Goal: Task Accomplishment & Management: Manage account settings

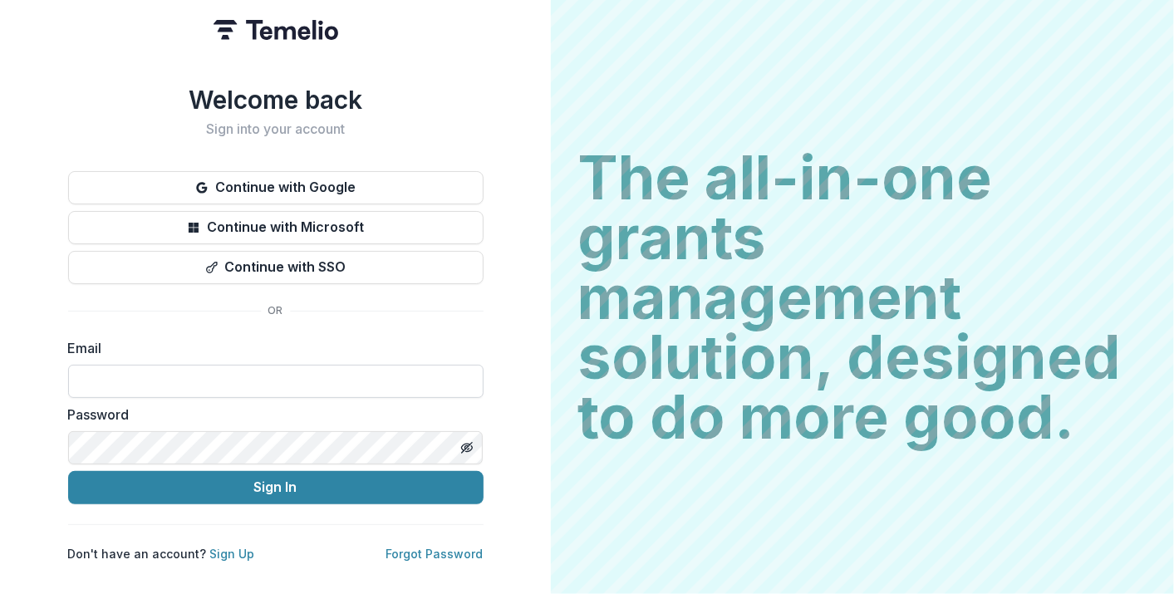
click at [224, 371] on input at bounding box center [275, 381] width 415 height 33
type input "**********"
click at [68, 471] on button "Sign In" at bounding box center [275, 487] width 415 height 33
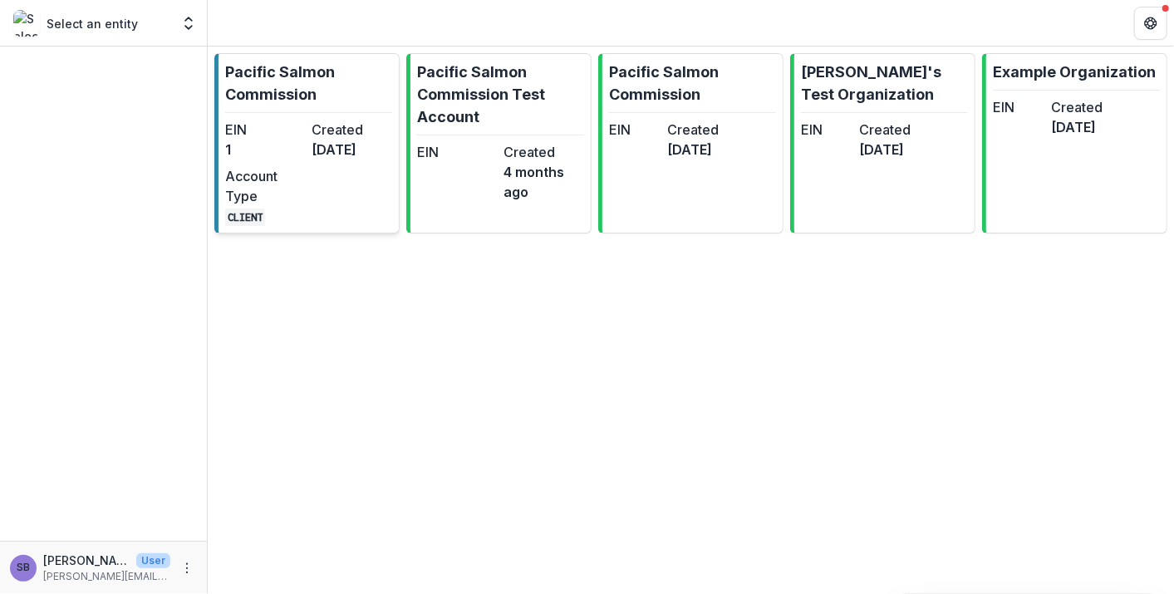
click at [332, 160] on dd "3 months ago" at bounding box center [352, 150] width 81 height 20
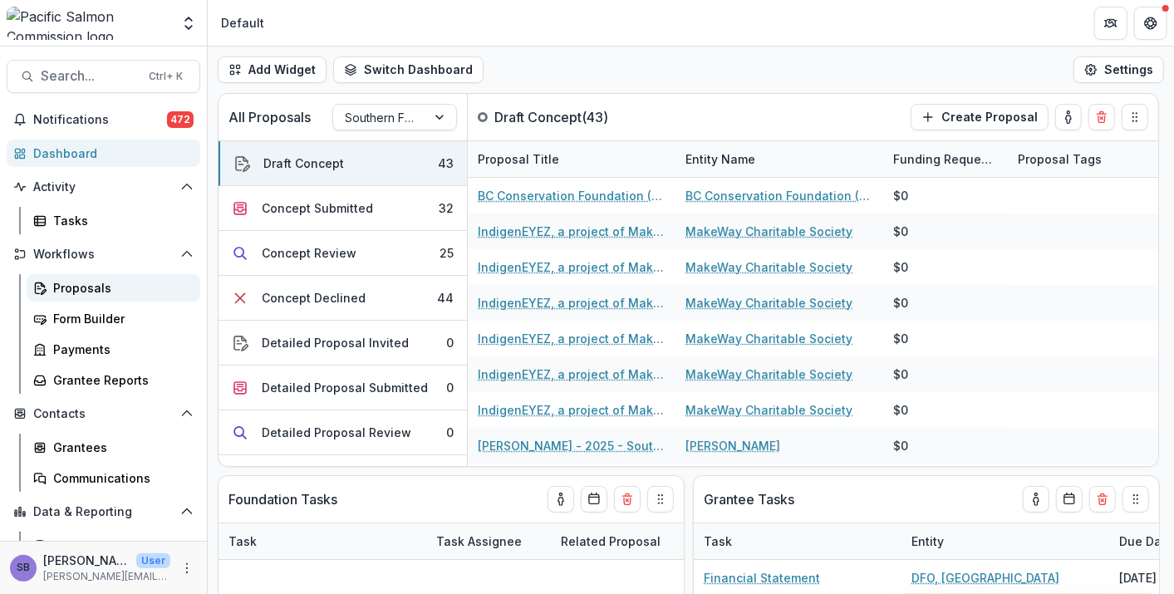
click at [106, 291] on div "Proposals" at bounding box center [120, 287] width 134 height 17
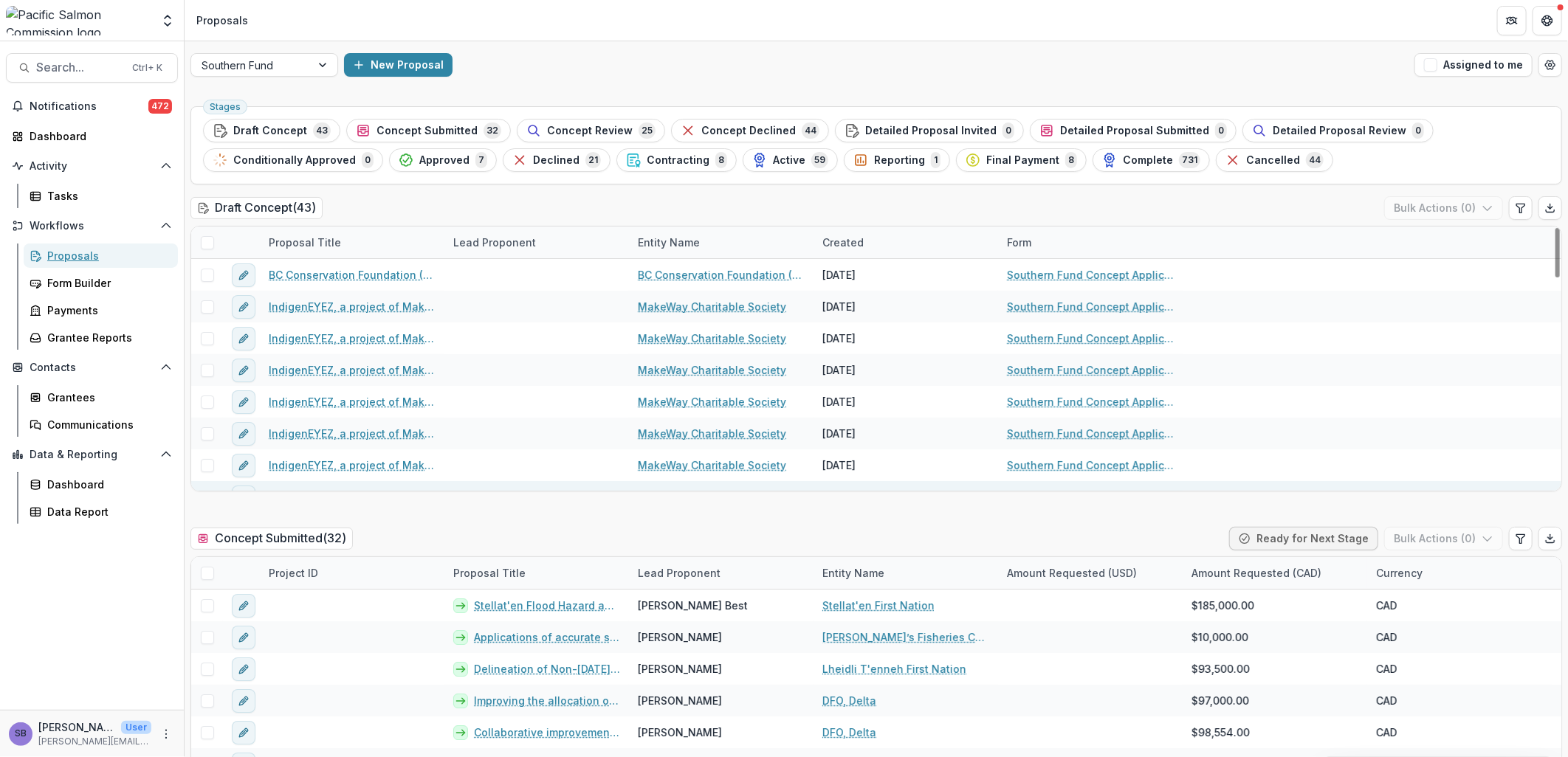
scroll to position [108, 0]
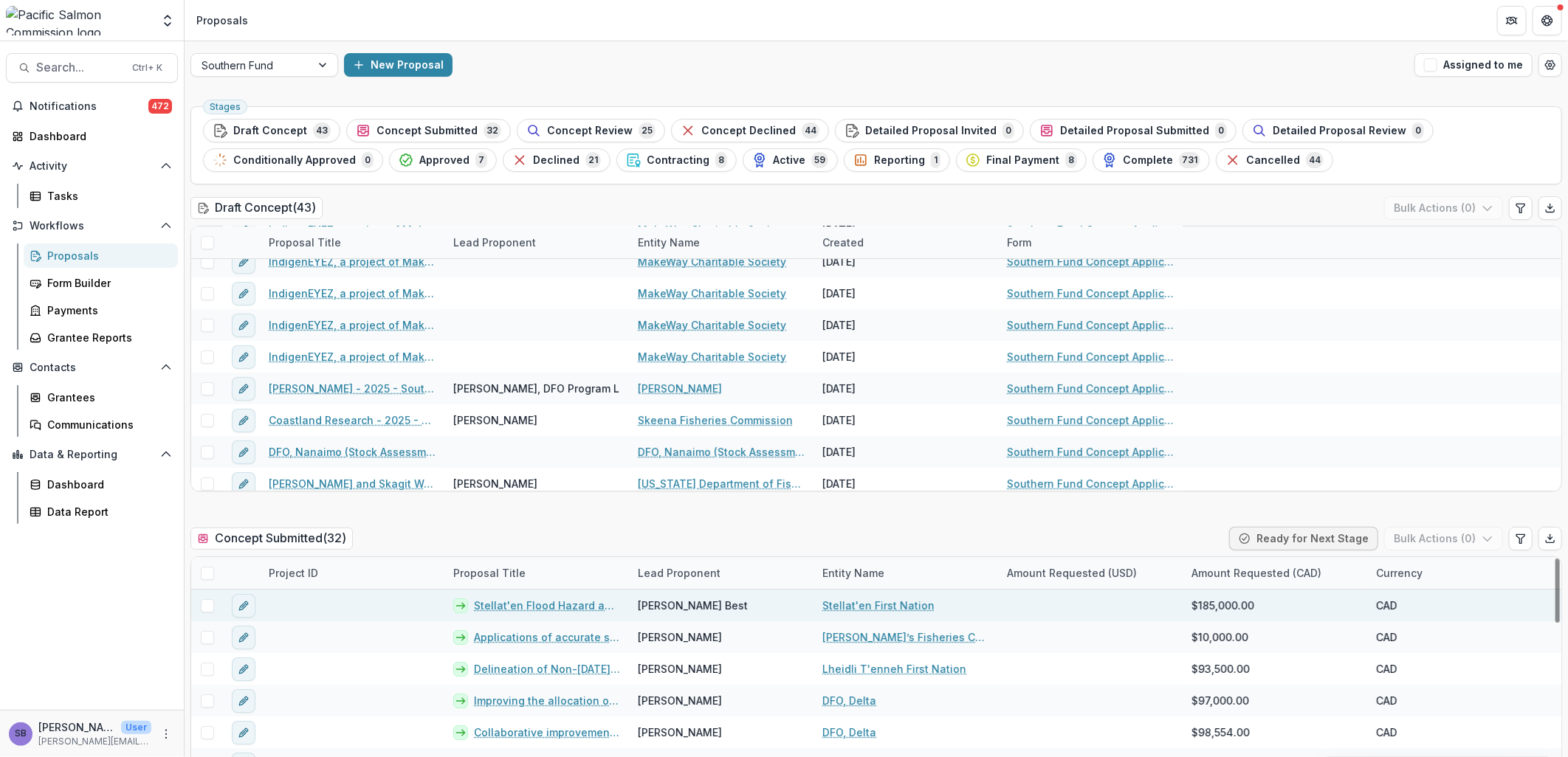
click at [525, 527] on link "Stellat'en Flood Hazard and Salmon Habitat Assessment" at bounding box center [546, 605] width 147 height 15
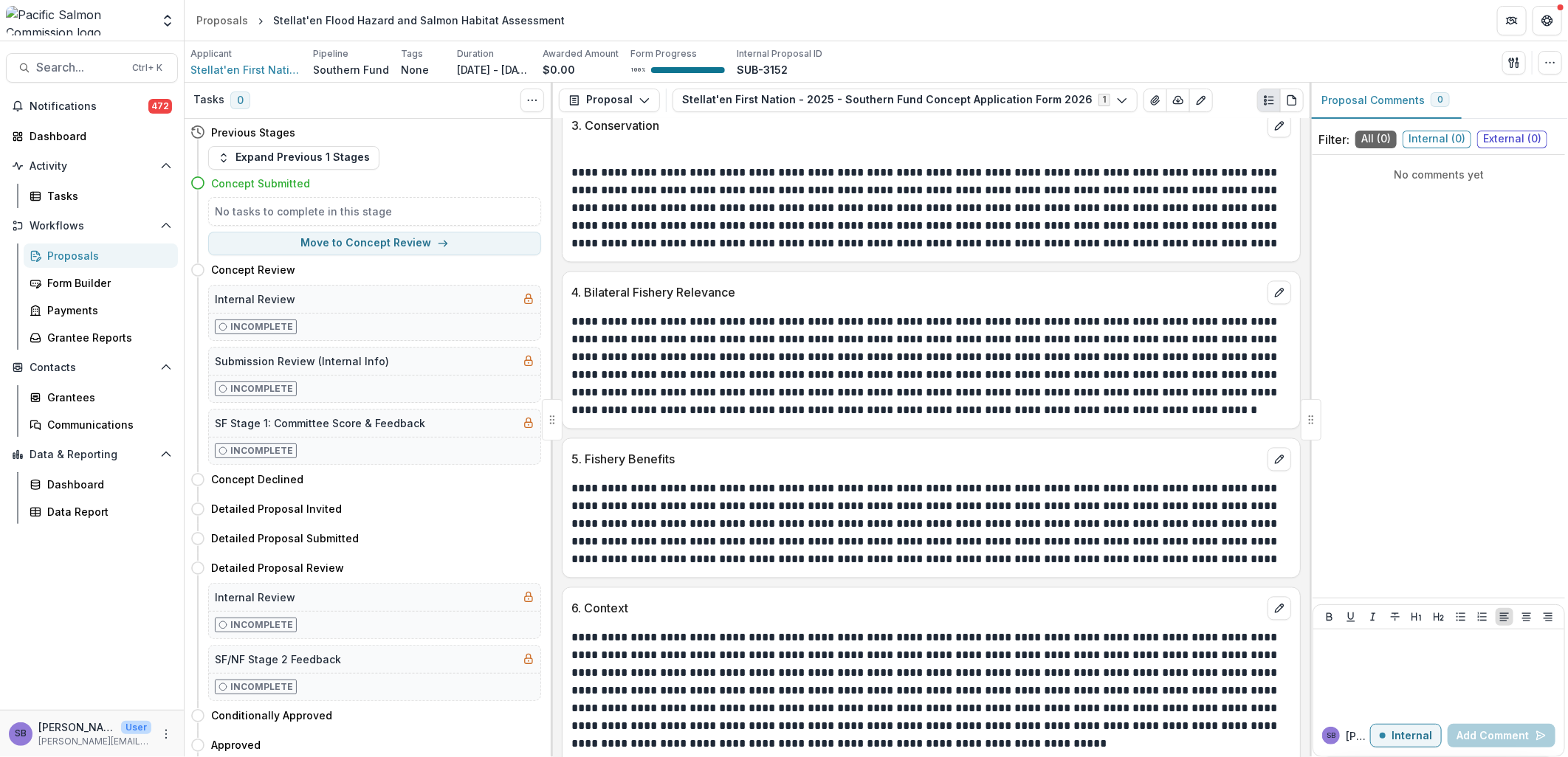
scroll to position [1578, 0]
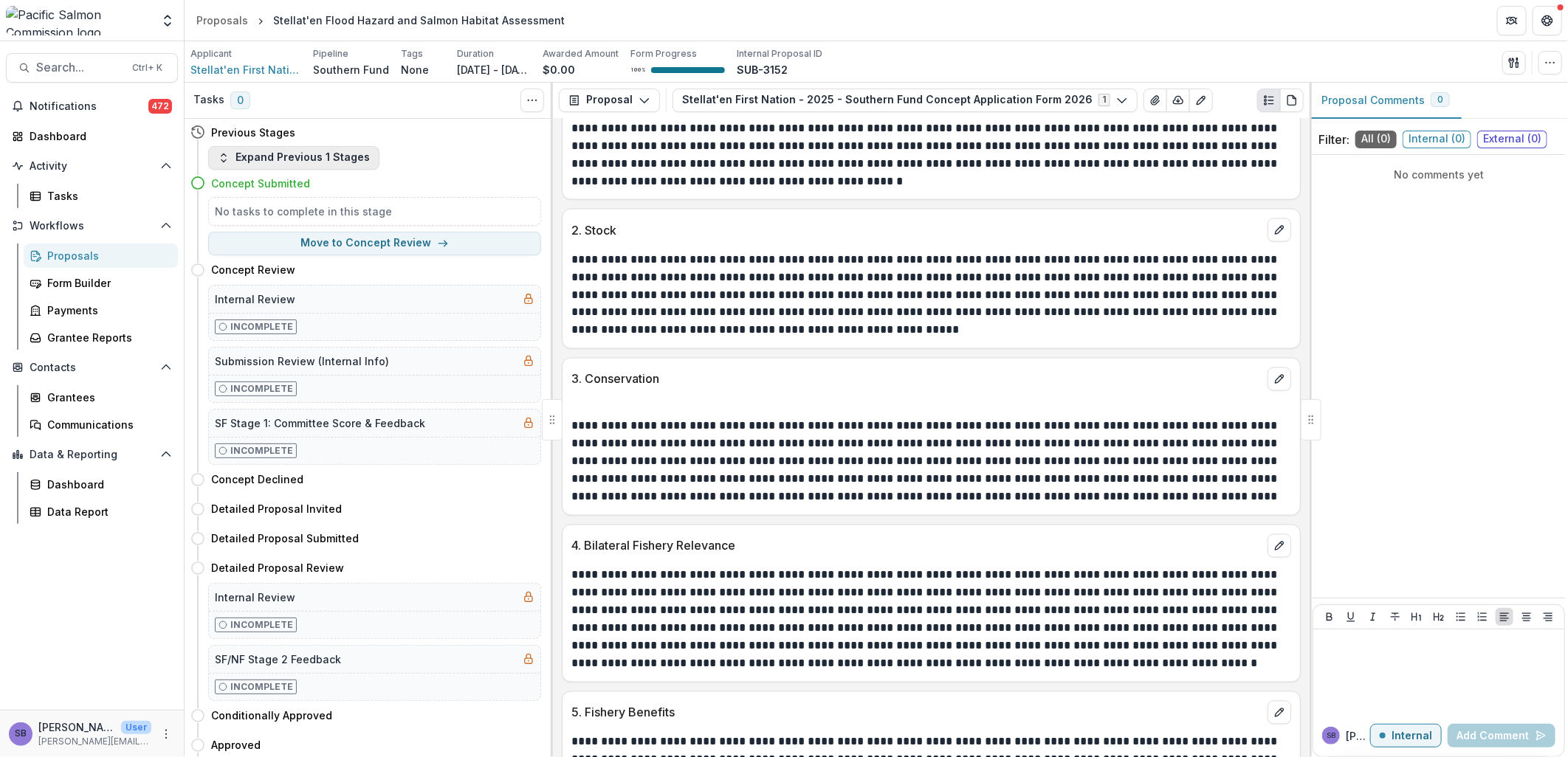
click at [355, 163] on button "Expand Previous 1 Stages" at bounding box center [293, 158] width 171 height 24
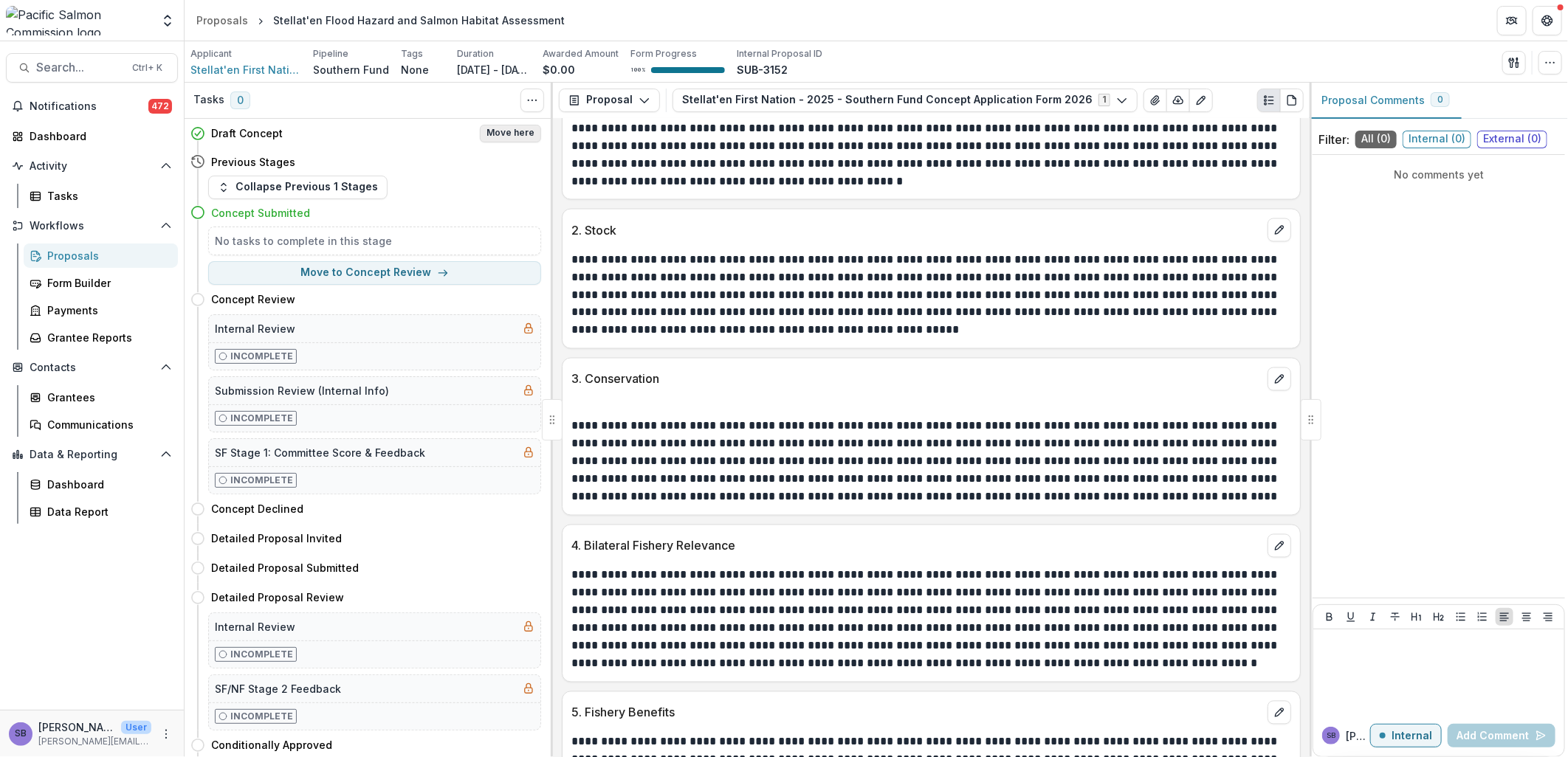
click at [490, 129] on button "Move here" at bounding box center [510, 133] width 61 height 18
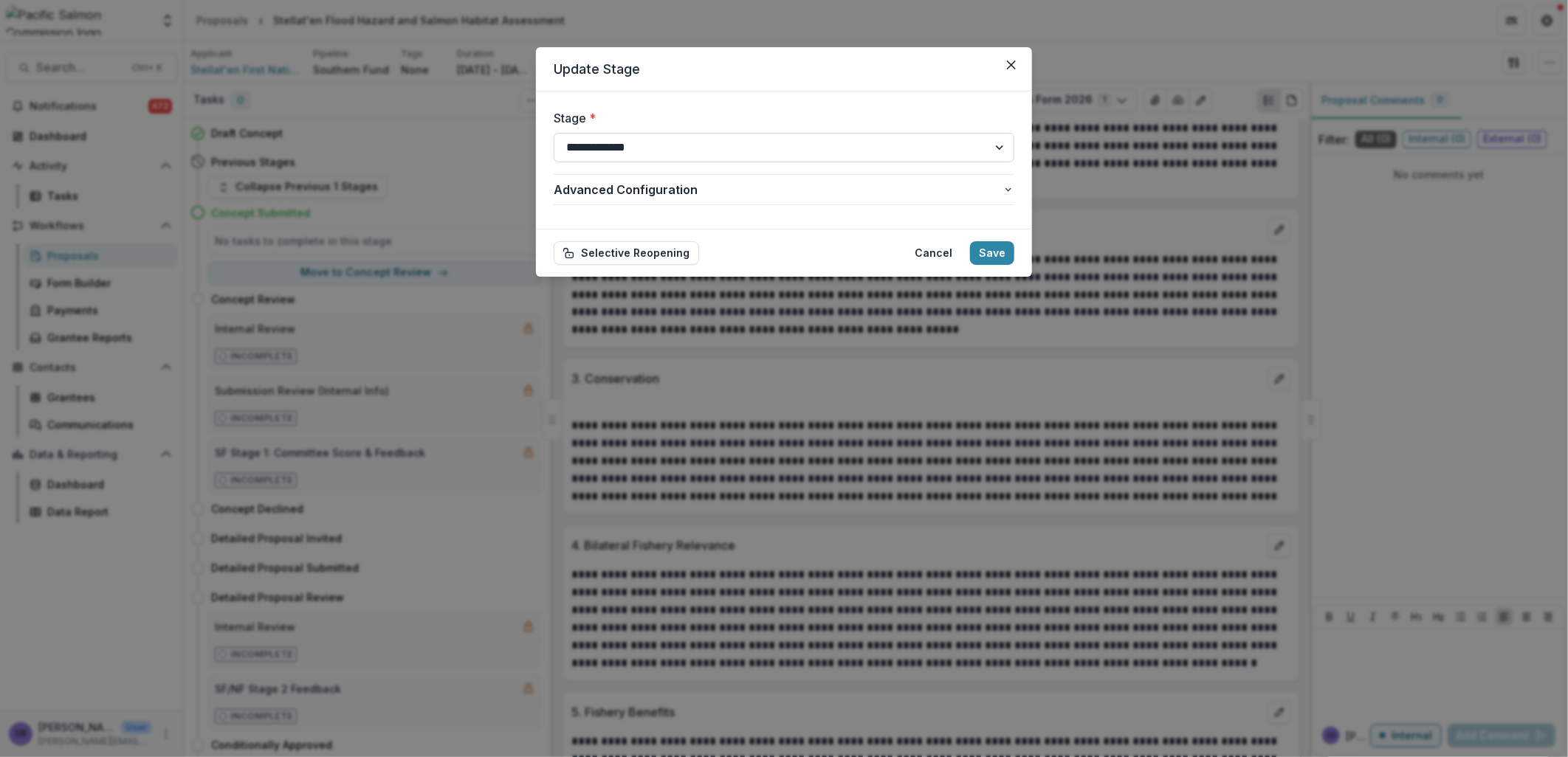
select select "**********"
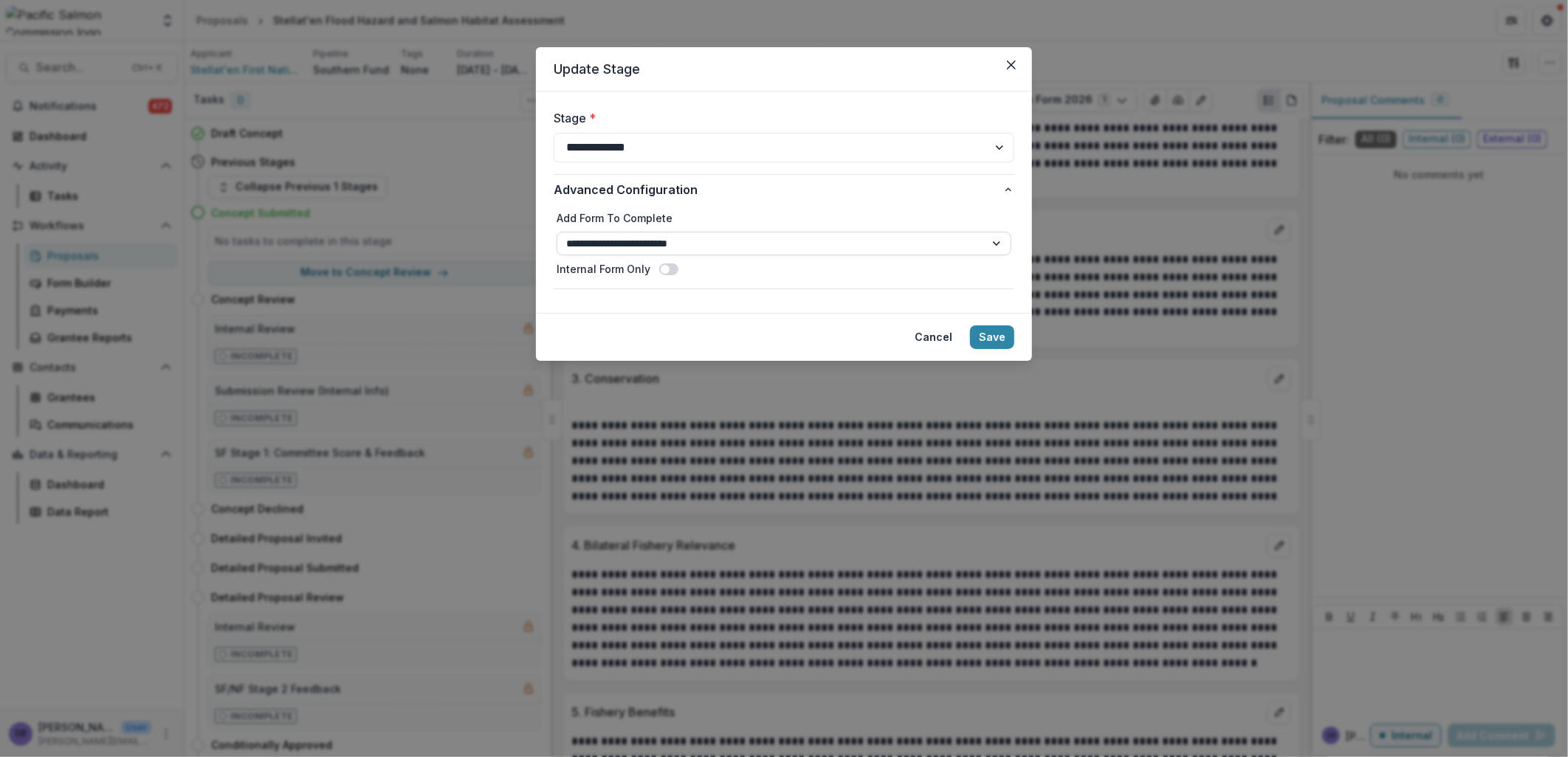
click at [704, 245] on select "**********" at bounding box center [784, 243] width 455 height 24
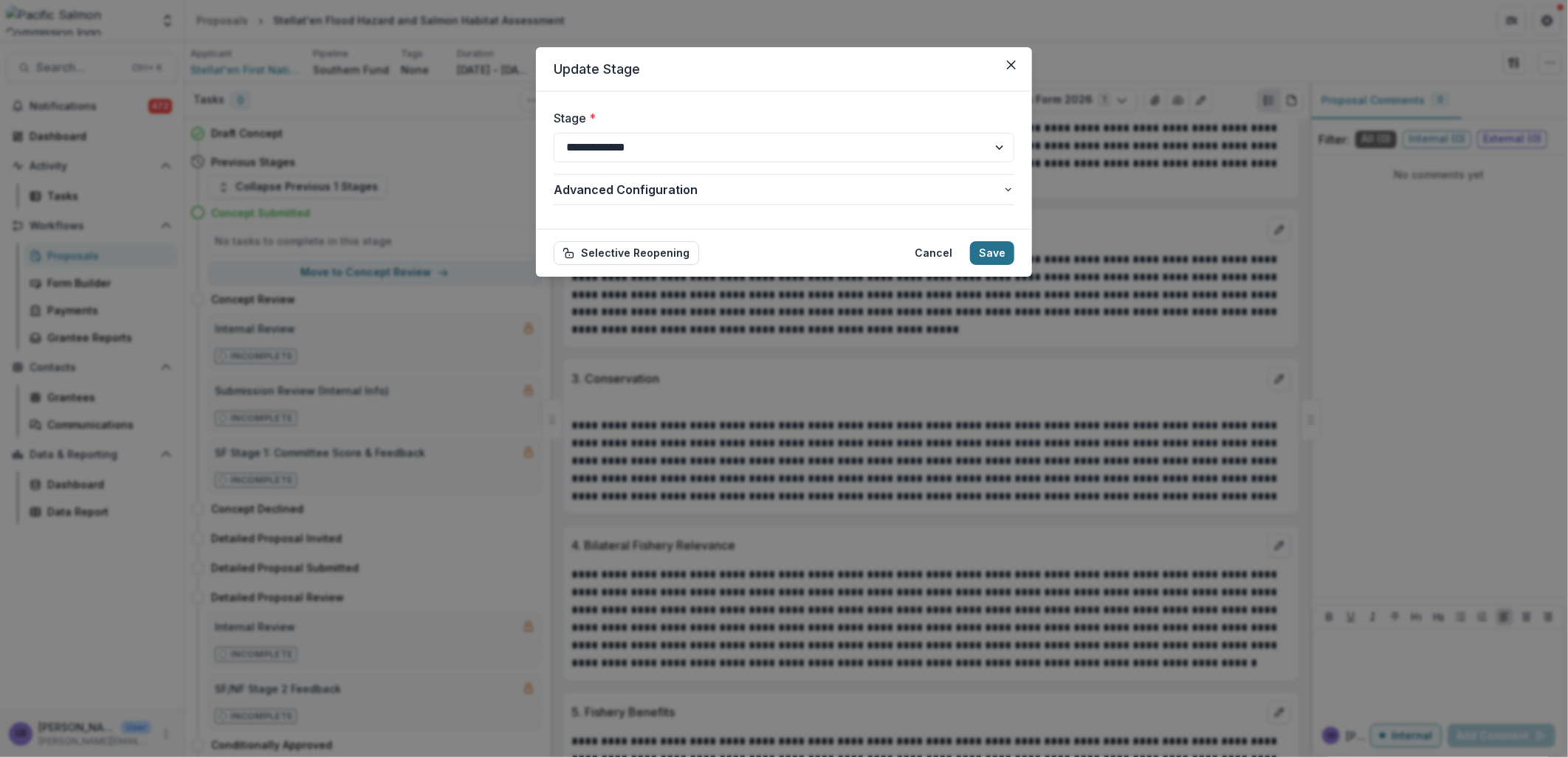
click at [984, 251] on button "Save" at bounding box center [992, 253] width 44 height 24
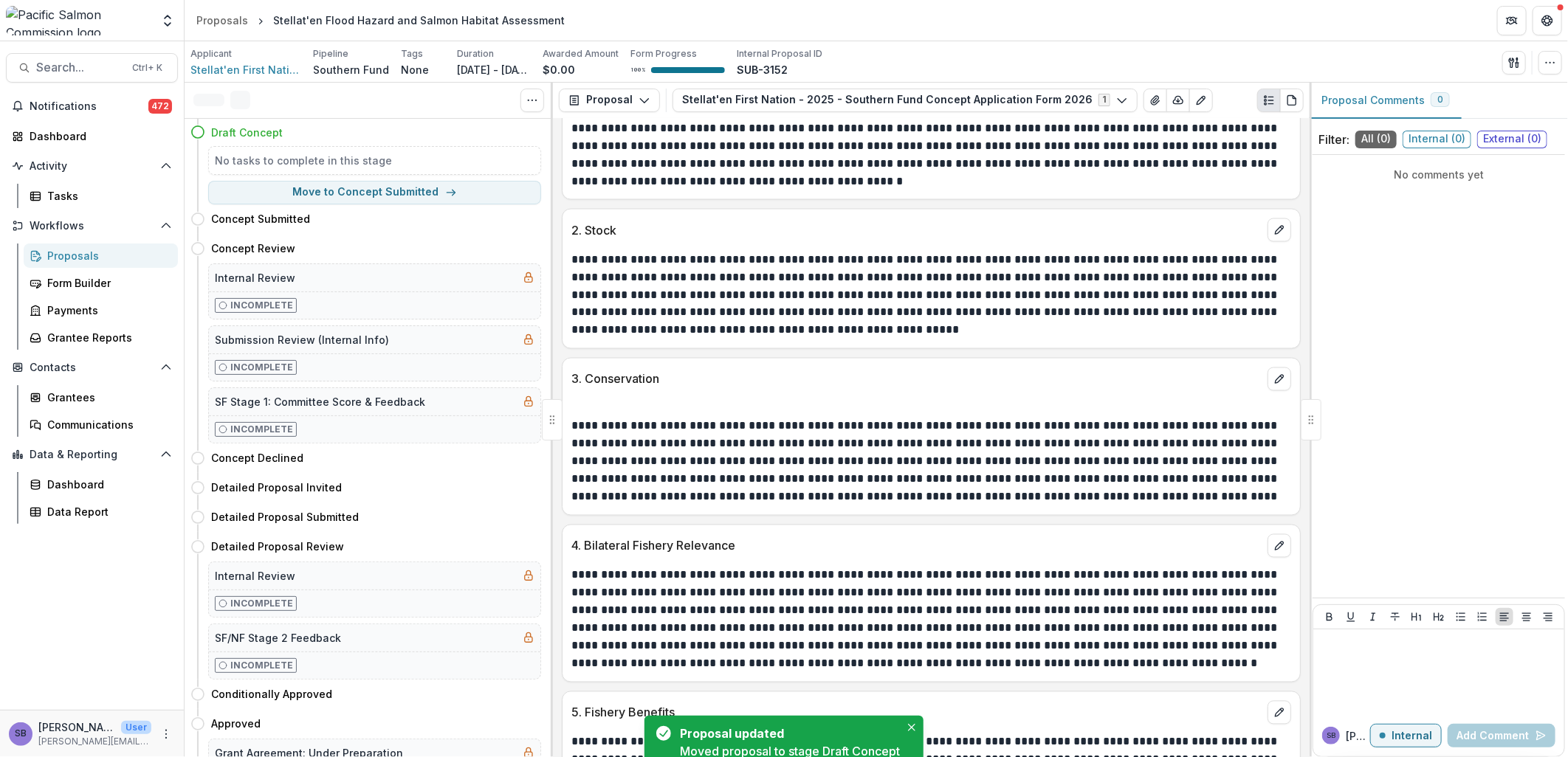
scroll to position [1026, 0]
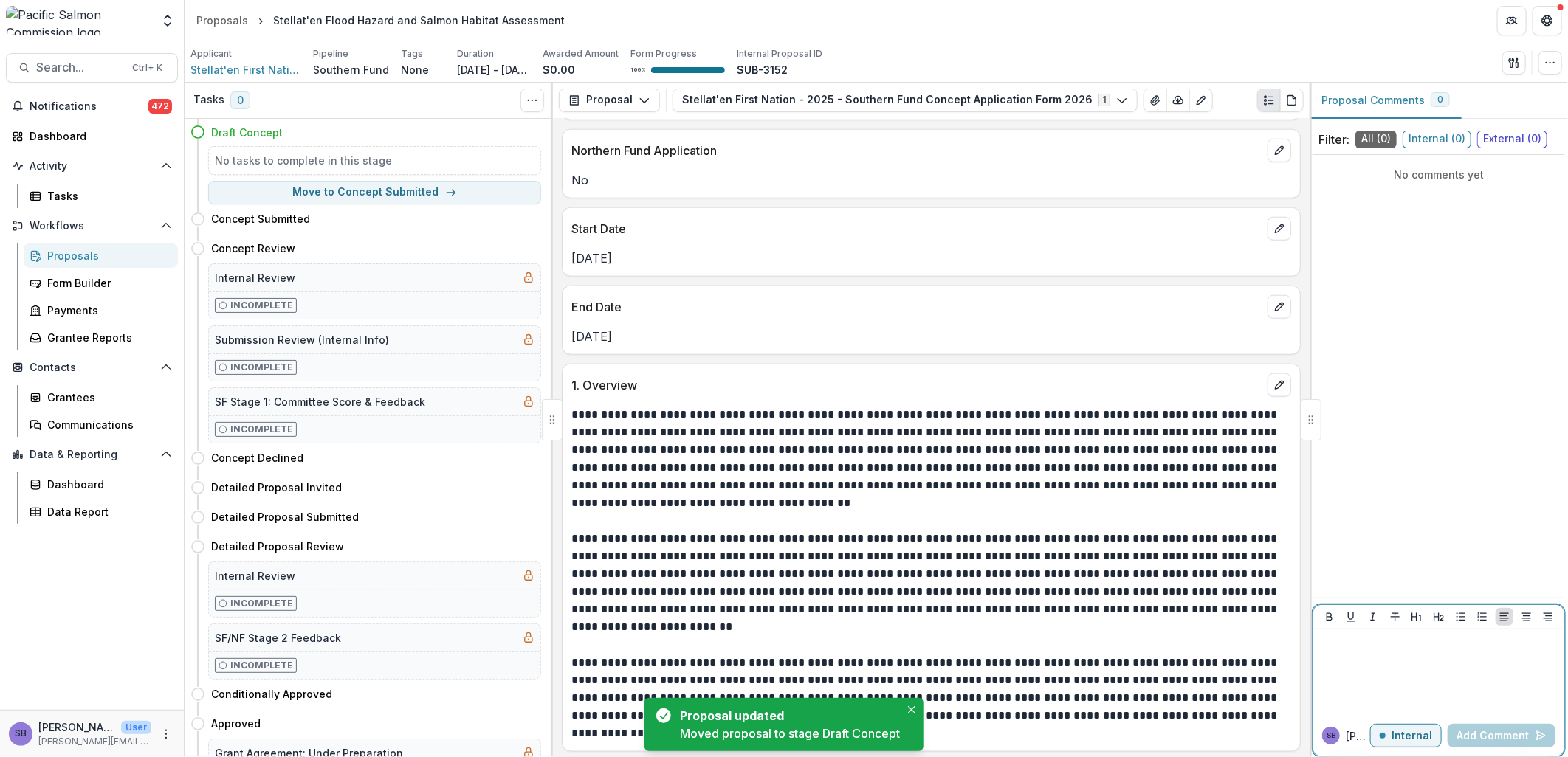
click at [1042, 527] on div at bounding box center [1438, 672] width 239 height 74
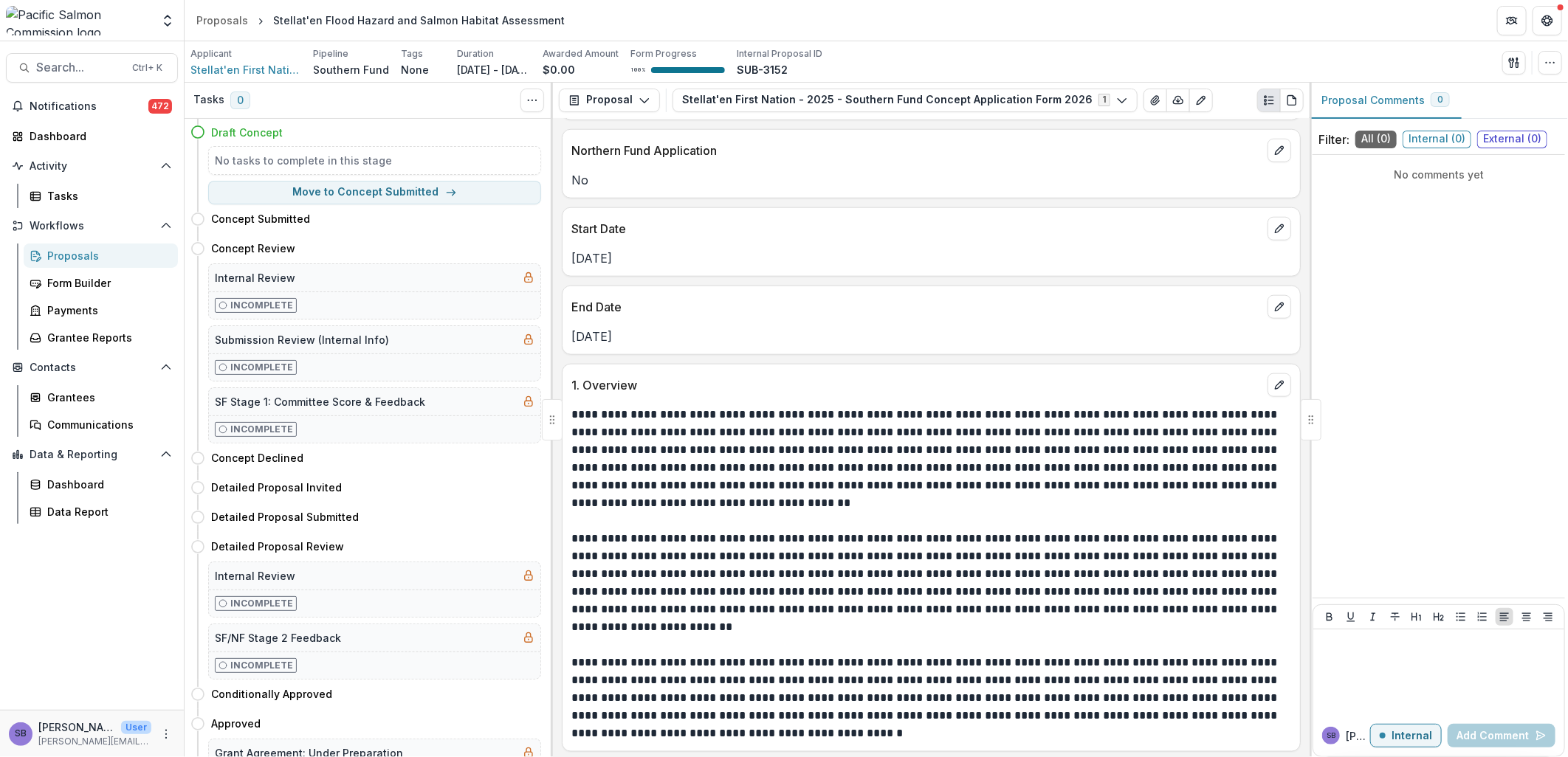
click at [1042, 527] on div "SB Sascha B Internal Add Comment" at bounding box center [1438, 736] width 251 height 42
click at [1042, 527] on p "Internal" at bounding box center [1412, 737] width 41 height 12
click at [1042, 527] on div at bounding box center [1438, 672] width 239 height 74
click at [1042, 527] on button "Curtis Fullerton" at bounding box center [1369, 670] width 99 height 24
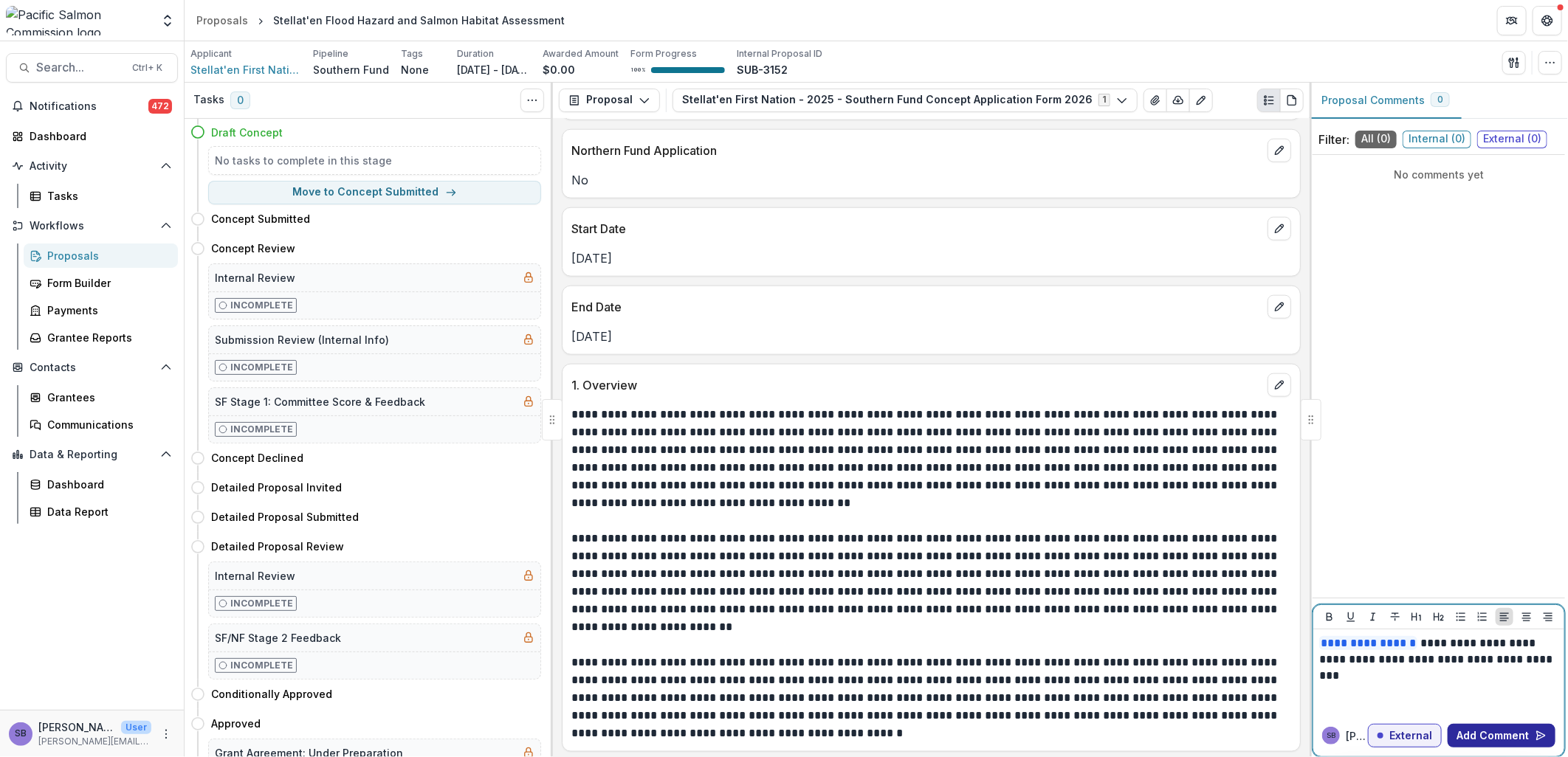
click at [1042, 527] on button "Add Comment" at bounding box center [1500, 736] width 107 height 24
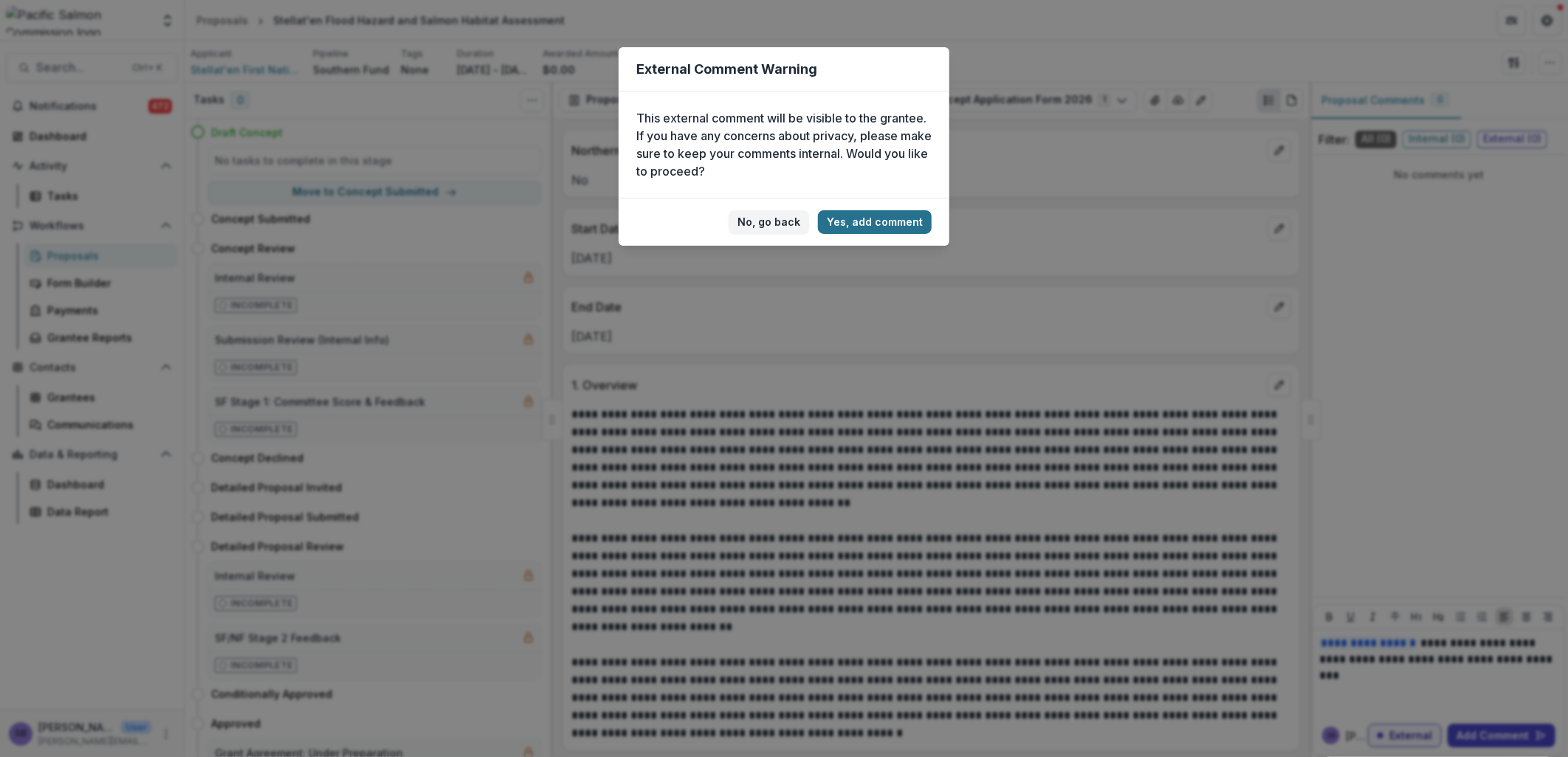
click at [897, 215] on button "Yes, add comment" at bounding box center [875, 222] width 114 height 24
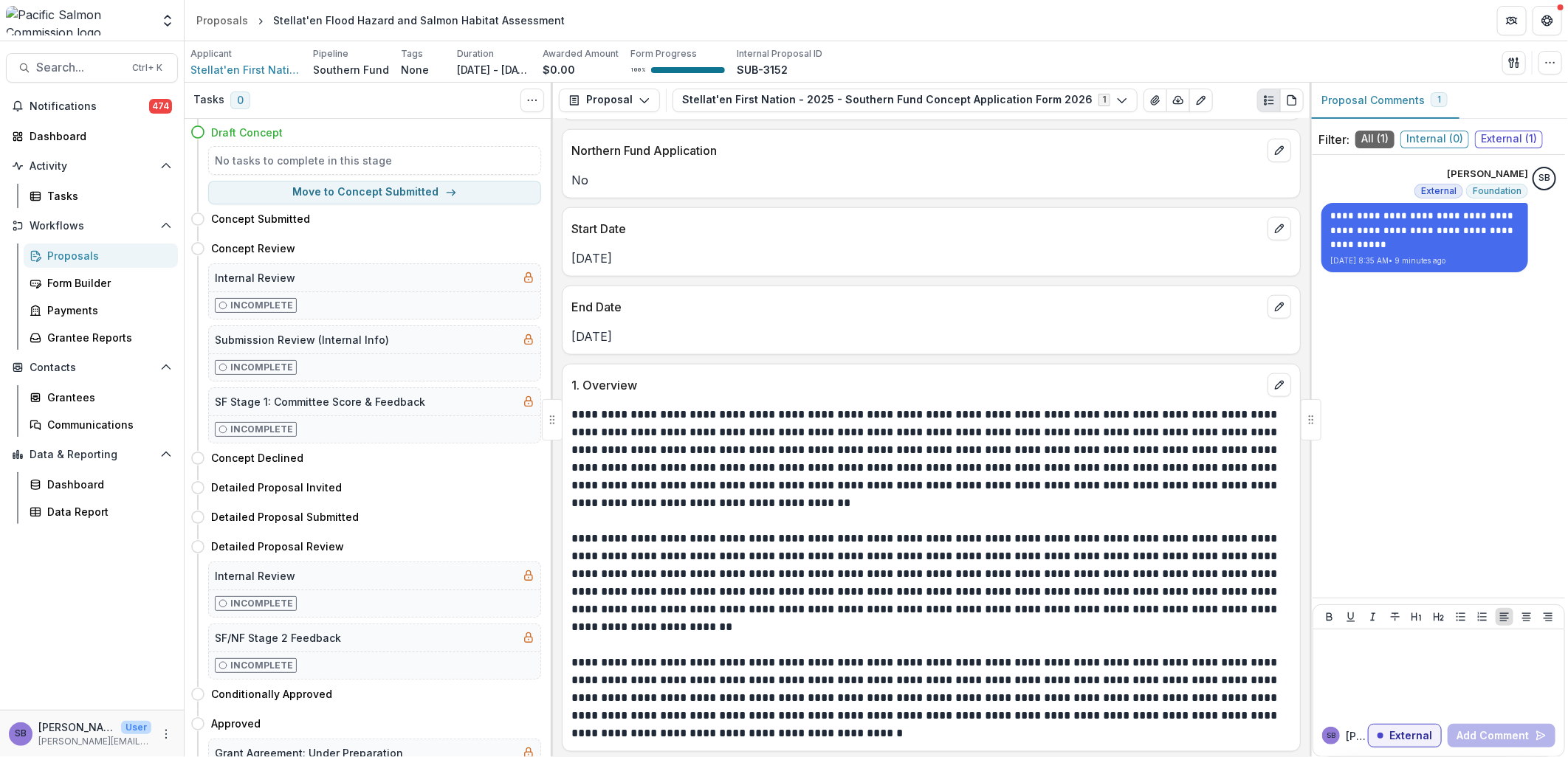
click at [62, 255] on div "Proposals" at bounding box center [107, 255] width 119 height 15
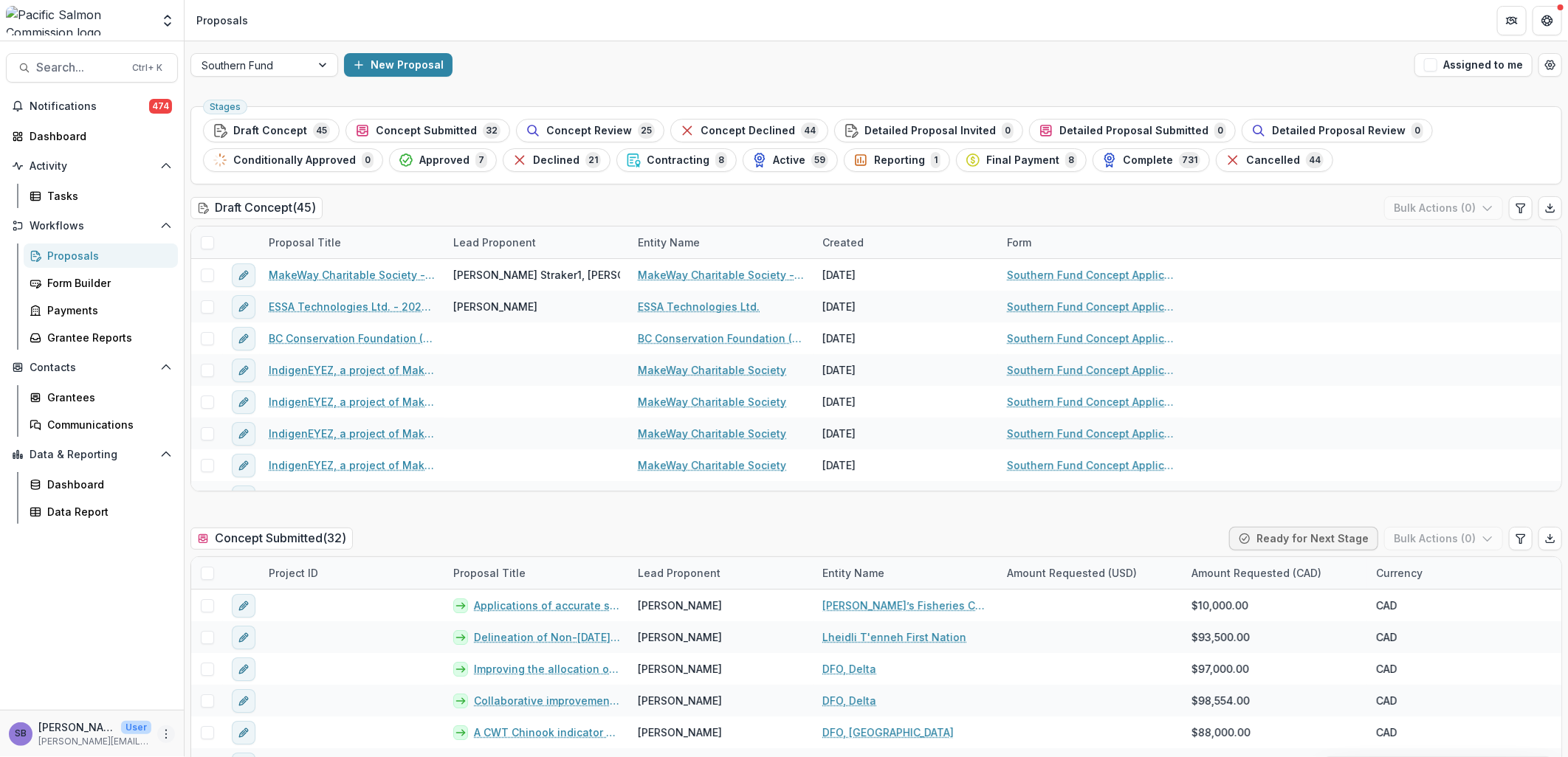
click at [166, 527] on circle "More" at bounding box center [166, 737] width 1 height 1
click at [211, 527] on link "User Settings" at bounding box center [263, 702] width 158 height 24
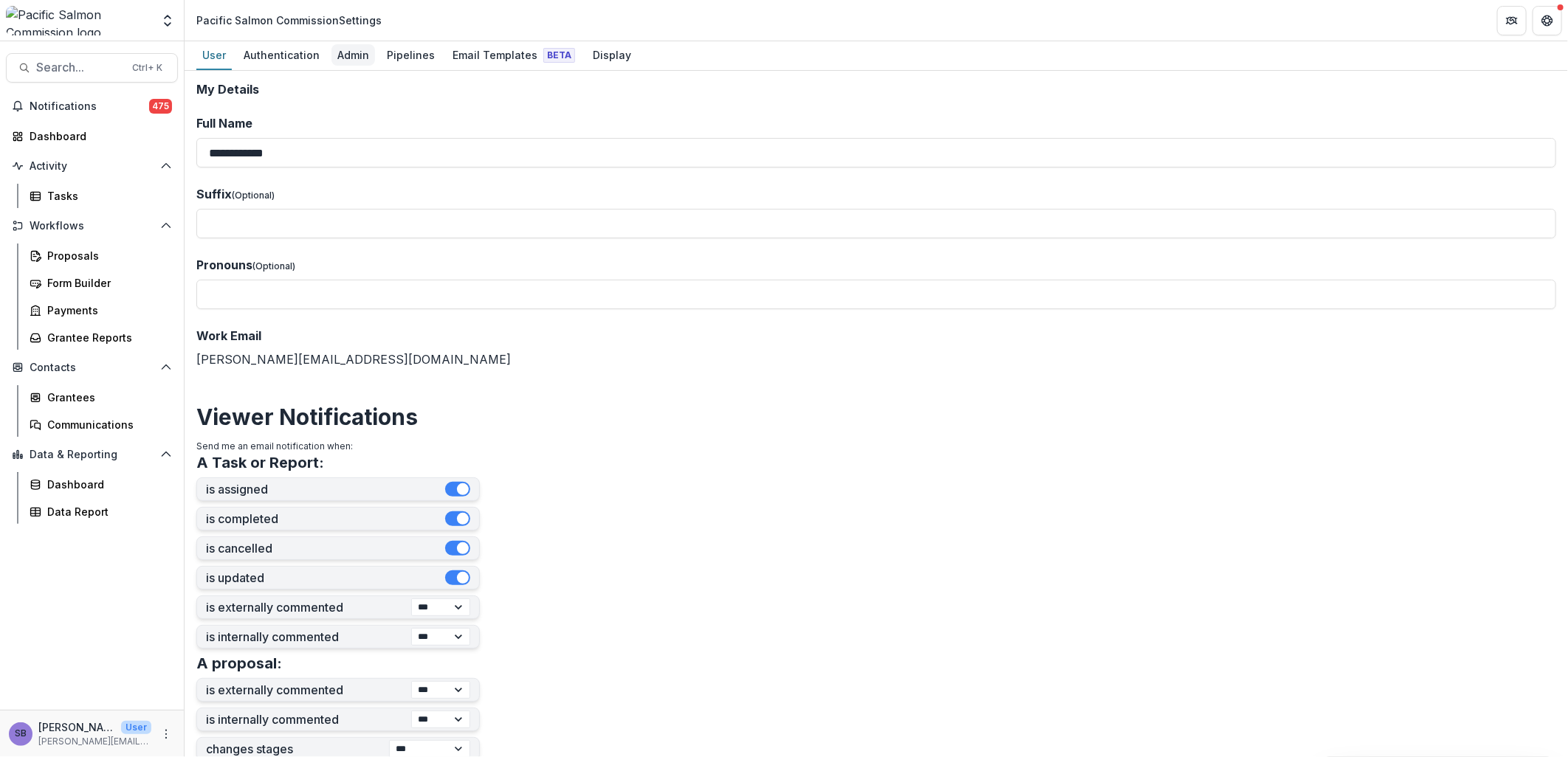
click at [356, 50] on div "Admin" at bounding box center [353, 55] width 44 height 21
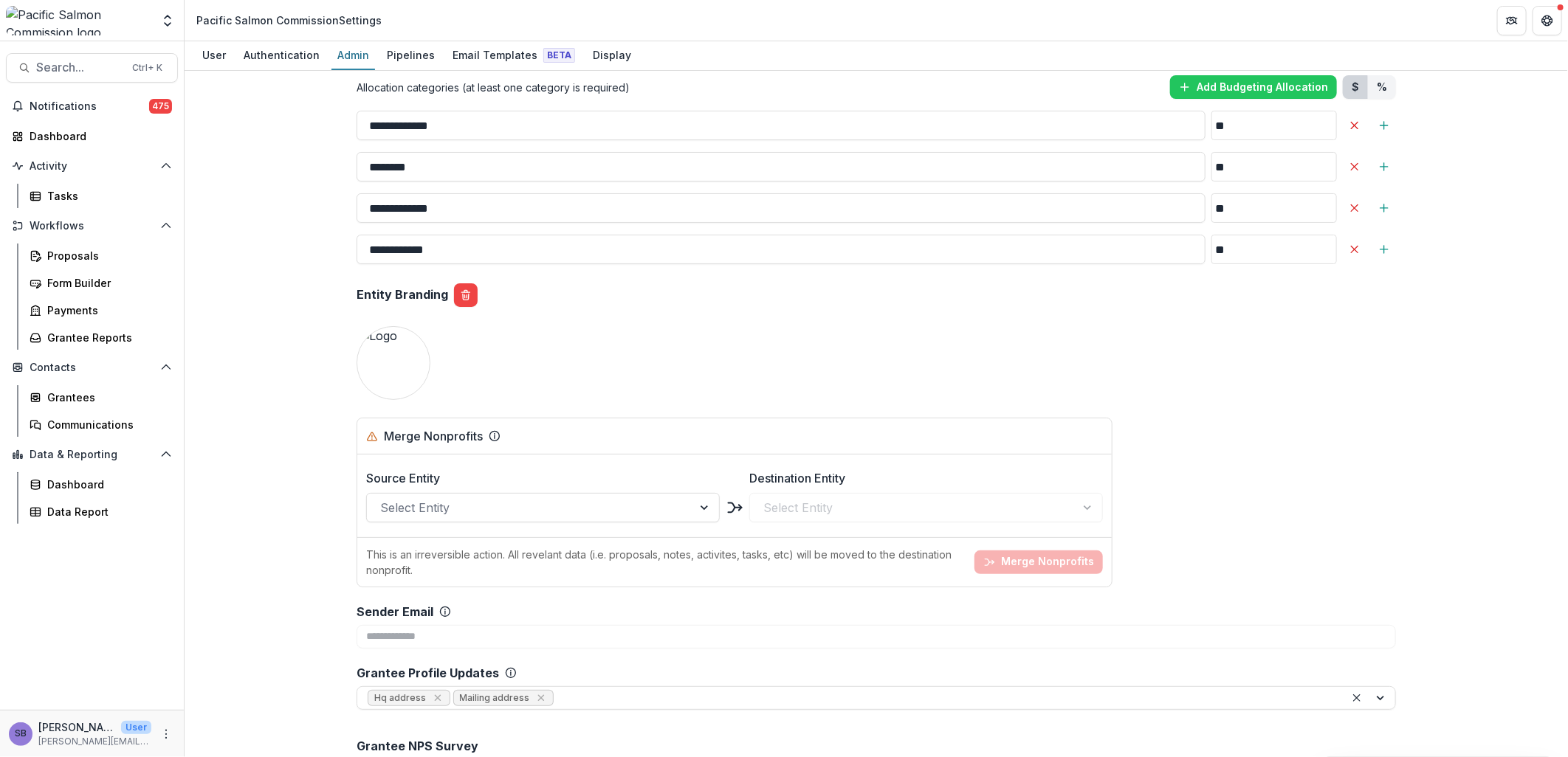
scroll to position [1421, 0]
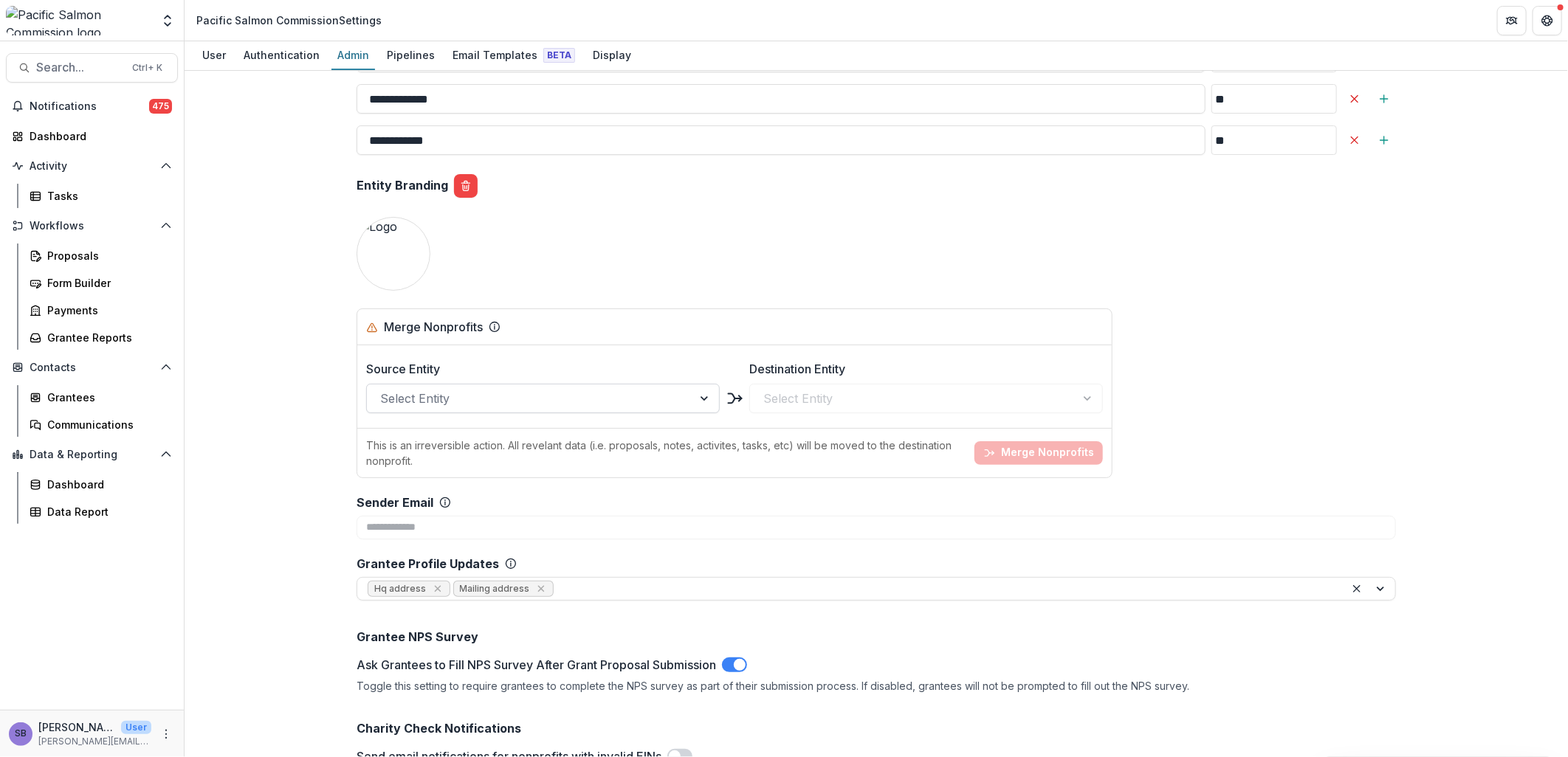
click at [547, 403] on div at bounding box center [529, 398] width 299 height 20
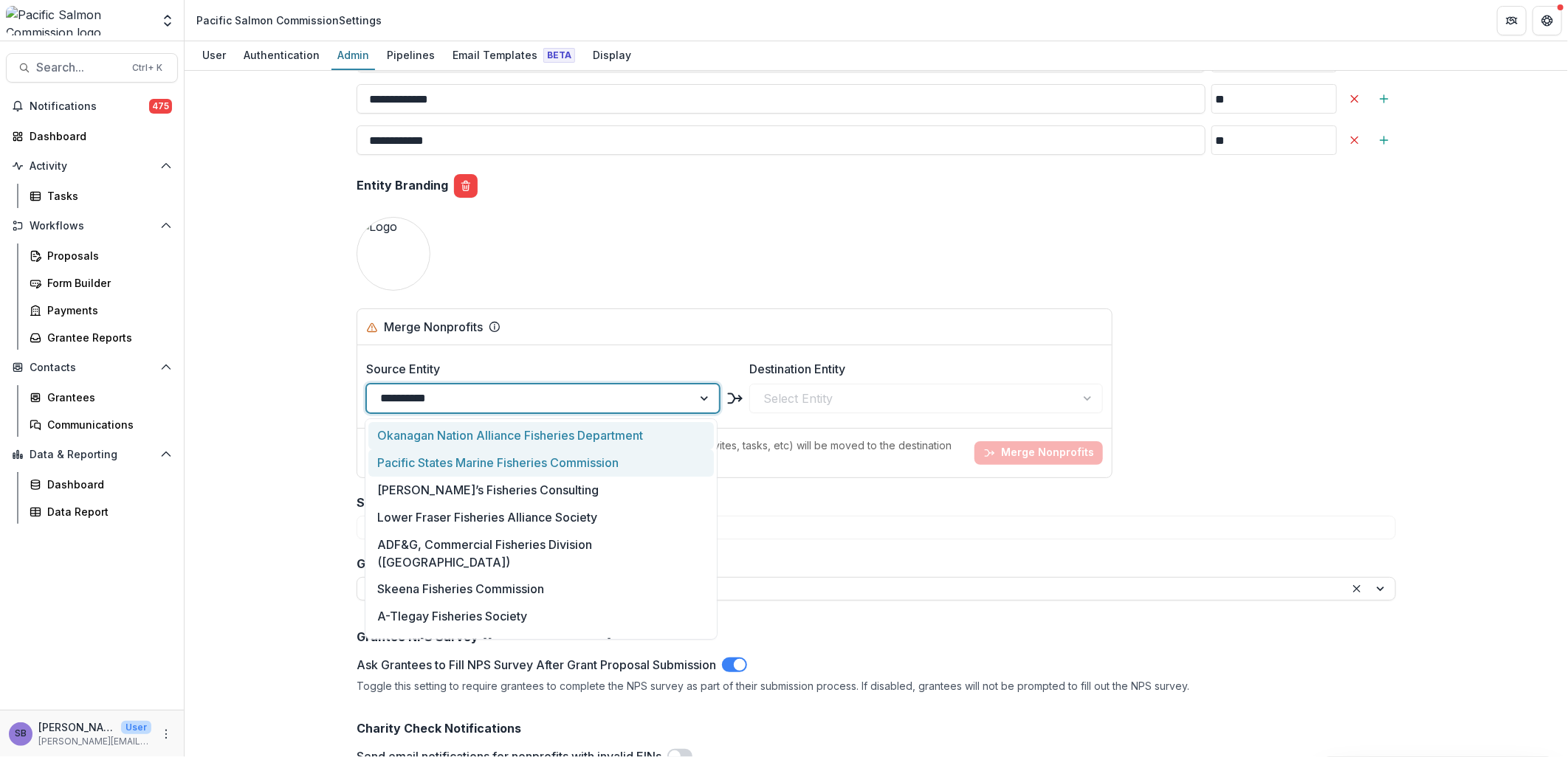
type input "**********"
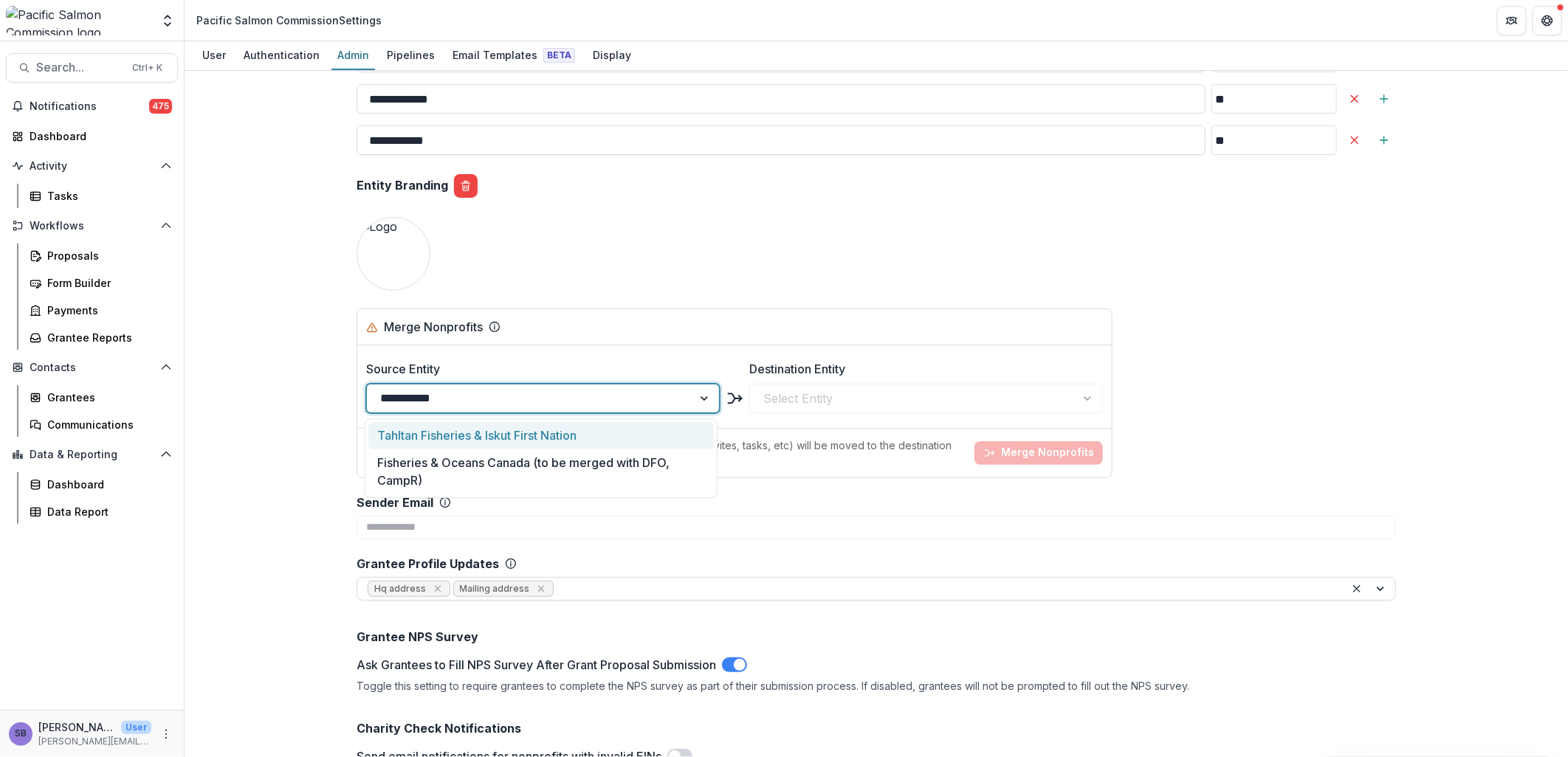
click at [589, 478] on div "Fisheries & Oceans Canada (to be merged with DFO, CampR)" at bounding box center [542, 472] width 346 height 45
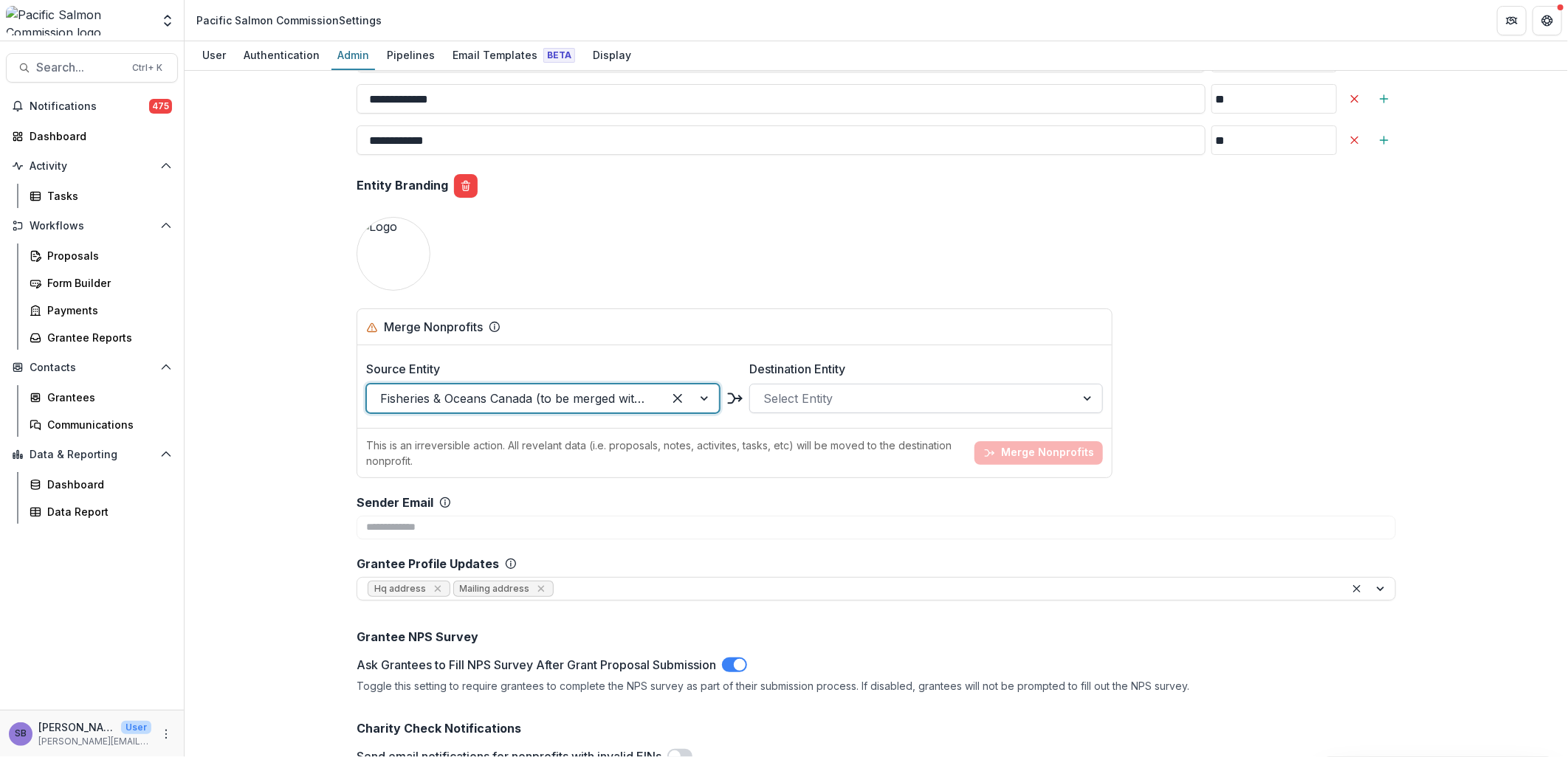
click at [807, 400] on div at bounding box center [912, 398] width 299 height 20
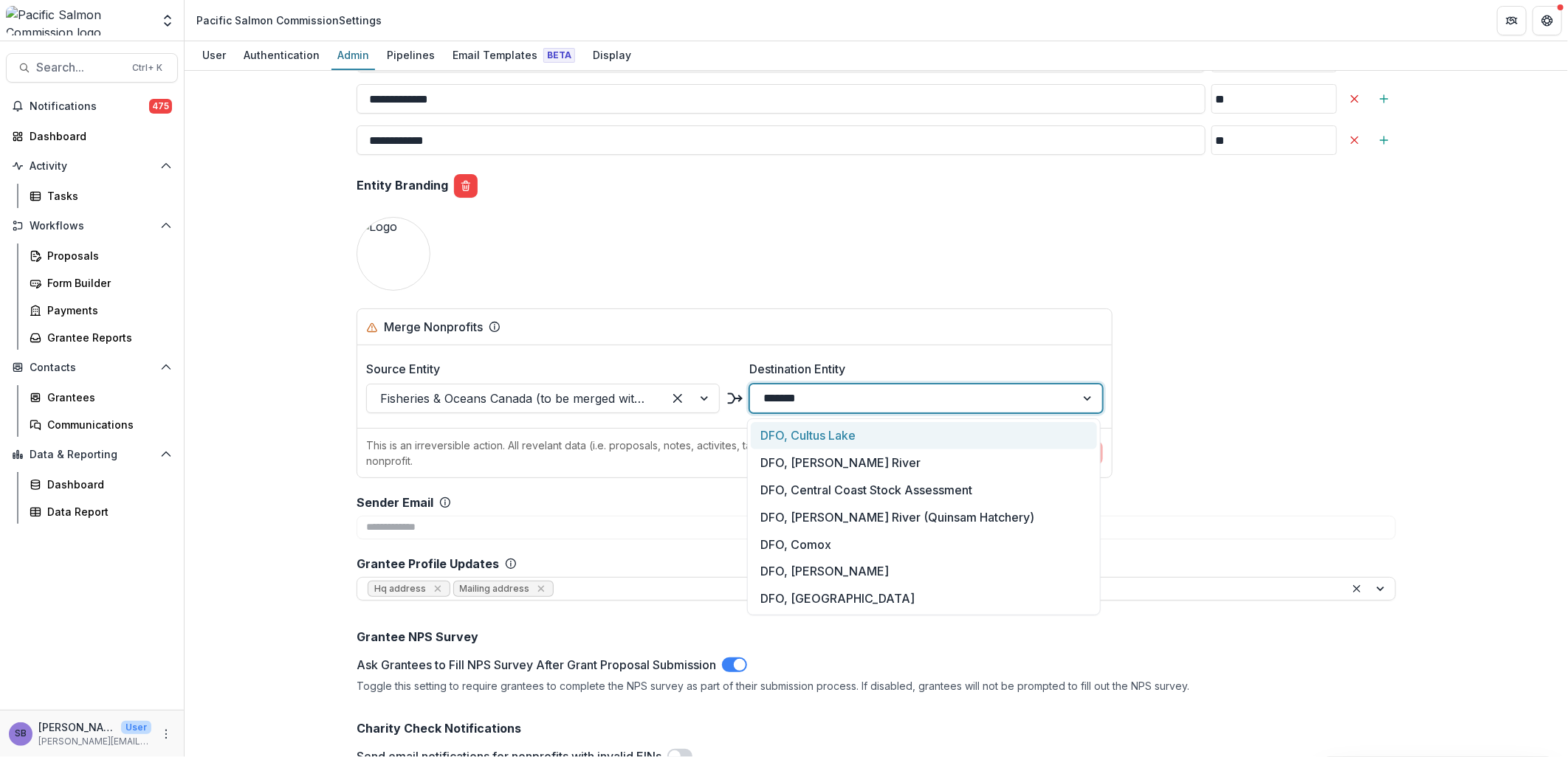
type input "********"
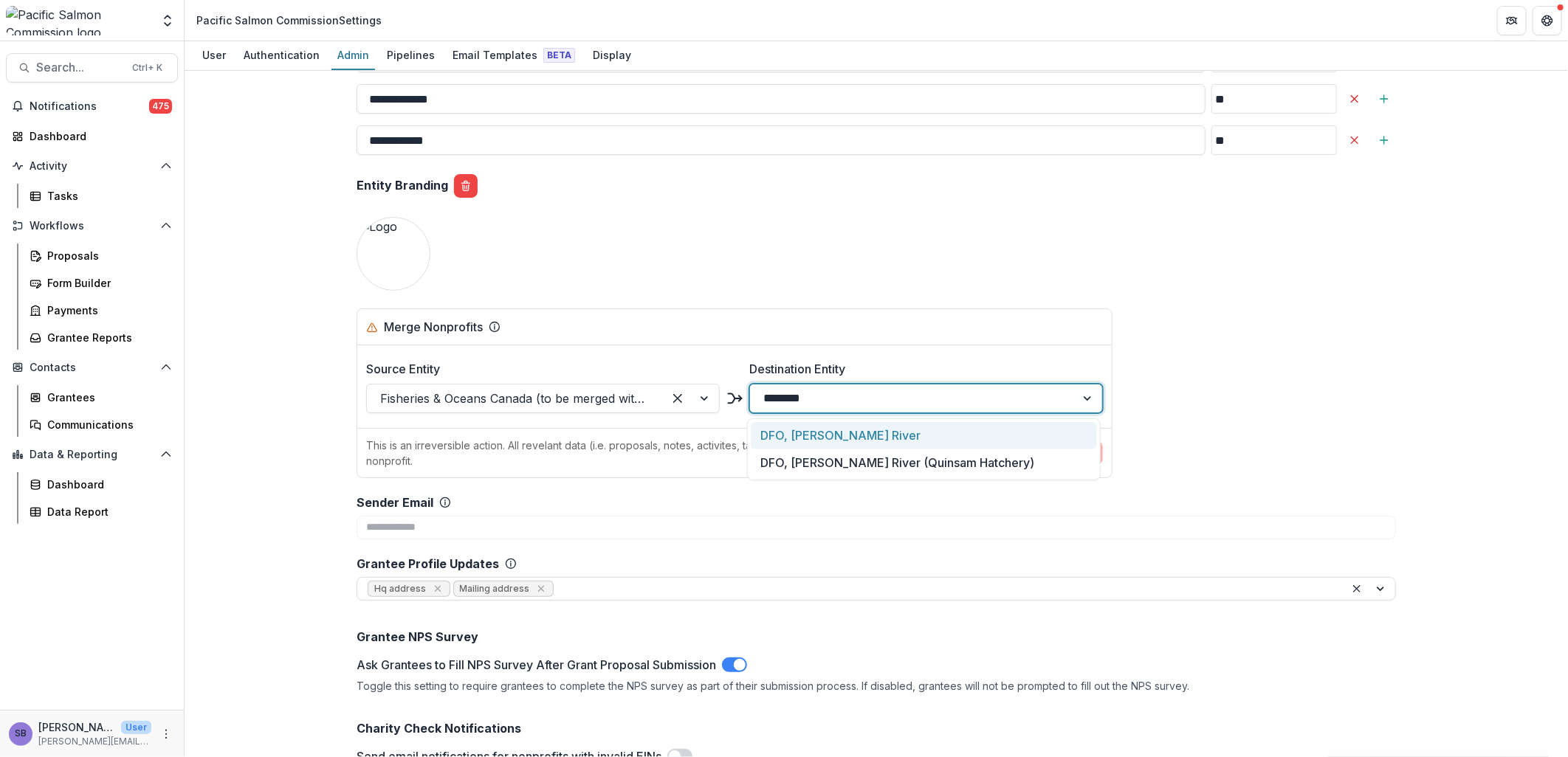
click at [842, 434] on div "DFO, Campbell River" at bounding box center [924, 435] width 346 height 28
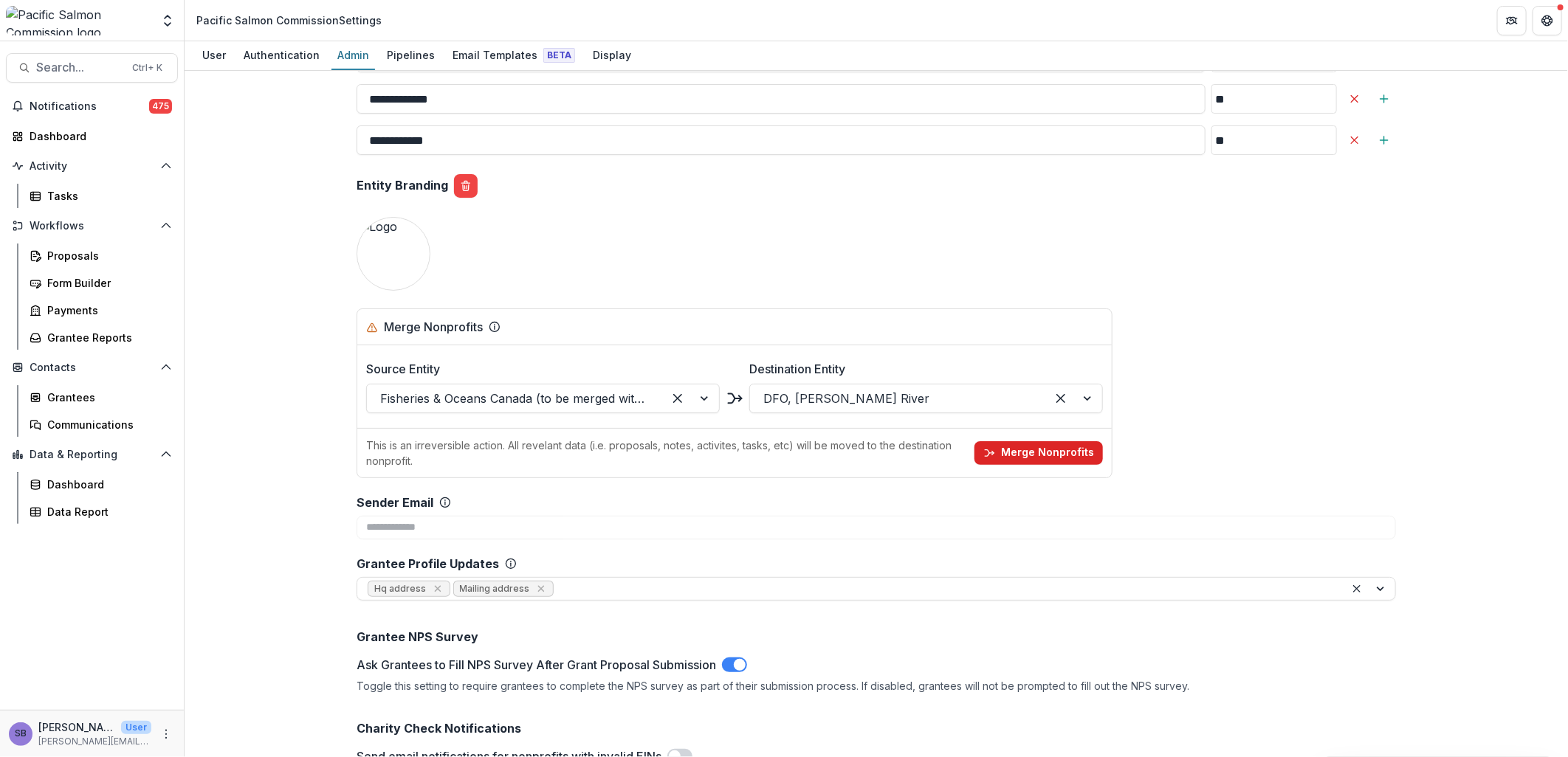
click at [1042, 463] on button "Merge Nonprofits" at bounding box center [1039, 453] width 129 height 24
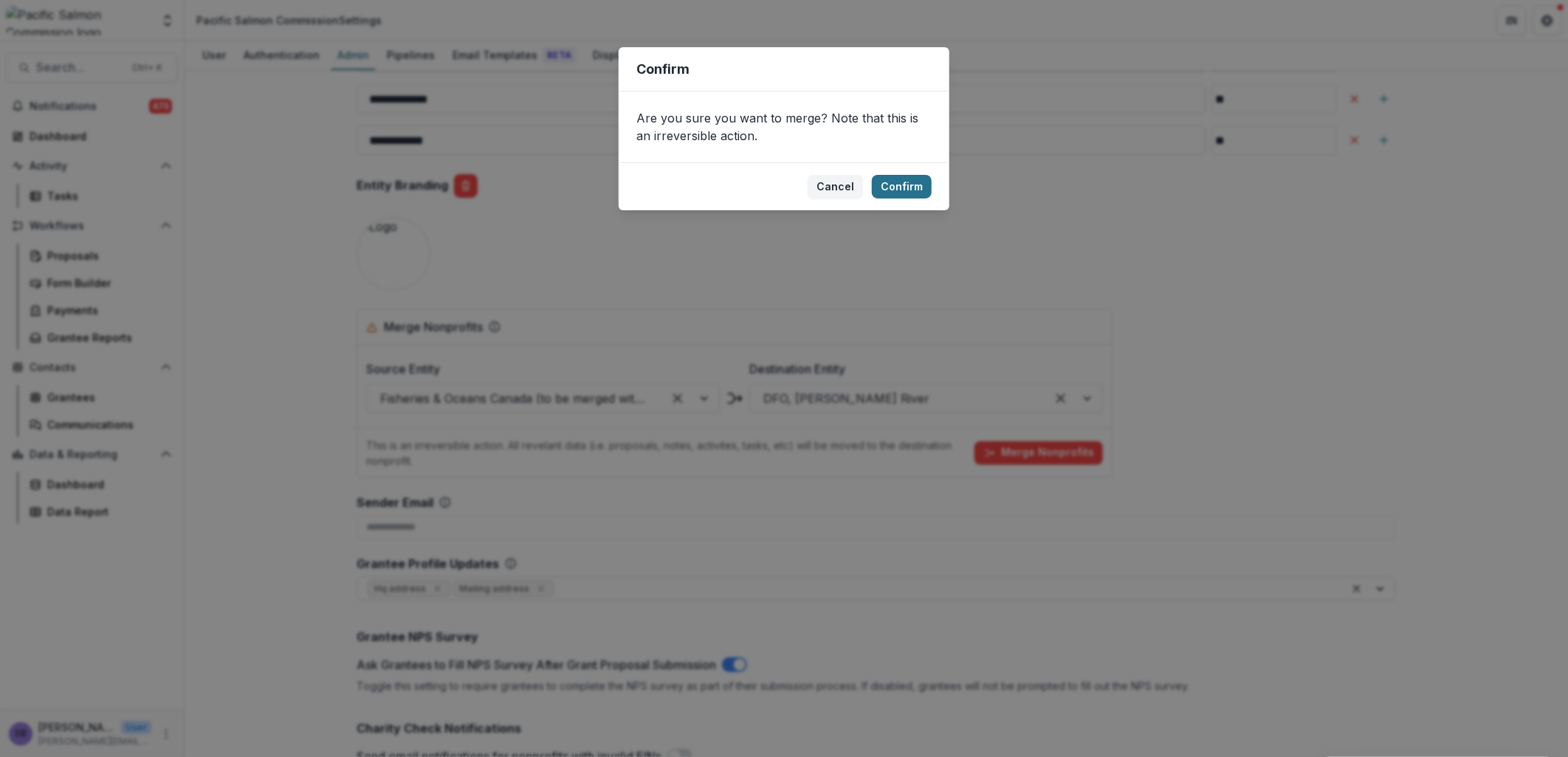
click at [904, 179] on button "Confirm" at bounding box center [901, 187] width 60 height 24
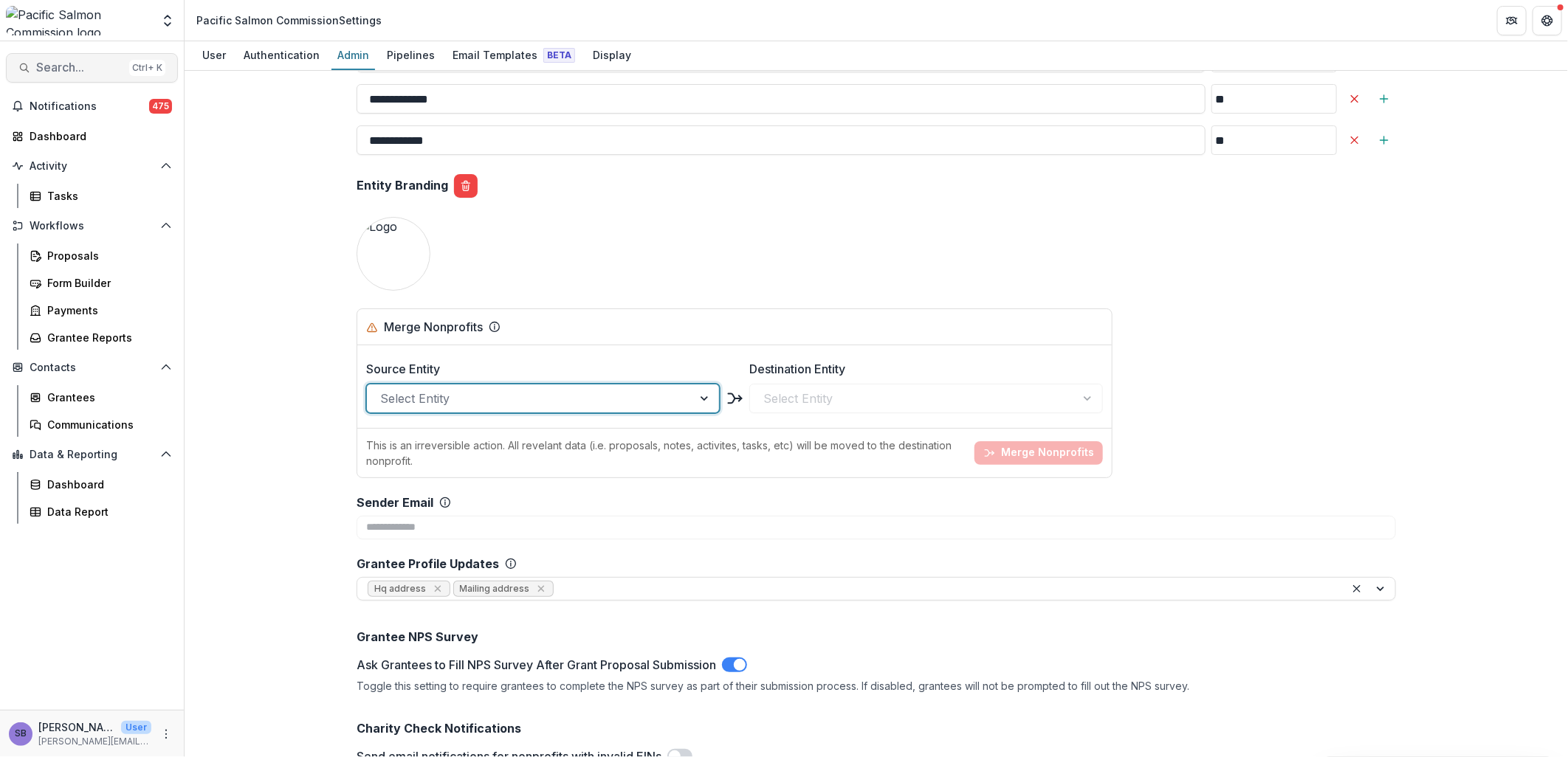
click at [90, 75] on span "Search..." at bounding box center [80, 68] width 87 height 14
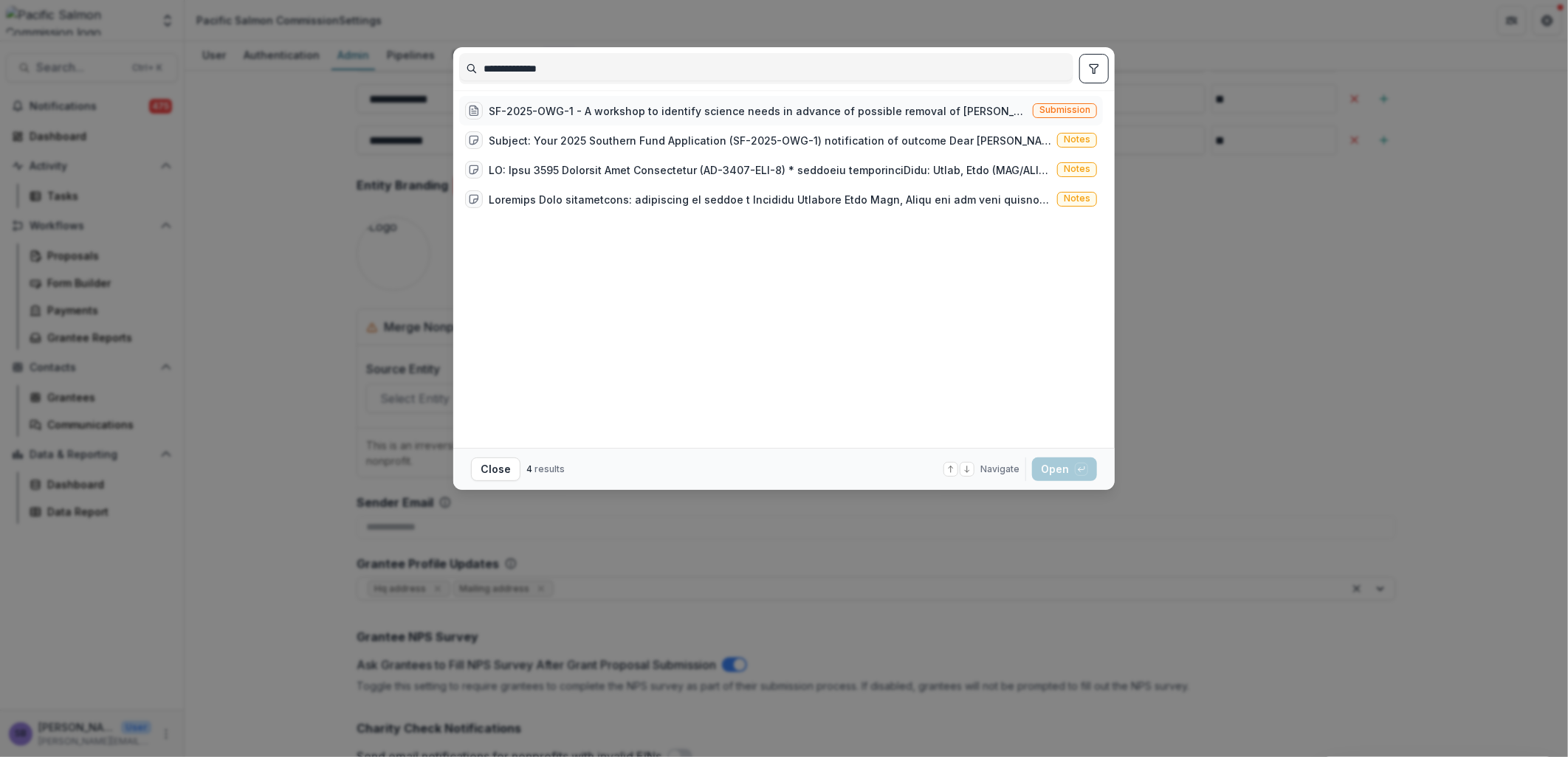
type input "**********"
click at [685, 107] on div "SF-2025-OWG-1 - A workshop to identify science needs in advance of possible rem…" at bounding box center [758, 110] width 538 height 15
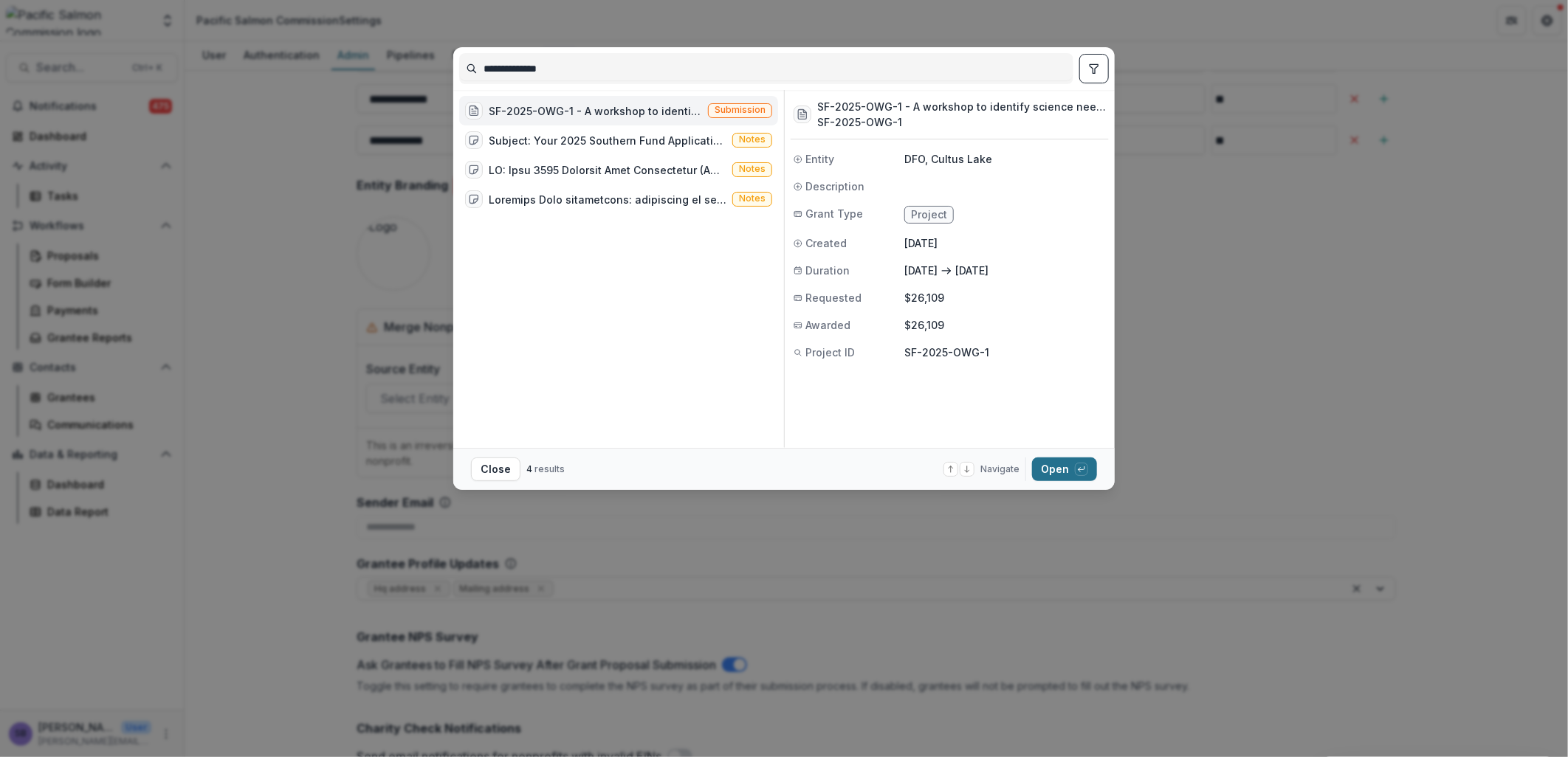
click at [1042, 473] on button "Open with enter key" at bounding box center [1064, 469] width 65 height 24
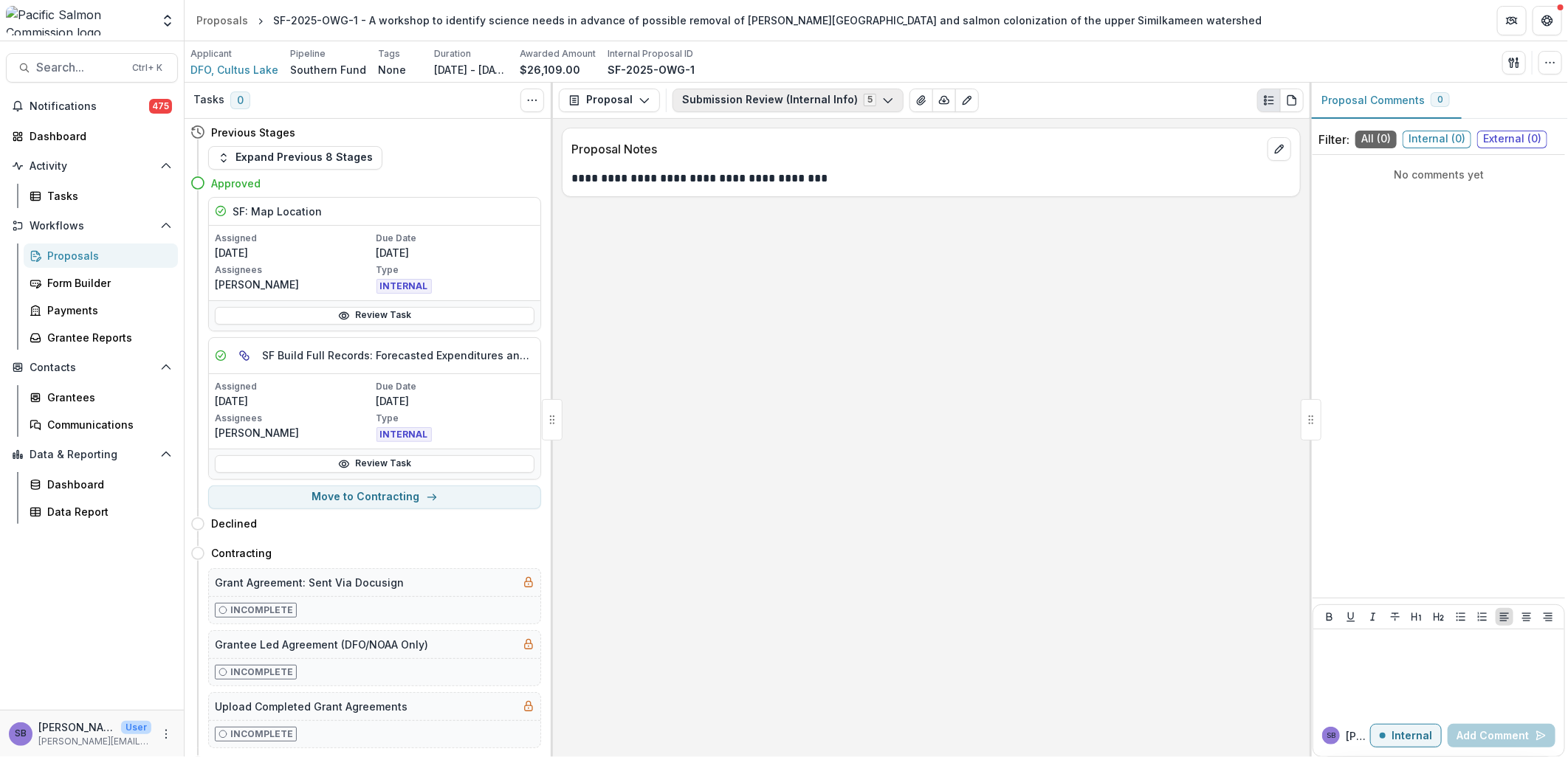
click at [784, 99] on button "Submission Review (Internal Info) 5" at bounding box center [788, 100] width 231 height 24
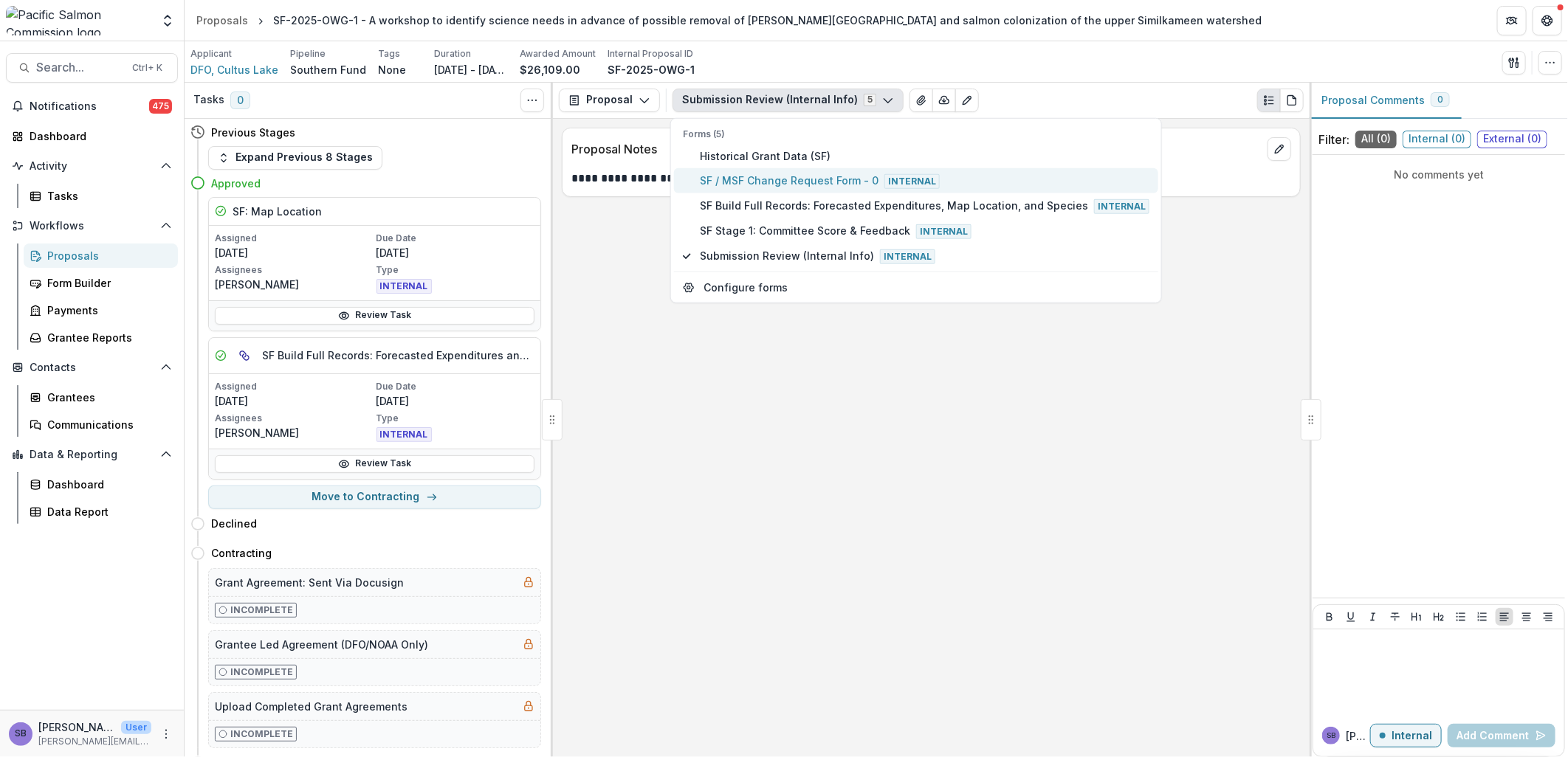
click at [776, 175] on span "SF / MSF Change Request Form - 0 Internal" at bounding box center [925, 180] width 450 height 16
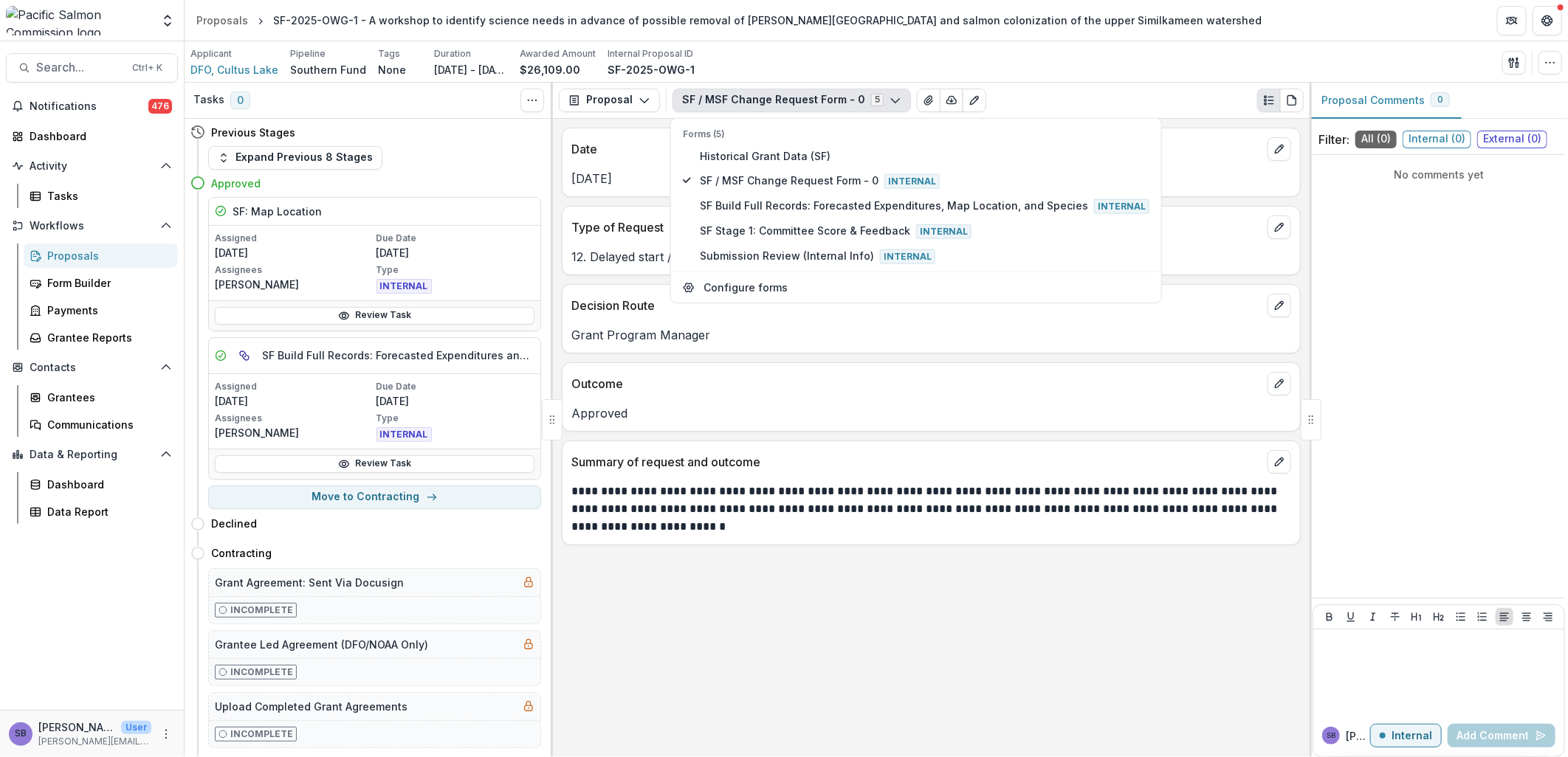
click at [1042, 360] on div "**********" at bounding box center [931, 438] width 757 height 639
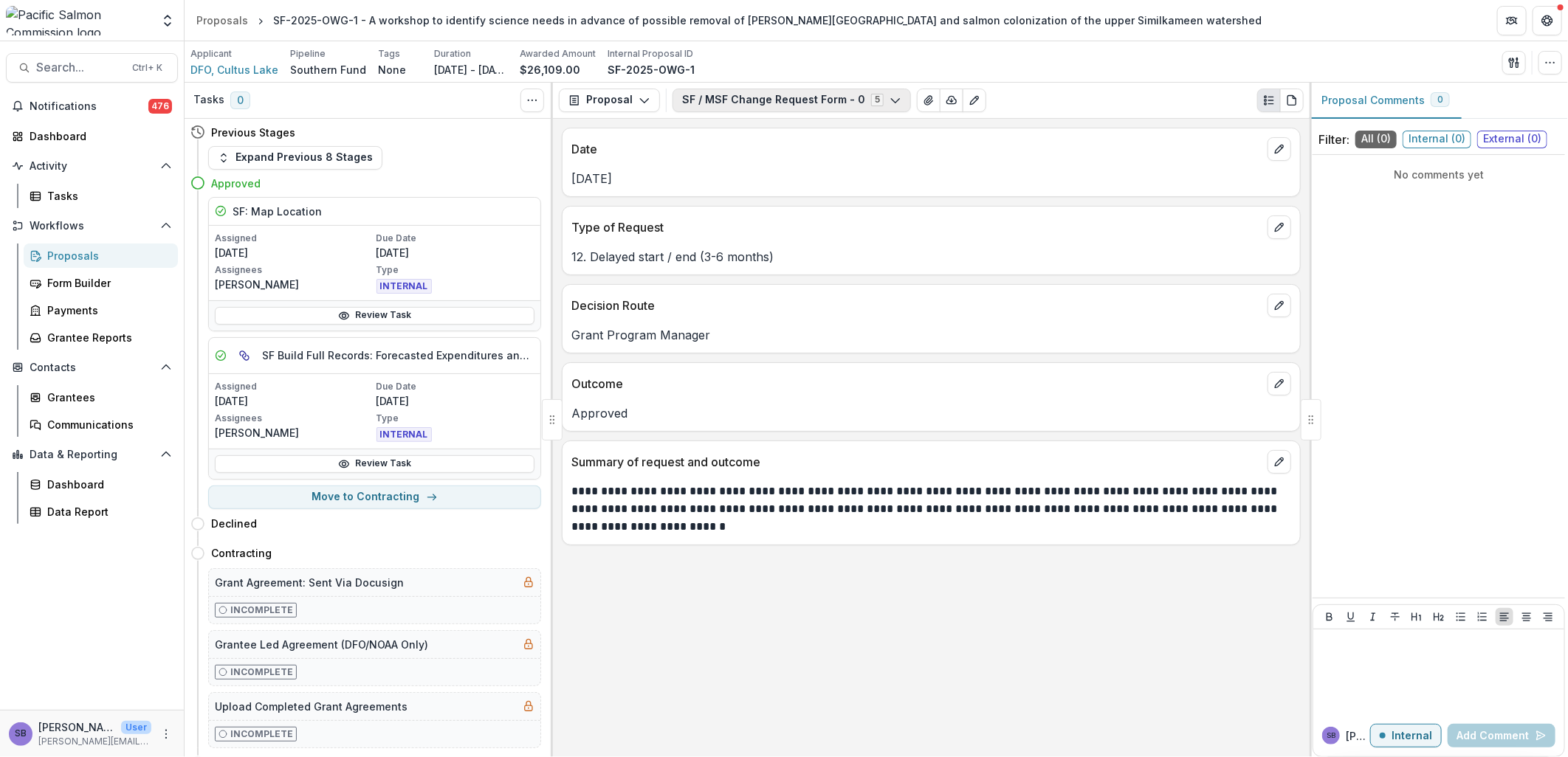
click at [799, 108] on button "SF / MSF Change Request Form - 0 5" at bounding box center [792, 100] width 238 height 24
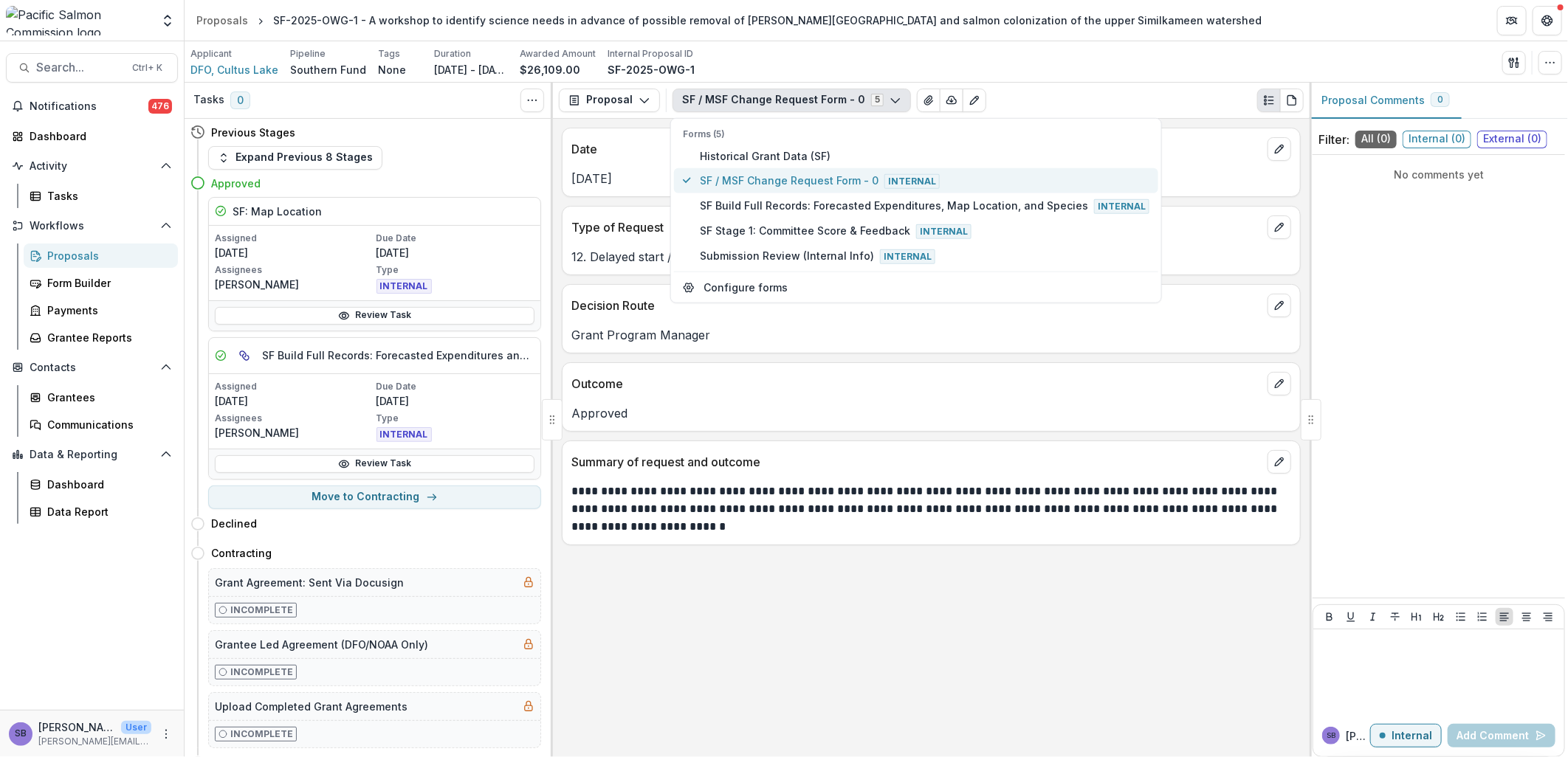
click at [795, 186] on span "SF / MSF Change Request Form - 0 Internal" at bounding box center [925, 180] width 450 height 16
click at [793, 201] on span "SF Build Full Records: Forecasted Expenditures, Map Location, and Species Inter…" at bounding box center [925, 206] width 450 height 16
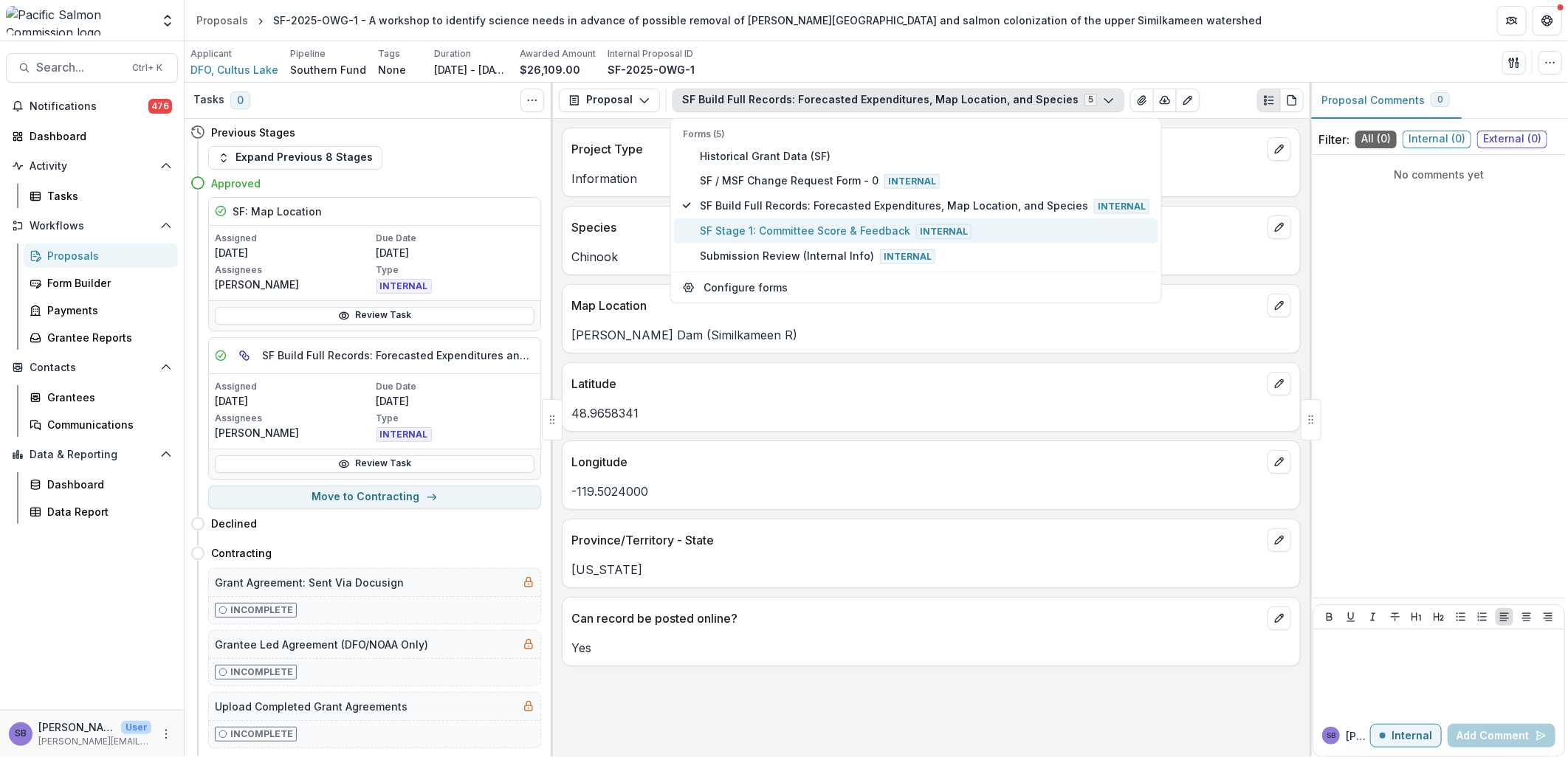
click at [792, 223] on span "SF Stage 1: Committee Score & Feedback Internal" at bounding box center [925, 231] width 450 height 16
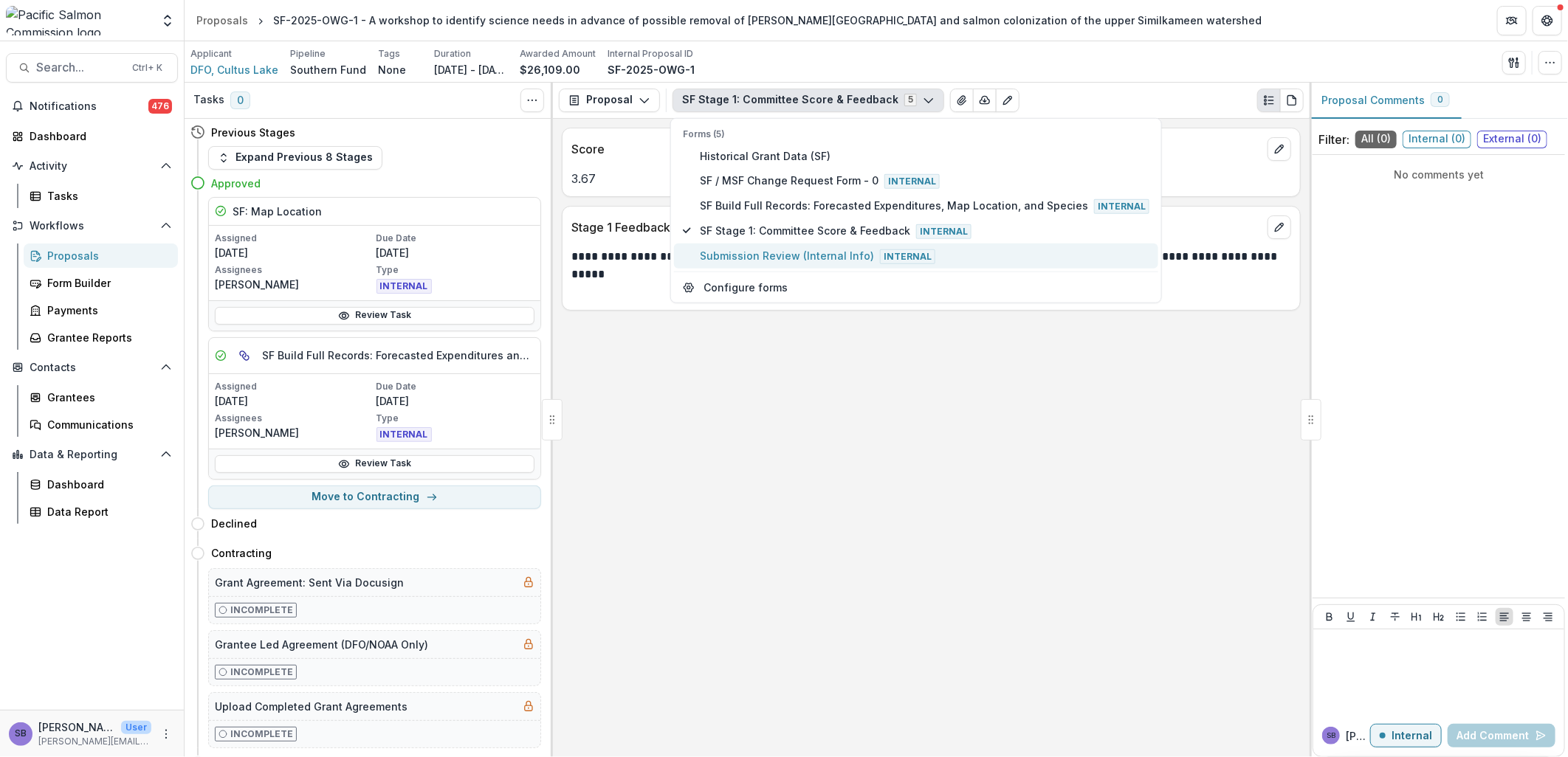
click at [785, 256] on span "Submission Review (Internal Info) Internal" at bounding box center [925, 256] width 450 height 16
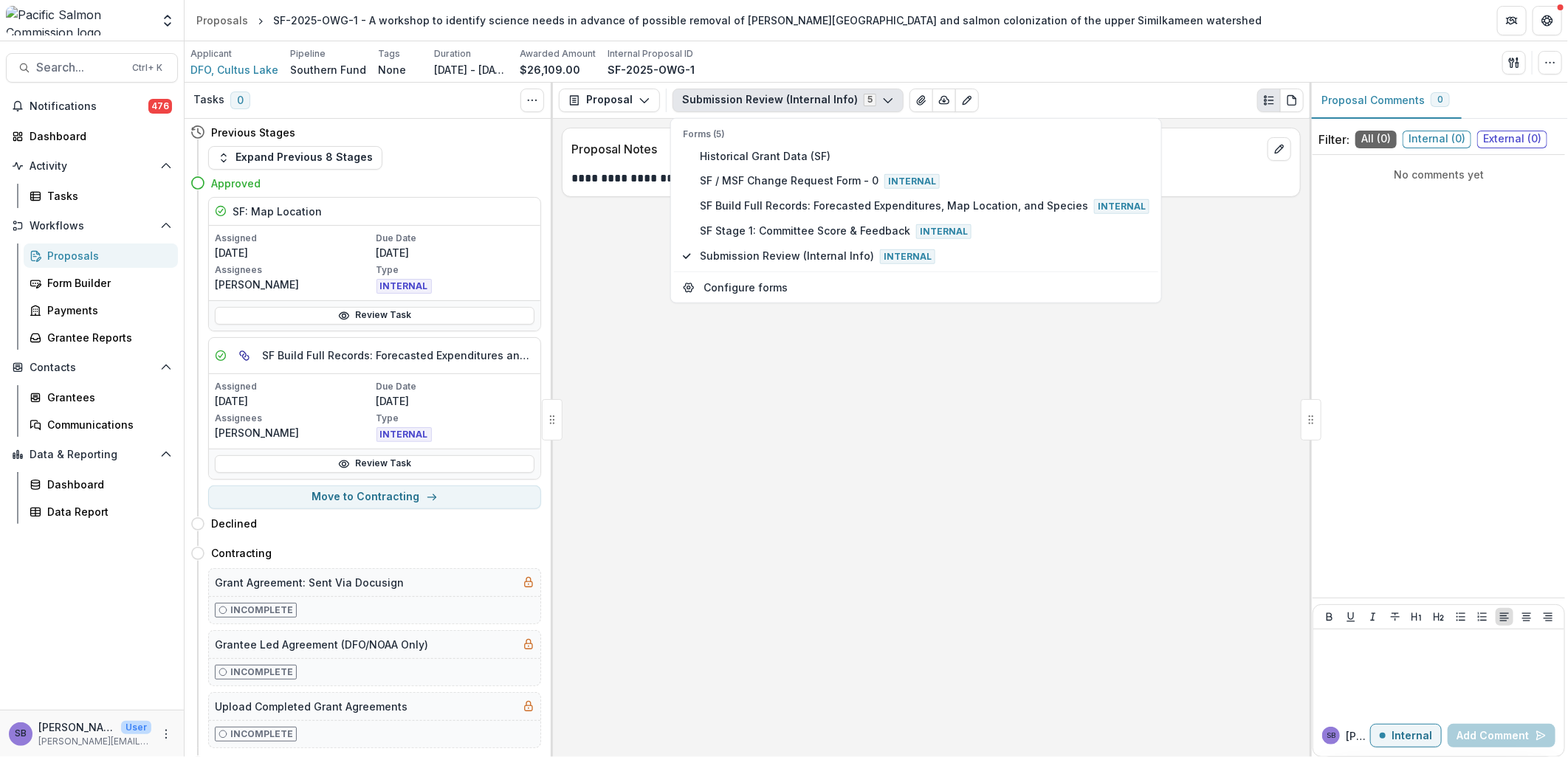
click at [898, 341] on div "**********" at bounding box center [931, 438] width 757 height 639
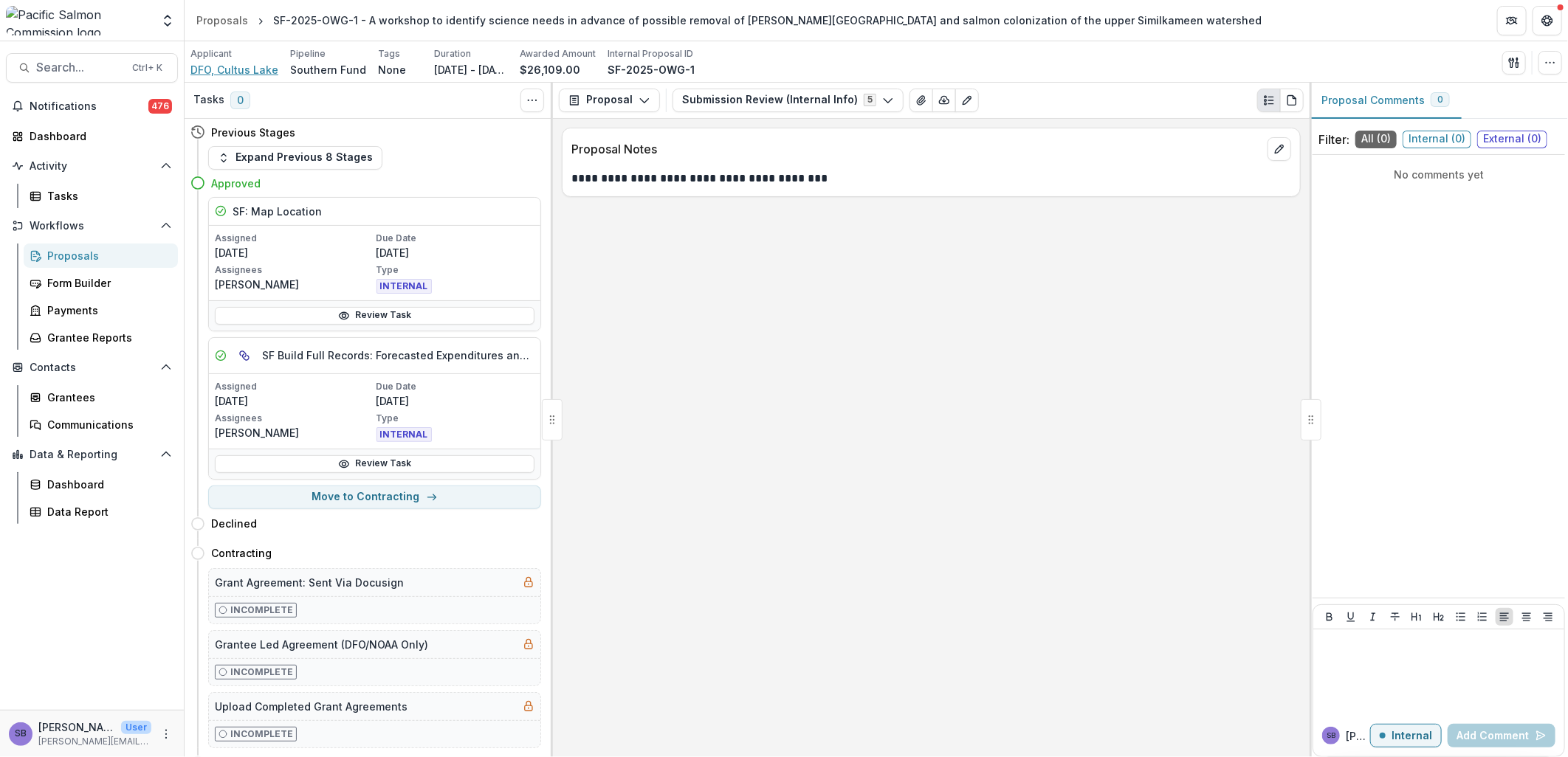
click at [218, 76] on span "DFO, Cultus Lake" at bounding box center [234, 69] width 88 height 15
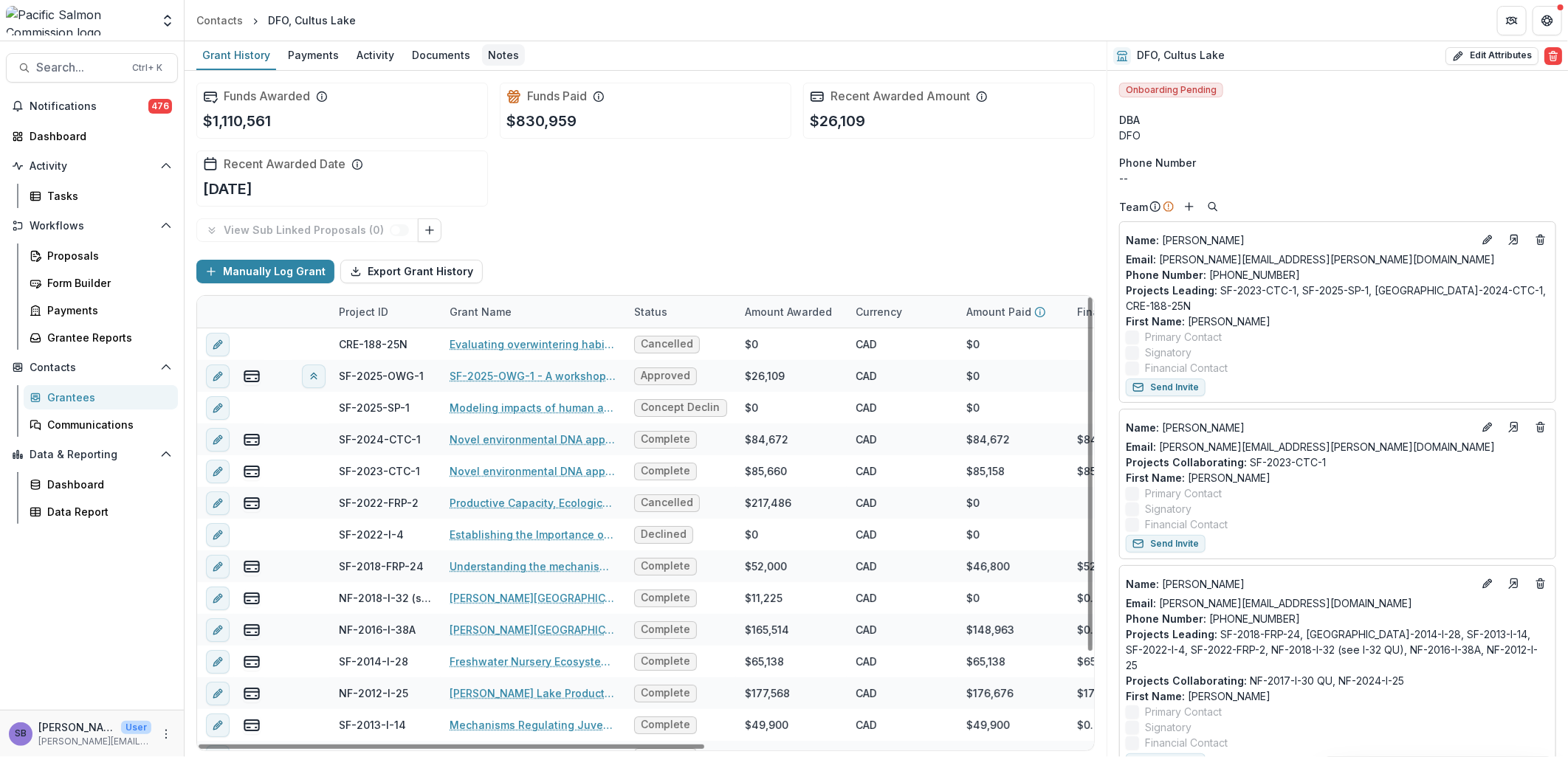
click at [482, 53] on div "Notes" at bounding box center [504, 55] width 43 height 21
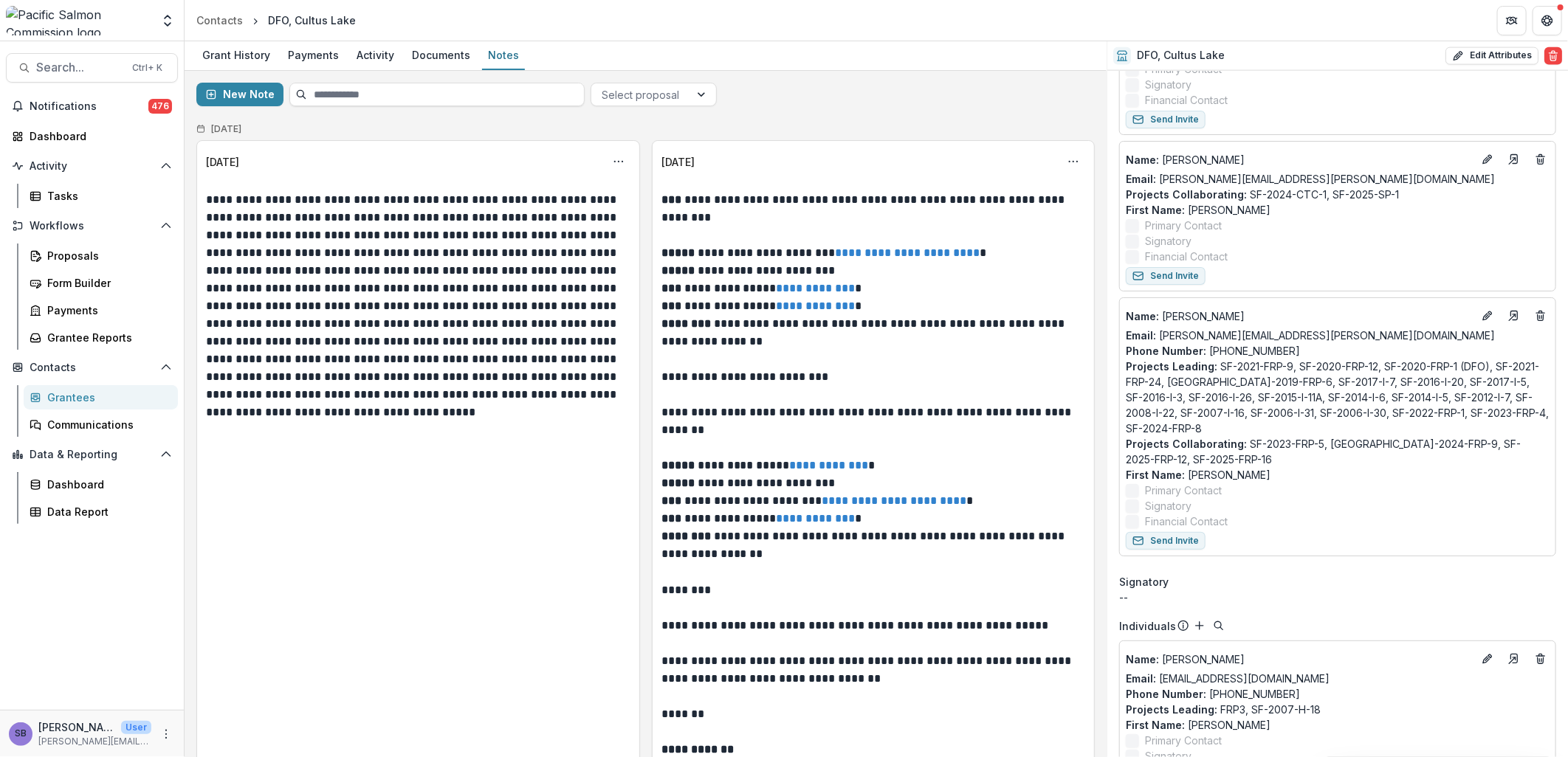
scroll to position [1421, 0]
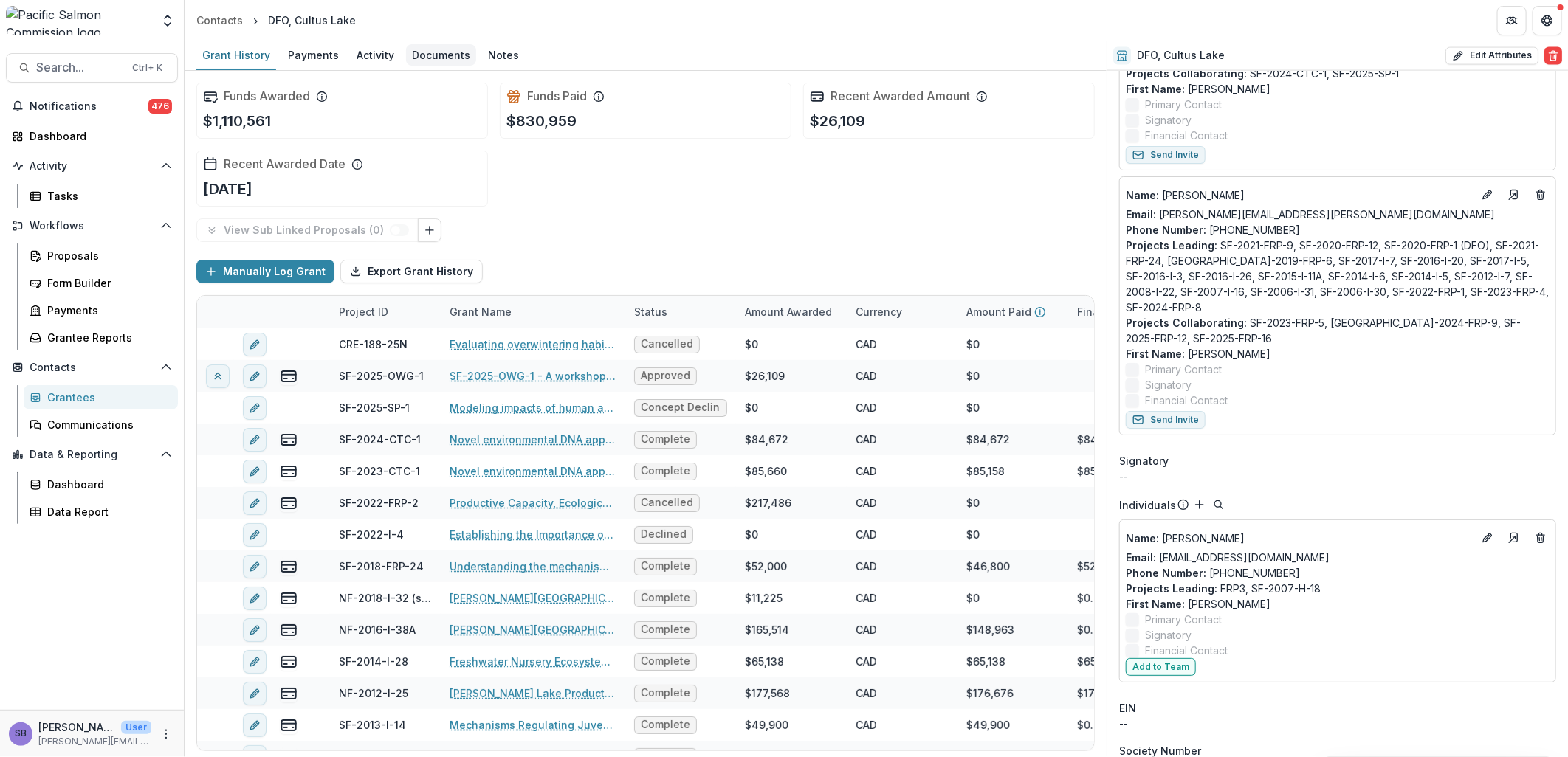
click at [436, 63] on div "Documents" at bounding box center [441, 55] width 70 height 21
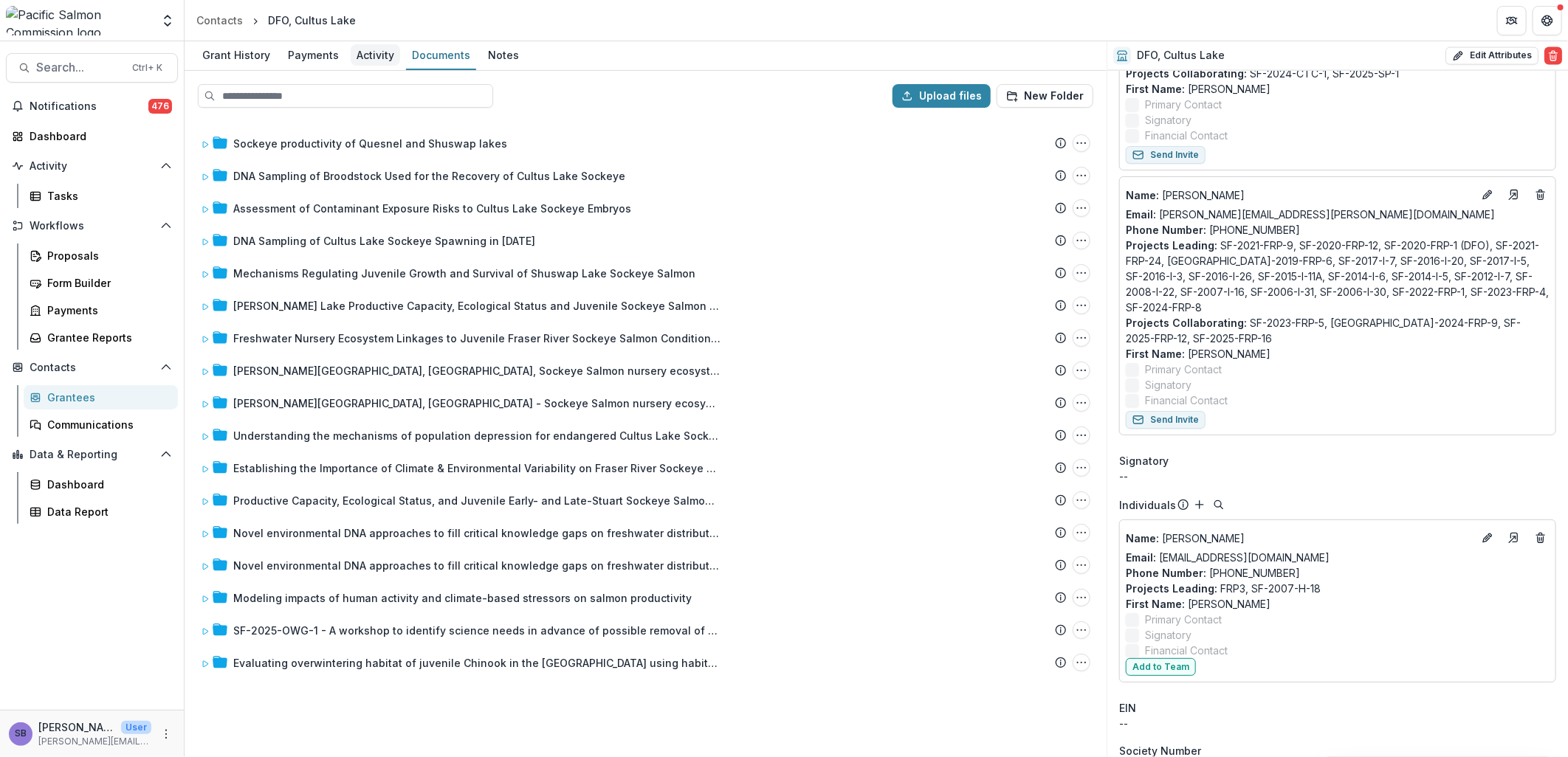
click at [372, 54] on div "Activity" at bounding box center [376, 55] width 50 height 21
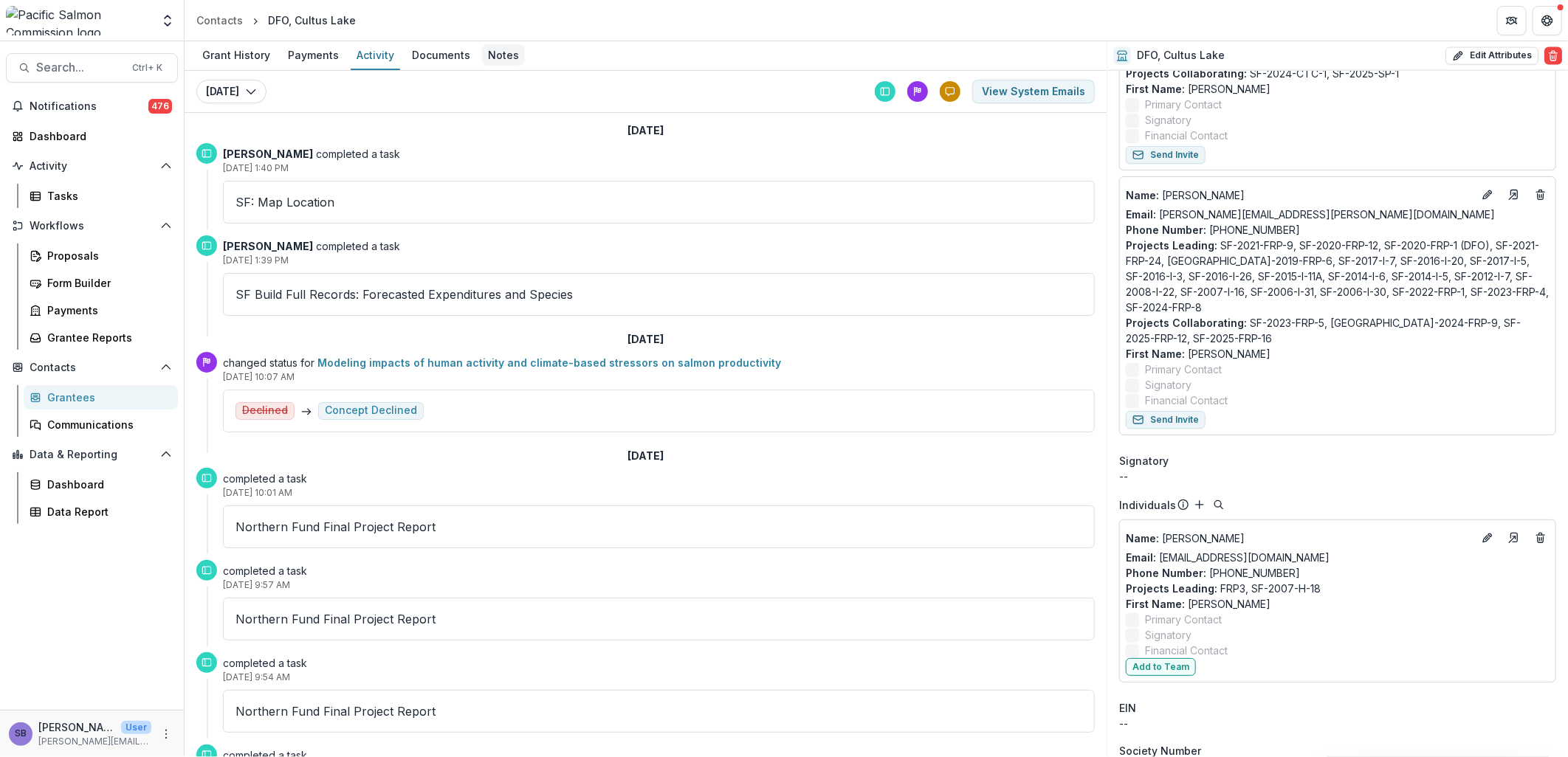
click at [482, 54] on div "Notes" at bounding box center [504, 55] width 43 height 21
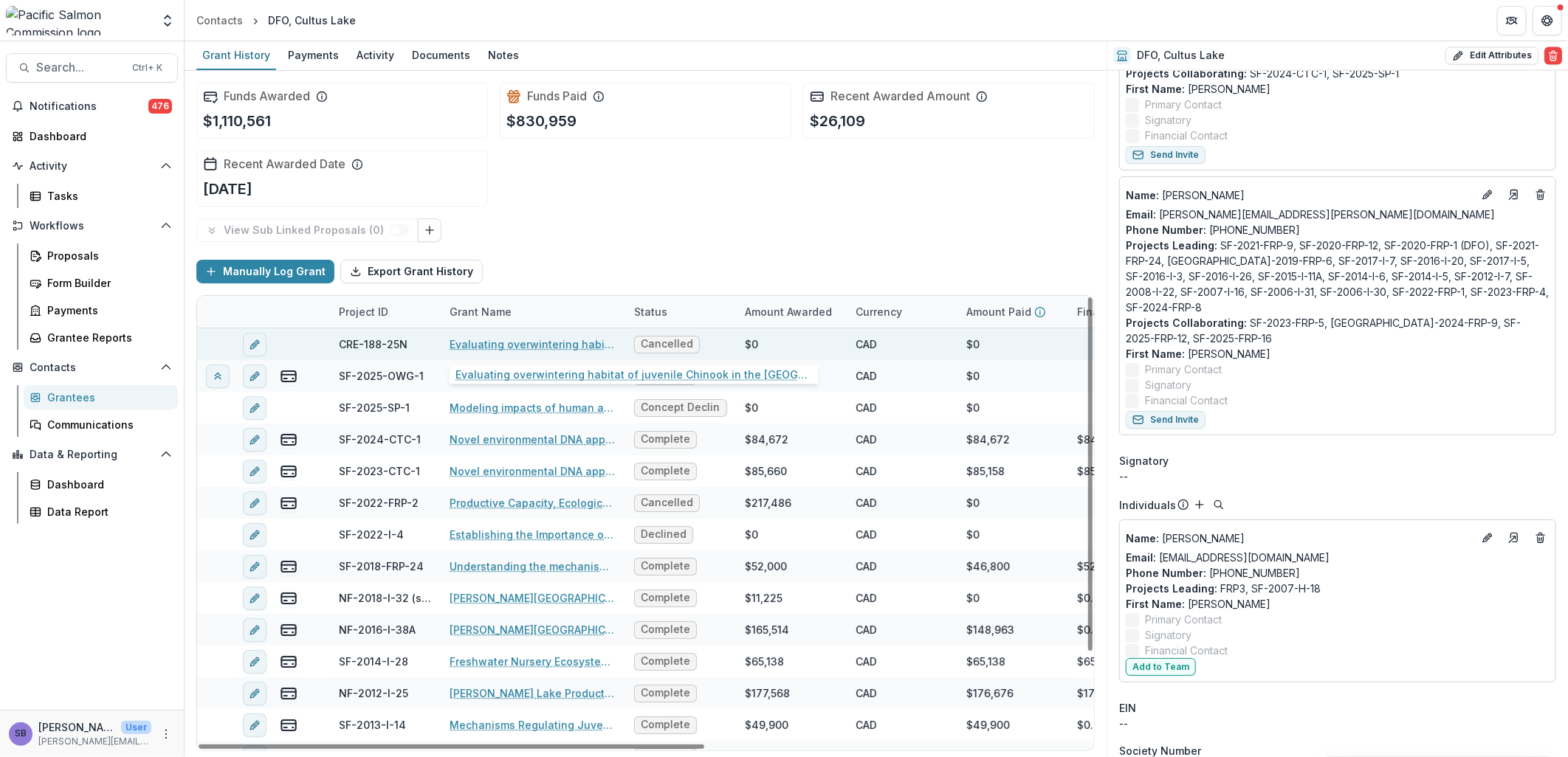
click at [539, 342] on link "Evaluating overwintering habitat of juvenile Chinook in the Yukon River Watersh…" at bounding box center [533, 344] width 167 height 15
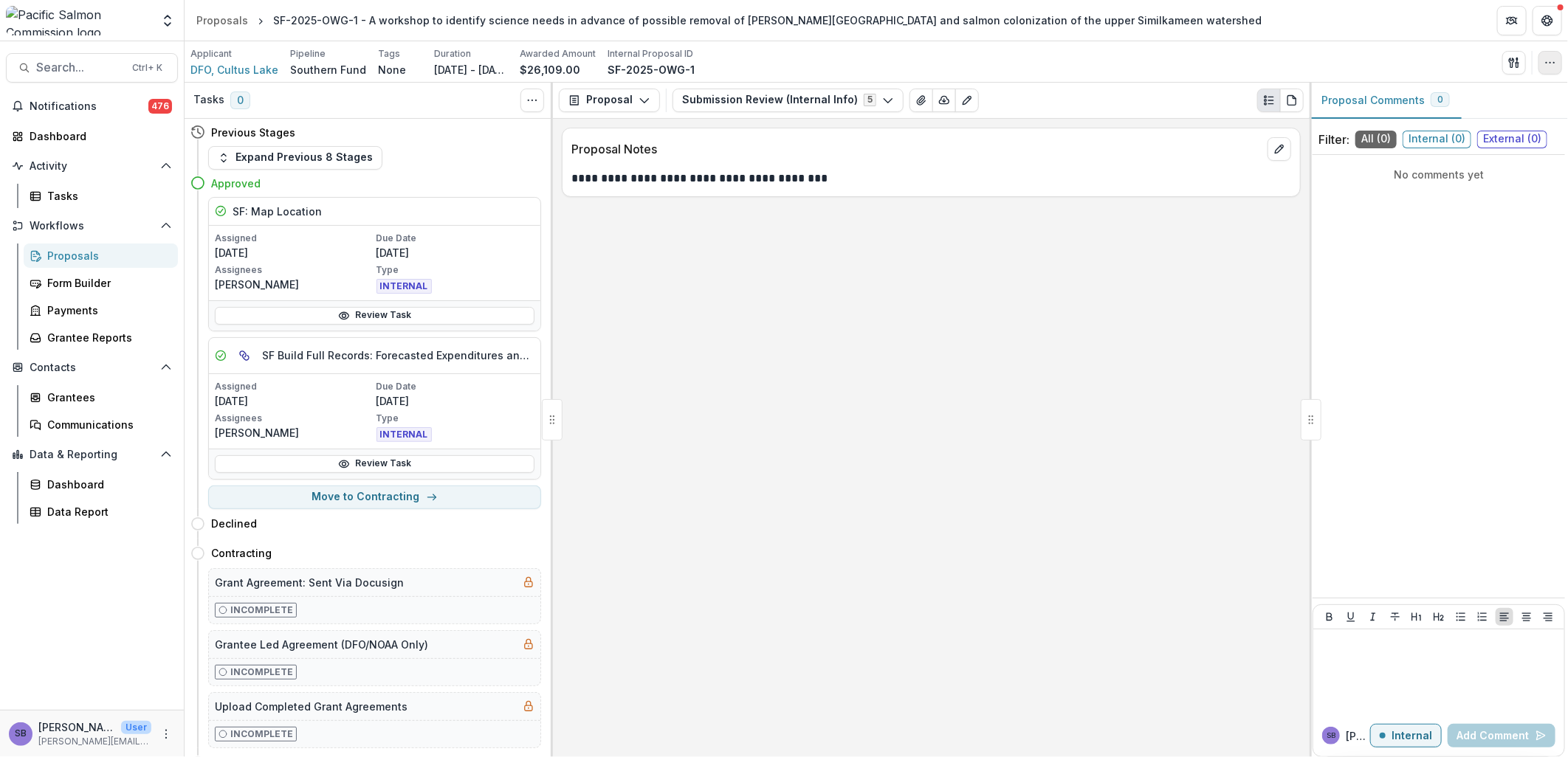
click at [1042, 60] on button "button" at bounding box center [1550, 62] width 24 height 24
click at [1042, 91] on button "Edit Attributes" at bounding box center [1479, 96] width 158 height 24
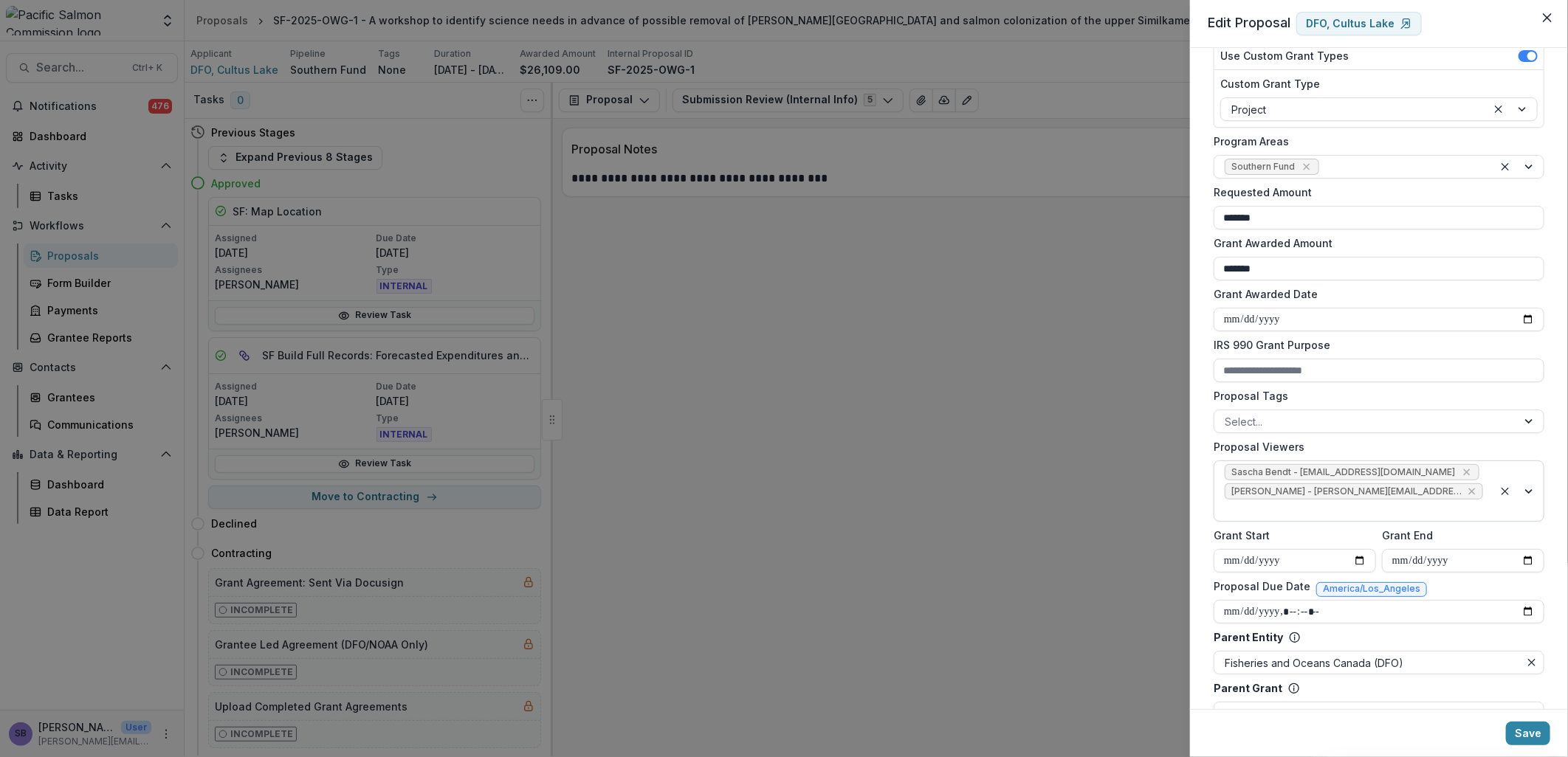
scroll to position [328, 0]
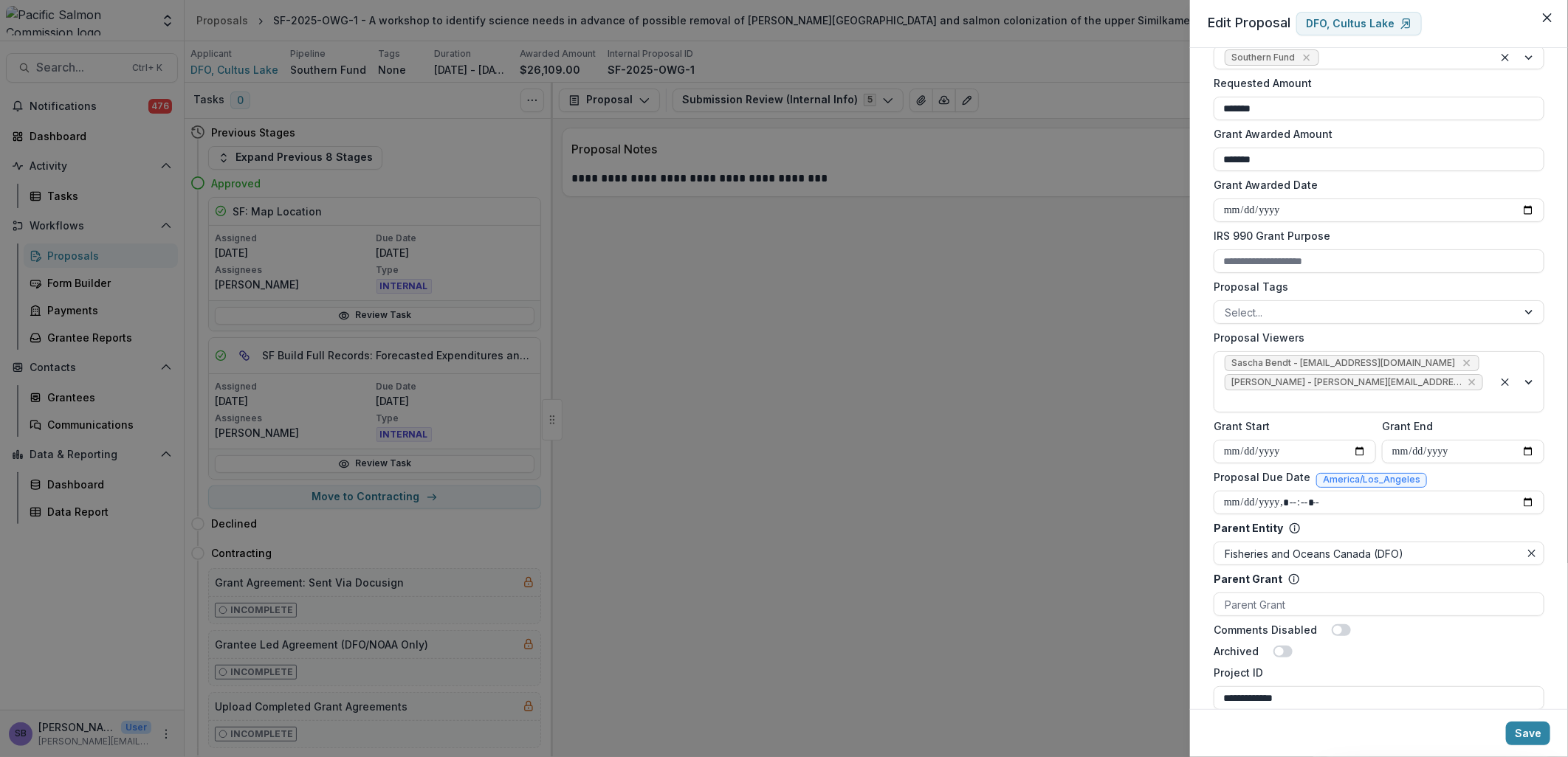
click at [1042, 311] on div "**********" at bounding box center [784, 378] width 1568 height 757
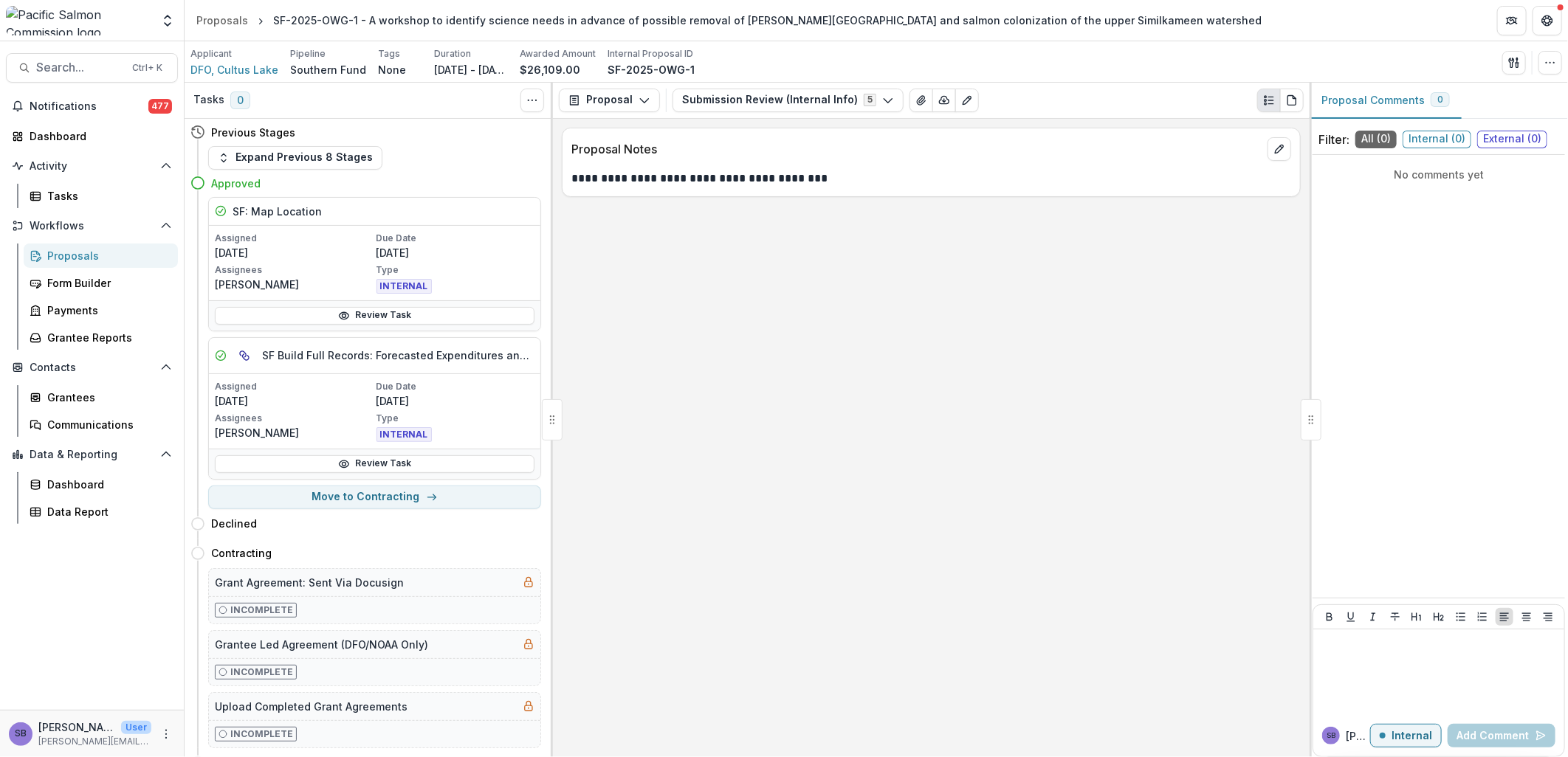
click at [64, 259] on div "Proposals" at bounding box center [107, 255] width 119 height 15
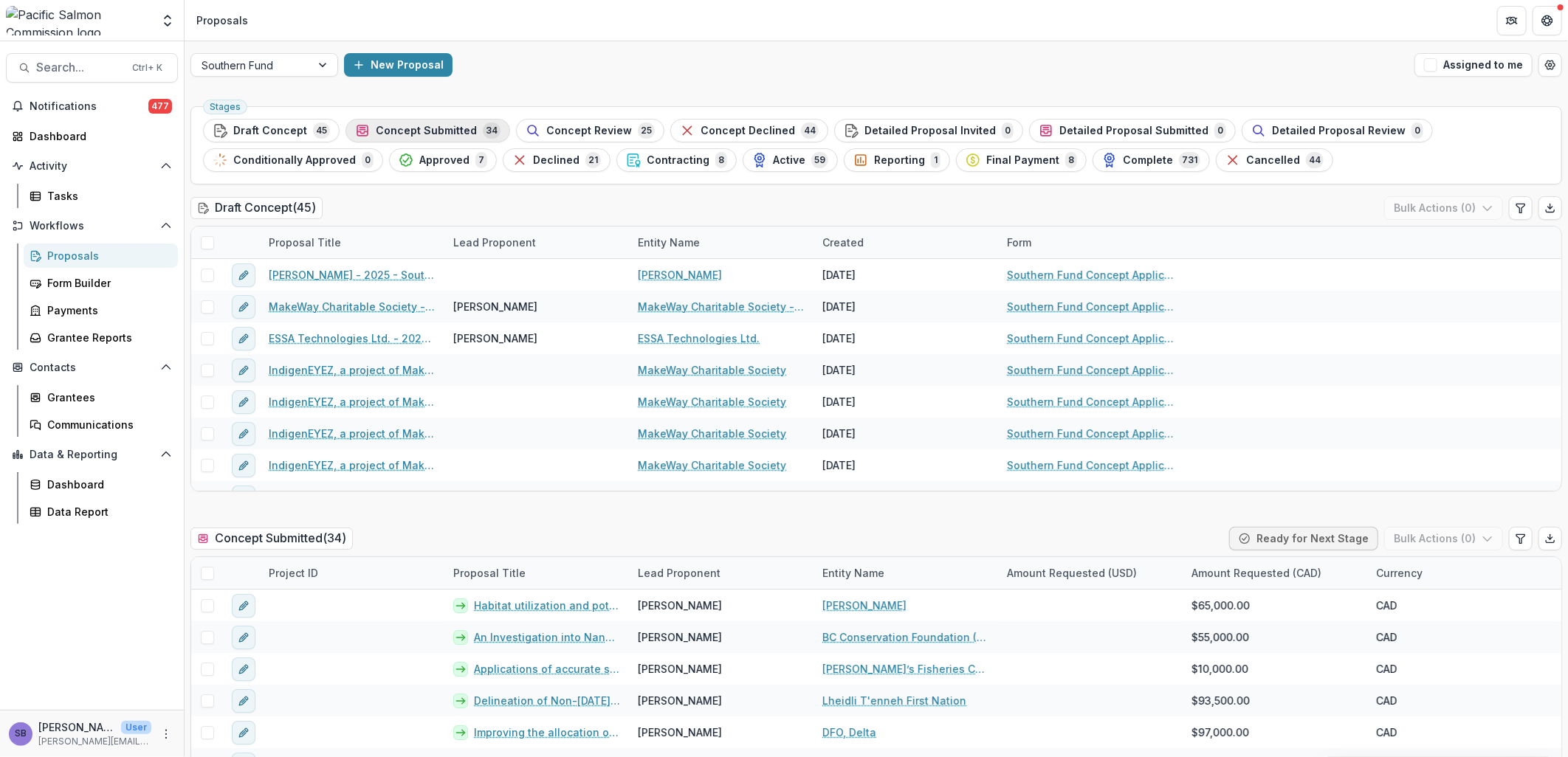
click at [424, 133] on span "Concept Submitted" at bounding box center [426, 131] width 101 height 12
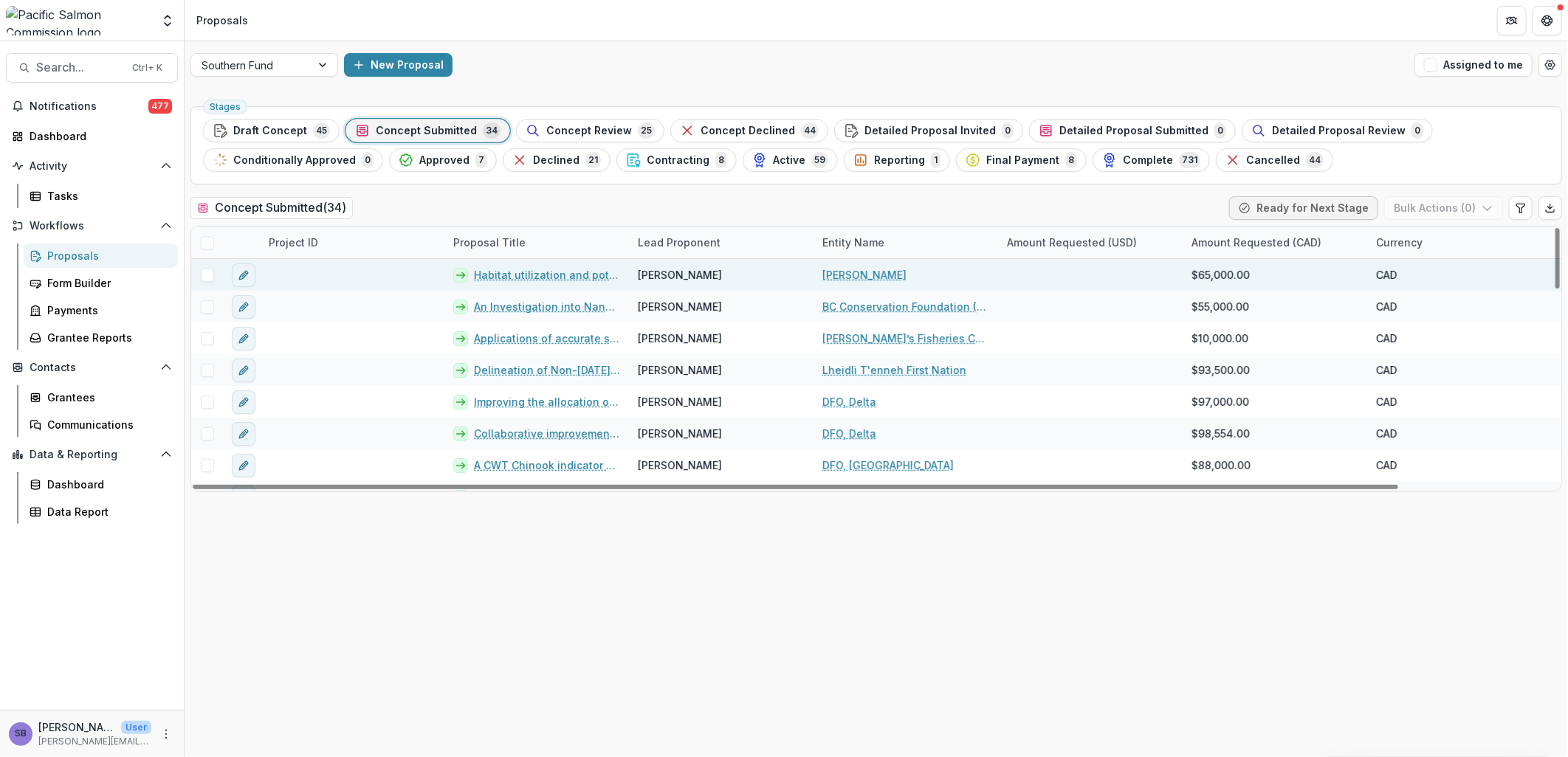
click at [571, 277] on link "Habitat utilization and potential interactions of wild and hatchery juvenile ch…" at bounding box center [546, 275] width 147 height 15
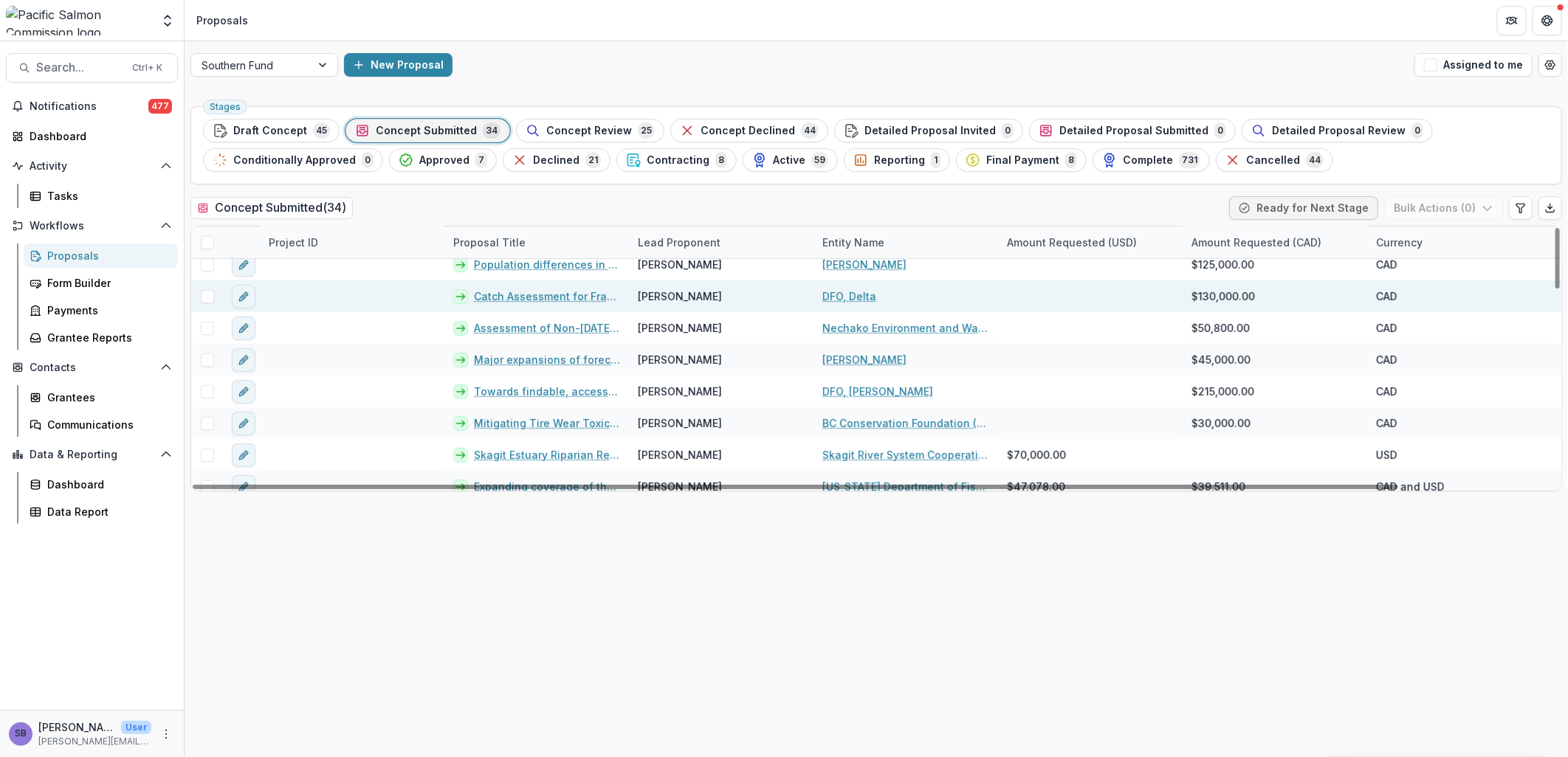
scroll to position [437, 0]
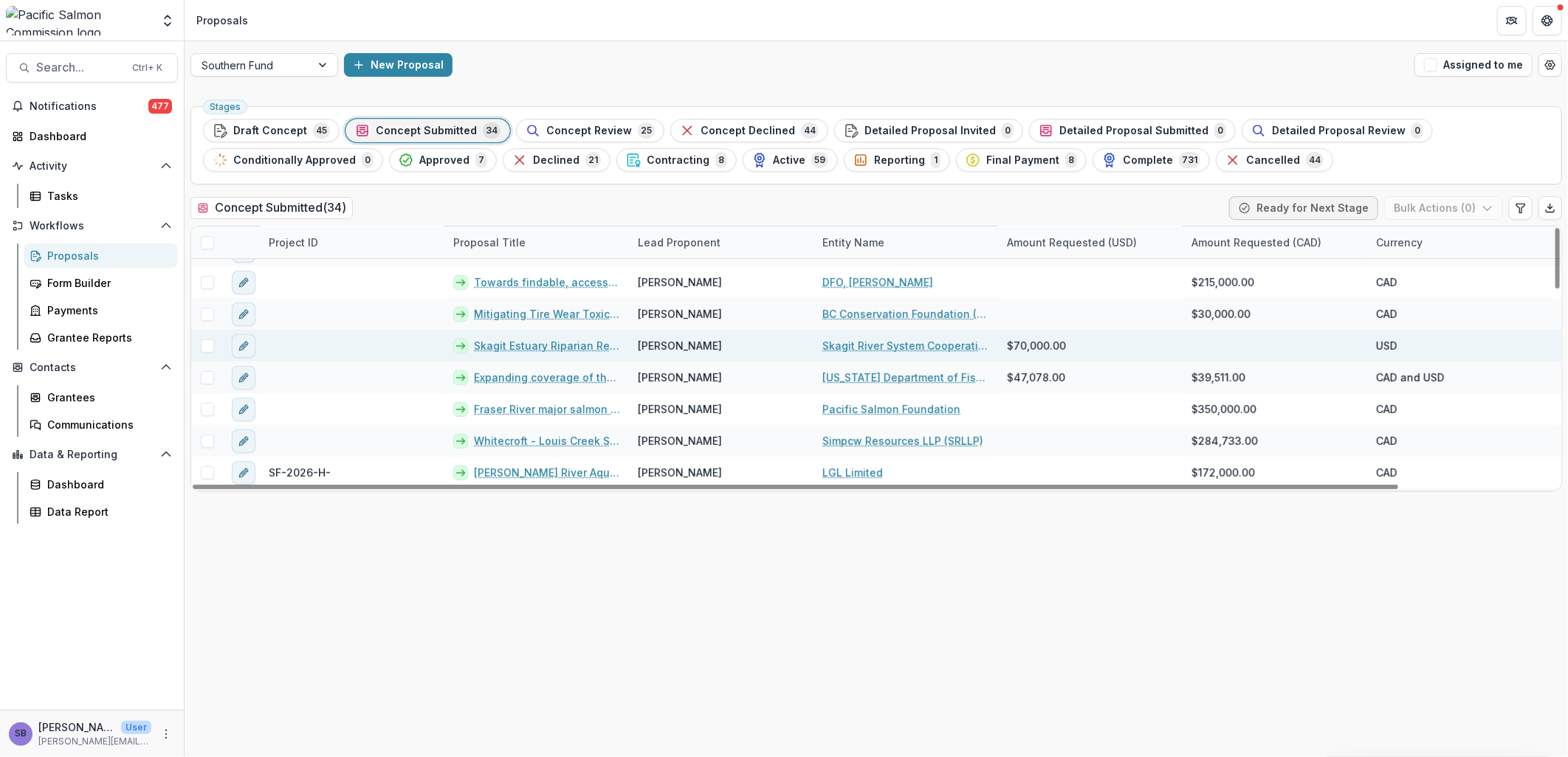
click at [545, 343] on link "Skagit Estuary Riparian Restoration Project" at bounding box center [546, 346] width 147 height 15
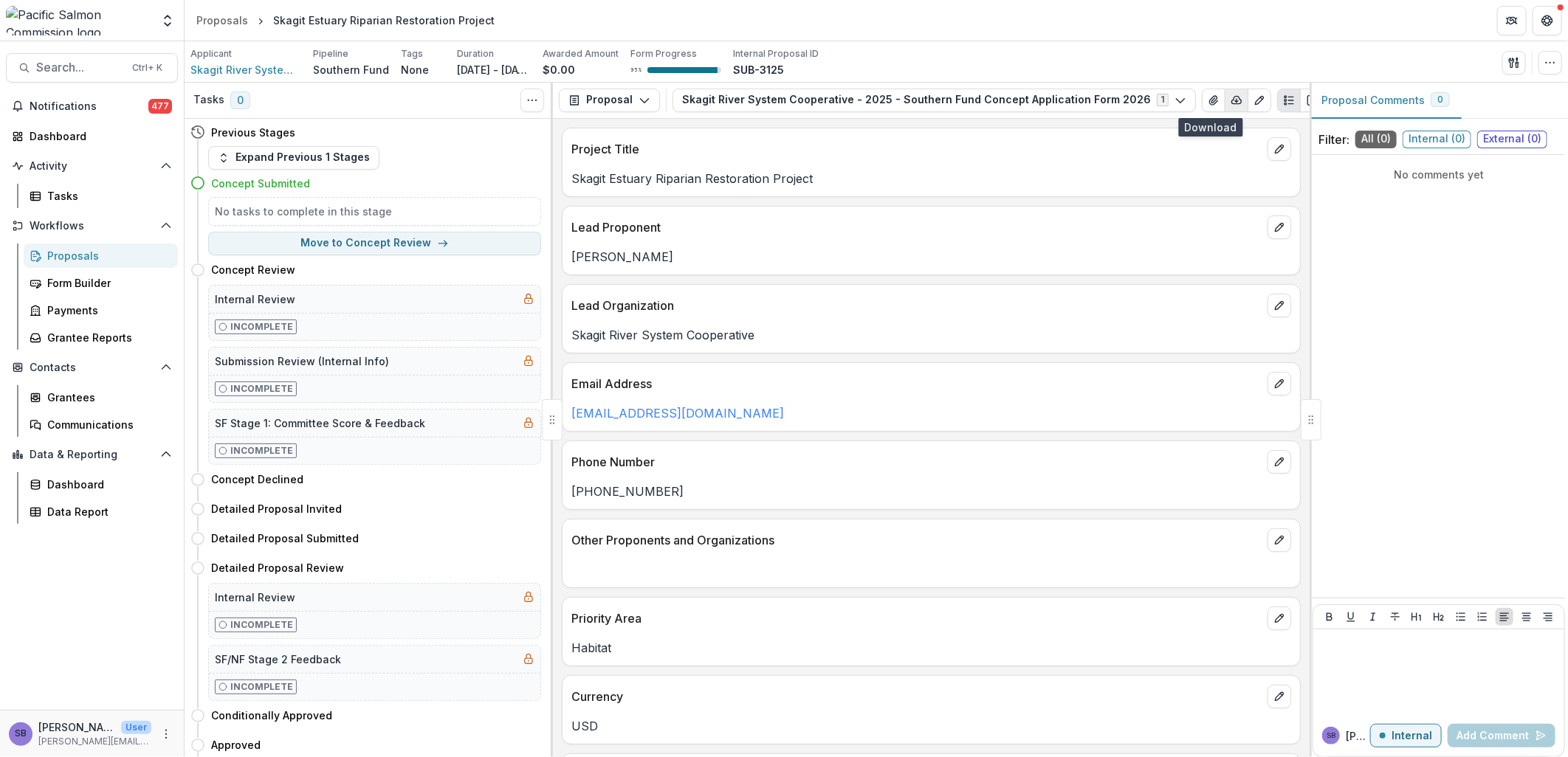
click at [1042, 94] on icon "button" at bounding box center [1236, 100] width 12 height 12
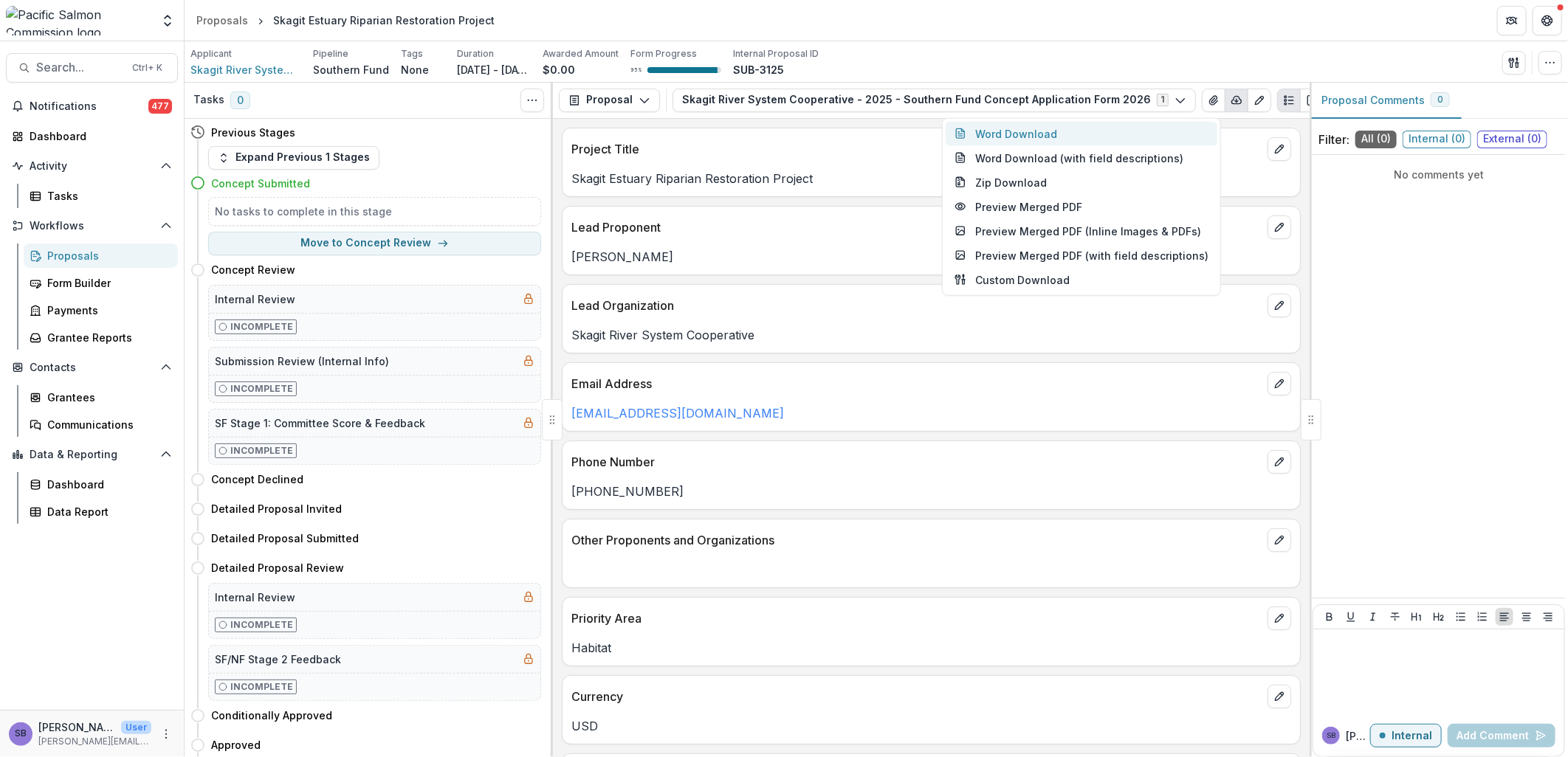
click at [1042, 137] on button "Word Download" at bounding box center [1081, 132] width 272 height 24
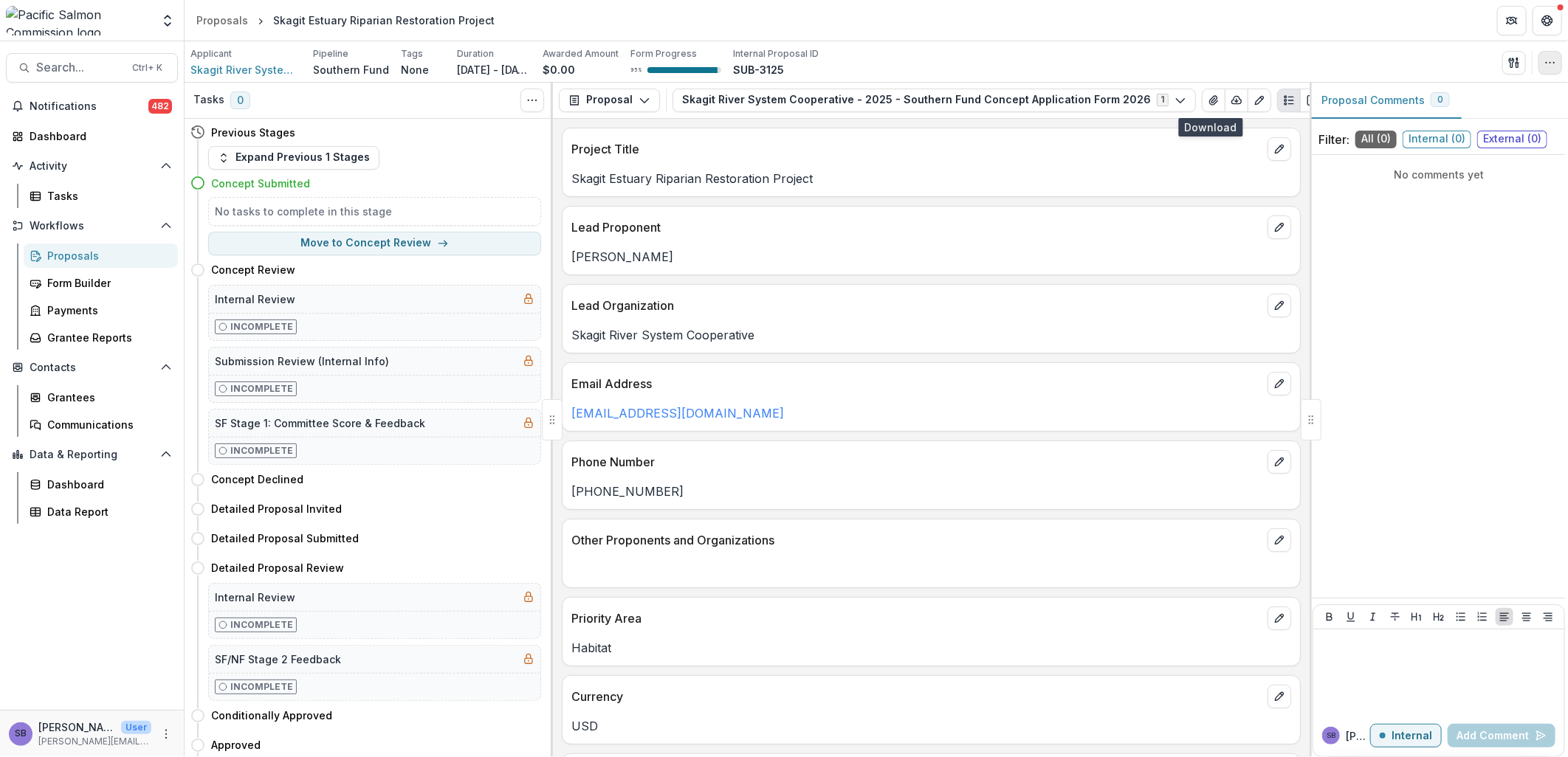
click at [1042, 63] on button "button" at bounding box center [1550, 62] width 24 height 24
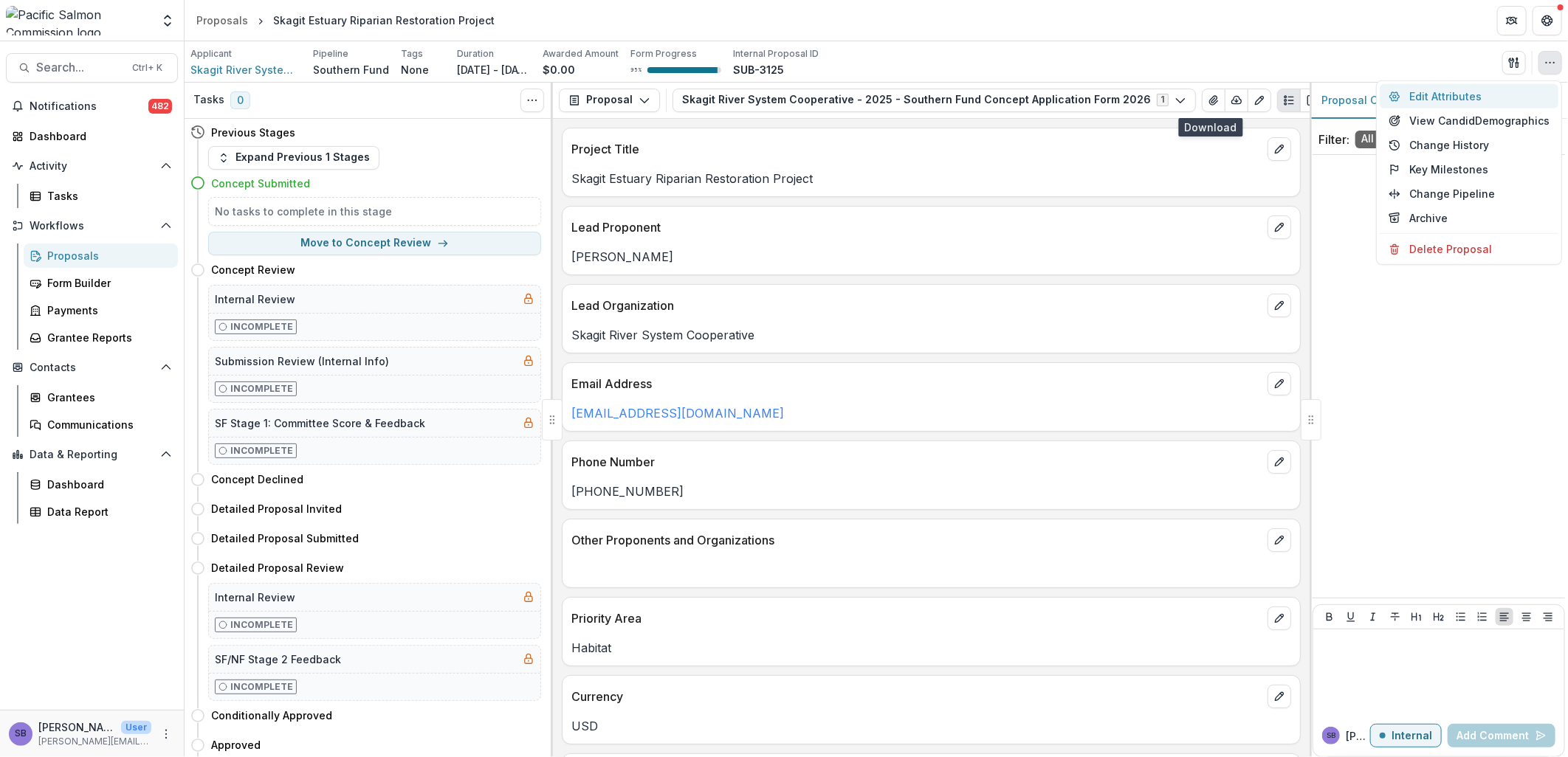
click at [1042, 93] on button "Edit Attributes" at bounding box center [1469, 96] width 179 height 24
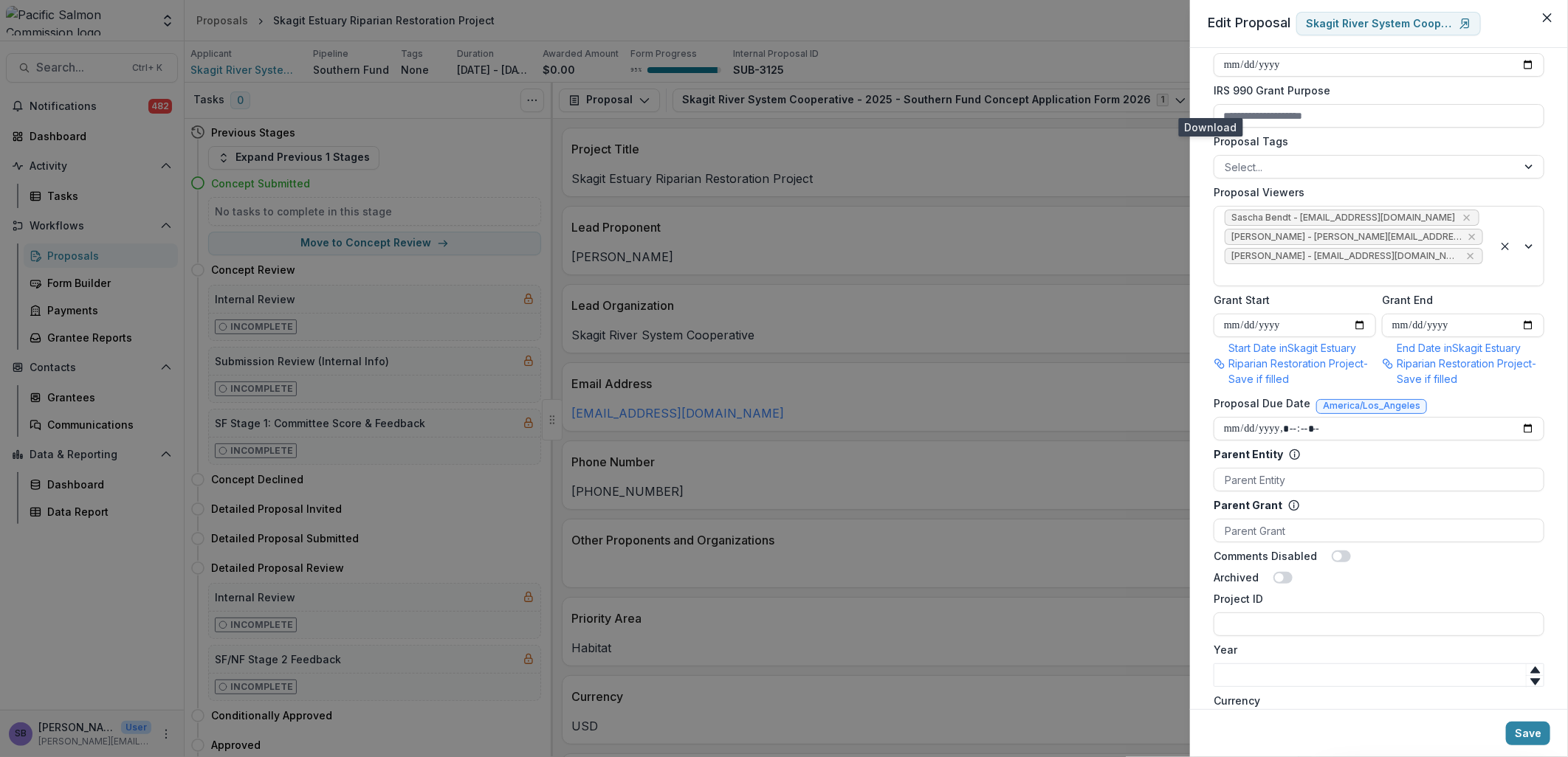
scroll to position [718, 0]
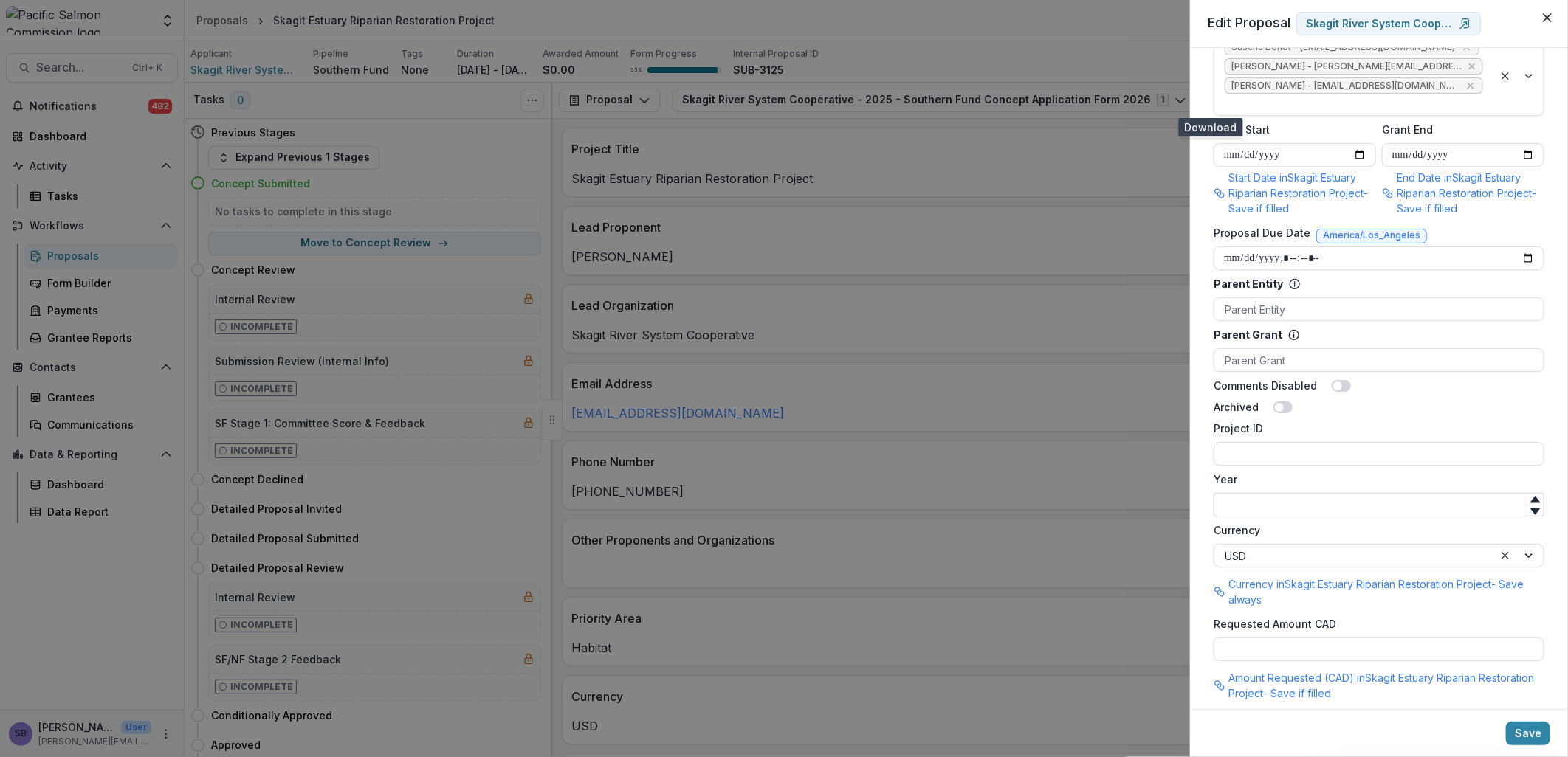
click at [1042, 493] on input "Year" at bounding box center [1379, 505] width 330 height 24
type input "****"
click at [1042, 442] on input "Project ID" at bounding box center [1379, 454] width 330 height 24
type input "**********"
click at [1042, 527] on button "Save" at bounding box center [1528, 734] width 44 height 24
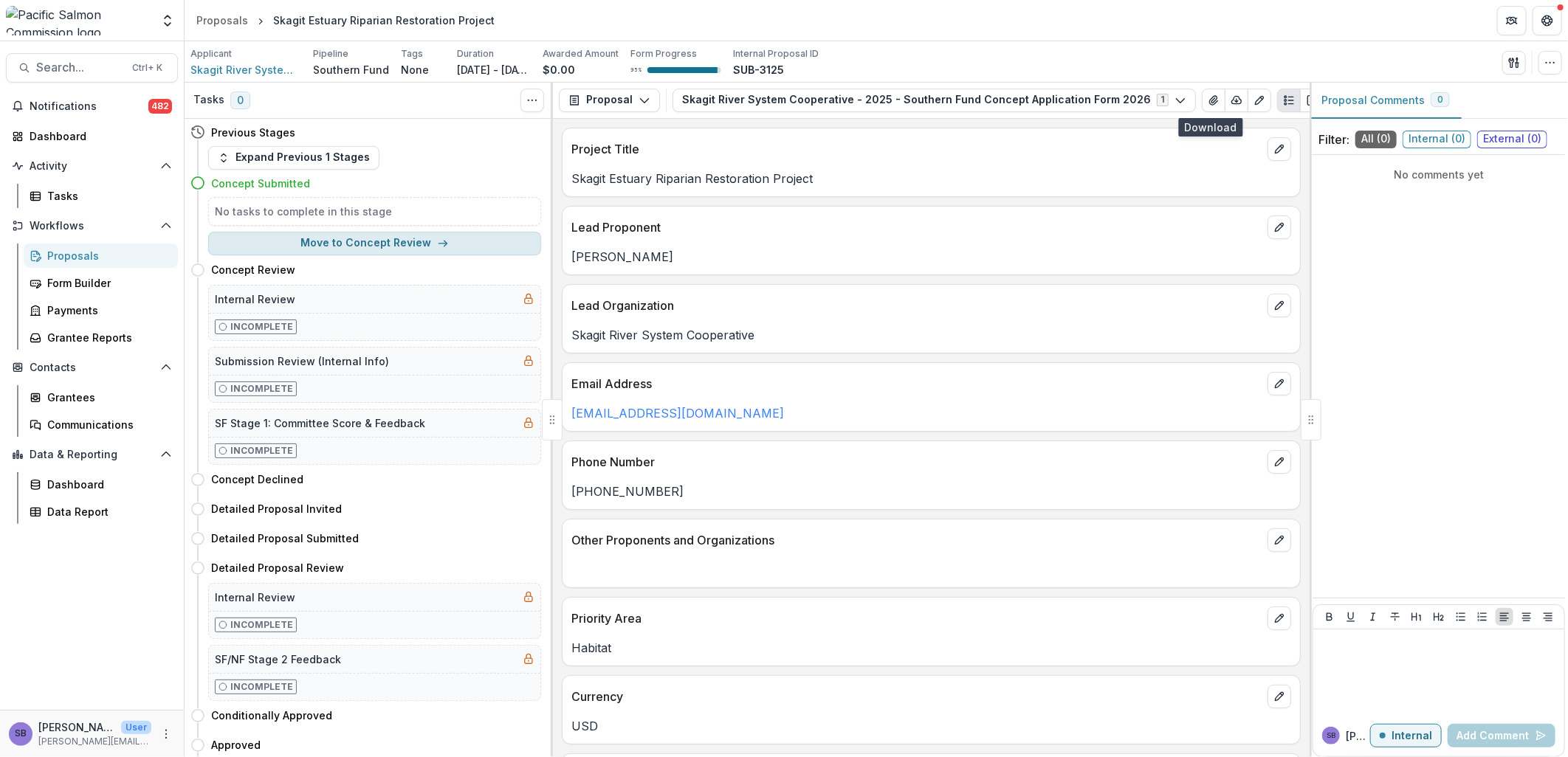
click at [453, 248] on button "Move to Concept Review" at bounding box center [374, 243] width 333 height 24
select select "**********"
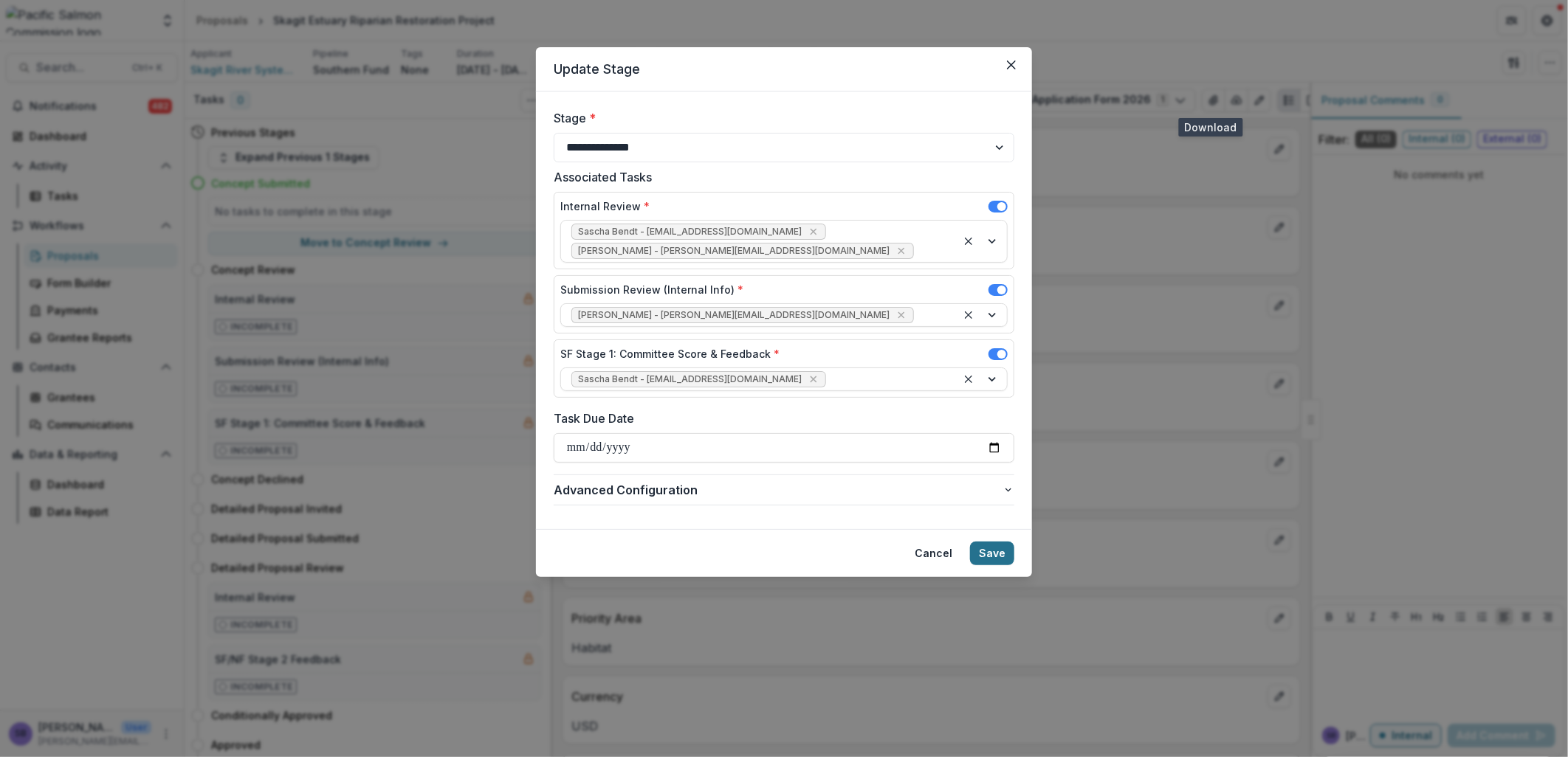
click at [985, 527] on button "Save" at bounding box center [992, 554] width 44 height 24
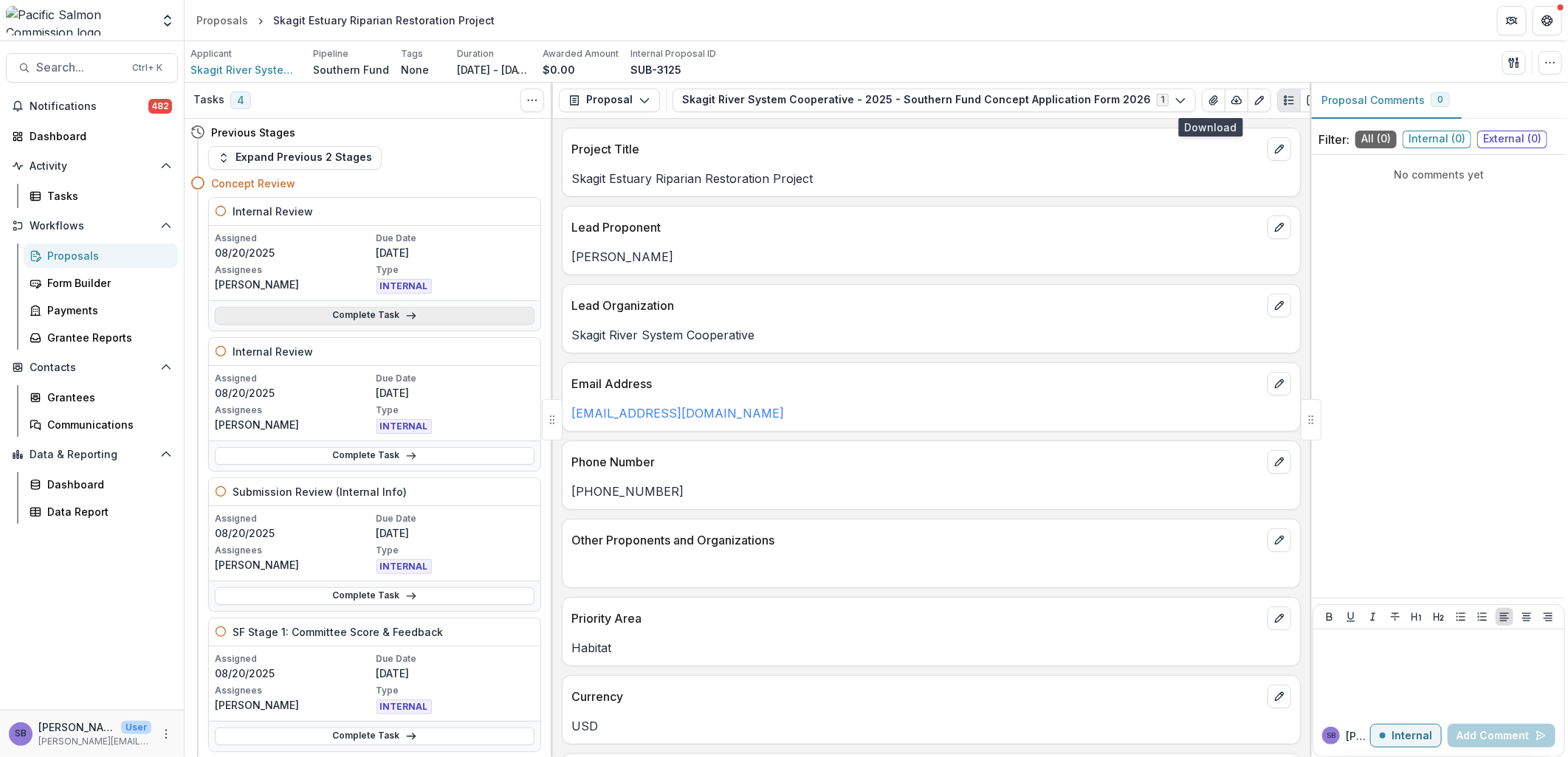
click at [438, 315] on link "Complete Task" at bounding box center [375, 316] width 320 height 18
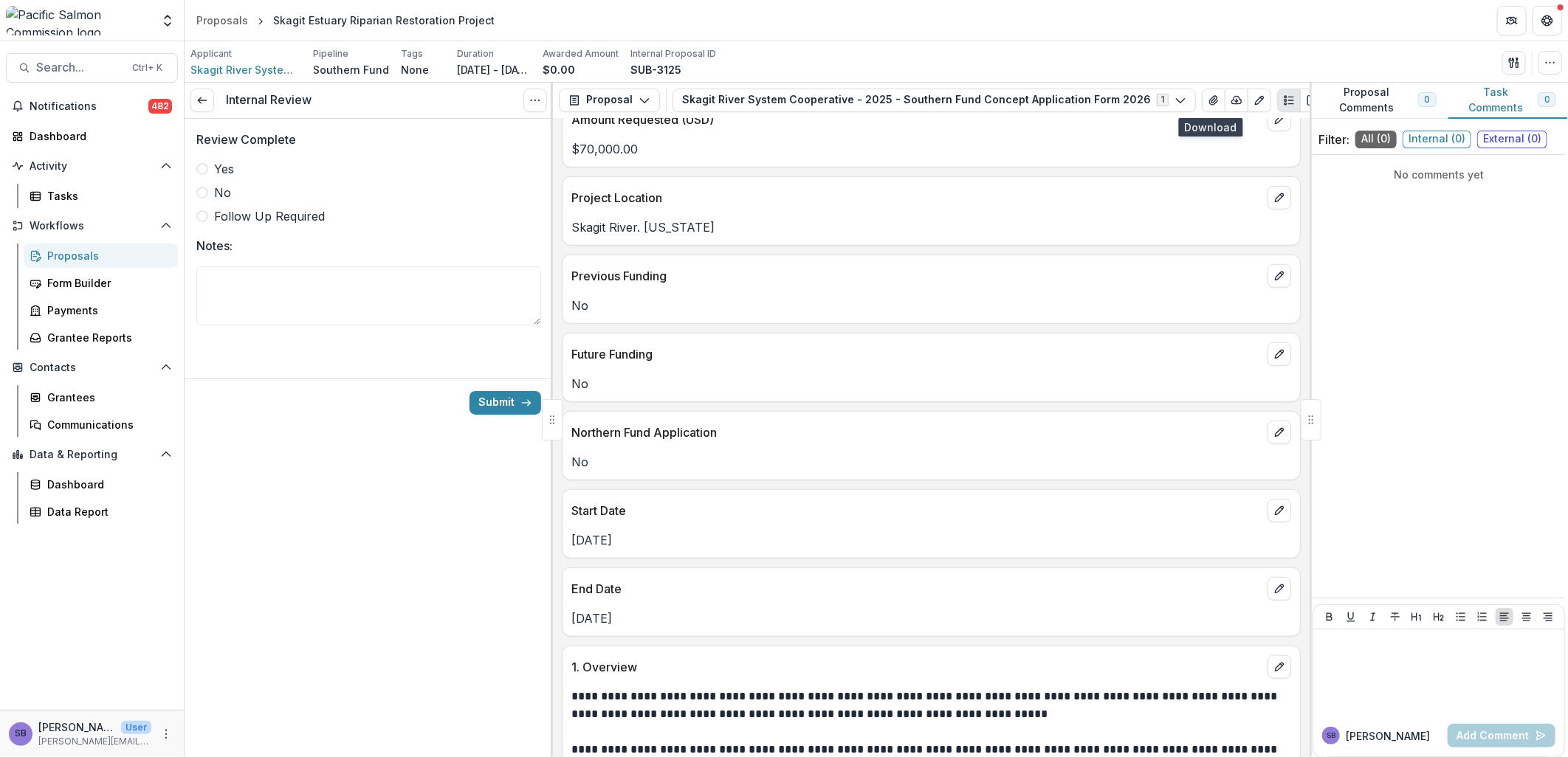
scroll to position [765, 0]
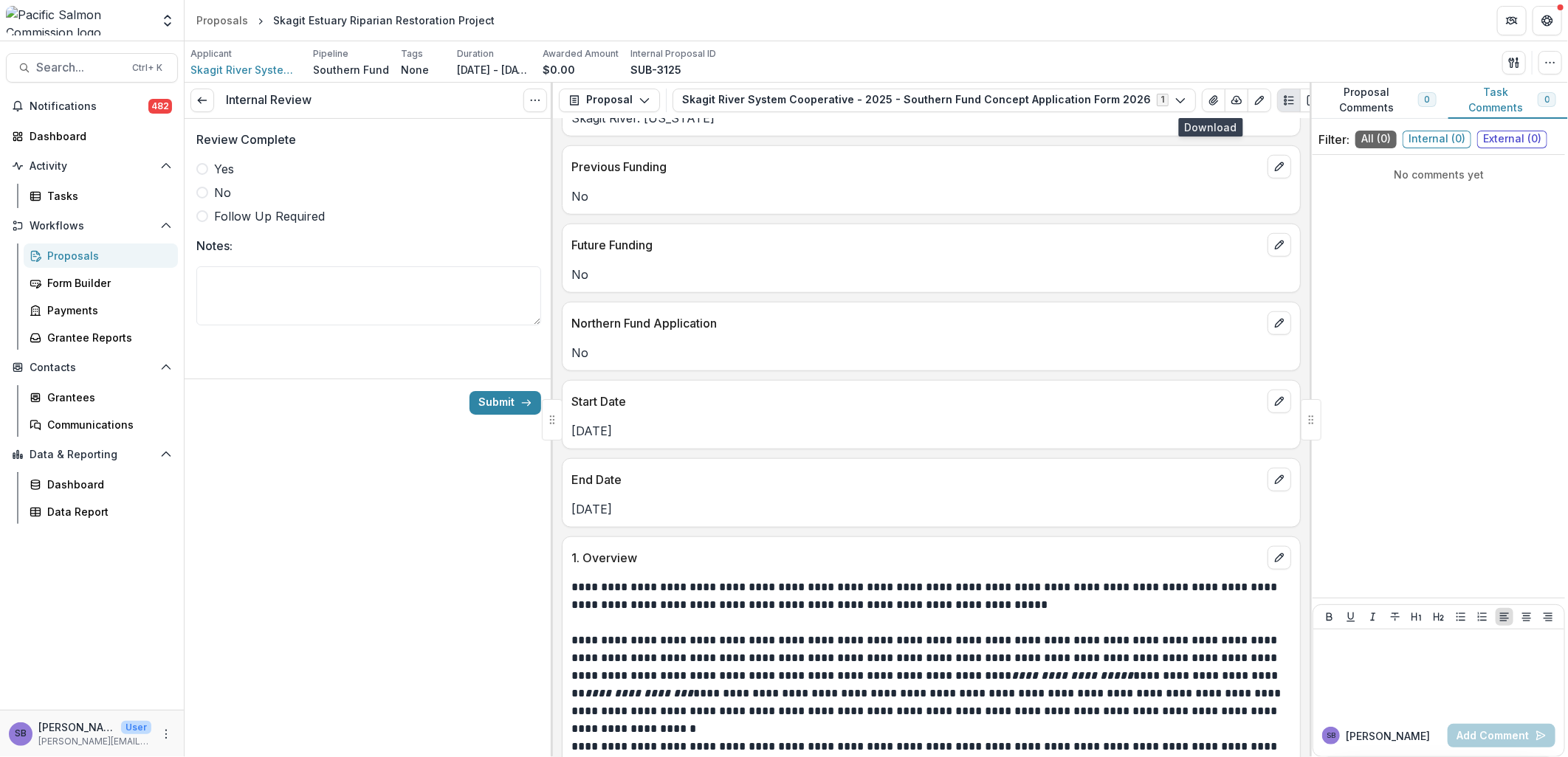
click at [203, 171] on span at bounding box center [202, 169] width 12 height 12
click at [487, 402] on button "Submit" at bounding box center [505, 402] width 72 height 24
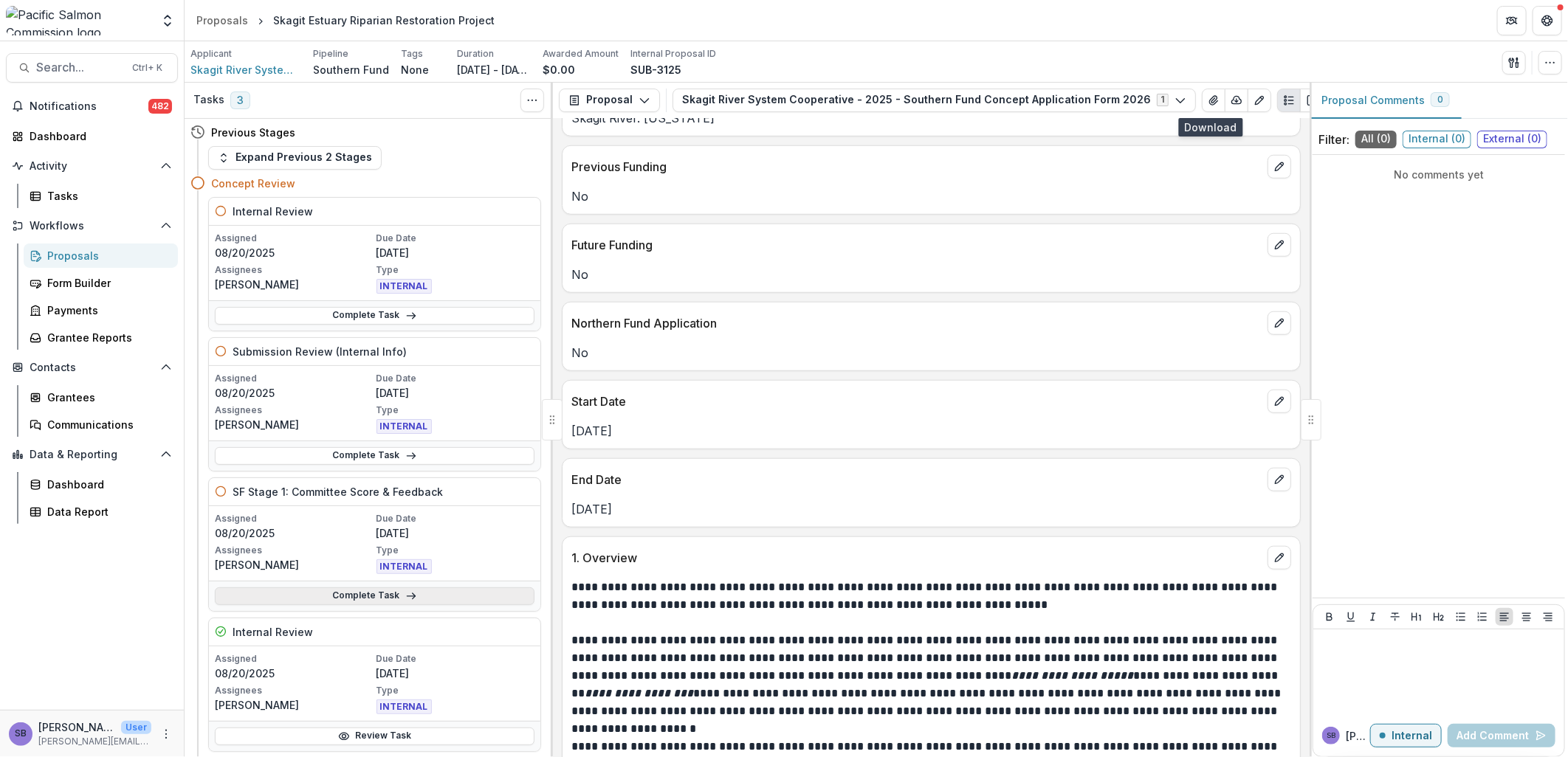
click at [460, 527] on link "Complete Task" at bounding box center [375, 596] width 320 height 18
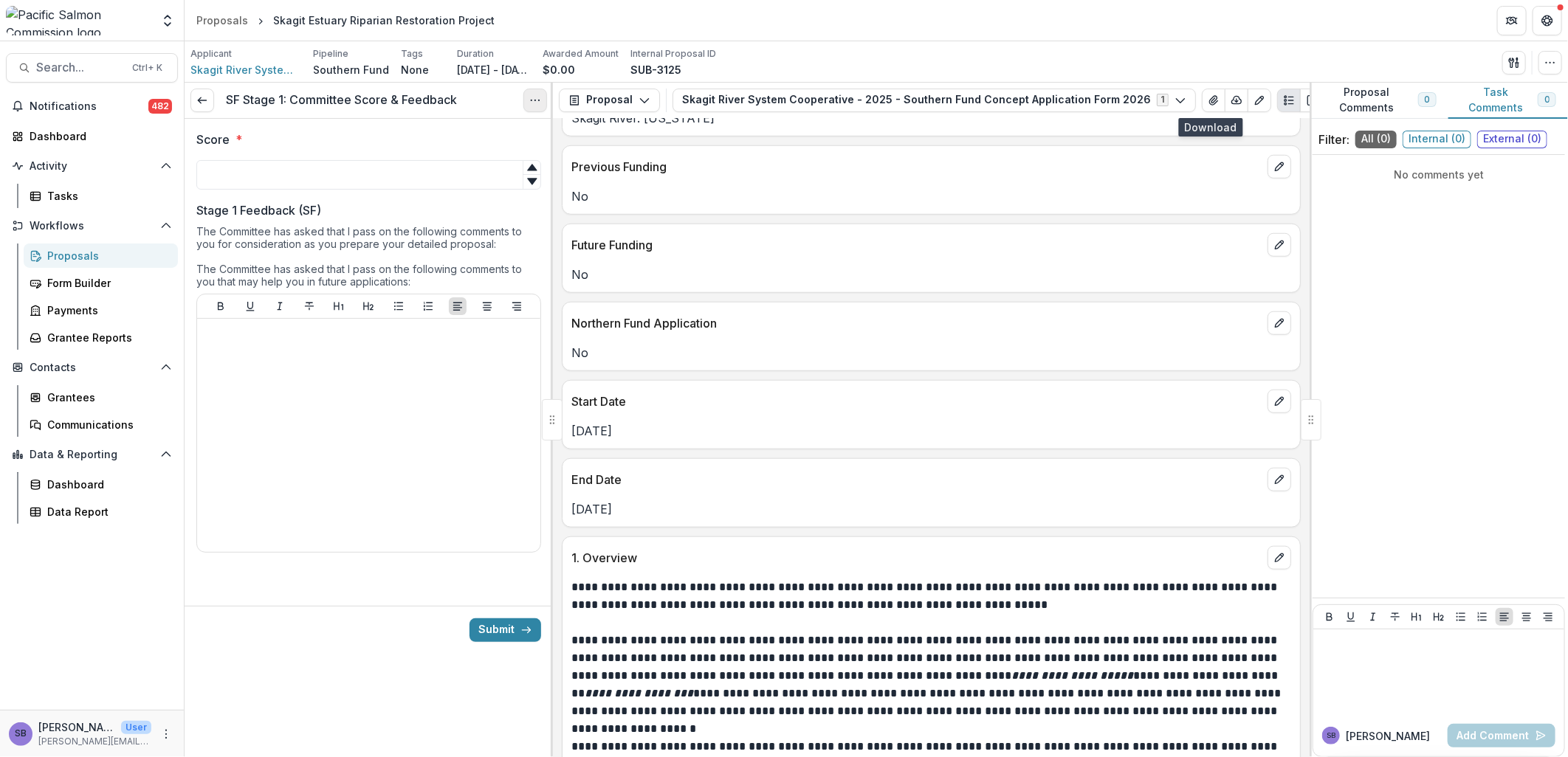
click at [531, 100] on circle "Options" at bounding box center [530, 100] width 1 height 1
click at [458, 137] on link "View task" at bounding box center [465, 132] width 158 height 24
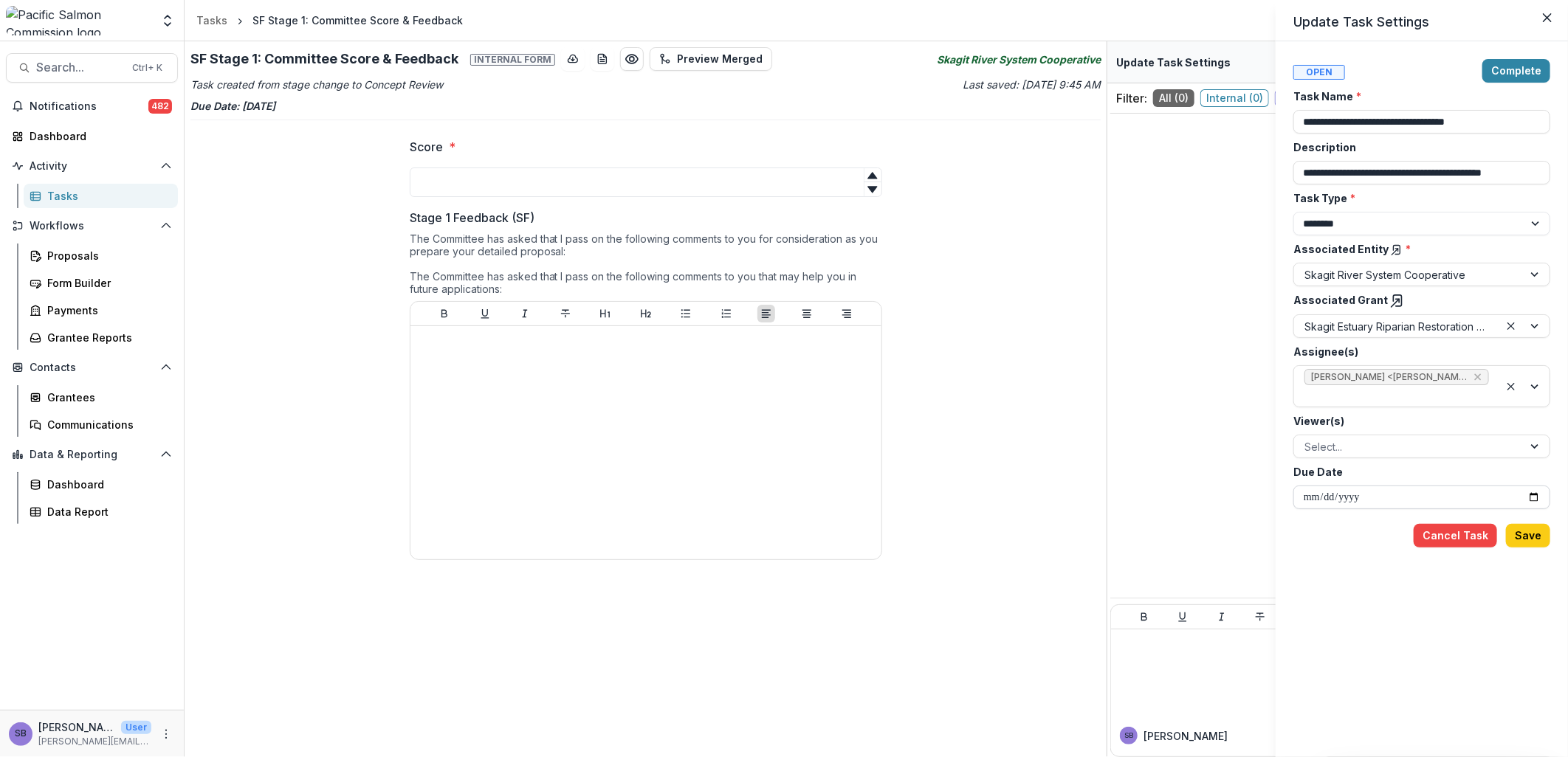
click at [1042, 496] on input "**********" at bounding box center [1421, 498] width 257 height 24
type input "**********"
click at [1042, 527] on button "Save" at bounding box center [1528, 536] width 44 height 24
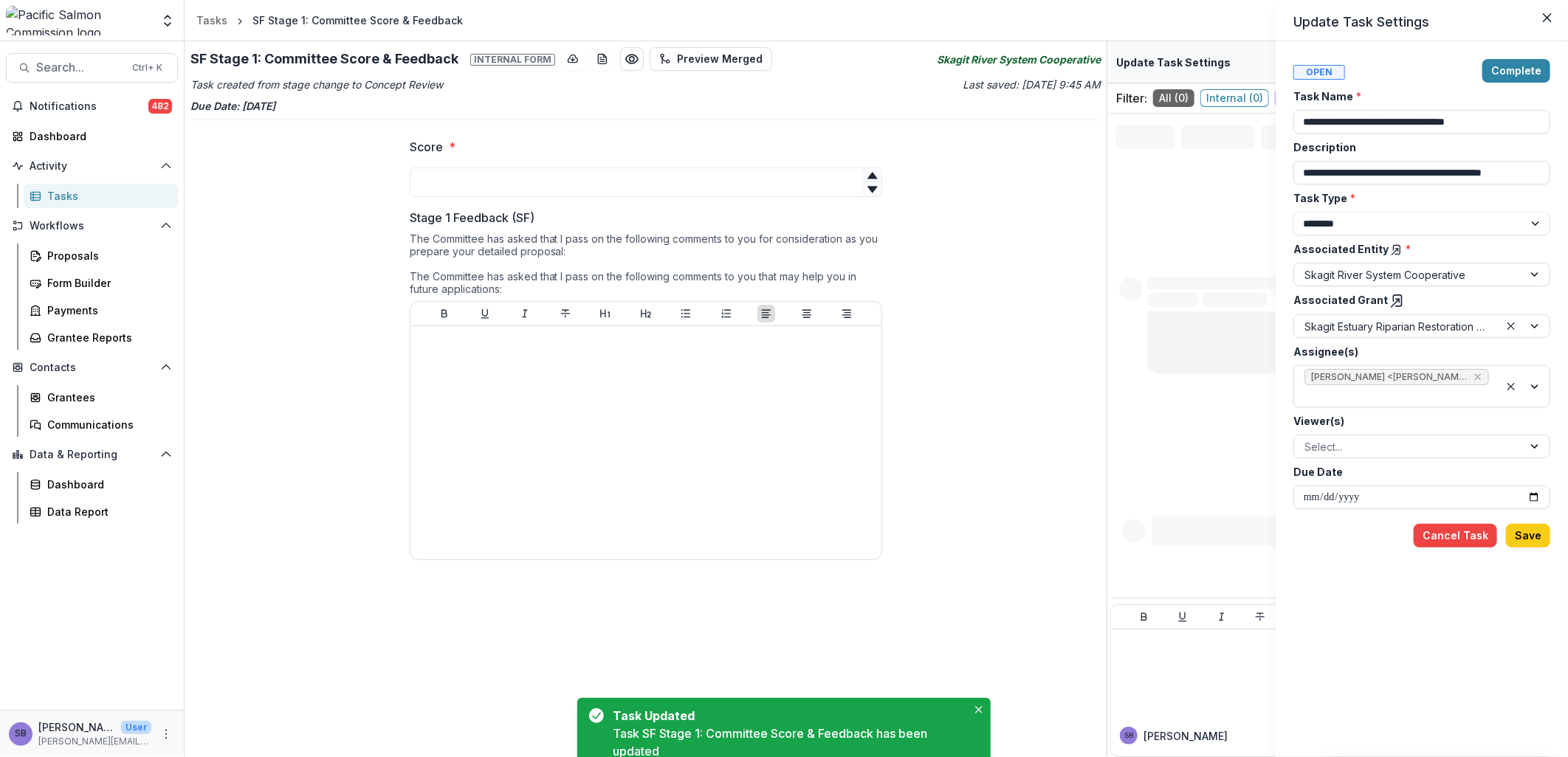
type input "**********"
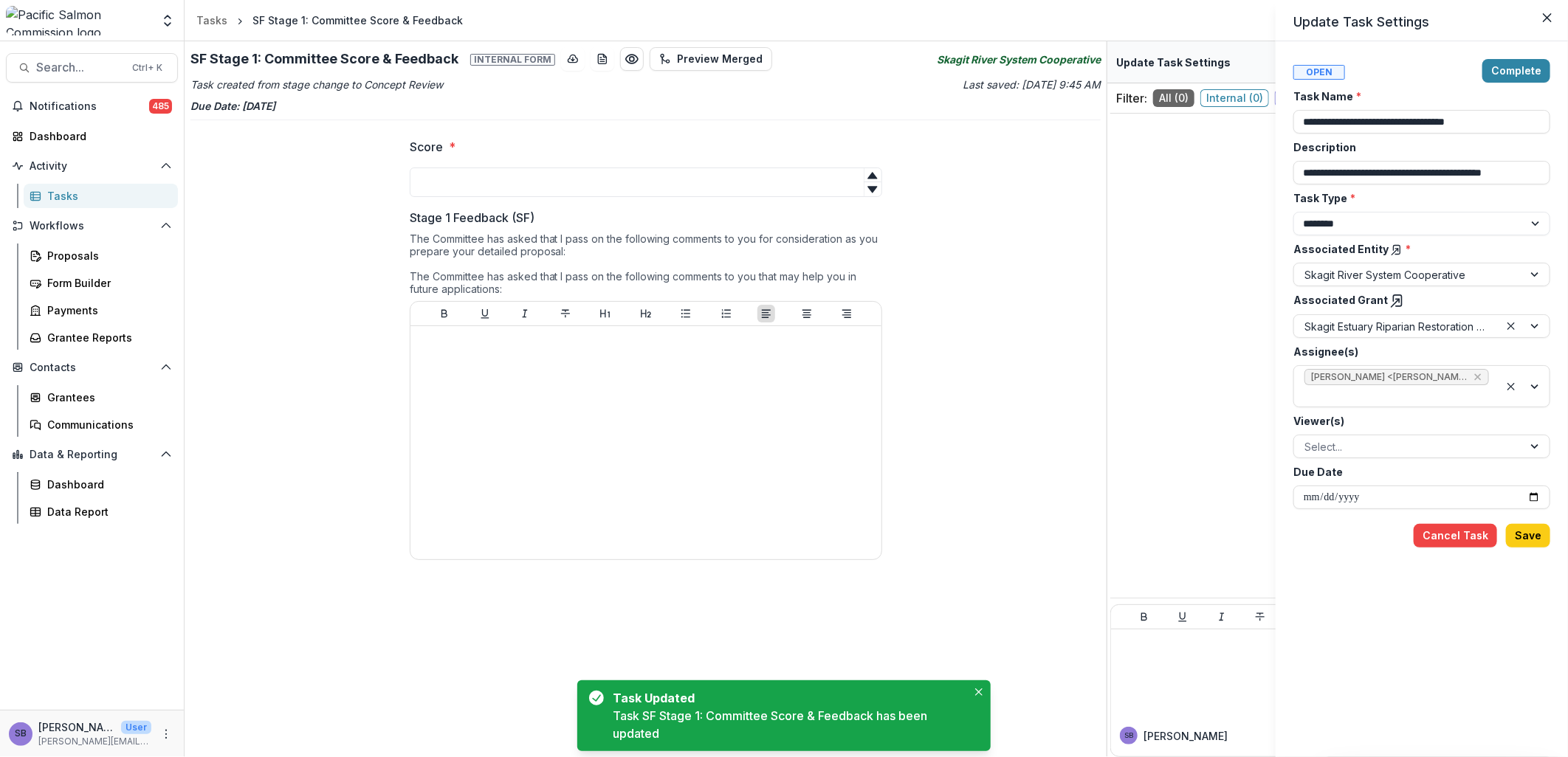
click at [1042, 301] on icon at bounding box center [1397, 301] width 15 height 15
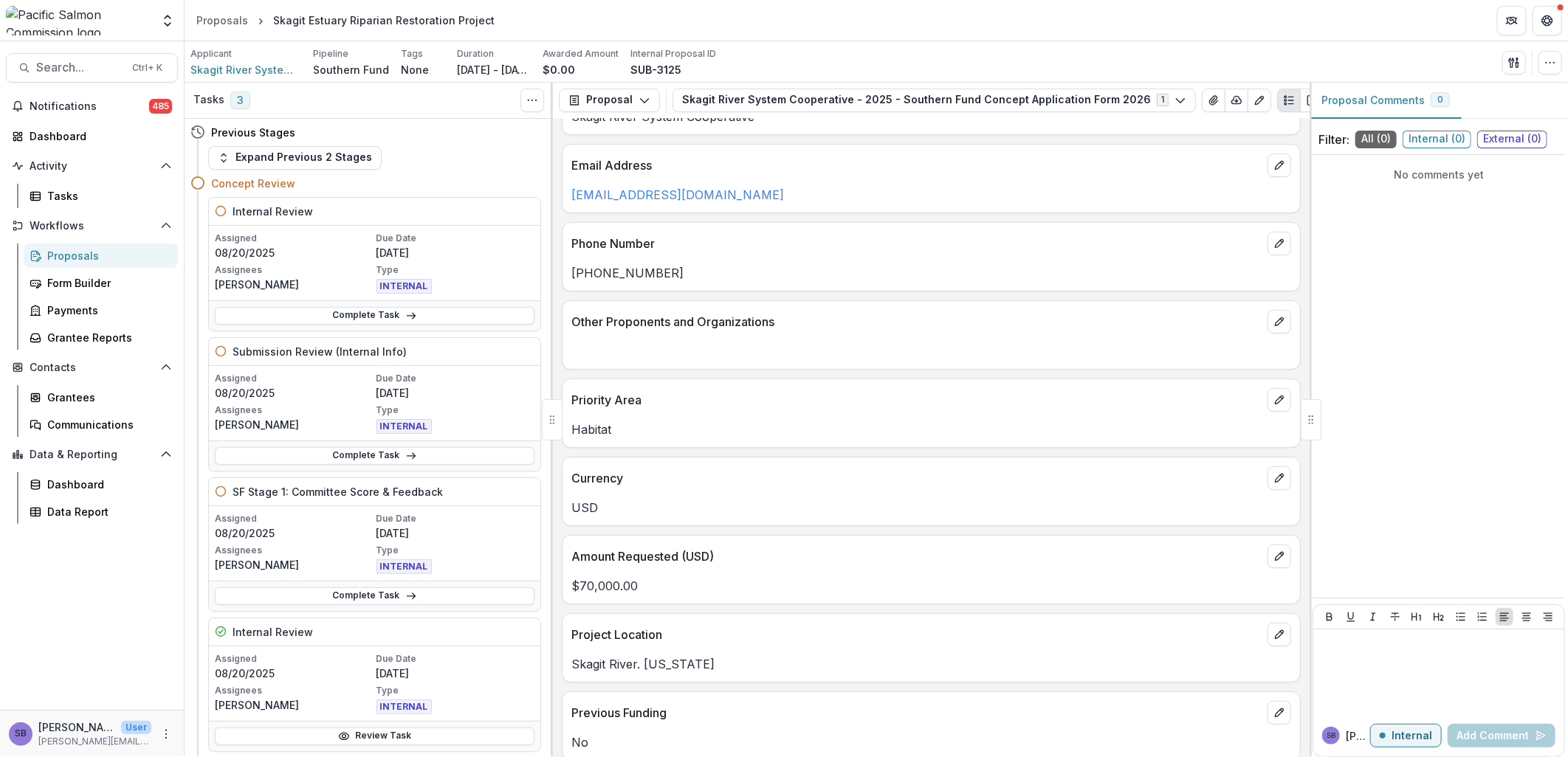
scroll to position [328, 0]
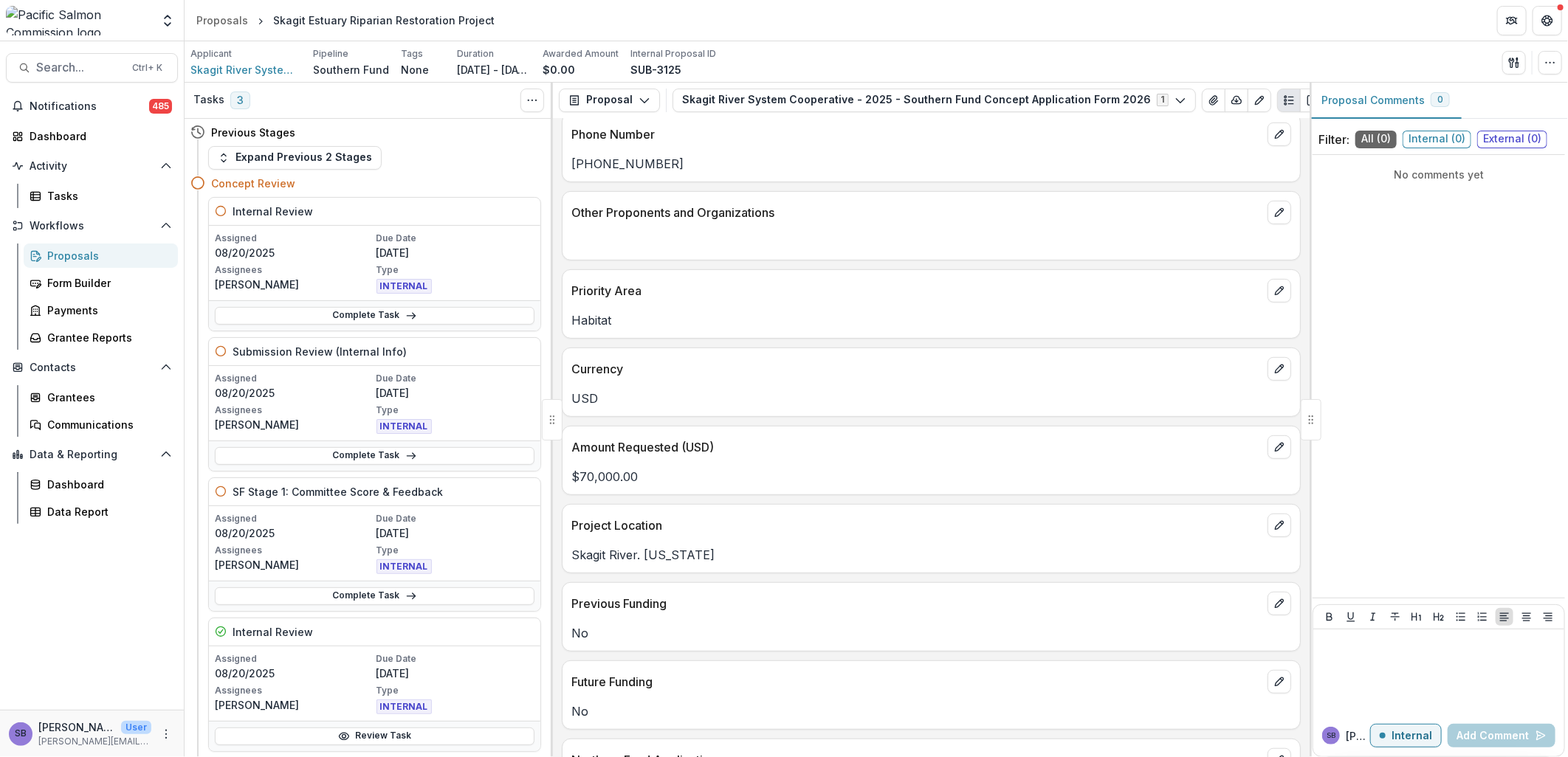
click at [74, 252] on div "Proposals" at bounding box center [107, 255] width 119 height 15
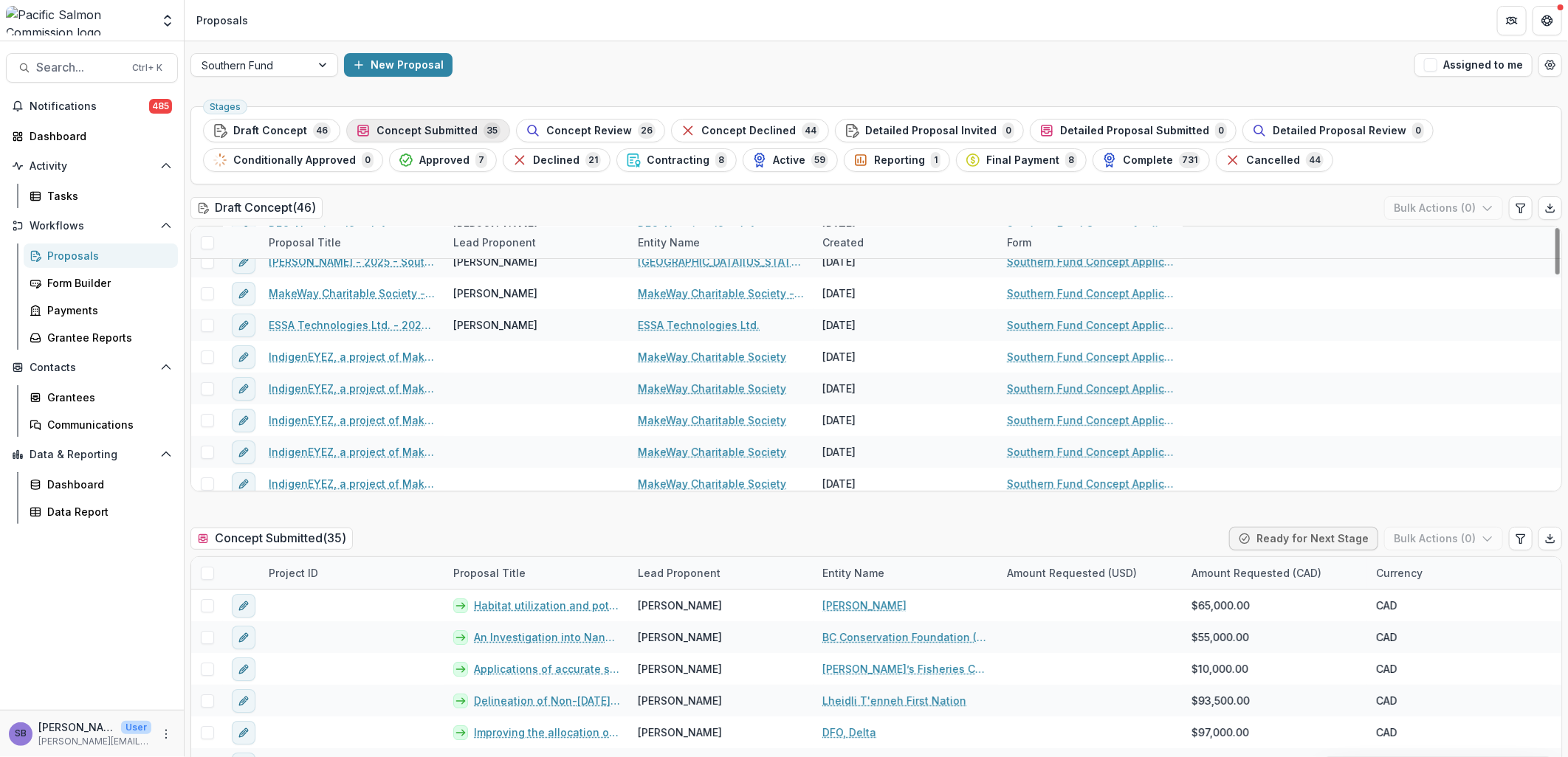
click at [421, 129] on span "Concept Submitted" at bounding box center [427, 131] width 101 height 12
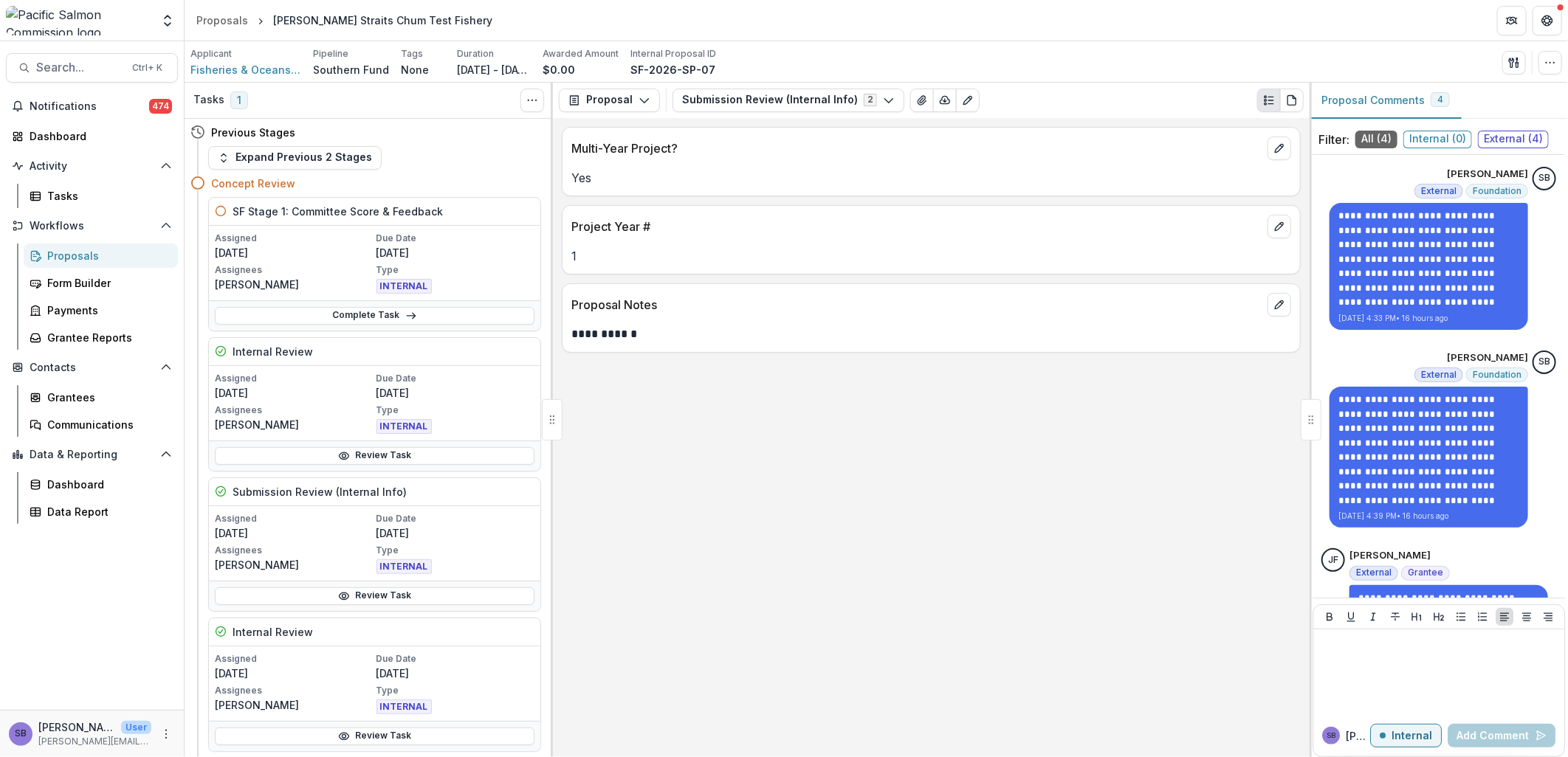
scroll to position [219, 0]
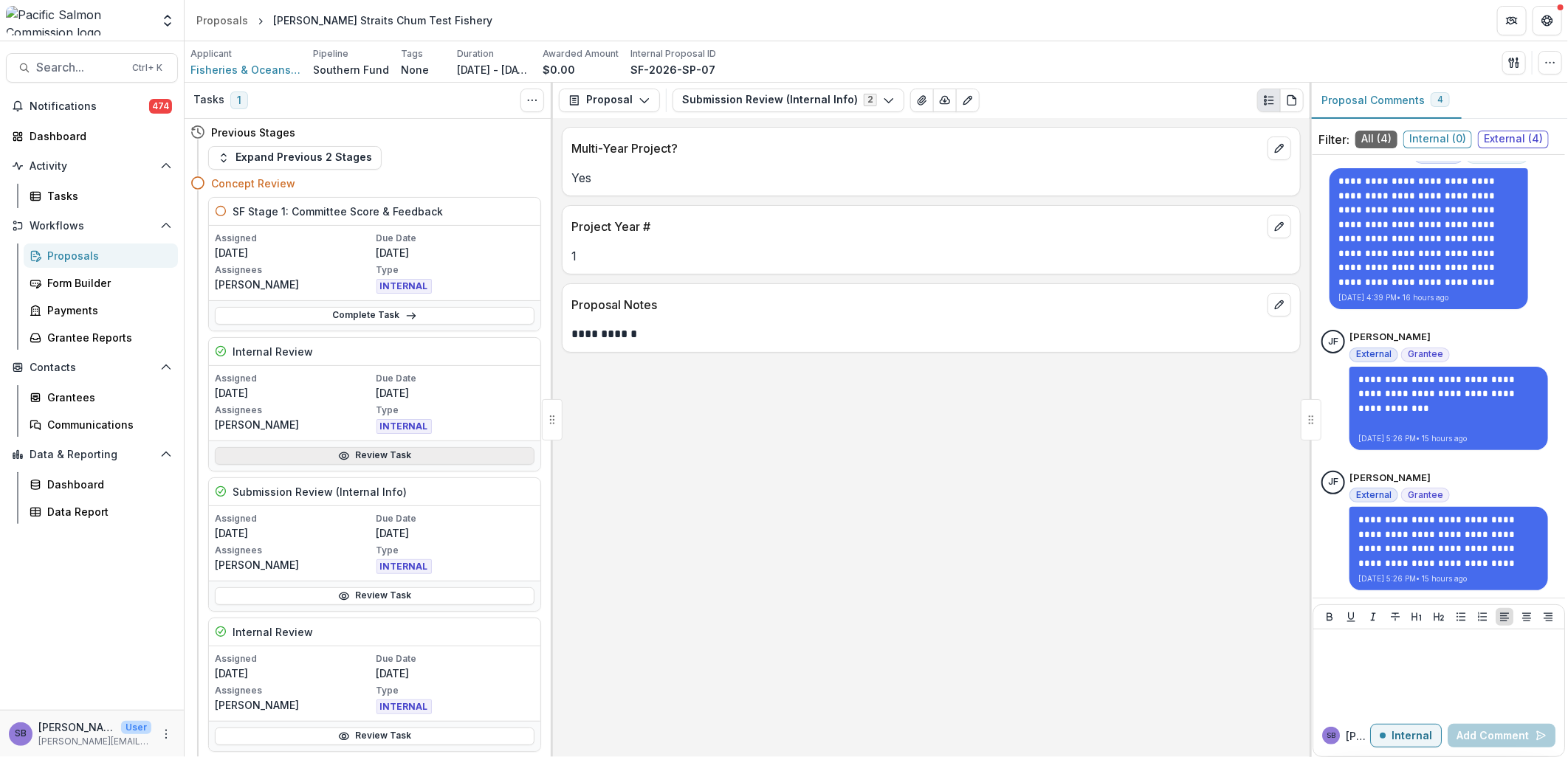
click at [406, 459] on link "Review Task" at bounding box center [375, 457] width 320 height 18
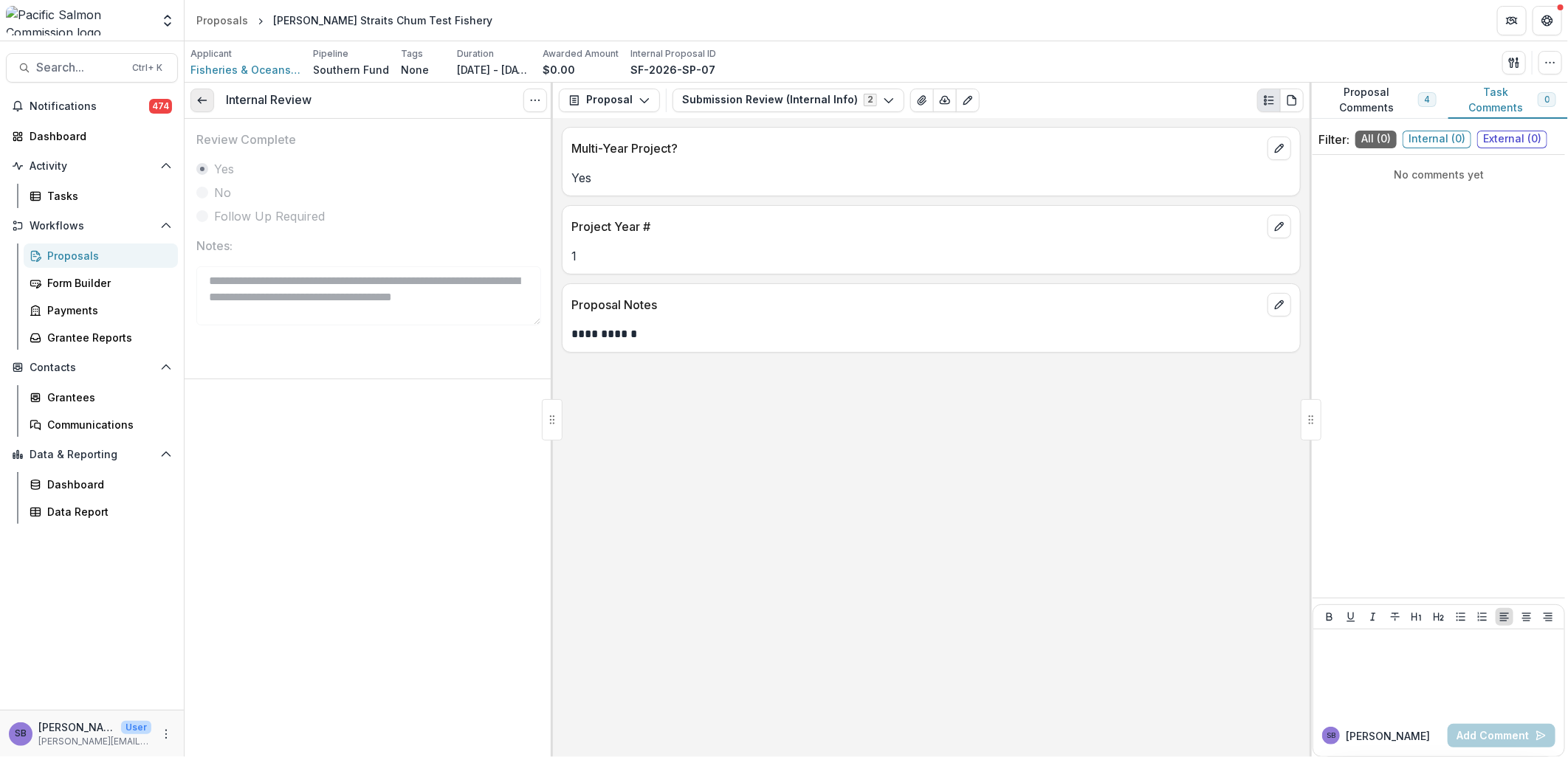
click at [203, 100] on icon at bounding box center [202, 100] width 12 height 12
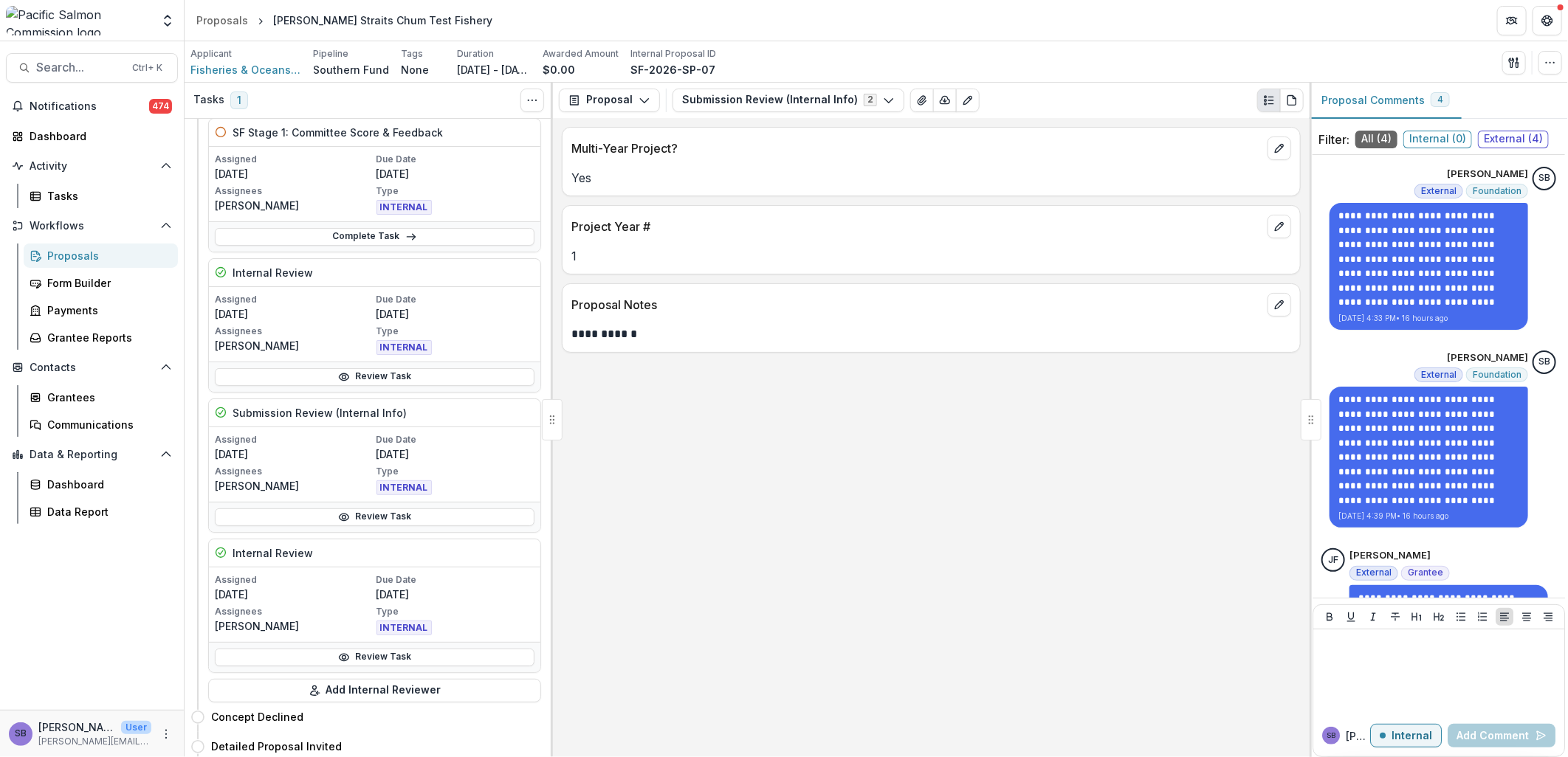
scroll to position [108, 0]
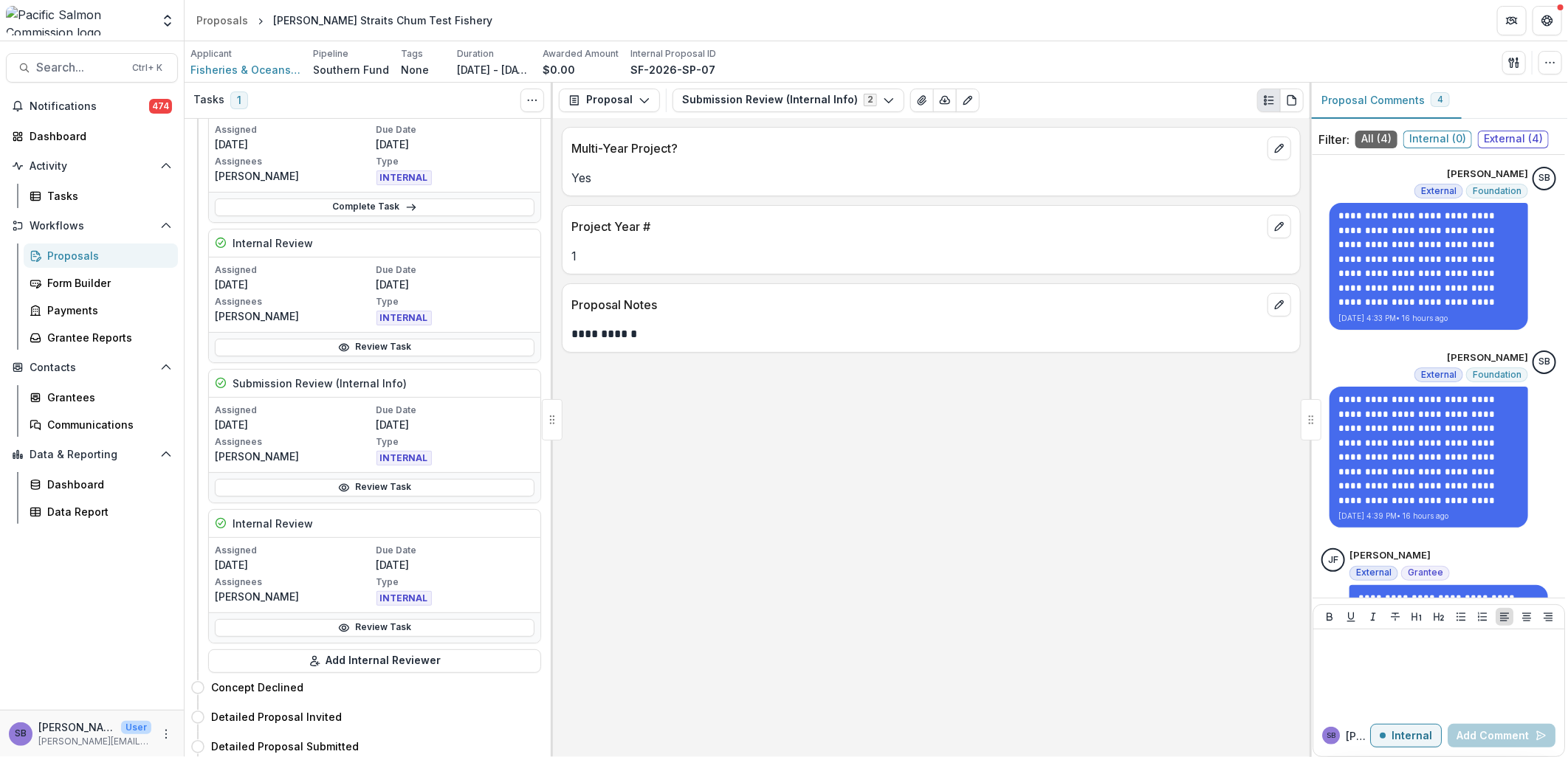
click at [375, 522] on div "Internal Review" at bounding box center [374, 524] width 331 height 28
click at [377, 630] on link "Review Task" at bounding box center [375, 628] width 320 height 18
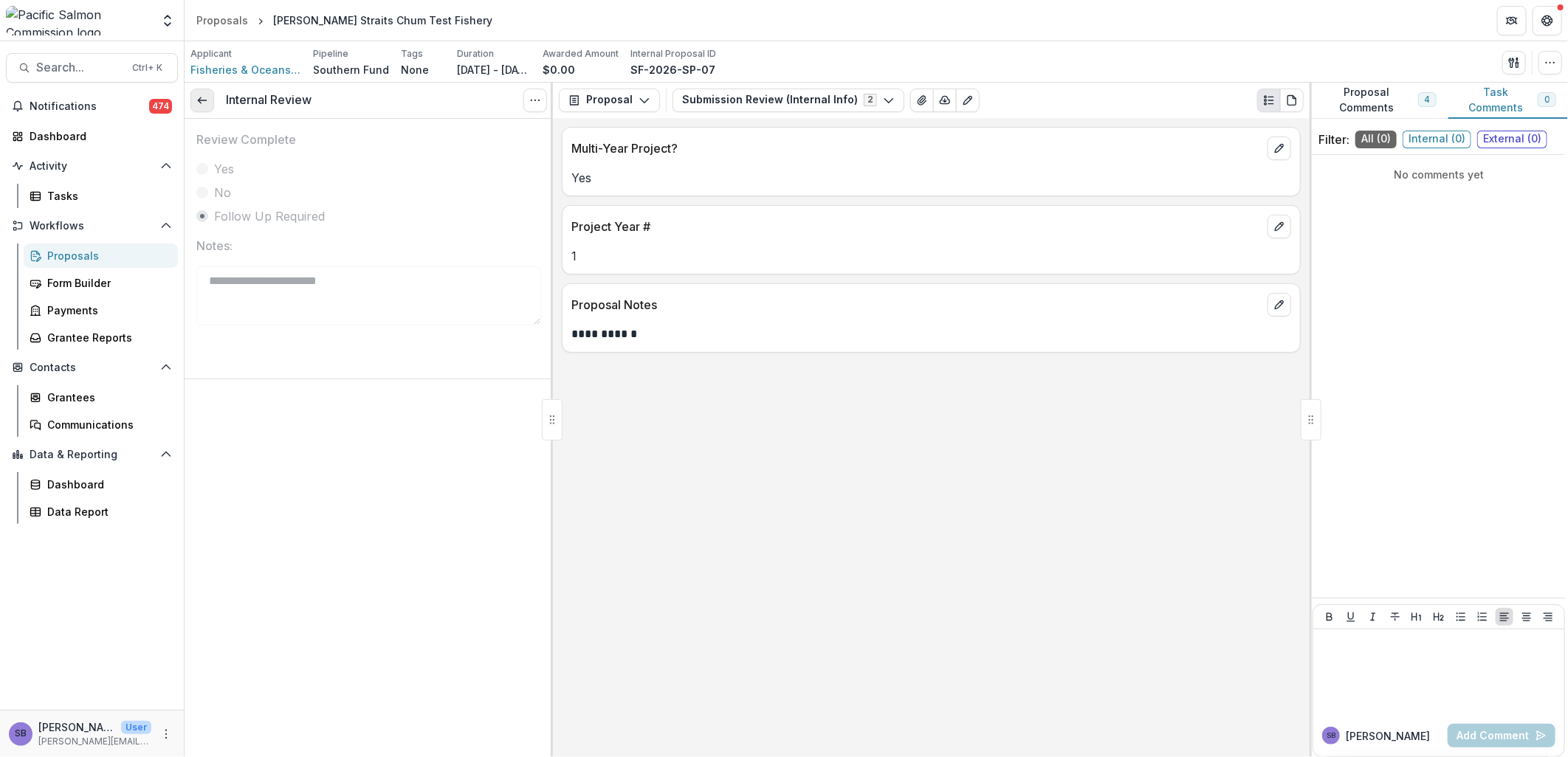
click at [209, 102] on link at bounding box center [202, 100] width 24 height 24
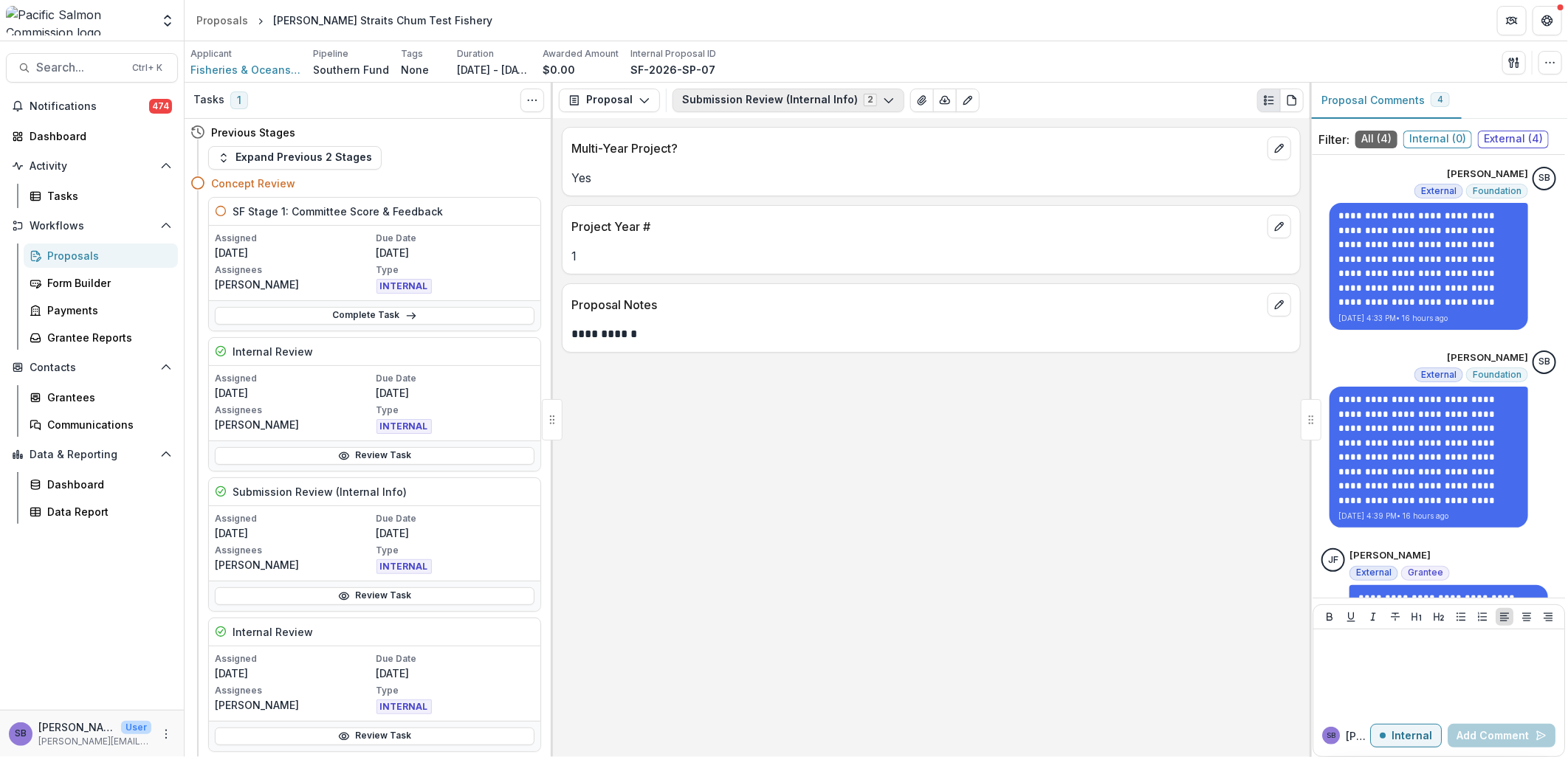
click at [714, 99] on button "Submission Review (Internal Info) 2" at bounding box center [788, 100] width 232 height 24
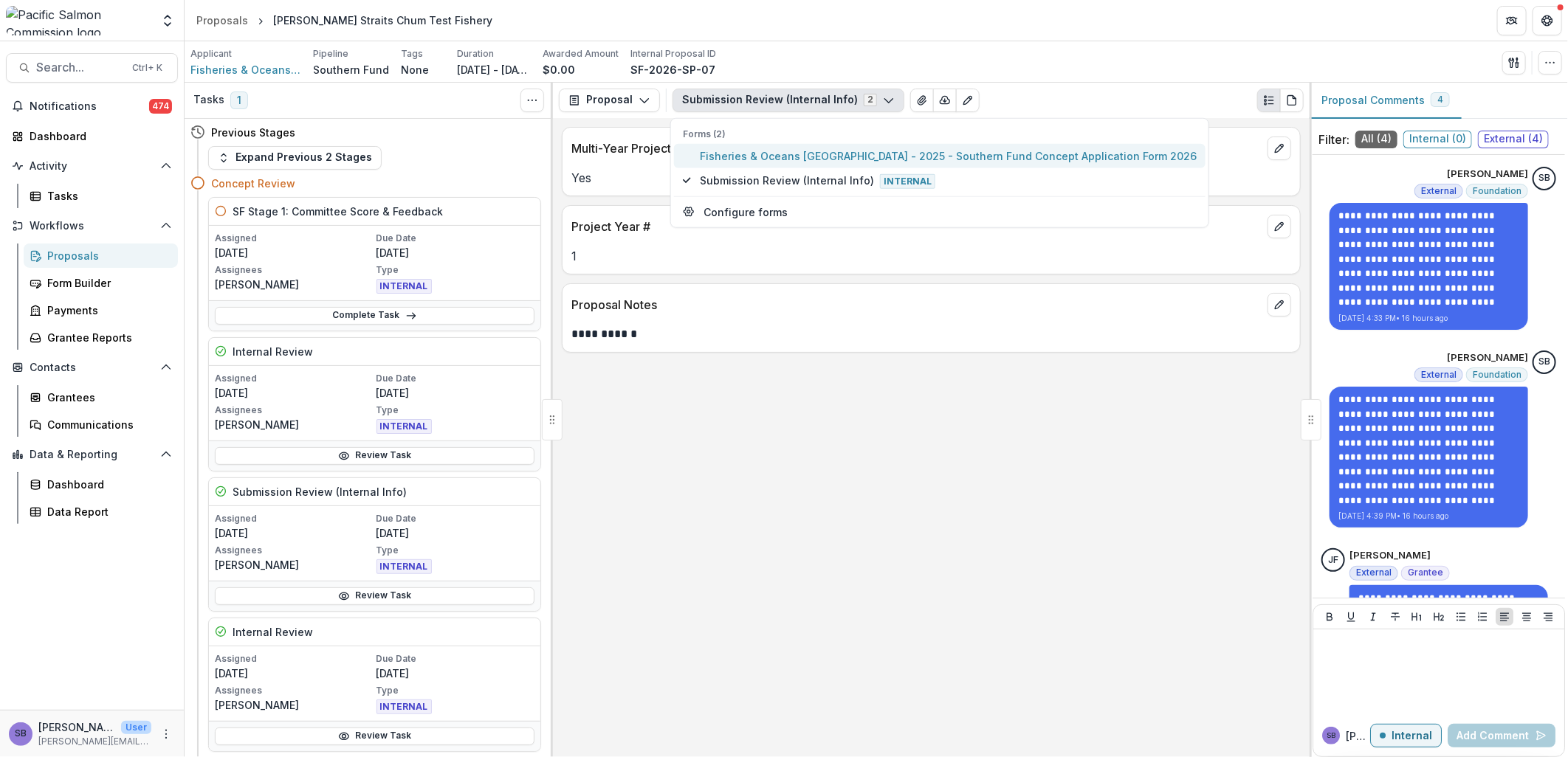
click at [735, 152] on span "Fisheries & Oceans Canada - 2025 - Southern Fund Concept Application Form 2026" at bounding box center [948, 155] width 497 height 15
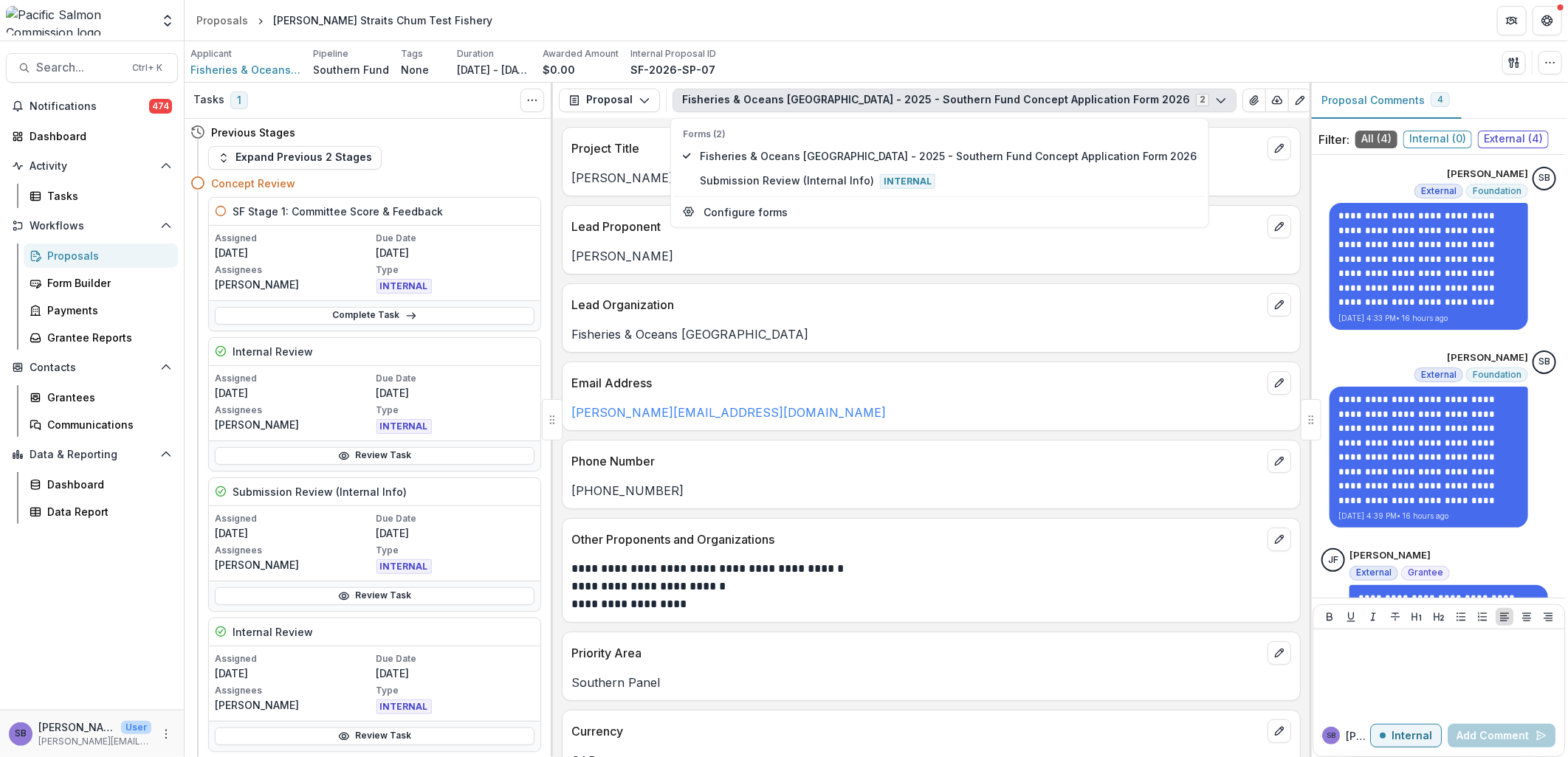
click at [849, 277] on div "**********" at bounding box center [931, 438] width 757 height 640
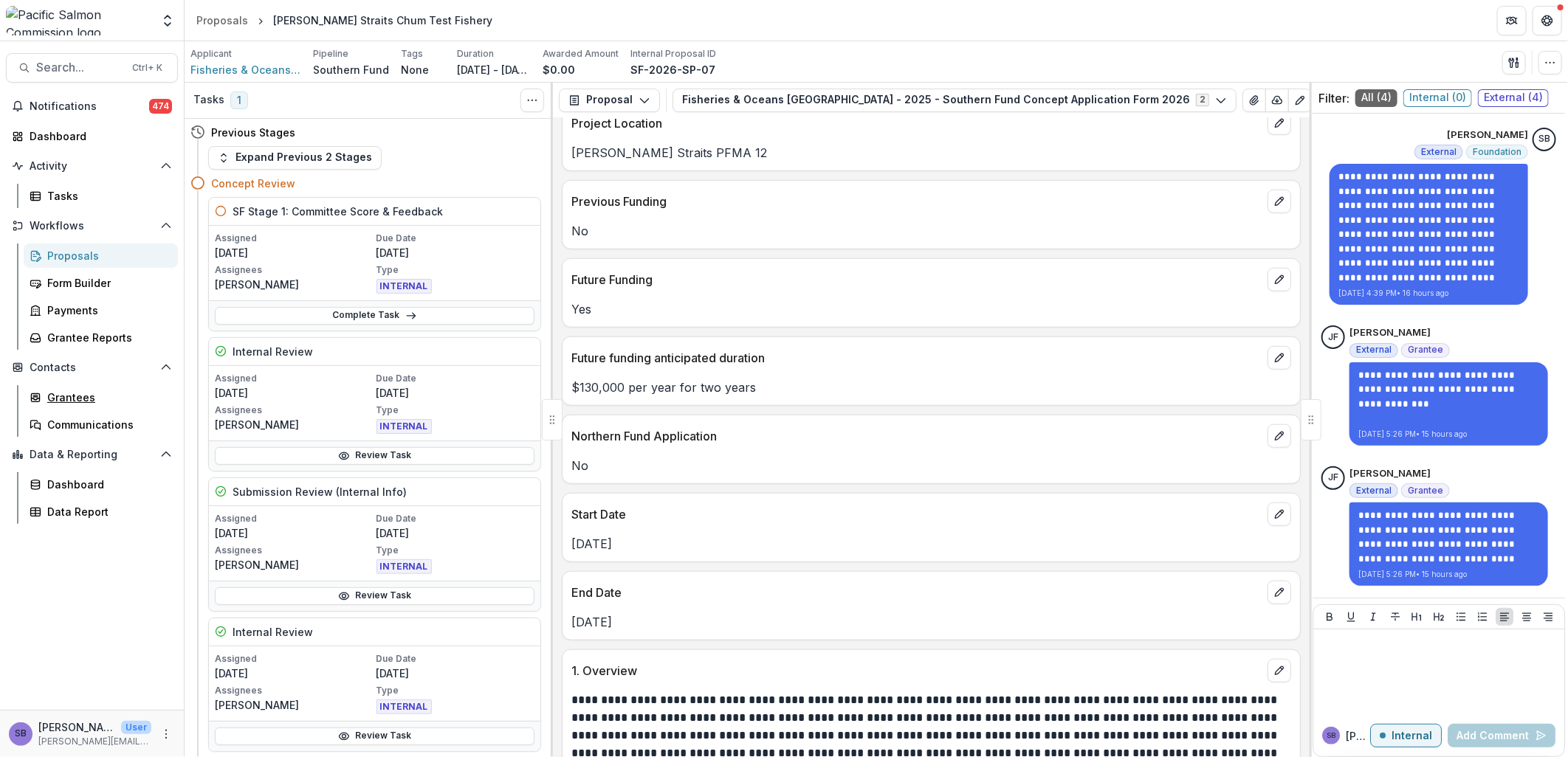
scroll to position [219, 0]
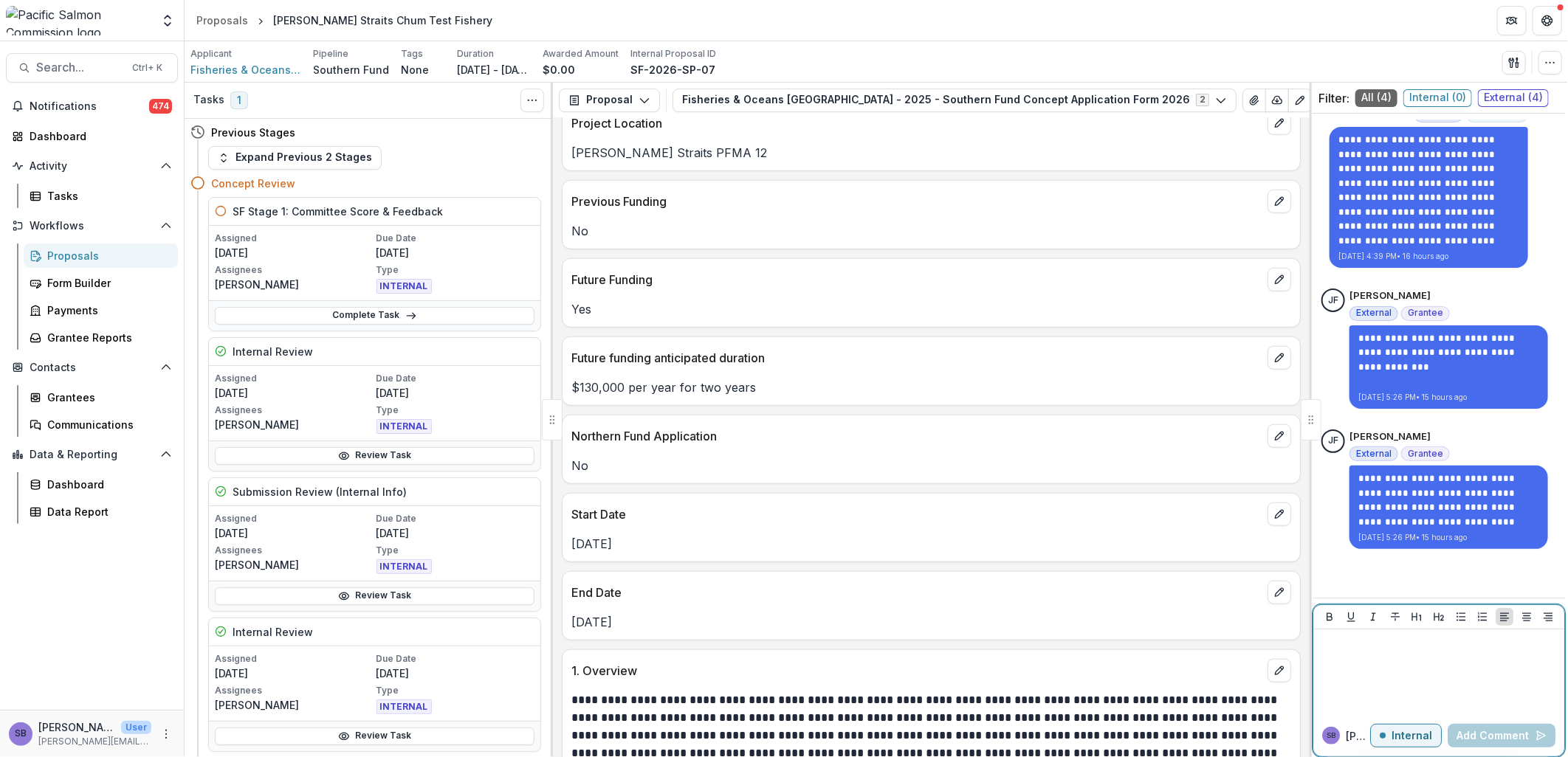
click at [1421, 654] on div at bounding box center [1438, 672] width 239 height 74
click at [1421, 731] on p "Internal" at bounding box center [1412, 737] width 41 height 12
click at [1386, 654] on div at bounding box center [1438, 672] width 239 height 74
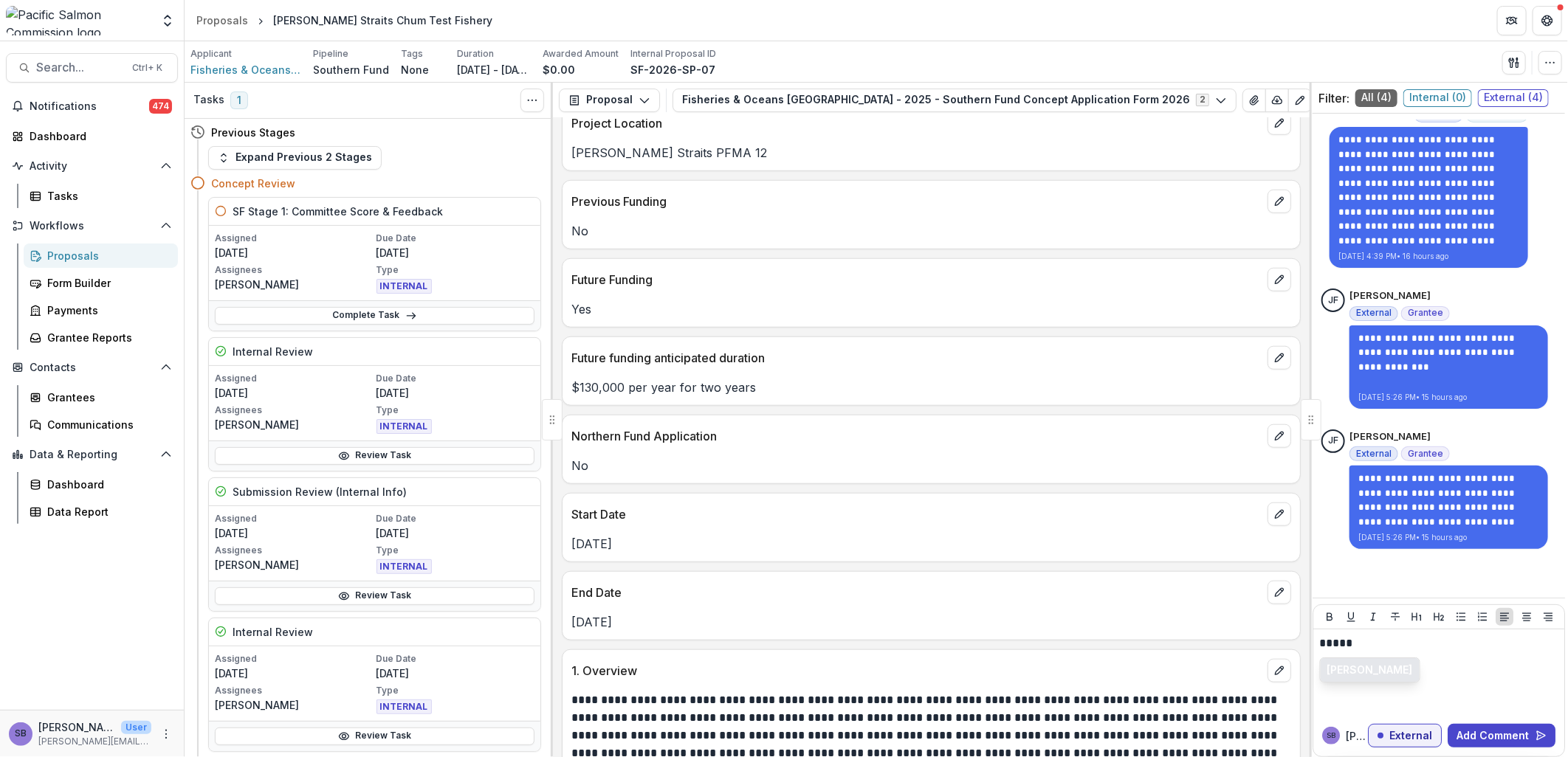
click at [1373, 672] on button "John Fulton" at bounding box center [1369, 670] width 99 height 24
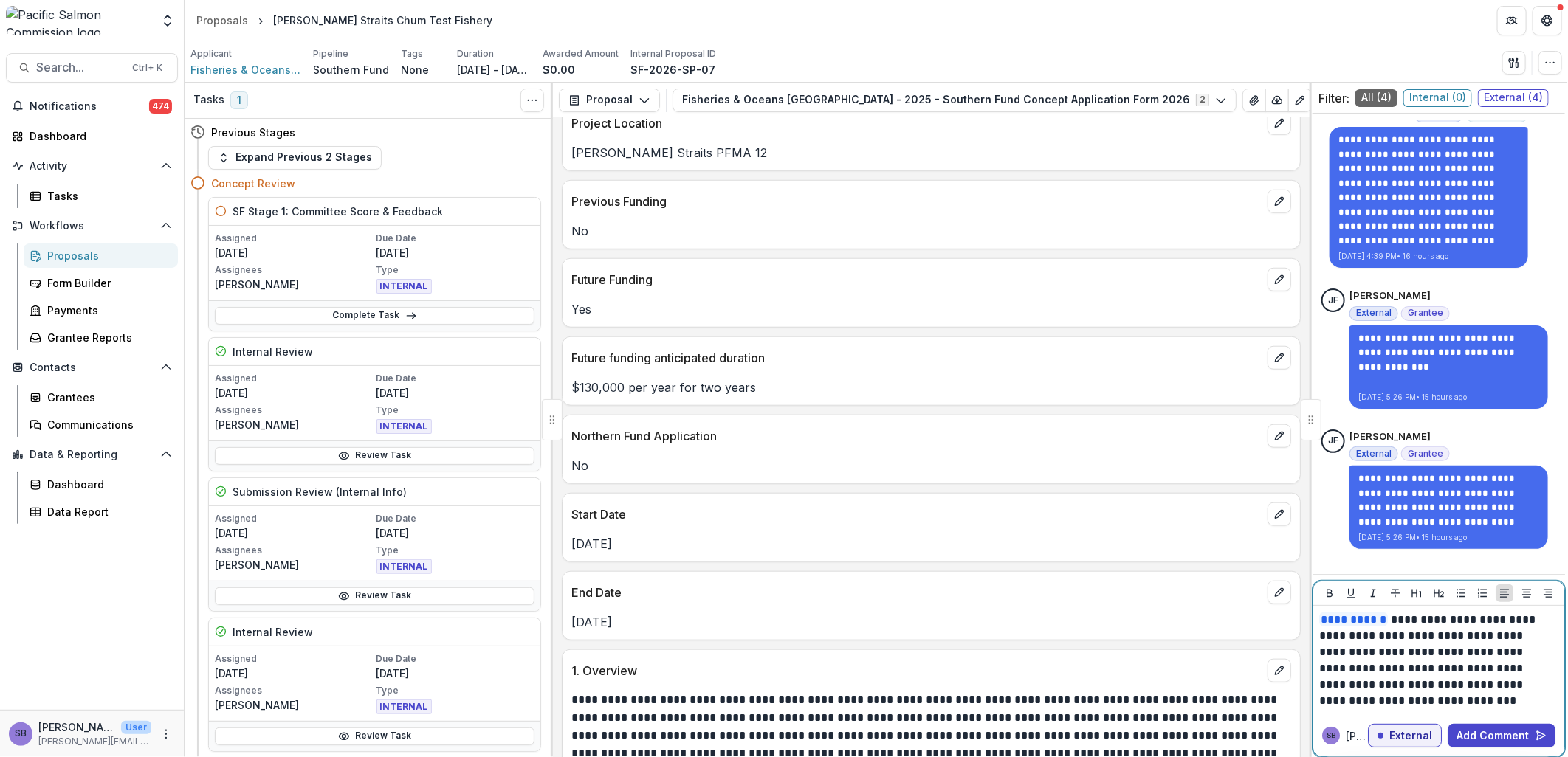
click at [1399, 703] on p "**********" at bounding box center [1437, 661] width 235 height 98
click at [1429, 704] on p "**********" at bounding box center [1437, 661] width 235 height 98
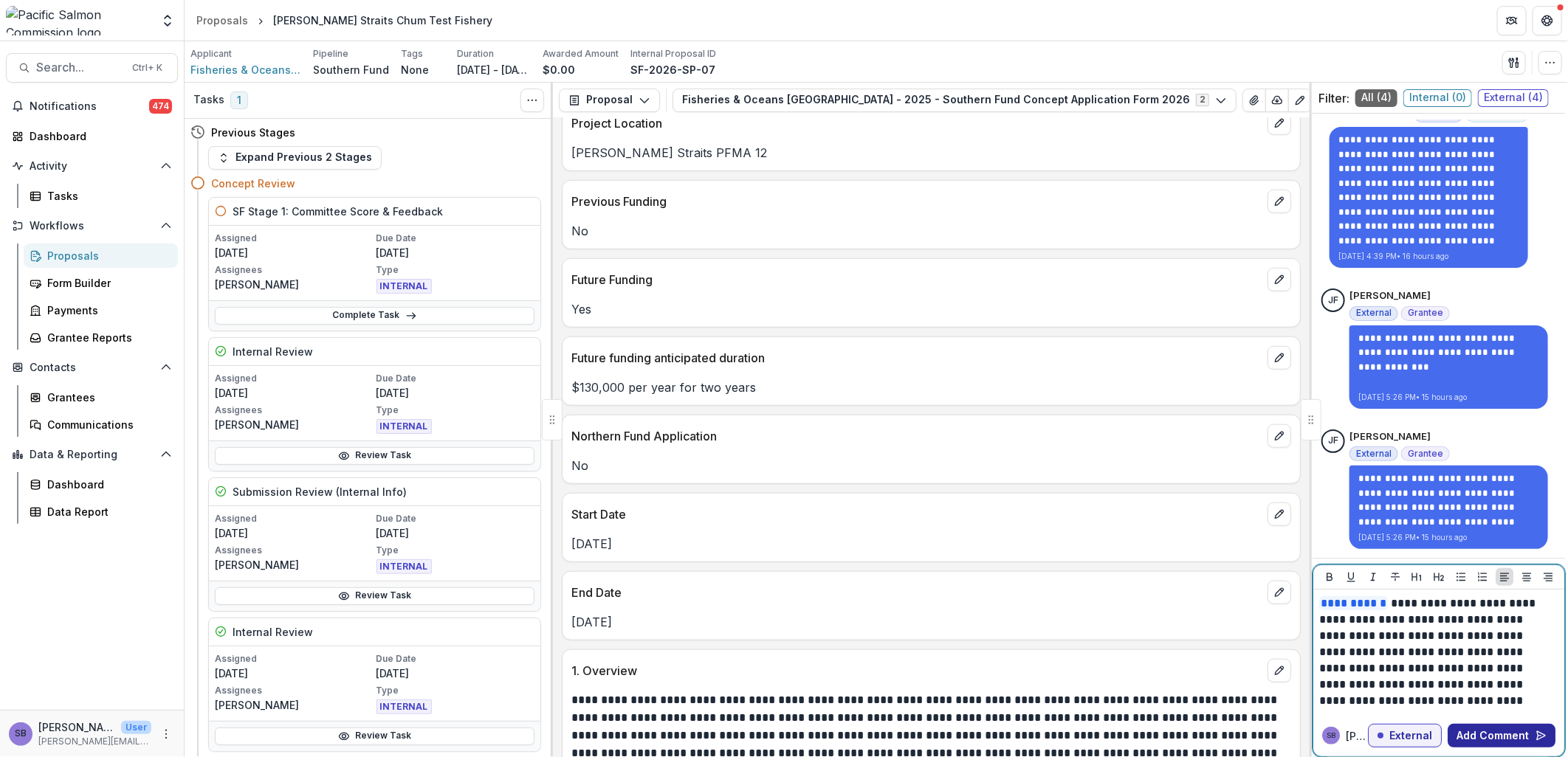
click at [1478, 736] on button "Add Comment" at bounding box center [1500, 736] width 107 height 24
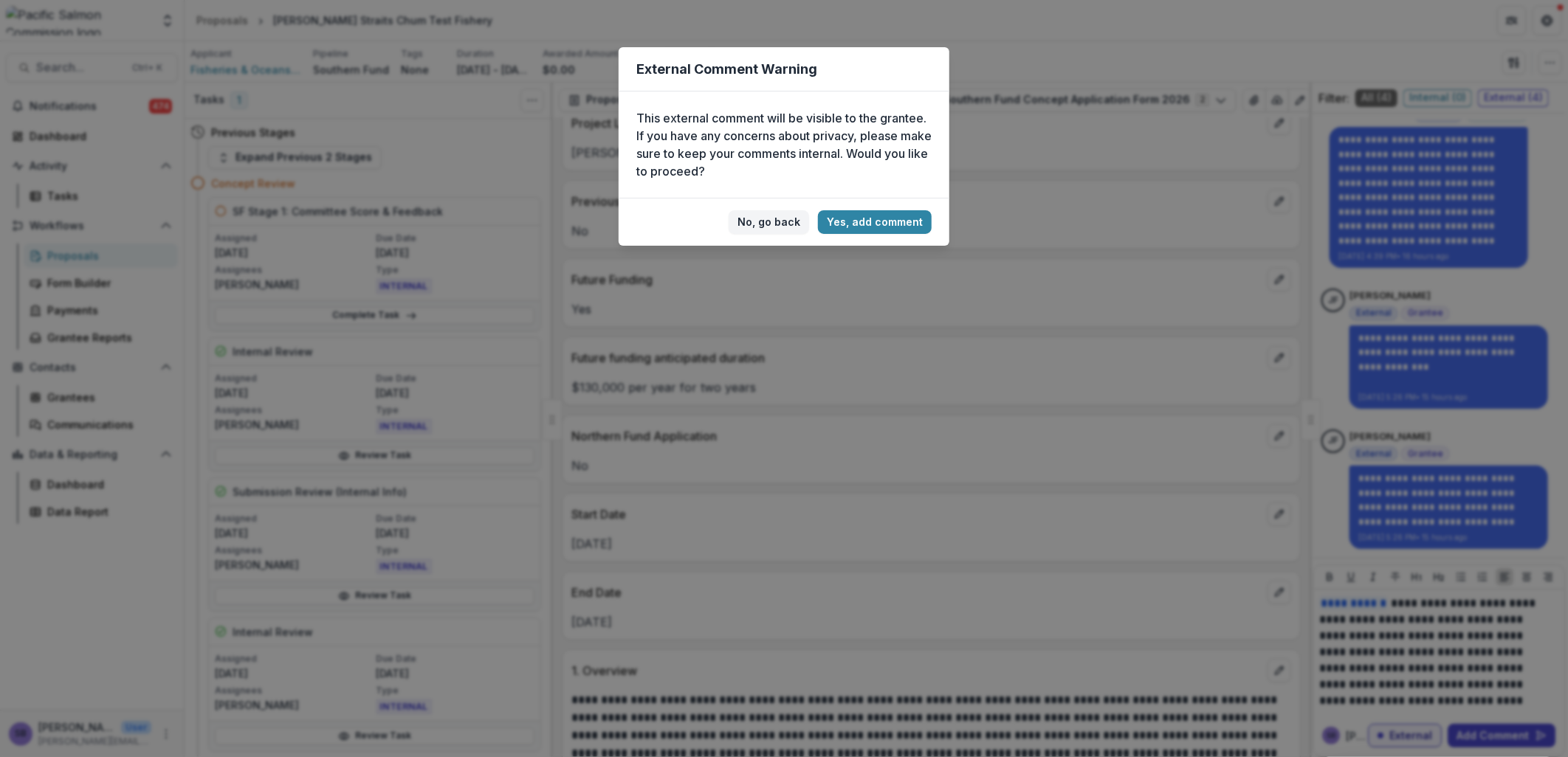
drag, startPoint x: 868, startPoint y: 225, endPoint x: 607, endPoint y: 419, distance: 325.2
click at [867, 225] on button "Yes, add comment" at bounding box center [875, 222] width 114 height 24
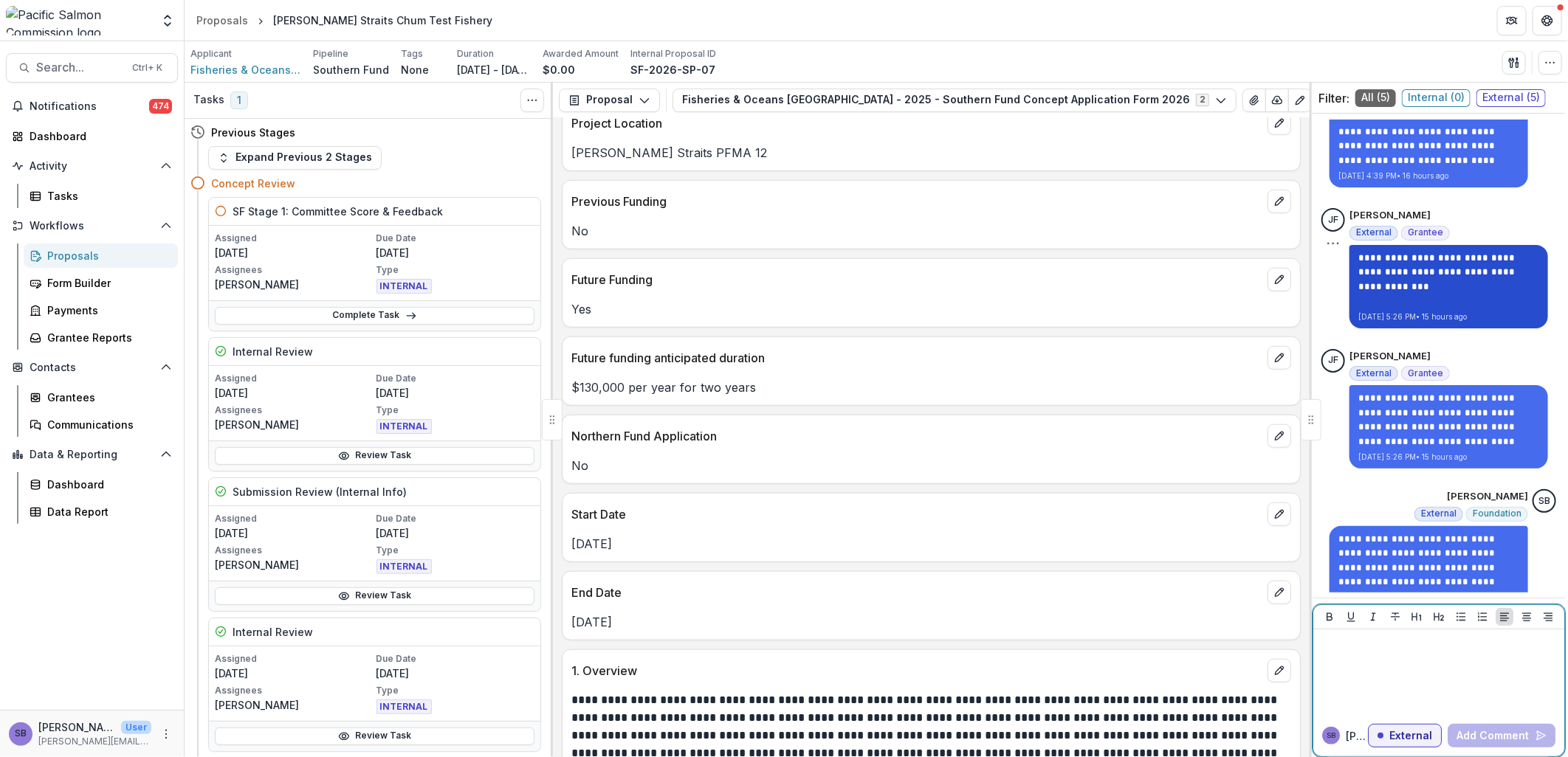
scroll to position [402, 0]
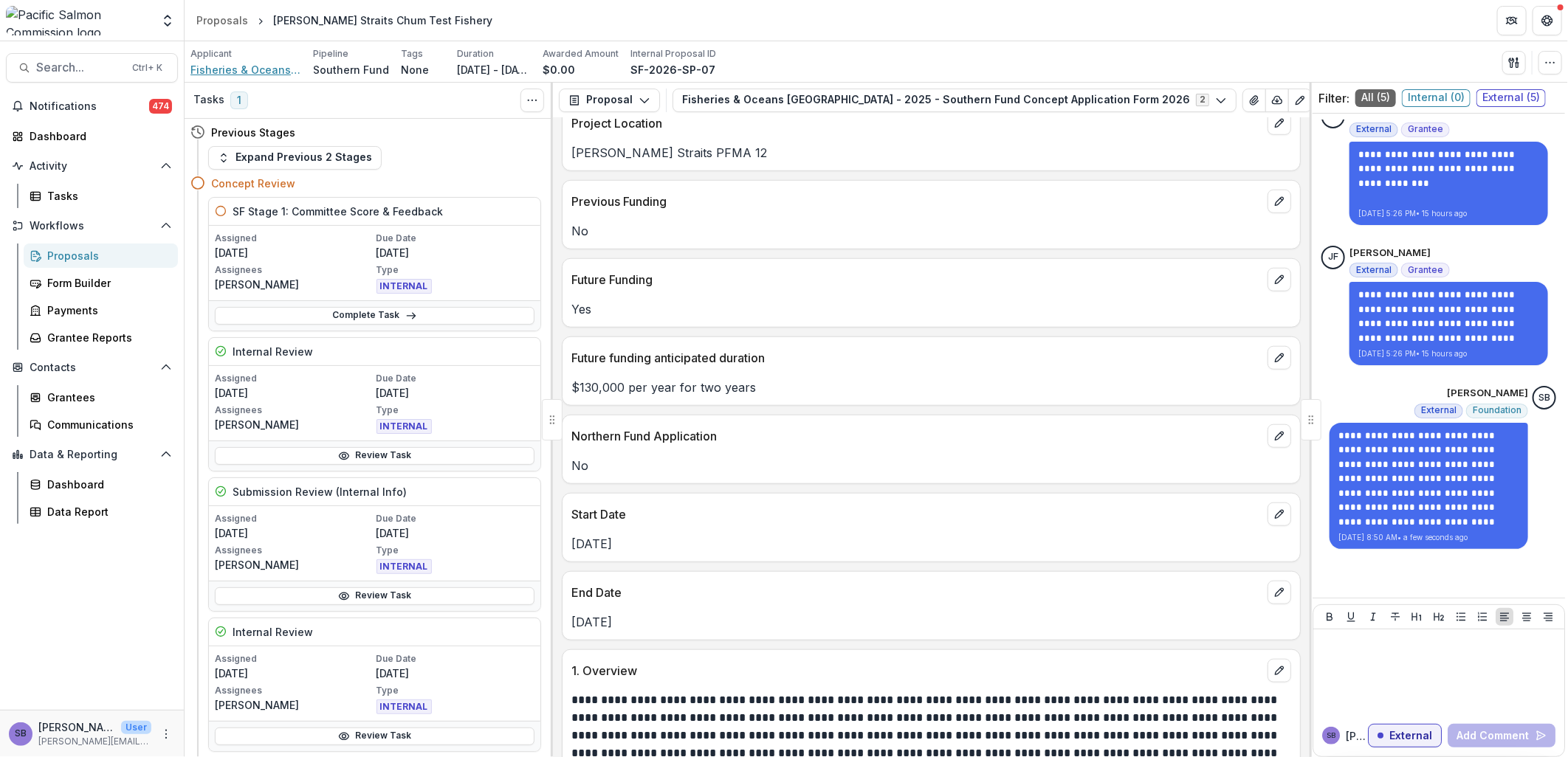
click at [274, 70] on span "Fisheries & Oceans Canada" at bounding box center [245, 69] width 111 height 15
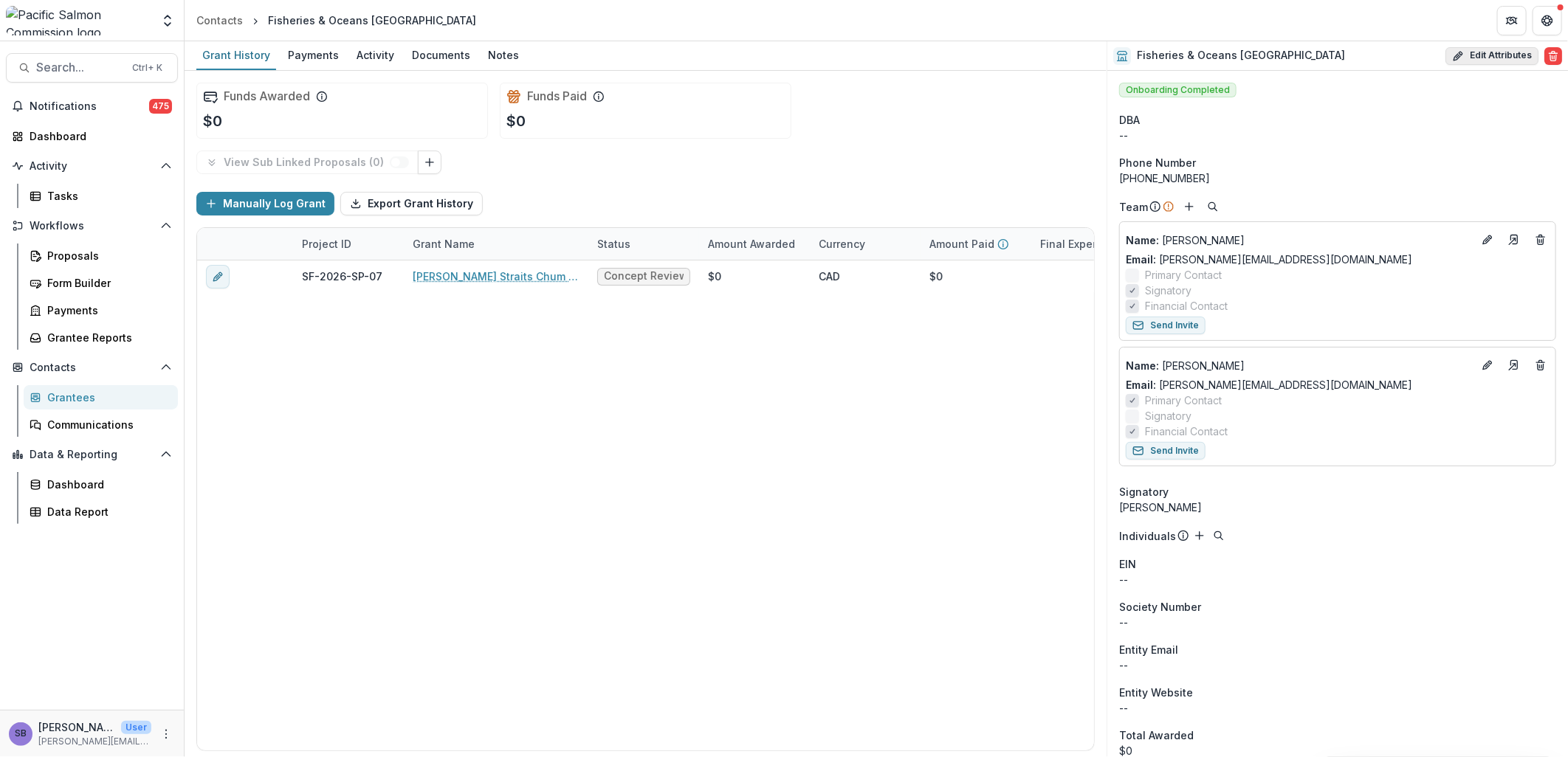
click at [1472, 62] on button "Edit Attributes" at bounding box center [1492, 56] width 93 height 18
select select
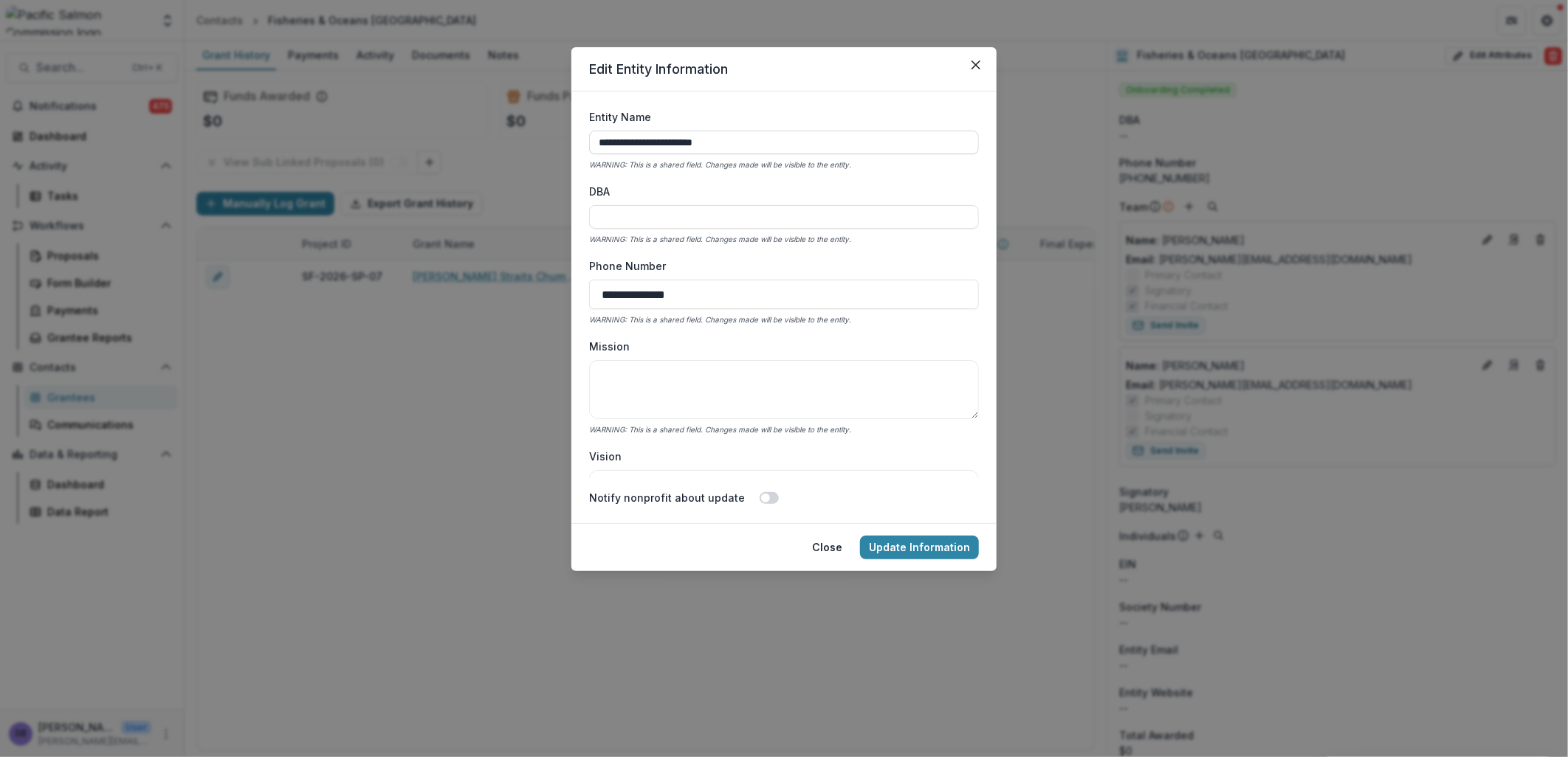
click at [757, 145] on input "**********" at bounding box center [784, 142] width 390 height 24
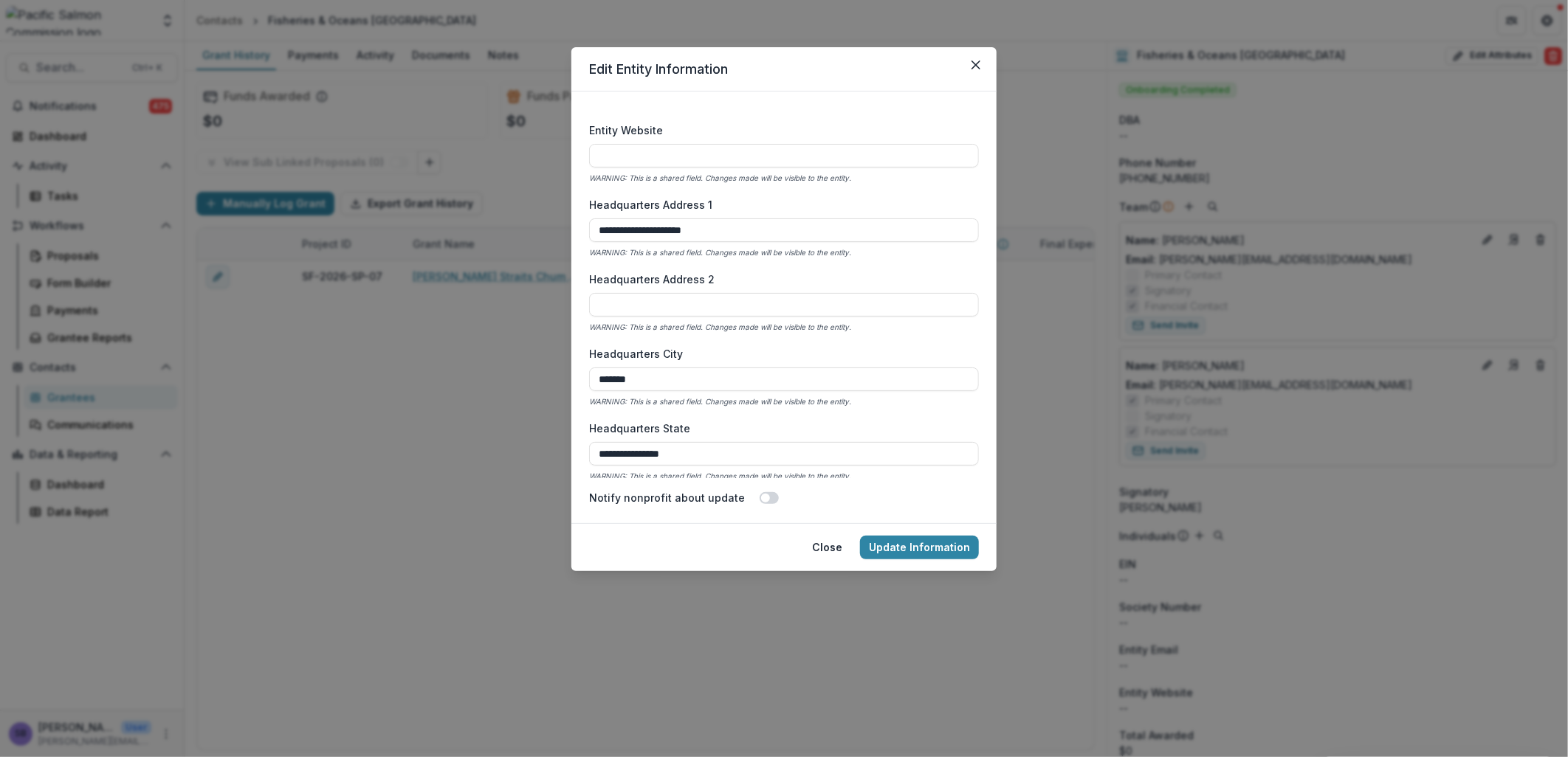
scroll to position [765, 0]
type input "**********"
click at [911, 545] on button "Update Information" at bounding box center [919, 547] width 119 height 24
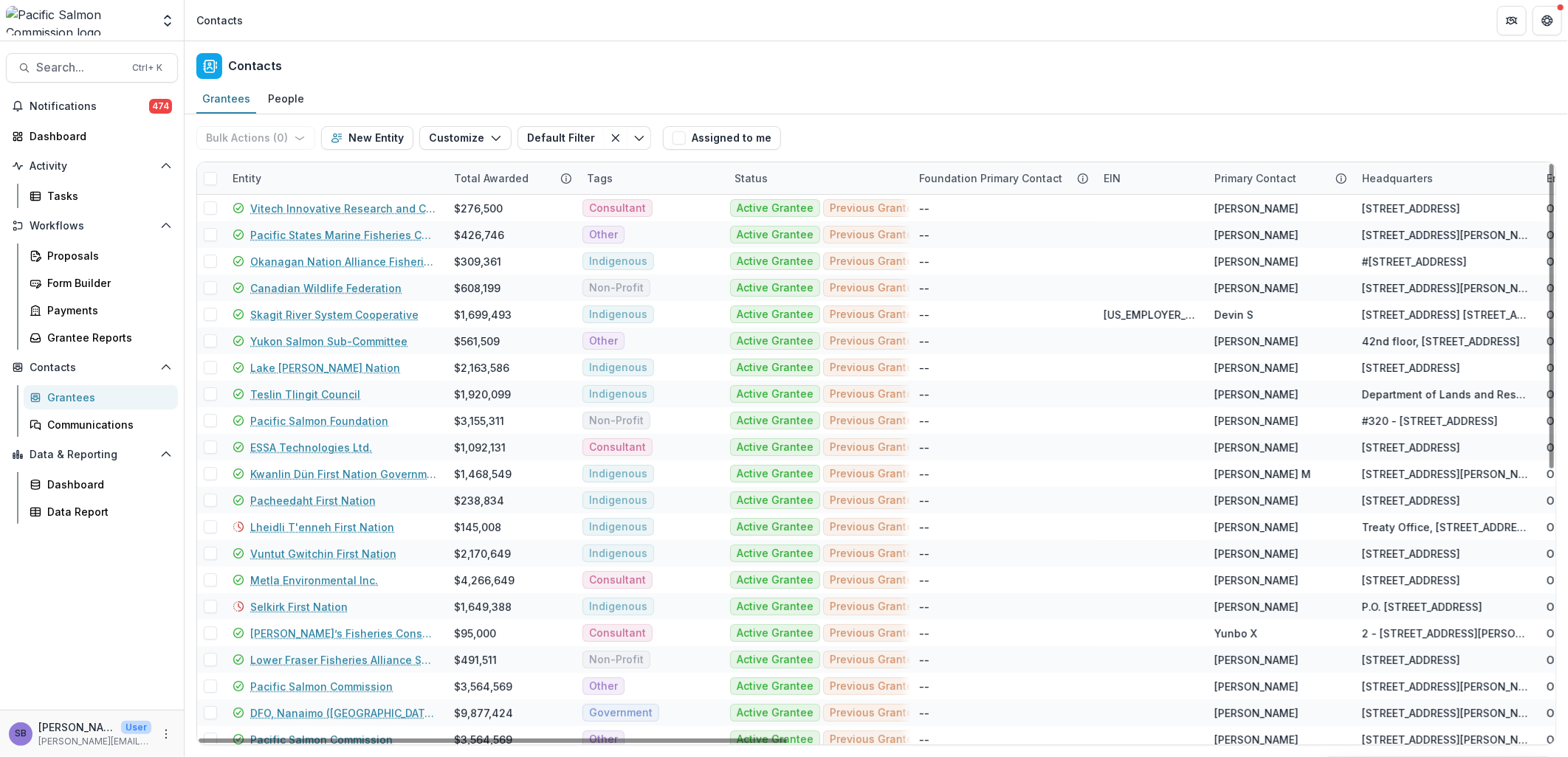
click at [296, 172] on div "Entity" at bounding box center [334, 179] width 221 height 32
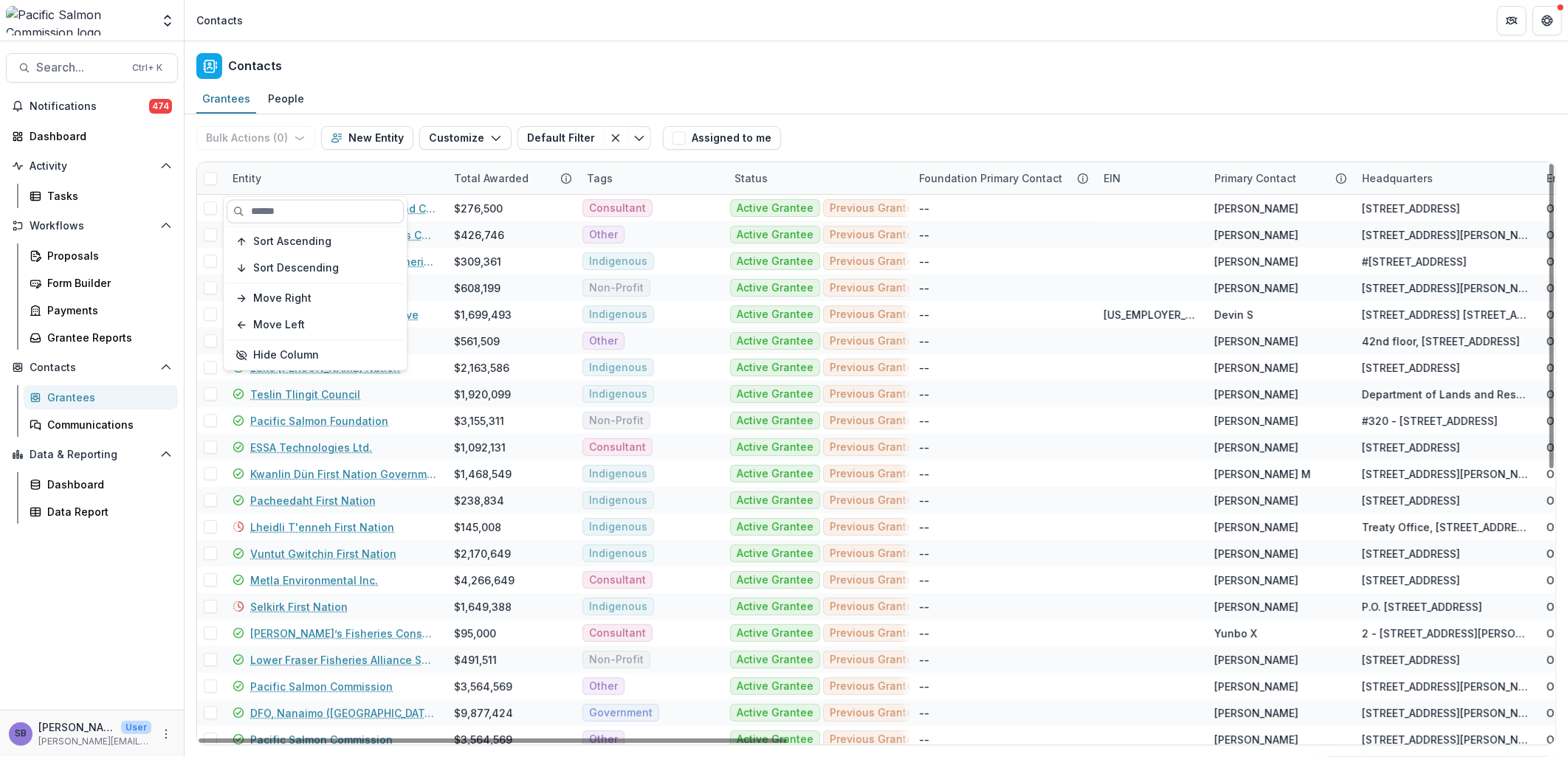
click at [299, 211] on input at bounding box center [314, 211] width 177 height 24
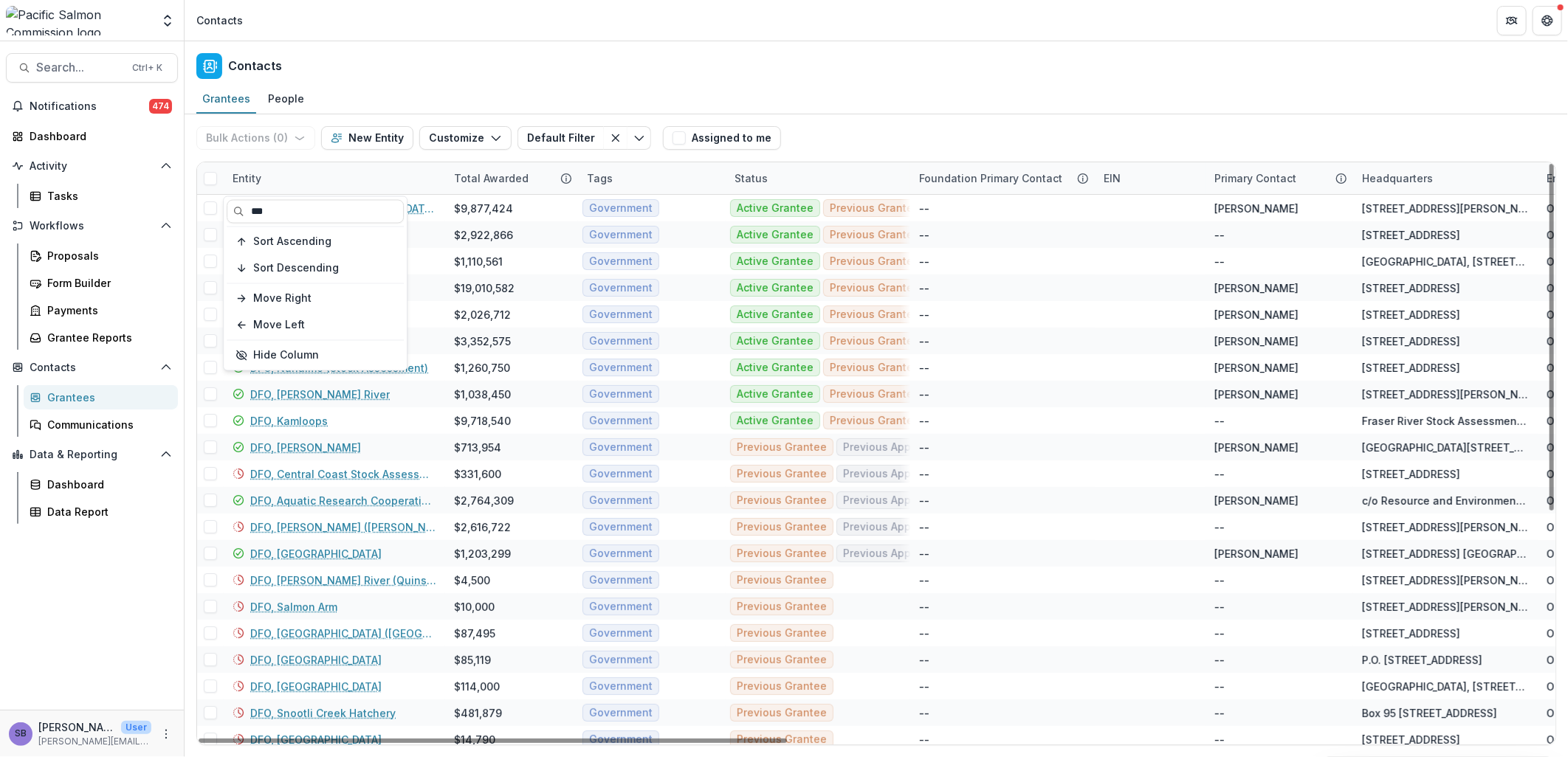
type input "***"
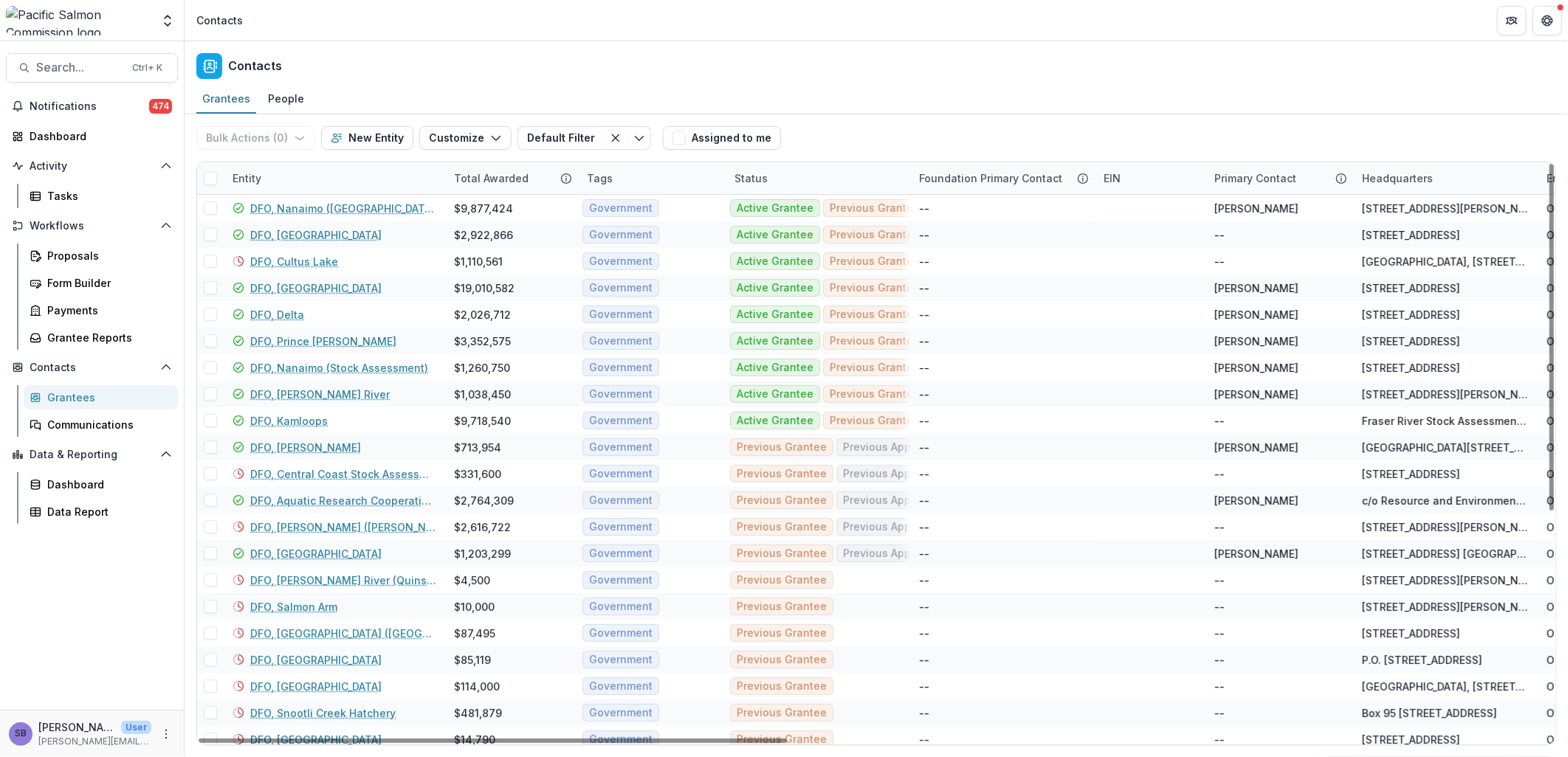
click at [824, 119] on div "Bulk Actions ( 0 ) Send Email Create Proposals Create Tasks New Entity Customiz…" at bounding box center [876, 138] width 1359 height 47
click at [326, 396] on link "DFO, [PERSON_NAME] River" at bounding box center [320, 394] width 139 height 15
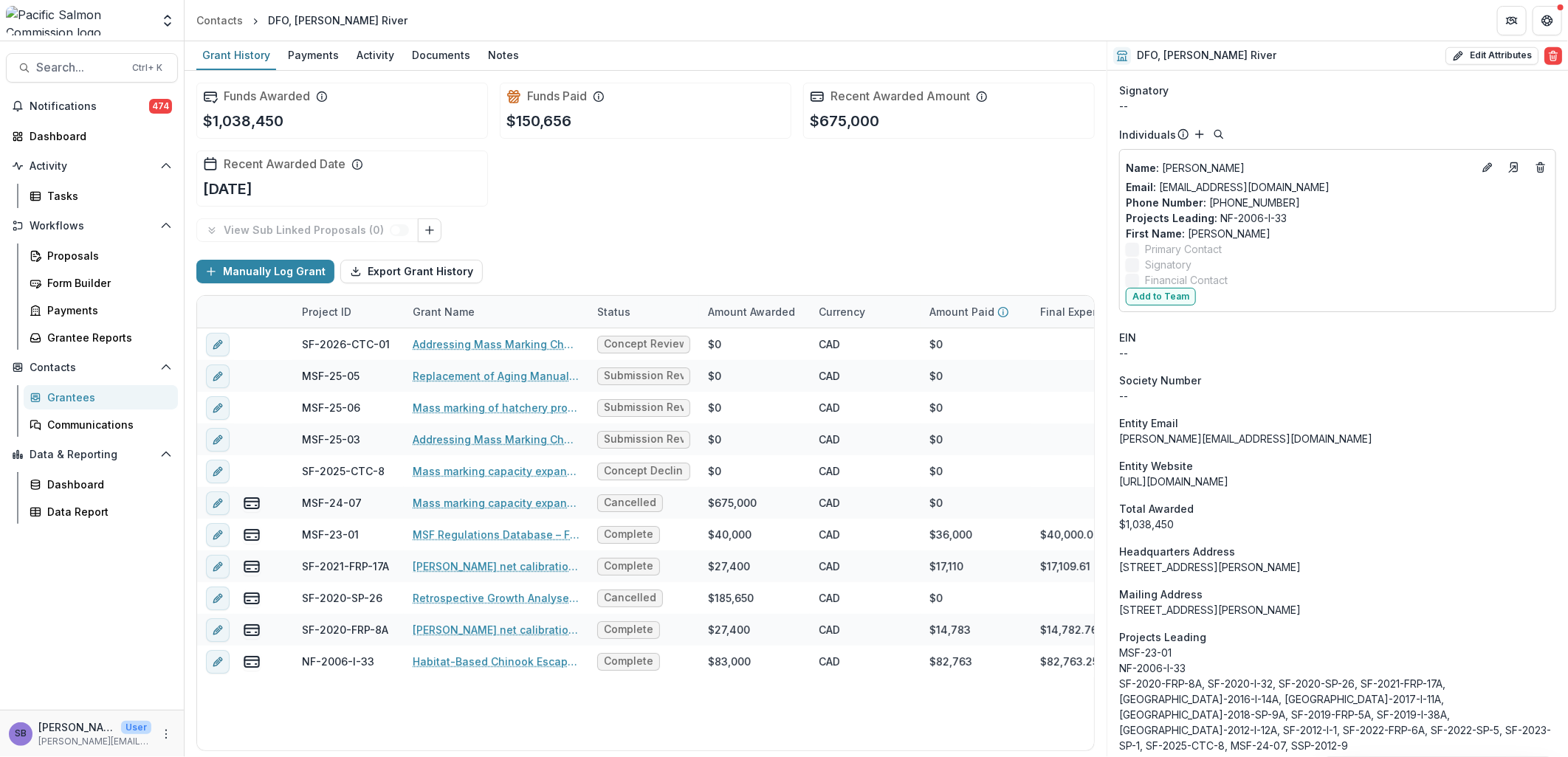
scroll to position [1048, 0]
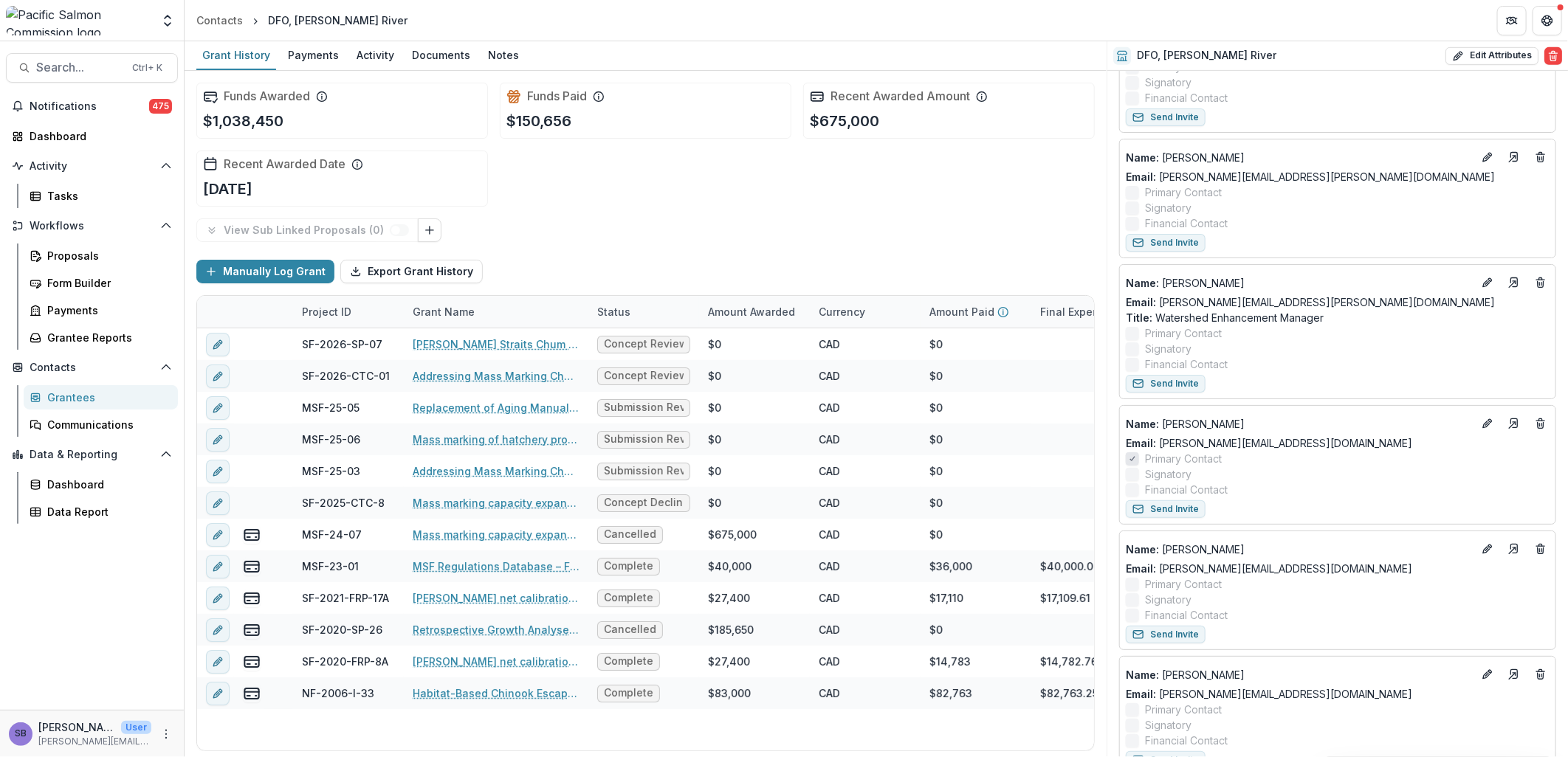
scroll to position [547, 0]
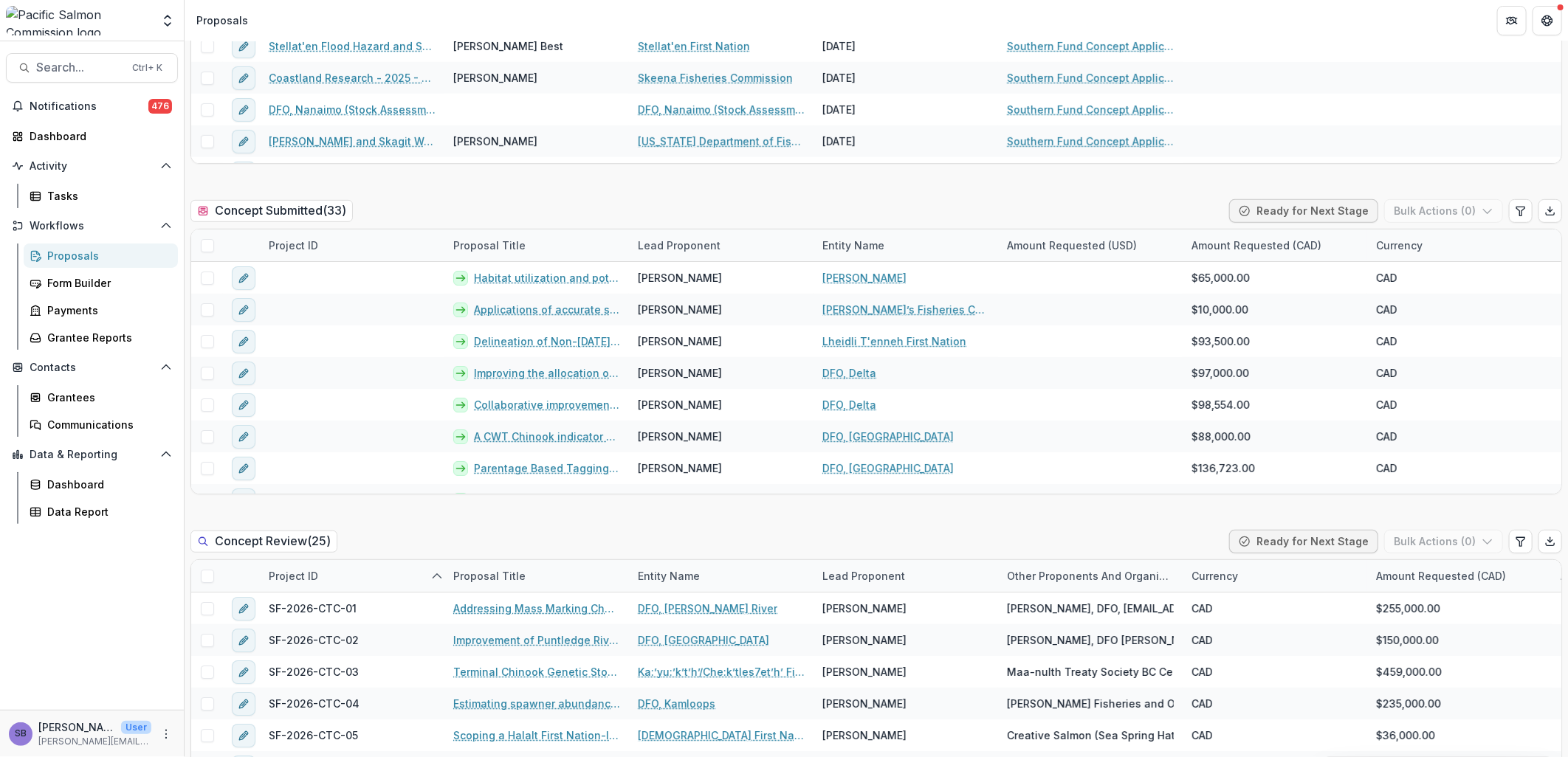
scroll to position [437, 0]
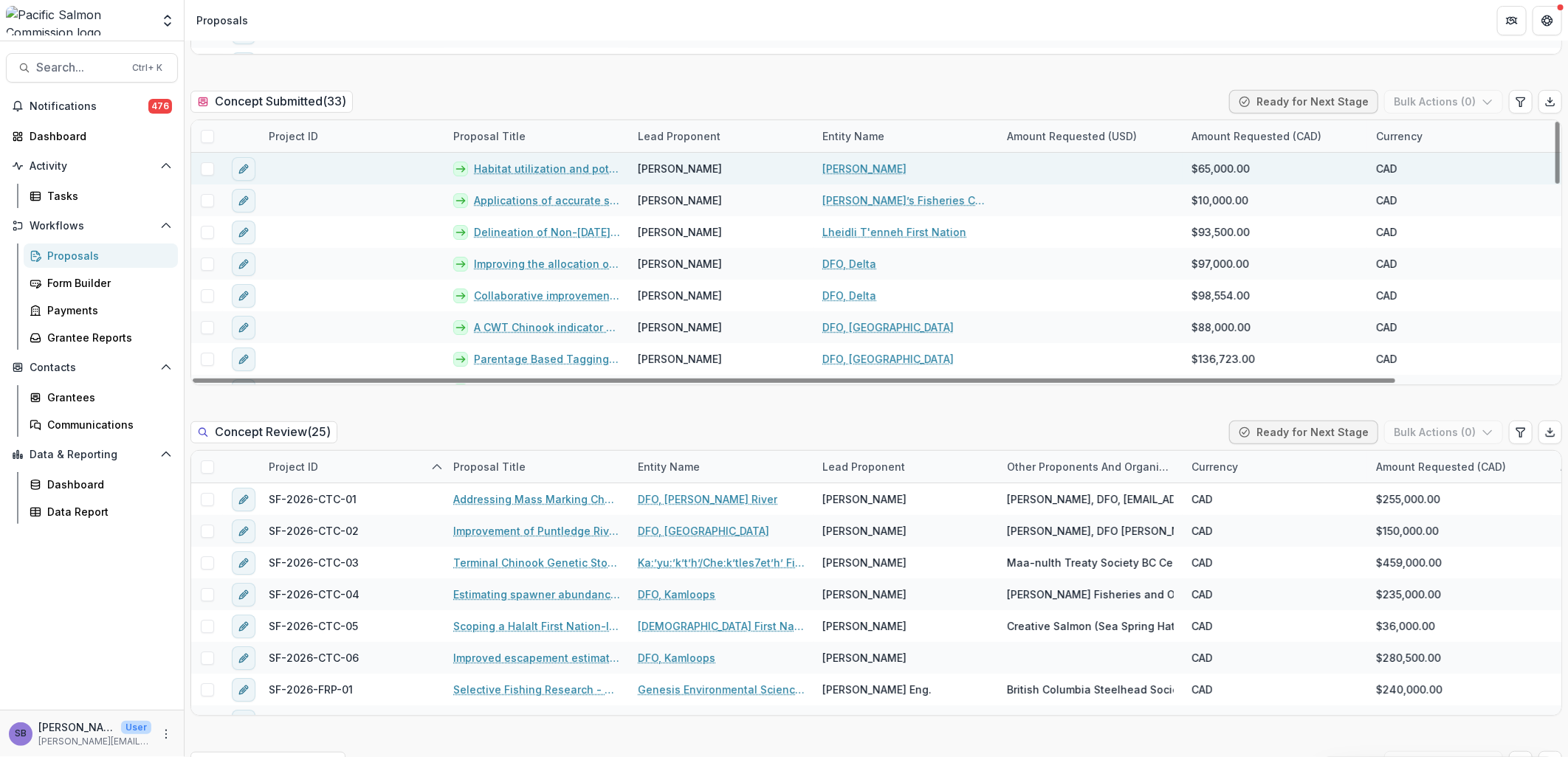
click at [841, 166] on link "Erin Pippus" at bounding box center [864, 168] width 84 height 15
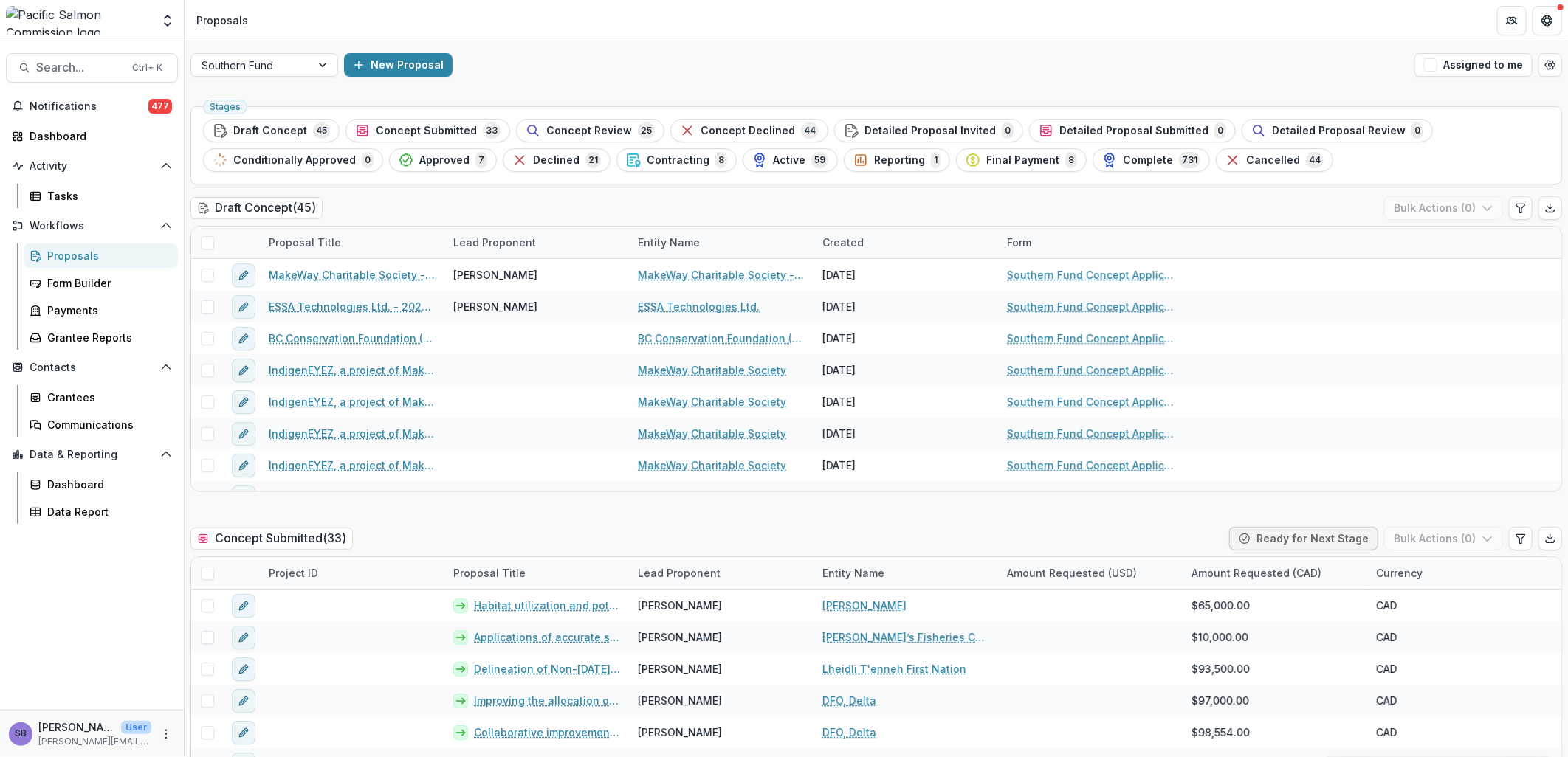
click at [598, 136] on div "Concept Review 25" at bounding box center [590, 131] width 129 height 16
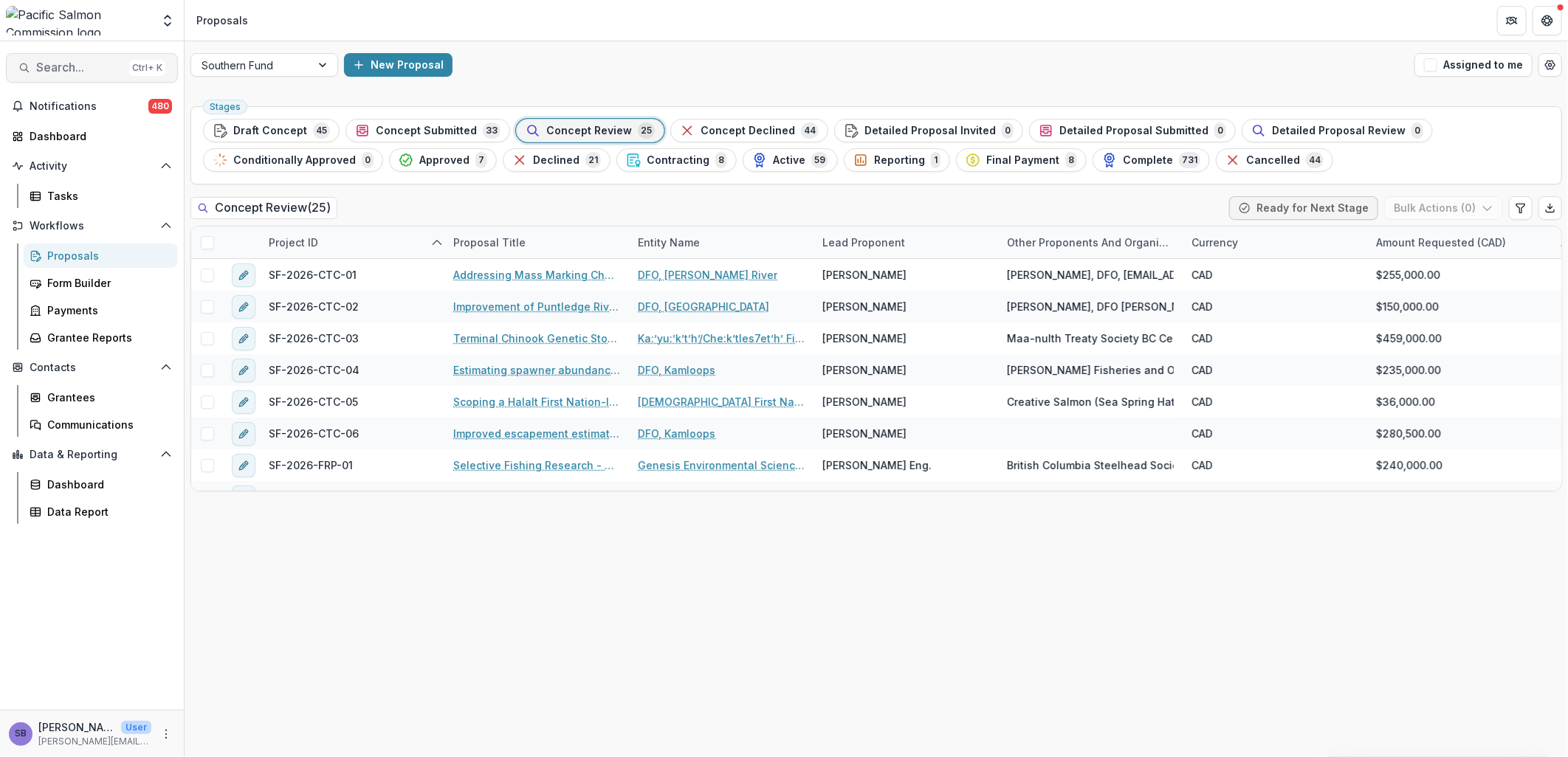
click at [82, 63] on span "Search..." at bounding box center [80, 68] width 87 height 14
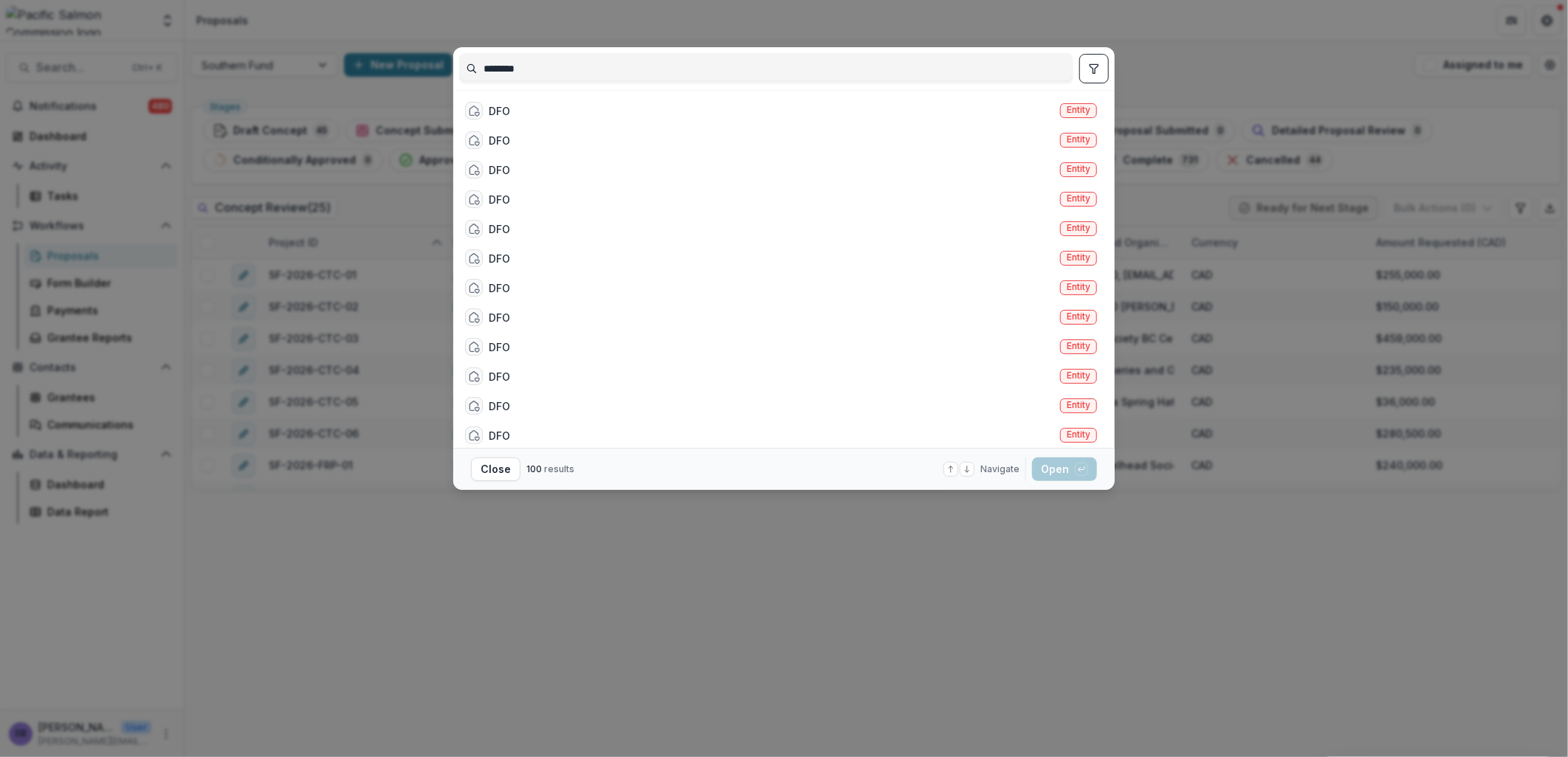
type input "********"
click at [86, 394] on div "******** DFO Entity DFO Entity DFO Entity DFO Entity DFO Entity DFO Entity DFO …" at bounding box center [784, 378] width 1568 height 757
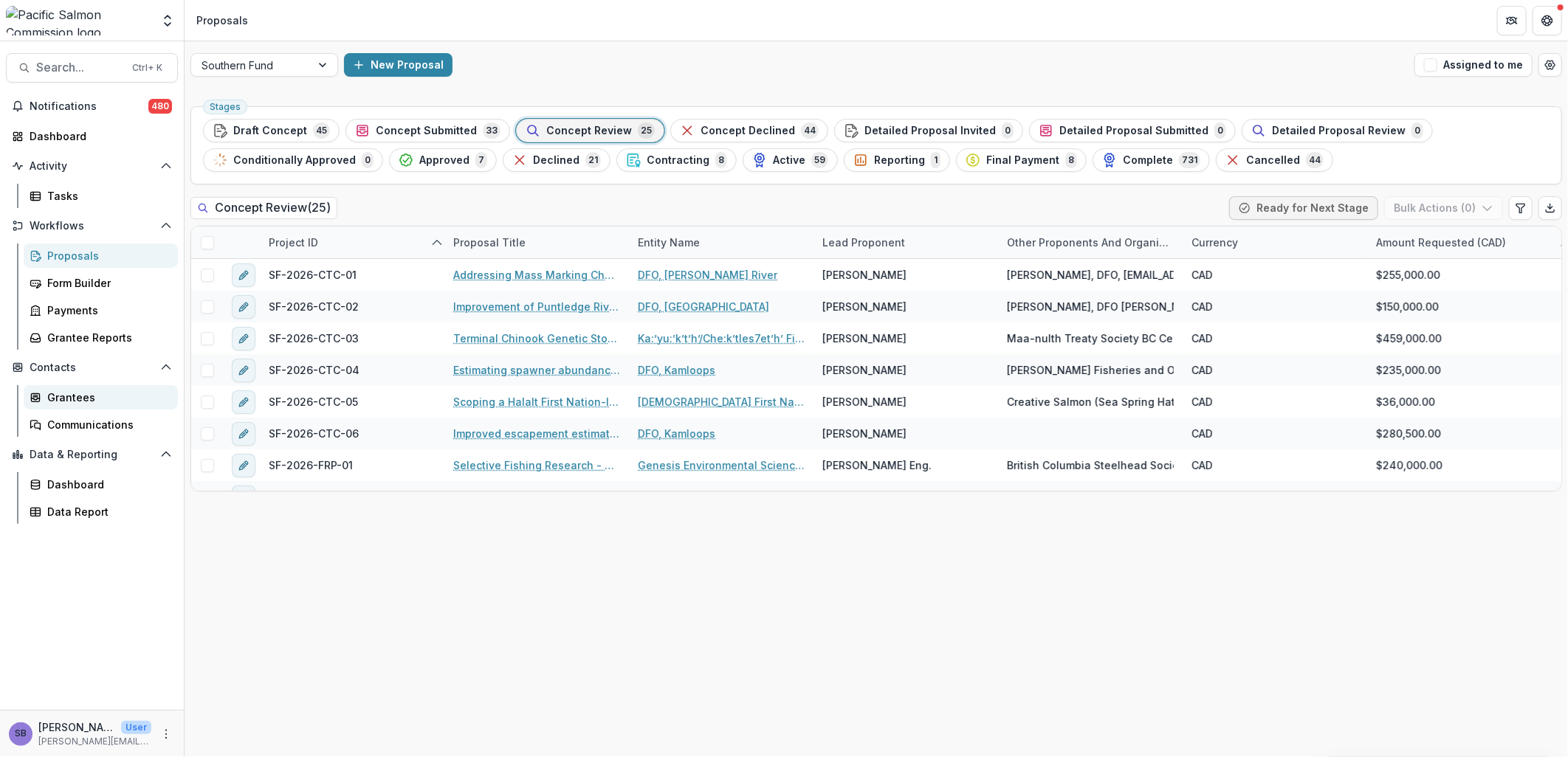
click at [81, 399] on div "Grantees" at bounding box center [107, 397] width 119 height 15
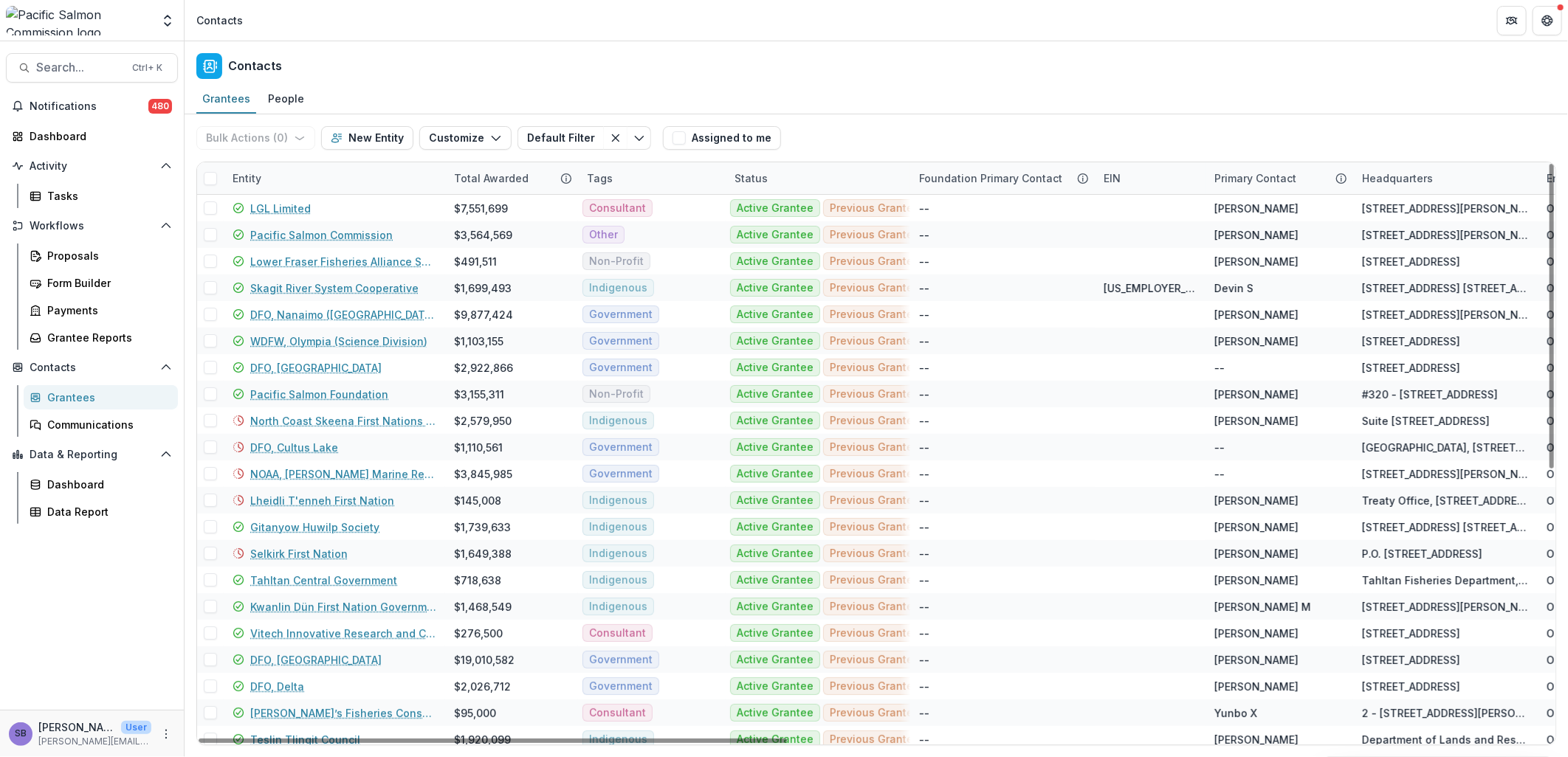
click at [286, 175] on div "Entity" at bounding box center [334, 179] width 221 height 32
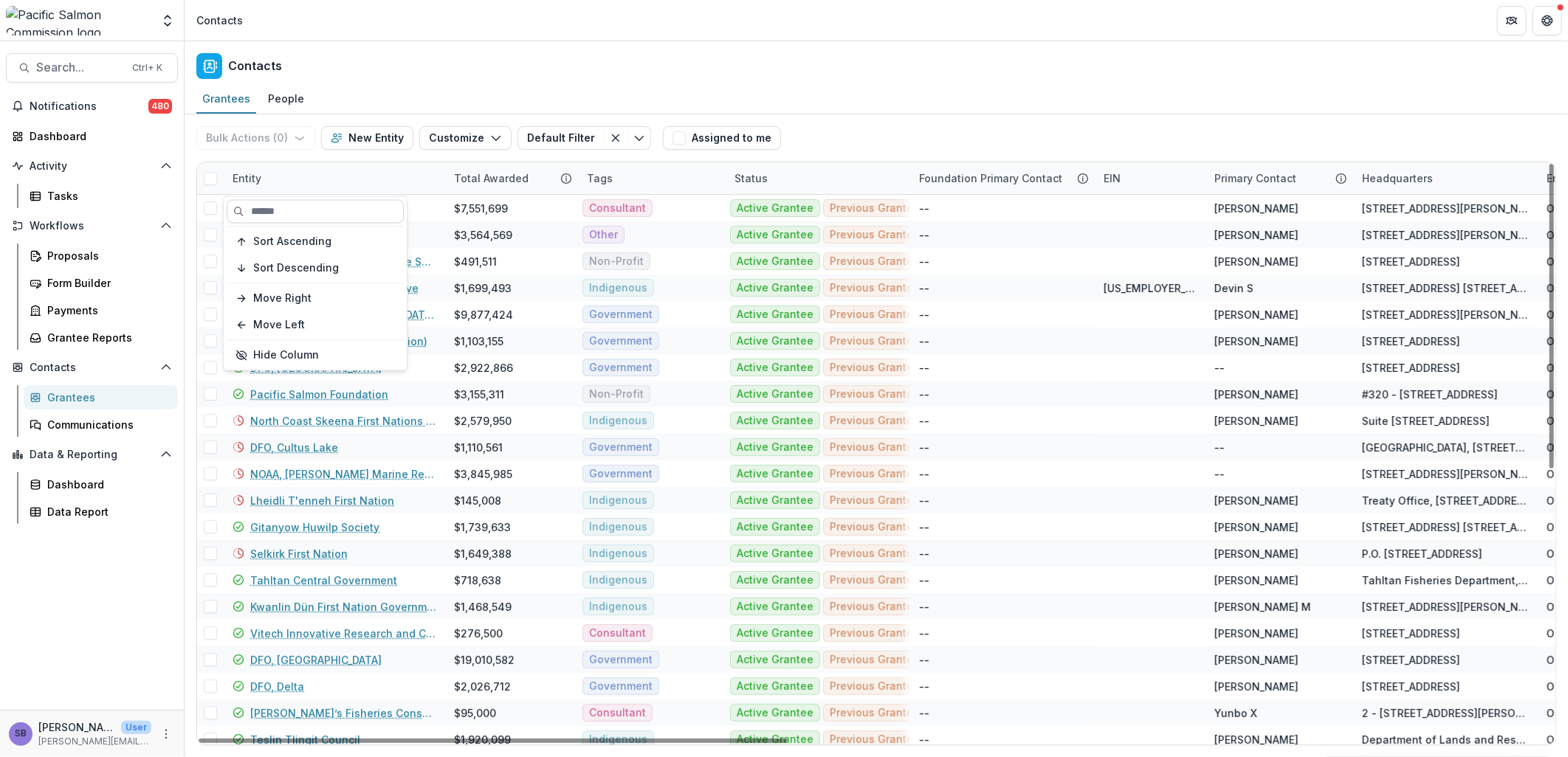
click at [298, 214] on input at bounding box center [314, 211] width 177 height 24
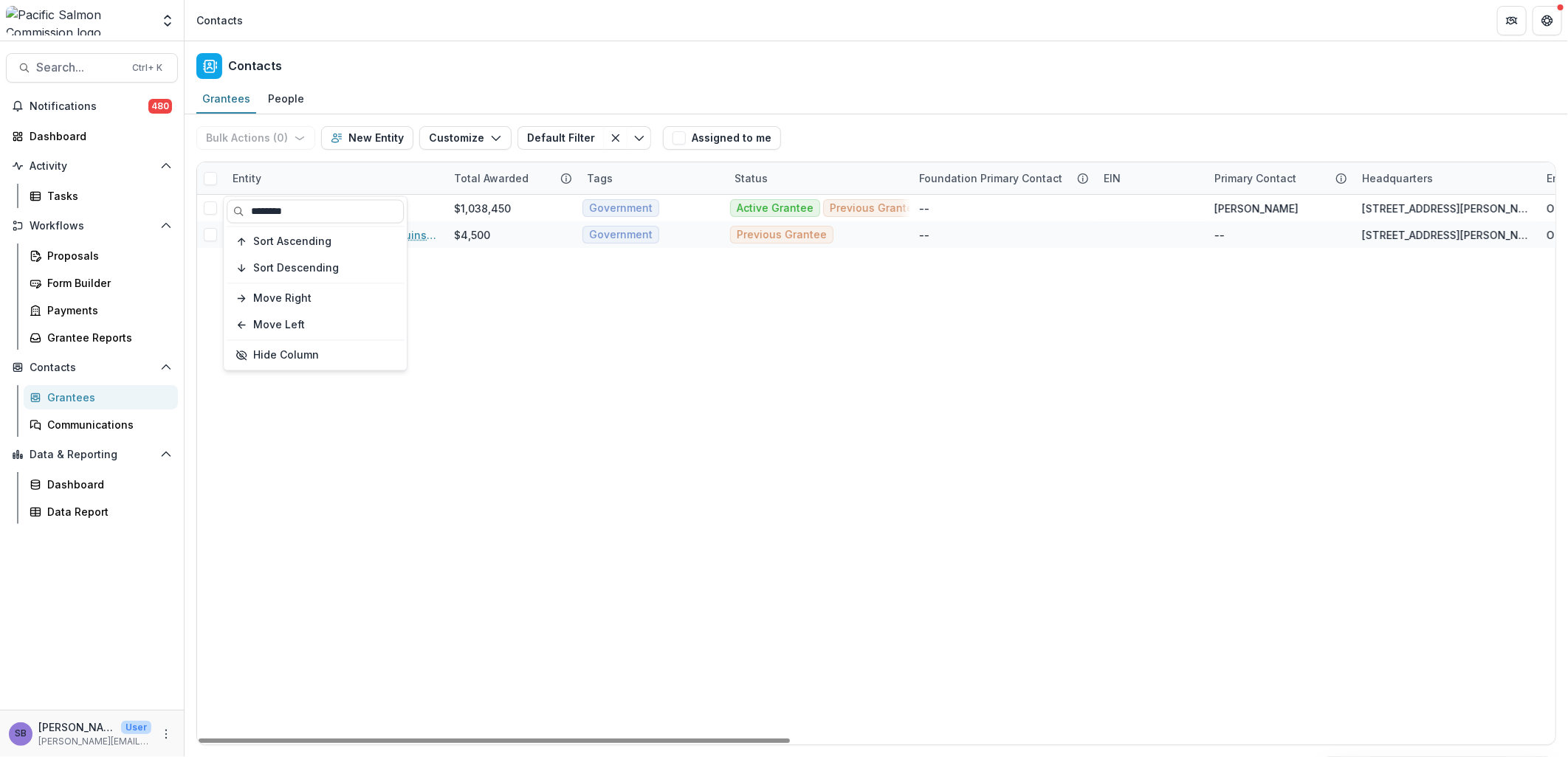
type input "********"
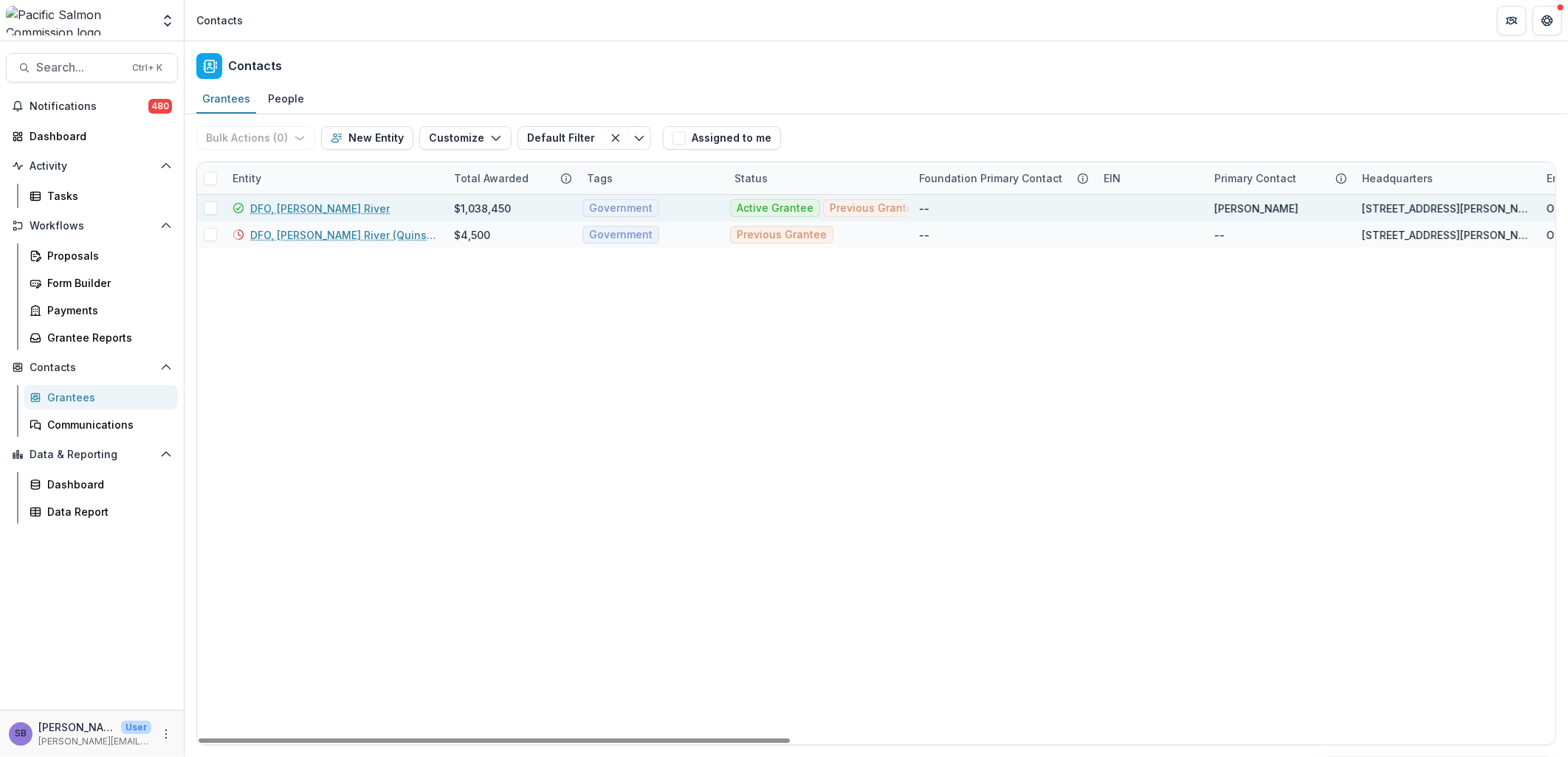
click at [296, 204] on link "DFO, Campbell River" at bounding box center [320, 208] width 139 height 15
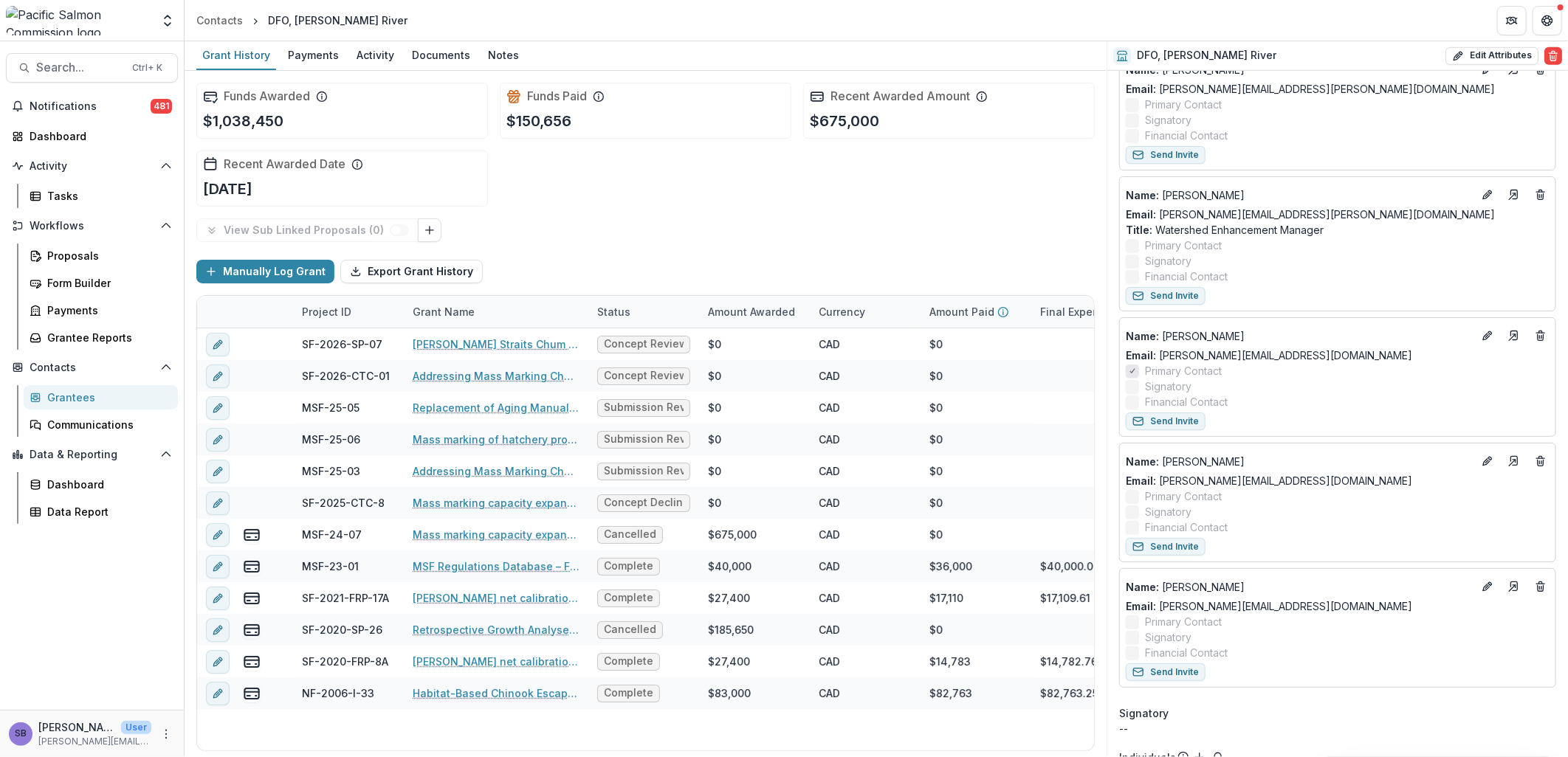
scroll to position [656, 0]
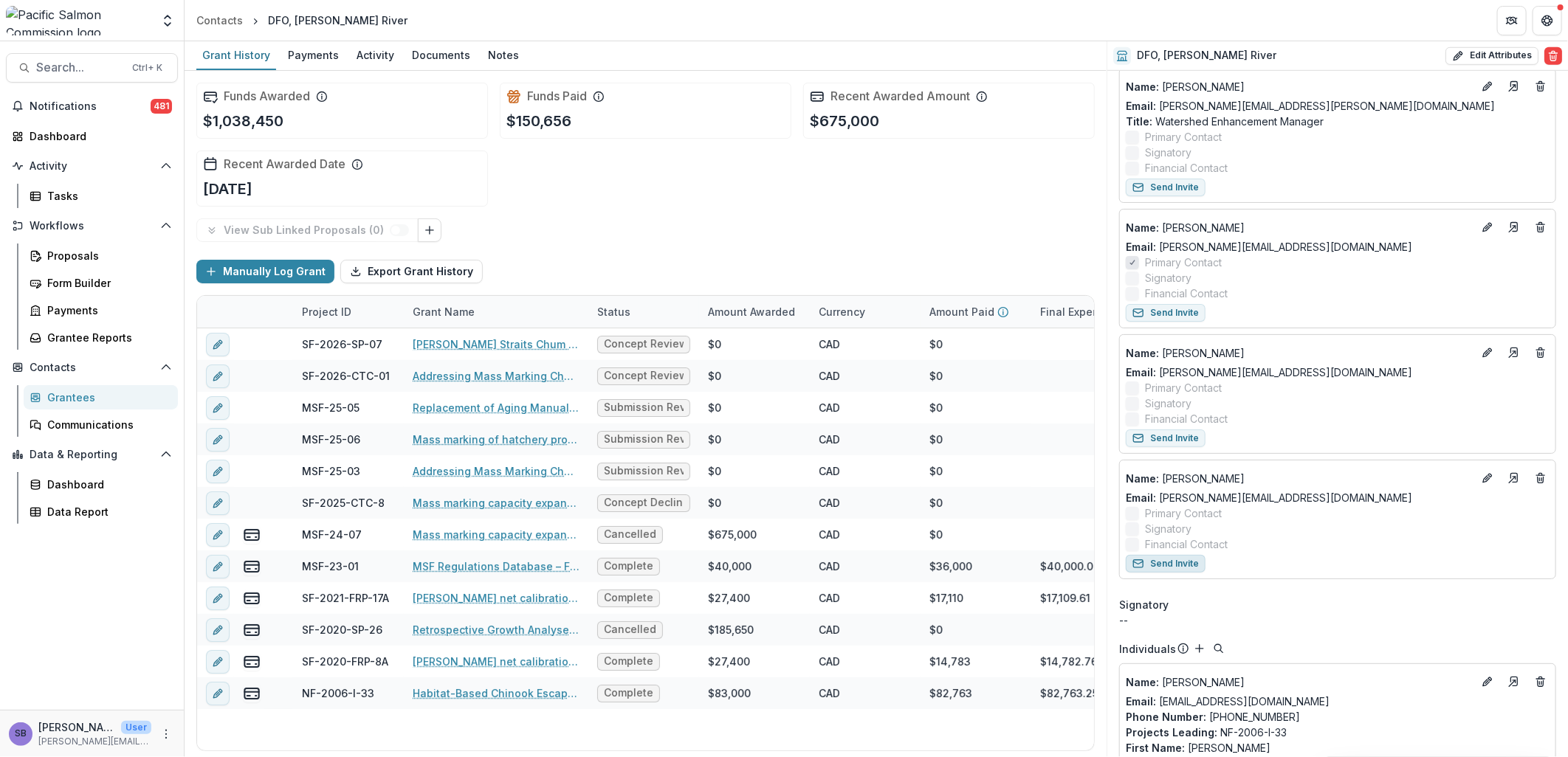
click at [1192, 565] on button "Send Invite" at bounding box center [1166, 564] width 80 height 18
click at [107, 255] on div "Proposals" at bounding box center [107, 255] width 119 height 15
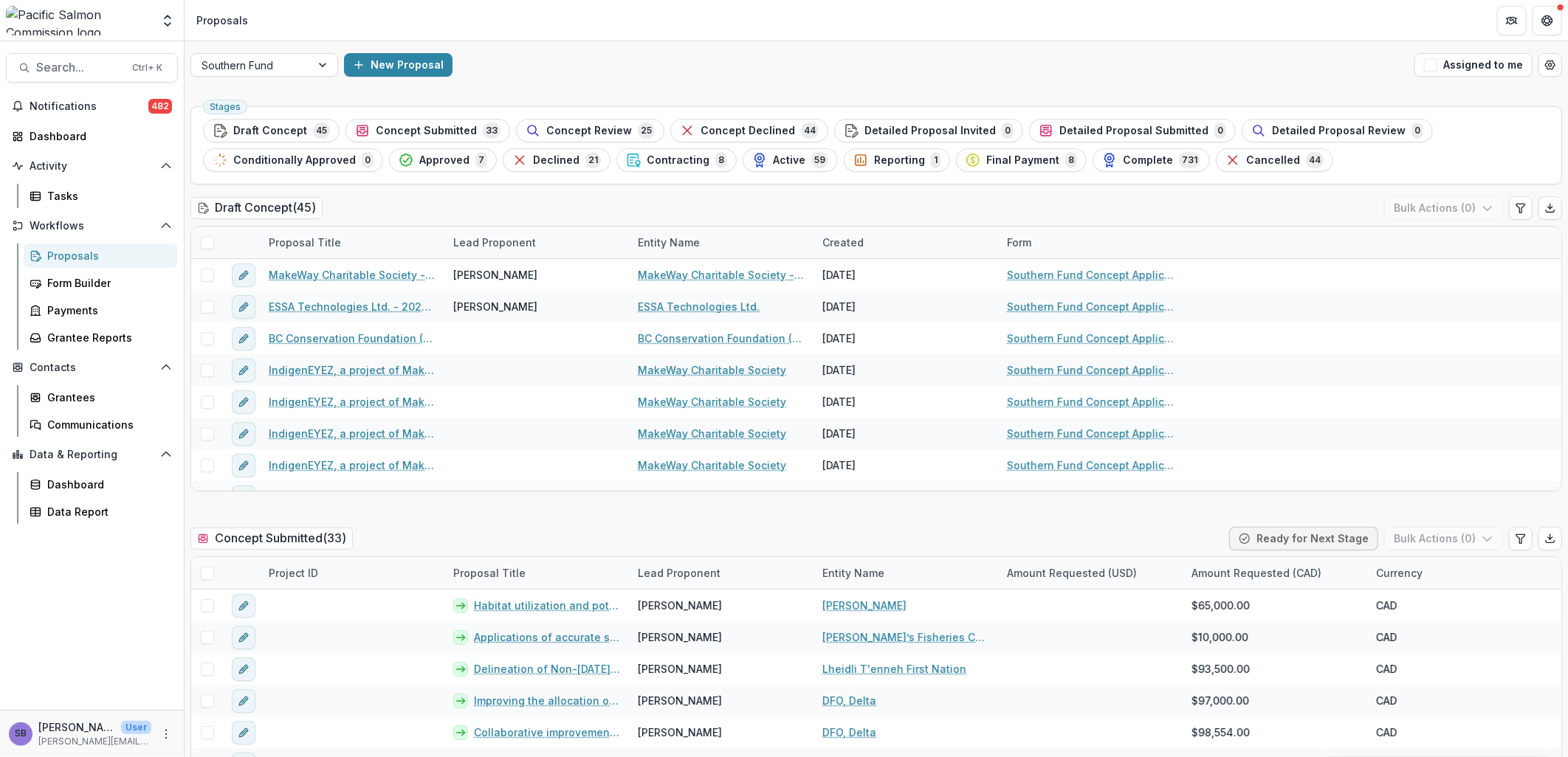
click at [601, 134] on span "Concept Review" at bounding box center [589, 131] width 85 height 12
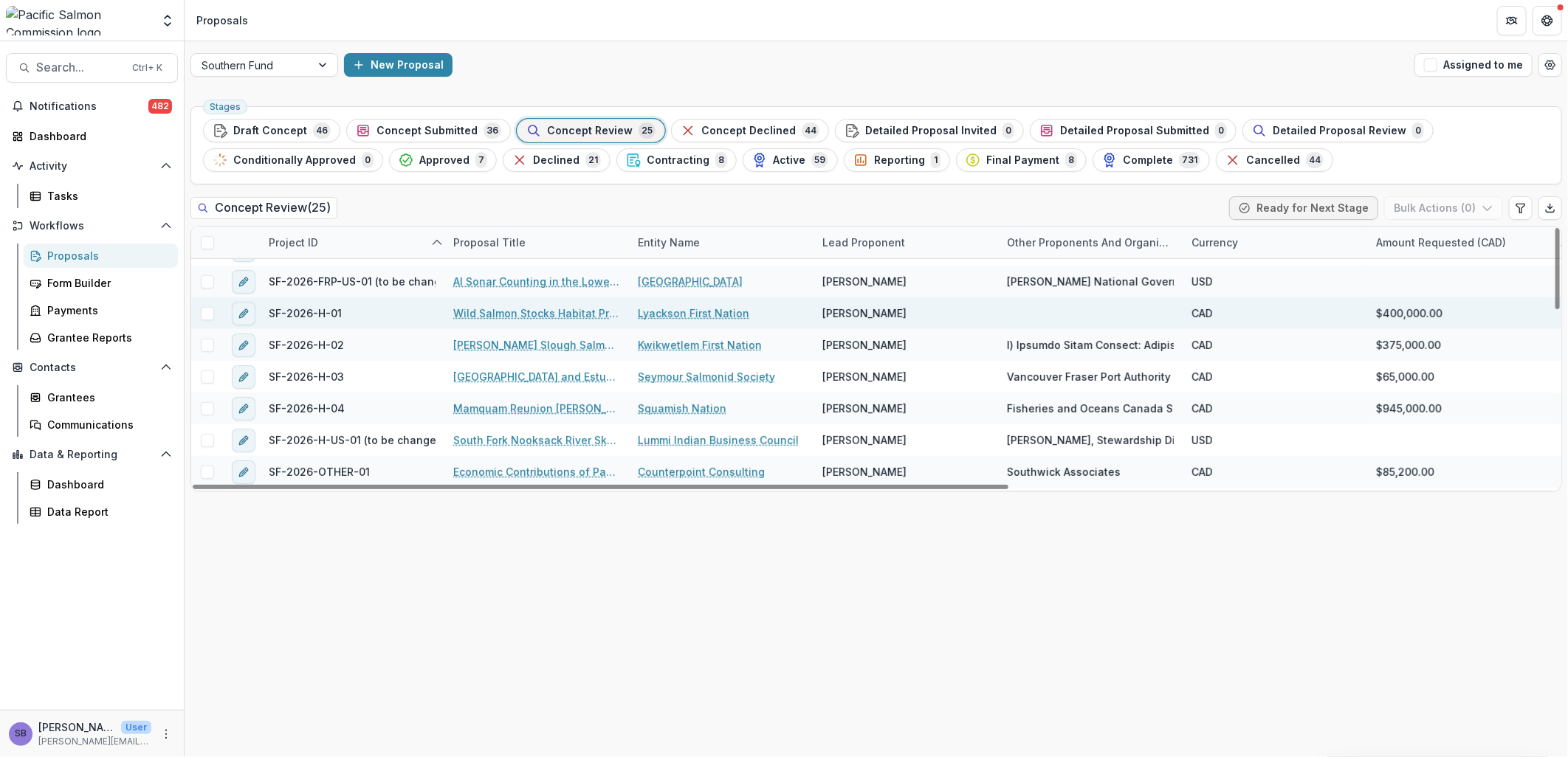
scroll to position [328, 0]
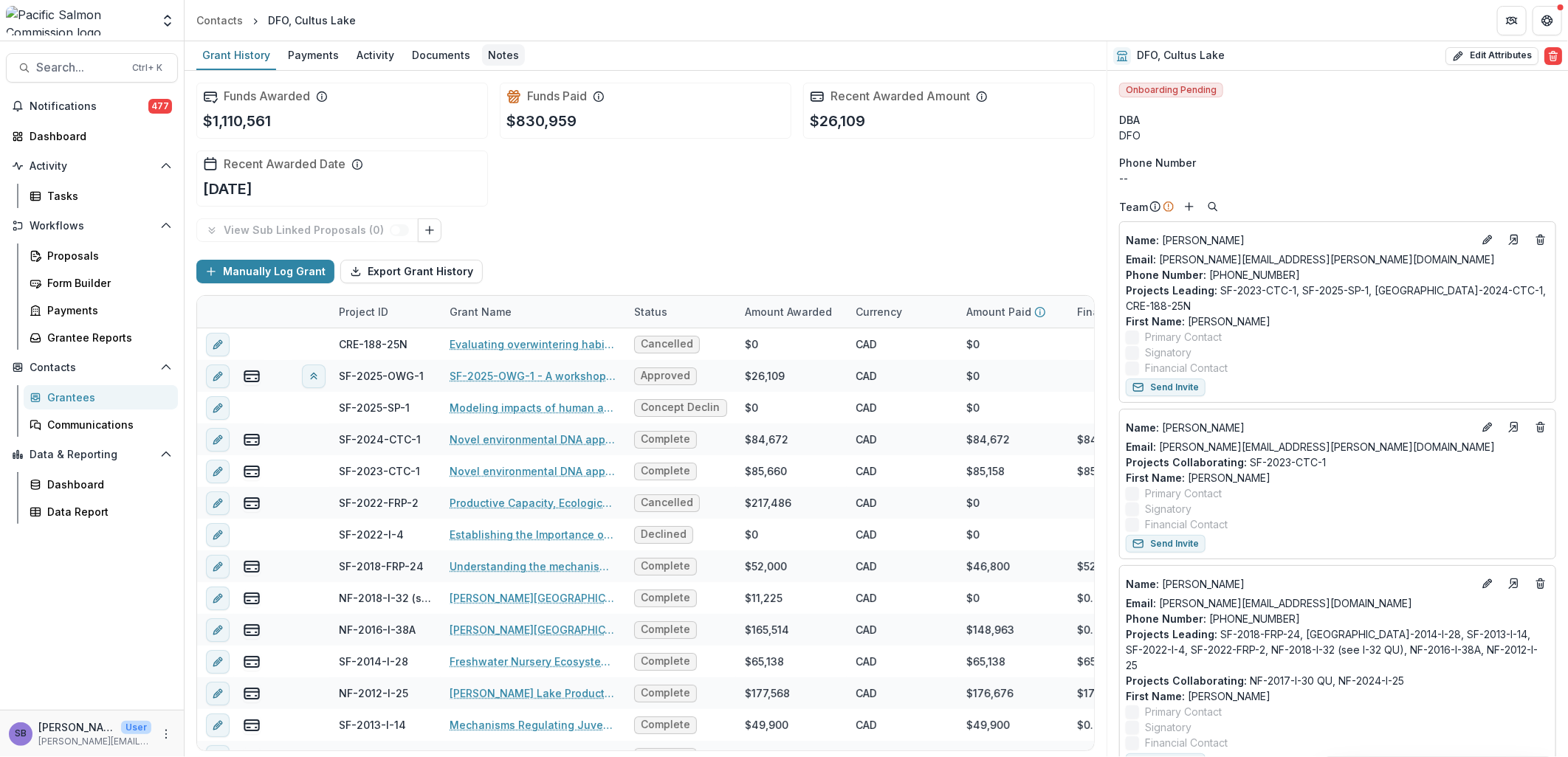
click at [491, 52] on div "Notes" at bounding box center [504, 55] width 43 height 21
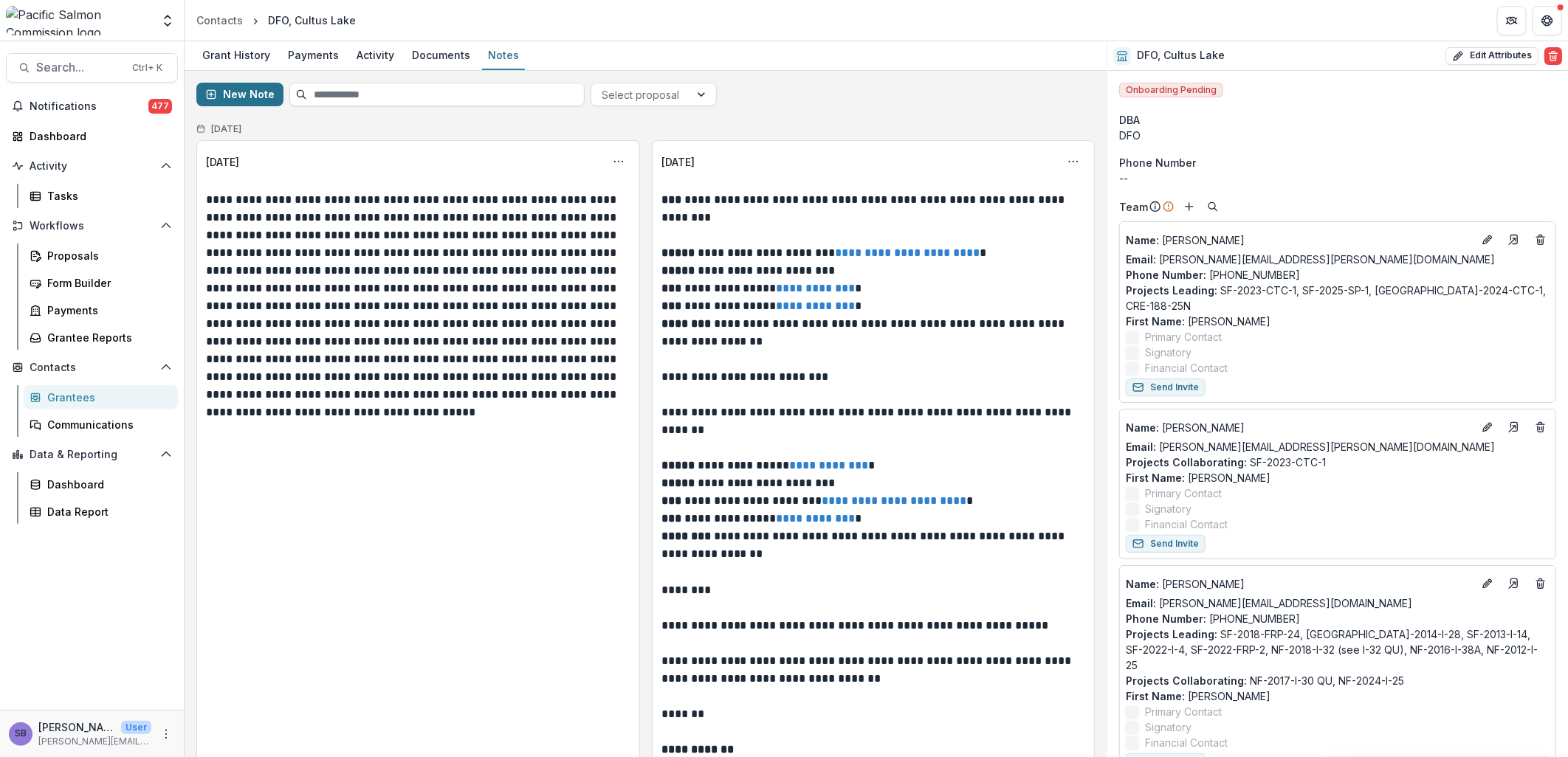
click at [243, 92] on button "New Note" at bounding box center [240, 94] width 87 height 24
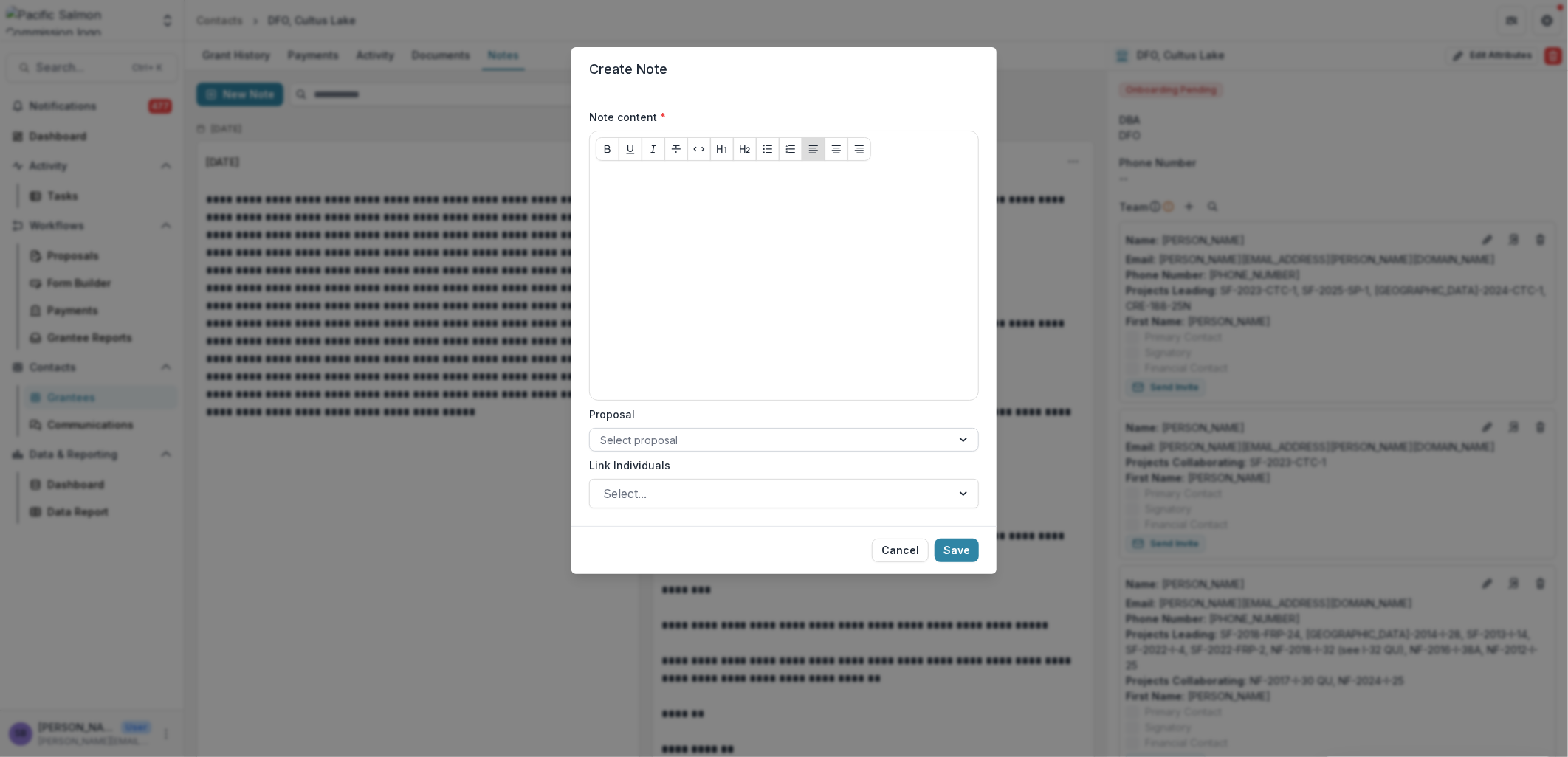
click at [828, 434] on div at bounding box center [771, 440] width 341 height 19
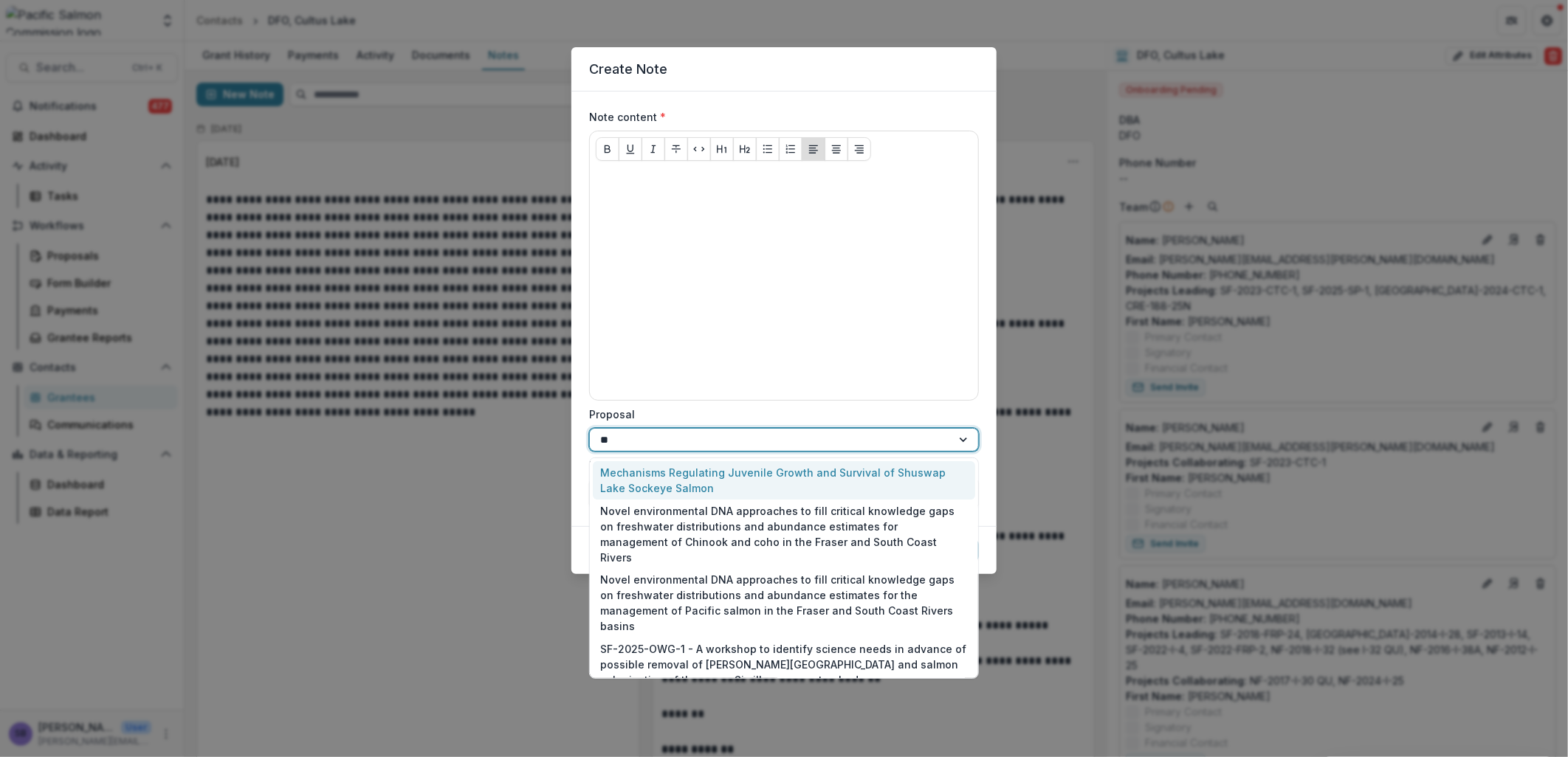
type input "***"
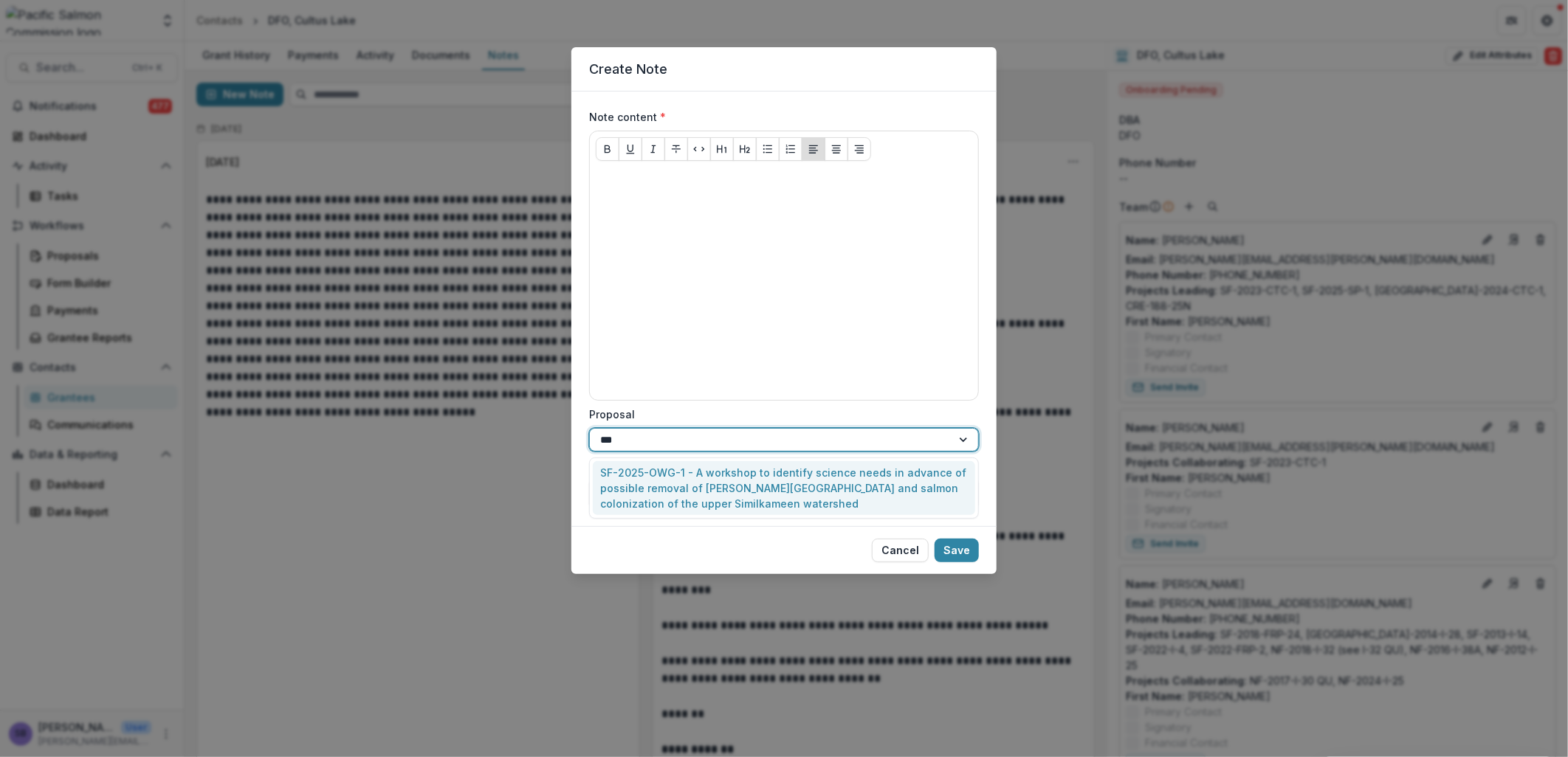
click at [827, 492] on div "SF-2025-OWG-1 - A workshop to identify science needs in advance of possible rem…" at bounding box center [784, 488] width 382 height 54
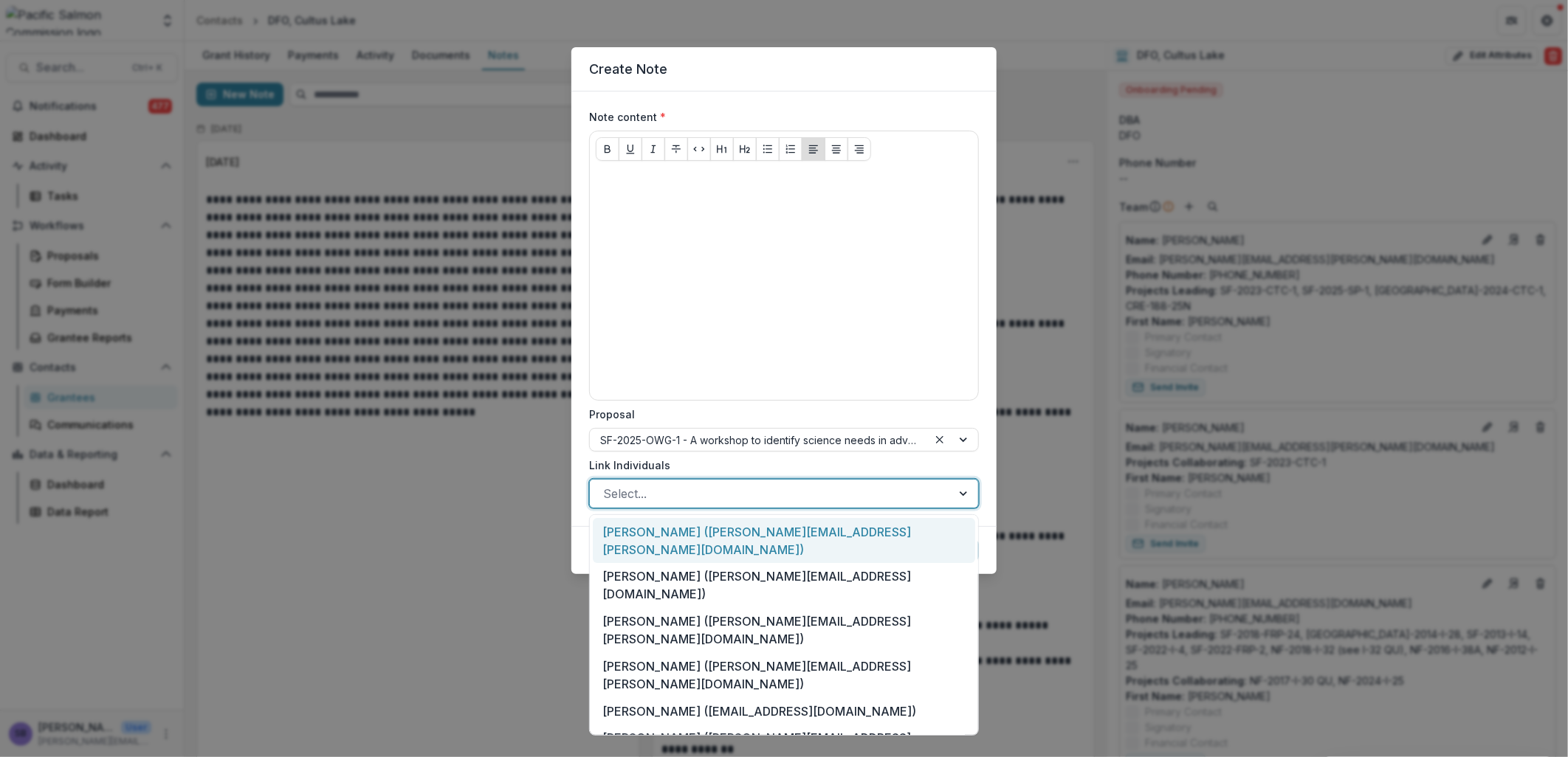
click at [824, 492] on div at bounding box center [770, 493] width 335 height 20
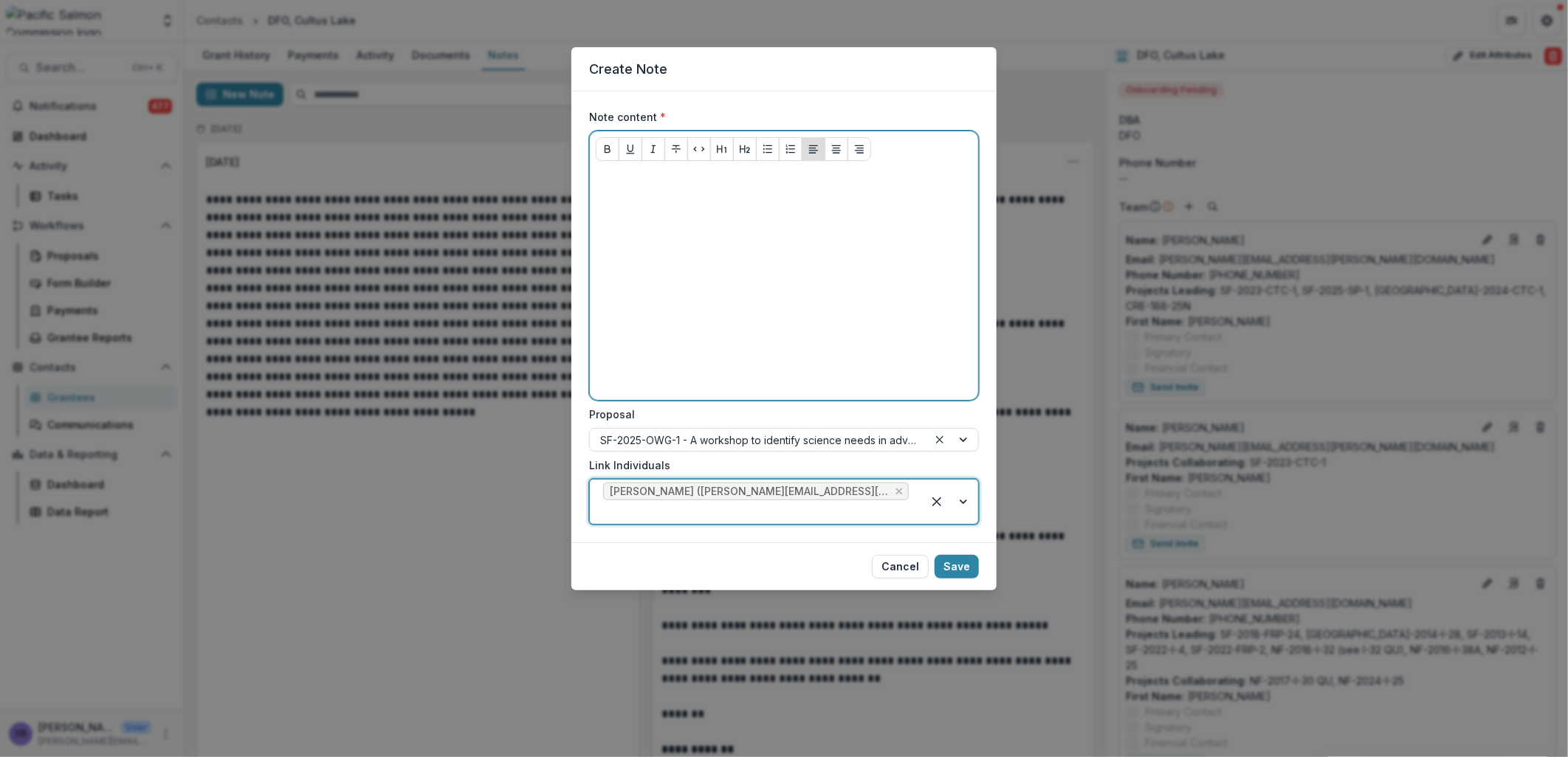
click at [630, 198] on div at bounding box center [784, 283] width 377 height 221
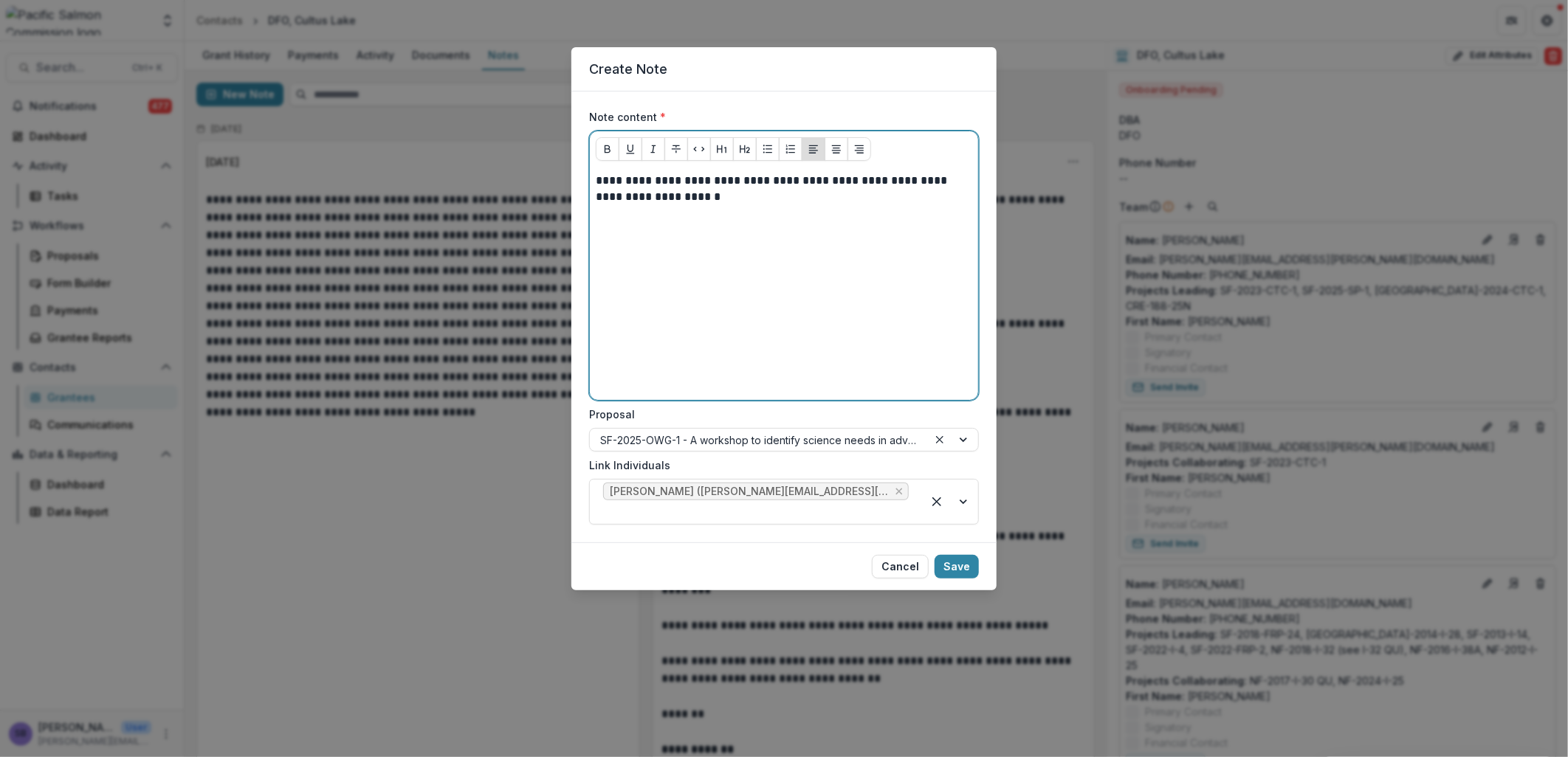
click at [640, 198] on p "**********" at bounding box center [784, 188] width 377 height 33
click at [689, 195] on p "**********" at bounding box center [784, 188] width 377 height 33
click at [696, 203] on p "**********" at bounding box center [784, 196] width 377 height 49
click at [707, 196] on p "**********" at bounding box center [784, 196] width 377 height 49
click at [710, 211] on p "**********" at bounding box center [784, 196] width 377 height 49
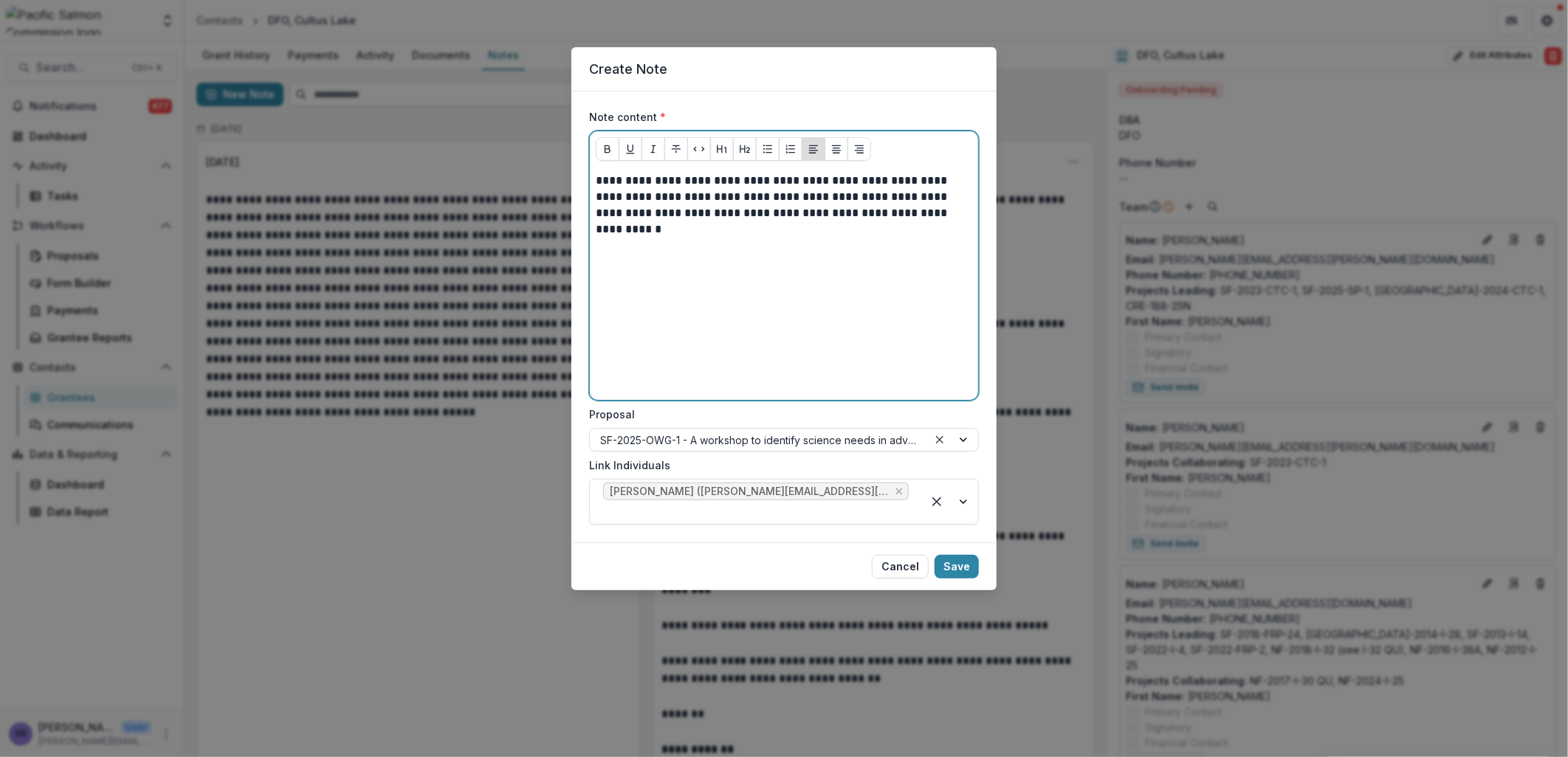
click at [799, 216] on p "**********" at bounding box center [784, 196] width 377 height 49
click at [971, 211] on p "**********" at bounding box center [784, 196] width 377 height 49
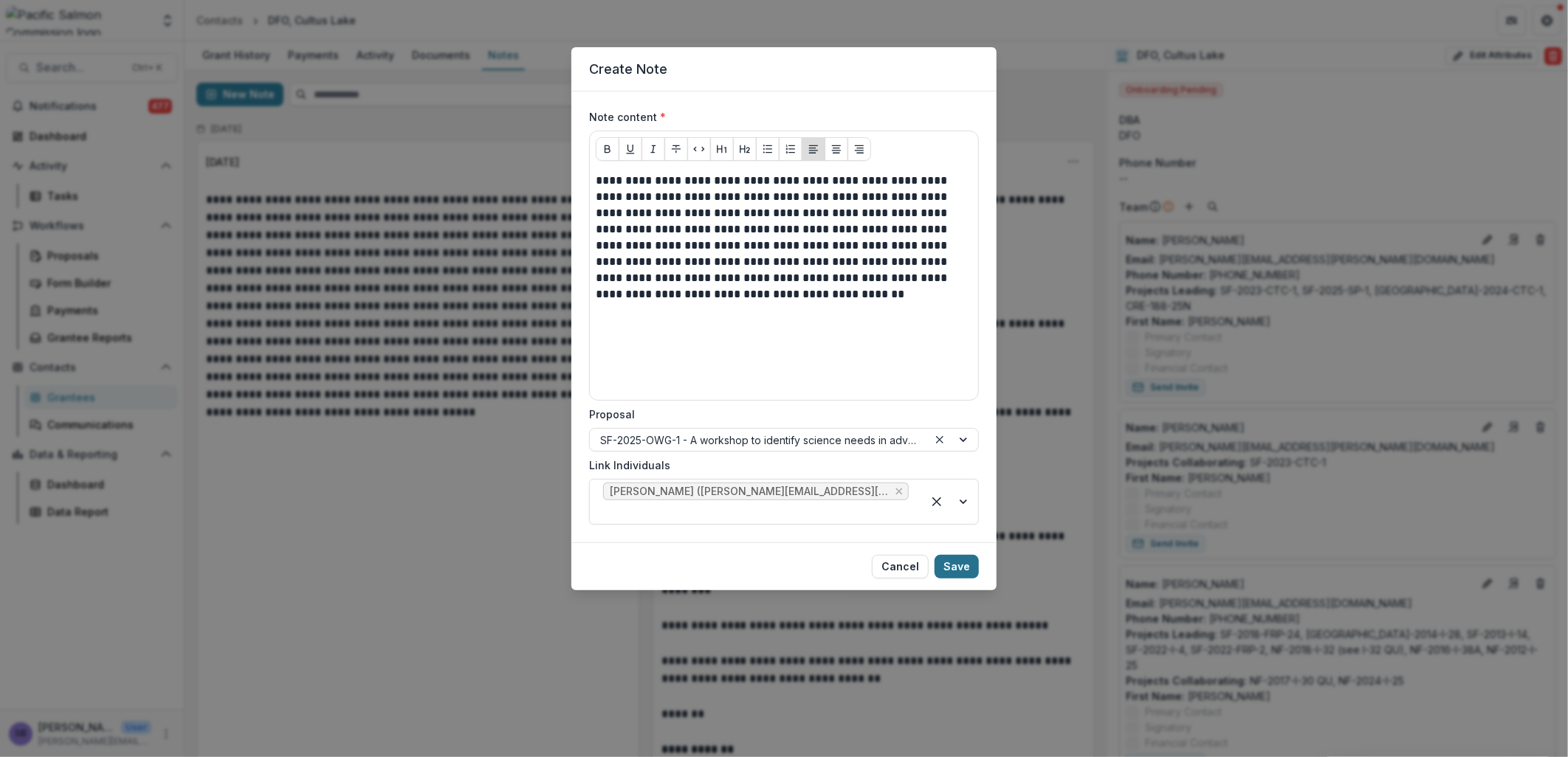
click at [949, 555] on button "Save" at bounding box center [957, 567] width 44 height 24
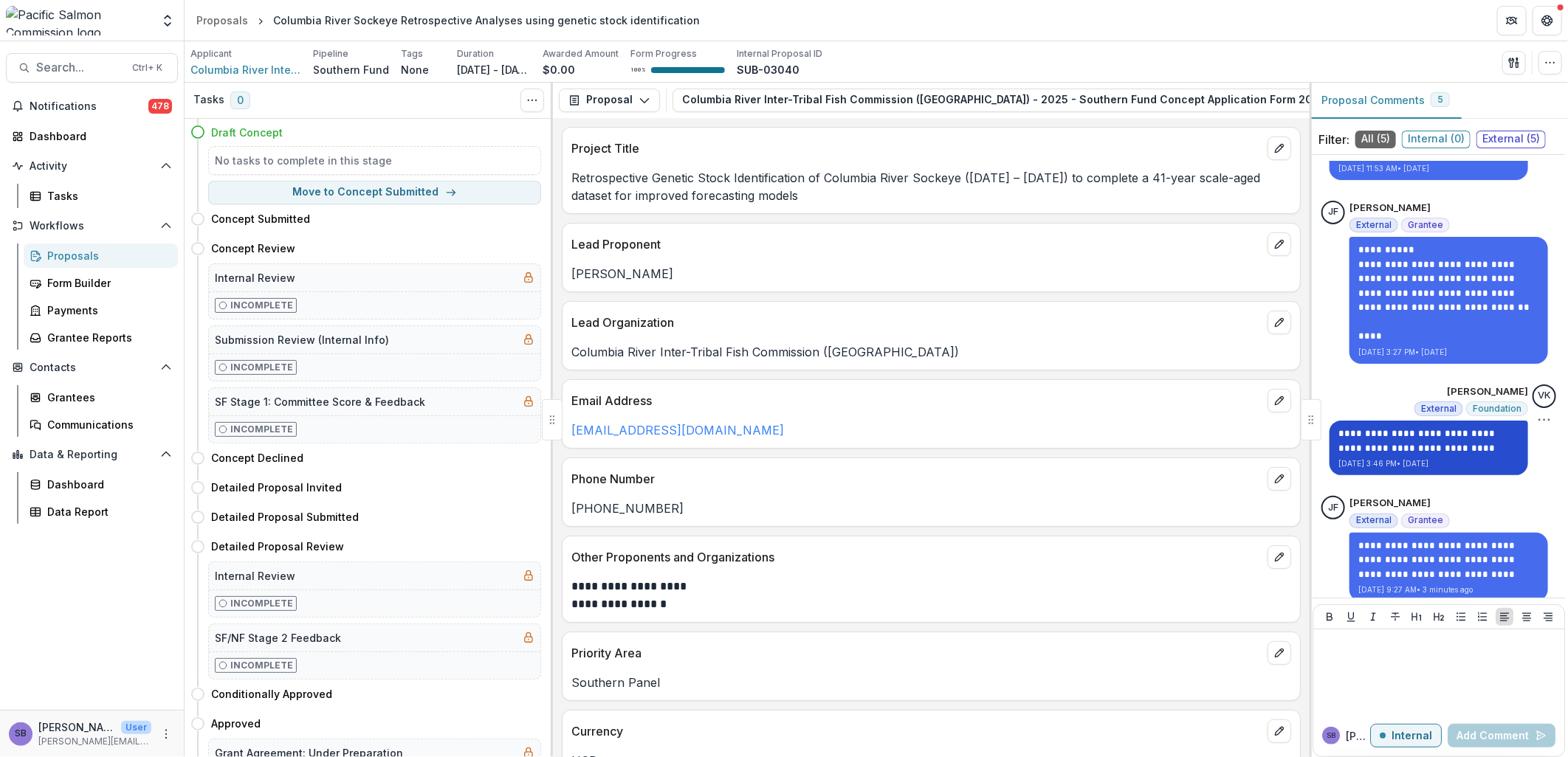
scroll to position [230, 0]
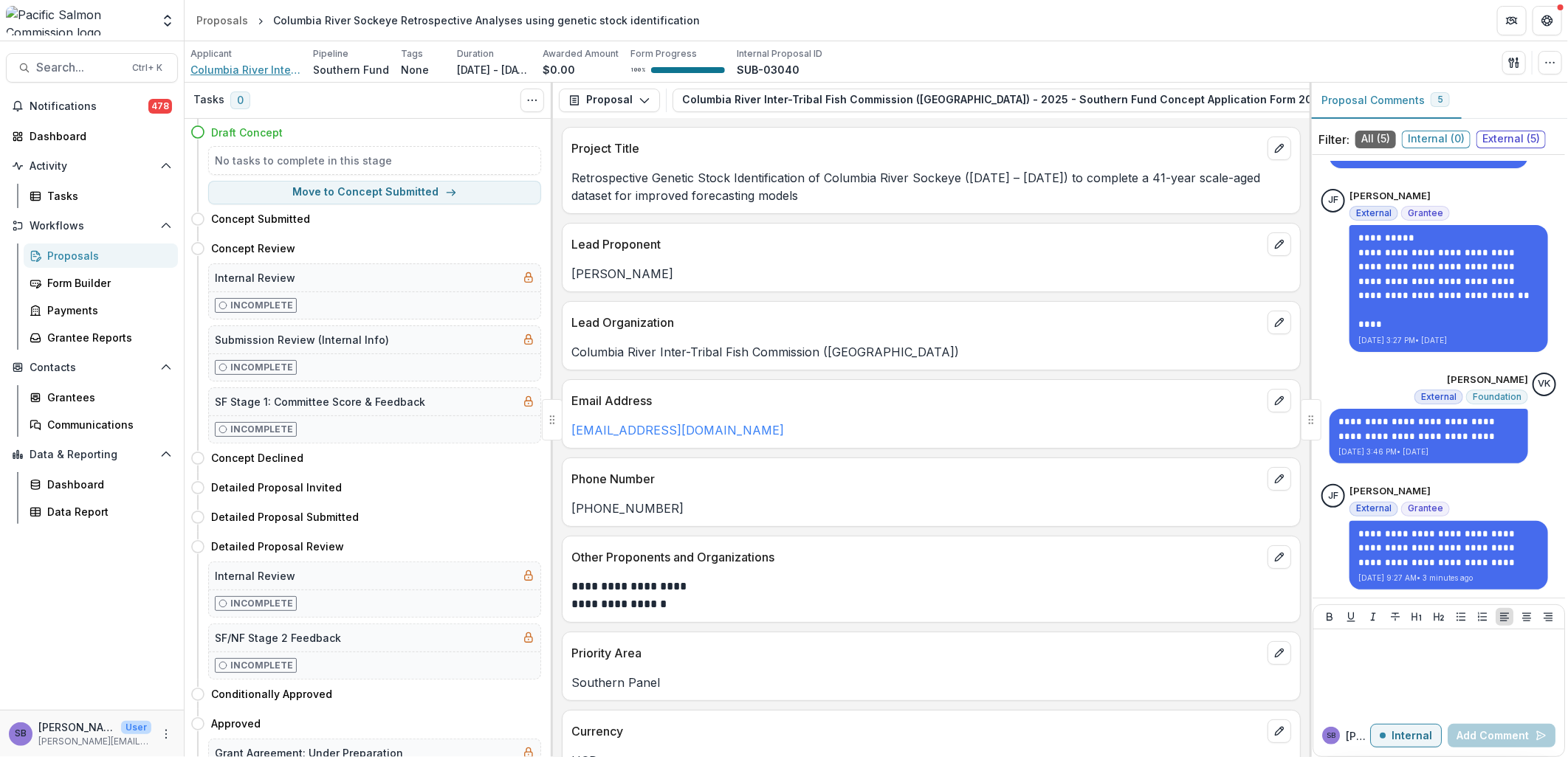
click at [274, 68] on span "Columbia River Inter-Tribal Fish Commission ([GEOGRAPHIC_DATA])" at bounding box center [245, 69] width 111 height 15
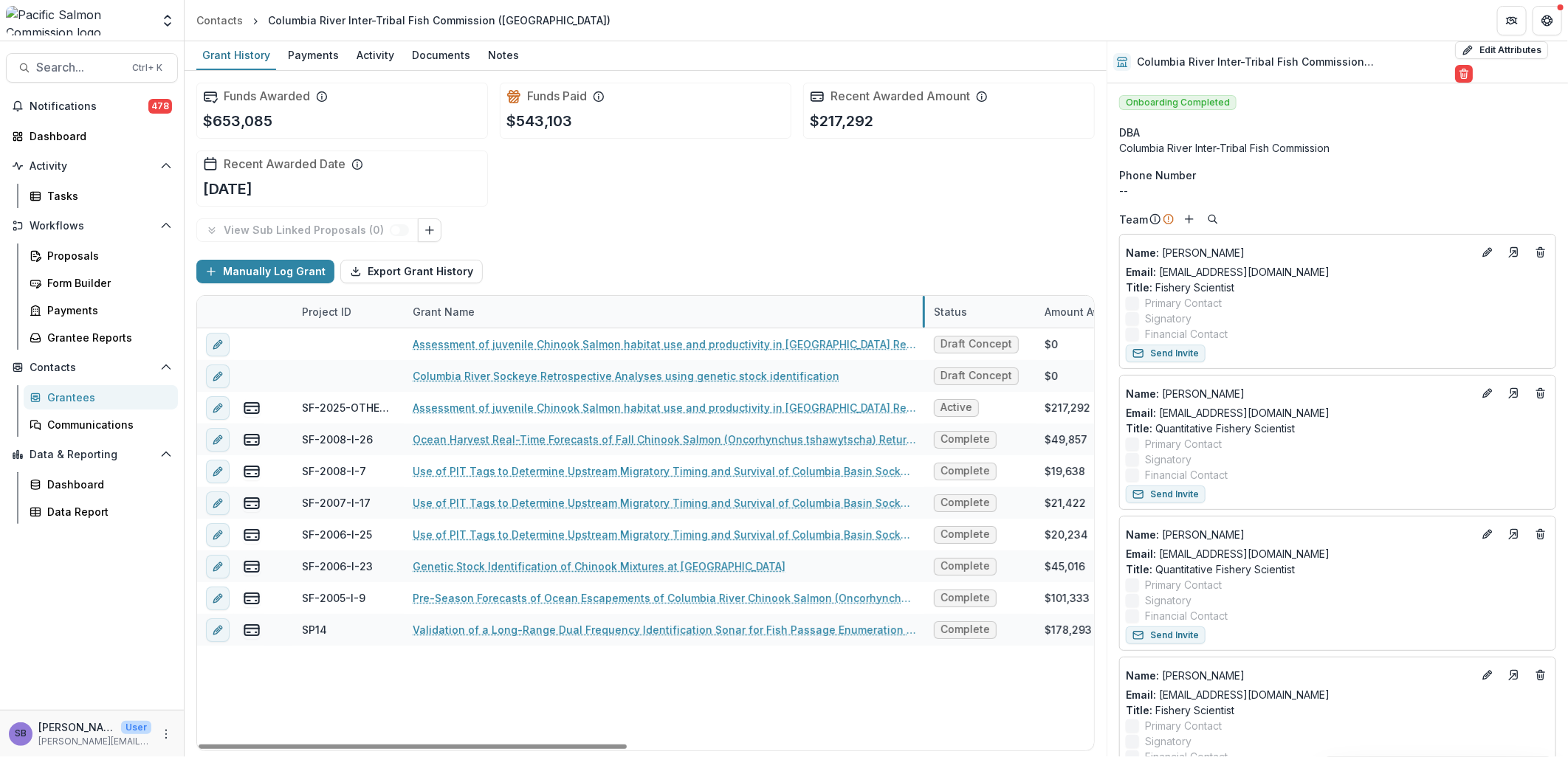
drag, startPoint x: 587, startPoint y: 313, endPoint x: 923, endPoint y: 291, distance: 336.7
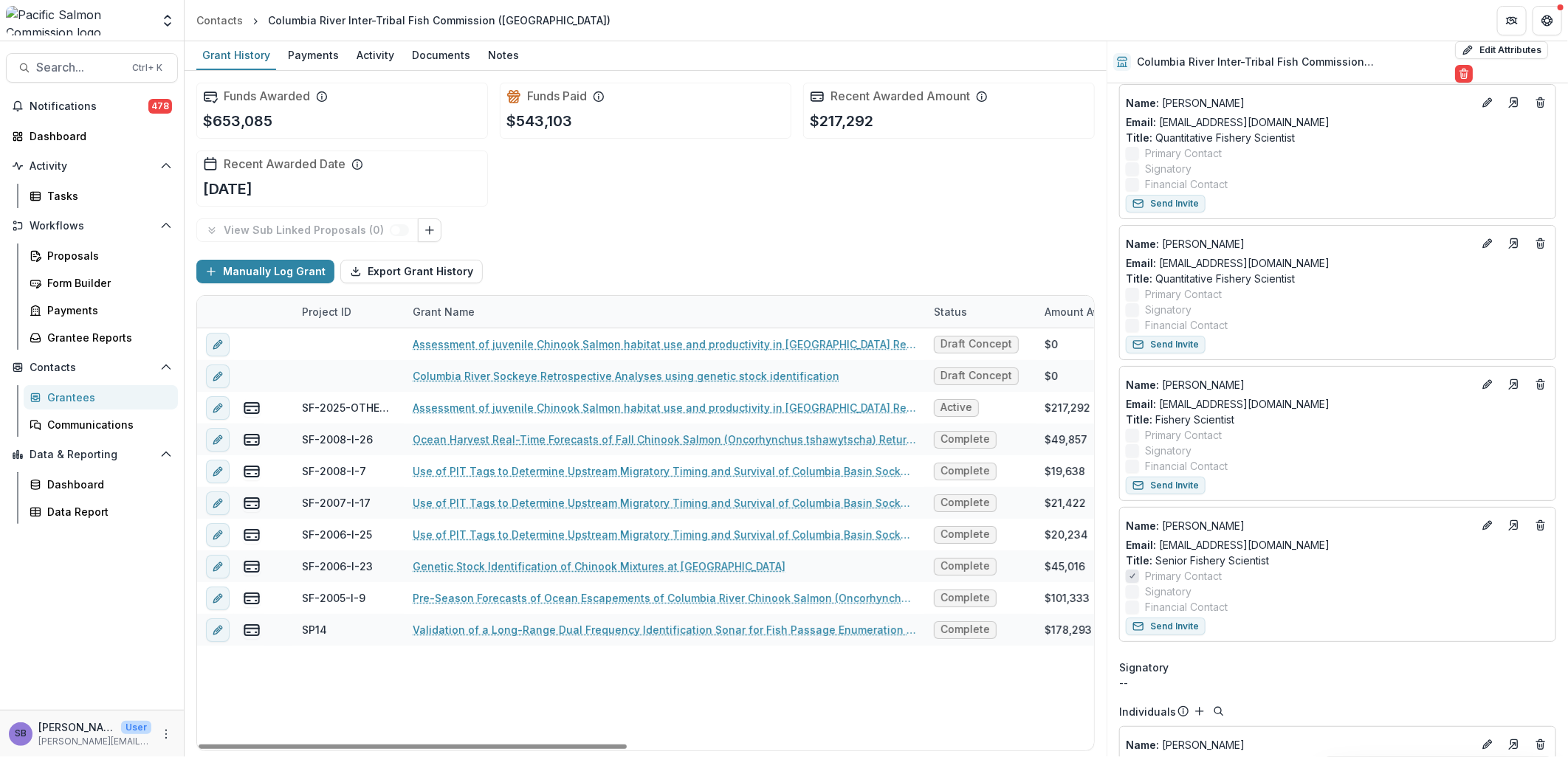
scroll to position [328, 0]
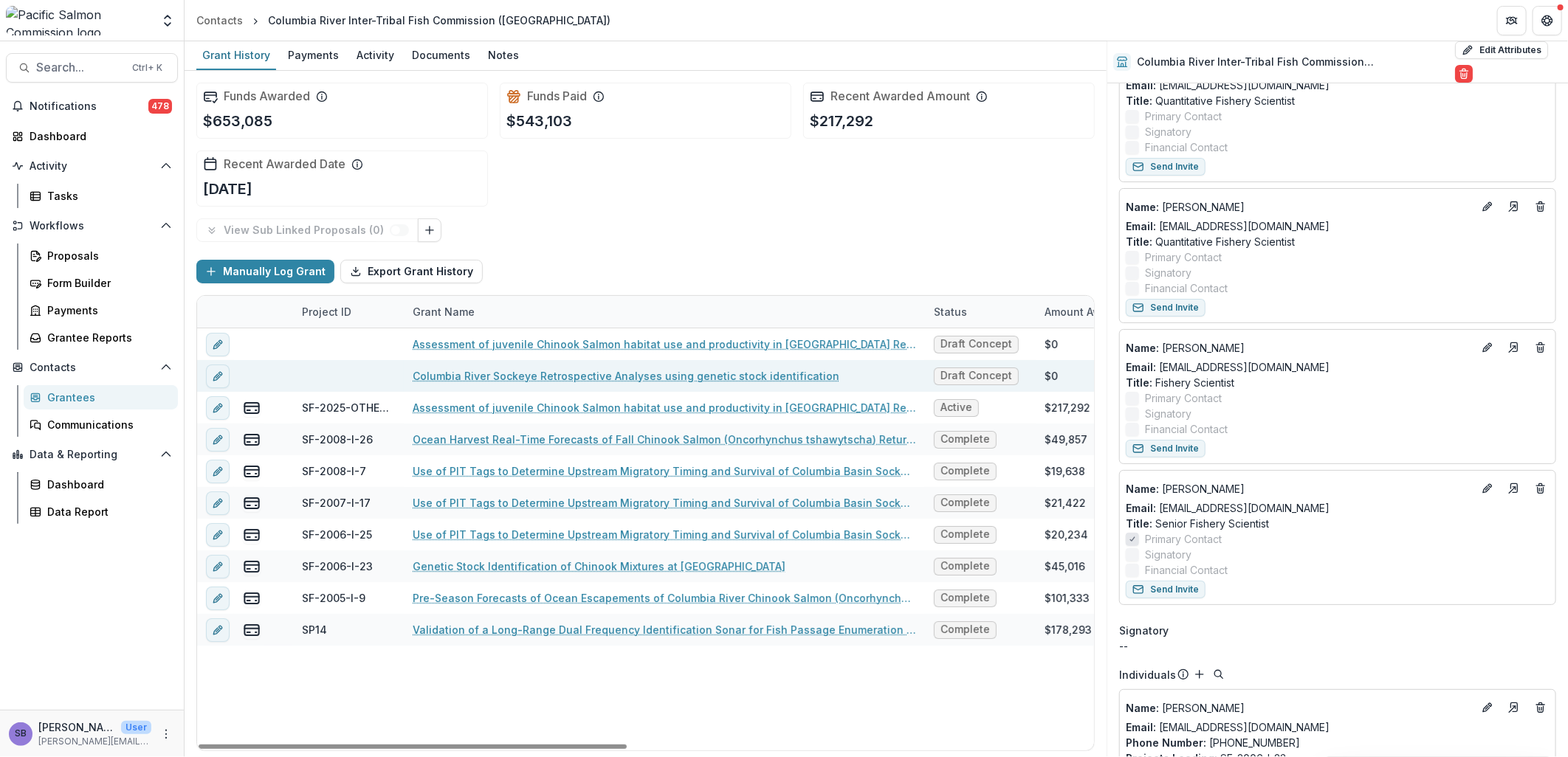
click at [622, 374] on link "Columbia River Sockeye Retrospective Analyses using genetic stock identification" at bounding box center [625, 376] width 426 height 15
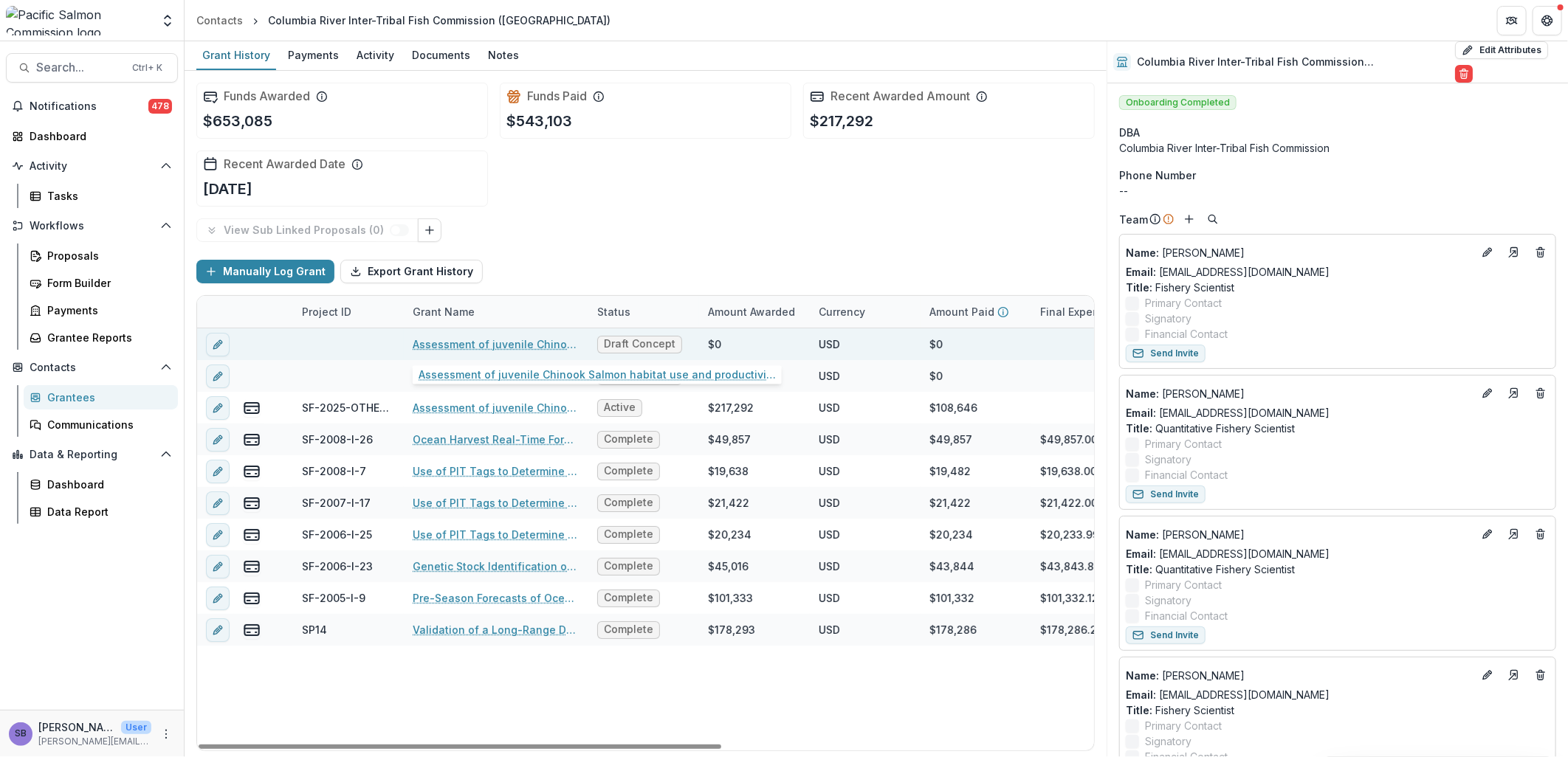
click at [455, 338] on link "Assessment of juvenile Chinook Salmon habitat use and productivity in [GEOGRAPH…" at bounding box center [496, 344] width 167 height 15
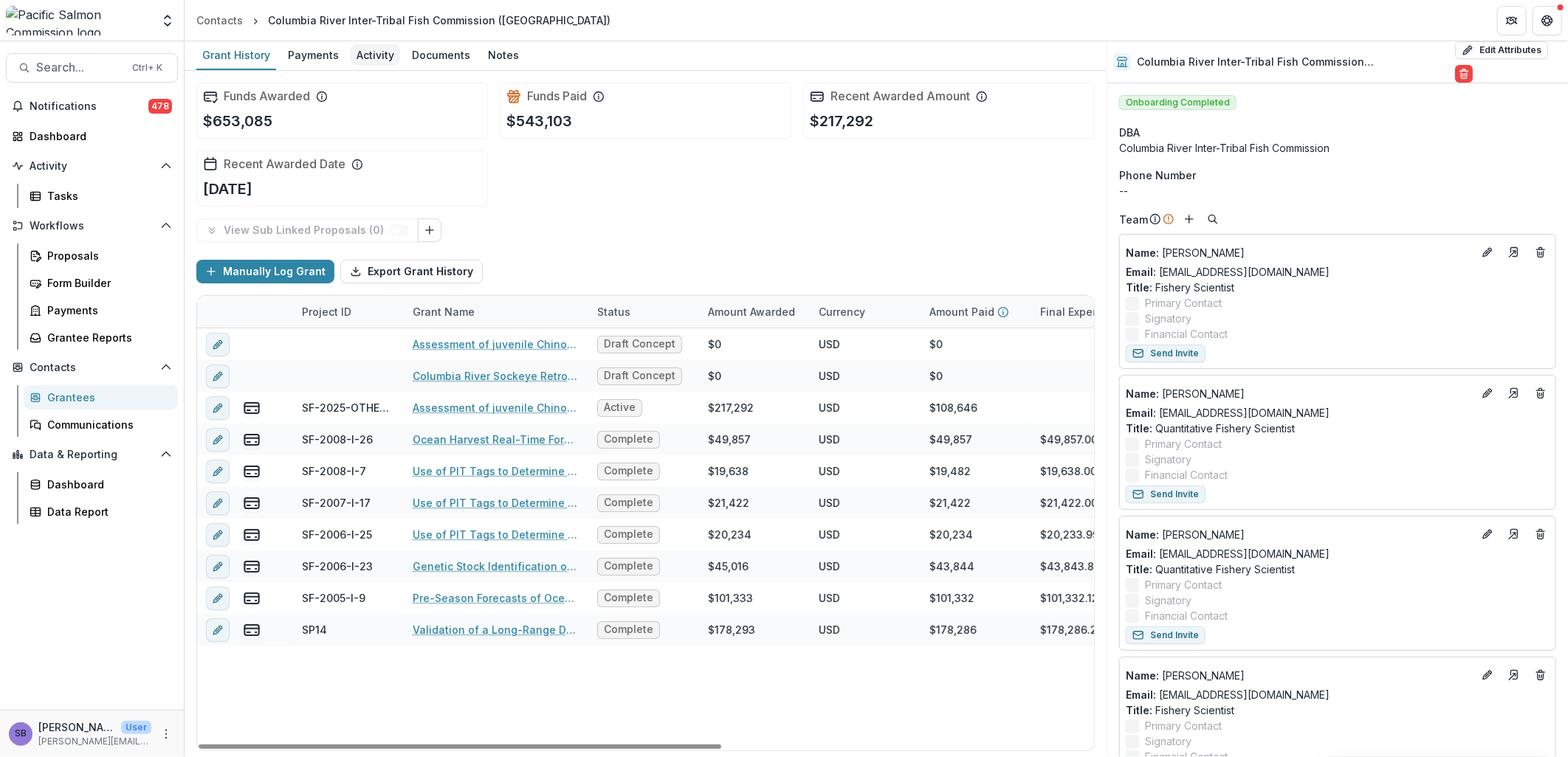
click at [378, 61] on div "Activity" at bounding box center [376, 55] width 50 height 21
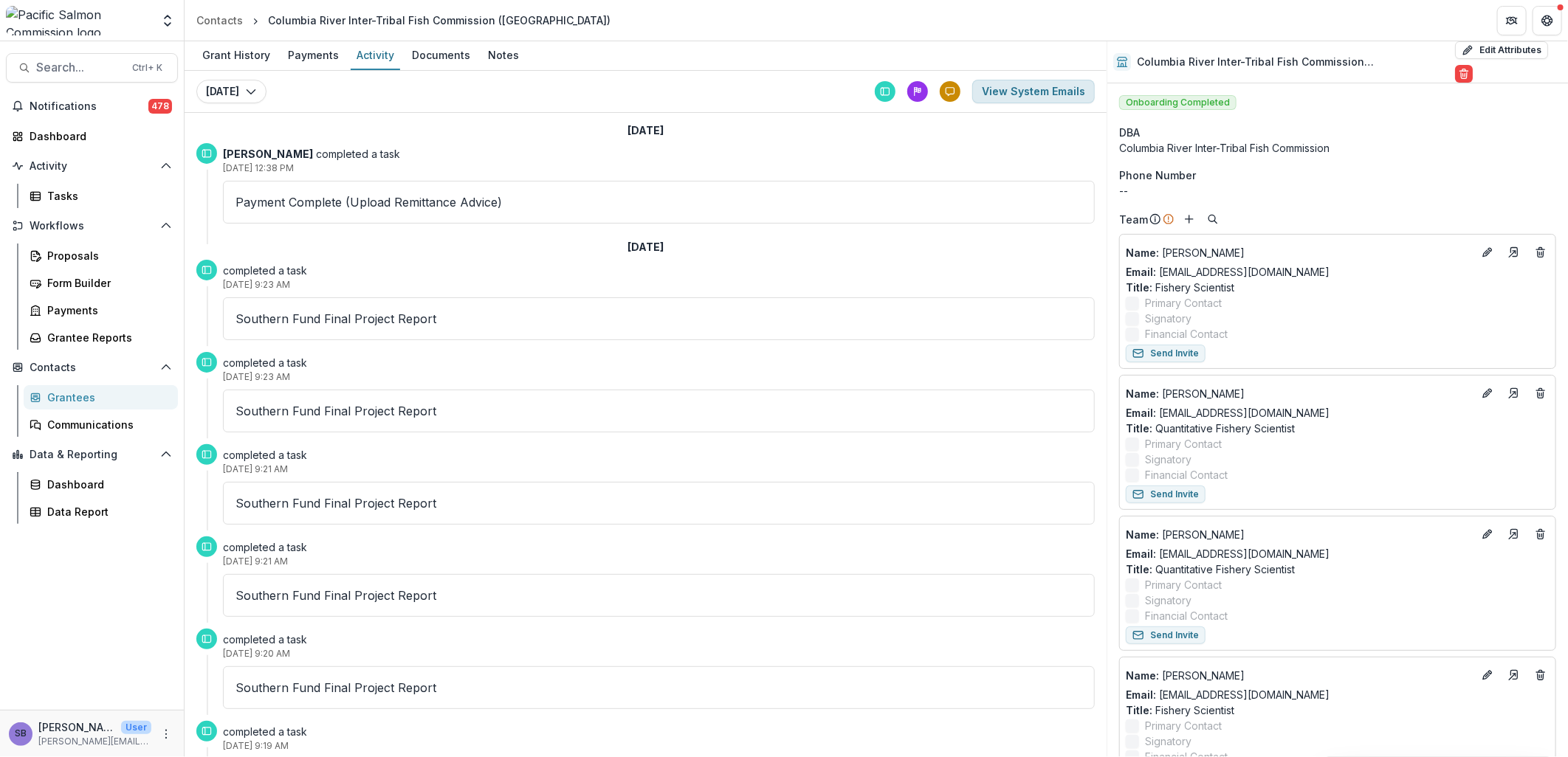
click at [1043, 80] on button "View System Emails" at bounding box center [1033, 92] width 123 height 24
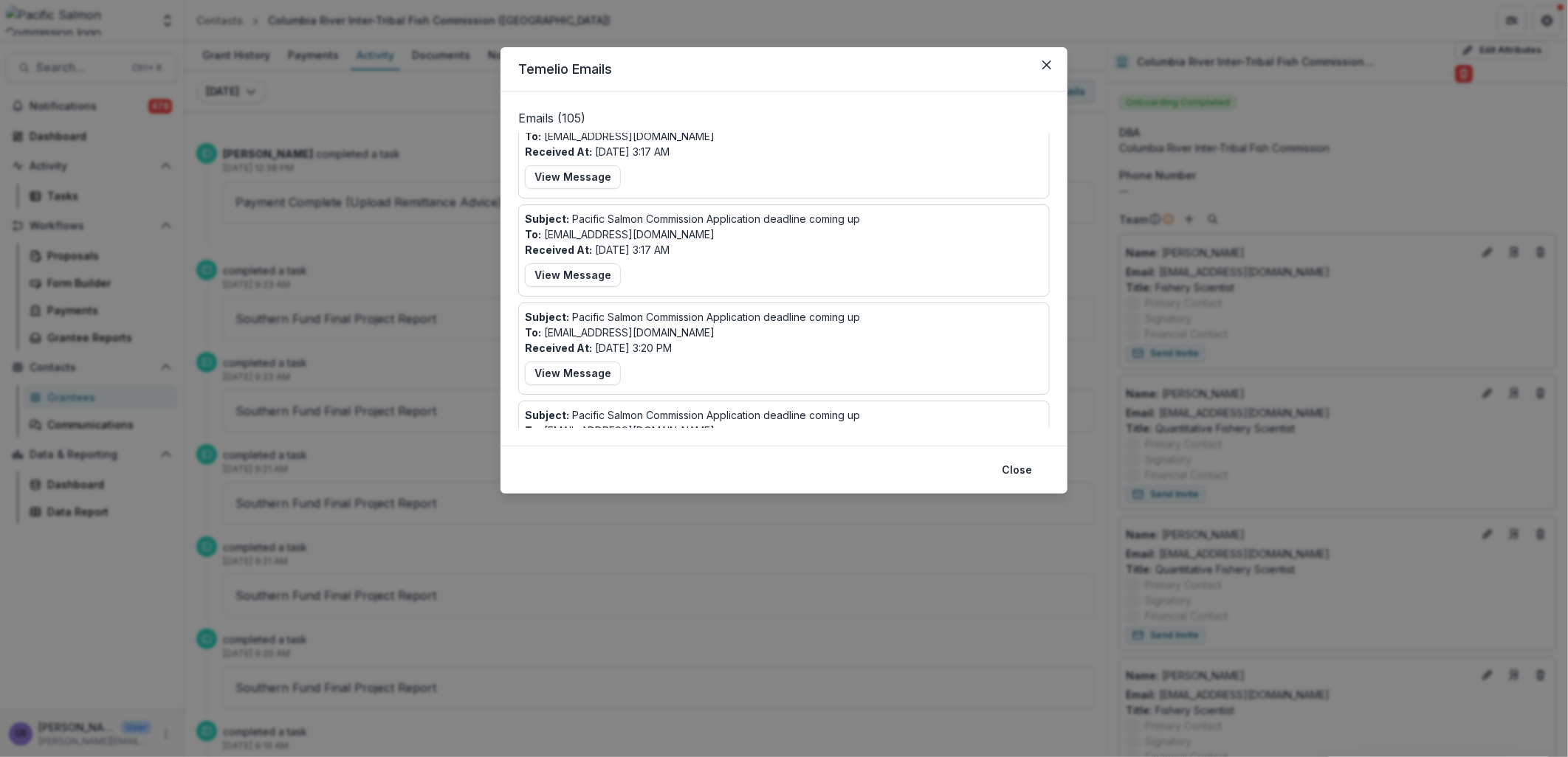
scroll to position [875, 0]
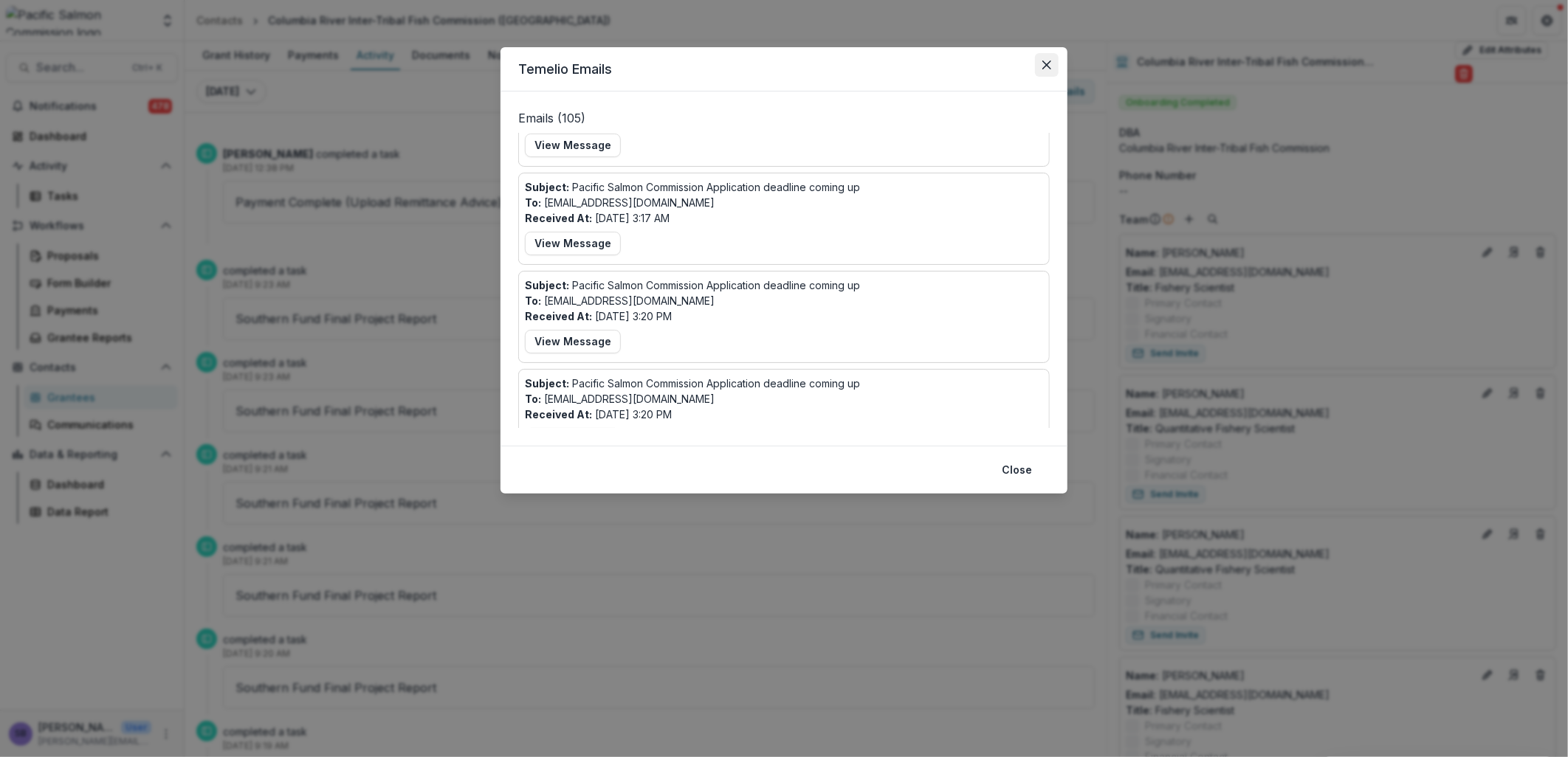
click at [1046, 63] on icon "Close" at bounding box center [1047, 65] width 9 height 9
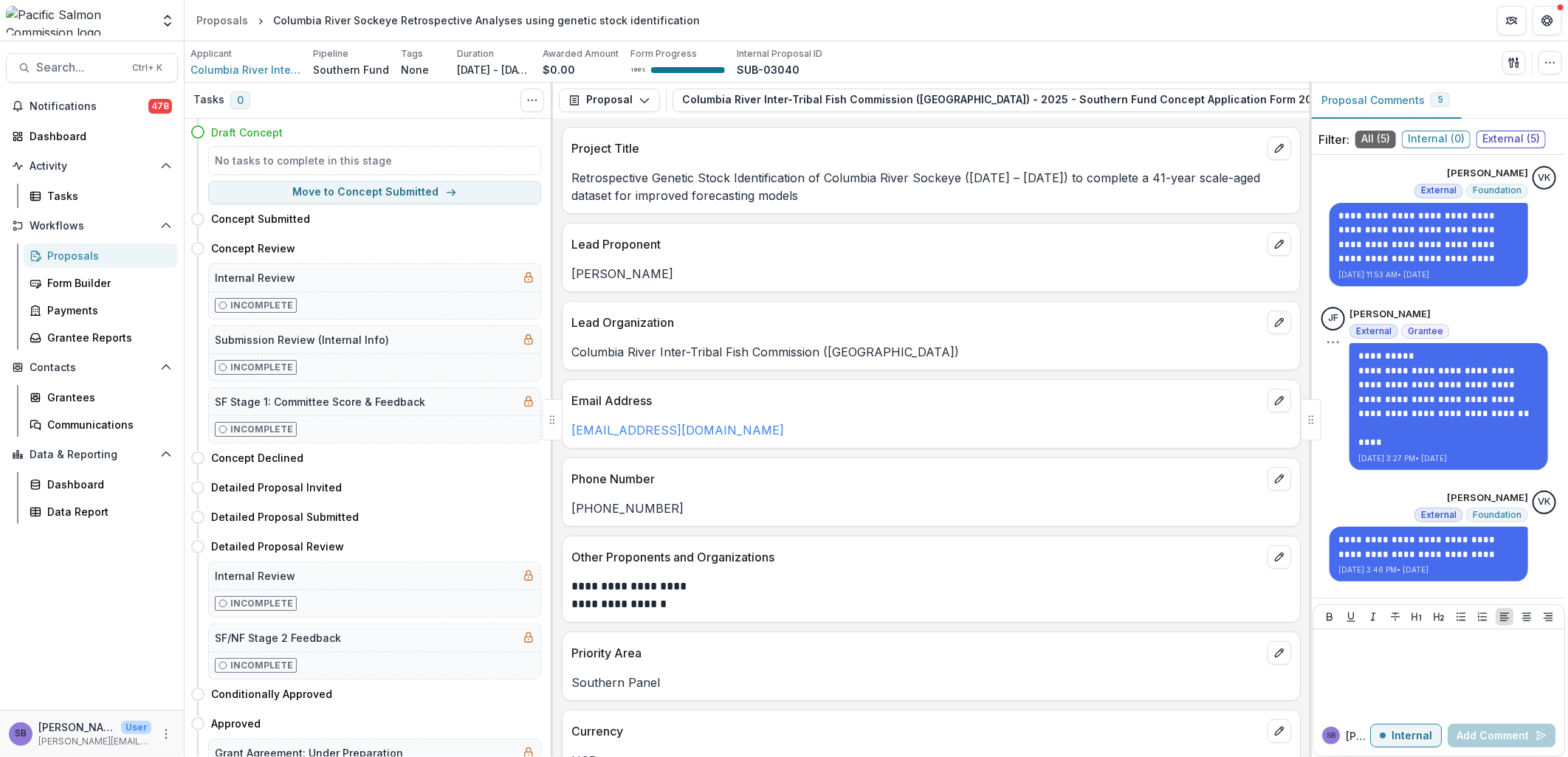
scroll to position [230, 0]
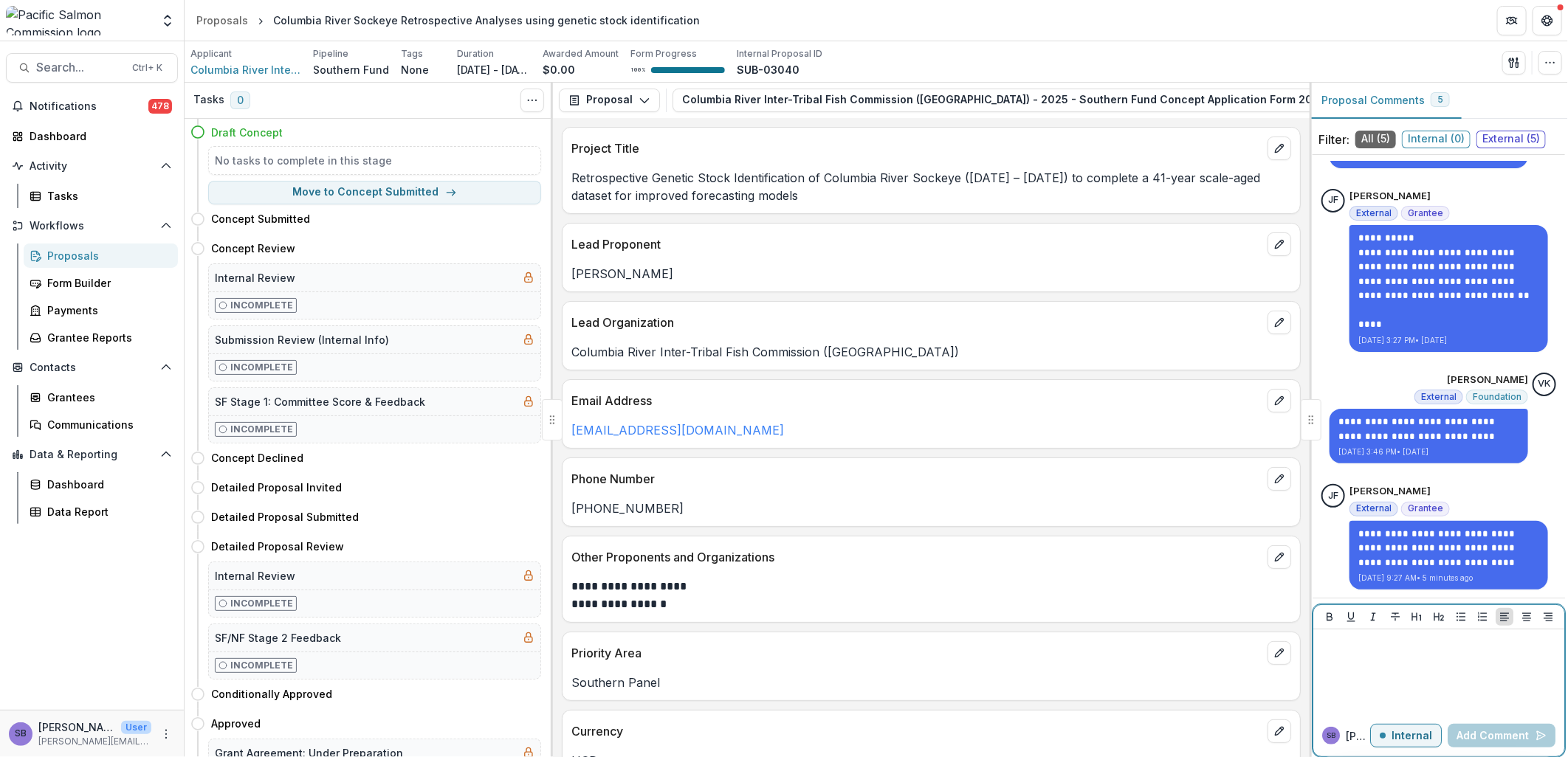
click at [1425, 740] on p "Internal" at bounding box center [1412, 737] width 41 height 12
click at [1393, 640] on p at bounding box center [1438, 643] width 239 height 16
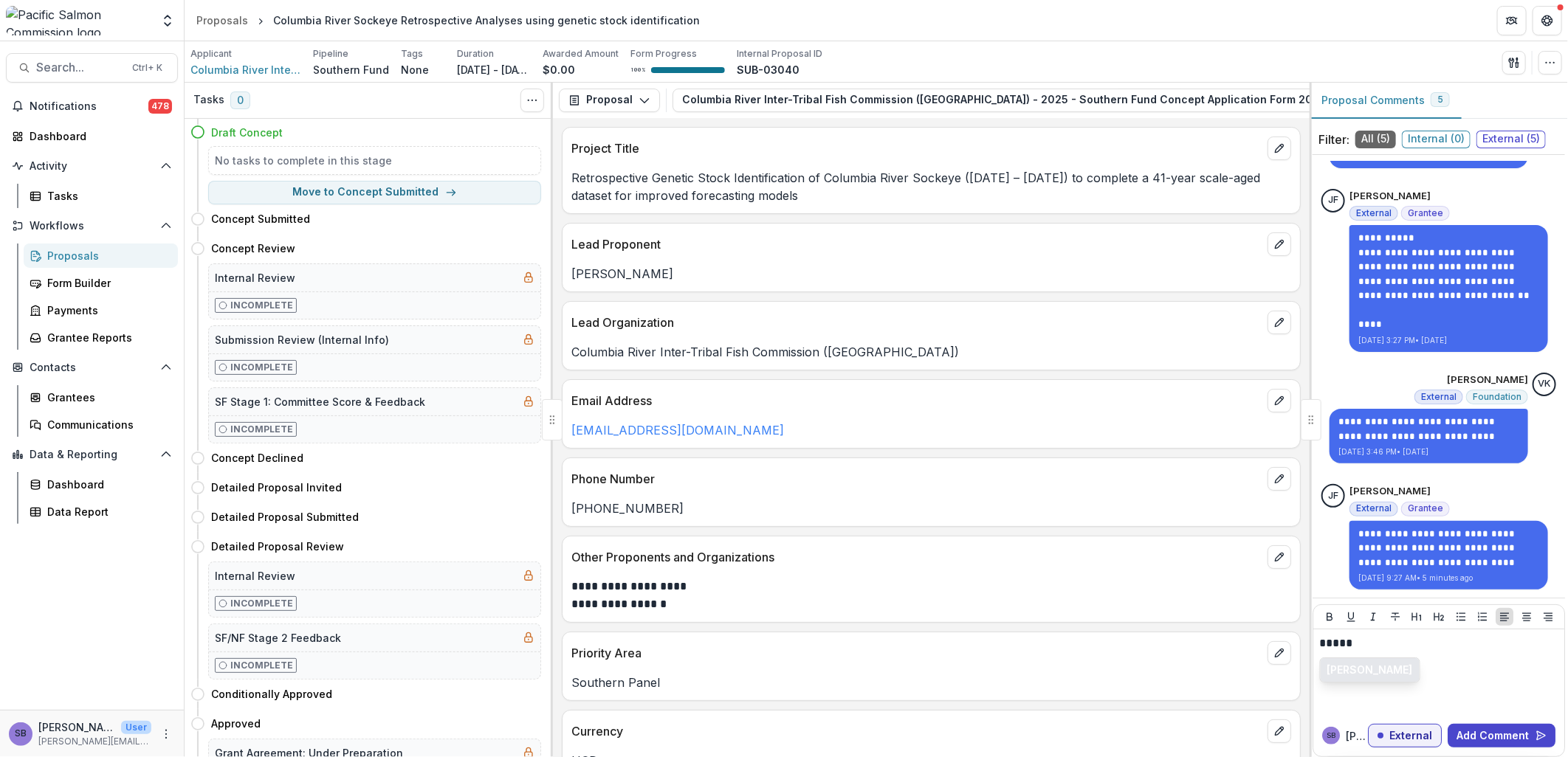
click at [1362, 676] on button "[PERSON_NAME]" at bounding box center [1369, 670] width 99 height 24
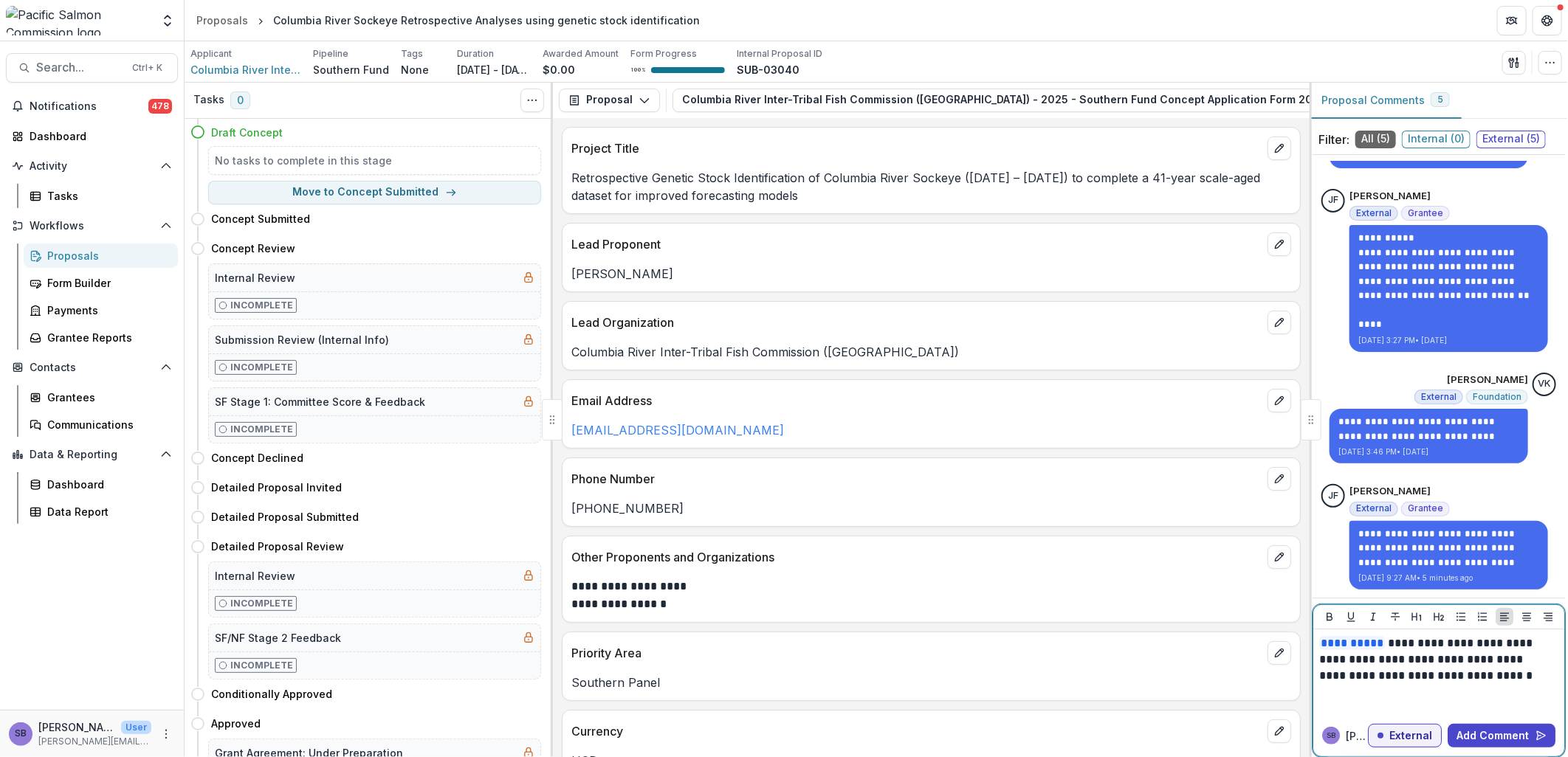
click at [1492, 676] on p "**********" at bounding box center [1437, 659] width 235 height 49
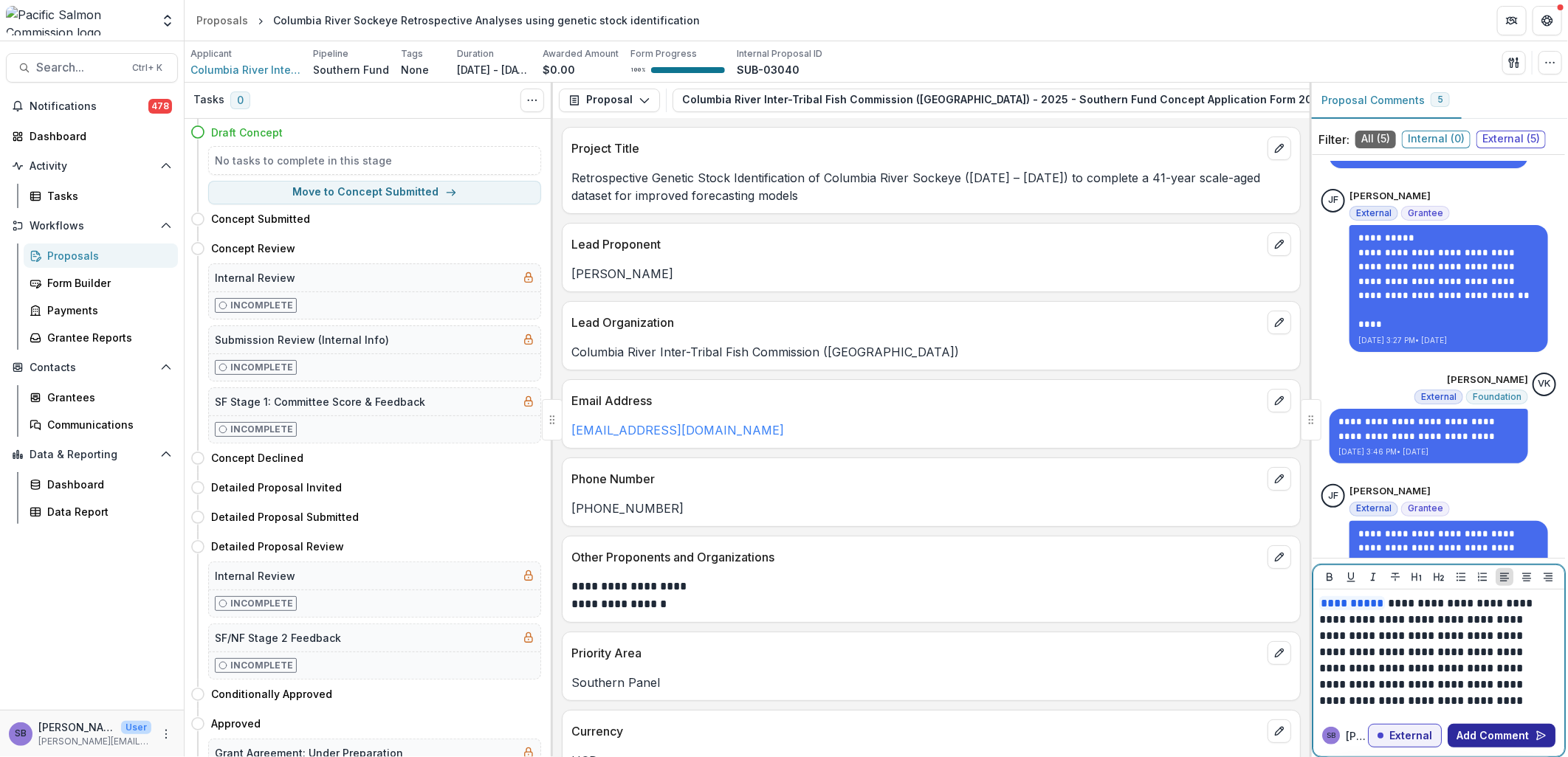
click at [1497, 732] on button "Add Comment" at bounding box center [1500, 736] width 107 height 24
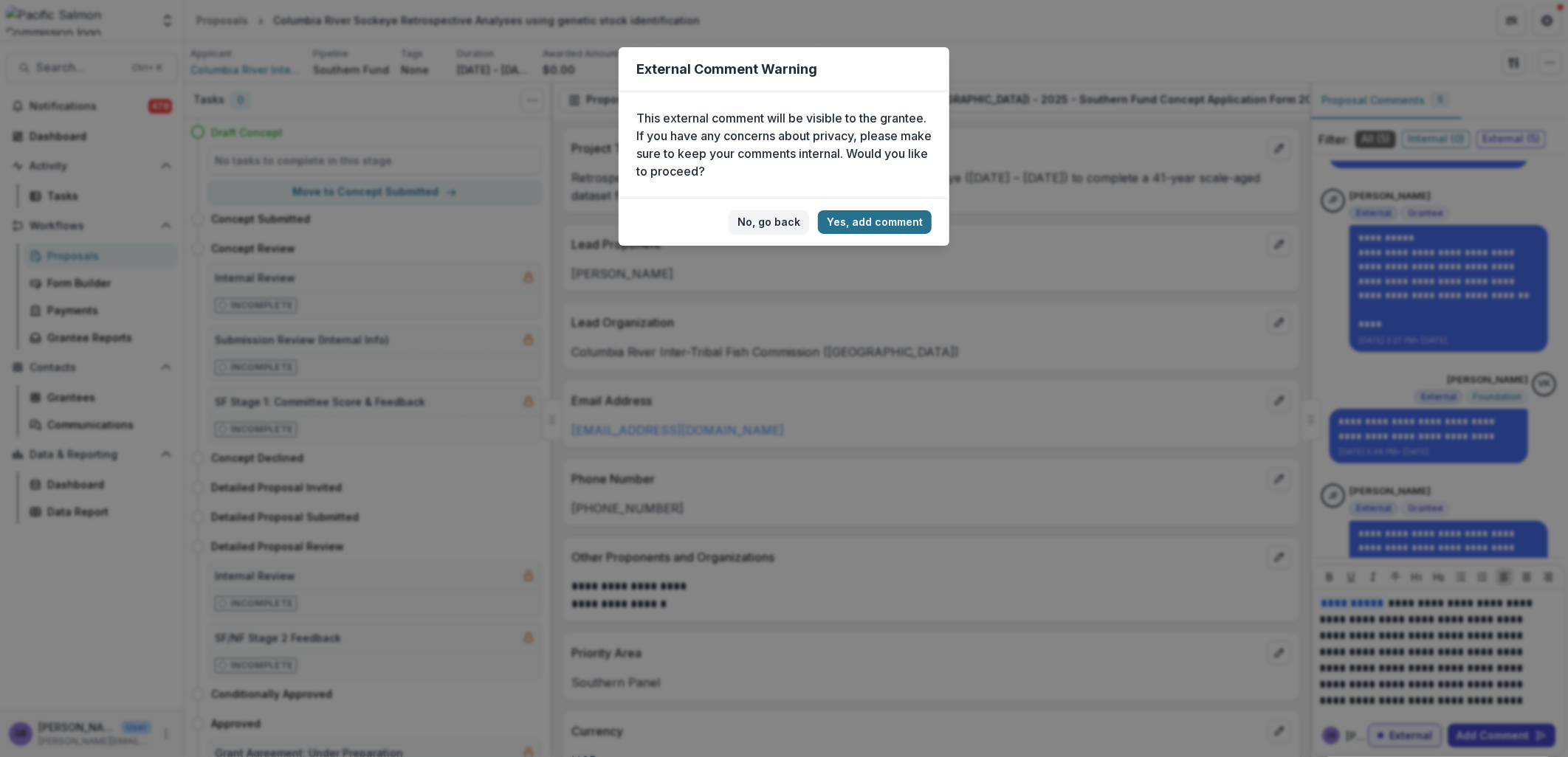
click at [877, 229] on button "Yes, add comment" at bounding box center [875, 222] width 114 height 24
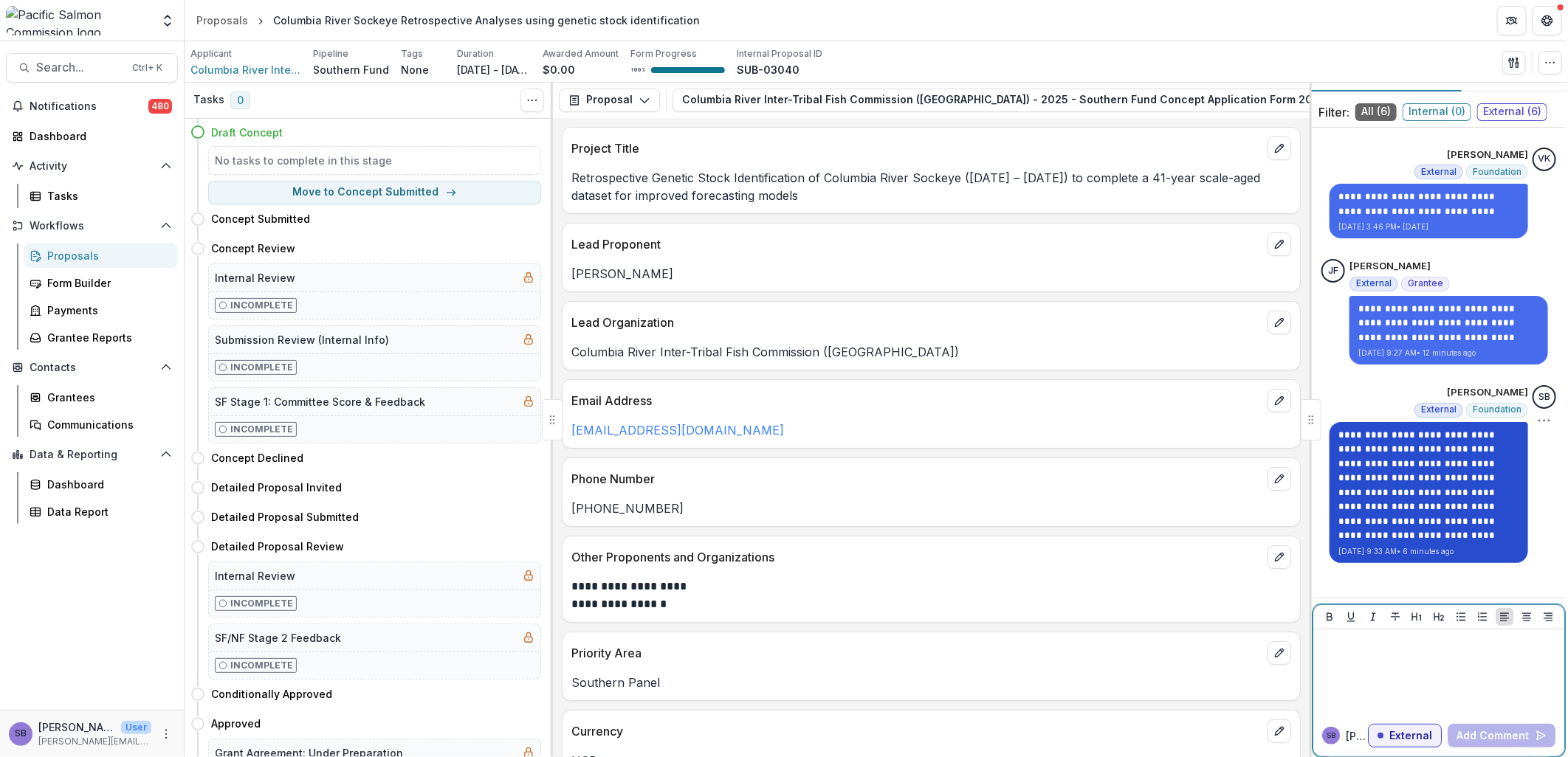
scroll to position [42, 0]
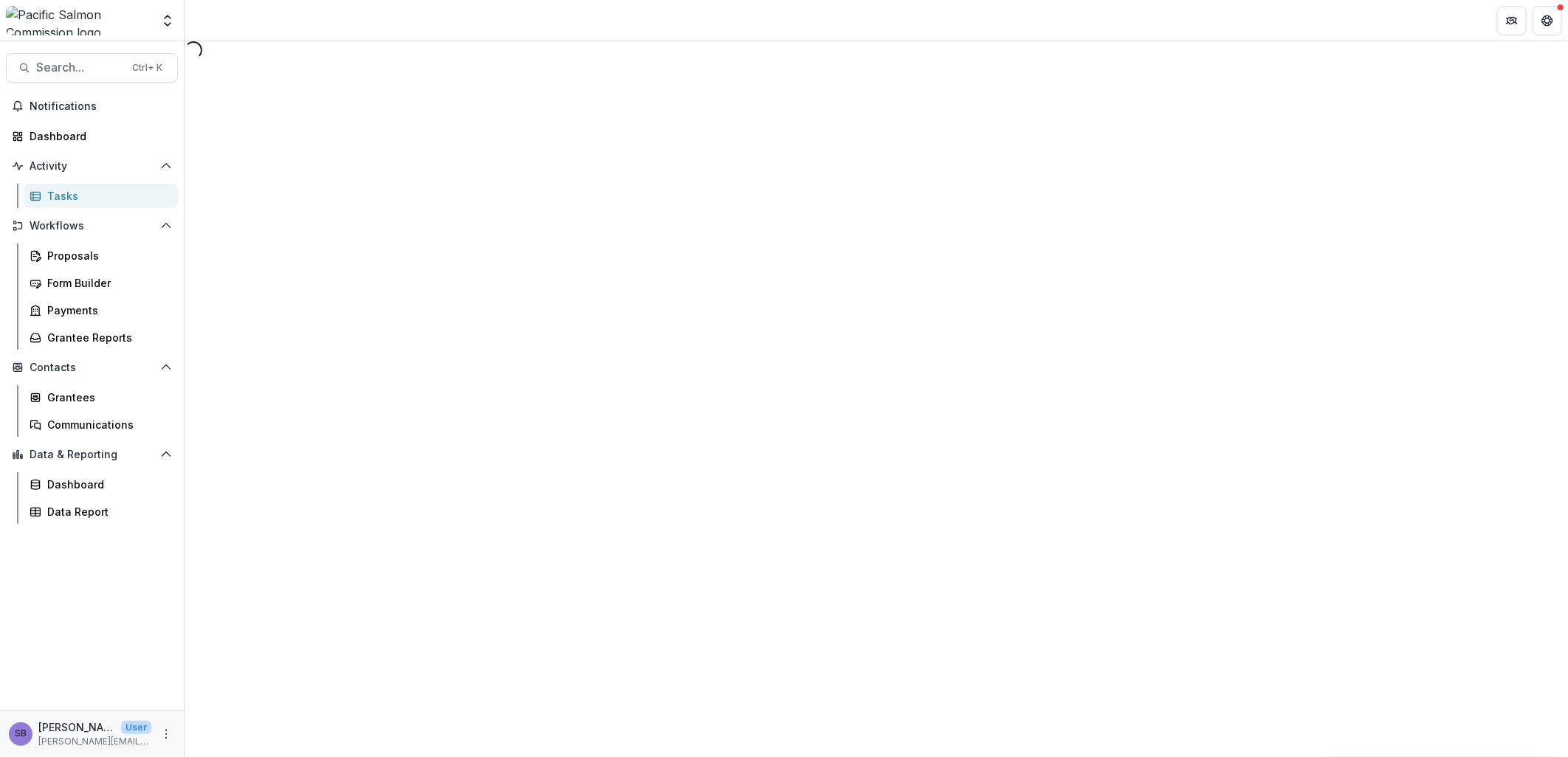
select select "********"
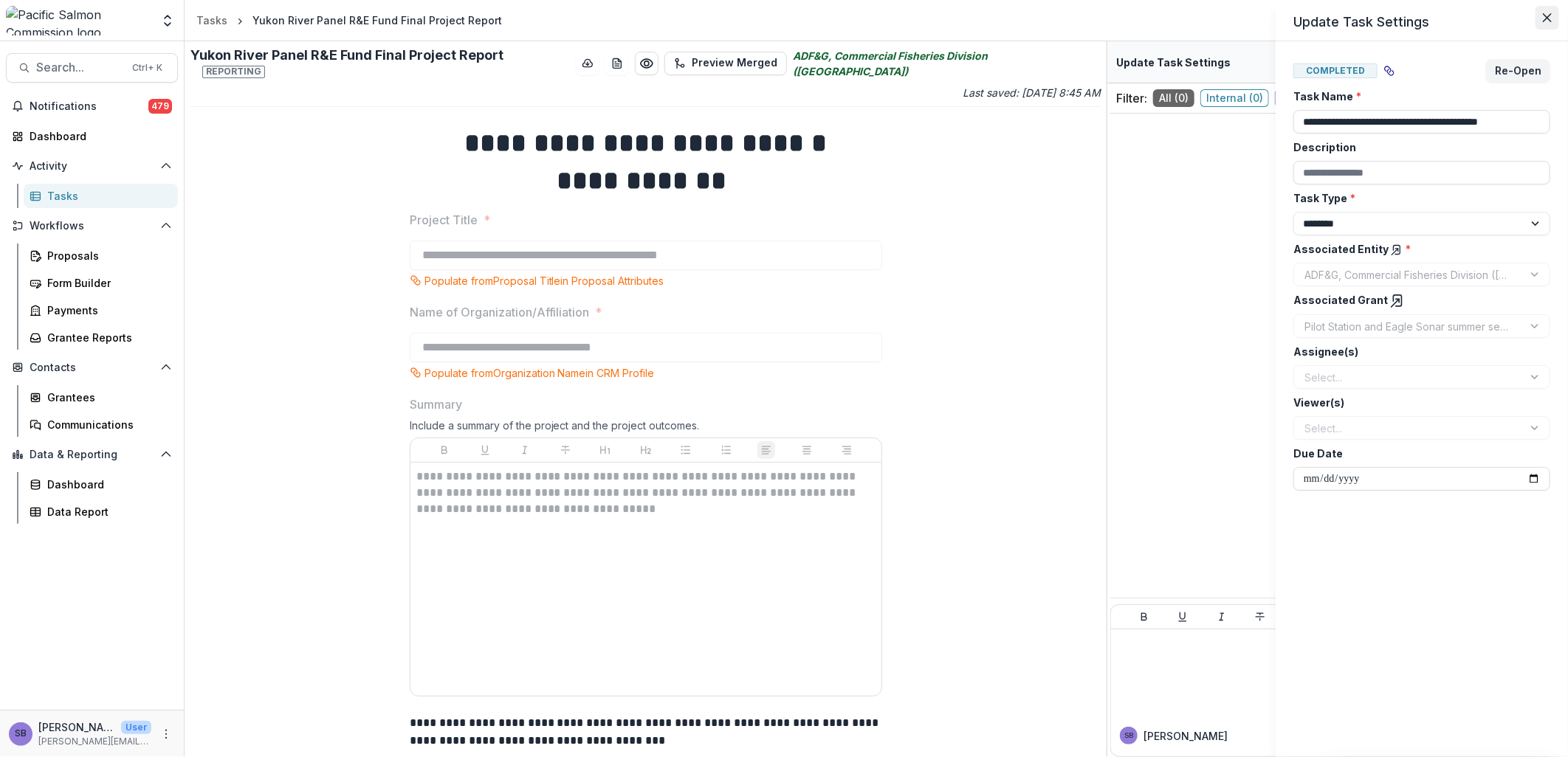
click at [1548, 11] on button "Close" at bounding box center [1547, 18] width 24 height 24
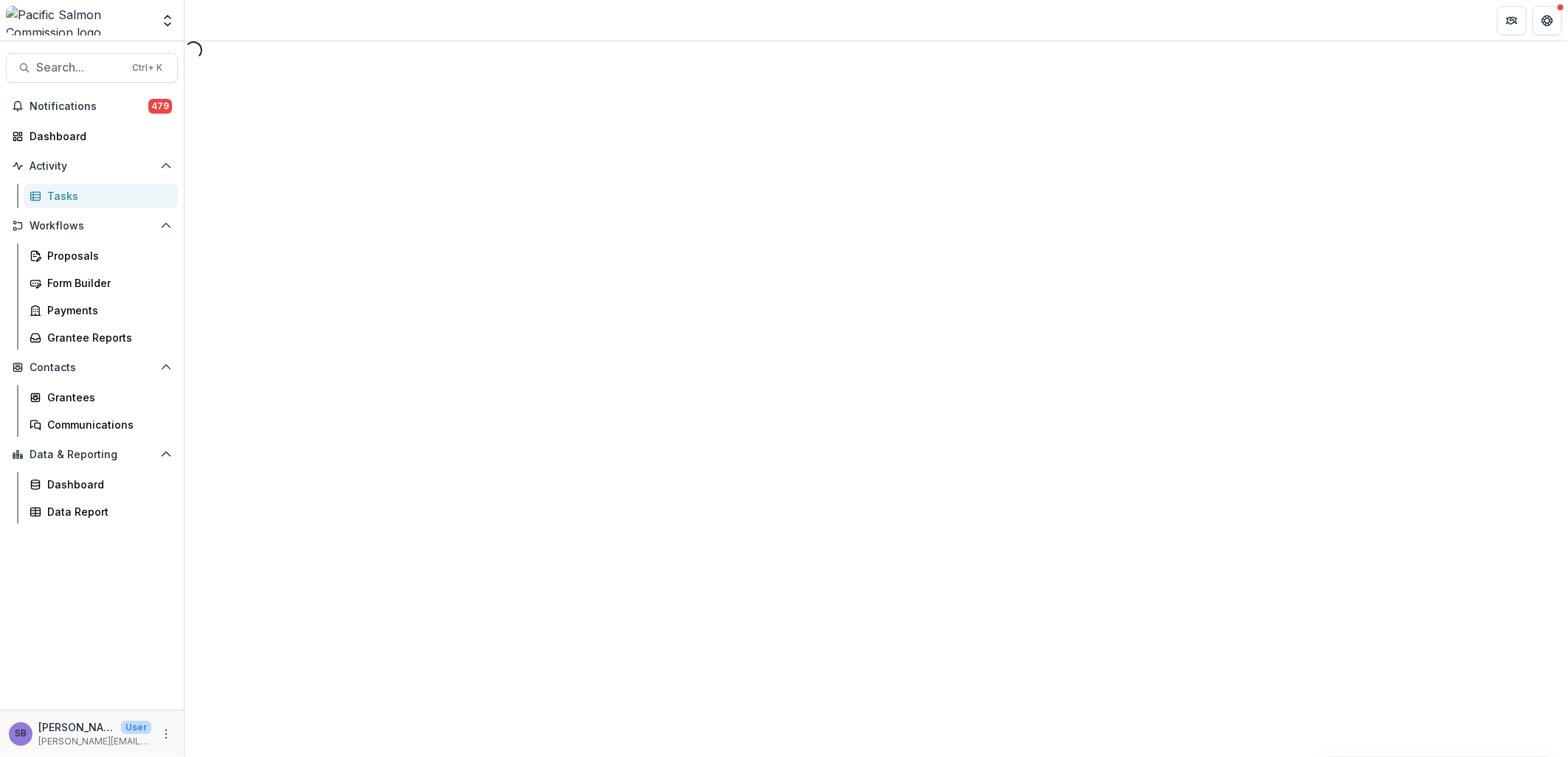
select select "********"
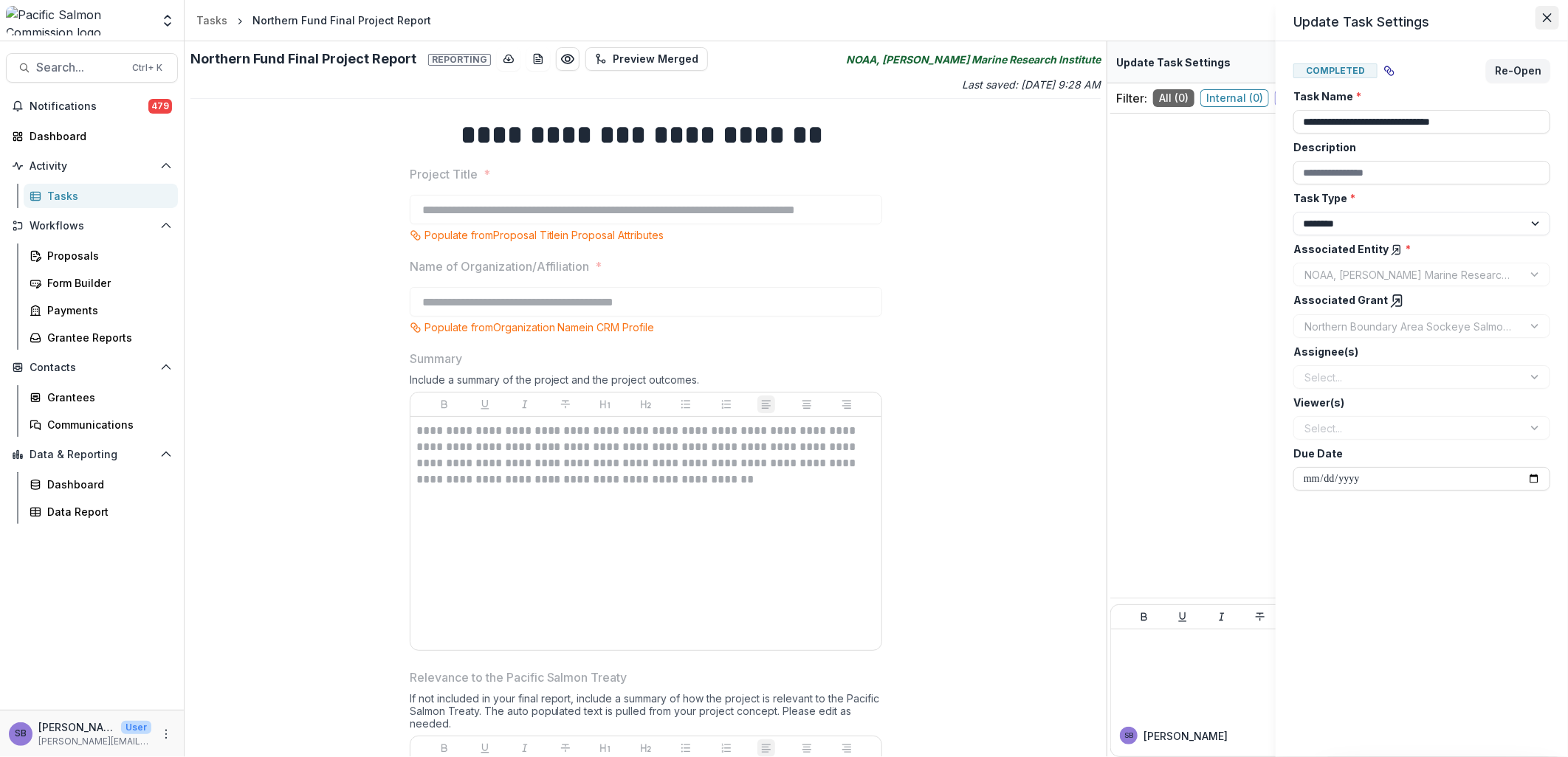
click at [1548, 17] on icon "Close" at bounding box center [1548, 18] width 9 height 9
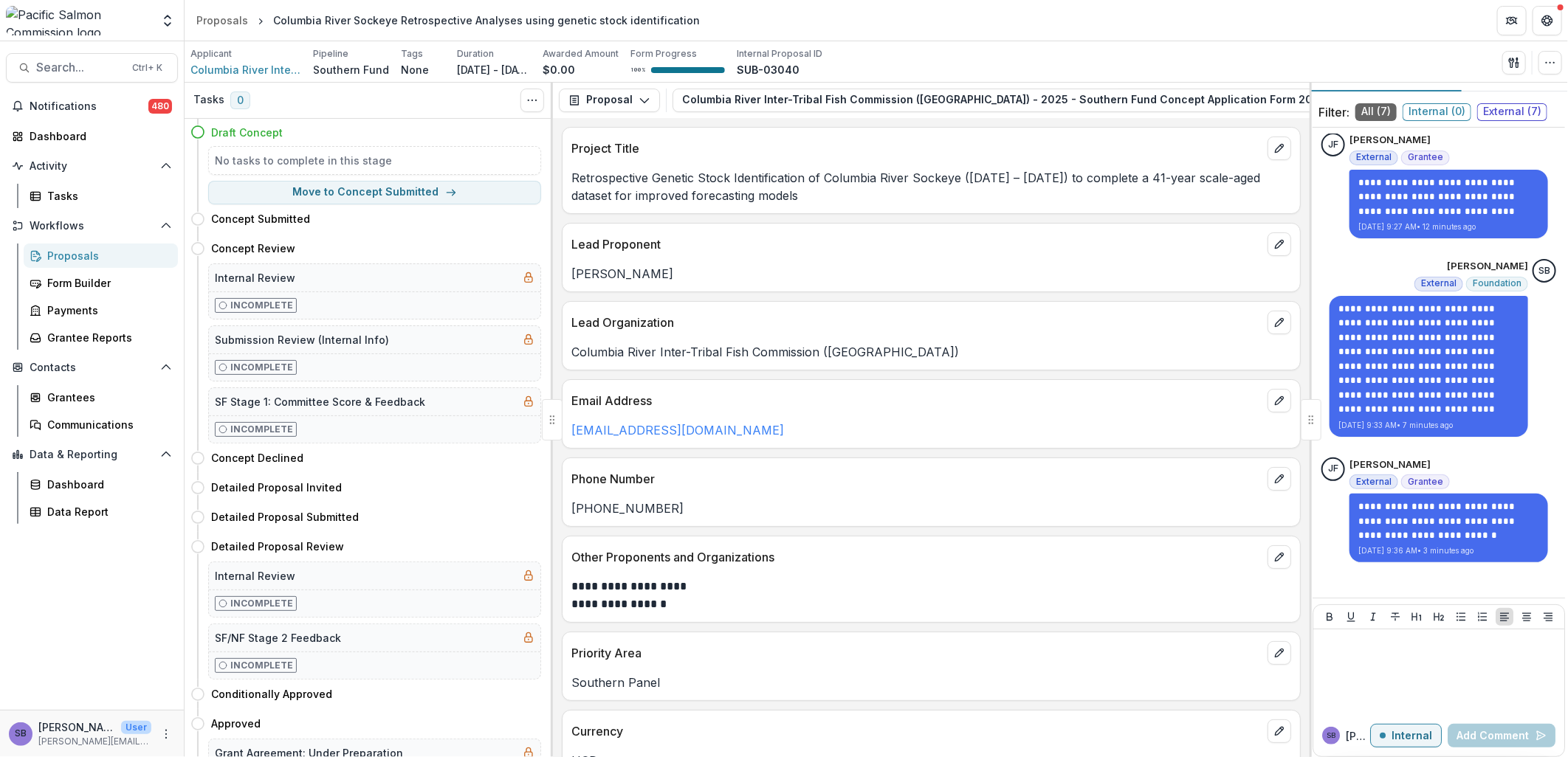
scroll to position [42, 0]
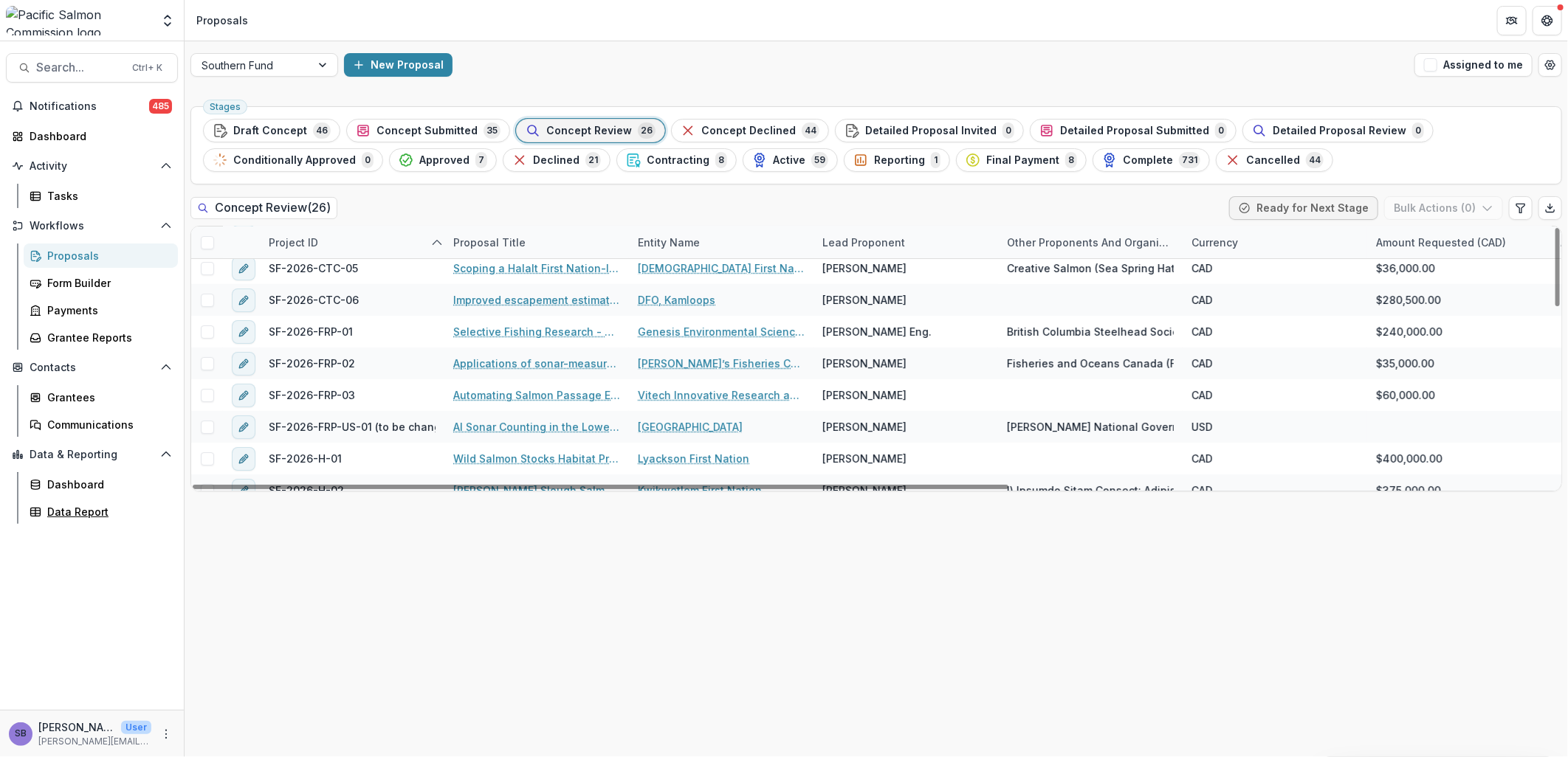
scroll to position [108, 0]
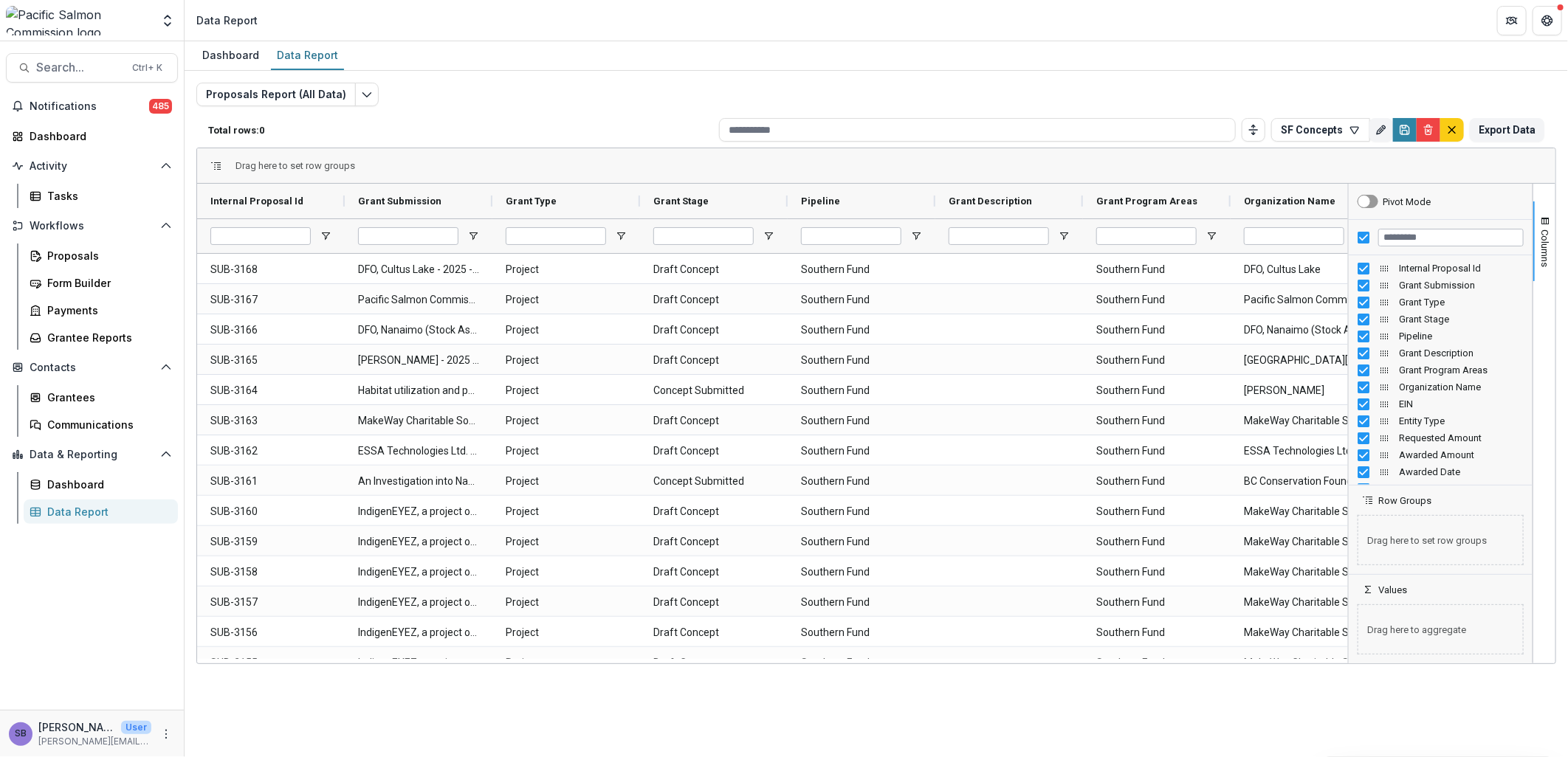
type input "**********"
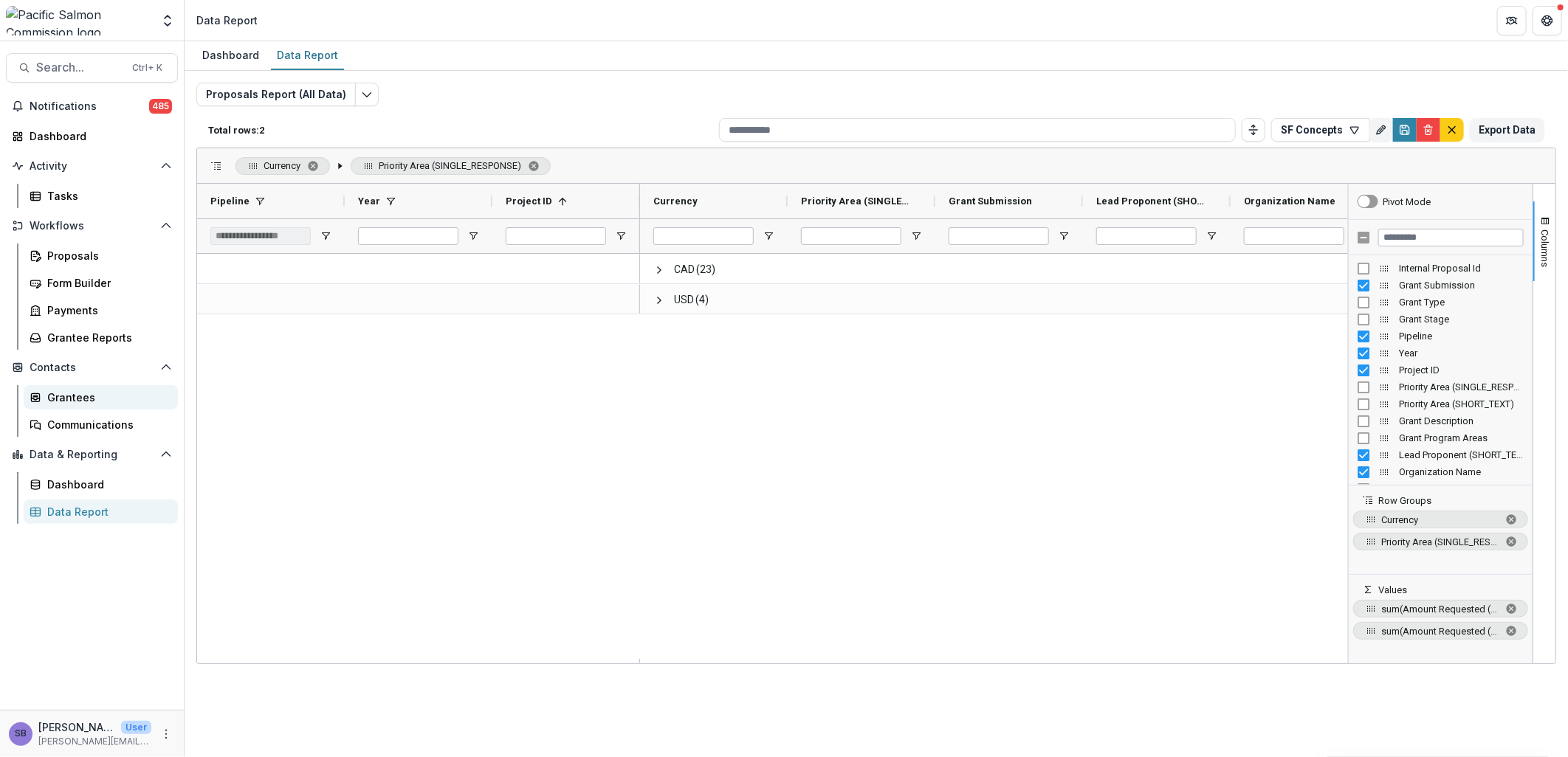
click at [84, 390] on div "Grantees" at bounding box center [107, 397] width 119 height 15
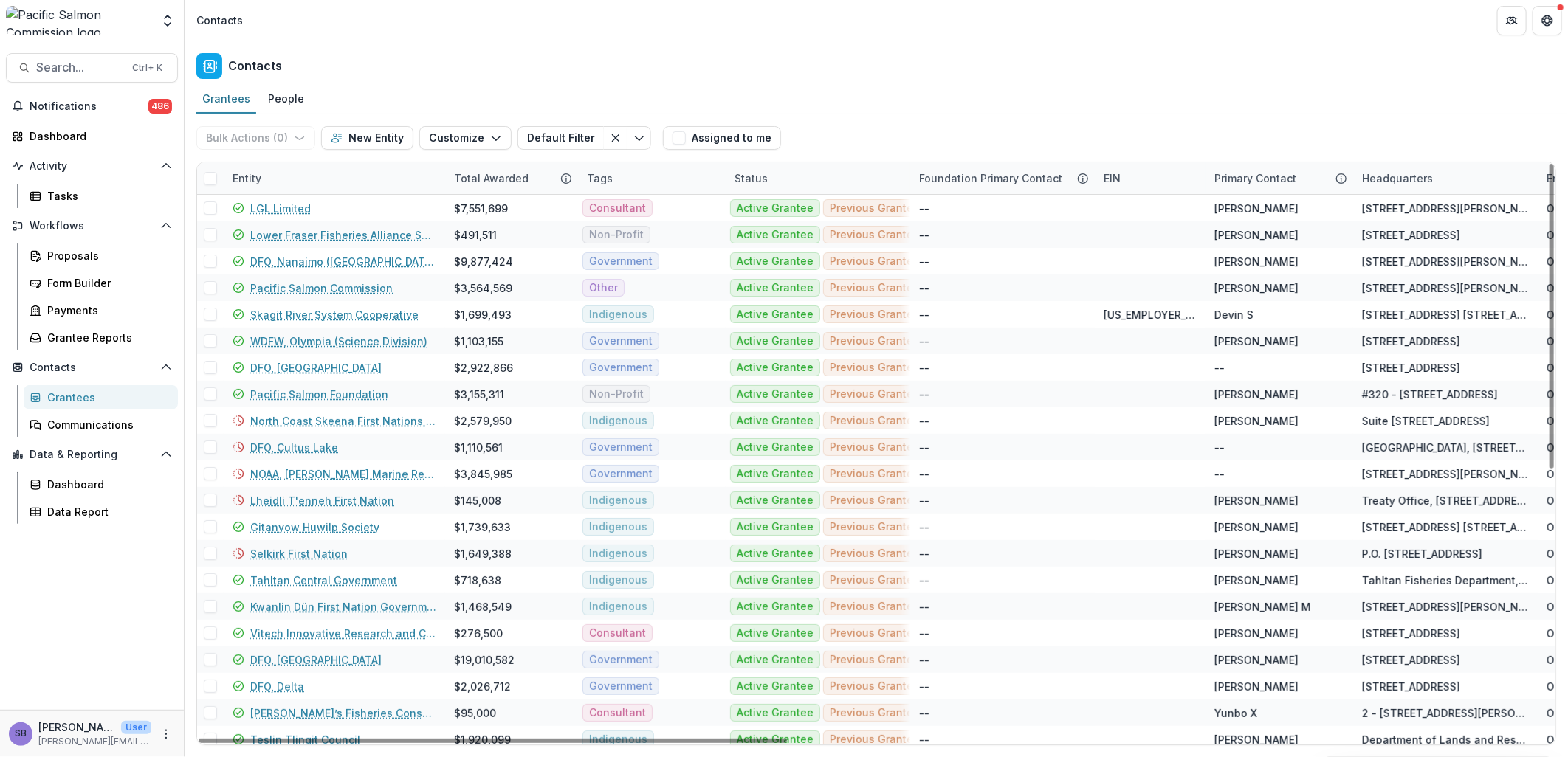
click at [315, 181] on div "Entity" at bounding box center [334, 179] width 221 height 32
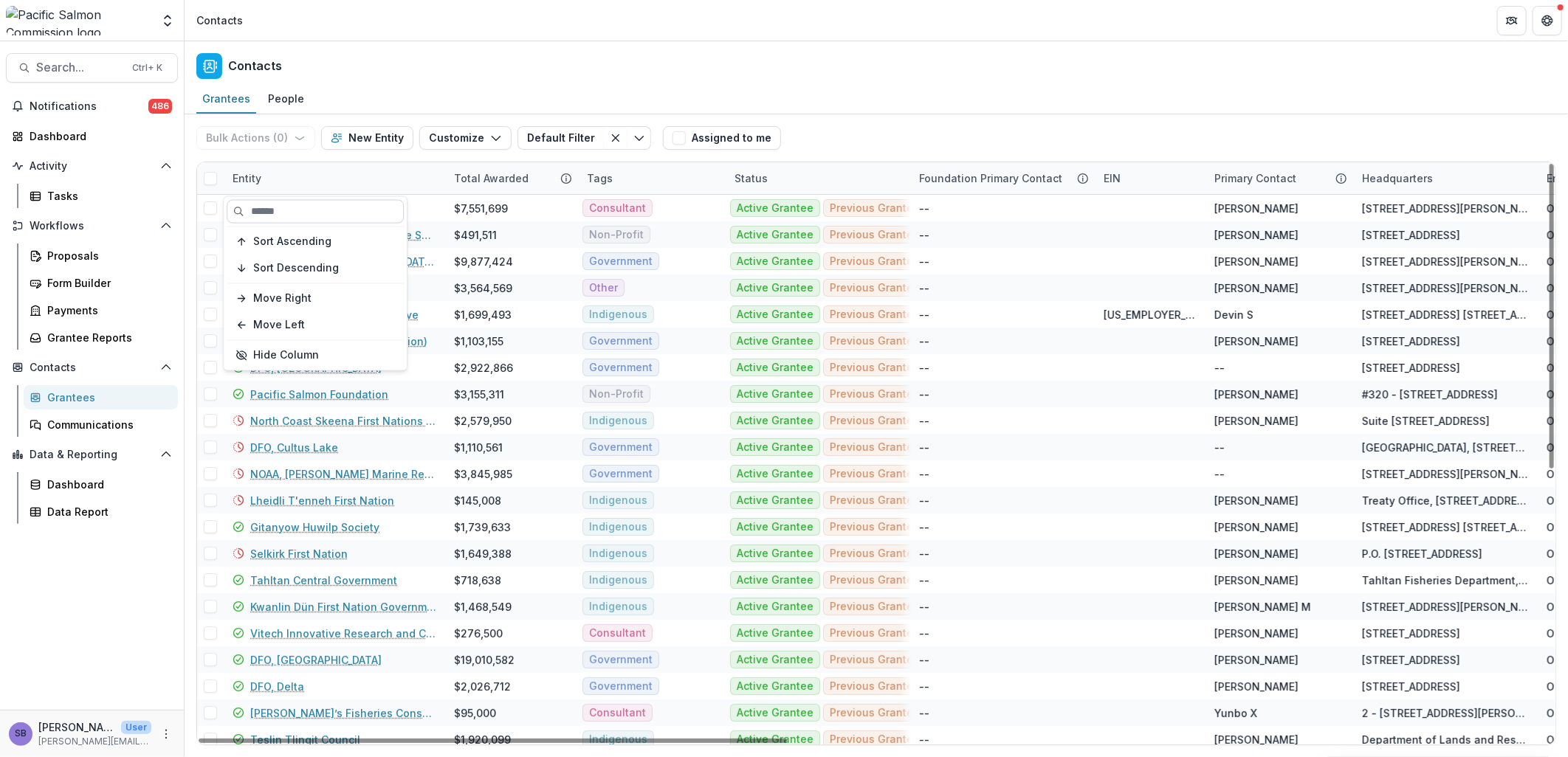
click at [311, 211] on input at bounding box center [314, 211] width 177 height 24
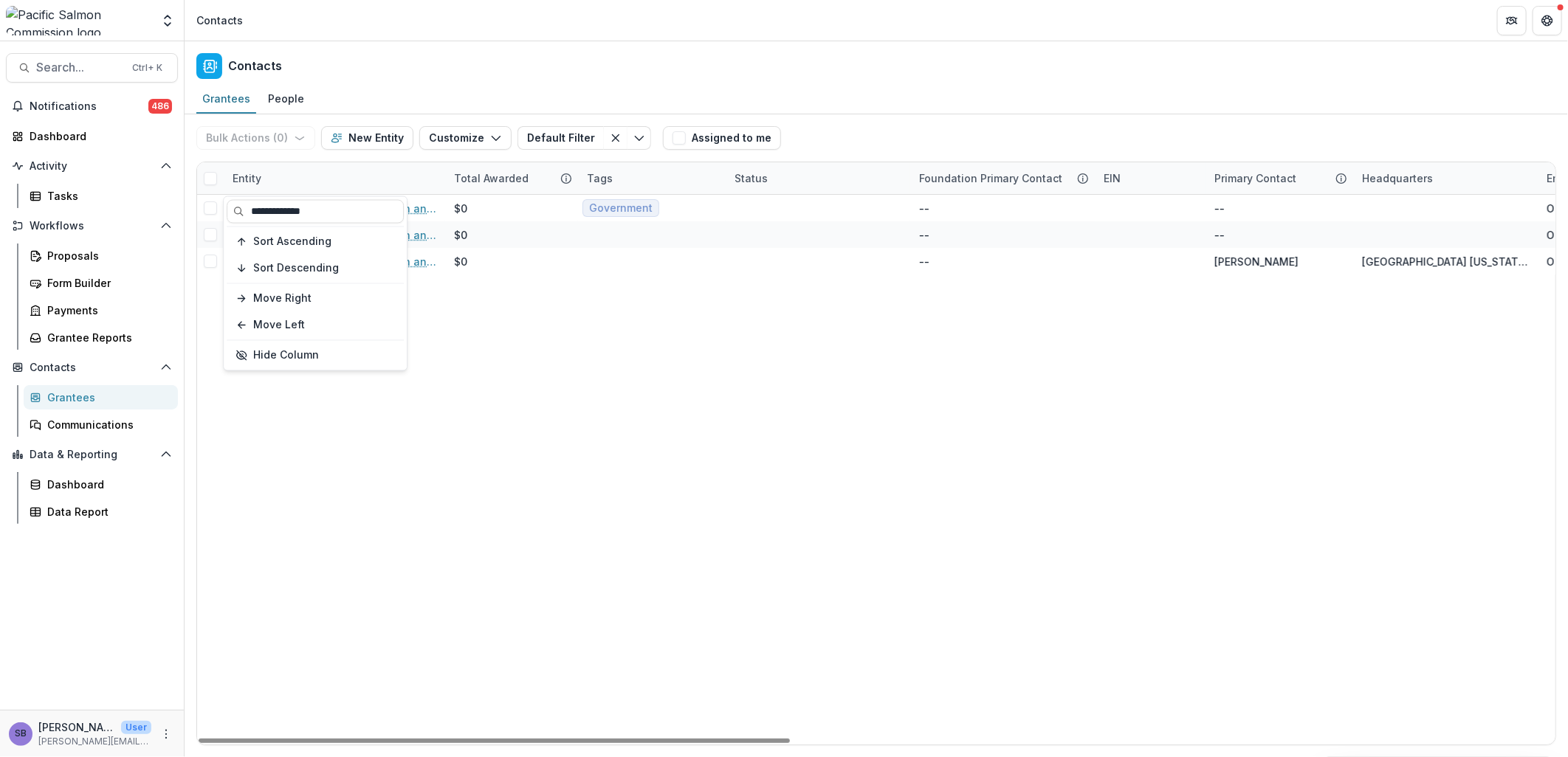
type input "**********"
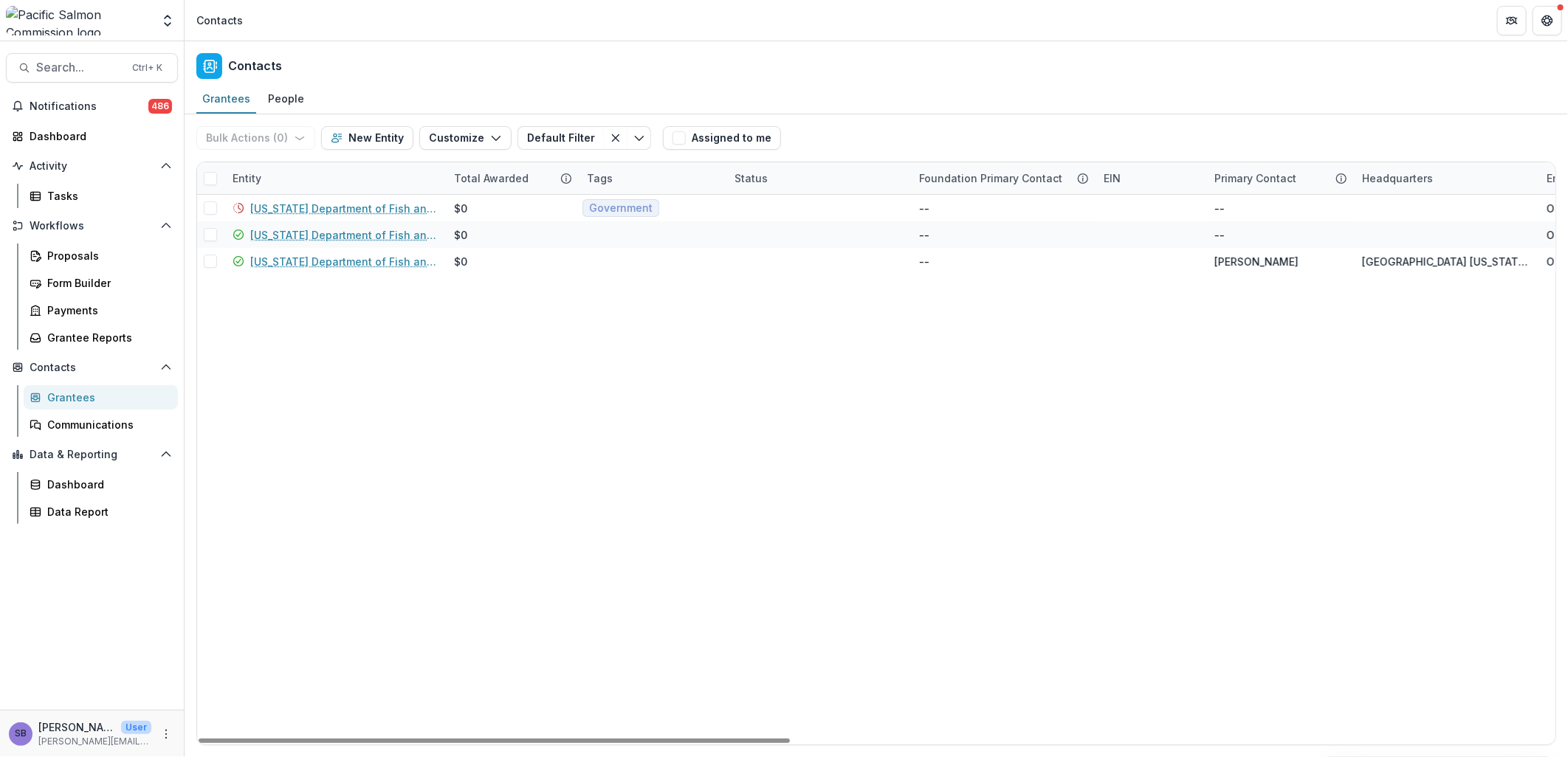
click at [832, 120] on div "Bulk Actions ( 0 ) Send Email Create Proposals Create Tasks New Entity Customiz…" at bounding box center [876, 138] width 1359 height 47
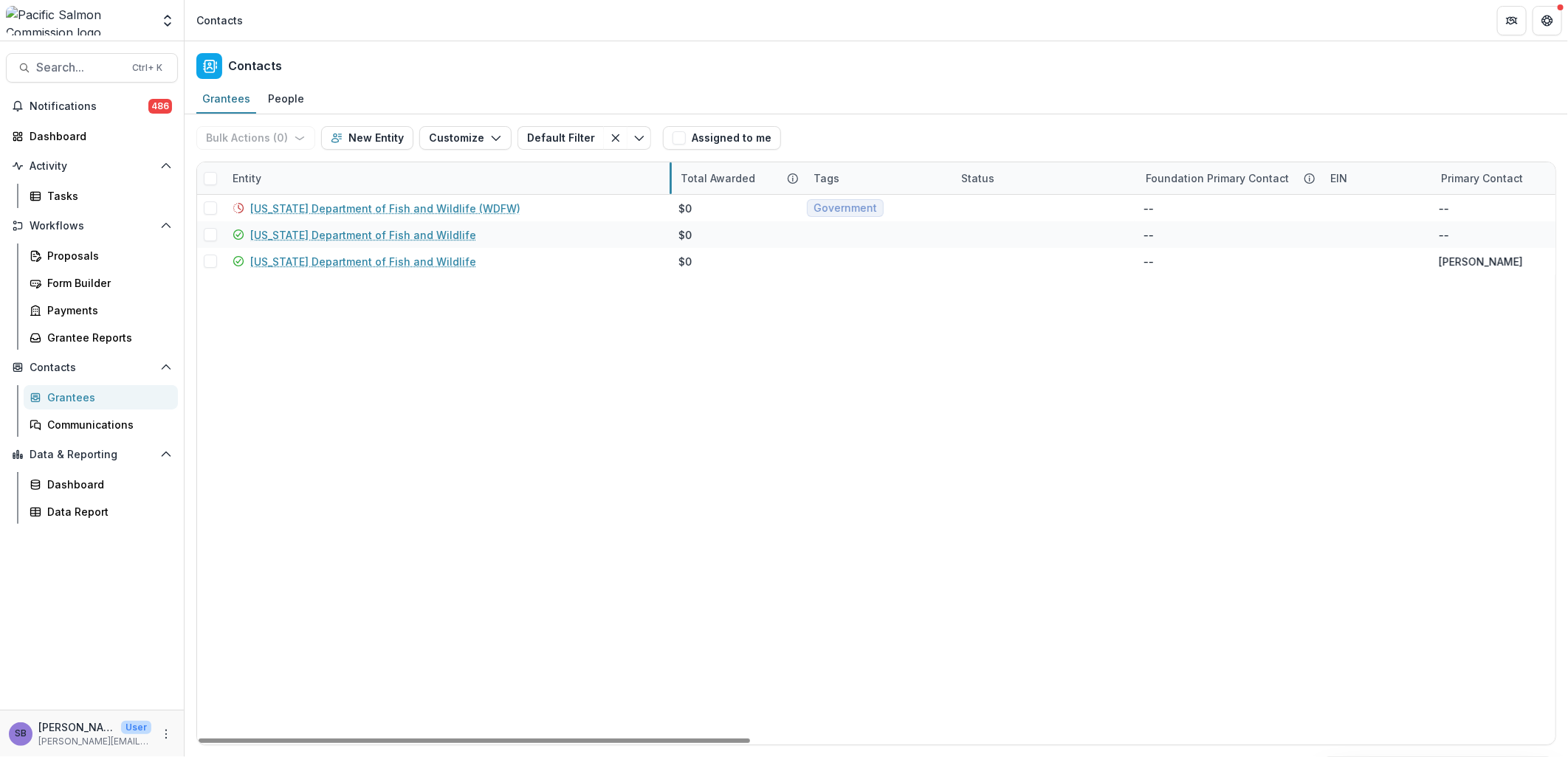
drag, startPoint x: 443, startPoint y: 172, endPoint x: 670, endPoint y: 170, distance: 227.0
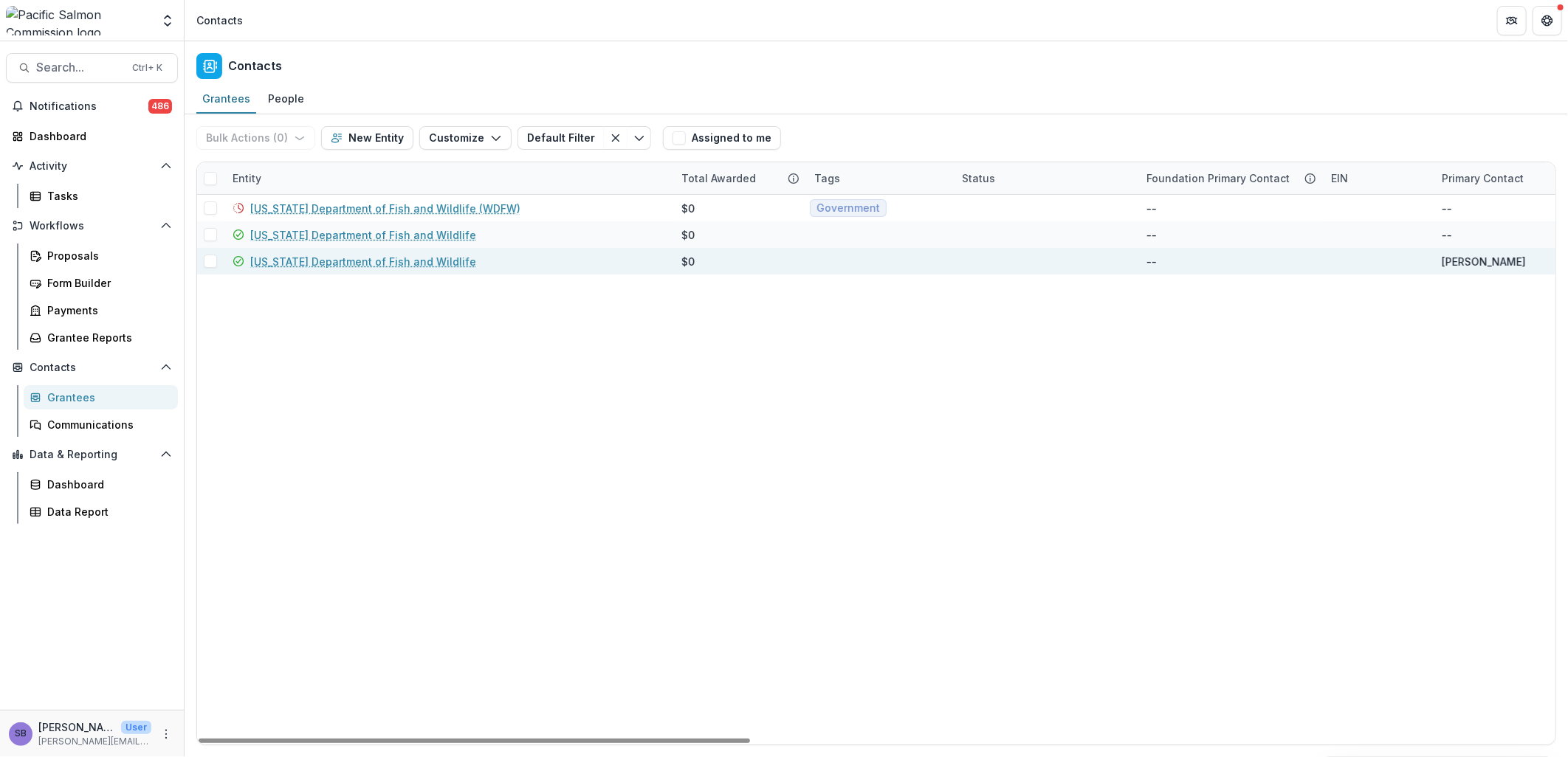
click at [419, 261] on link "[US_STATE] Department of Fish and Wildlife" at bounding box center [363, 261] width 226 height 15
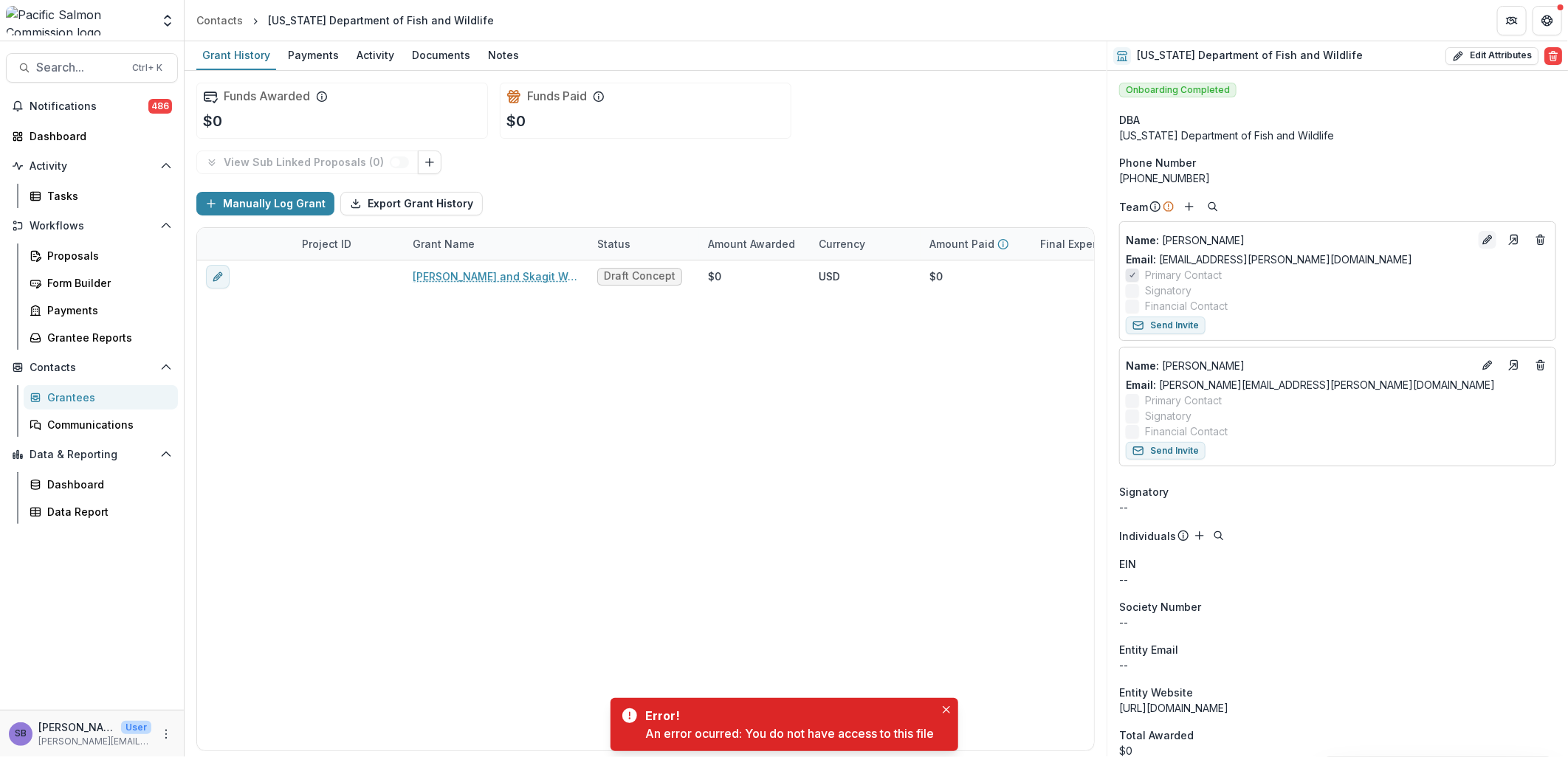
click at [1484, 240] on icon "Edit" at bounding box center [1487, 239] width 12 height 12
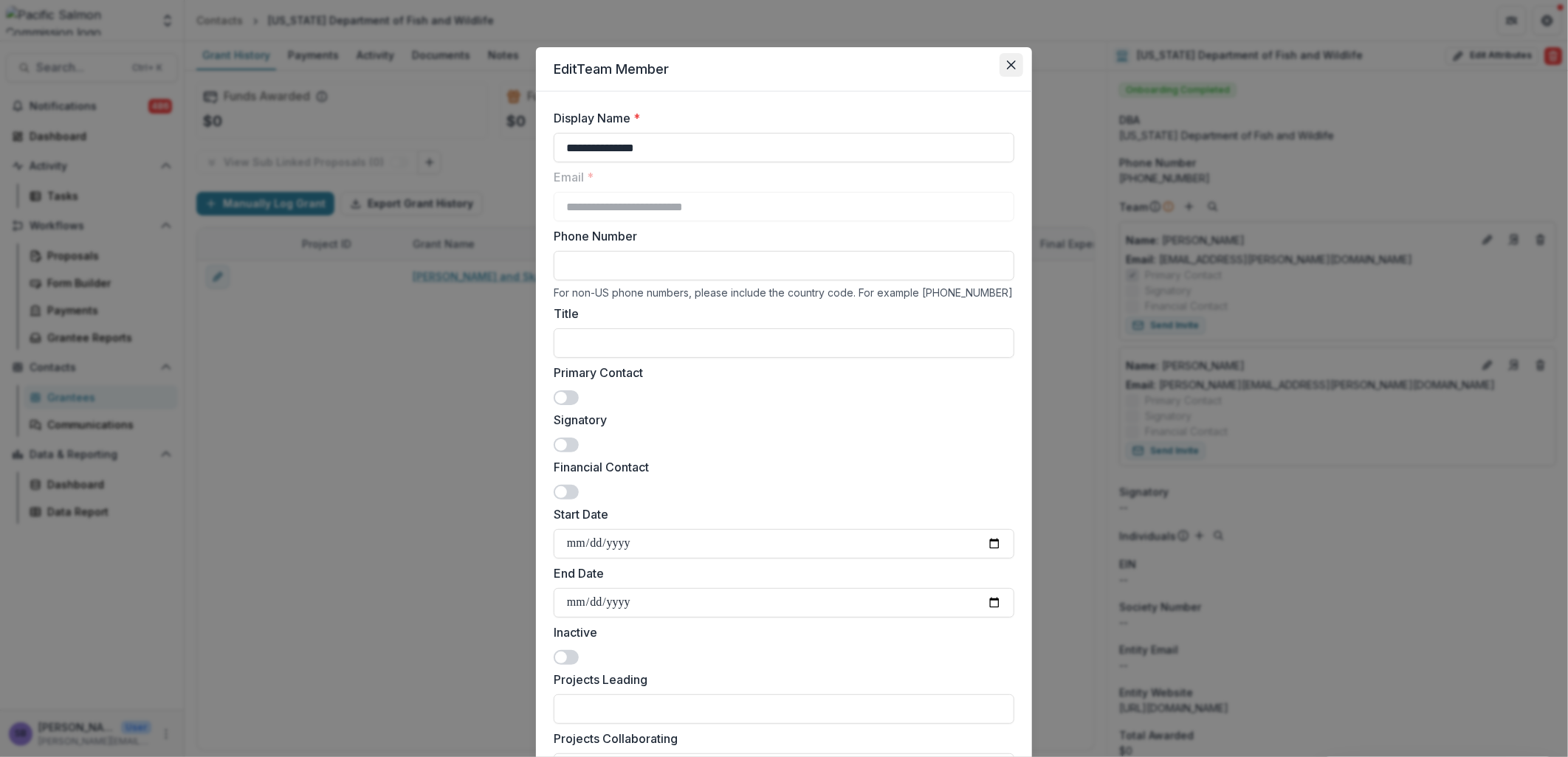
click at [1008, 61] on icon "Close" at bounding box center [1011, 65] width 9 height 9
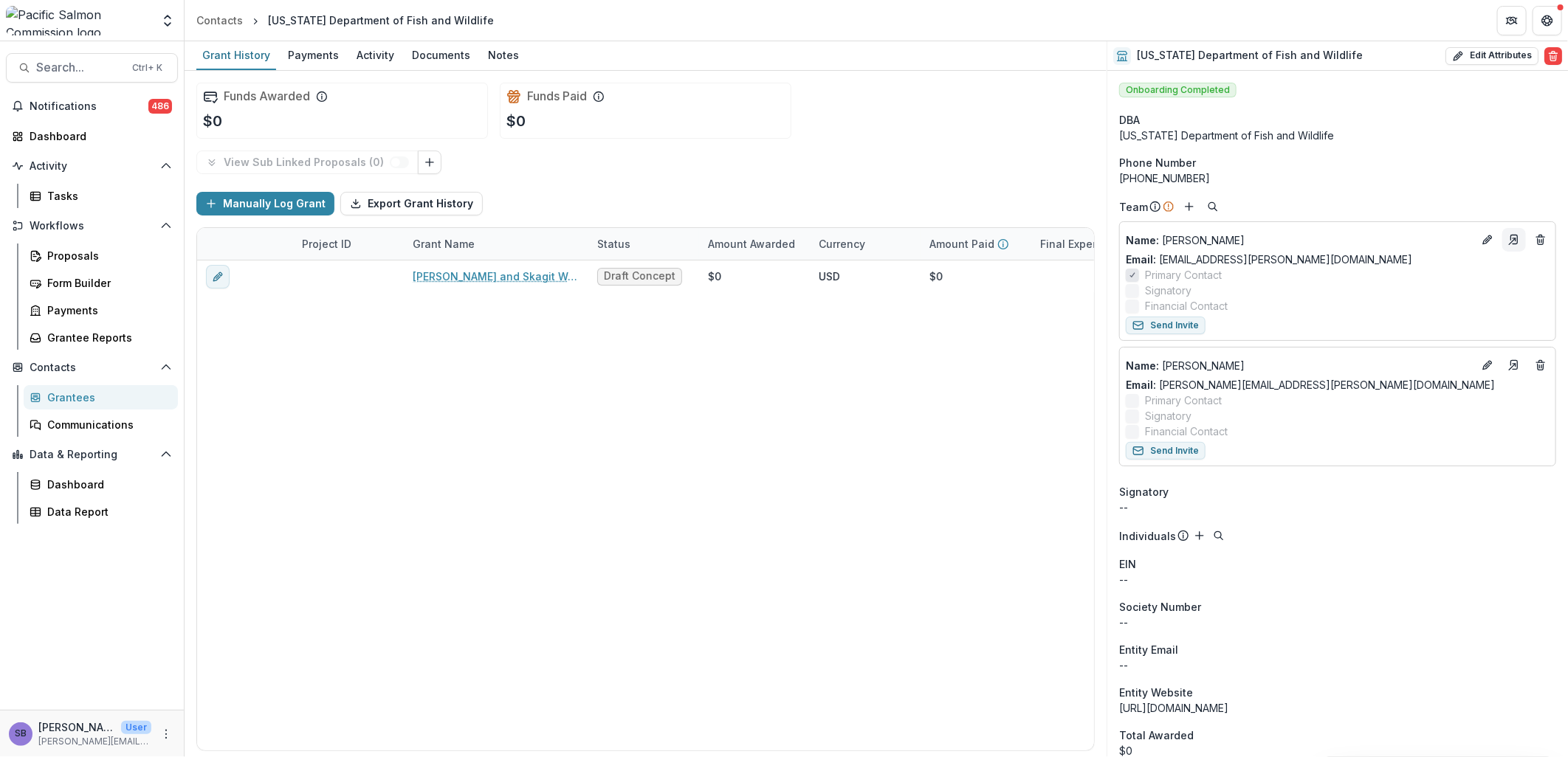
click at [1513, 245] on icon "Go to contact" at bounding box center [1513, 239] width 12 height 12
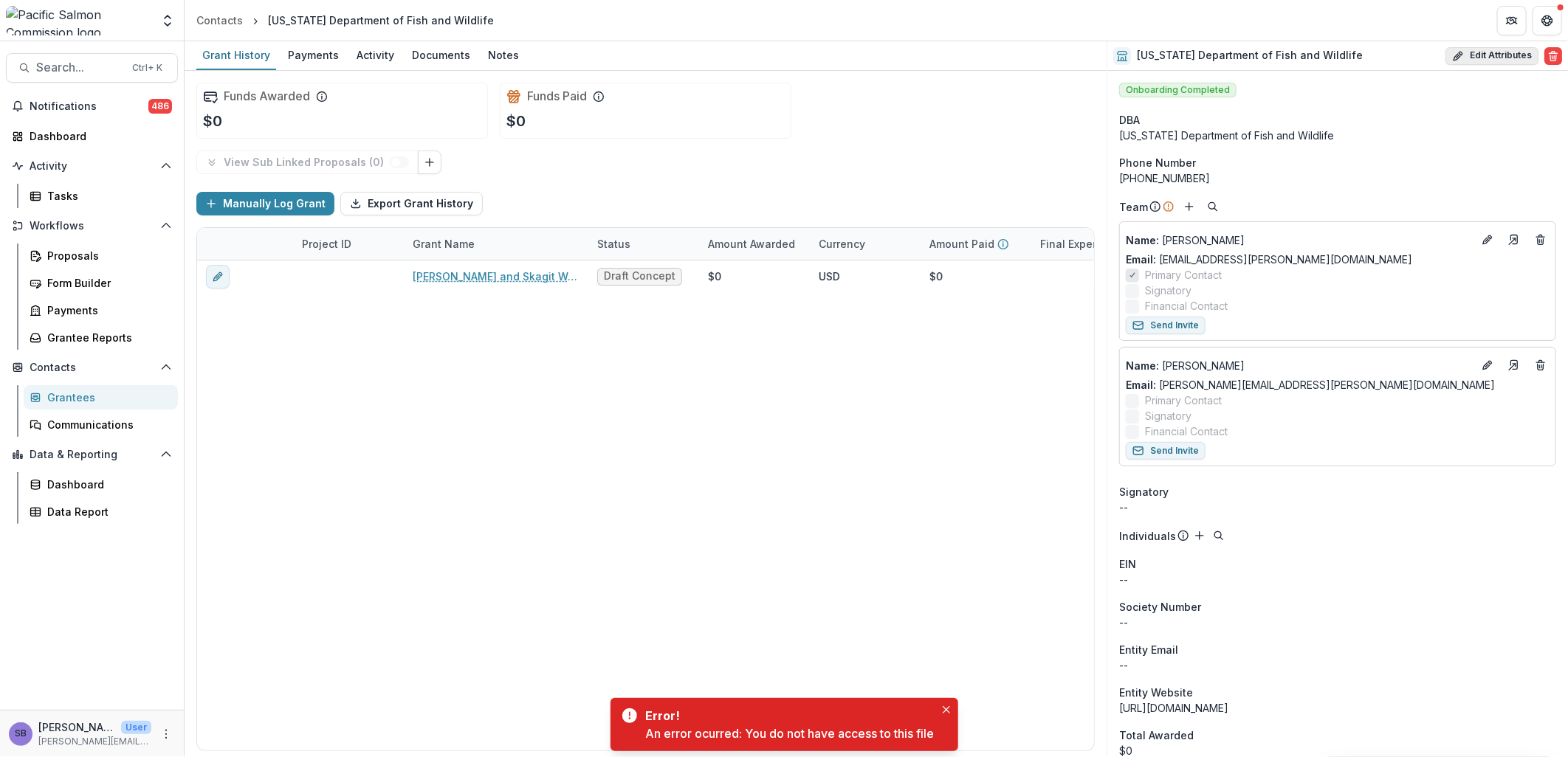
click at [1481, 52] on button "Edit Attributes" at bounding box center [1492, 56] width 93 height 18
select select "***"
select select
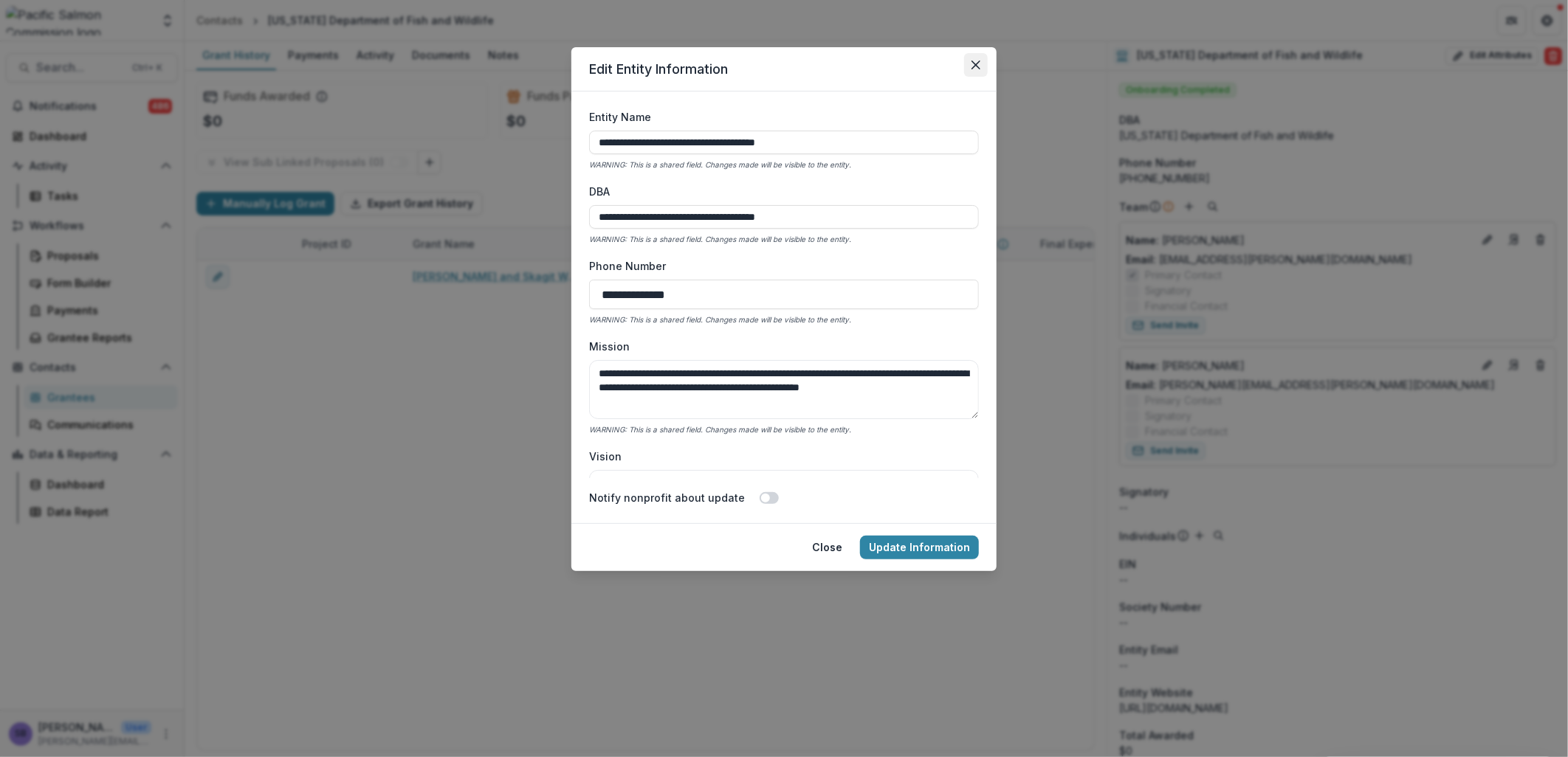
click at [979, 54] on button "Close" at bounding box center [975, 65] width 24 height 24
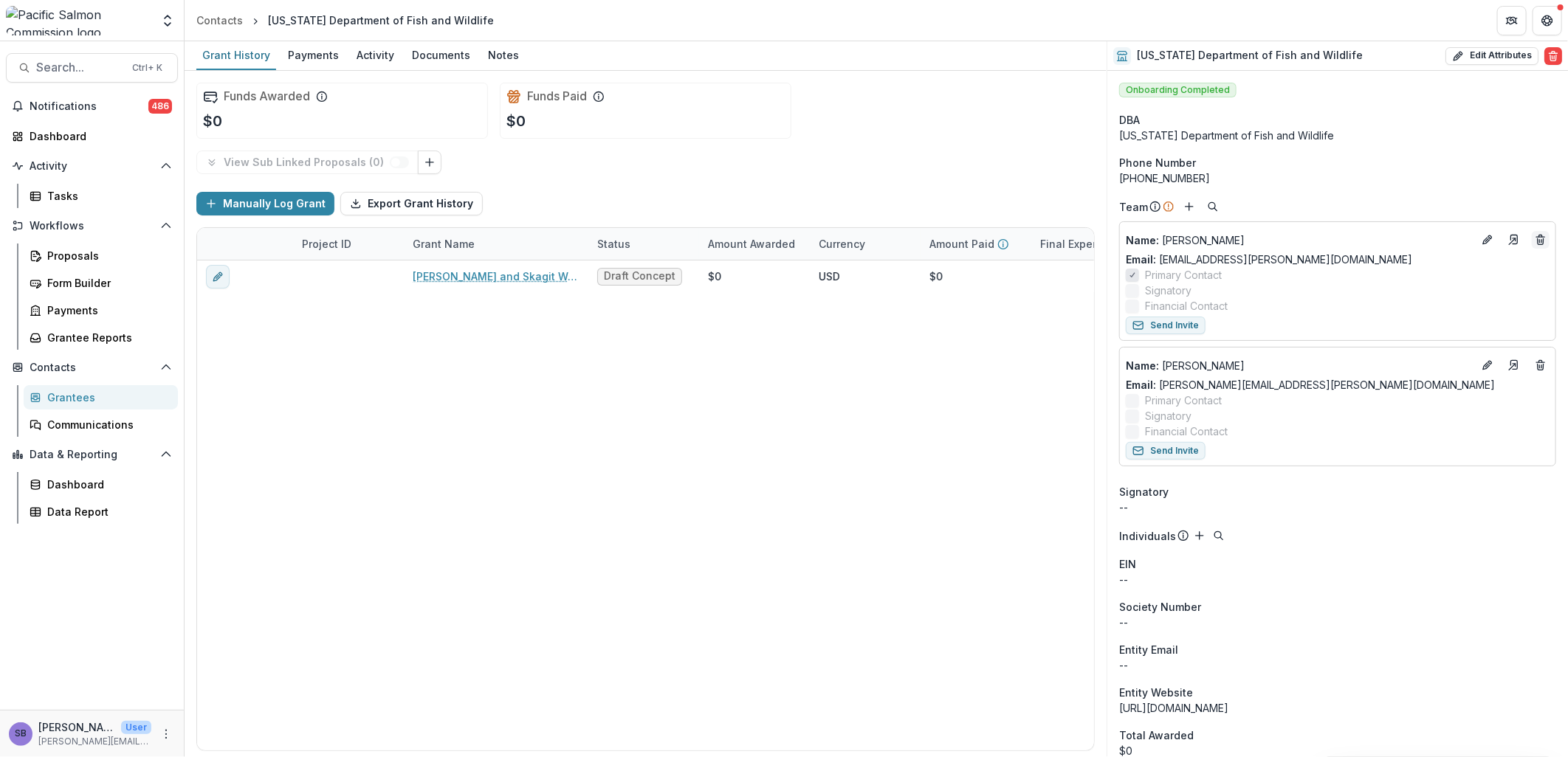
click at [1532, 246] on button "Deletes" at bounding box center [1540, 240] width 18 height 18
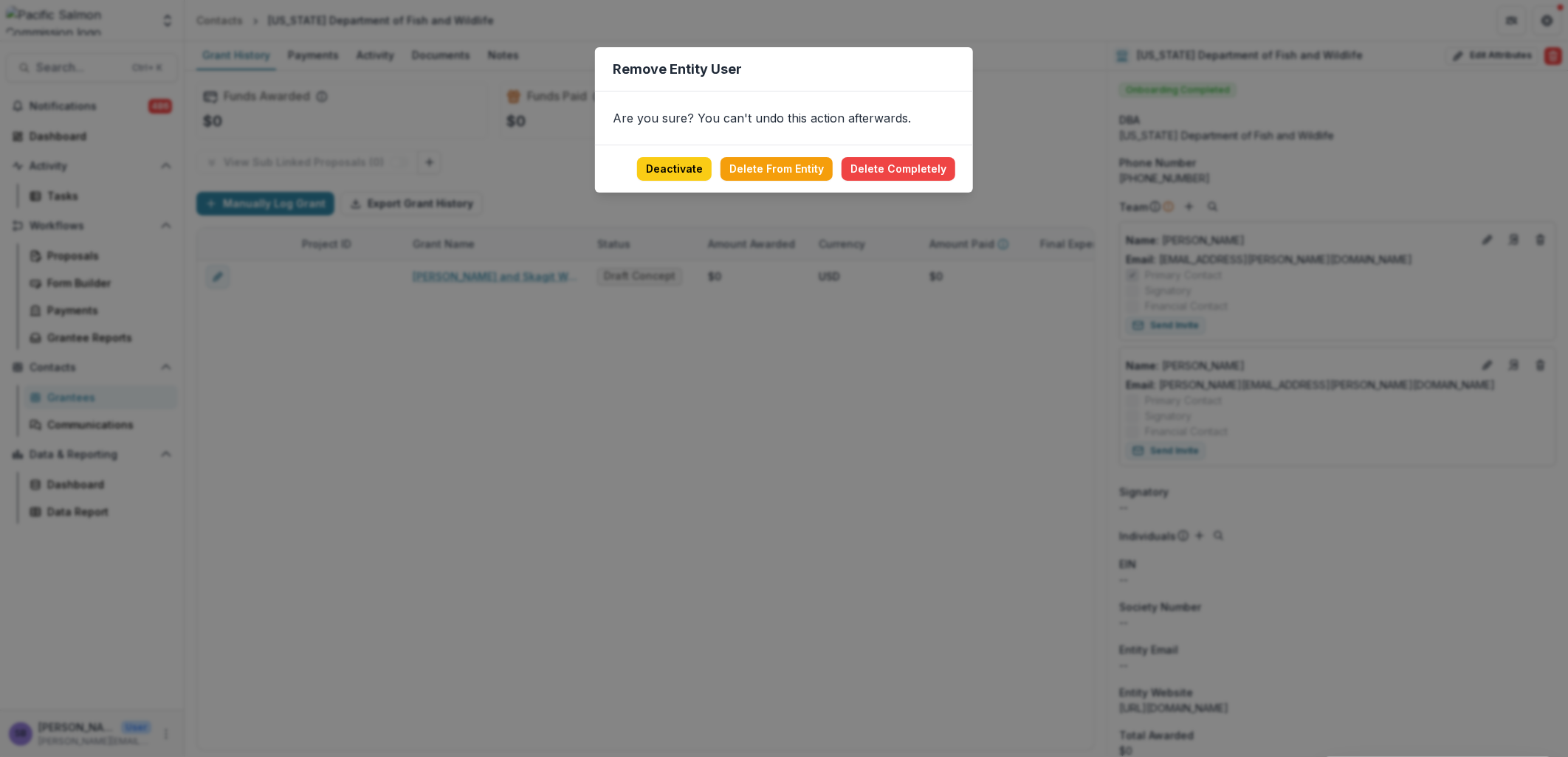
click at [1329, 519] on div "Remove Entity User Are you sure? You can't undo this action afterwards. Deactiv…" at bounding box center [784, 378] width 1568 height 757
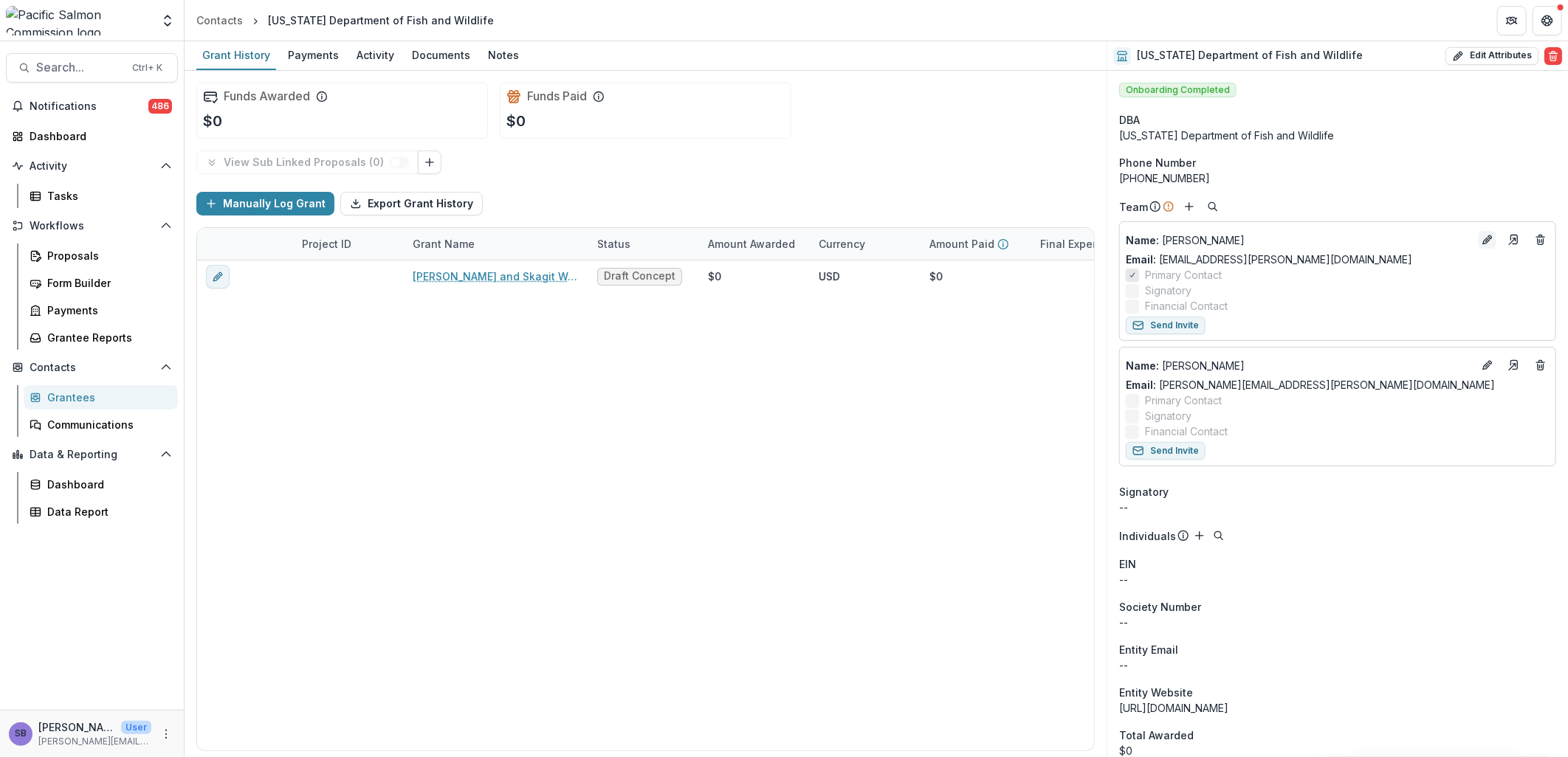
click at [1483, 243] on icon "Edit" at bounding box center [1485, 241] width 6 height 6
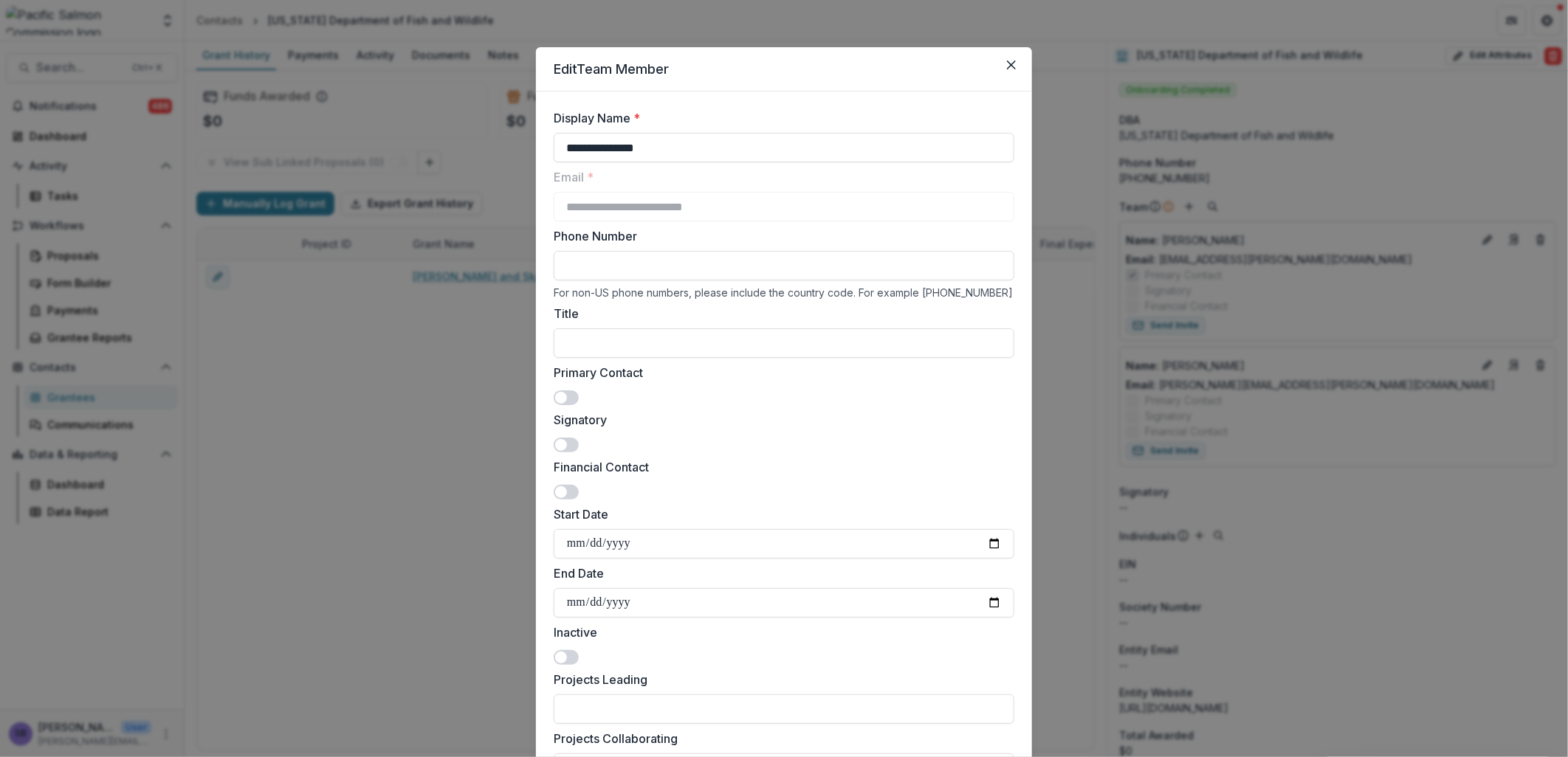
click at [561, 393] on span at bounding box center [561, 397] width 12 height 12
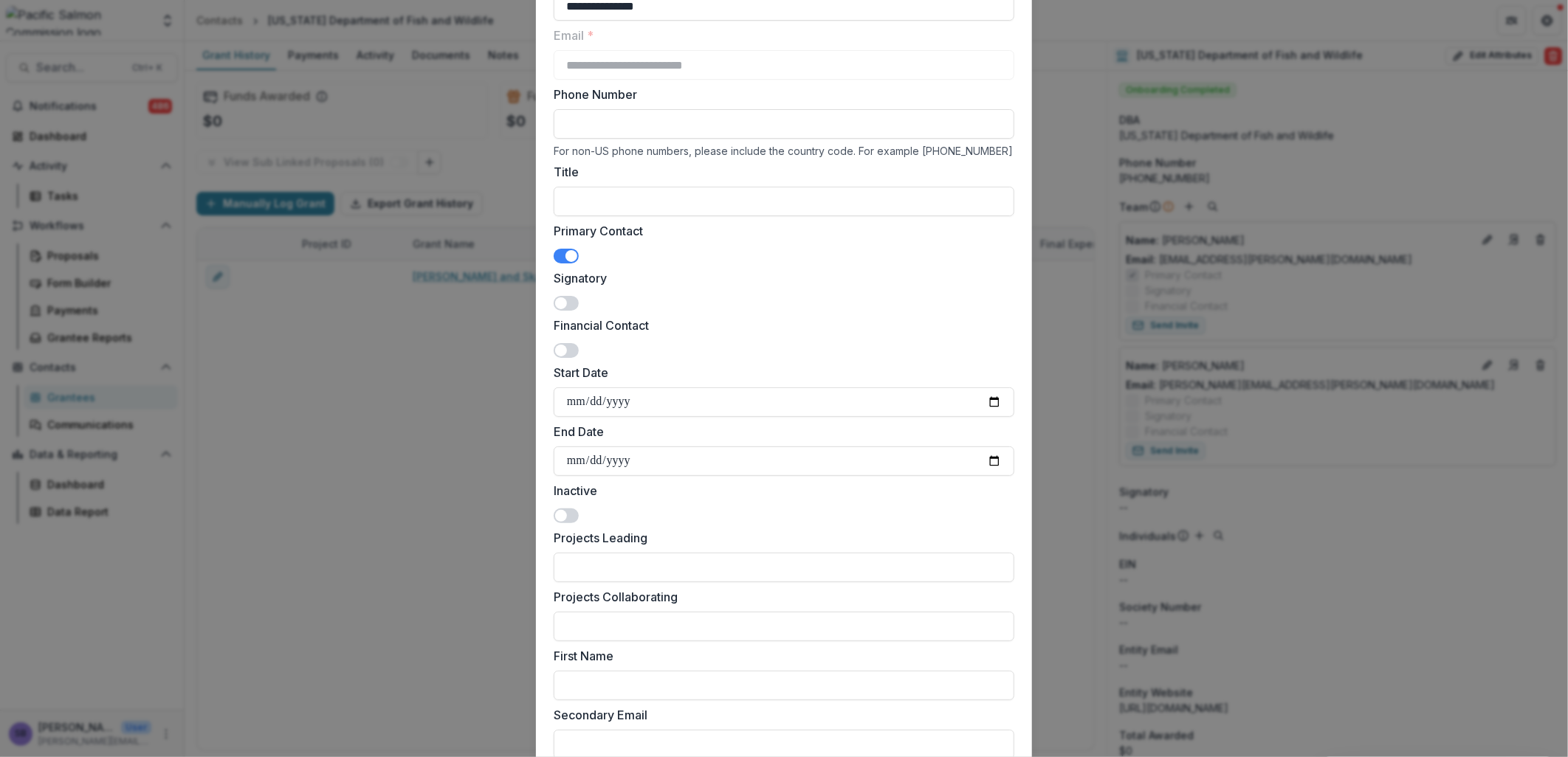
scroll to position [219, 0]
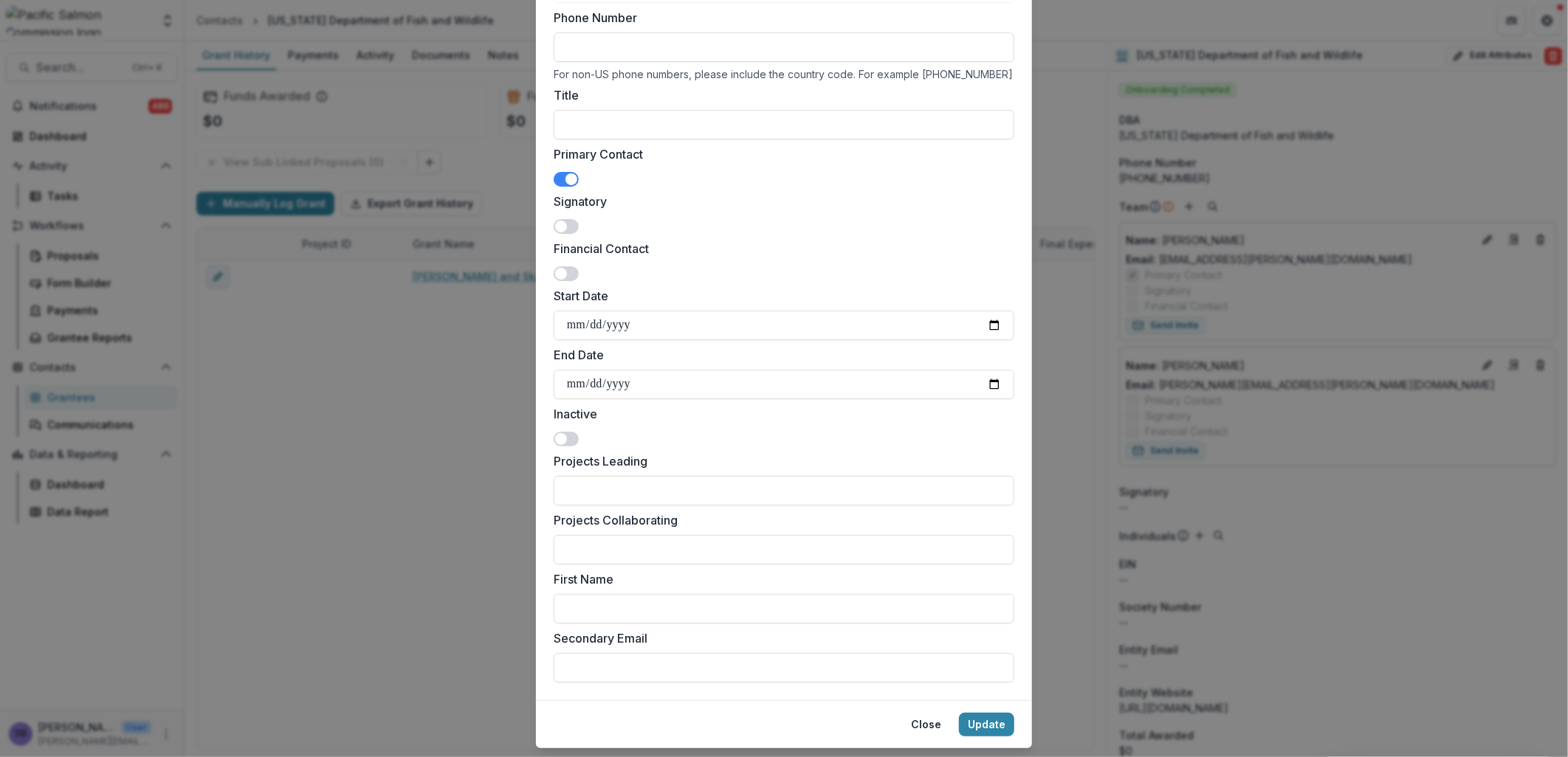
click at [557, 175] on span at bounding box center [566, 179] width 25 height 15
click at [992, 726] on button "Update" at bounding box center [986, 725] width 55 height 24
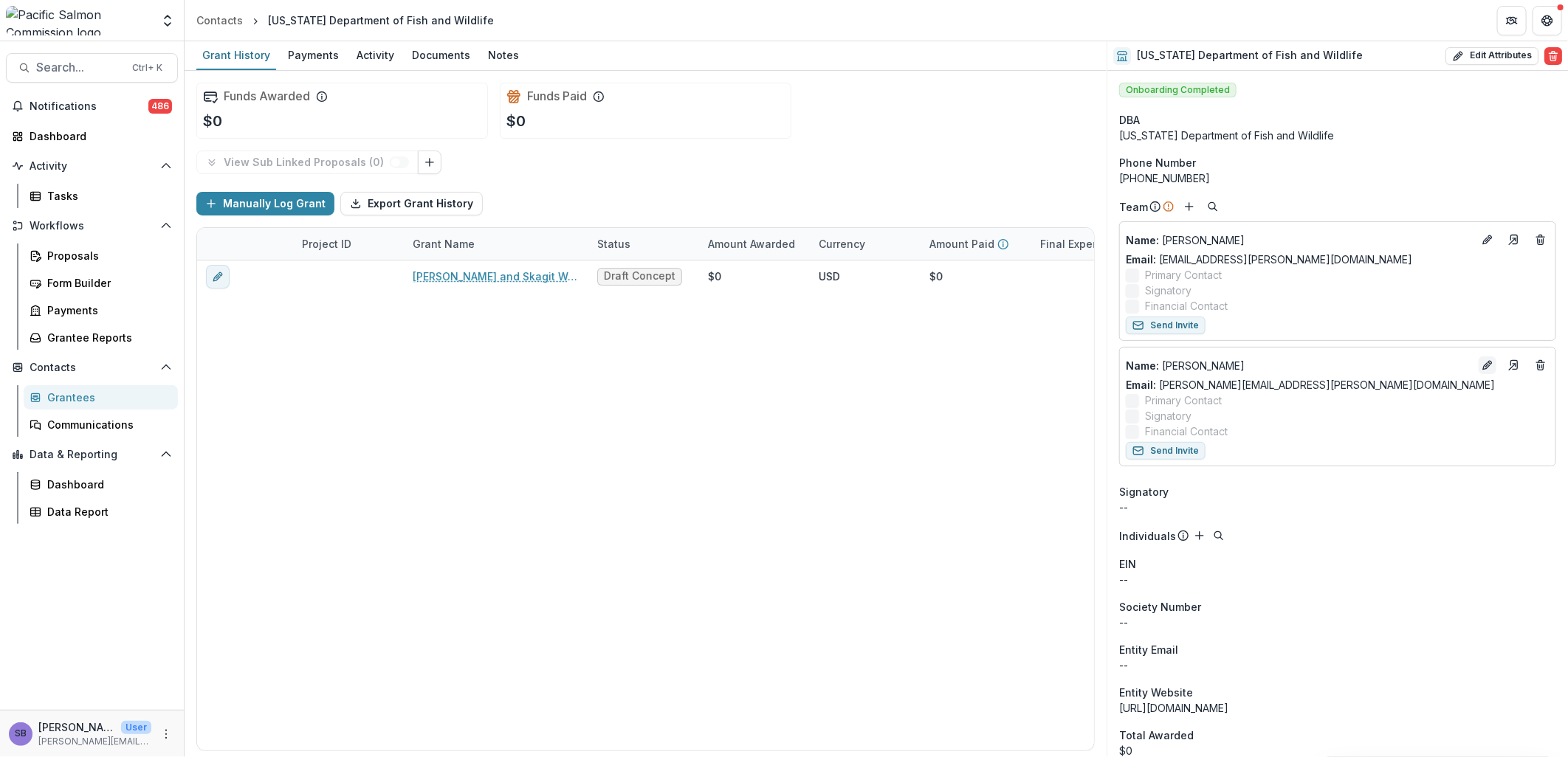
click at [1485, 366] on icon "Edit" at bounding box center [1485, 366] width 6 height 6
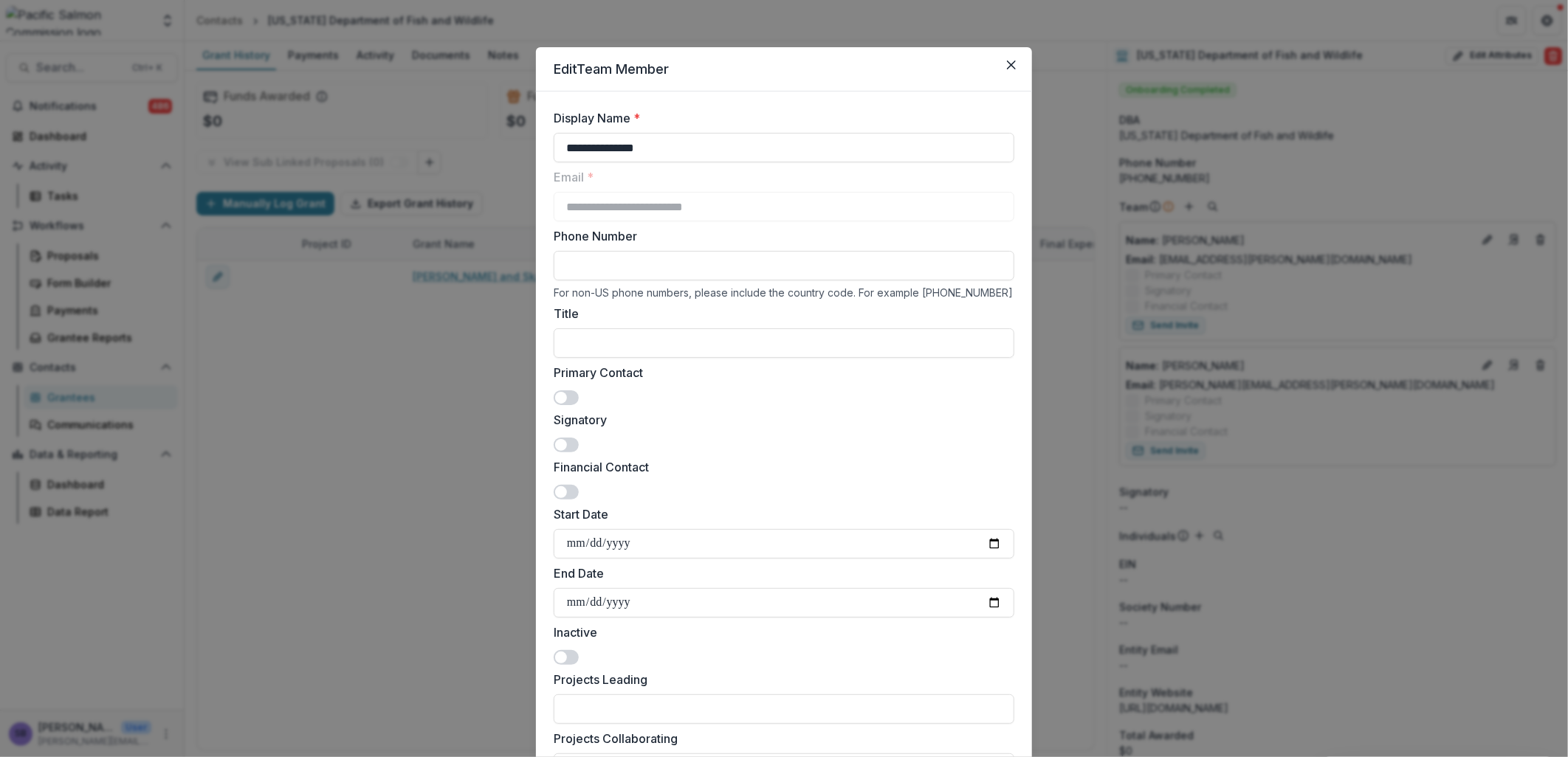
scroll to position [108, 0]
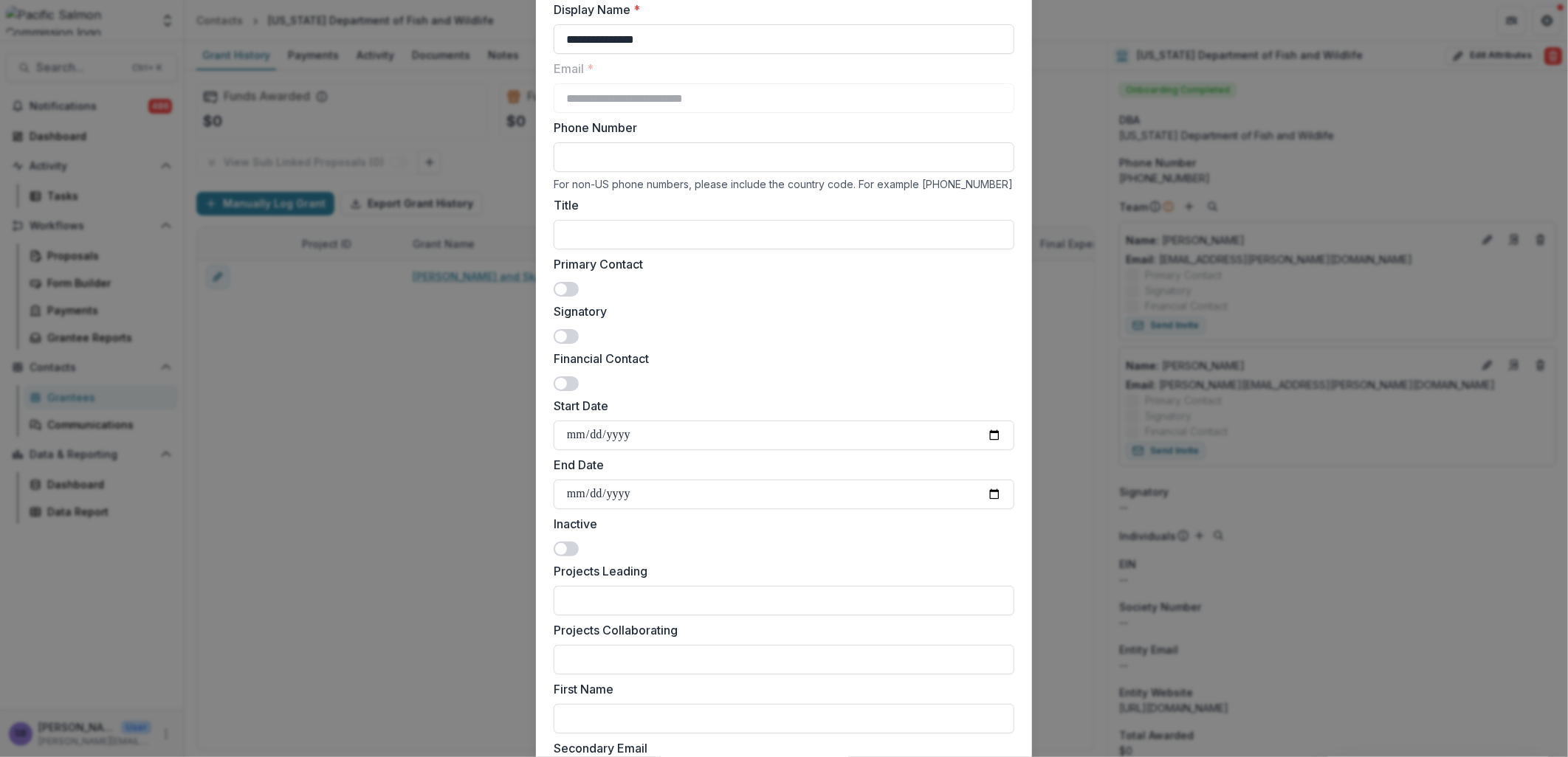
click at [571, 291] on span at bounding box center [566, 289] width 25 height 15
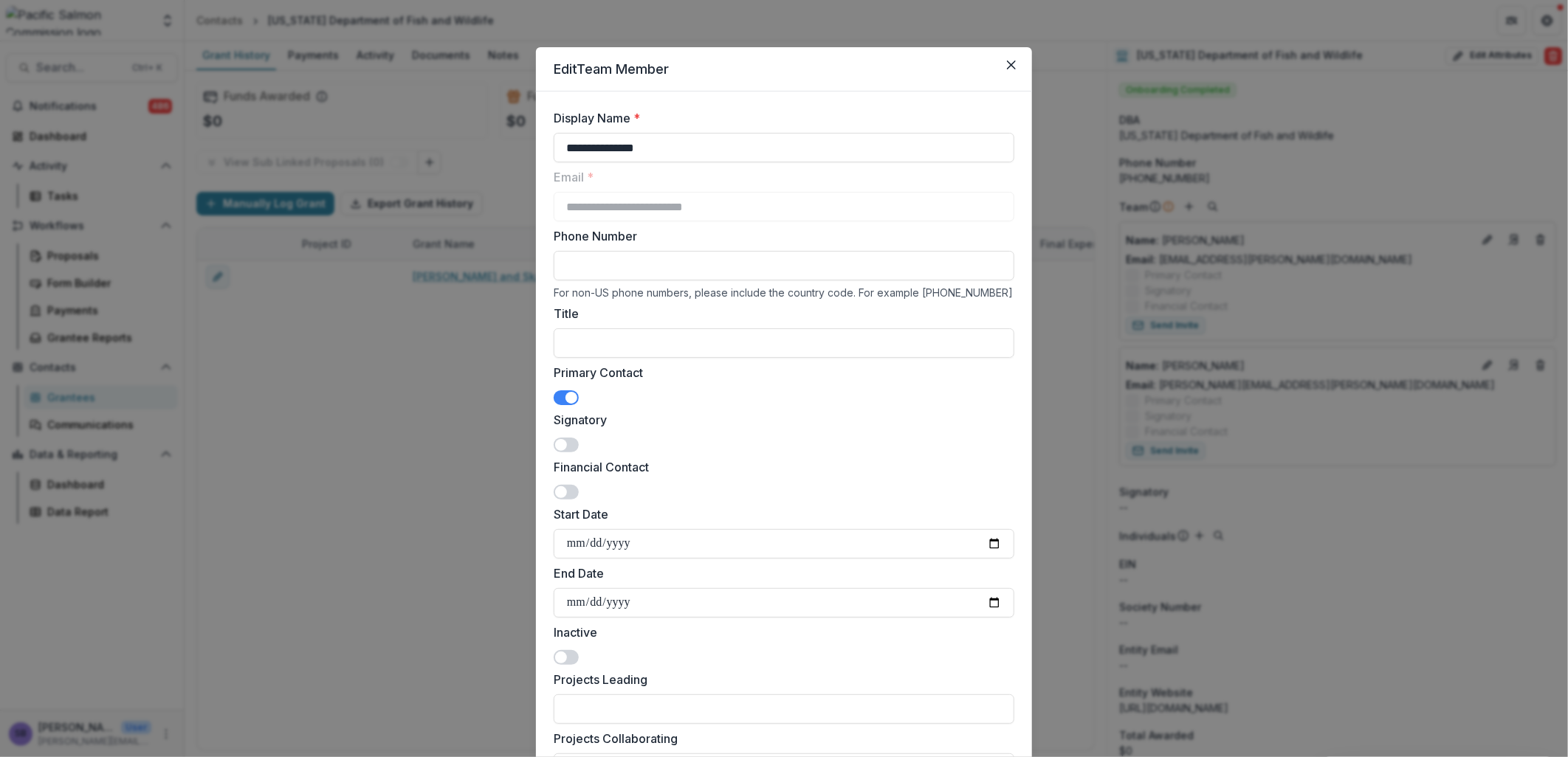
scroll to position [255, 0]
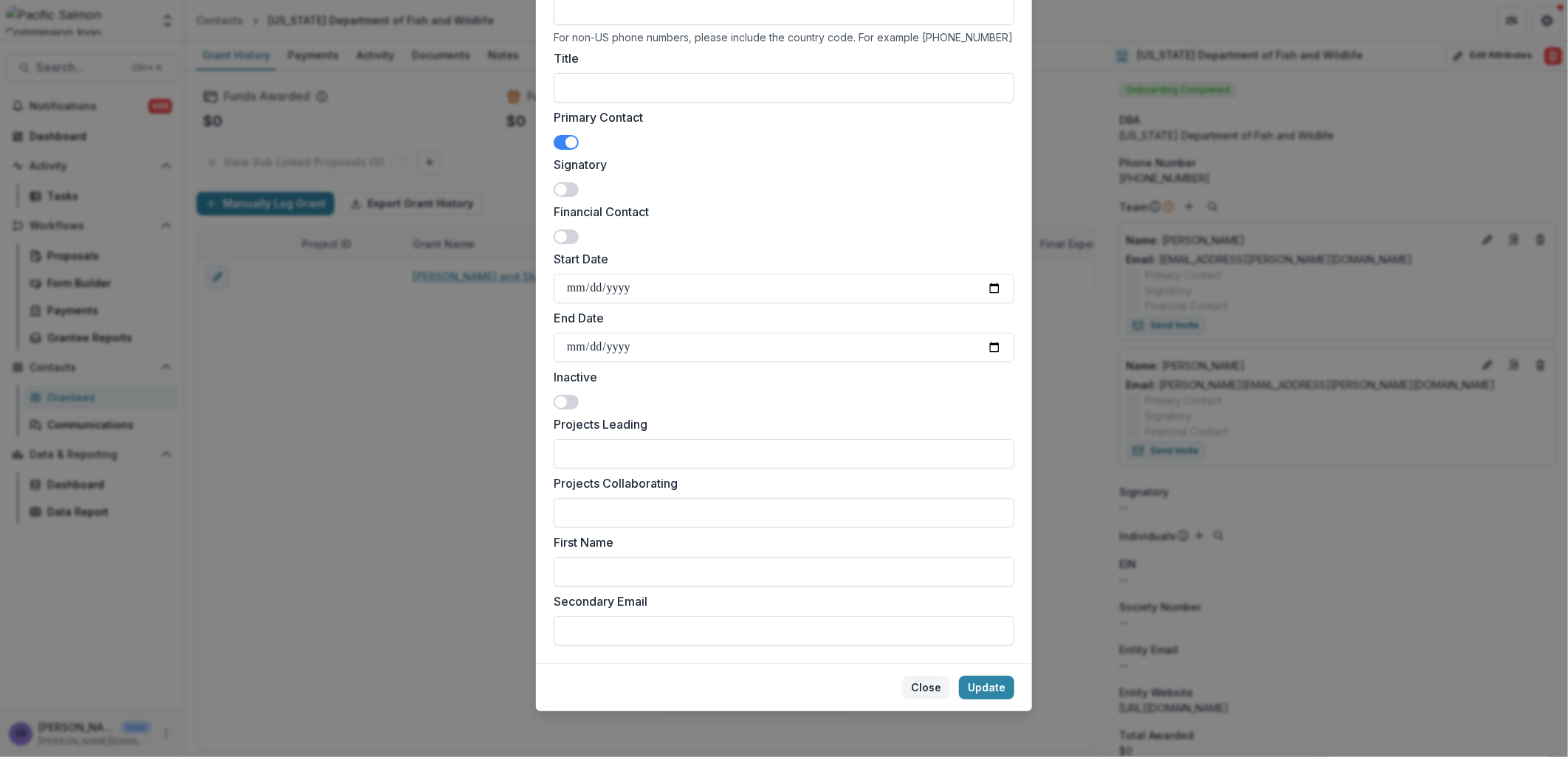
click at [926, 690] on button "Close" at bounding box center [926, 688] width 48 height 24
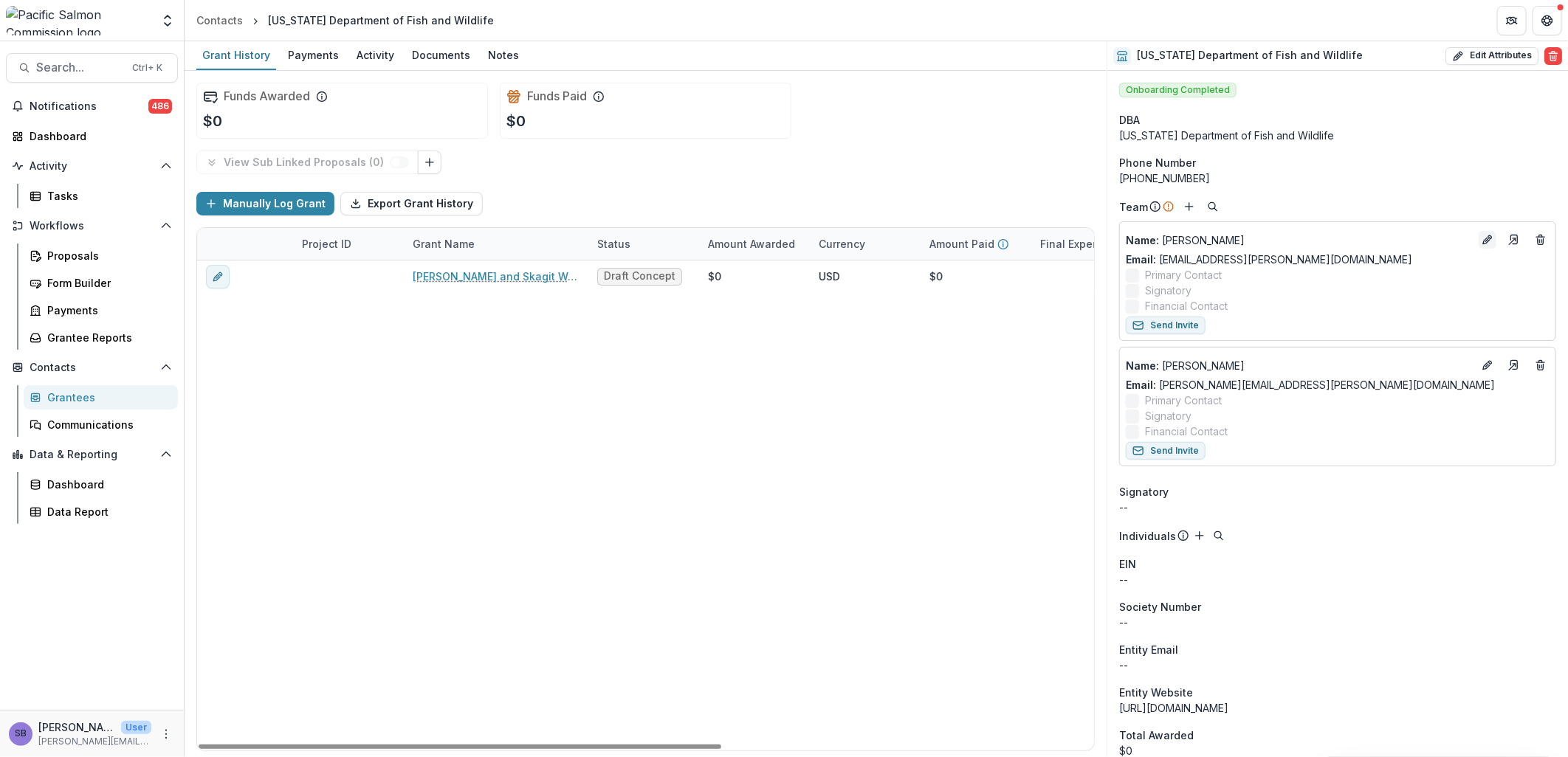
click at [1482, 237] on icon "Edit" at bounding box center [1487, 239] width 12 height 12
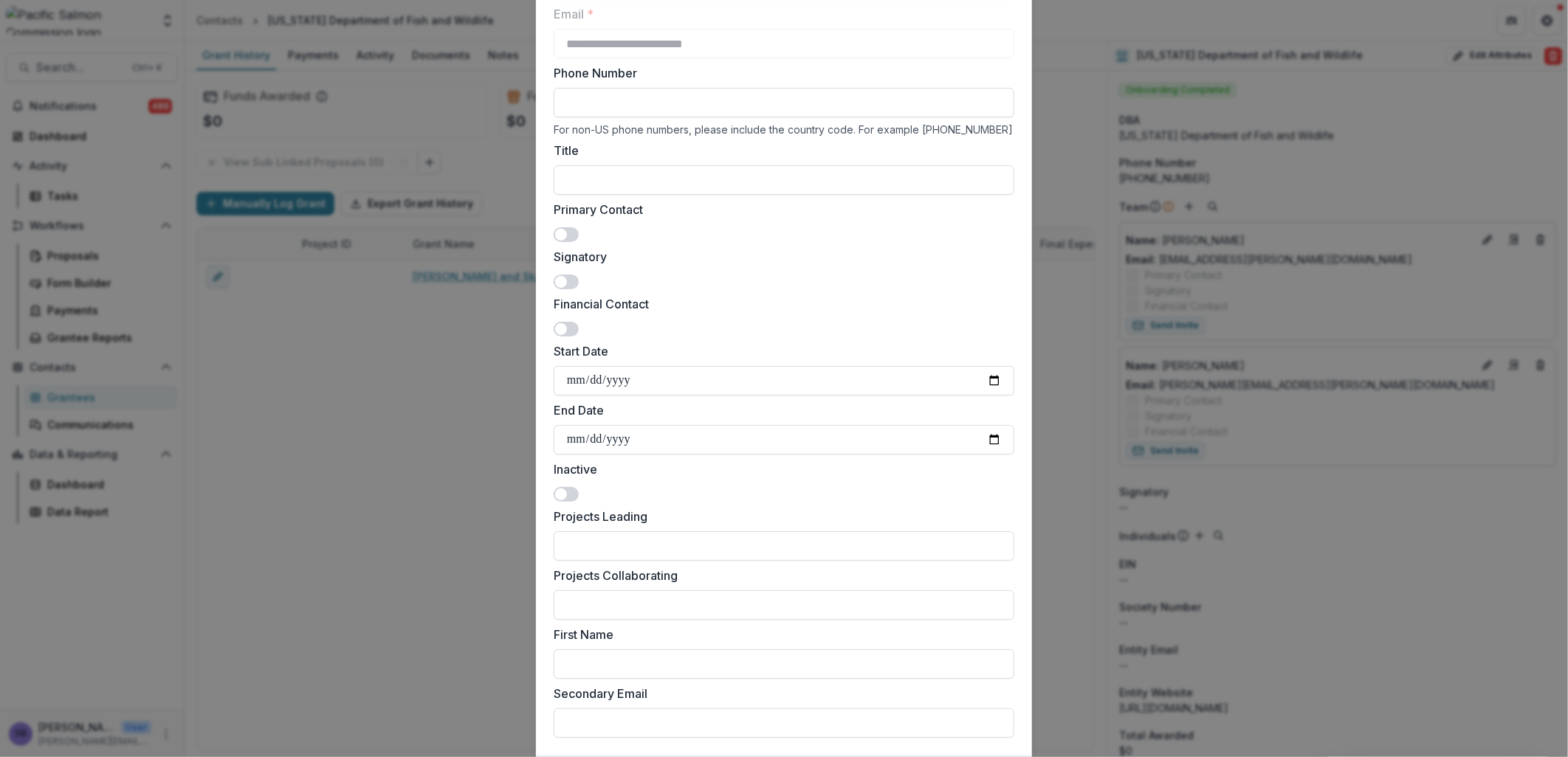
scroll to position [219, 0]
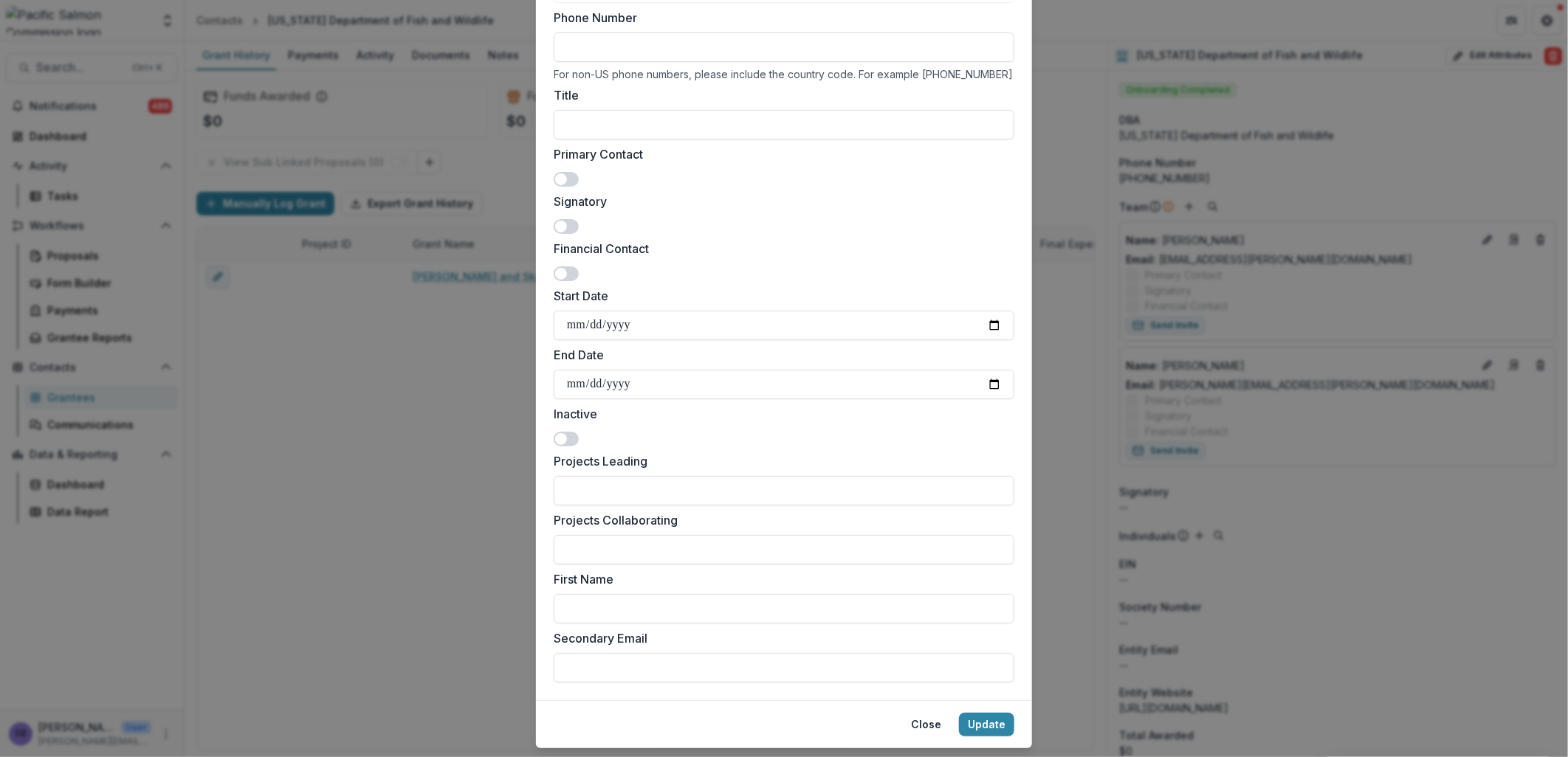
click at [570, 436] on span at bounding box center [566, 439] width 25 height 15
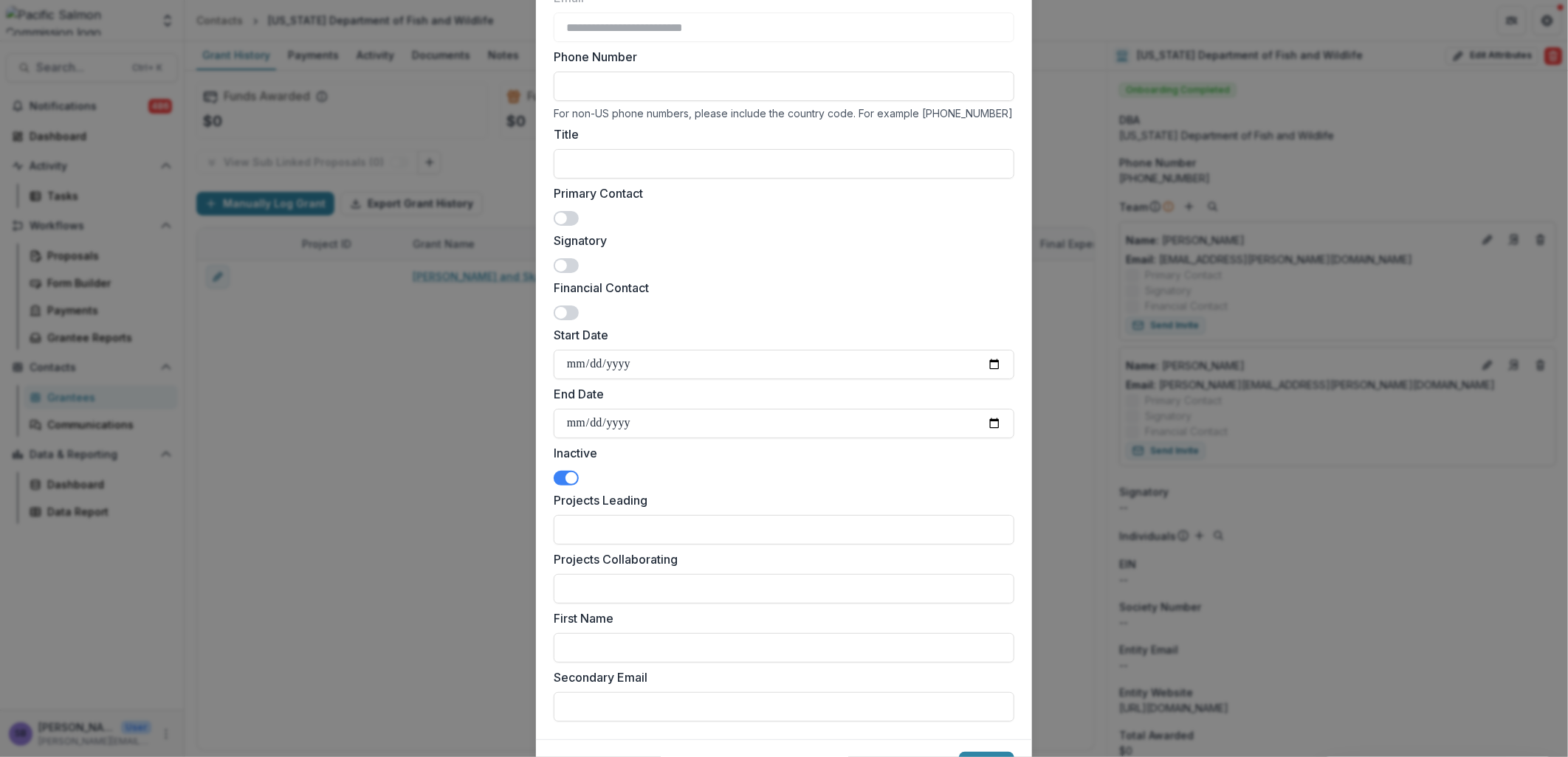
scroll to position [255, 0]
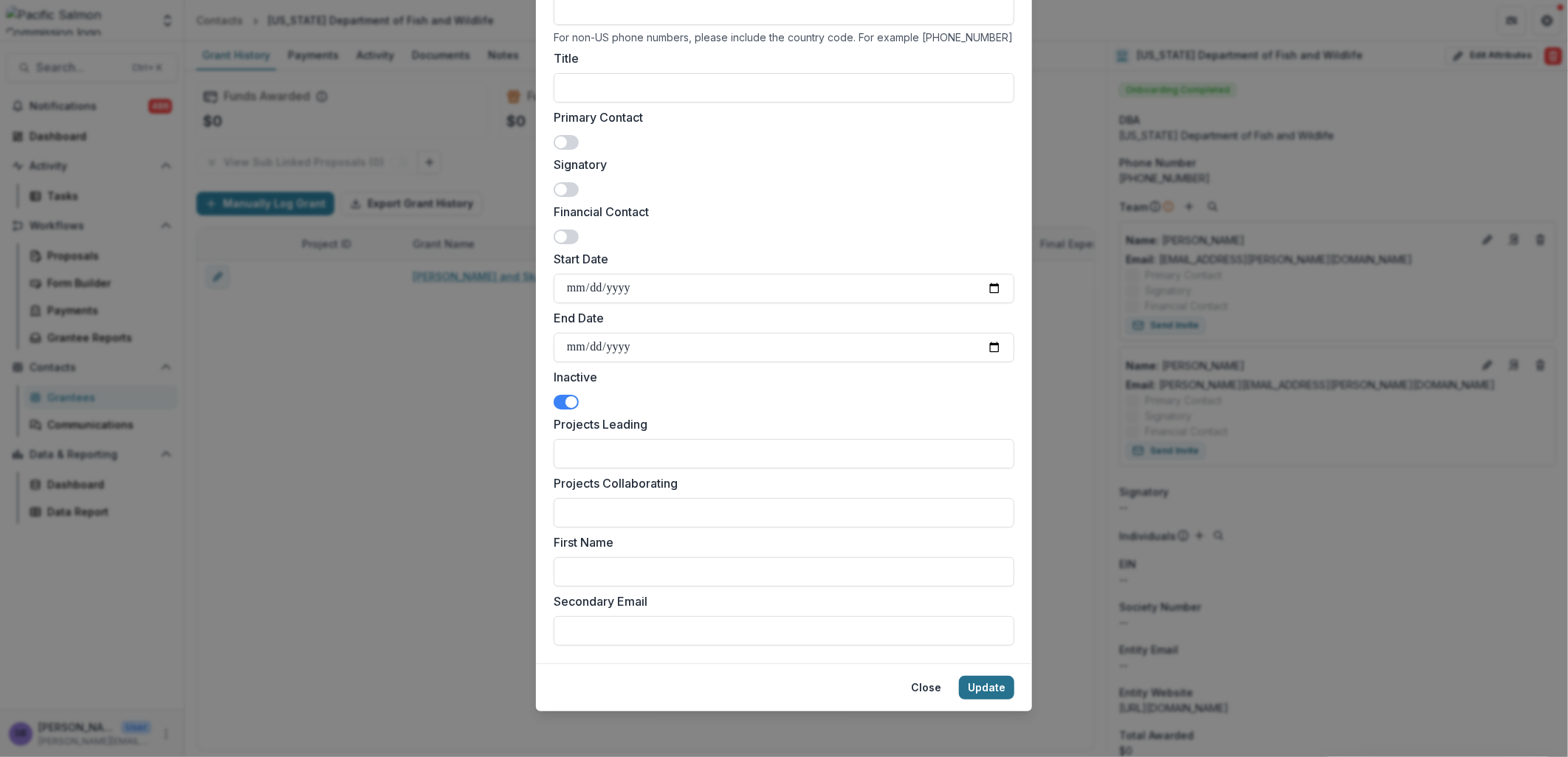
click at [980, 683] on button "Update" at bounding box center [986, 688] width 55 height 24
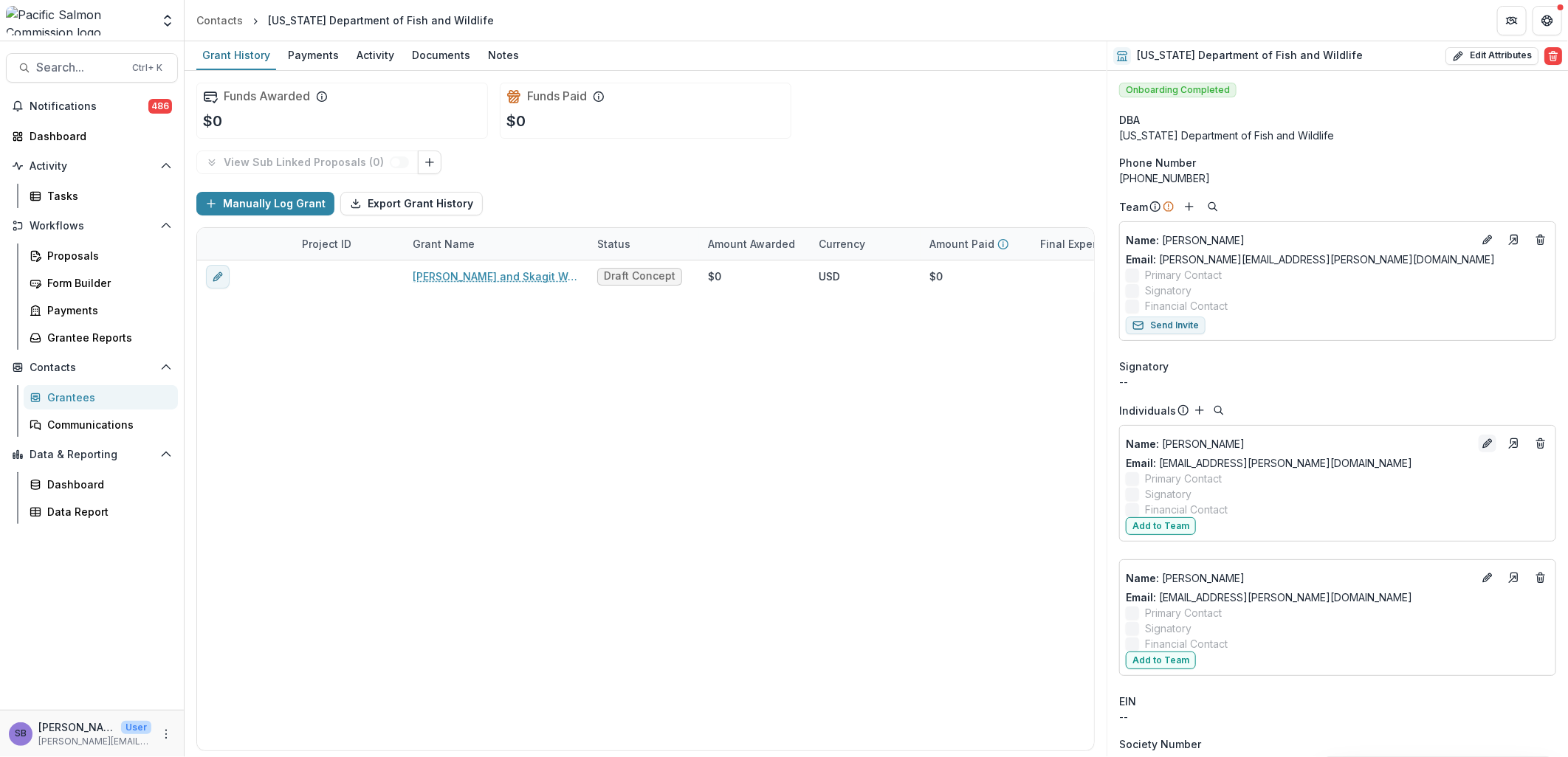
click at [1487, 445] on icon "Edit" at bounding box center [1487, 443] width 12 height 12
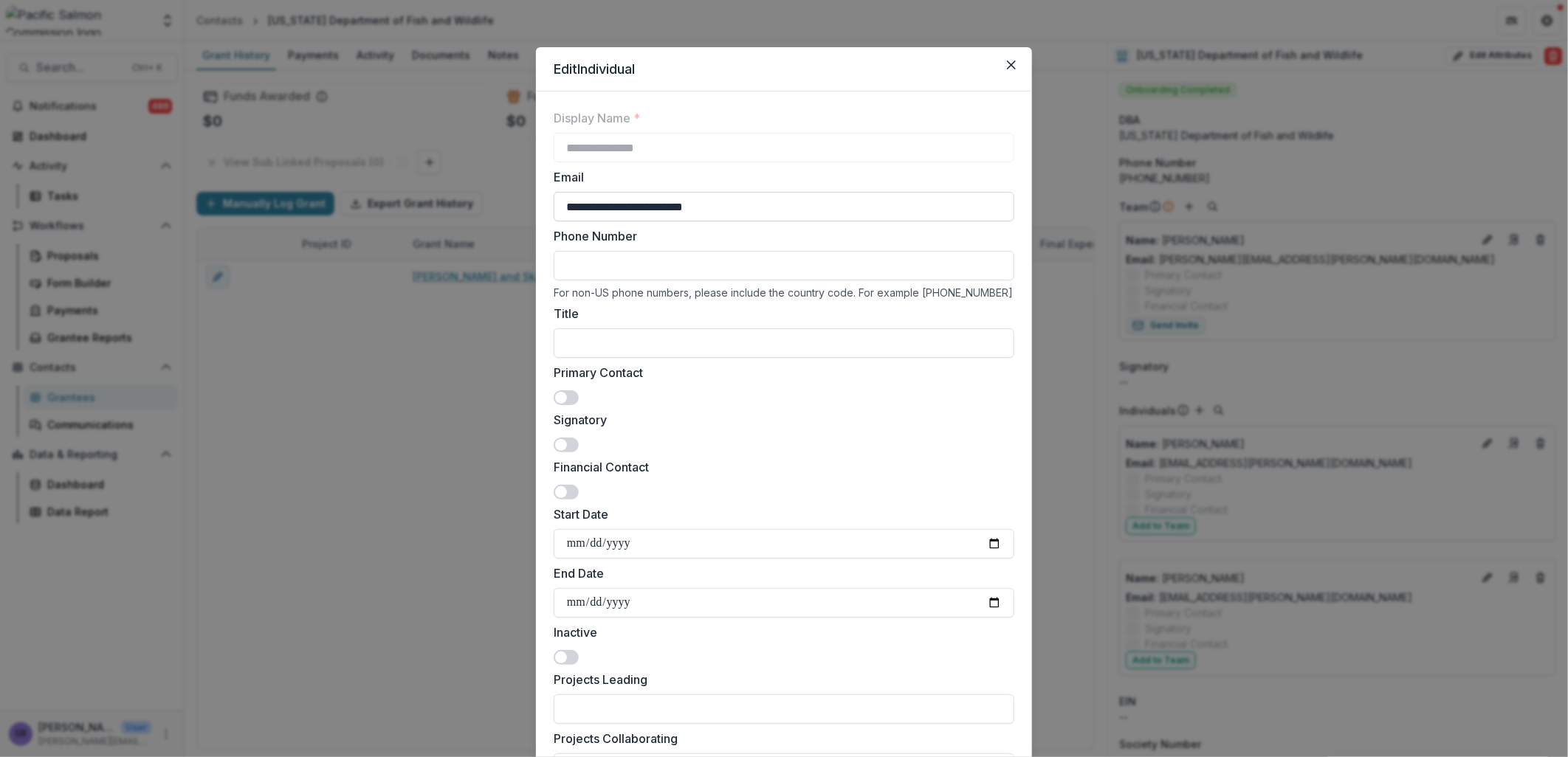
click at [786, 209] on input "**********" at bounding box center [784, 206] width 460 height 29
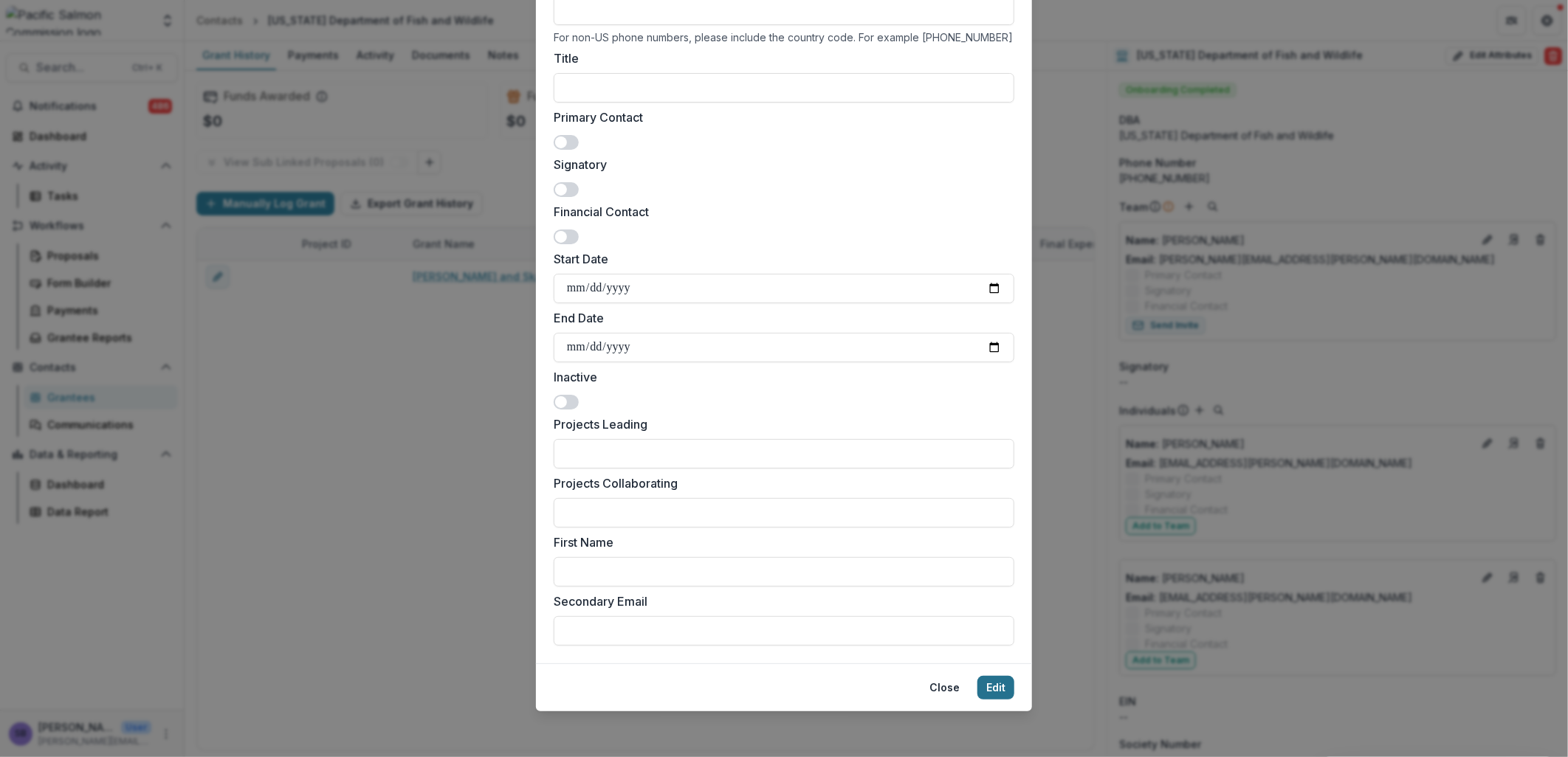
type input "**********"
click at [985, 682] on button "Edit" at bounding box center [996, 688] width 37 height 24
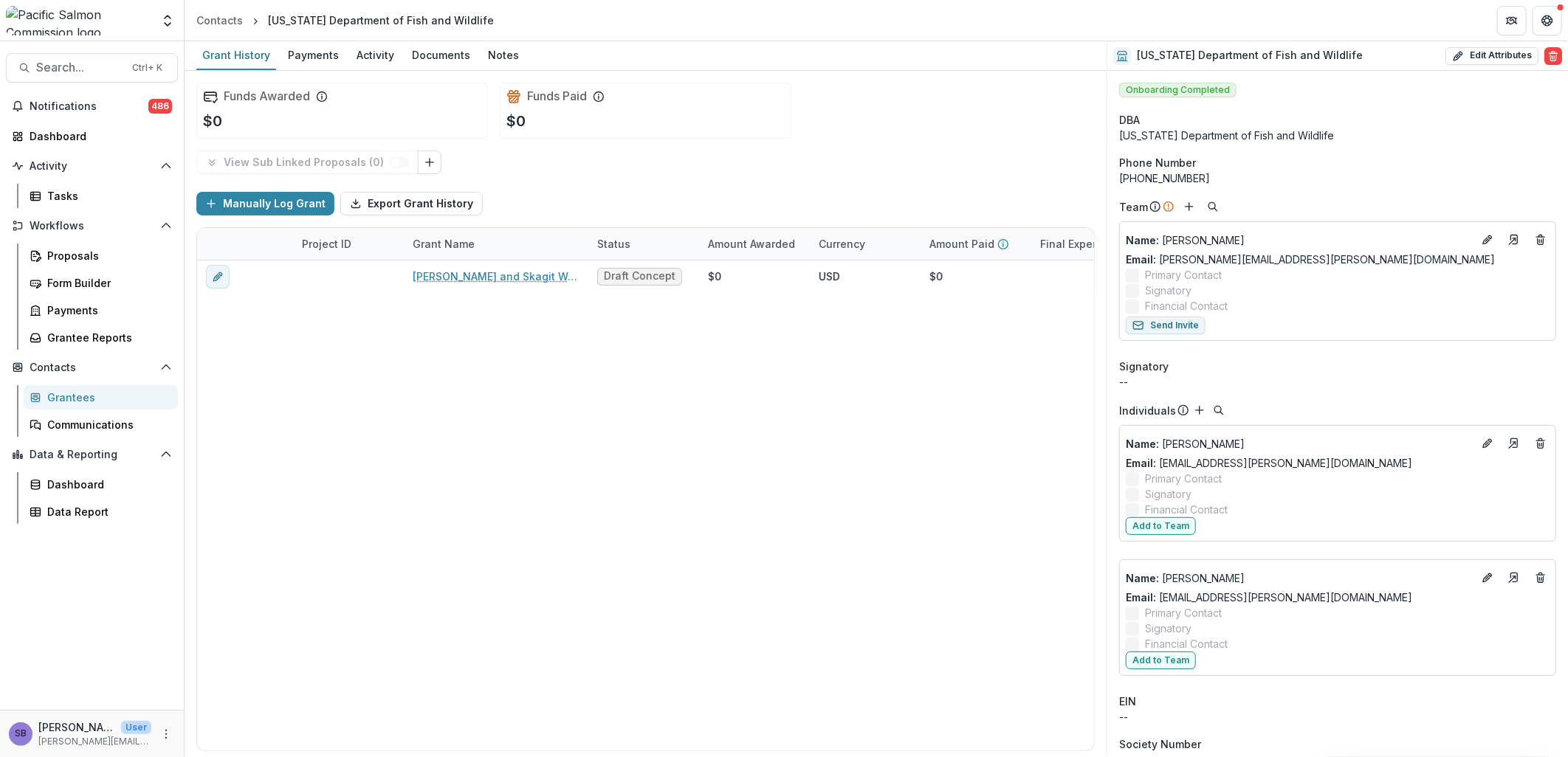
click at [1167, 517] on span "Financial Contact" at bounding box center [1186, 509] width 83 height 15
click at [1181, 525] on button "Add to Team" at bounding box center [1160, 526] width 70 height 18
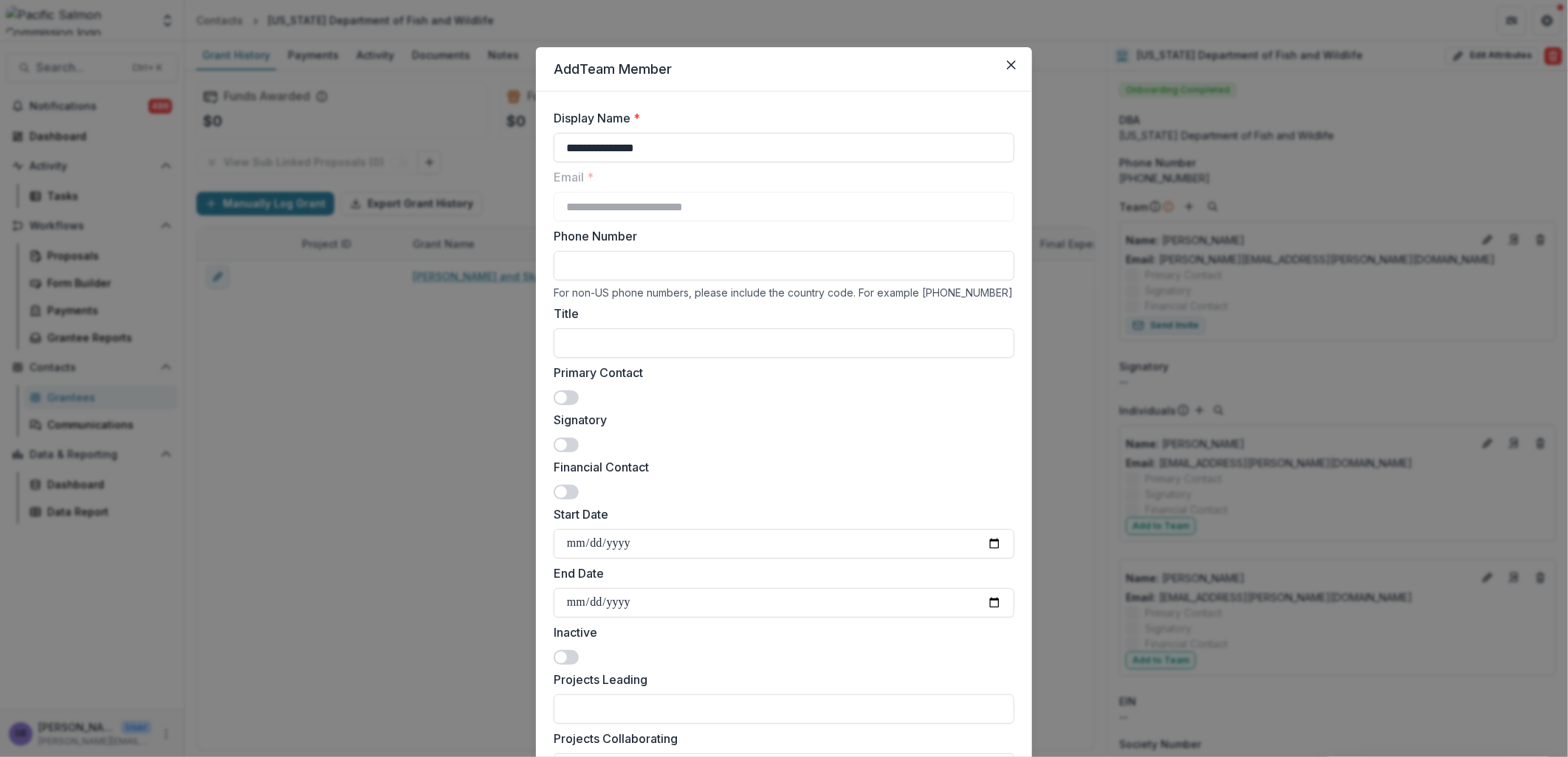
scroll to position [303, 0]
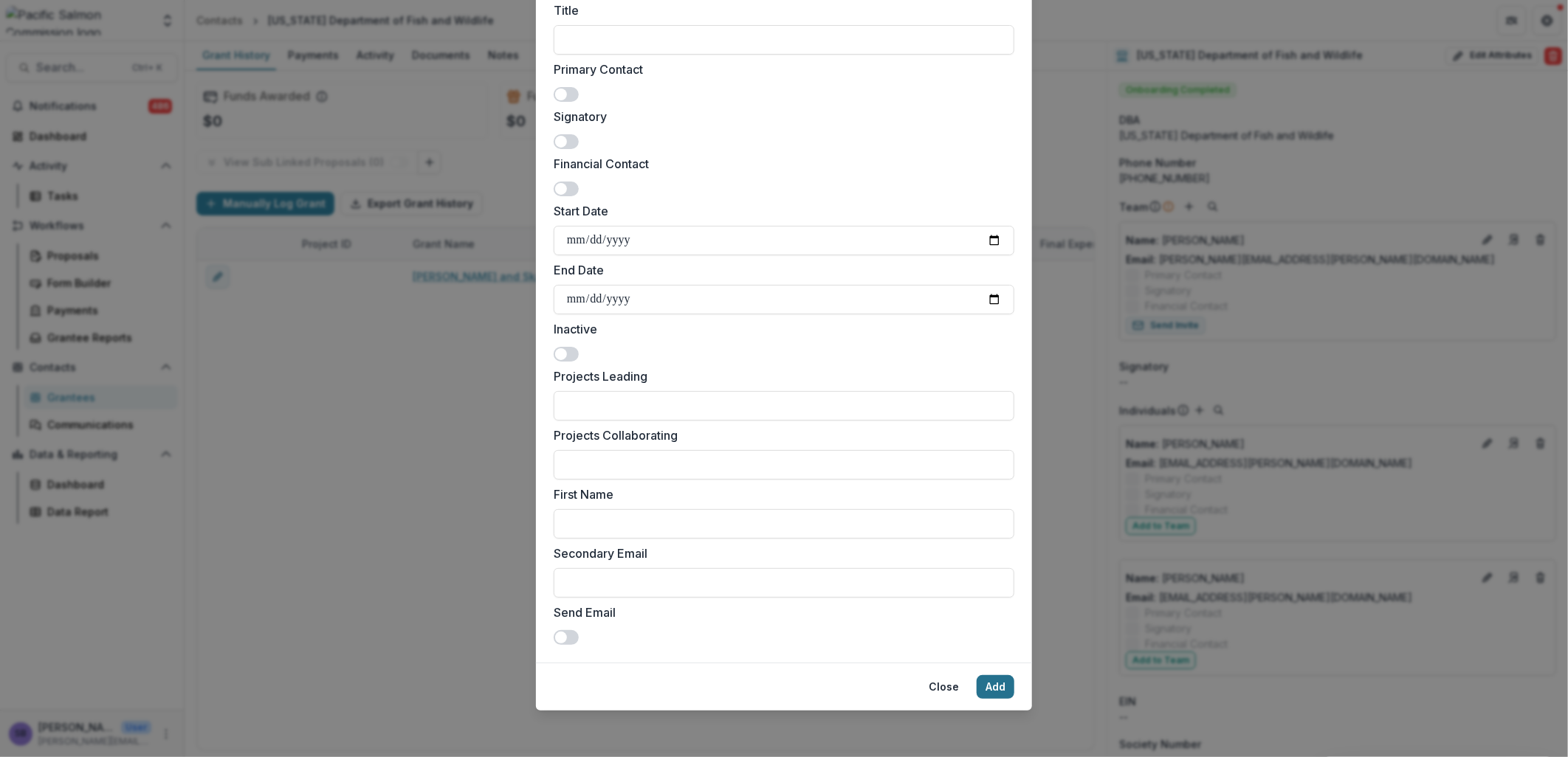
click at [998, 683] on button "Add" at bounding box center [995, 687] width 37 height 24
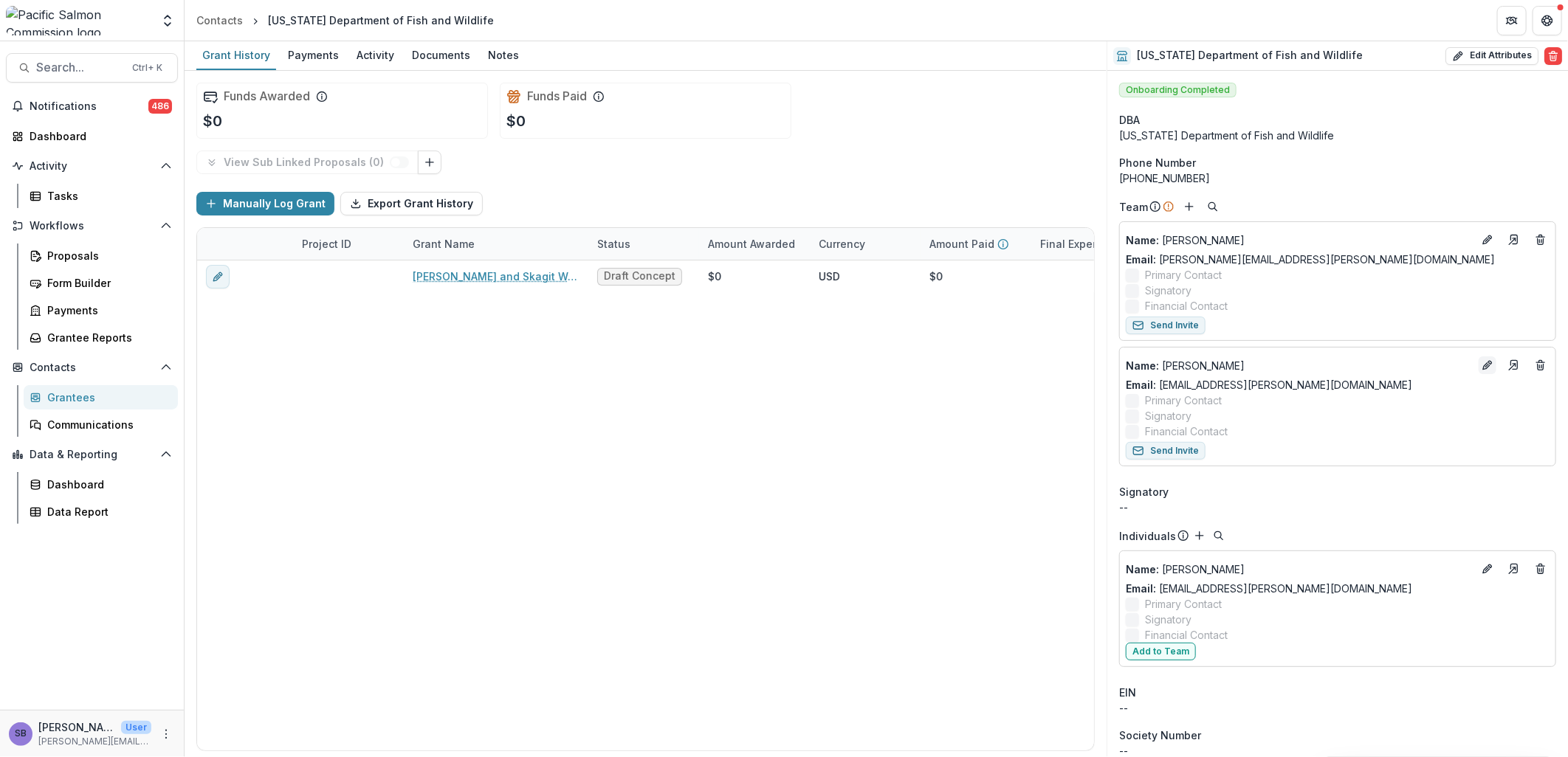
click at [1482, 368] on icon "Edit" at bounding box center [1487, 365] width 12 height 12
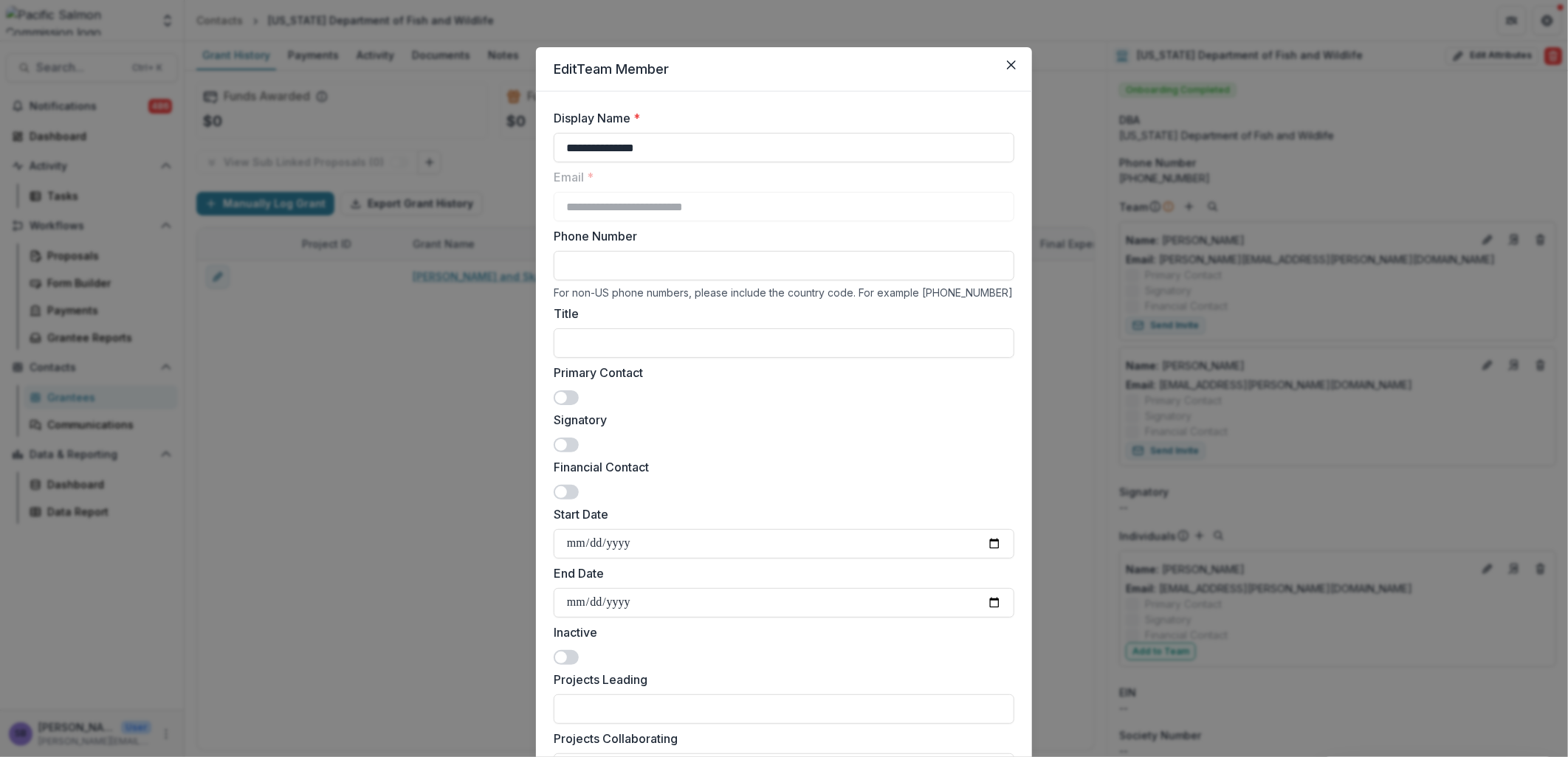
click at [564, 395] on span at bounding box center [561, 397] width 12 height 12
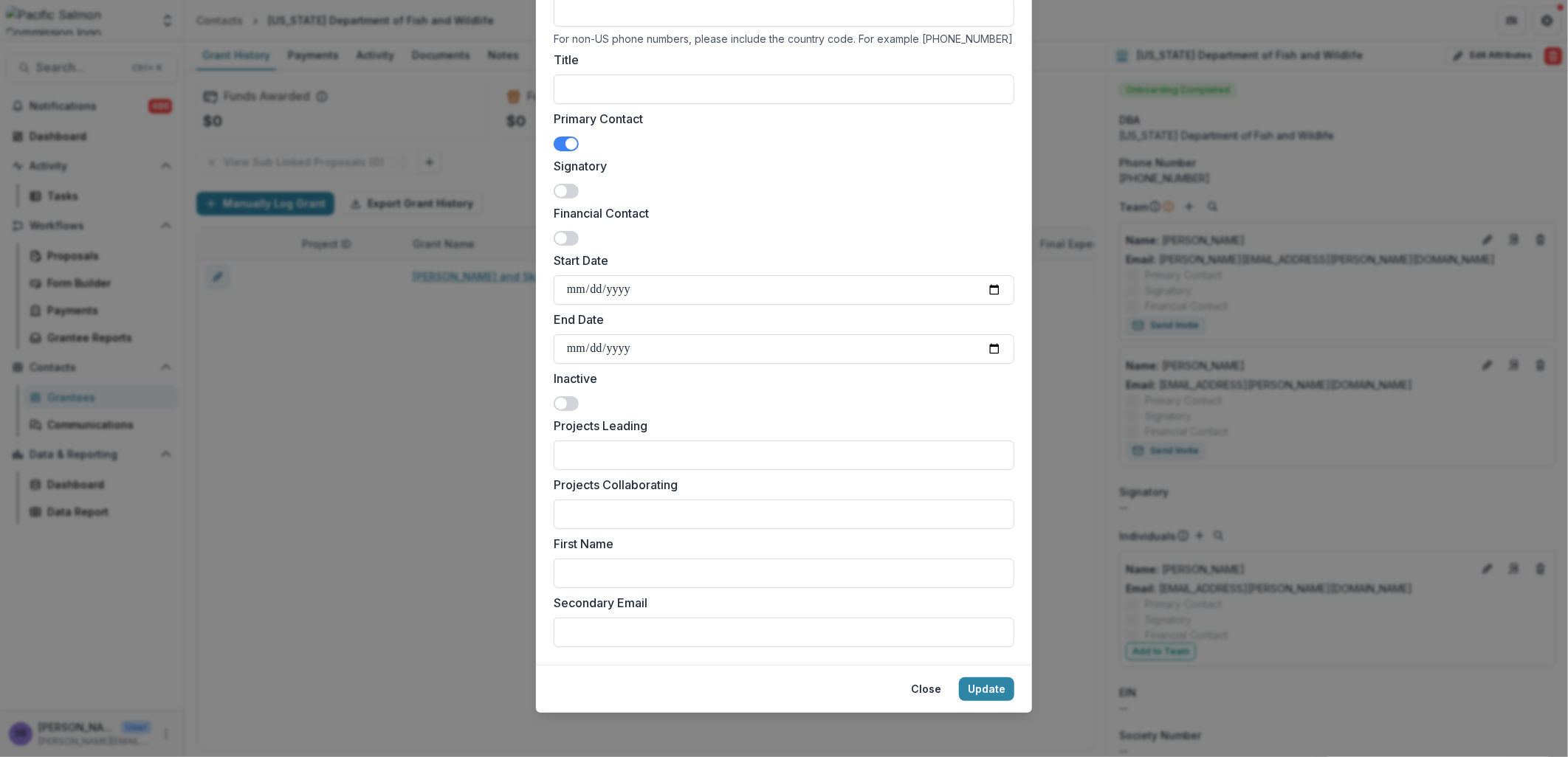
scroll to position [255, 0]
click at [984, 687] on button "Update" at bounding box center [986, 688] width 55 height 24
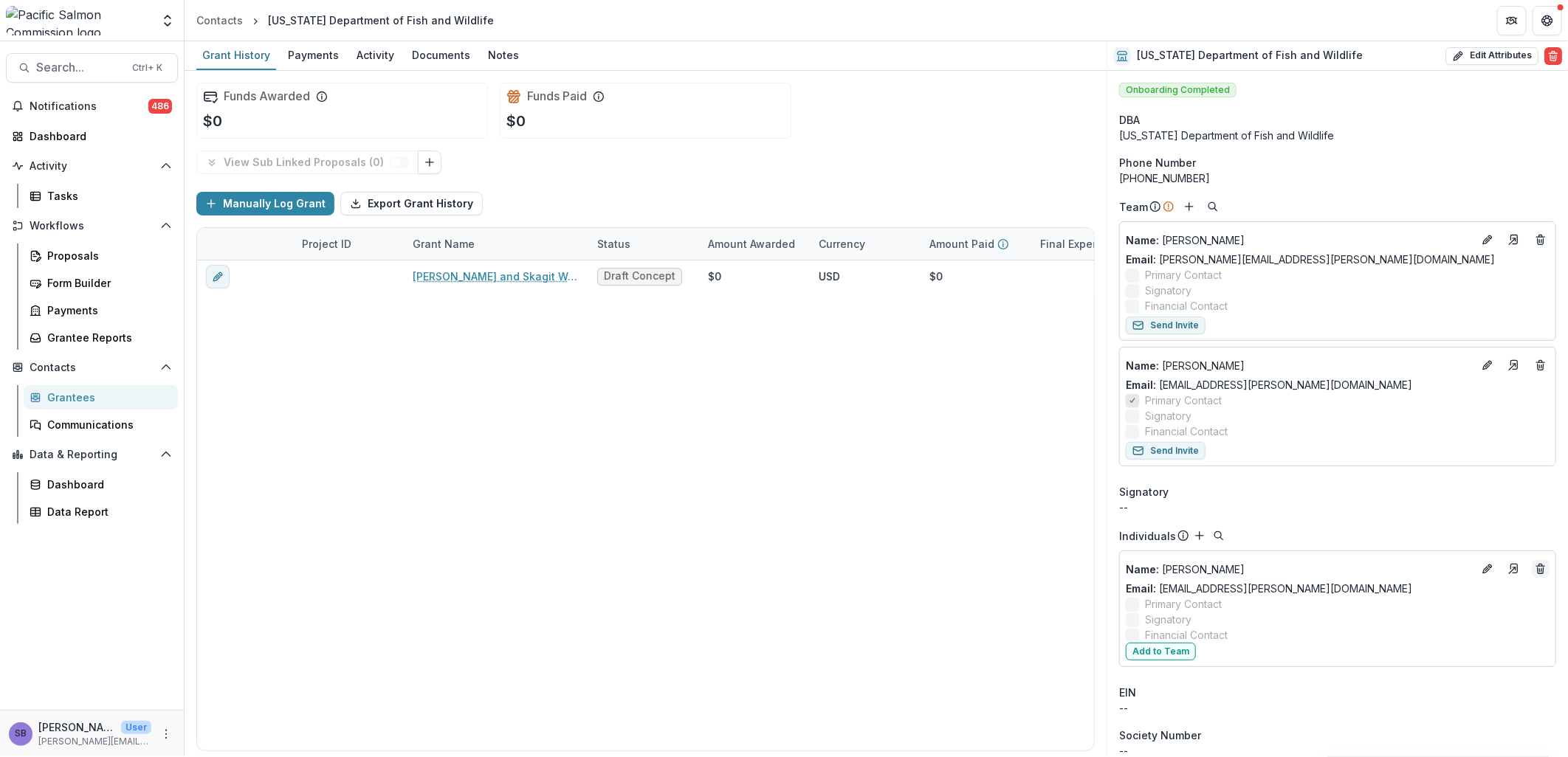
click at [1541, 572] on line "Deletes" at bounding box center [1541, 570] width 0 height 3
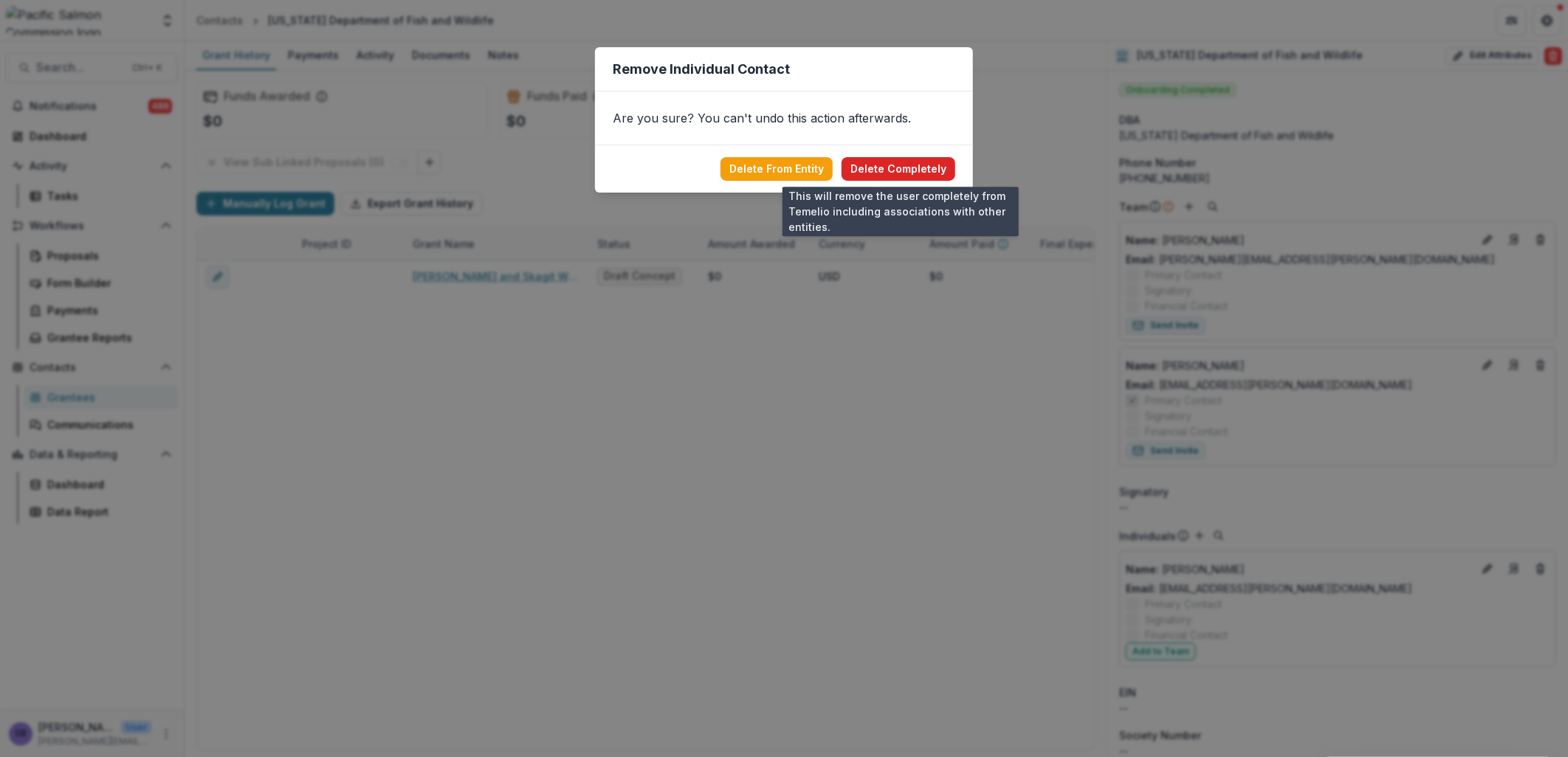
click at [917, 168] on button "Delete Completely" at bounding box center [898, 169] width 114 height 24
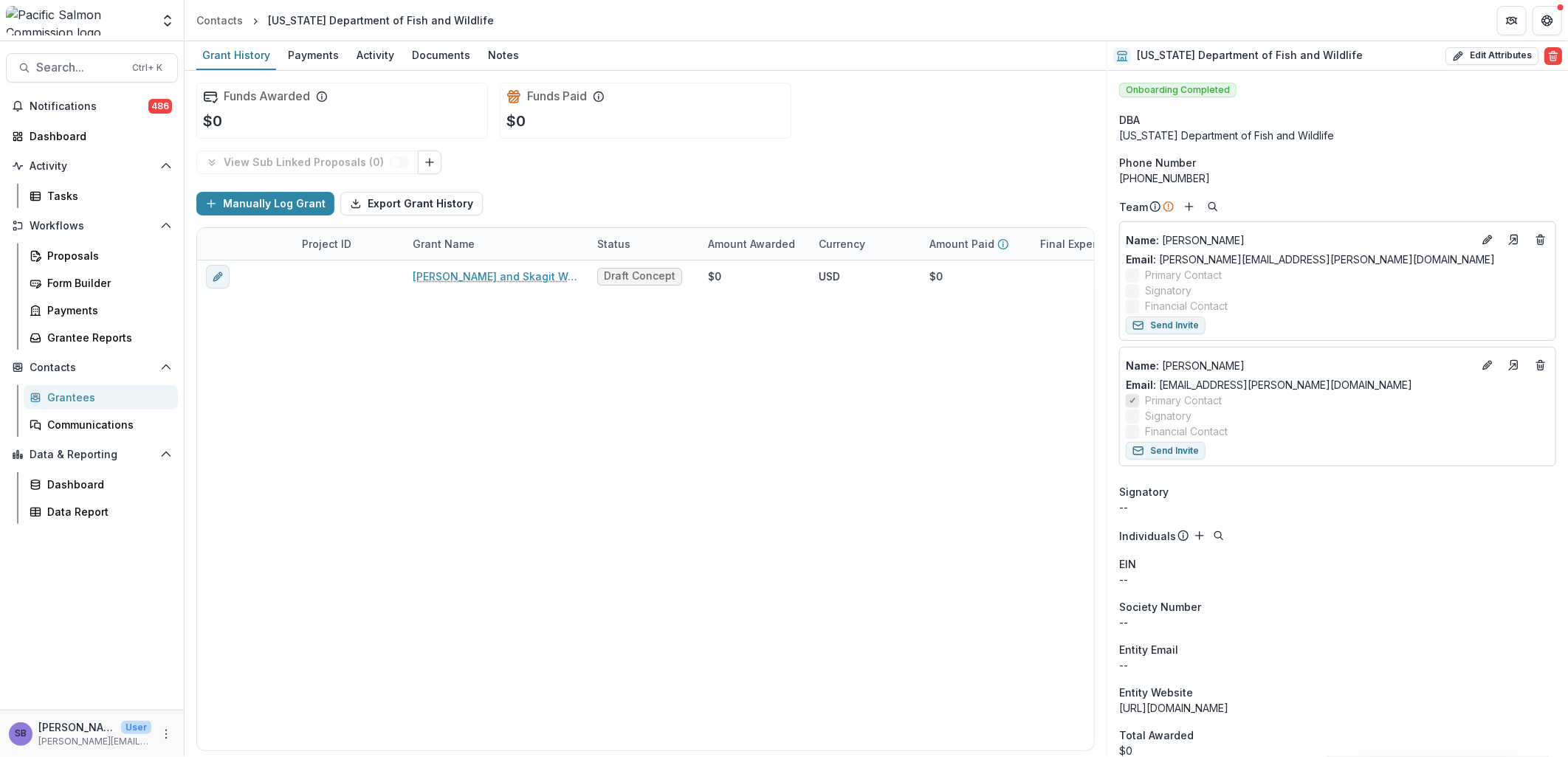
click at [1430, 632] on div "Onboarding Completed DBA Washington Department of Fish and Wildlife Phone Numbe…" at bounding box center [1337, 522] width 460 height 902
click at [94, 63] on span "Search..." at bounding box center [80, 68] width 87 height 14
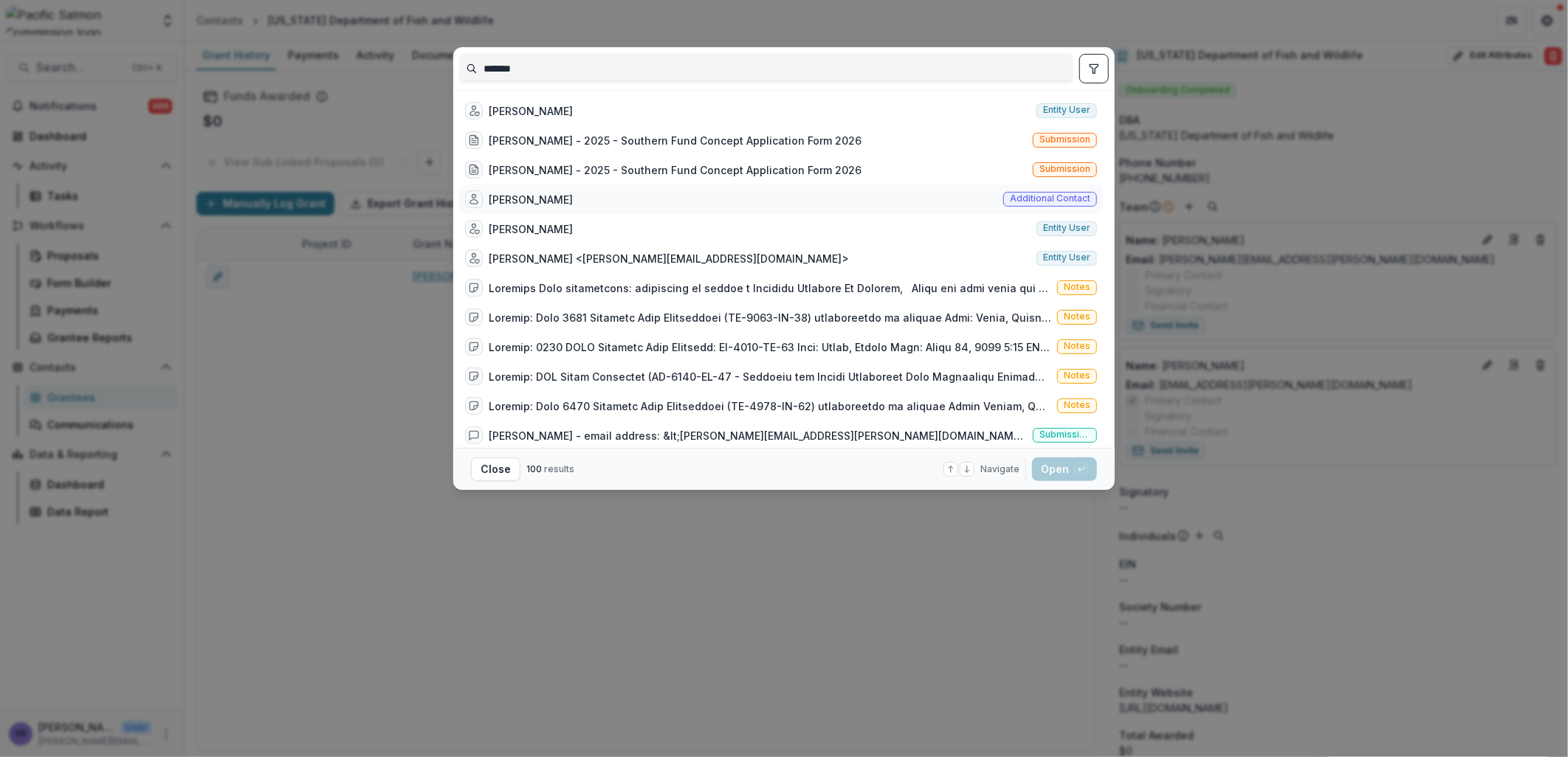
type input "*******"
click at [542, 201] on div "[PERSON_NAME]" at bounding box center [530, 199] width 84 height 15
click at [1055, 463] on button "Open with enter key" at bounding box center [1064, 469] width 65 height 24
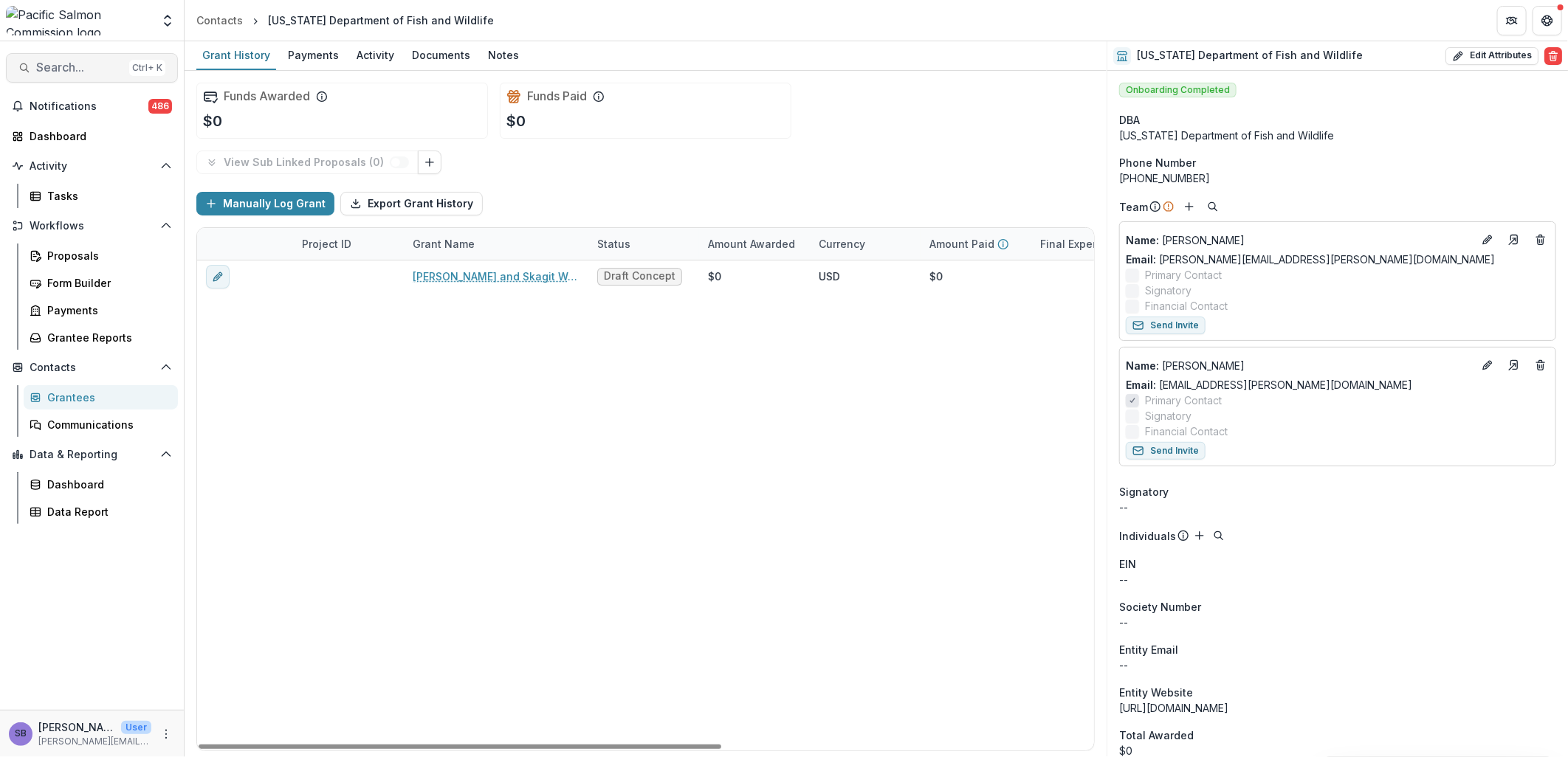
click at [80, 63] on span "Search..." at bounding box center [80, 68] width 87 height 14
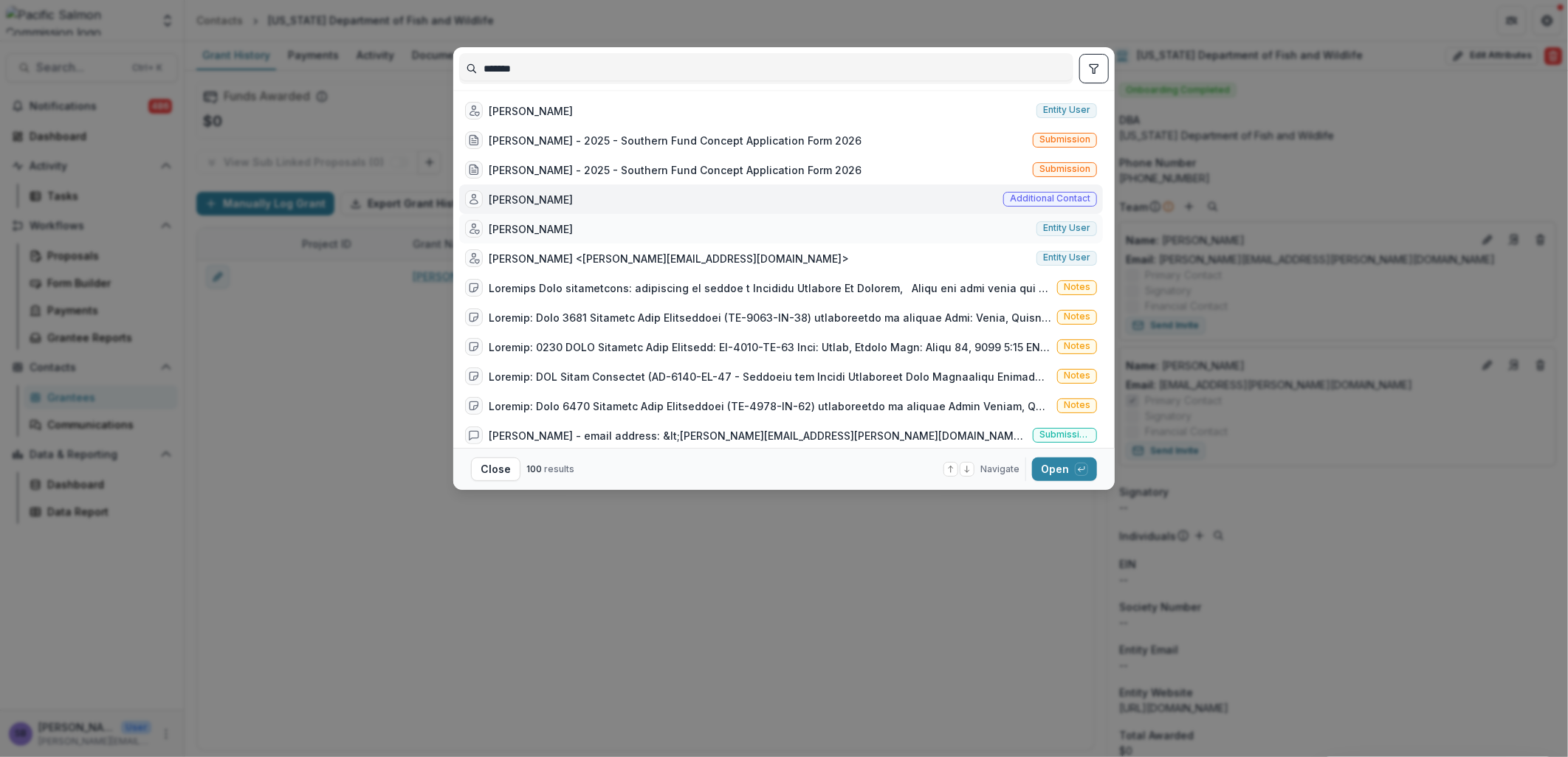
click at [636, 230] on div "Chanice Sweeney Entity user" at bounding box center [781, 228] width 644 height 29
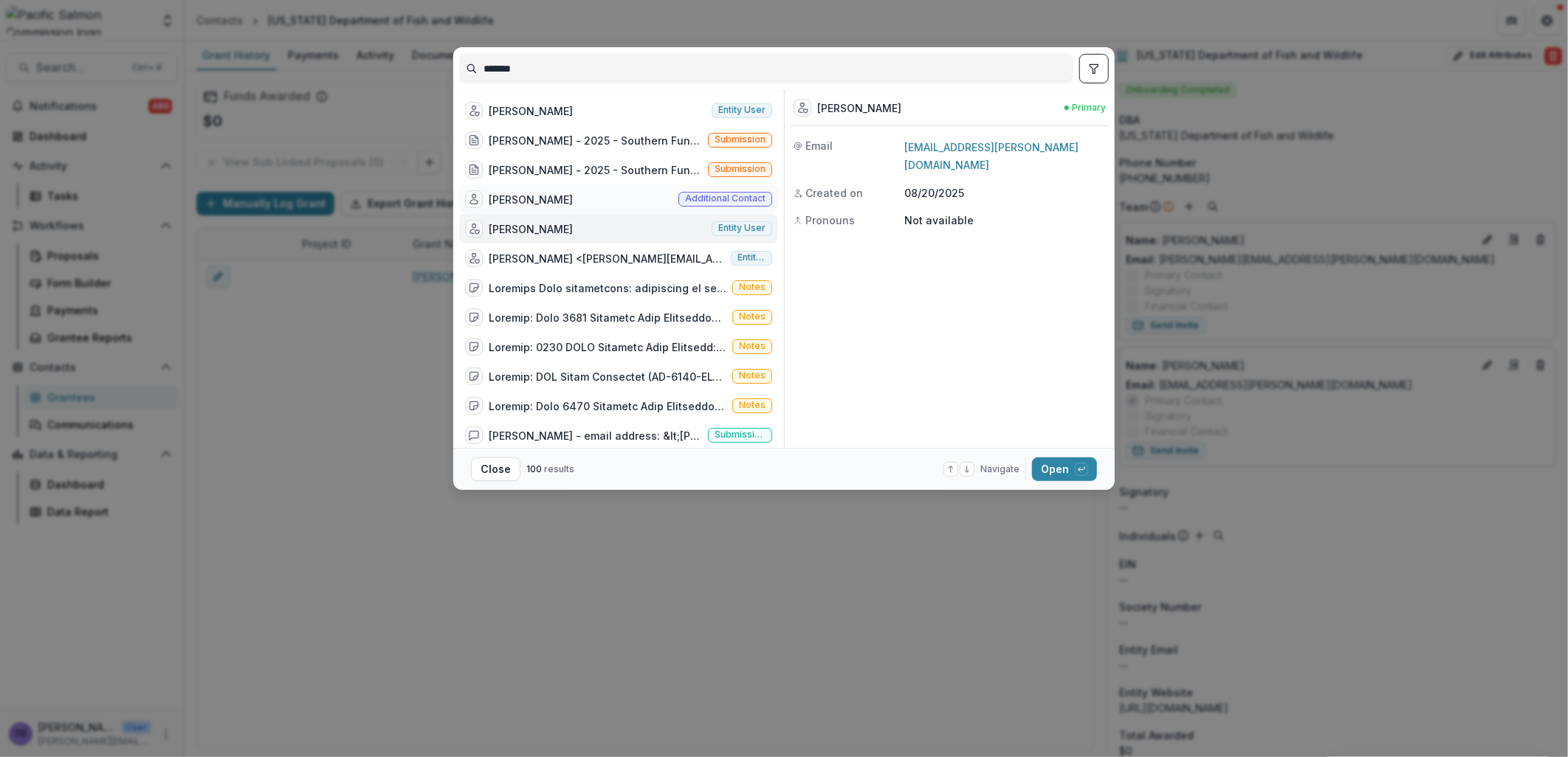
click at [521, 195] on div "[PERSON_NAME]" at bounding box center [530, 199] width 84 height 15
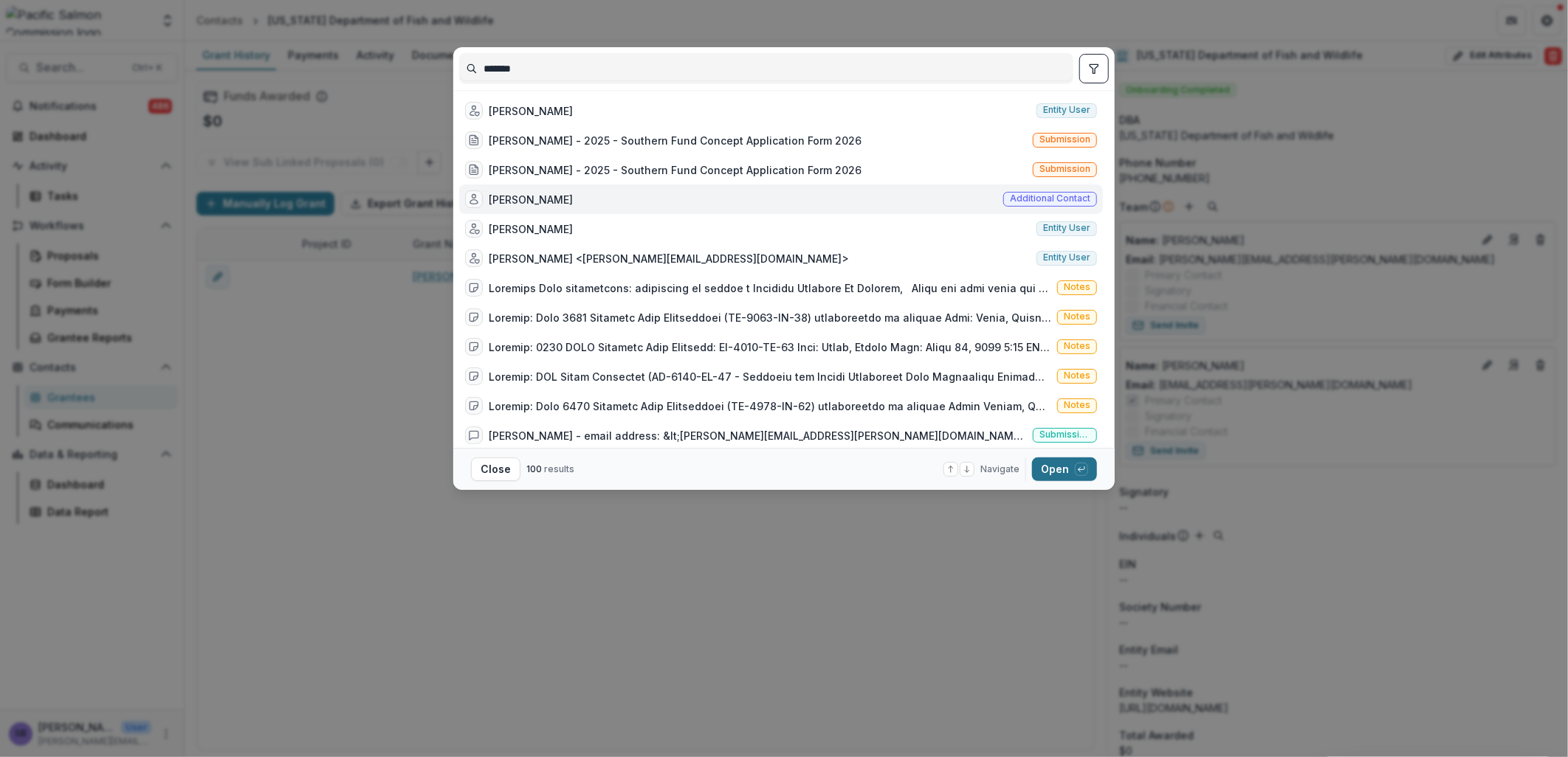
click at [1052, 469] on button "Open with enter key" at bounding box center [1064, 469] width 65 height 24
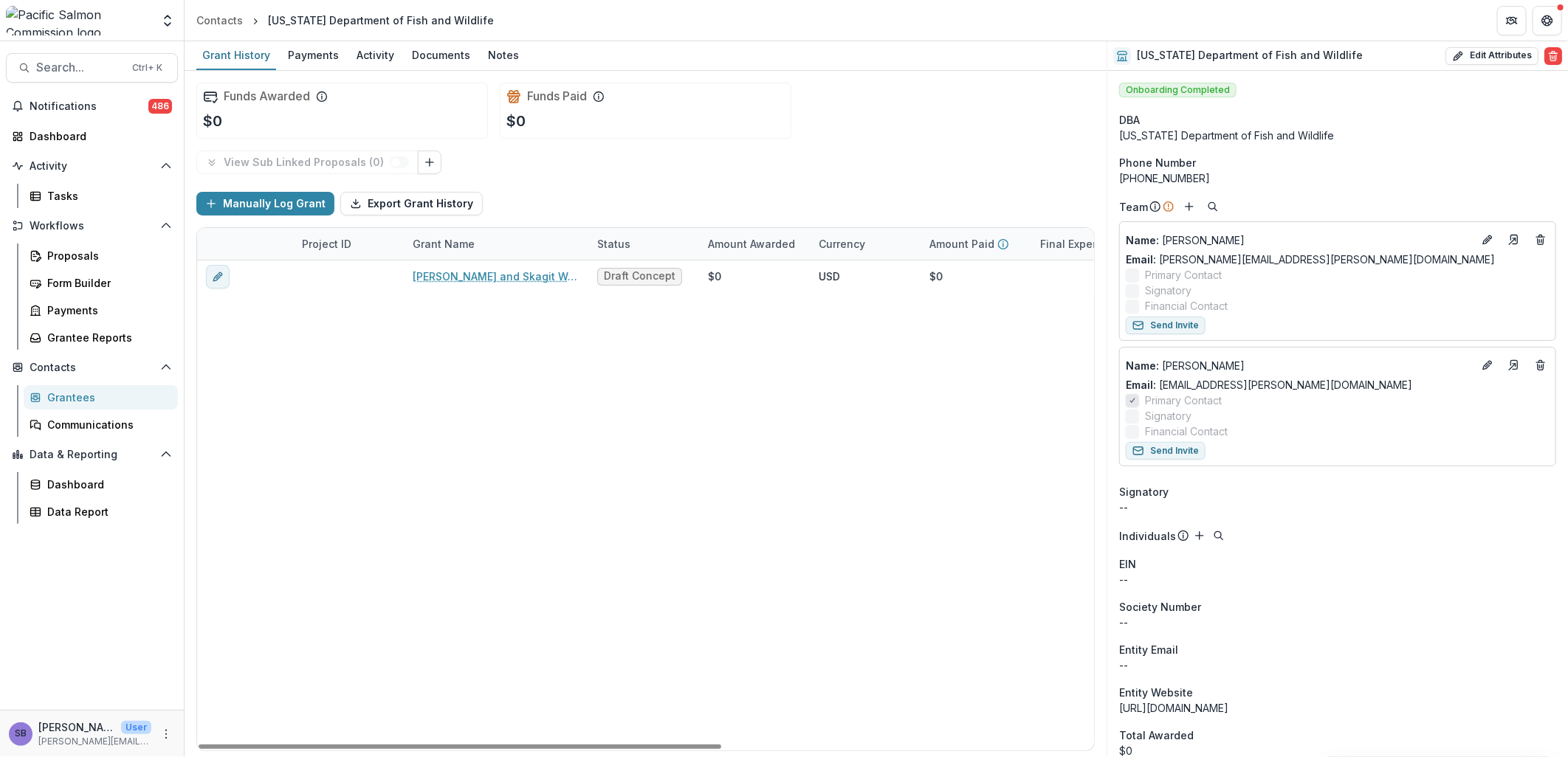
click at [91, 400] on div "Grantees" at bounding box center [107, 397] width 119 height 15
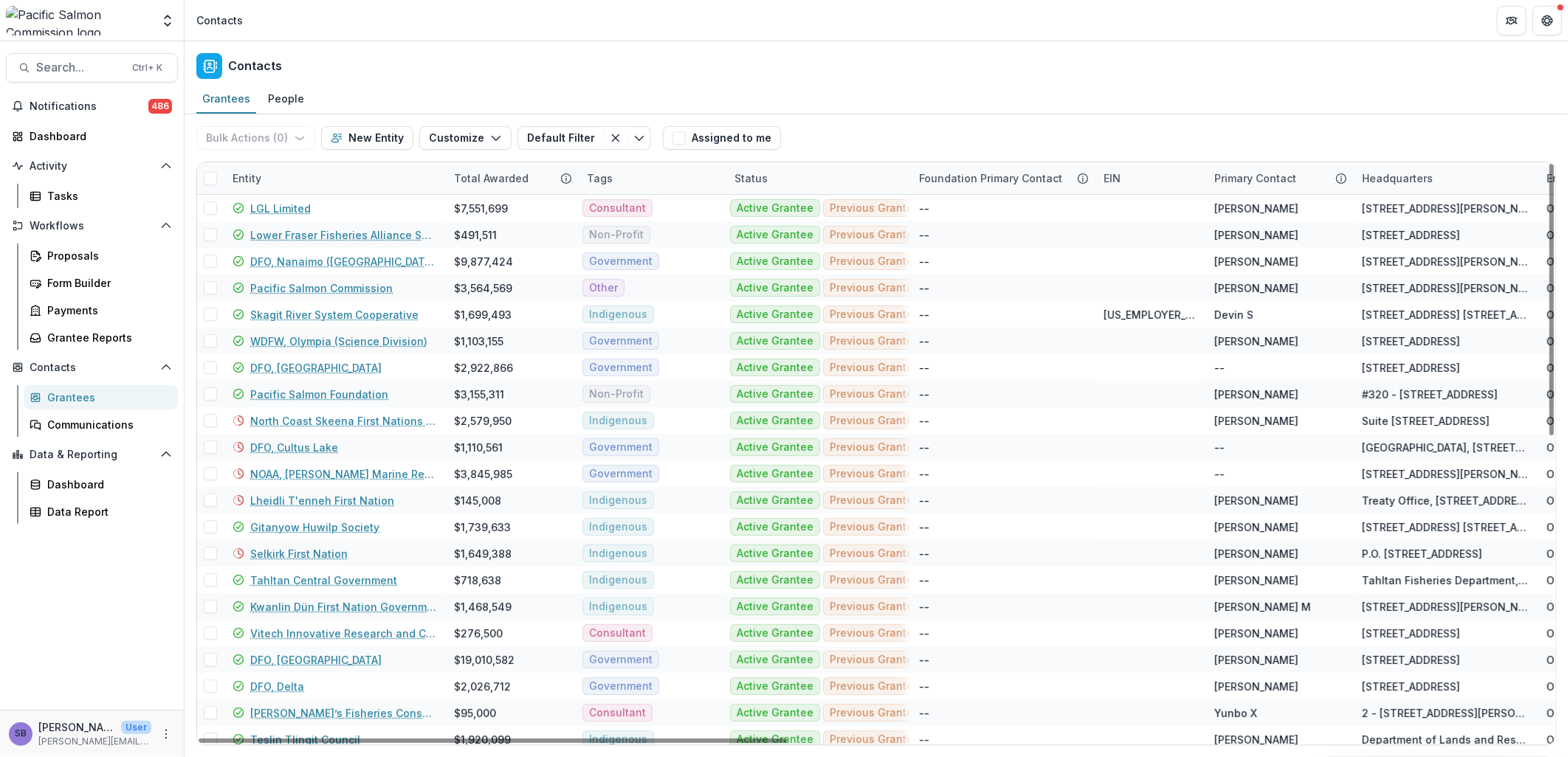
click at [336, 188] on div "Entity" at bounding box center [334, 179] width 221 height 32
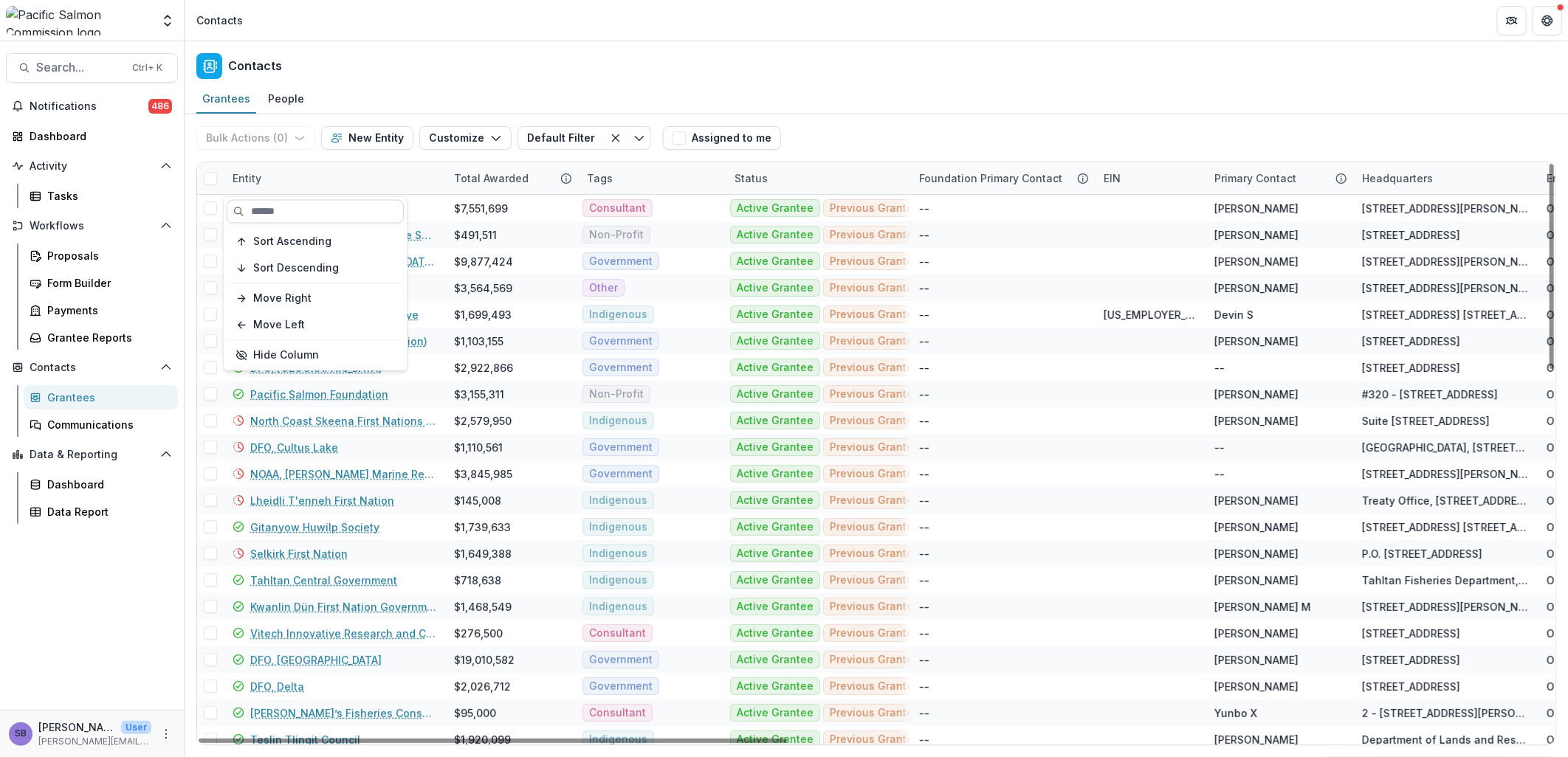
click at [325, 204] on input at bounding box center [314, 211] width 177 height 24
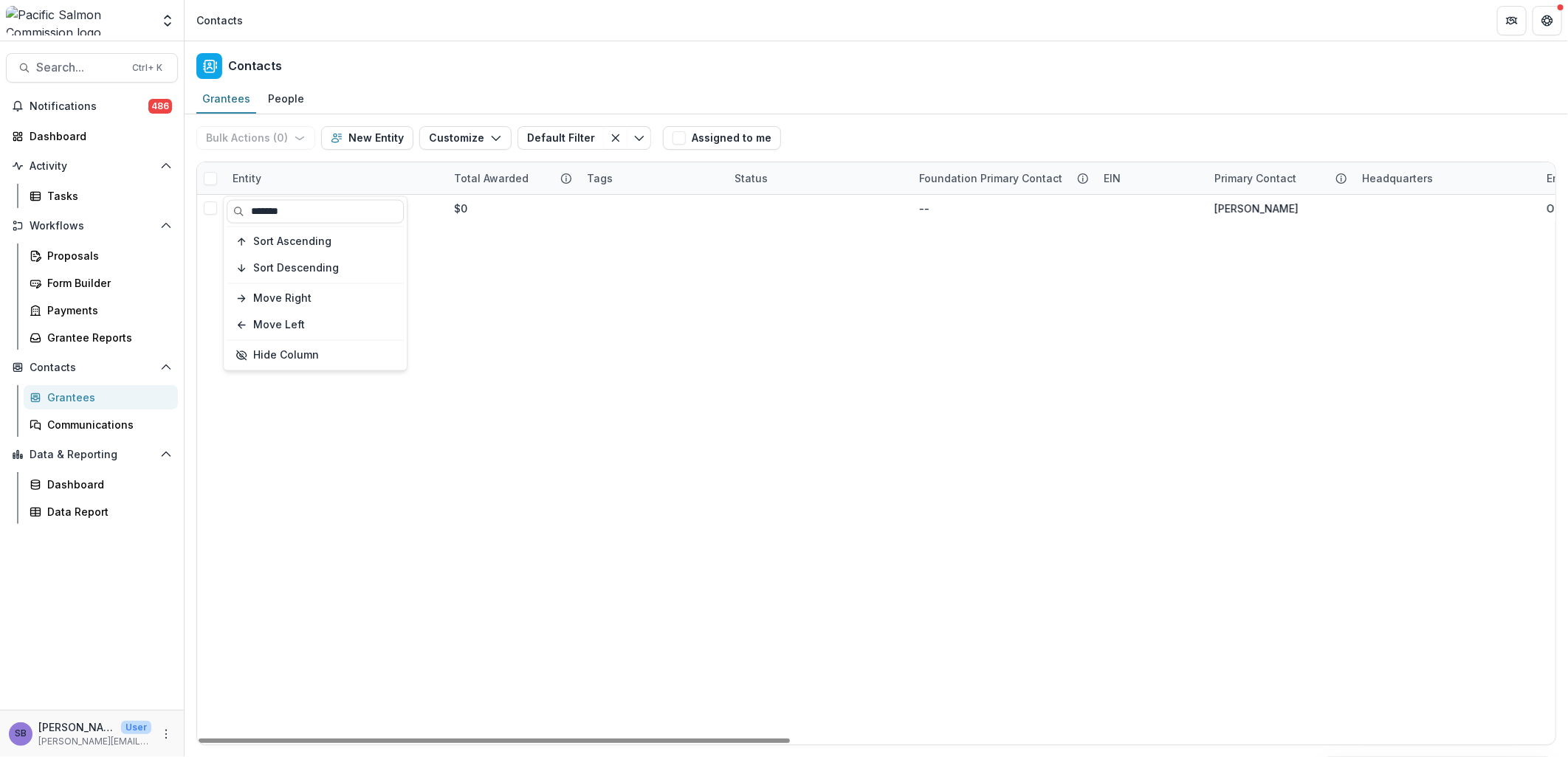
type input "*******"
click at [858, 131] on div "Bulk Actions ( 0 ) Send Email Create Proposals Create Tasks New Entity Customiz…" at bounding box center [876, 138] width 1359 height 47
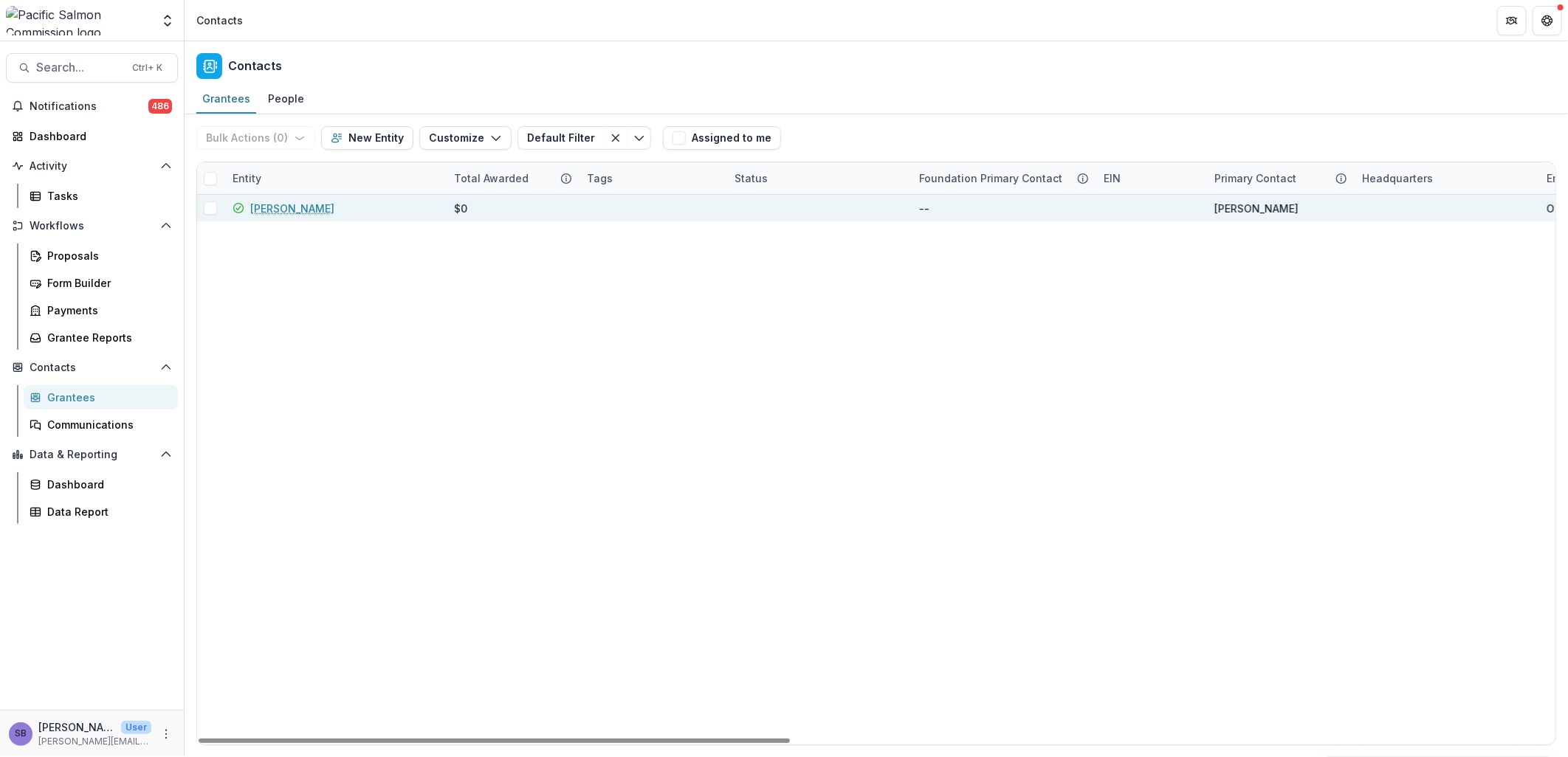
click at [270, 207] on link "[PERSON_NAME]" at bounding box center [292, 208] width 84 height 15
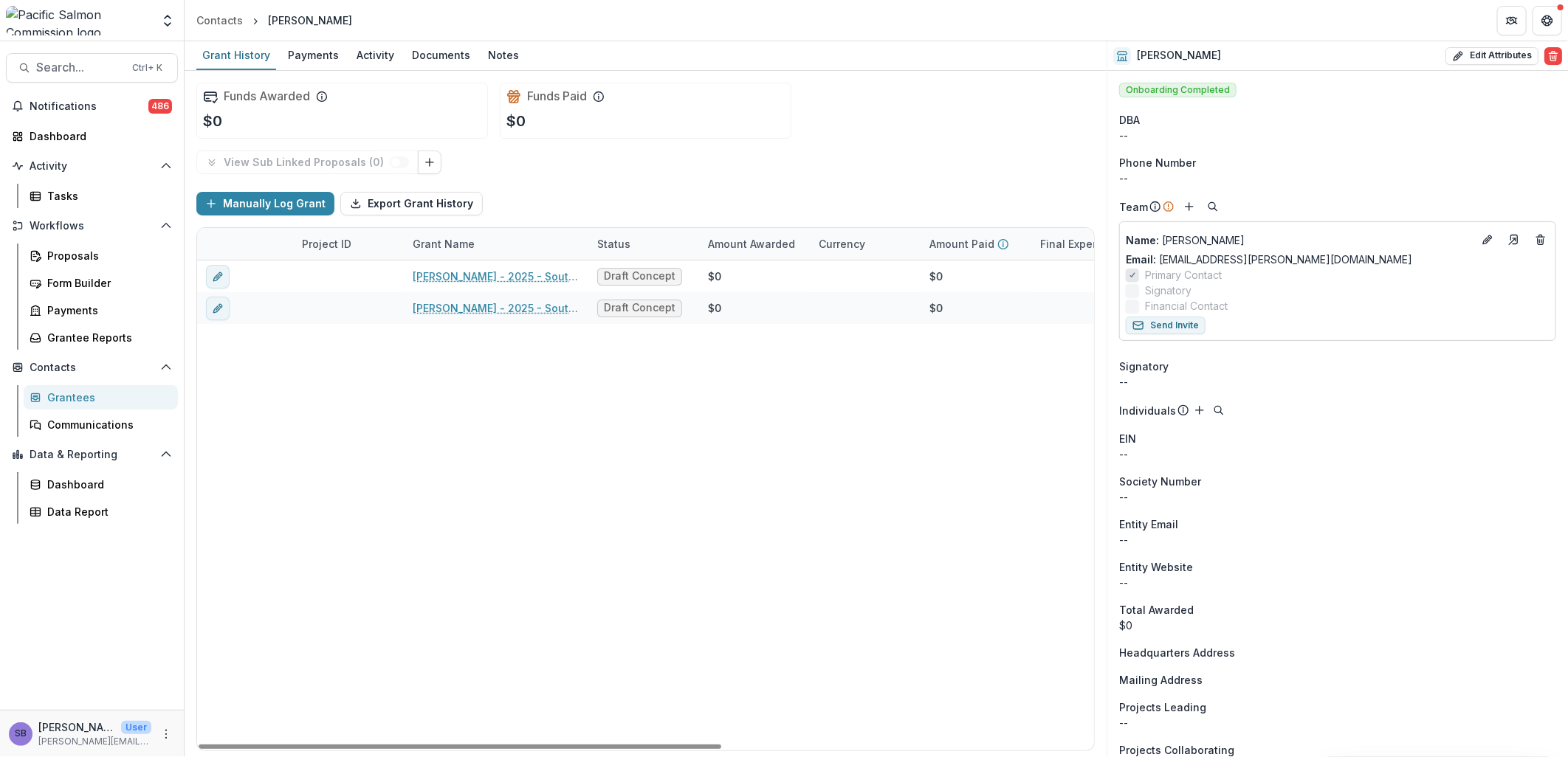
click at [68, 394] on div "Grantees" at bounding box center [107, 397] width 119 height 15
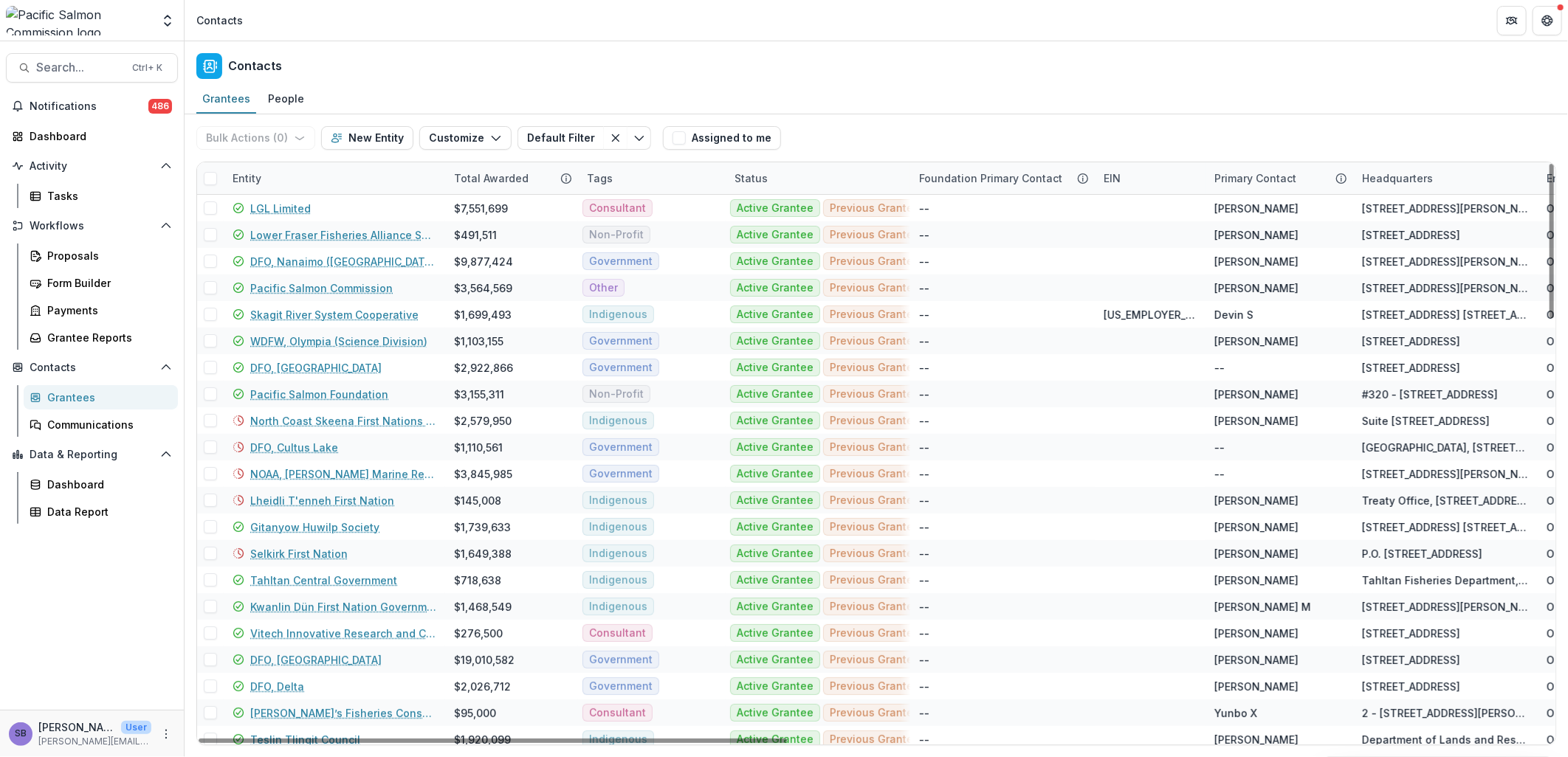
click at [277, 170] on div "Entity" at bounding box center [334, 179] width 221 height 32
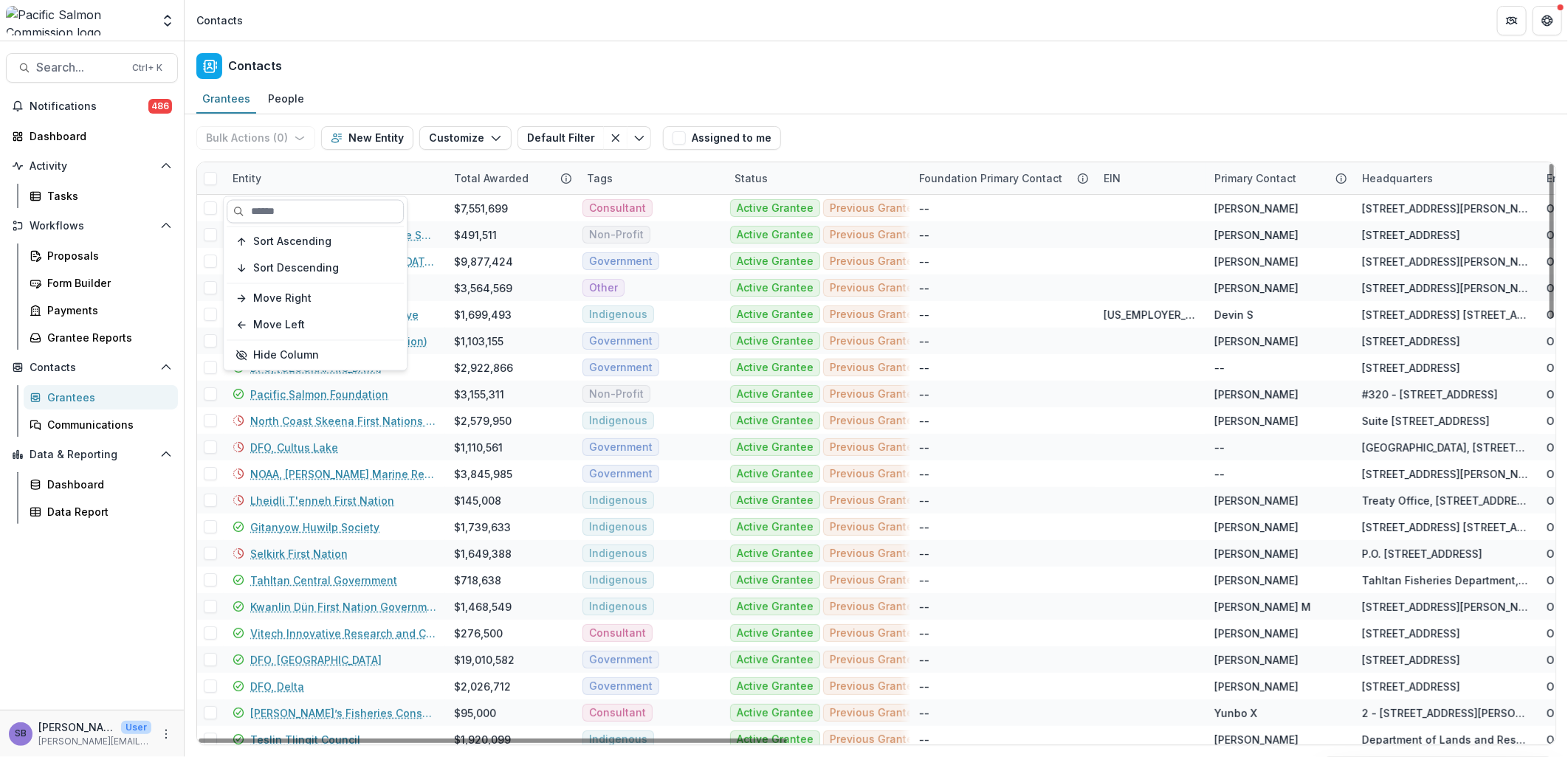
click at [293, 210] on input at bounding box center [314, 211] width 177 height 24
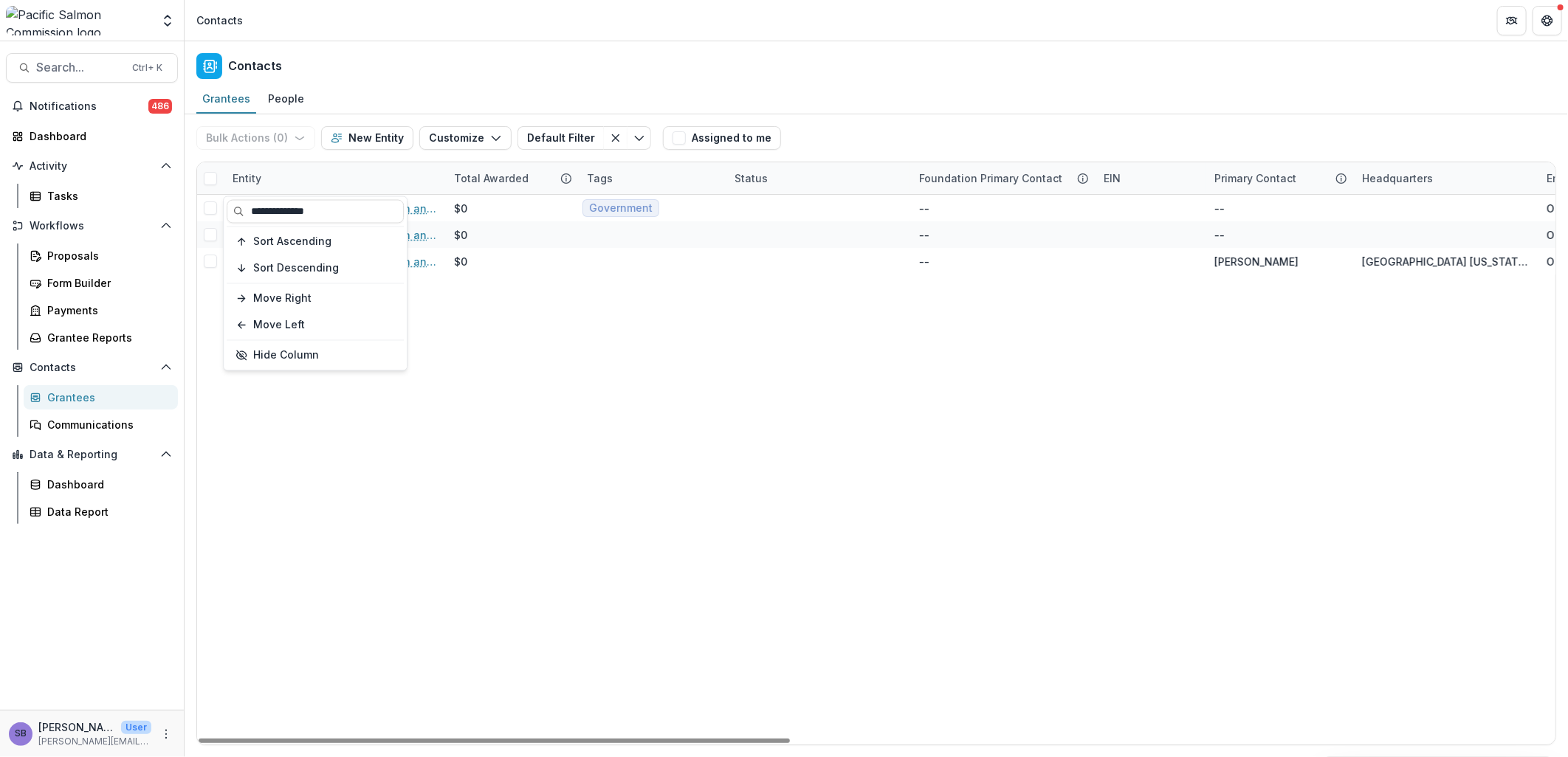
type input "**********"
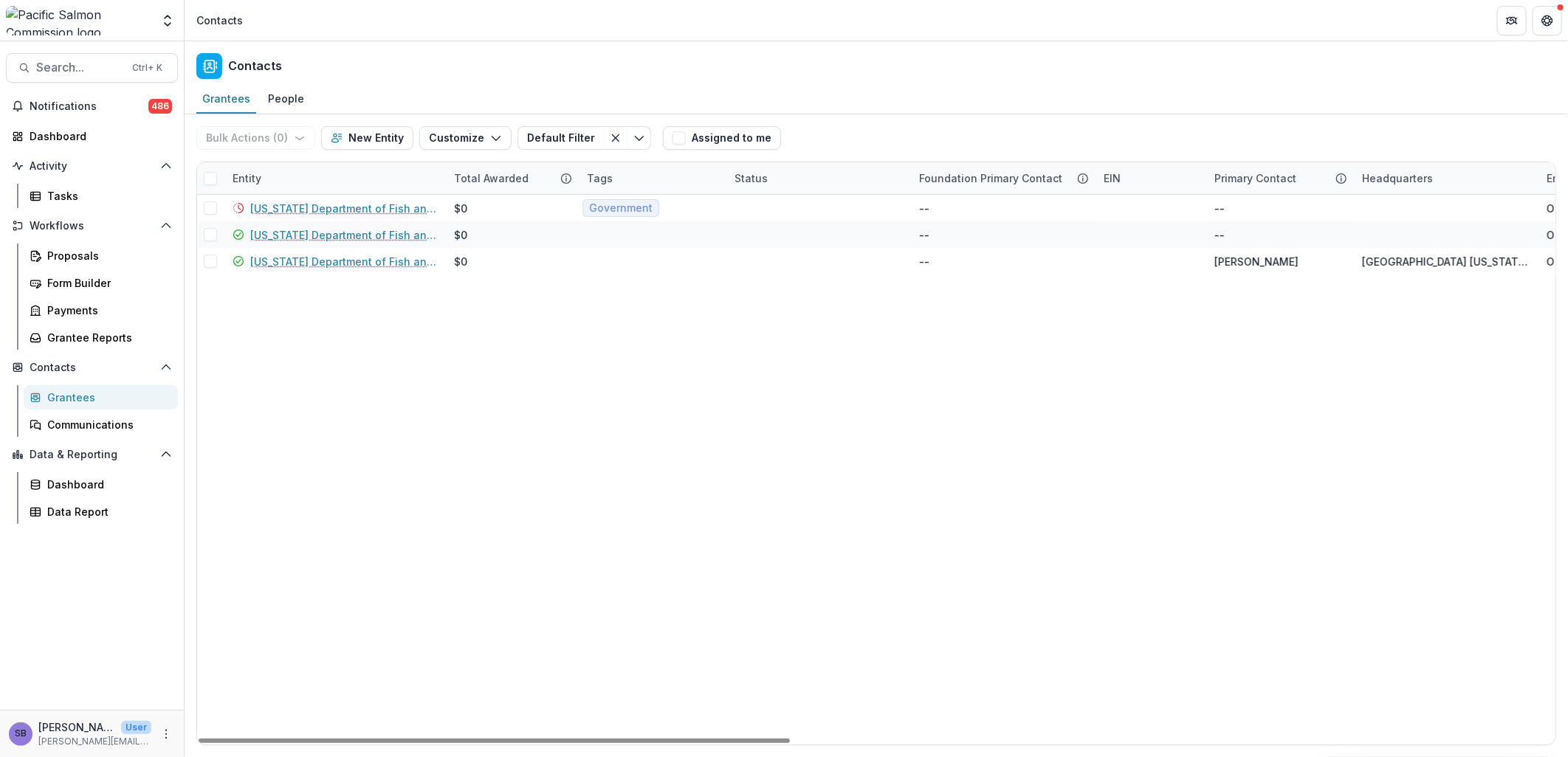
click at [975, 107] on div "Grantees People" at bounding box center [876, 100] width 1383 height 29
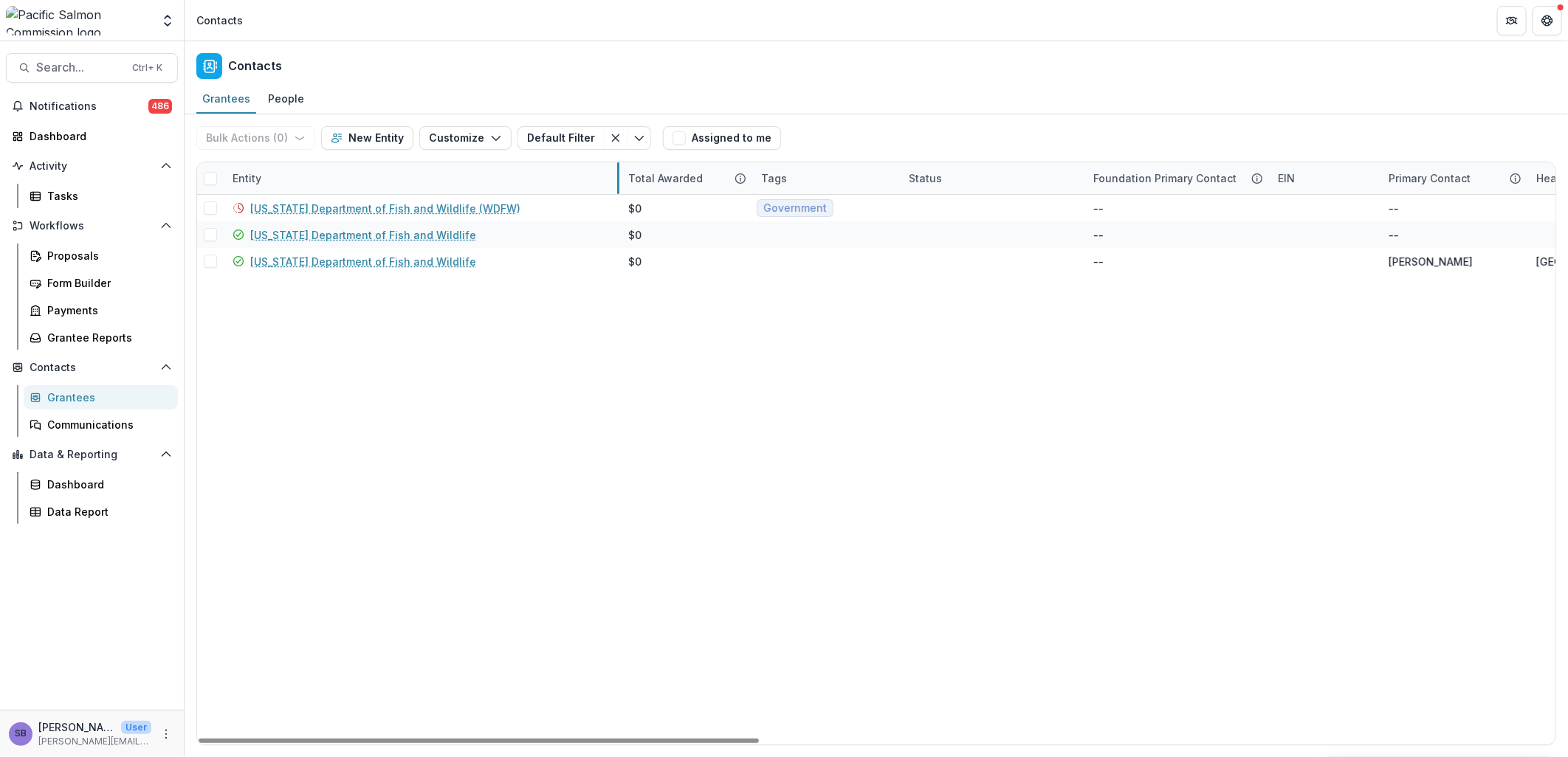
drag, startPoint x: 443, startPoint y: 171, endPoint x: 617, endPoint y: 171, distance: 174.0
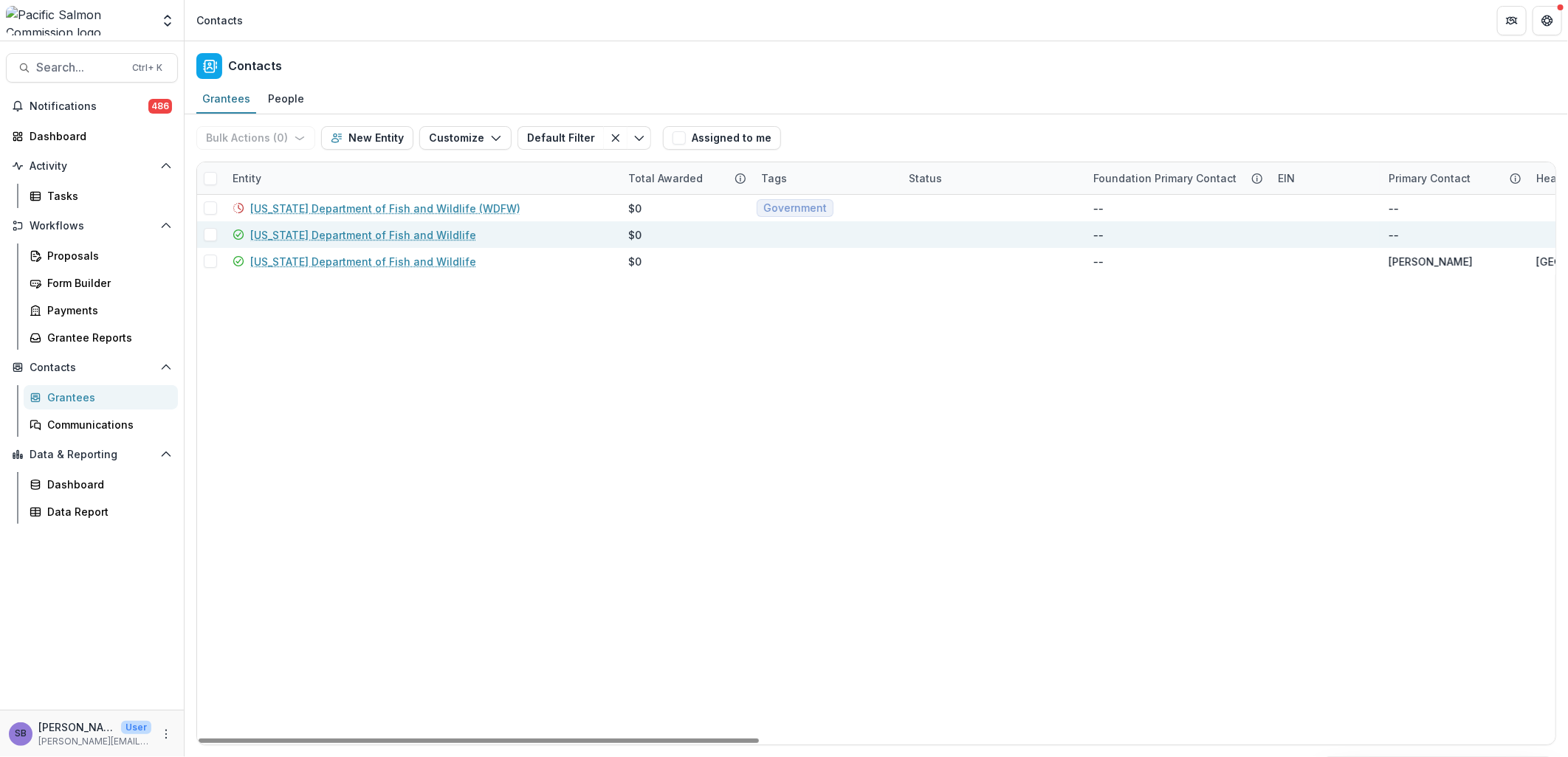
click at [386, 234] on link "[US_STATE] Department of Fish and Wildlife" at bounding box center [363, 235] width 226 height 15
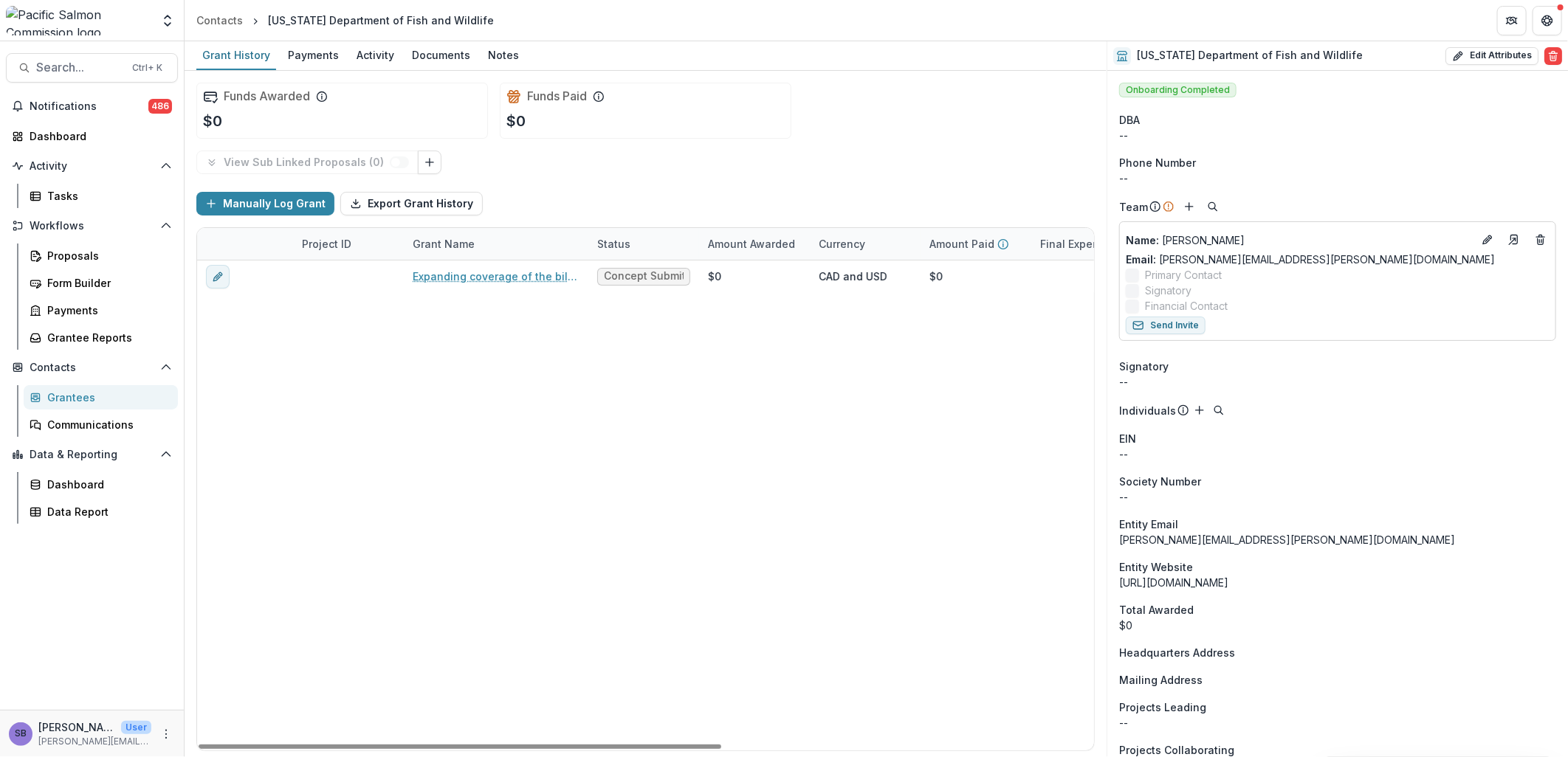
click at [74, 400] on div "Grantees" at bounding box center [107, 397] width 119 height 15
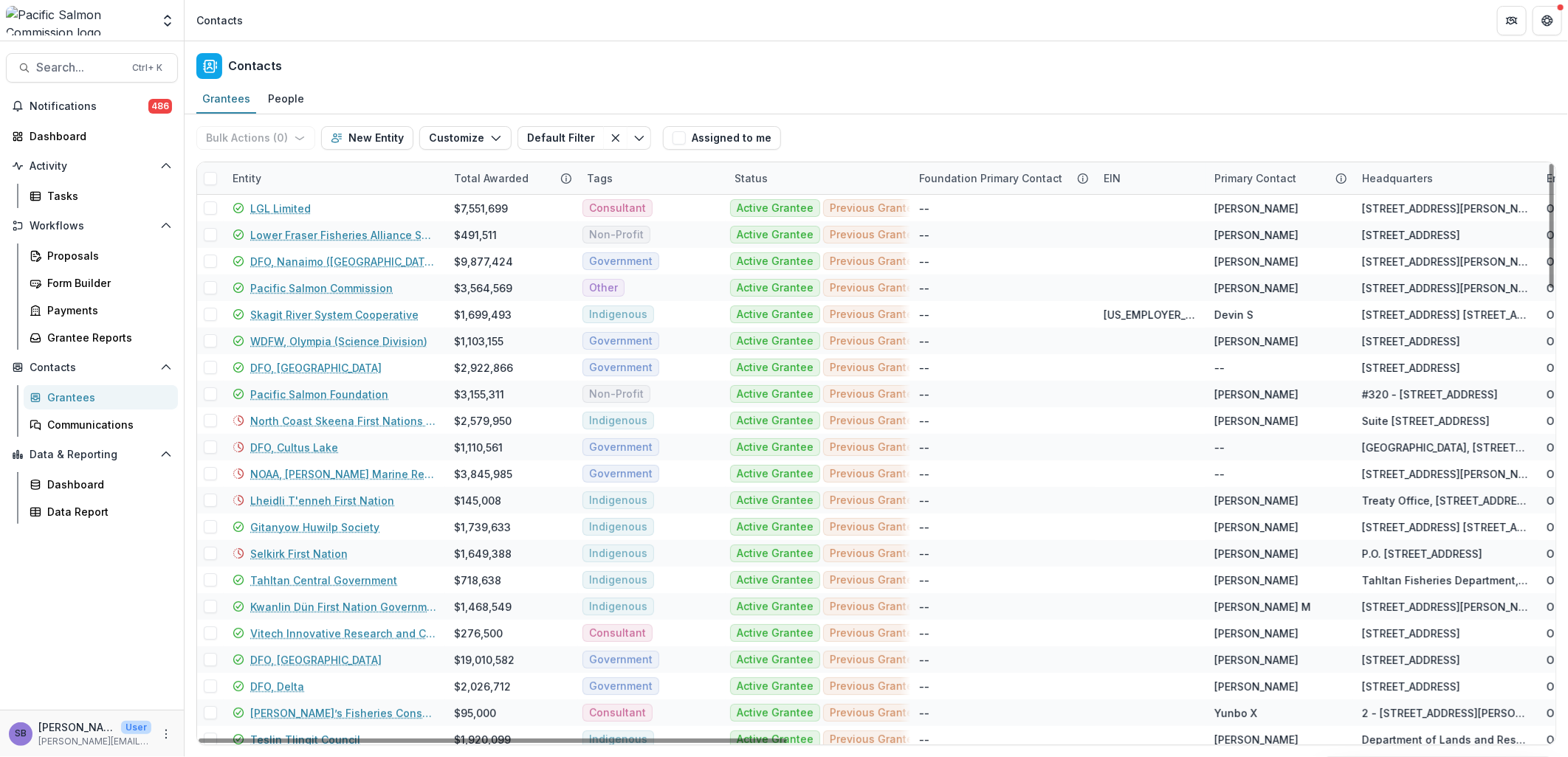
click at [334, 172] on div "Entity" at bounding box center [334, 179] width 221 height 32
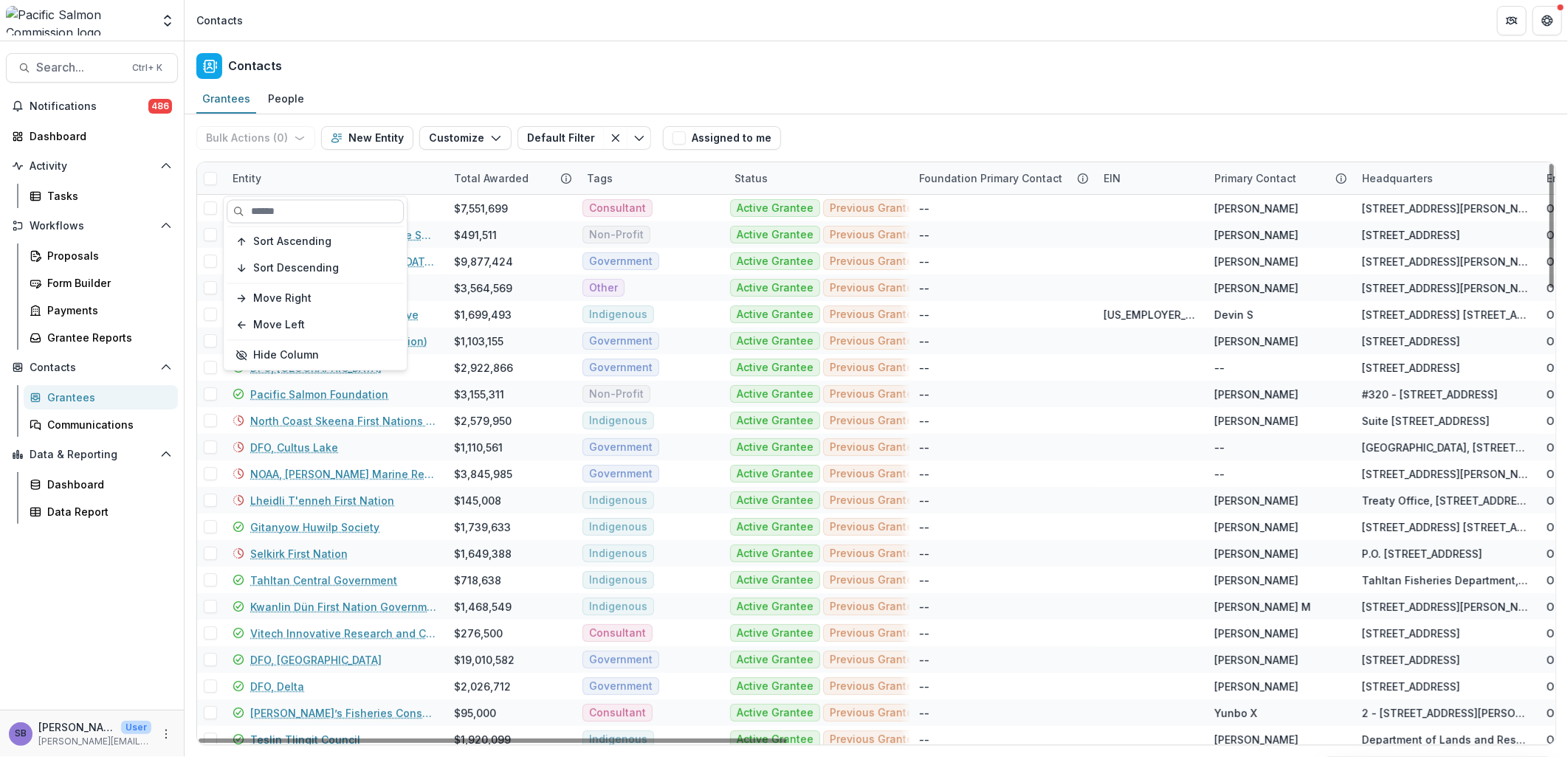
click at [328, 216] on input at bounding box center [314, 211] width 177 height 24
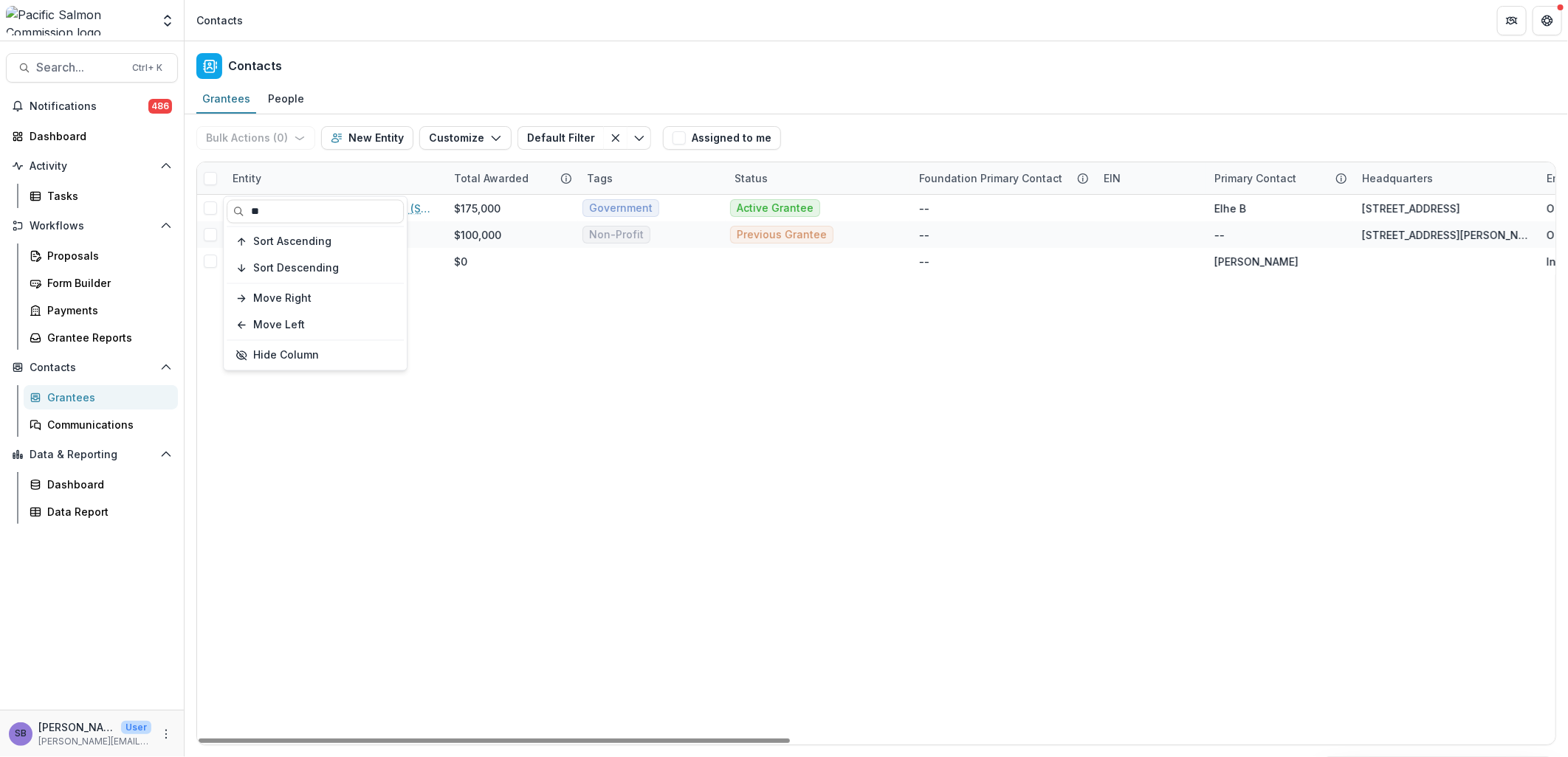
type input "**"
click at [817, 116] on div "Bulk Actions ( 0 ) Send Email Create Proposals Create Tasks New Entity Customiz…" at bounding box center [876, 138] width 1359 height 47
click at [293, 175] on div "Entity" at bounding box center [334, 179] width 221 height 32
click at [261, 207] on input "**" at bounding box center [314, 211] width 177 height 24
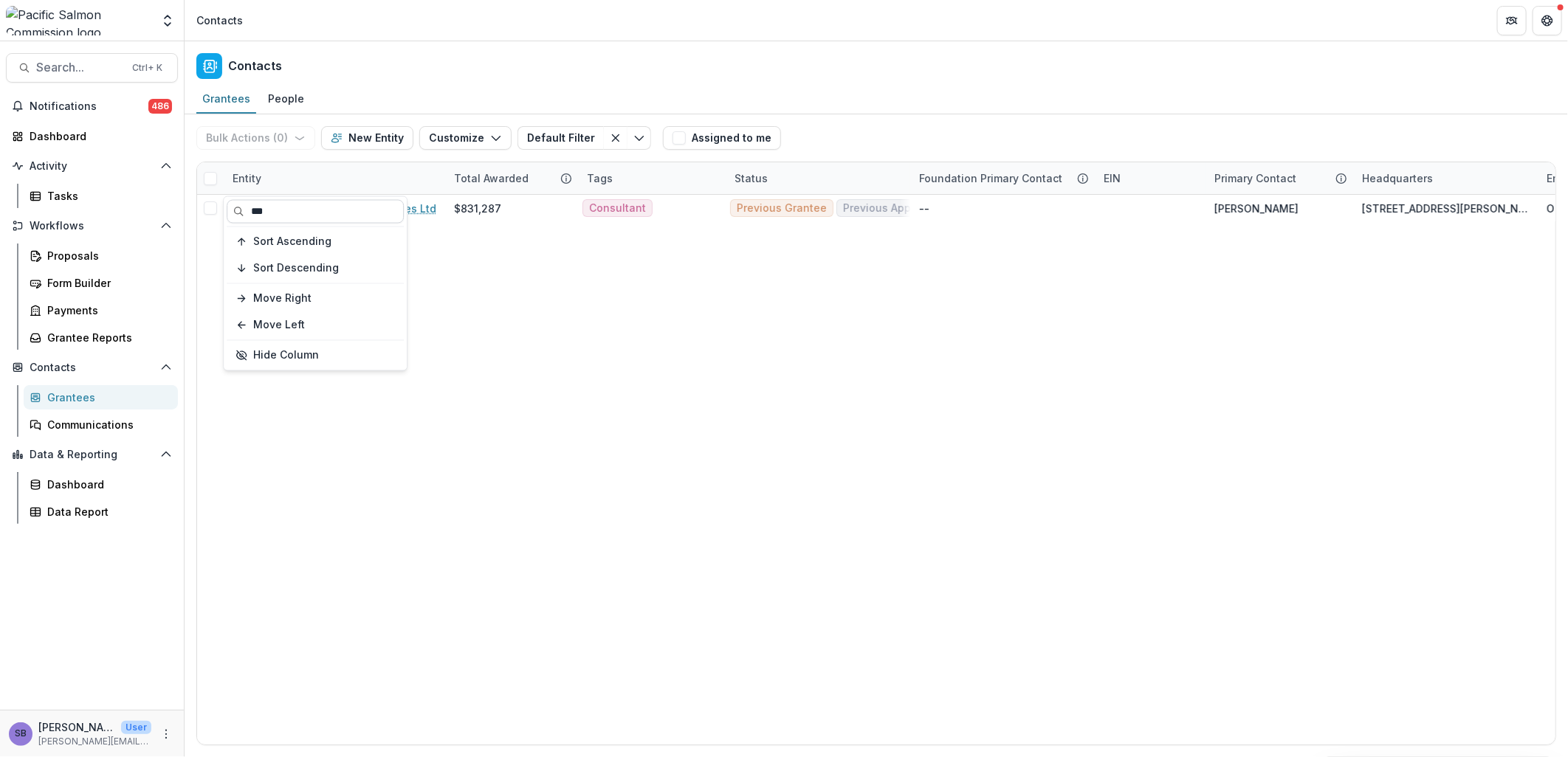
click at [286, 211] on input "***" at bounding box center [314, 211] width 177 height 24
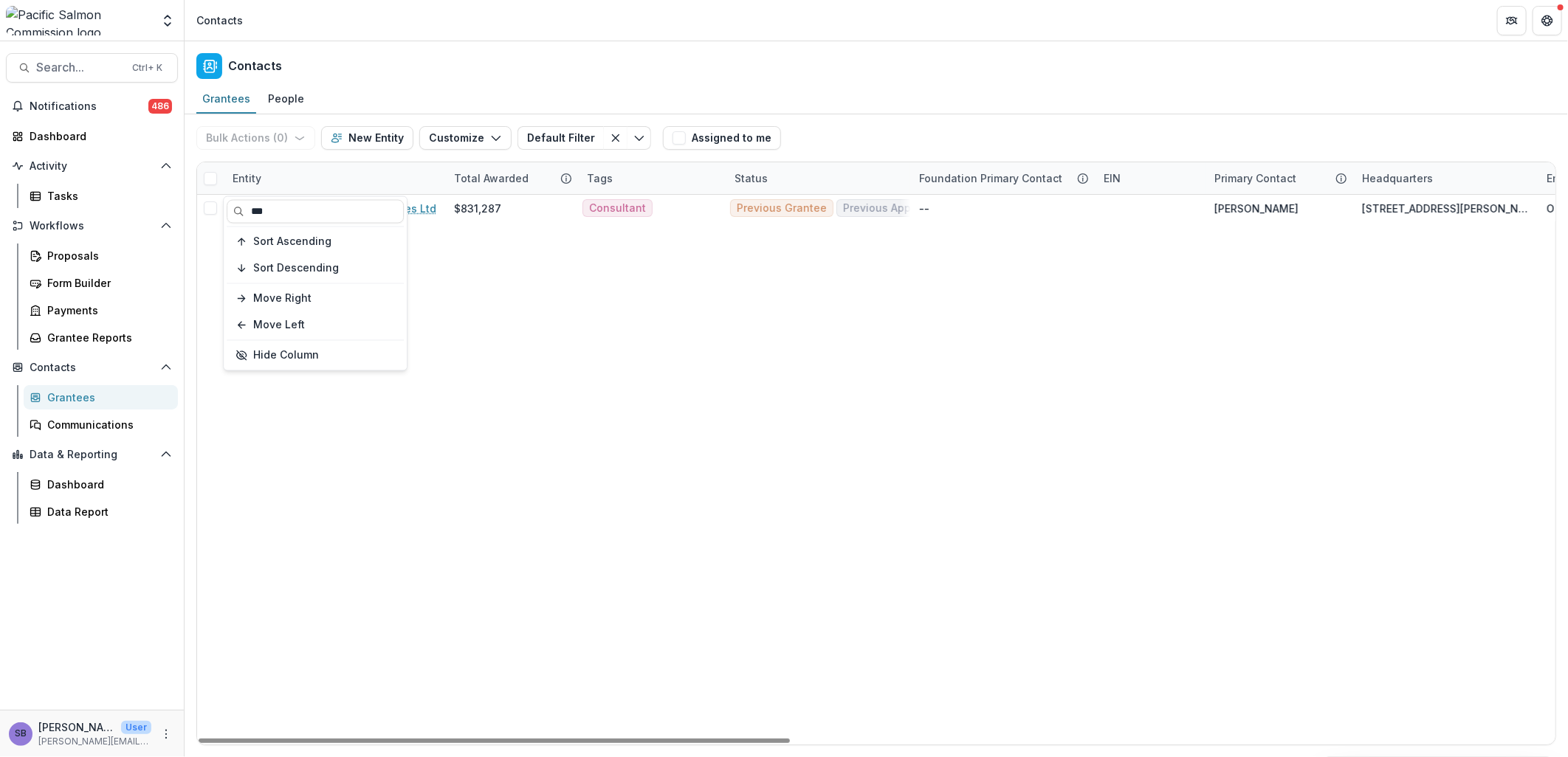
type input "***"
click at [945, 124] on div "Bulk Actions ( 0 ) Send Email Create Proposals Create Tasks New Entity Customiz…" at bounding box center [876, 138] width 1359 height 47
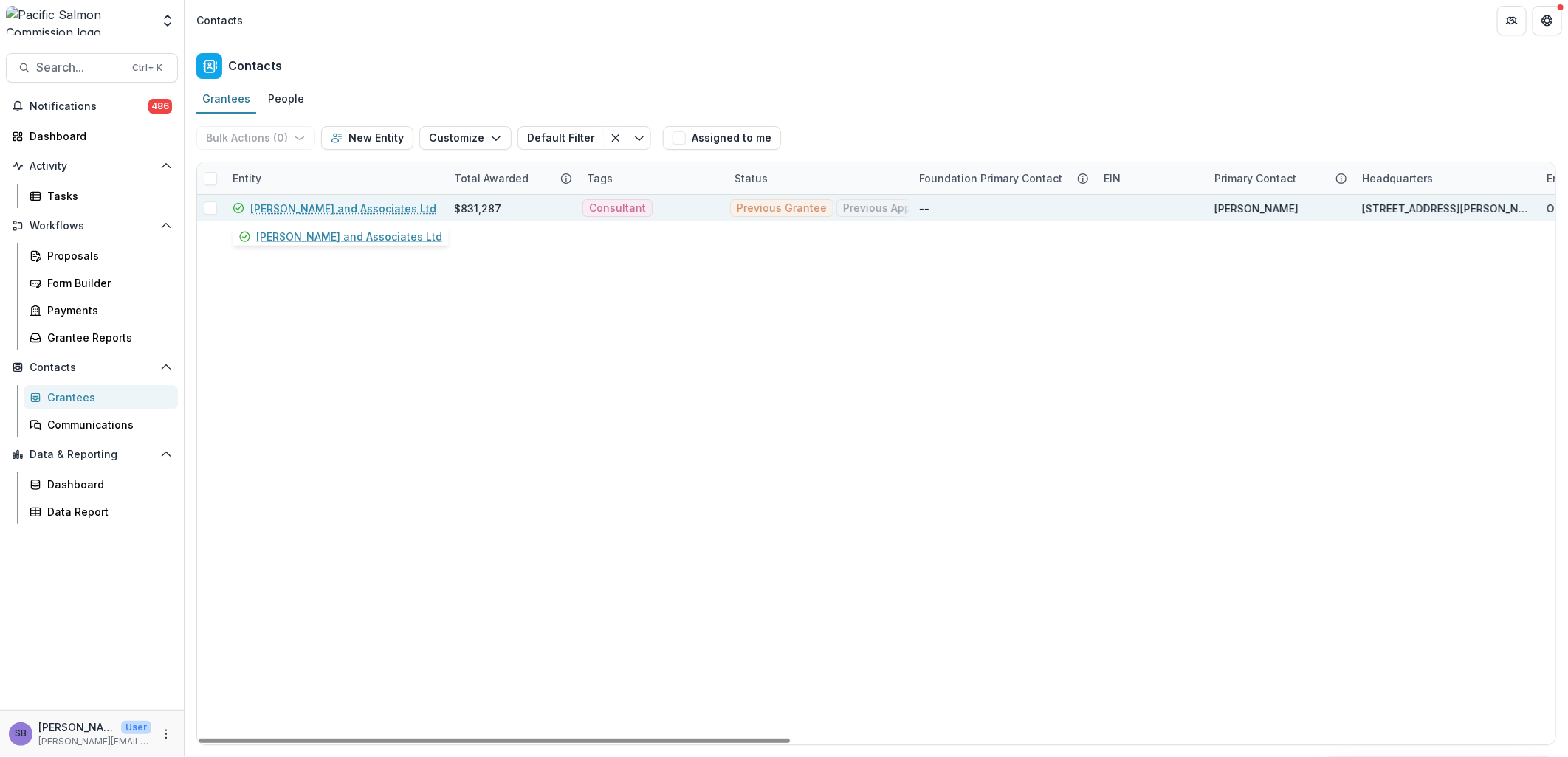
click at [364, 204] on link "M.C. Wright and Associates Ltd" at bounding box center [343, 208] width 186 height 15
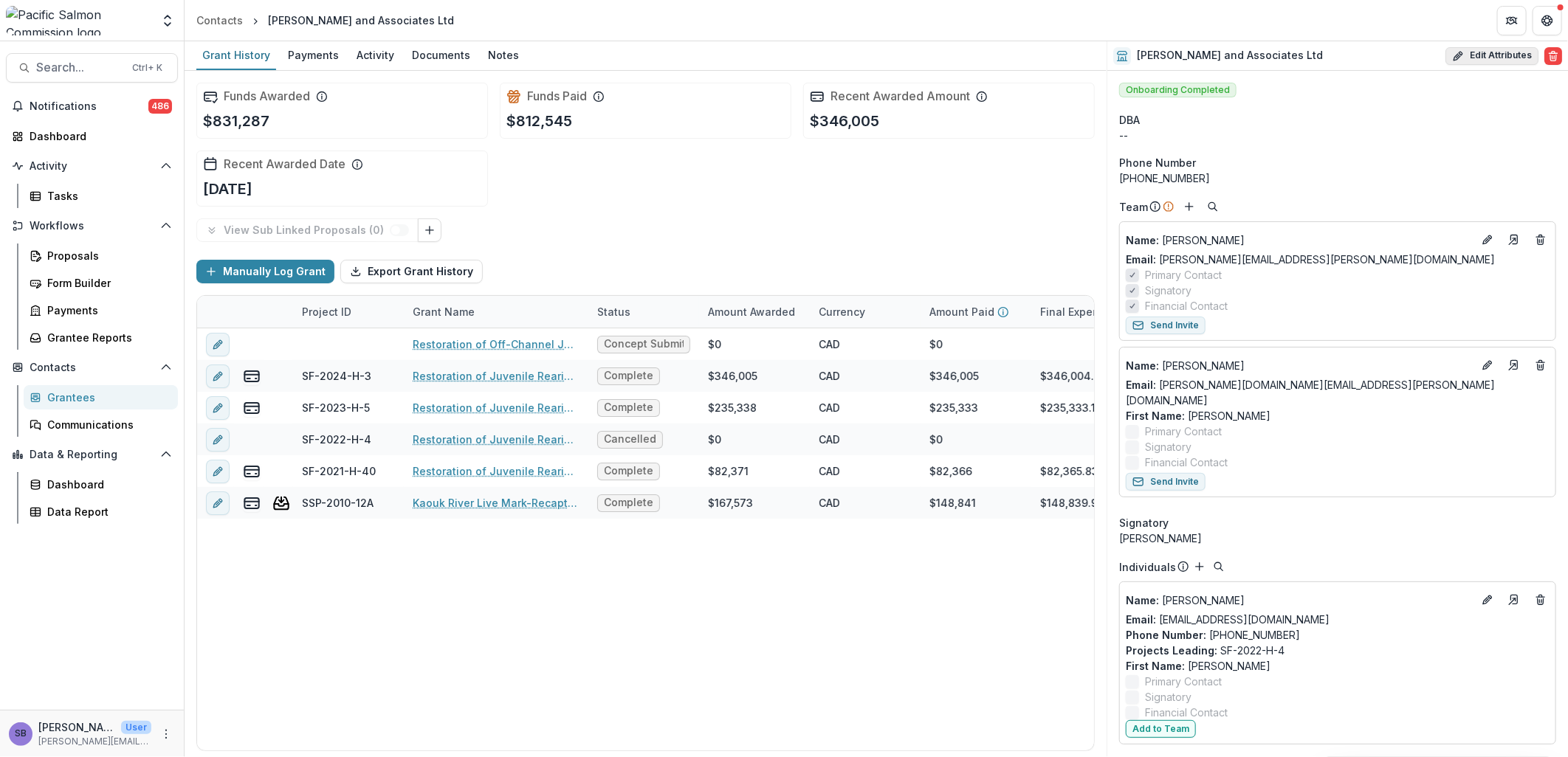
click at [1461, 54] on button "Edit Attributes" at bounding box center [1492, 56] width 93 height 18
select select
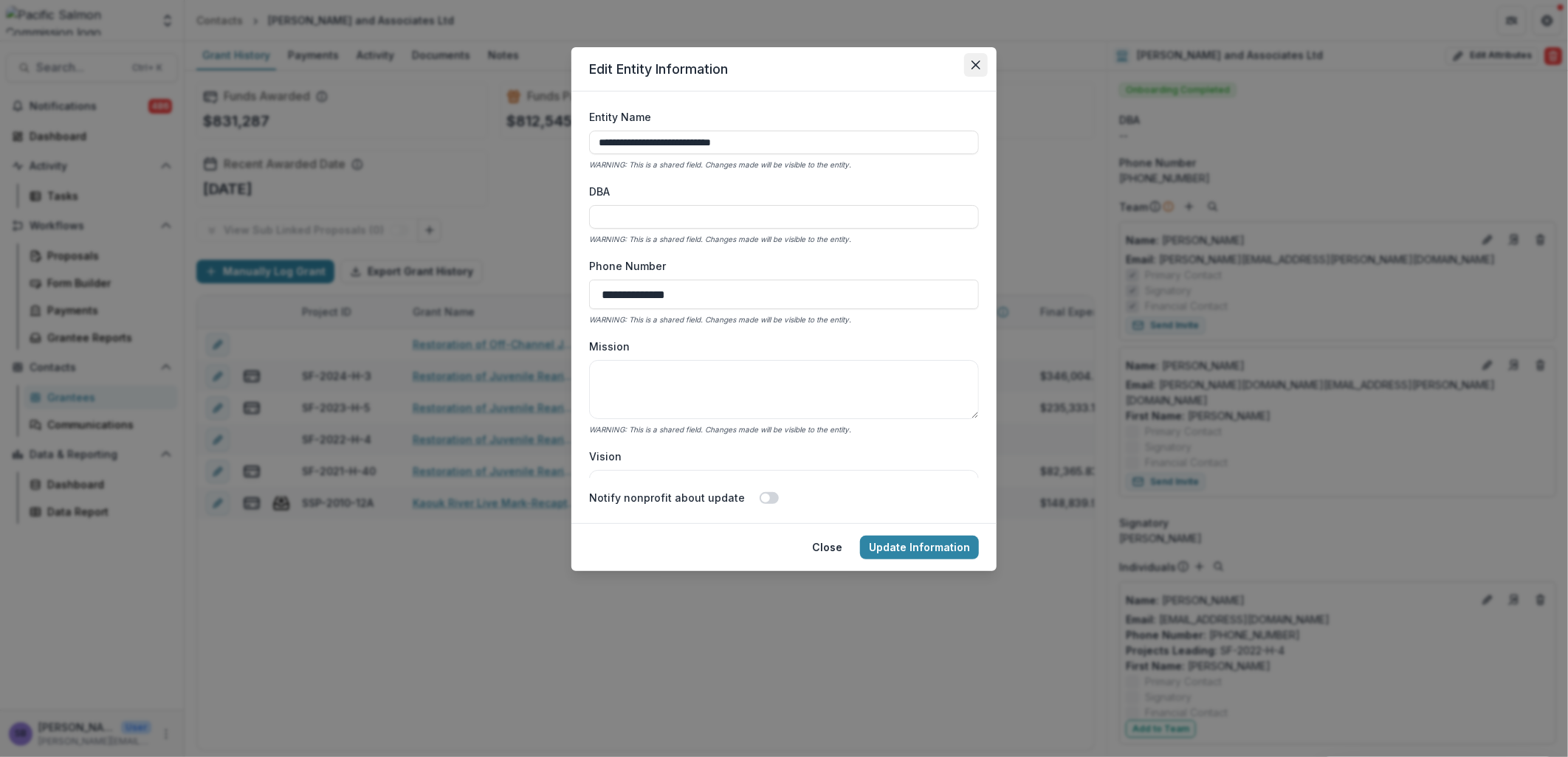
click at [973, 64] on icon "Close" at bounding box center [975, 65] width 9 height 9
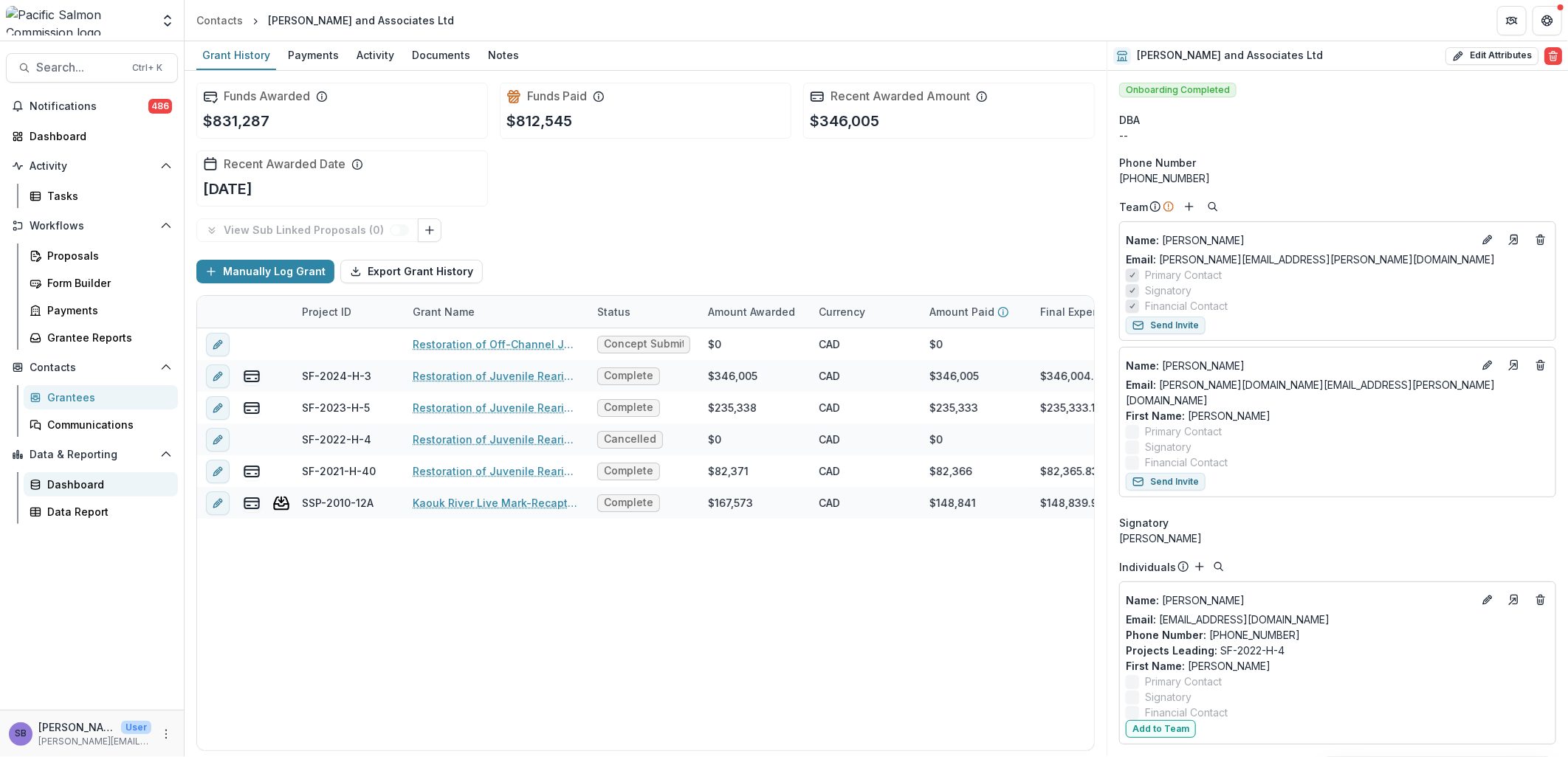
click at [99, 492] on link "Dashboard" at bounding box center [101, 484] width 155 height 24
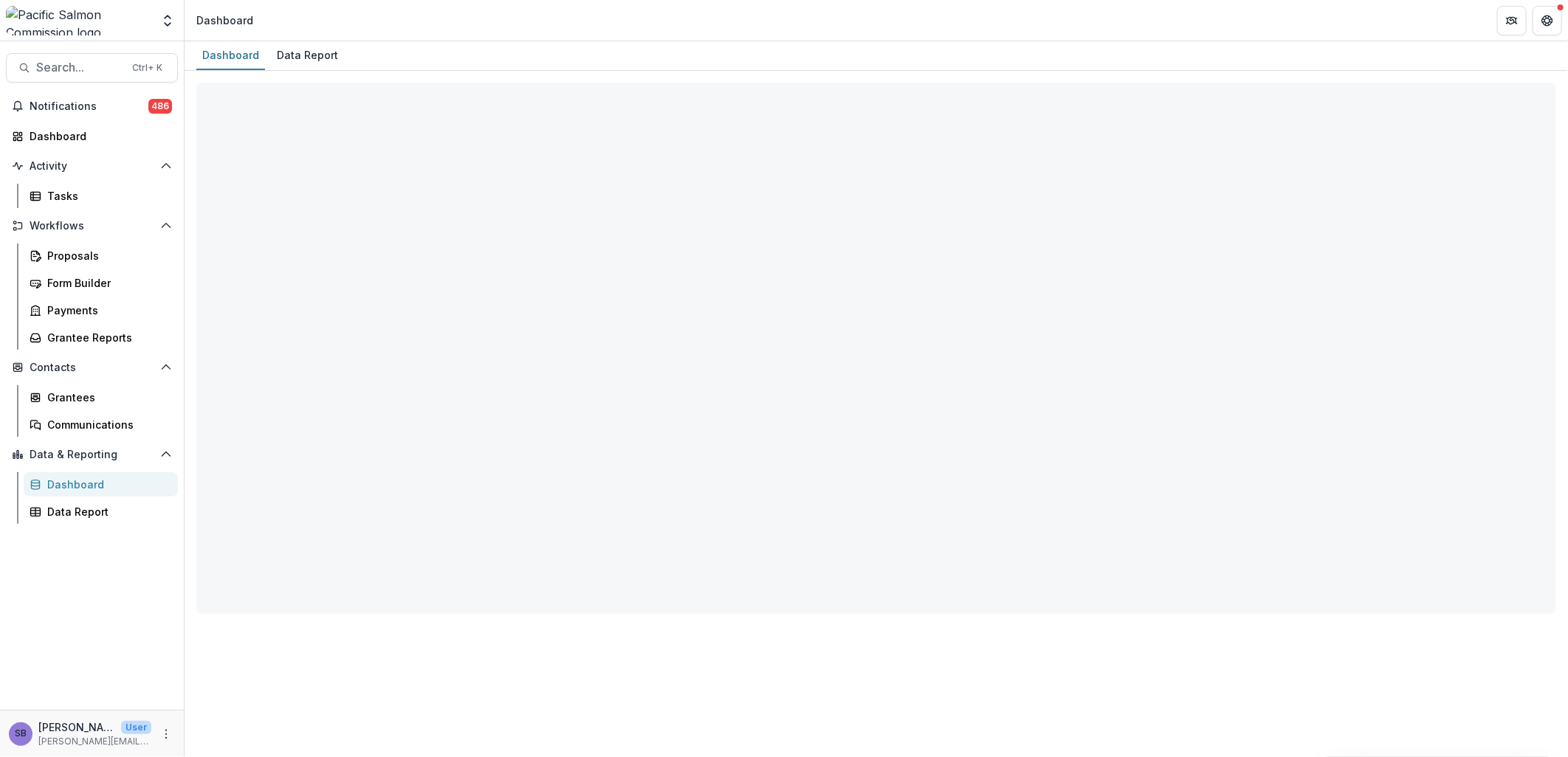
select select "**********"
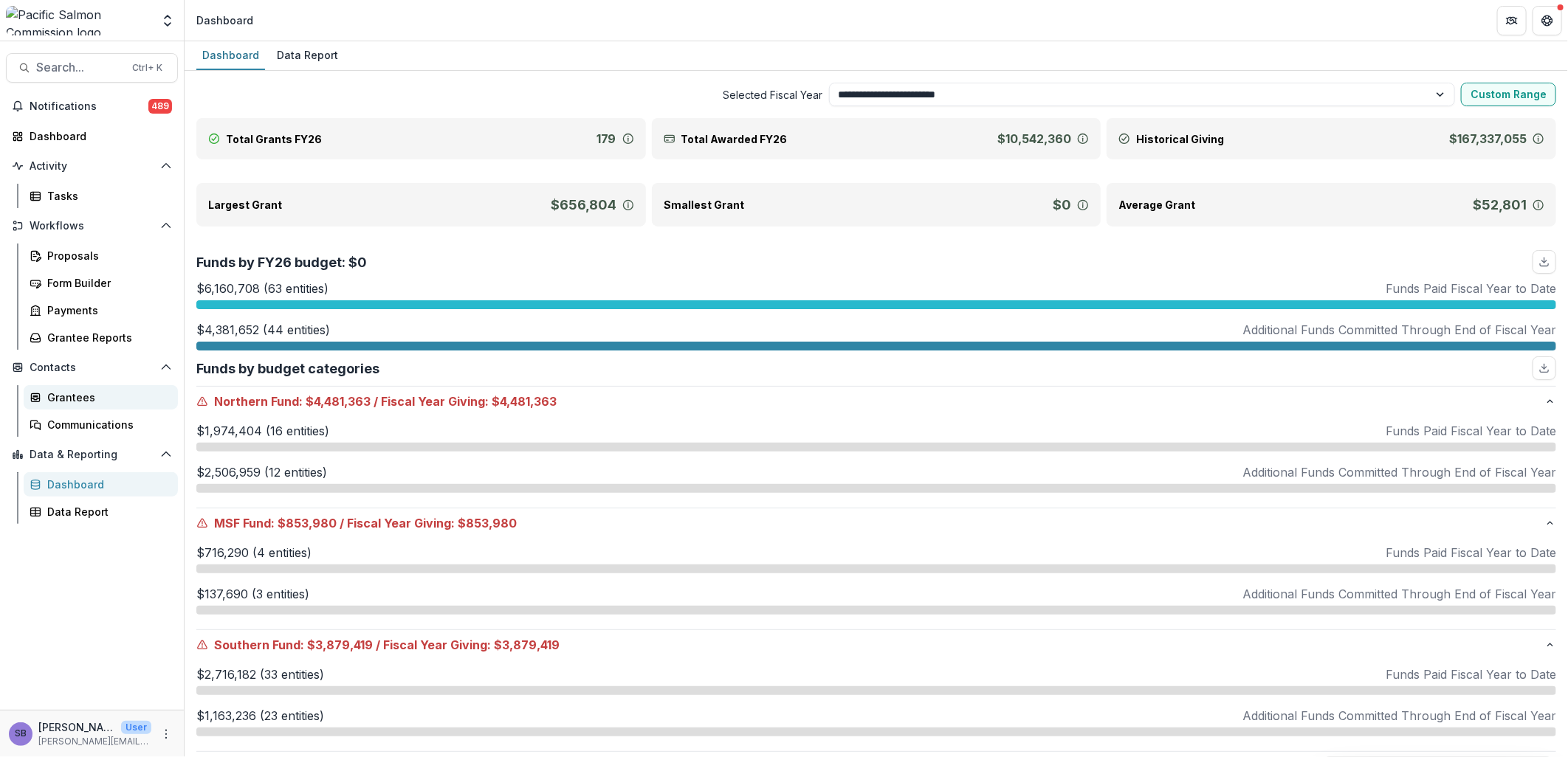
click at [85, 392] on div "Grantees" at bounding box center [107, 397] width 119 height 15
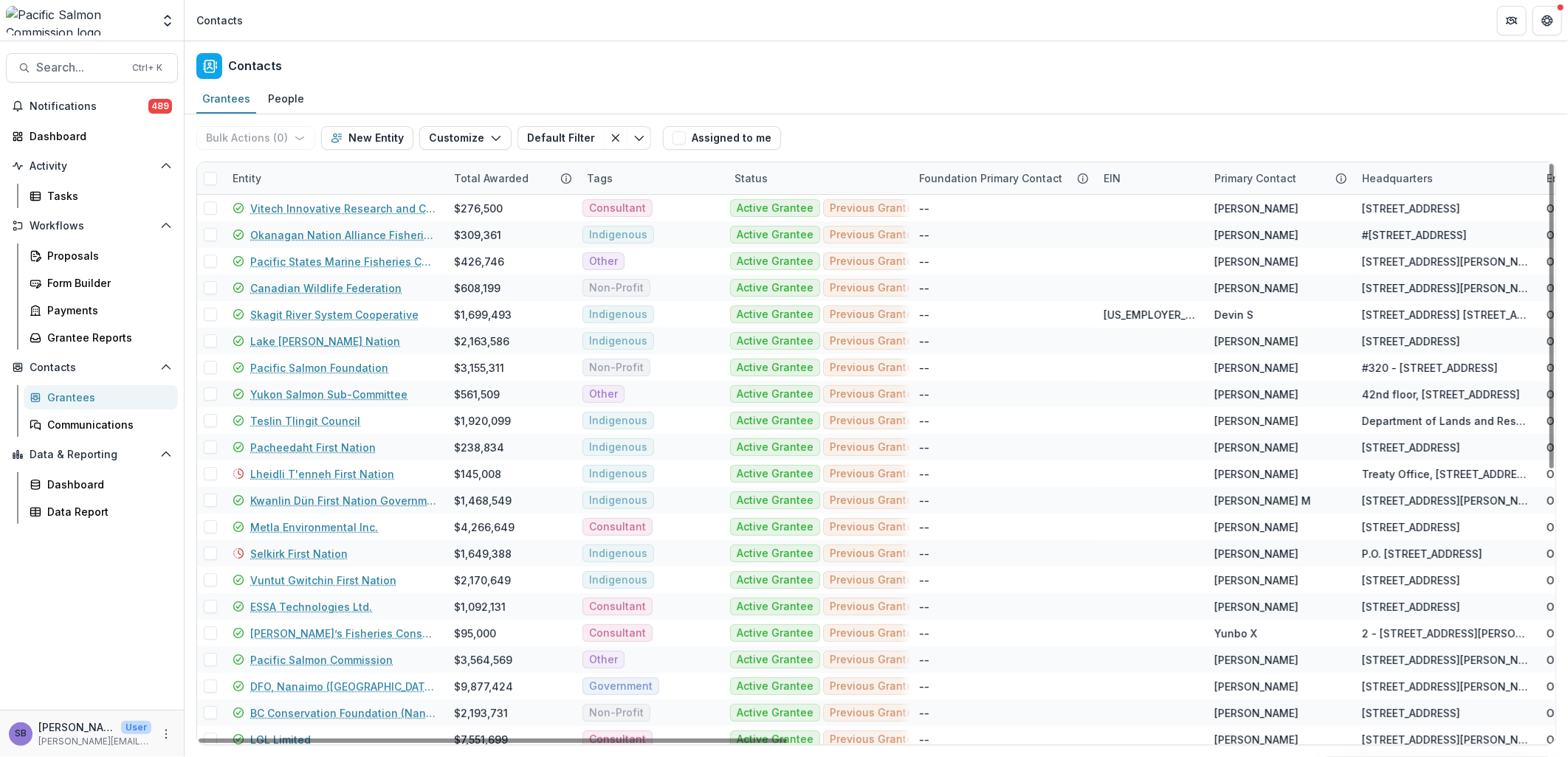
click at [313, 179] on div "Entity" at bounding box center [334, 179] width 221 height 32
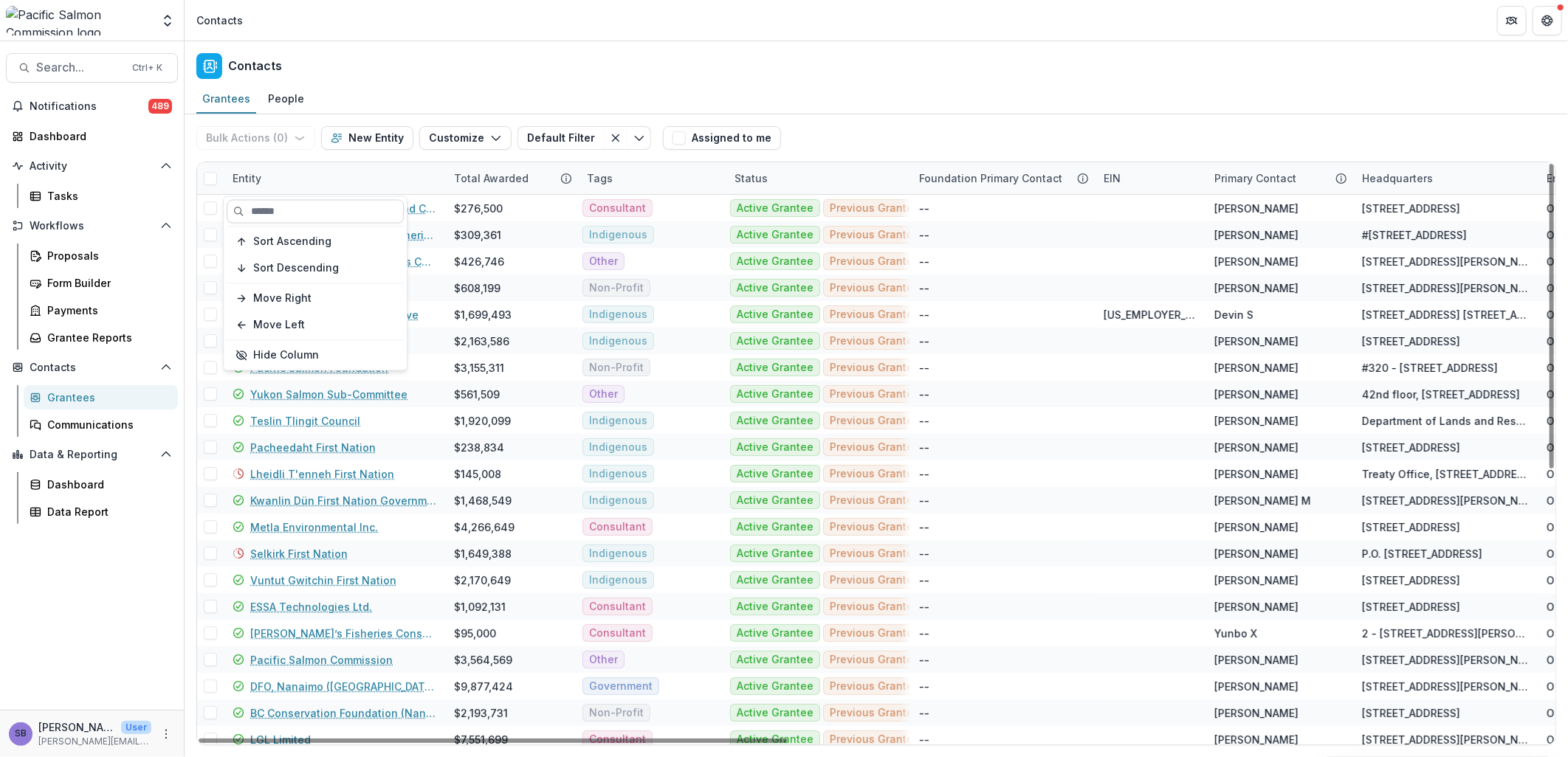
click at [310, 222] on input at bounding box center [314, 211] width 177 height 24
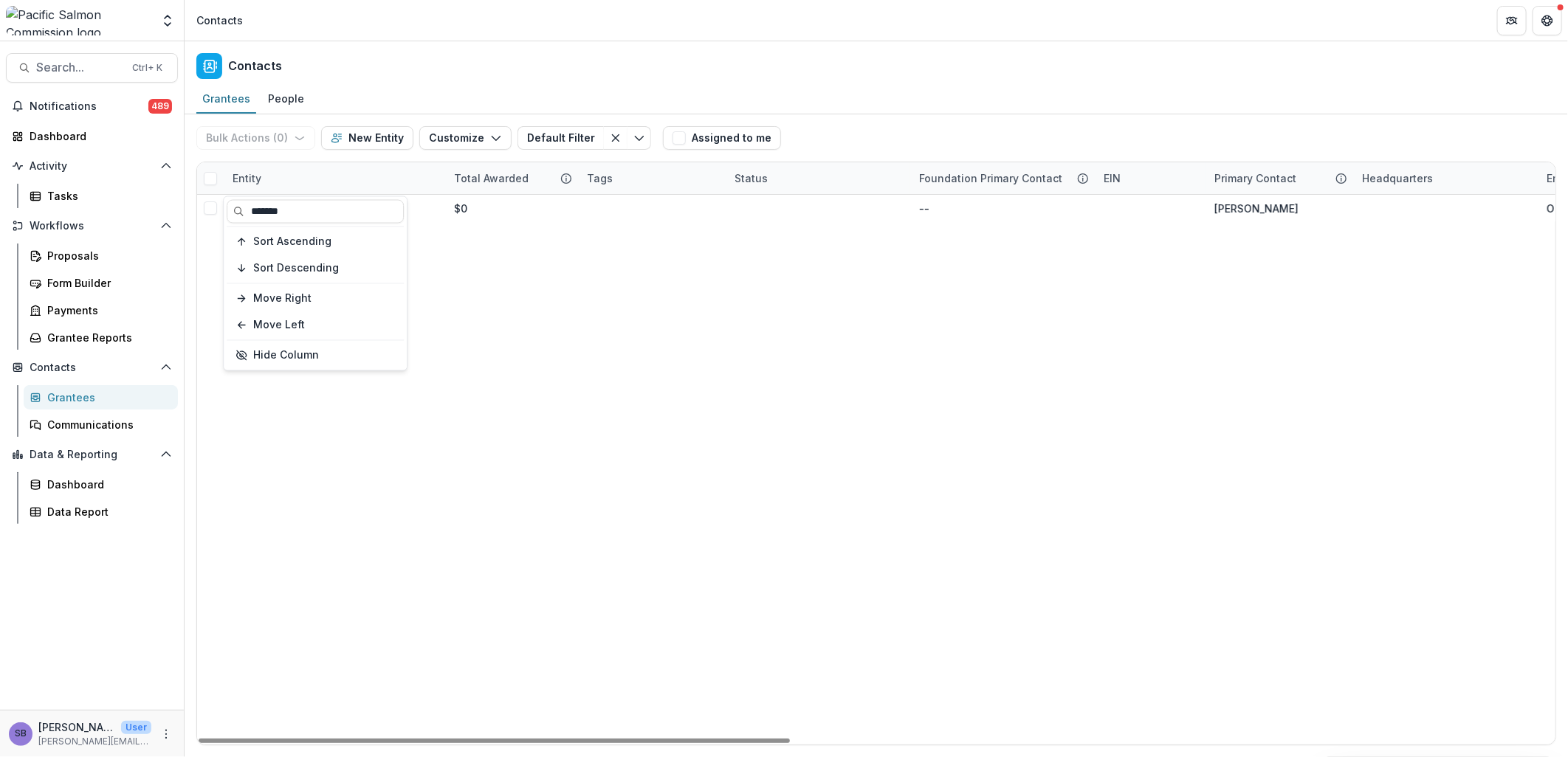
type input "*******"
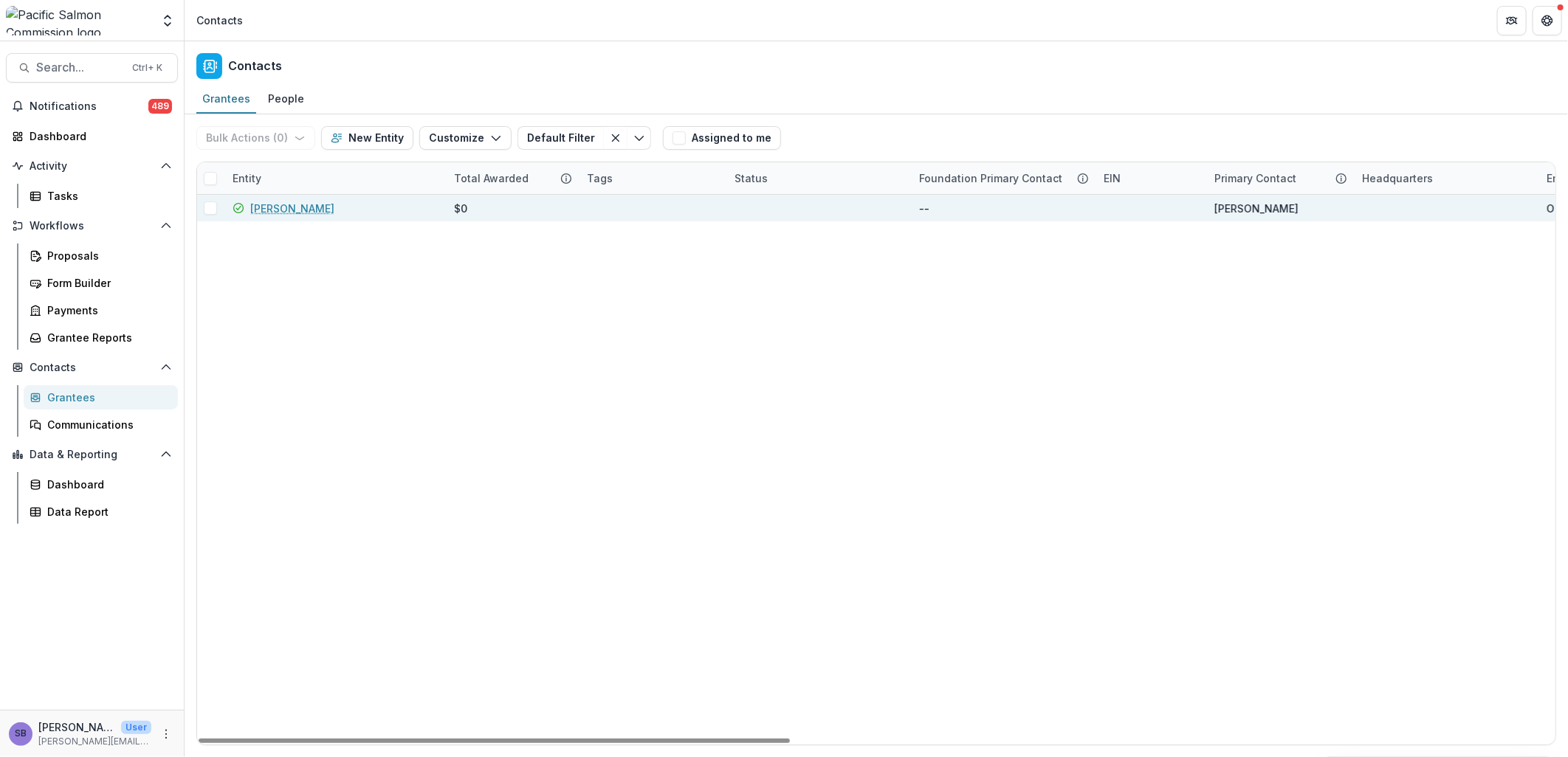
click at [310, 202] on link "[PERSON_NAME]" at bounding box center [292, 208] width 84 height 15
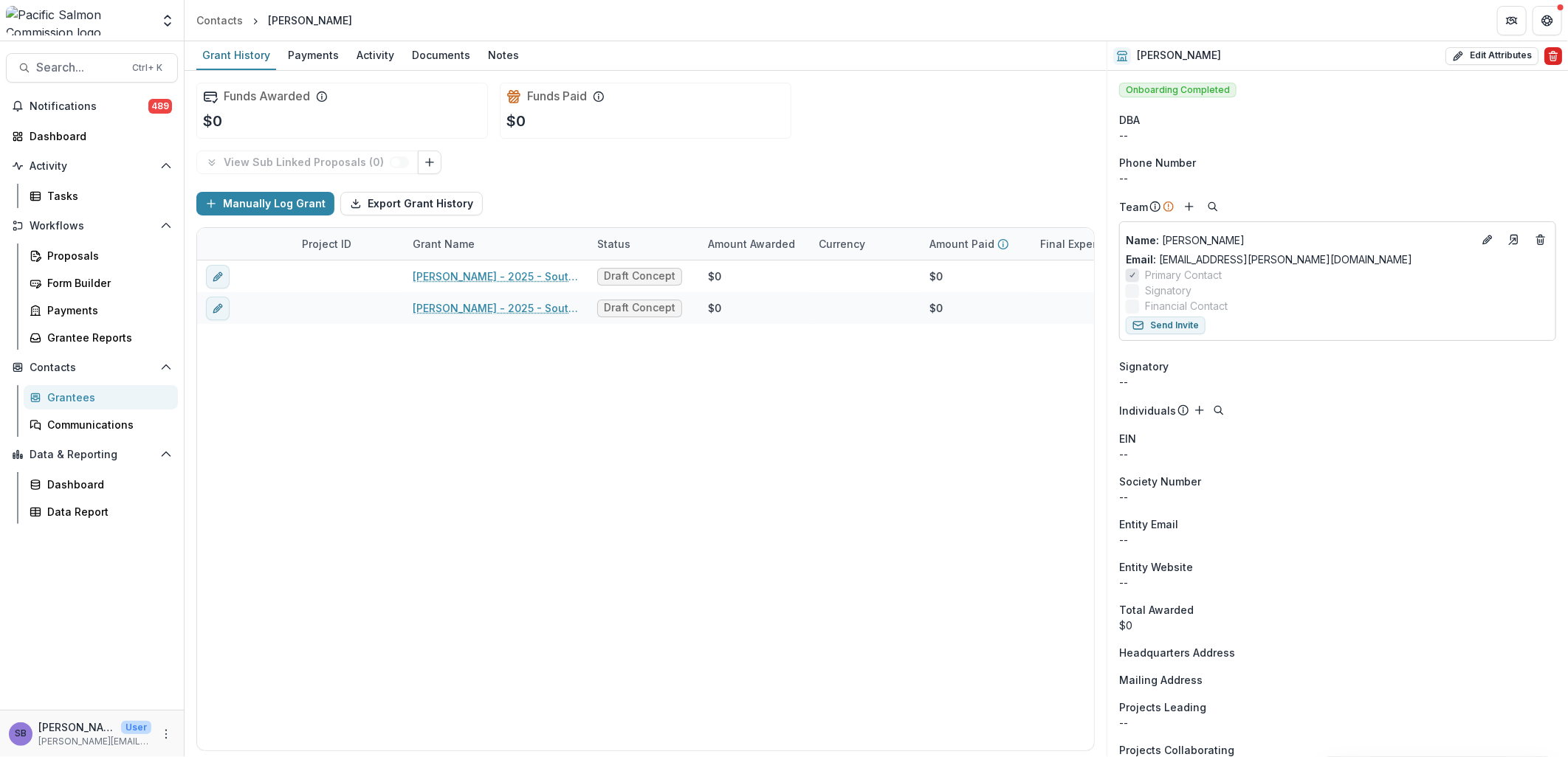
click at [1548, 54] on icon "Delete" at bounding box center [1553, 56] width 12 height 12
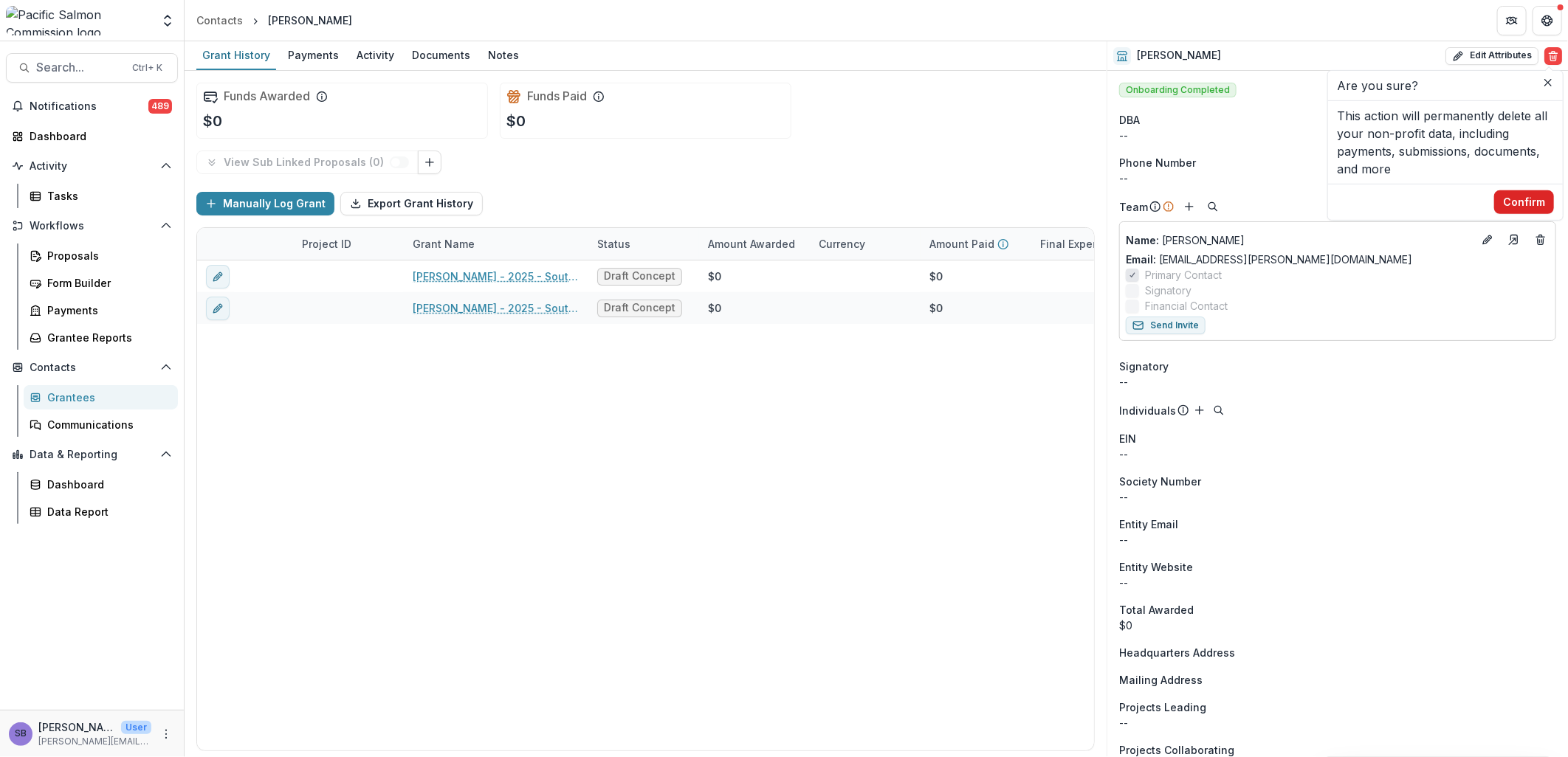
click at [1543, 198] on button "Confirm" at bounding box center [1524, 202] width 60 height 24
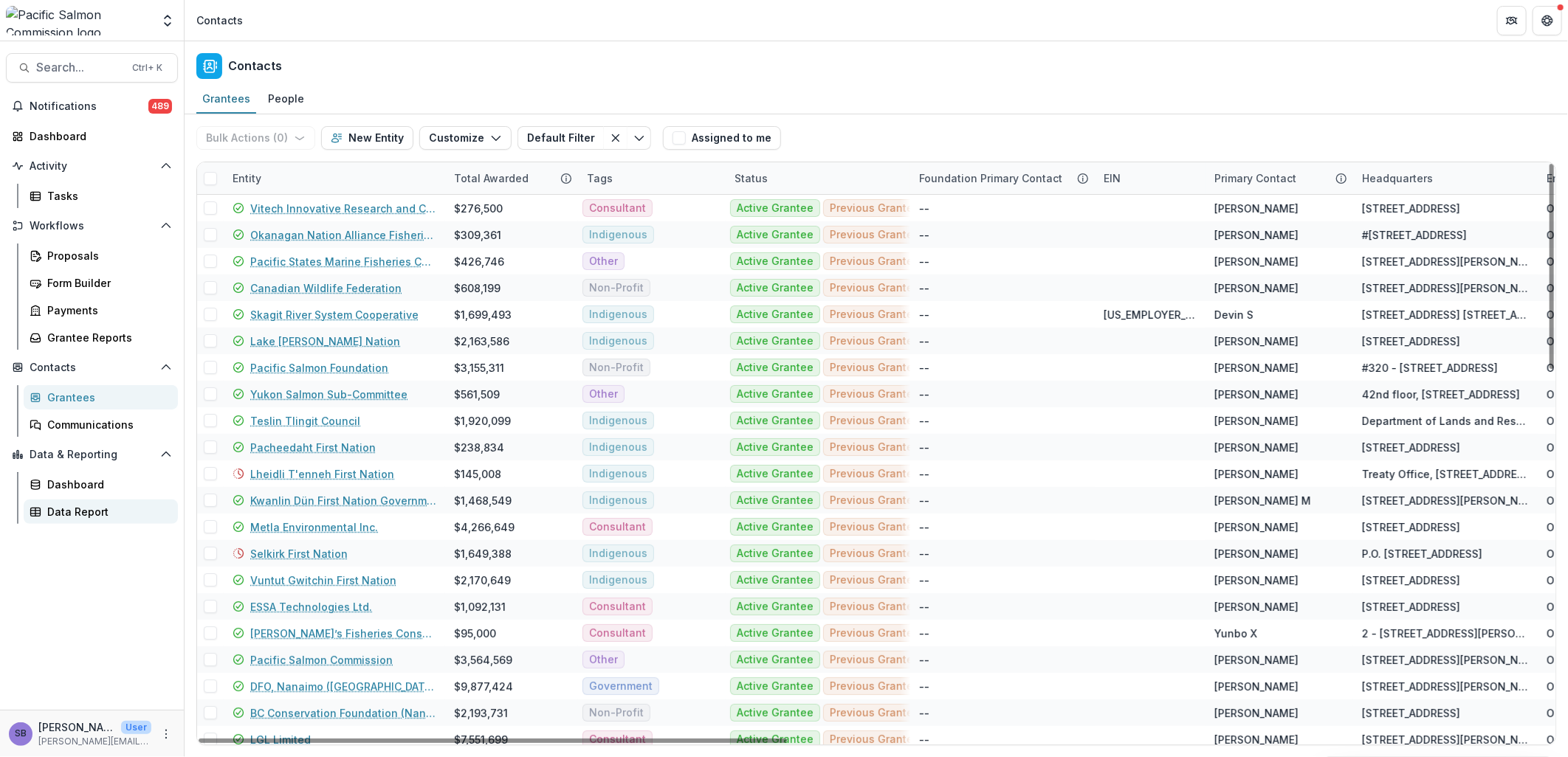
click at [82, 508] on div "Data Report" at bounding box center [107, 511] width 119 height 15
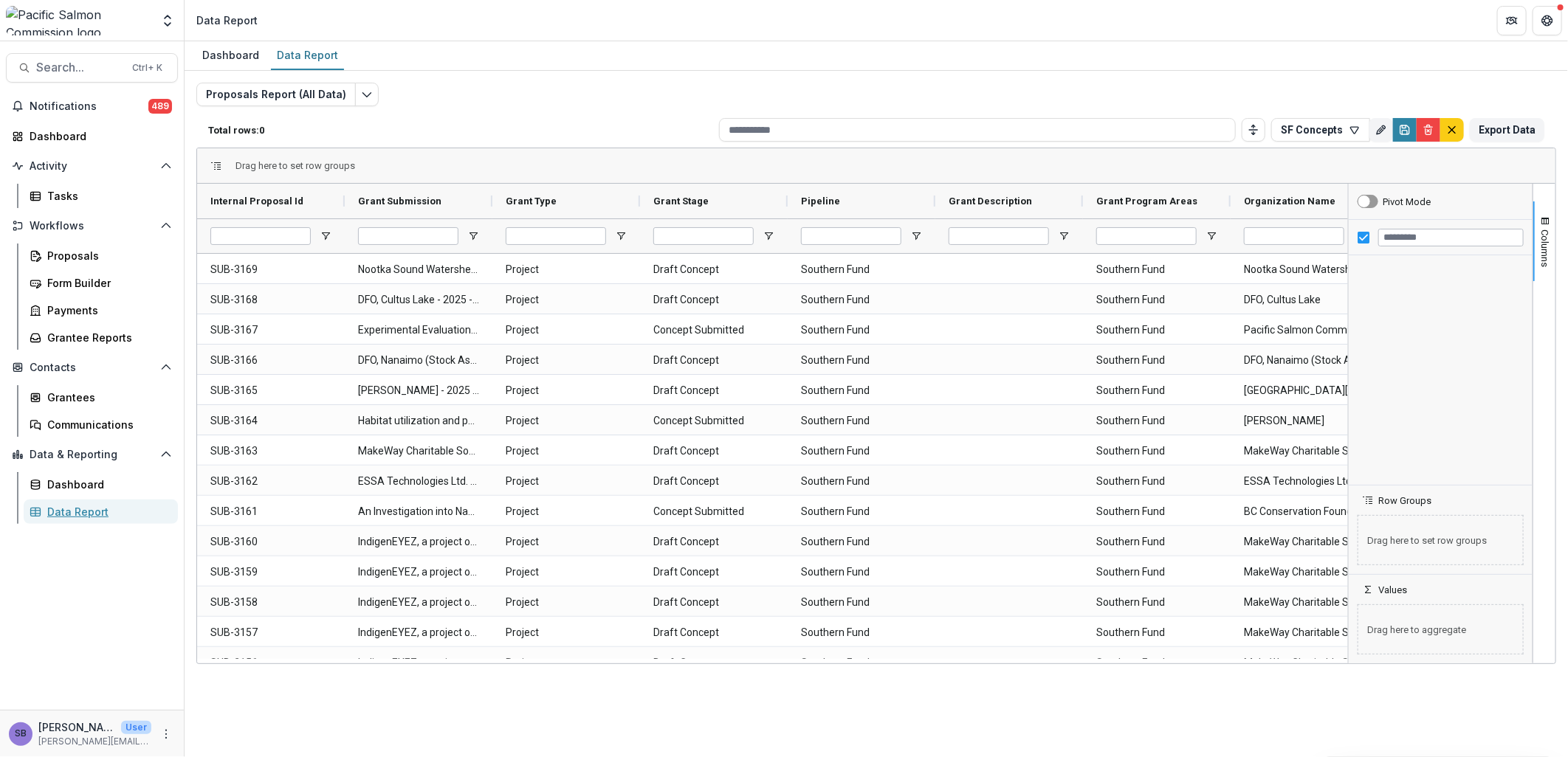
type input "**********"
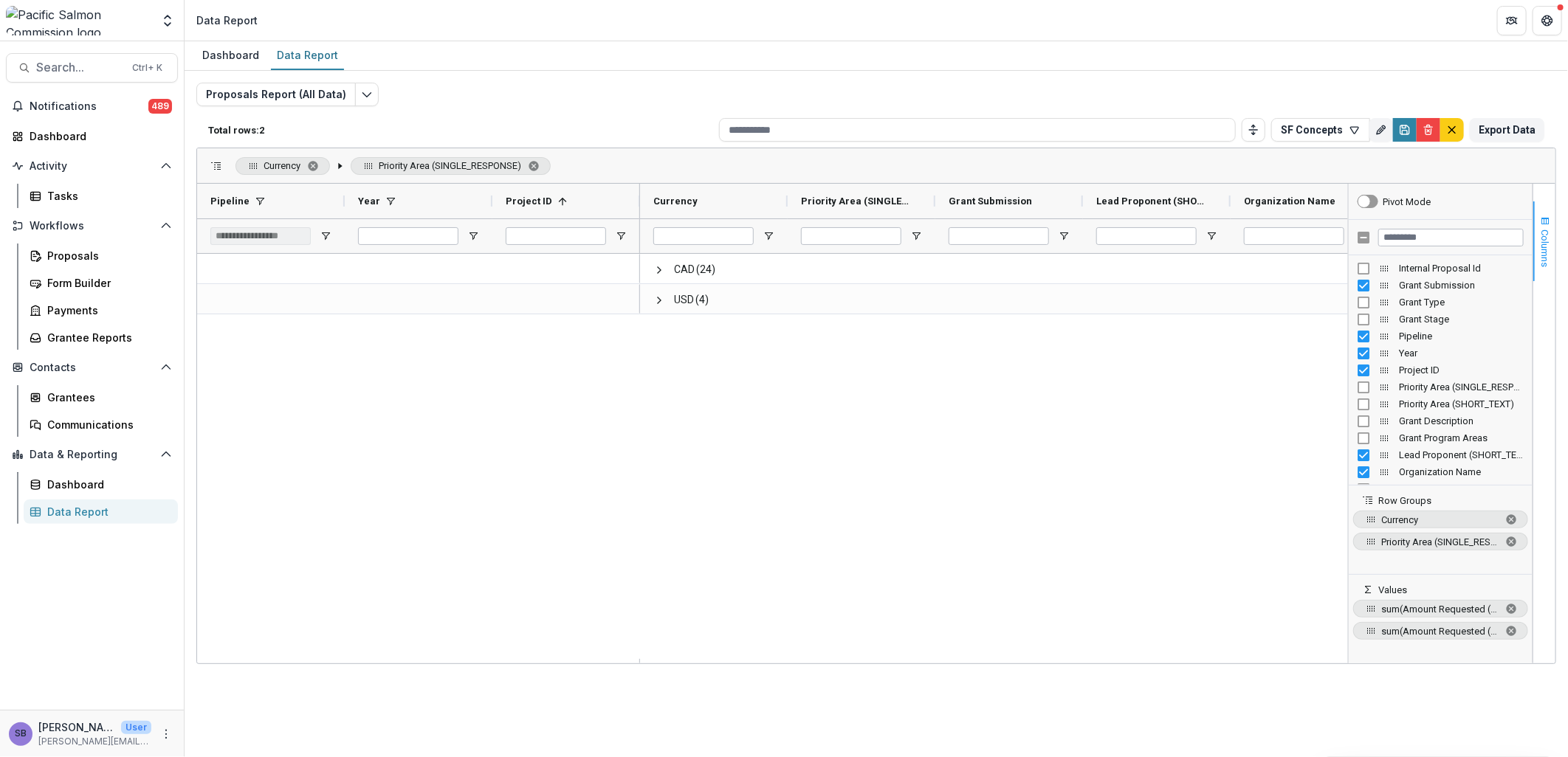
click at [1543, 210] on button "Columns" at bounding box center [1544, 242] width 22 height 80
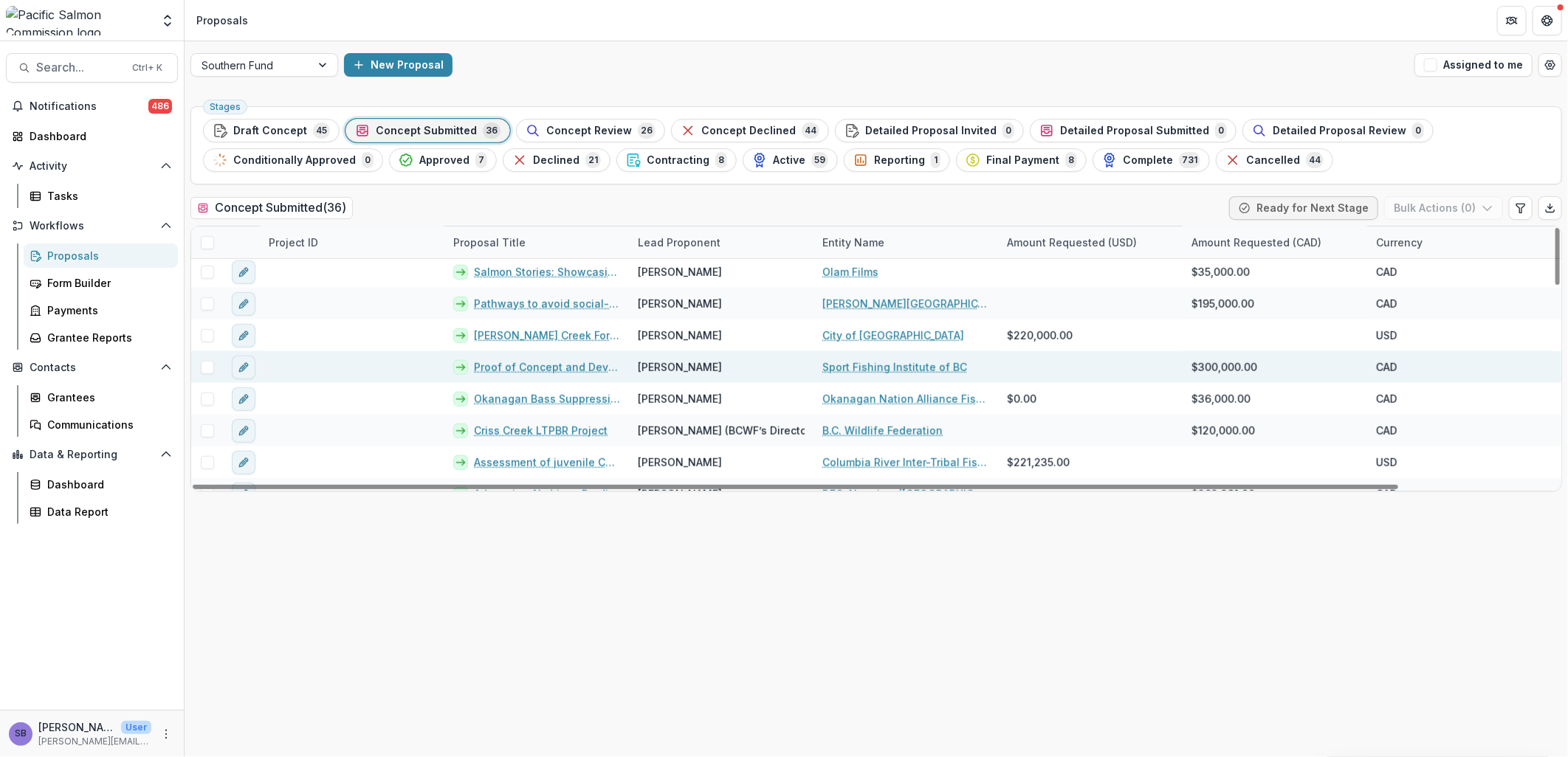
scroll to position [875, 0]
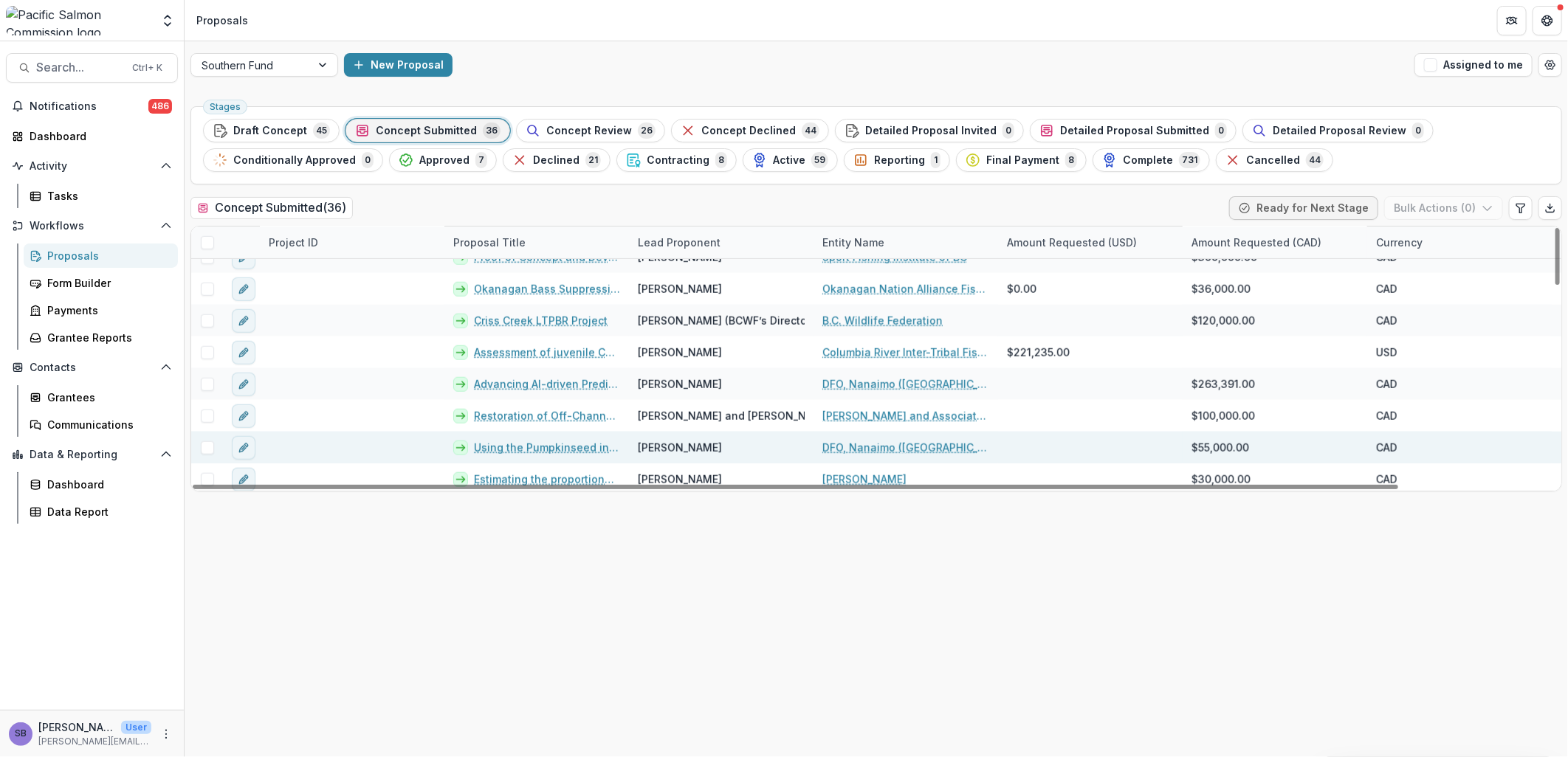
click at [842, 443] on link "DFO, Nanaimo ([GEOGRAPHIC_DATA])" at bounding box center [906, 447] width 167 height 15
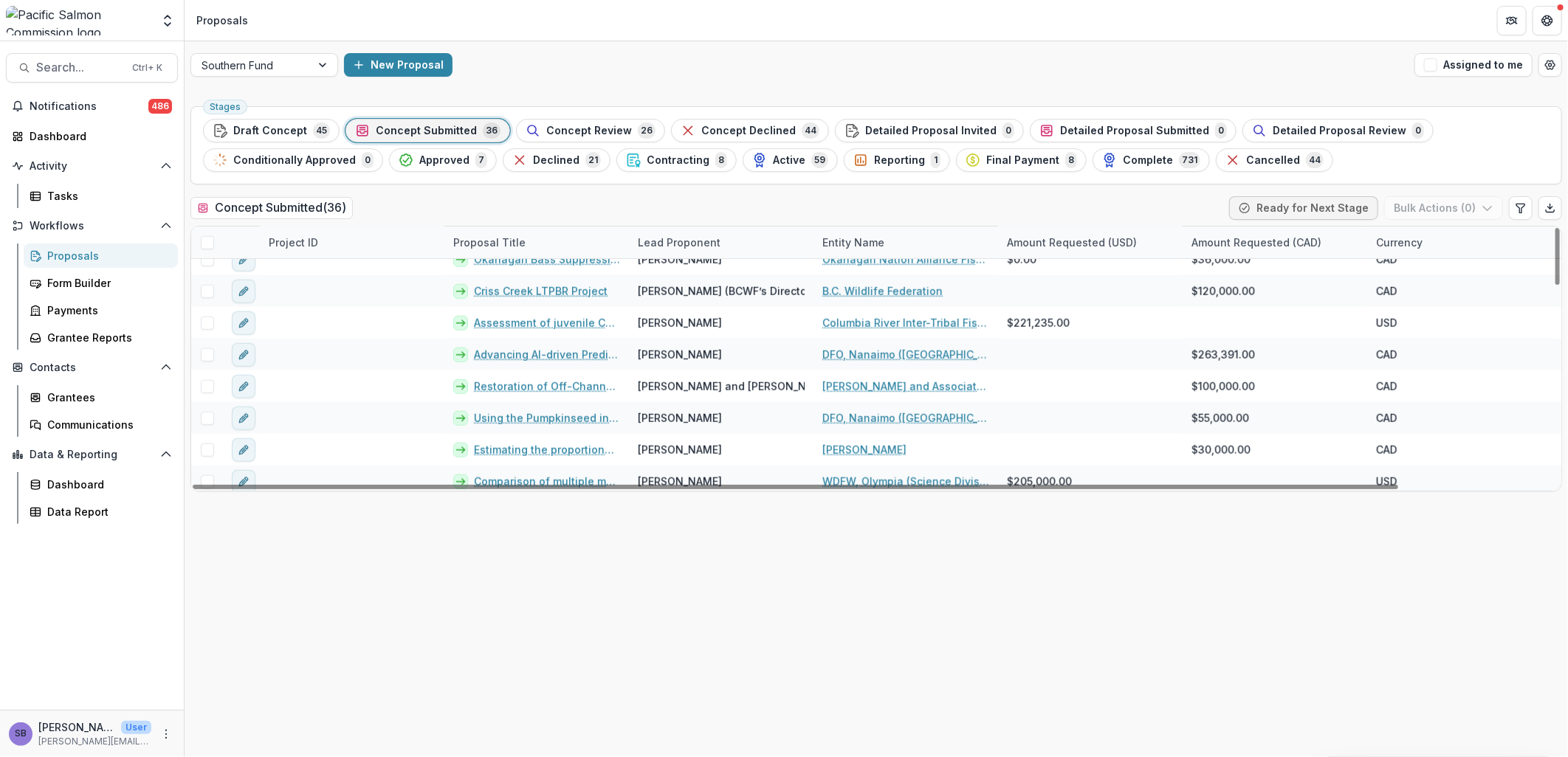
scroll to position [910, 0]
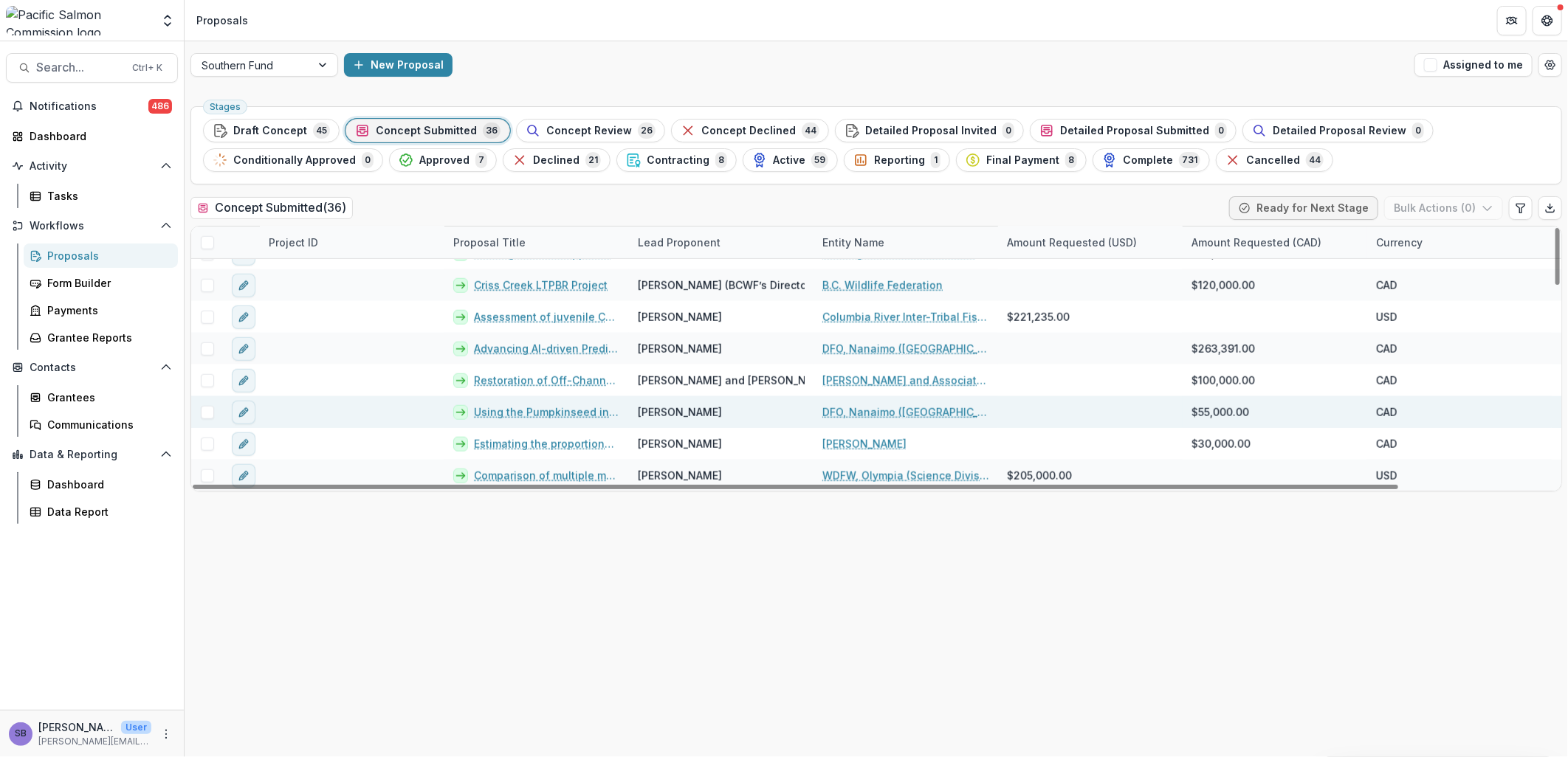
click at [565, 413] on link "Using the Pumpkinseed invasion at [PERSON_NAME] to improve decision making" at bounding box center [546, 411] width 147 height 15
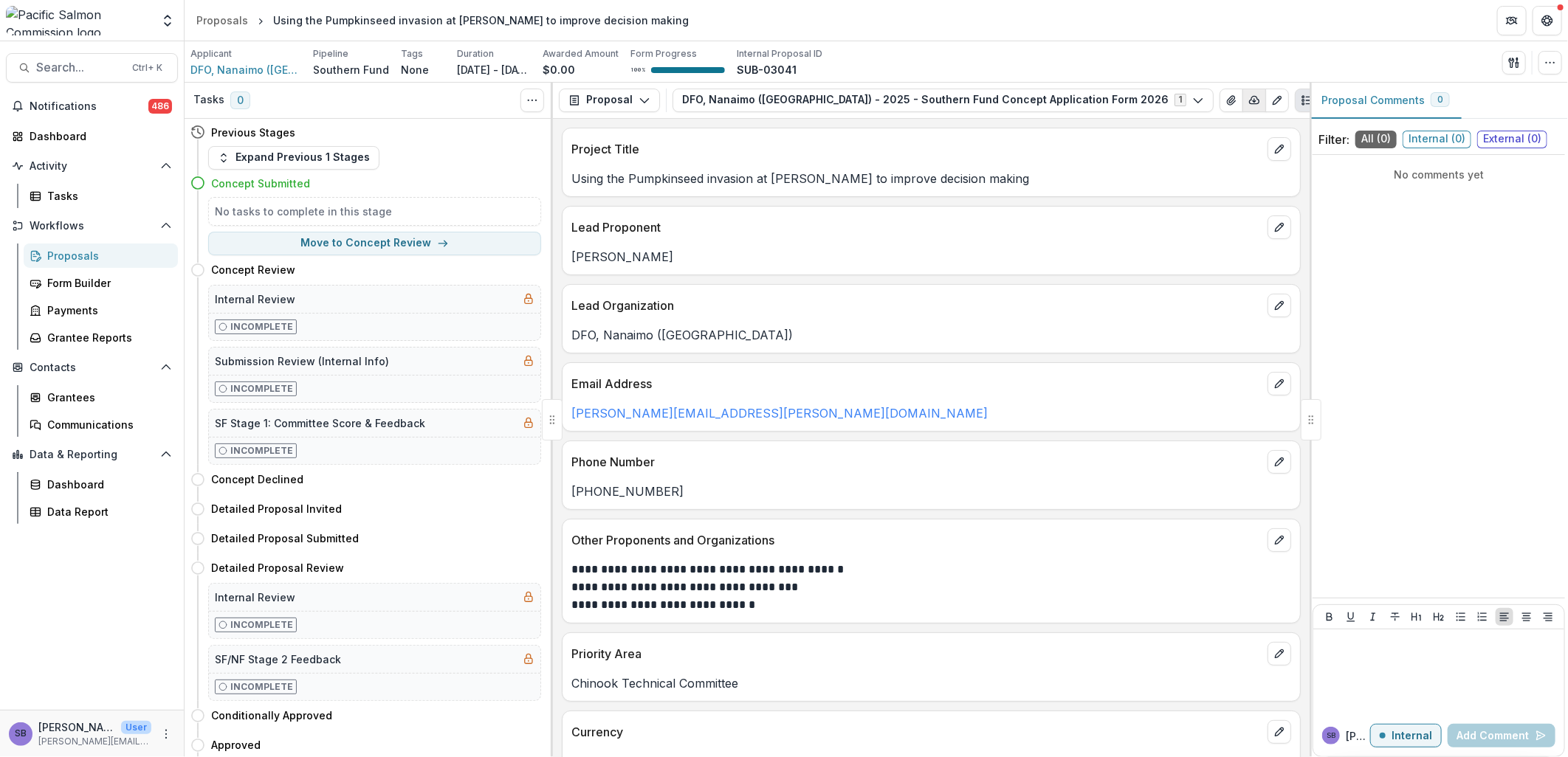
click at [1253, 107] on button "button" at bounding box center [1254, 100] width 24 height 24
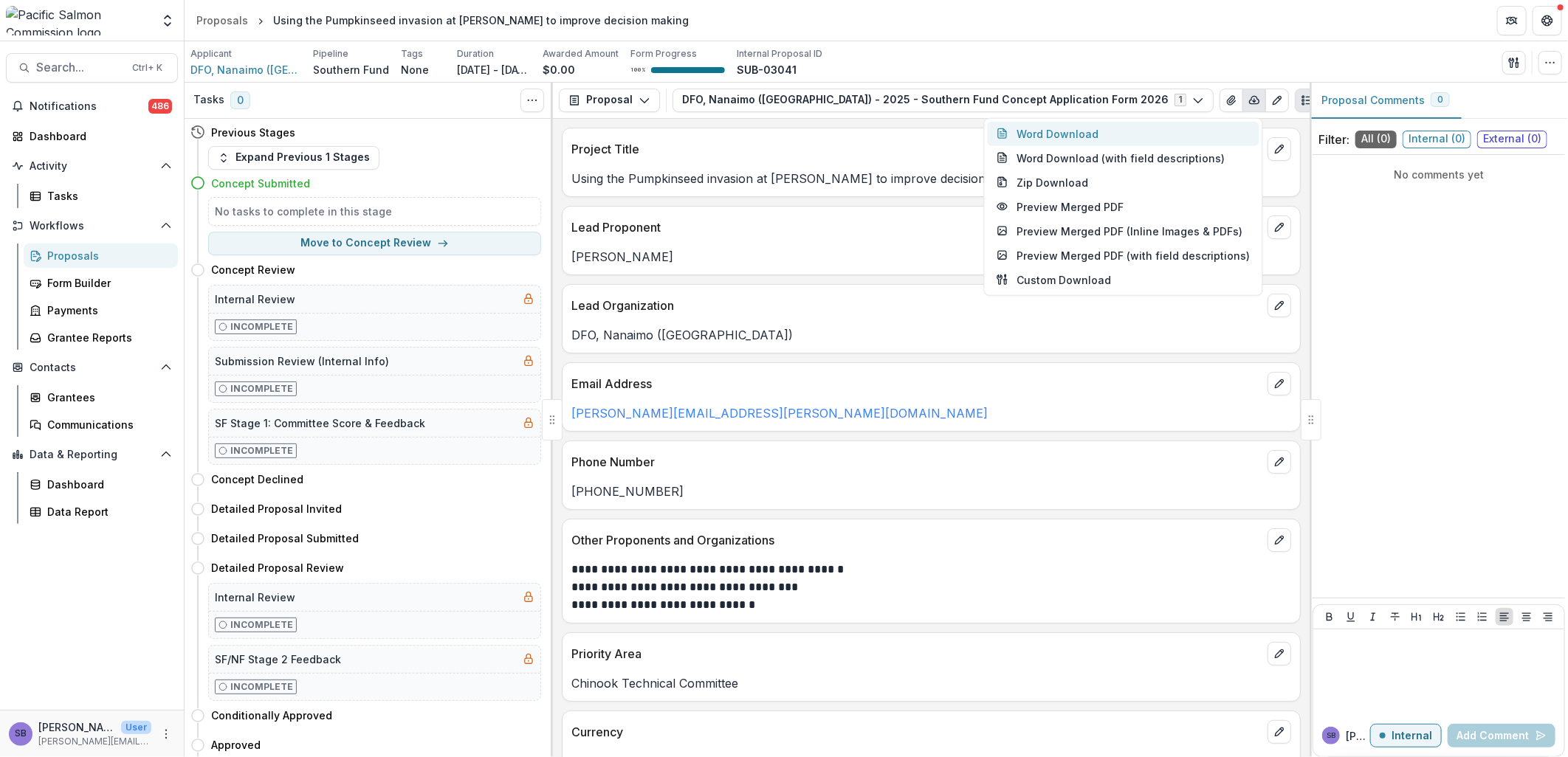
click at [1154, 135] on button "Word Download" at bounding box center [1124, 132] width 272 height 24
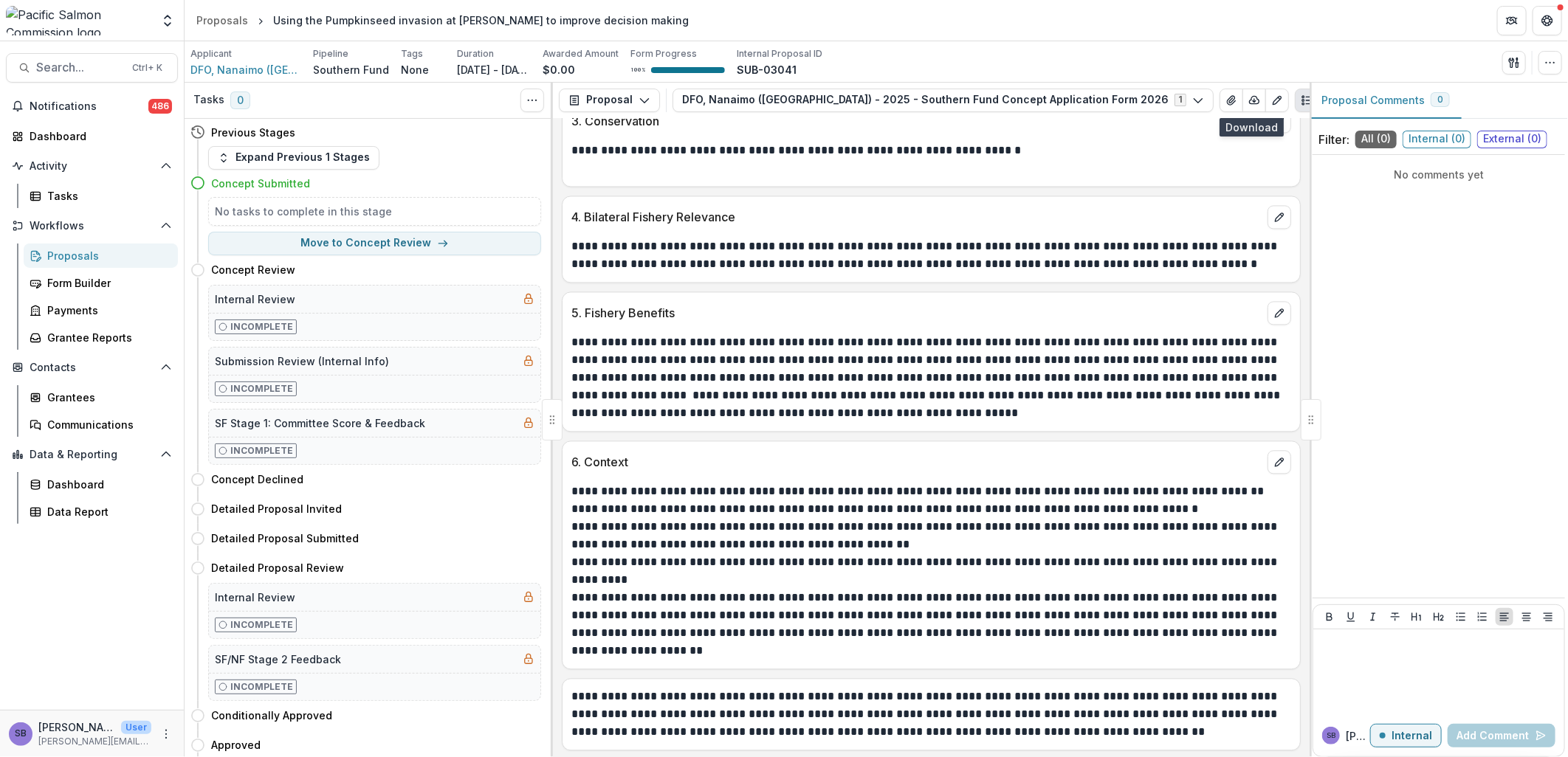
scroll to position [1958, 0]
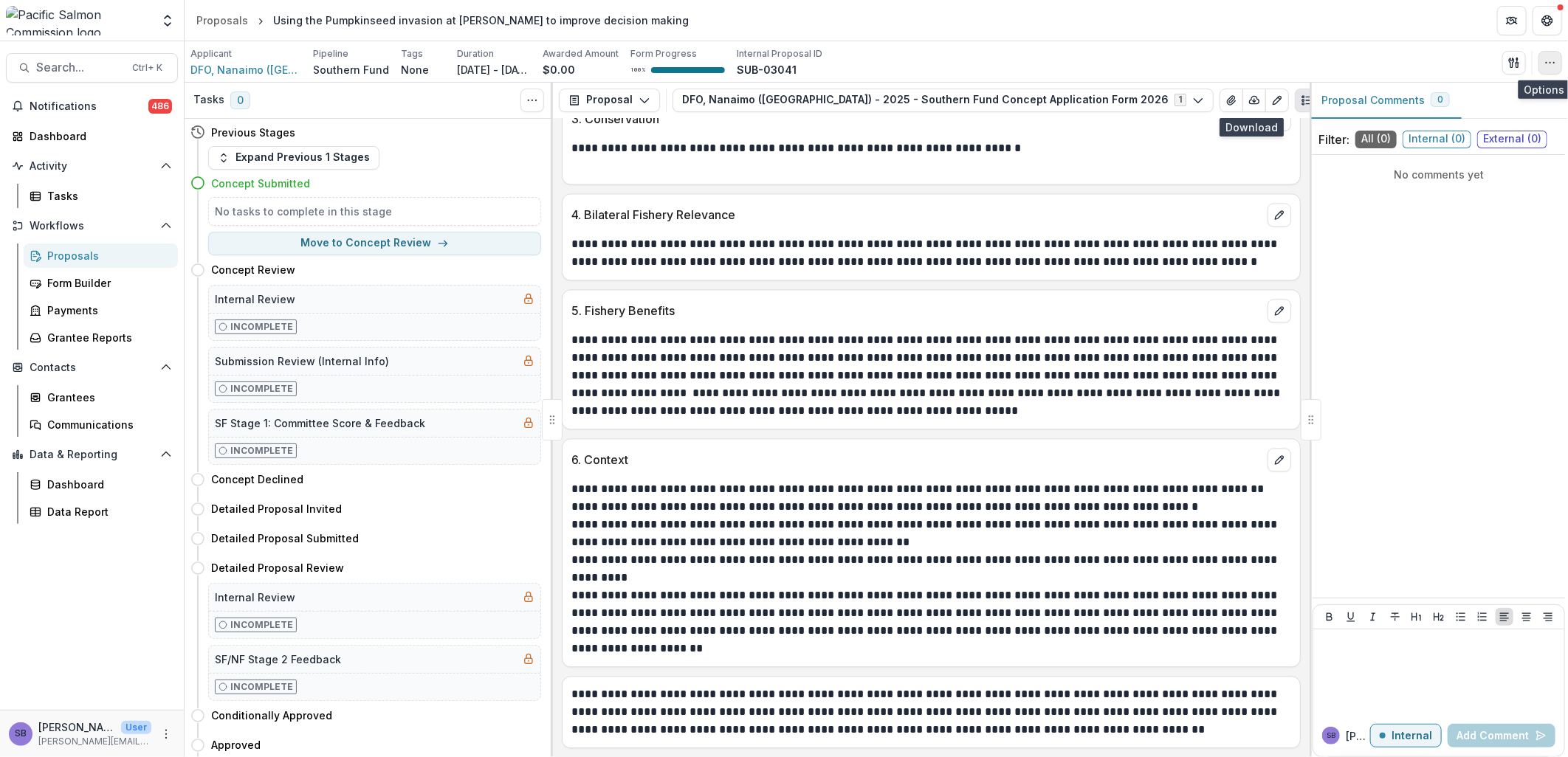
click at [1559, 68] on button "button" at bounding box center [1550, 62] width 24 height 24
click at [1500, 99] on button "Edit Attributes" at bounding box center [1479, 96] width 158 height 24
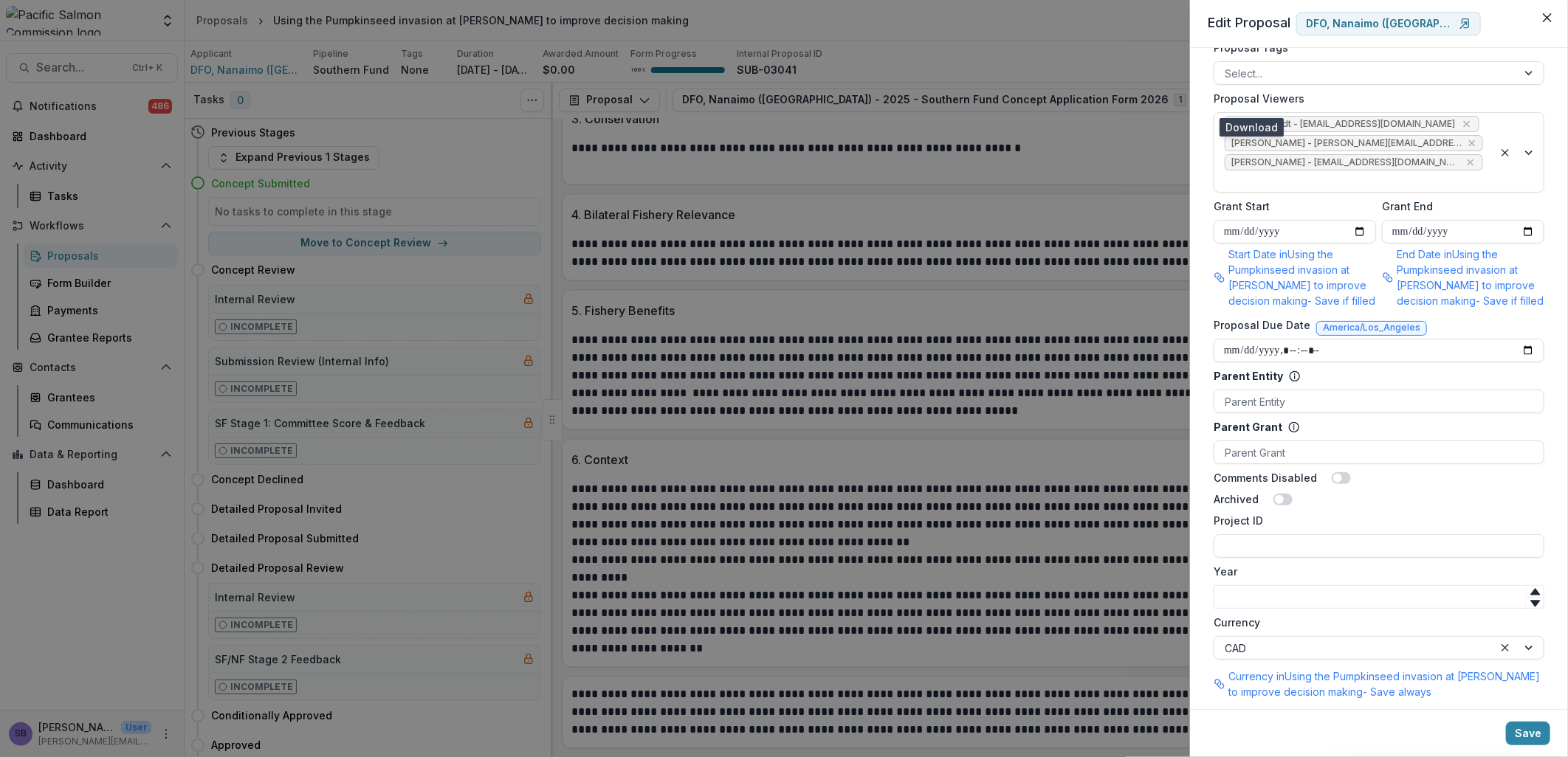
scroll to position [748, 0]
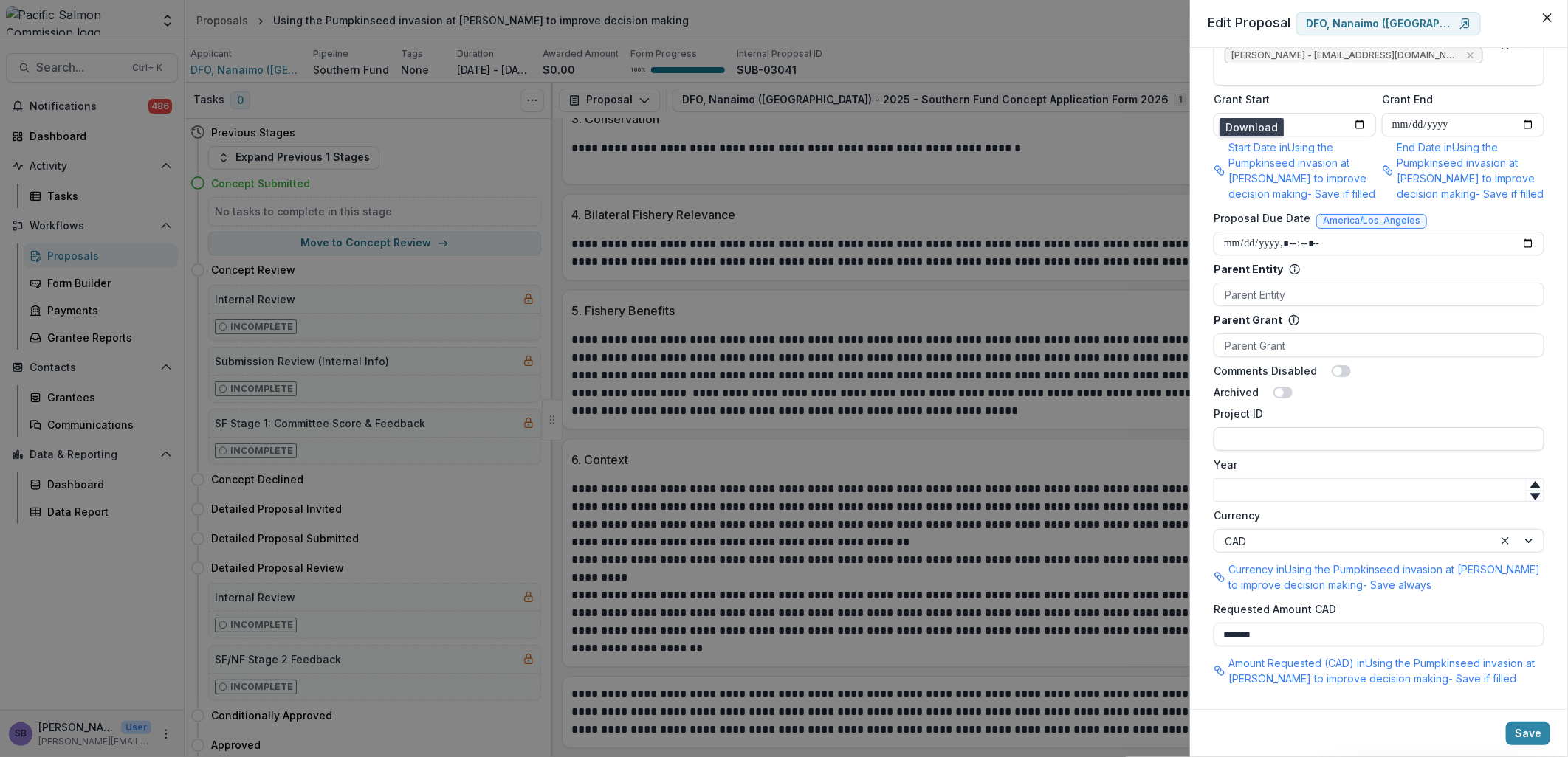
click at [1261, 439] on input "Project ID" at bounding box center [1379, 439] width 330 height 24
type input "**********"
click at [1264, 490] on input "Year" at bounding box center [1379, 490] width 330 height 24
type input "****"
drag, startPoint x: 1320, startPoint y: 430, endPoint x: 1187, endPoint y: 434, distance: 133.1
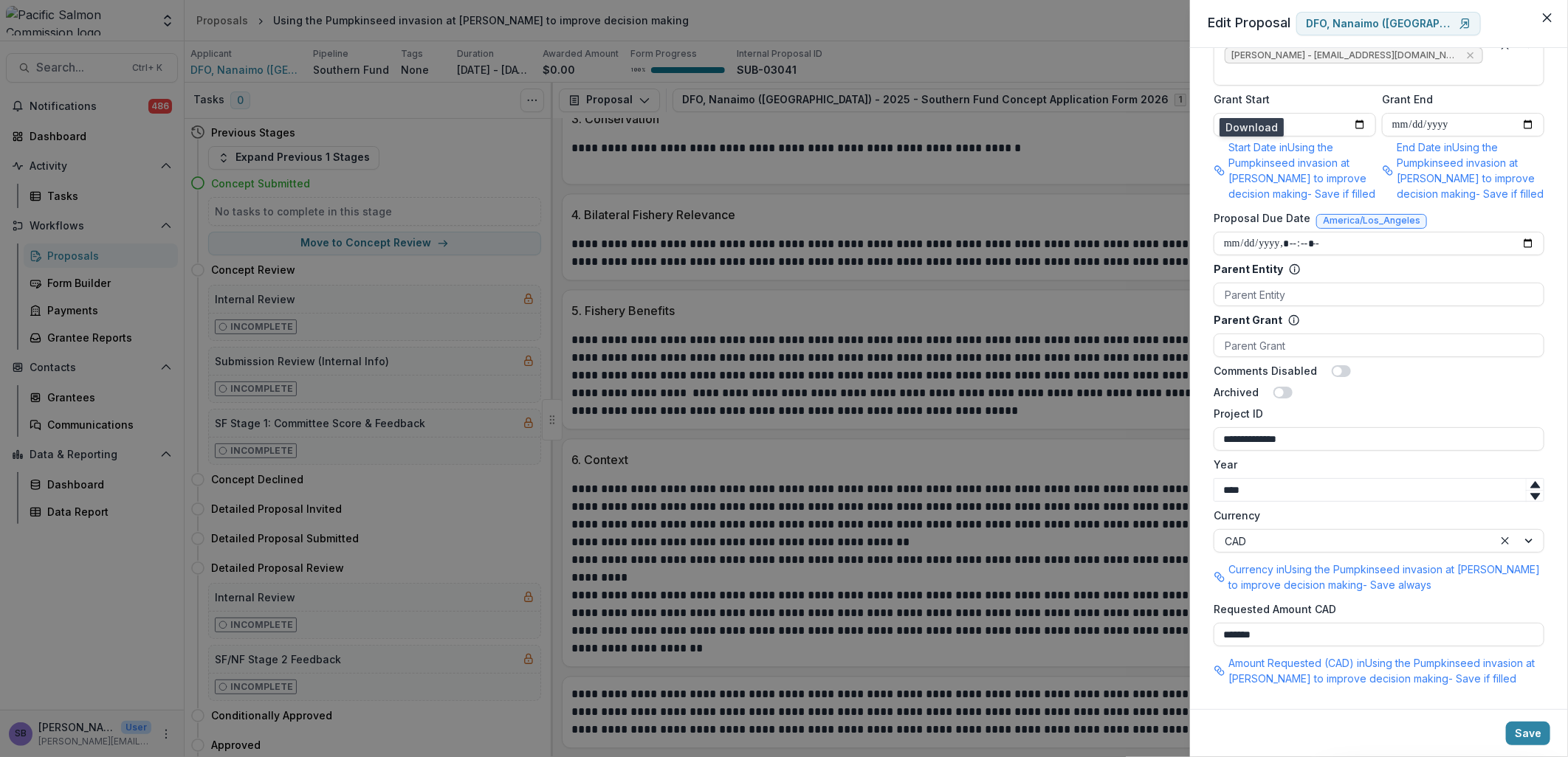
click at [1187, 434] on div "**********" at bounding box center [784, 378] width 1568 height 757
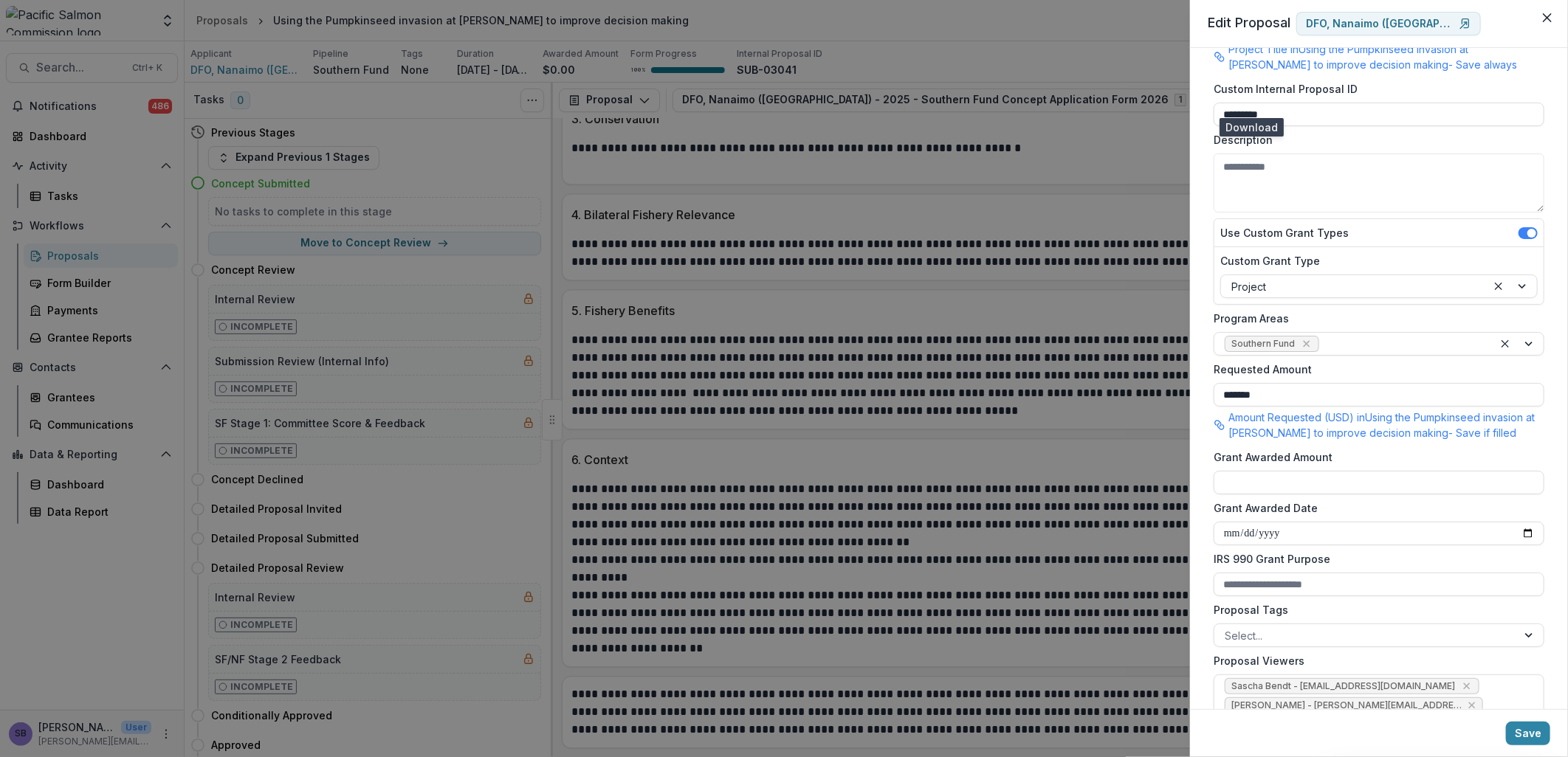
scroll to position [0, 0]
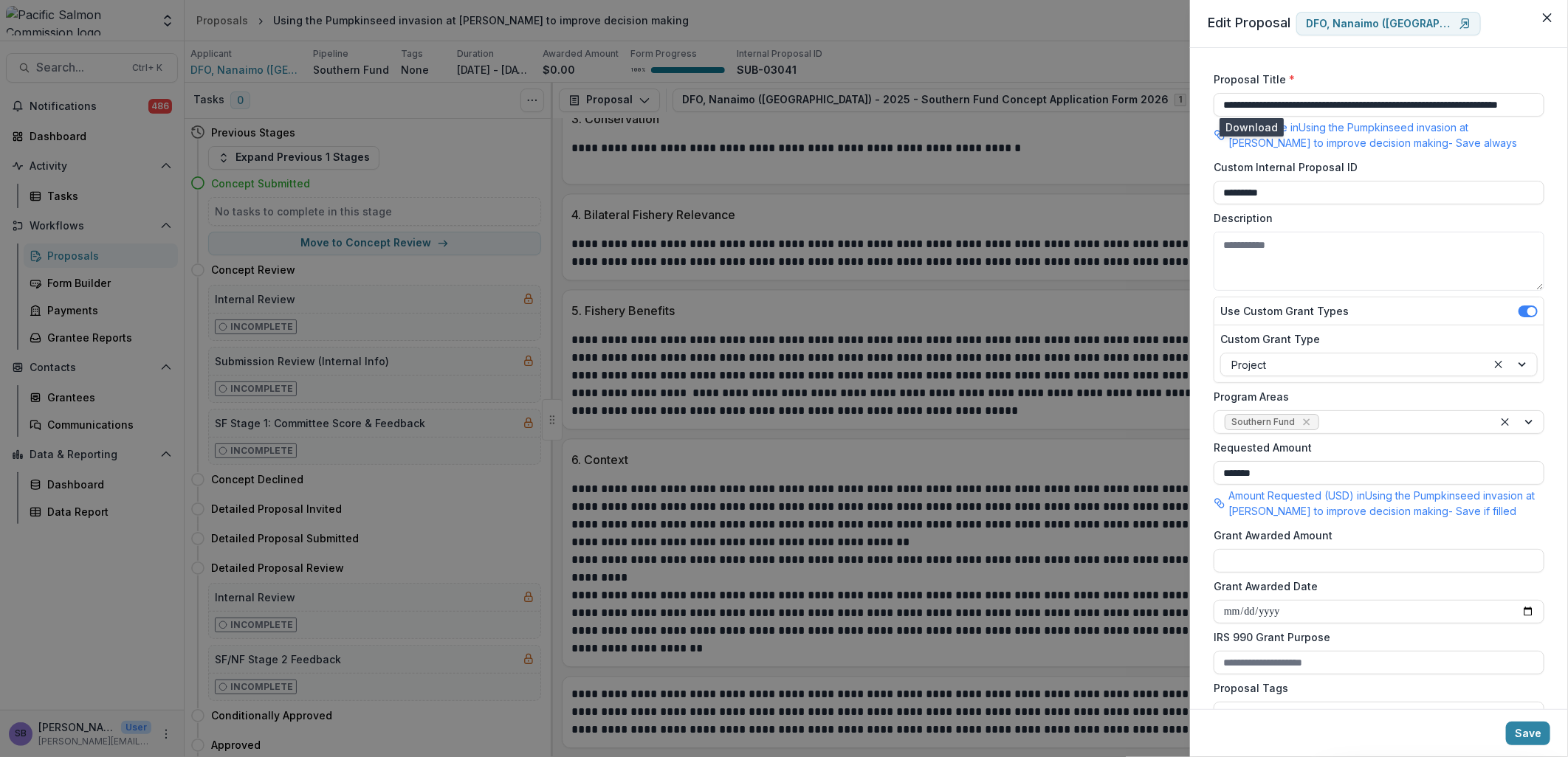
drag, startPoint x: 1315, startPoint y: 193, endPoint x: 1190, endPoint y: 188, distance: 125.1
click at [1190, 188] on div "**********" at bounding box center [1378, 378] width 378 height 661
paste input "*****"
type input "**********"
click at [1534, 727] on button "Save" at bounding box center [1528, 734] width 44 height 24
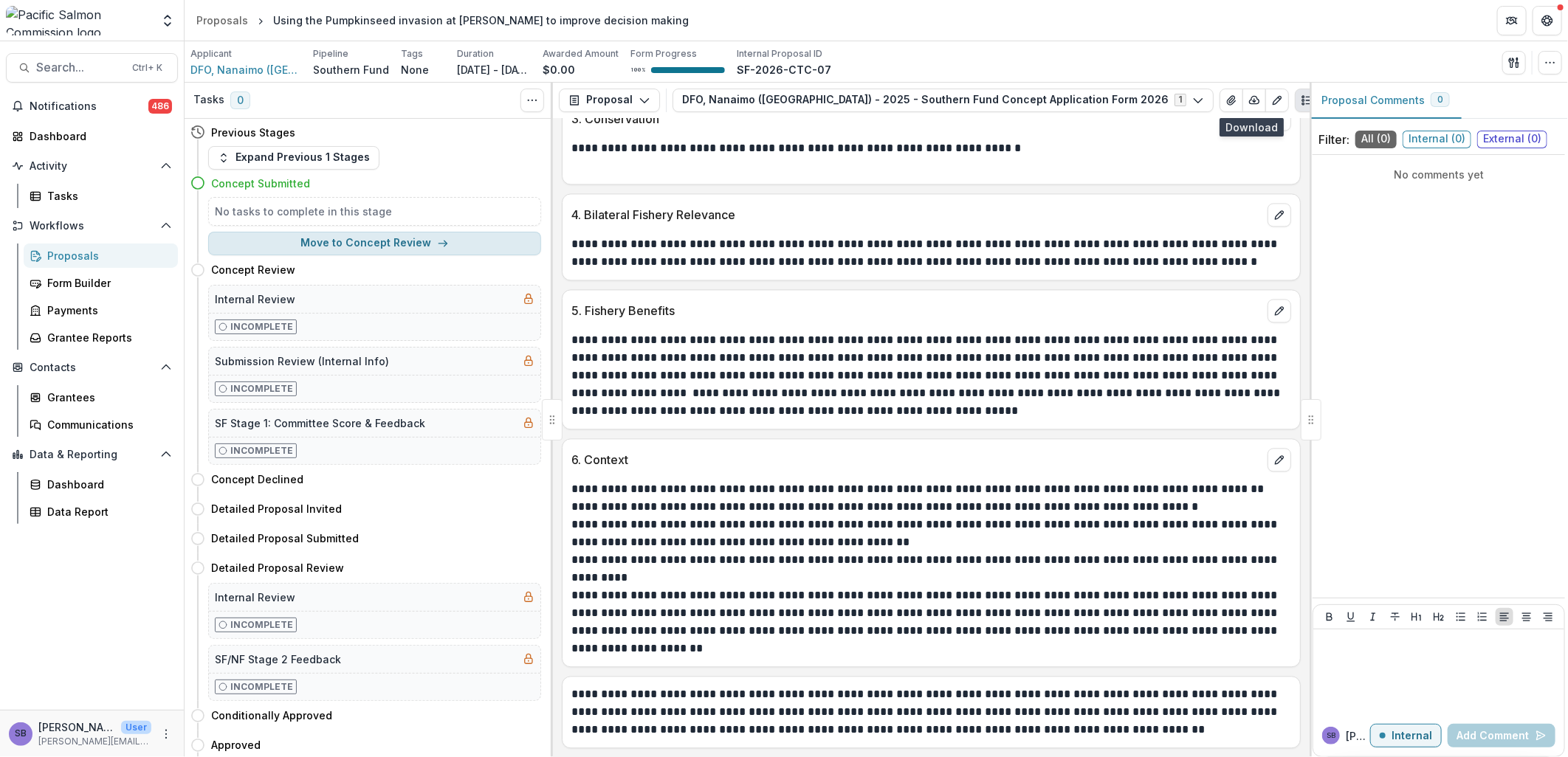
click at [430, 246] on button "Move to Concept Review" at bounding box center [374, 243] width 333 height 24
select select "**********"
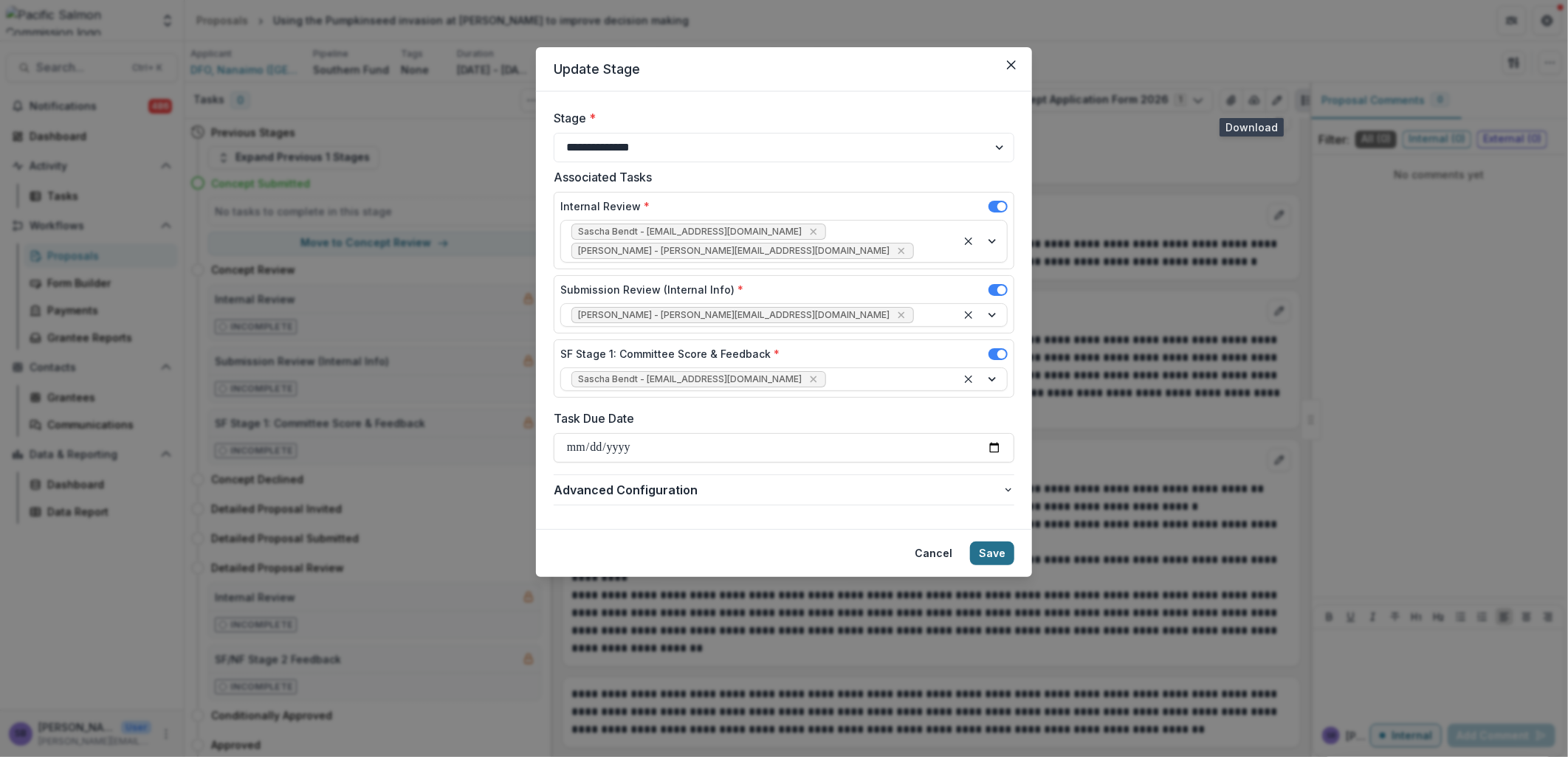
click at [991, 542] on button "Save" at bounding box center [992, 554] width 44 height 24
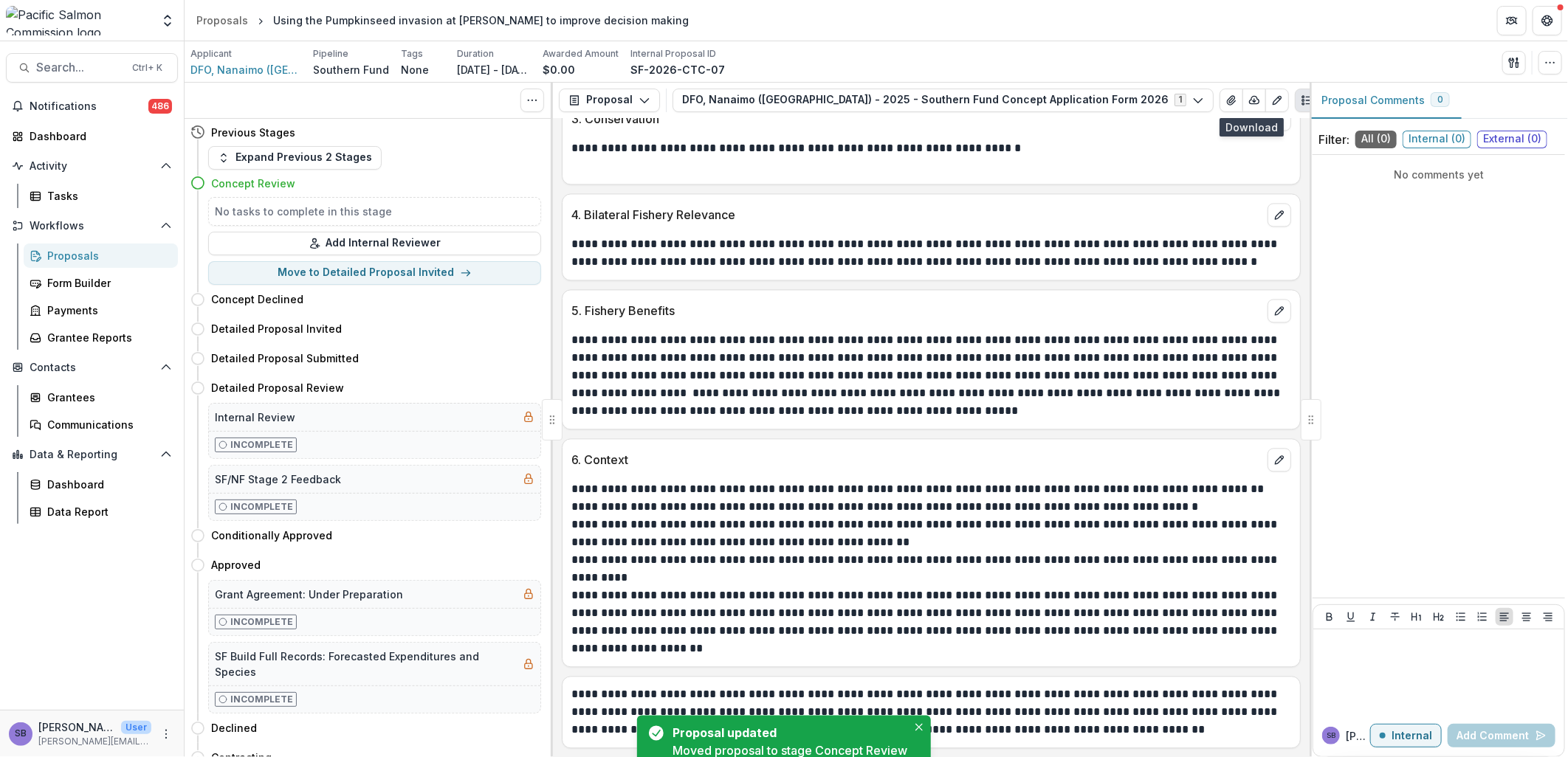
scroll to position [1054, 0]
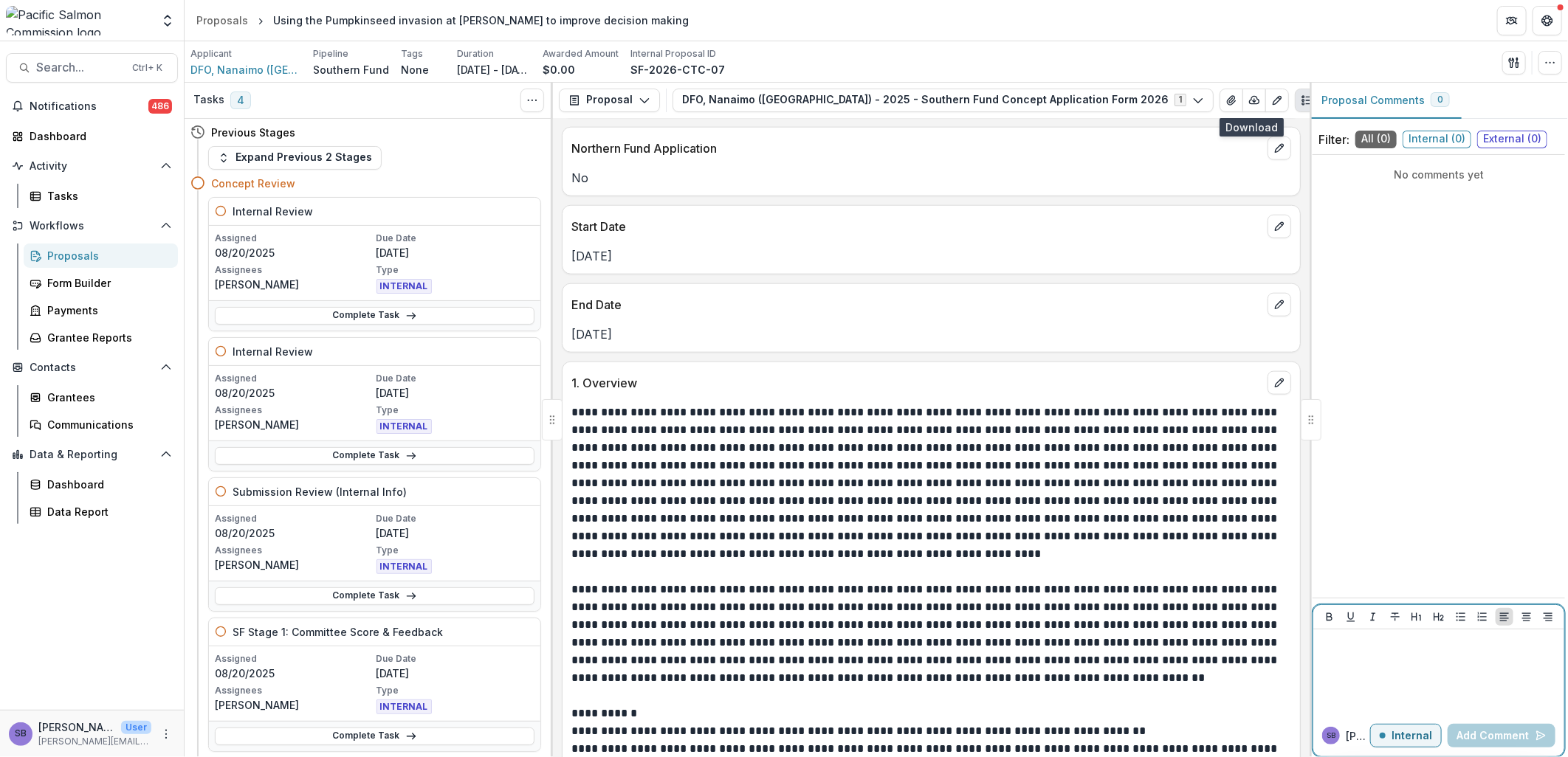
click at [1378, 652] on p at bounding box center [1438, 643] width 239 height 16
click at [1378, 668] on button "Victor Keong" at bounding box center [1369, 670] width 99 height 24
click at [459, 315] on link "Complete Task" at bounding box center [375, 316] width 320 height 18
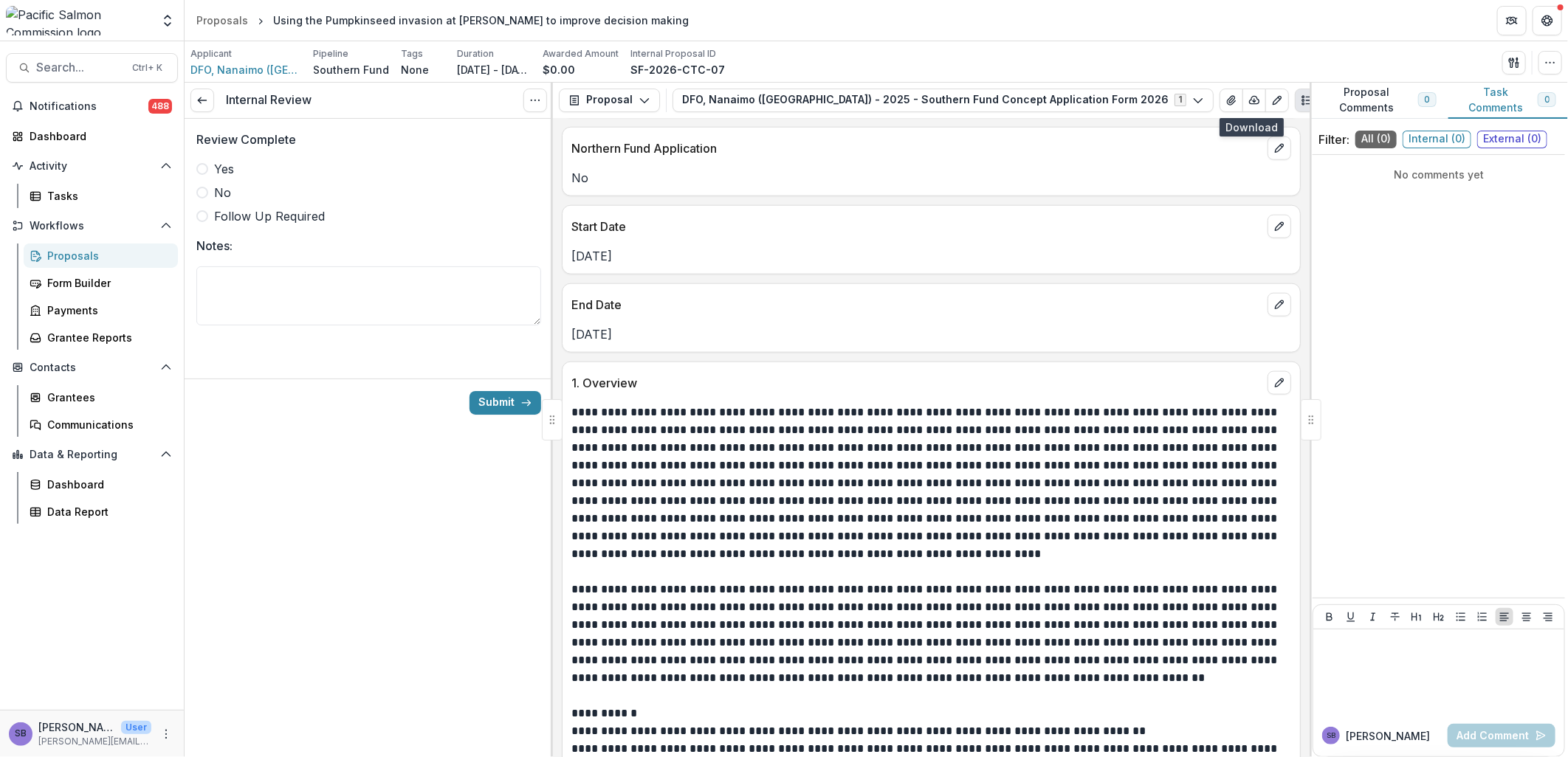
click at [220, 167] on span "Yes" at bounding box center [224, 169] width 20 height 18
click at [507, 395] on button "Submit" at bounding box center [505, 402] width 72 height 24
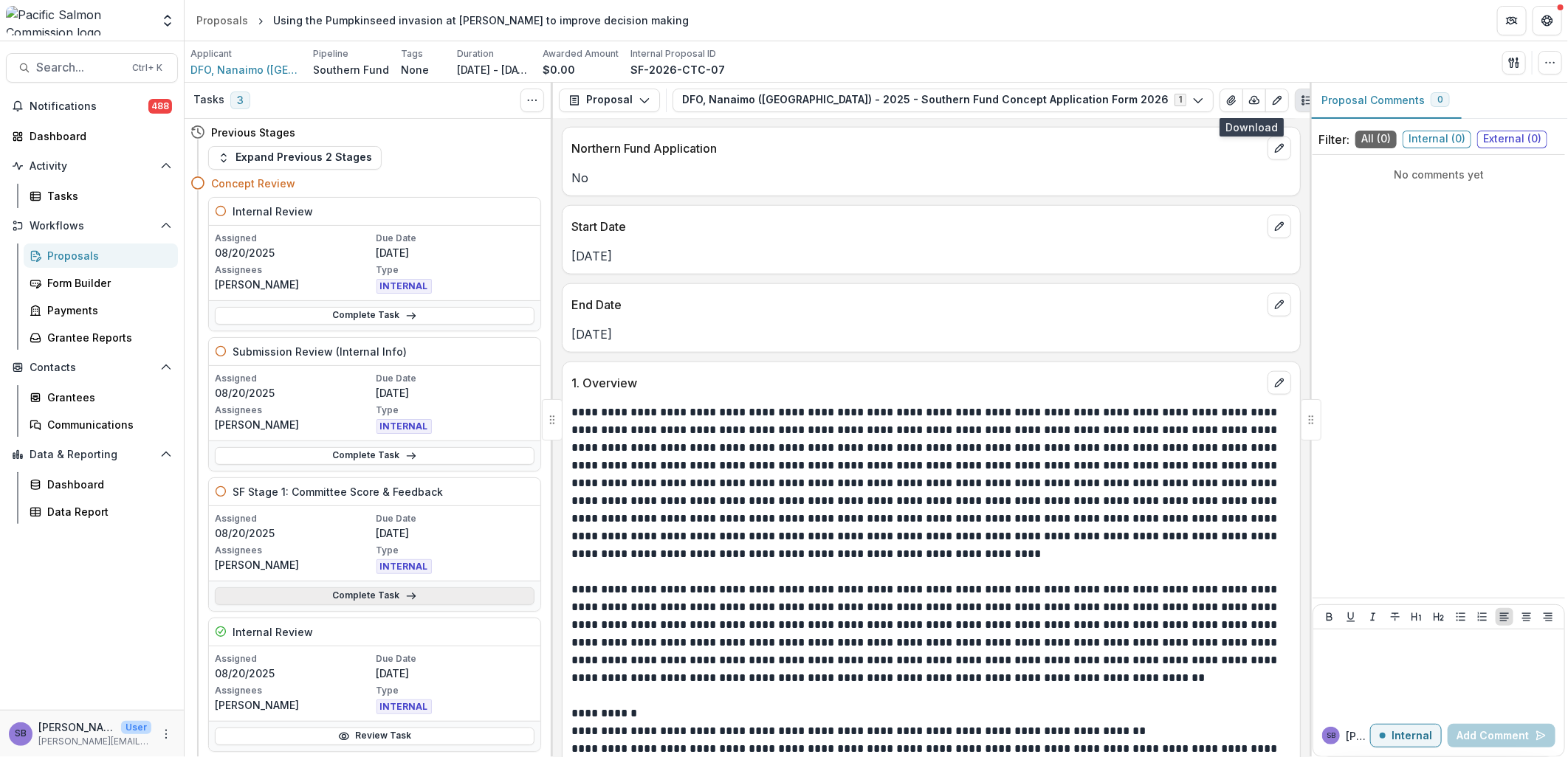
click at [416, 599] on link "Complete Task" at bounding box center [375, 596] width 320 height 18
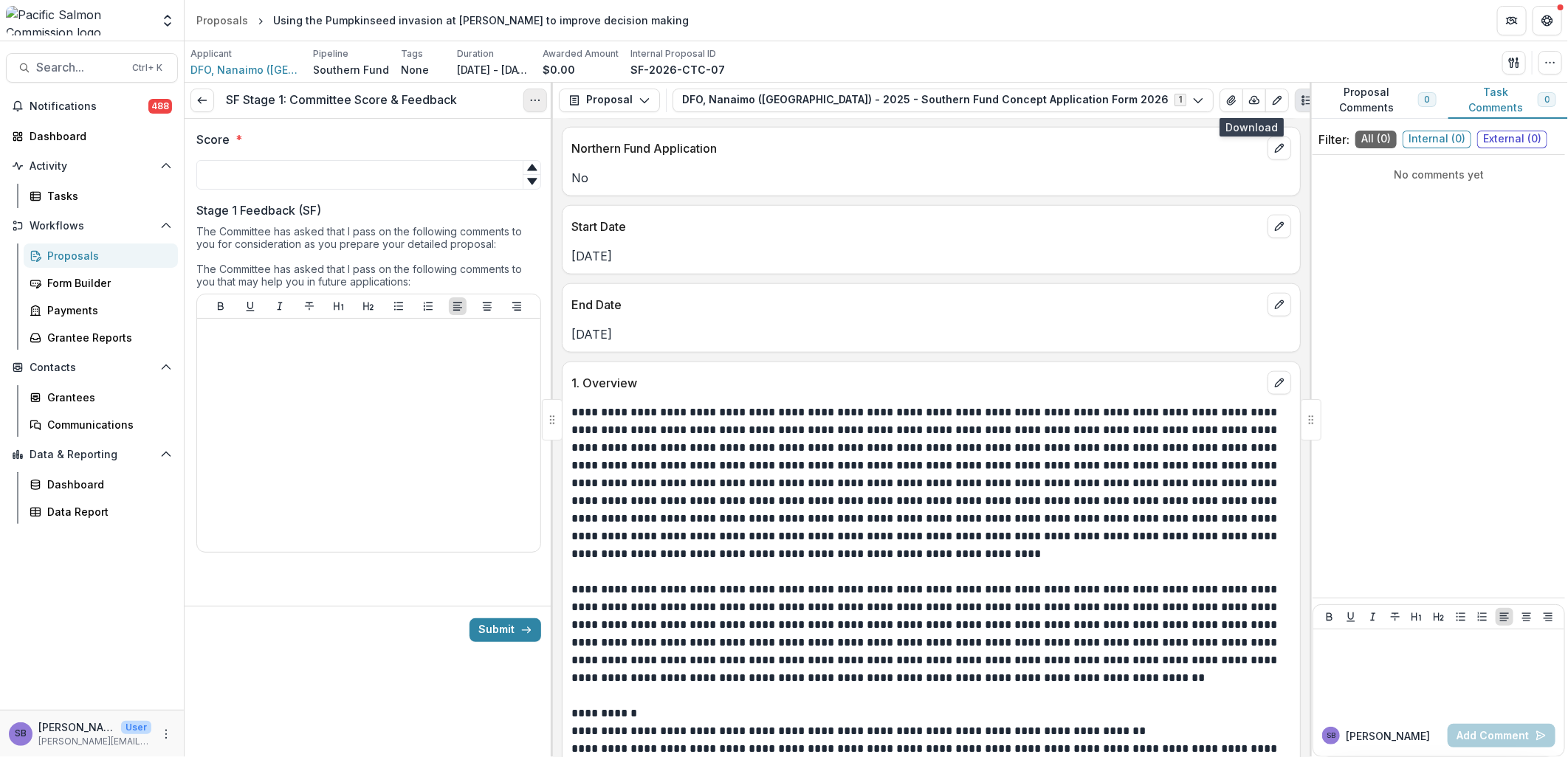
click at [537, 107] on button "Options" at bounding box center [535, 100] width 24 height 24
click at [502, 131] on link "View task" at bounding box center [465, 132] width 158 height 24
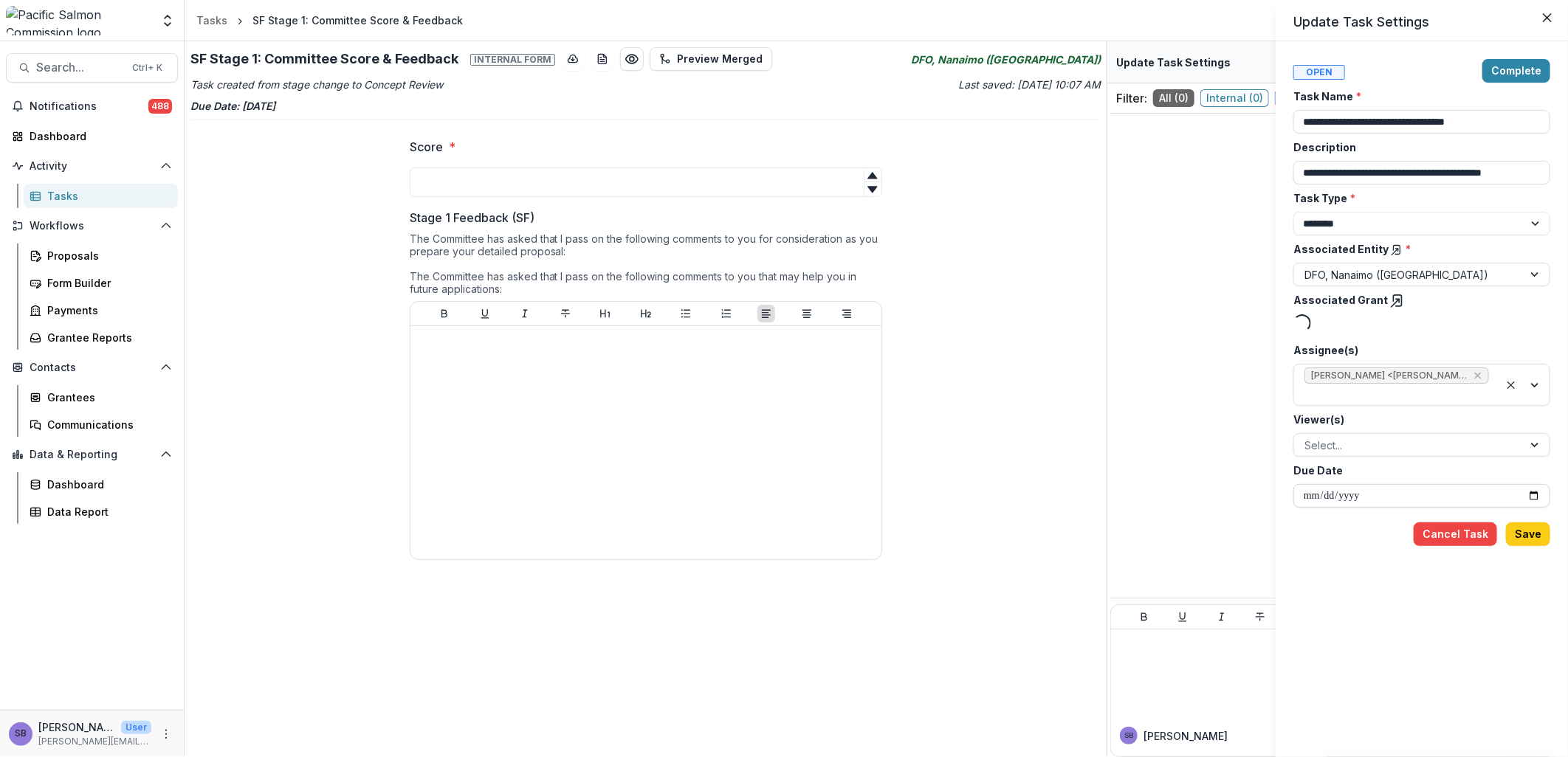
click at [1532, 499] on input "**********" at bounding box center [1421, 496] width 257 height 24
type input "**********"
click at [1532, 535] on button "Save" at bounding box center [1528, 536] width 44 height 24
type input "**********"
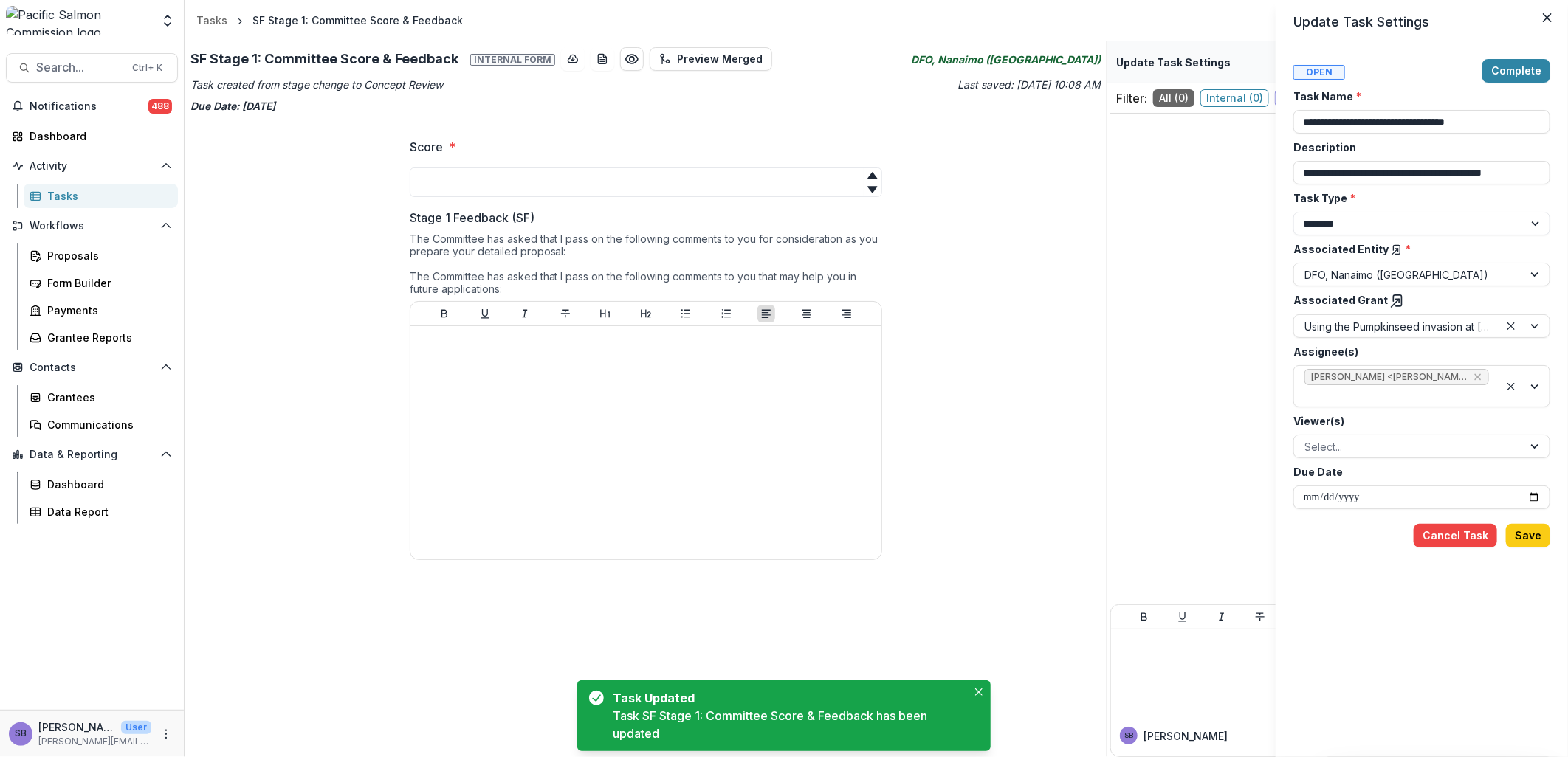
click at [1390, 298] on icon at bounding box center [1397, 301] width 15 height 15
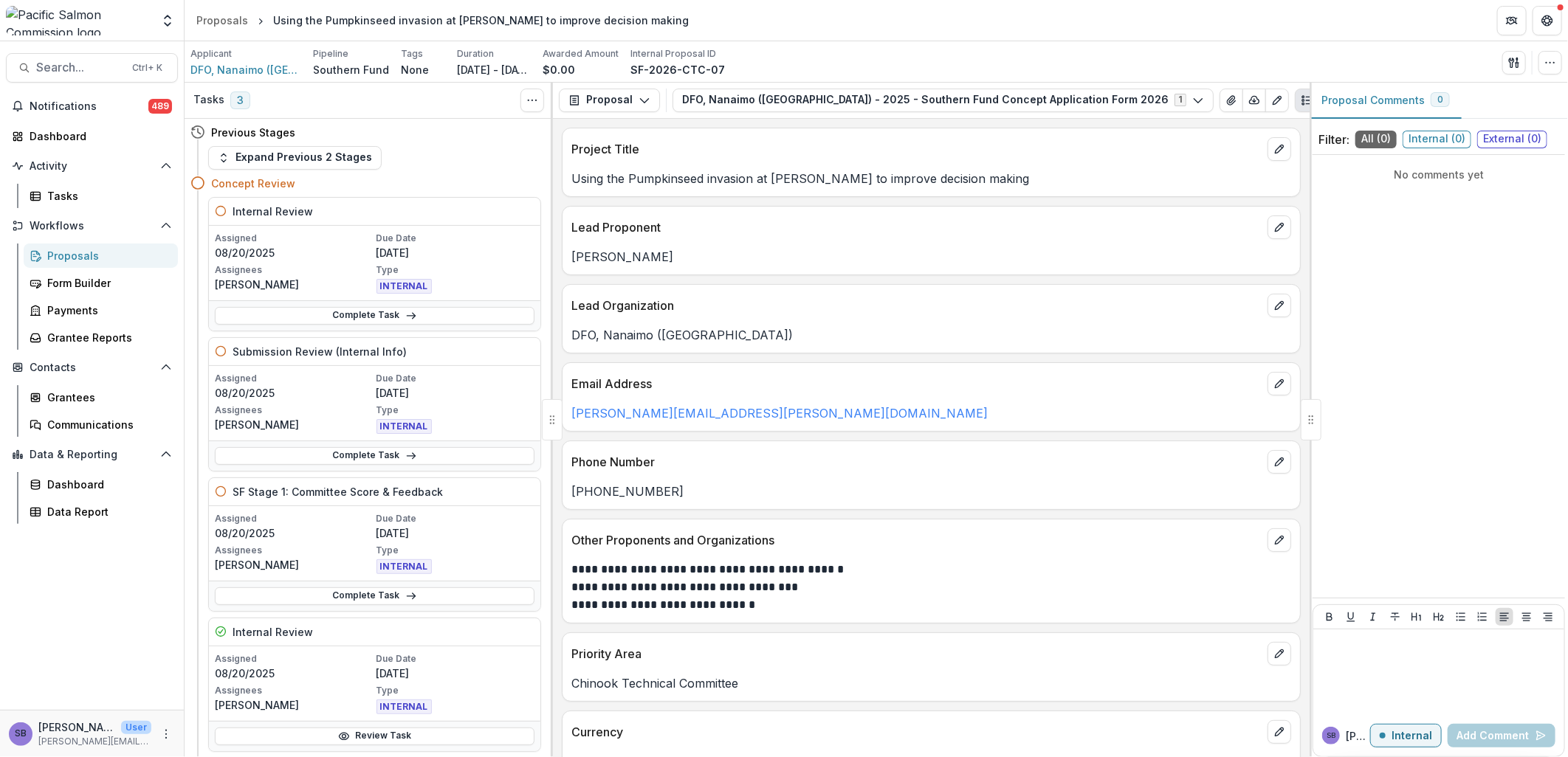
click at [68, 254] on div "Proposals" at bounding box center [107, 255] width 119 height 15
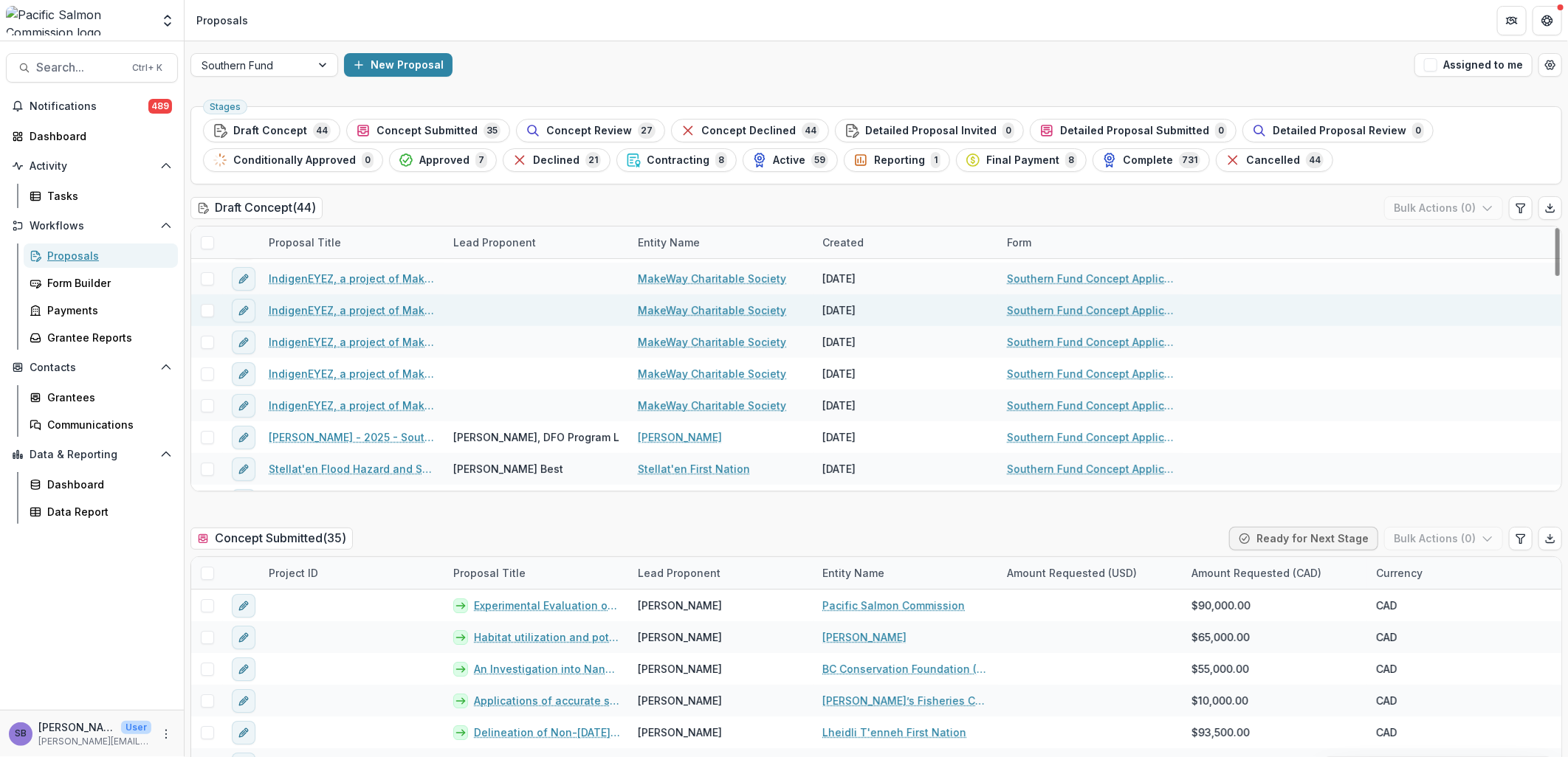
scroll to position [328, 0]
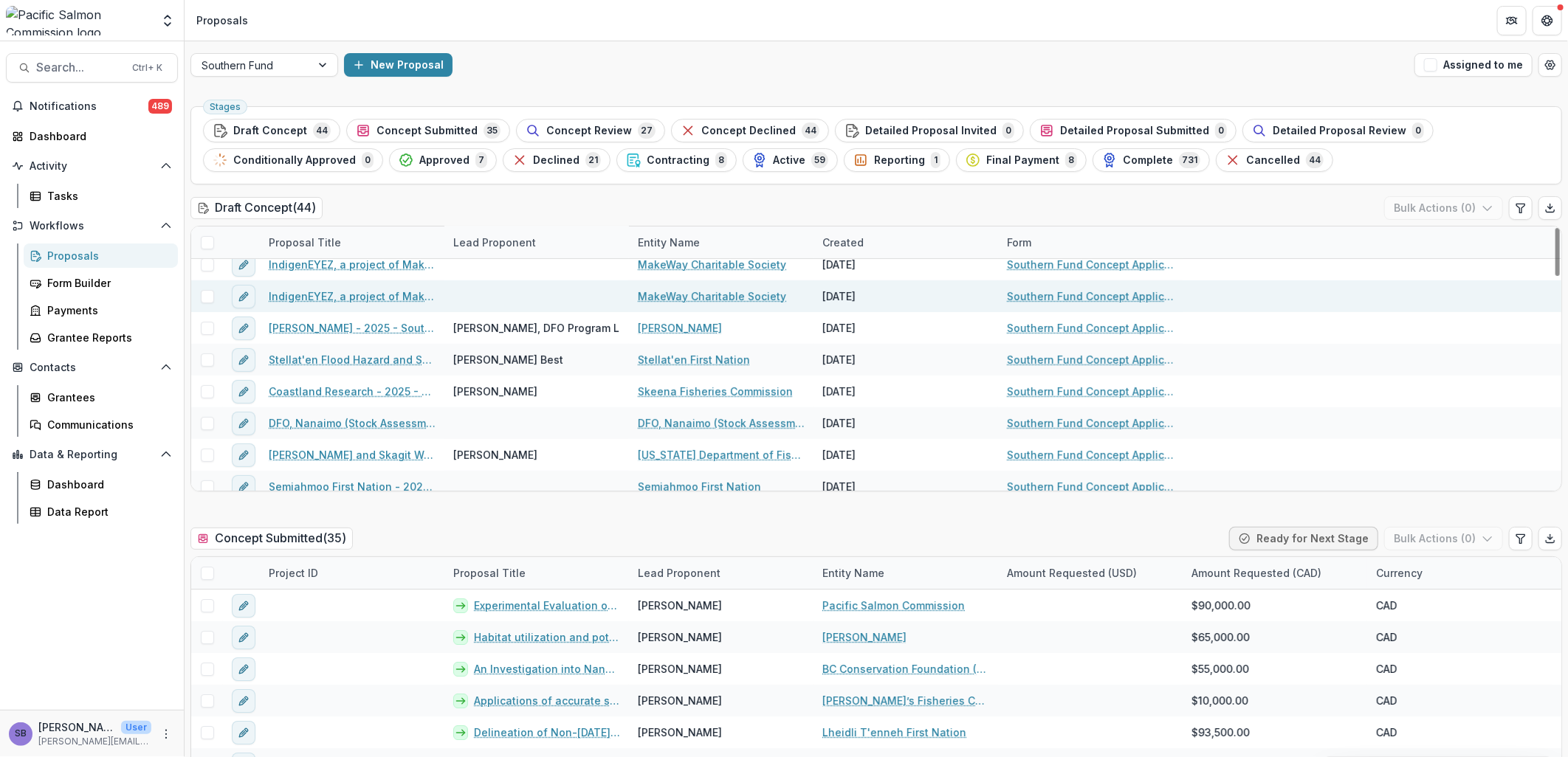
click at [676, 294] on link "MakeWay Charitable Society" at bounding box center [712, 296] width 148 height 15
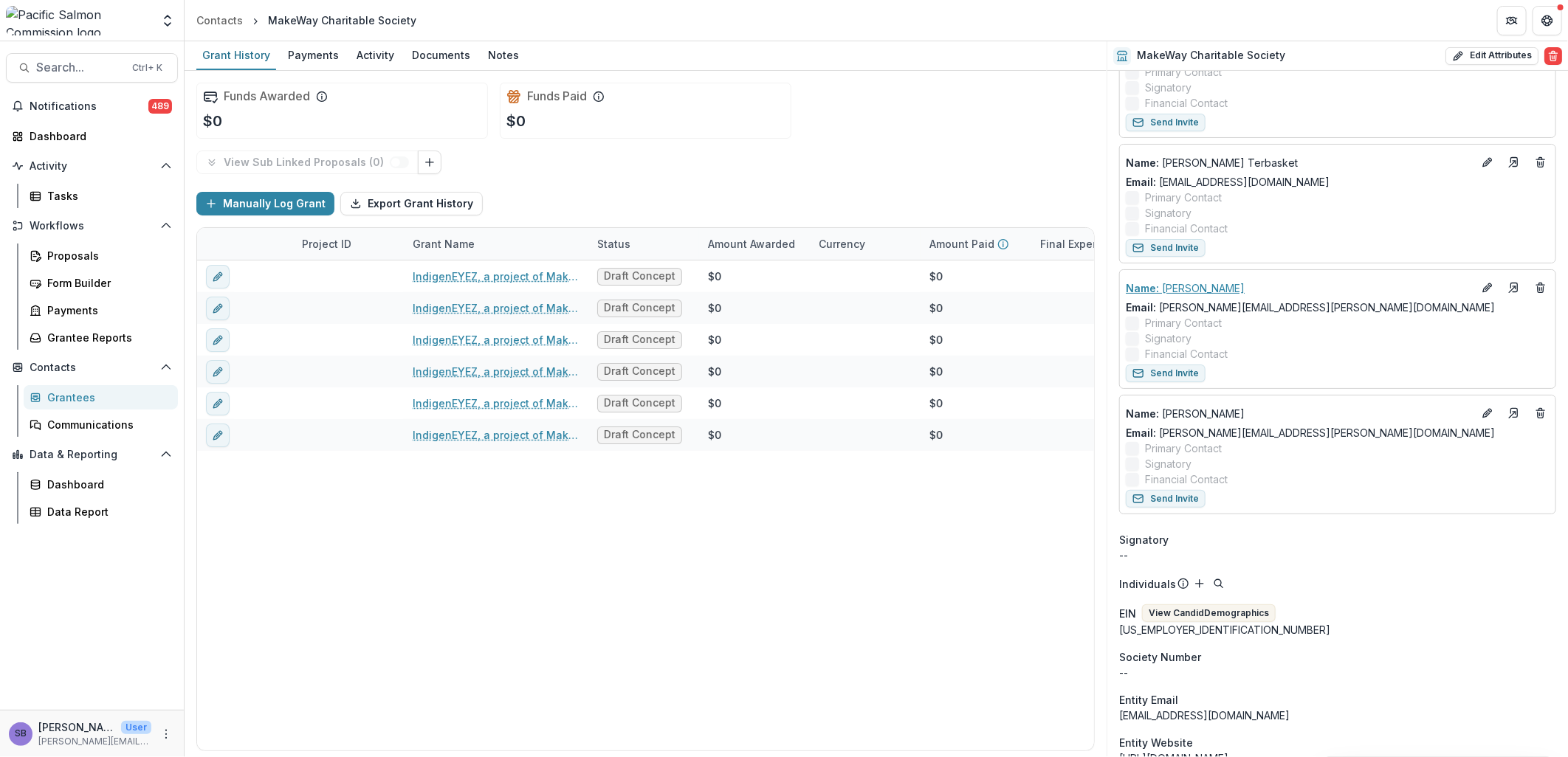
scroll to position [328, 0]
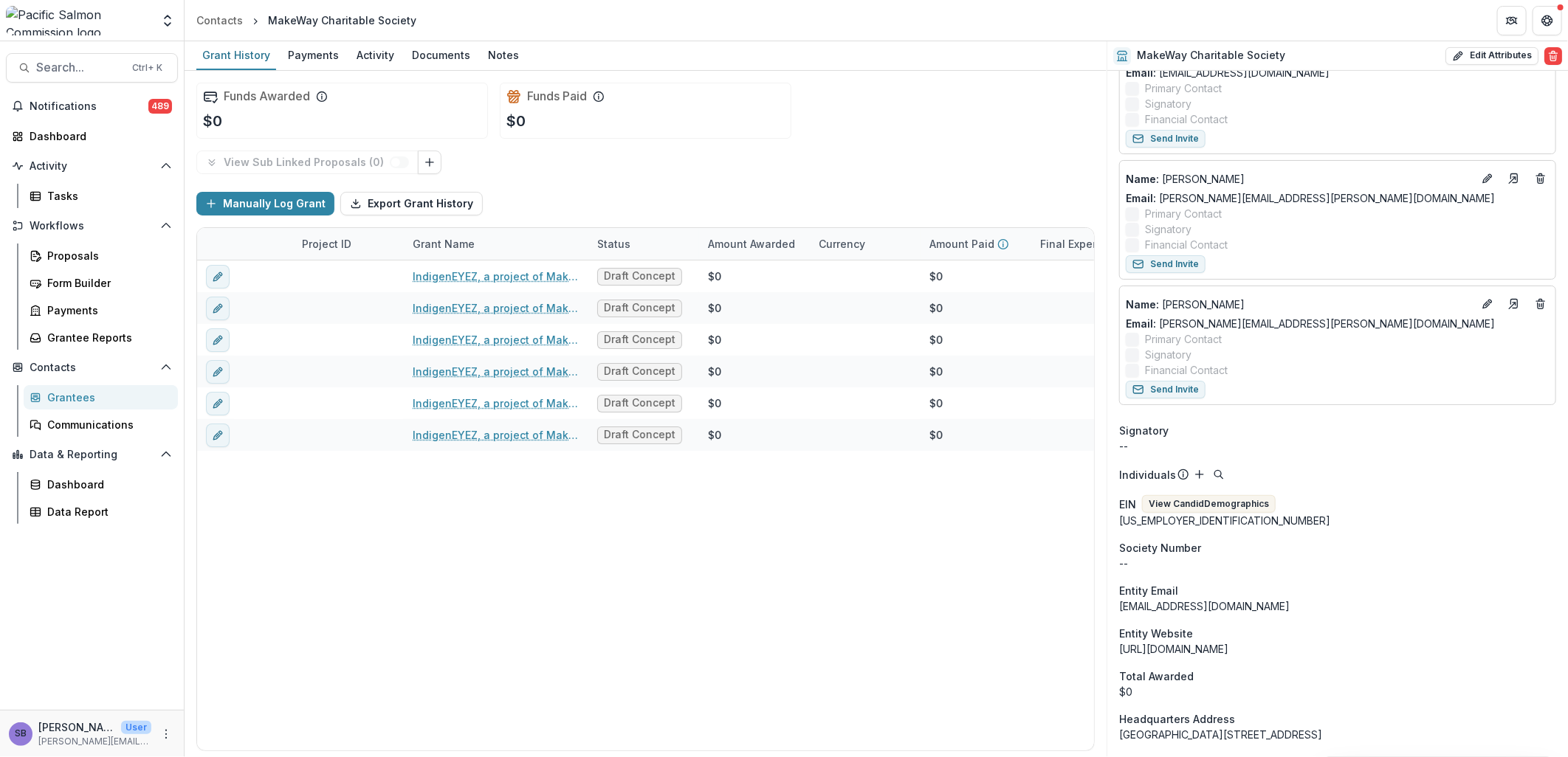
drag, startPoint x: 1242, startPoint y: 643, endPoint x: 1117, endPoint y: 653, distance: 125.4
click at [1117, 653] on div "Onboarding Completed DBA MakeWay Charitable Society Phone Number +1 866 843 372…" at bounding box center [1337, 328] width 460 height 1170
drag, startPoint x: 1117, startPoint y: 653, endPoint x: 1128, endPoint y: 652, distance: 11.0
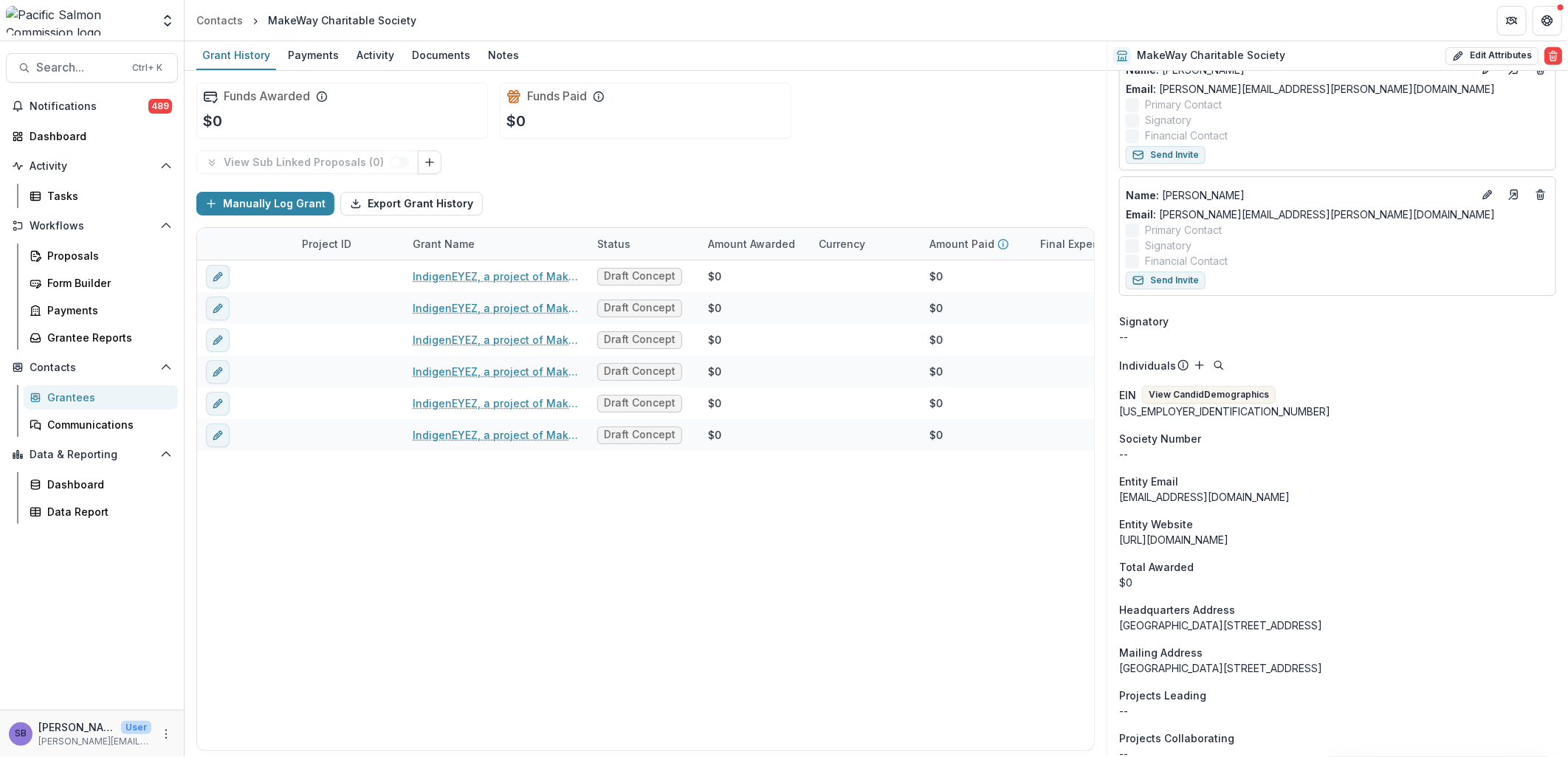
scroll to position [0, 0]
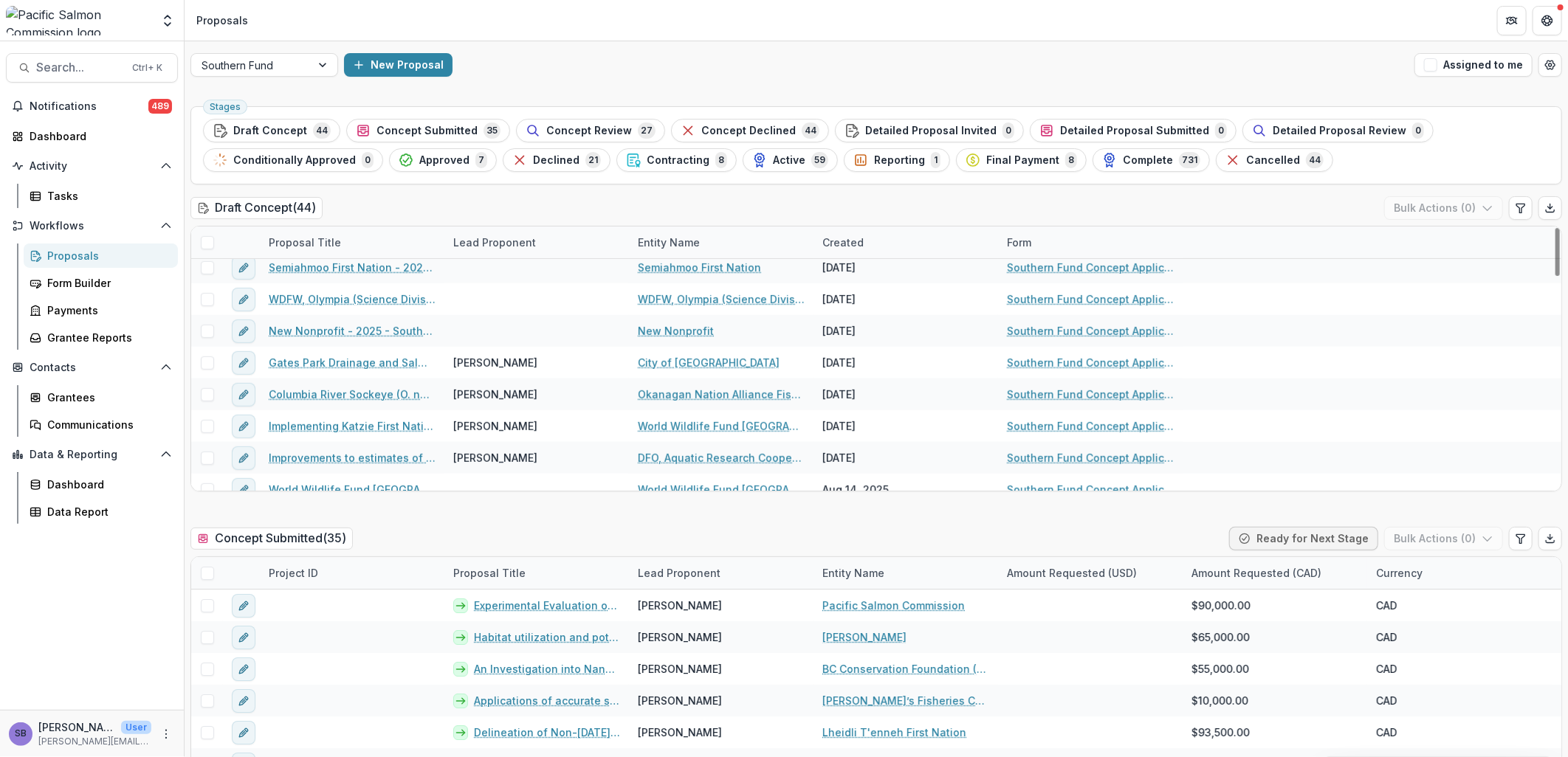
scroll to position [656, 0]
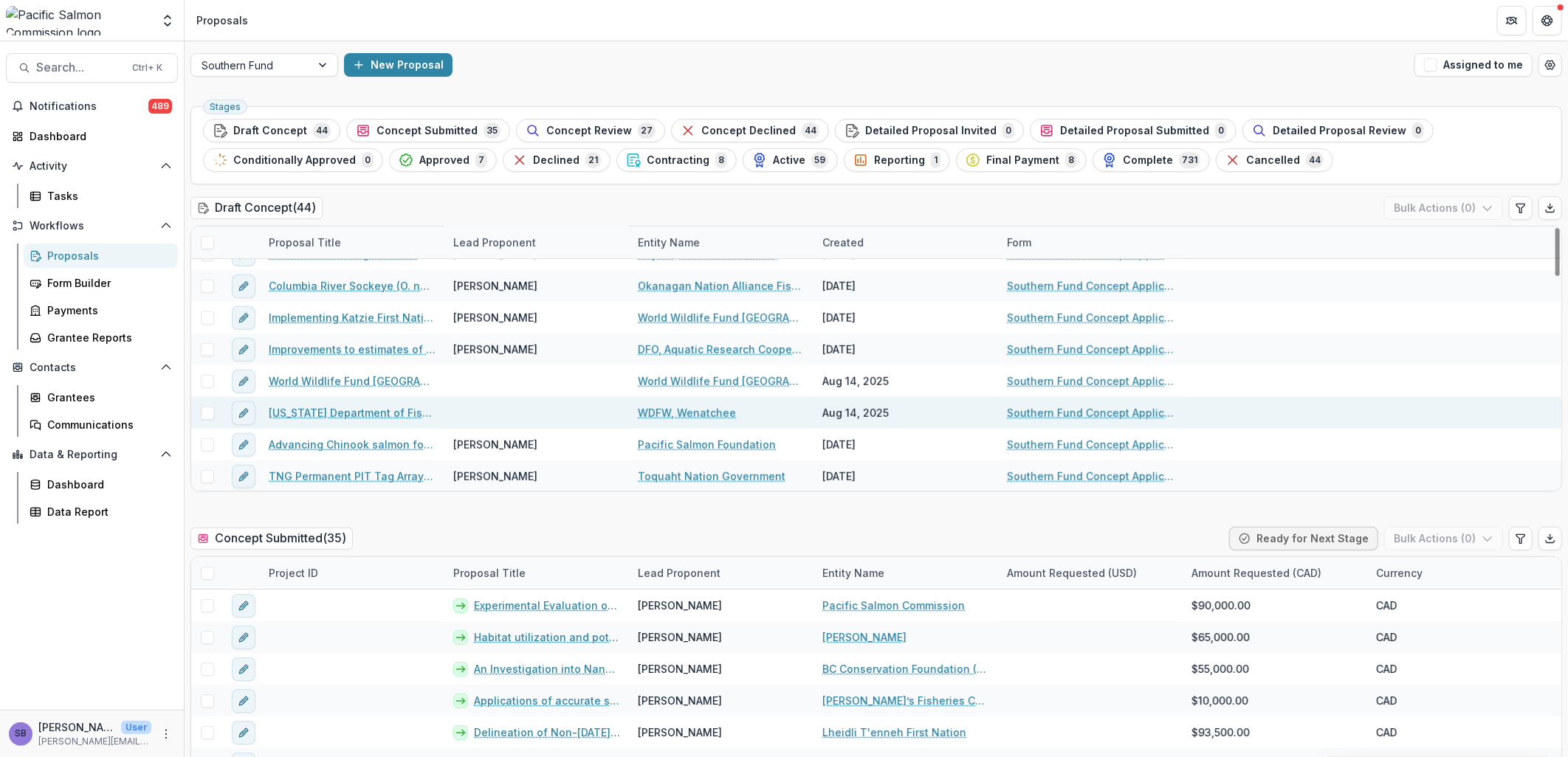
click at [357, 408] on link "Washington Department of Fish and Wildlife - 2025 - Southern Fund Concept Appli…" at bounding box center [352, 412] width 167 height 15
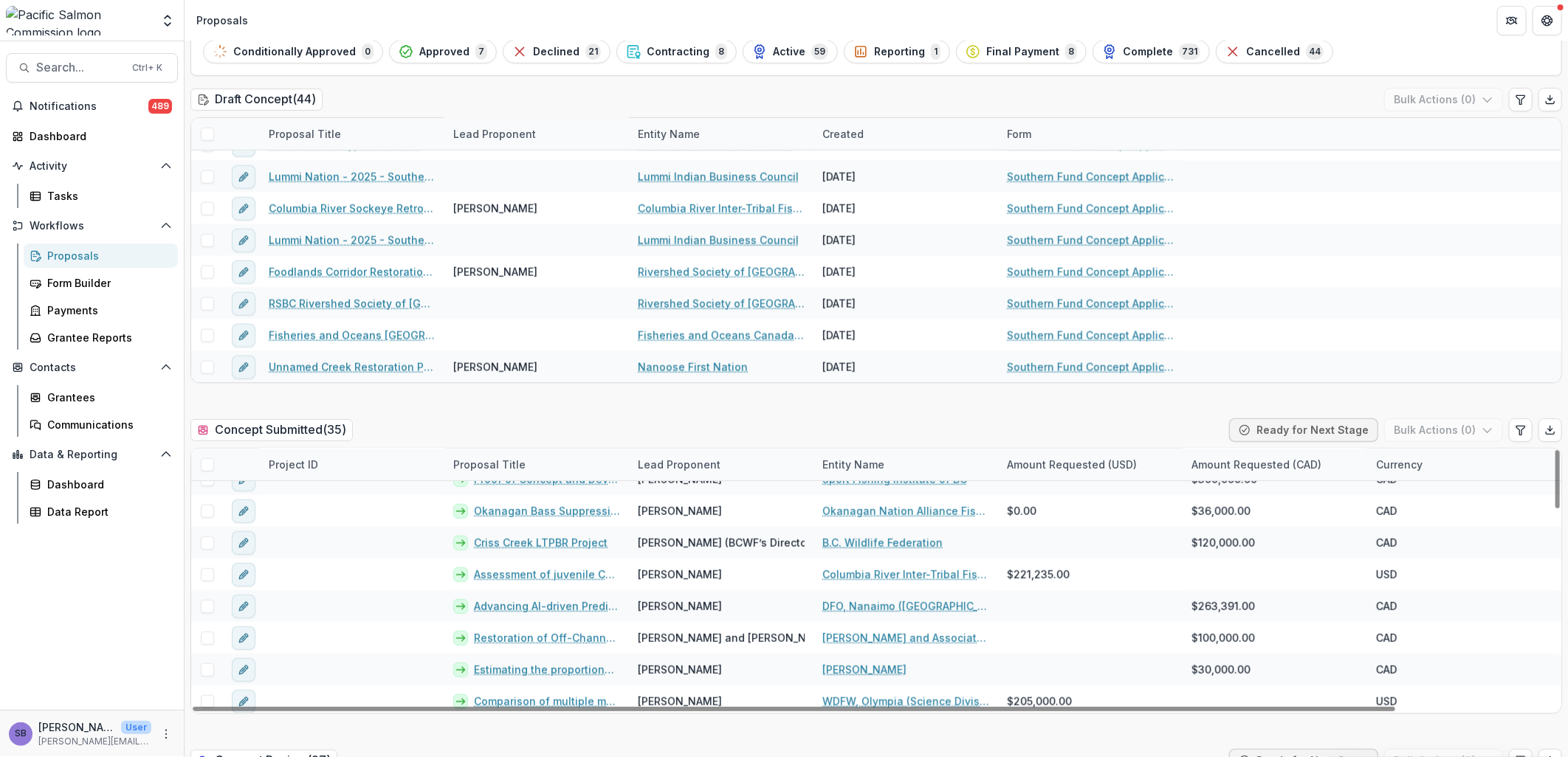
scroll to position [880, 0]
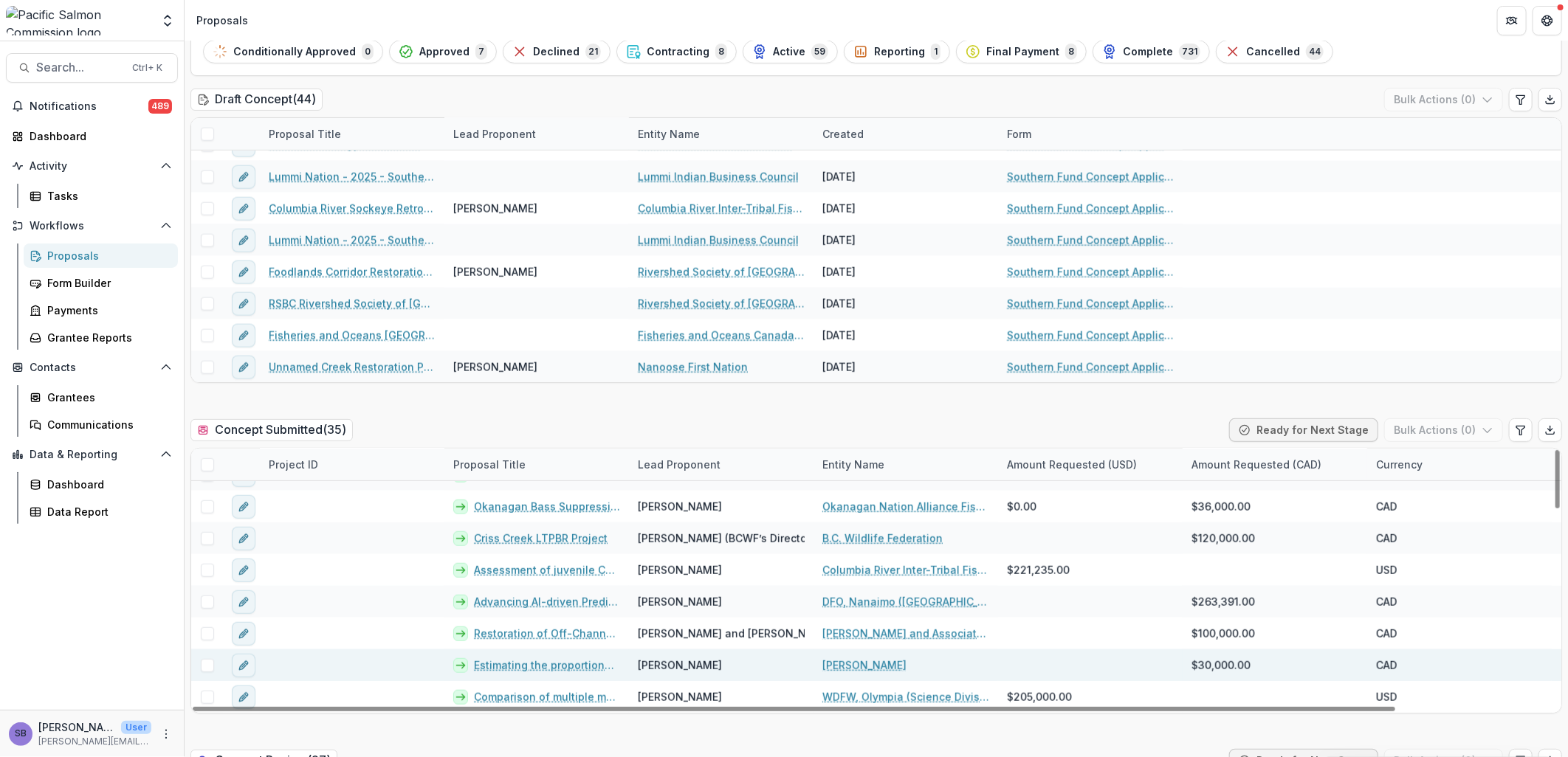
click at [844, 665] on link "Mica Smith" at bounding box center [864, 665] width 84 height 15
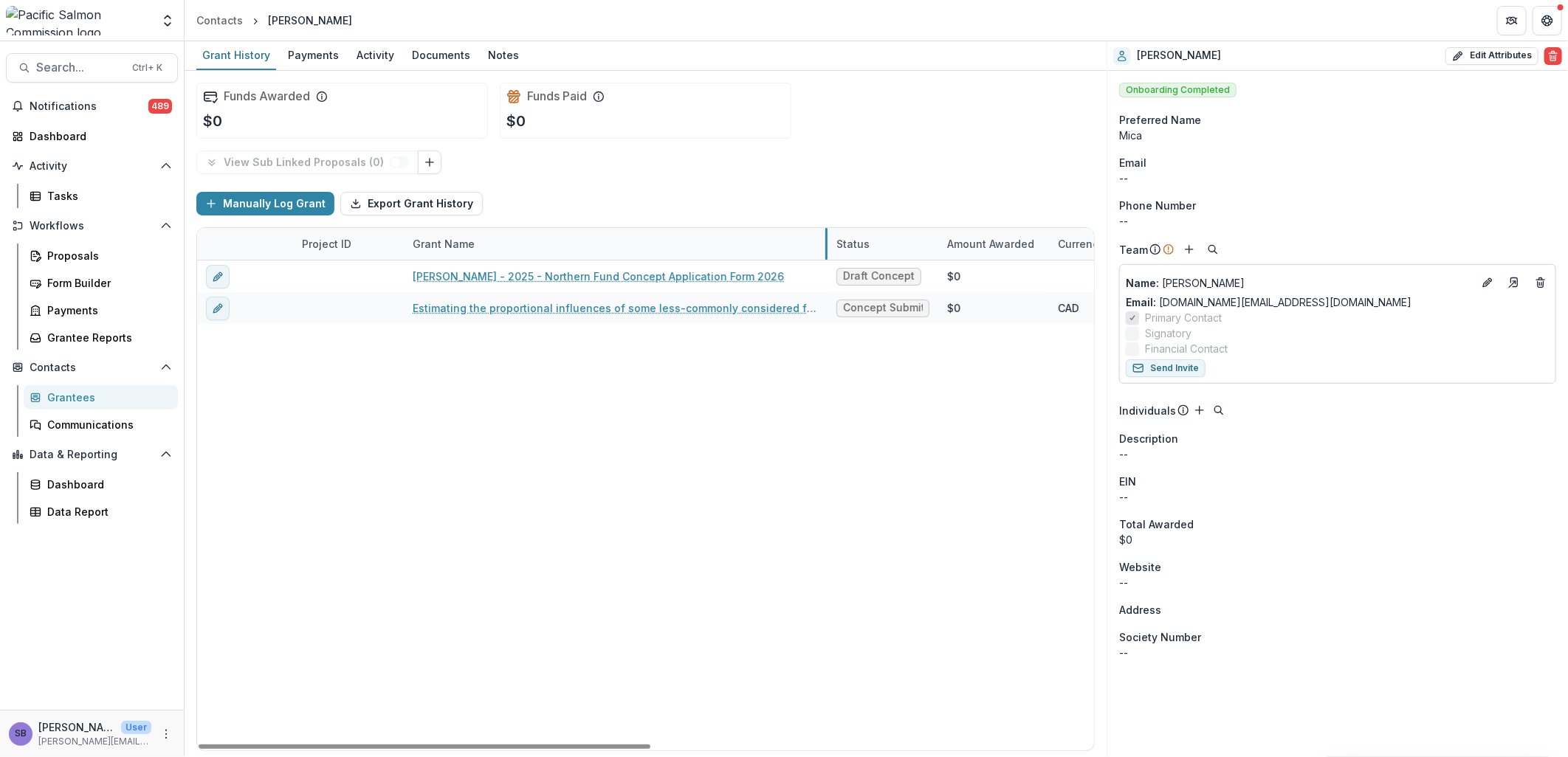
drag, startPoint x: 585, startPoint y: 234, endPoint x: 824, endPoint y: 247, distance: 239.4
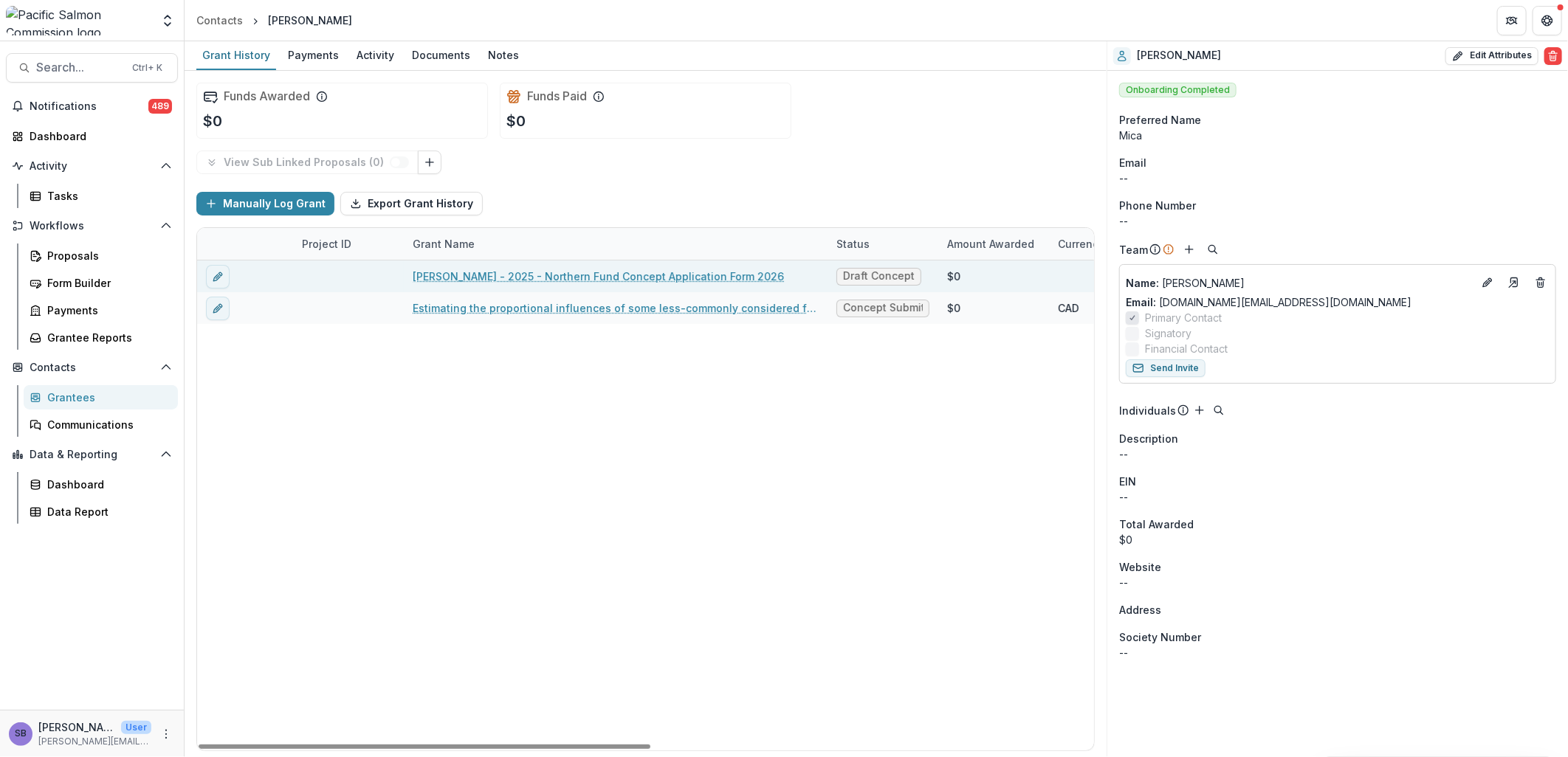
click at [643, 277] on link "Mica Smith - 2025 - Northern Fund Concept Application Form 2026" at bounding box center [598, 275] width 371 height 15
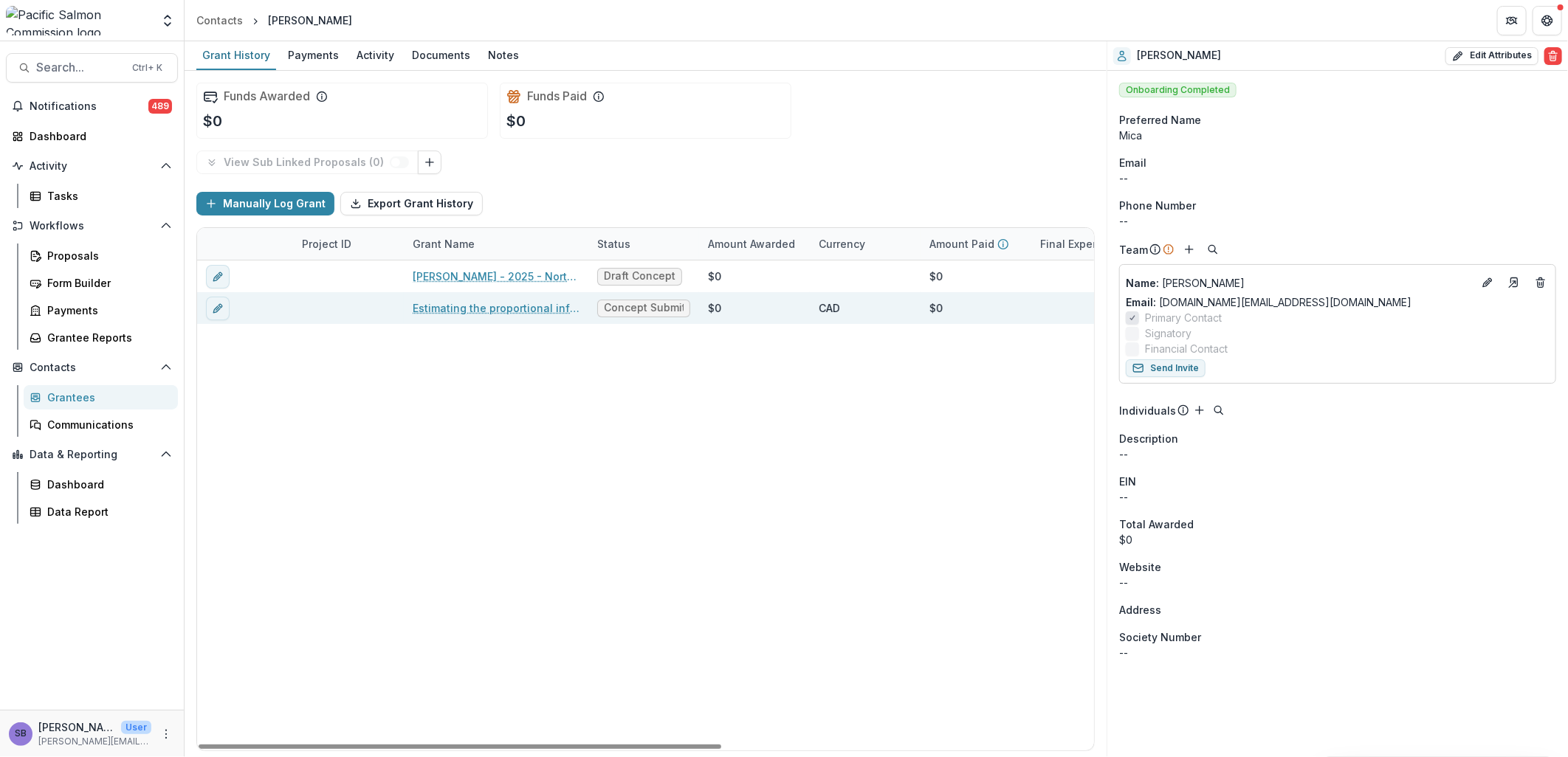
click at [505, 304] on link "Estimating the proportional influences of some less-commonly considered factors…" at bounding box center [496, 307] width 167 height 15
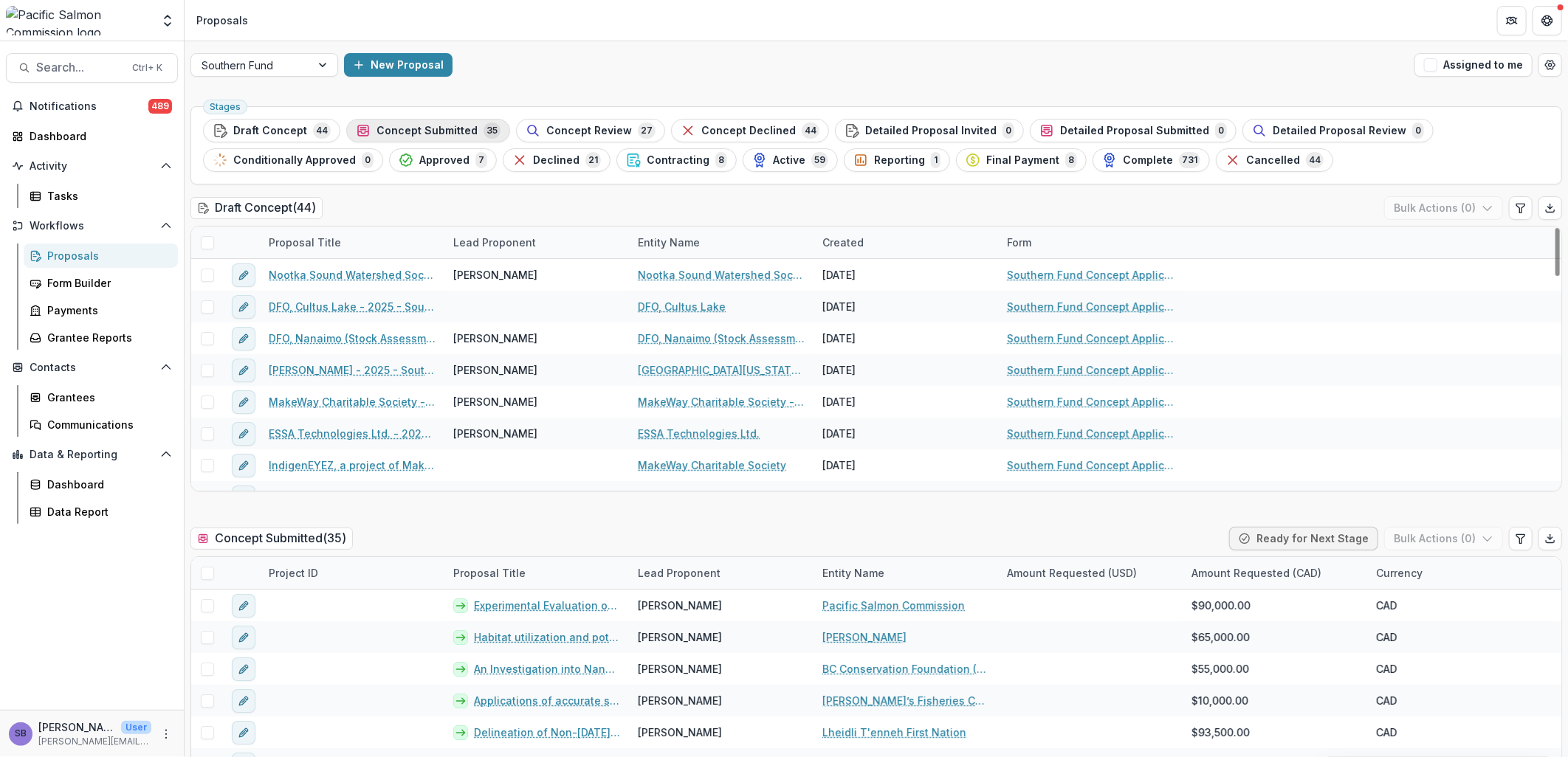
click at [394, 124] on span "Concept Submitted" at bounding box center [427, 131] width 101 height 12
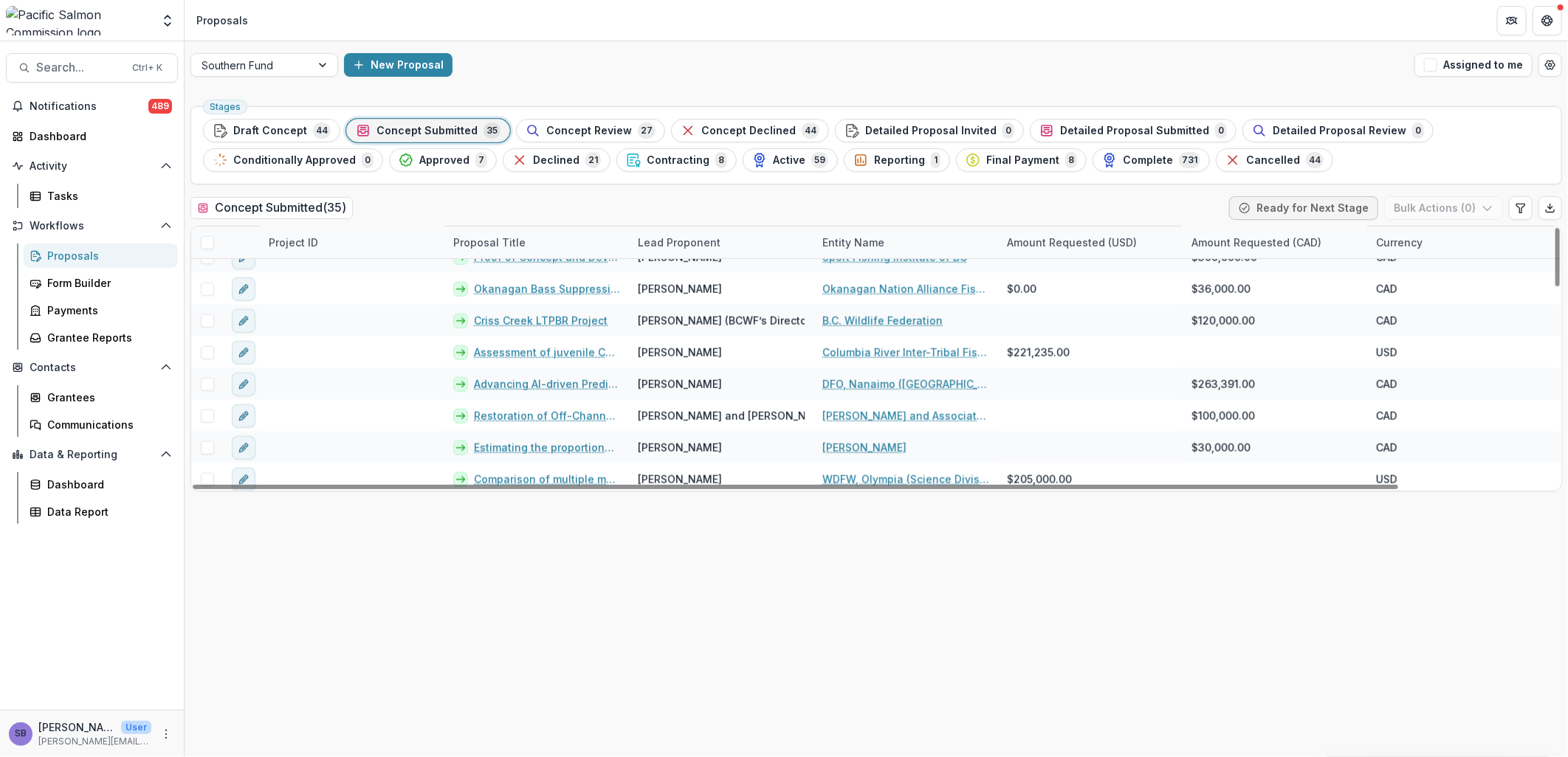
scroll to position [880, 0]
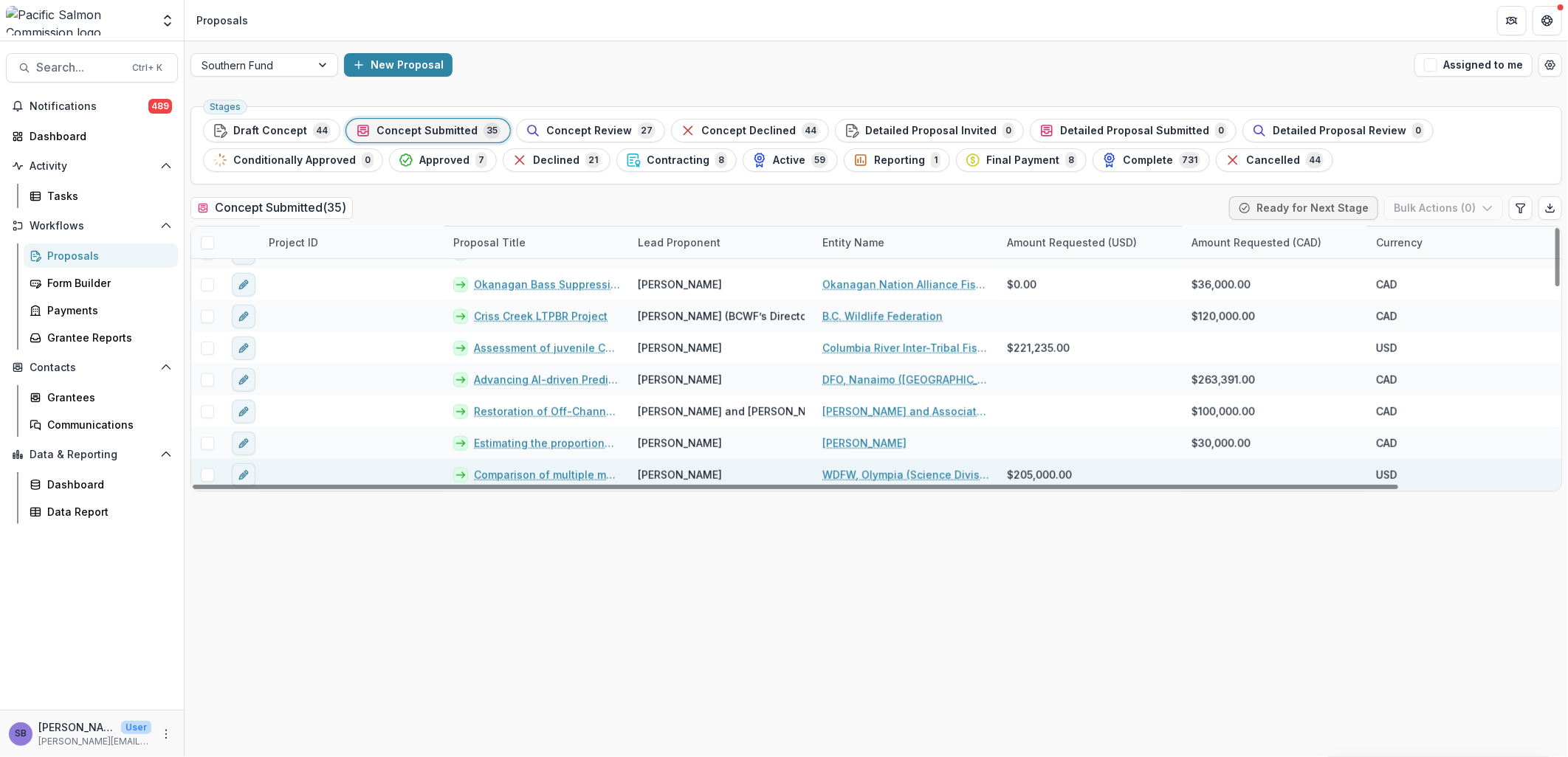
click at [526, 474] on link "Comparison of multiple methods for estimating adult escapement of [GEOGRAPHIC_D…" at bounding box center [546, 474] width 147 height 15
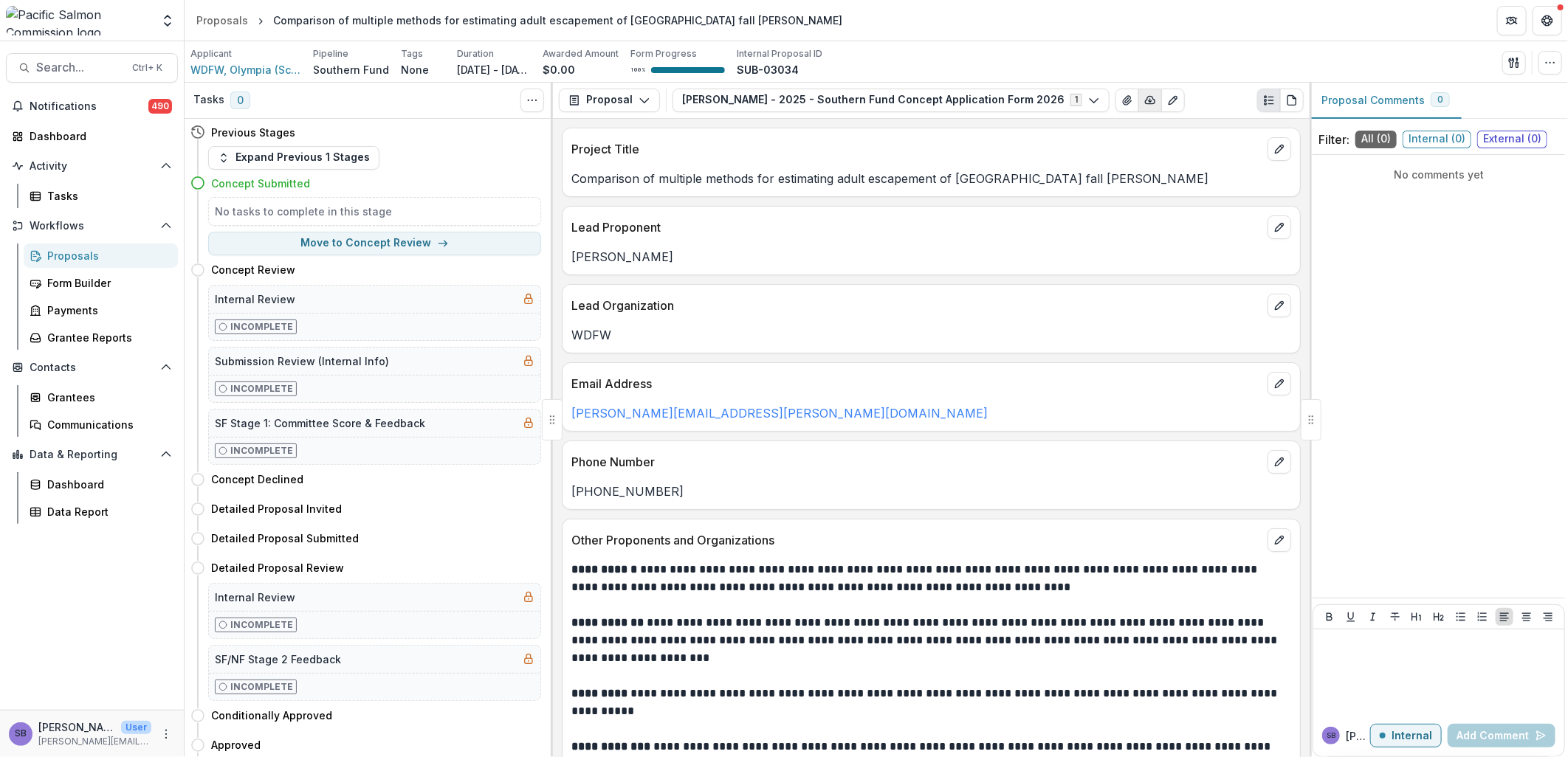
click at [1146, 103] on icon "button" at bounding box center [1150, 100] width 10 height 7
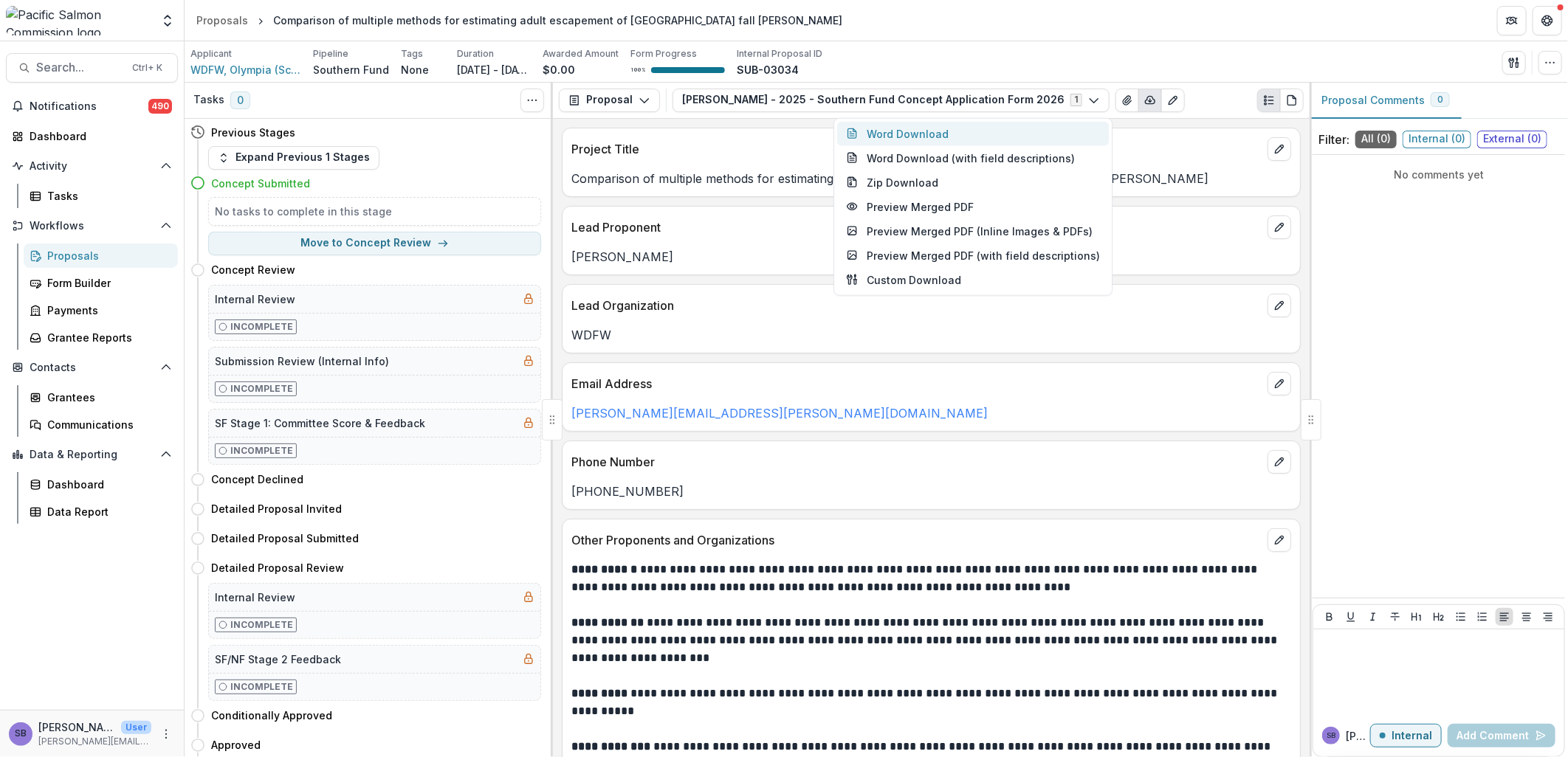
click at [943, 133] on button "Word Download" at bounding box center [973, 132] width 272 height 24
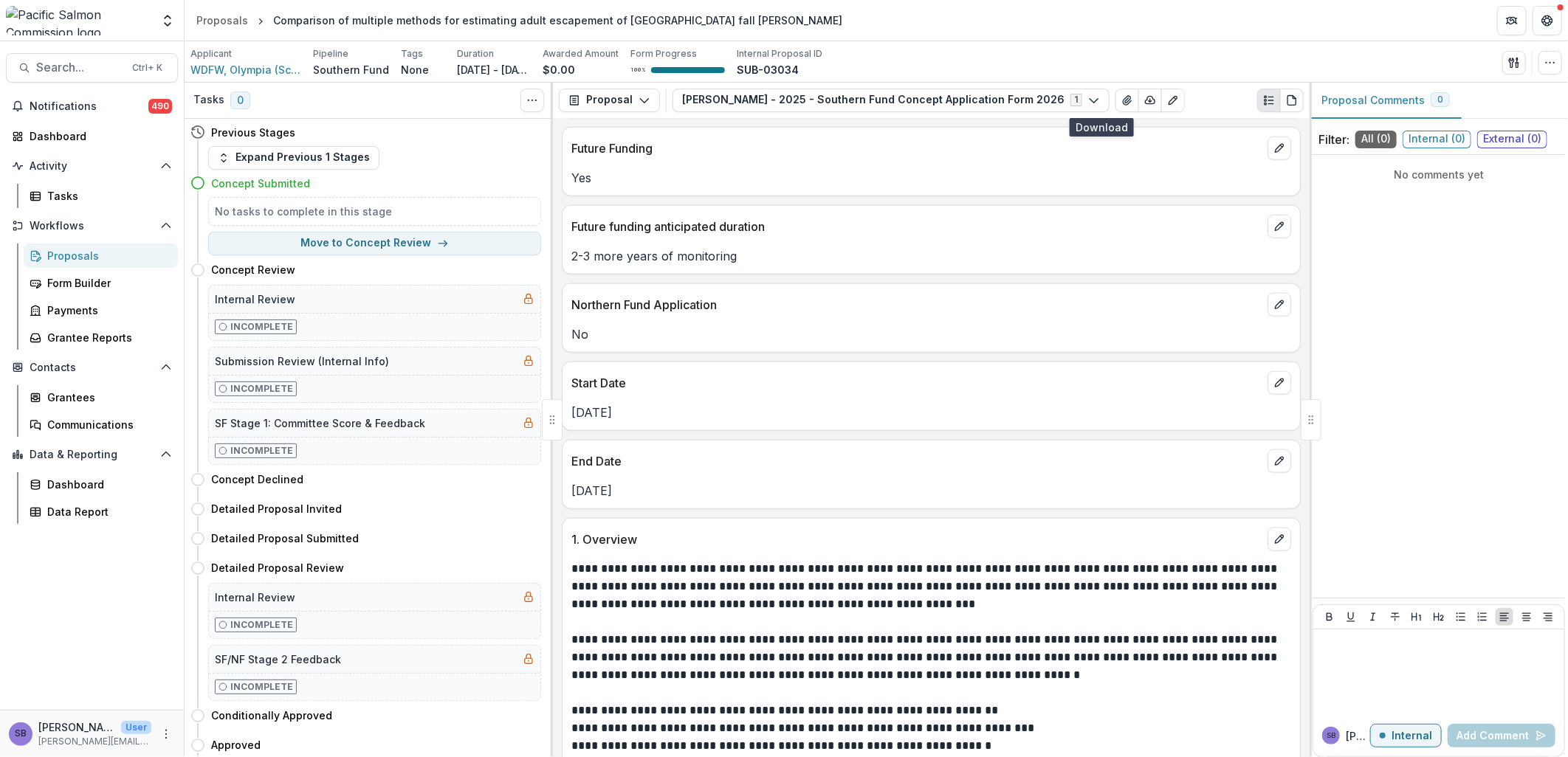
scroll to position [1094, 0]
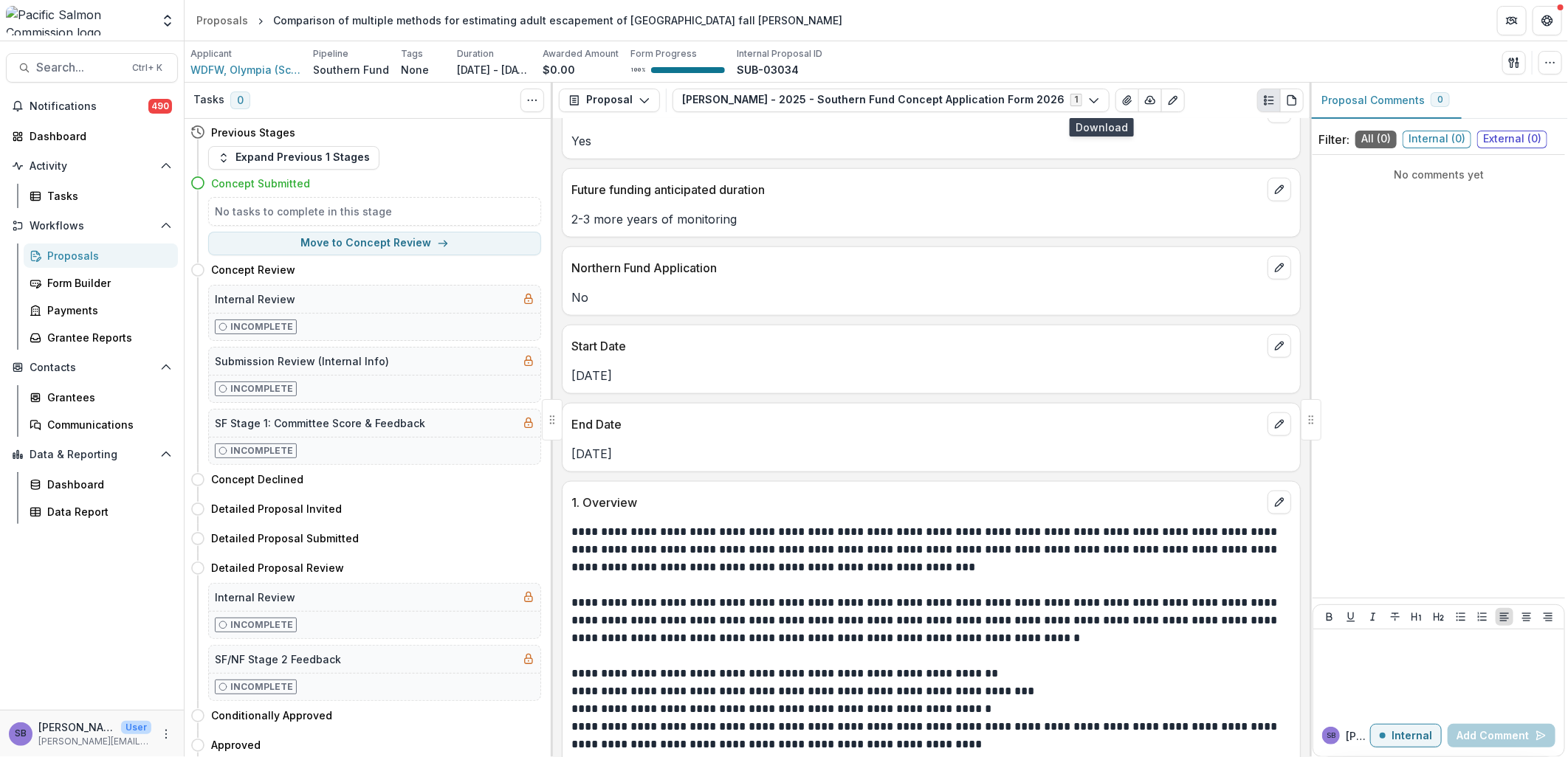
click at [1046, 58] on div "Applicant WDFW, Olympia (Science Division) Pipeline Southern Fund Tags None All…" at bounding box center [876, 62] width 1372 height 30
click at [1545, 68] on icon "button" at bounding box center [1549, 62] width 12 height 12
click at [1469, 99] on button "Edit Attributes" at bounding box center [1479, 96] width 158 height 24
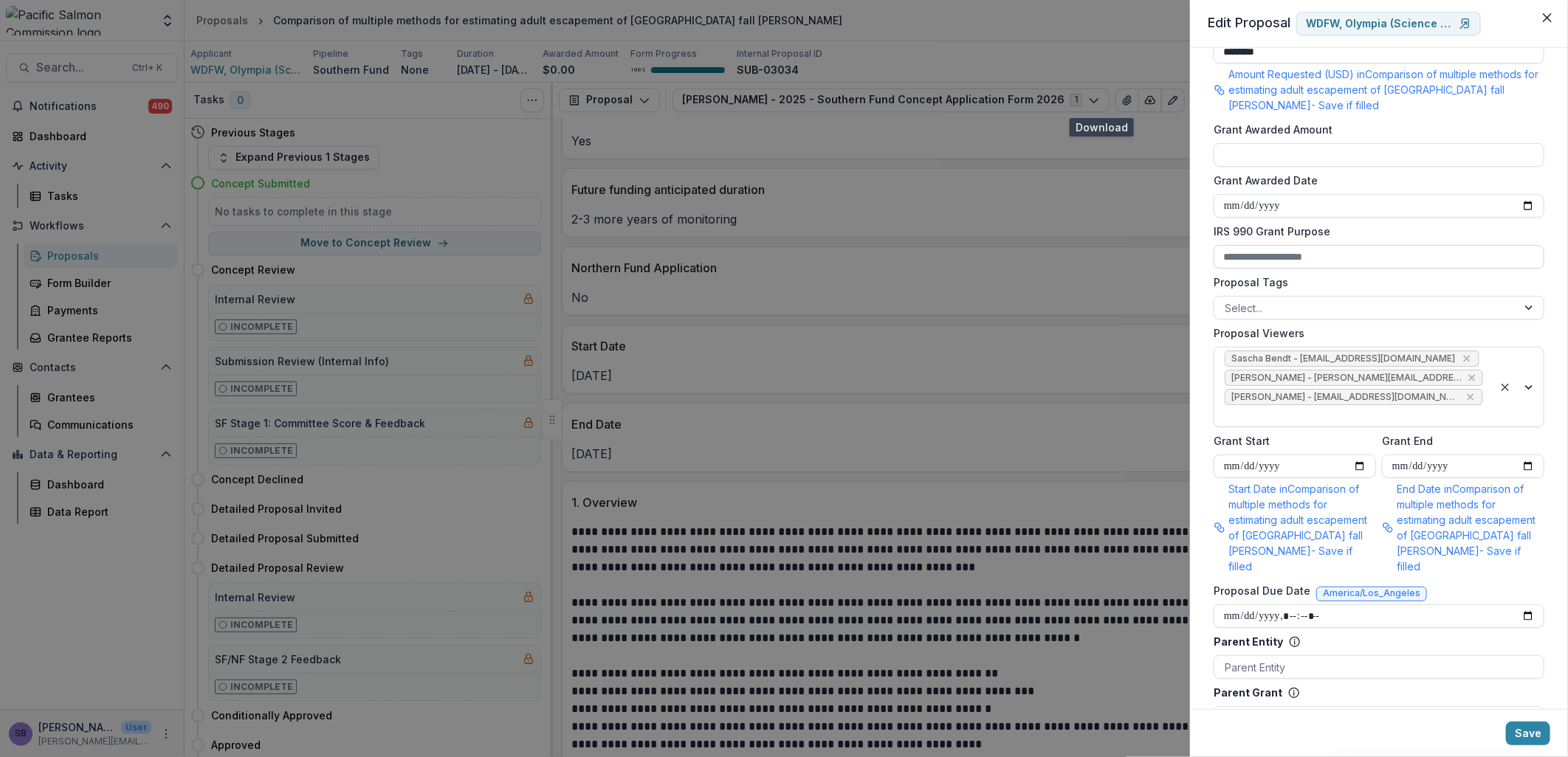
scroll to position [656, 0]
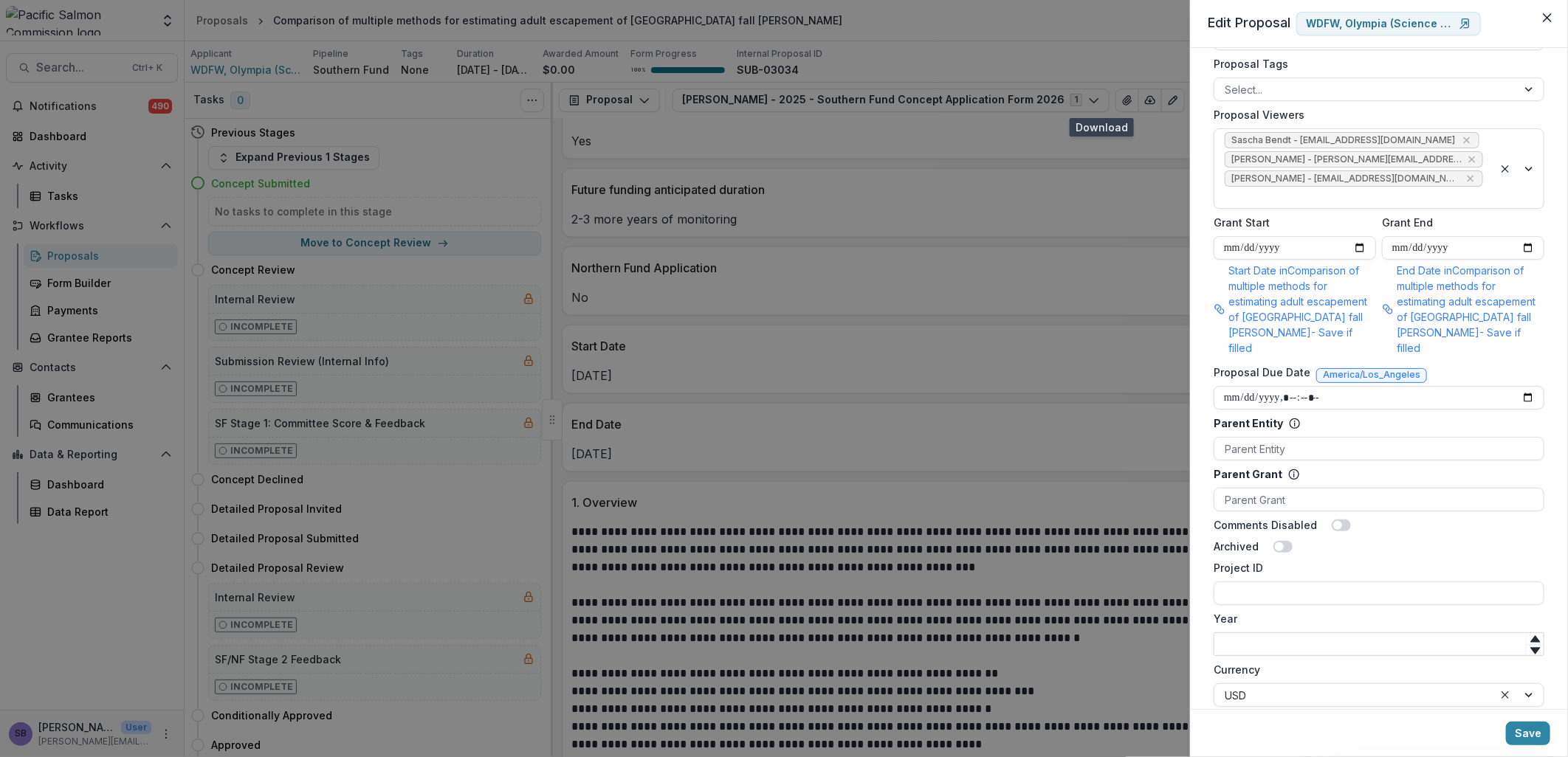
click at [1280, 633] on input "Year" at bounding box center [1379, 644] width 330 height 24
type input "****"
click at [1273, 582] on input "Project ID" at bounding box center [1379, 594] width 330 height 24
type input "**********"
click at [1517, 733] on button "Save" at bounding box center [1528, 734] width 44 height 24
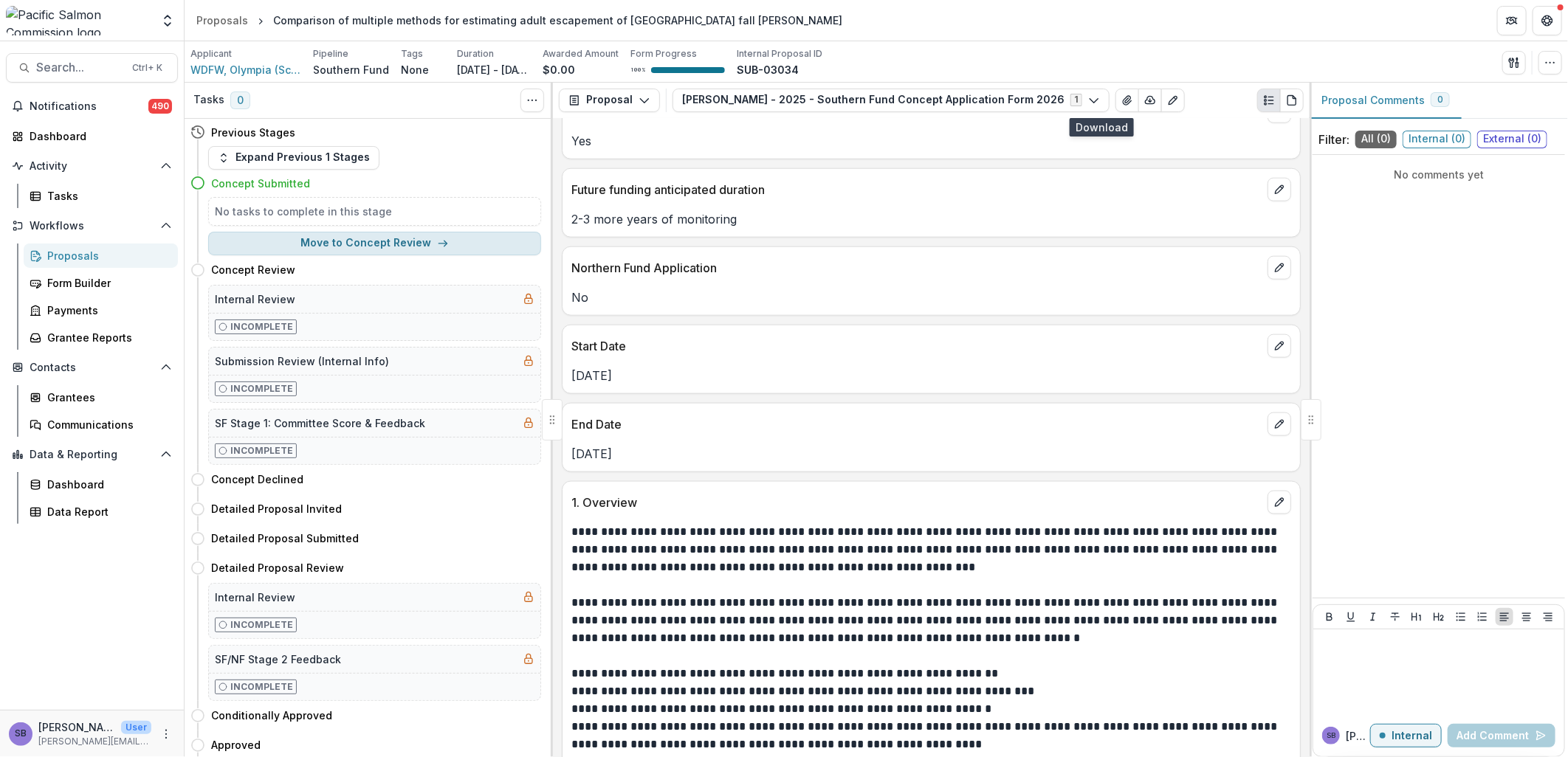
click at [305, 251] on button "Move to Concept Review" at bounding box center [374, 243] width 333 height 24
select select "**********"
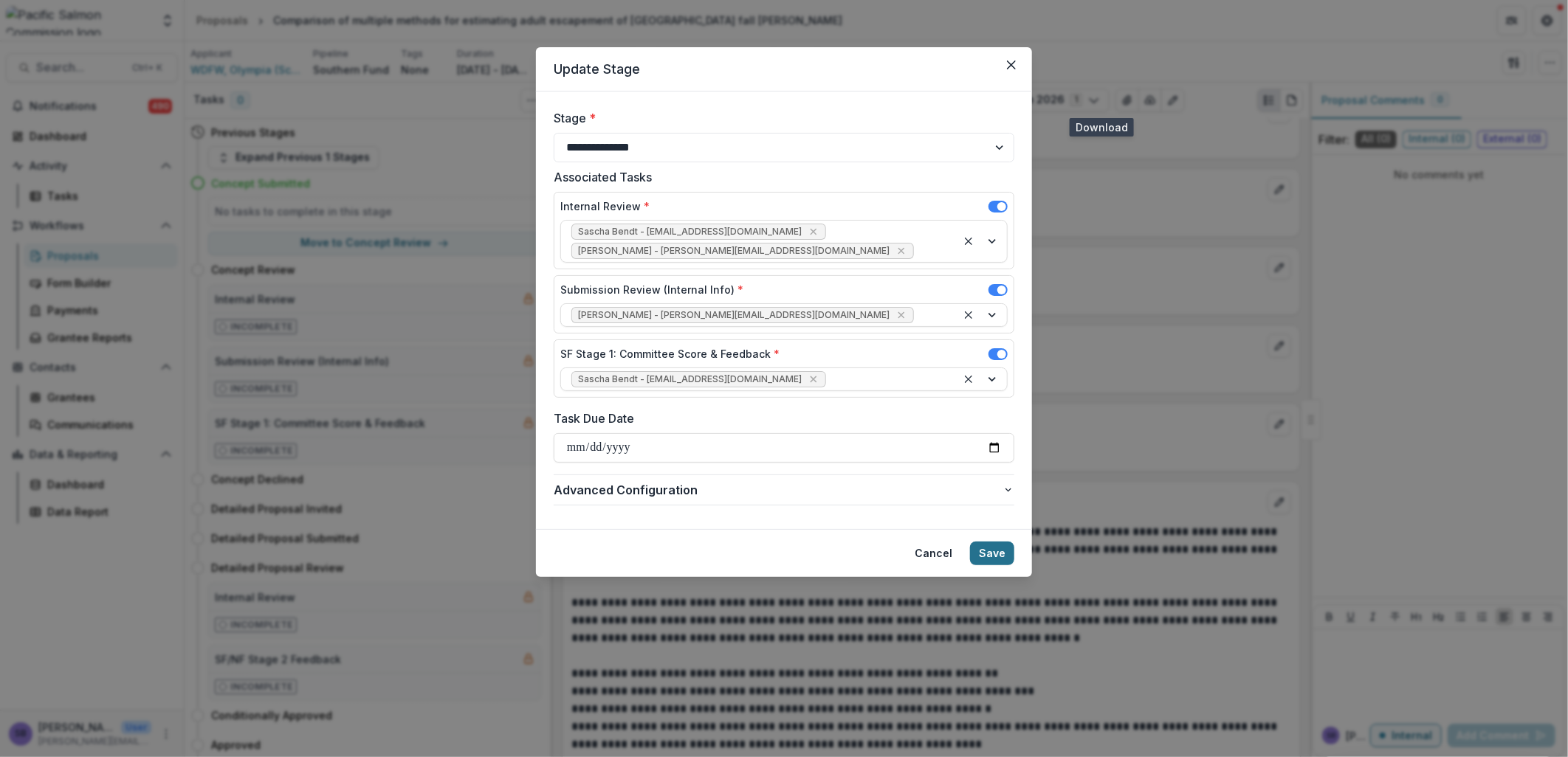
click at [998, 542] on button "Save" at bounding box center [992, 554] width 44 height 24
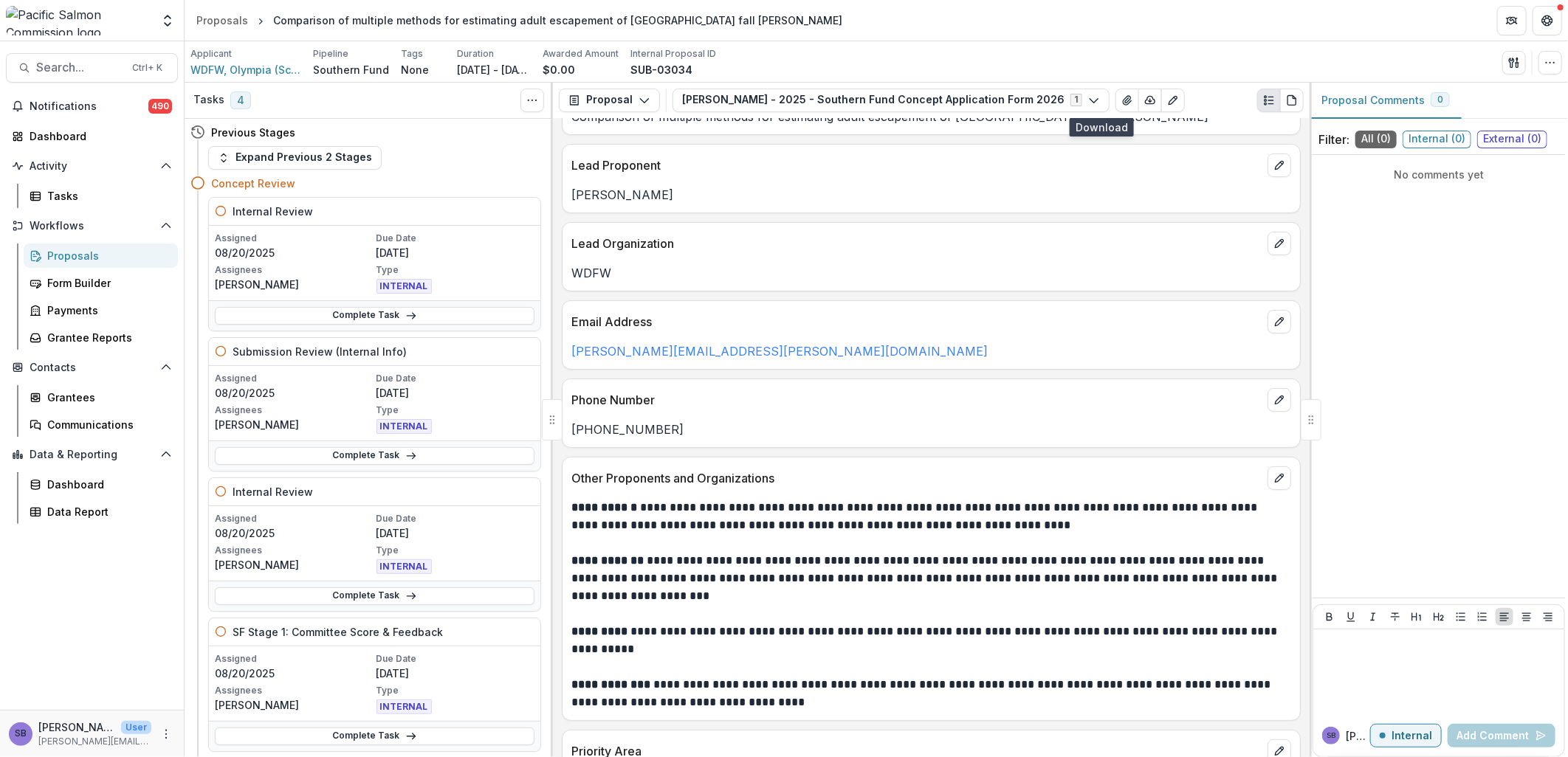
scroll to position [0, 0]
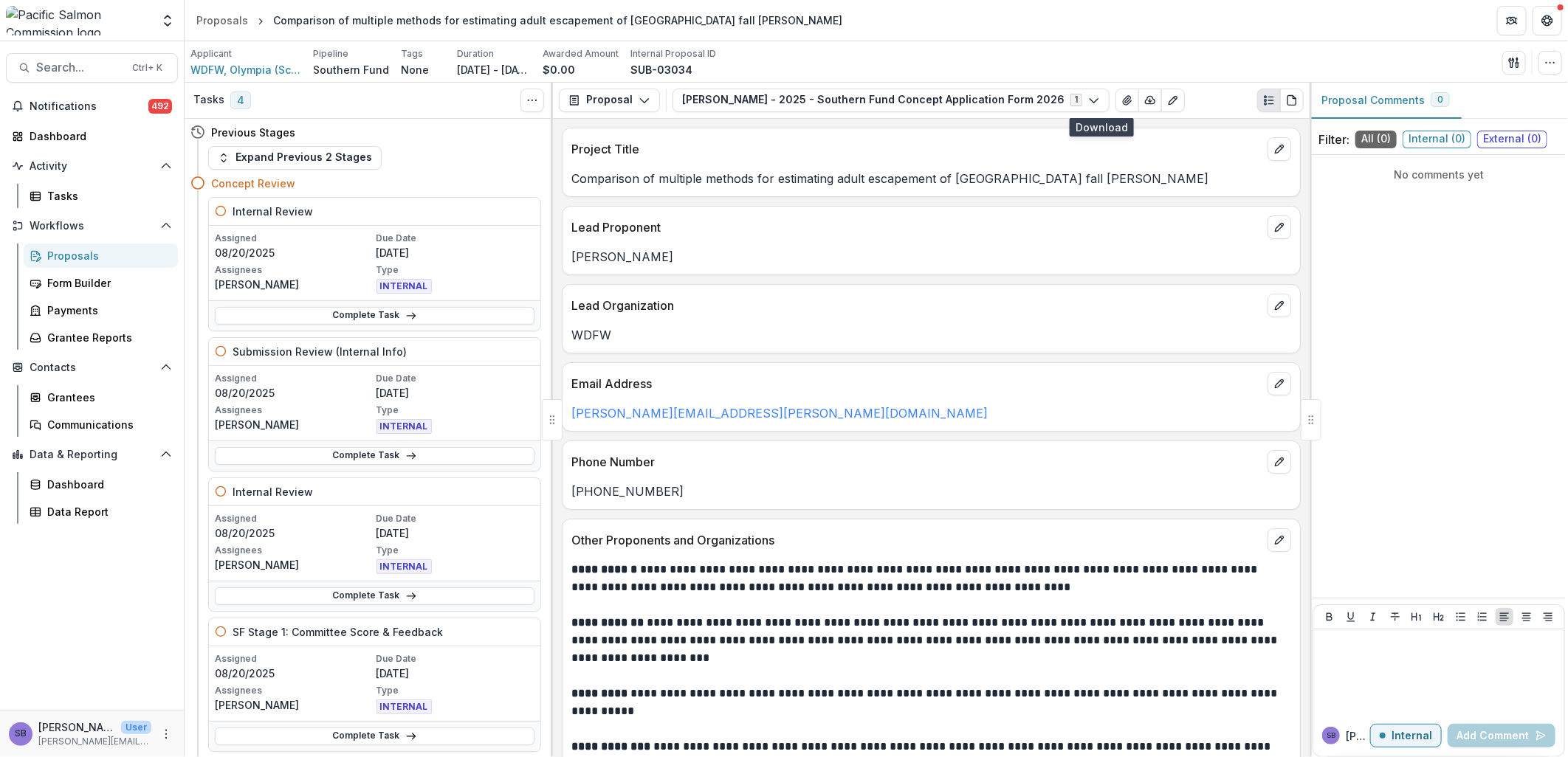
click at [360, 325] on div "Complete Task" at bounding box center [374, 315] width 331 height 30
click at [360, 317] on link "Complete Task" at bounding box center [375, 316] width 320 height 18
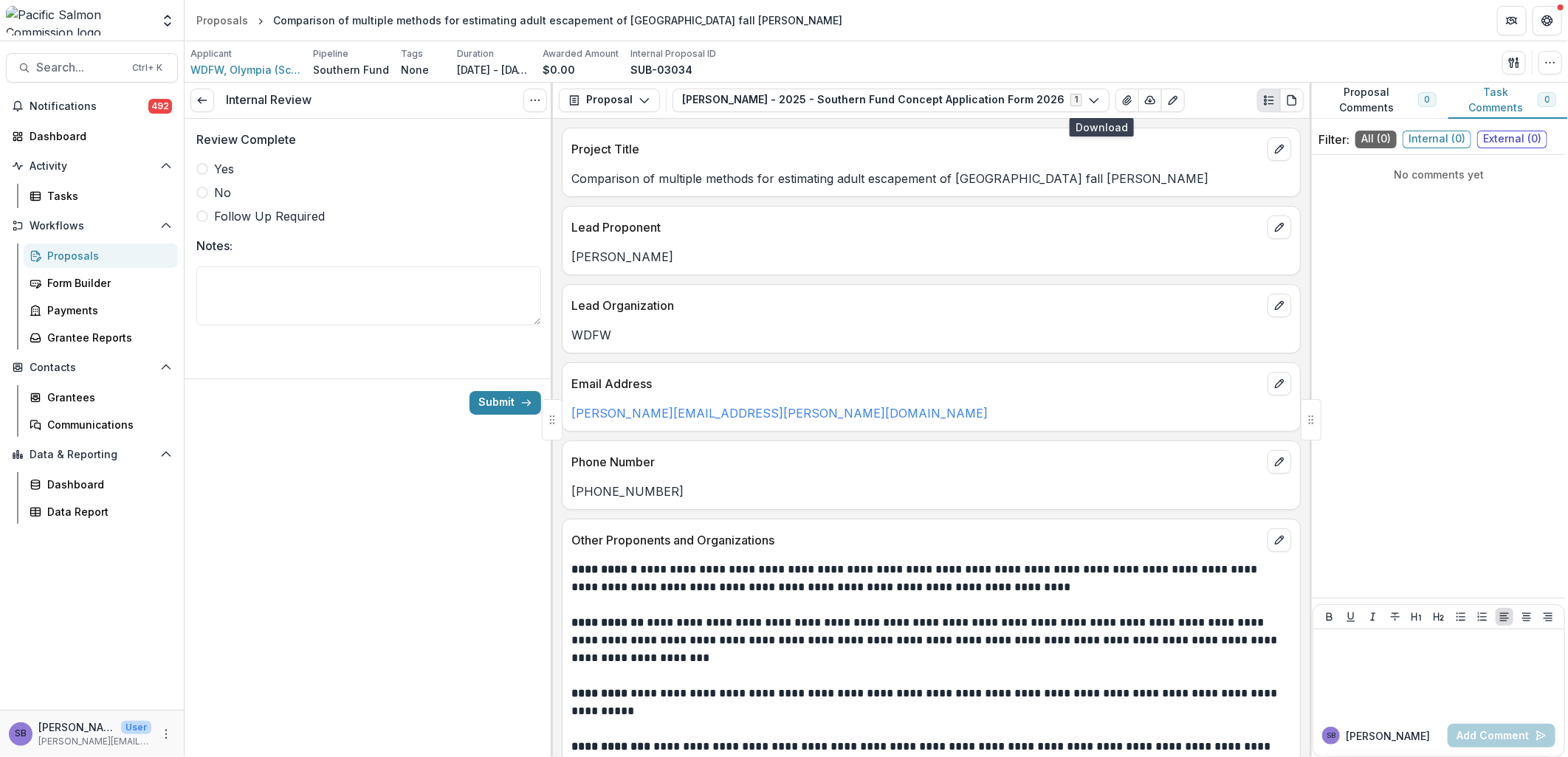
click at [204, 172] on span at bounding box center [202, 169] width 12 height 12
click at [502, 402] on button "Submit" at bounding box center [505, 402] width 72 height 24
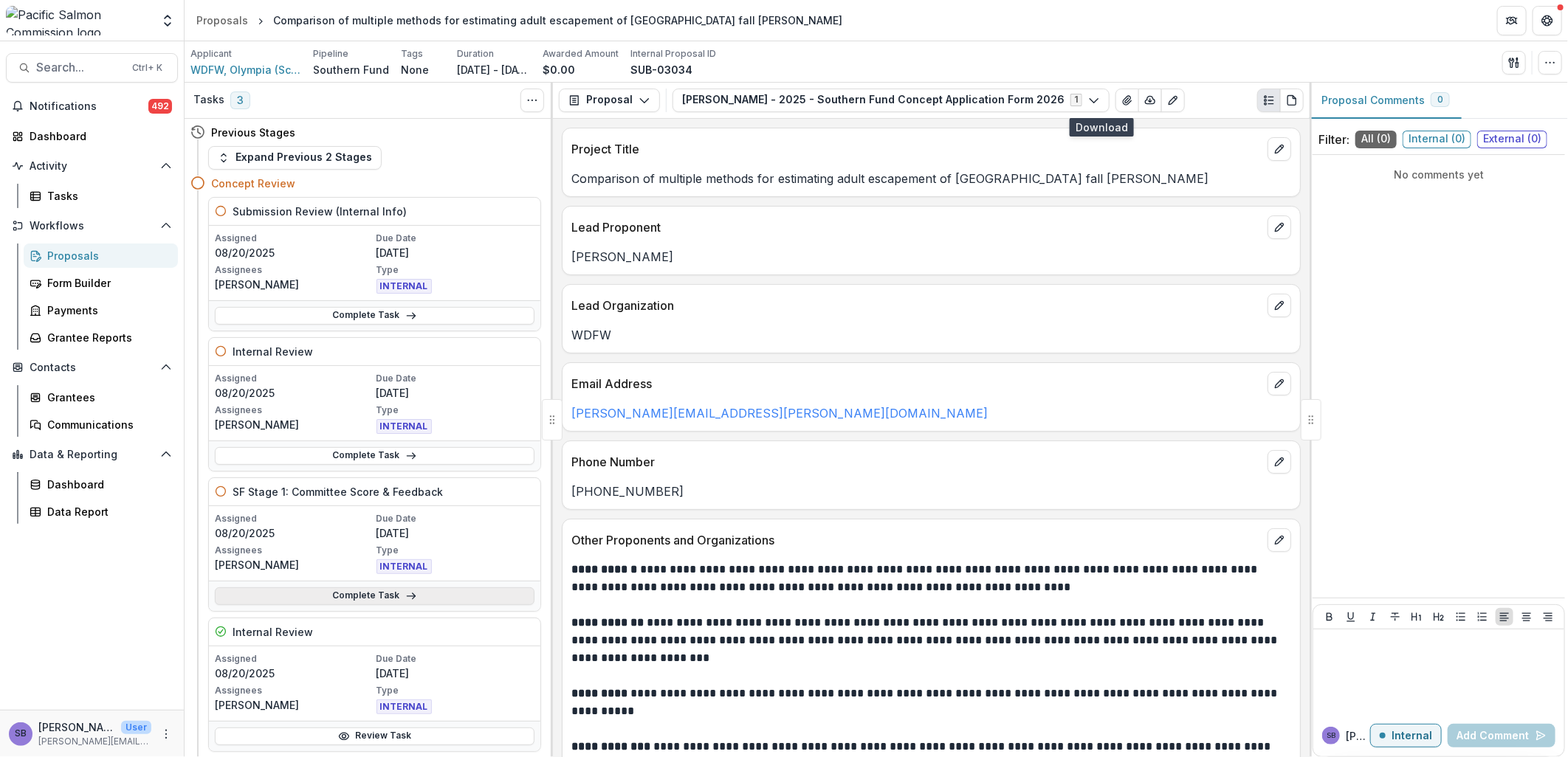
click at [443, 593] on link "Complete Task" at bounding box center [375, 596] width 320 height 18
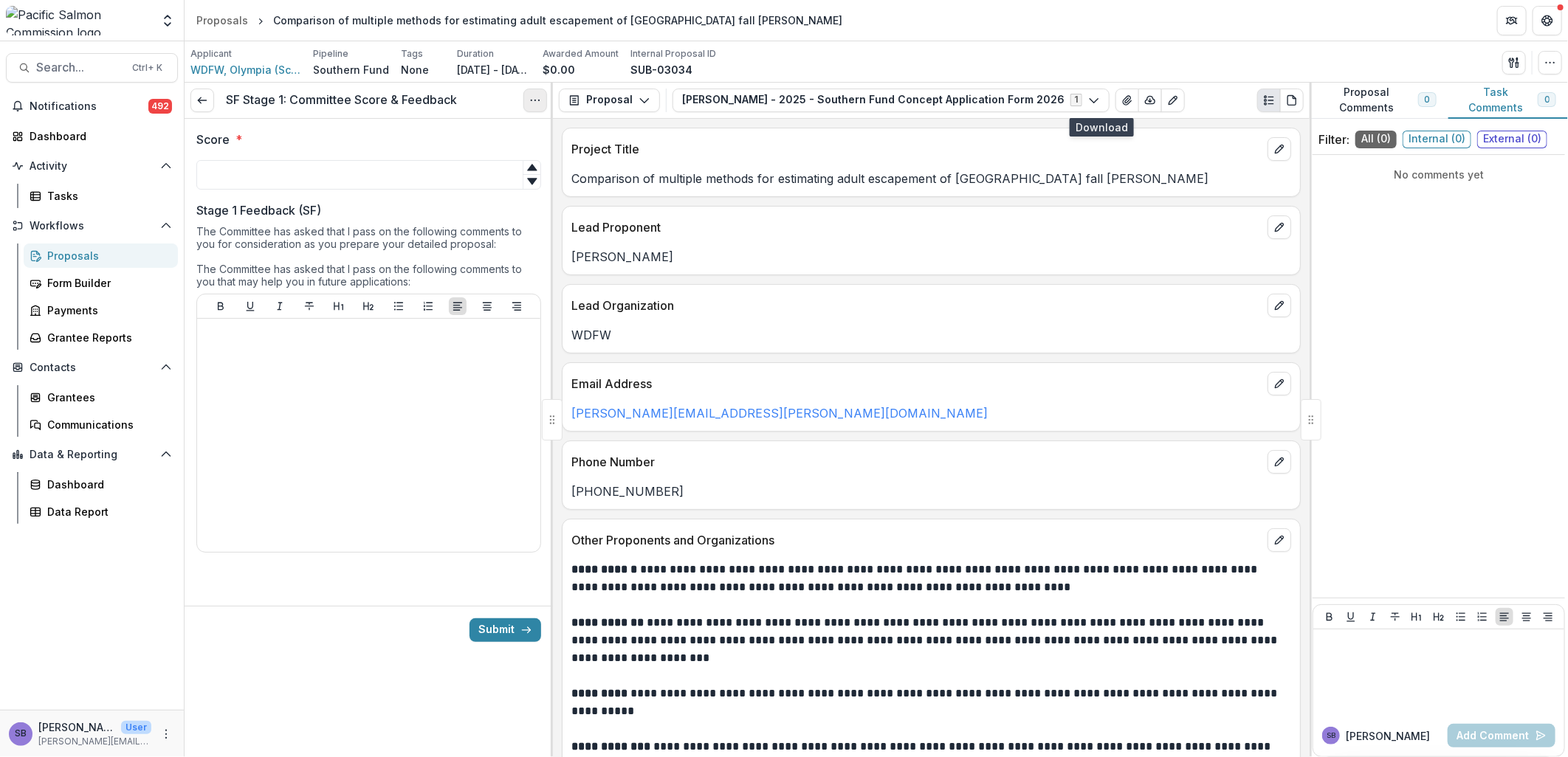
click at [539, 105] on icon "Options" at bounding box center [535, 100] width 12 height 12
click at [474, 133] on link "View task" at bounding box center [465, 132] width 158 height 24
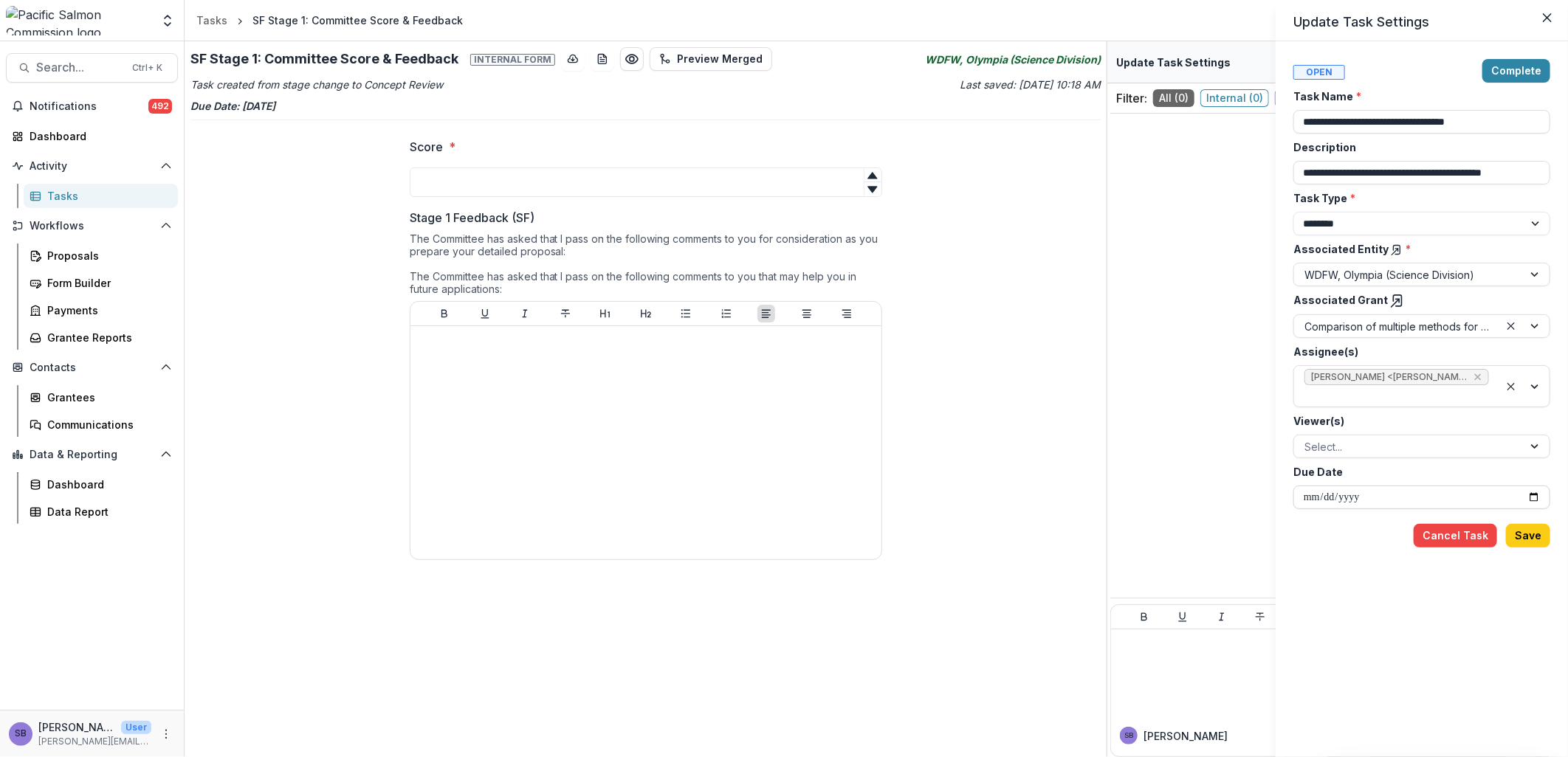
click at [1537, 496] on input "**********" at bounding box center [1421, 498] width 257 height 24
type input "**********"
click at [1526, 530] on button "Save" at bounding box center [1528, 536] width 44 height 24
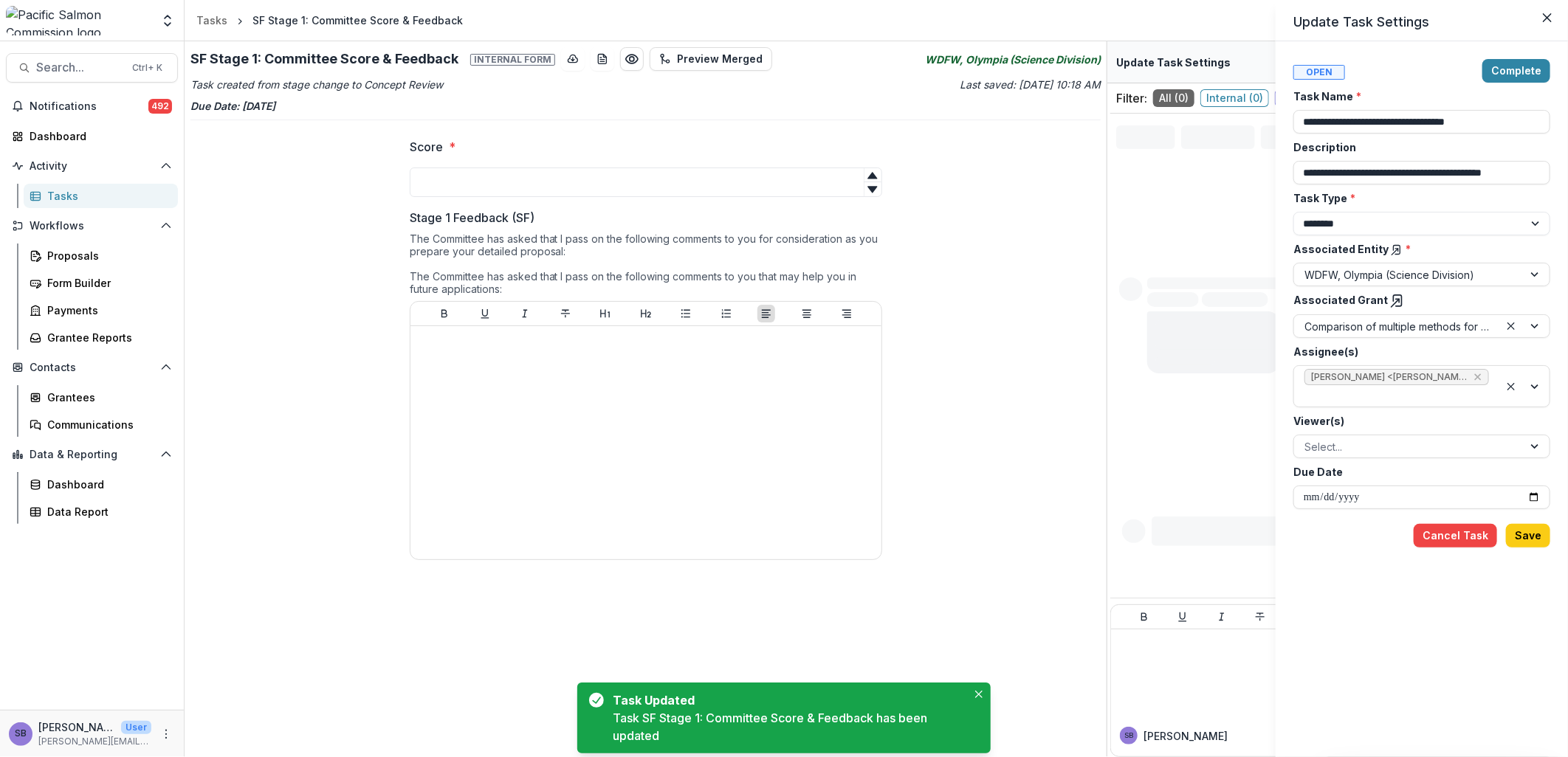
type input "**********"
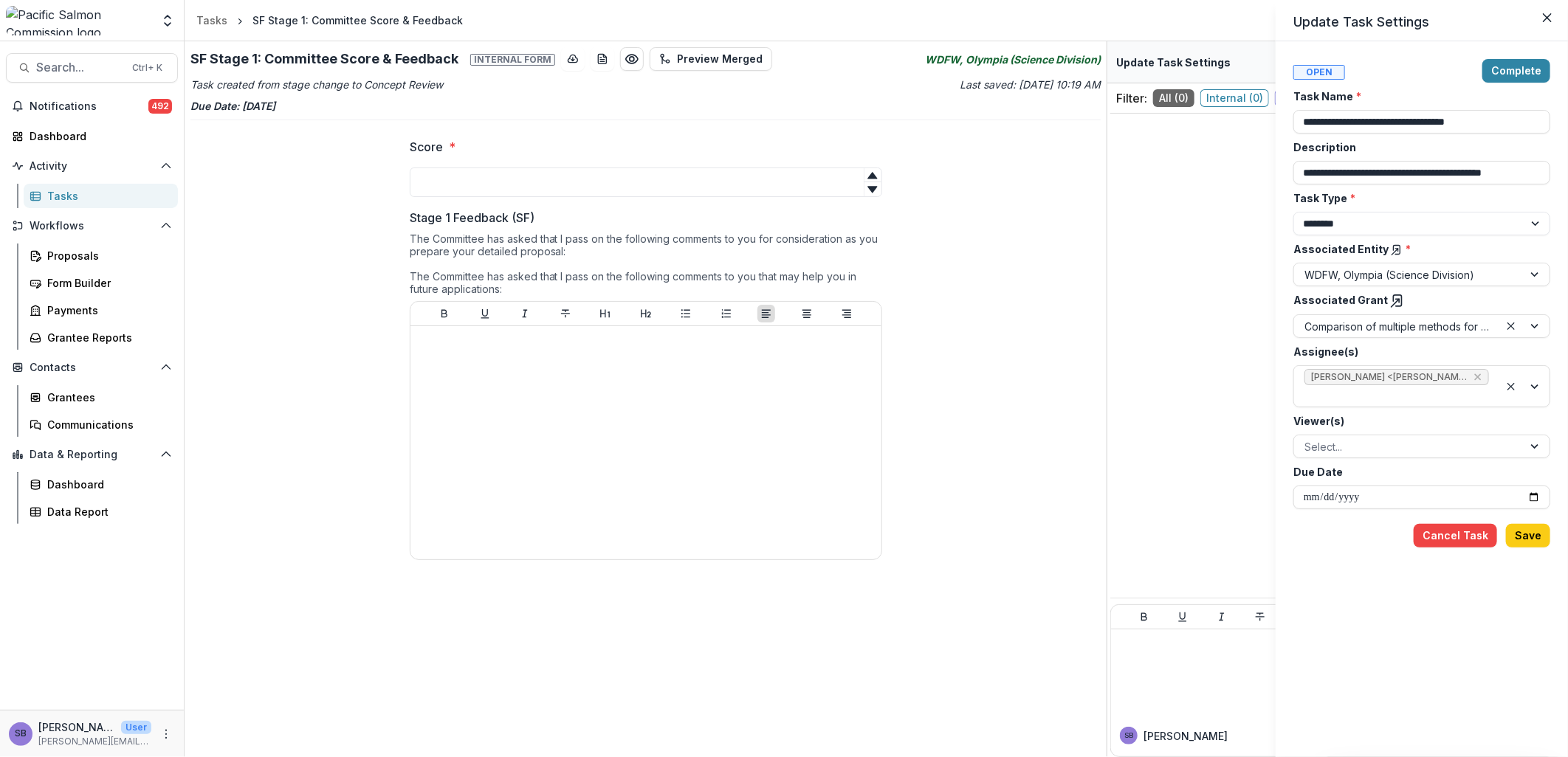
click at [1393, 299] on icon at bounding box center [1397, 301] width 15 height 15
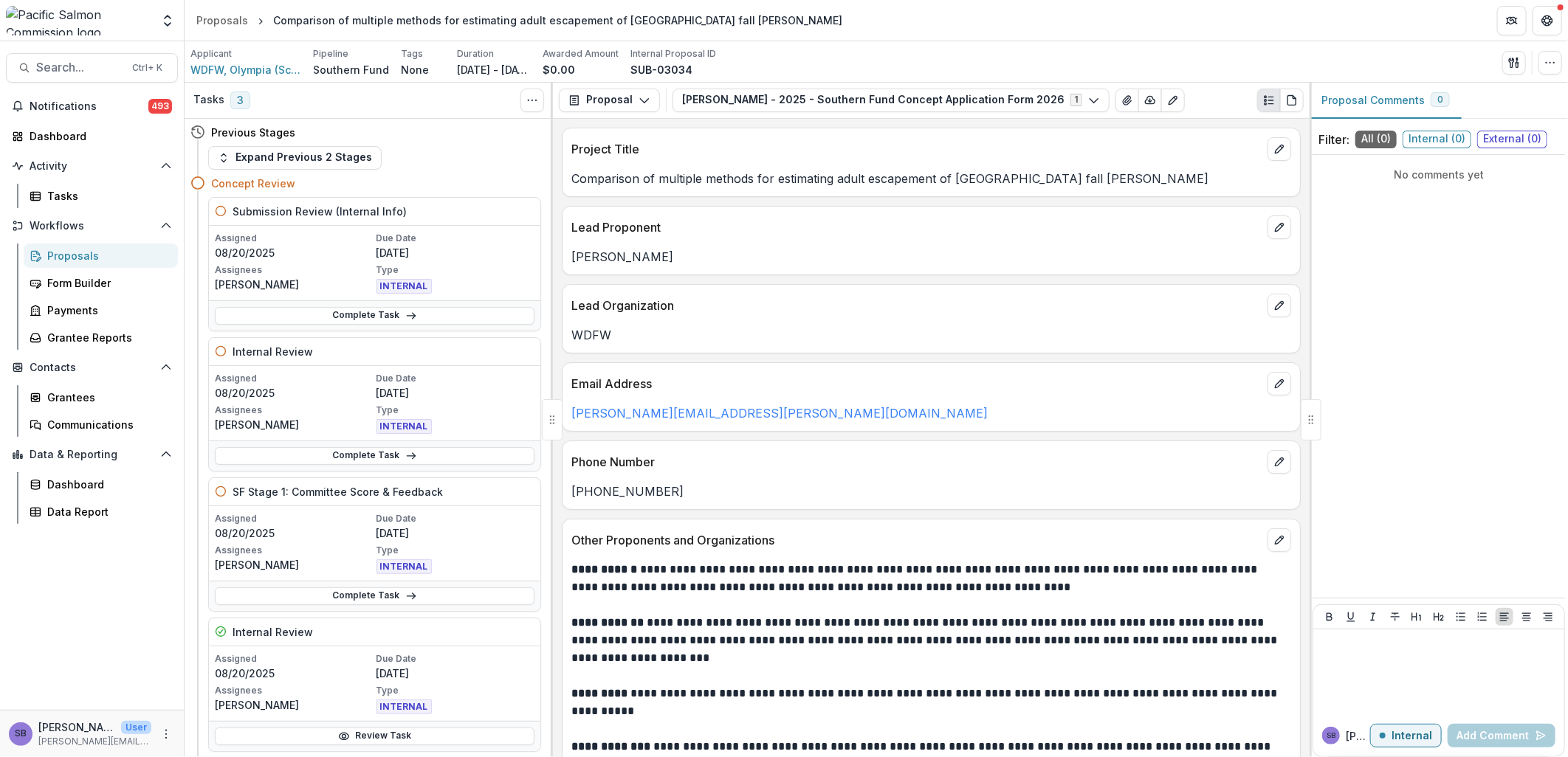
click at [76, 253] on div "Proposals" at bounding box center [107, 255] width 119 height 15
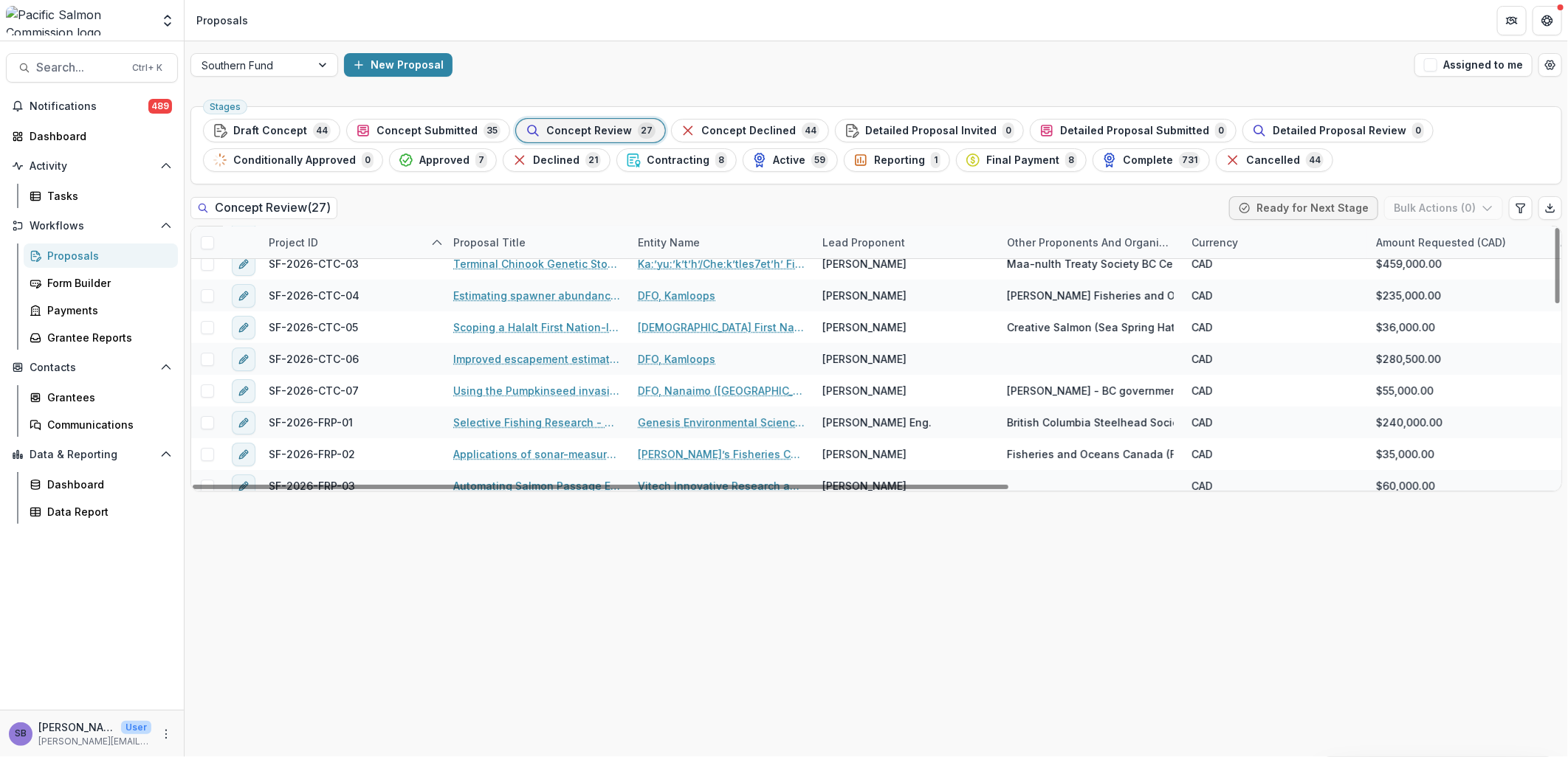
scroll to position [108, 0]
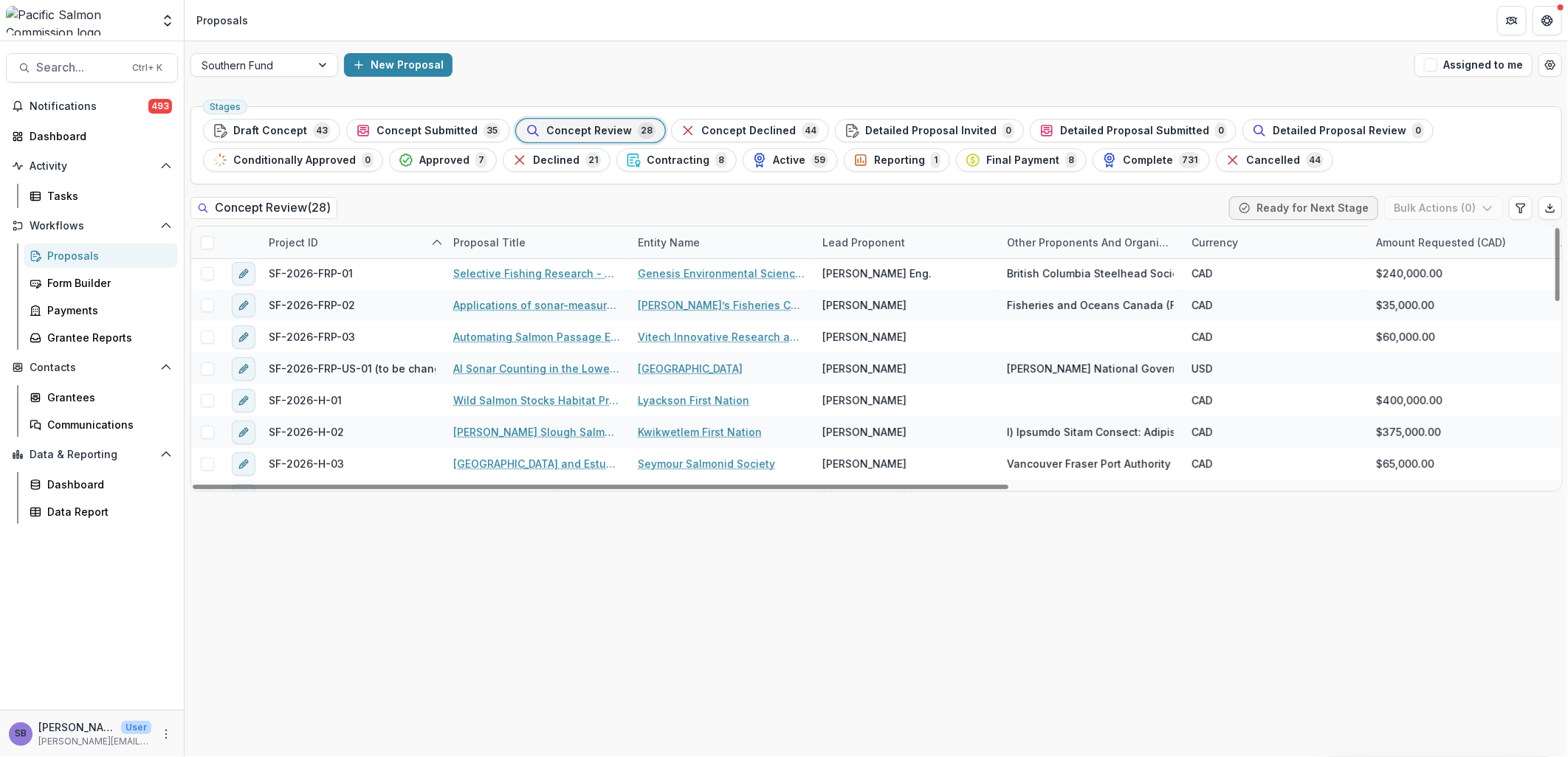
scroll to position [219, 0]
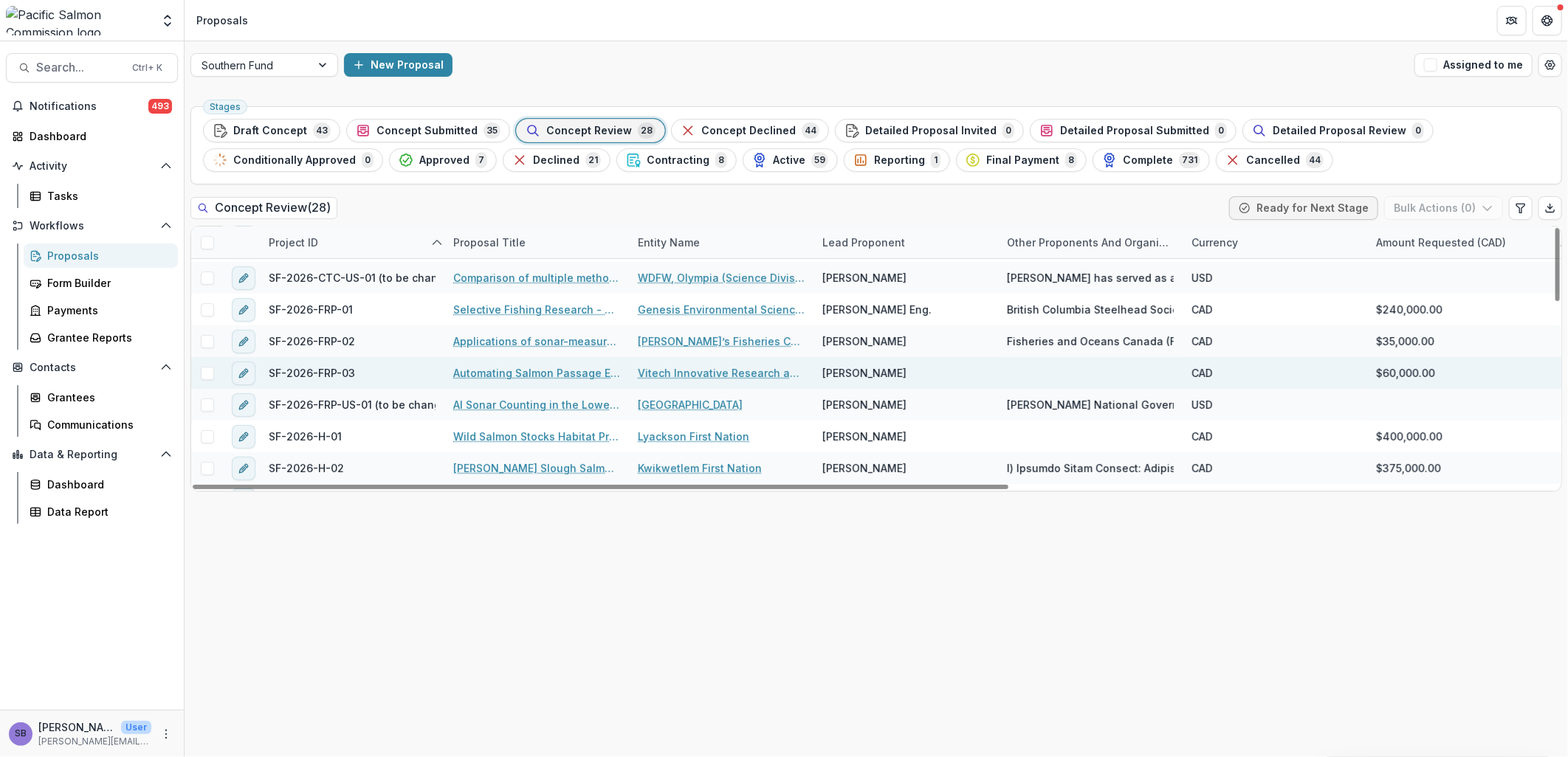
click at [562, 370] on link "Automating Salmon Passage Estimation from ARIS Imaging Sonar Data Using Machine…" at bounding box center [537, 372] width 167 height 15
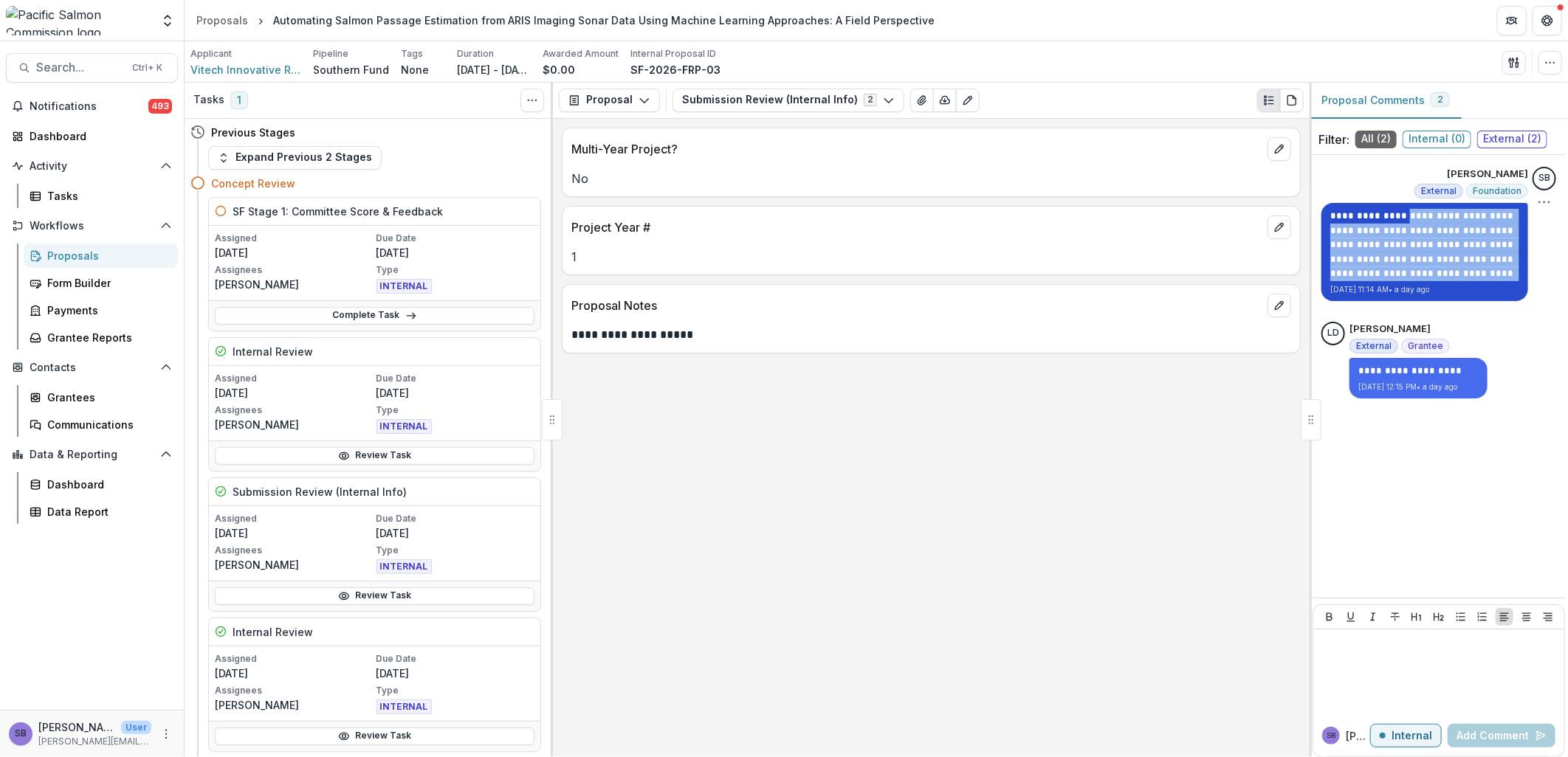
drag, startPoint x: 1390, startPoint y: 216, endPoint x: 1421, endPoint y: 268, distance: 60.5
click at [1421, 268] on p "**********" at bounding box center [1424, 244] width 189 height 72
copy p "**********"
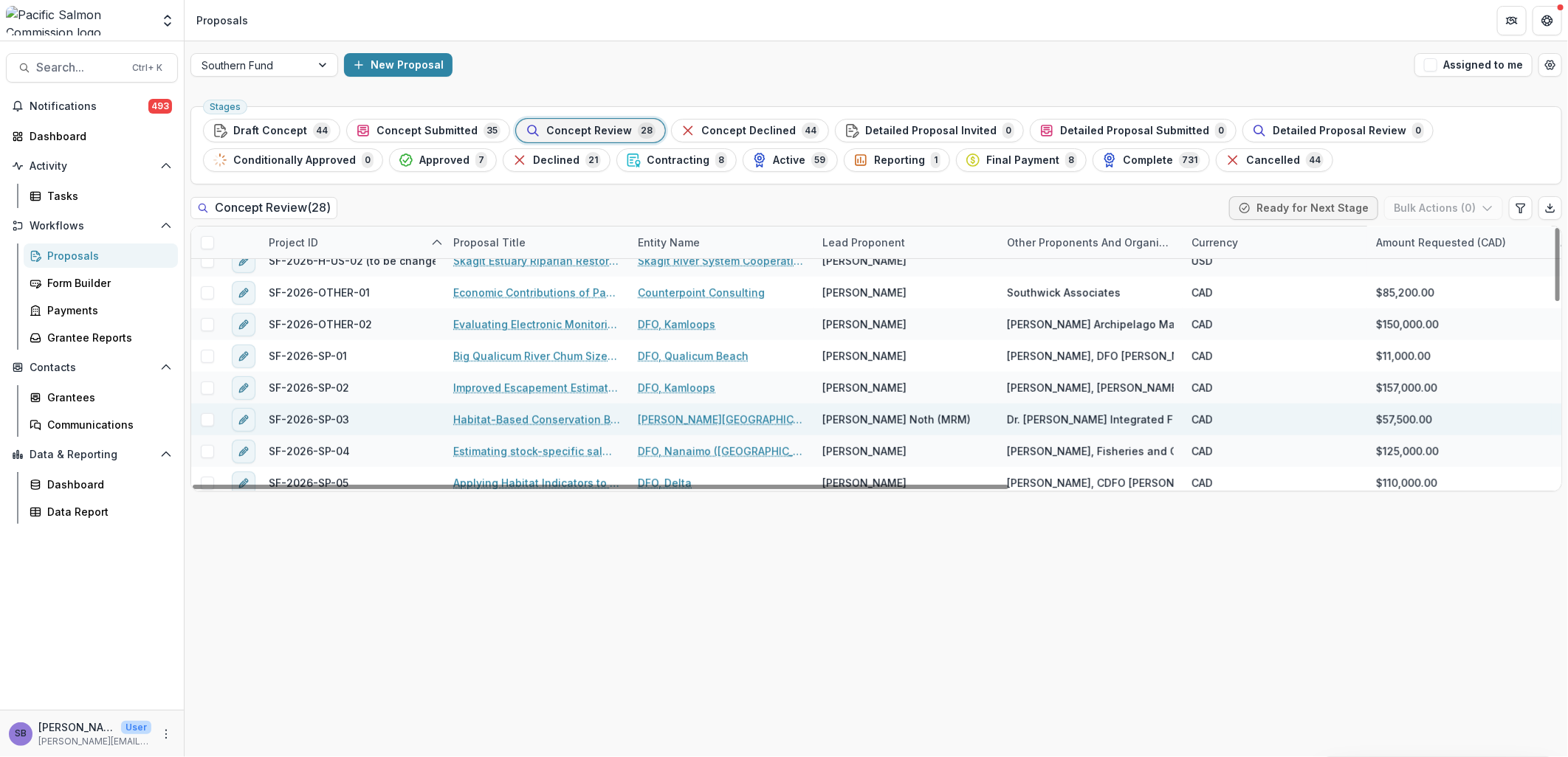
scroll to position [438, 0]
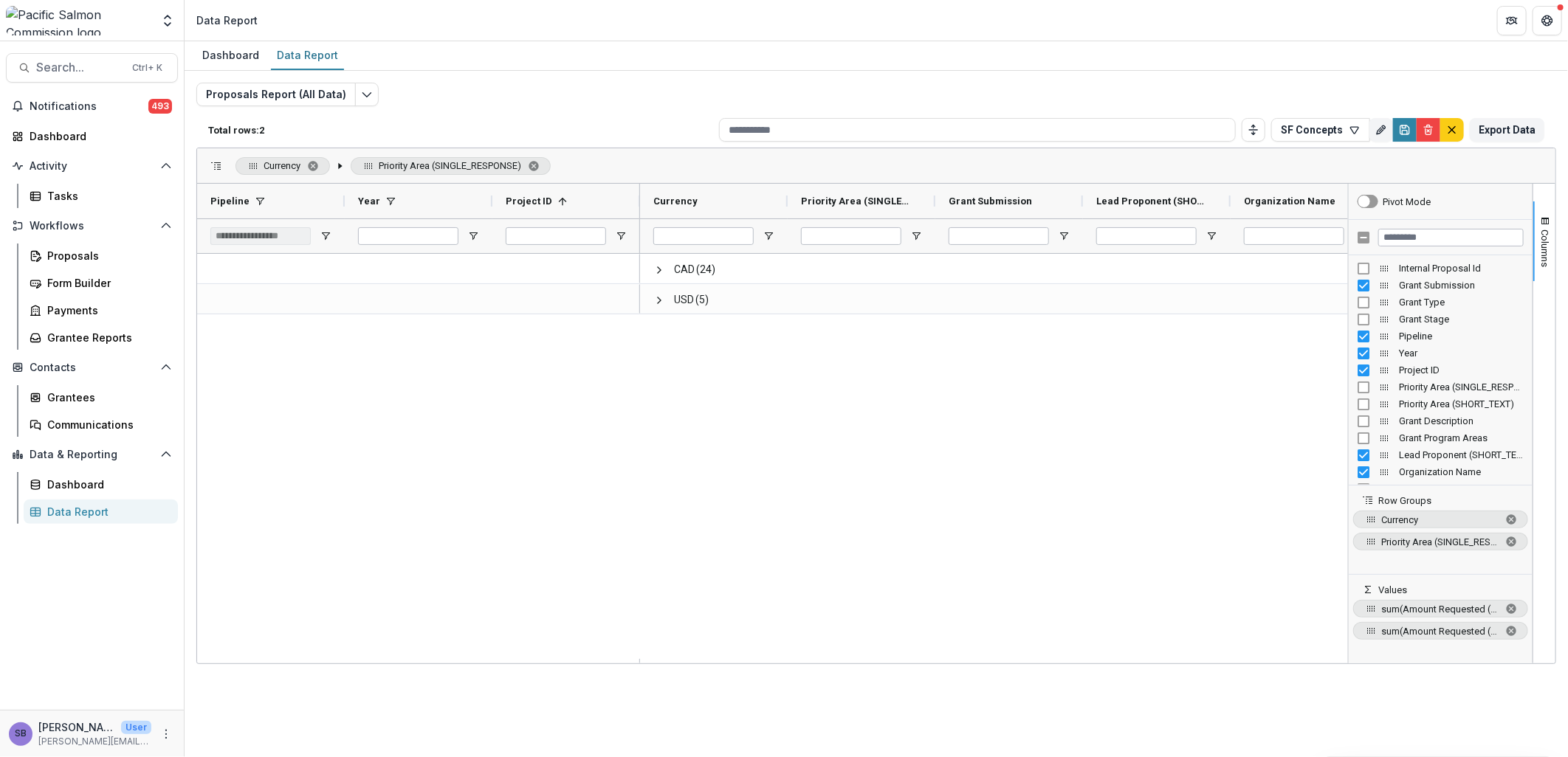
drag, startPoint x: 842, startPoint y: 663, endPoint x: 861, endPoint y: 670, distance: 20.2
click at [970, 668] on div "Dashboard Data Report Proposals Report (All Data) Total rows: 2 SF Concepts Per…" at bounding box center [876, 400] width 1383 height 716
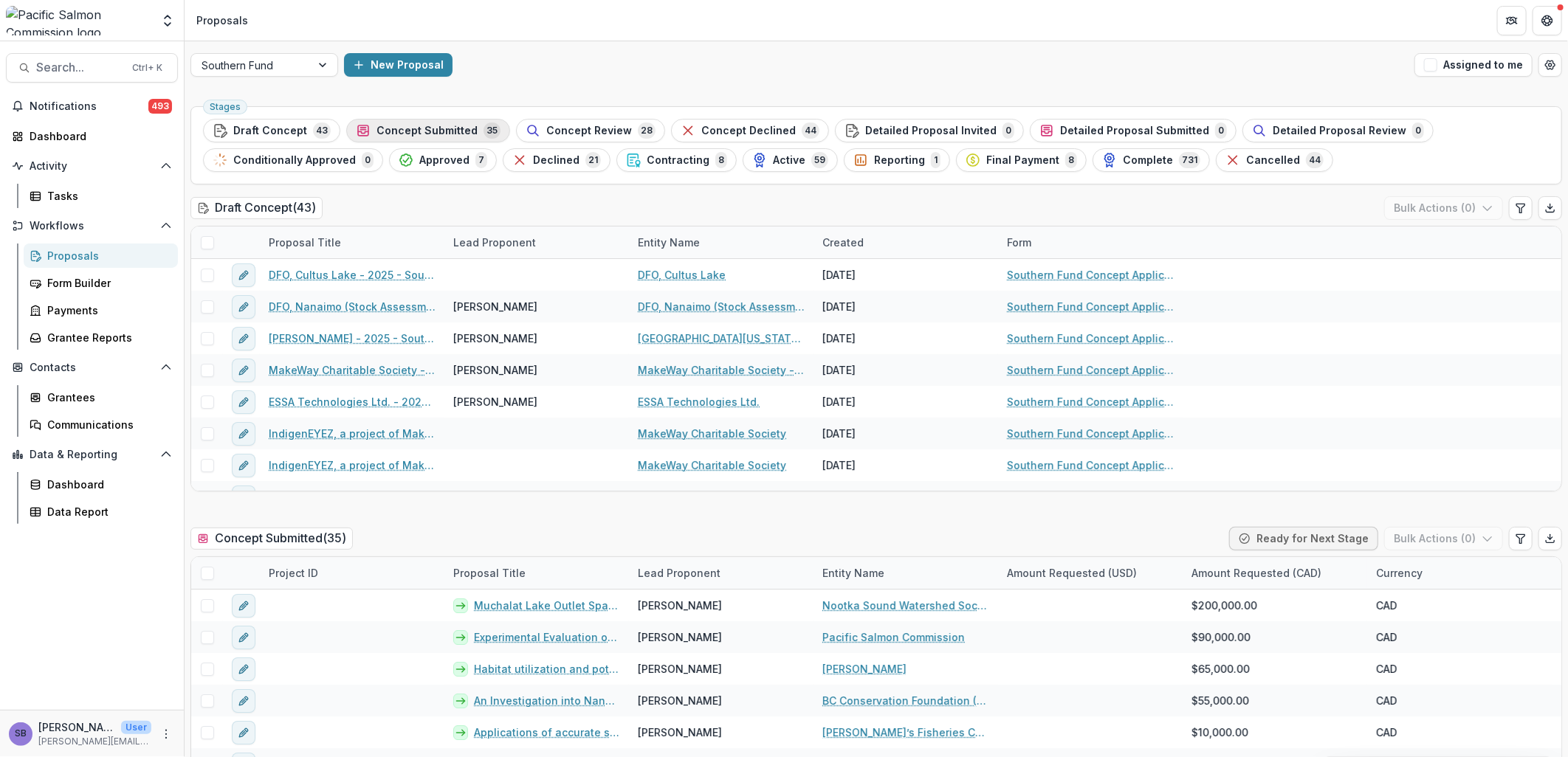
click at [403, 131] on span "Concept Submitted" at bounding box center [427, 131] width 101 height 12
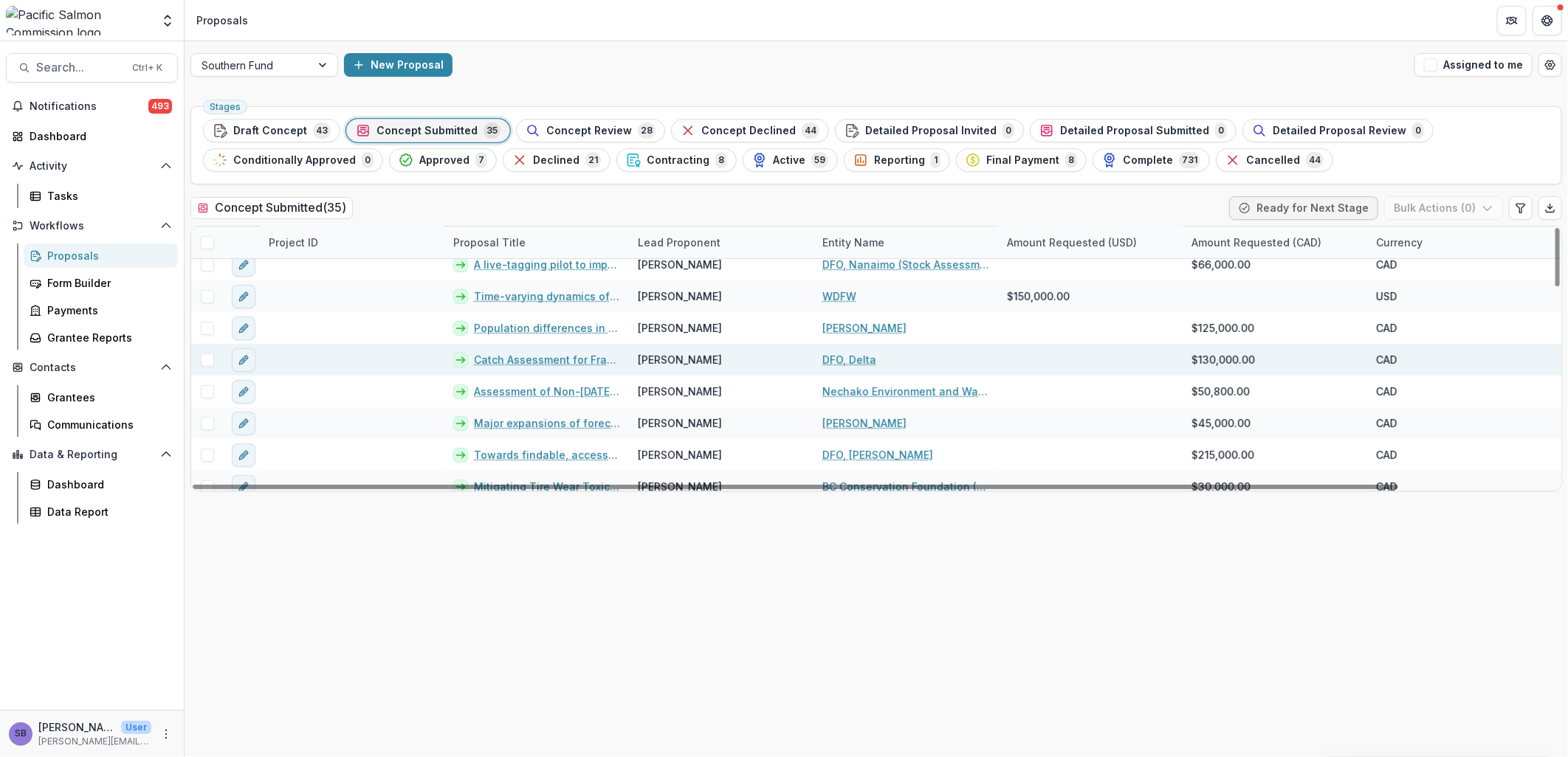
scroll to position [437, 0]
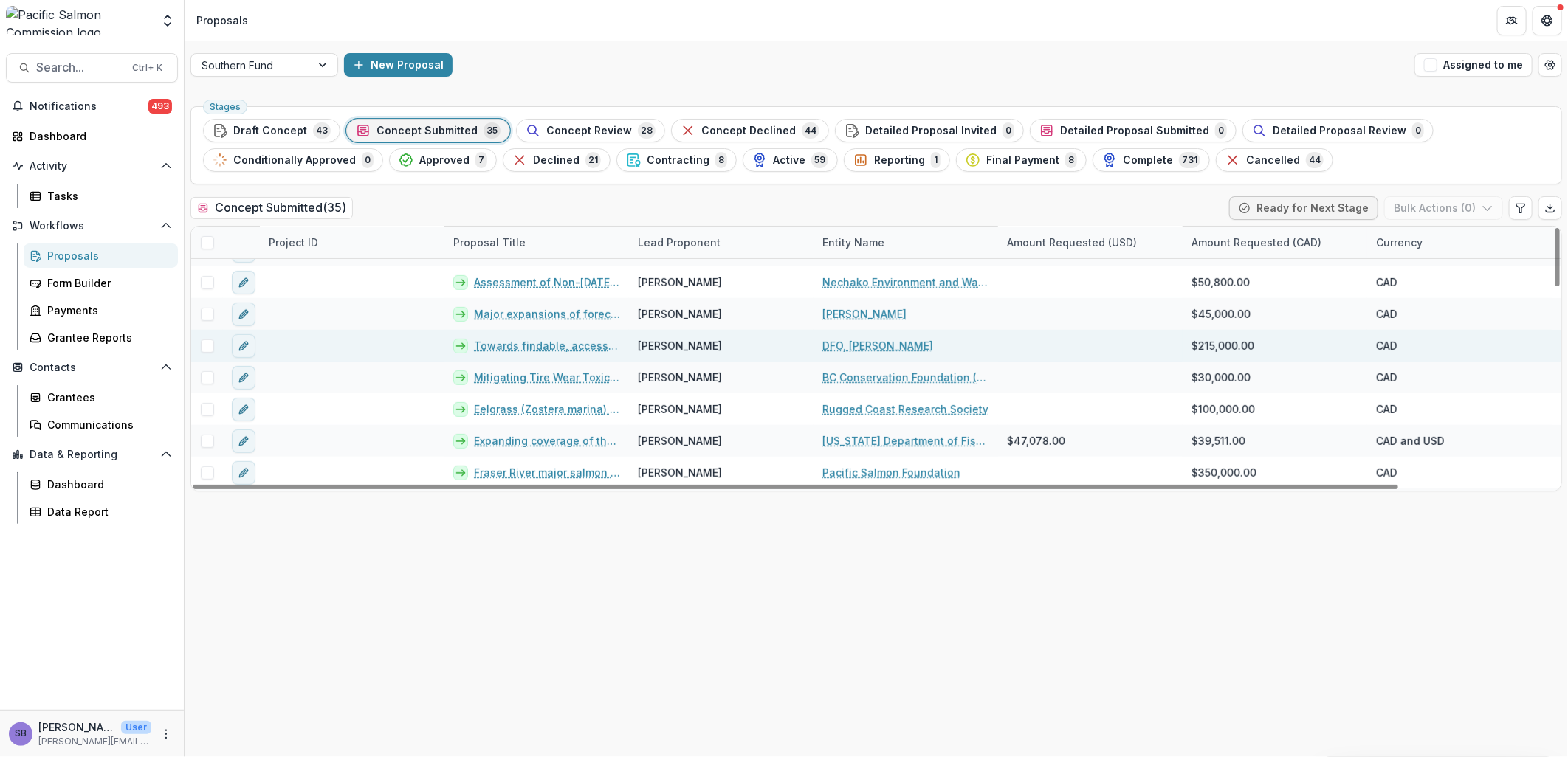
click at [551, 344] on link "Towards findable, accessible, interoperable, and reusable results from genetic …" at bounding box center [546, 346] width 147 height 15
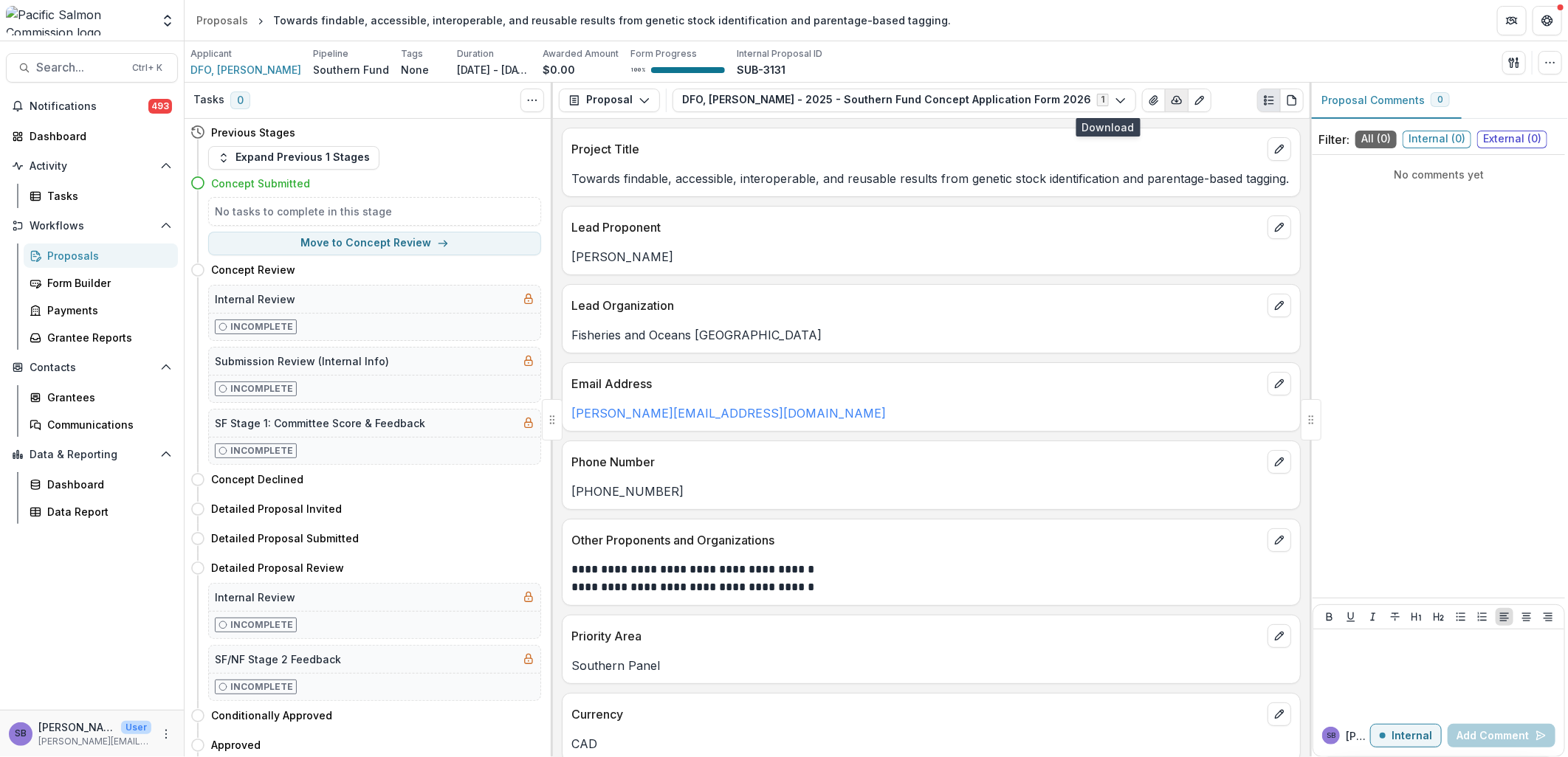
click at [1171, 100] on icon "button" at bounding box center [1176, 100] width 12 height 12
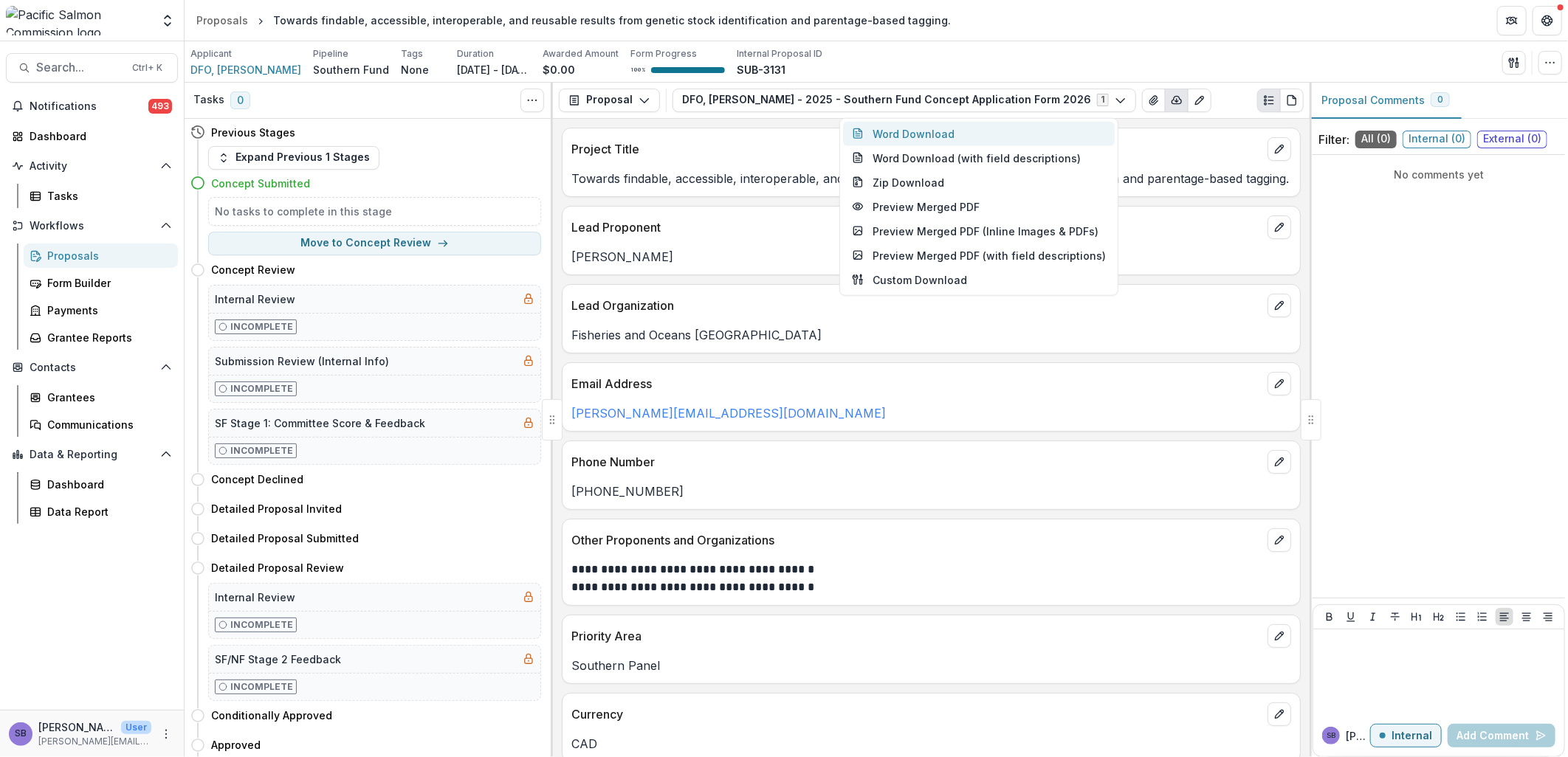
click at [977, 133] on button "Word Download" at bounding box center [979, 132] width 272 height 24
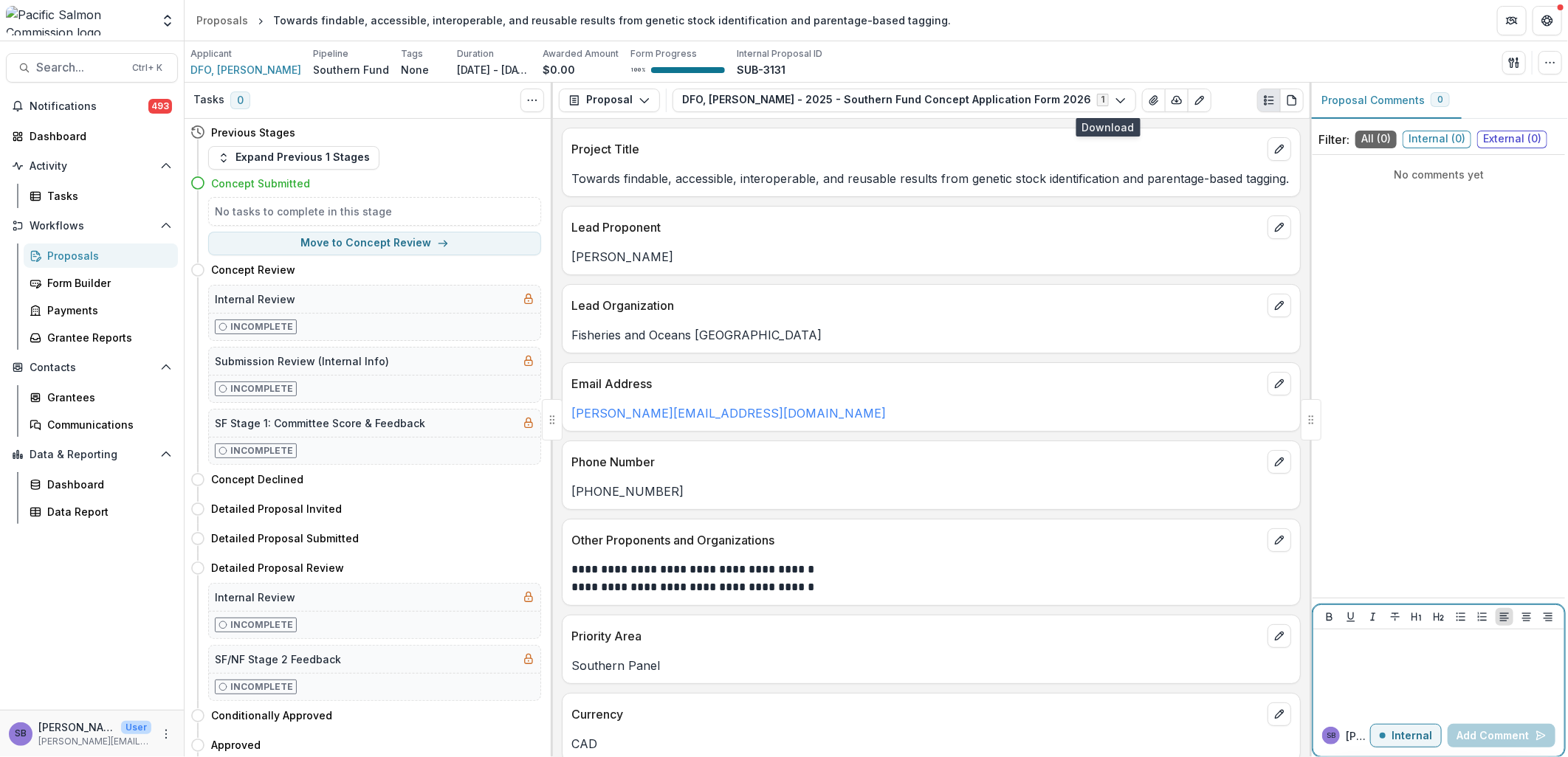
click at [1360, 670] on div at bounding box center [1438, 672] width 239 height 74
click at [1421, 734] on p "Internal" at bounding box center [1412, 737] width 41 height 12
click at [1371, 648] on p at bounding box center [1438, 643] width 239 height 16
click at [1386, 666] on div "*" at bounding box center [1438, 672] width 239 height 74
drag, startPoint x: 1333, startPoint y: 644, endPoint x: 1308, endPoint y: 636, distance: 26.2
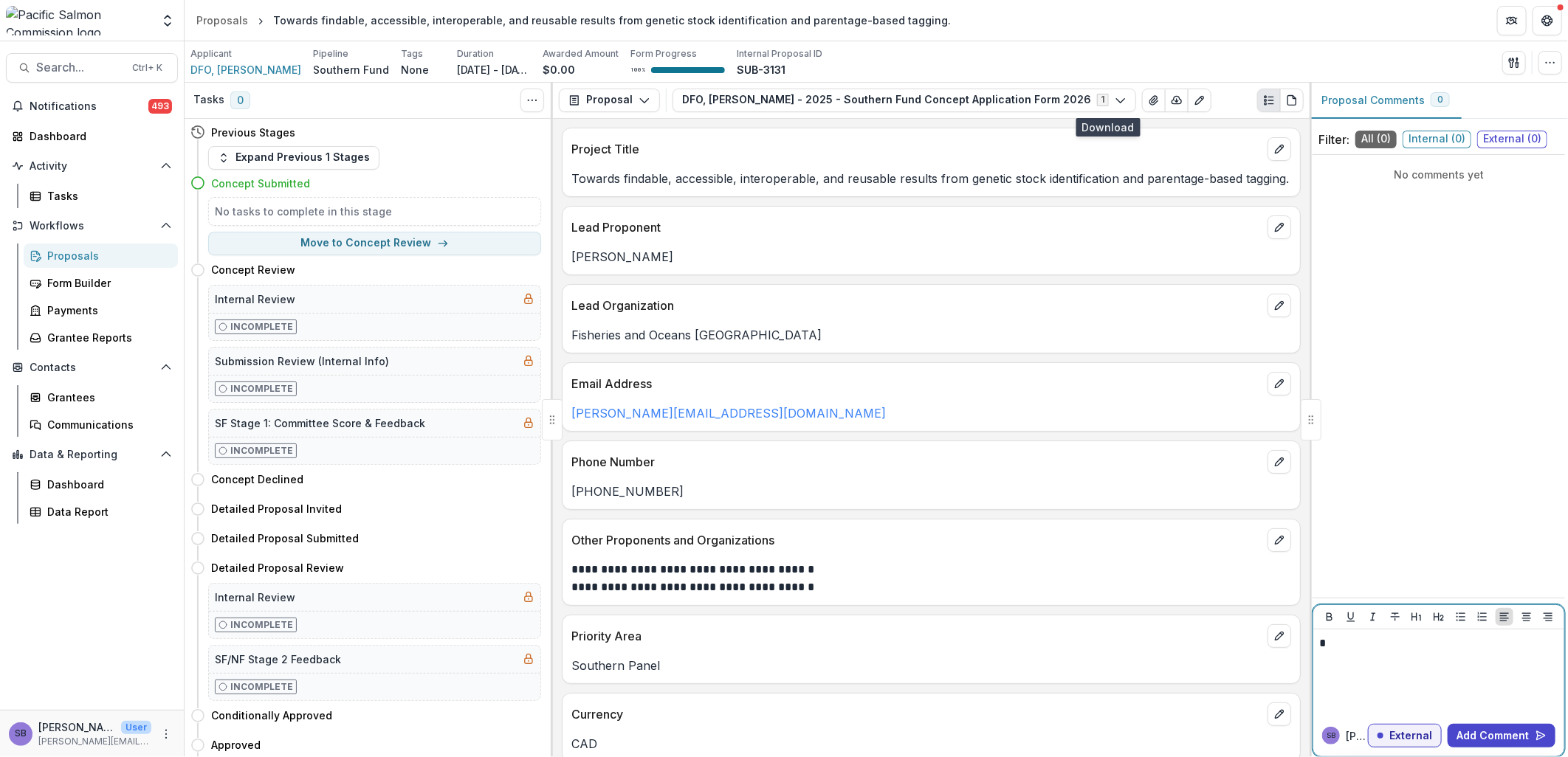
click at [1308, 636] on div "Tasks 0 Show Cancelled Tasks Previous Stages Expand Previous 1 Stages Concept S…" at bounding box center [876, 419] width 1383 height 674
click at [1372, 640] on p at bounding box center [1438, 643] width 239 height 16
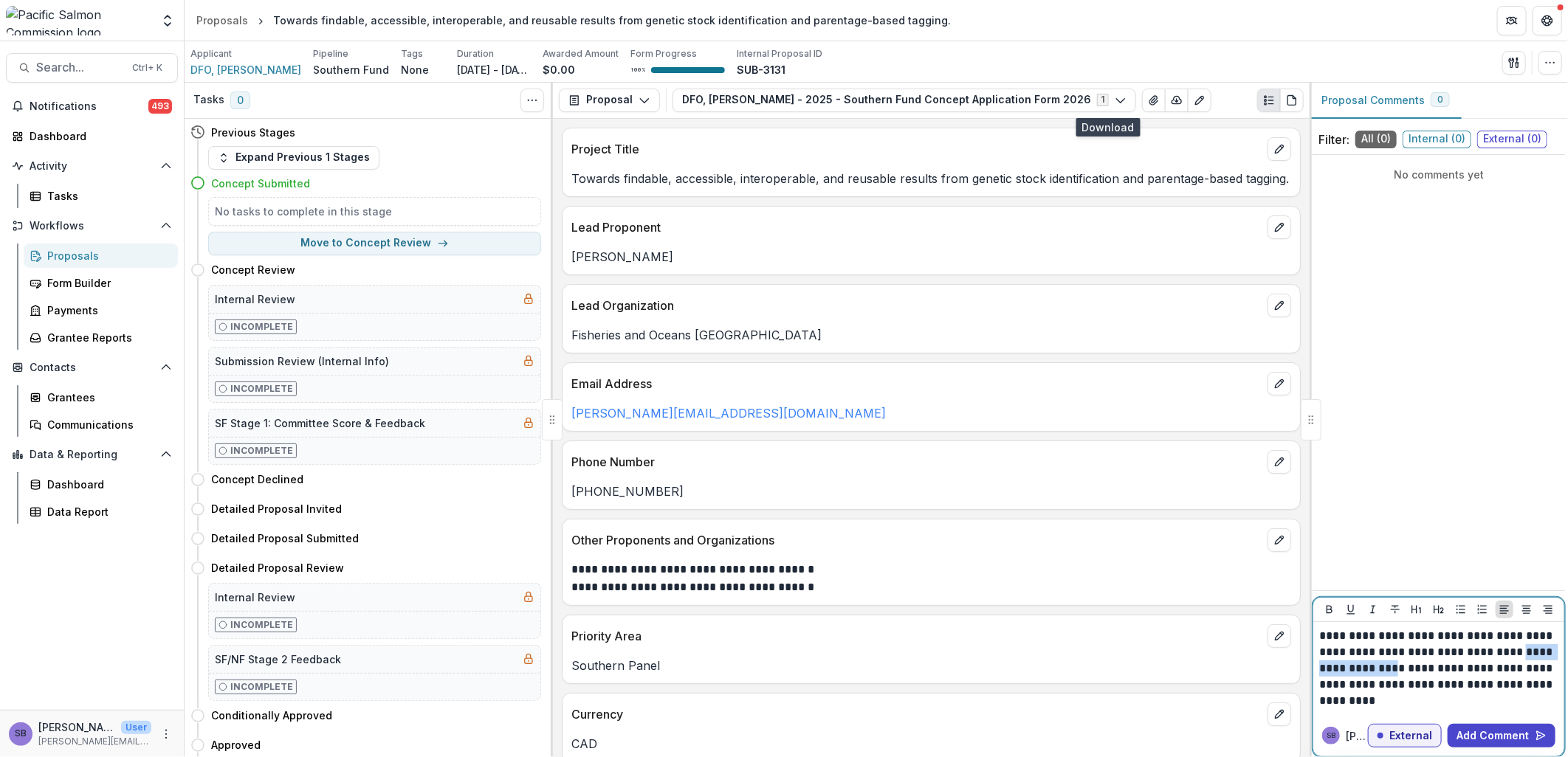
drag, startPoint x: 1508, startPoint y: 655, endPoint x: 1381, endPoint y: 663, distance: 127.3
click at [1381, 663] on p "**********" at bounding box center [1438, 668] width 239 height 81
drag, startPoint x: 1530, startPoint y: 655, endPoint x: 1528, endPoint y: 662, distance: 7.3
click at [1528, 662] on p "**********" at bounding box center [1438, 668] width 239 height 81
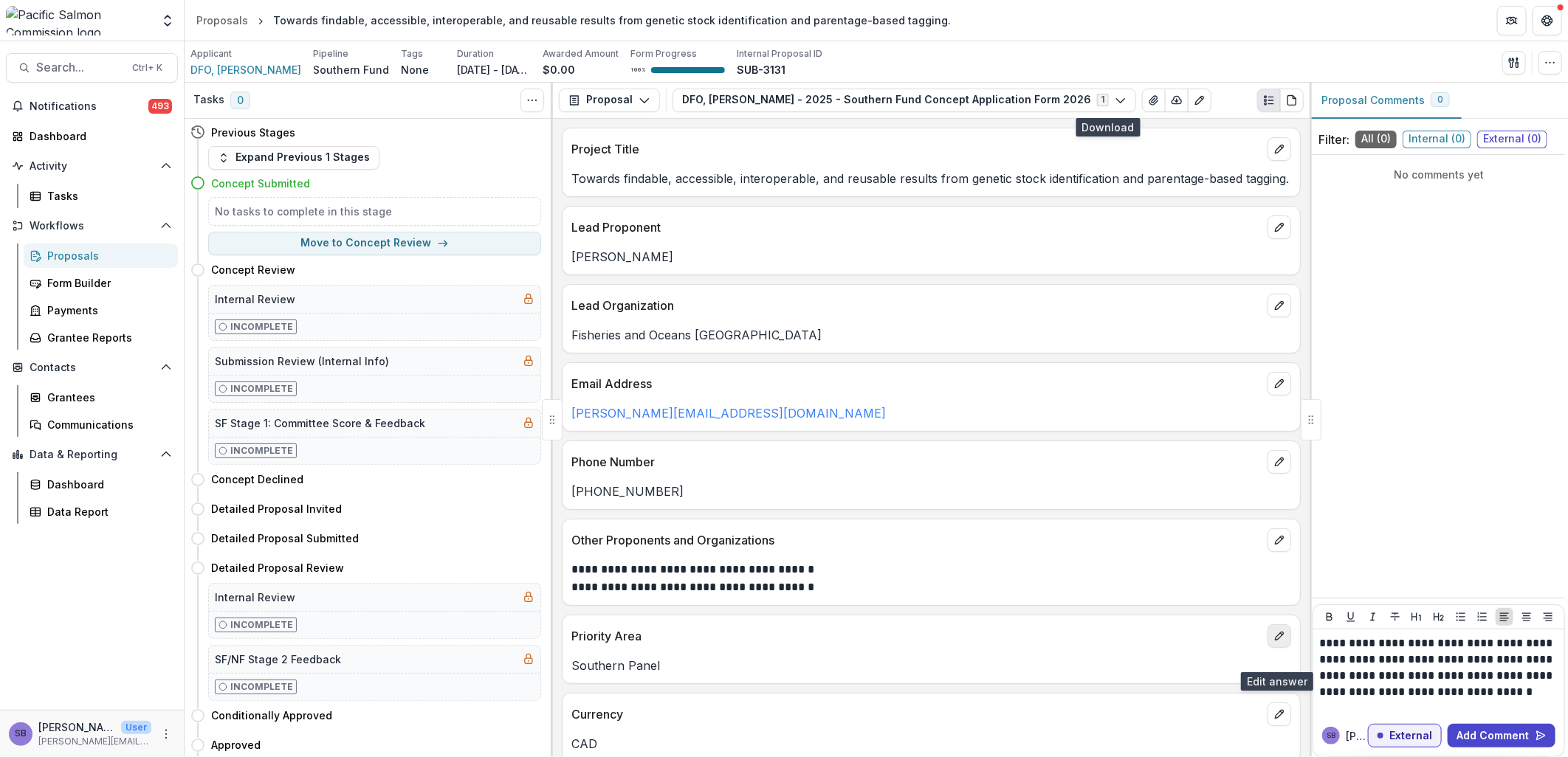
click at [1274, 649] on button "edit" at bounding box center [1279, 636] width 24 height 24
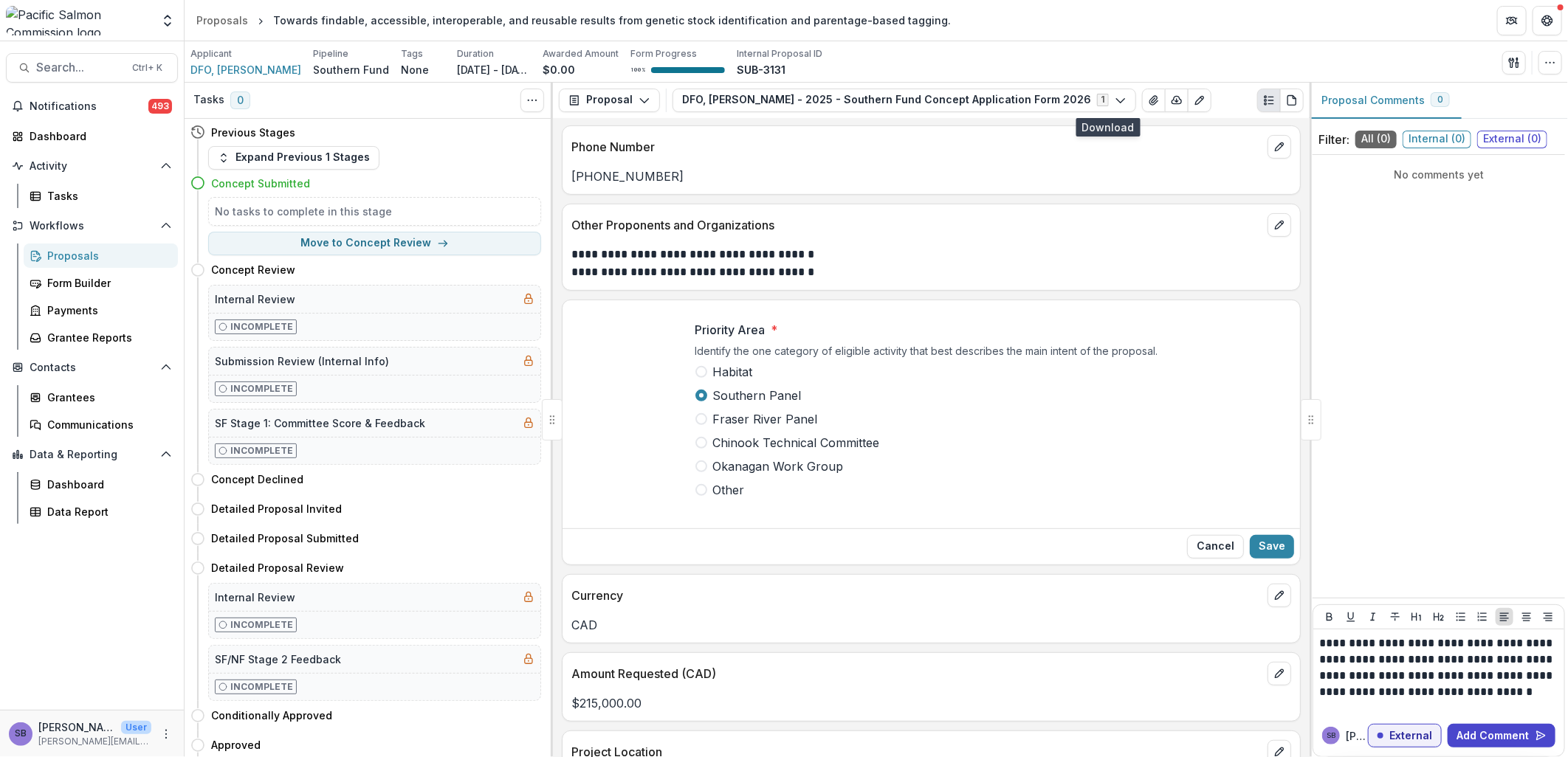
scroll to position [328, 0]
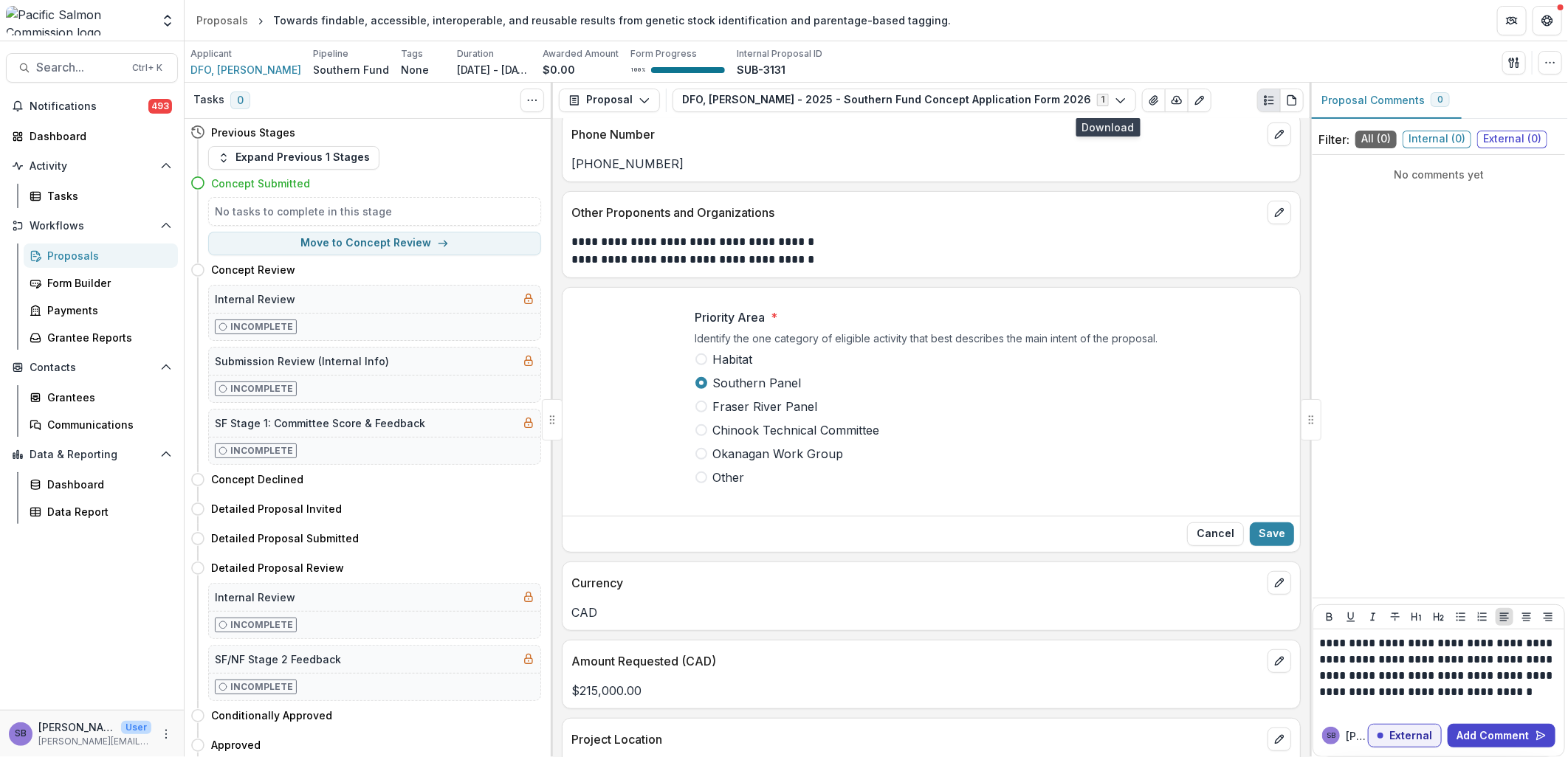
click at [723, 487] on span "Other" at bounding box center [729, 478] width 32 height 18
click at [1271, 544] on button "Save" at bounding box center [1272, 534] width 44 height 24
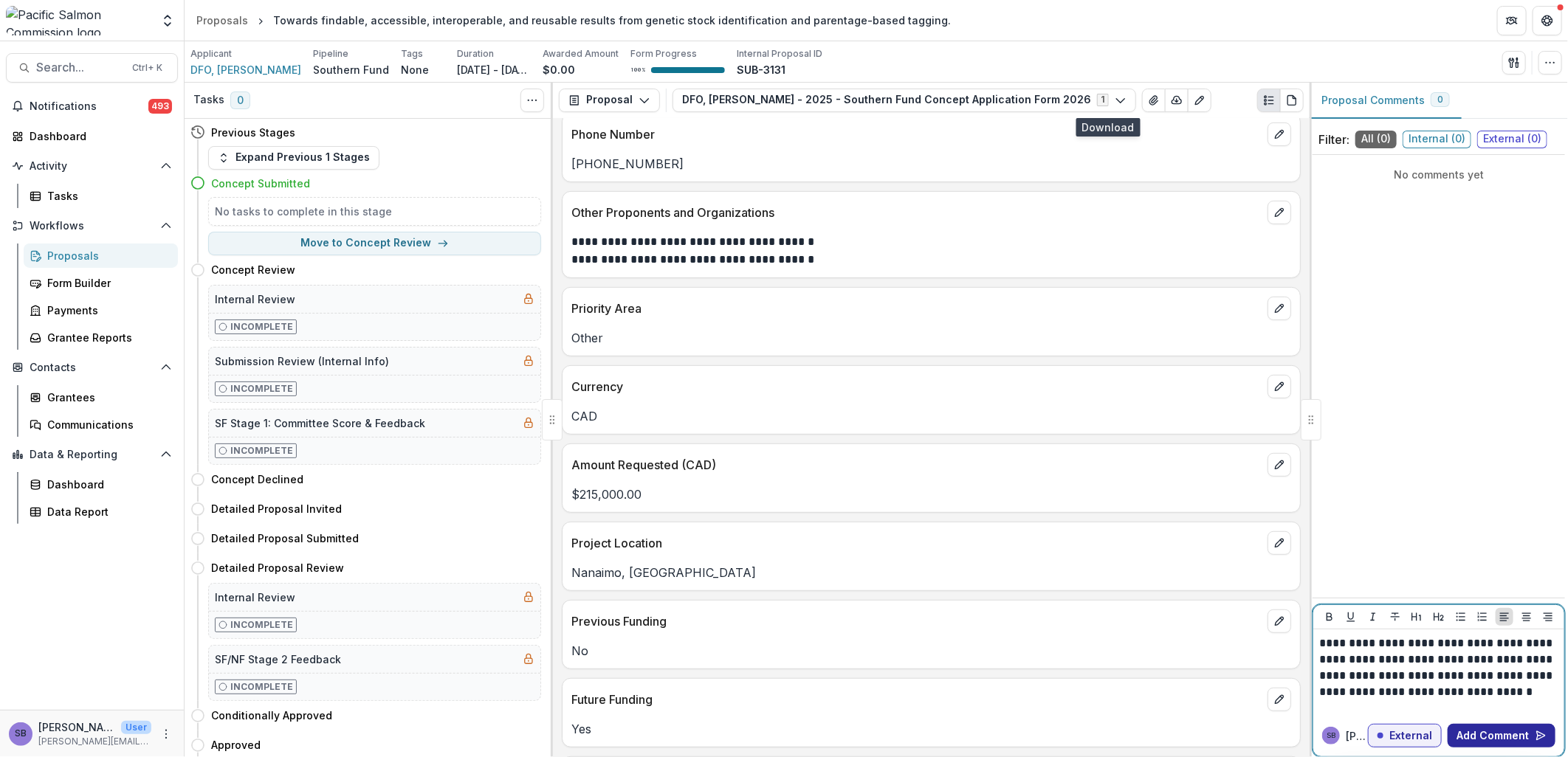
click at [1482, 735] on button "Add Comment" at bounding box center [1500, 736] width 107 height 24
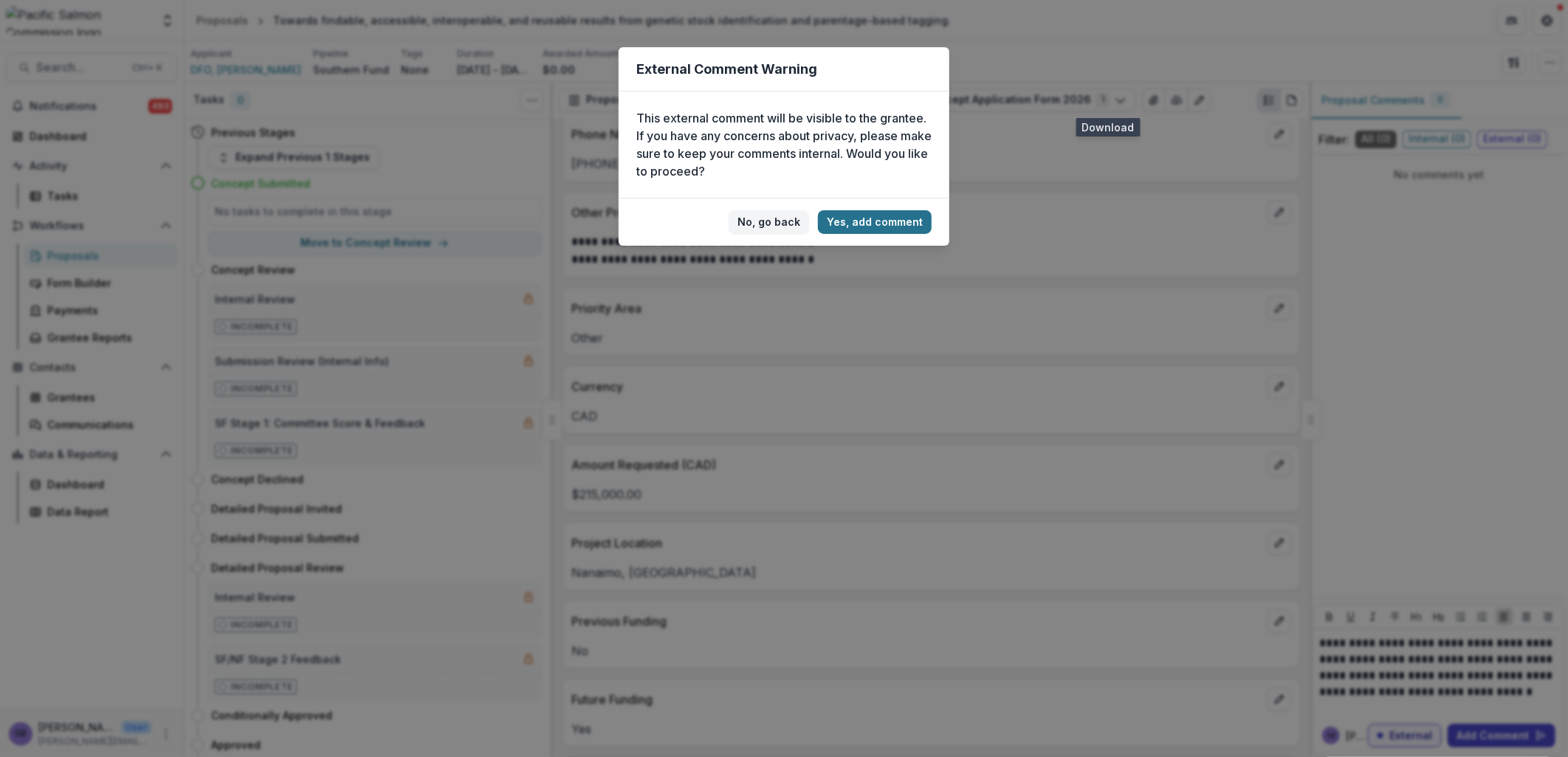
click at [887, 212] on button "Yes, add comment" at bounding box center [875, 222] width 114 height 24
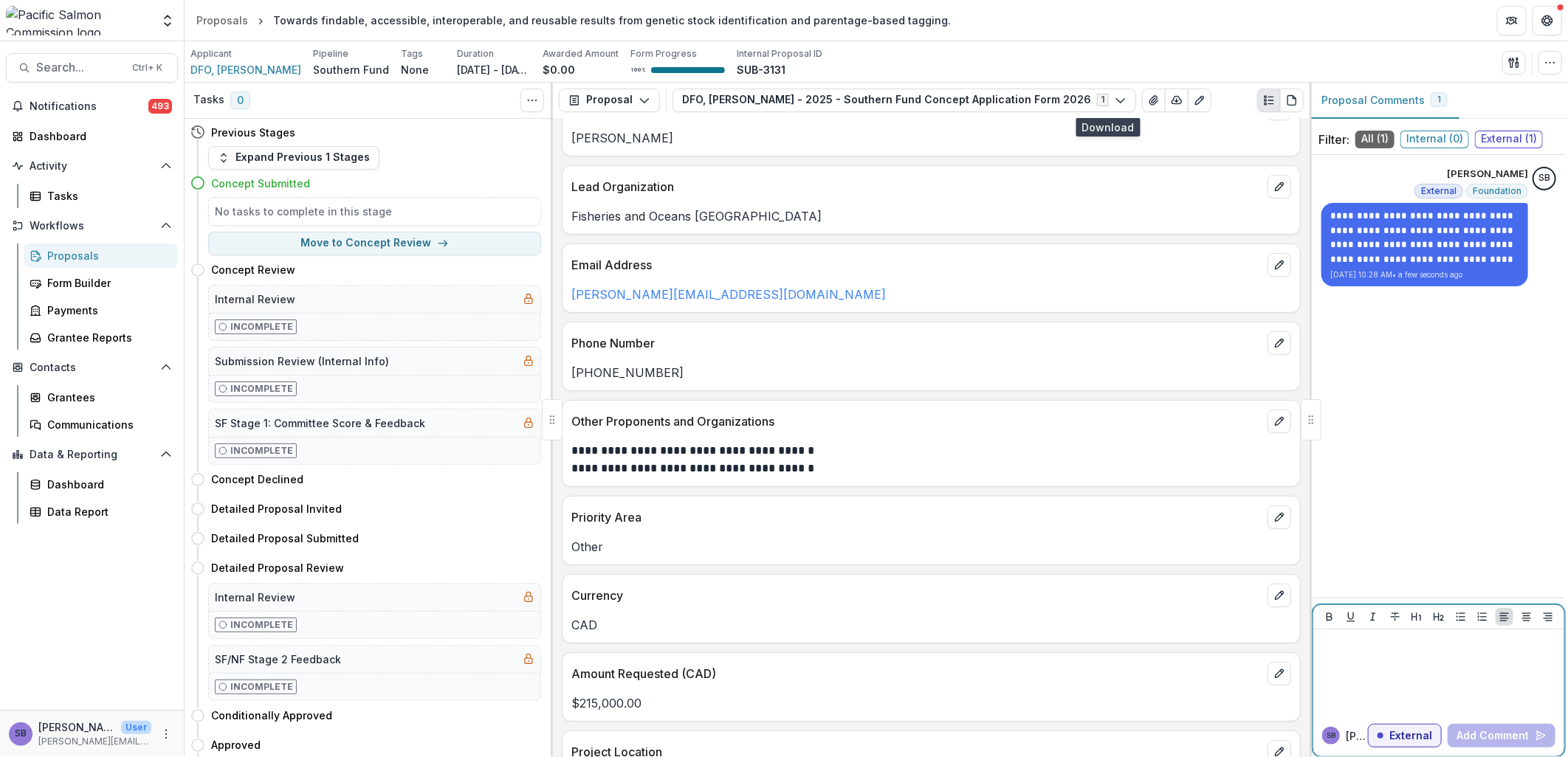
scroll to position [0, 0]
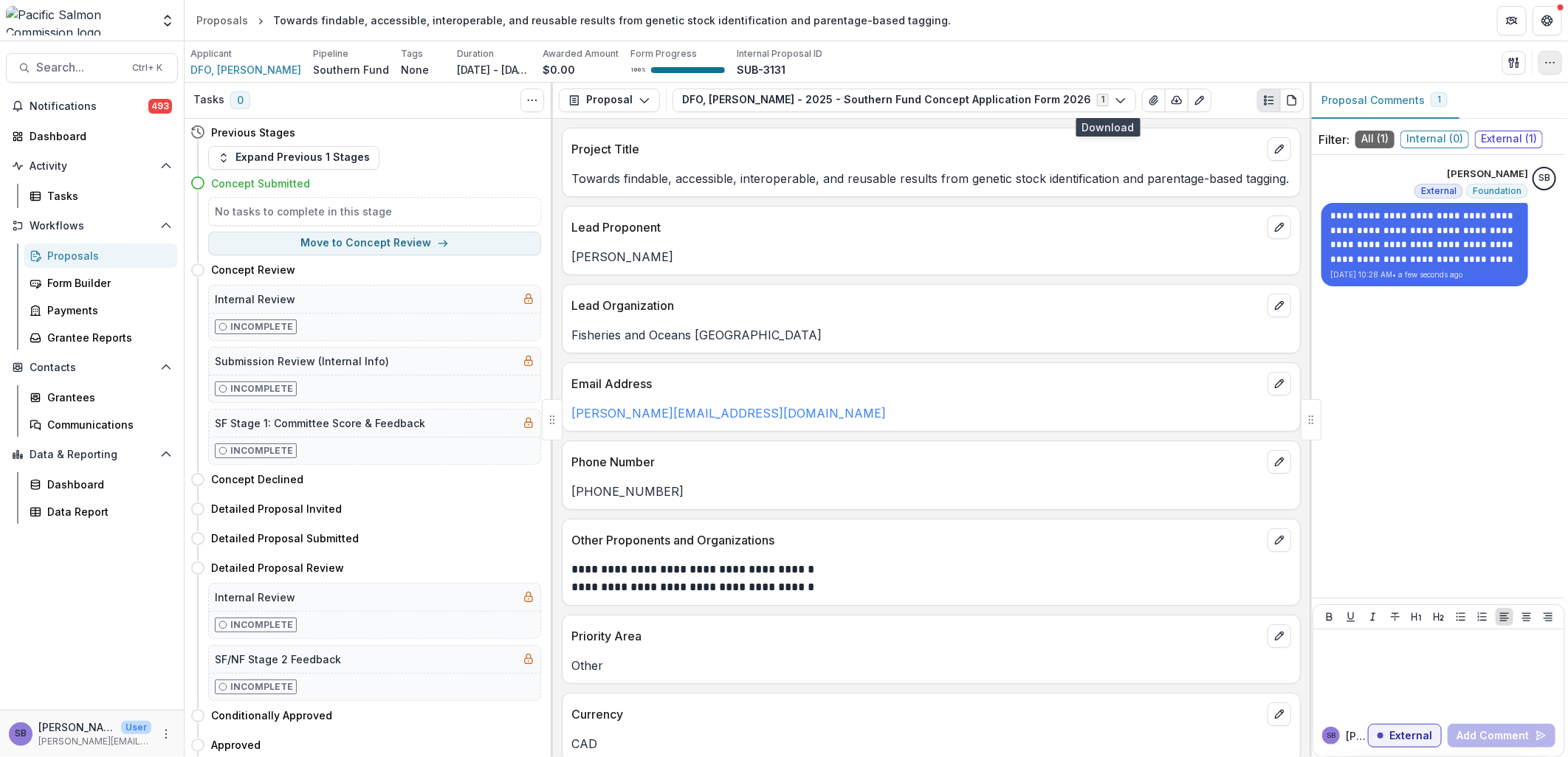
click at [1556, 63] on button "button" at bounding box center [1550, 62] width 24 height 24
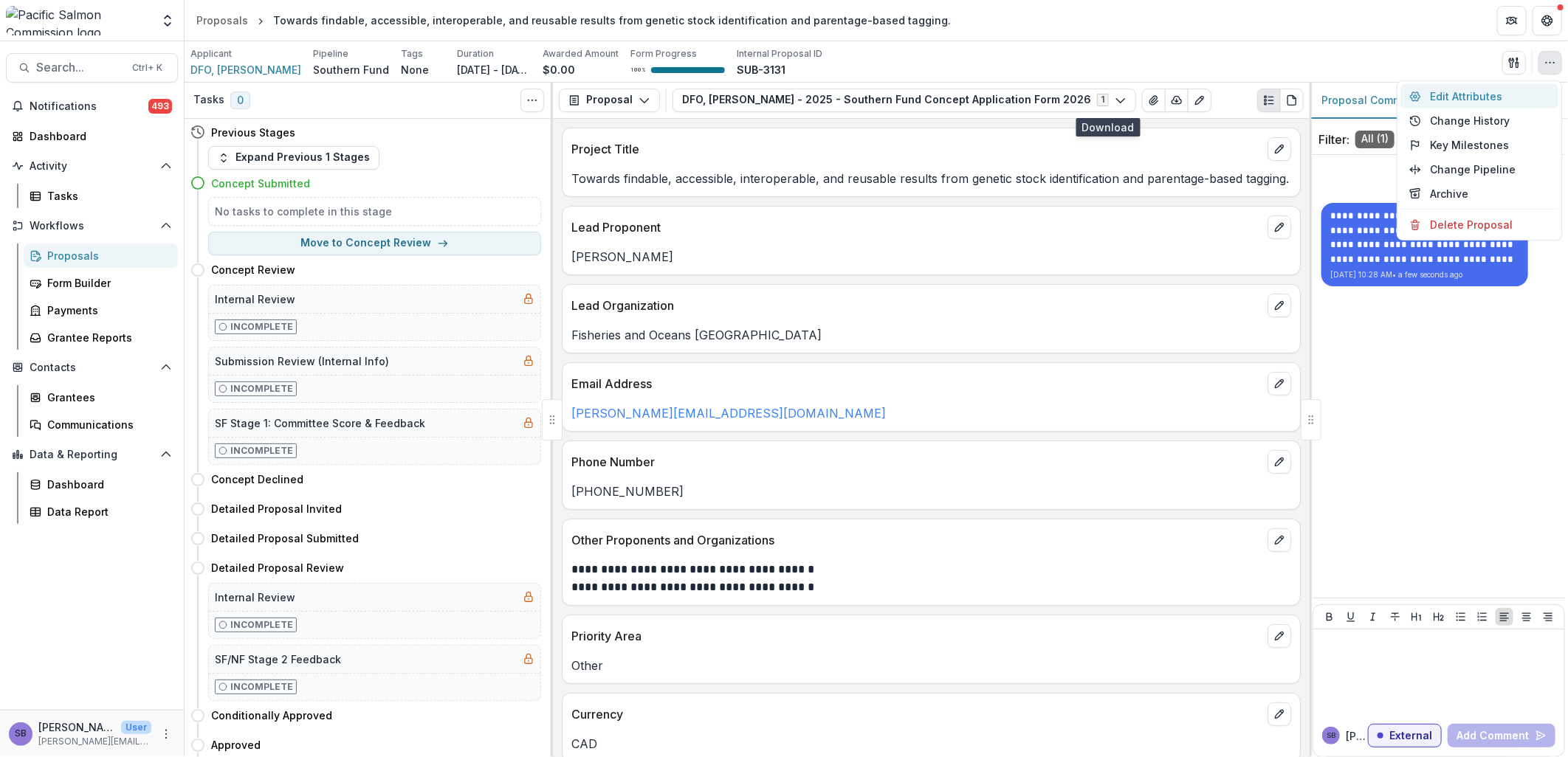
click at [1452, 99] on button "Edit Attributes" at bounding box center [1479, 96] width 158 height 24
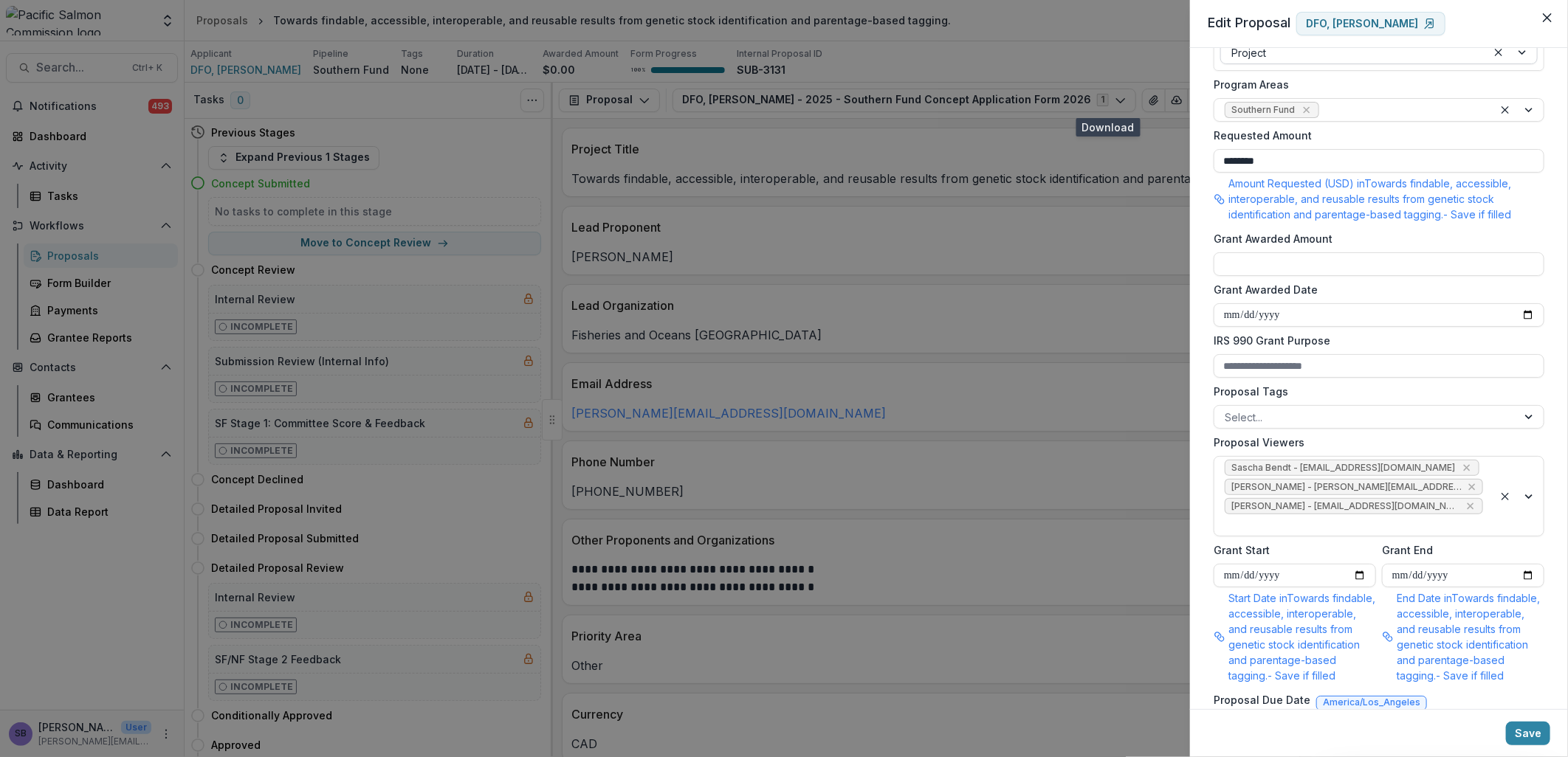
scroll to position [825, 0]
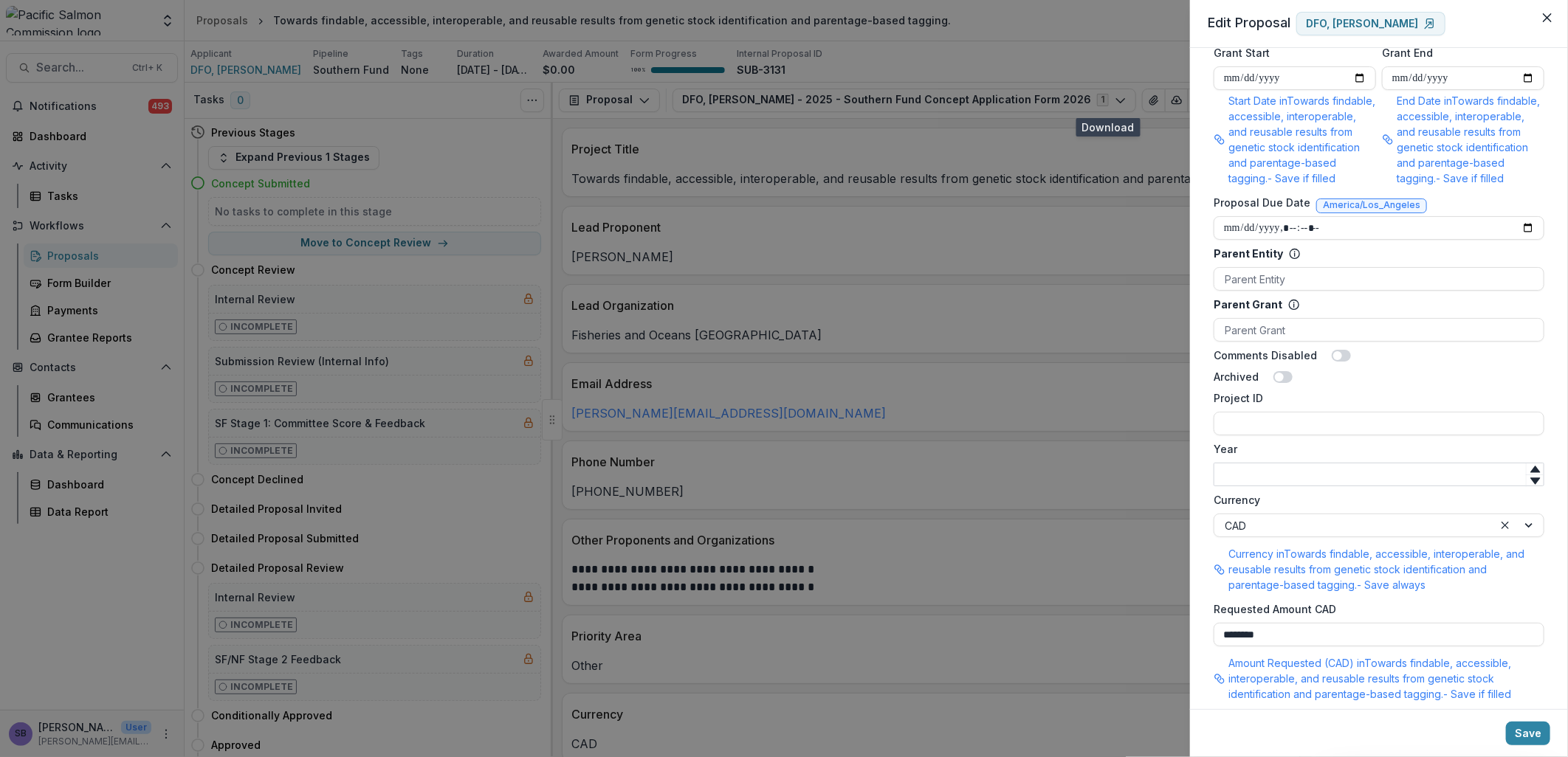
click at [1326, 465] on input "Year" at bounding box center [1379, 474] width 330 height 24
type input "****"
click at [1314, 412] on input "Project ID" at bounding box center [1379, 424] width 330 height 24
drag, startPoint x: 1214, startPoint y: 406, endPoint x: 1196, endPoint y: 406, distance: 18.0
click at [1196, 406] on div "**********" at bounding box center [1378, 378] width 378 height 661
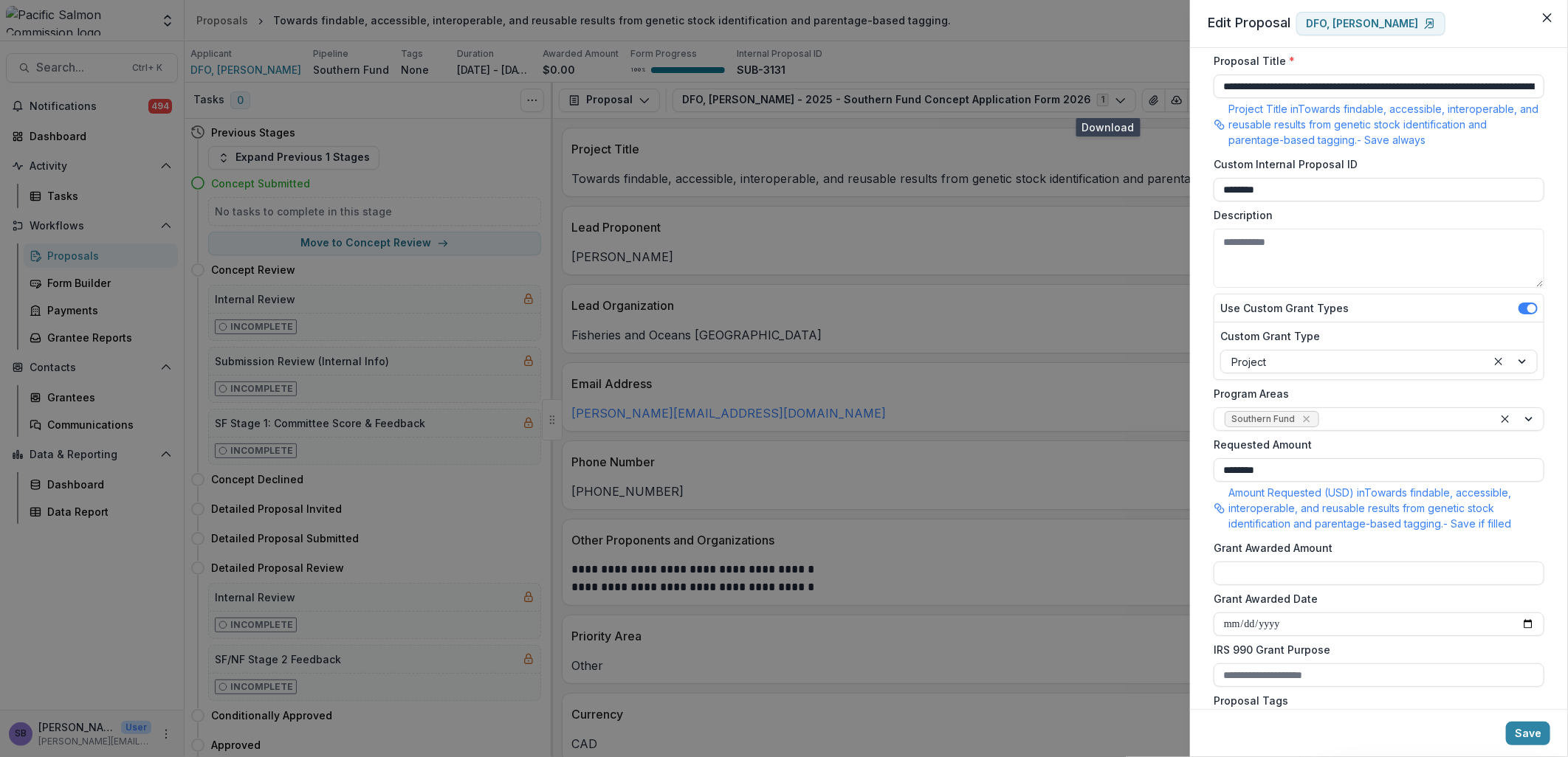
scroll to position [0, 0]
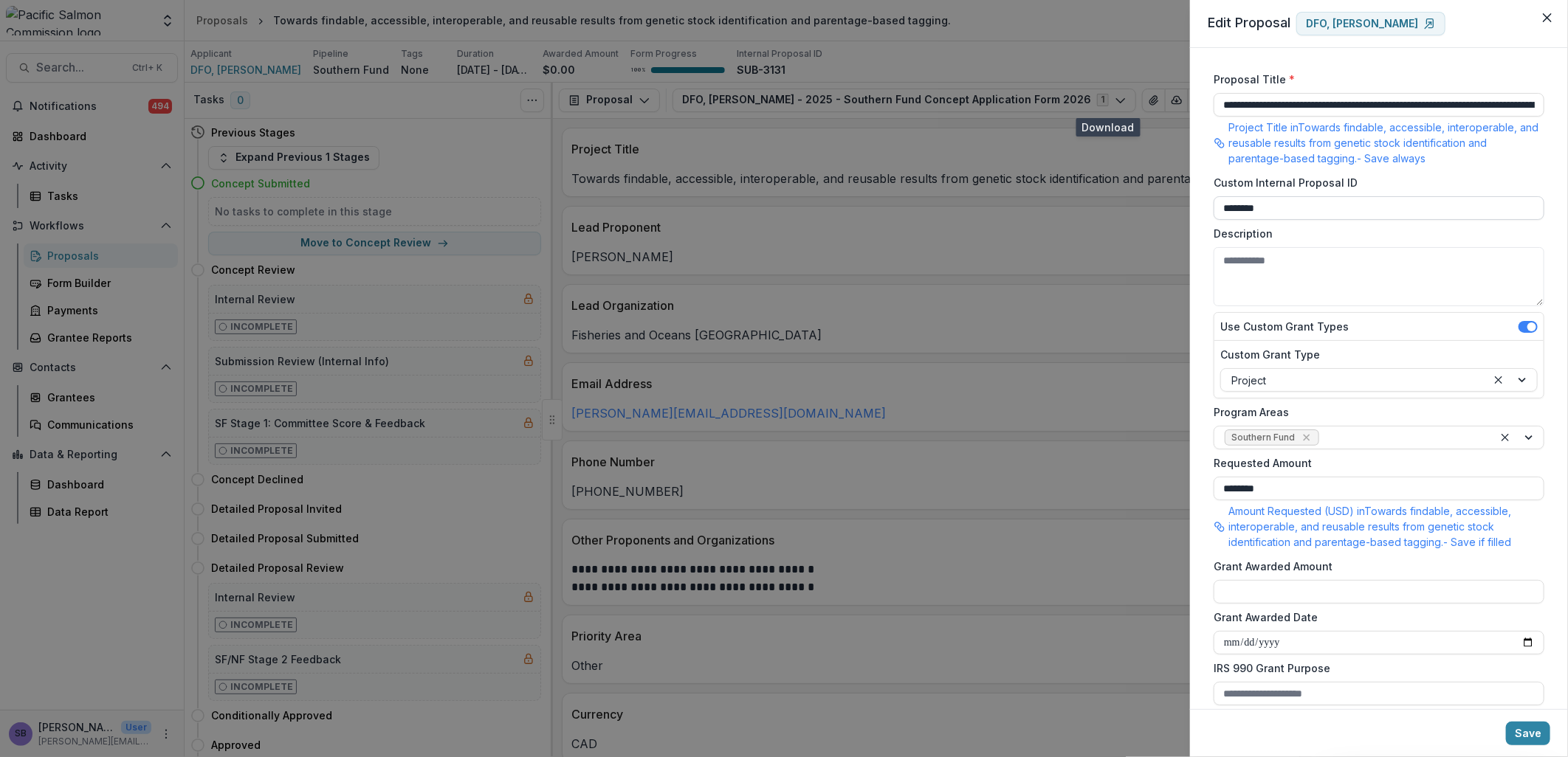
type input "**********"
drag, startPoint x: 1219, startPoint y: 205, endPoint x: 1198, endPoint y: 205, distance: 21.0
click at [1198, 205] on div "**********" at bounding box center [1378, 378] width 378 height 661
paste input "********"
type input "**********"
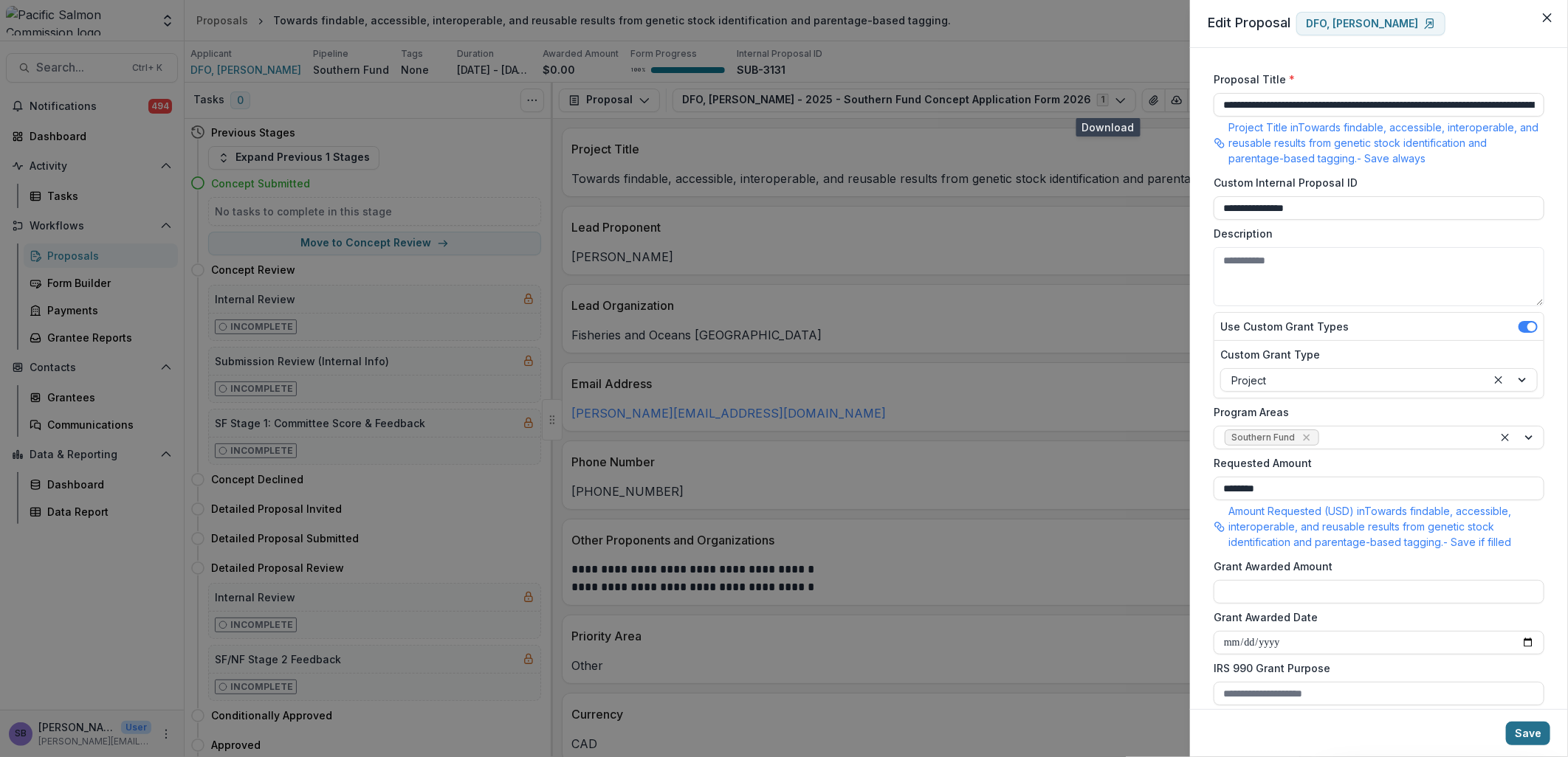
click at [1528, 731] on button "Save" at bounding box center [1528, 734] width 44 height 24
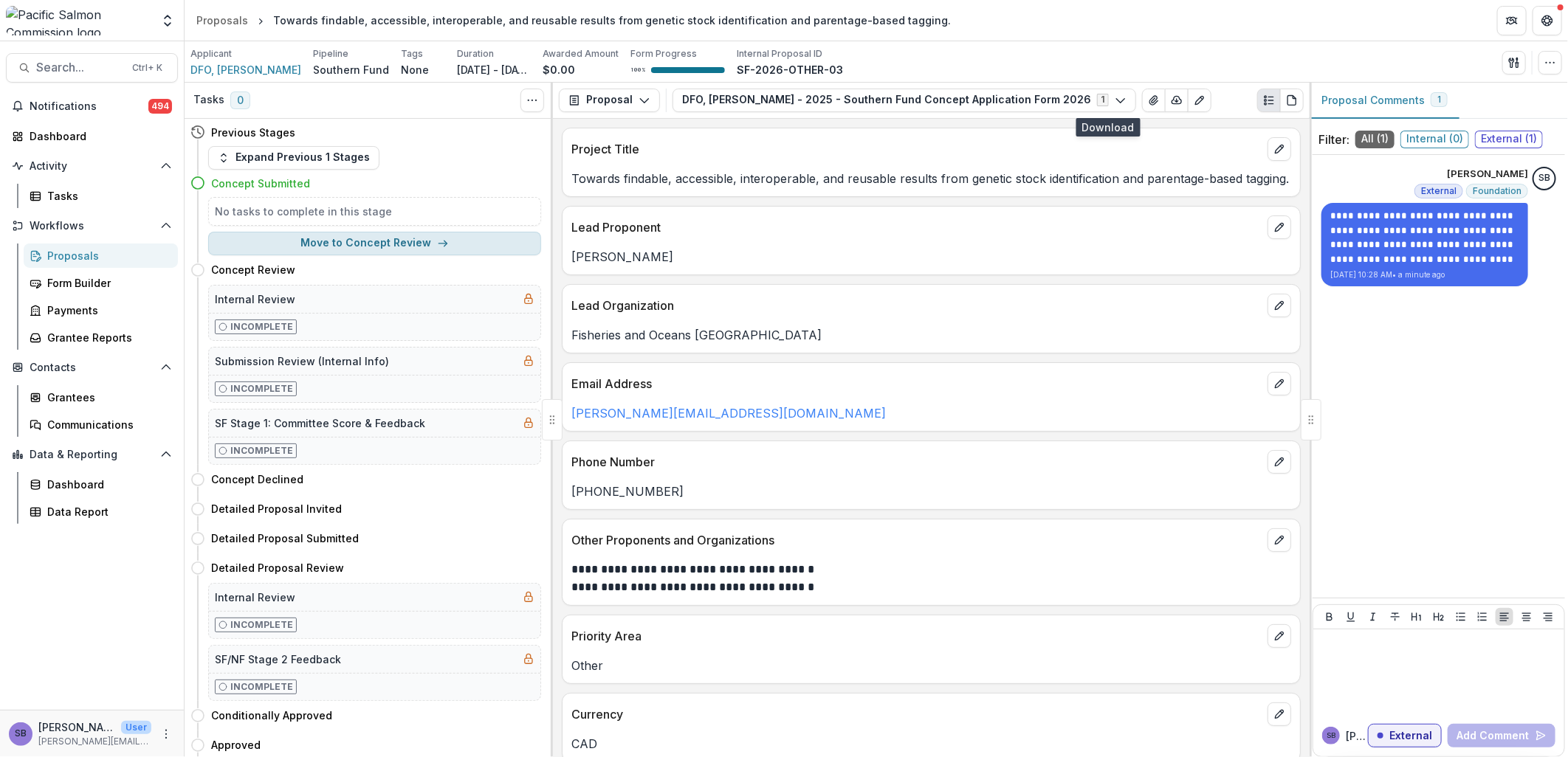
click at [359, 246] on button "Move to Concept Review" at bounding box center [374, 243] width 333 height 24
select select "**********"
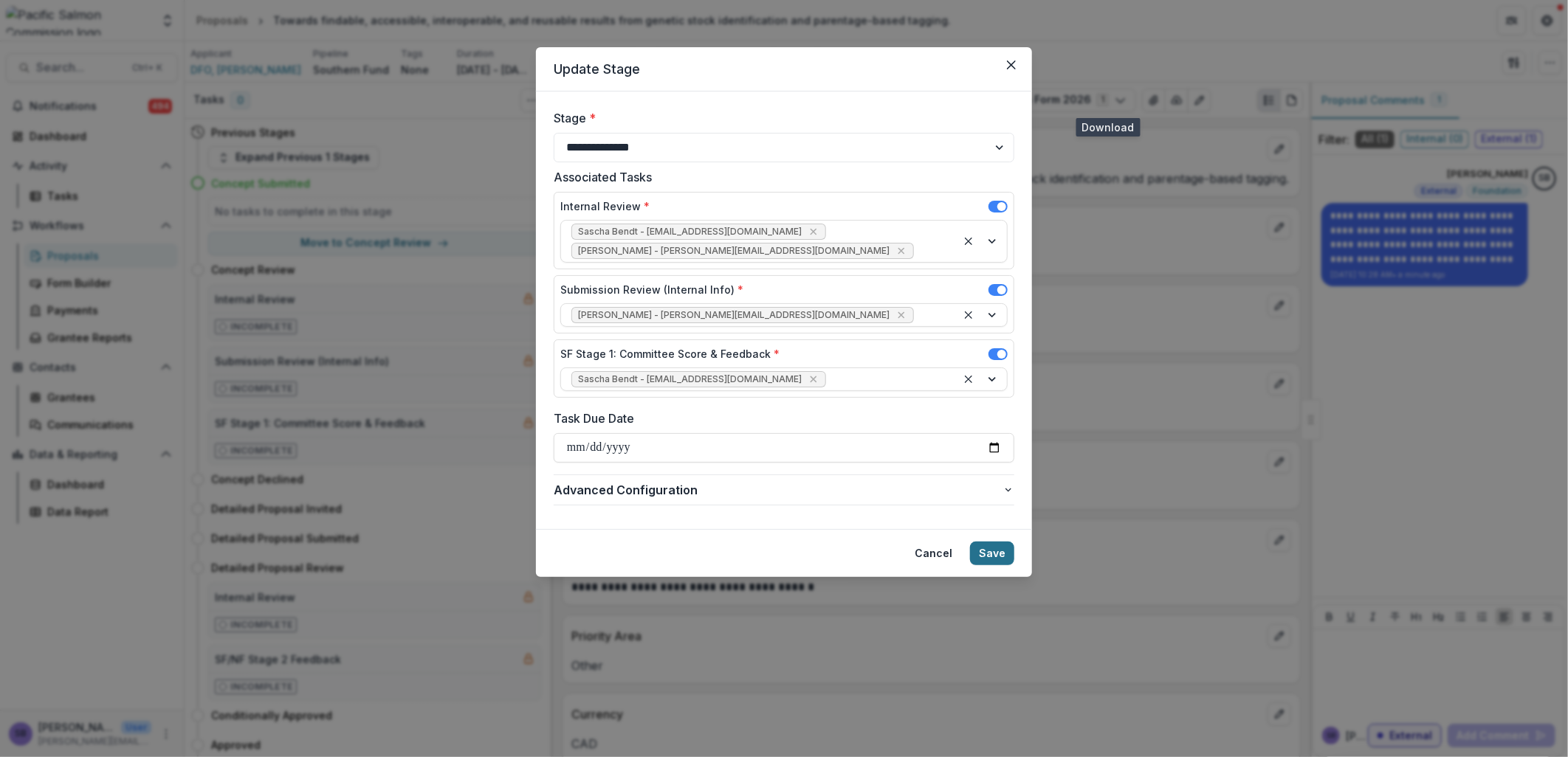
click at [994, 542] on button "Save" at bounding box center [992, 554] width 44 height 24
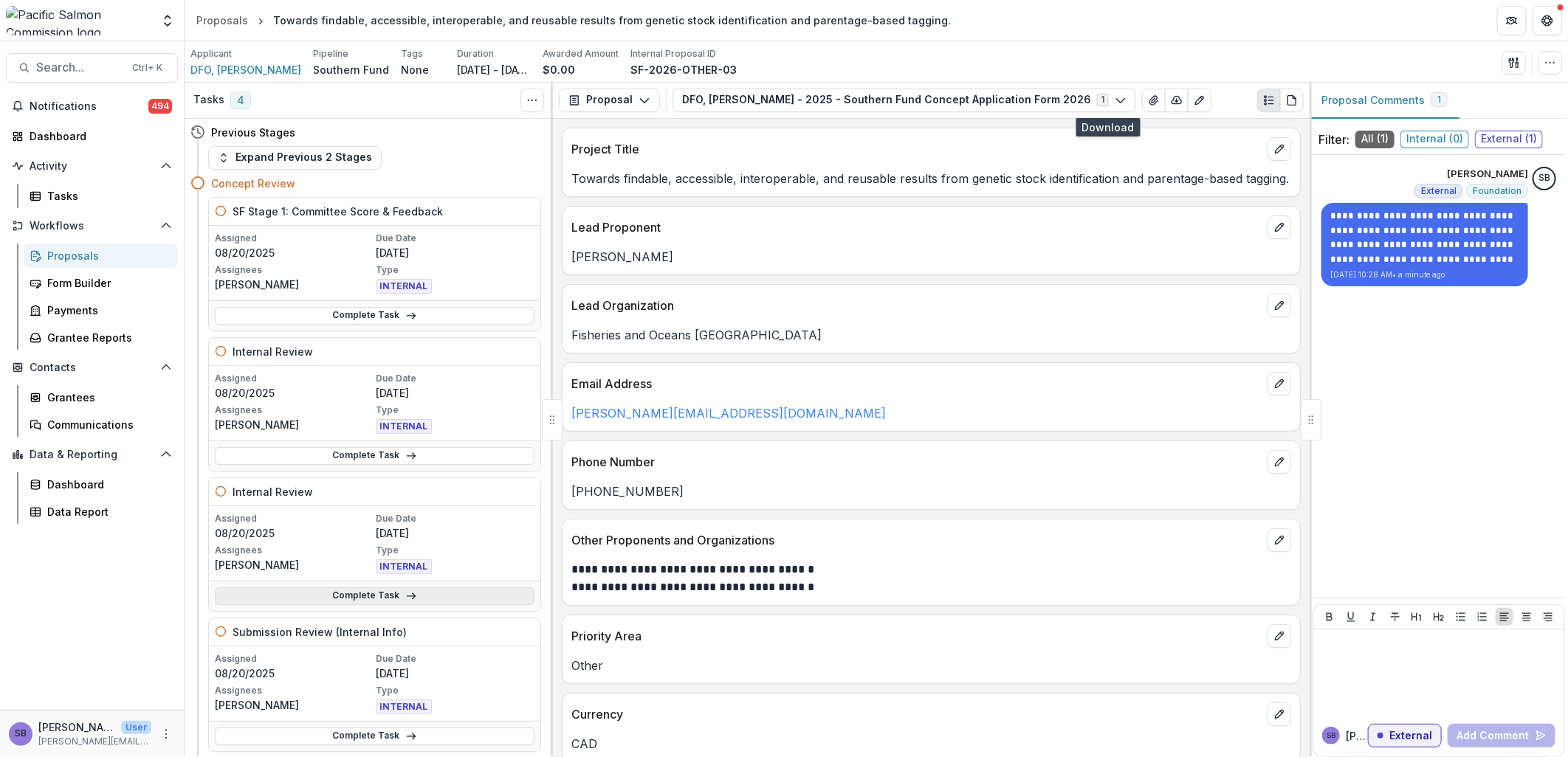
scroll to position [108, 0]
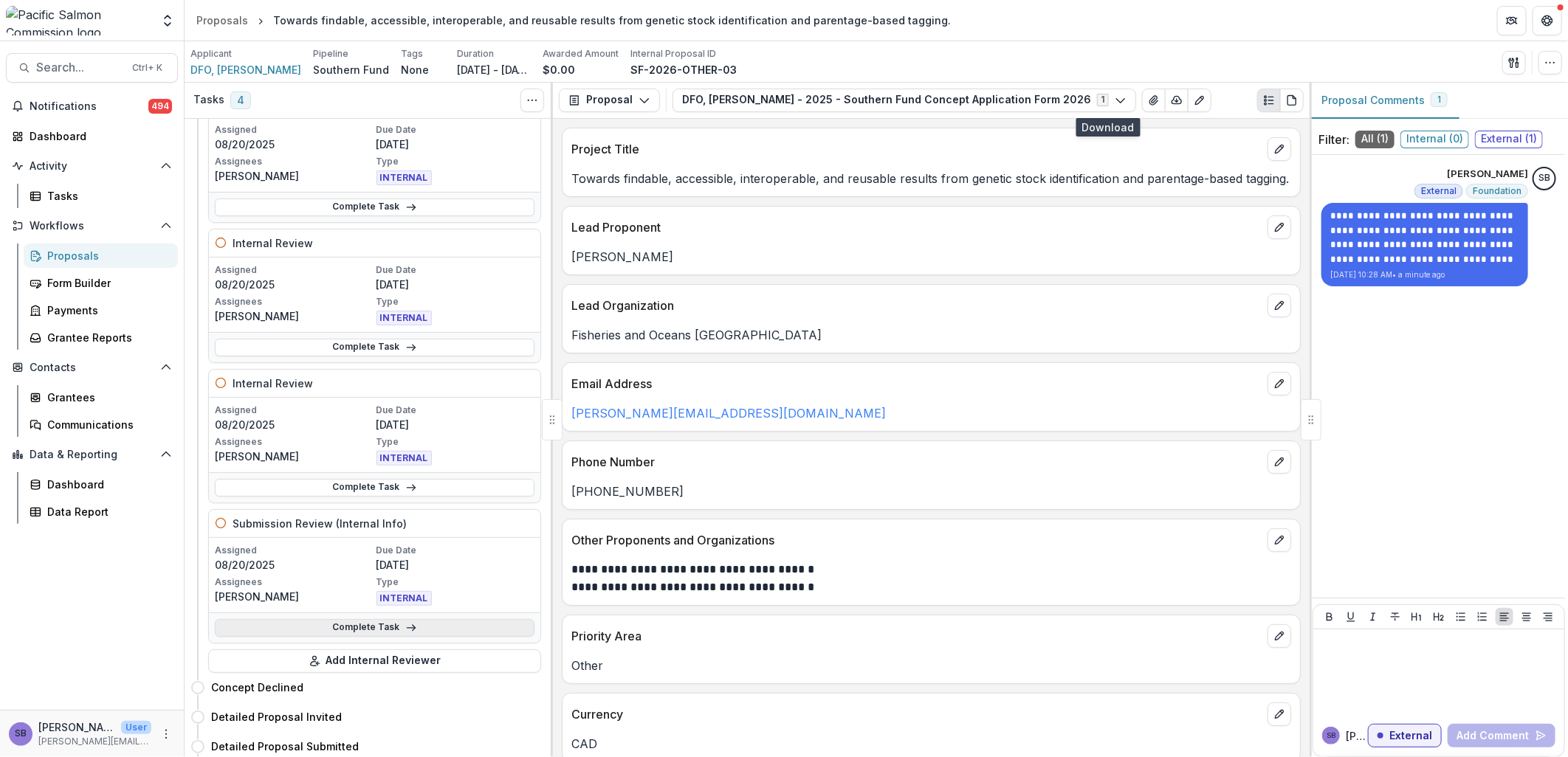
click at [373, 623] on link "Complete Task" at bounding box center [375, 628] width 320 height 18
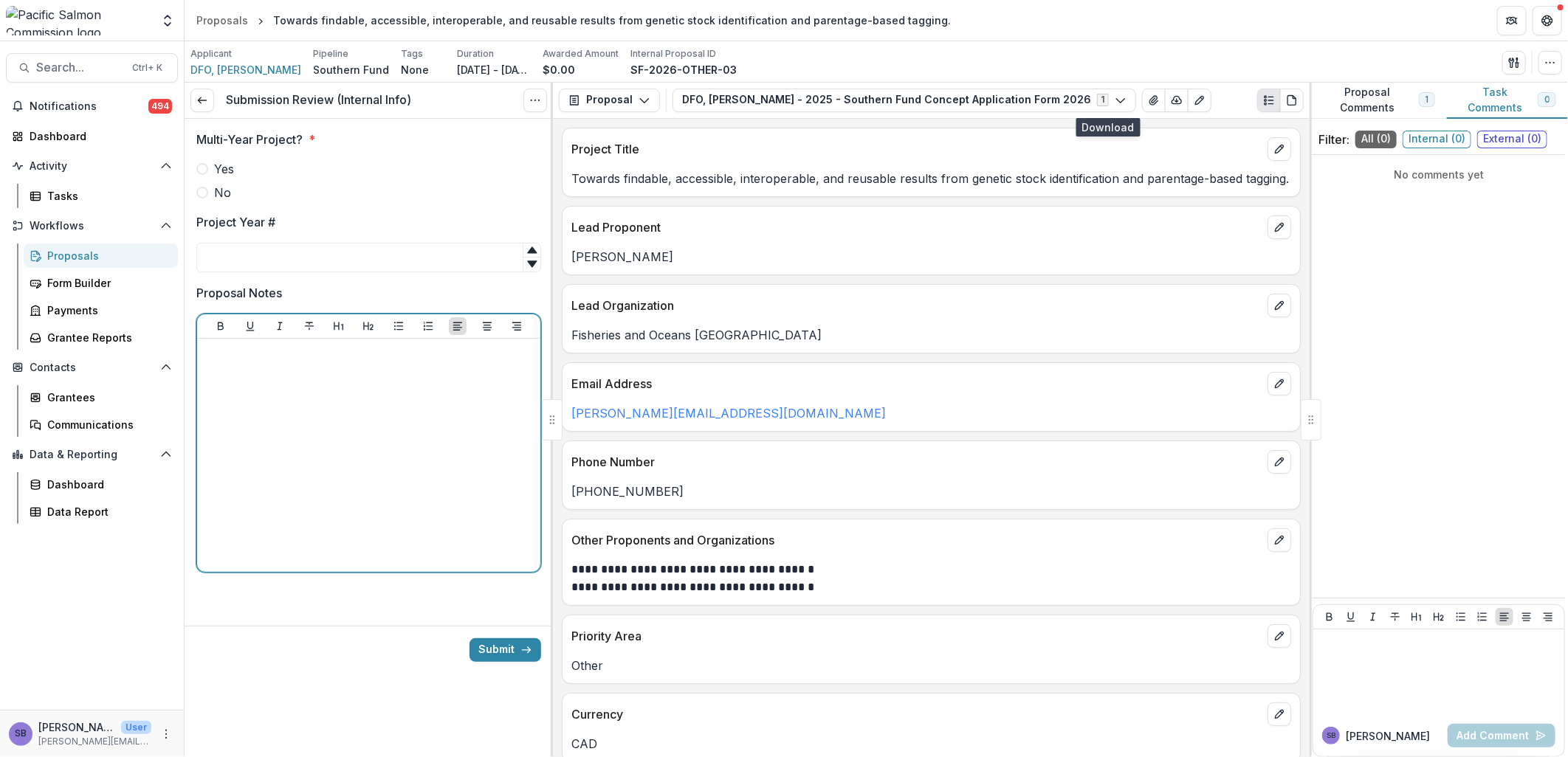
click at [245, 371] on div at bounding box center [368, 455] width 331 height 221
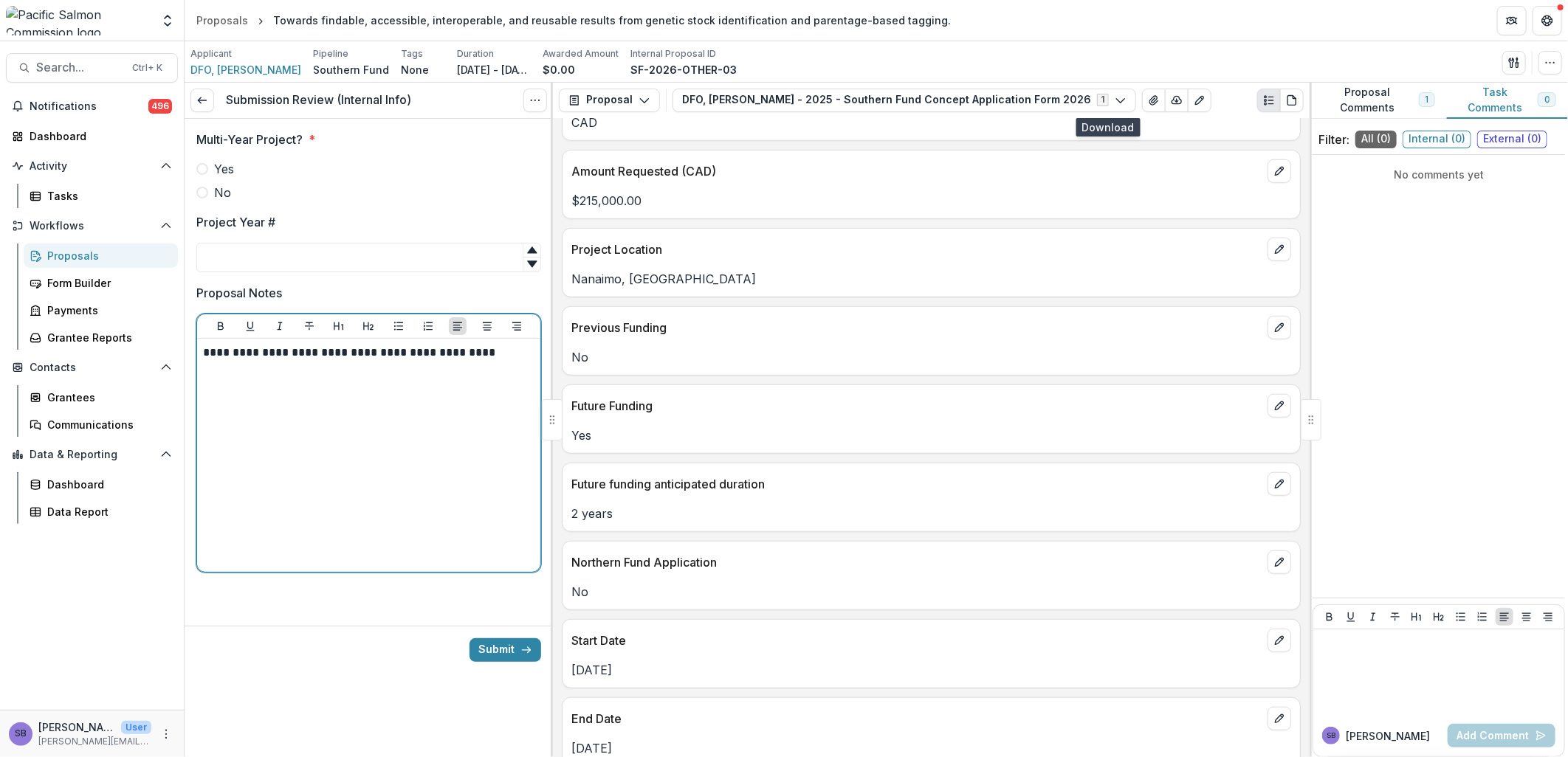
scroll to position [656, 0]
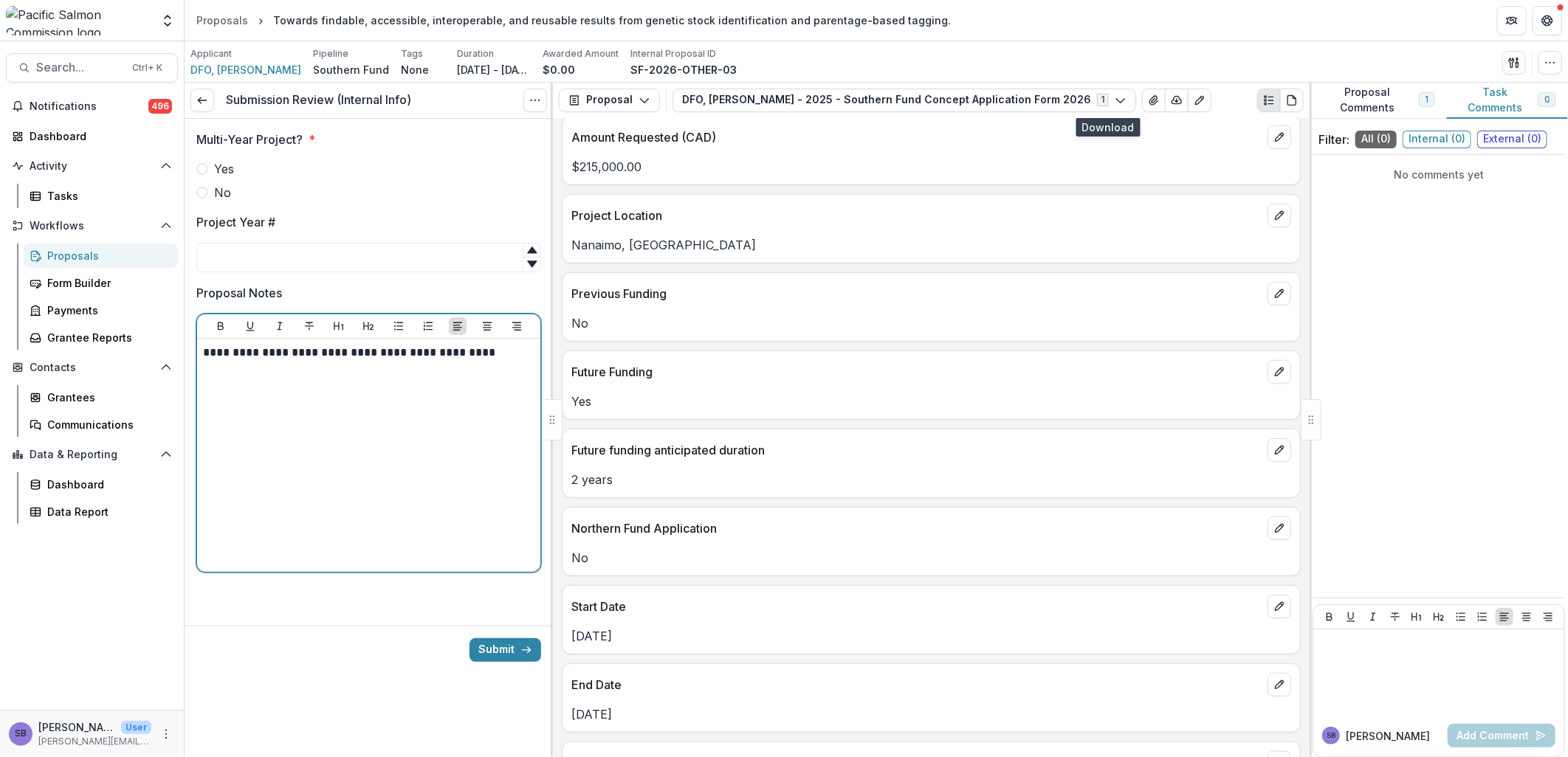
click at [224, 167] on span "Yes" at bounding box center [224, 169] width 20 height 18
click at [353, 262] on input "Project Year #" at bounding box center [369, 257] width 345 height 29
type input "*"
click at [478, 343] on div "**********" at bounding box center [369, 455] width 343 height 234
click at [207, 107] on link at bounding box center [202, 100] width 24 height 24
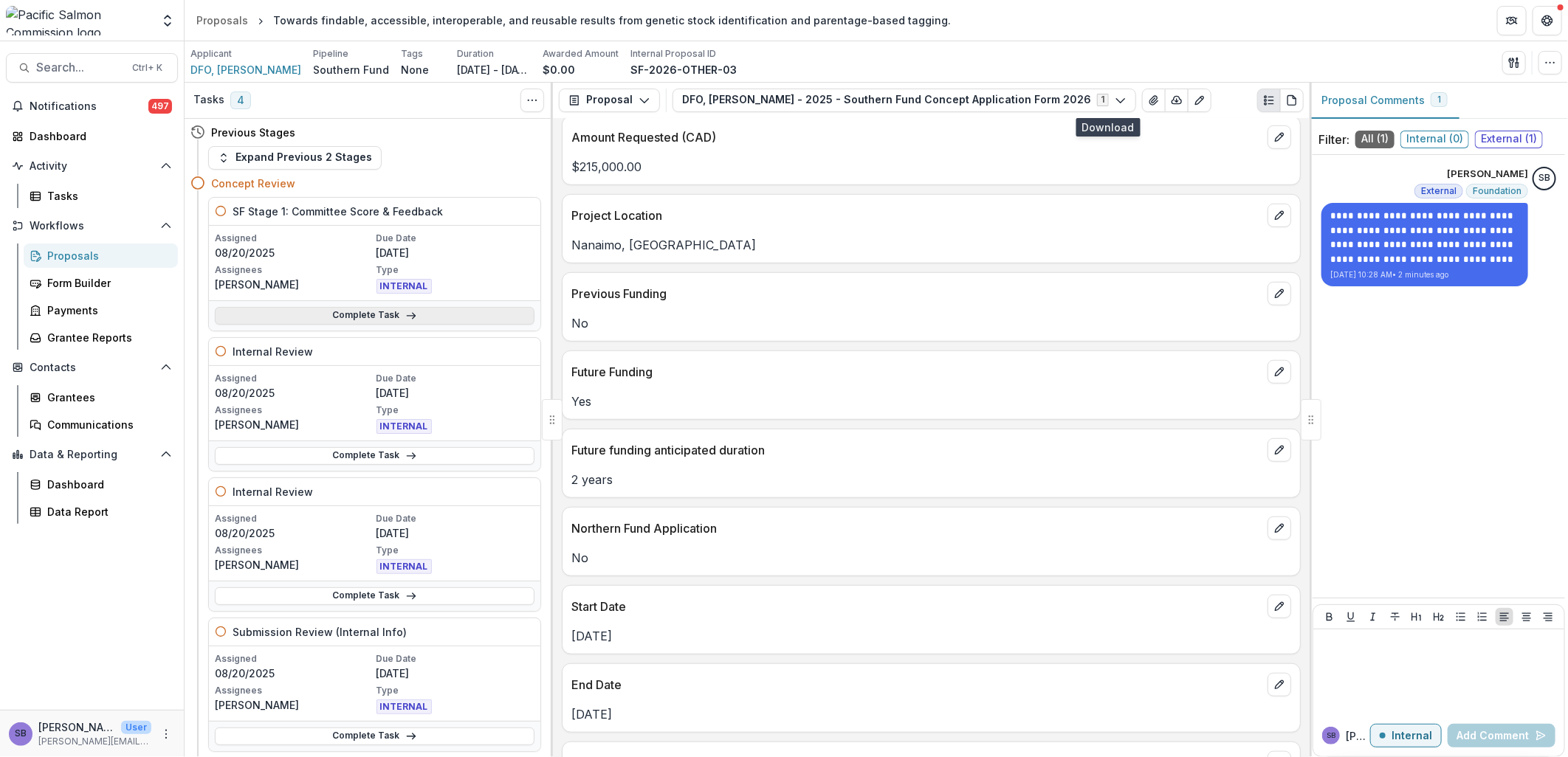
click at [414, 312] on link "Complete Task" at bounding box center [375, 316] width 320 height 18
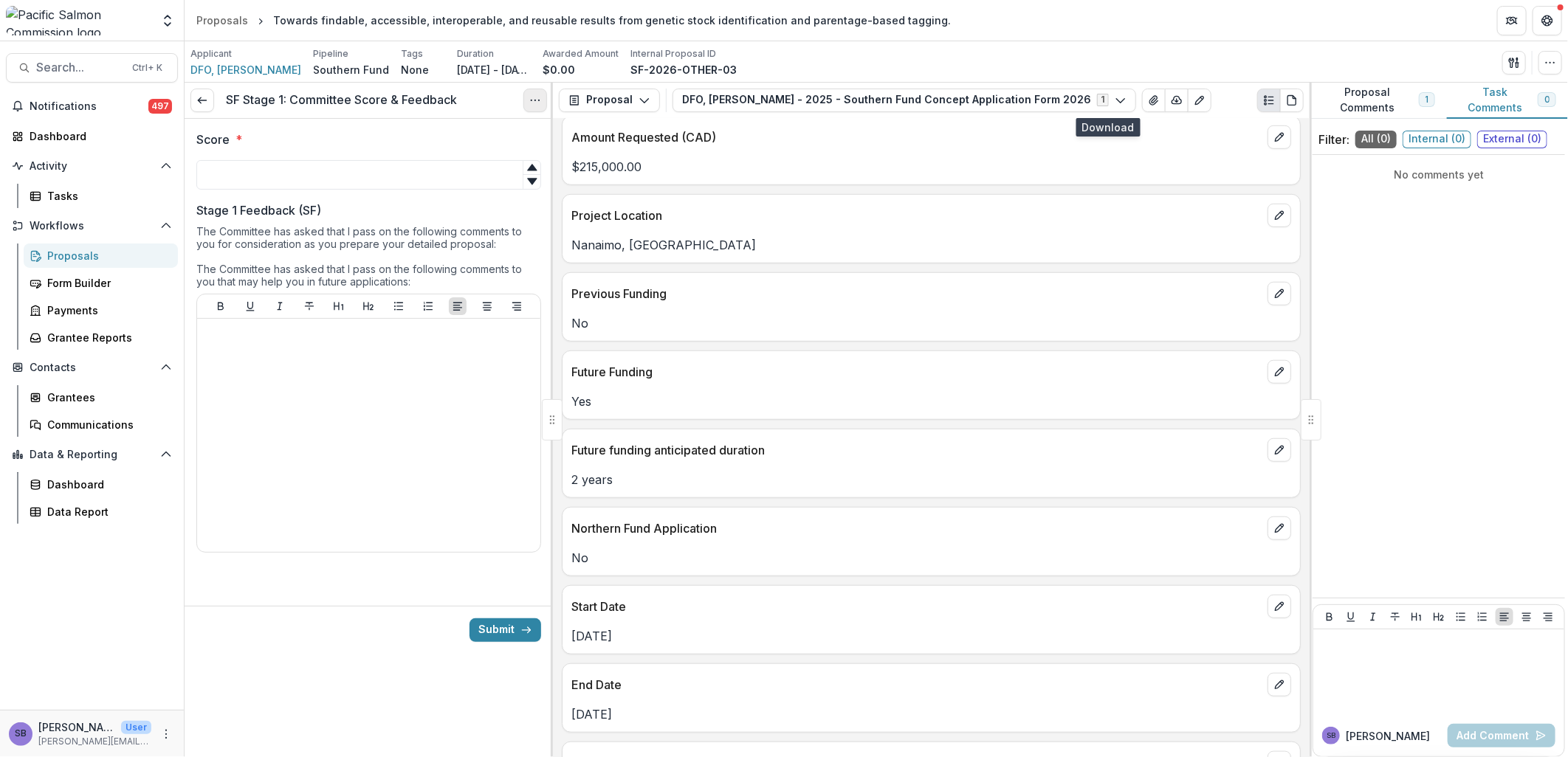
click at [526, 105] on button "Options" at bounding box center [535, 100] width 24 height 24
click at [471, 128] on link "View task" at bounding box center [465, 132] width 158 height 24
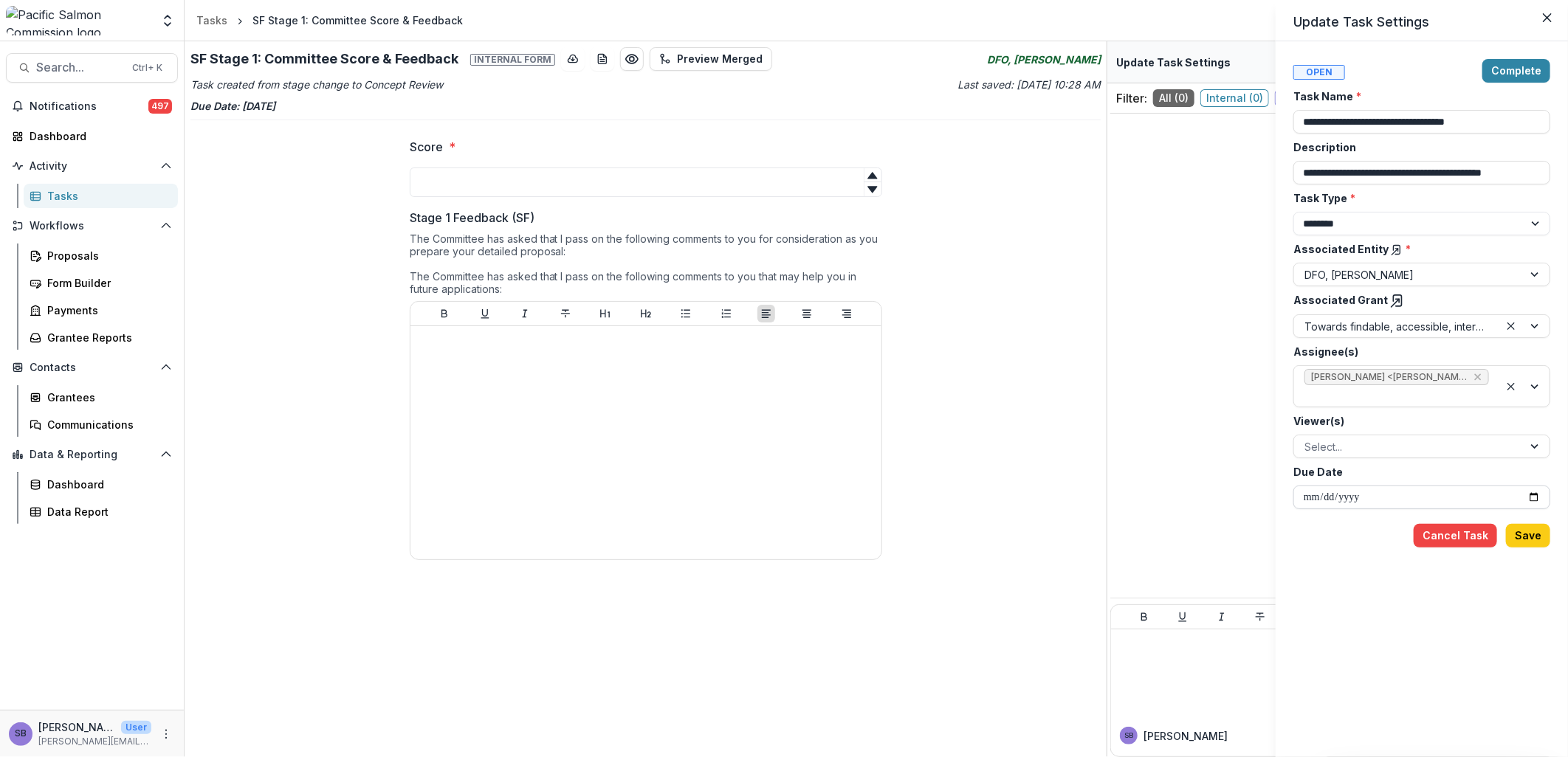
click at [1533, 497] on input "**********" at bounding box center [1421, 498] width 257 height 24
type input "**********"
click at [1543, 535] on button "Save" at bounding box center [1528, 536] width 44 height 24
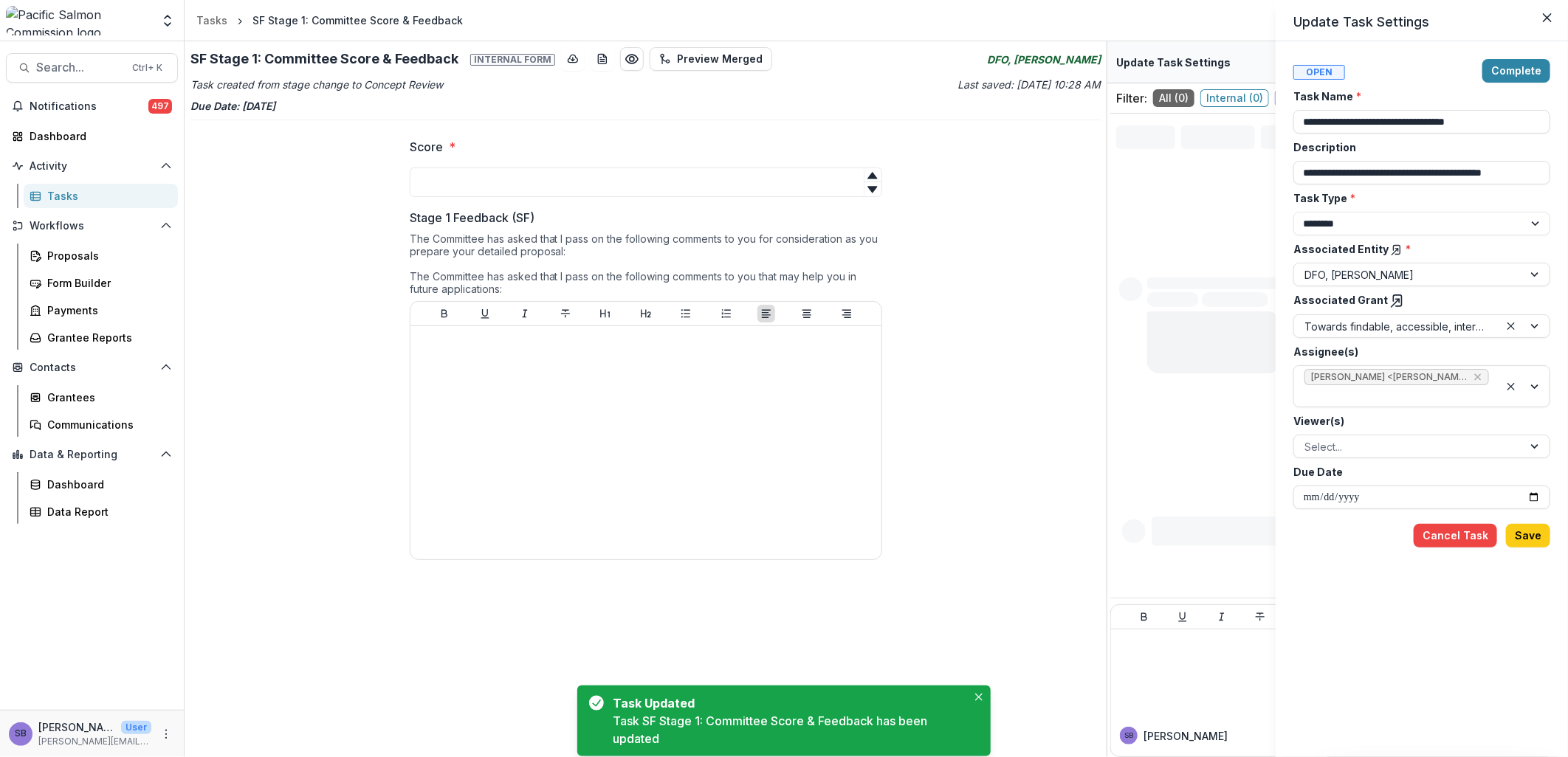
type input "**********"
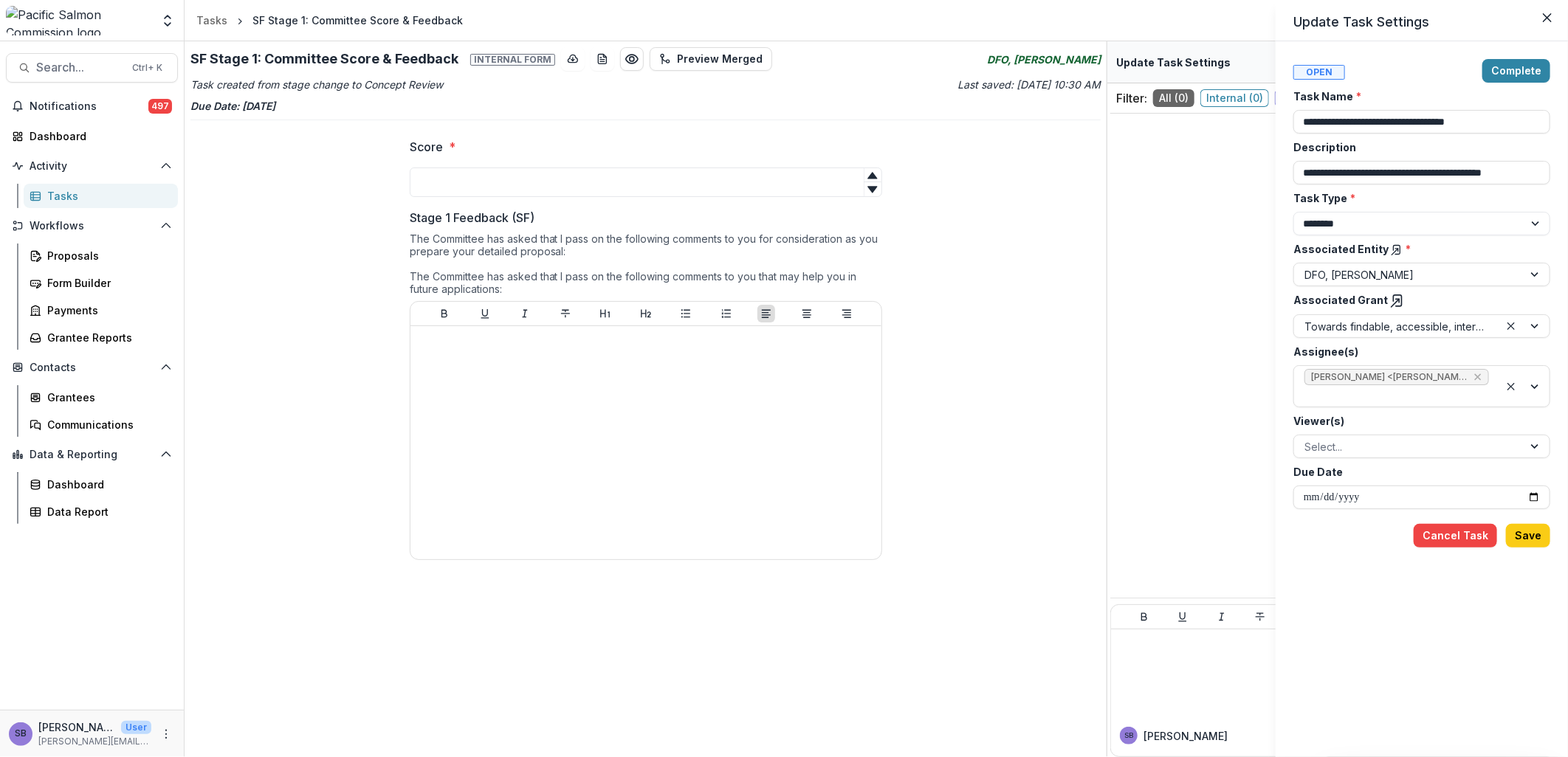
click at [1390, 296] on icon at bounding box center [1397, 301] width 15 height 15
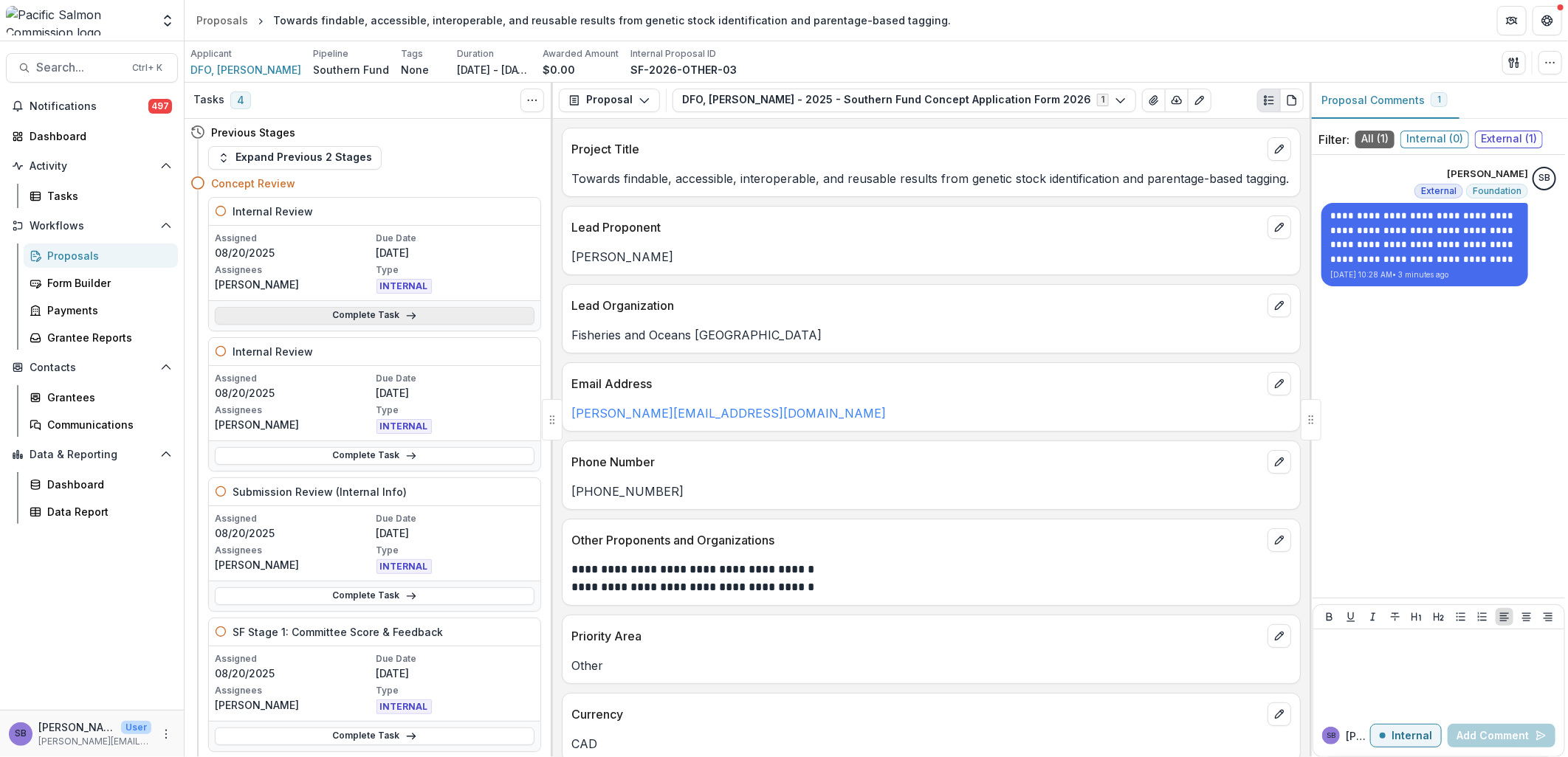
click at [370, 314] on link "Complete Task" at bounding box center [375, 316] width 320 height 18
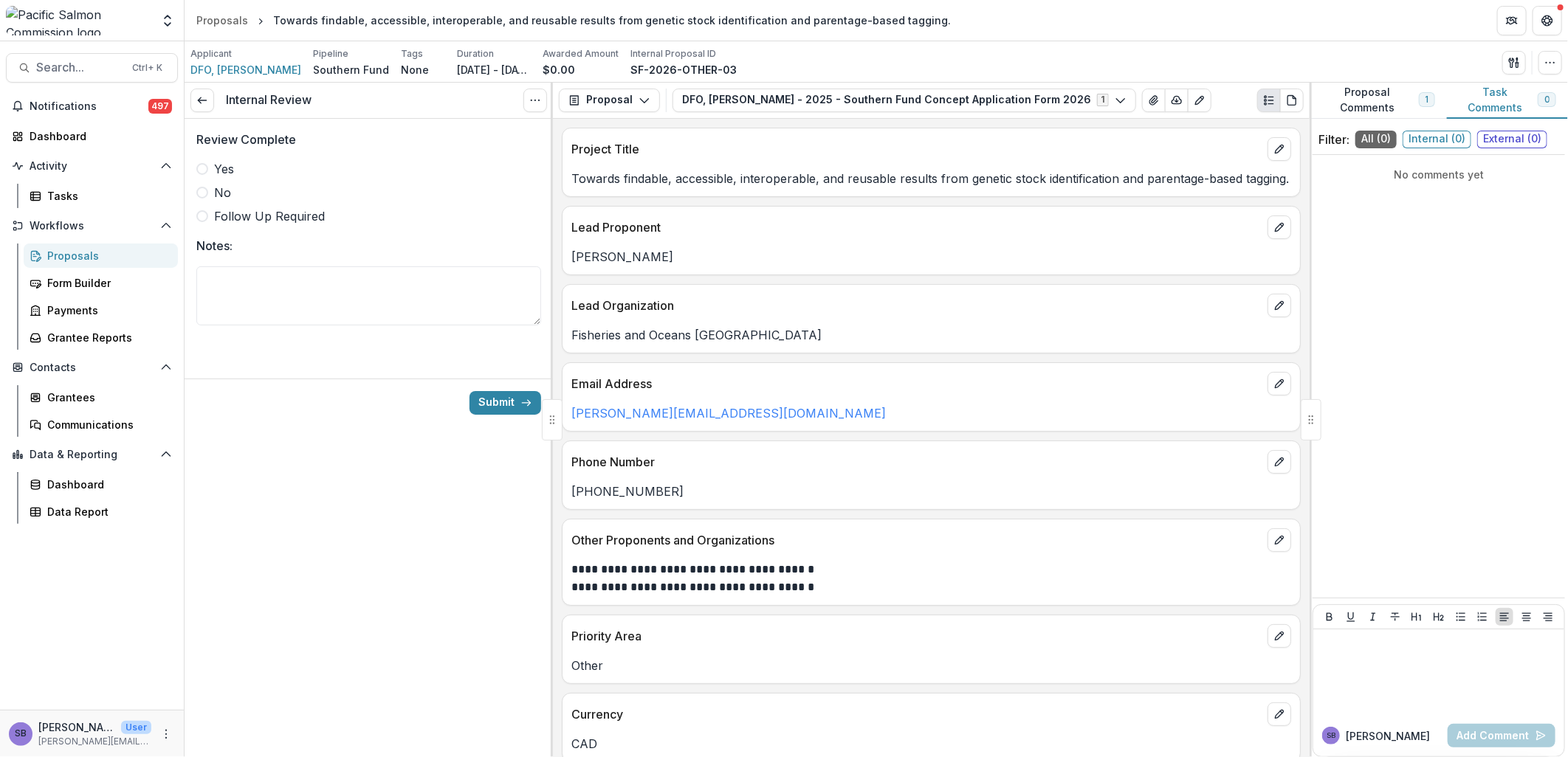
click at [240, 163] on label "Yes" at bounding box center [369, 169] width 345 height 18
click at [500, 402] on button "Submit" at bounding box center [505, 402] width 72 height 24
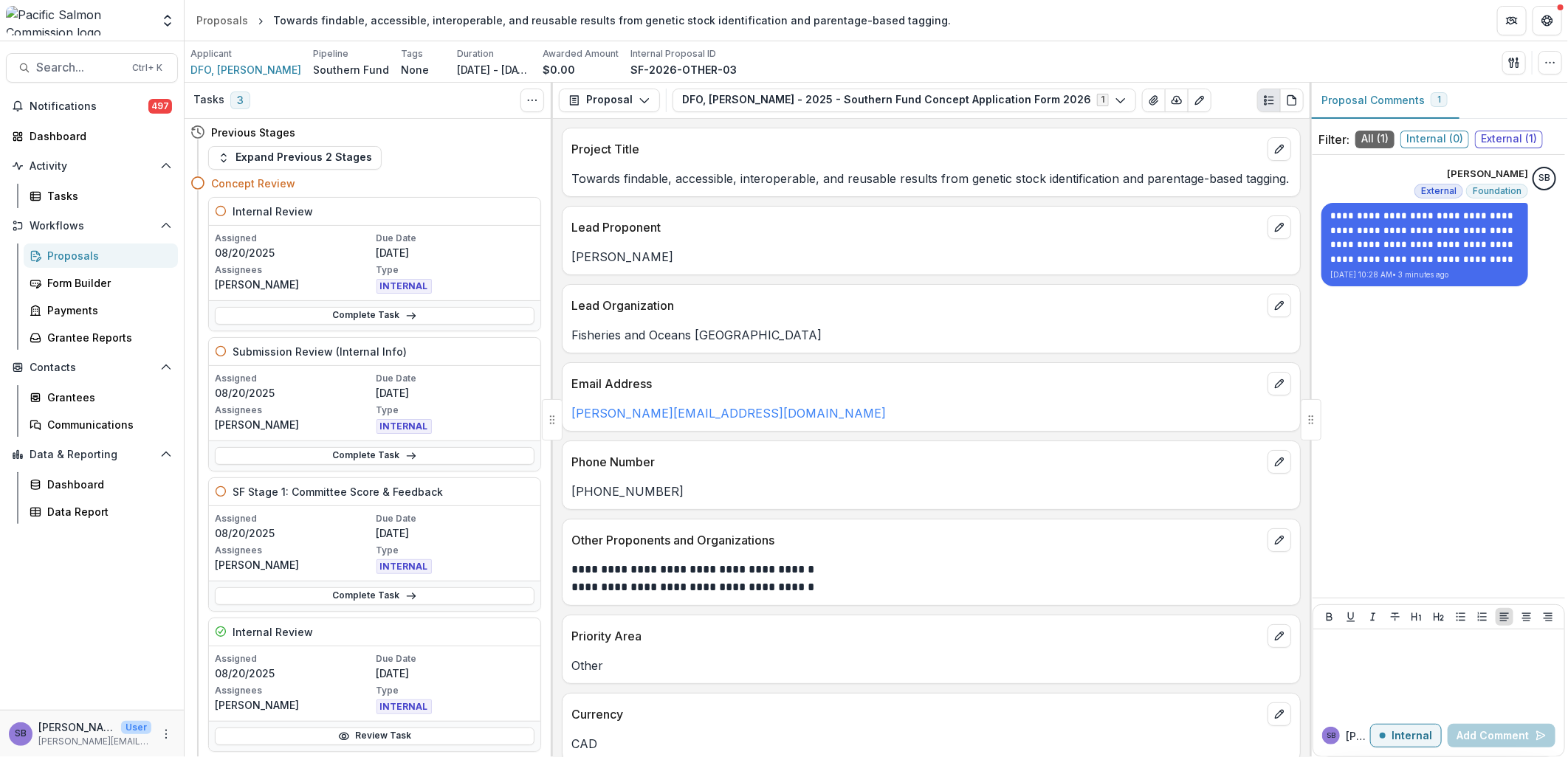
click at [80, 254] on div "Proposals" at bounding box center [107, 255] width 119 height 15
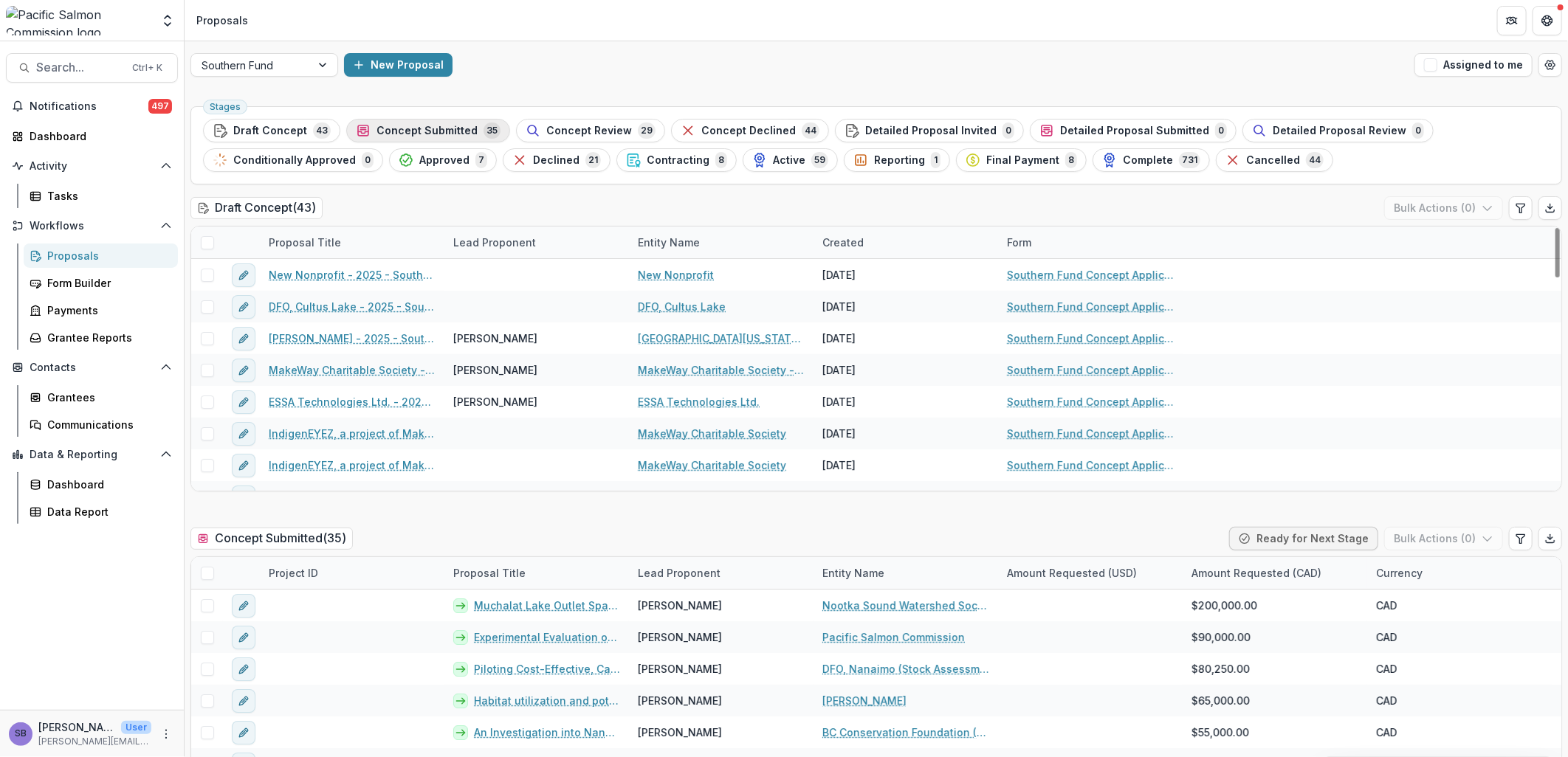
click at [415, 127] on span "Concept Submitted" at bounding box center [427, 131] width 101 height 12
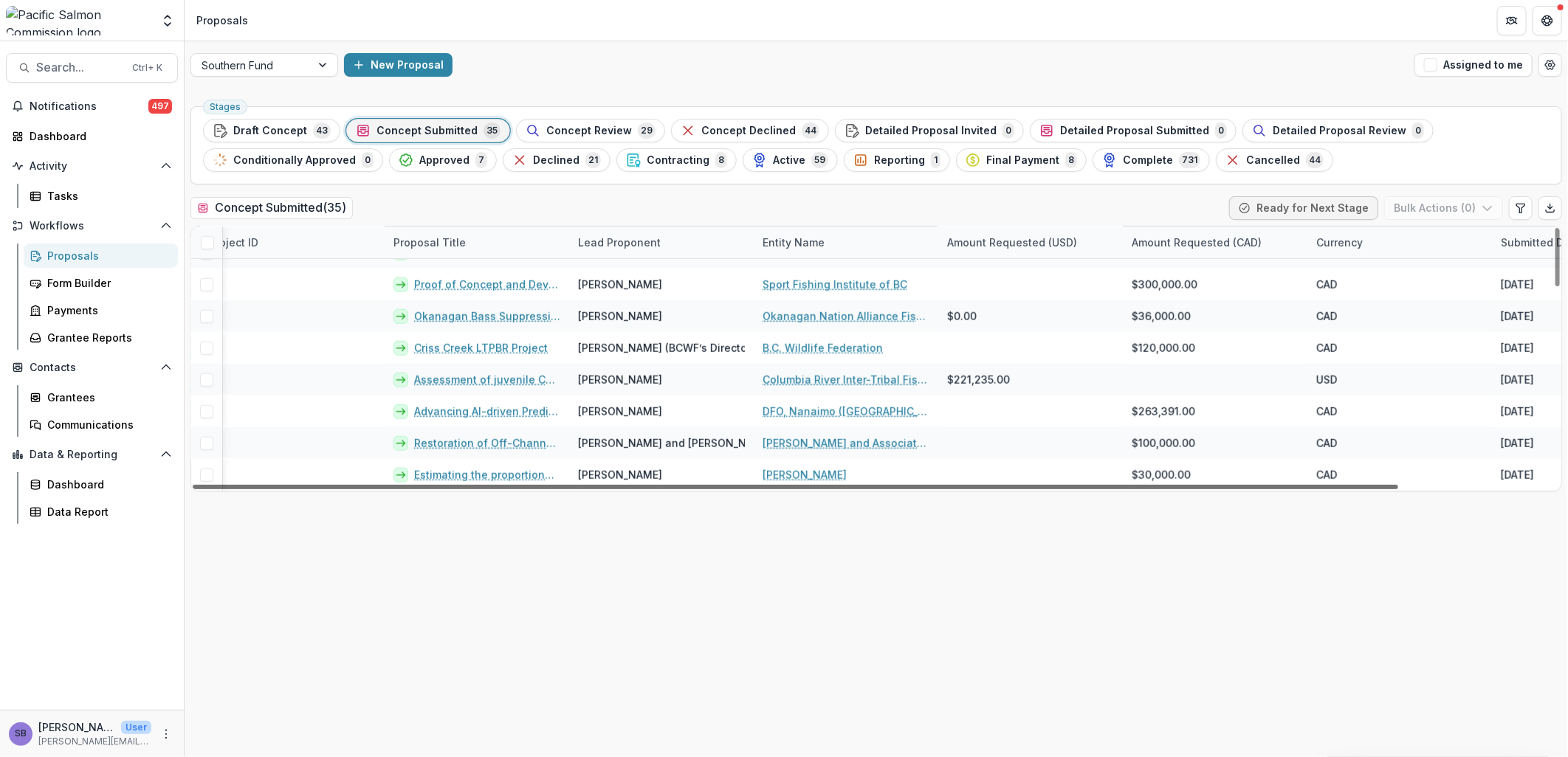
scroll to position [880, 0]
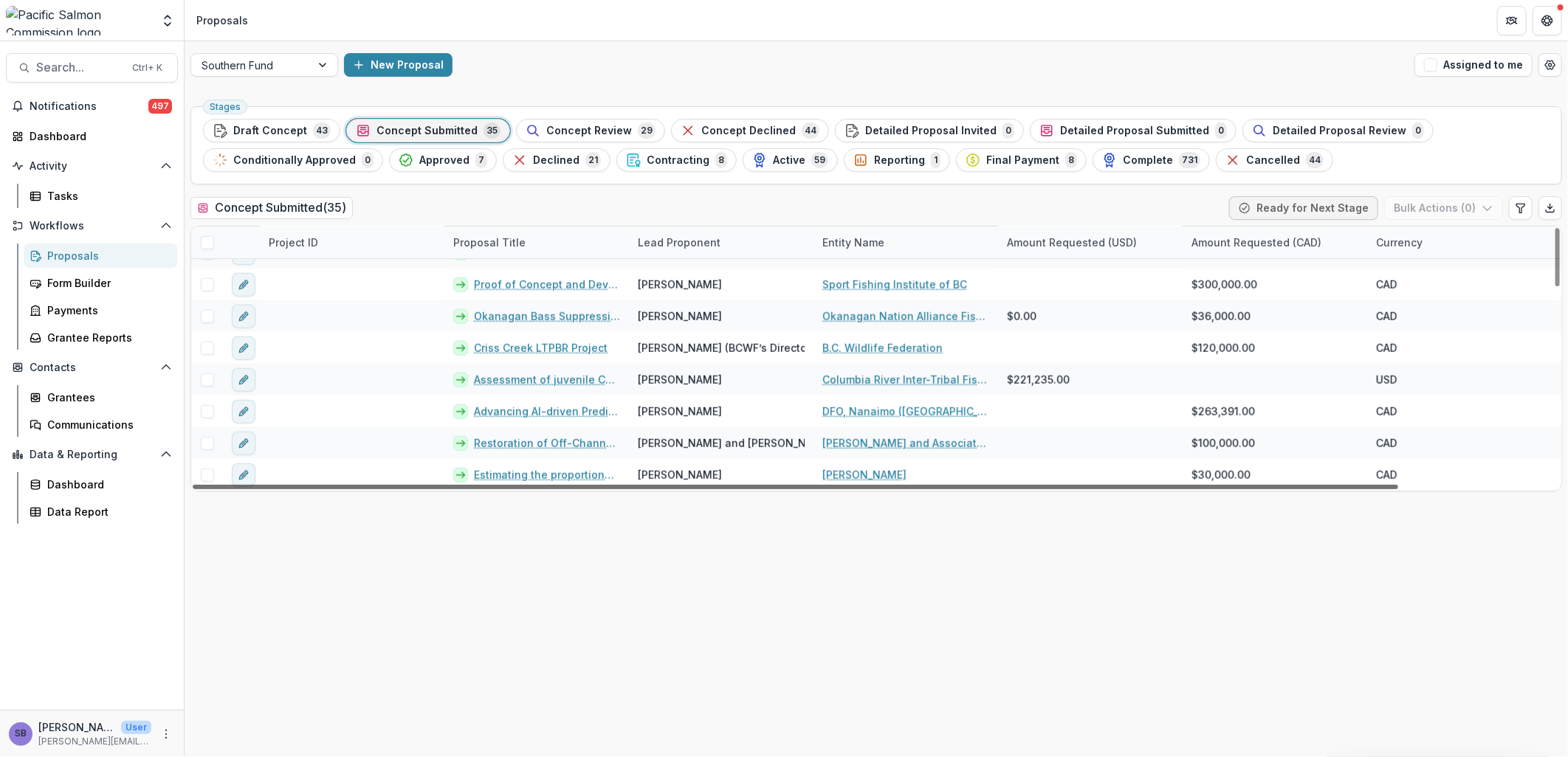
drag, startPoint x: 809, startPoint y: 486, endPoint x: 745, endPoint y: 503, distance: 66.2
click at [745, 490] on div at bounding box center [795, 487] width 1206 height 4
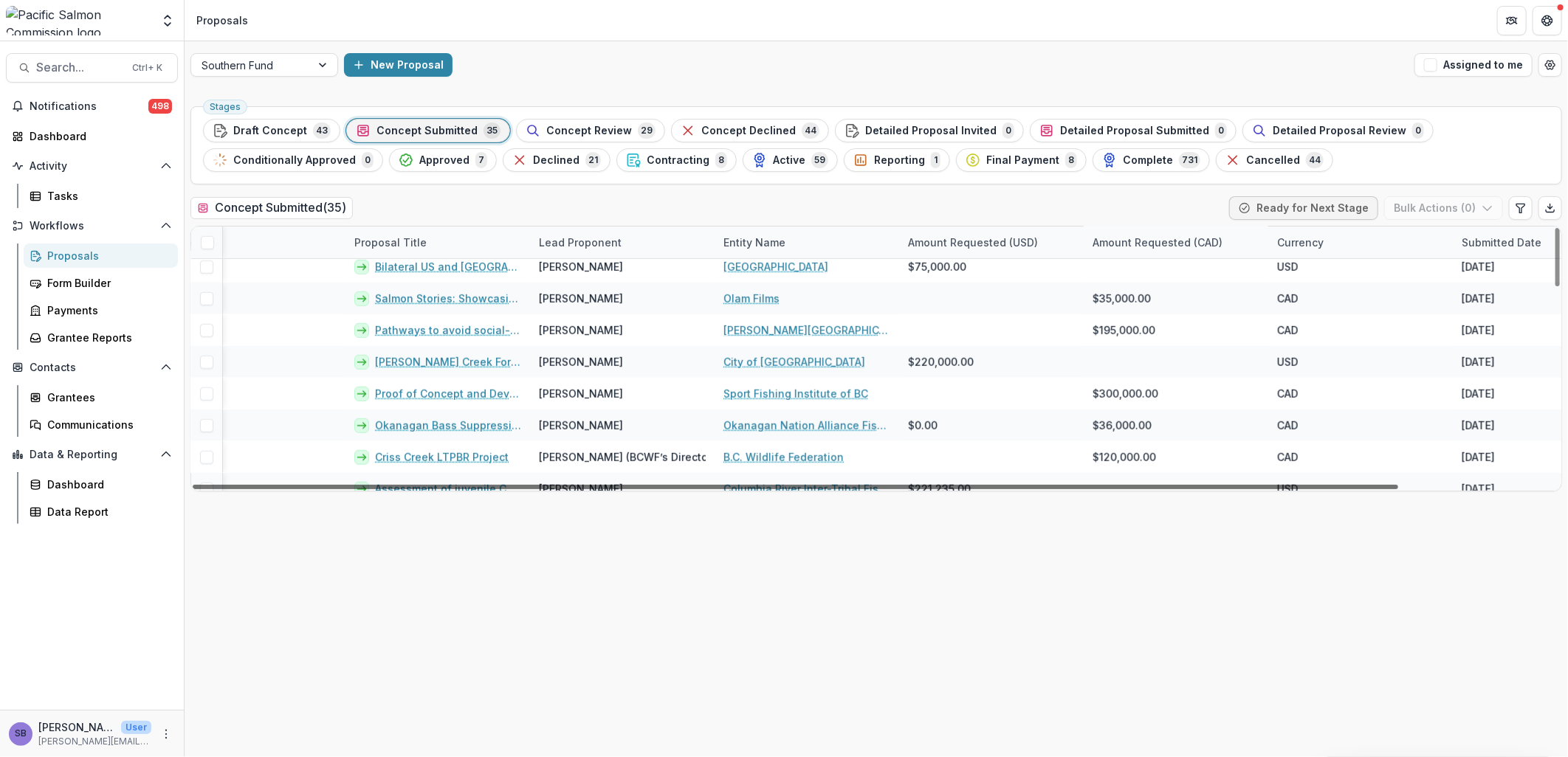
scroll to position [770, 94]
drag, startPoint x: 670, startPoint y: 486, endPoint x: 754, endPoint y: 512, distance: 87.9
click at [754, 490] on div at bounding box center [795, 487] width 1206 height 4
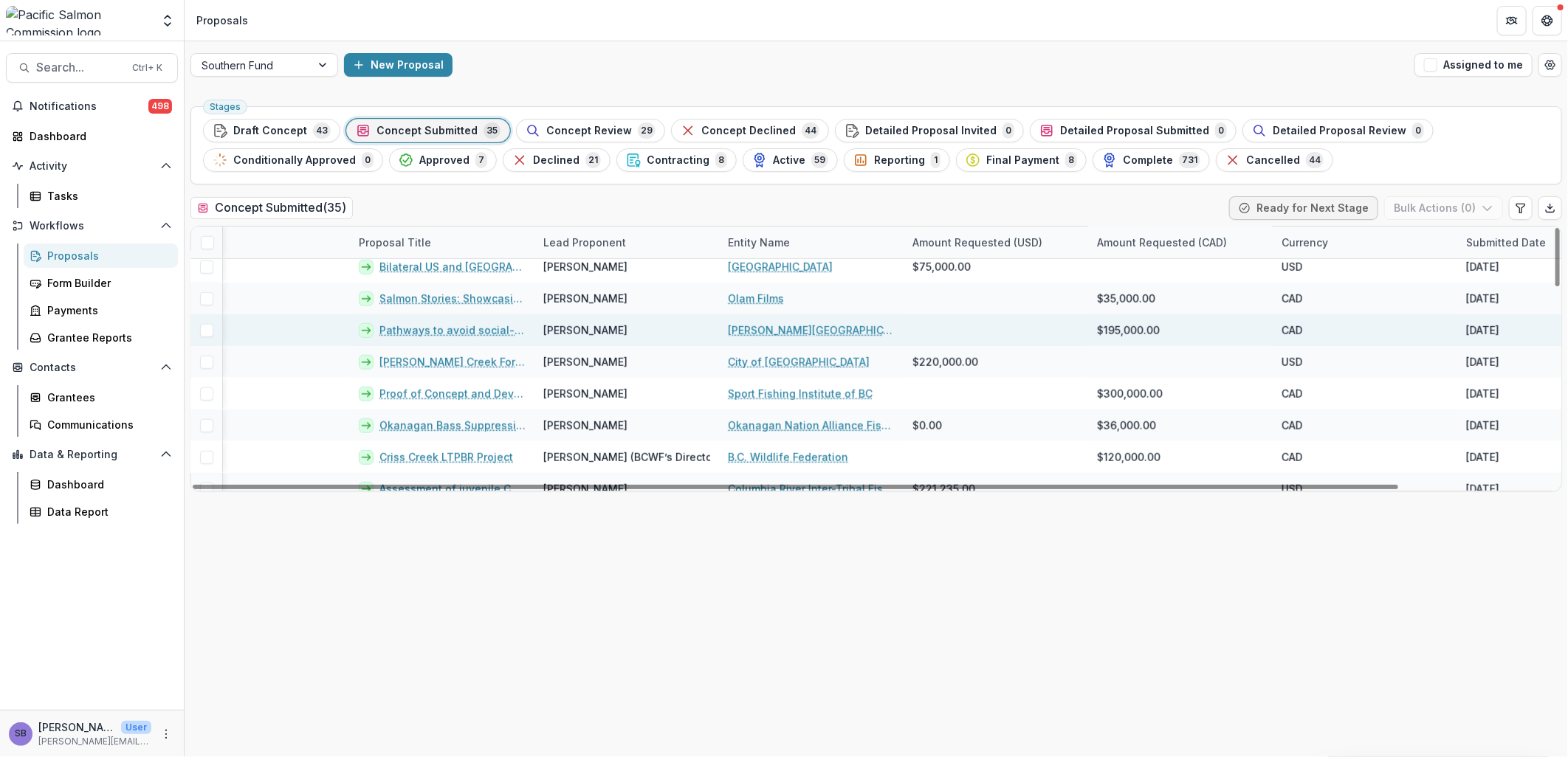
click at [446, 326] on link "Pathways to avoid social-ecological traps in salmon stock recovery and rebuildi…" at bounding box center [452, 330] width 147 height 15
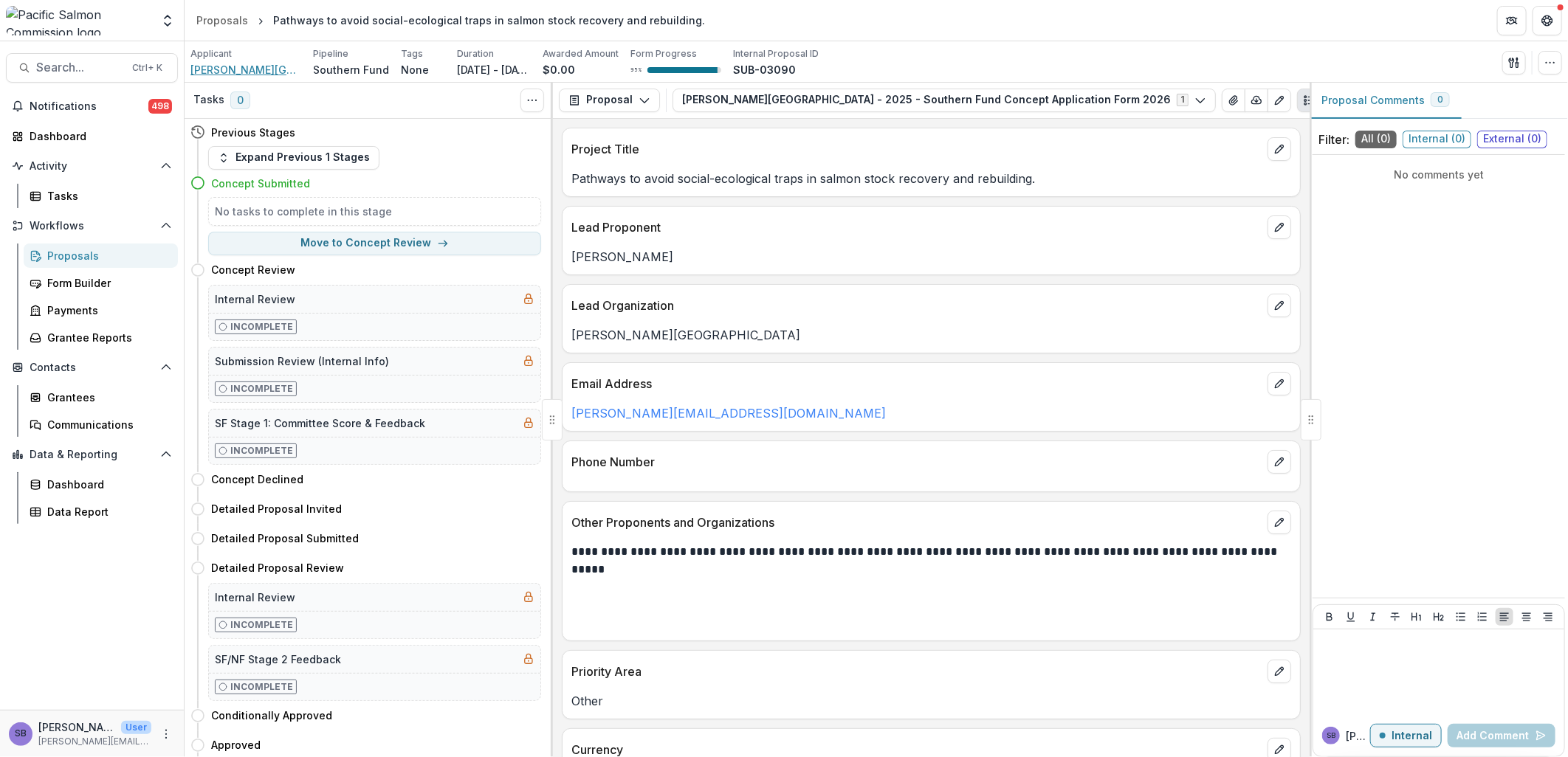
click at [249, 72] on span "Simon Fraser University" at bounding box center [245, 69] width 111 height 15
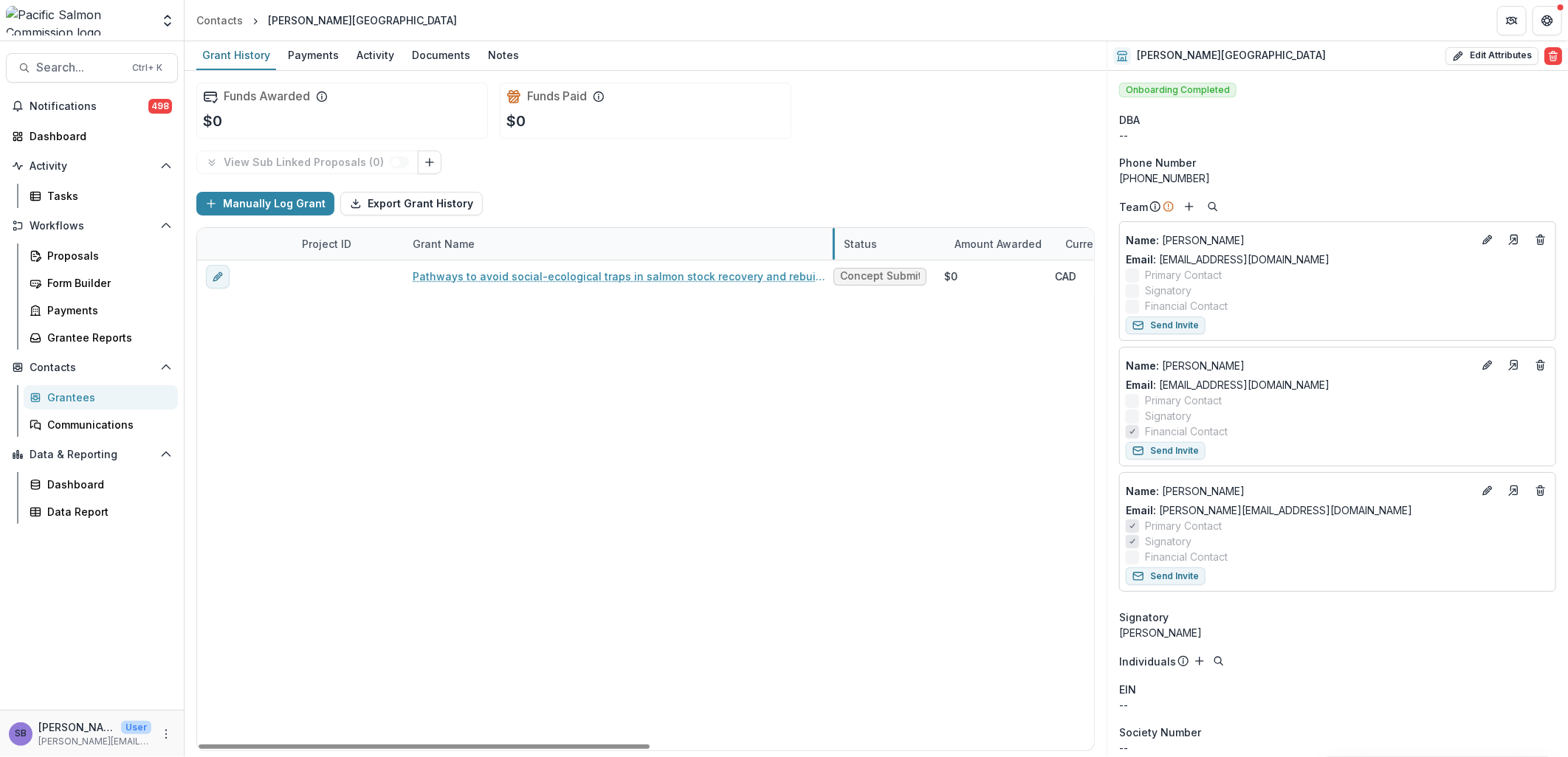
drag, startPoint x: 586, startPoint y: 246, endPoint x: 834, endPoint y: 241, distance: 248.1
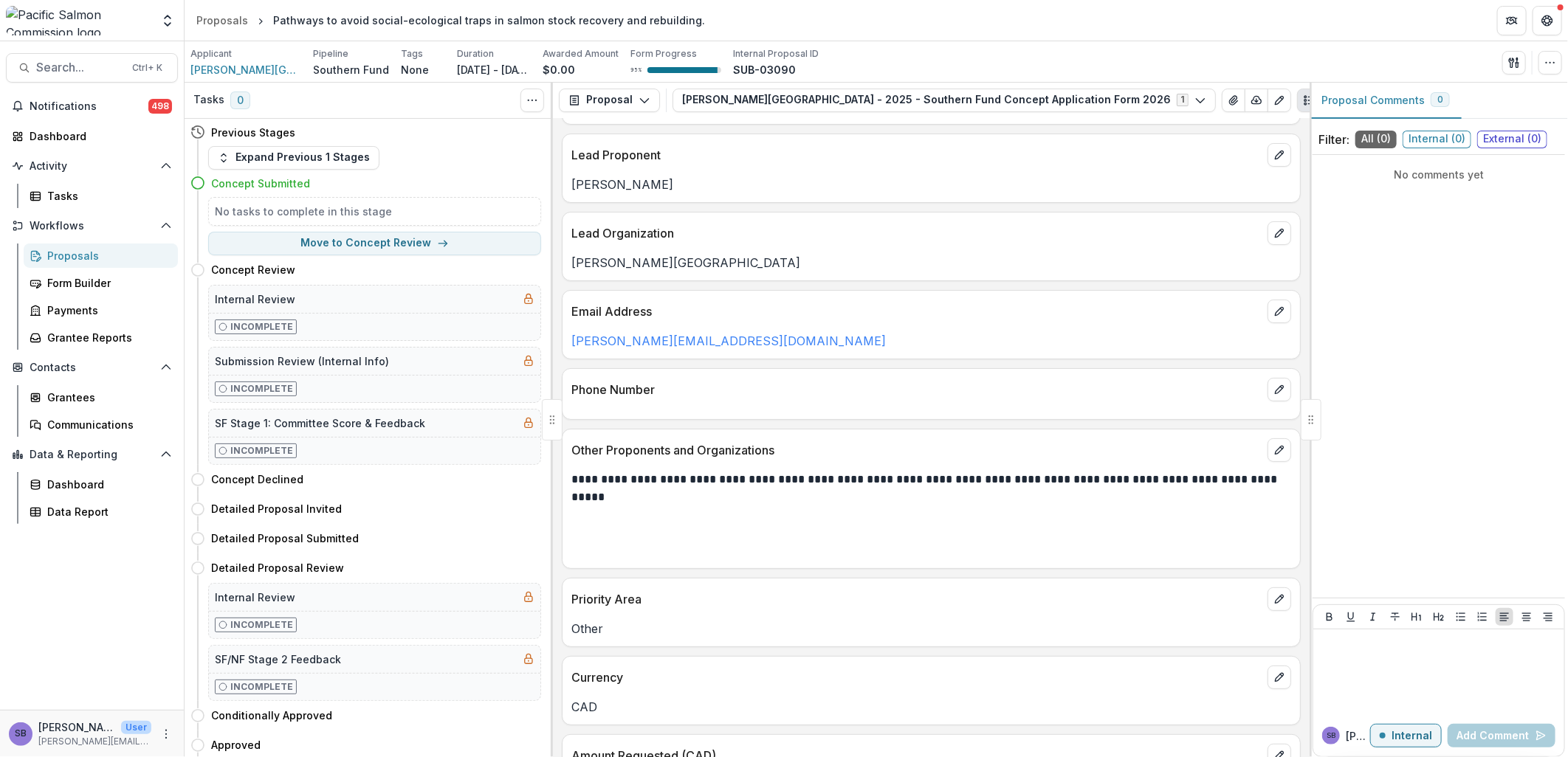
scroll to position [108, 0]
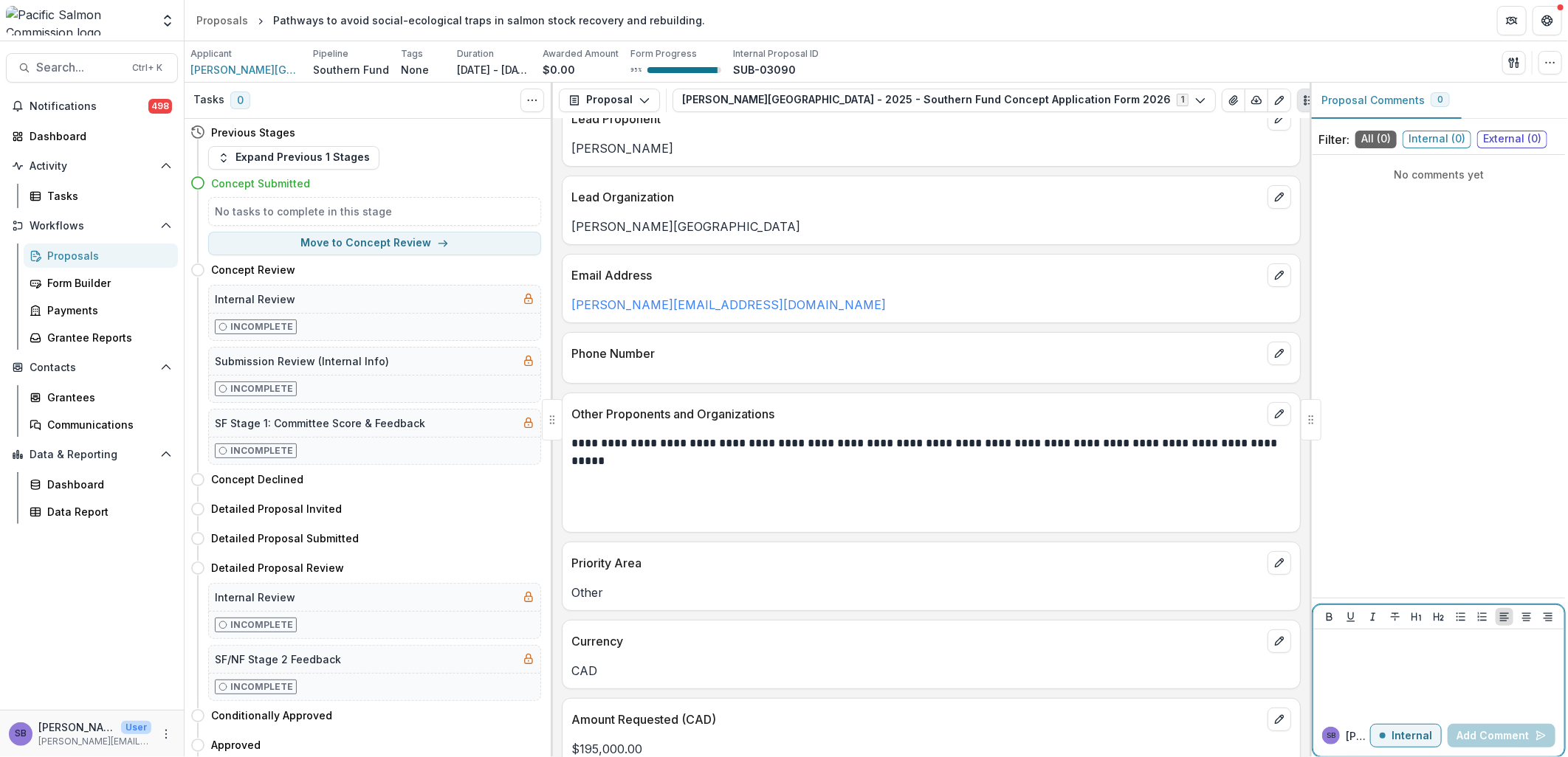
click at [1393, 737] on button "Internal" at bounding box center [1405, 736] width 72 height 24
click at [1378, 651] on p at bounding box center [1438, 643] width 239 height 16
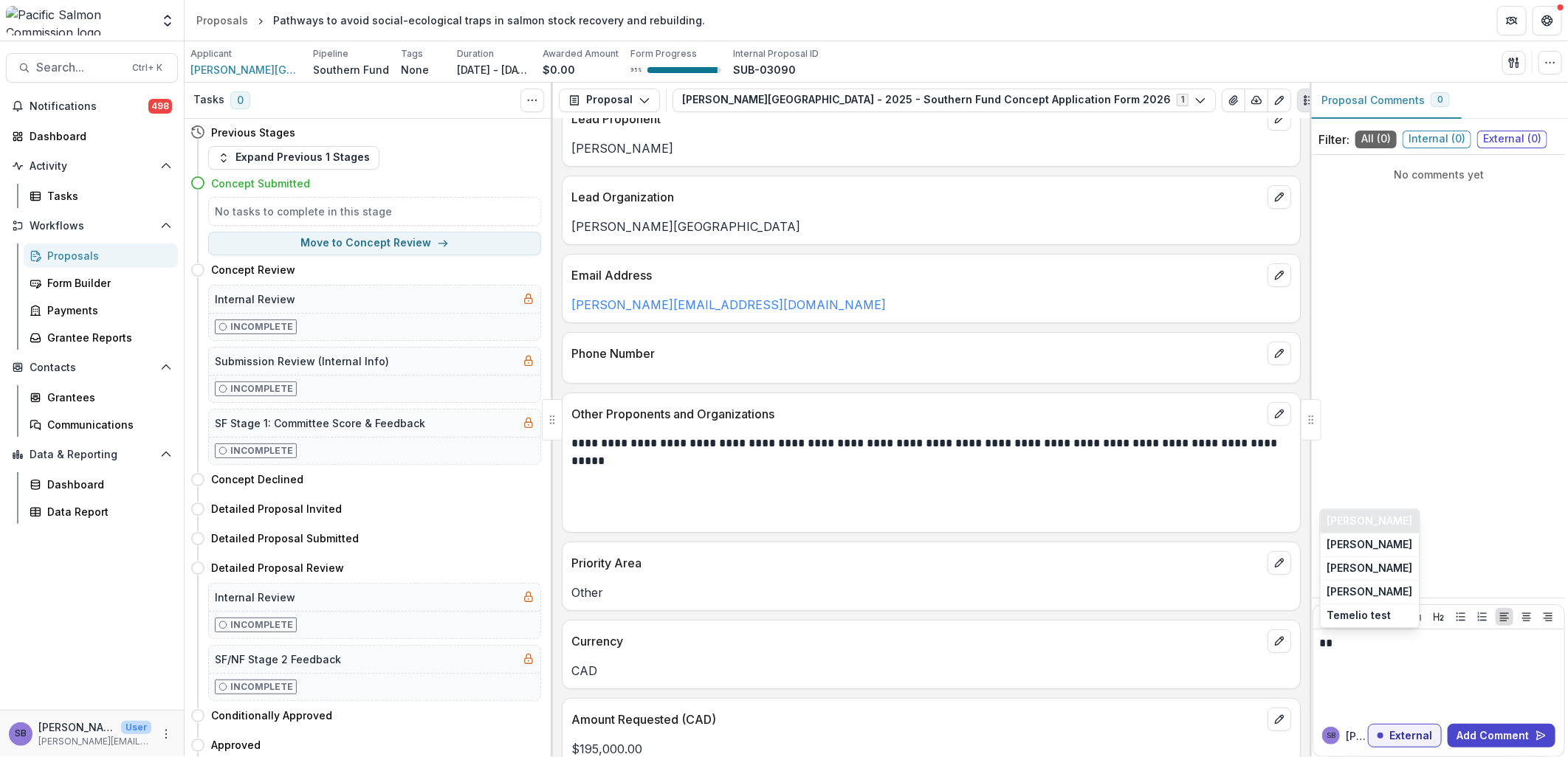
click at [1371, 522] on button "Sam Wilson" at bounding box center [1369, 522] width 99 height 24
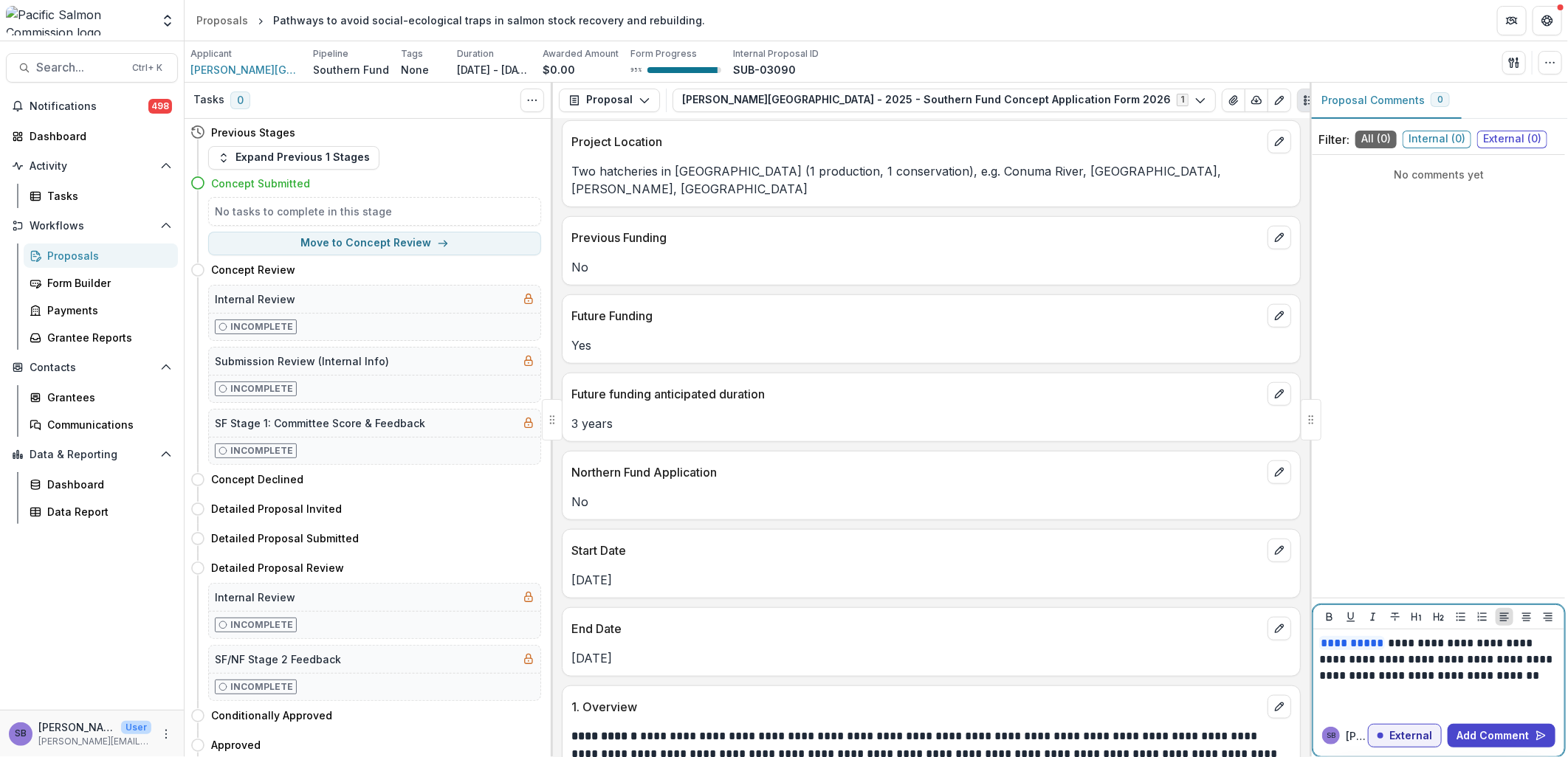
scroll to position [875, 0]
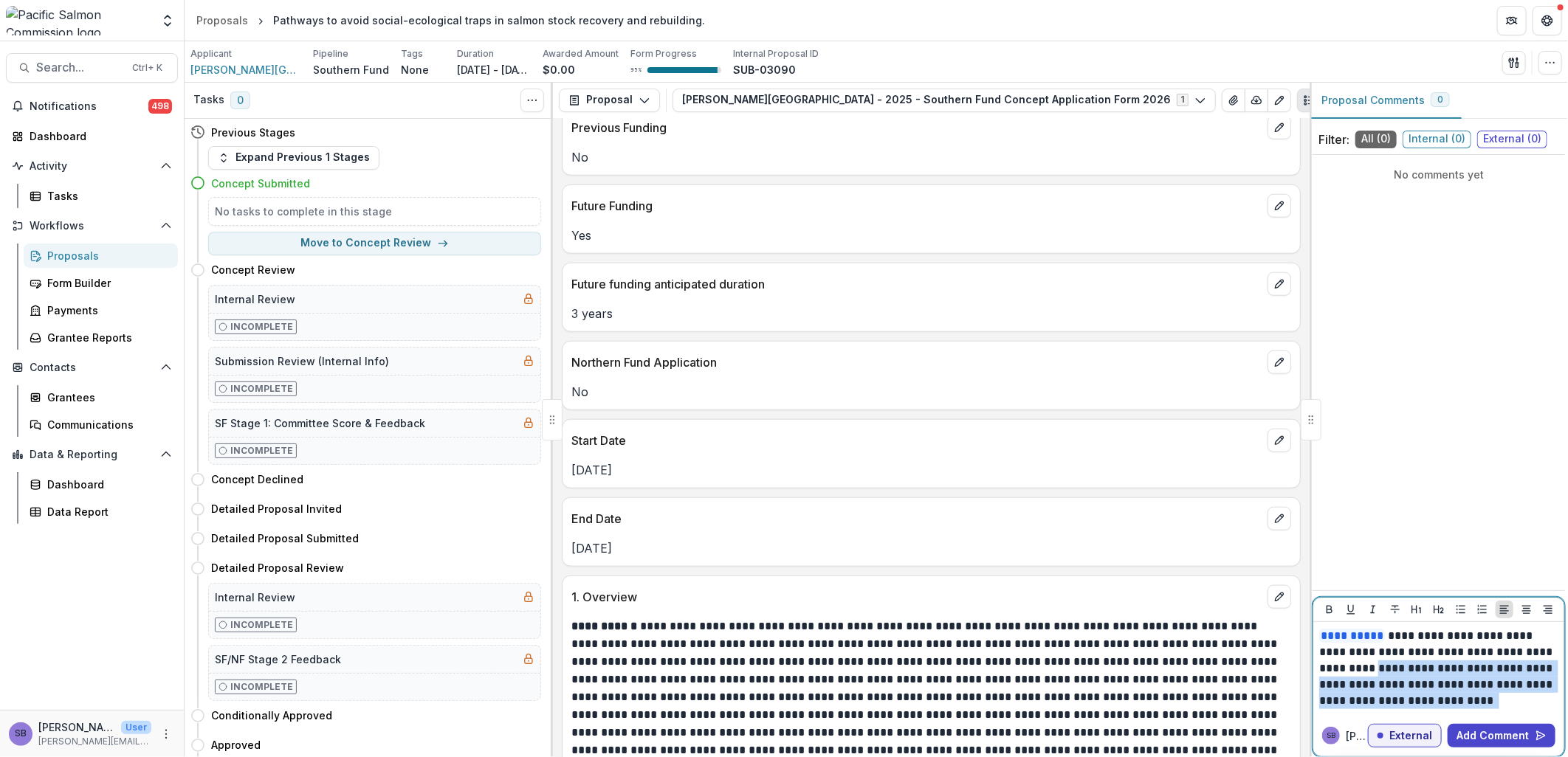
drag, startPoint x: 1391, startPoint y: 668, endPoint x: 1534, endPoint y: 697, distance: 145.9
click at [1534, 697] on p "**********" at bounding box center [1438, 668] width 239 height 81
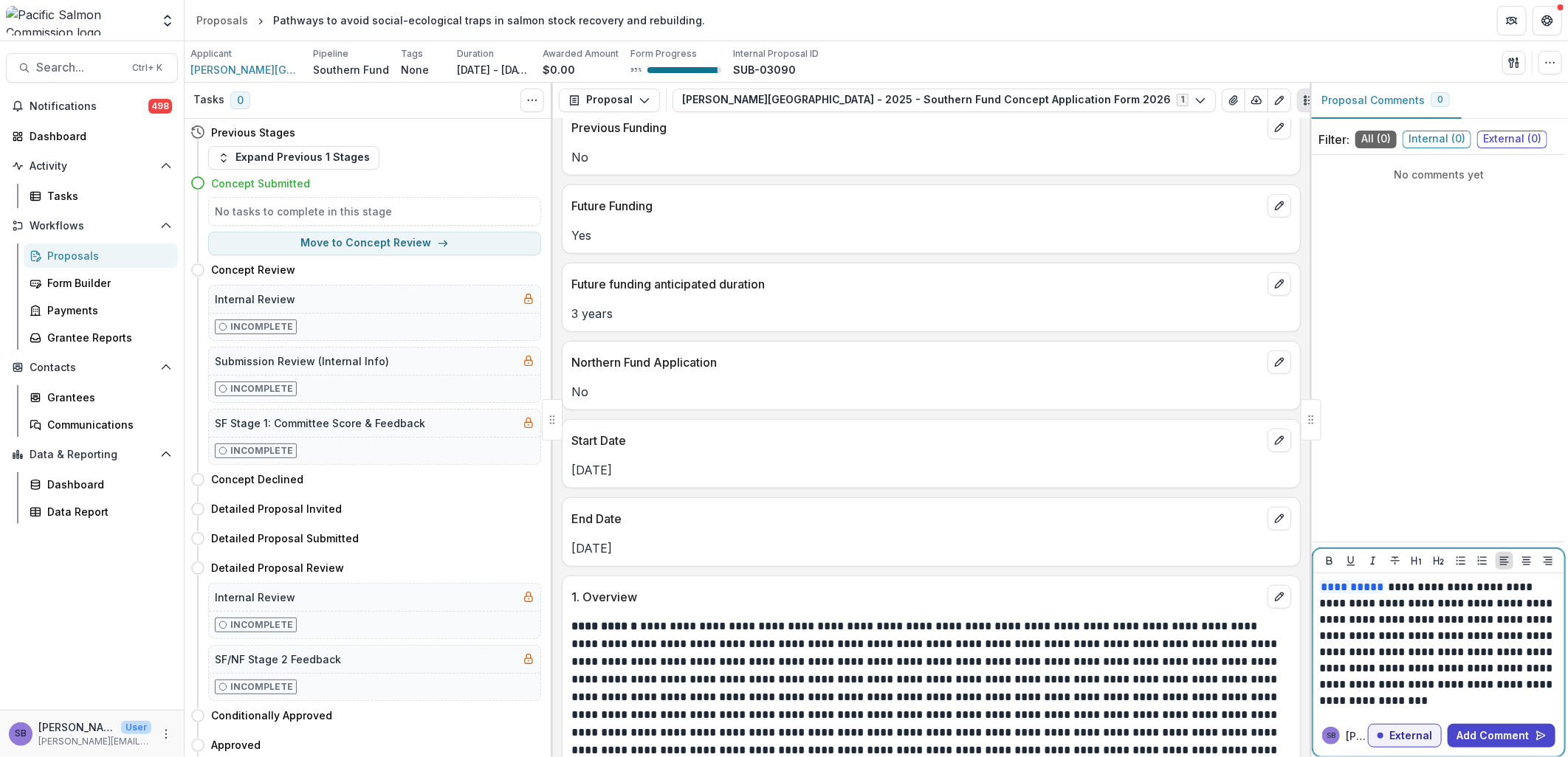
click at [1474, 690] on p "**********" at bounding box center [1438, 644] width 239 height 130
click at [1507, 736] on button "Add Comment" at bounding box center [1500, 736] width 107 height 24
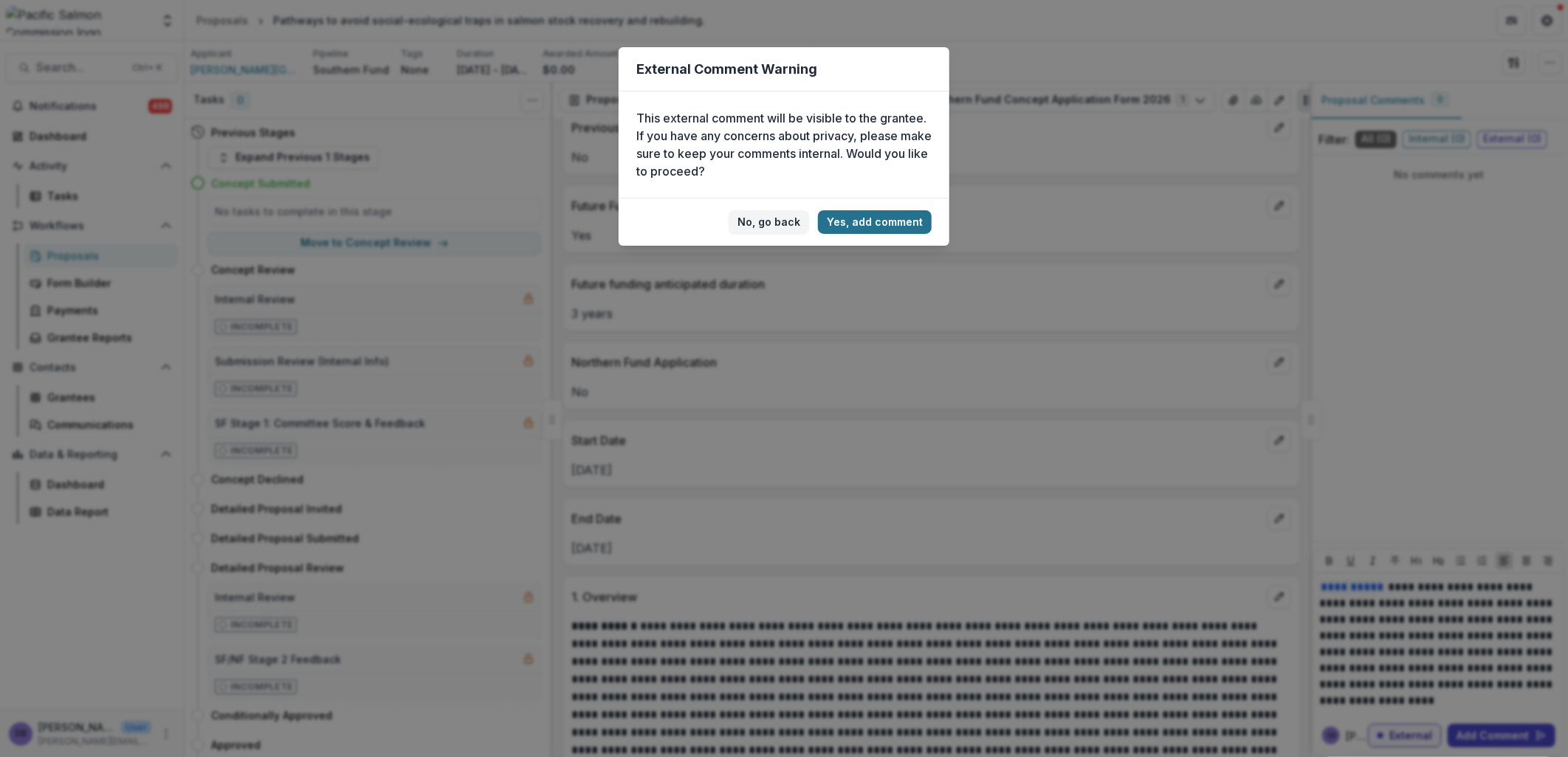
click at [905, 224] on button "Yes, add comment" at bounding box center [875, 222] width 114 height 24
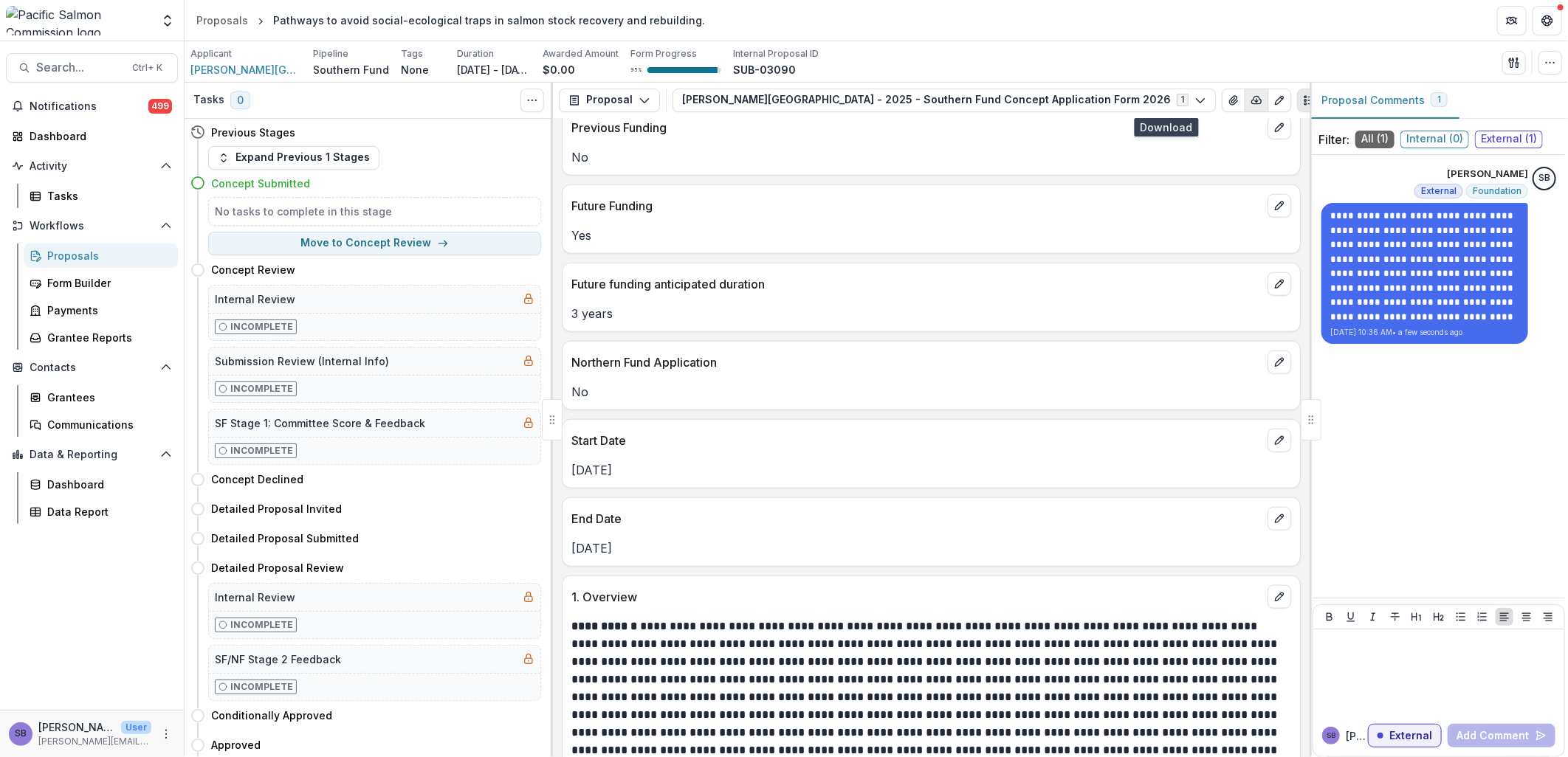
click at [1251, 104] on icon "button" at bounding box center [1256, 100] width 12 height 12
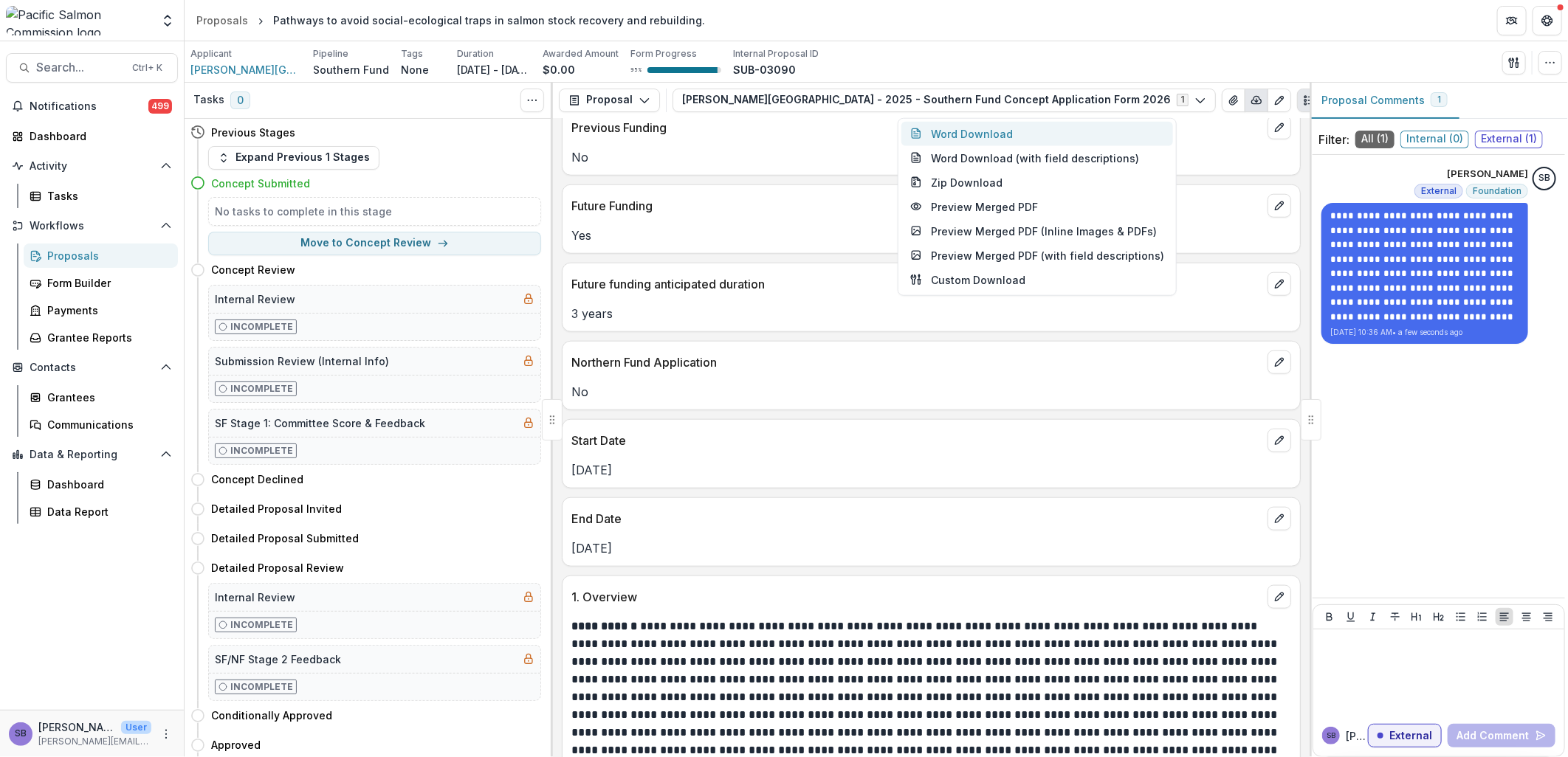
click at [994, 128] on button "Word Download" at bounding box center [1038, 132] width 272 height 24
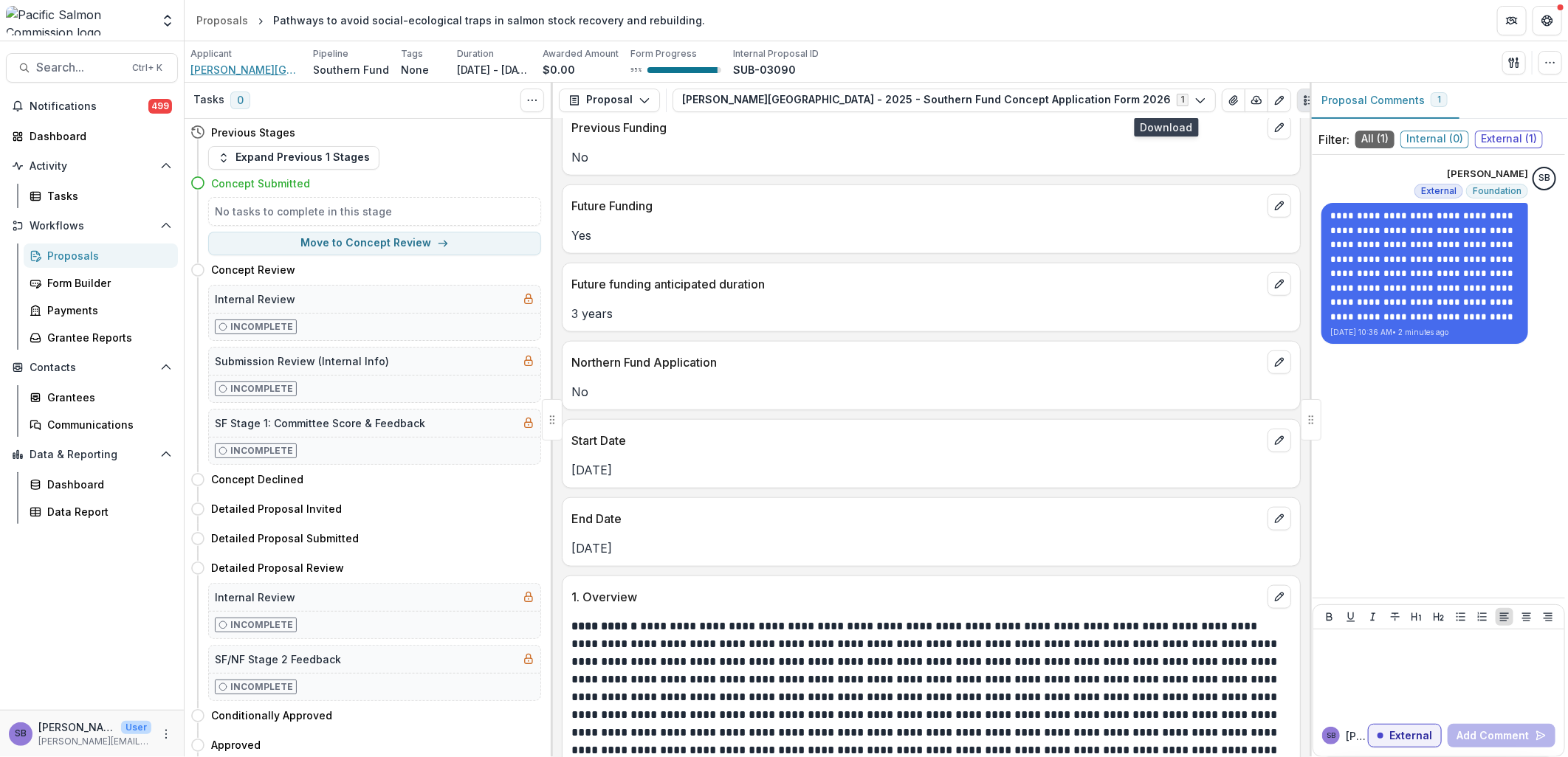
click at [264, 70] on span "Simon Fraser University" at bounding box center [245, 69] width 111 height 15
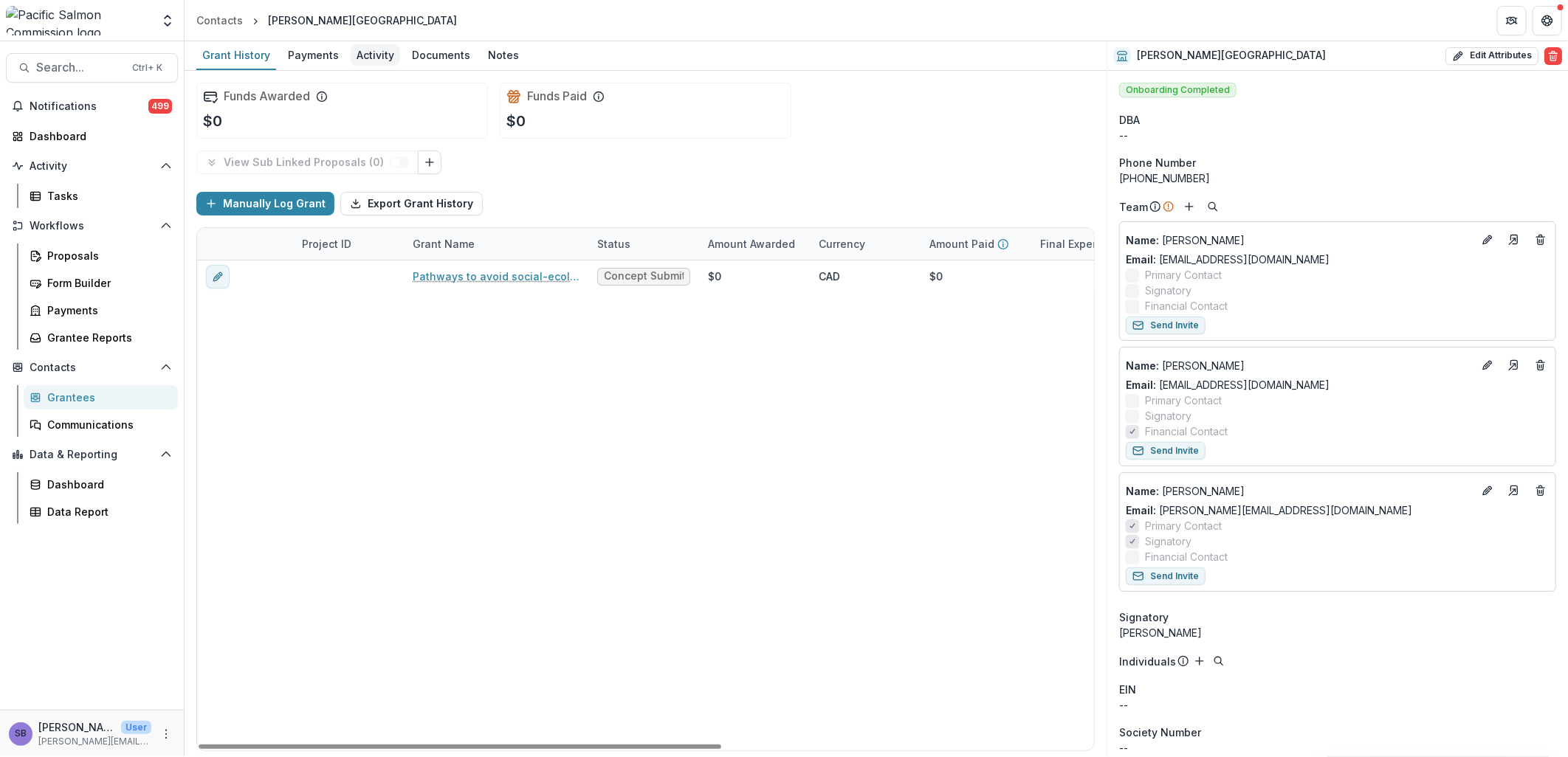
click at [381, 55] on div "Activity" at bounding box center [376, 55] width 50 height 21
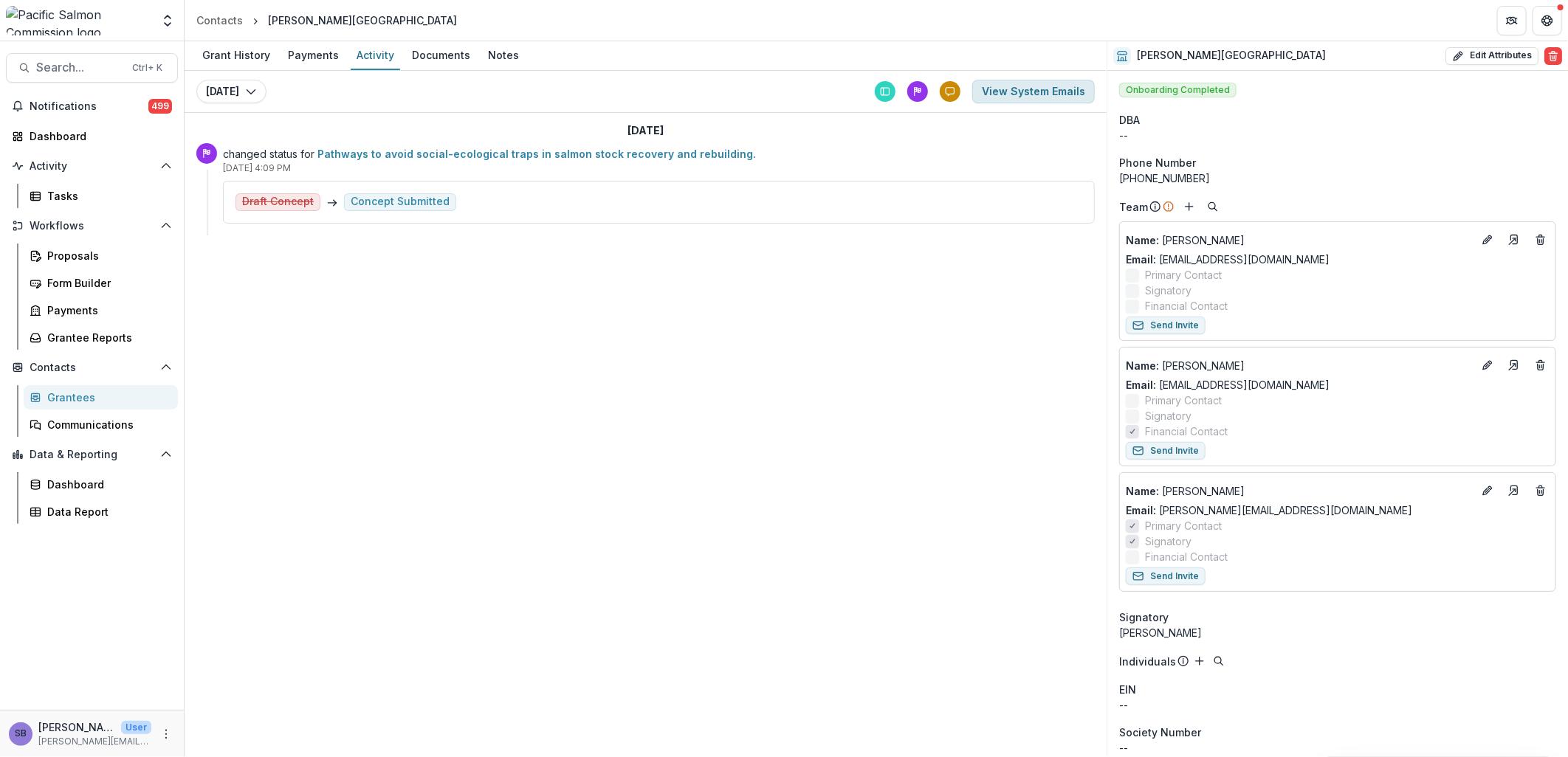
click at [1023, 92] on button "View System Emails" at bounding box center [1033, 92] width 123 height 24
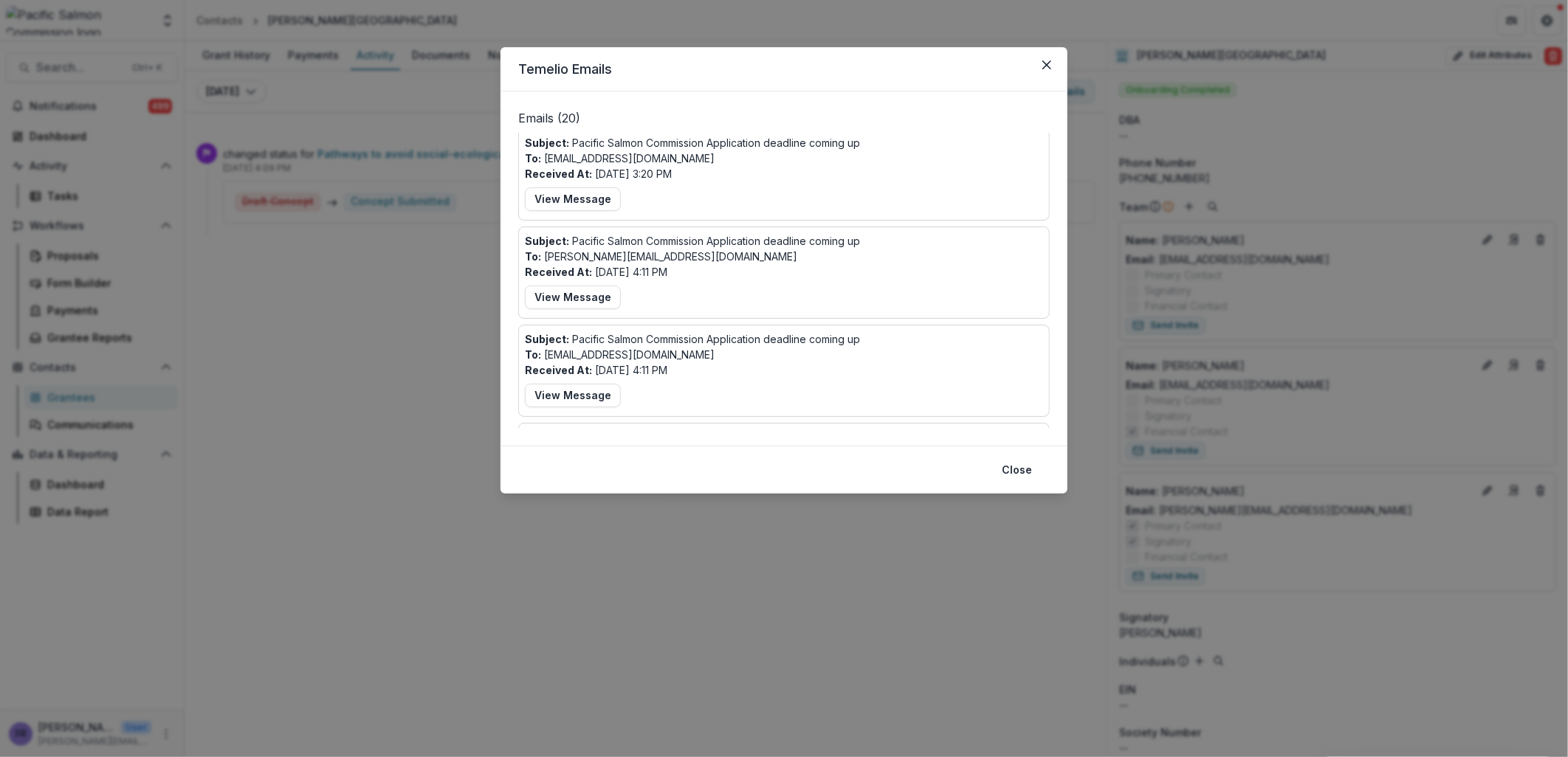
scroll to position [219, 0]
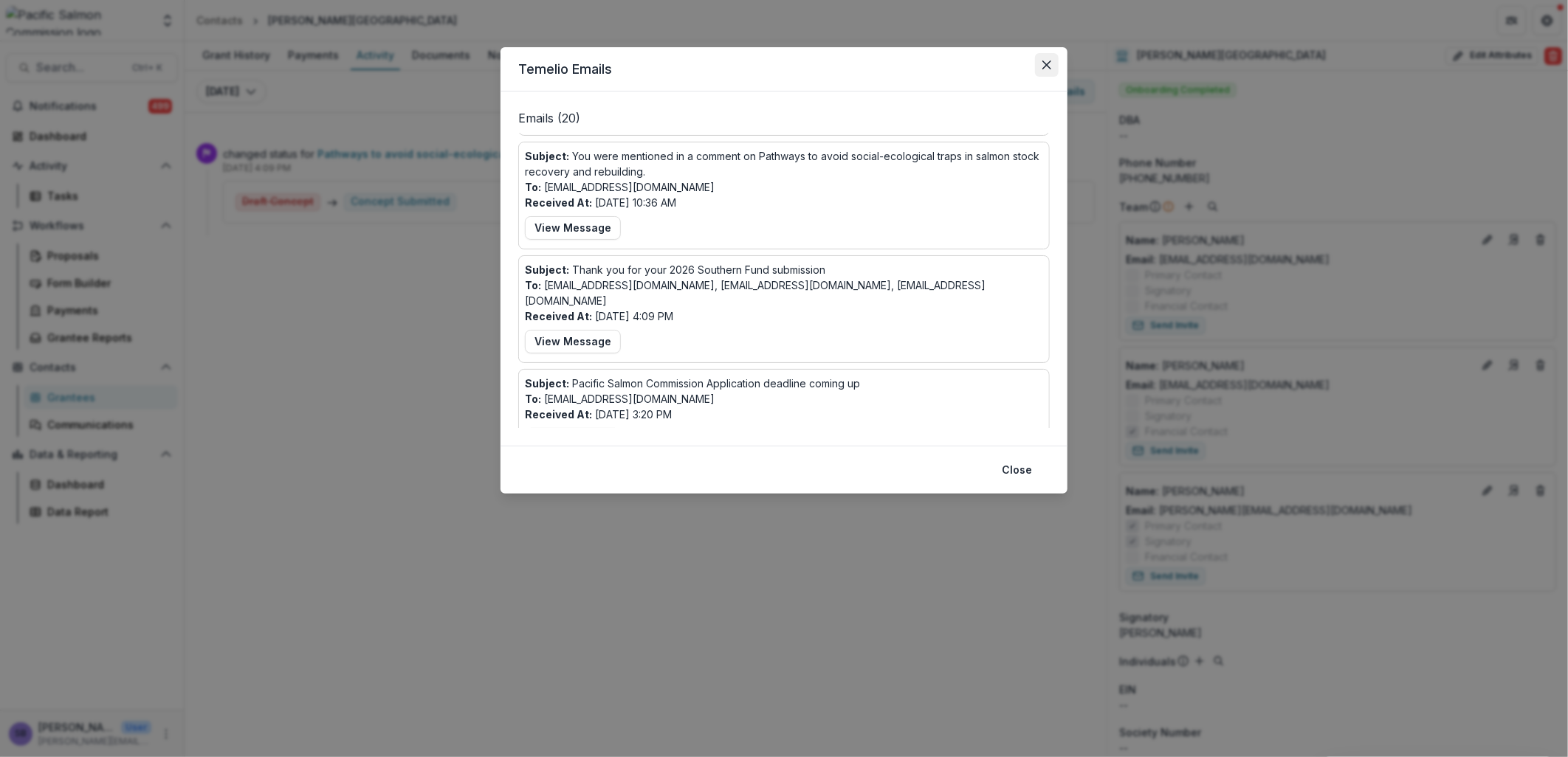
click at [1050, 65] on icon "Close" at bounding box center [1047, 65] width 9 height 9
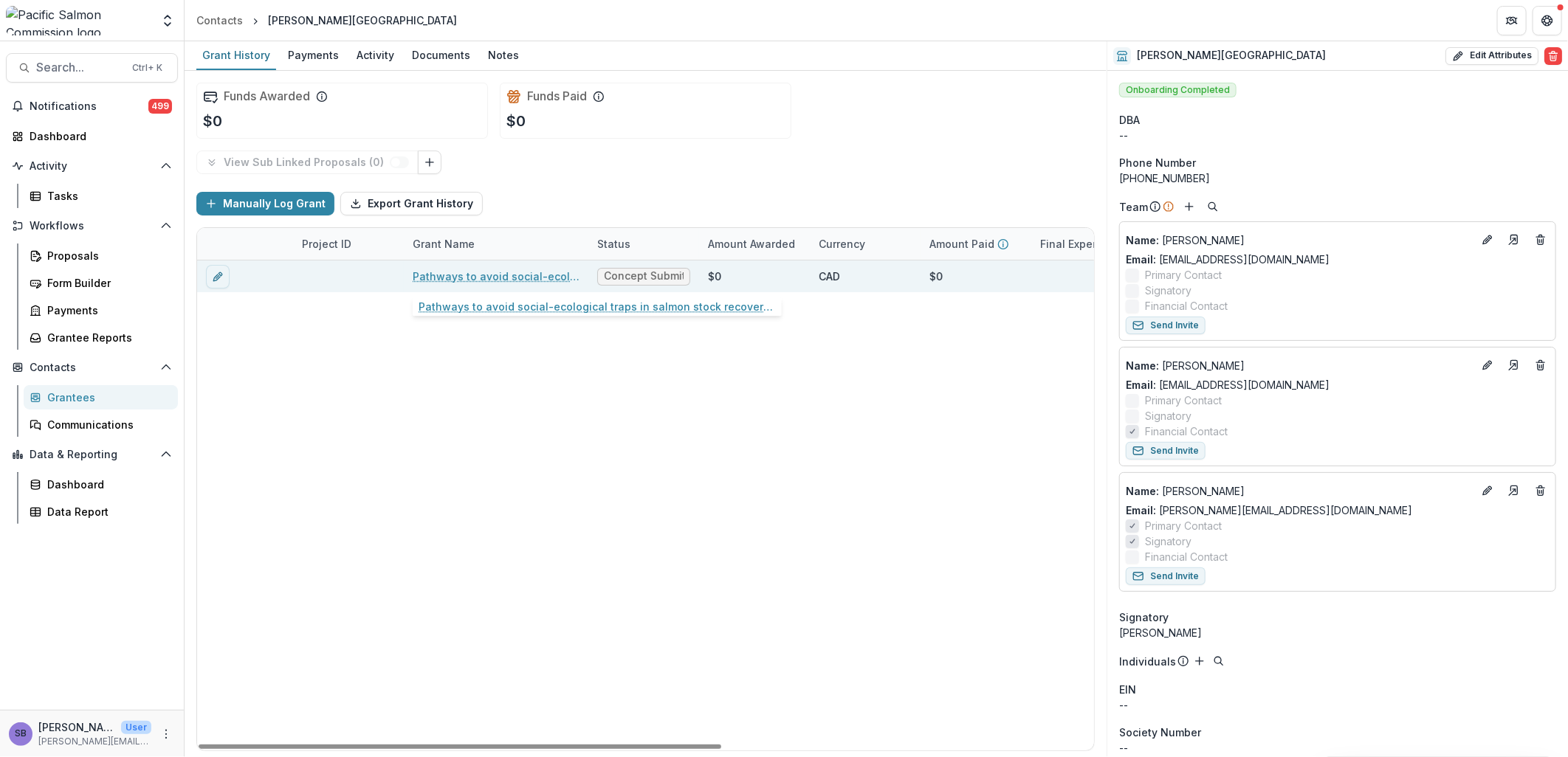
click at [449, 274] on link "Pathways to avoid social-ecological traps in salmon stock recovery and rebuildi…" at bounding box center [496, 275] width 167 height 15
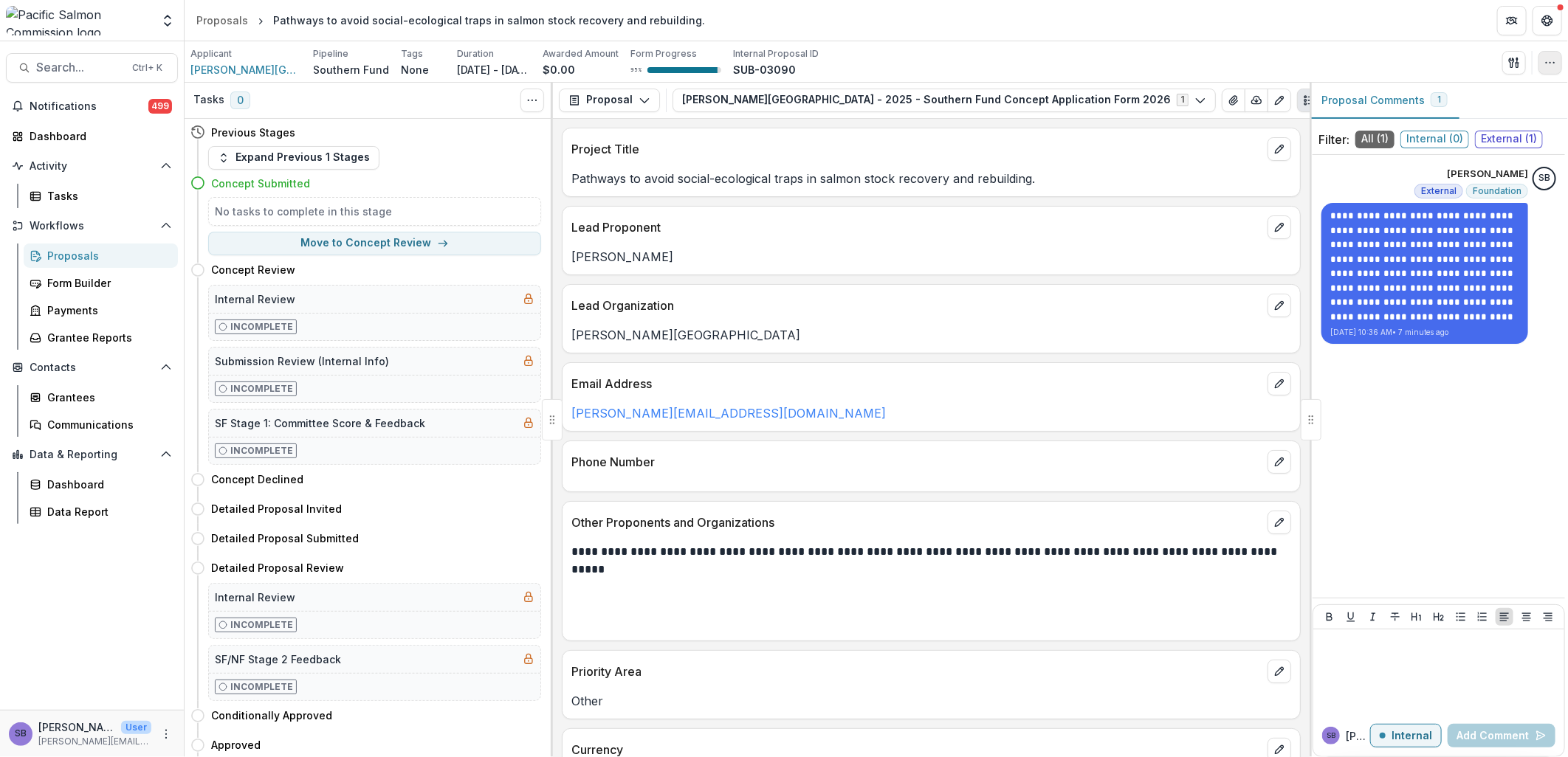
click at [1540, 67] on button "button" at bounding box center [1550, 62] width 24 height 24
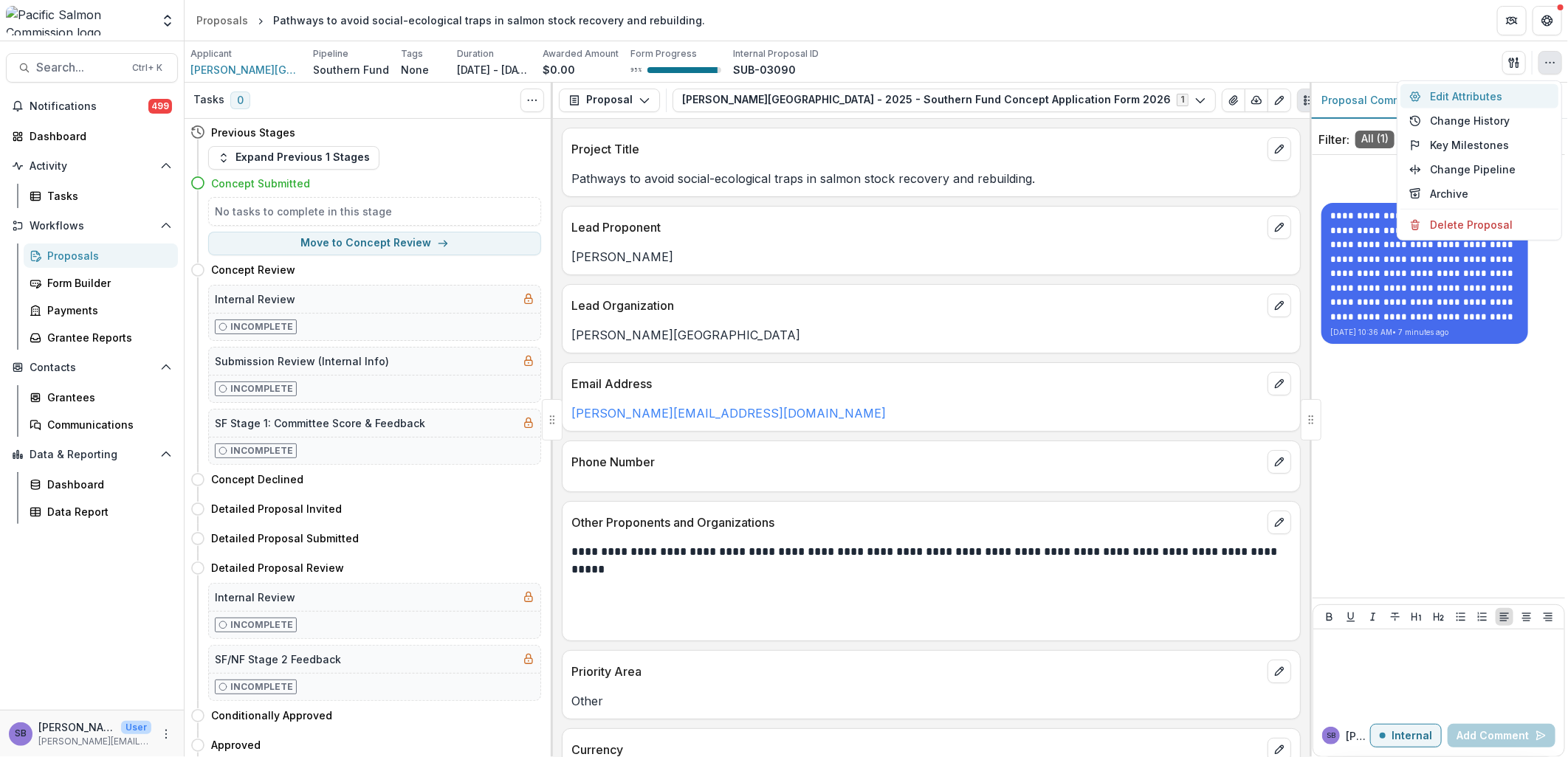
click at [1462, 90] on button "Edit Attributes" at bounding box center [1479, 96] width 158 height 24
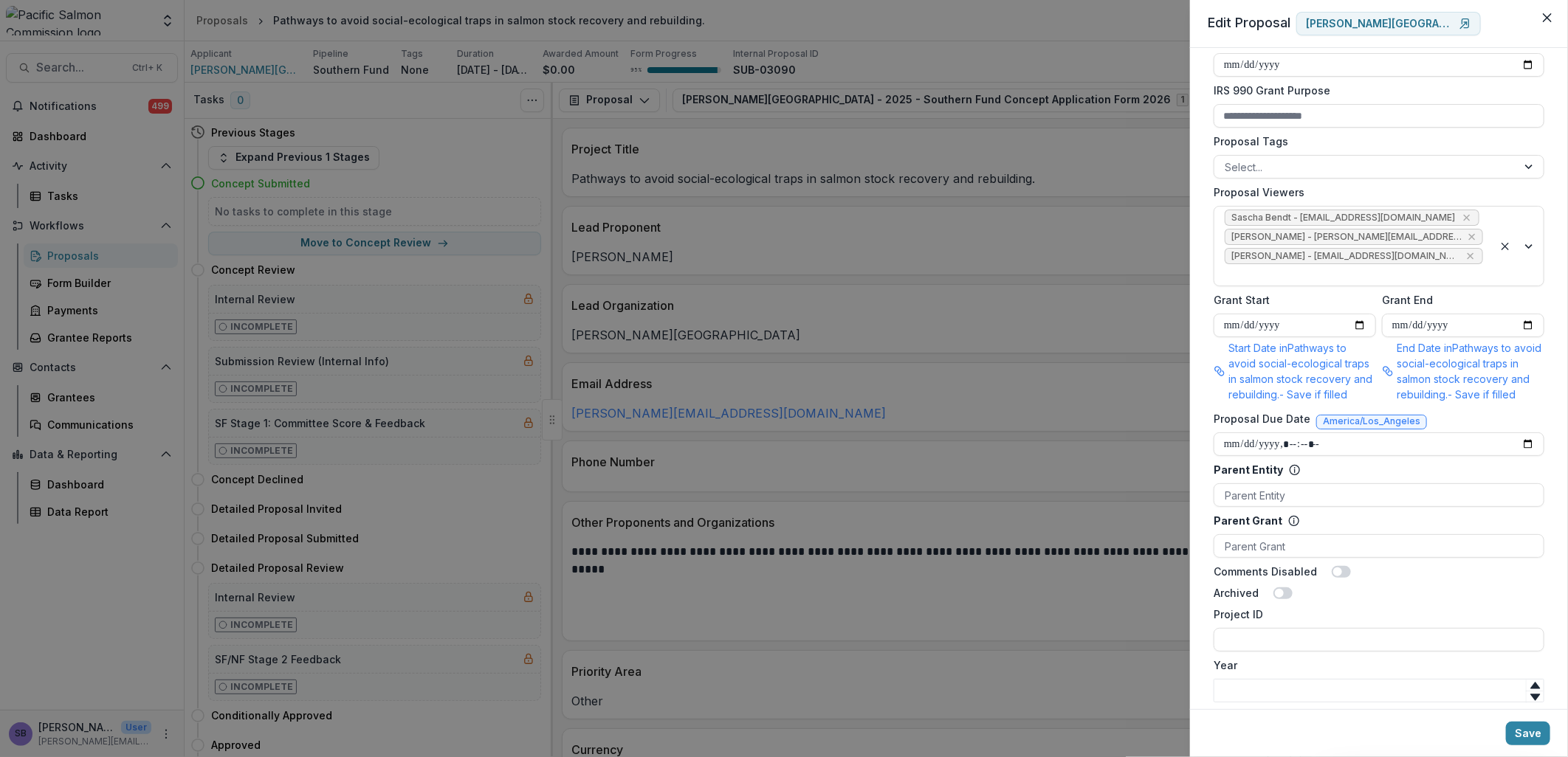
scroll to position [763, 0]
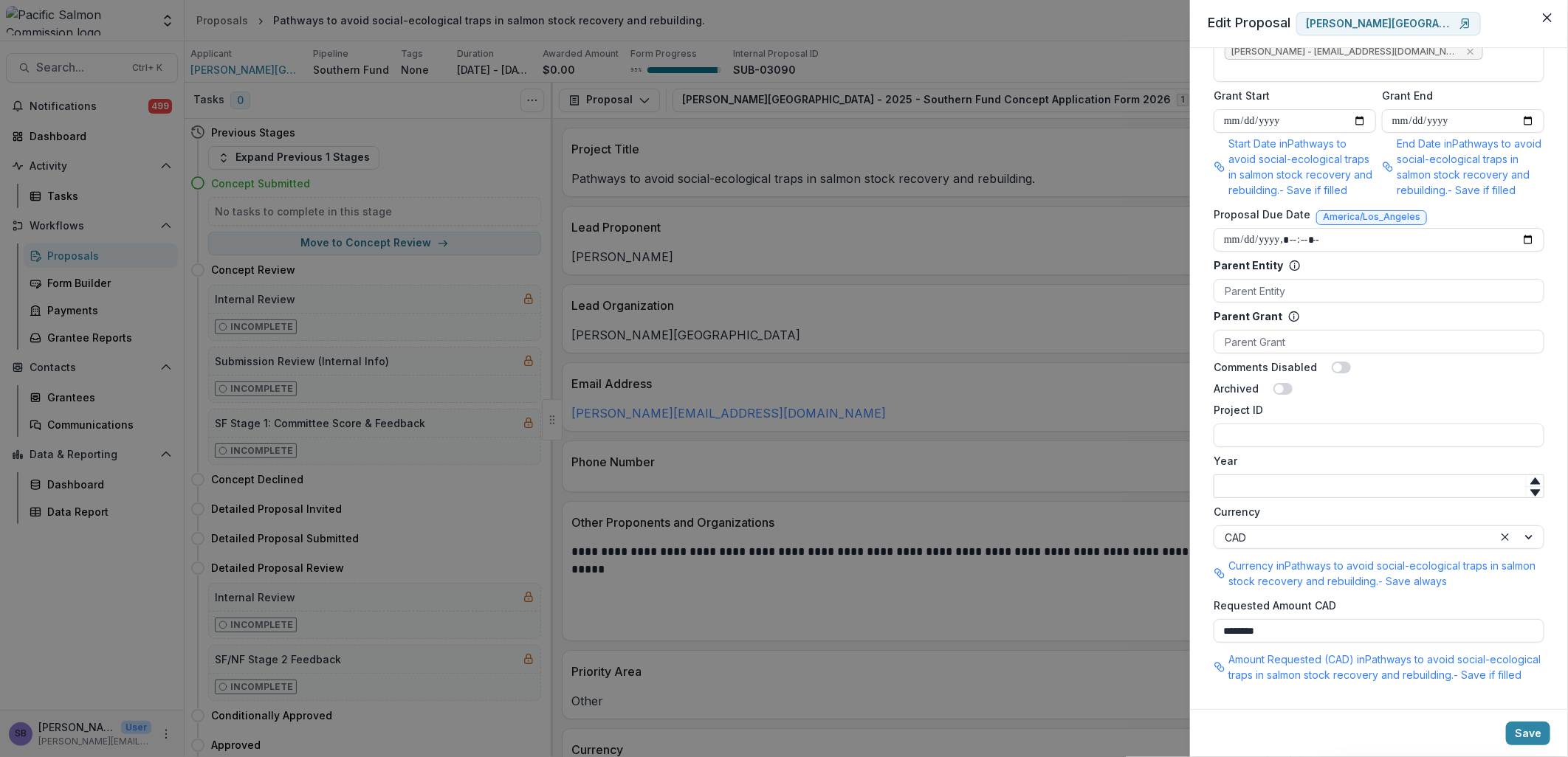
click at [1281, 474] on input "Year" at bounding box center [1379, 486] width 330 height 24
click at [1237, 474] on input "*****" at bounding box center [1379, 486] width 330 height 24
type input "****"
click at [1238, 429] on input "Project ID" at bounding box center [1379, 435] width 330 height 24
drag, startPoint x: 1337, startPoint y: 415, endPoint x: 1182, endPoint y: 417, distance: 155.0
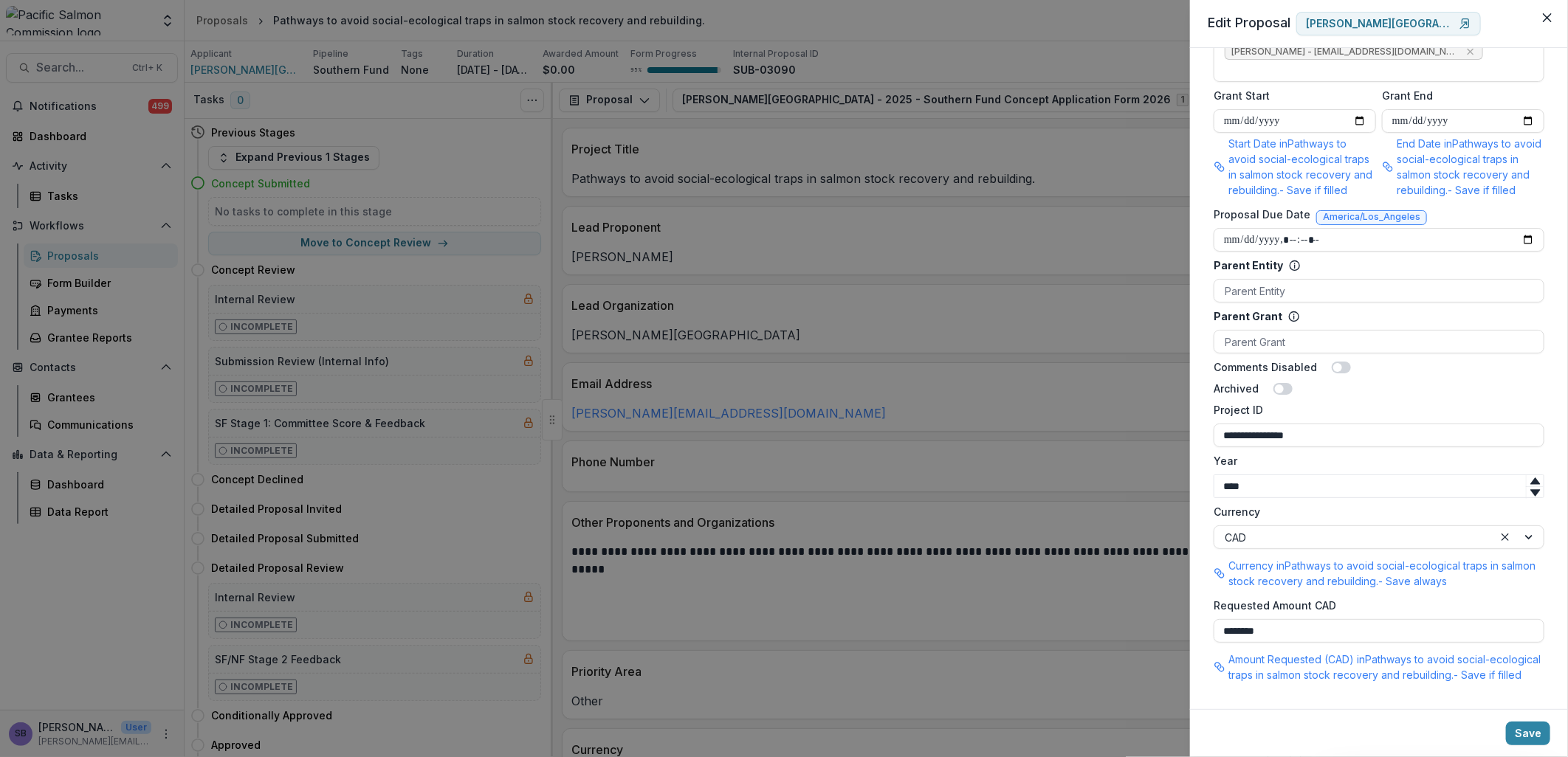
click at [1182, 417] on div "**********" at bounding box center [784, 378] width 1568 height 757
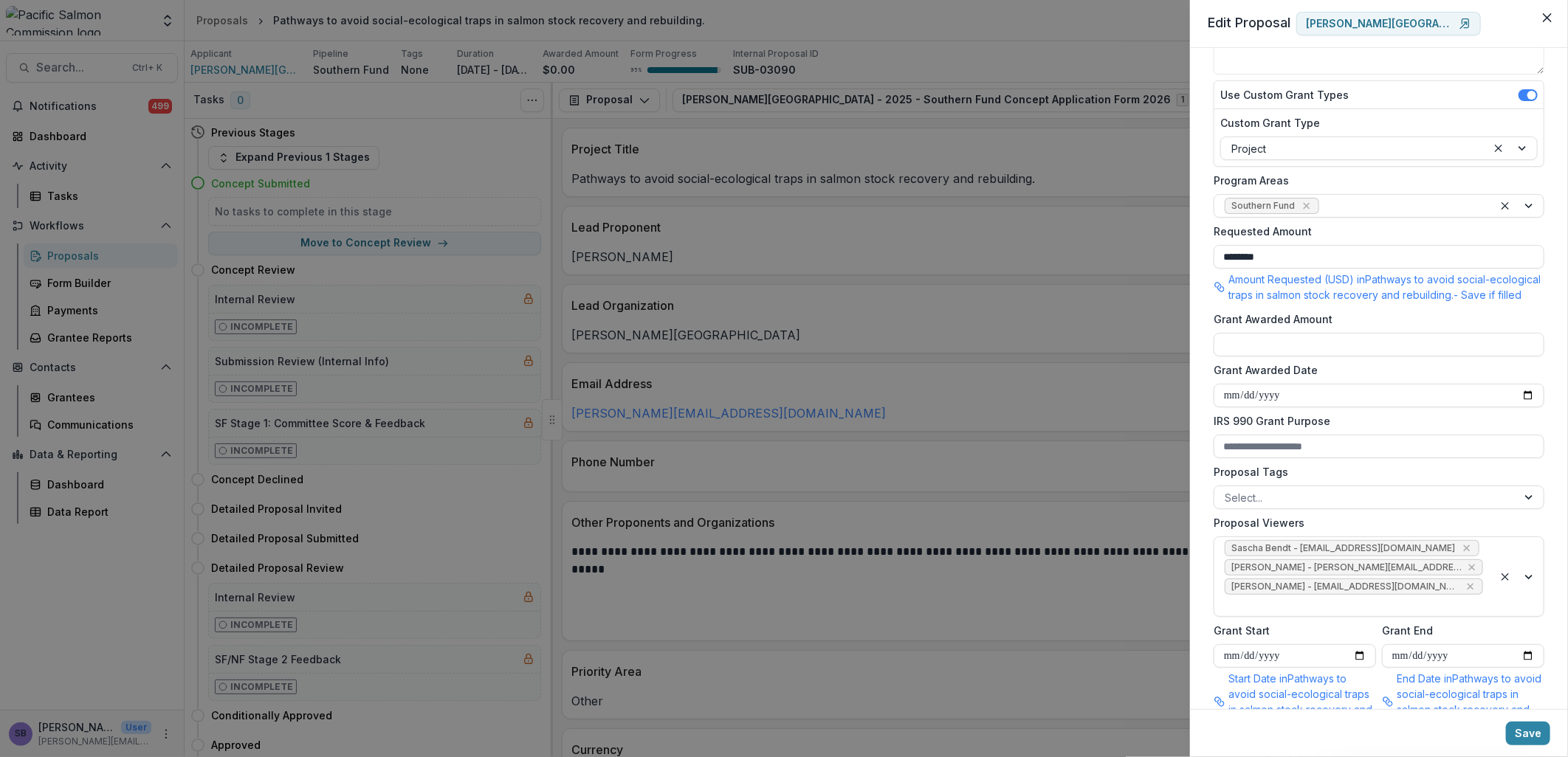
scroll to position [0, 0]
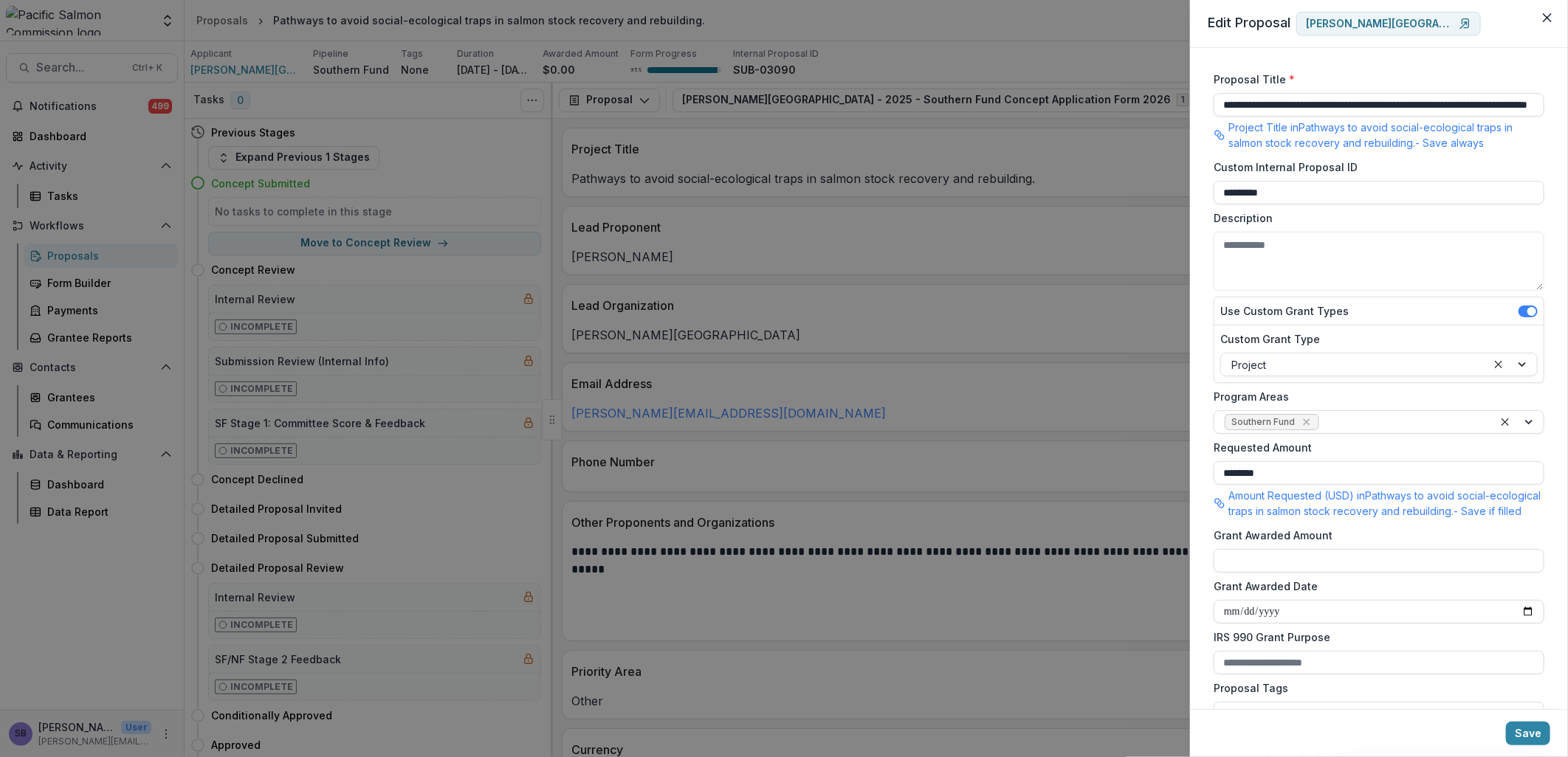
type input "**********"
click at [1154, 195] on div "**********" at bounding box center [784, 378] width 1568 height 757
paste input "*******"
type input "**********"
click at [1518, 733] on button "Save" at bounding box center [1528, 734] width 44 height 24
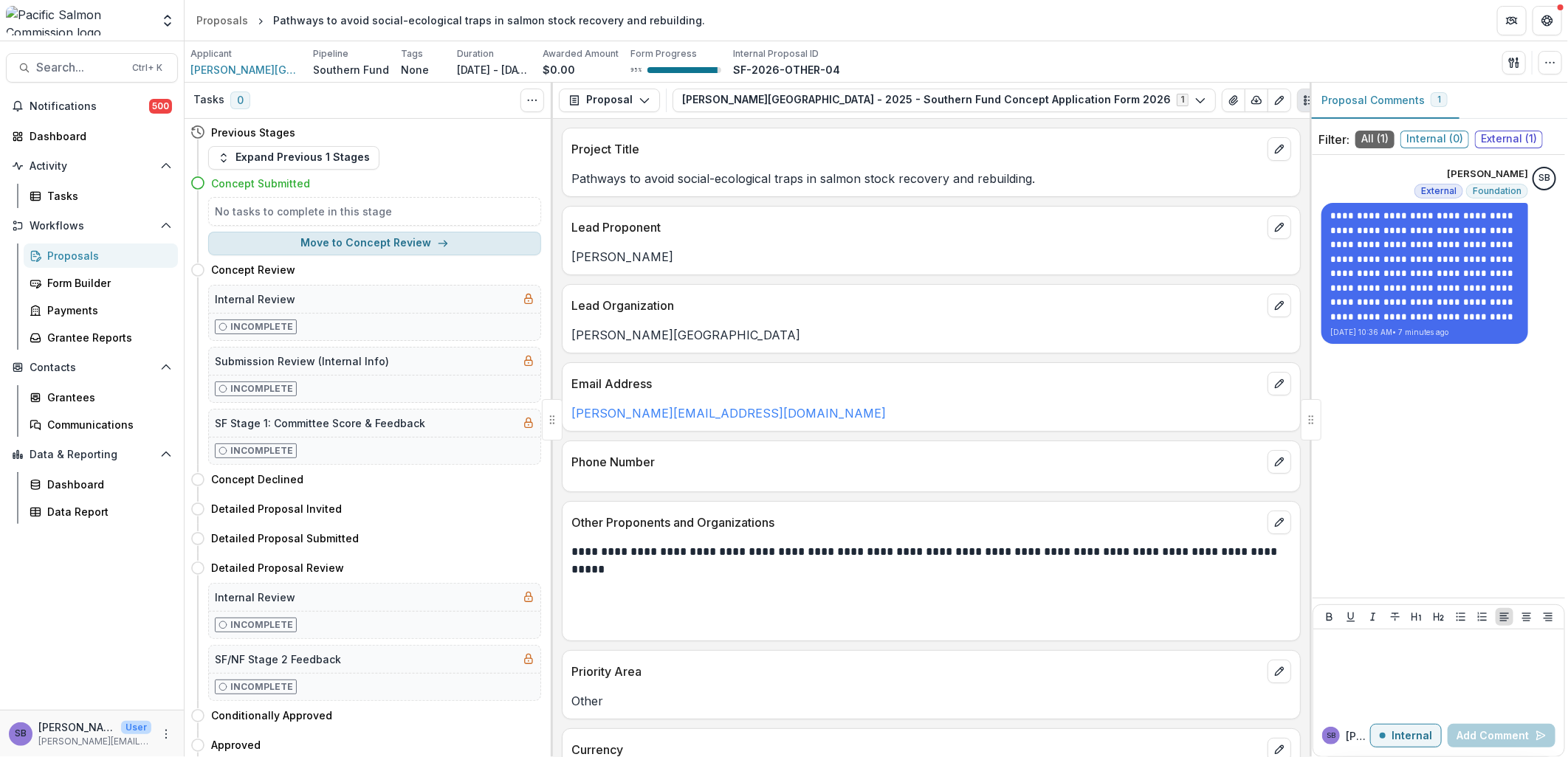
click at [359, 241] on button "Move to Concept Review" at bounding box center [374, 243] width 333 height 24
select select "**********"
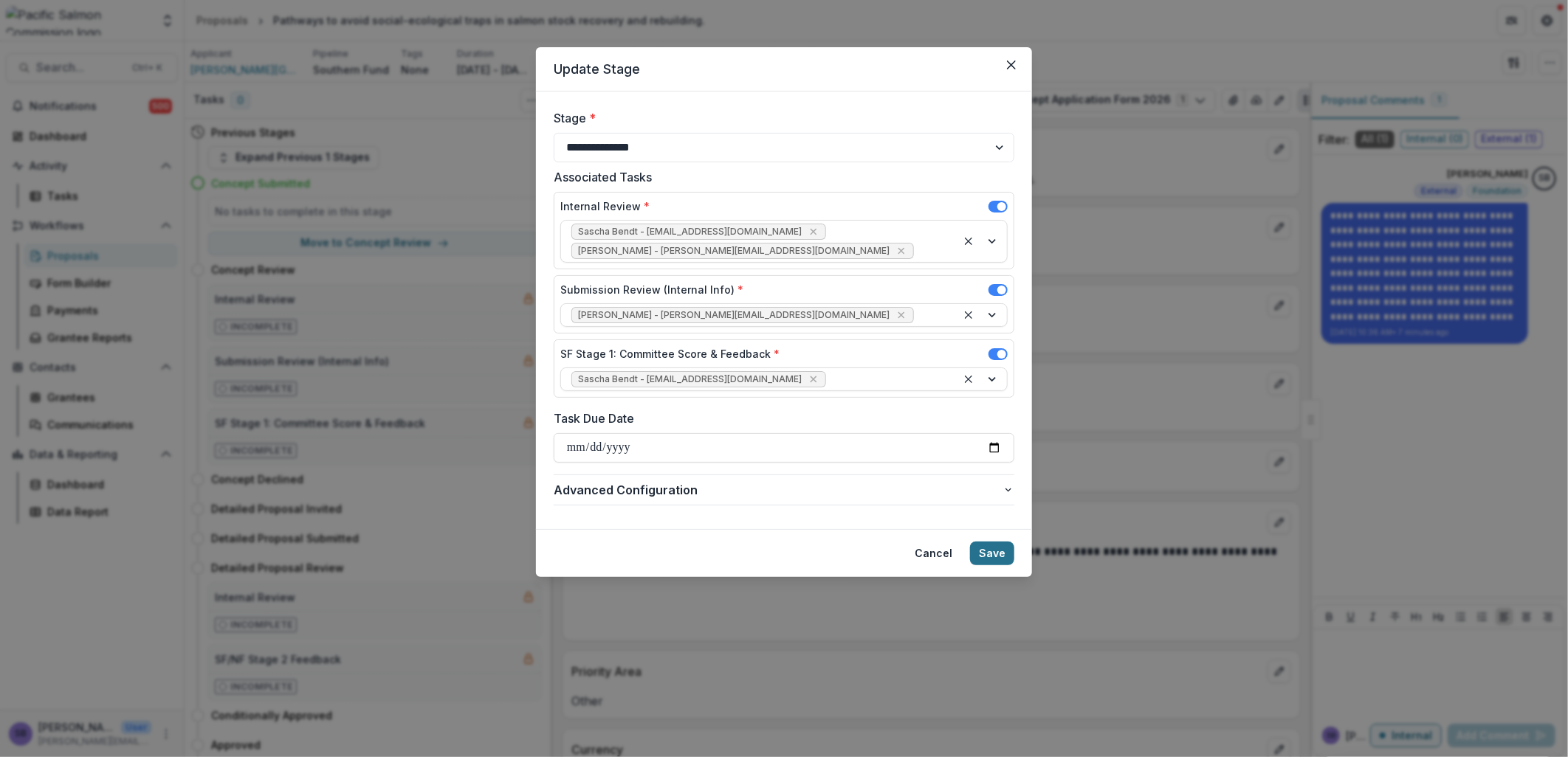
click at [998, 542] on button "Save" at bounding box center [992, 554] width 44 height 24
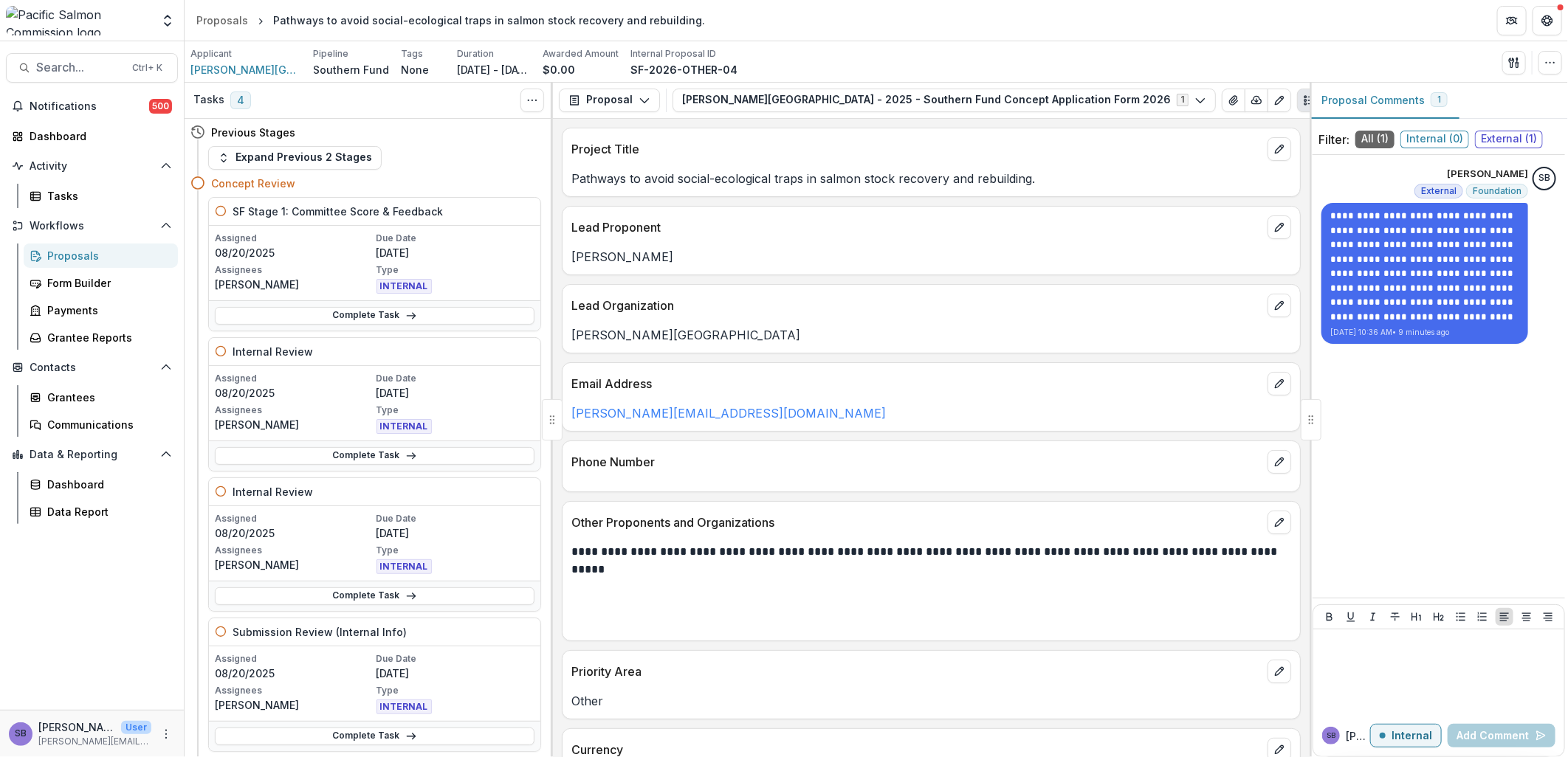
click at [84, 257] on div "Proposals" at bounding box center [107, 255] width 119 height 15
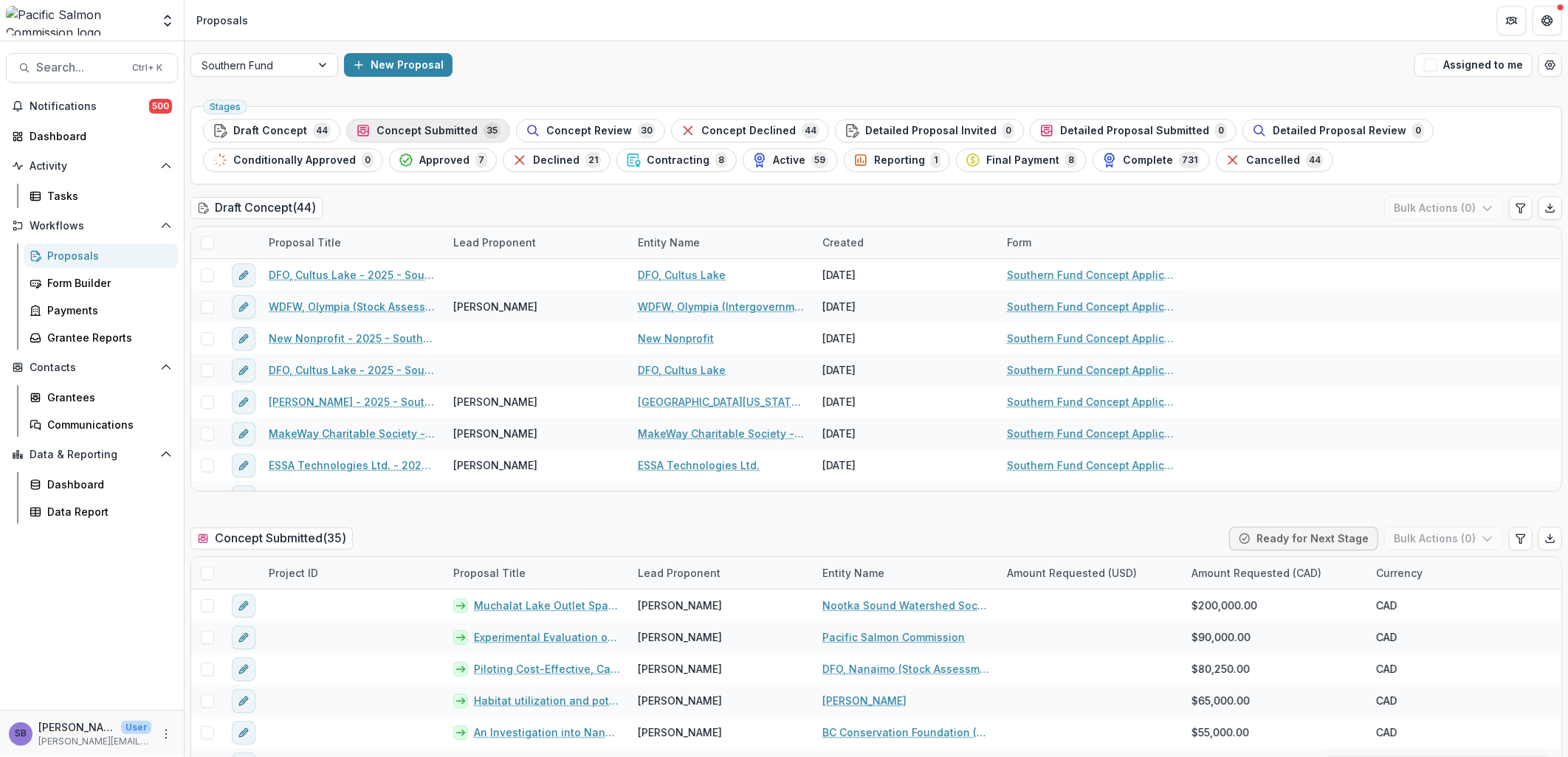
click at [437, 126] on span "Concept Submitted" at bounding box center [427, 131] width 101 height 12
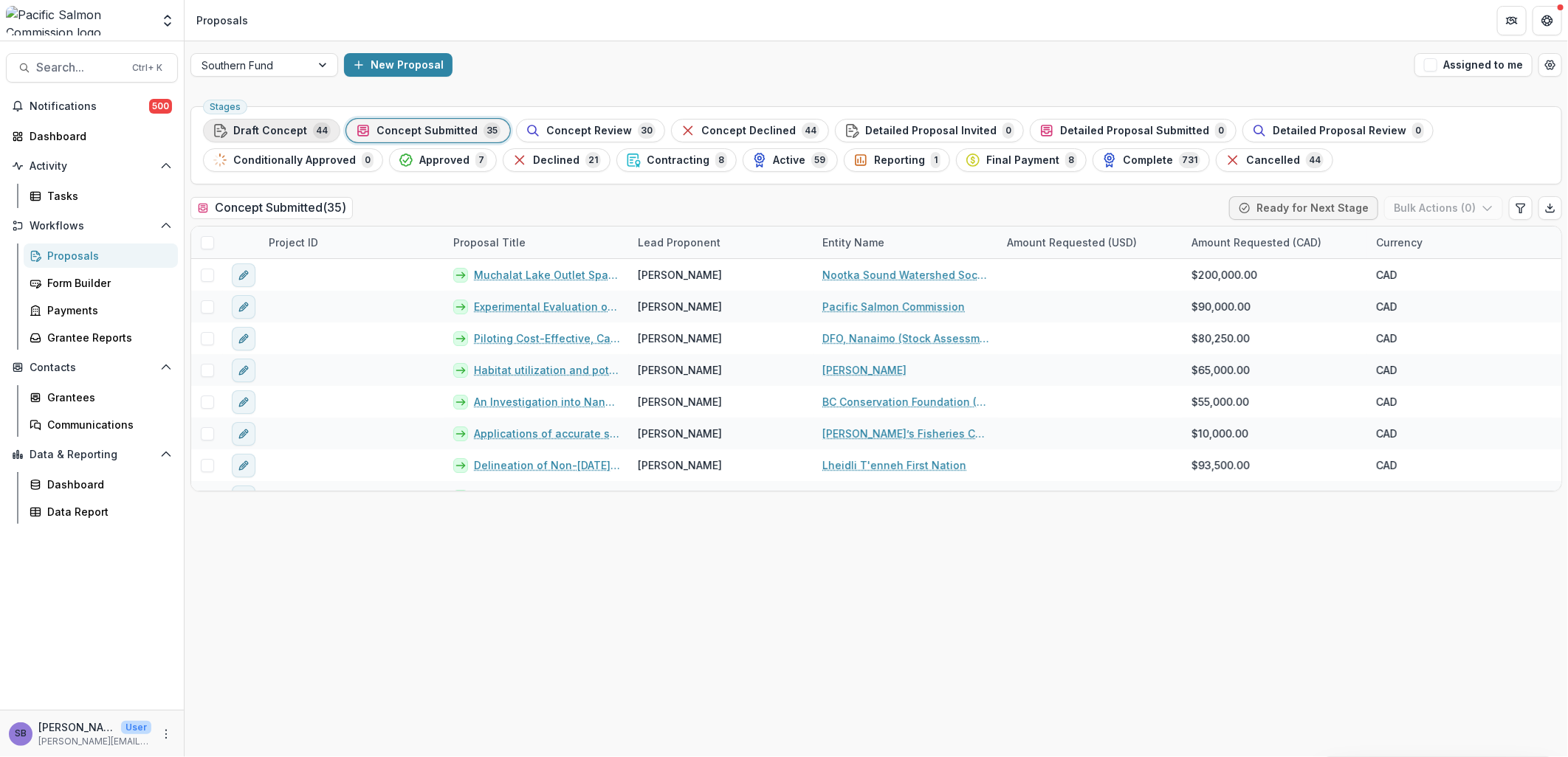
click at [266, 129] on span "Draft Concept" at bounding box center [270, 131] width 74 height 12
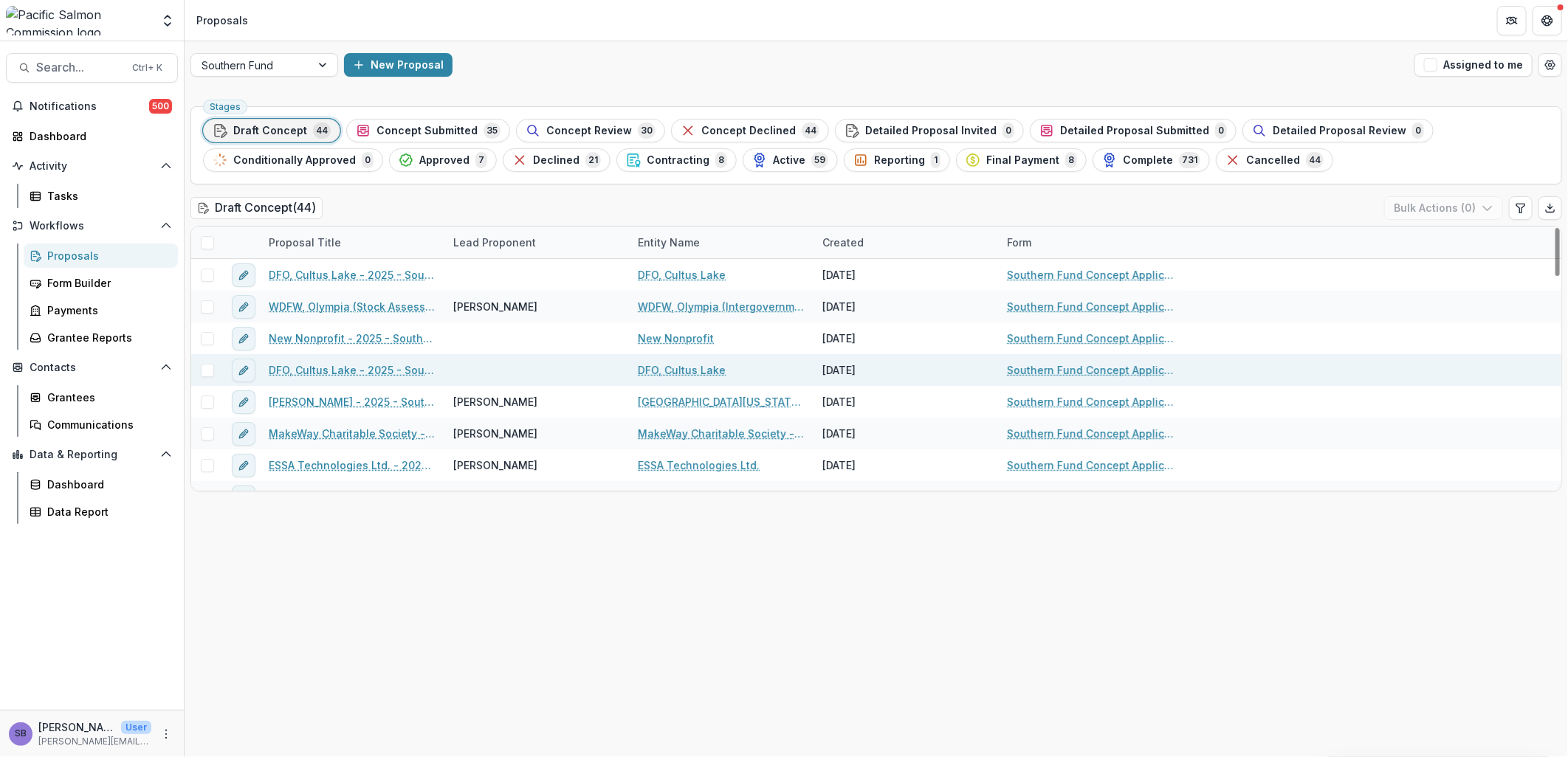
click at [365, 371] on link "DFO, Cultus Lake - 2025 - Southern Fund Concept Application Form 2026" at bounding box center [352, 370] width 167 height 15
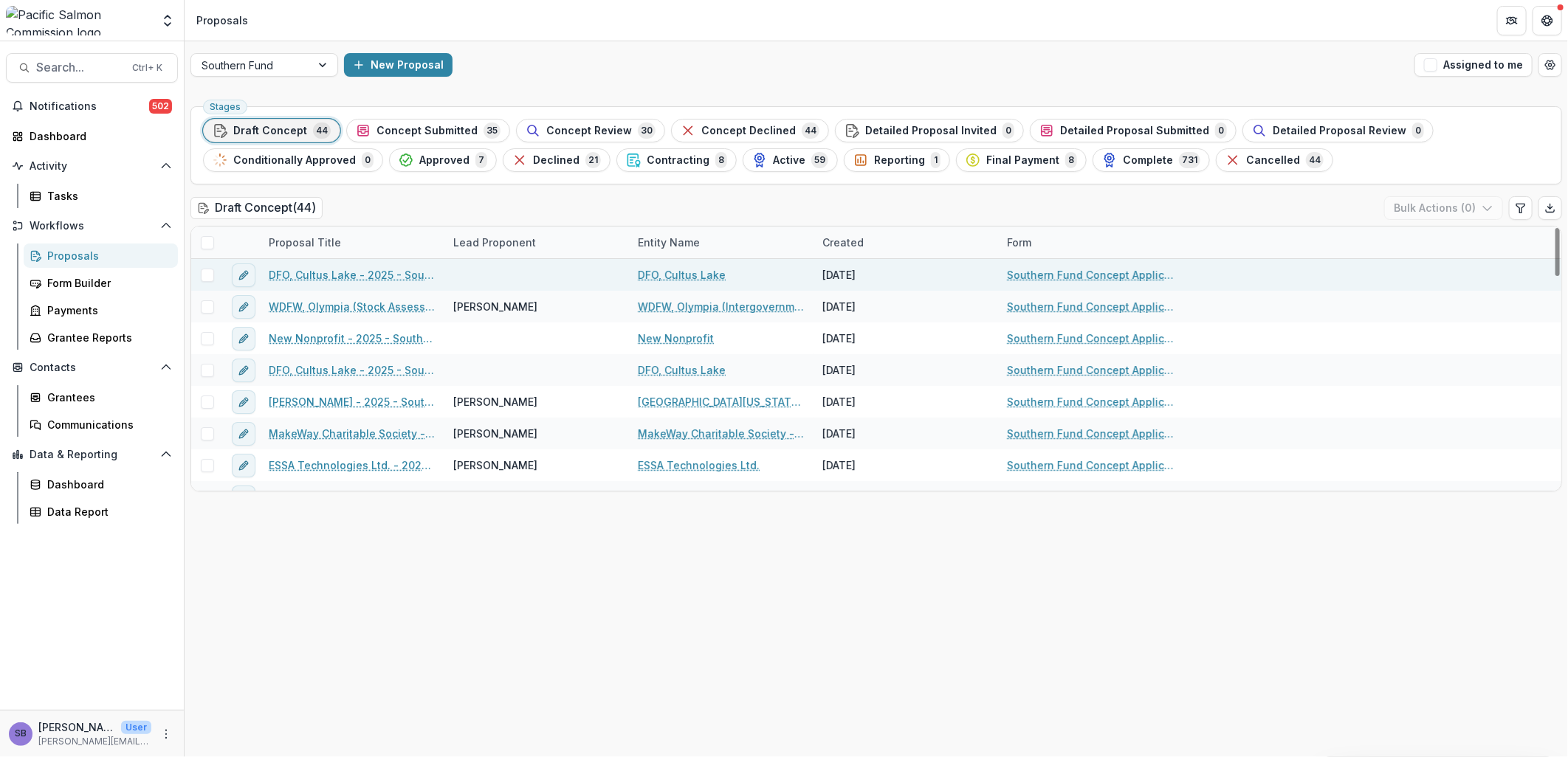
click at [323, 276] on link "DFO, Cultus Lake - 2025 - Southern Fund Concept Application Form 2026" at bounding box center [352, 275] width 167 height 15
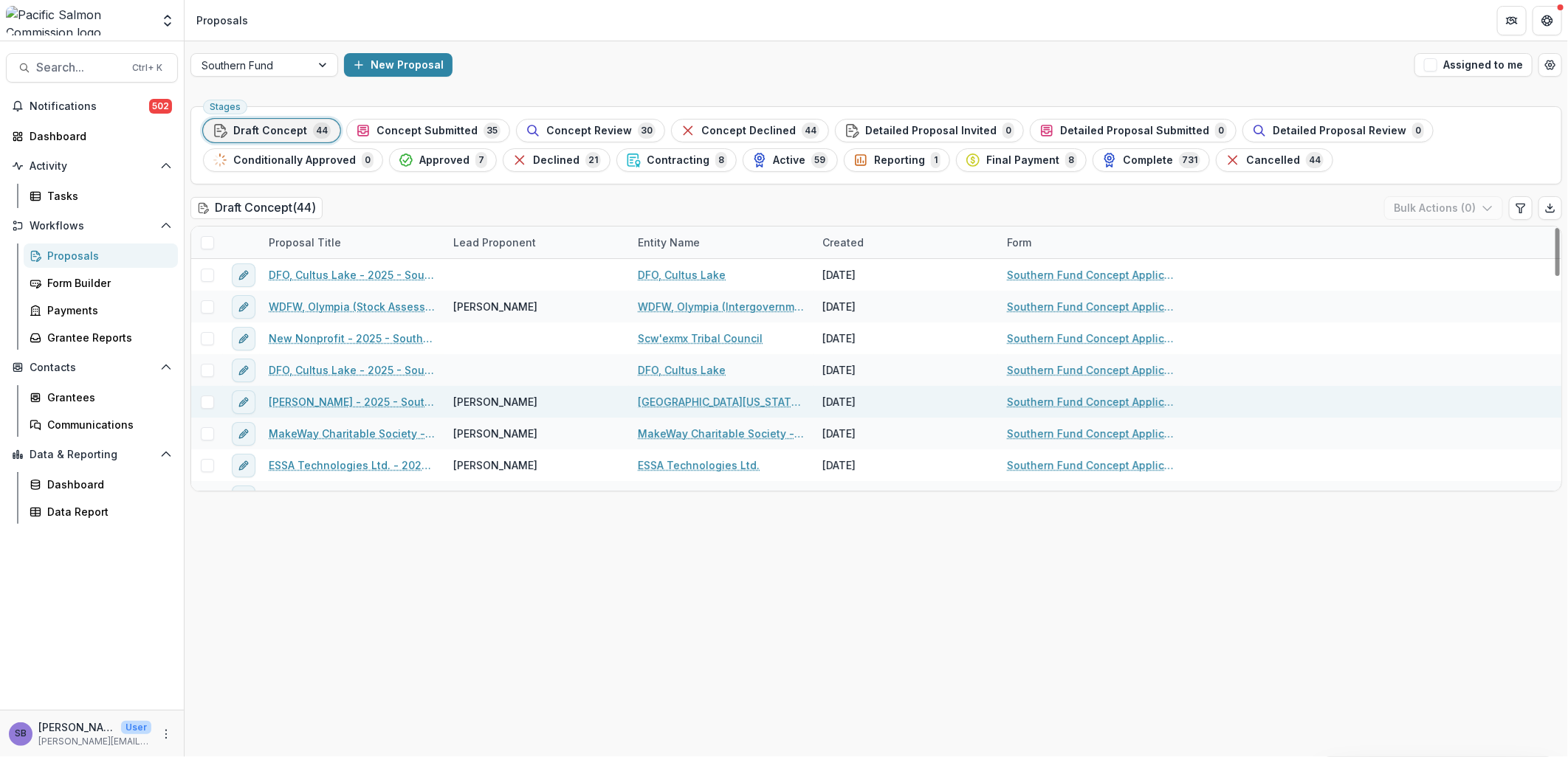
click at [709, 403] on link "University of California, Santa Cruz" at bounding box center [721, 402] width 167 height 15
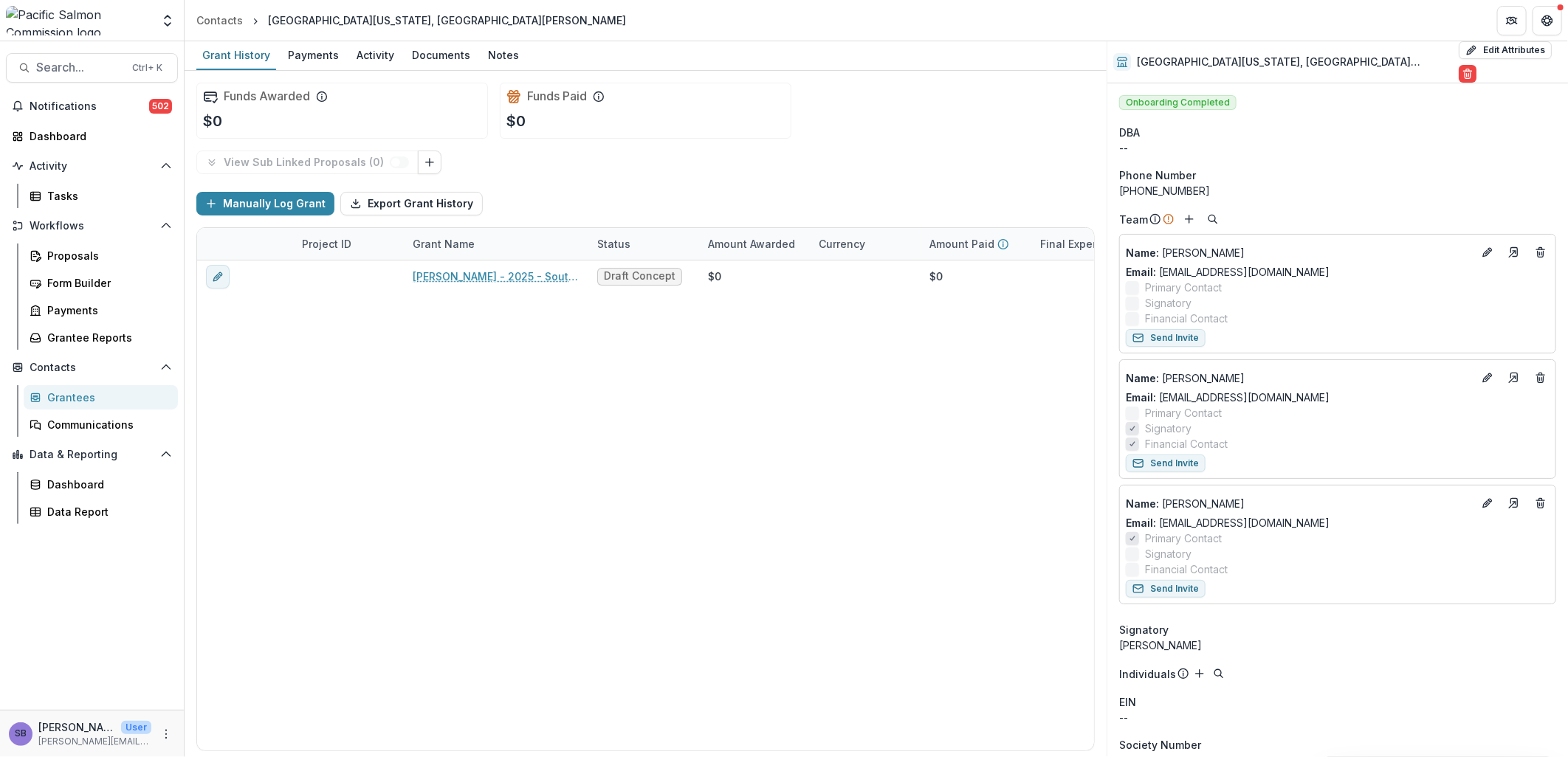
click at [87, 400] on div "Grantees" at bounding box center [107, 397] width 119 height 15
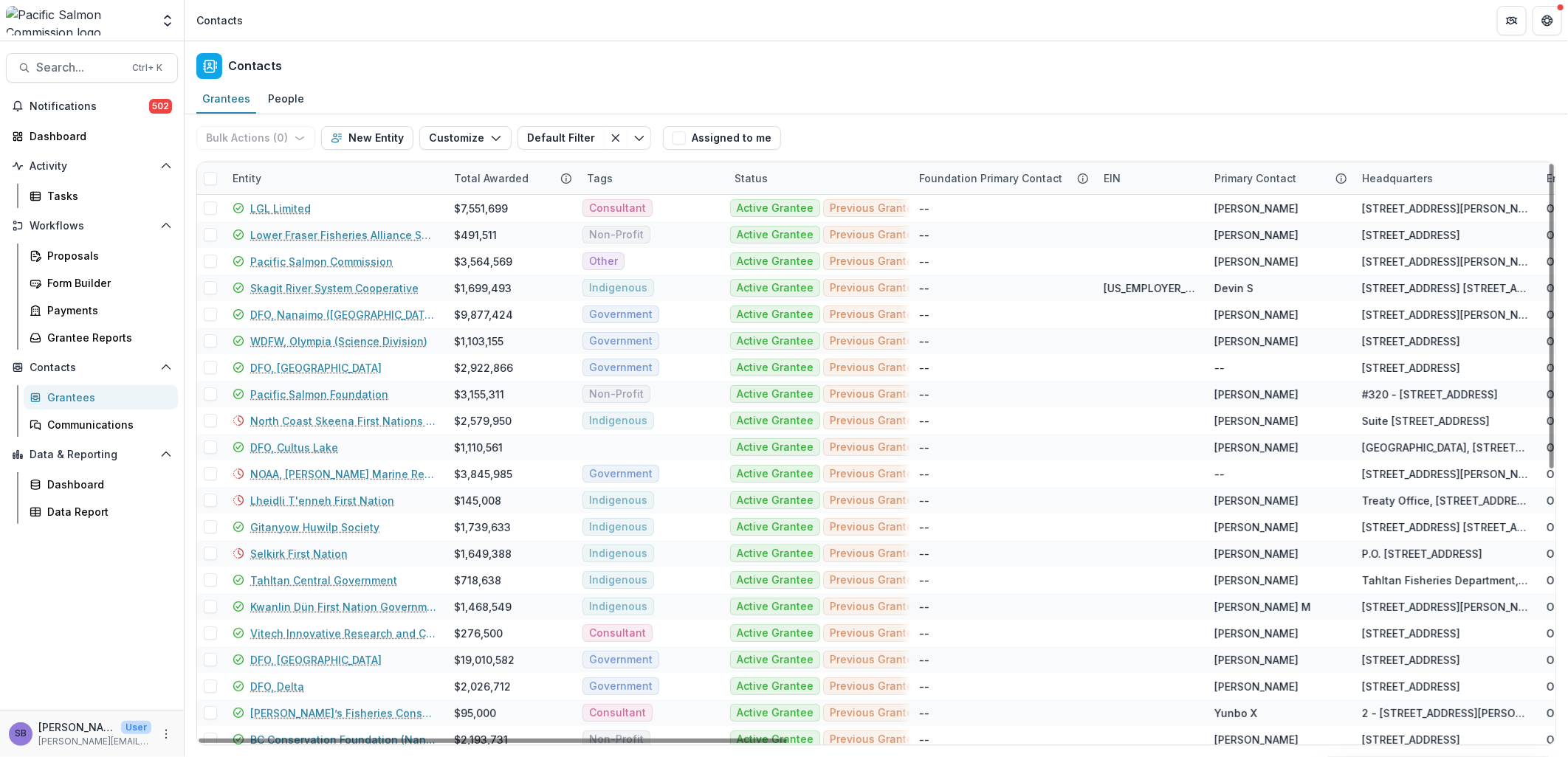
click at [312, 185] on div "Entity" at bounding box center [334, 179] width 221 height 32
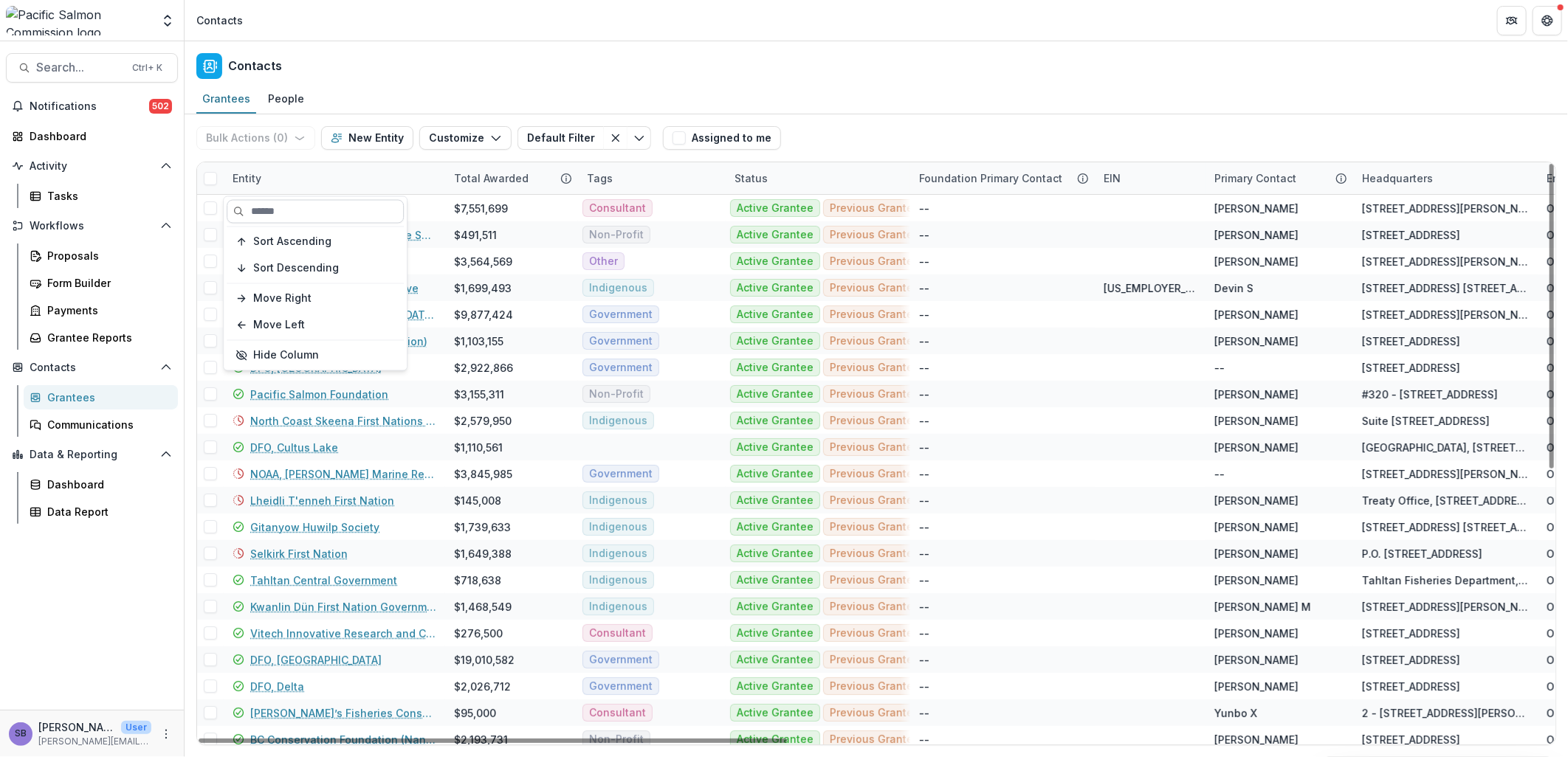
click at [312, 211] on input at bounding box center [314, 211] width 177 height 24
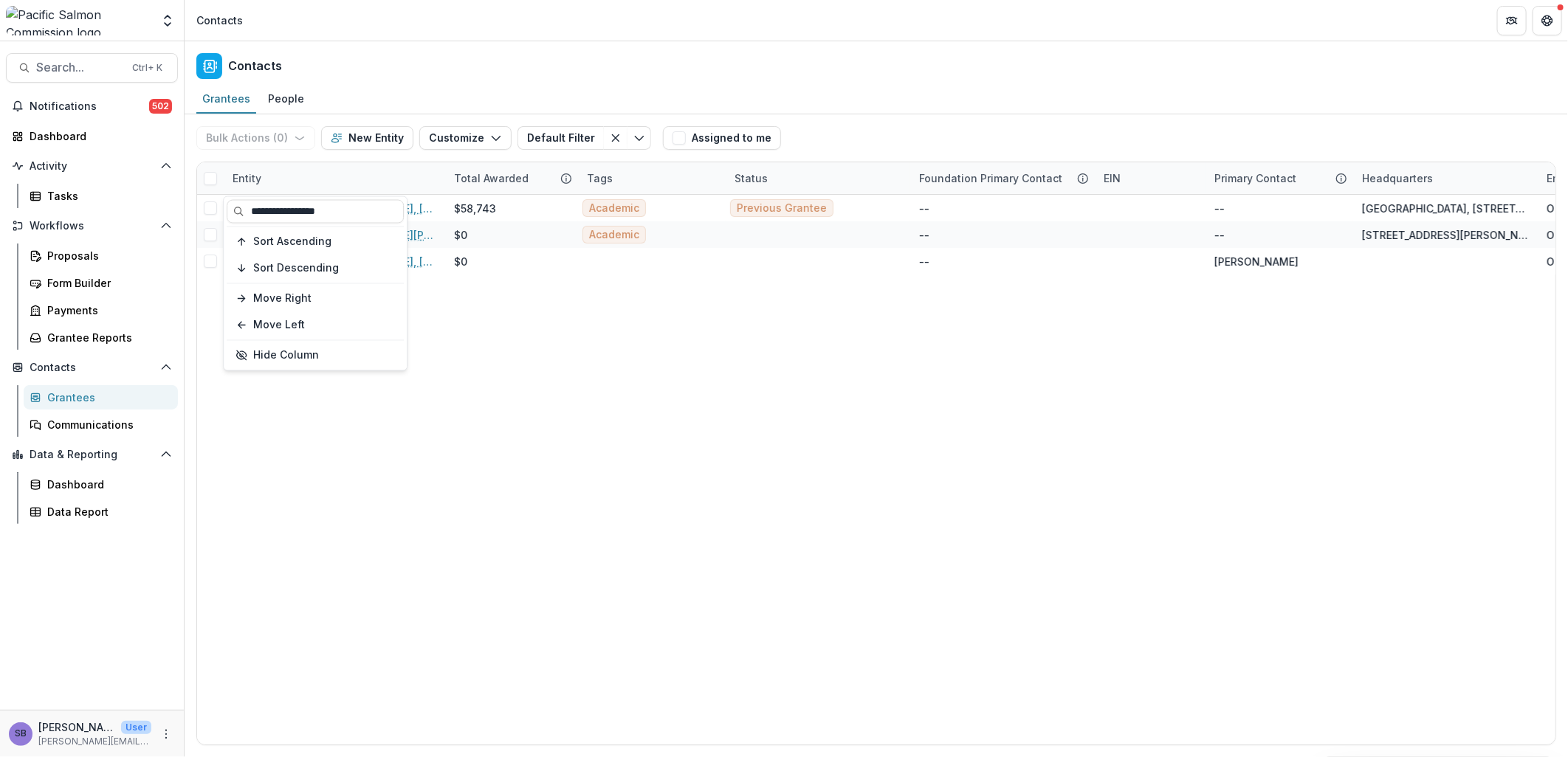
type input "**********"
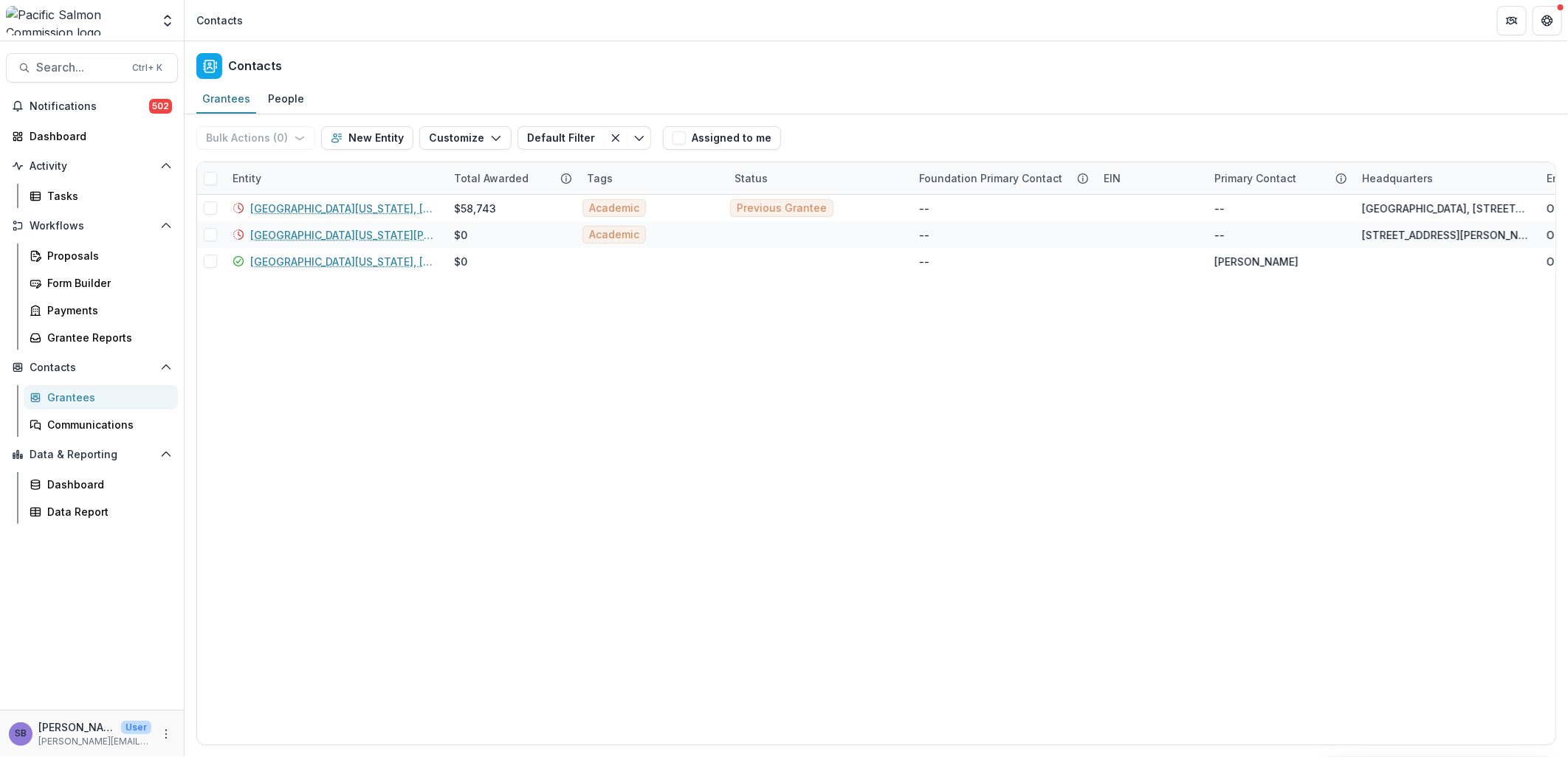
click at [825, 122] on div "Bulk Actions ( 0 ) Send Email Create Proposals Create Tasks New Entity Customiz…" at bounding box center [876, 138] width 1359 height 47
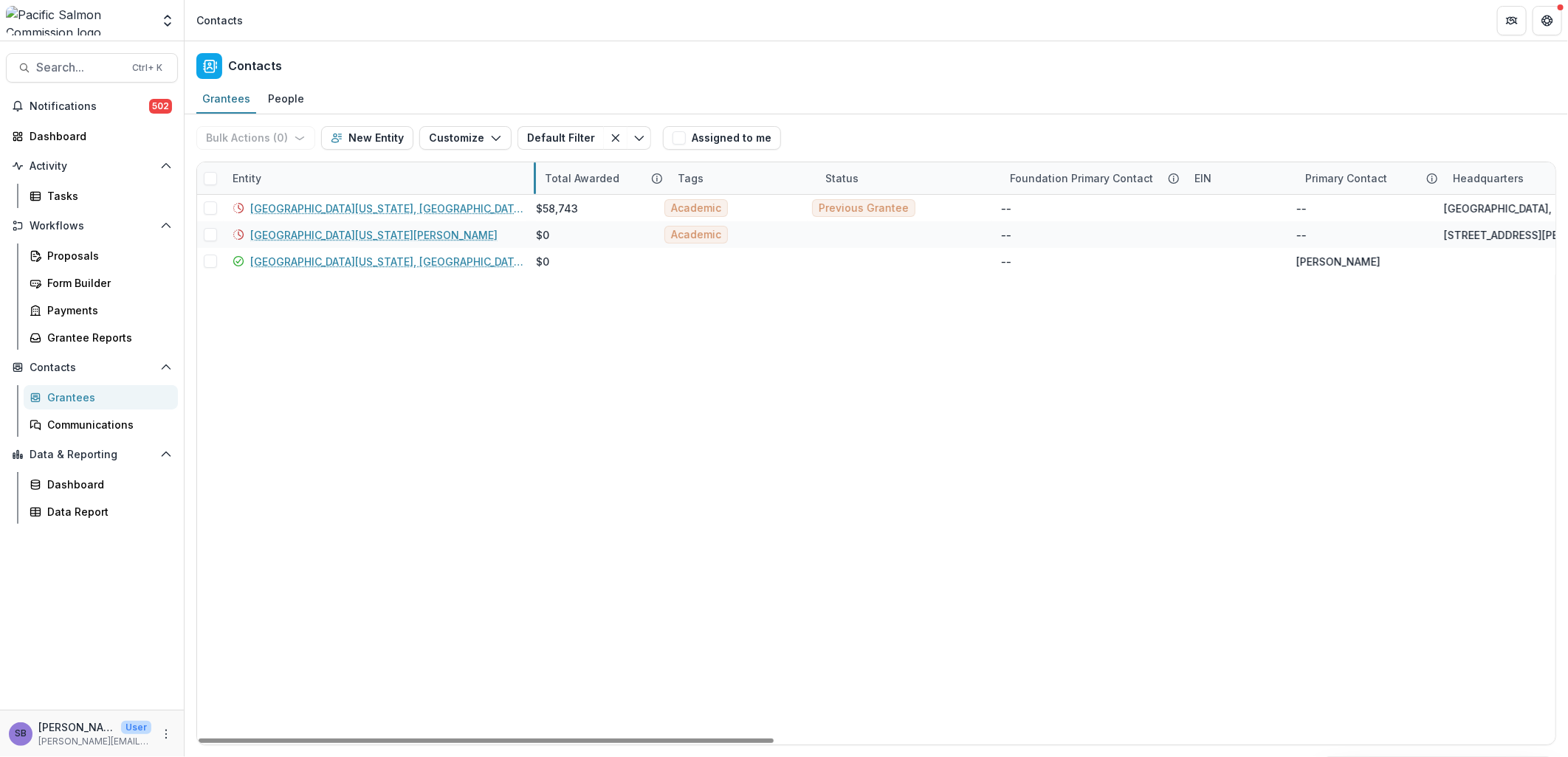
drag, startPoint x: 443, startPoint y: 178, endPoint x: 540, endPoint y: 177, distance: 97.0
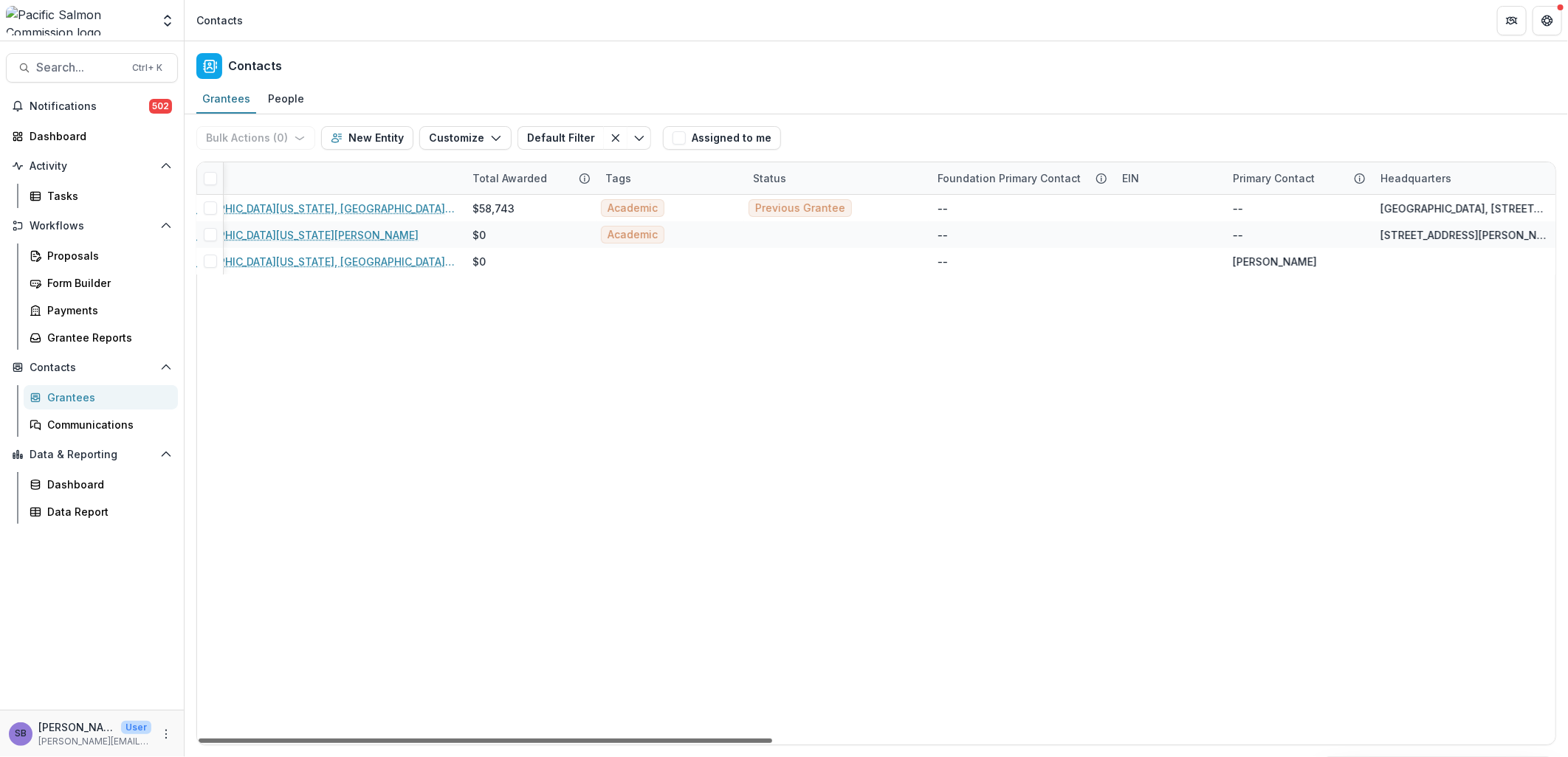
scroll to position [0, 74]
drag, startPoint x: 699, startPoint y: 740, endPoint x: 731, endPoint y: 761, distance: 38.3
click at [731, 744] on div at bounding box center [486, 741] width 574 height 4
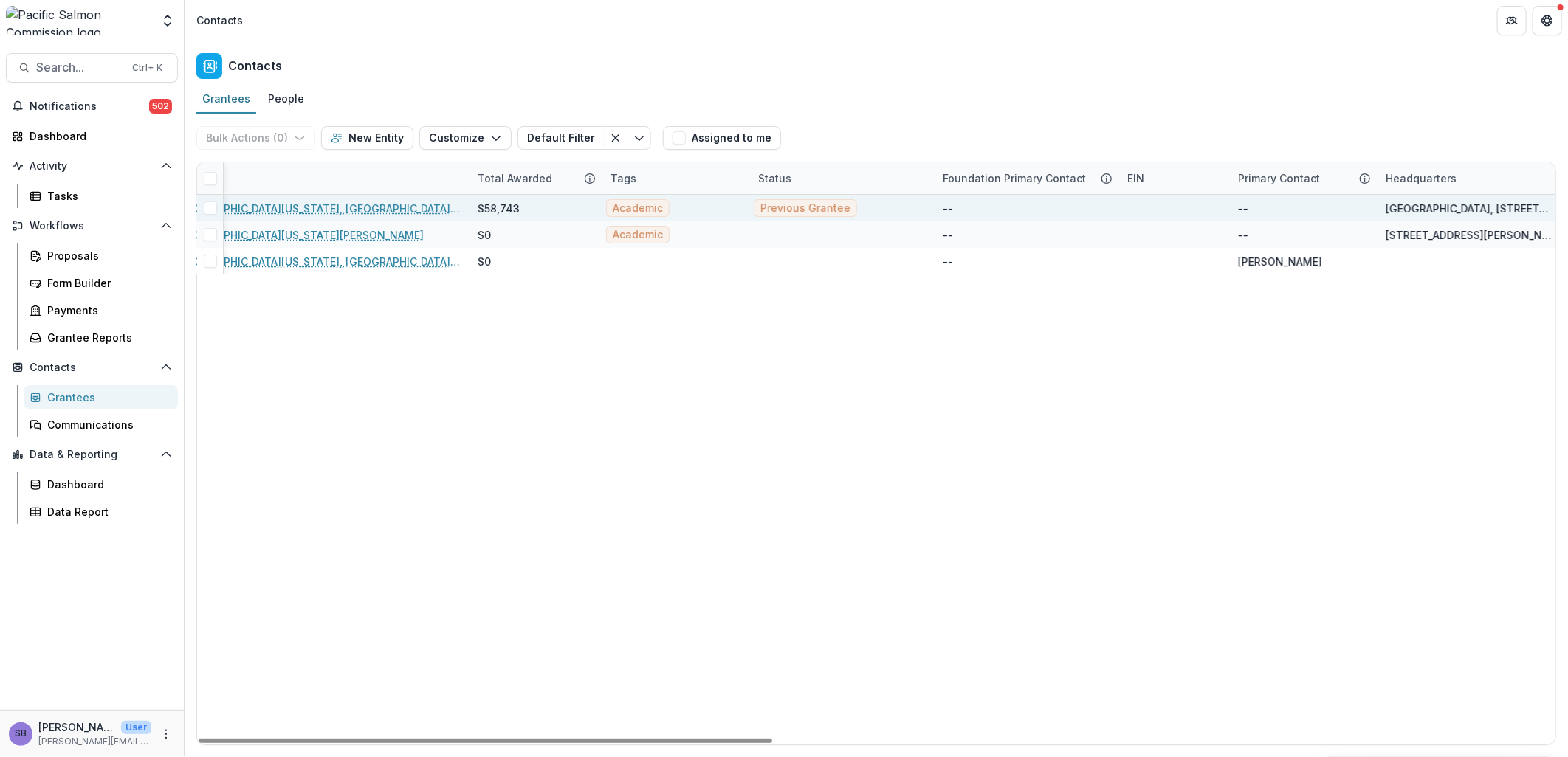
click at [321, 207] on link "University of California, Santa Cruz" at bounding box center [318, 208] width 283 height 15
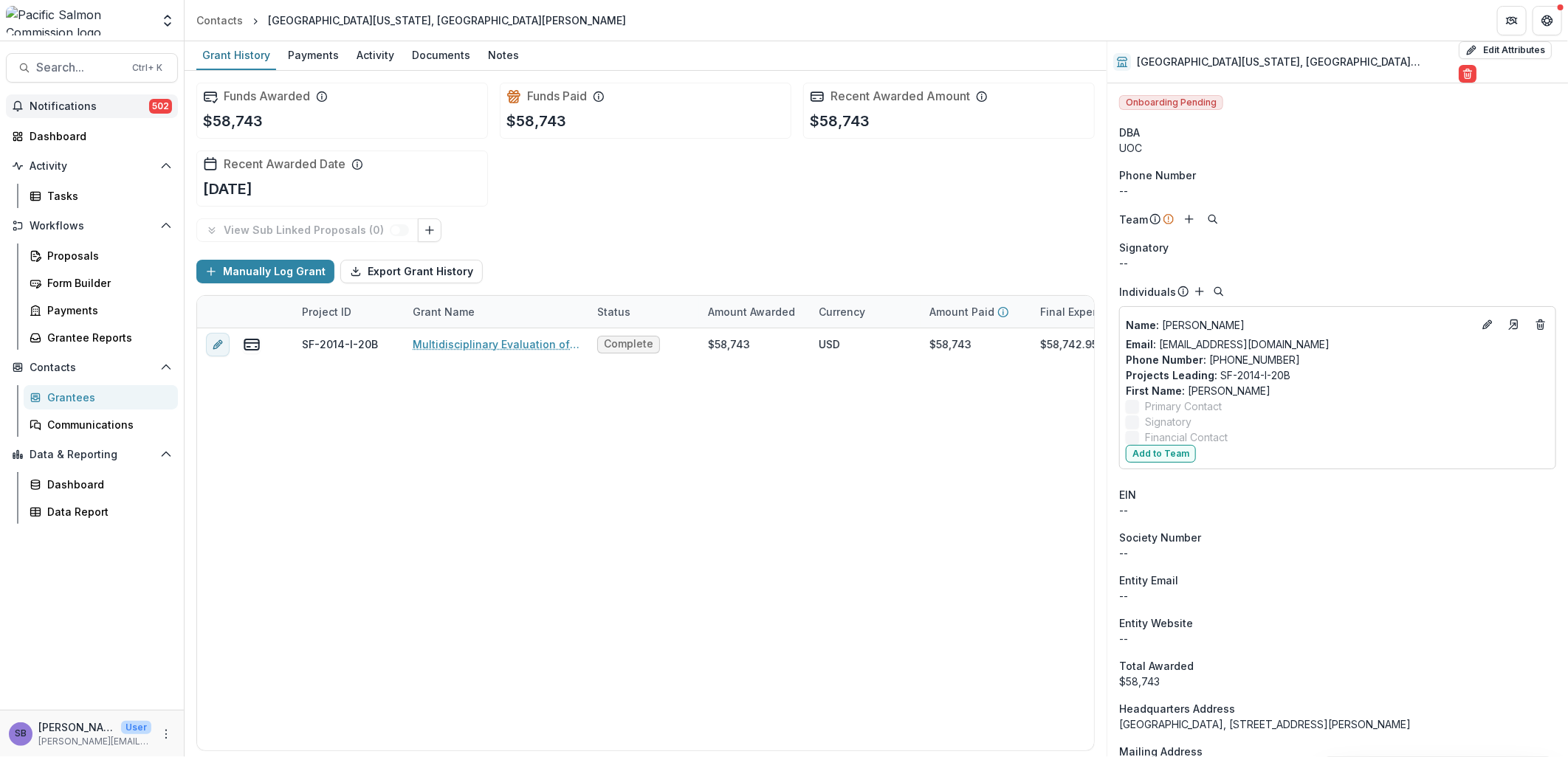
click at [105, 111] on span "Notifications" at bounding box center [89, 107] width 120 height 12
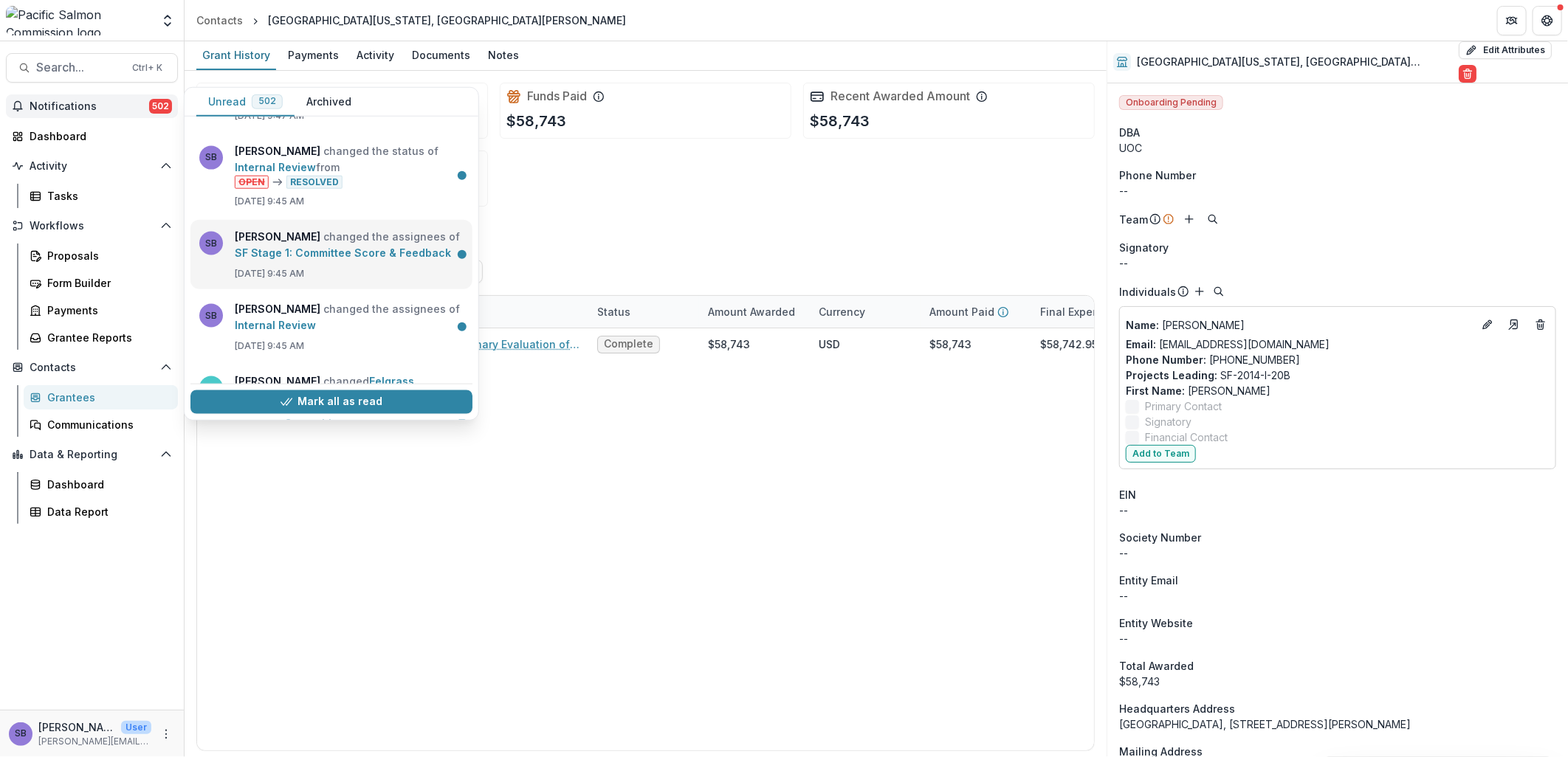
scroll to position [1531, 0]
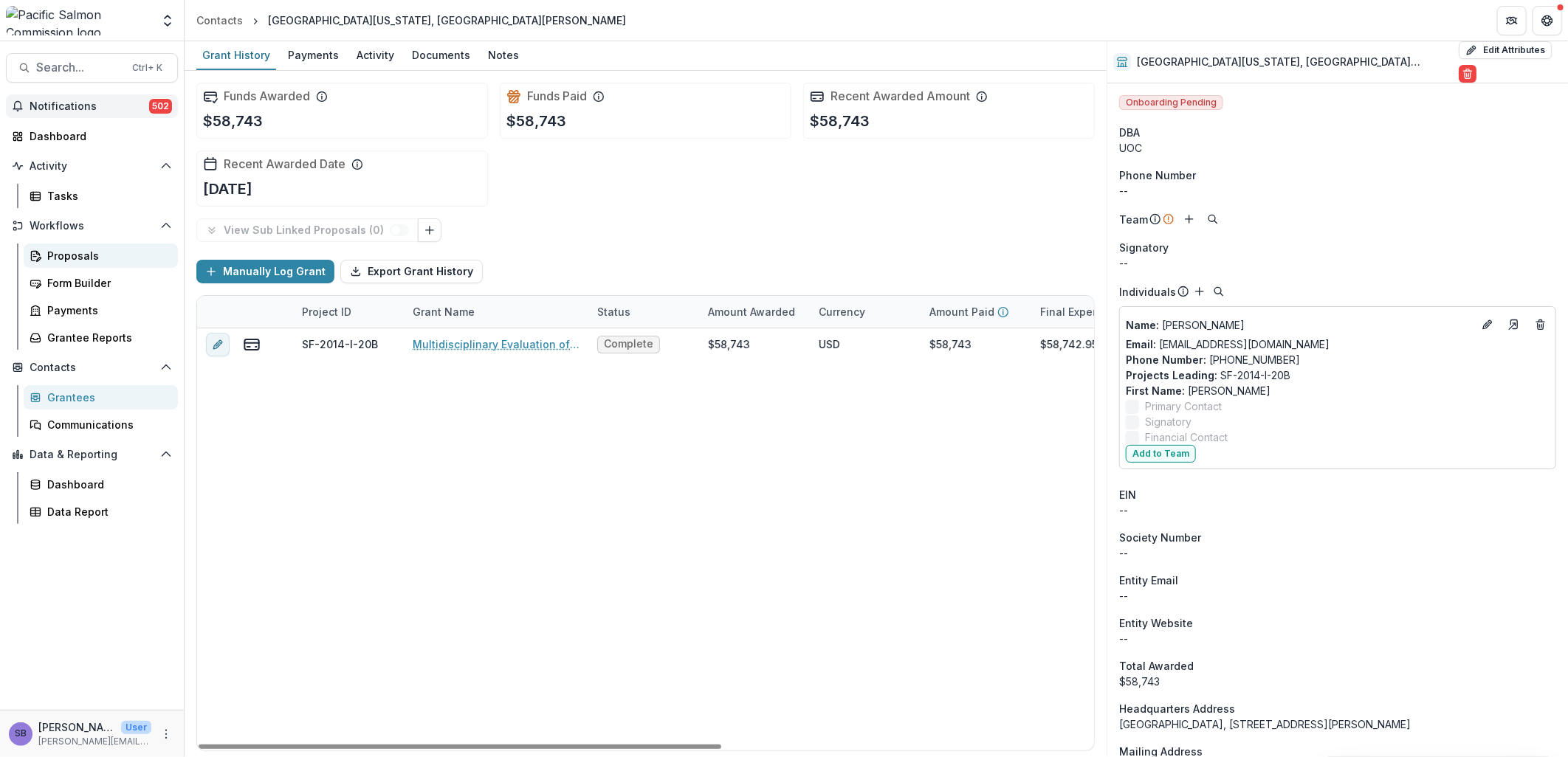
click at [87, 252] on div "Proposals" at bounding box center [107, 255] width 119 height 15
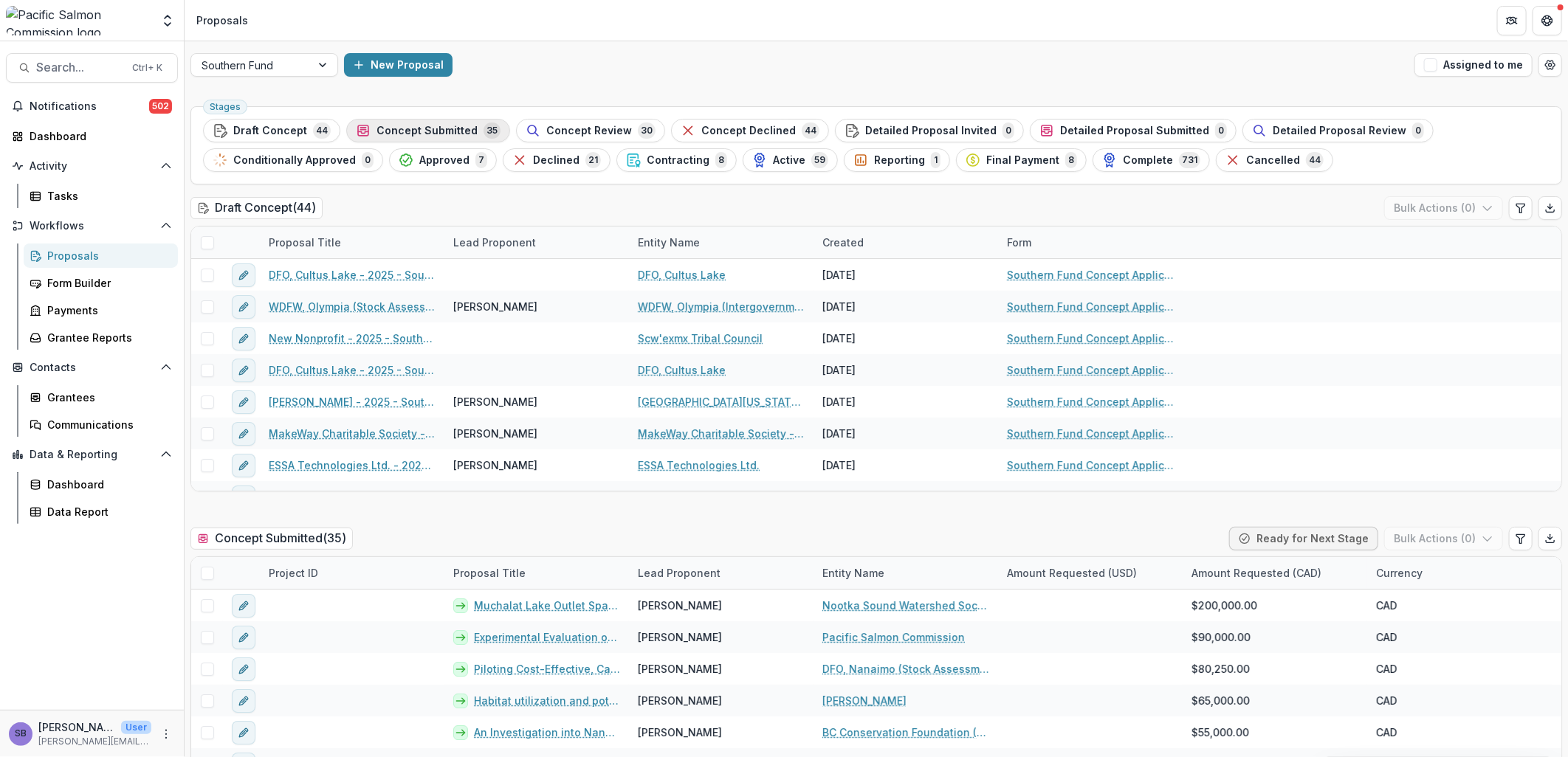
click at [393, 129] on span "Concept Submitted" at bounding box center [427, 131] width 101 height 12
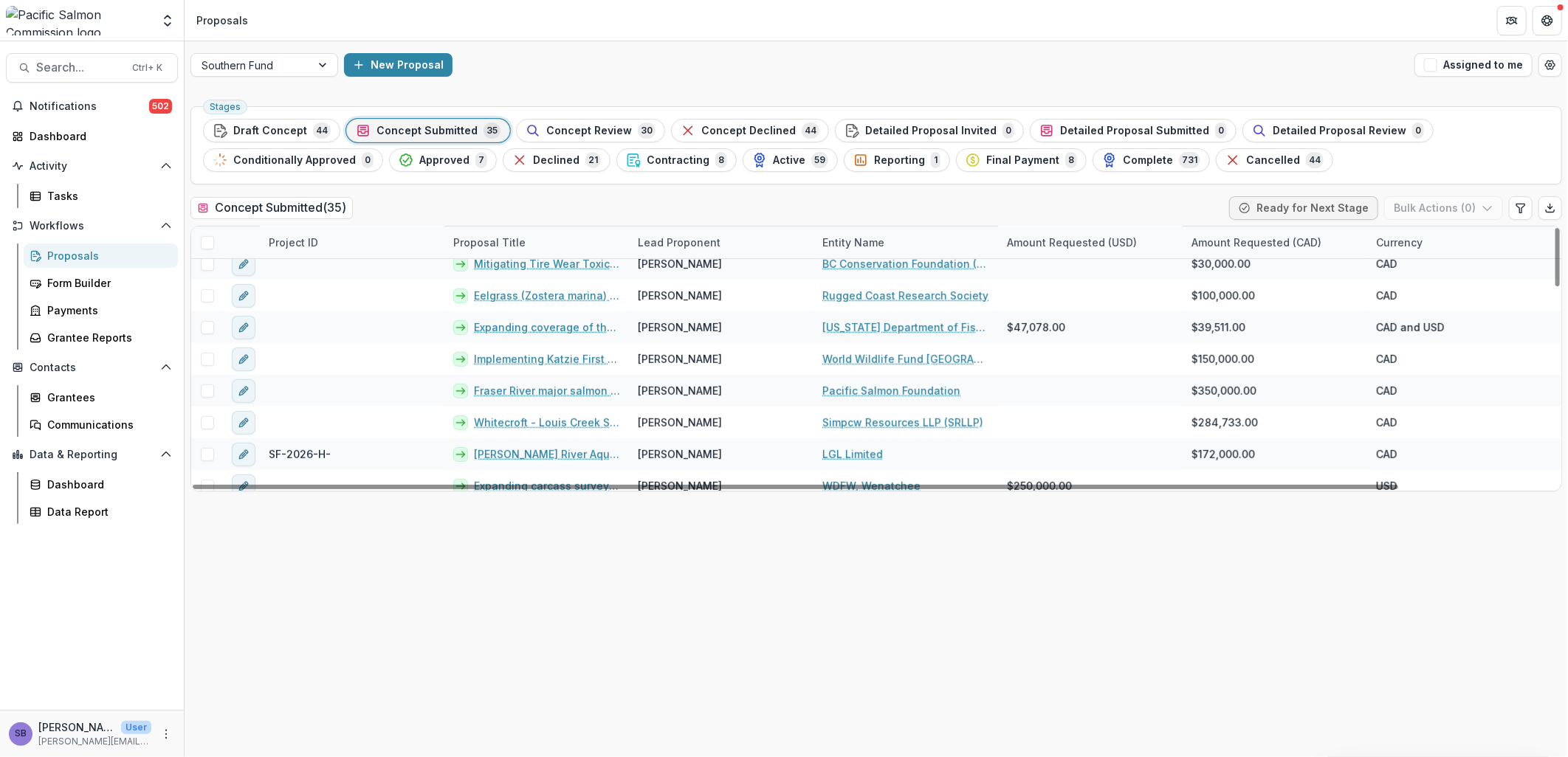
scroll to position [442, 0]
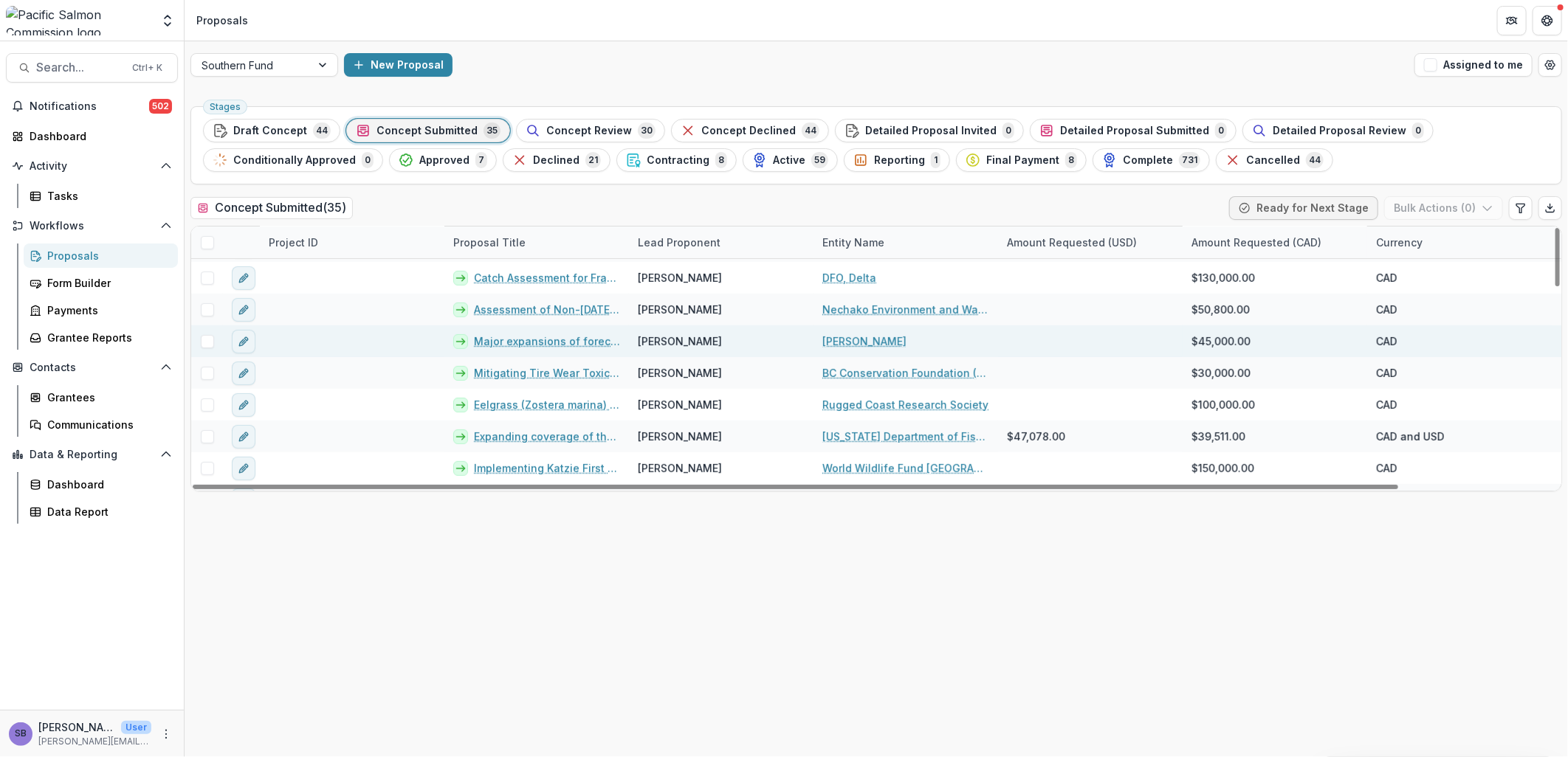
click at [546, 343] on link "Major expansions of forecastR capabilities: On-the-fly integration of user-deve…" at bounding box center [546, 341] width 147 height 15
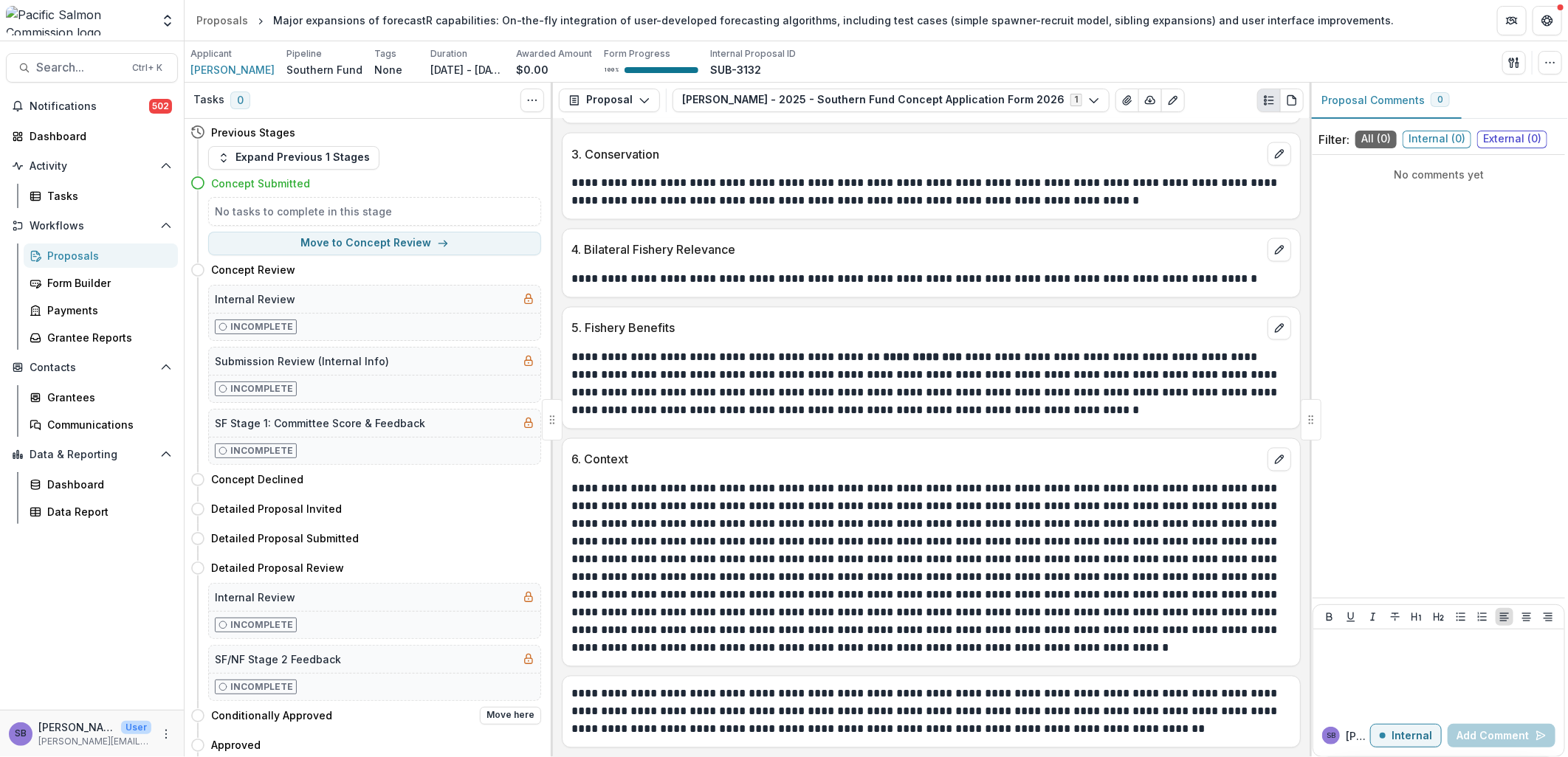
scroll to position [1717, 0]
click at [83, 403] on div "Grantees" at bounding box center [107, 397] width 119 height 15
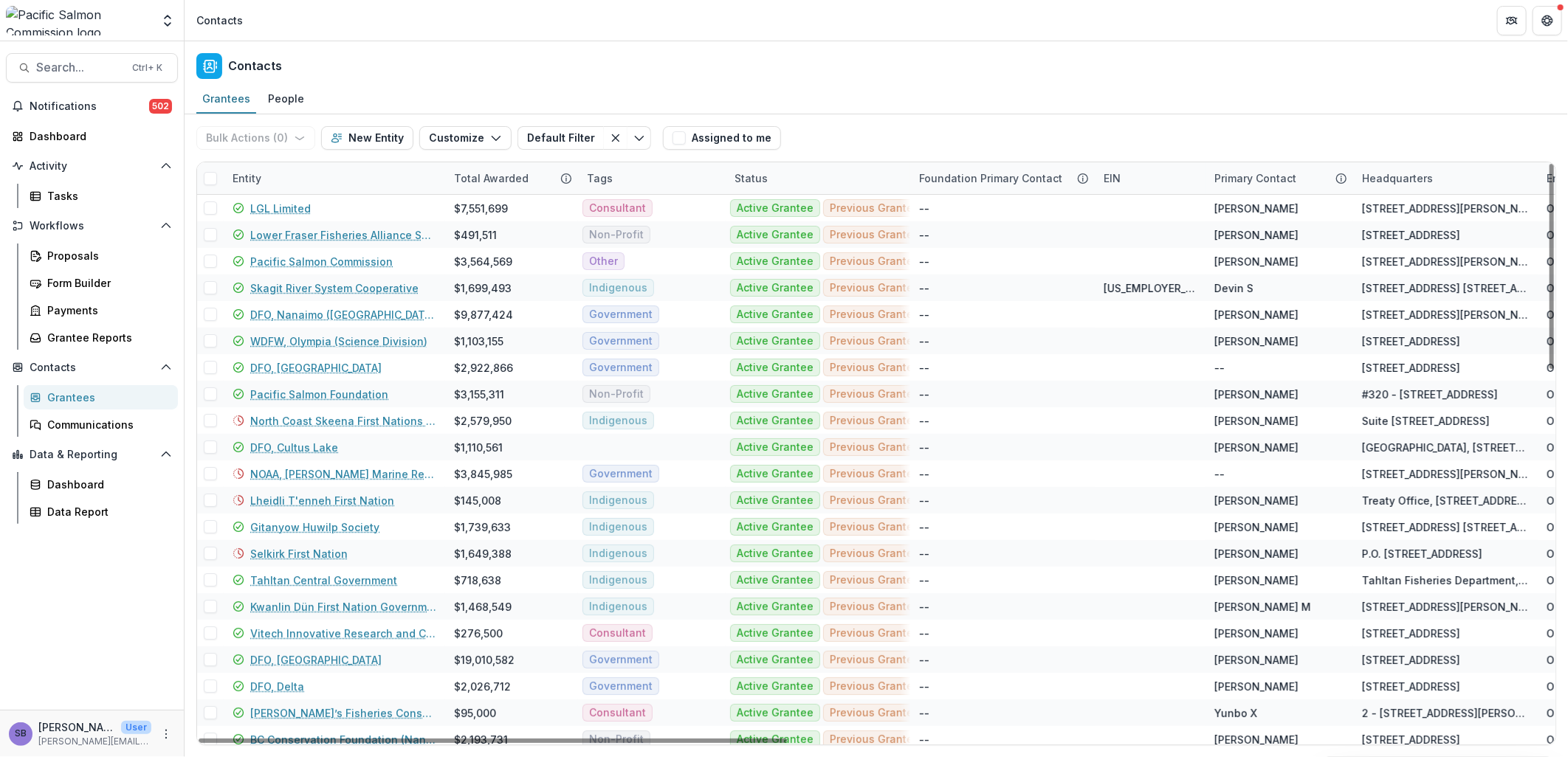
click at [307, 183] on div "Entity" at bounding box center [334, 179] width 221 height 32
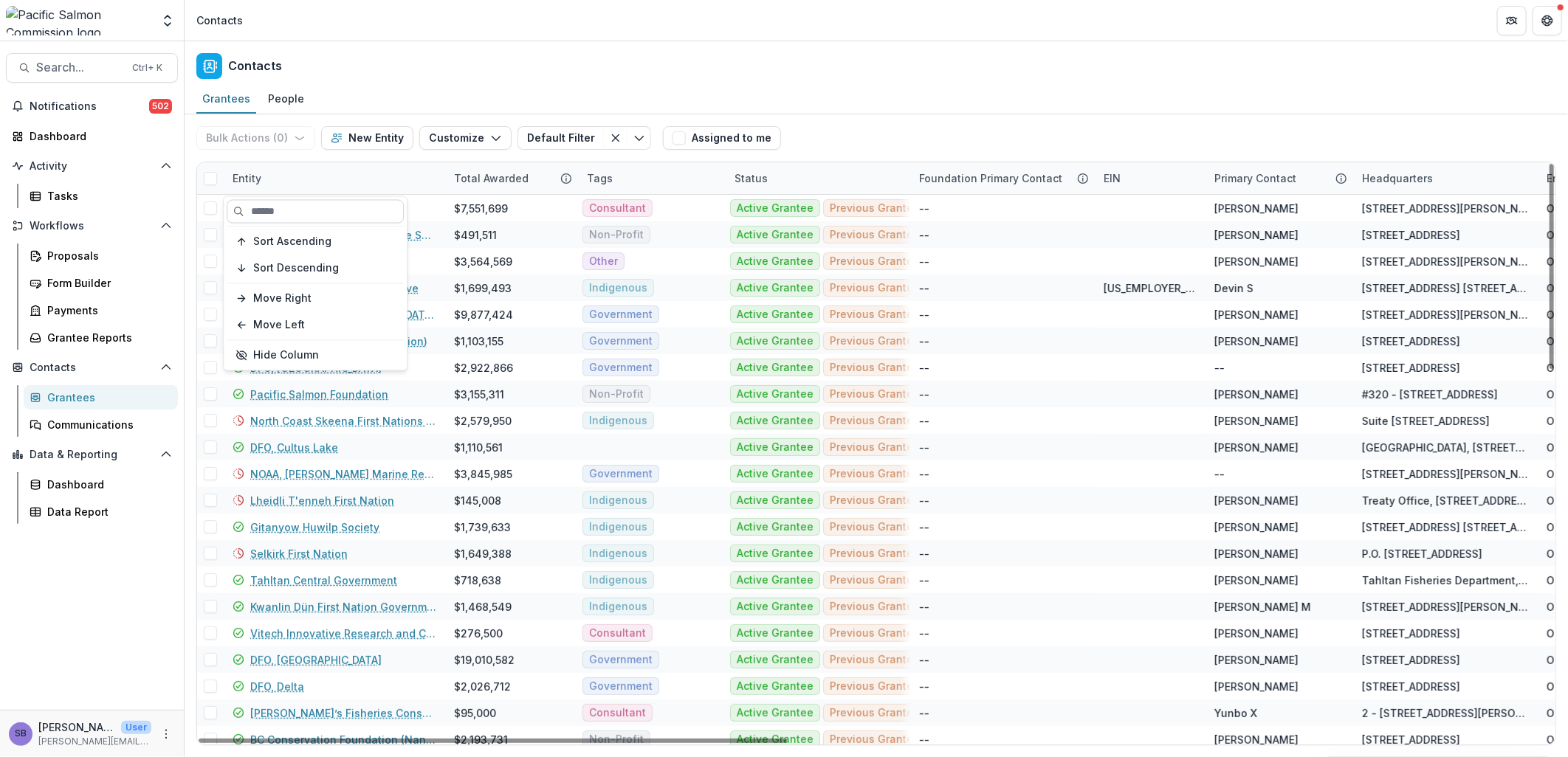
click at [298, 218] on input at bounding box center [314, 211] width 177 height 24
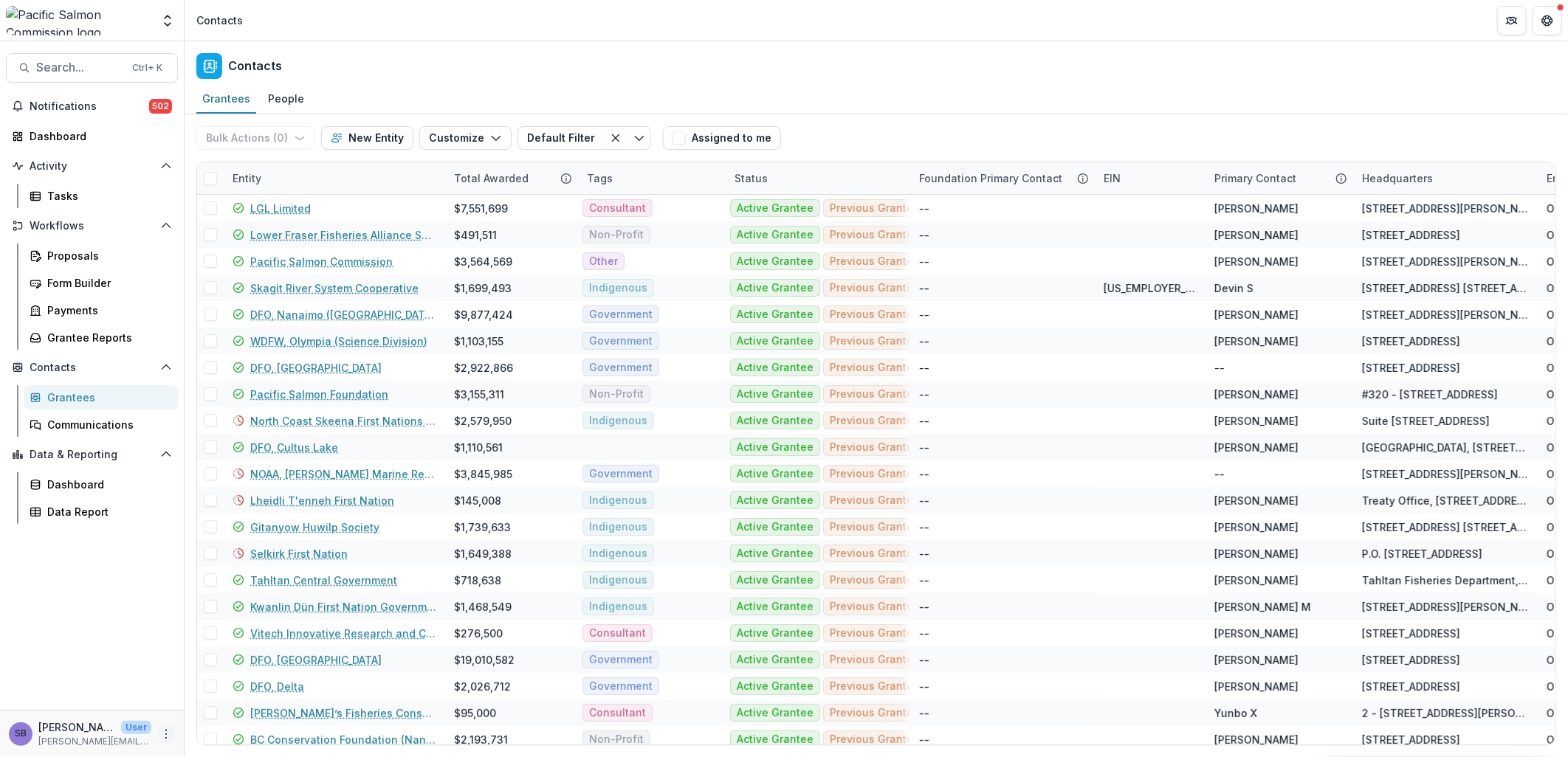
click at [163, 727] on button "More" at bounding box center [166, 735] width 18 height 18
click at [224, 704] on link "User Settings" at bounding box center [263, 702] width 158 height 24
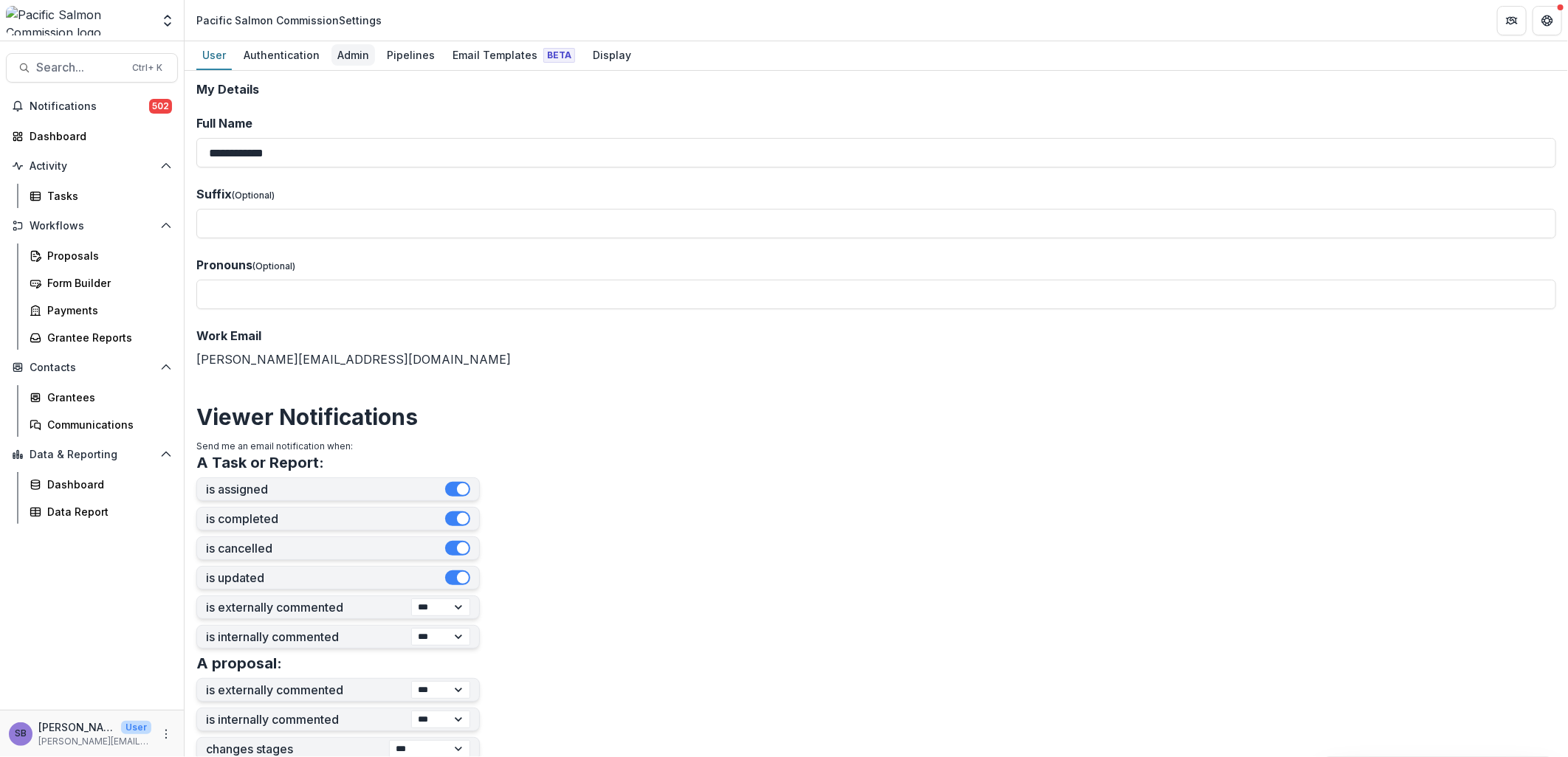
click at [359, 49] on div "Admin" at bounding box center [353, 55] width 44 height 21
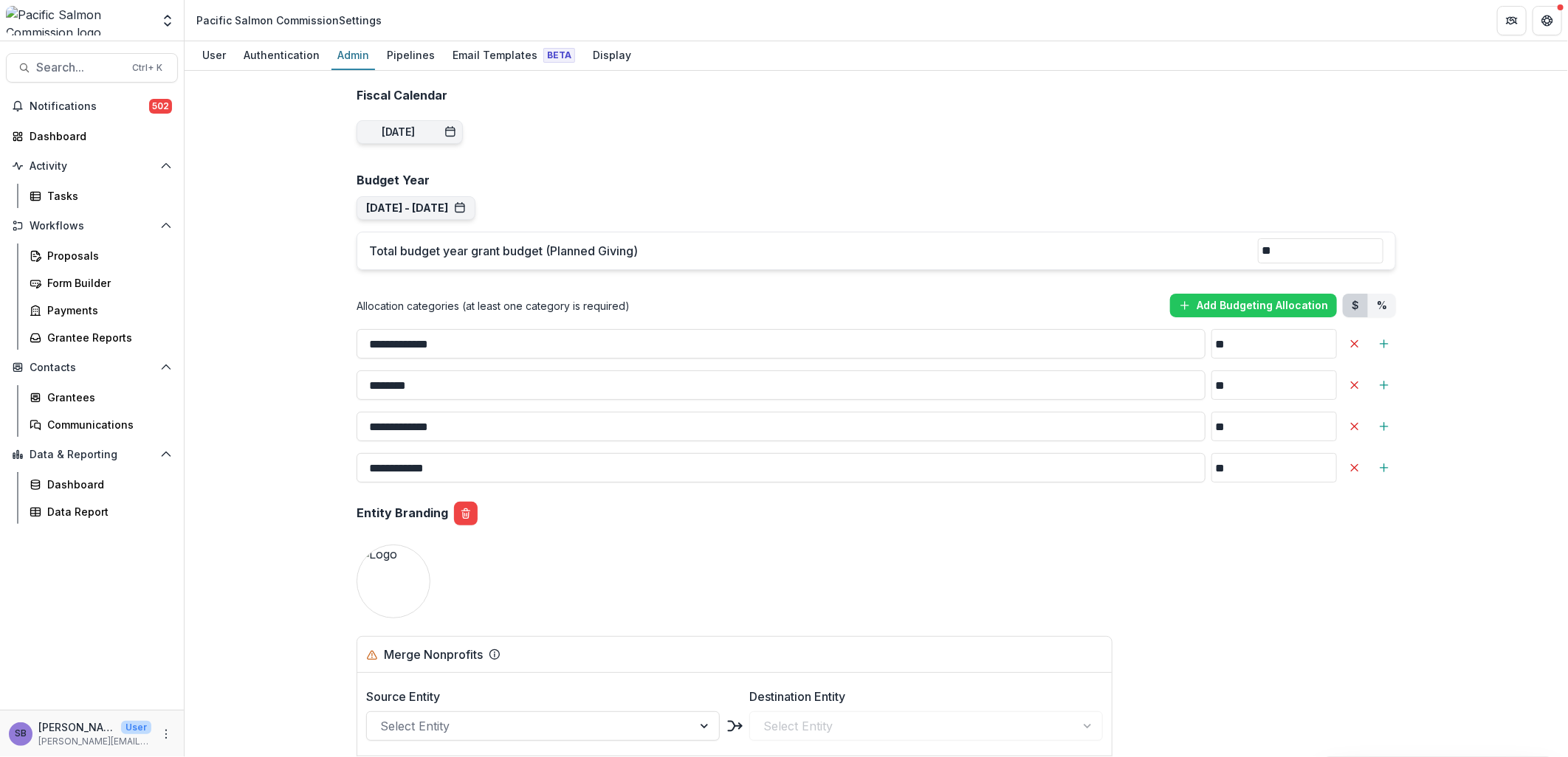
scroll to position [1311, 0]
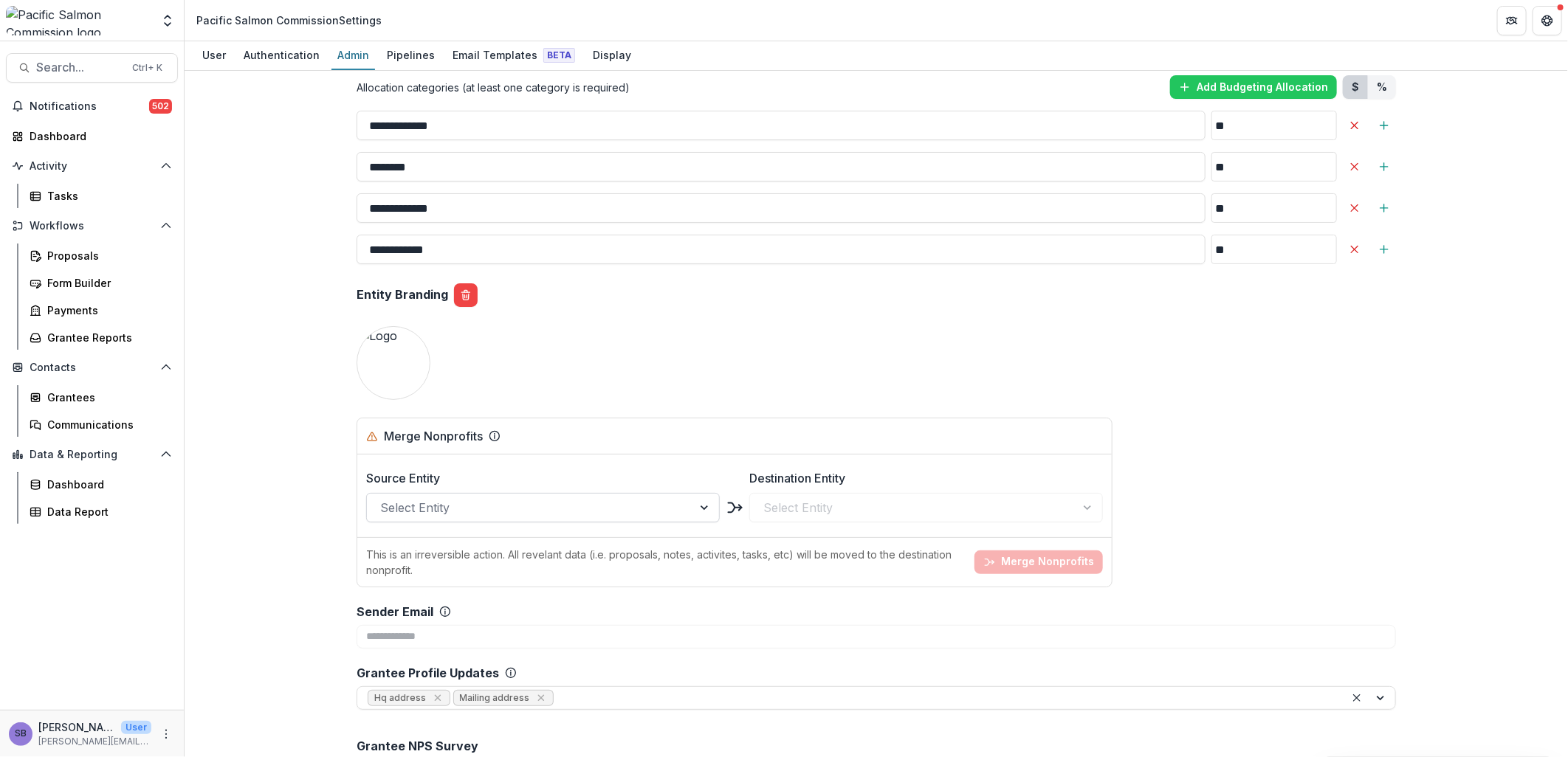
click at [458, 500] on div at bounding box center [529, 507] width 299 height 20
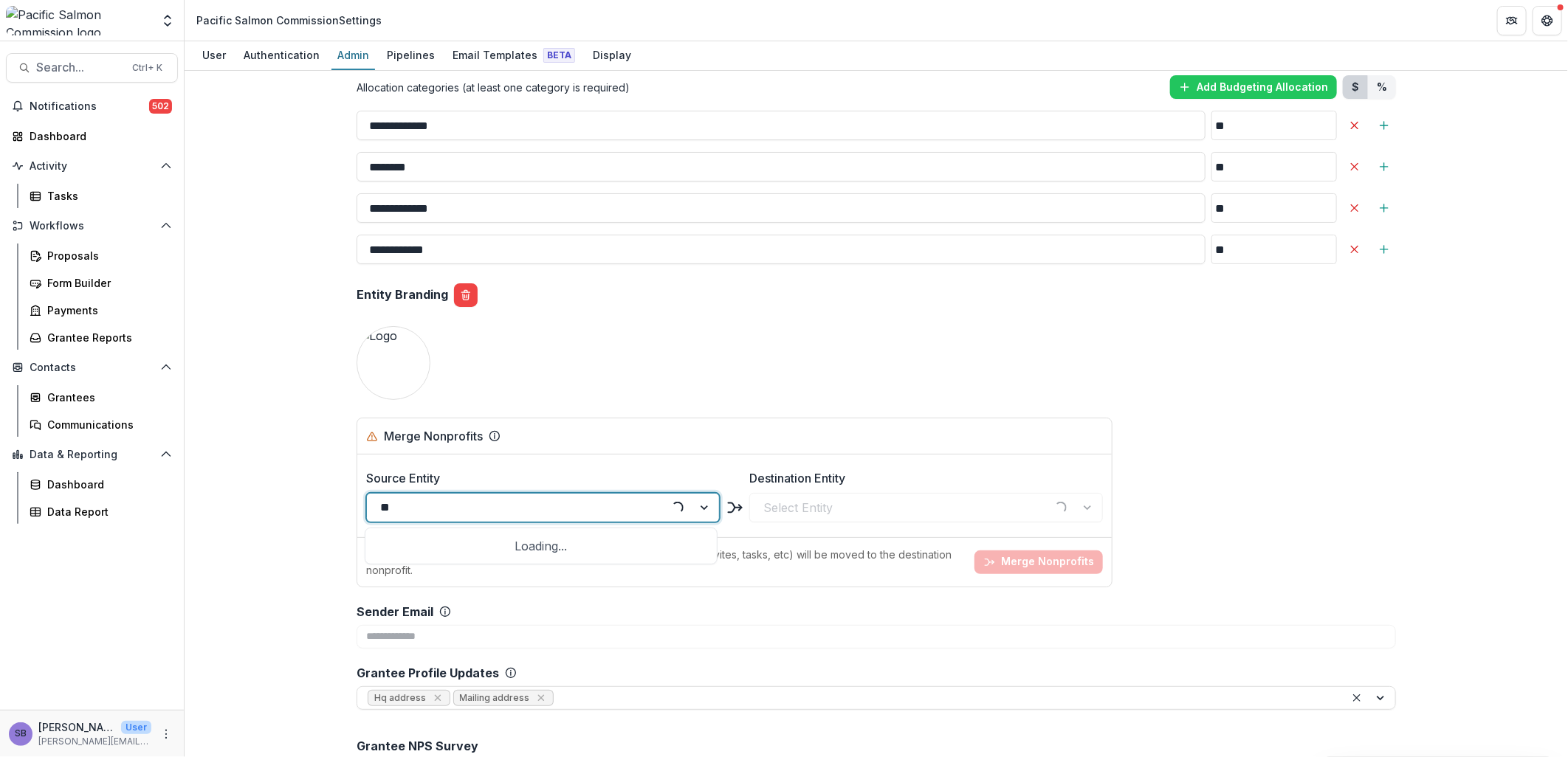
type input "***"
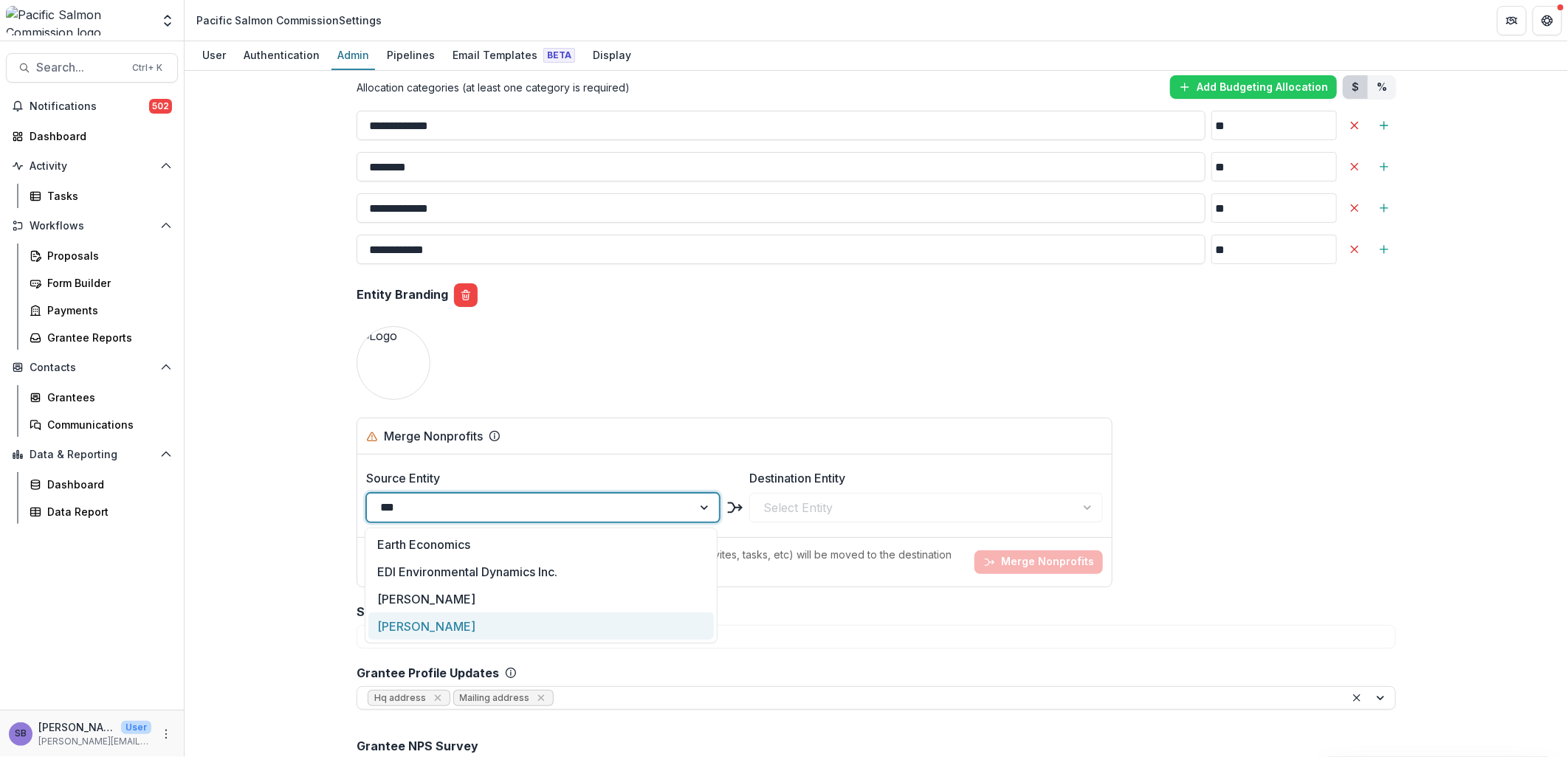
click at [431, 629] on div "Michael Folkes" at bounding box center [542, 626] width 346 height 28
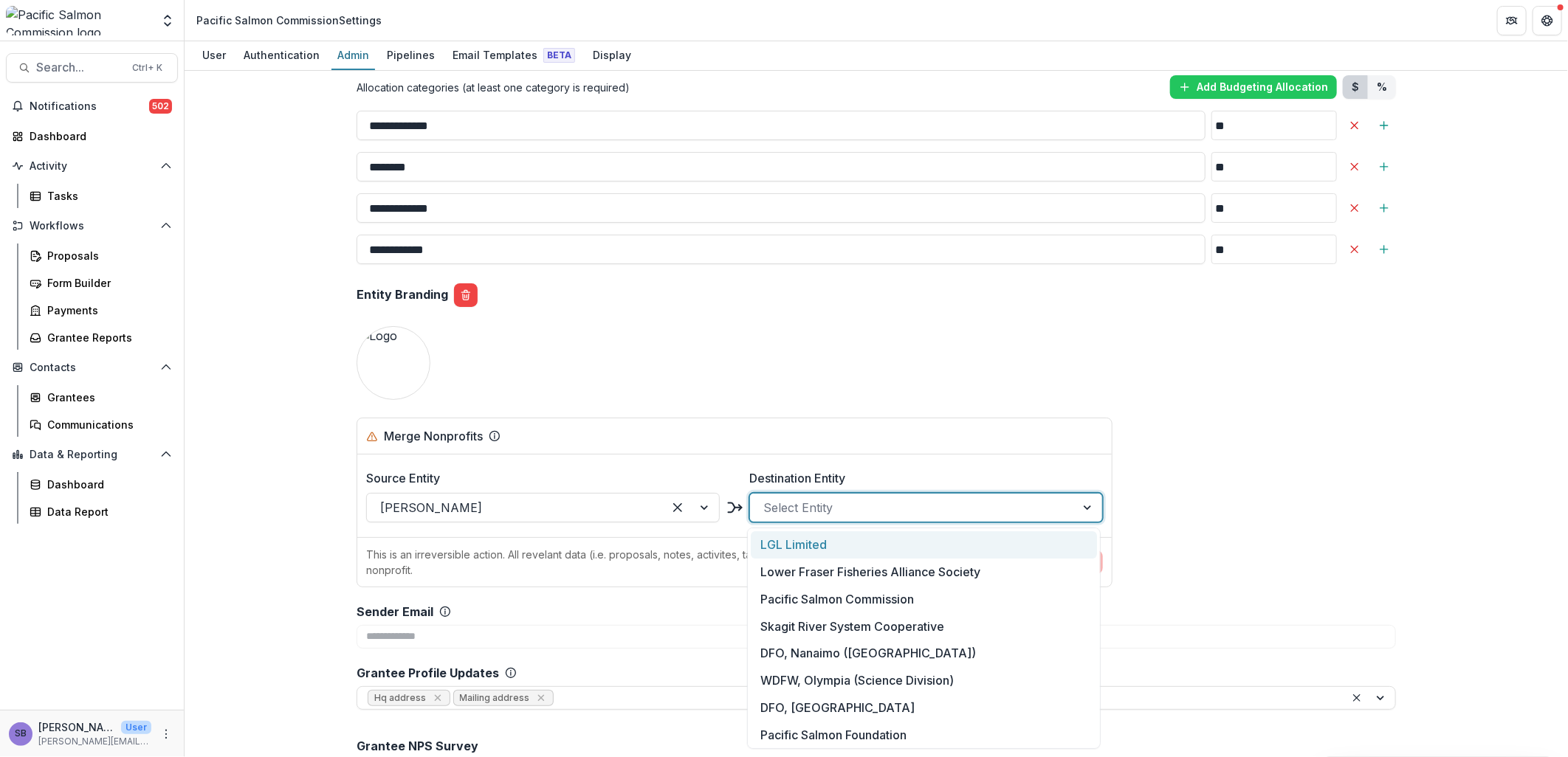
click at [805, 511] on div at bounding box center [912, 507] width 299 height 20
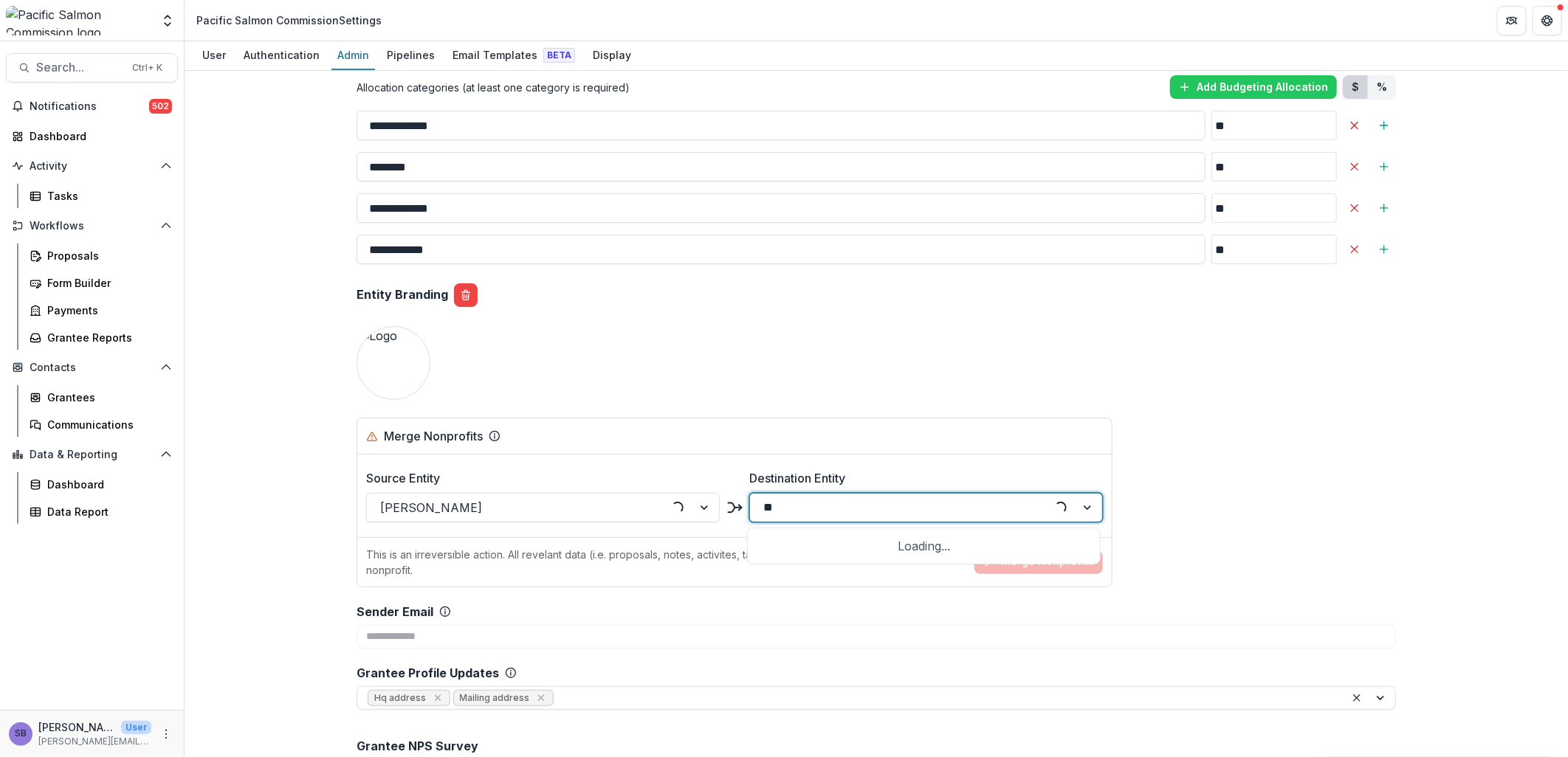
type input "***"
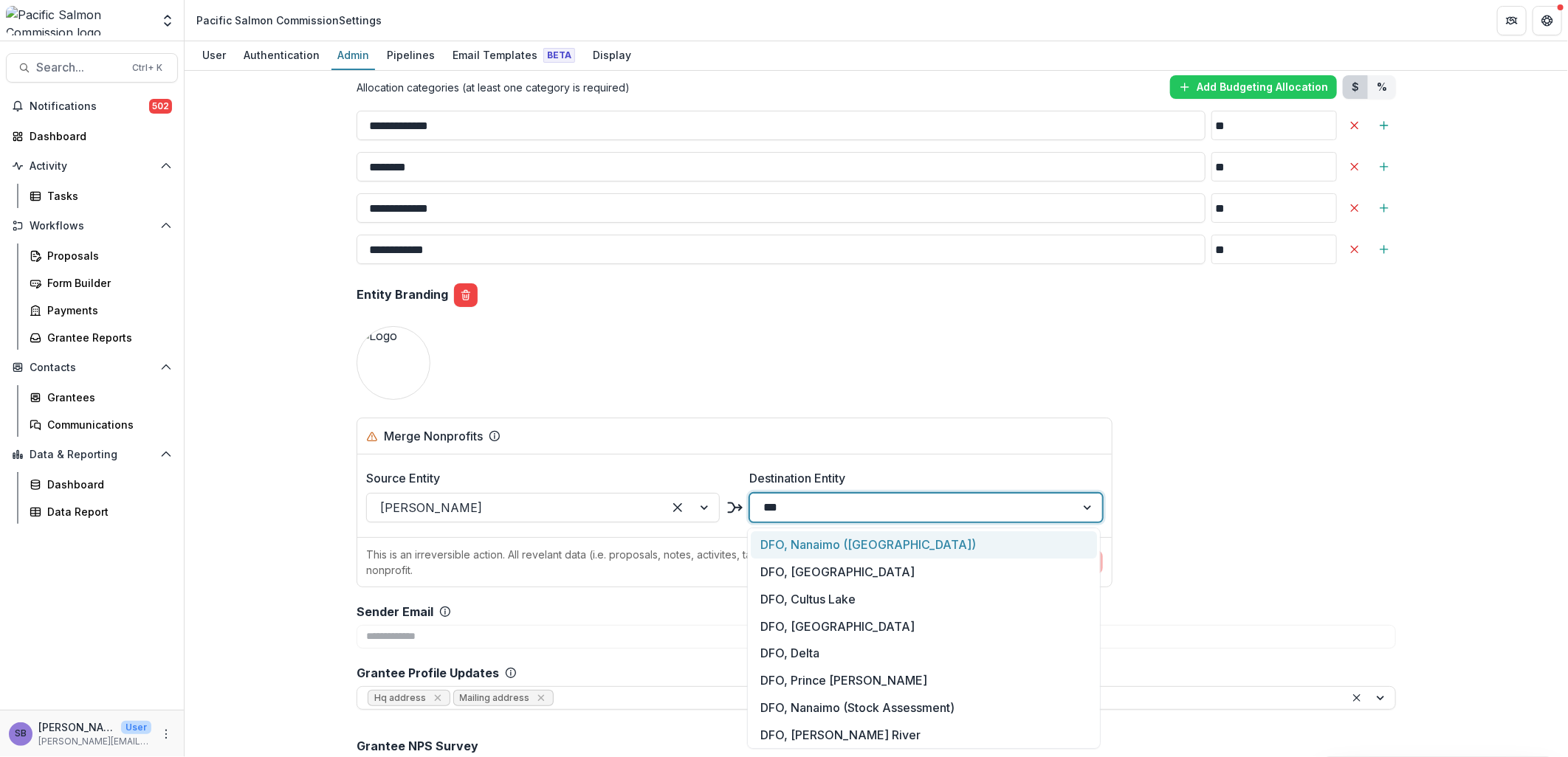
click at [832, 547] on div "DFO, Nanaimo (Pacific Biological Station)" at bounding box center [924, 545] width 346 height 28
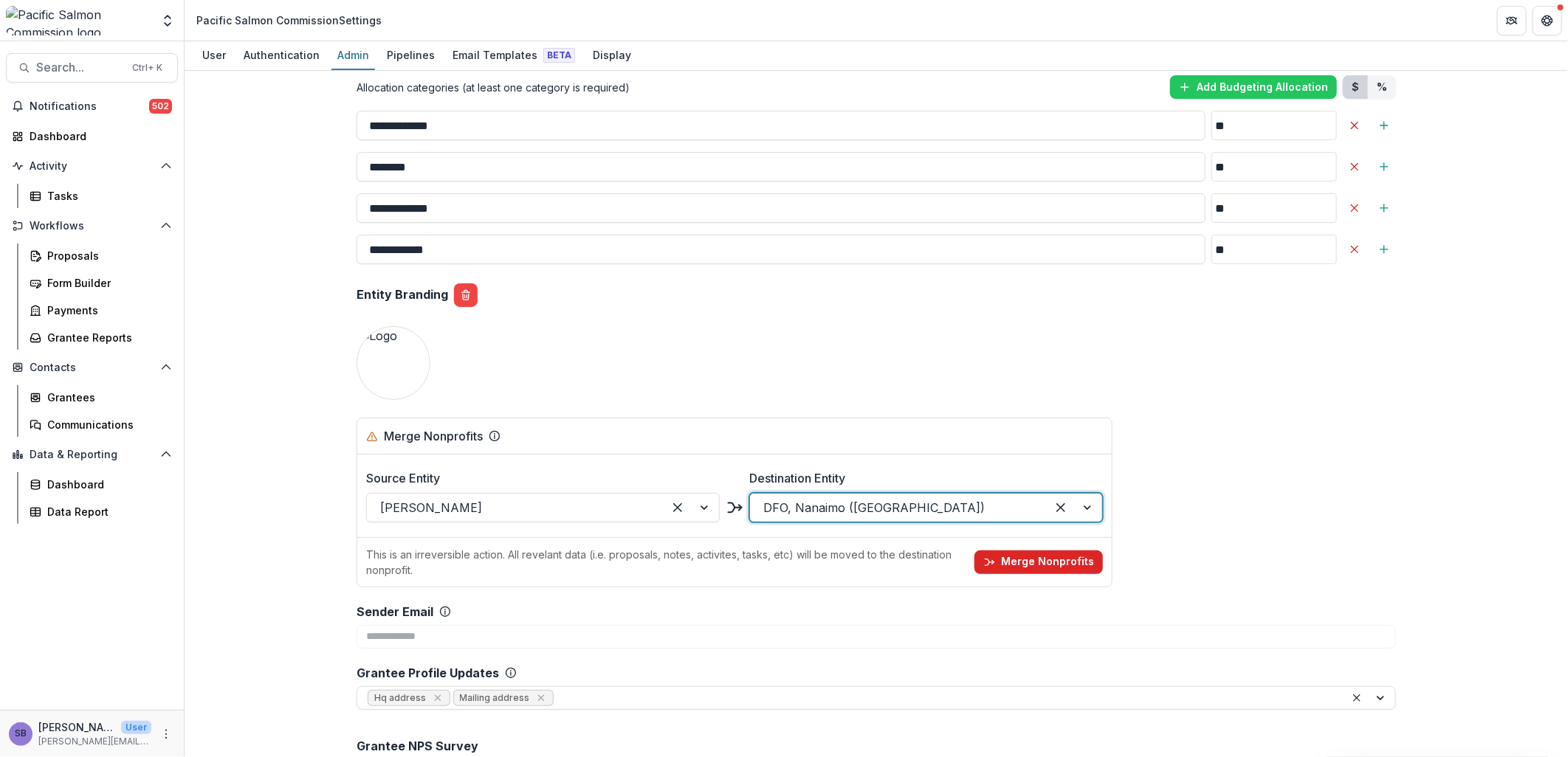
click at [1028, 553] on button "Merge Nonprofits" at bounding box center [1039, 562] width 129 height 24
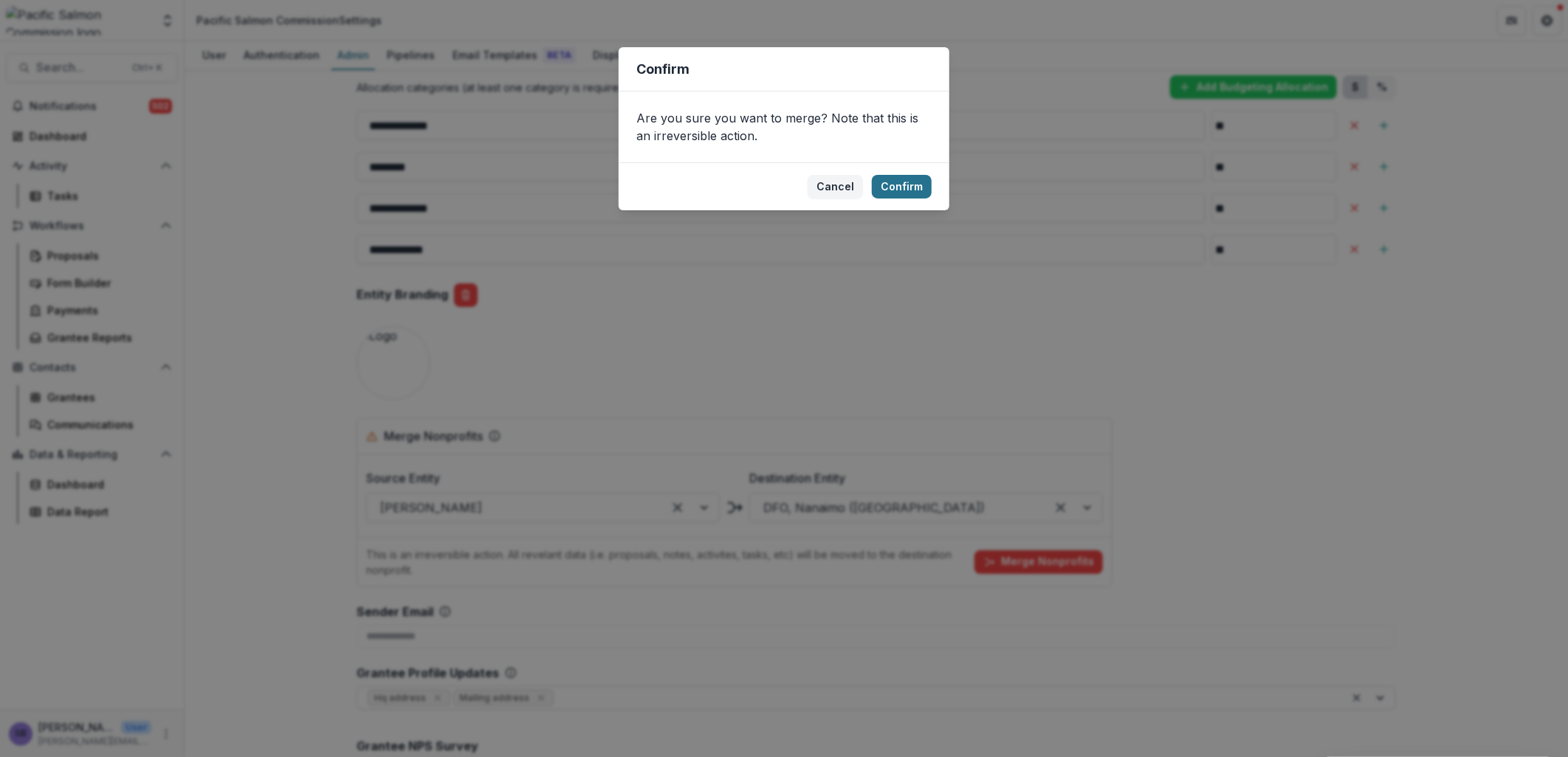
click at [905, 179] on button "Confirm" at bounding box center [901, 187] width 60 height 24
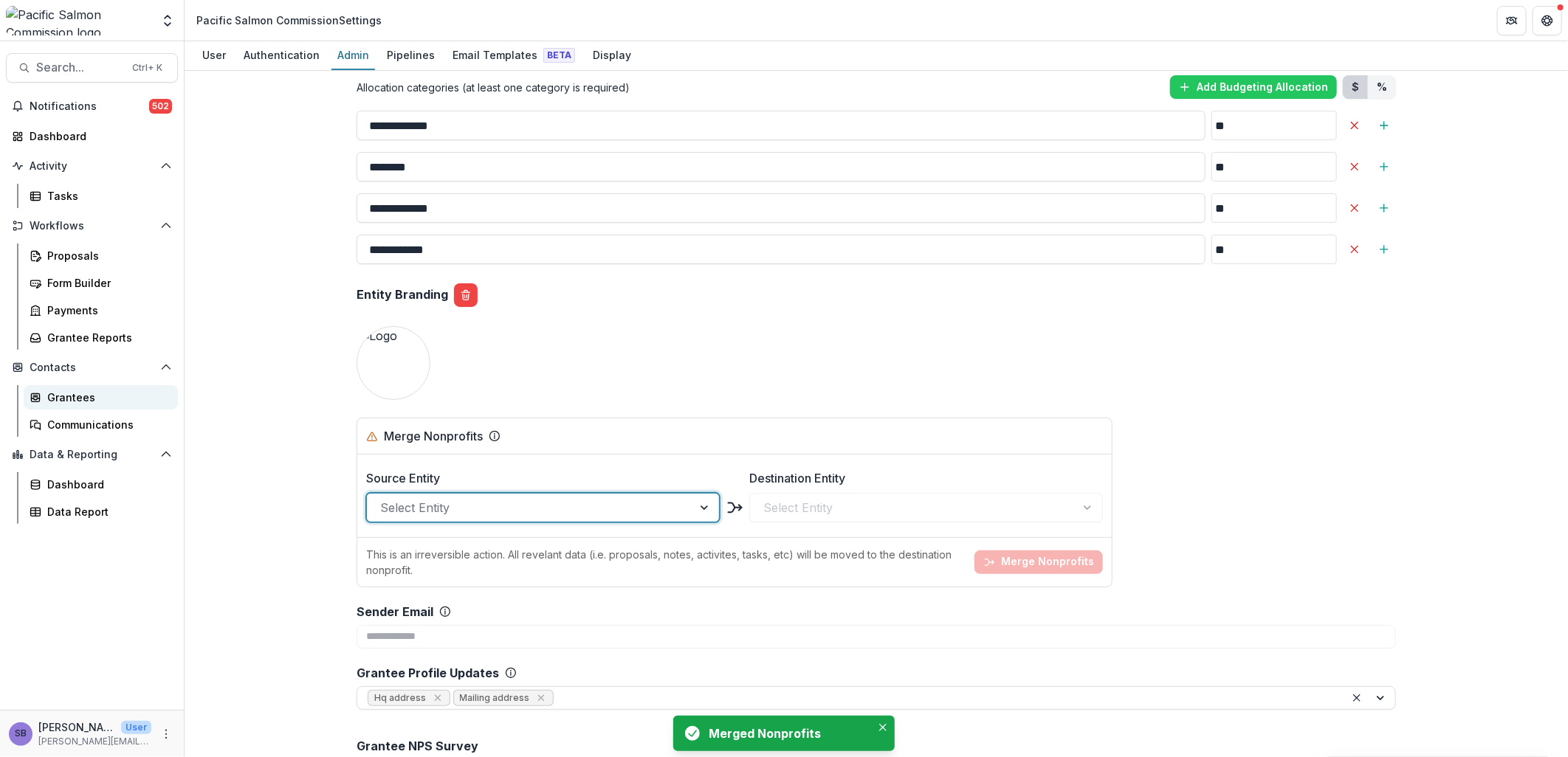
click at [92, 395] on div "Grantees" at bounding box center [107, 397] width 119 height 15
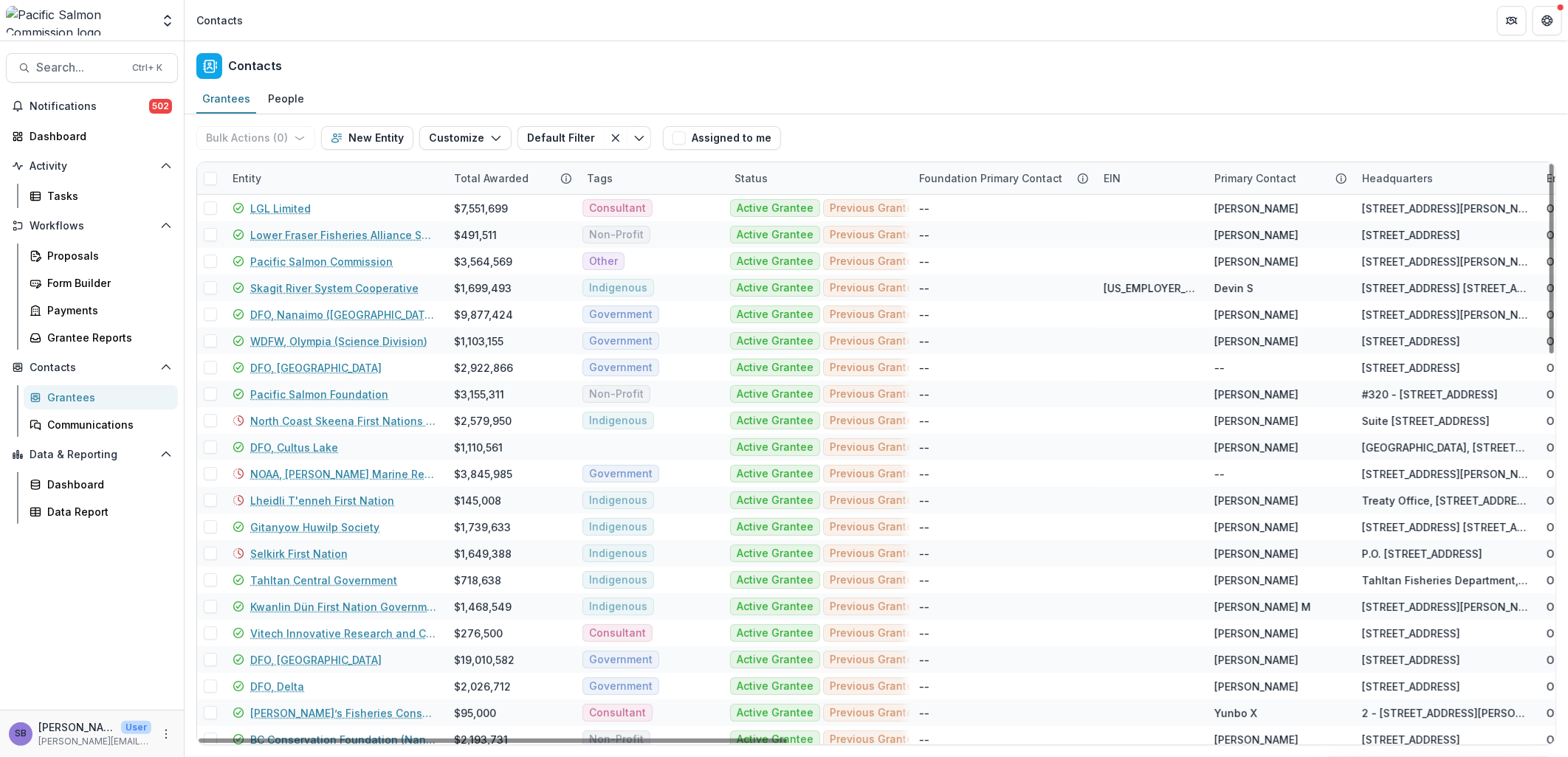
click at [315, 179] on div "Entity" at bounding box center [334, 179] width 221 height 32
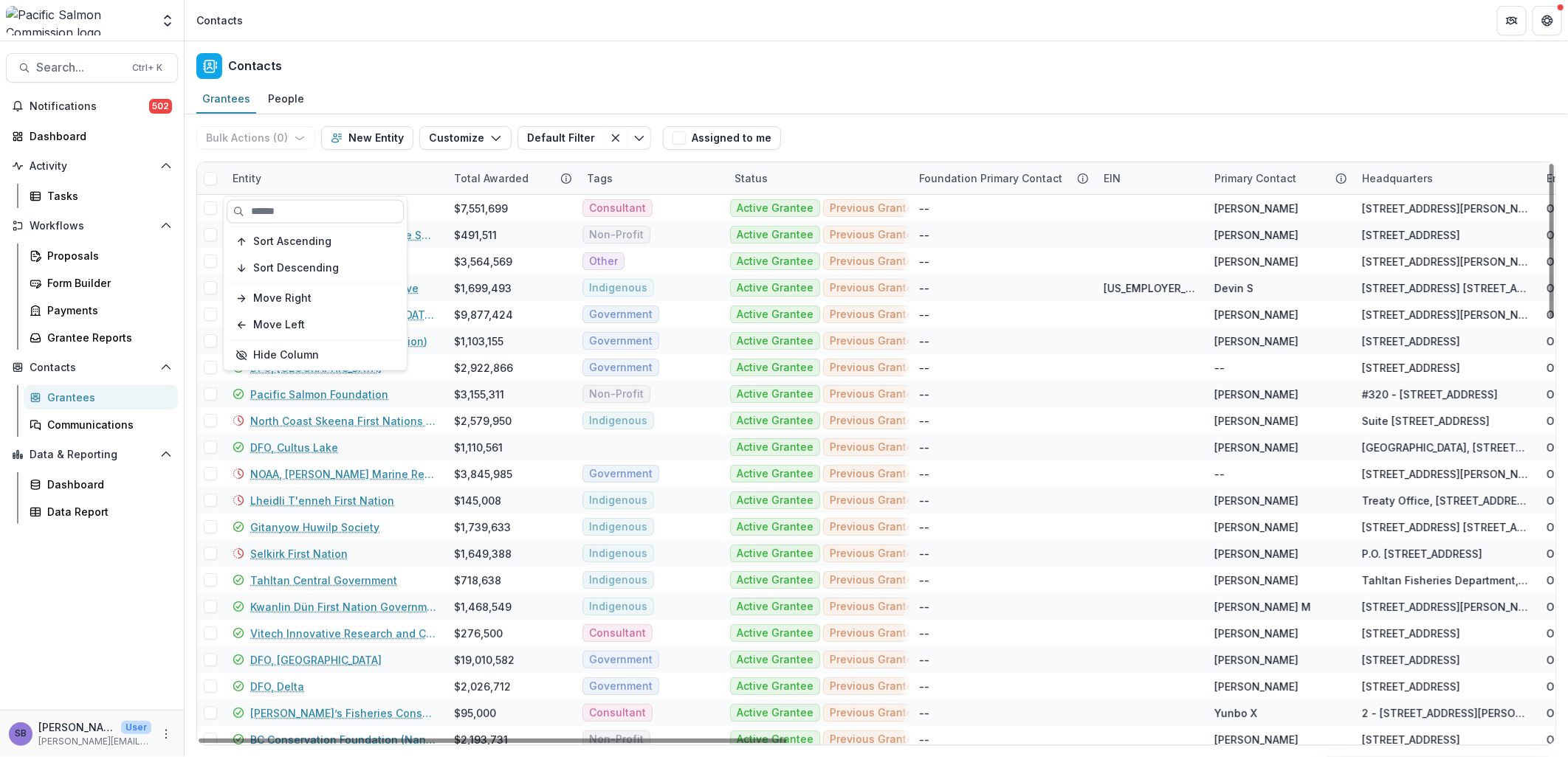
click at [303, 216] on input at bounding box center [314, 211] width 177 height 24
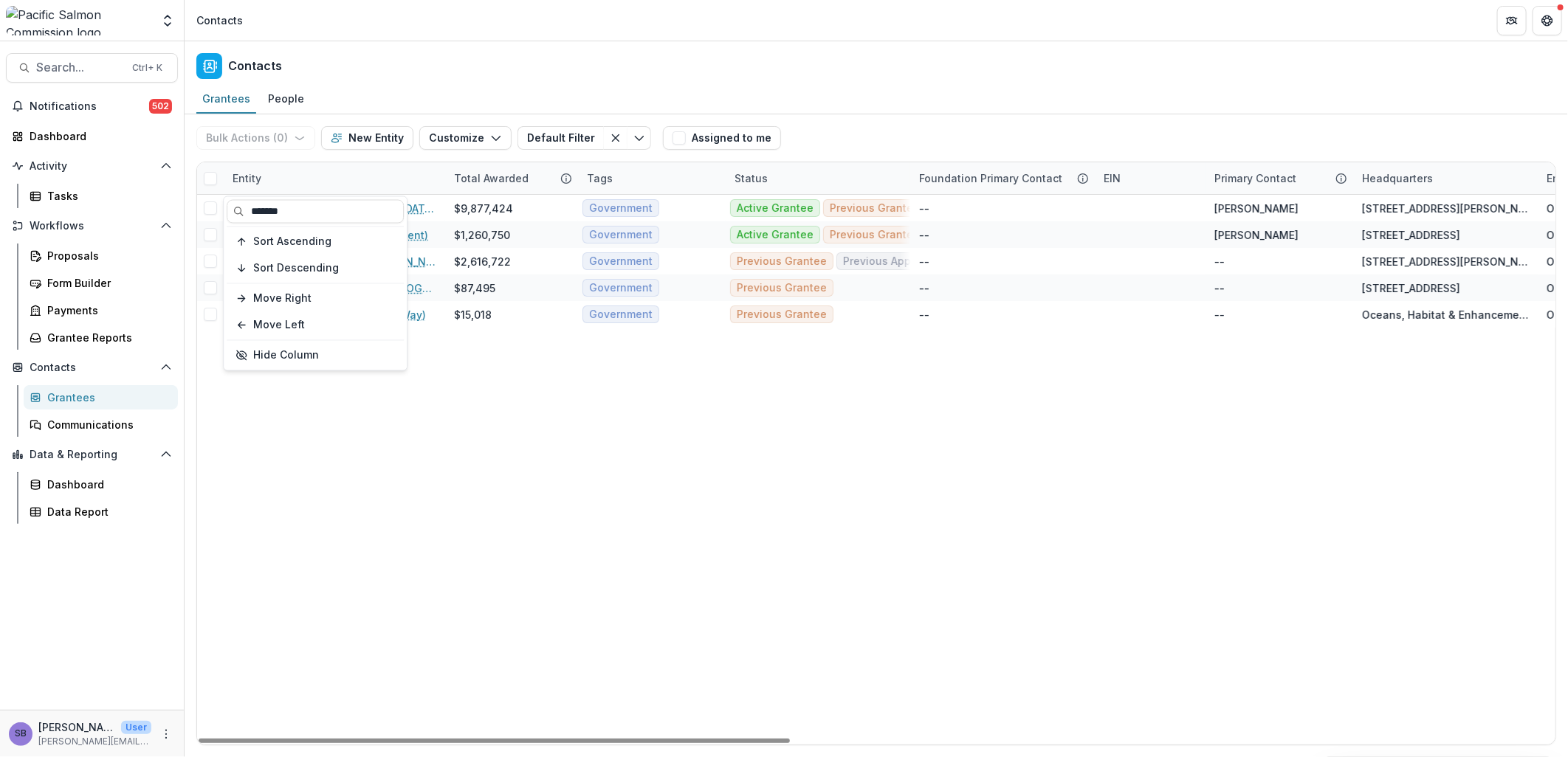
type input "*******"
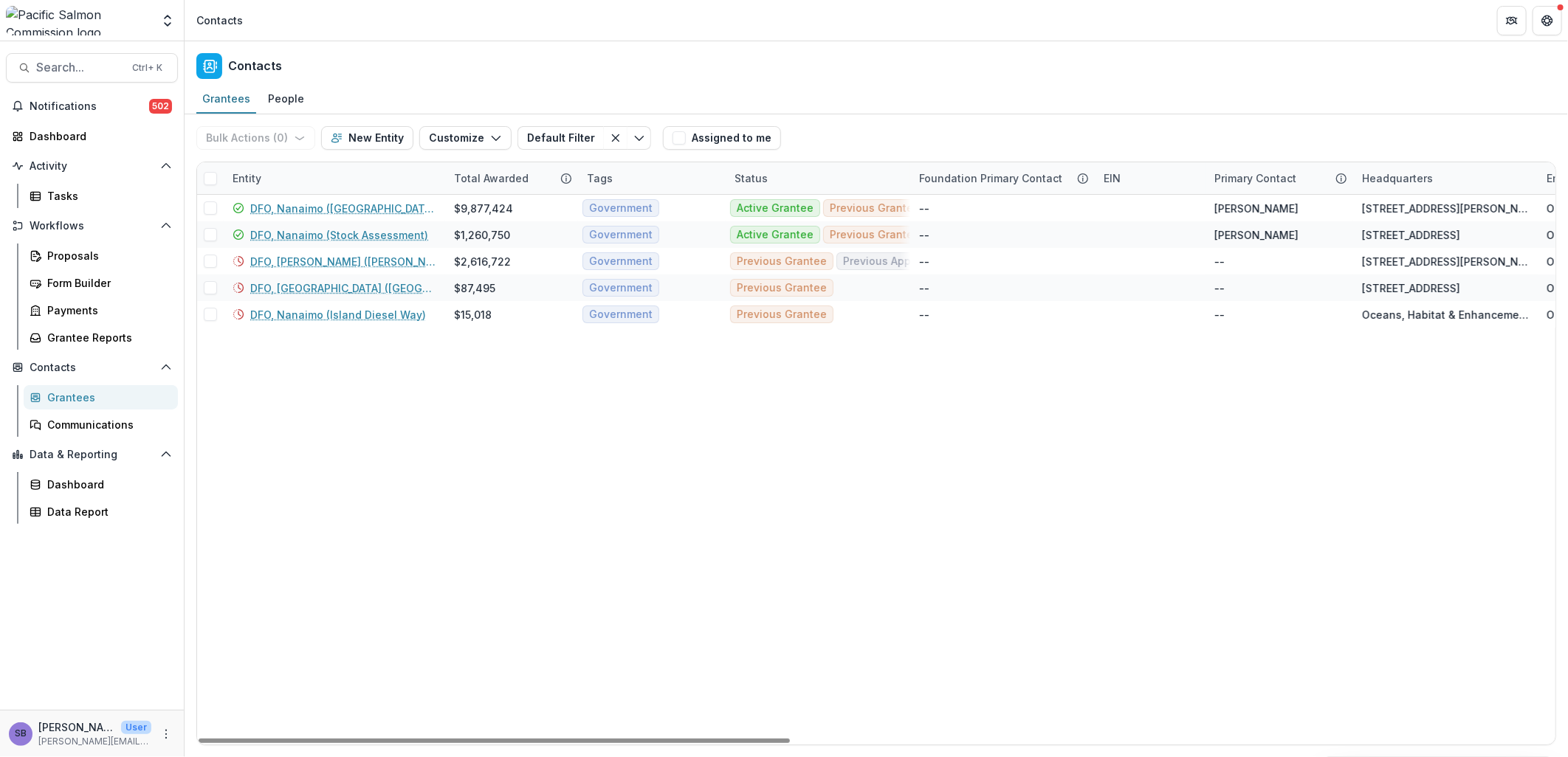
click at [837, 116] on div "Bulk Actions ( 0 ) Send Email Create Proposals Create Tasks New Entity Customiz…" at bounding box center [876, 138] width 1359 height 47
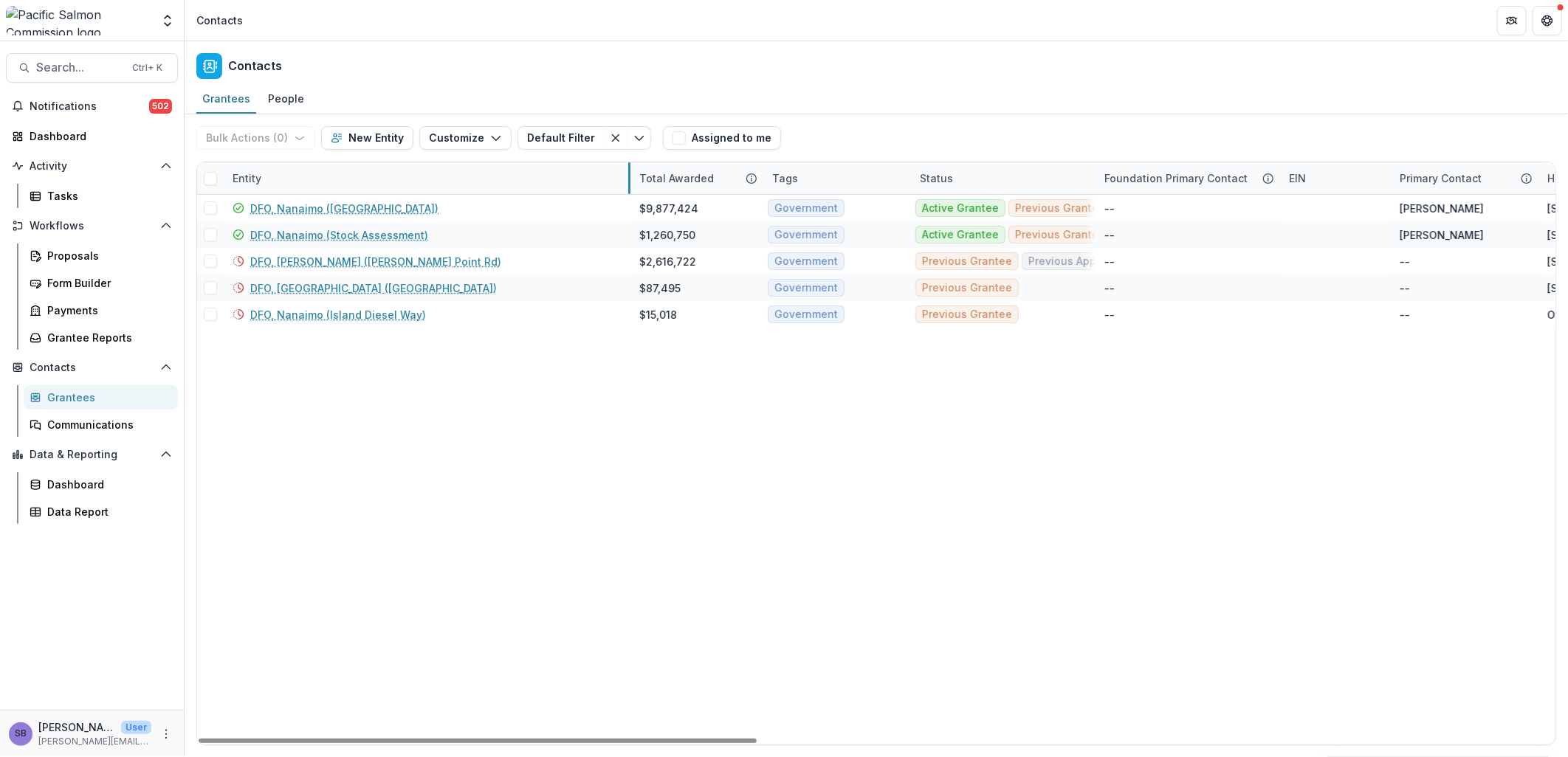
drag, startPoint x: 443, startPoint y: 171, endPoint x: 629, endPoint y: 171, distance: 186.0
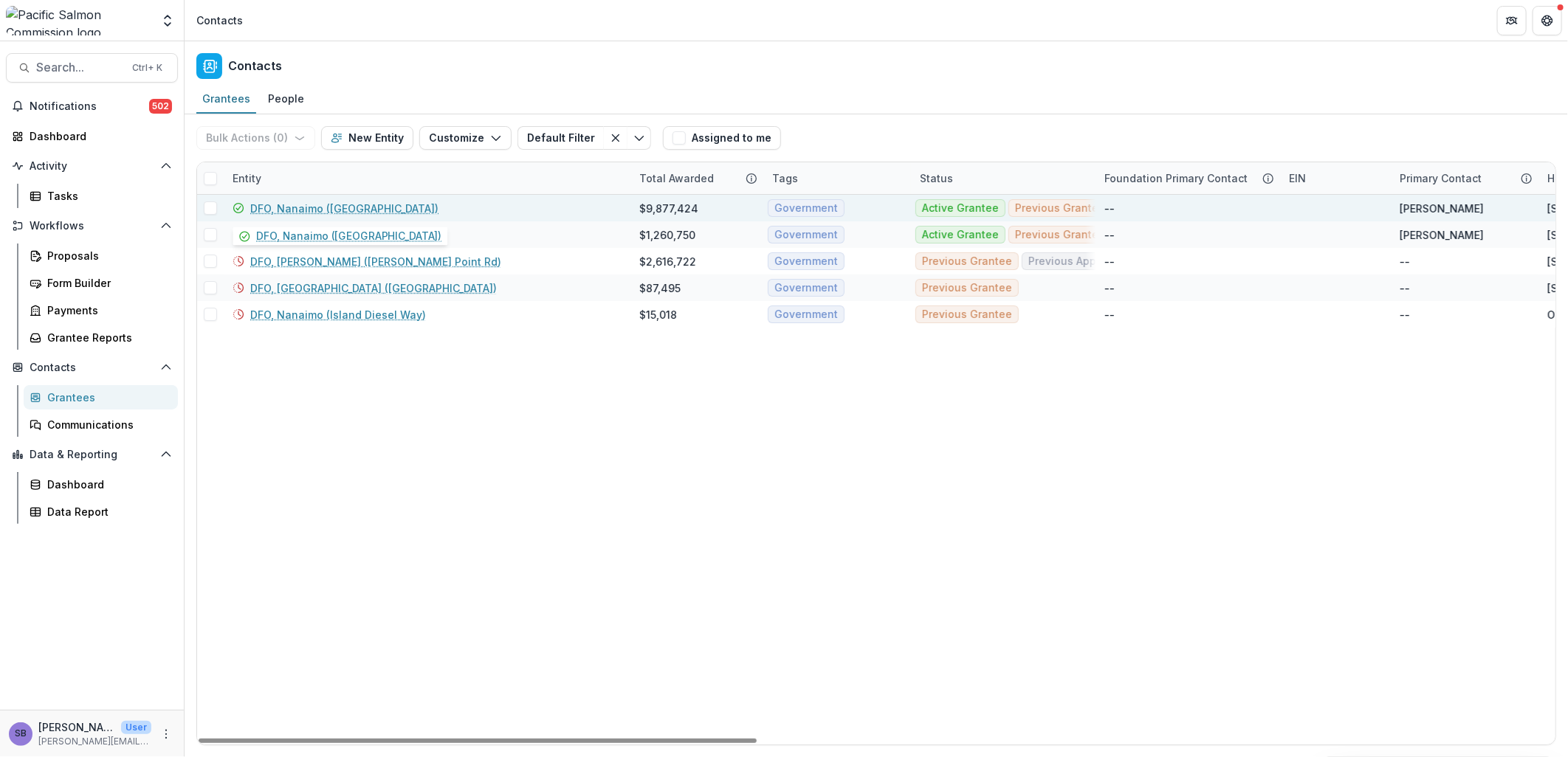
click at [378, 211] on link "DFO, Nanaimo (Pacific Biological Station)" at bounding box center [345, 208] width 188 height 15
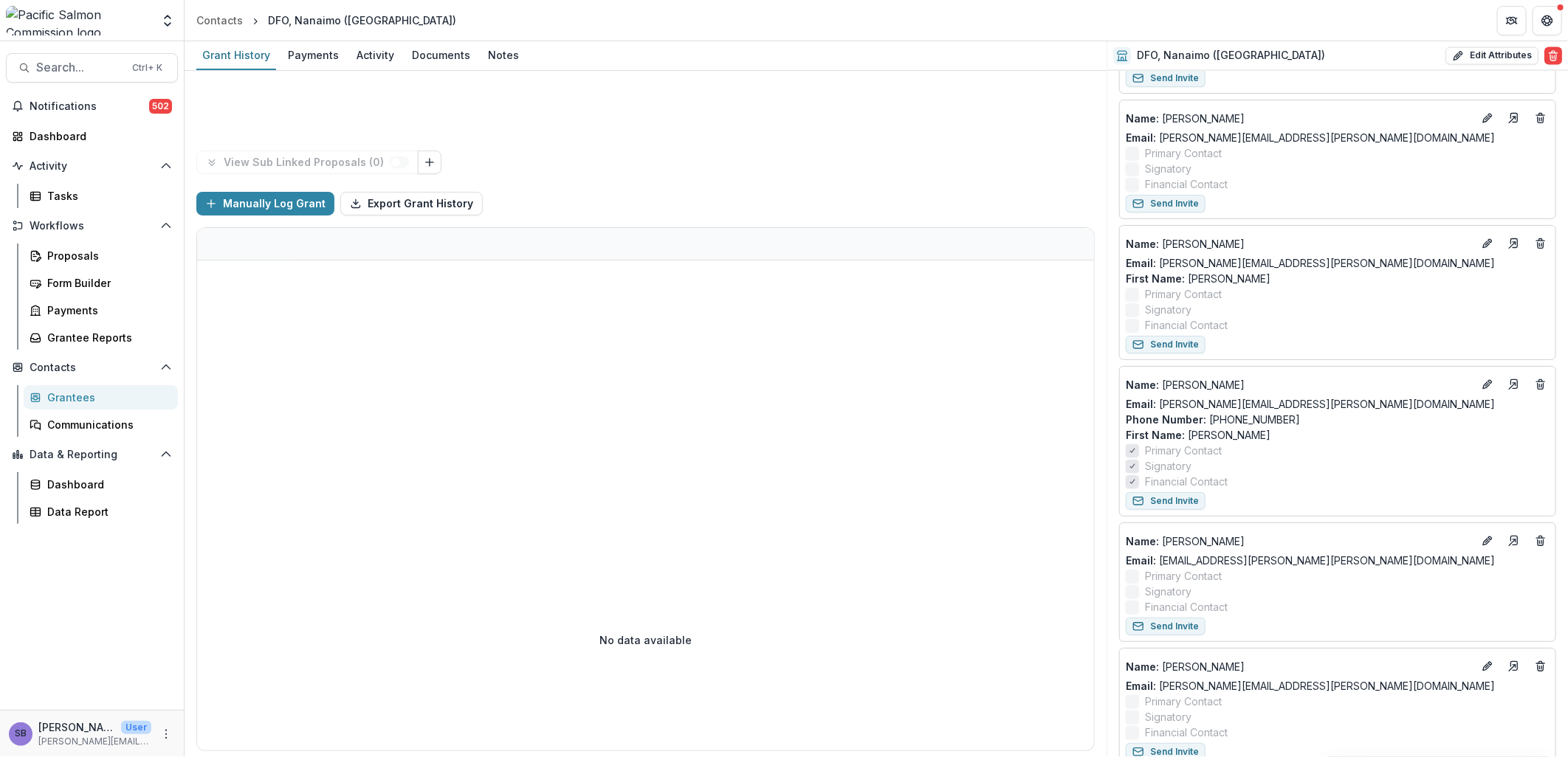
scroll to position [1749, 0]
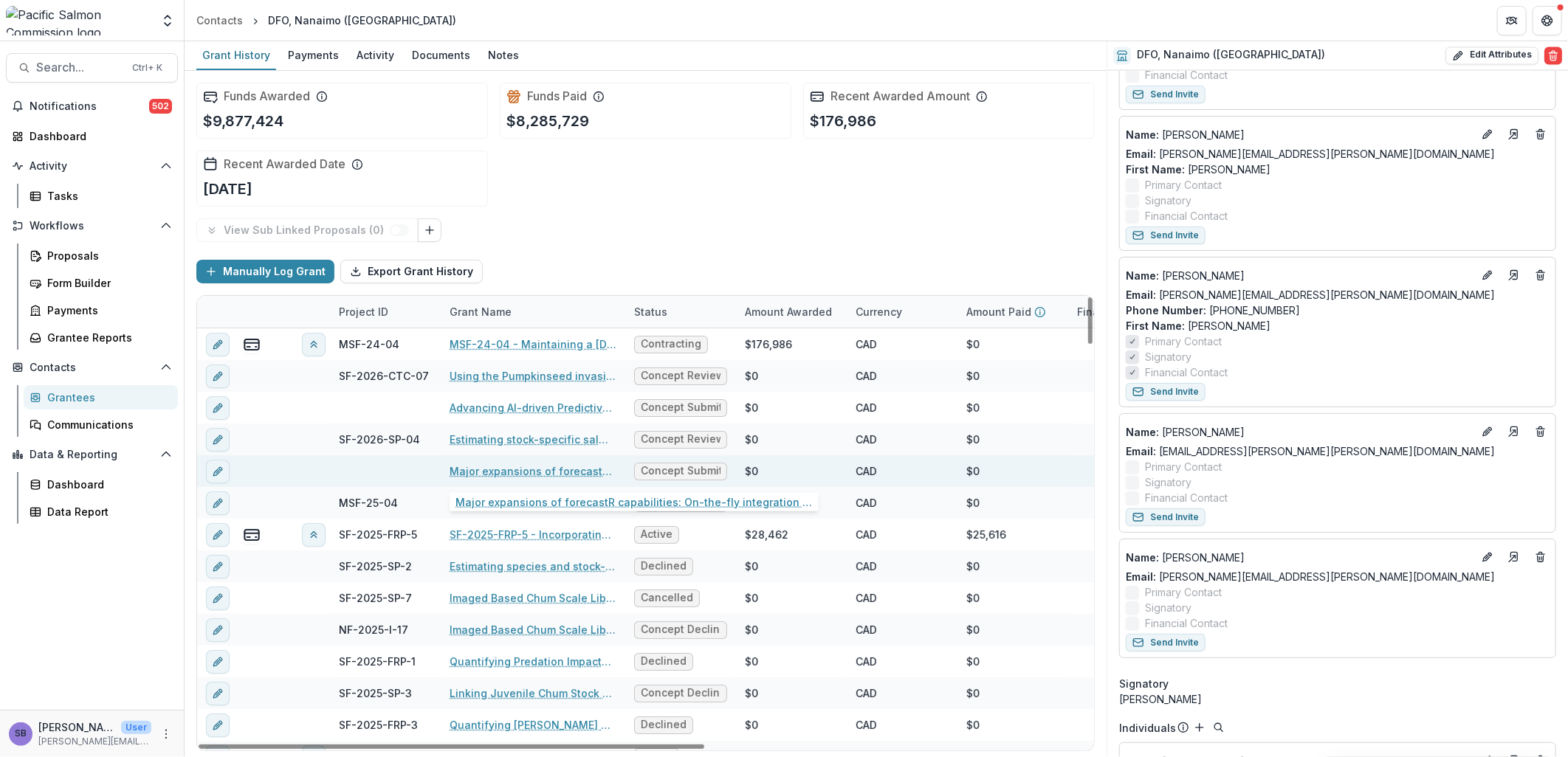
click at [519, 470] on link "Major expansions of forecastR capabilities: On-the-fly integration of user-deve…" at bounding box center [533, 471] width 167 height 15
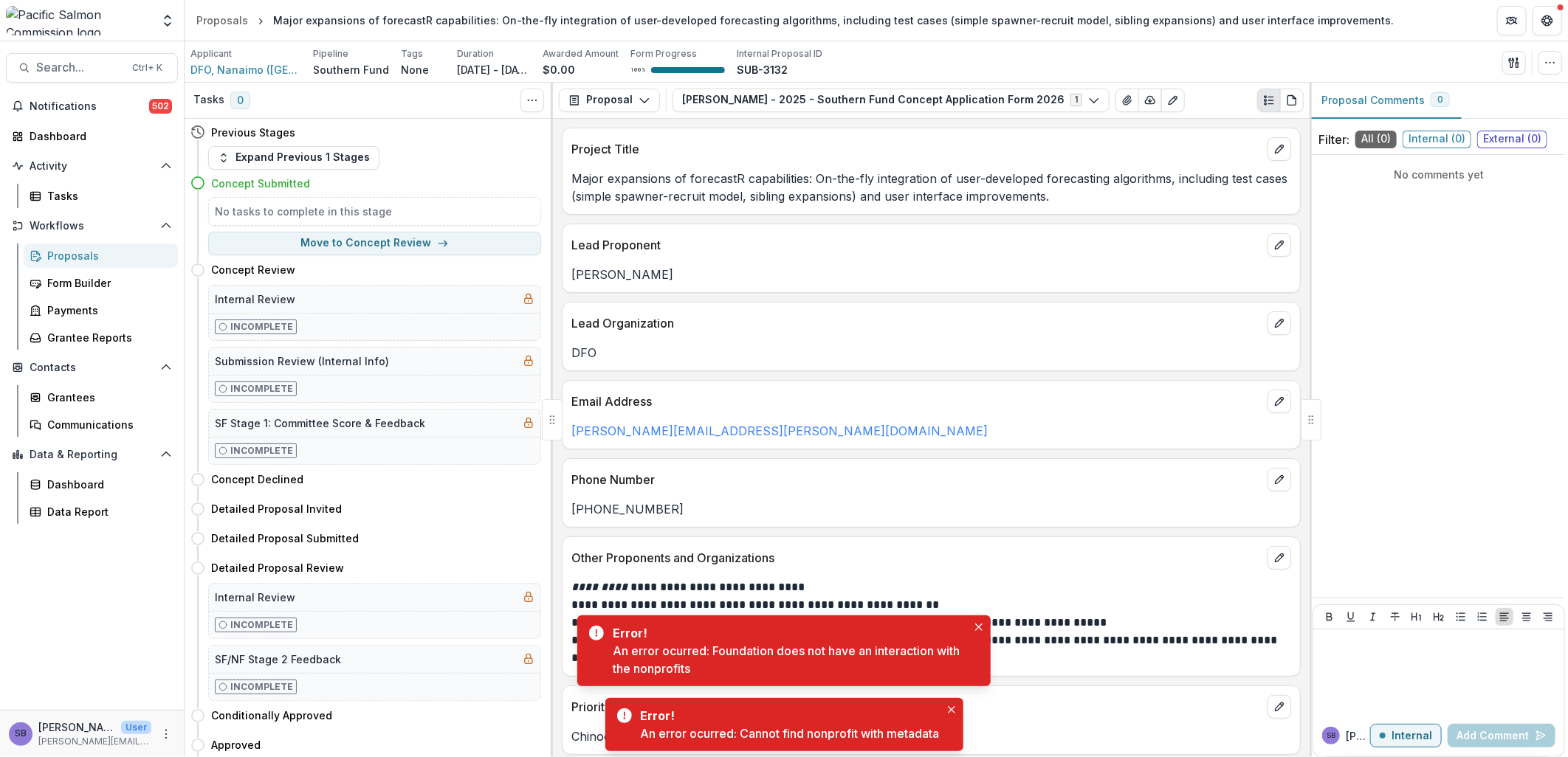
click at [1029, 530] on div "**********" at bounding box center [931, 438] width 757 height 639
click at [976, 626] on icon "Close" at bounding box center [979, 627] width 7 height 7
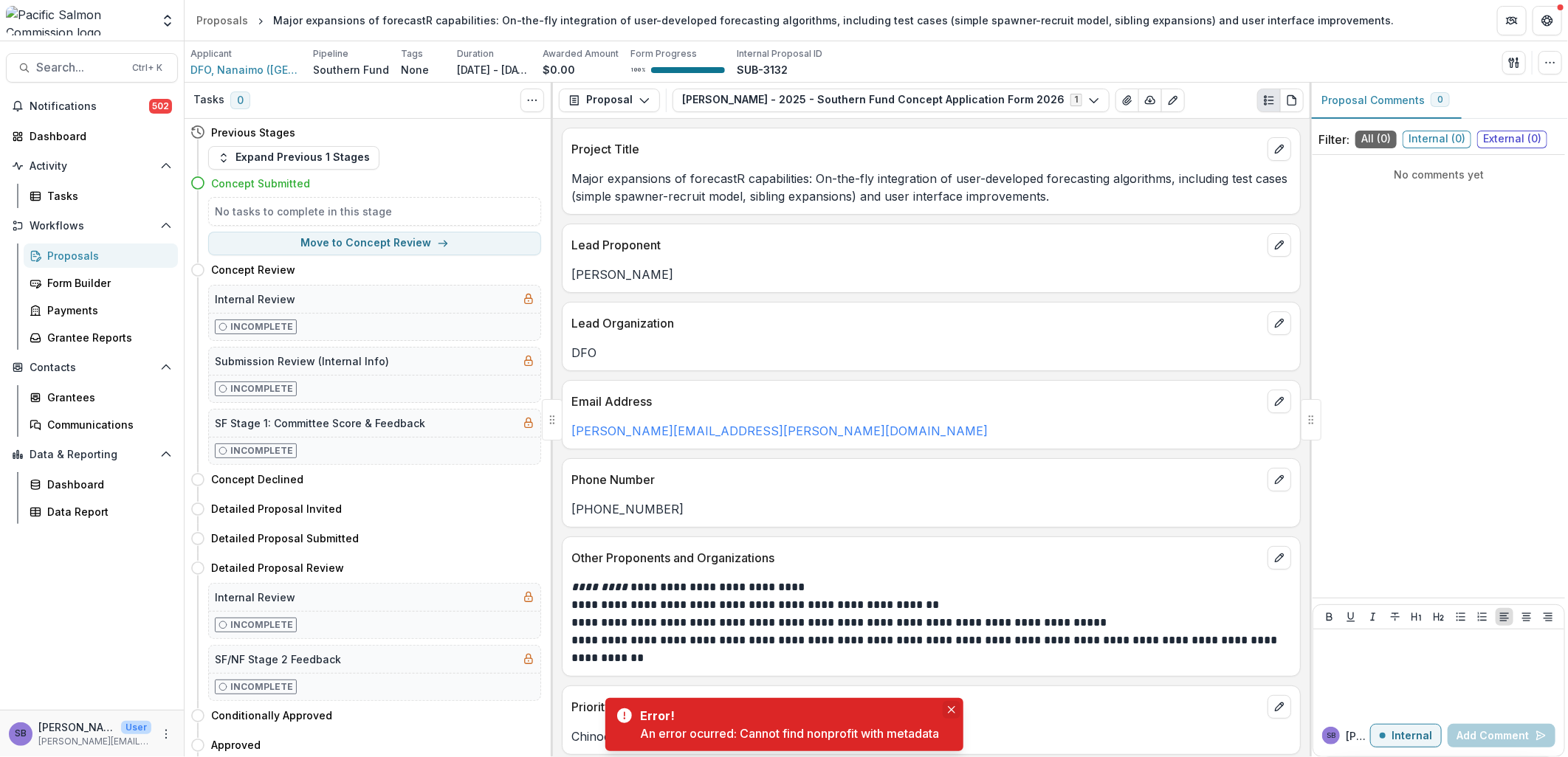
click at [951, 709] on icon "Close" at bounding box center [951, 710] width 7 height 7
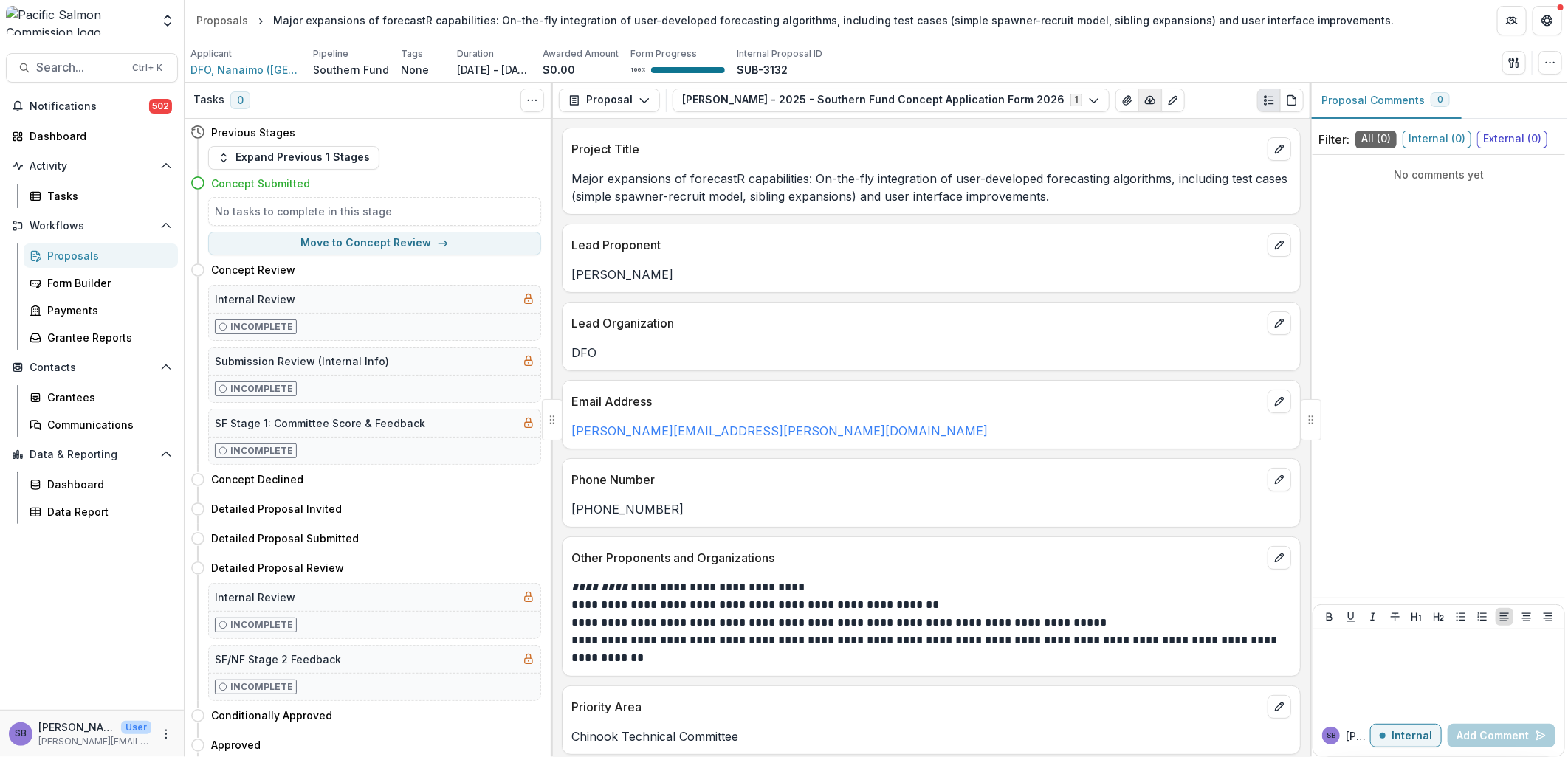
click at [1144, 102] on icon "button" at bounding box center [1150, 100] width 12 height 12
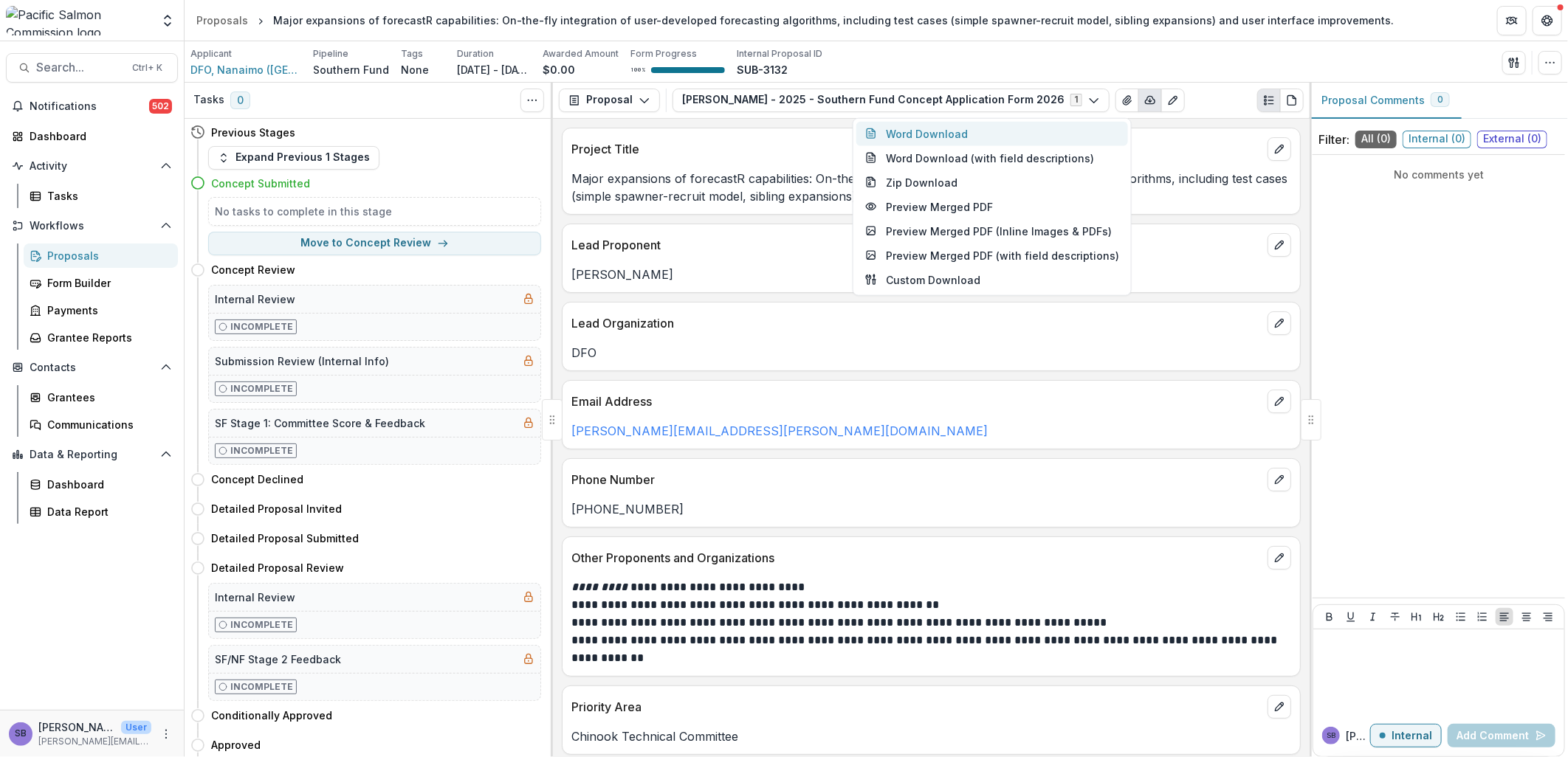
click at [960, 130] on button "Word Download" at bounding box center [992, 132] width 272 height 24
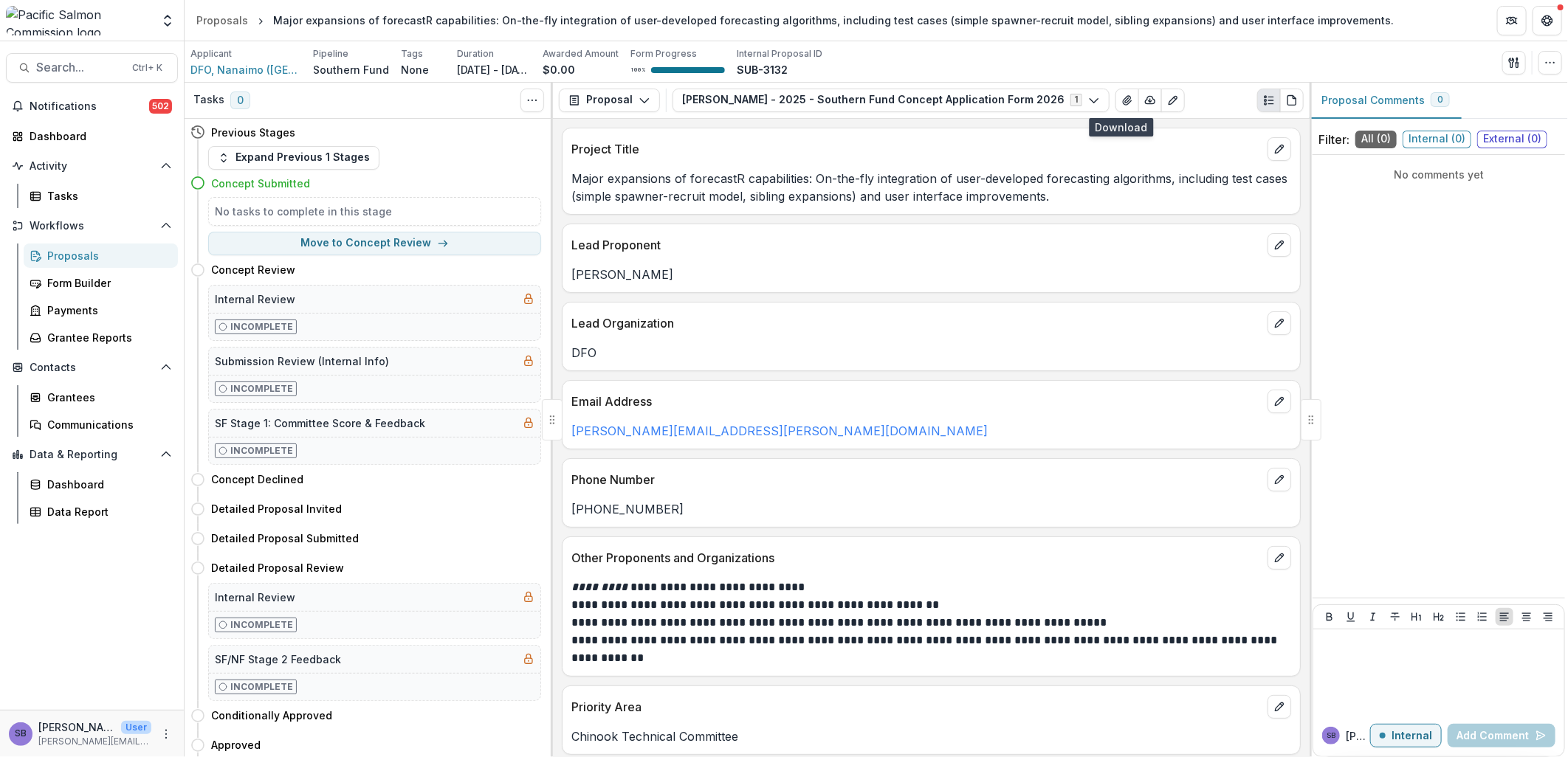
click at [894, 168] on div "Major expansions of forecastR capabilities: On-the-fly integration of user-deve…" at bounding box center [931, 183] width 737 height 44
drag, startPoint x: 806, startPoint y: 181, endPoint x: 604, endPoint y: 179, distance: 202.0
click at [604, 179] on p "Major expansions of forecastR capabilities: On-the-fly integration of user-deve…" at bounding box center [931, 187] width 720 height 36
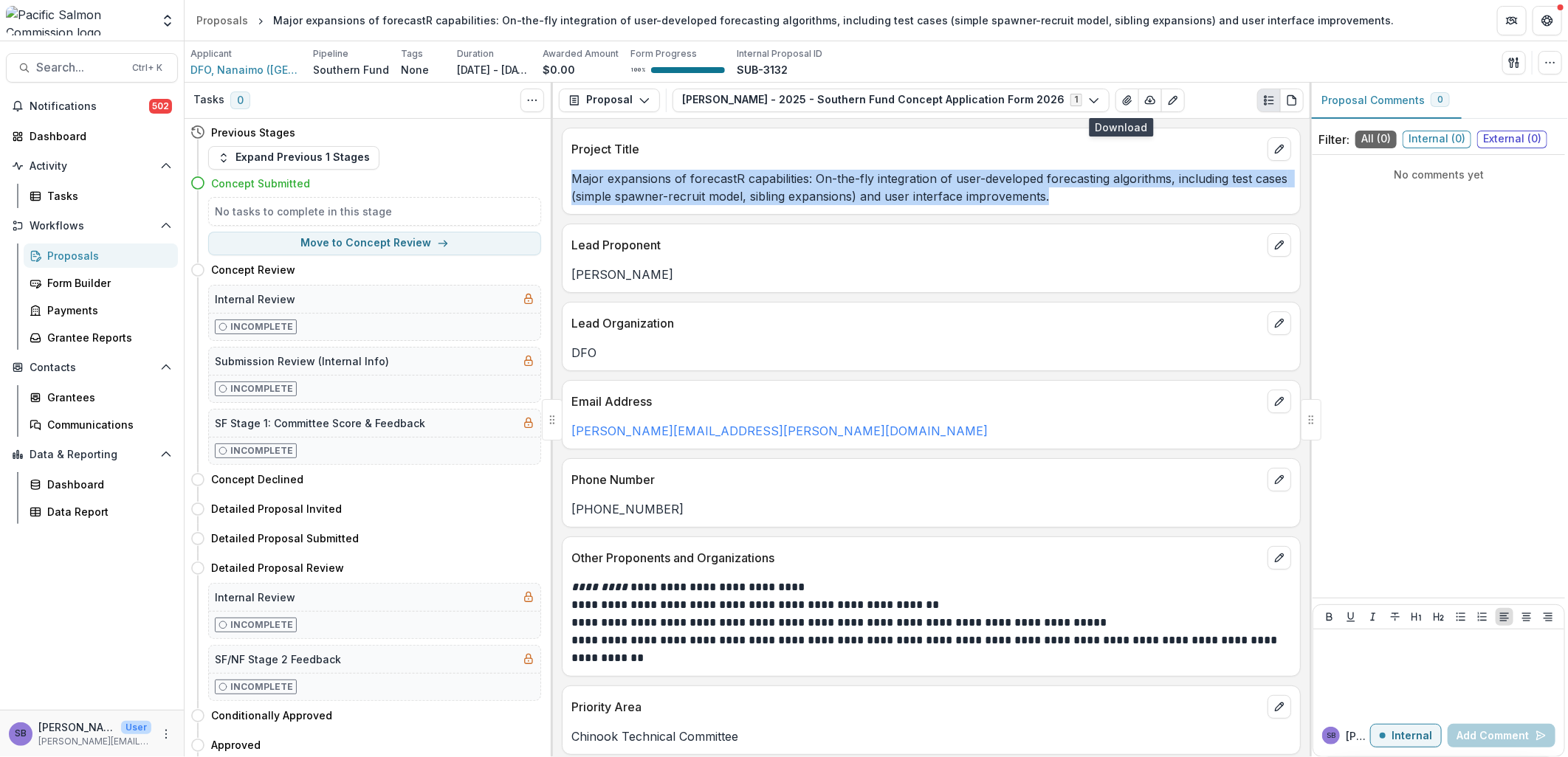
drag, startPoint x: 1086, startPoint y: 199, endPoint x: 571, endPoint y: 186, distance: 515.2
click at [571, 186] on p "Major expansions of forecastR capabilities: On-the-fly integration of user-deve…" at bounding box center [931, 187] width 720 height 36
copy p "Major expansions of forecastR capabilities: On-the-fly integration of user-deve…"
click at [445, 247] on button "Move to Concept Review" at bounding box center [374, 243] width 333 height 24
select select "**********"
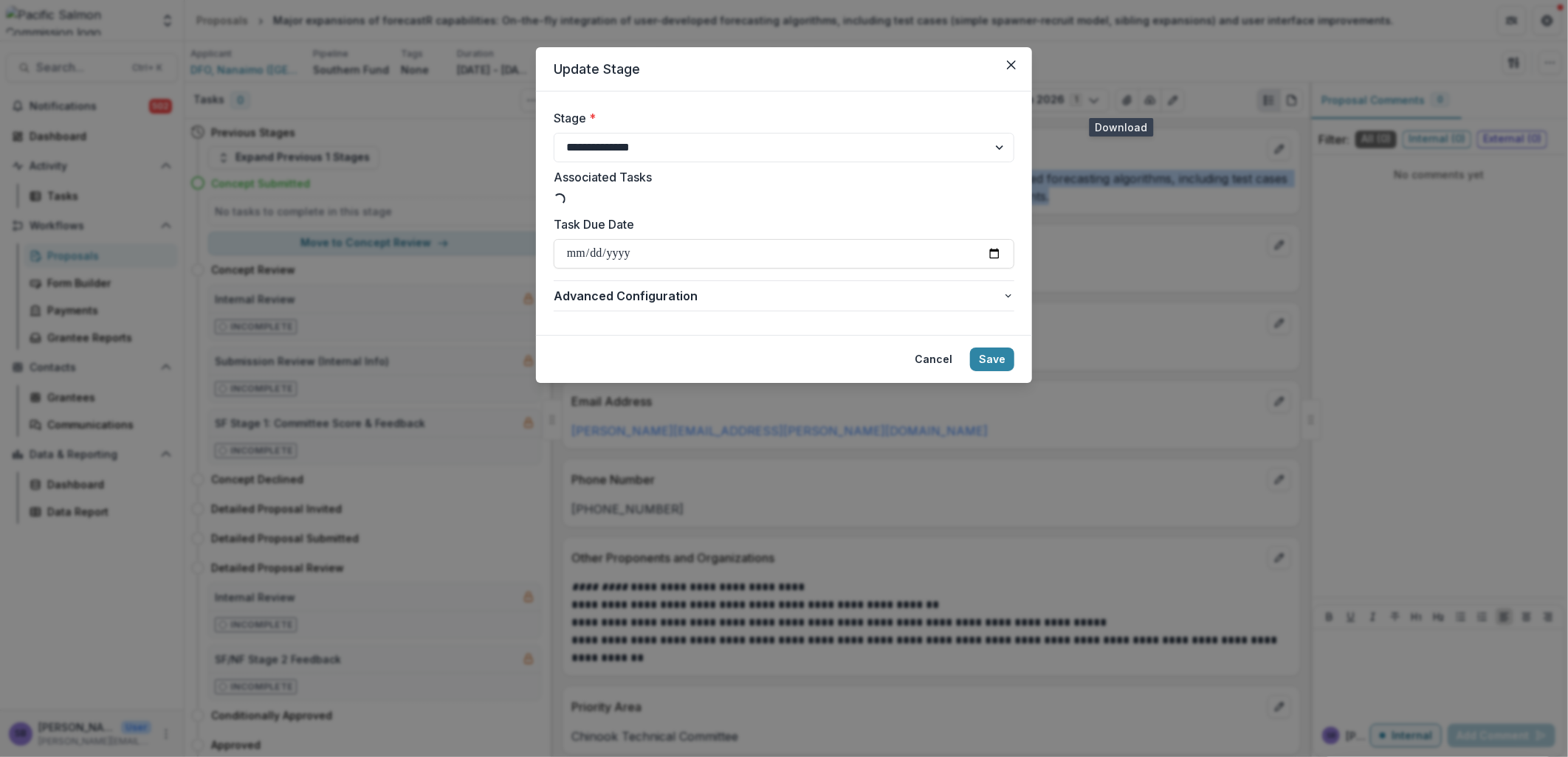
type input "**********"
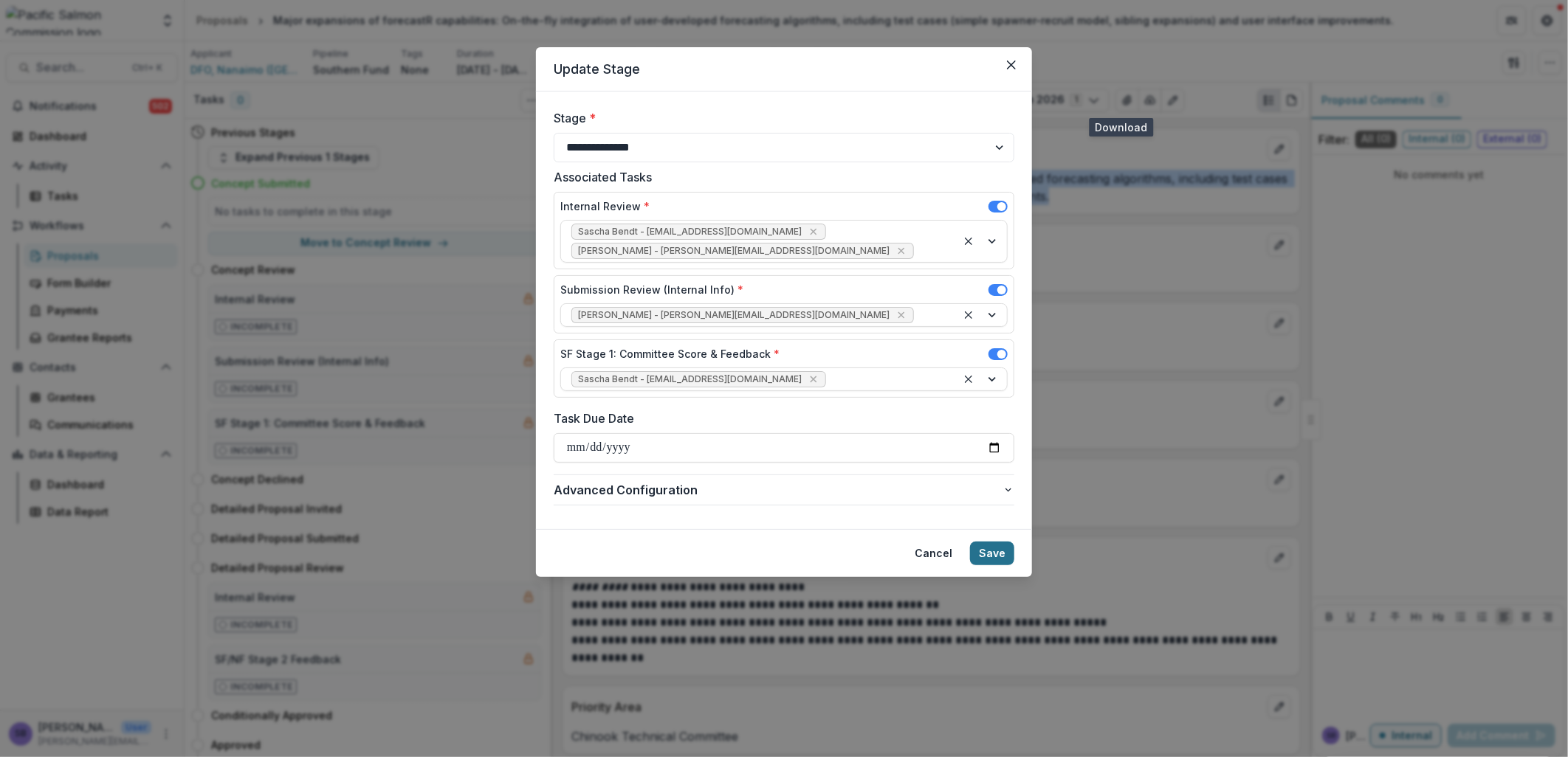
click at [993, 542] on button "Save" at bounding box center [992, 554] width 44 height 24
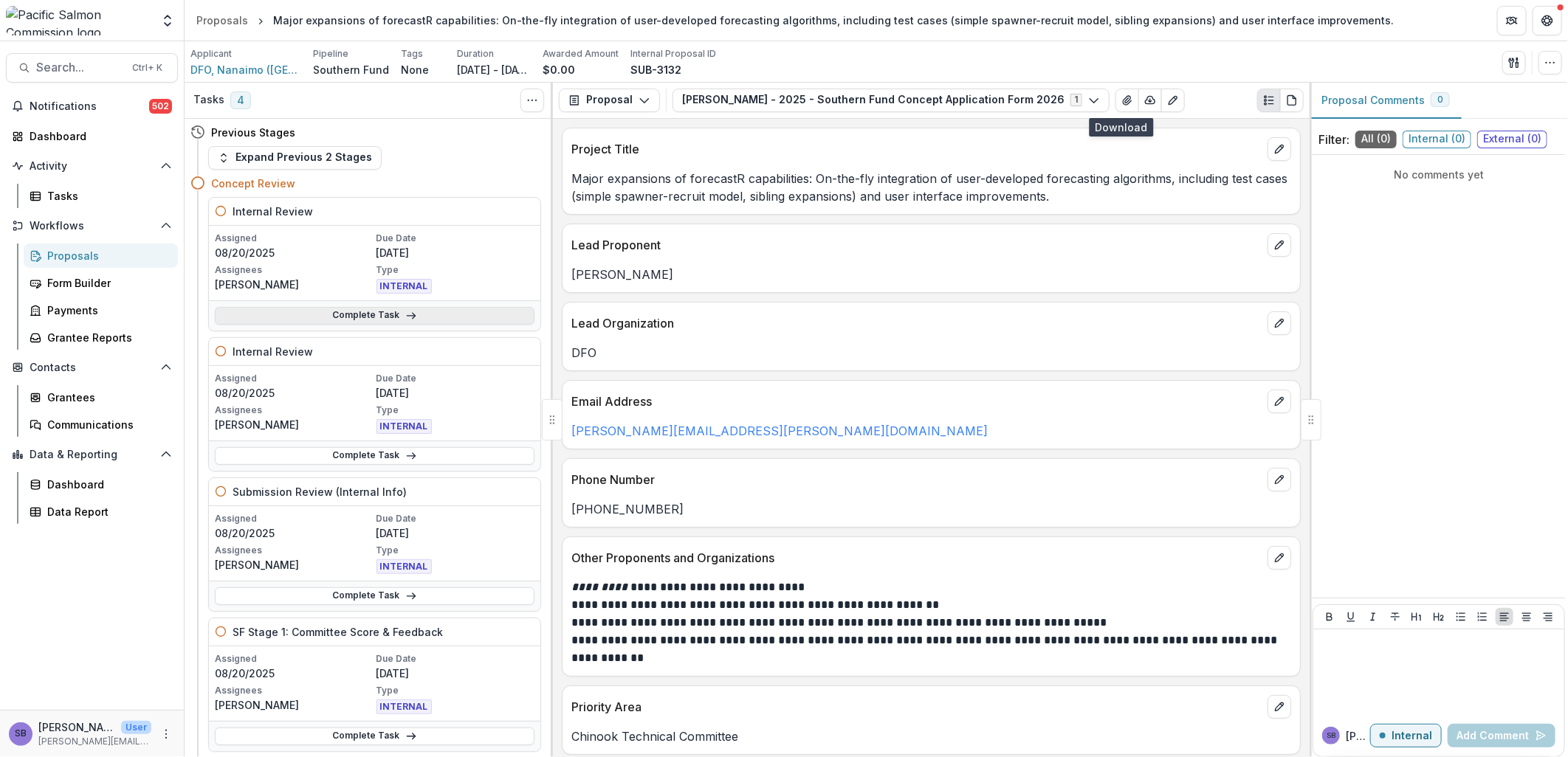
click at [452, 319] on link "Complete Task" at bounding box center [375, 316] width 320 height 18
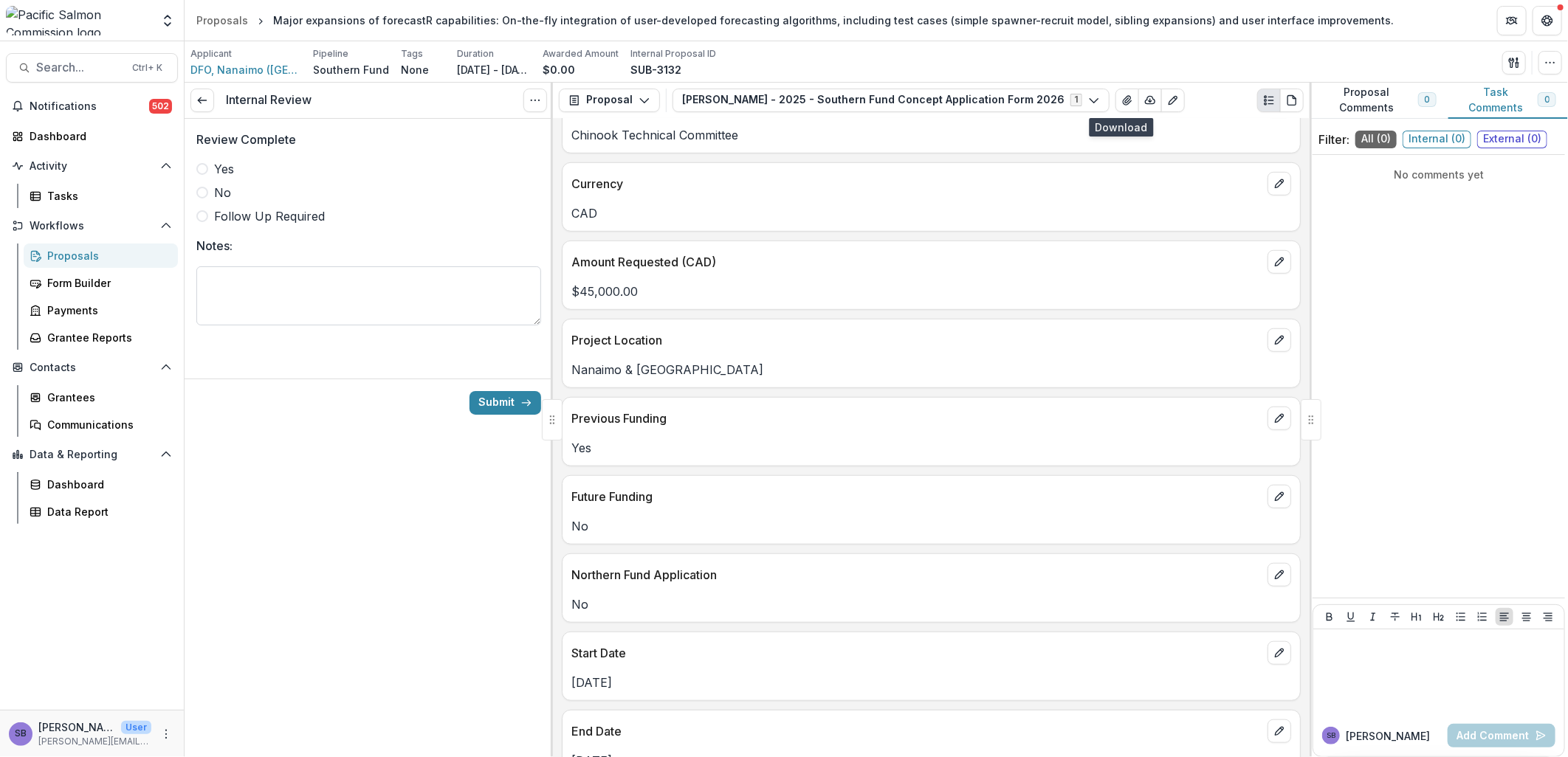
scroll to position [437, 0]
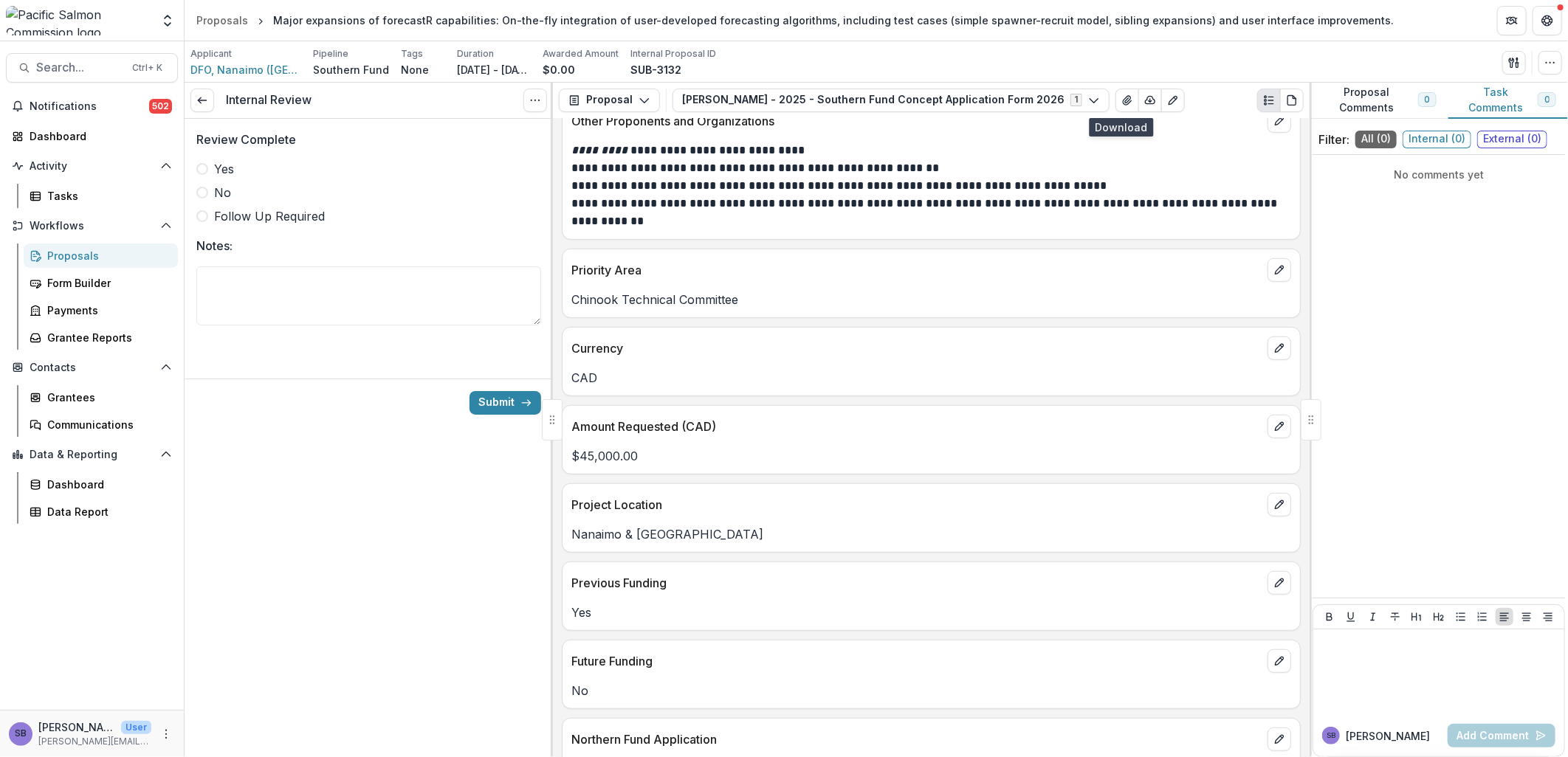
click at [226, 165] on span "Yes" at bounding box center [224, 169] width 20 height 18
click at [271, 273] on textarea "Notes:" at bounding box center [369, 296] width 345 height 59
type textarea "**********"
click at [508, 404] on button "Submit" at bounding box center [505, 402] width 72 height 24
click at [1547, 64] on icon "button" at bounding box center [1549, 62] width 12 height 12
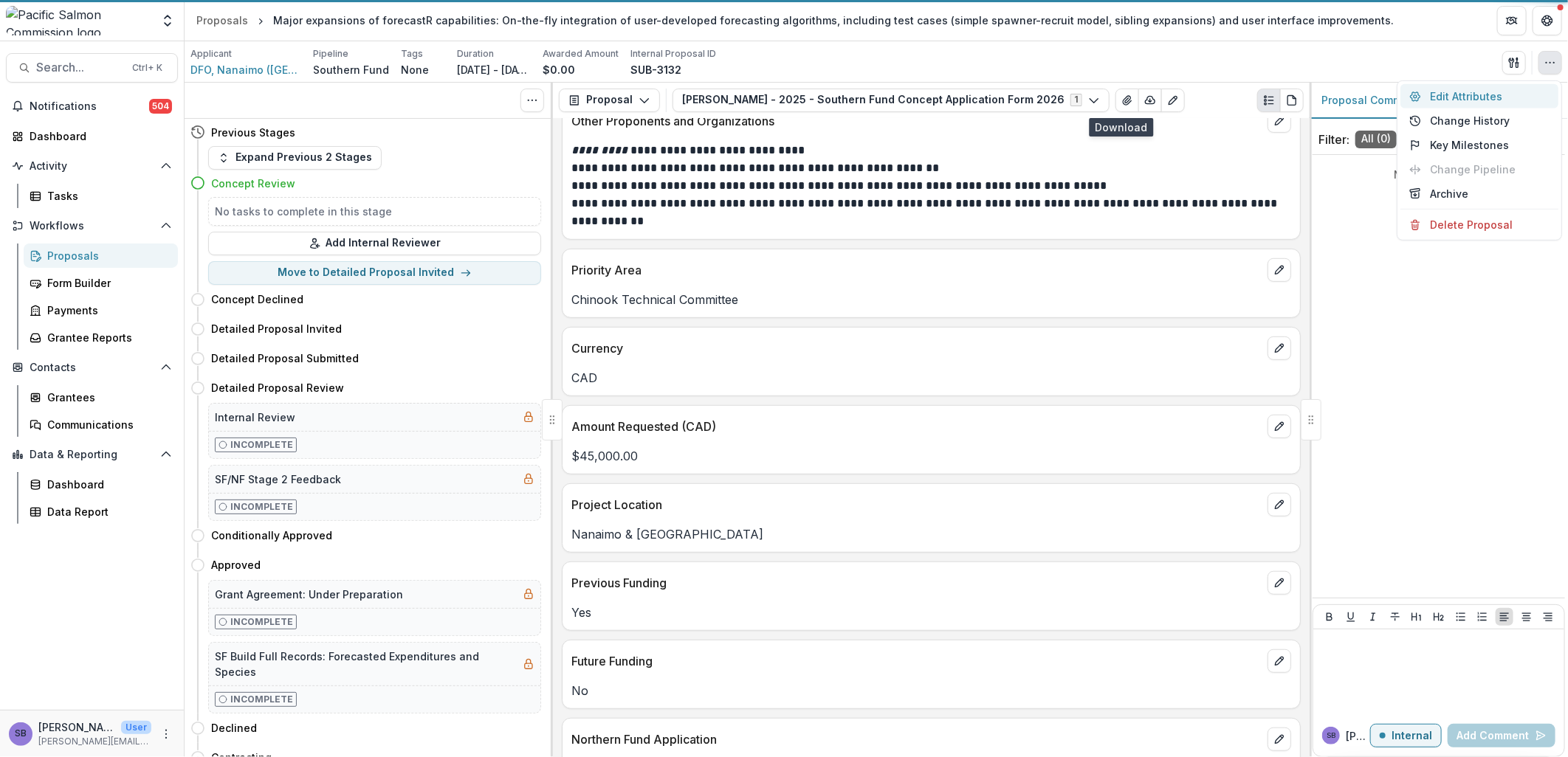
click at [1487, 90] on button "Edit Attributes" at bounding box center [1479, 96] width 158 height 24
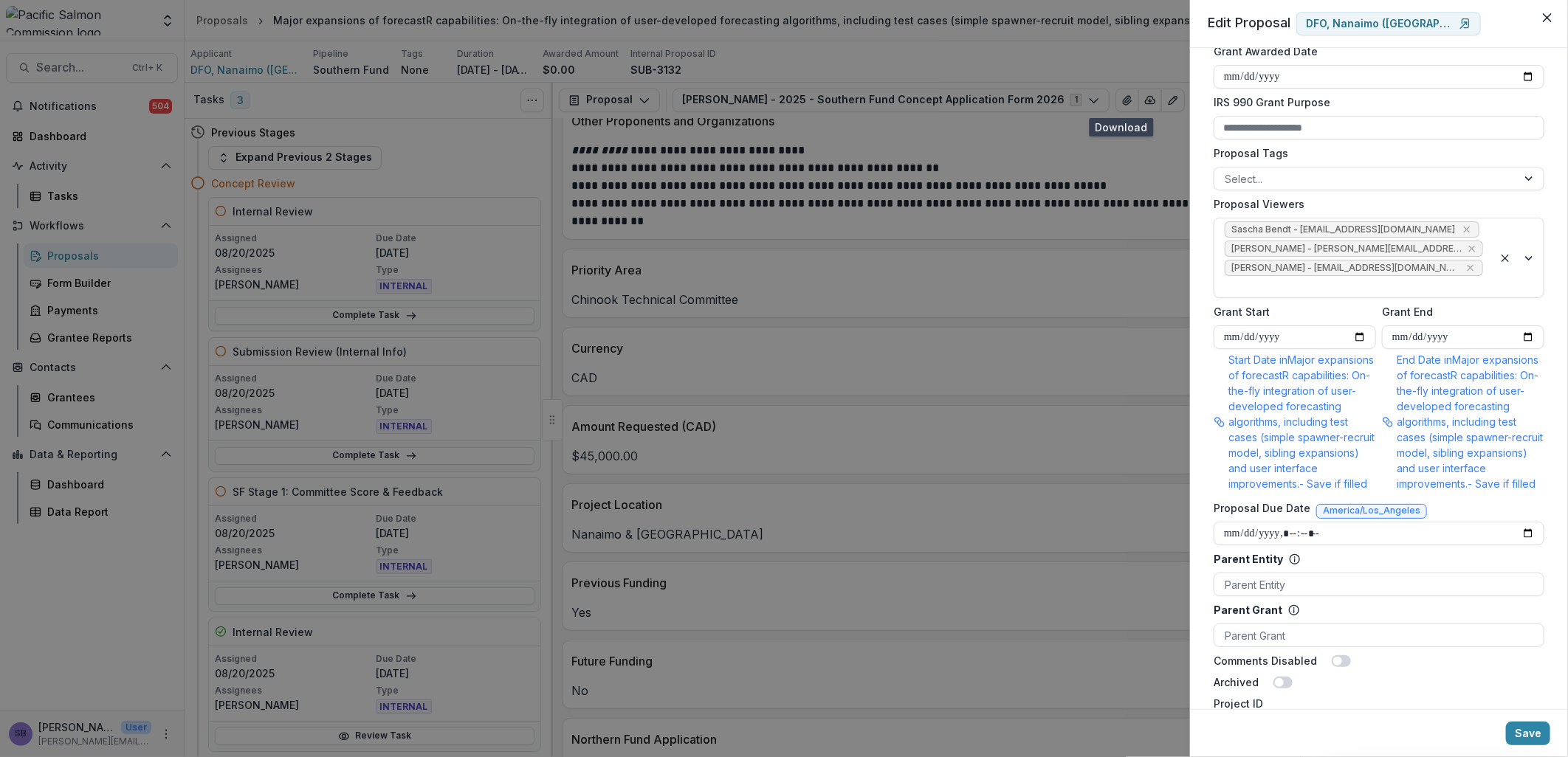
scroll to position [765, 0]
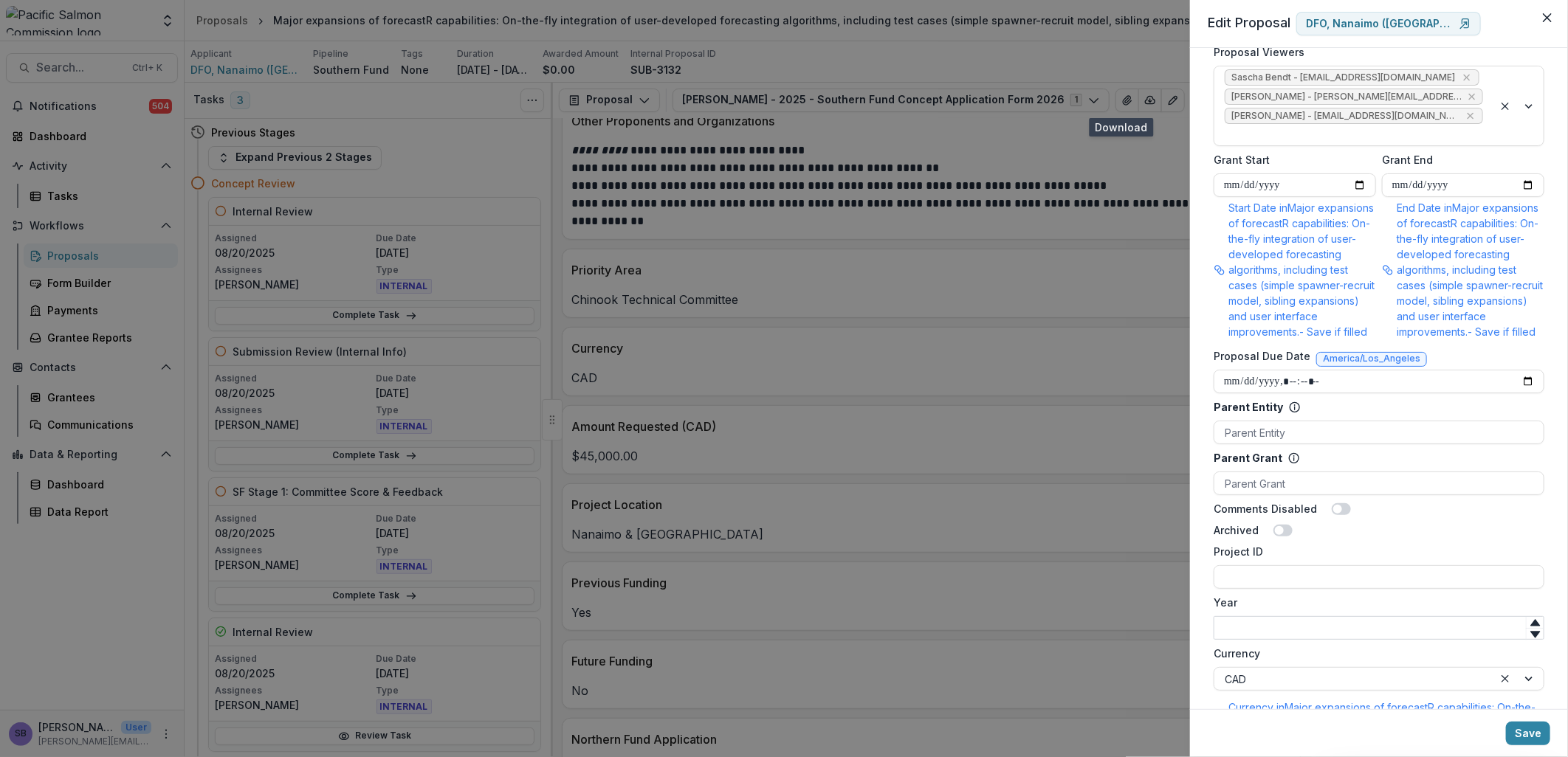
click at [1317, 617] on input "Year" at bounding box center [1379, 628] width 330 height 24
type input "****"
click at [1309, 565] on input "Project ID" at bounding box center [1379, 577] width 330 height 24
drag, startPoint x: 1337, startPoint y: 573, endPoint x: 1199, endPoint y: 574, distance: 138.0
click at [1199, 574] on div "**********" at bounding box center [1378, 378] width 378 height 661
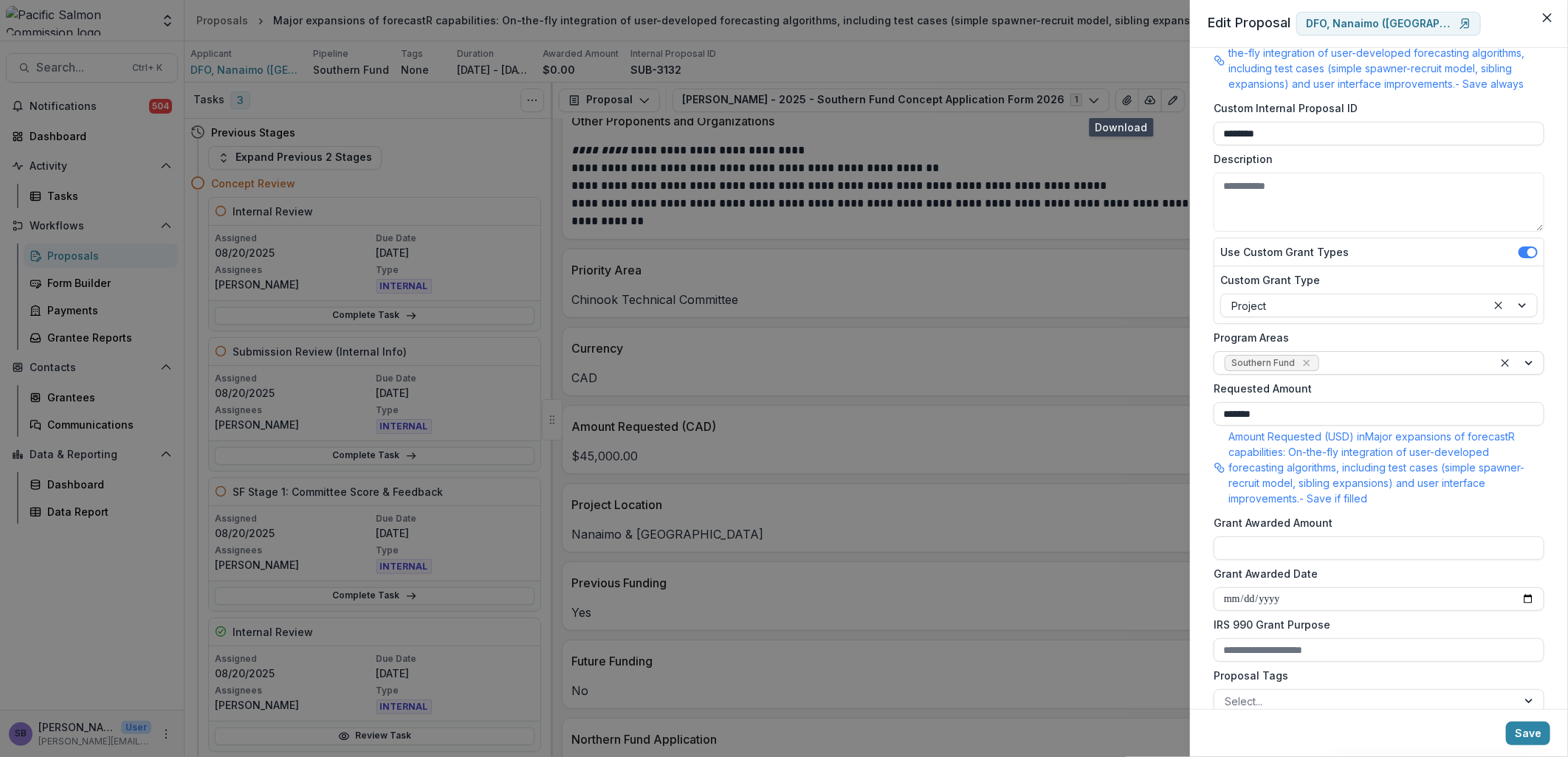
scroll to position [0, 0]
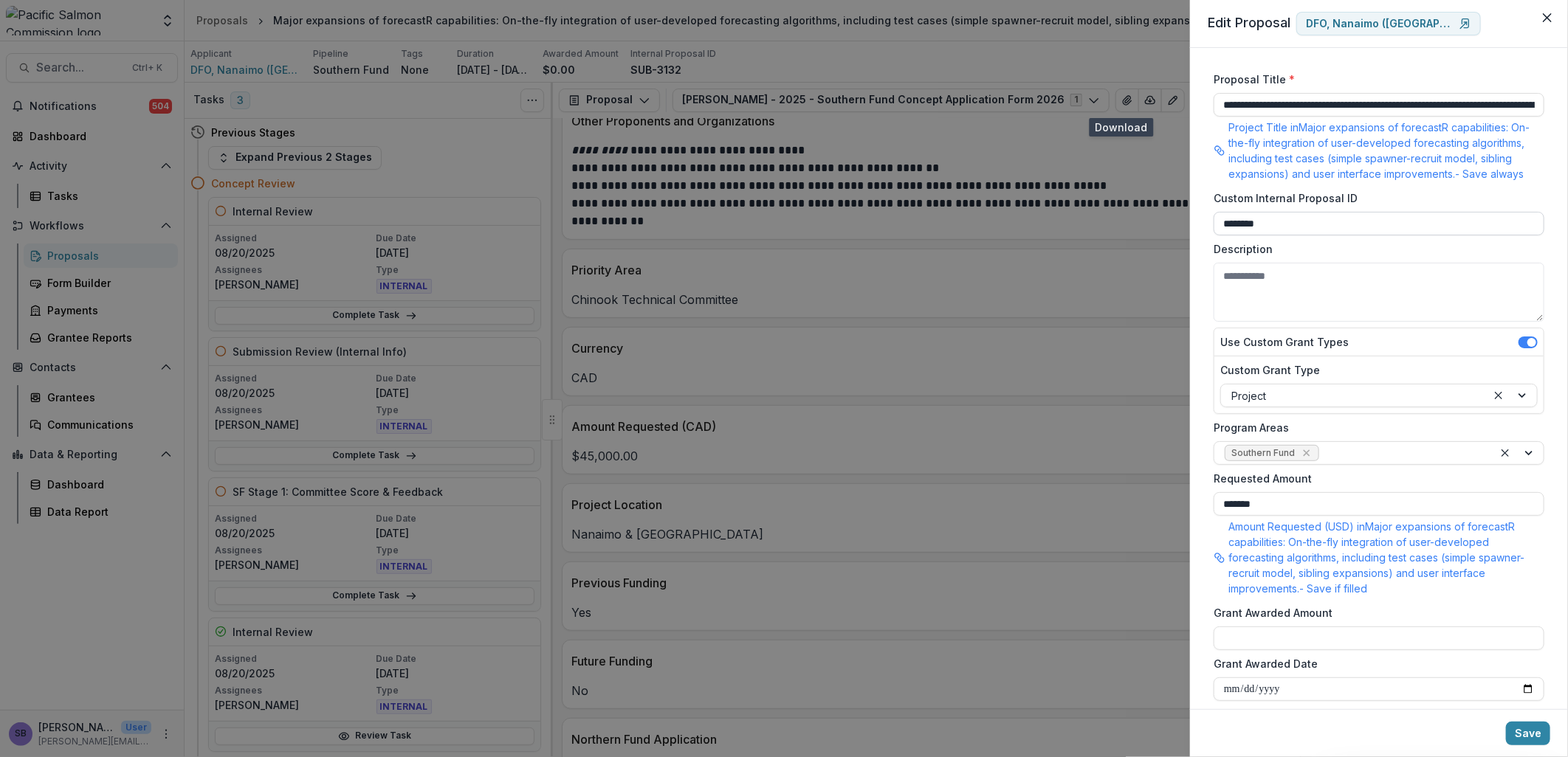
type input "**********"
drag, startPoint x: 1281, startPoint y: 218, endPoint x: 1151, endPoint y: 211, distance: 130.2
click at [1151, 211] on div "**********" at bounding box center [784, 378] width 1568 height 757
paste input "******"
type input "**********"
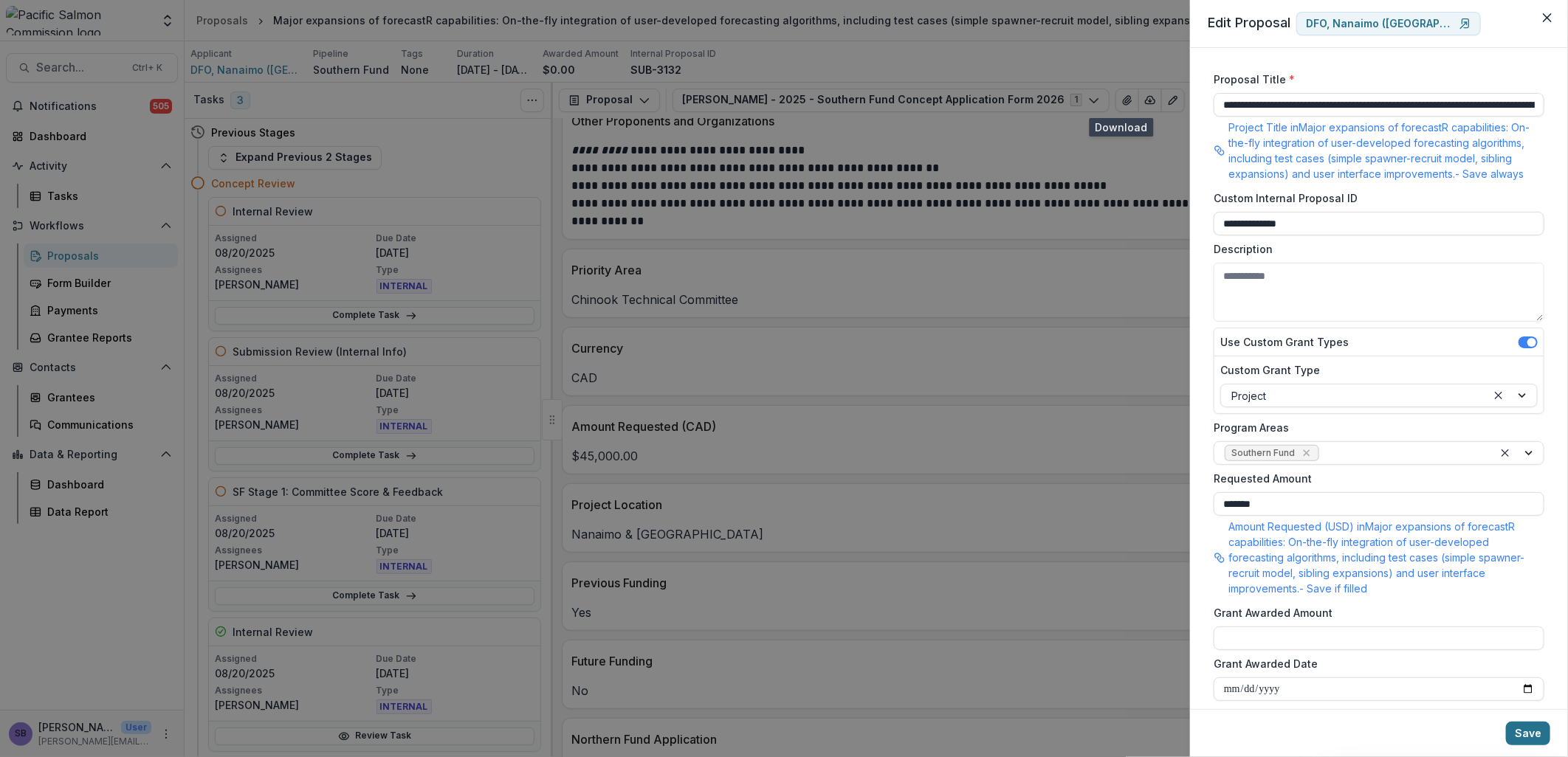
click at [1532, 736] on button "Save" at bounding box center [1528, 734] width 44 height 24
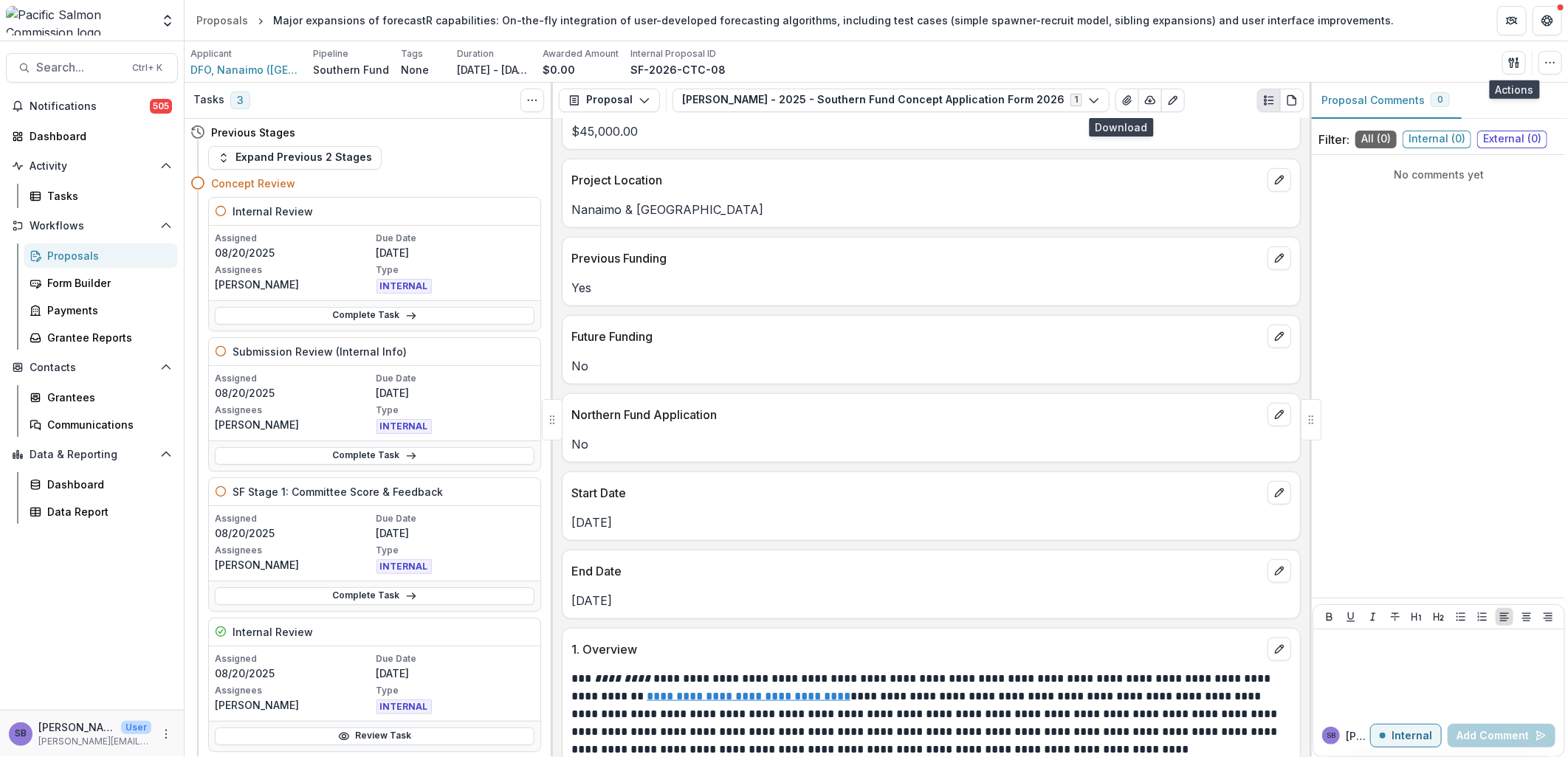
scroll to position [765, 0]
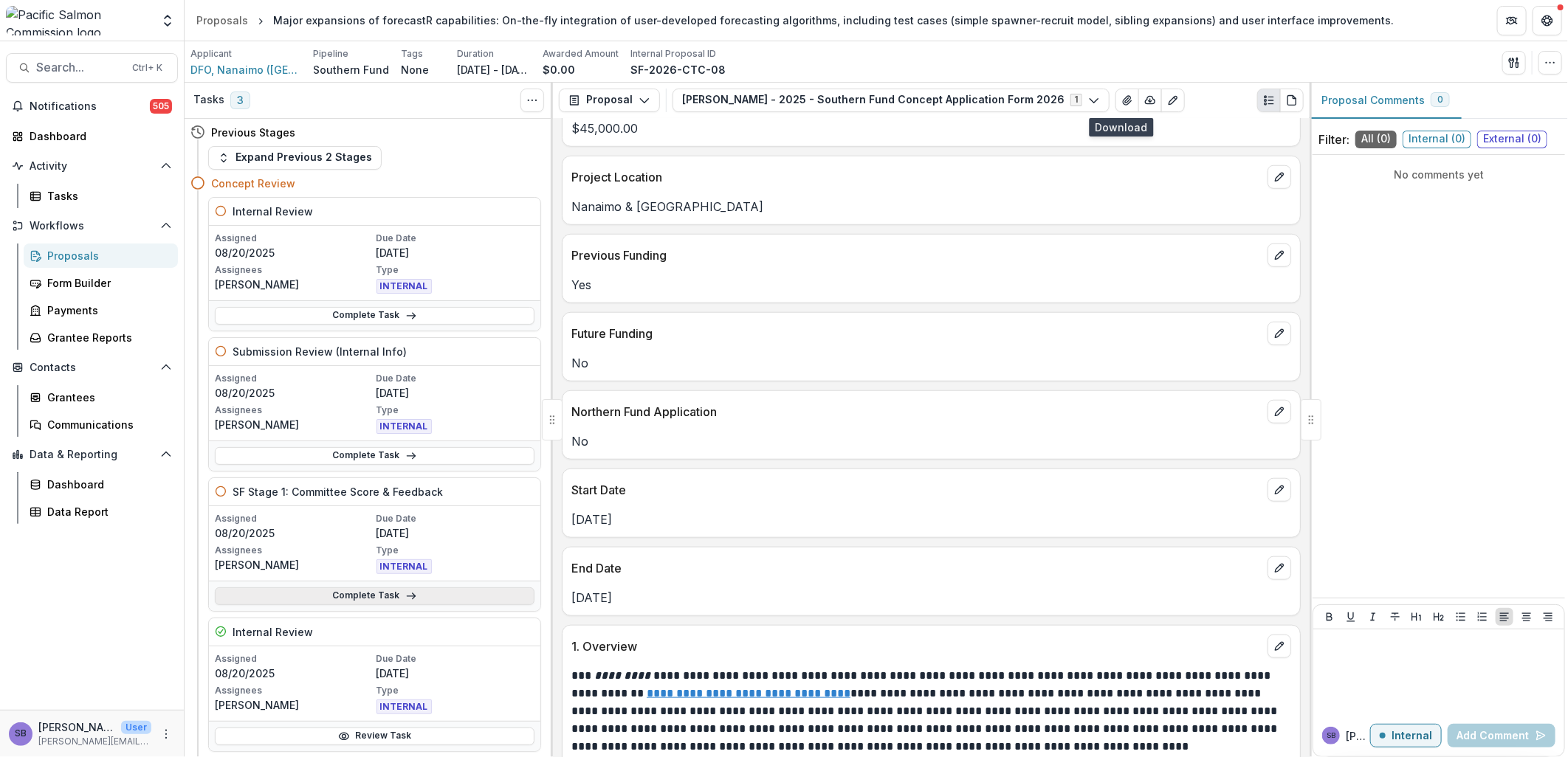
click at [353, 599] on link "Complete Task" at bounding box center [375, 596] width 320 height 18
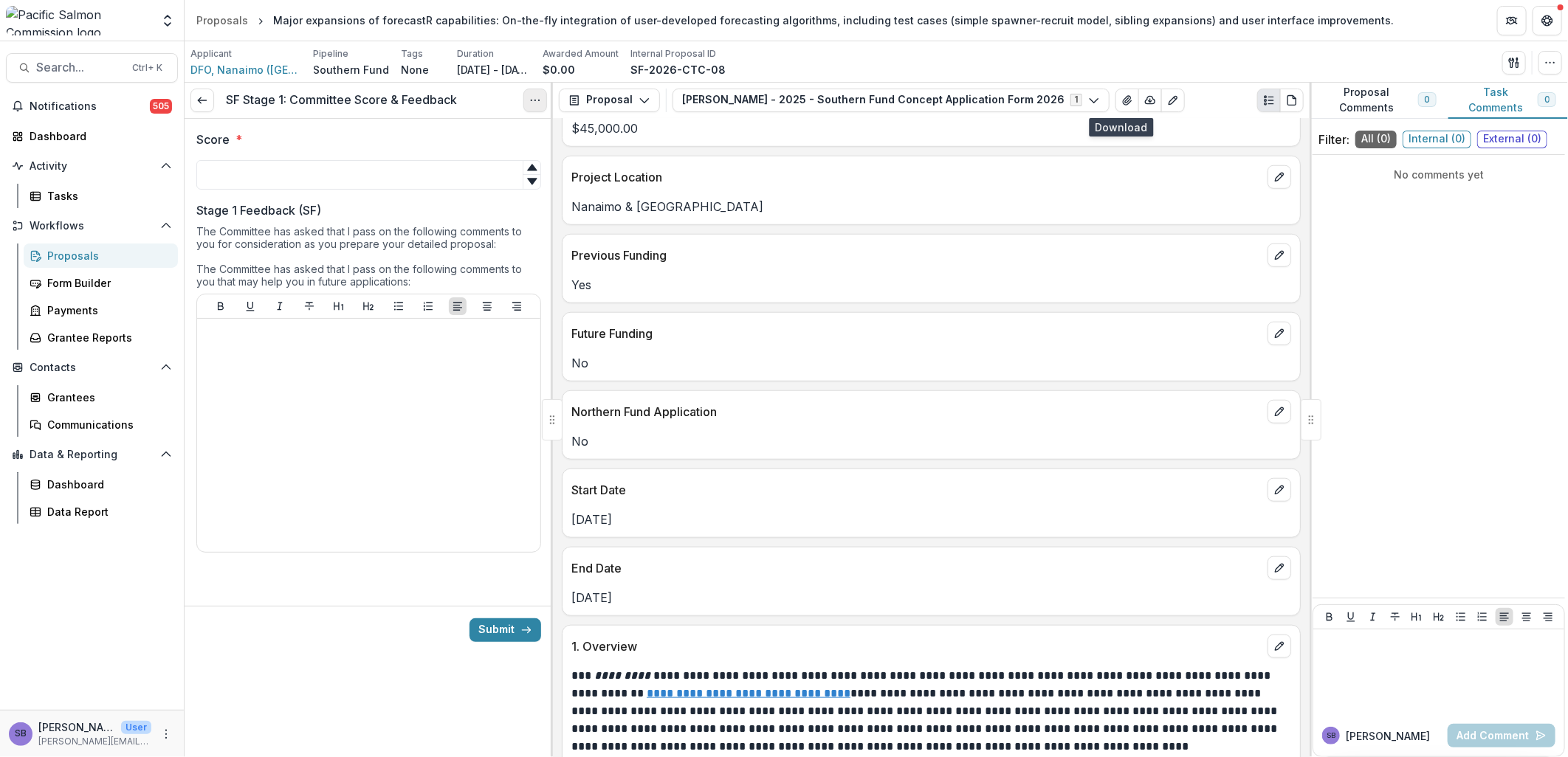
click at [539, 99] on icon "Options" at bounding box center [535, 100] width 12 height 12
click at [468, 129] on link "View task" at bounding box center [465, 132] width 158 height 24
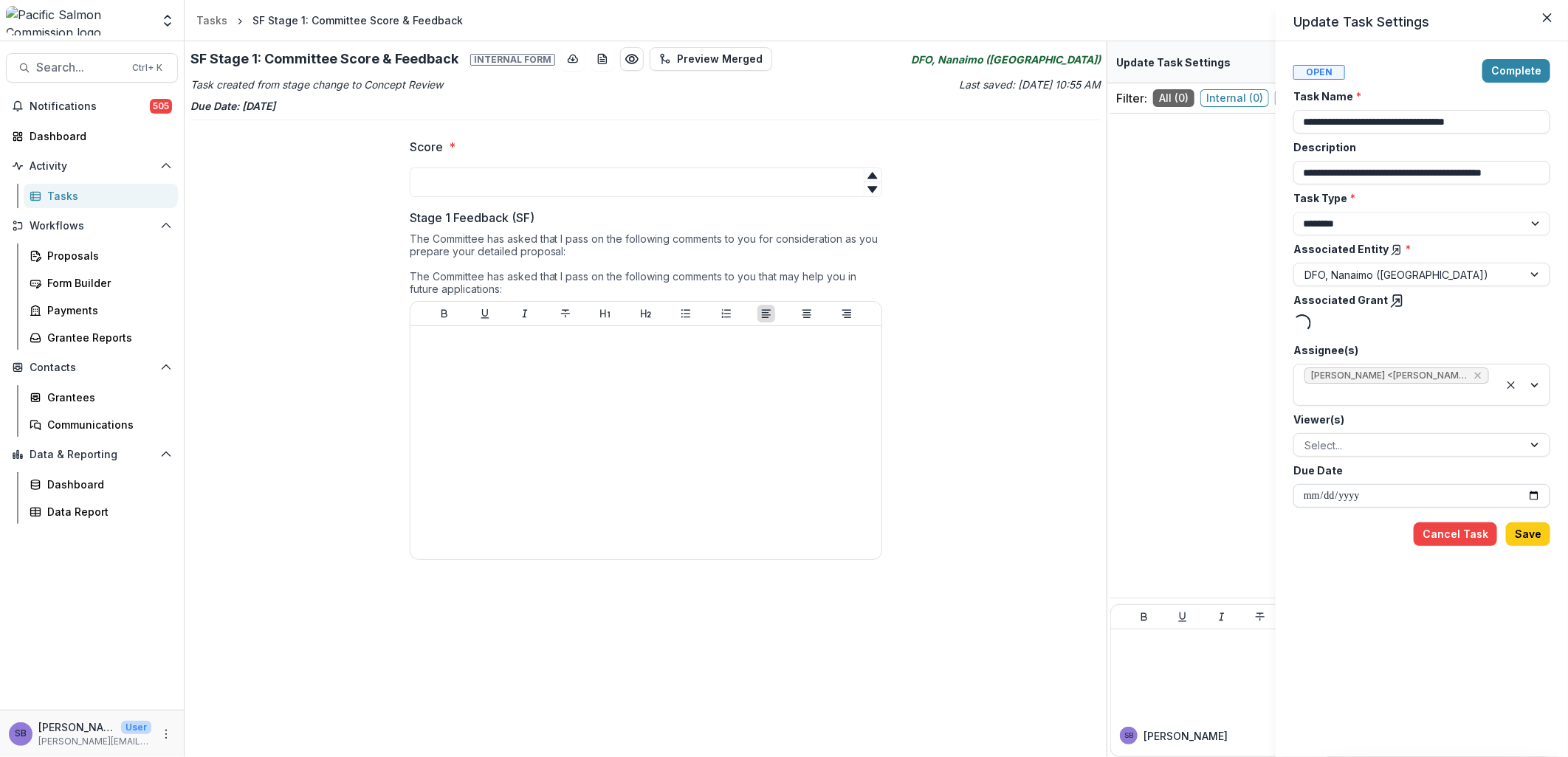
click at [1532, 498] on input "**********" at bounding box center [1421, 496] width 257 height 24
type input "**********"
click at [1535, 534] on button "Save" at bounding box center [1528, 536] width 44 height 24
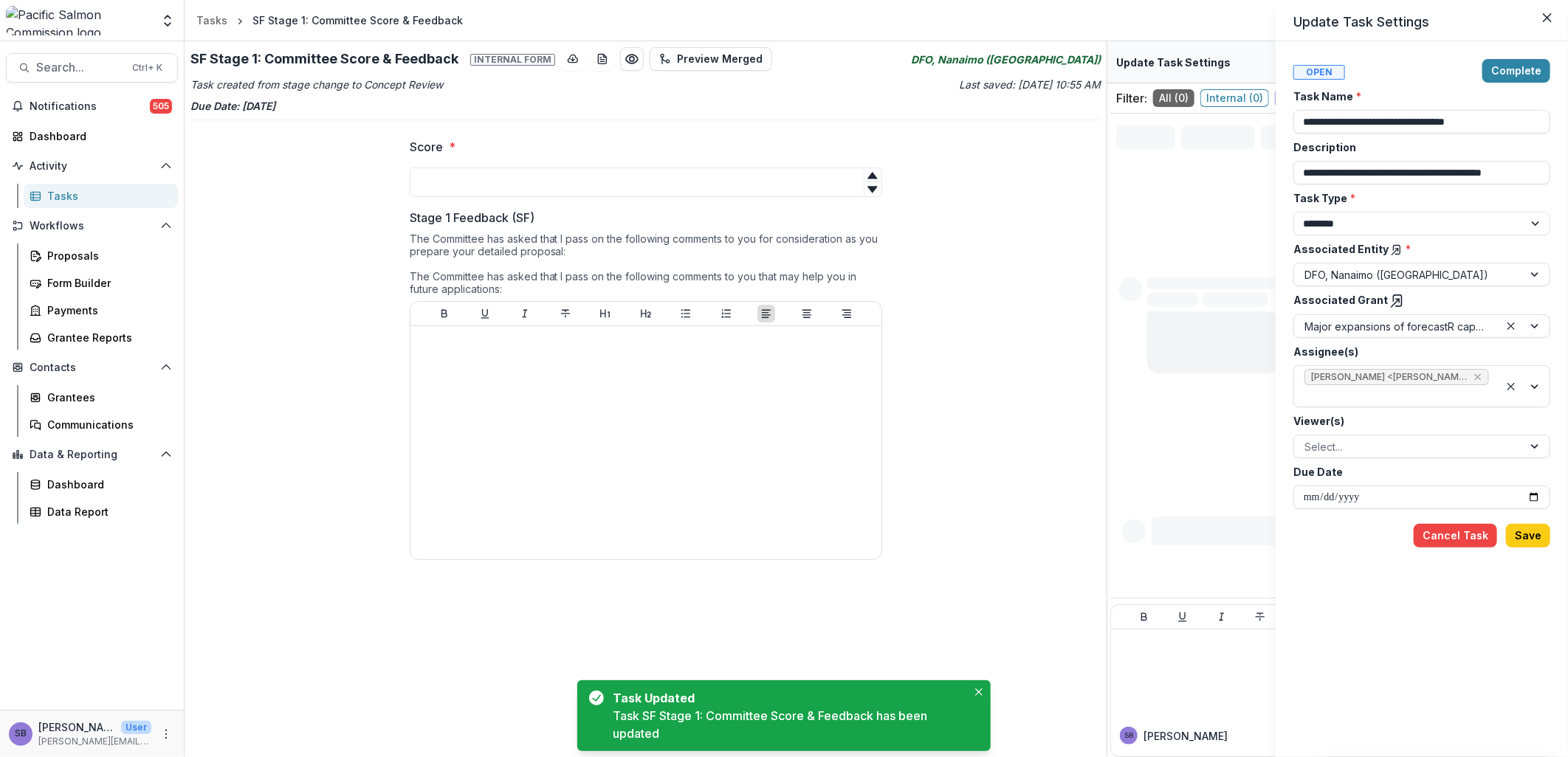
click at [1392, 303] on icon at bounding box center [1397, 301] width 15 height 15
type input "**********"
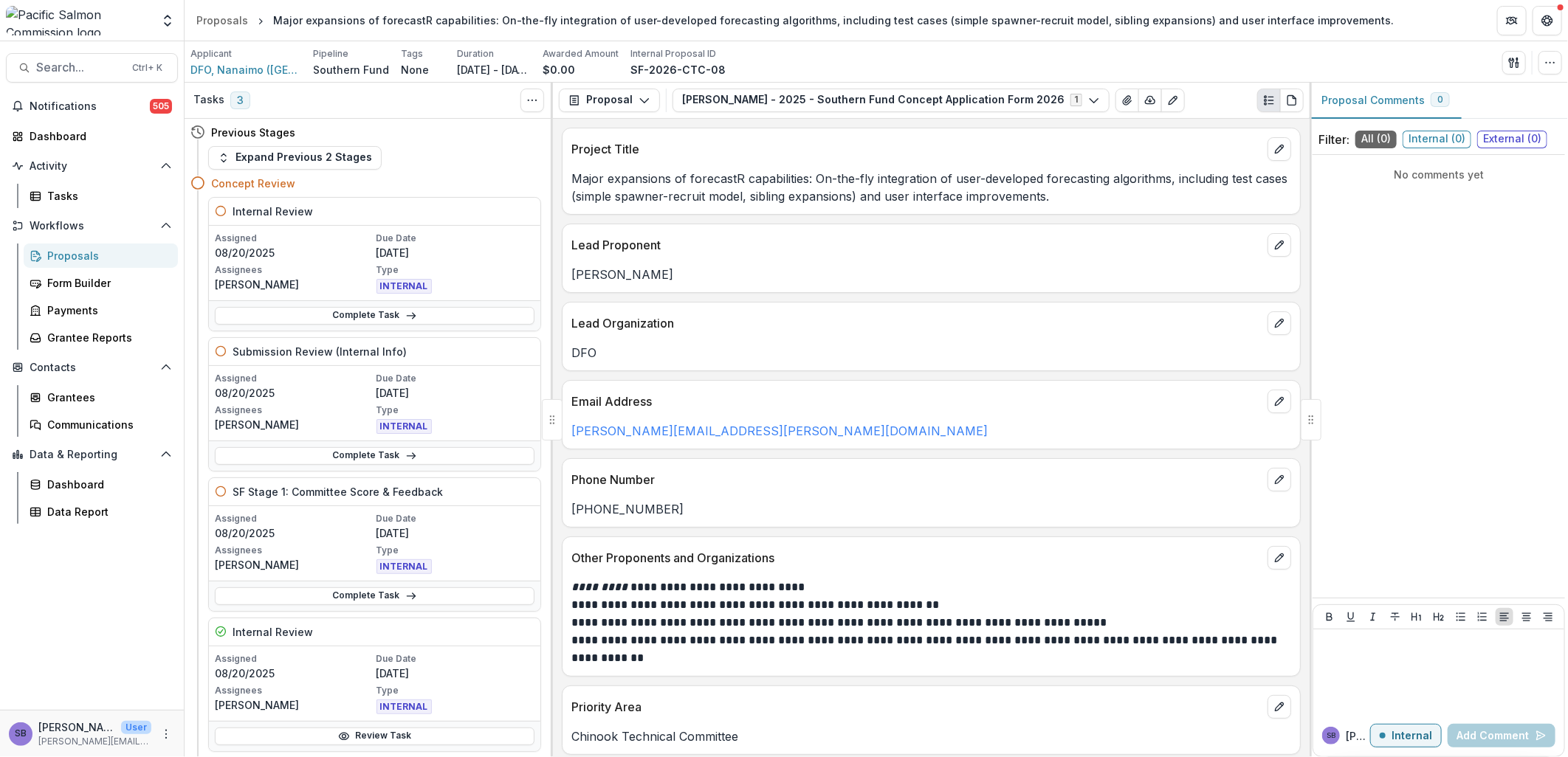
click at [99, 259] on div "Proposals" at bounding box center [107, 255] width 119 height 15
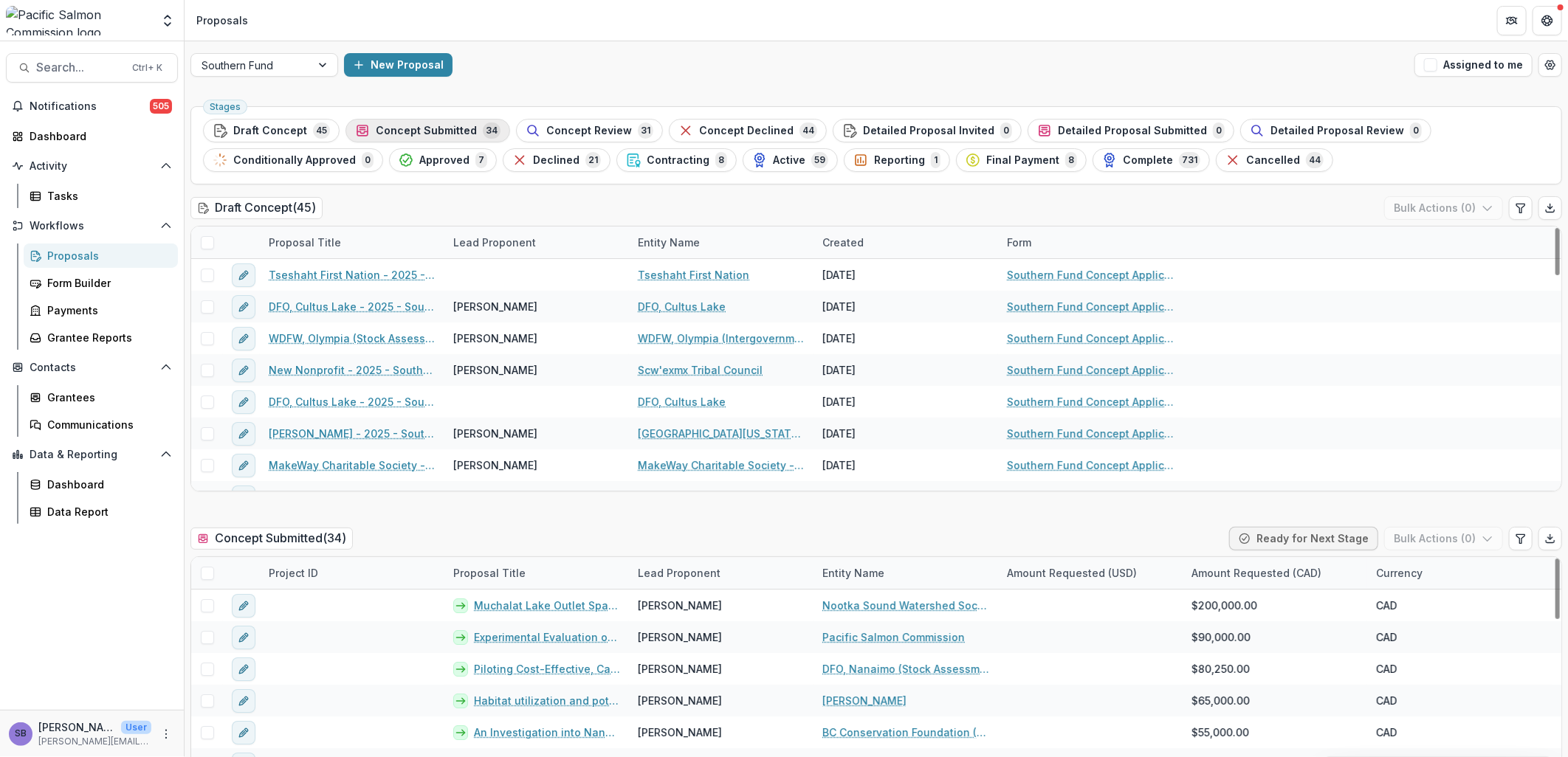
click at [378, 130] on span "Concept Submitted" at bounding box center [426, 131] width 101 height 12
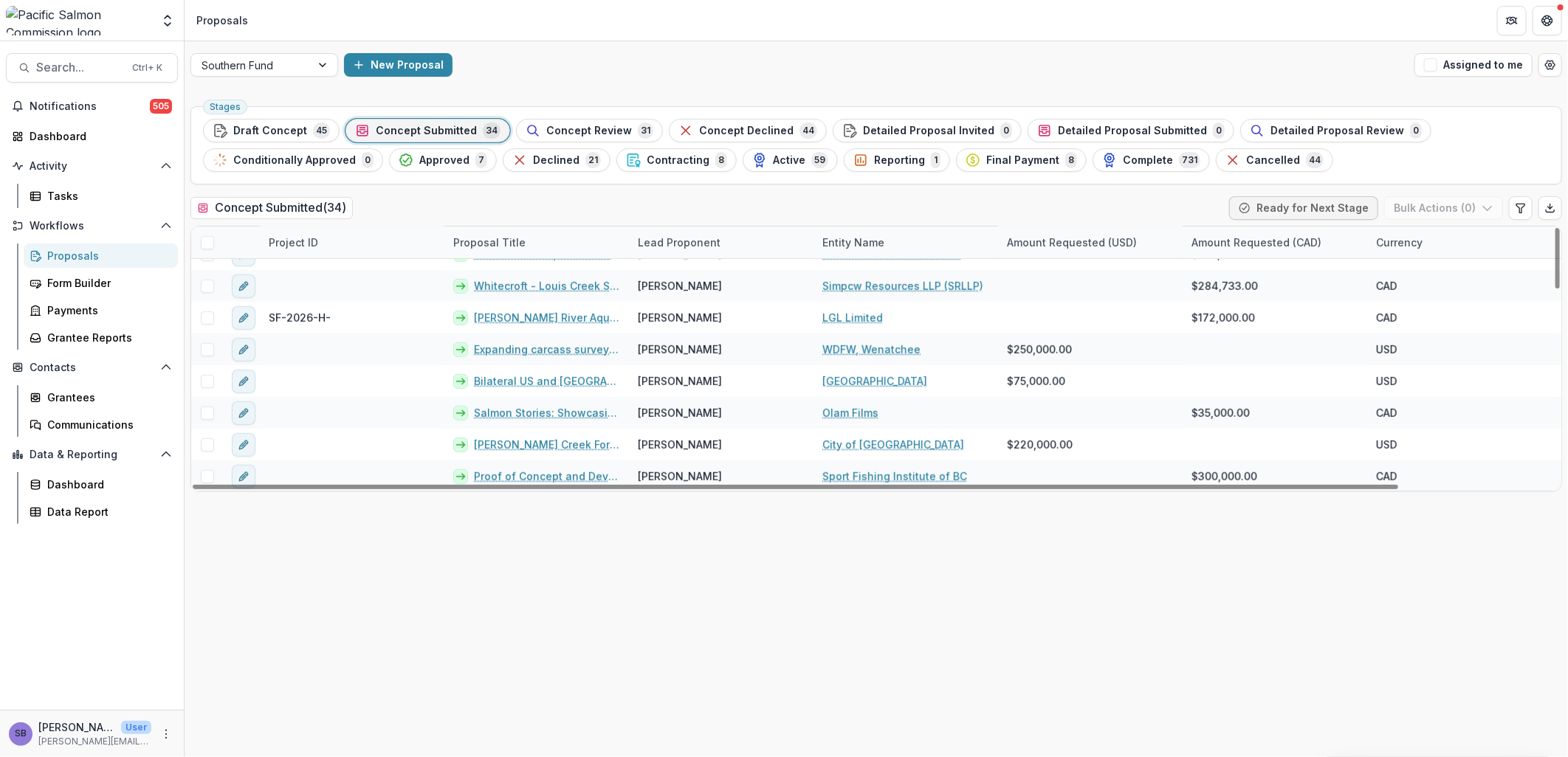
scroll to position [765, 0]
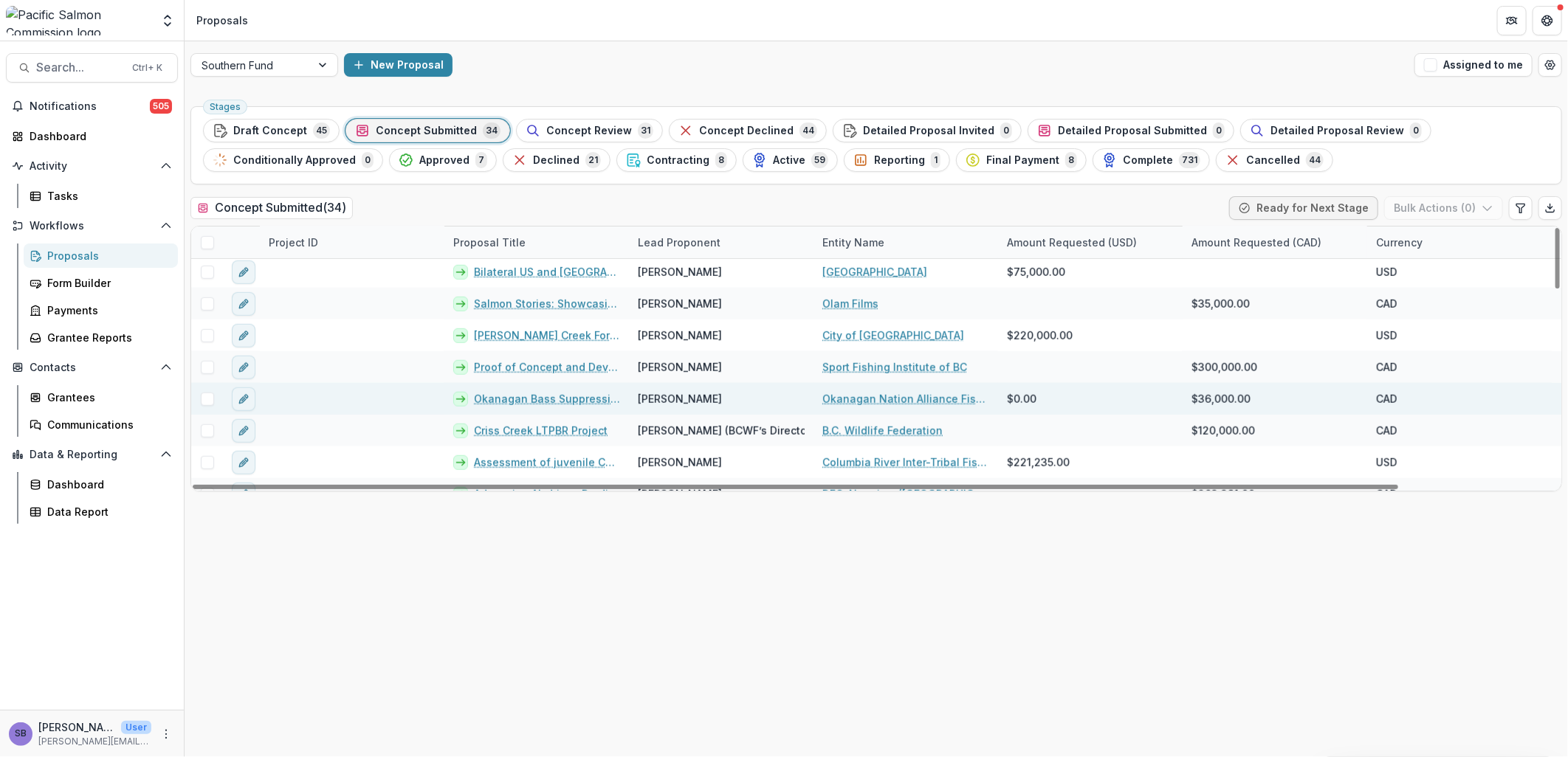
click at [592, 400] on link "Okanagan Bass Suppression Feasibility Project" at bounding box center [546, 398] width 147 height 15
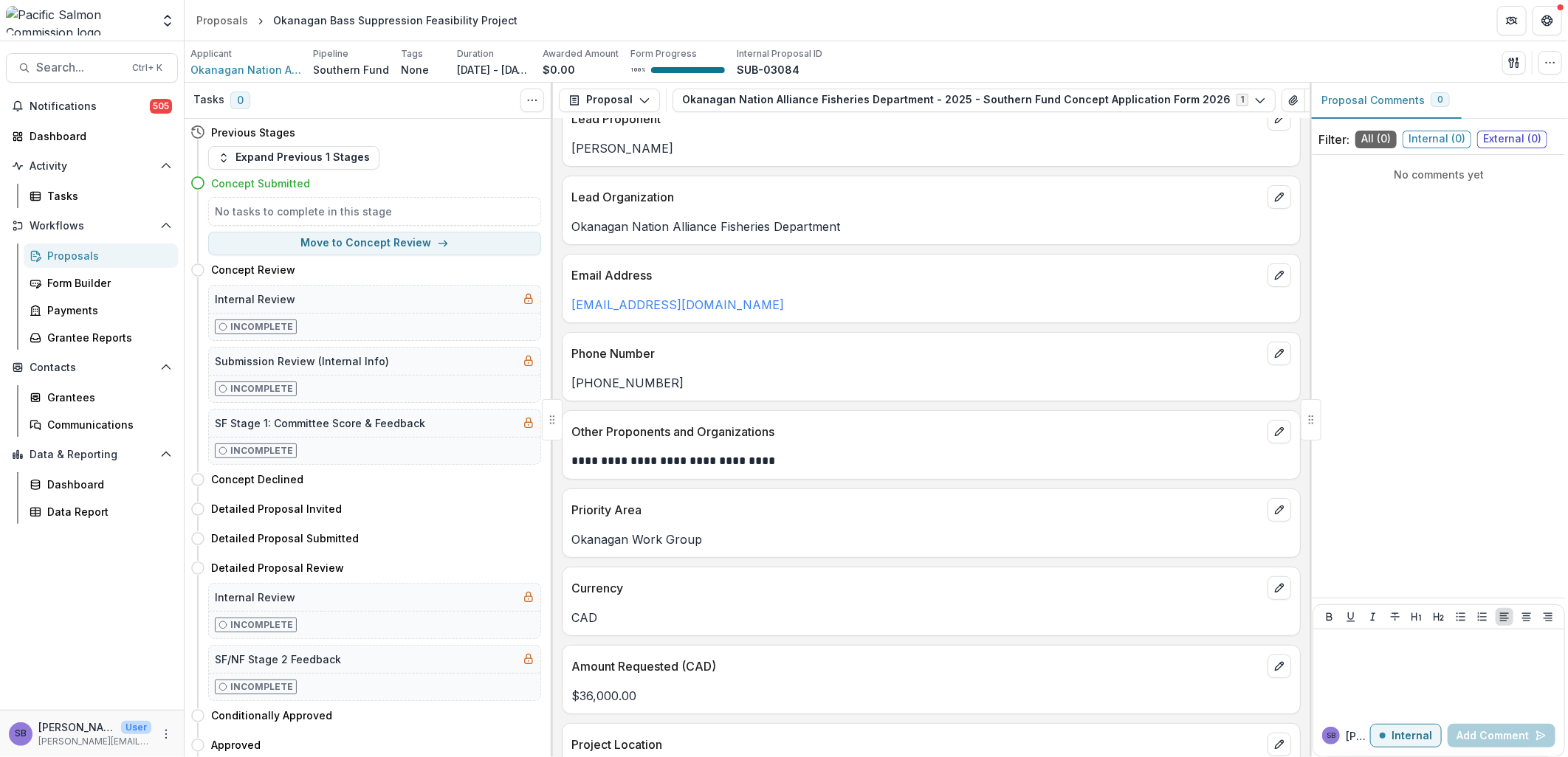
scroll to position [219, 0]
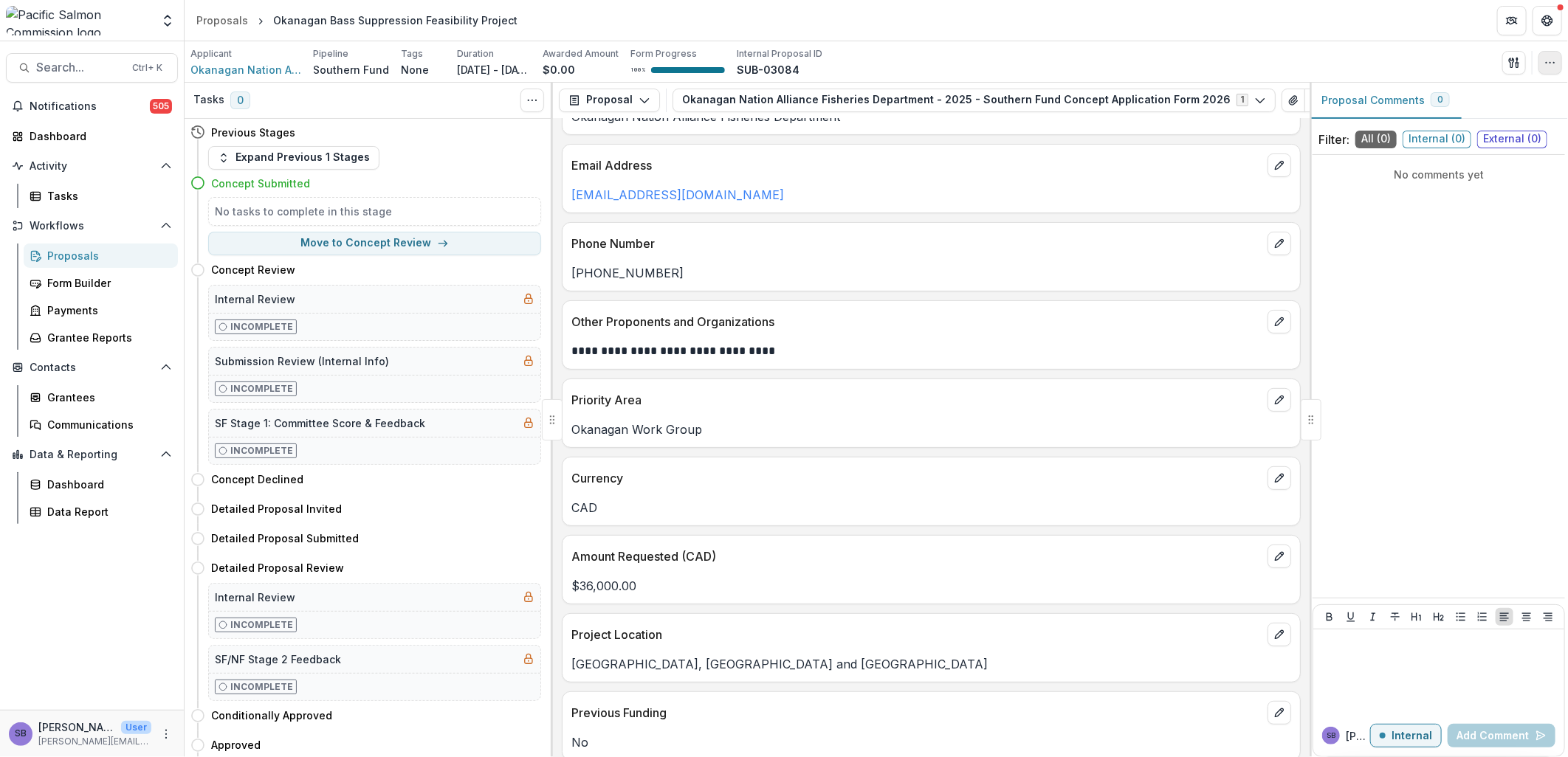
click at [1556, 65] on button "button" at bounding box center [1550, 62] width 24 height 24
click at [1481, 100] on button "Edit Attributes" at bounding box center [1479, 96] width 158 height 24
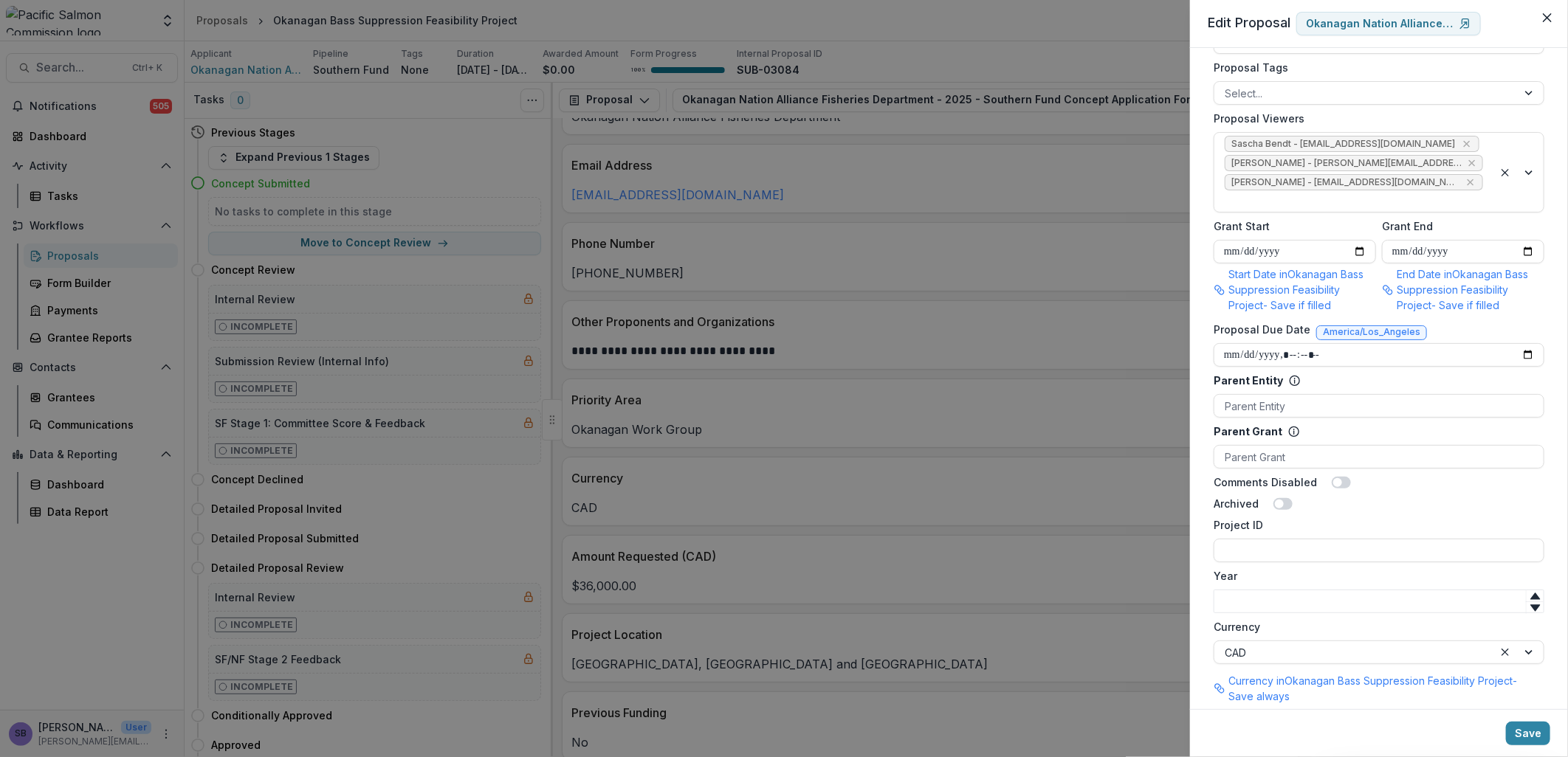
scroll to position [718, 0]
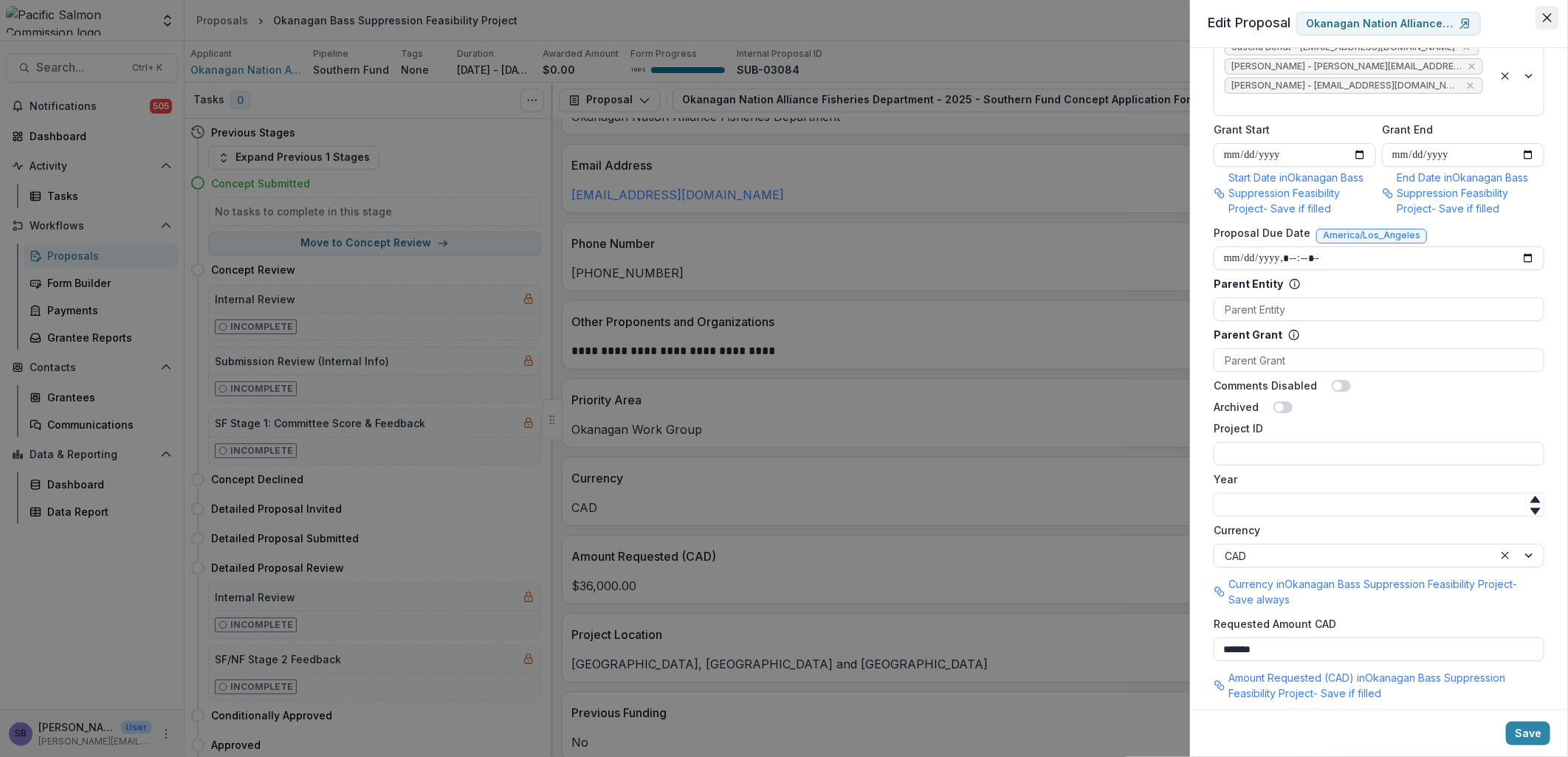
click at [1546, 17] on icon "Close" at bounding box center [1548, 18] width 9 height 9
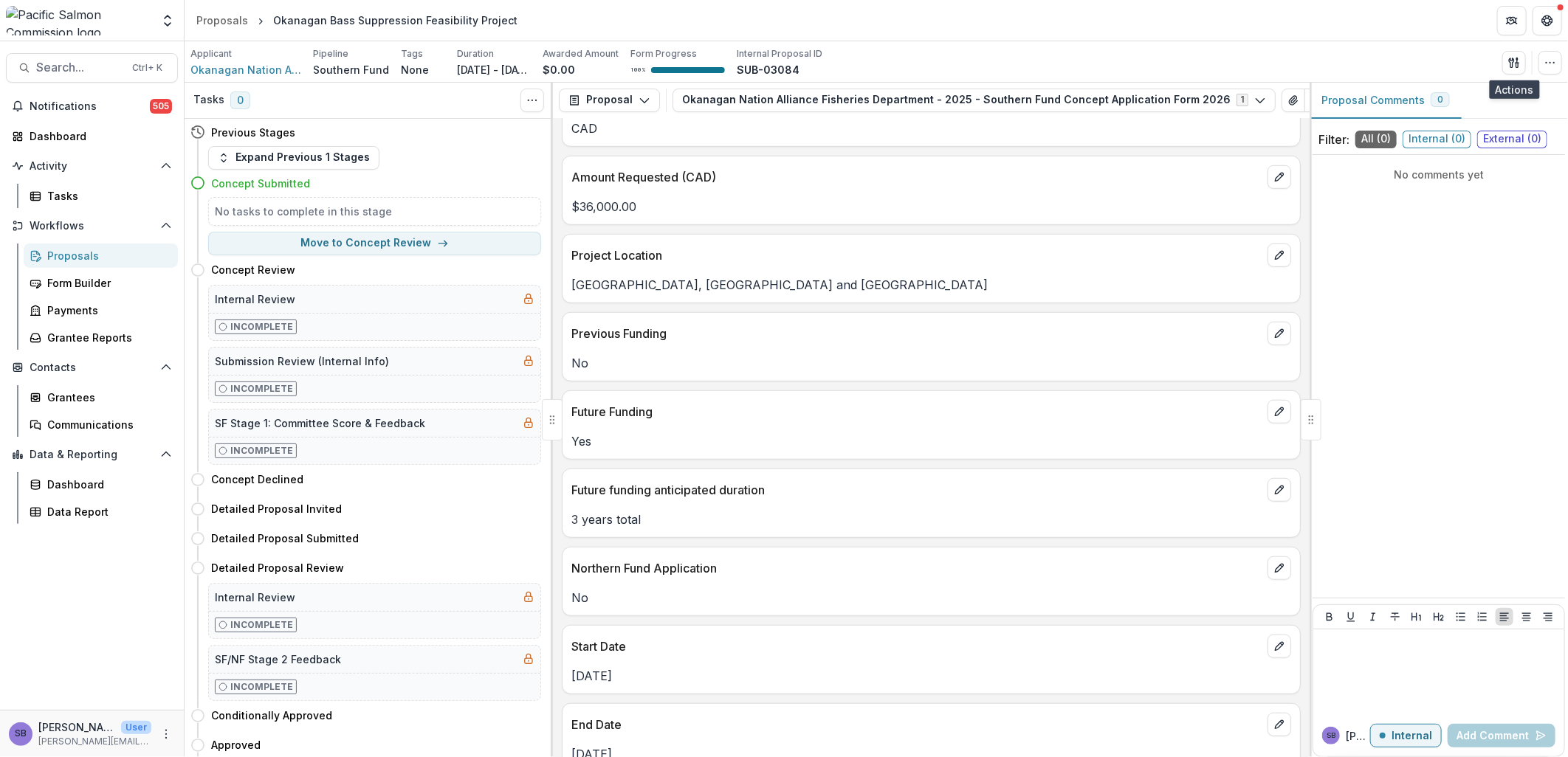
scroll to position [488, 0]
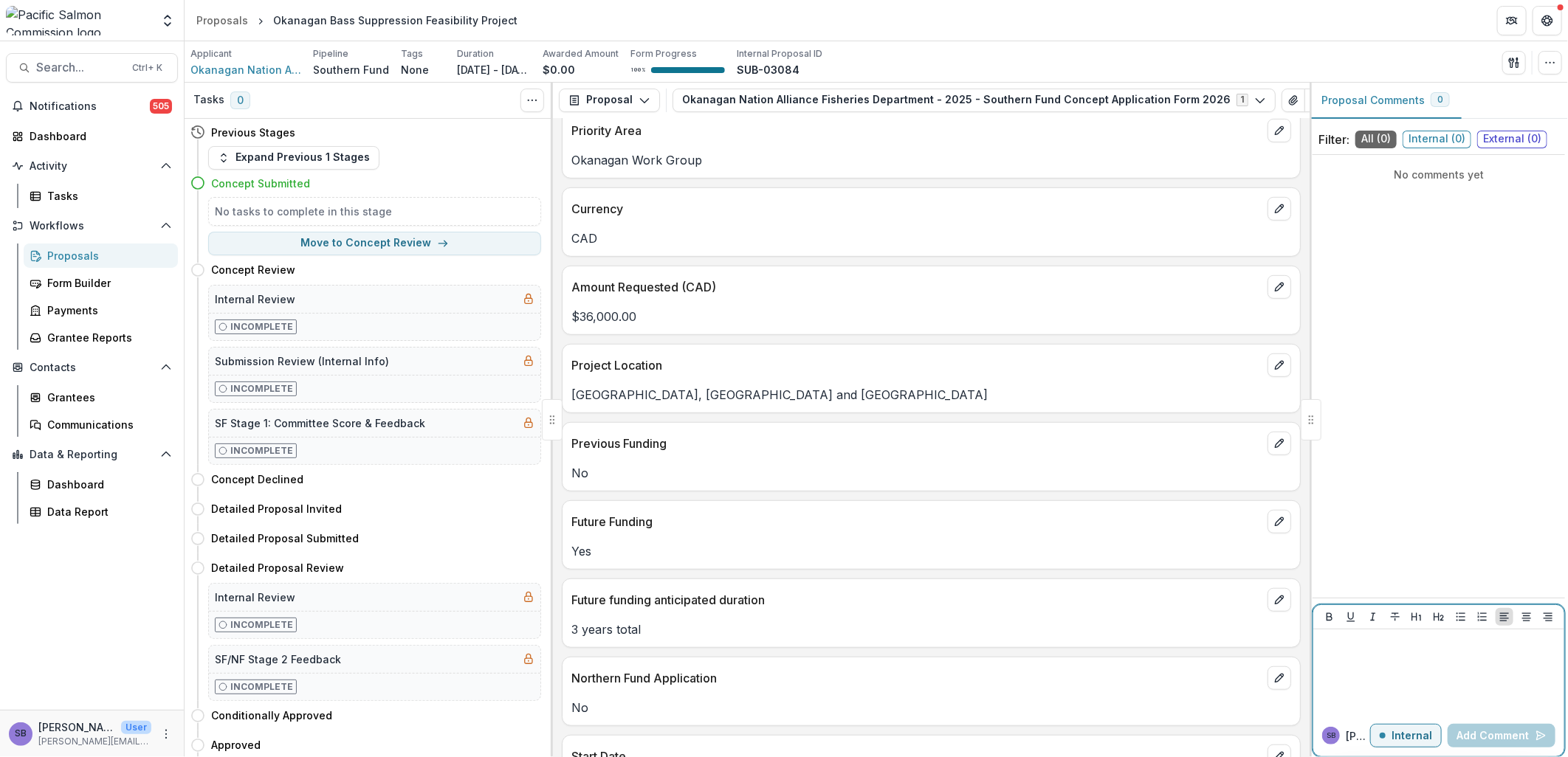
click at [1414, 745] on button "Internal" at bounding box center [1405, 736] width 72 height 24
click at [1391, 653] on div at bounding box center [1438, 672] width 239 height 74
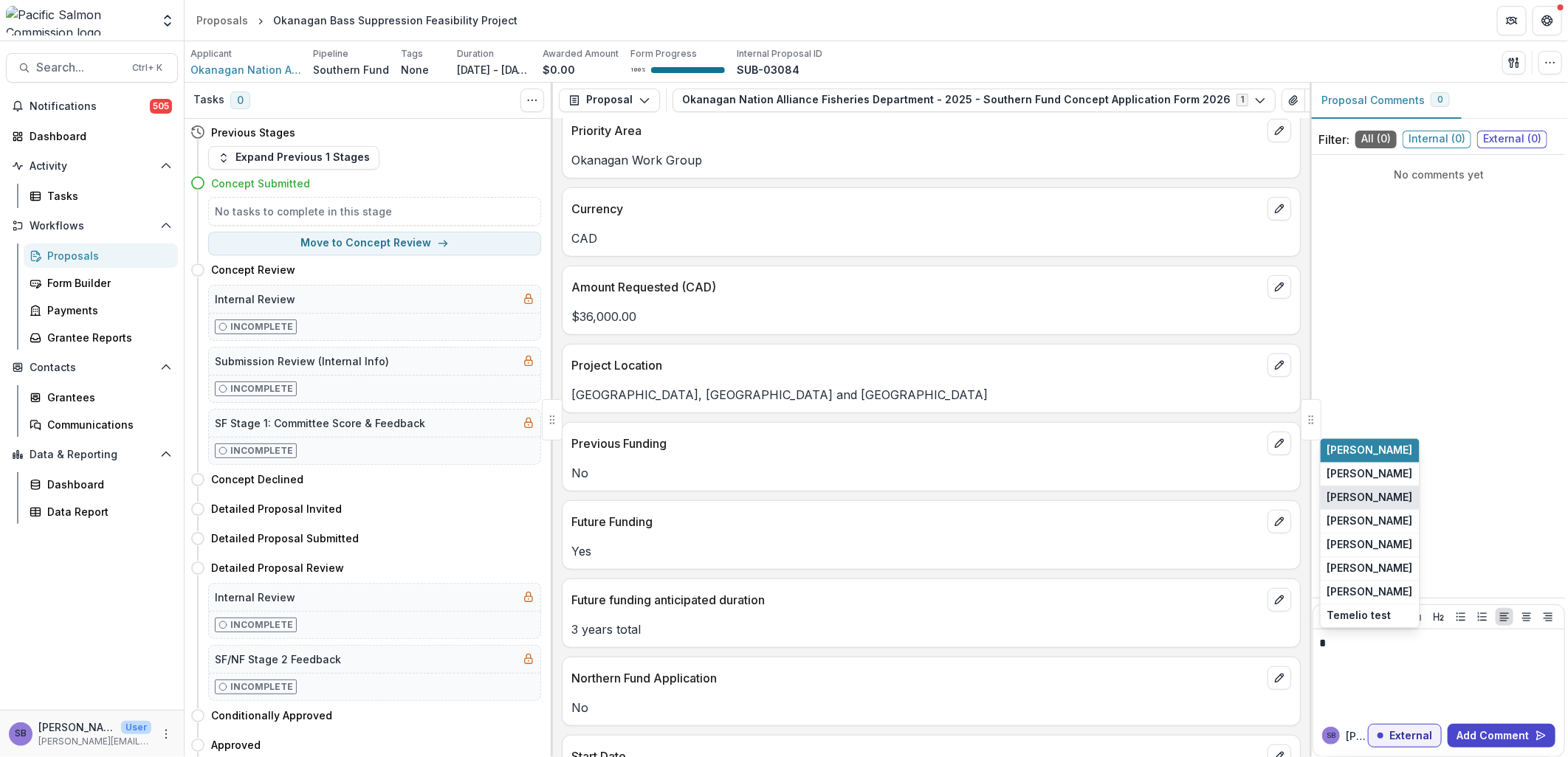
click at [1386, 498] on button "Elinor McGrath" at bounding box center [1369, 498] width 99 height 24
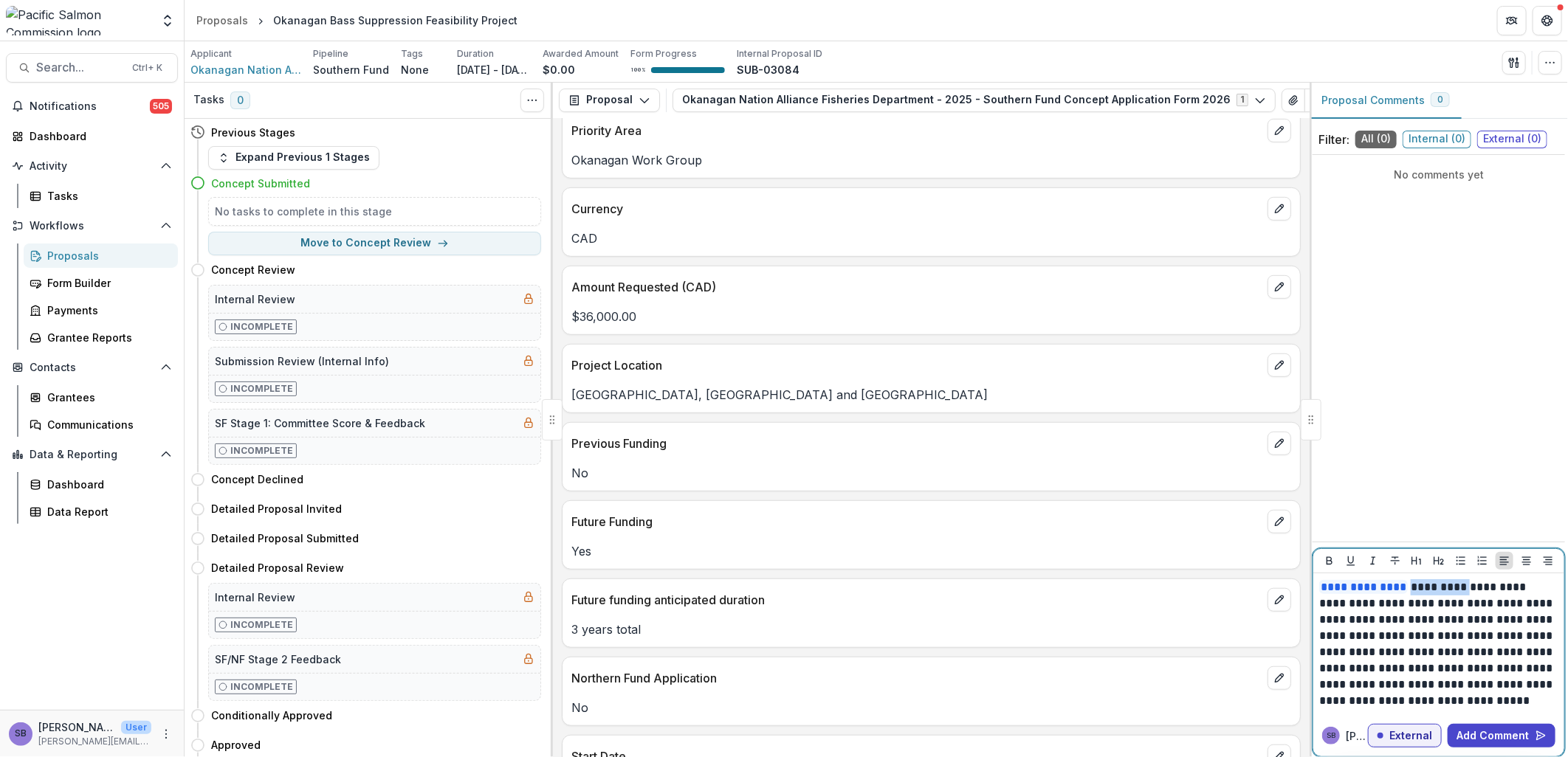
drag, startPoint x: 1411, startPoint y: 586, endPoint x: 1474, endPoint y: 588, distance: 63.0
click at [1474, 588] on p "**********" at bounding box center [1438, 644] width 239 height 130
drag, startPoint x: 1426, startPoint y: 585, endPoint x: 1445, endPoint y: 585, distance: 19.0
click at [1445, 585] on p "**********" at bounding box center [1438, 644] width 239 height 130
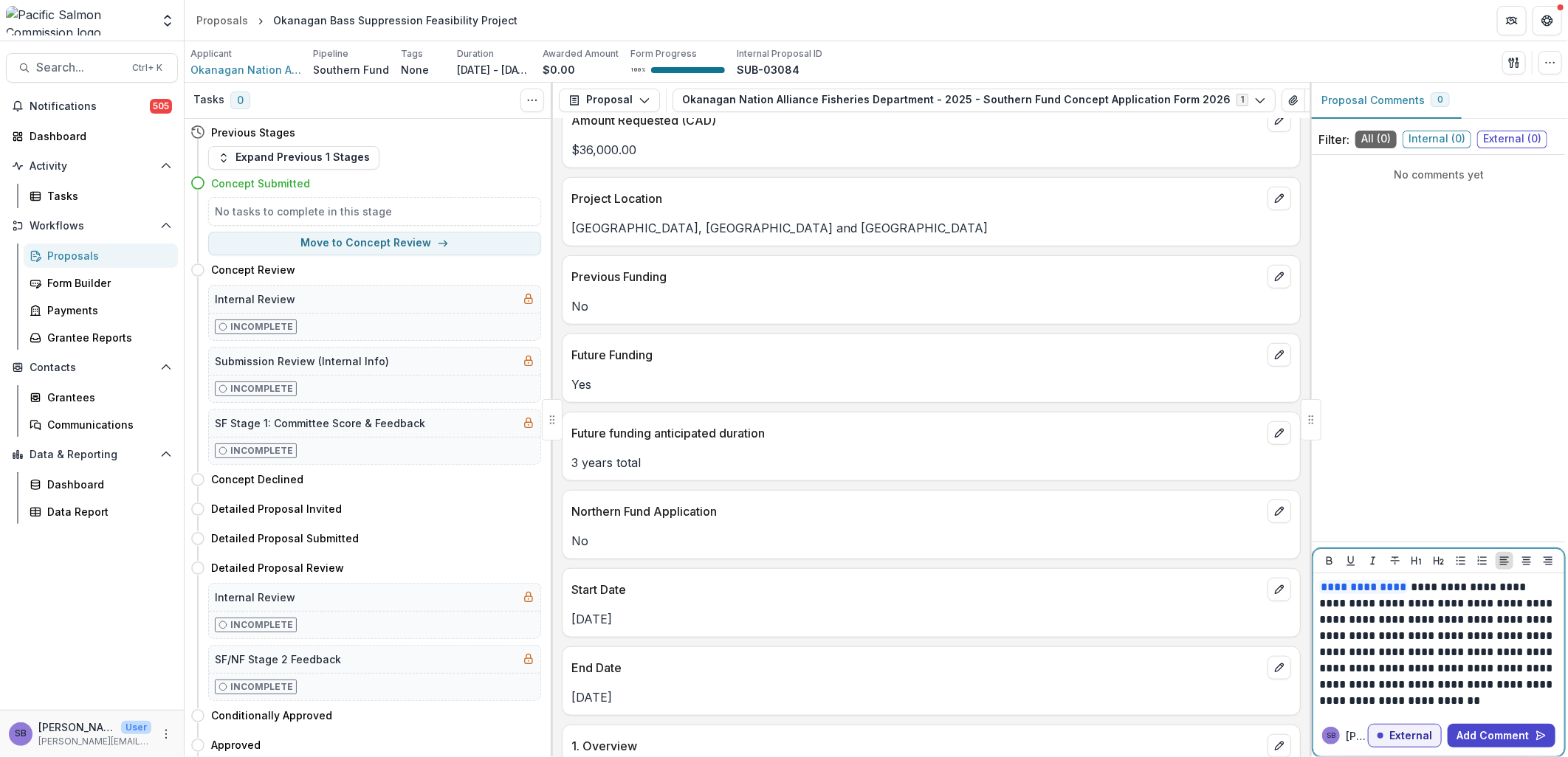
scroll to position [706, 0]
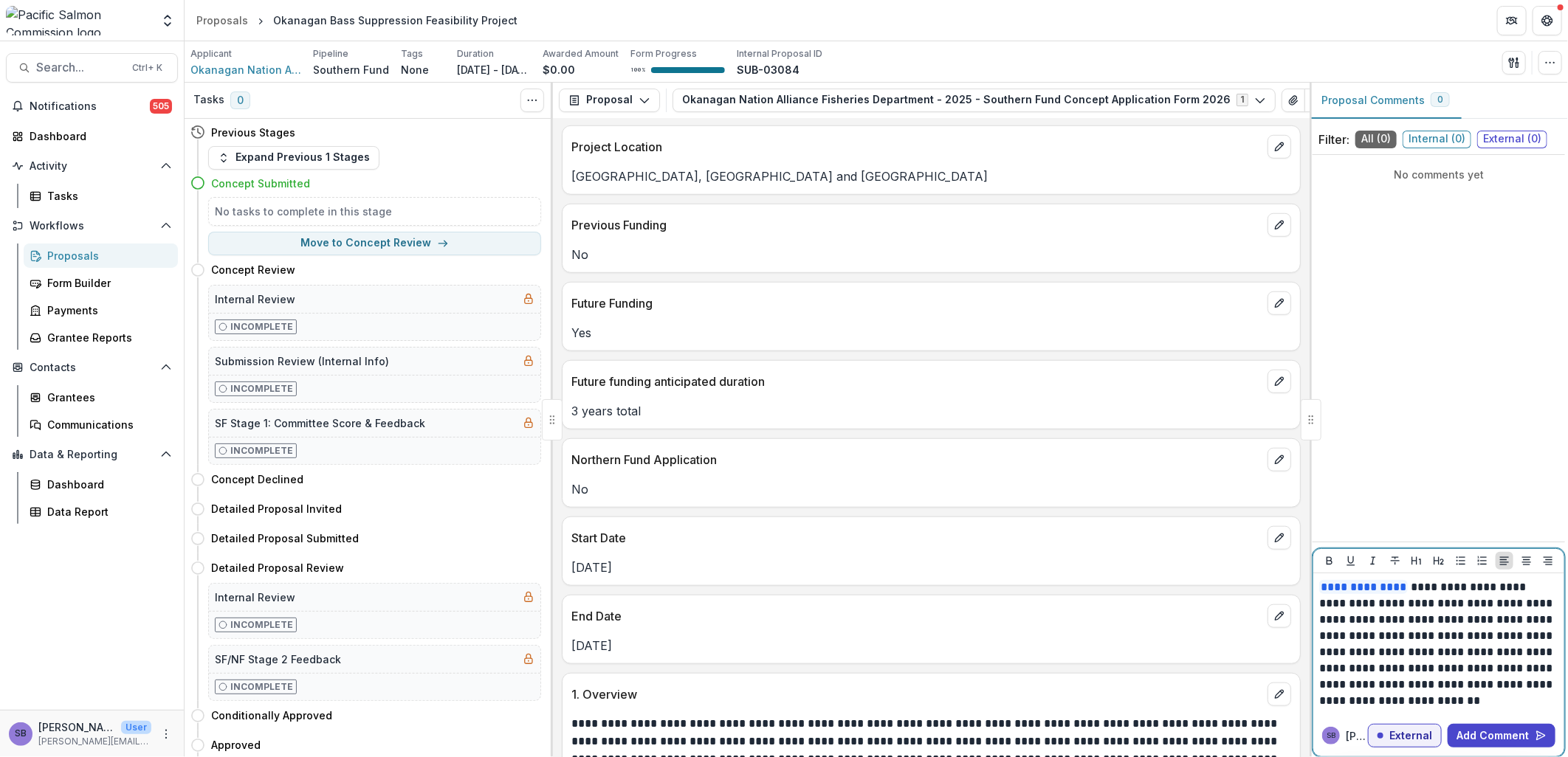
click at [1532, 669] on p "**********" at bounding box center [1438, 644] width 239 height 130
click at [1537, 685] on p "**********" at bounding box center [1438, 644] width 239 height 130
click at [1496, 737] on button "Add Comment" at bounding box center [1500, 736] width 107 height 24
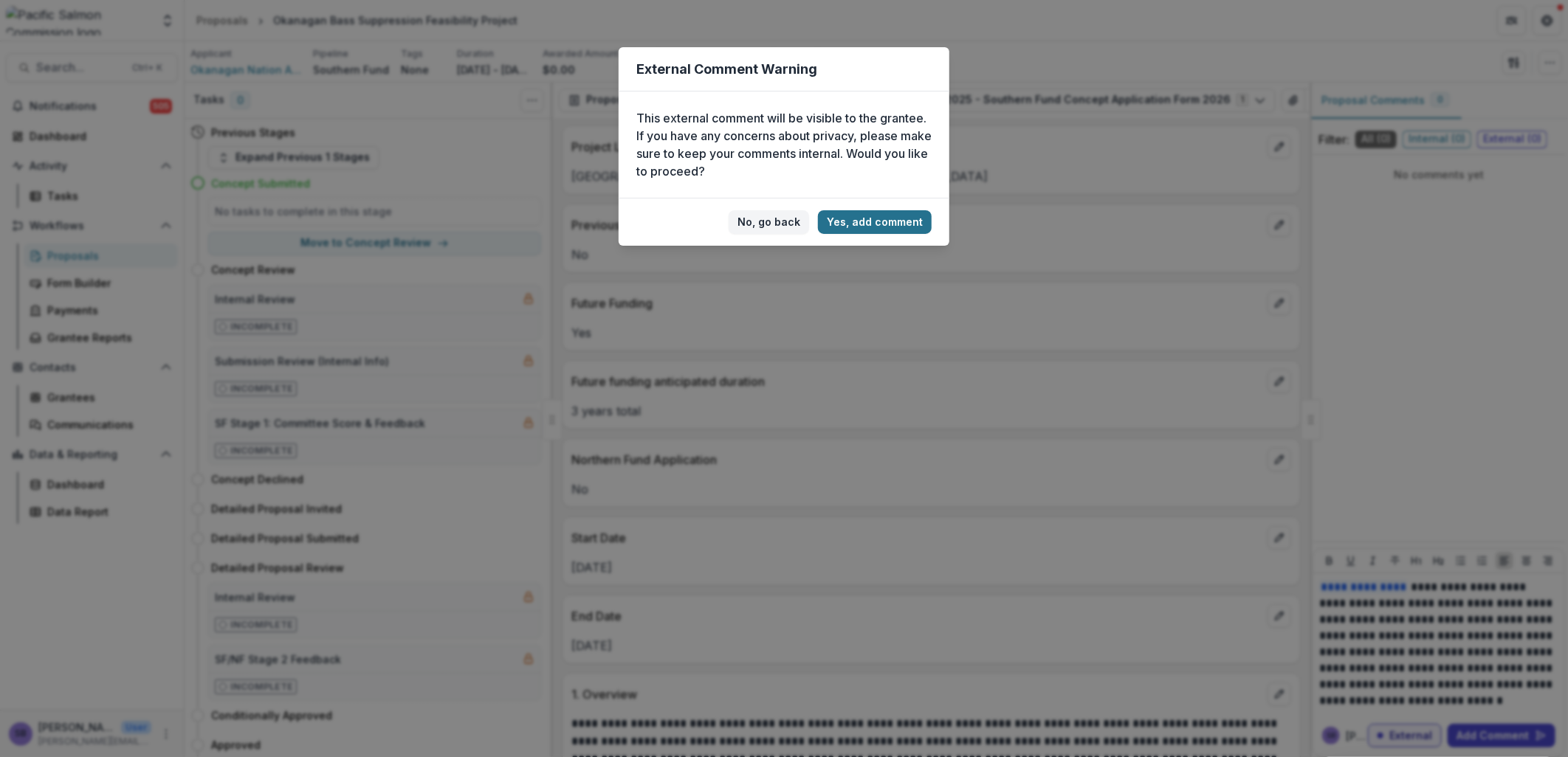
click at [867, 225] on button "Yes, add comment" at bounding box center [875, 222] width 114 height 24
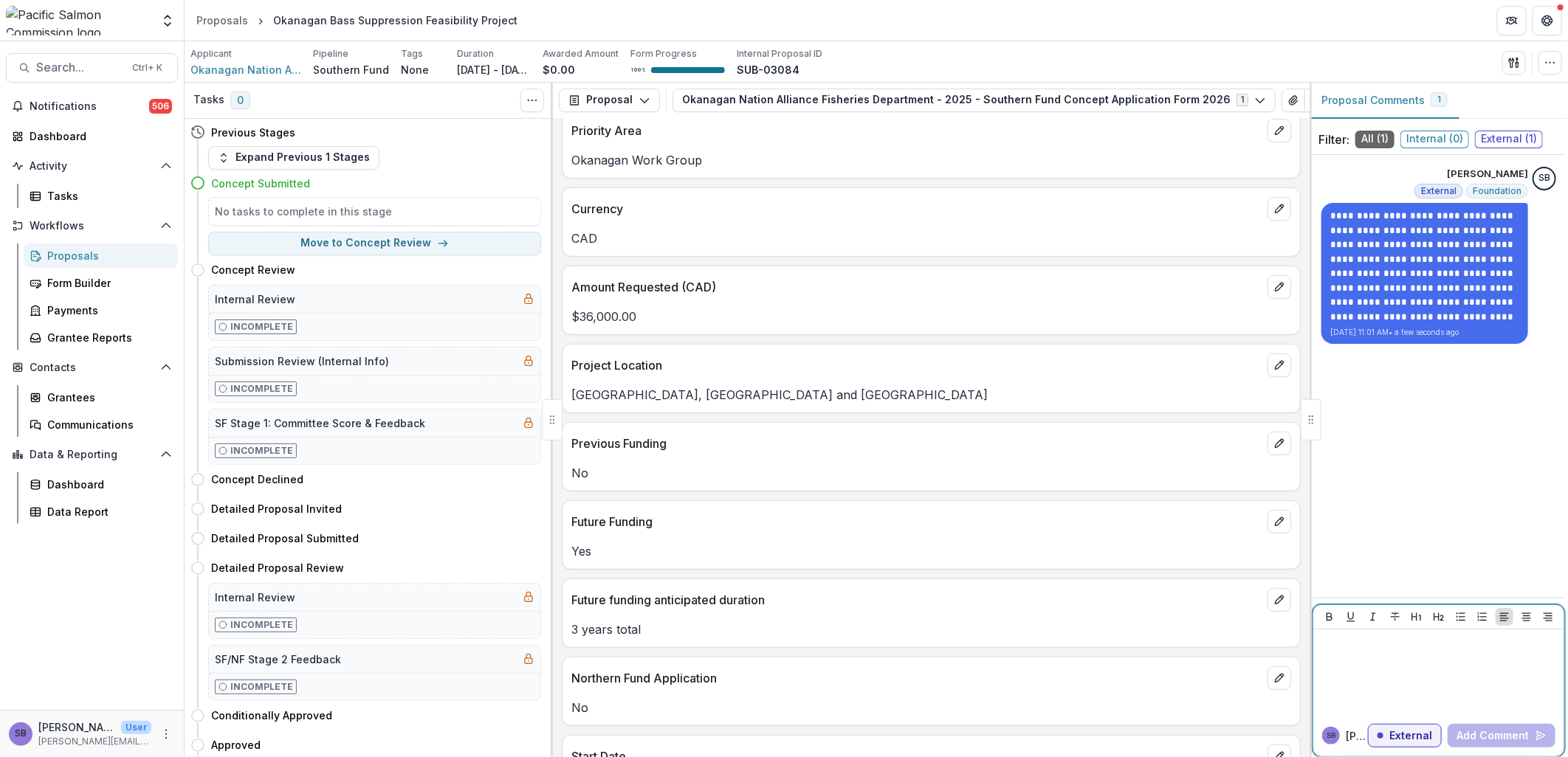
scroll to position [0, 0]
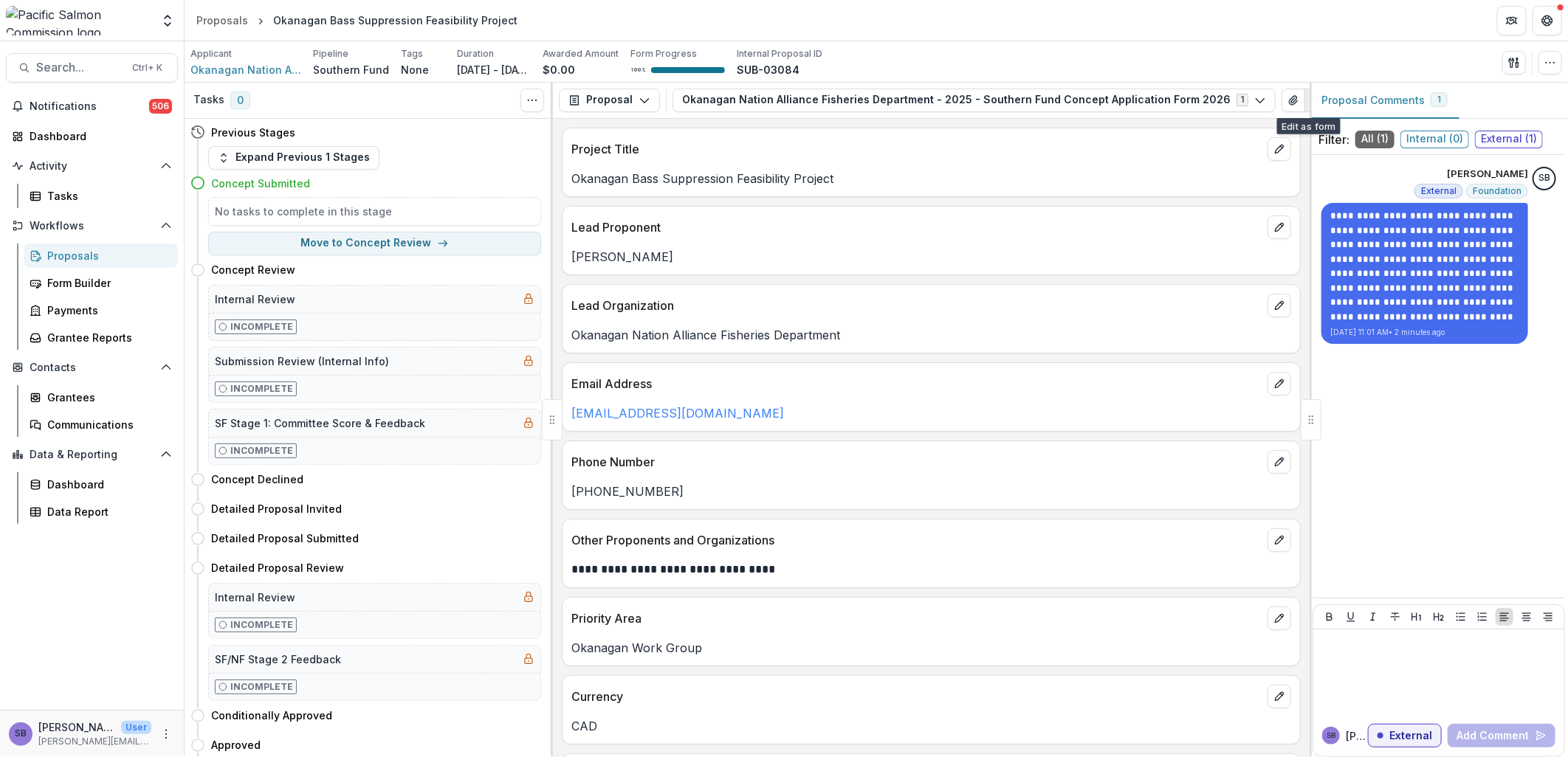
click at [1310, 102] on icon "button" at bounding box center [1316, 100] width 12 height 12
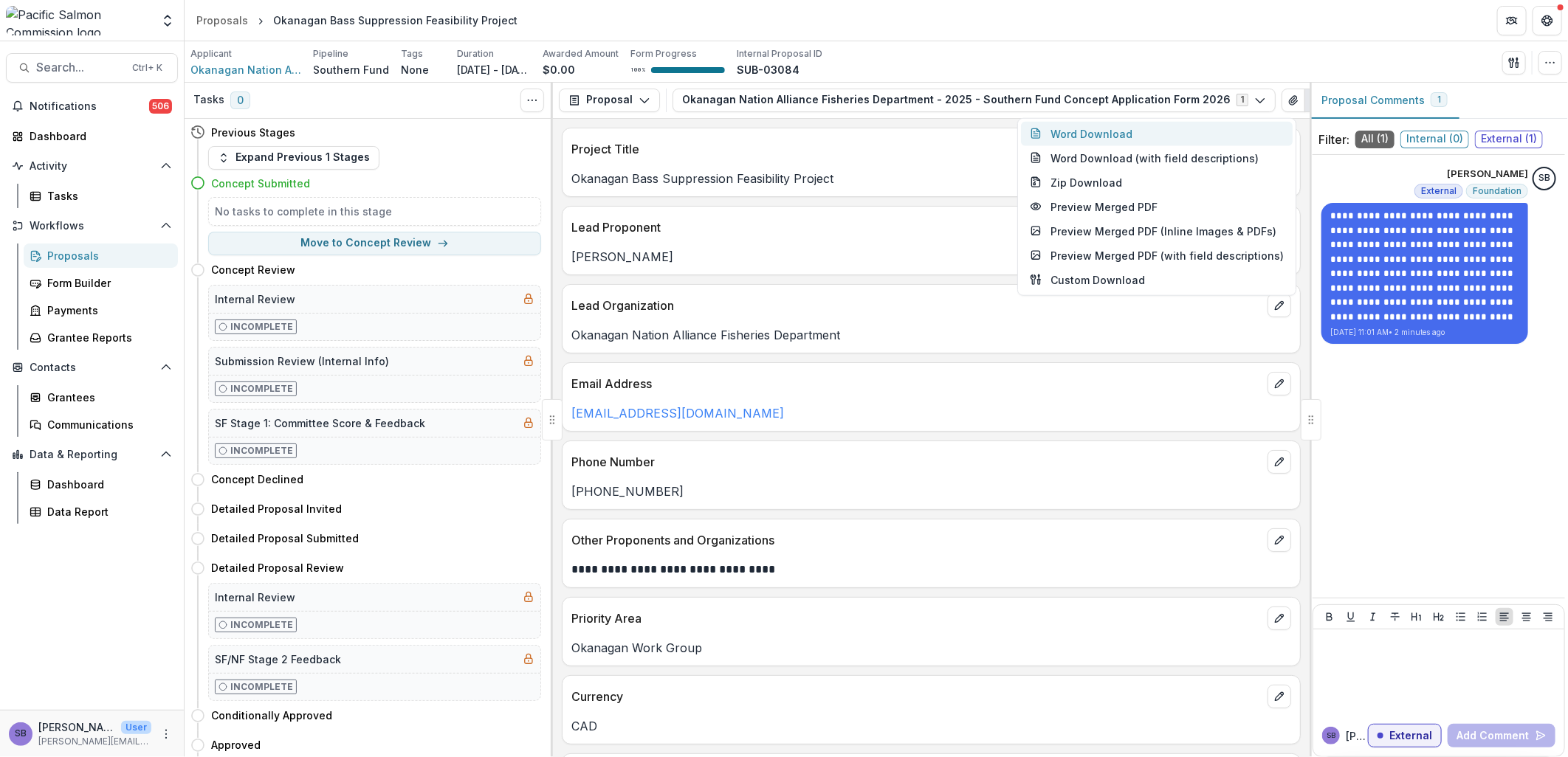
click at [1133, 135] on button "Word Download" at bounding box center [1157, 132] width 272 height 24
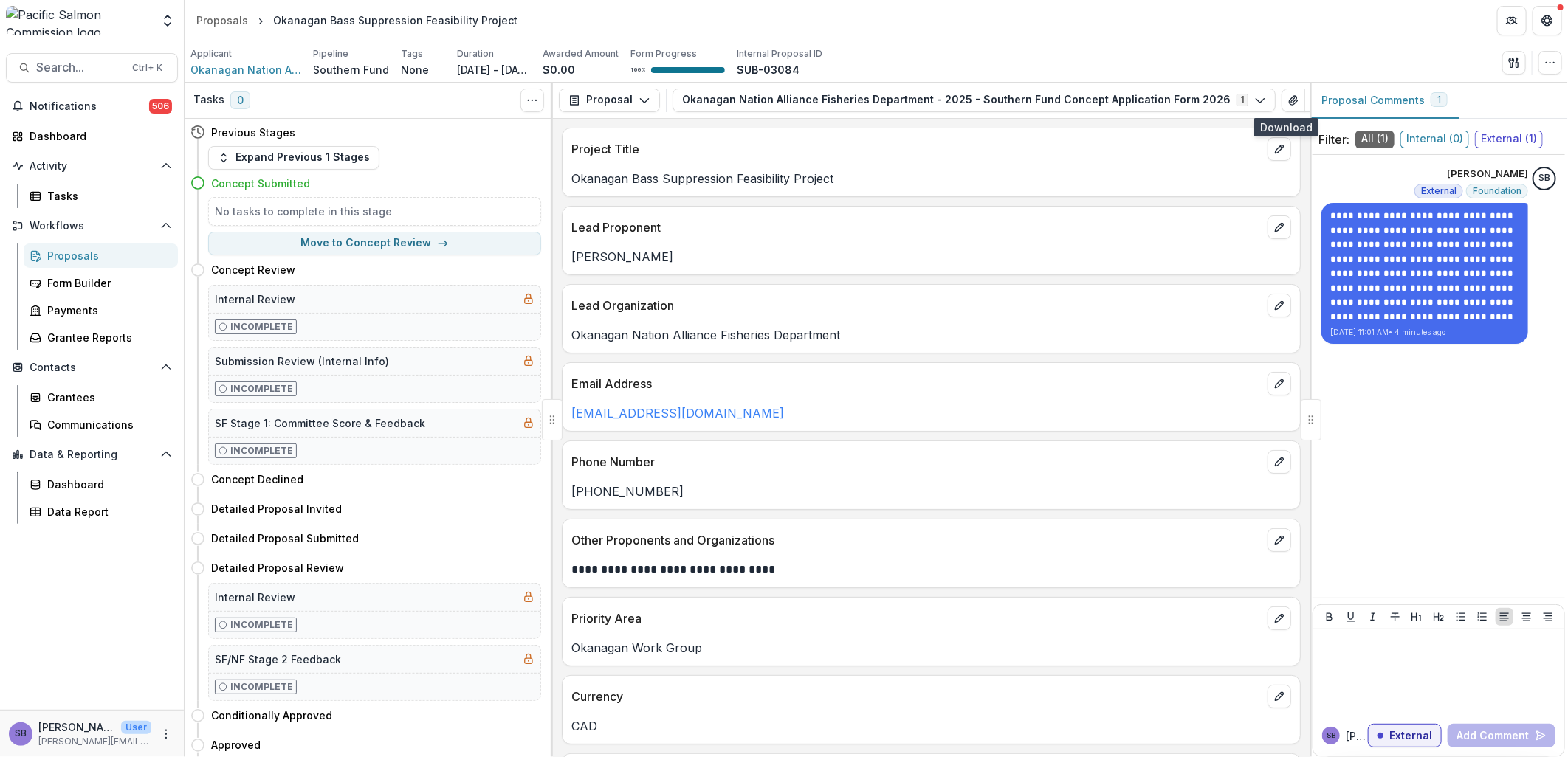
click at [1046, 275] on div "Lead Proponent Elinor McGrath" at bounding box center [931, 241] width 739 height 69
click at [1556, 57] on icon "button" at bounding box center [1549, 62] width 12 height 12
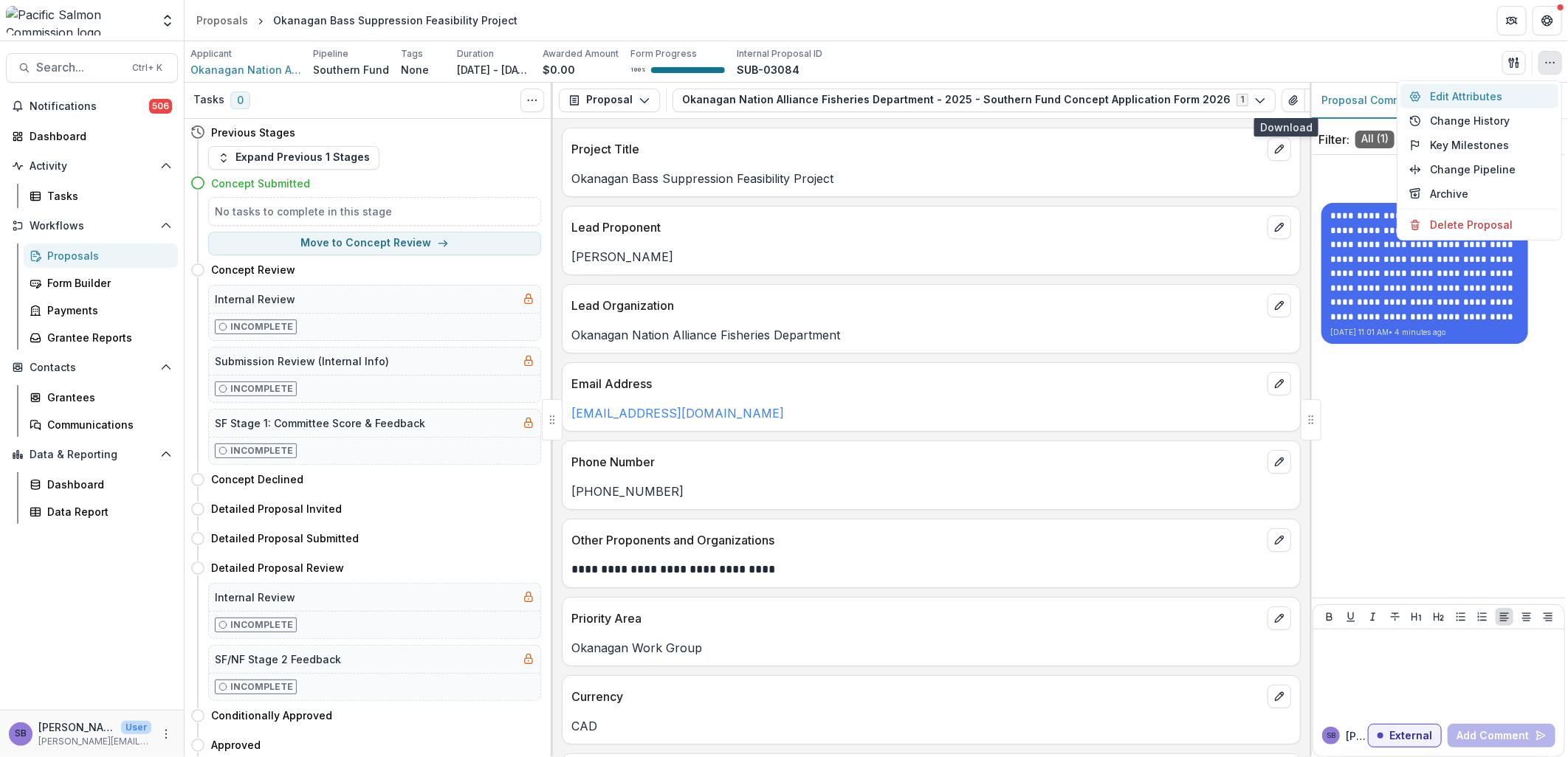
click at [1464, 93] on button "Edit Attributes" at bounding box center [1479, 96] width 158 height 24
type input "*******"
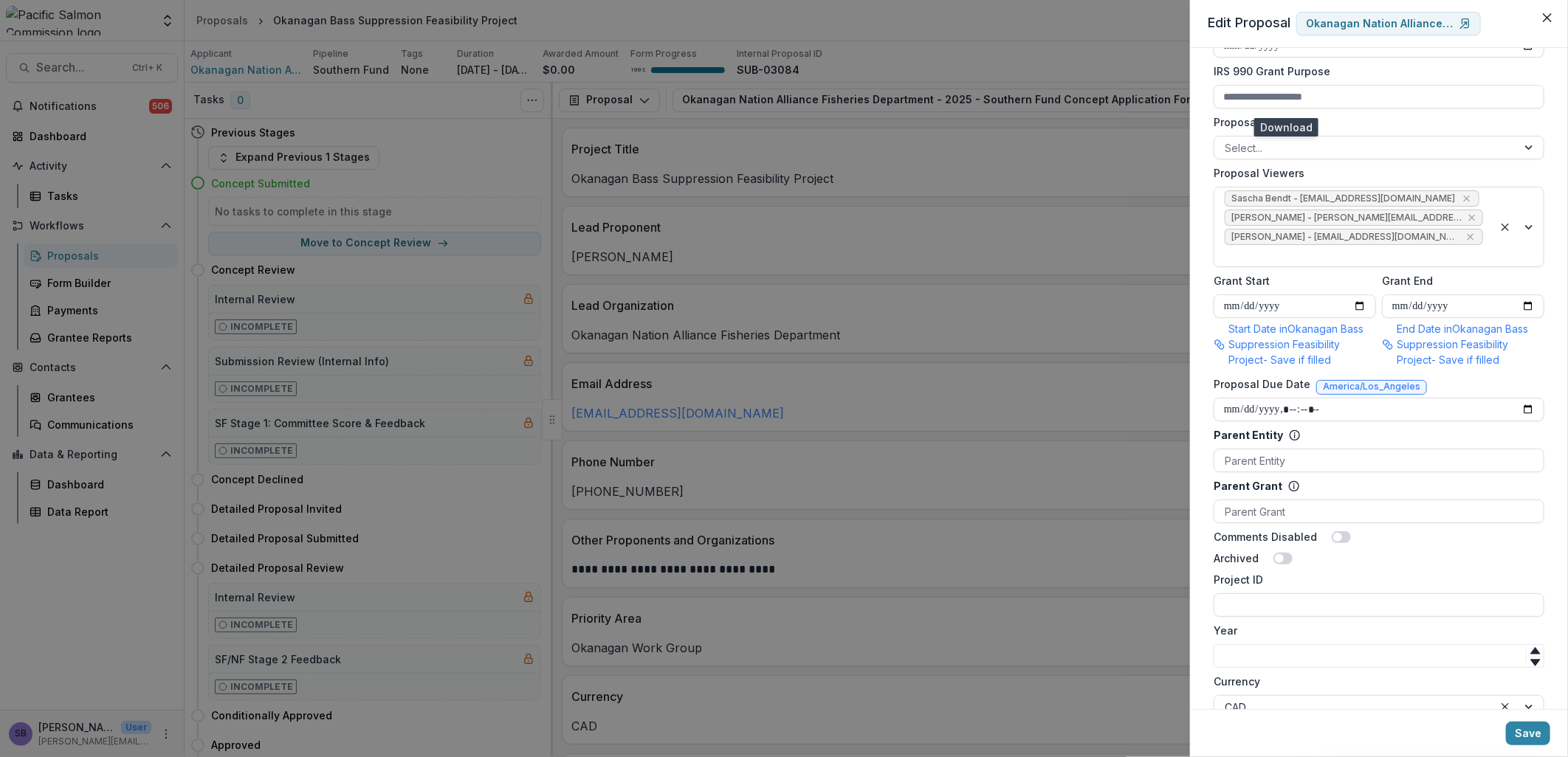
scroll to position [656, 0]
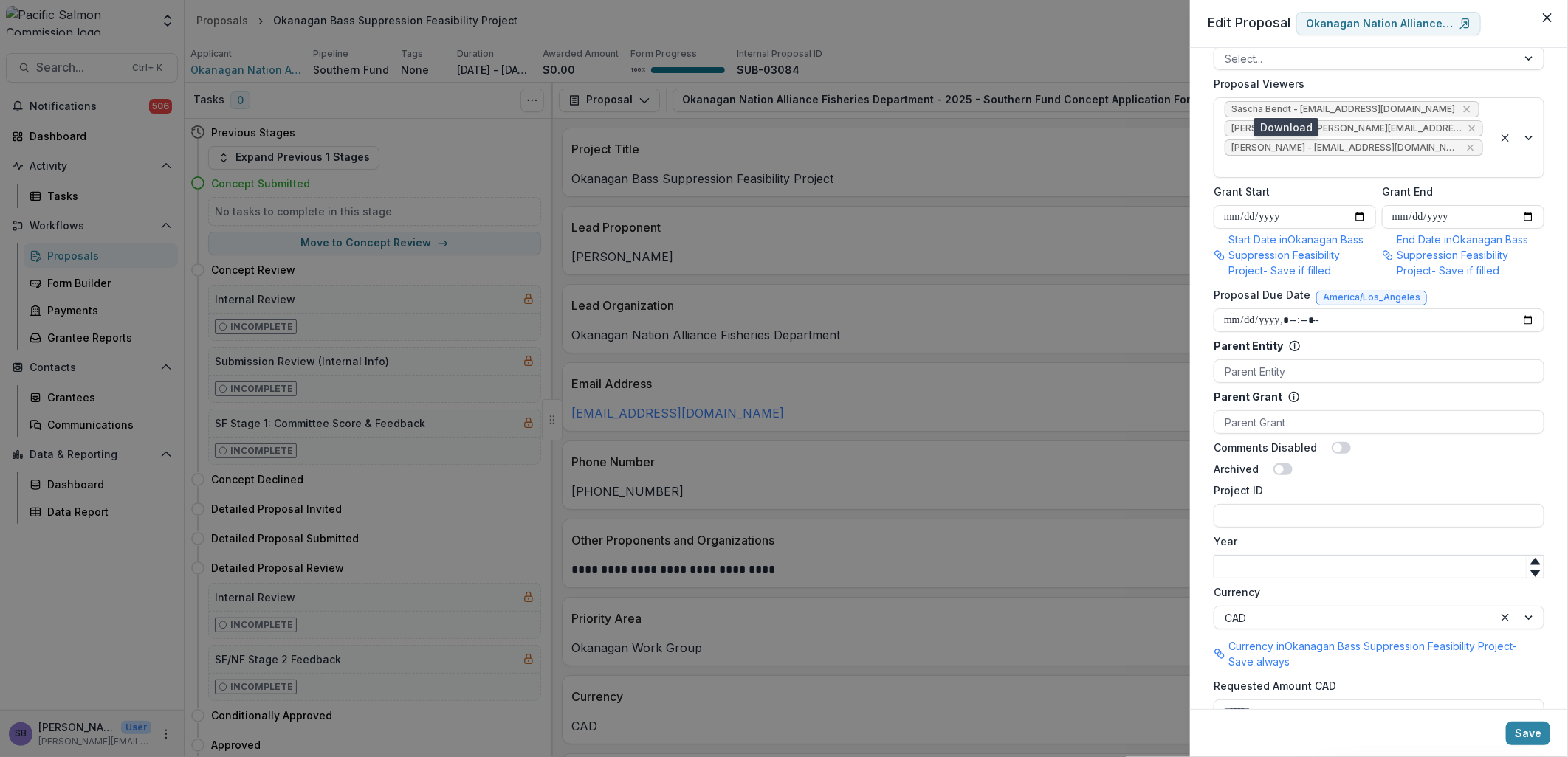
click at [1304, 555] on input "Year" at bounding box center [1379, 567] width 330 height 24
type input "****"
click at [1273, 504] on input "Project ID" at bounding box center [1379, 515] width 330 height 24
drag, startPoint x: 1163, startPoint y: 498, endPoint x: 1056, endPoint y: 498, distance: 107.0
click at [1056, 498] on div "**********" at bounding box center [784, 378] width 1568 height 757
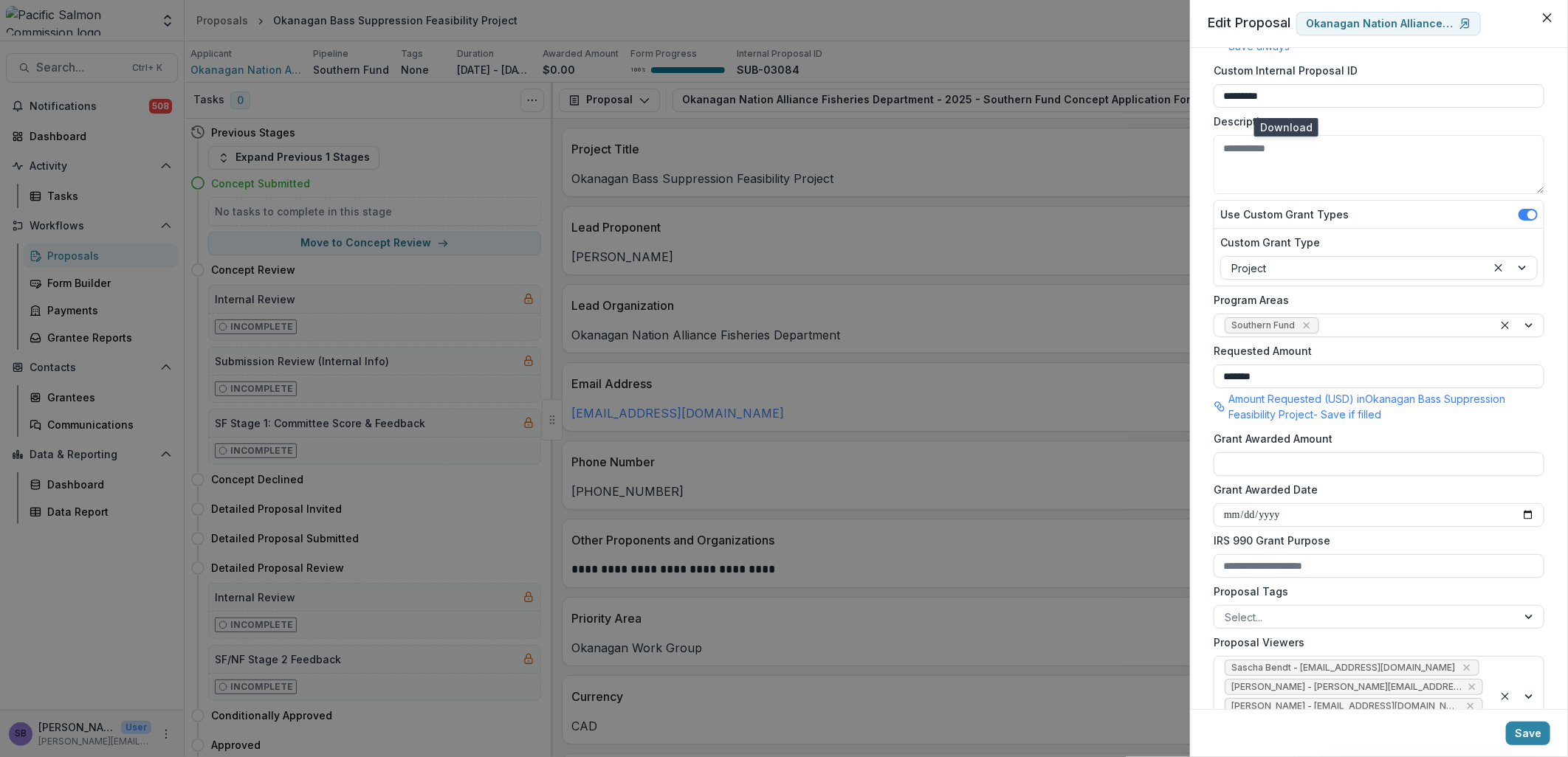
scroll to position [0, 0]
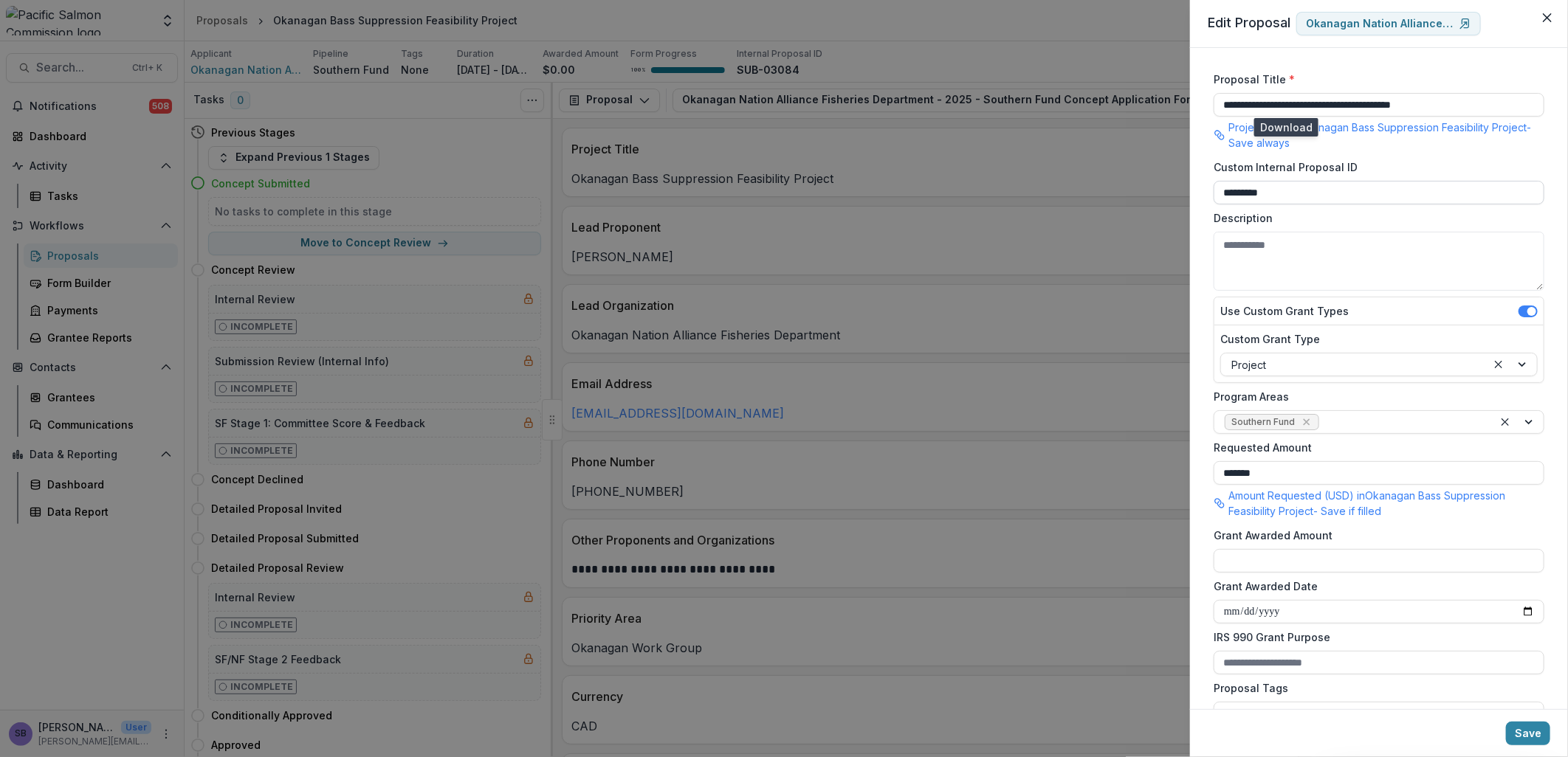
type input "**********"
click at [1292, 187] on div "Custom Internal Proposal ID *********" at bounding box center [1379, 181] width 330 height 45
drag, startPoint x: 1190, startPoint y: 197, endPoint x: 1166, endPoint y: 197, distance: 24.0
click at [1170, 197] on div "**********" at bounding box center [784, 378] width 1568 height 757
paste input "*****"
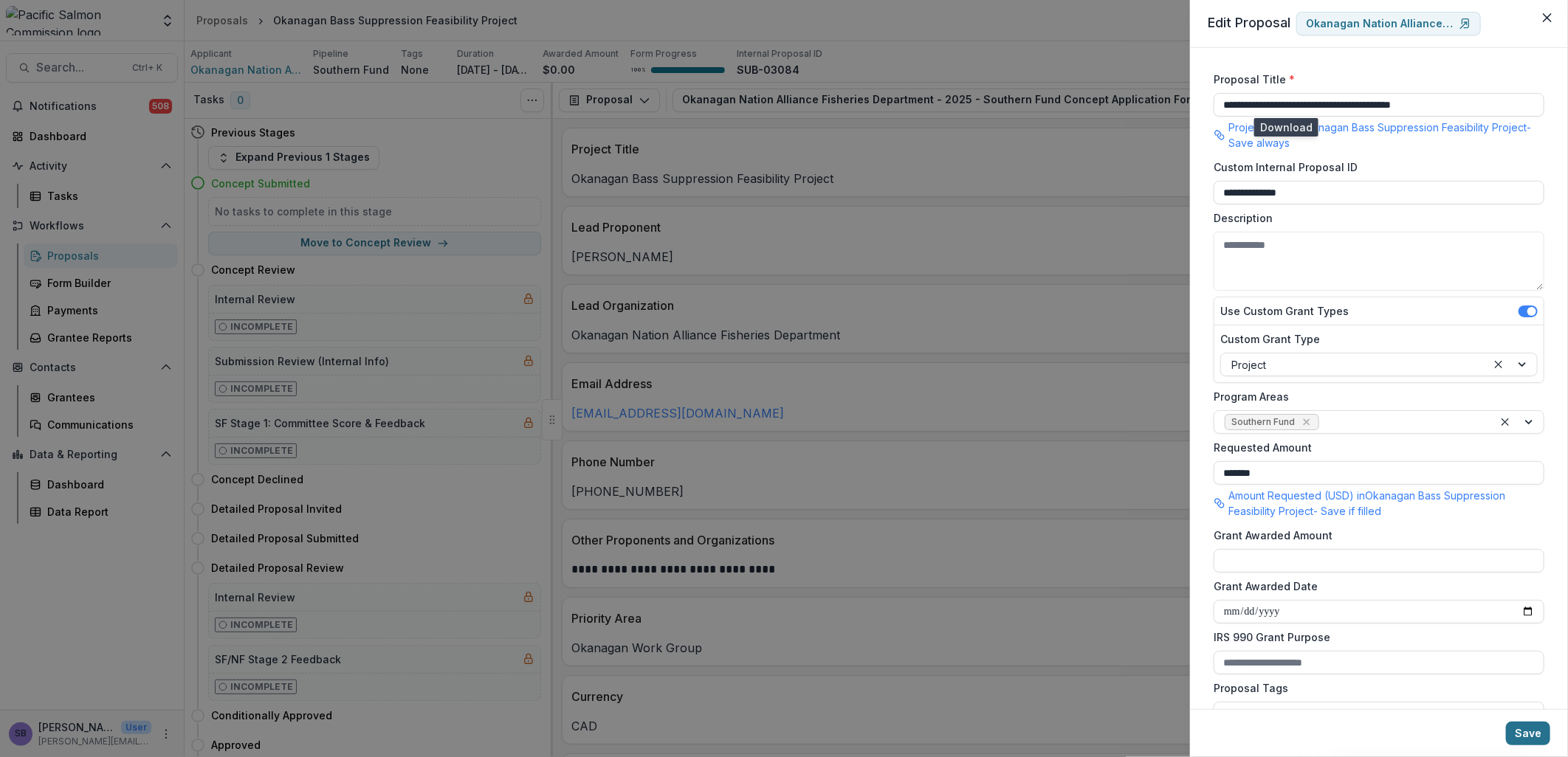
type input "**********"
click at [1518, 728] on button "Save" at bounding box center [1528, 734] width 44 height 24
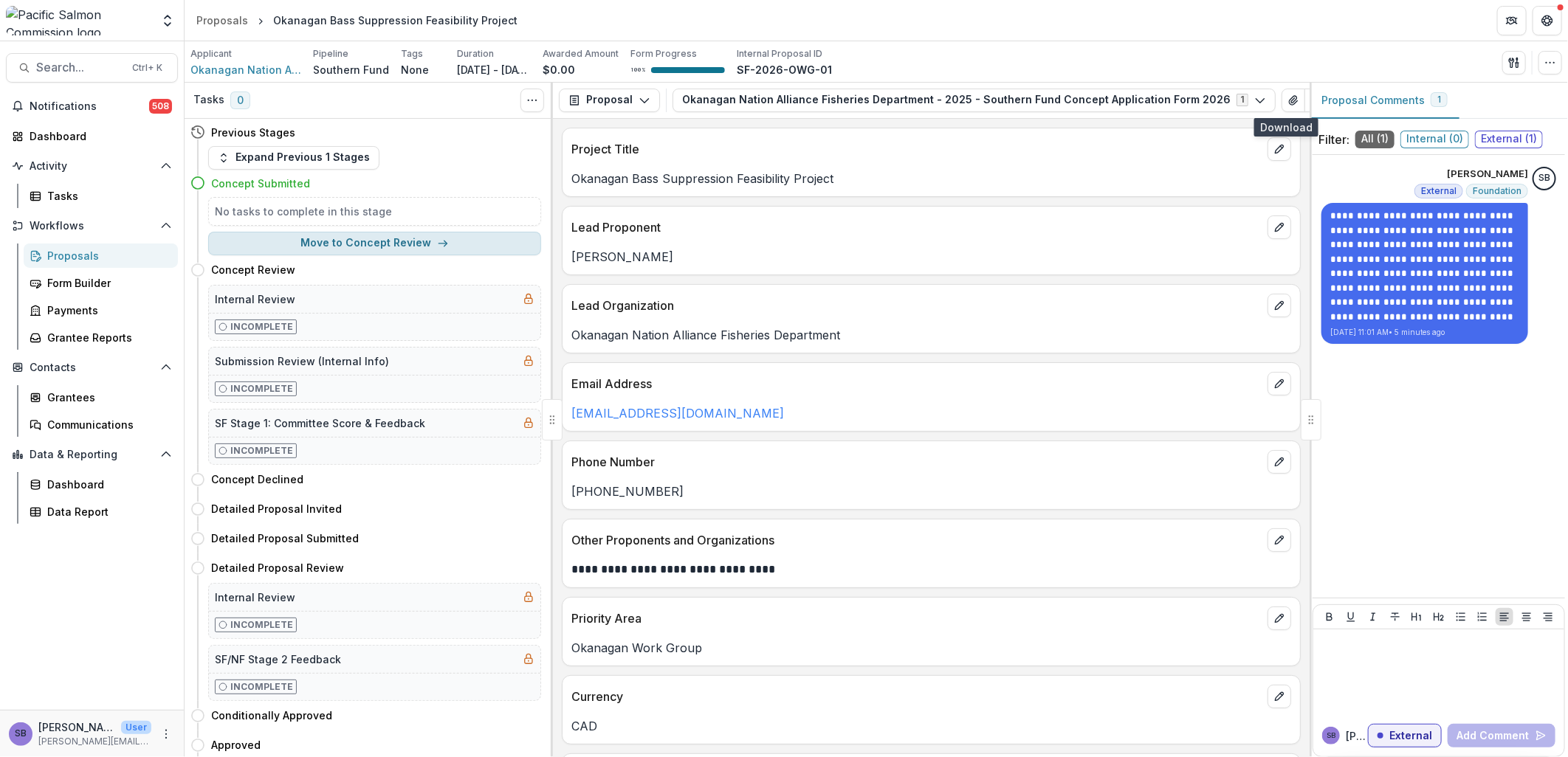
click at [437, 246] on icon "button" at bounding box center [442, 243] width 12 height 12
select select "**********"
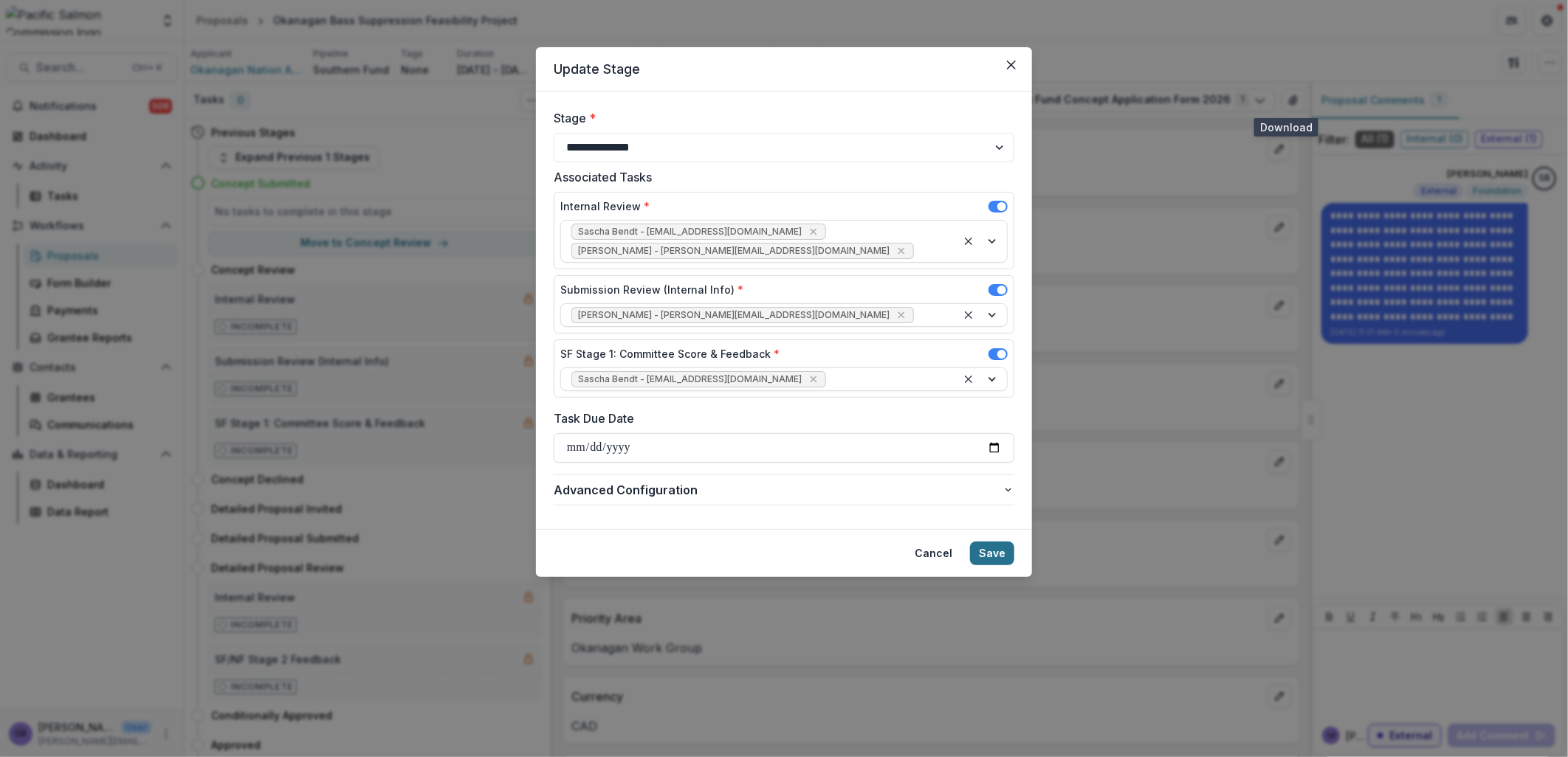
click at [983, 544] on button "Save" at bounding box center [992, 554] width 44 height 24
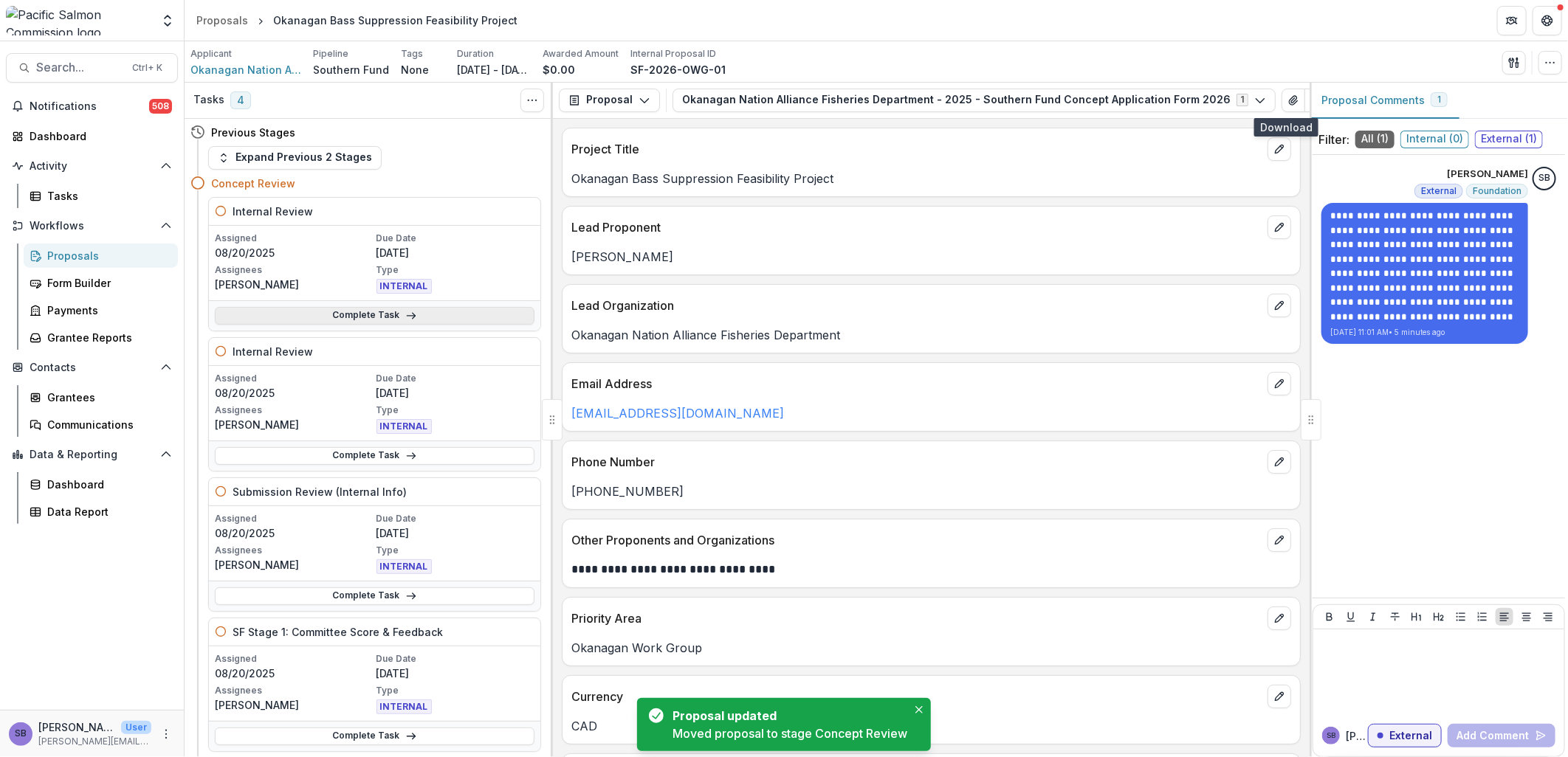
click at [447, 317] on link "Complete Task" at bounding box center [375, 316] width 320 height 18
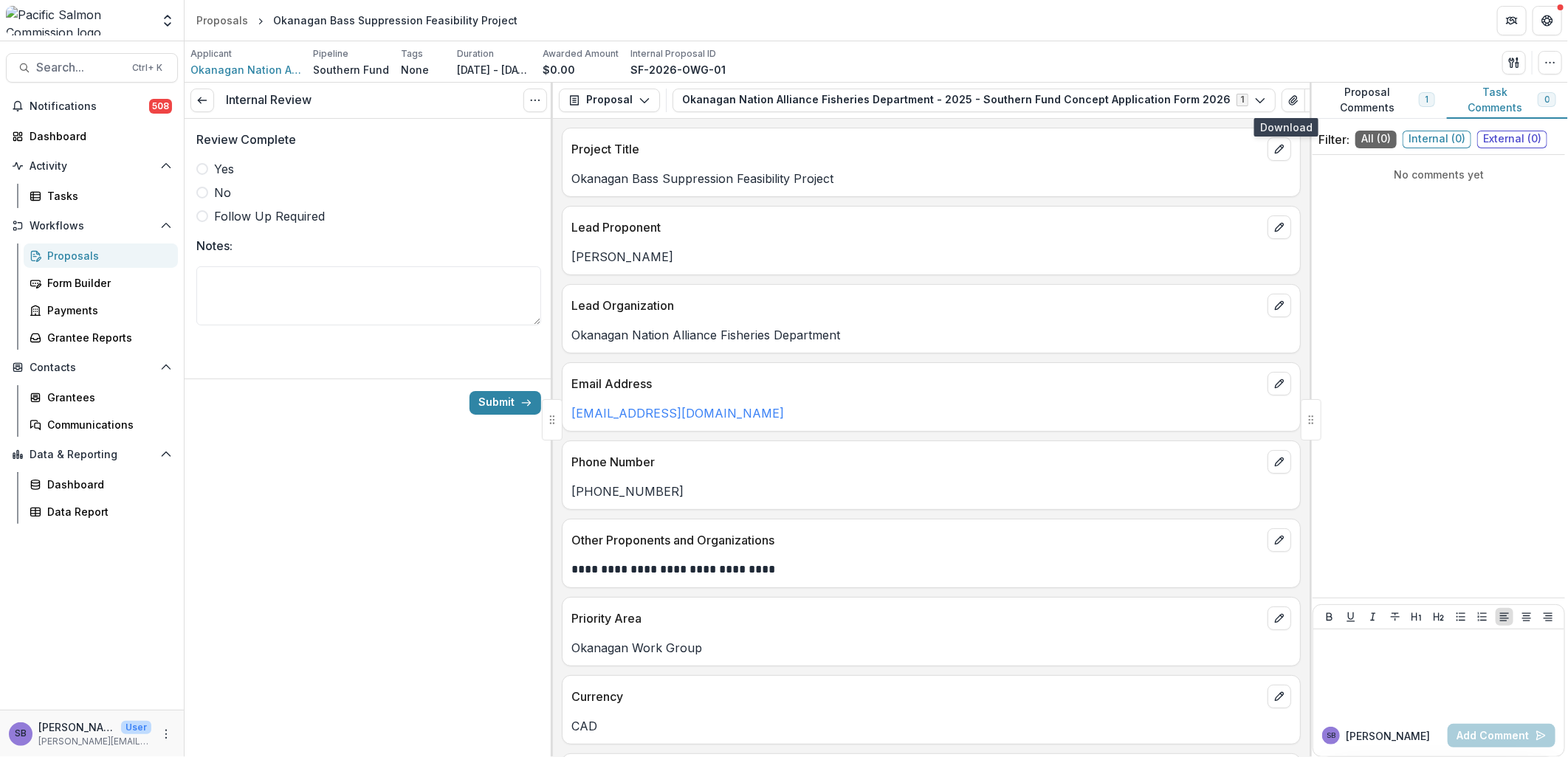
click at [234, 163] on span "Yes" at bounding box center [224, 169] width 20 height 18
click at [245, 274] on textarea "Notes:" at bounding box center [369, 296] width 345 height 59
click at [224, 204] on div "Yes No Follow Up Required" at bounding box center [369, 192] width 345 height 65
click at [224, 212] on span "Follow Up Required" at bounding box center [269, 216] width 111 height 18
click at [229, 282] on textarea "Notes:" at bounding box center [369, 296] width 345 height 59
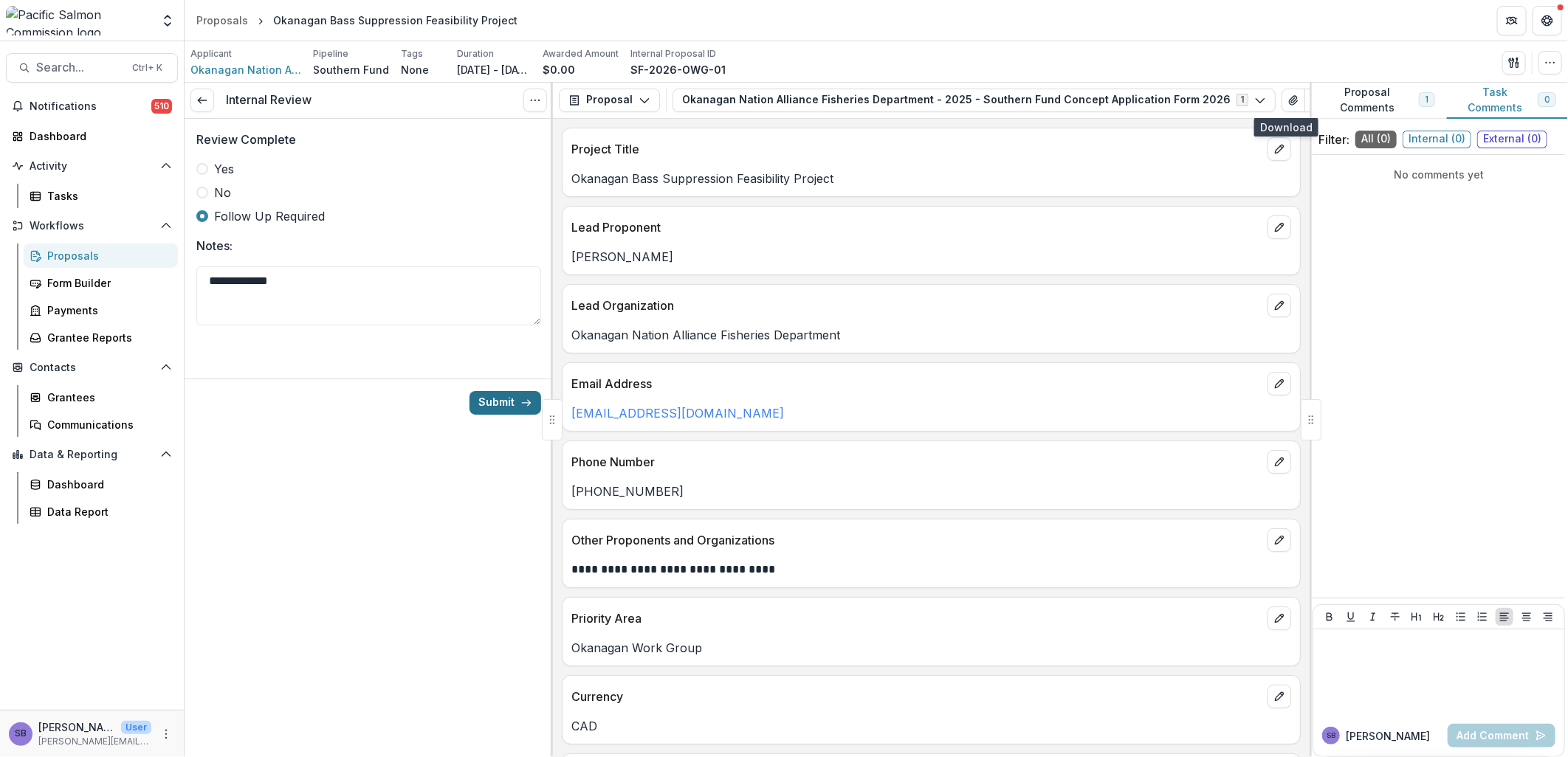
type textarea "**********"
click at [482, 392] on button "Submit" at bounding box center [505, 402] width 72 height 24
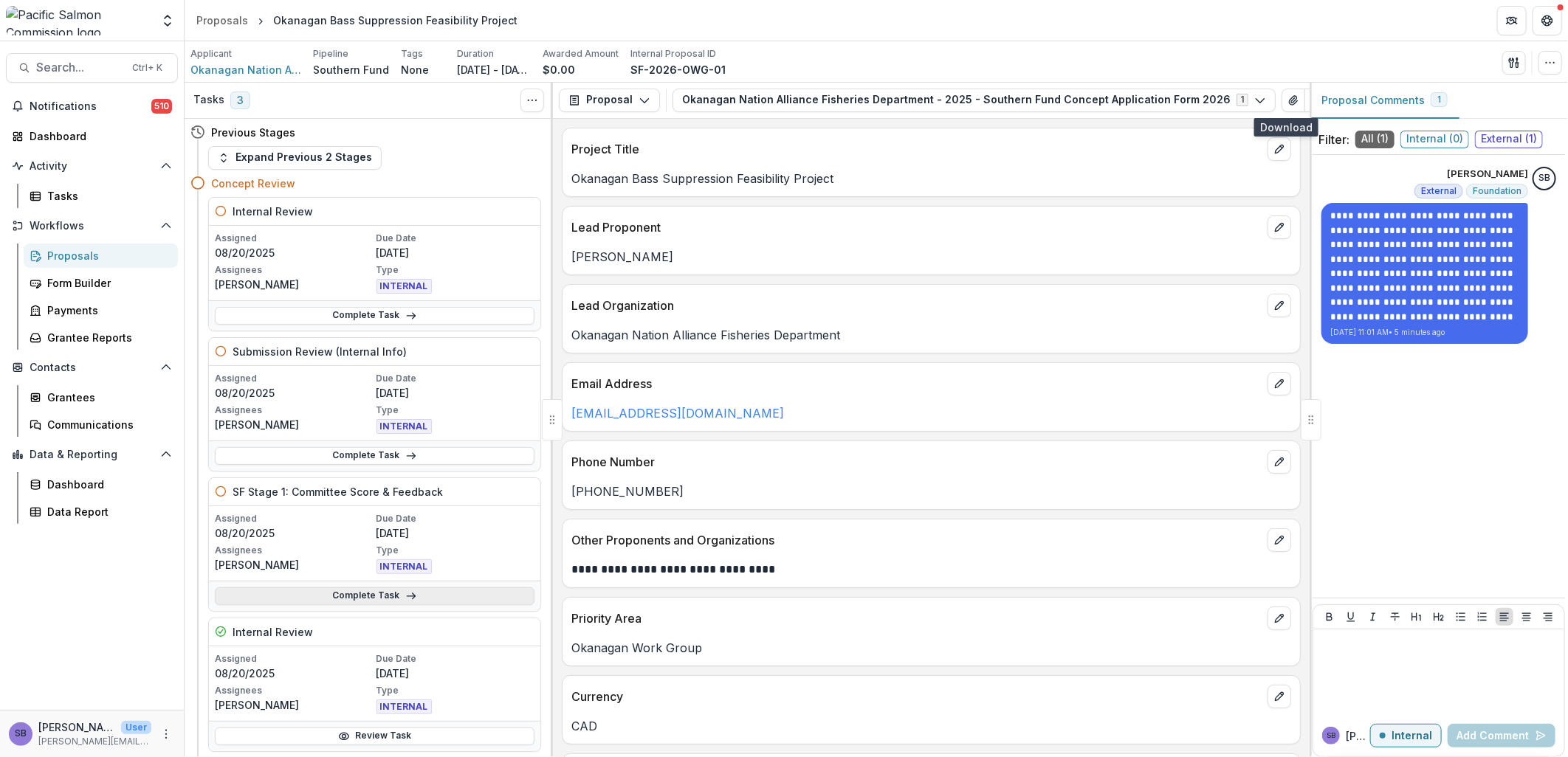
drag, startPoint x: 413, startPoint y: 596, endPoint x: 421, endPoint y: 596, distance: 8.0
click at [413, 596] on link "Complete Task" at bounding box center [375, 596] width 320 height 18
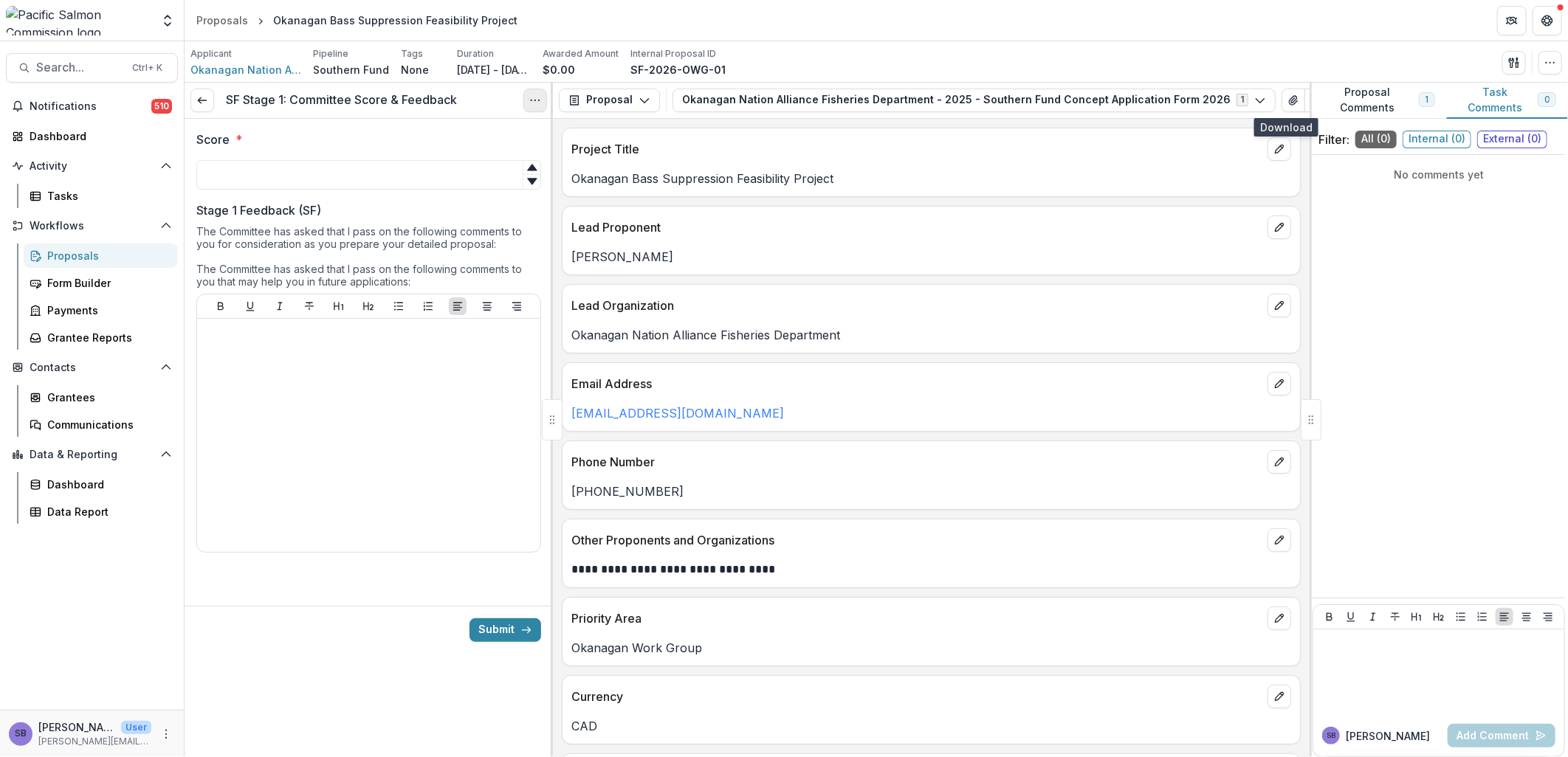
click at [534, 104] on icon "Options" at bounding box center [535, 100] width 12 height 12
click at [480, 133] on link "View task" at bounding box center [465, 132] width 158 height 24
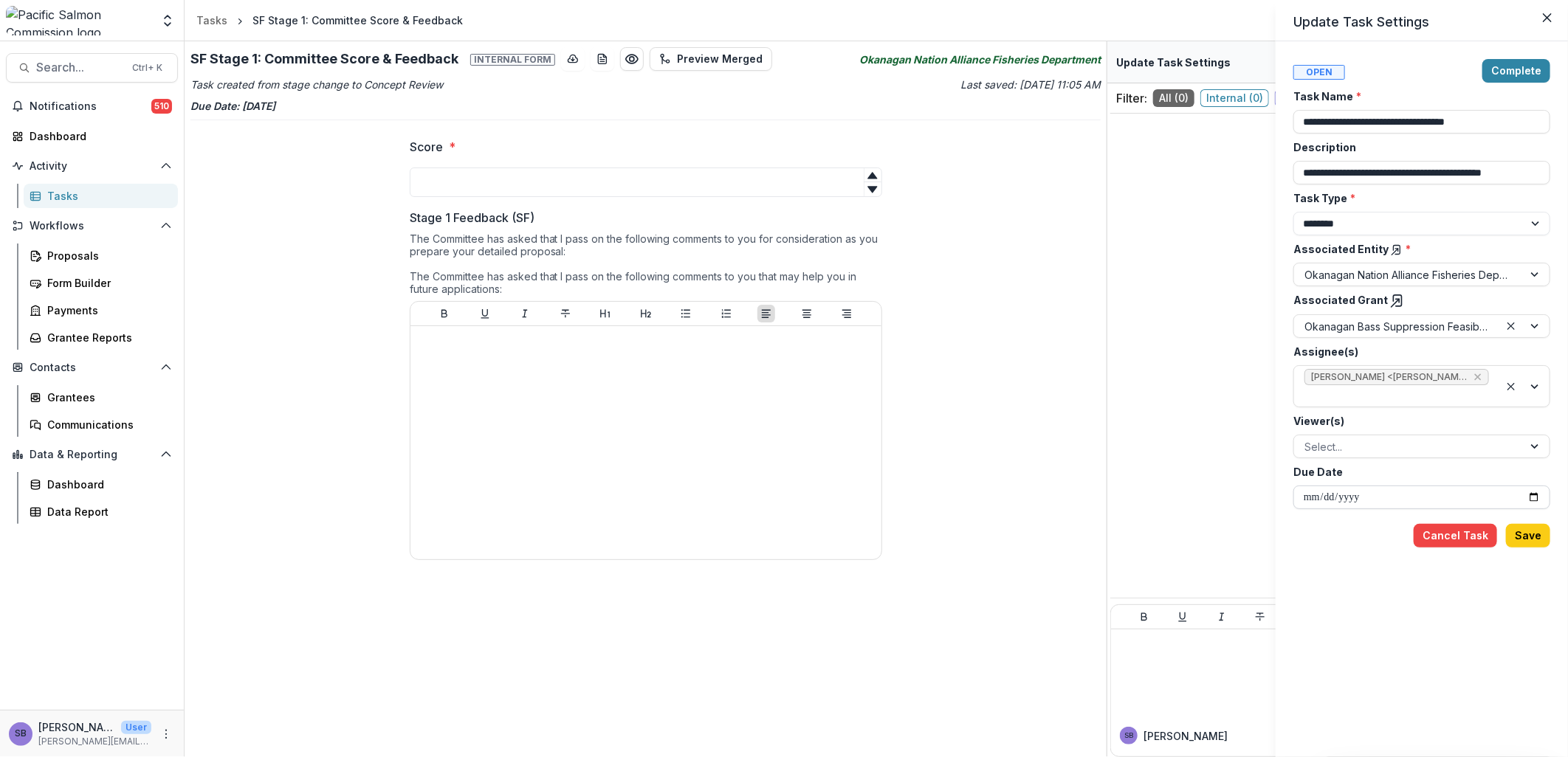
click at [1529, 491] on input "**********" at bounding box center [1421, 498] width 257 height 24
type input "**********"
click at [1528, 531] on button "Save" at bounding box center [1528, 536] width 44 height 24
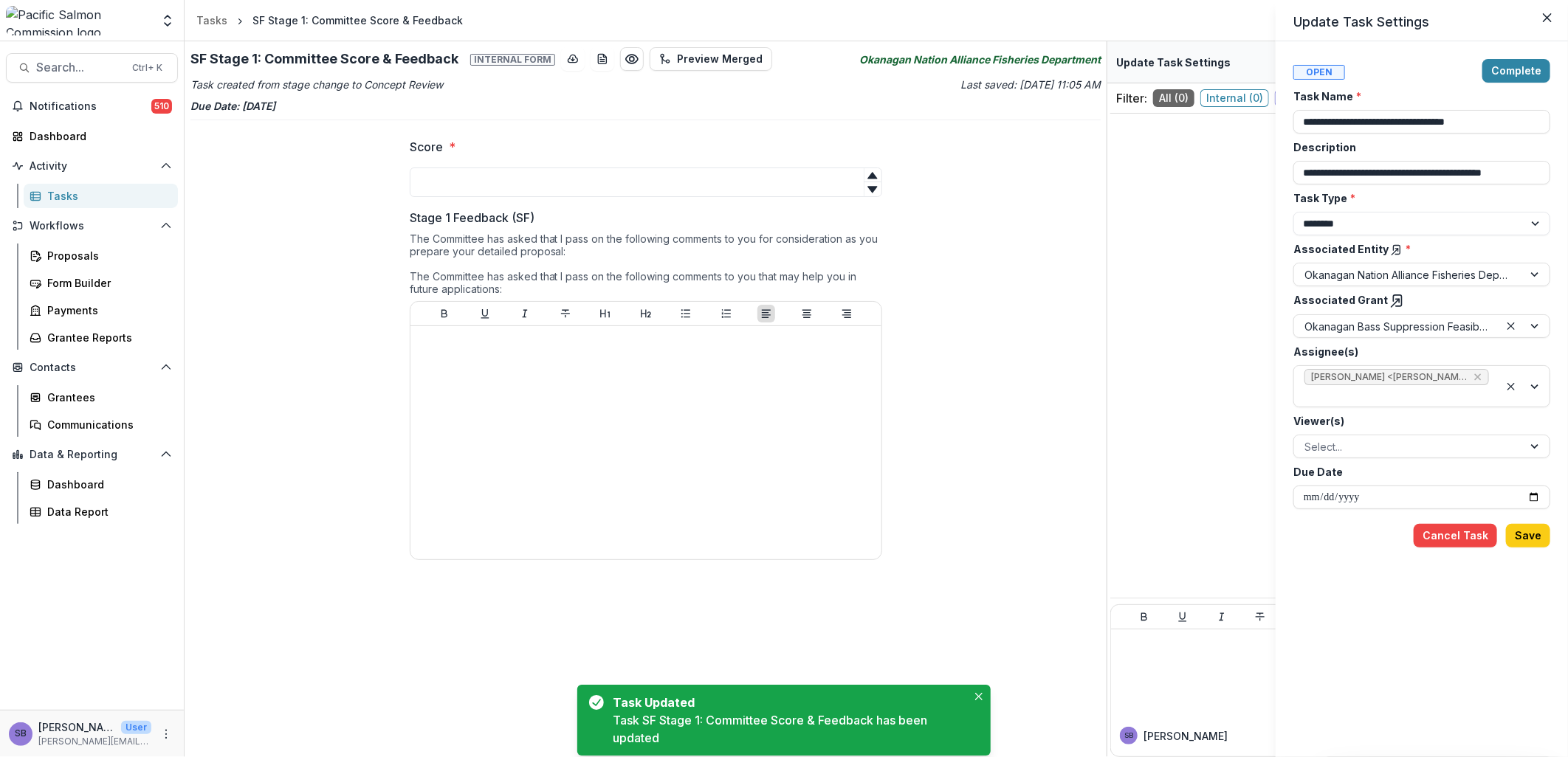
type input "**********"
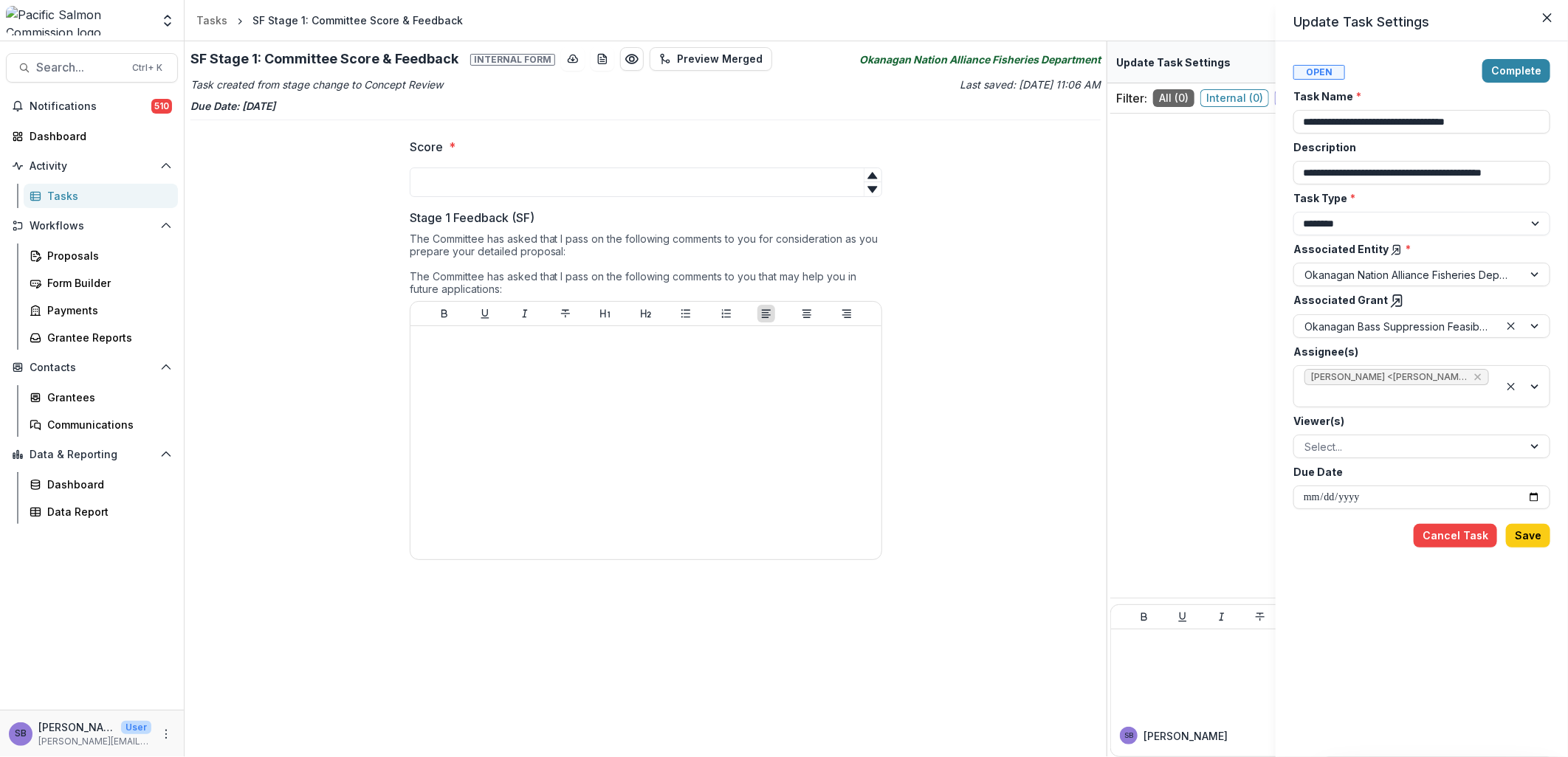
click at [1390, 301] on icon at bounding box center [1397, 301] width 15 height 15
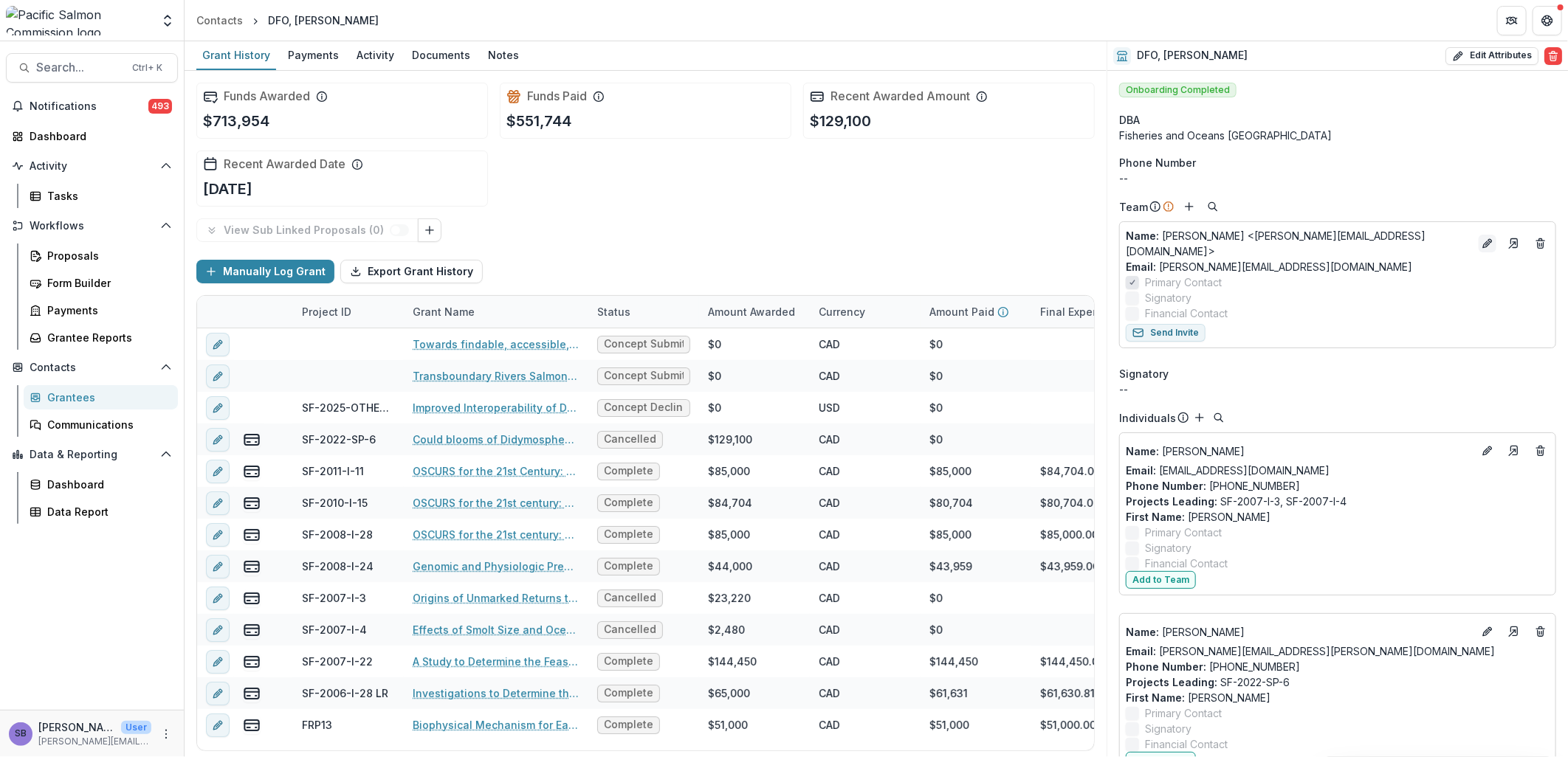
click at [1482, 241] on icon "Edit" at bounding box center [1487, 243] width 12 height 12
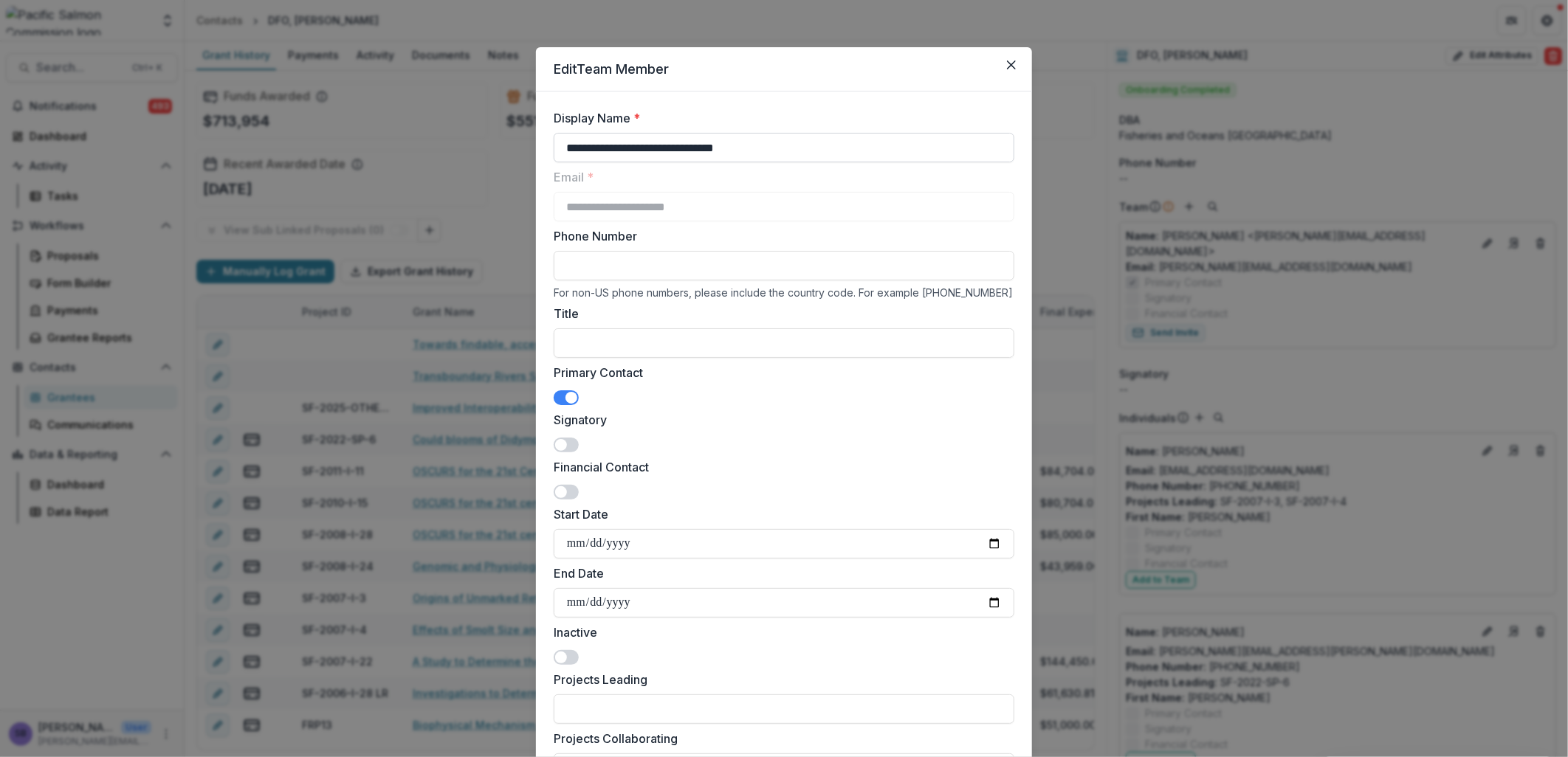
drag, startPoint x: 616, startPoint y: 151, endPoint x: 895, endPoint y: 145, distance: 279.1
click at [895, 145] on input "**********" at bounding box center [784, 147] width 460 height 29
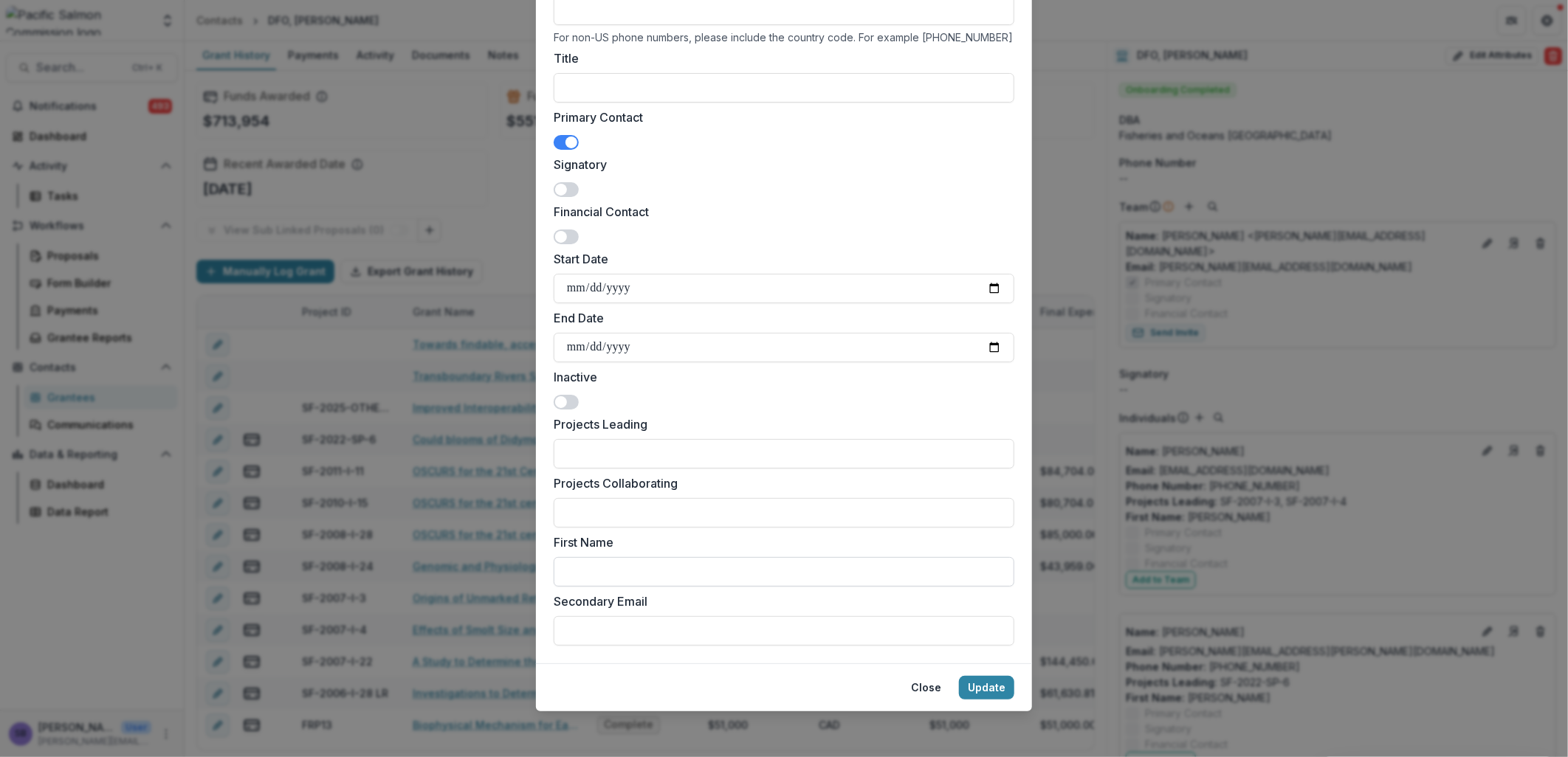
type input "********"
click at [640, 565] on input "First Name" at bounding box center [784, 571] width 460 height 29
type input "***"
click at [1015, 670] on footer "Close Update" at bounding box center [784, 688] width 496 height 48
click at [986, 684] on button "Update" at bounding box center [986, 688] width 55 height 24
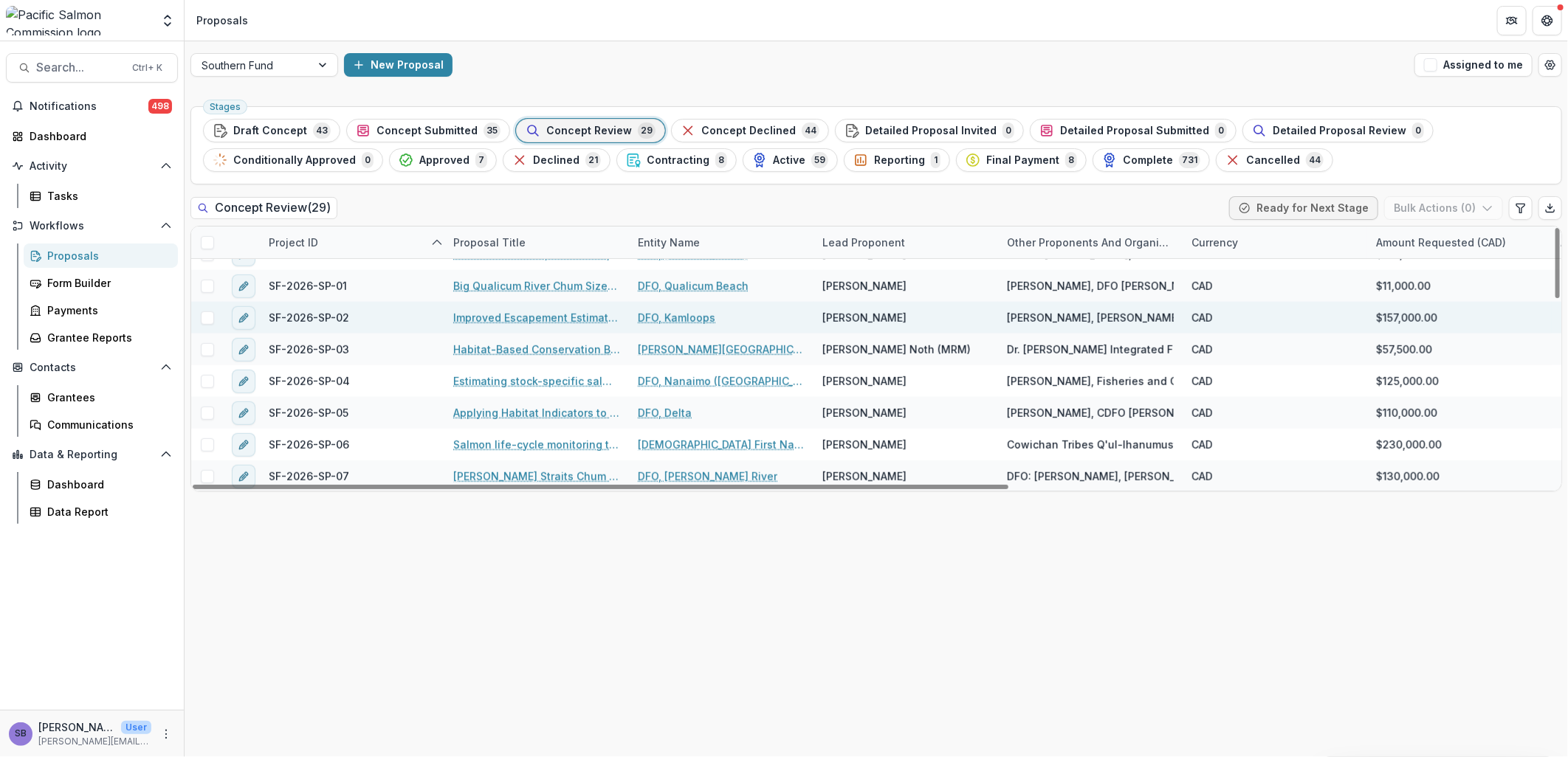
scroll to position [547, 0]
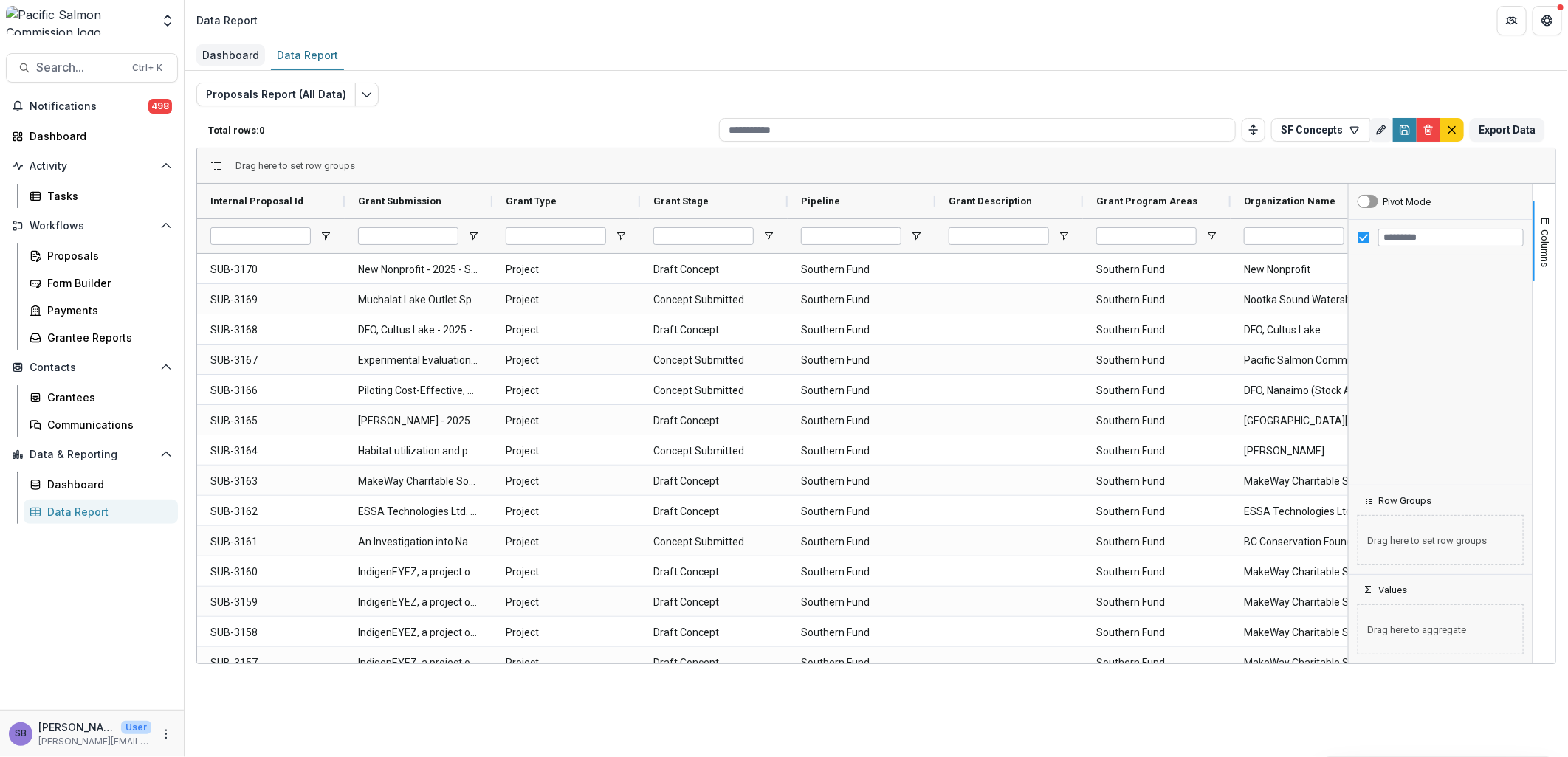
type input "**********"
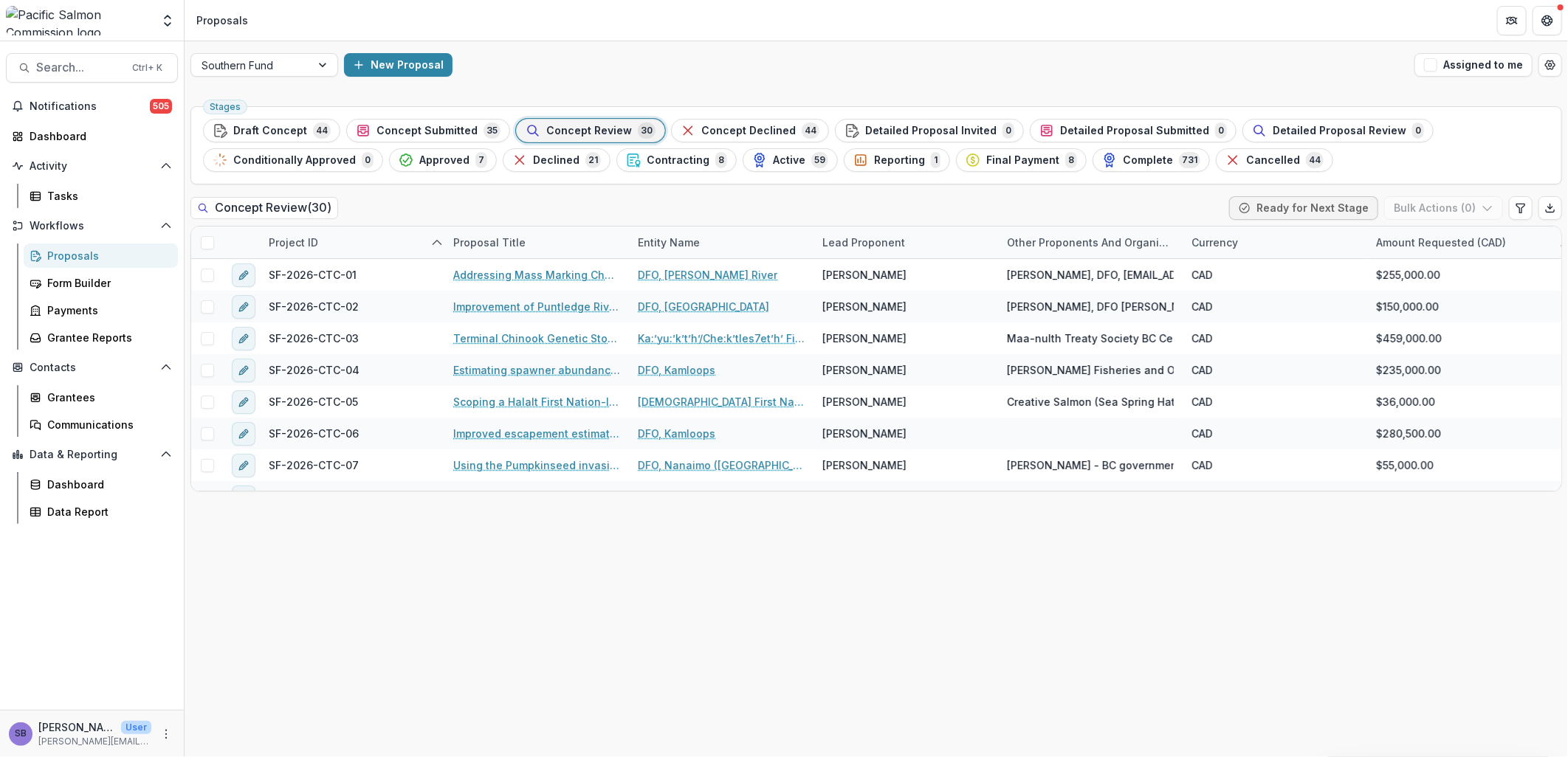
click at [594, 131] on span "Concept Review" at bounding box center [589, 131] width 85 height 12
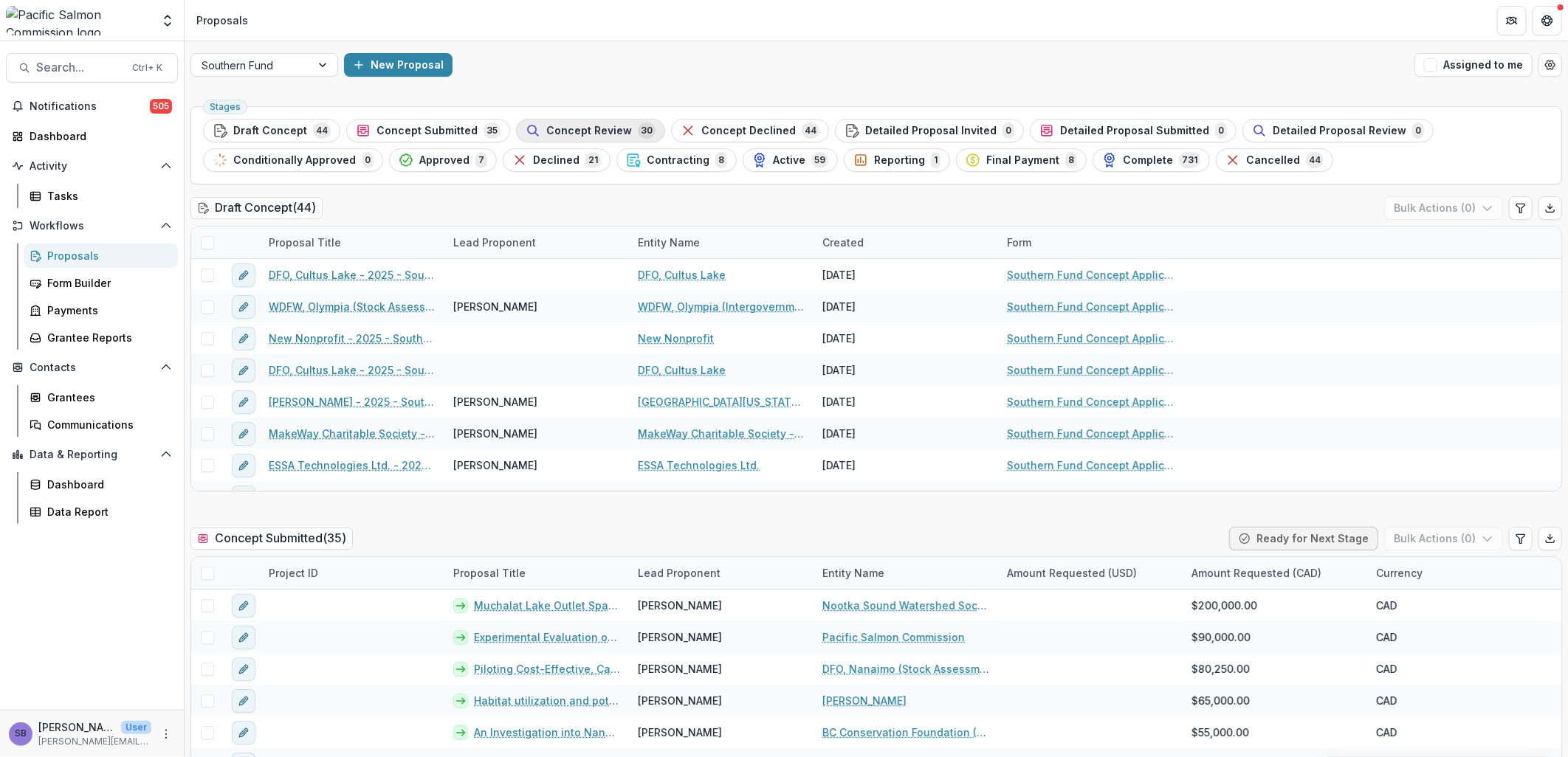
click at [594, 131] on span "Concept Review" at bounding box center [589, 131] width 85 height 12
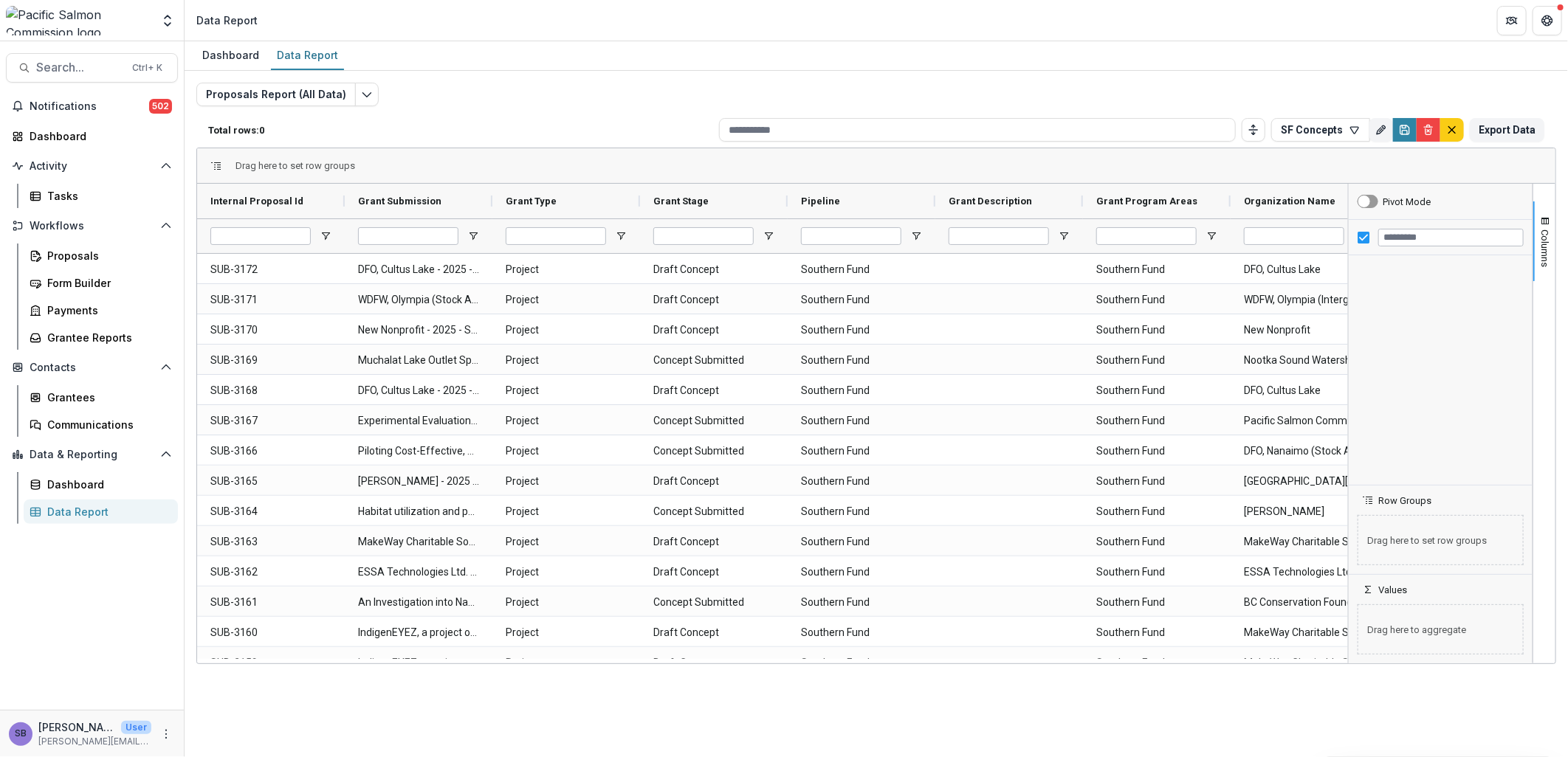
type input "**********"
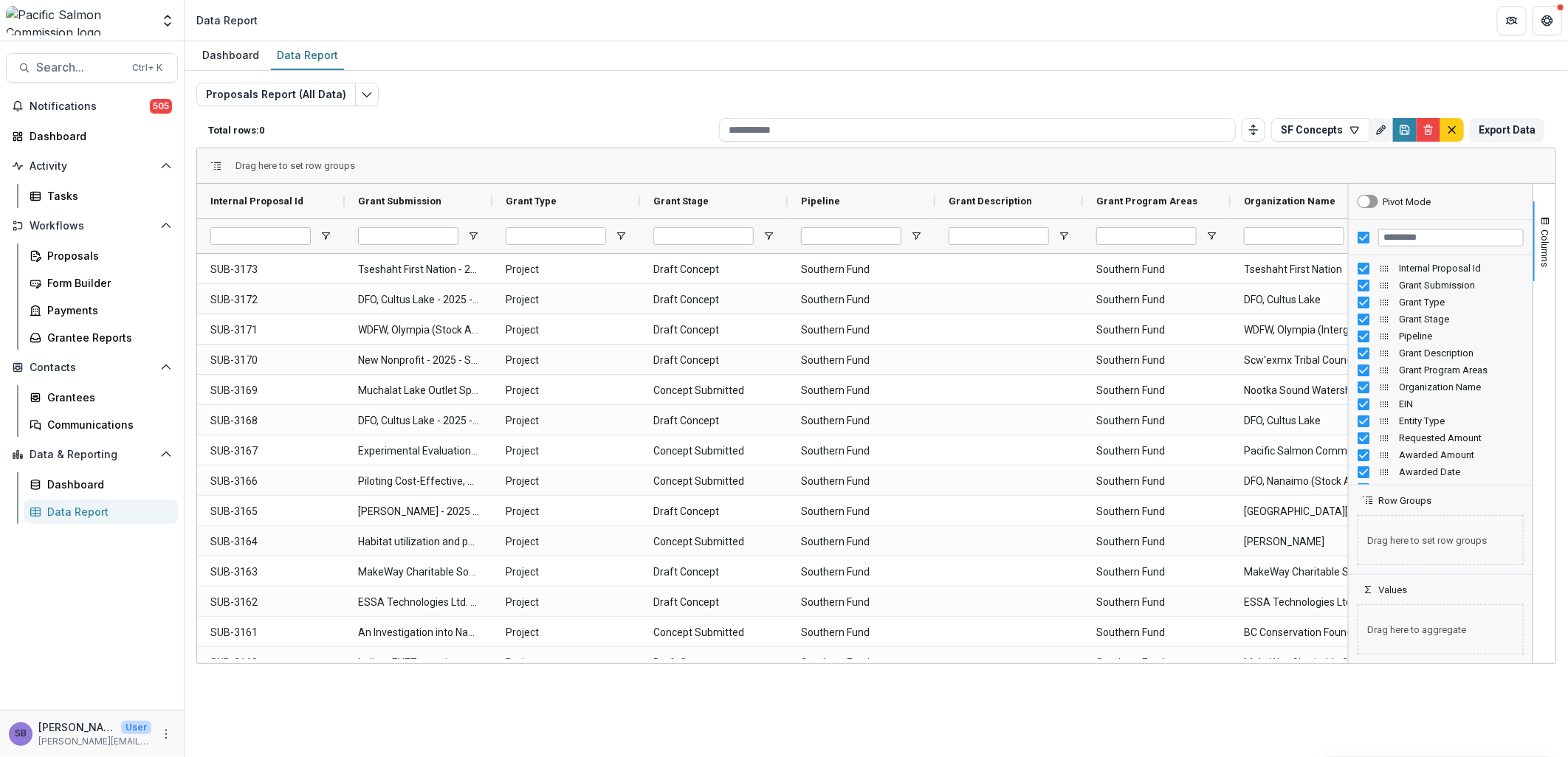
type input "**********"
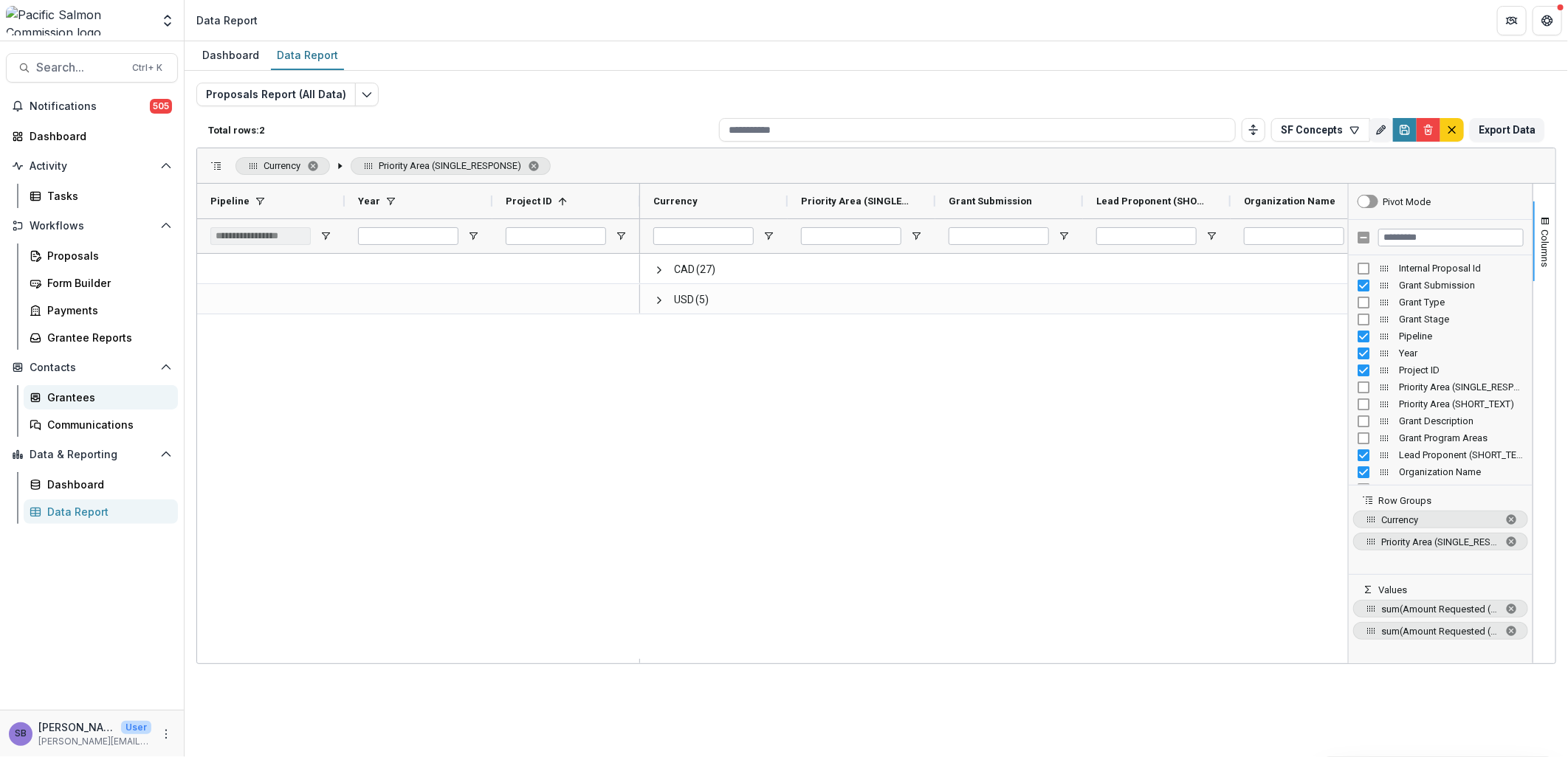
click at [120, 393] on div "Grantees" at bounding box center [107, 397] width 119 height 15
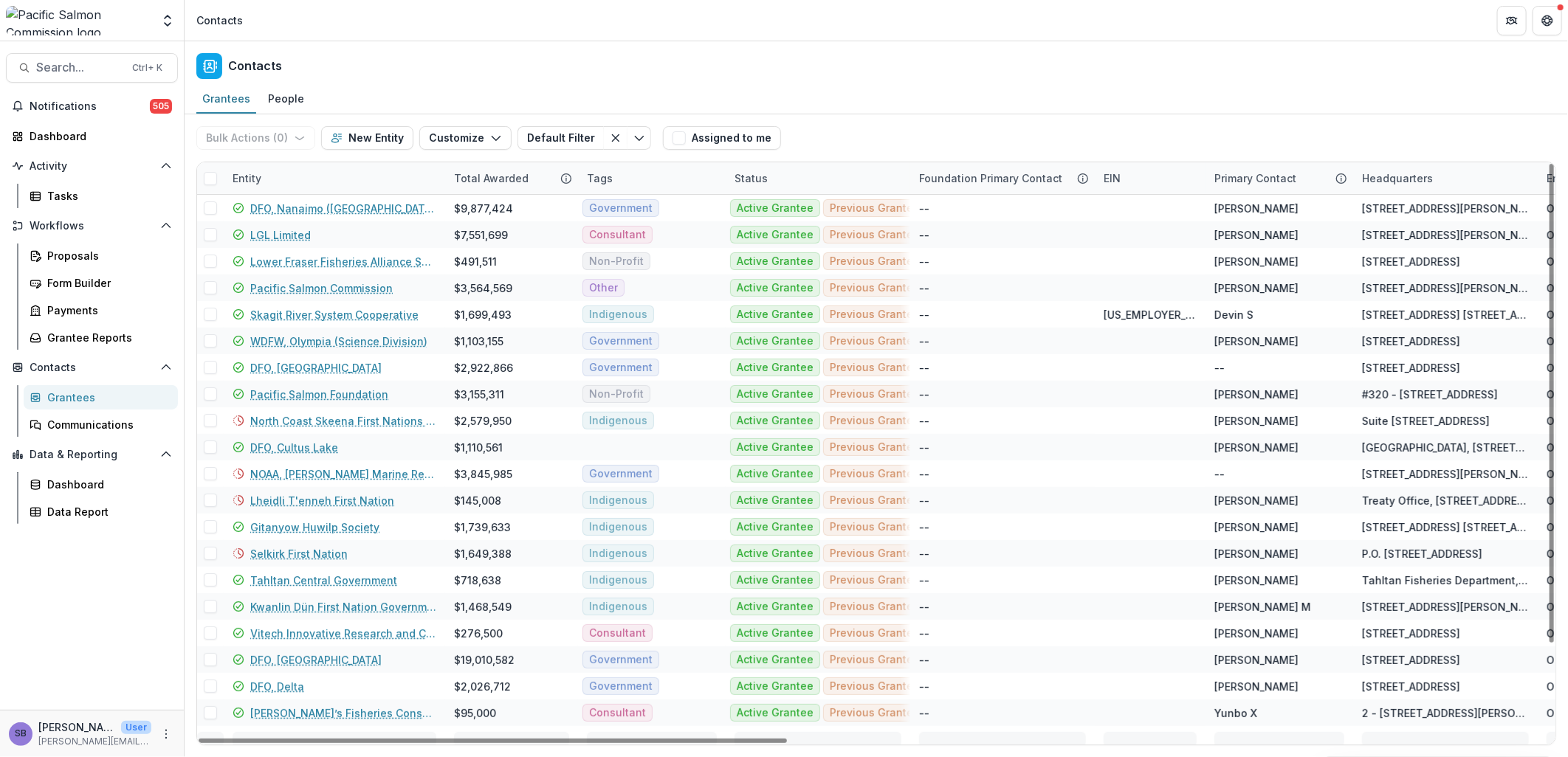
click at [321, 179] on div "Entity" at bounding box center [334, 179] width 221 height 32
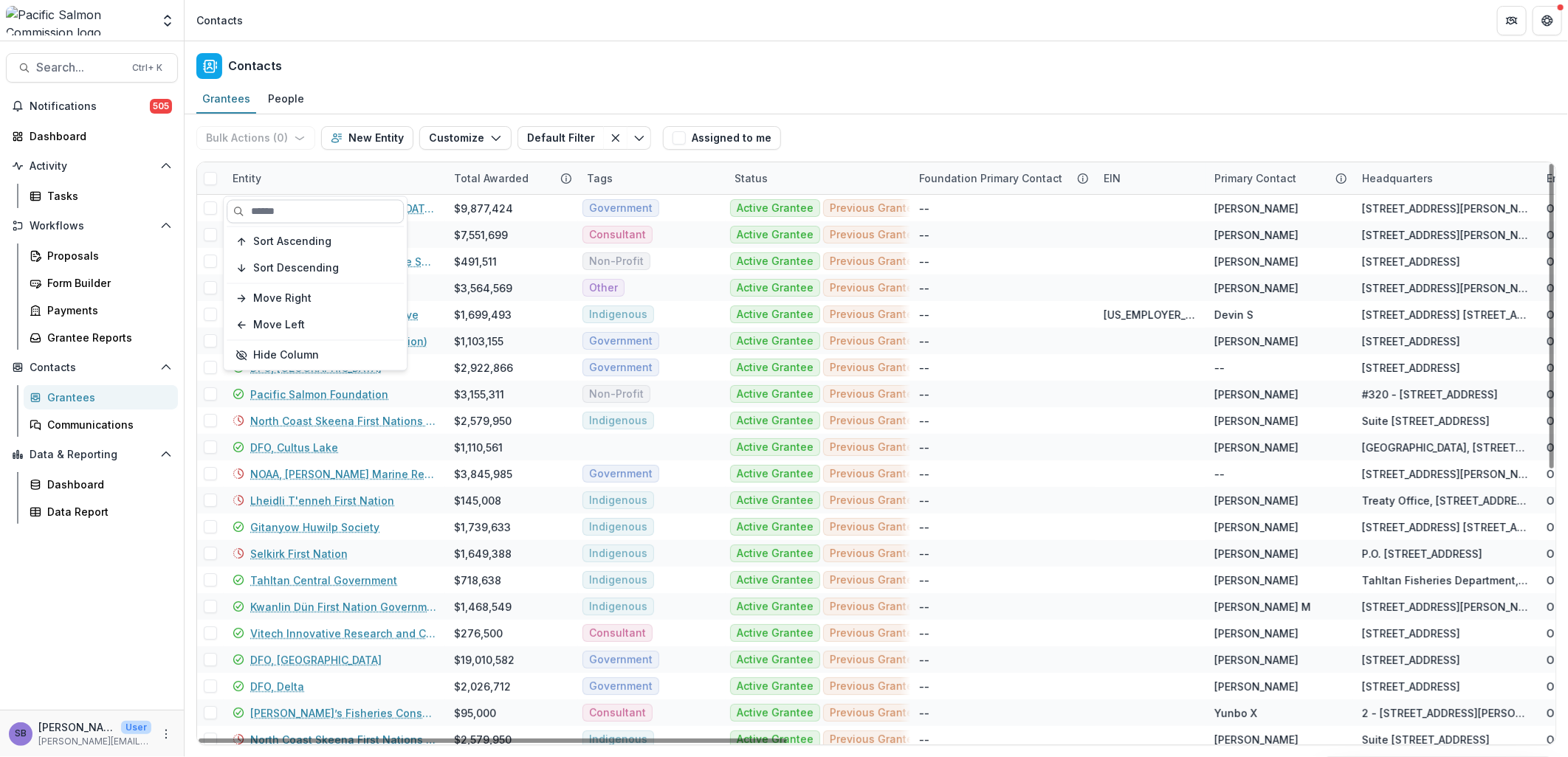
click at [314, 211] on input at bounding box center [314, 211] width 177 height 24
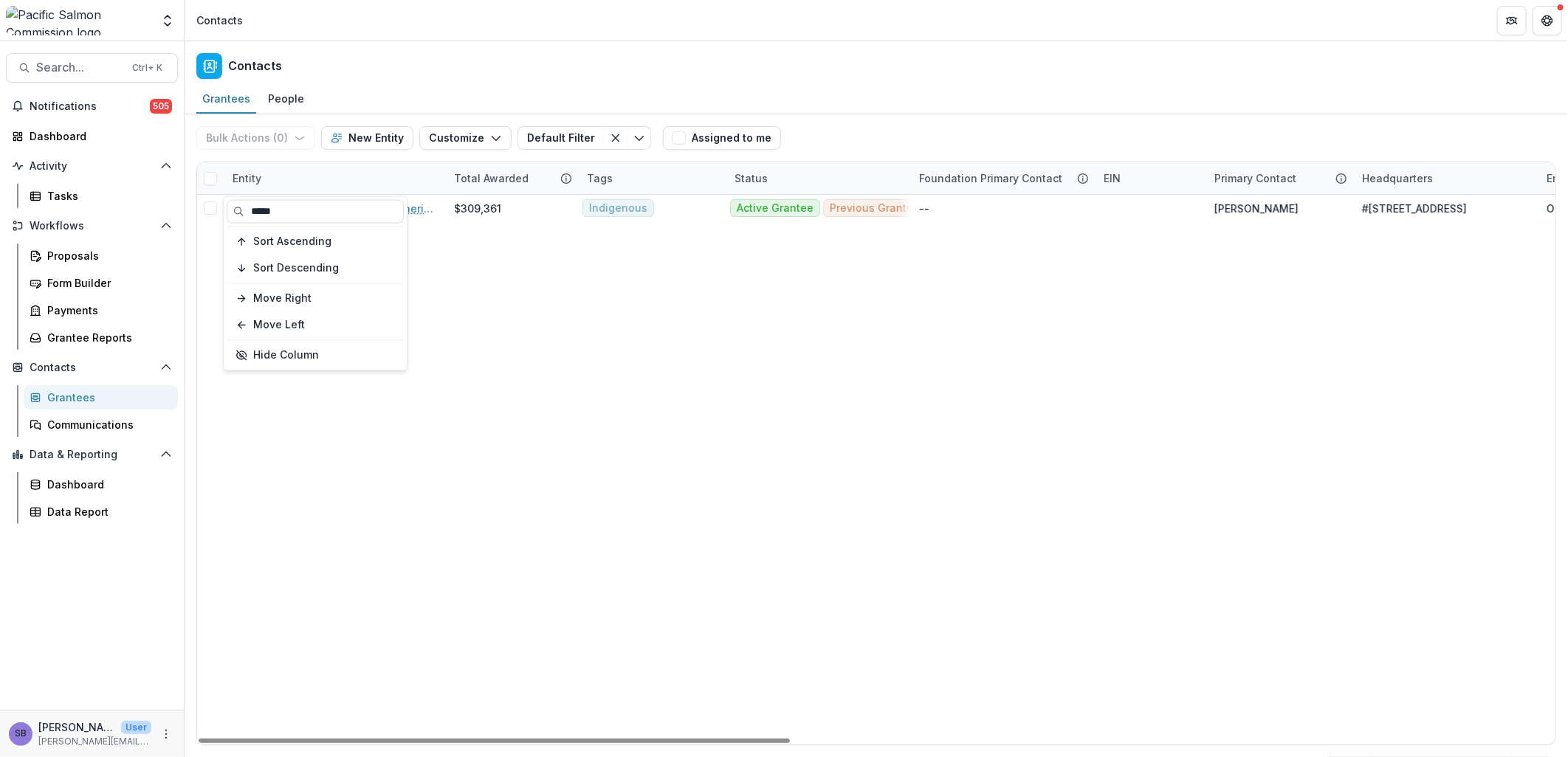
type input "*****"
click at [849, 138] on div "Bulk Actions ( 0 ) Send Email Create Proposals Create Tasks New Entity Customiz…" at bounding box center [876, 138] width 1359 height 47
click at [105, 259] on div "Proposals" at bounding box center [107, 255] width 119 height 15
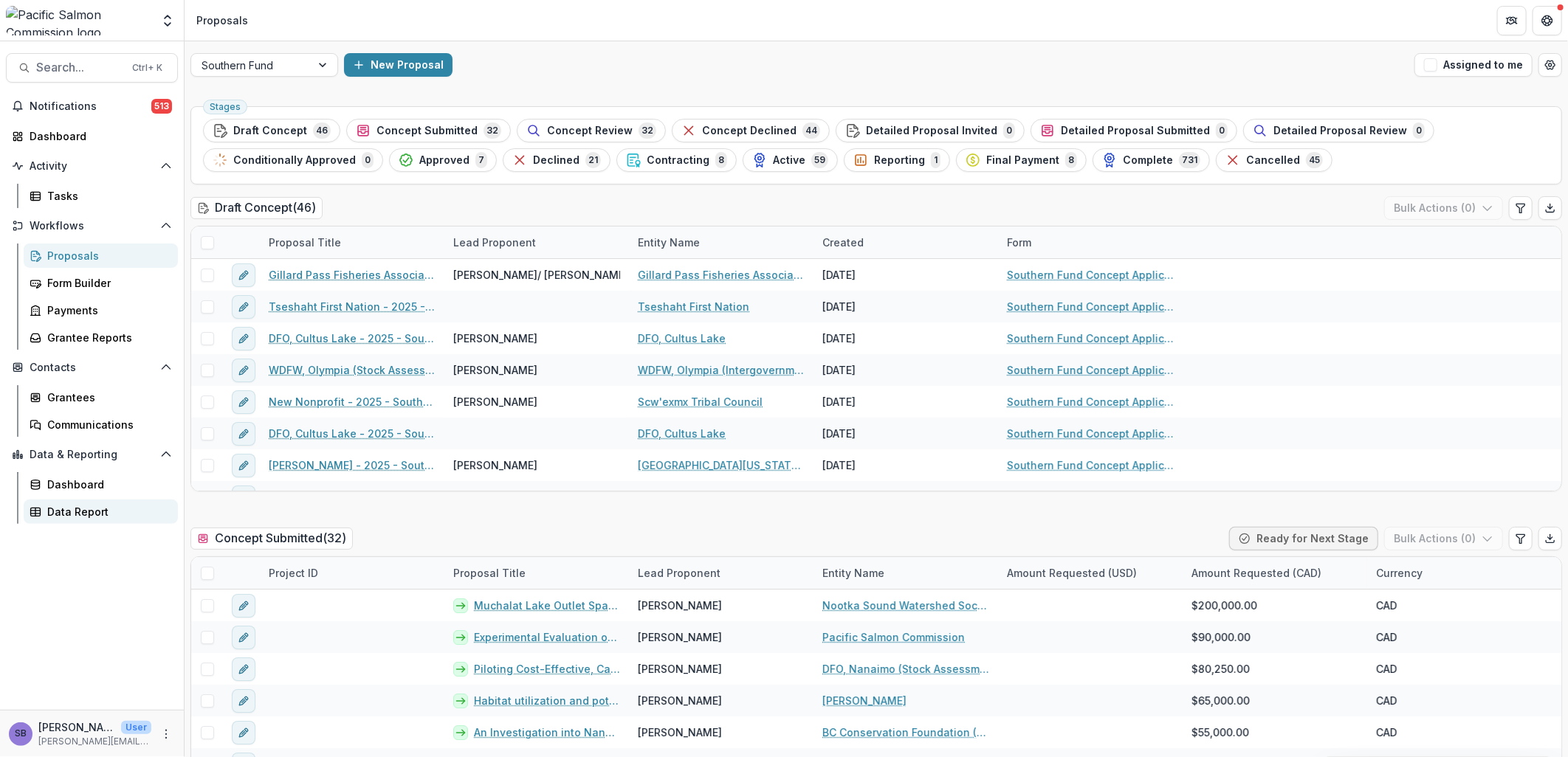
click at [108, 506] on div "Data Report" at bounding box center [107, 511] width 119 height 15
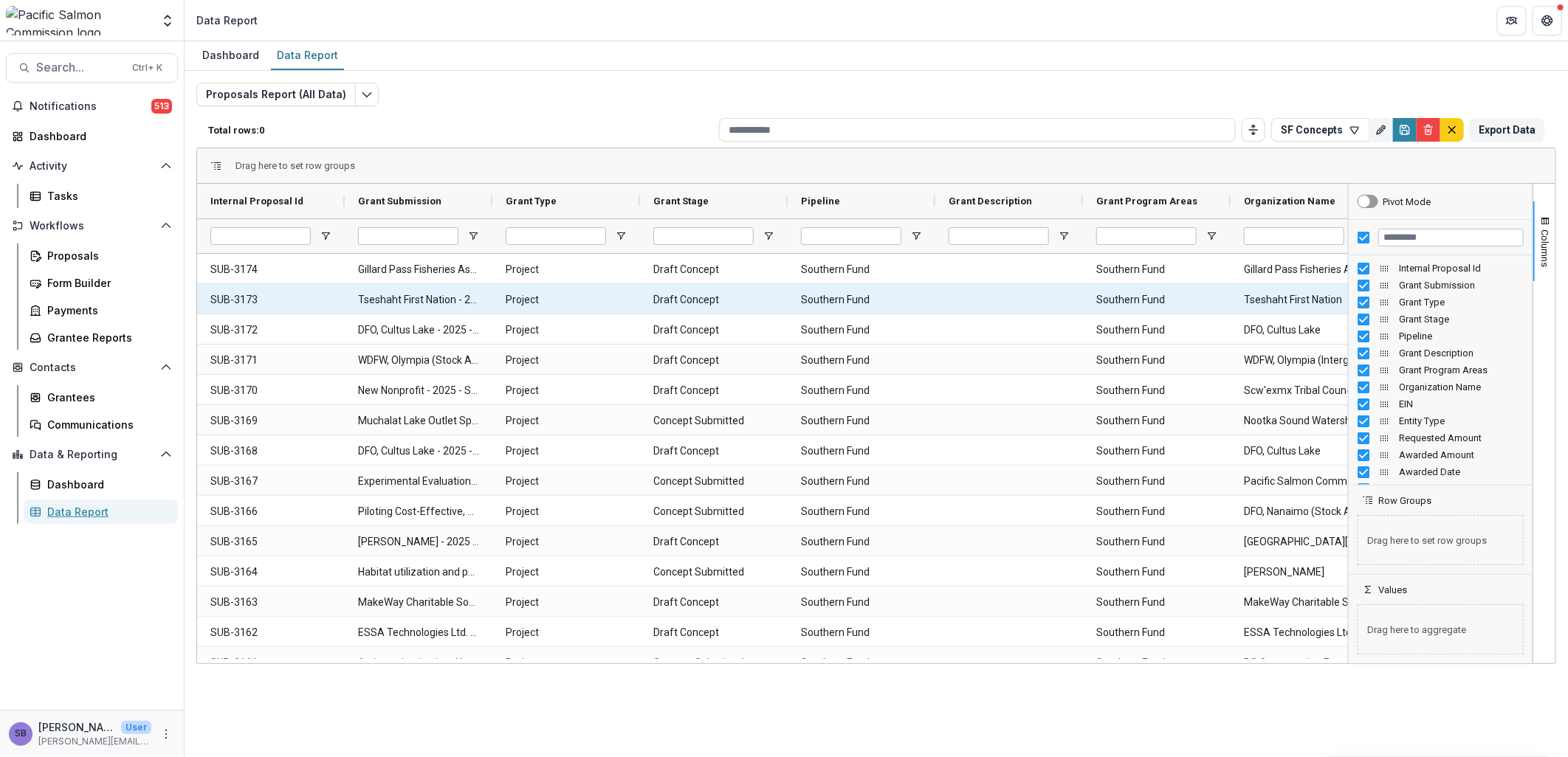
type input "**********"
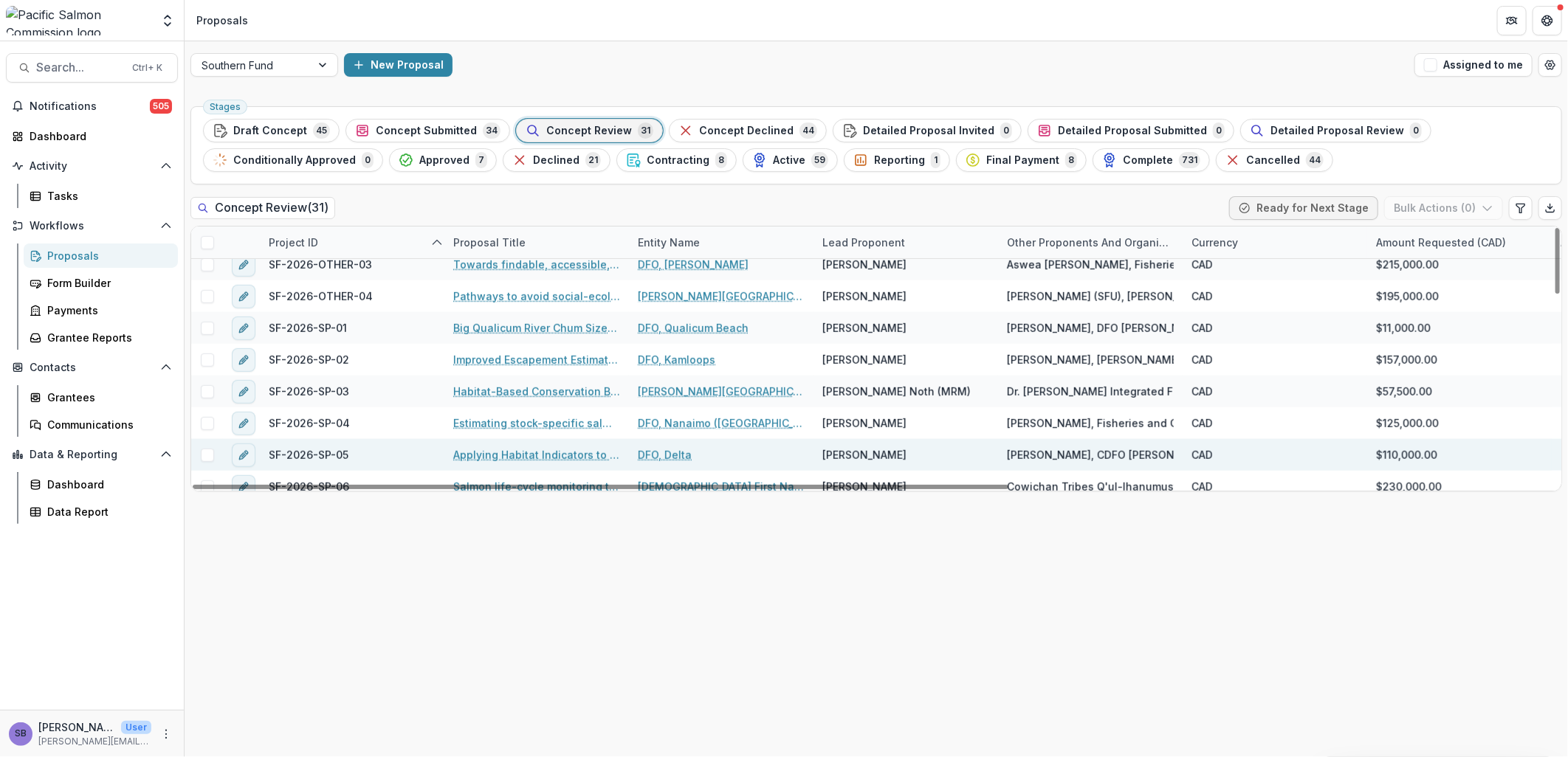
scroll to position [643, 0]
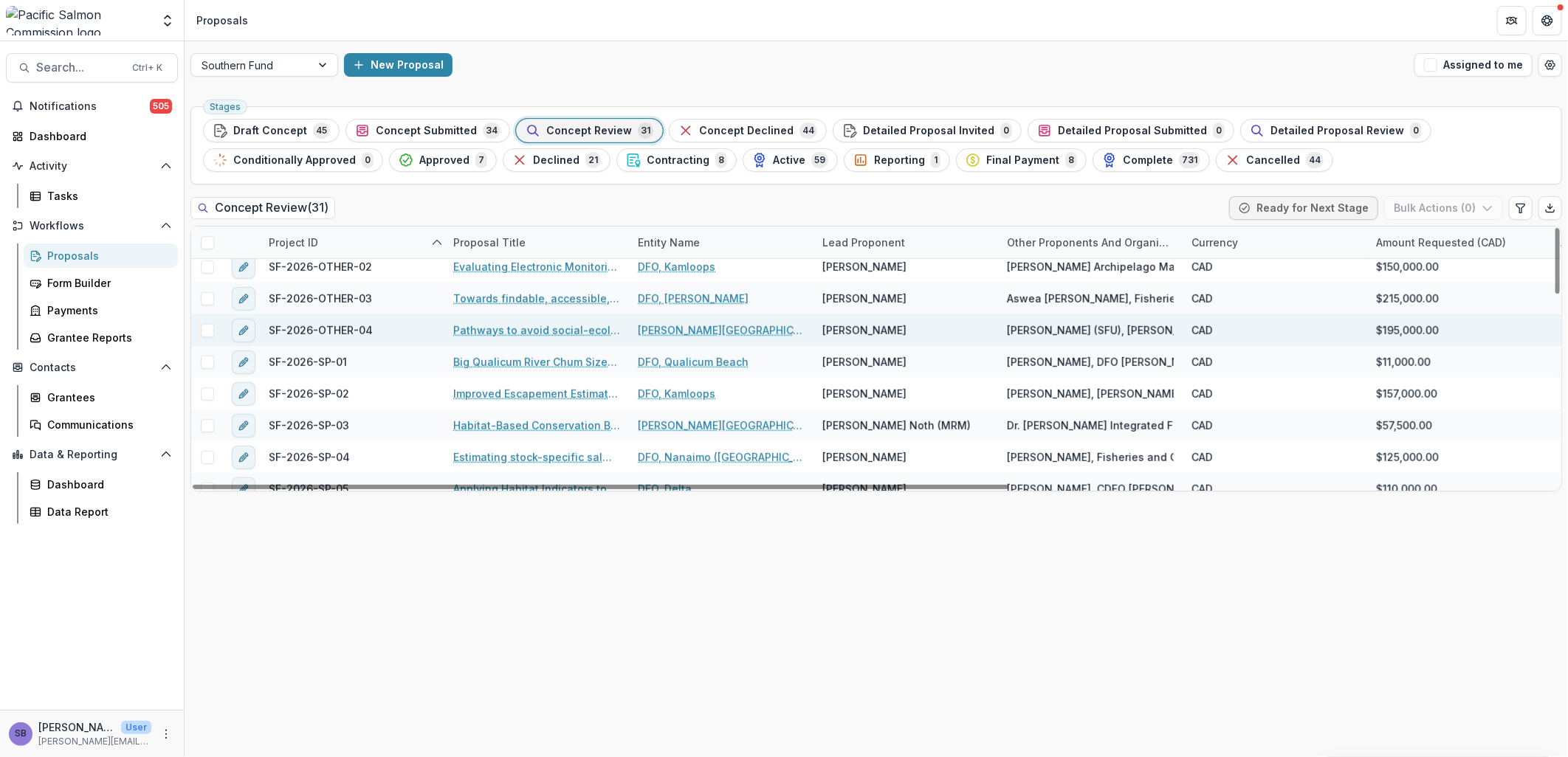
click at [520, 338] on link "Pathways to avoid social-ecological traps in salmon stock recovery and rebuildi…" at bounding box center [537, 330] width 167 height 15
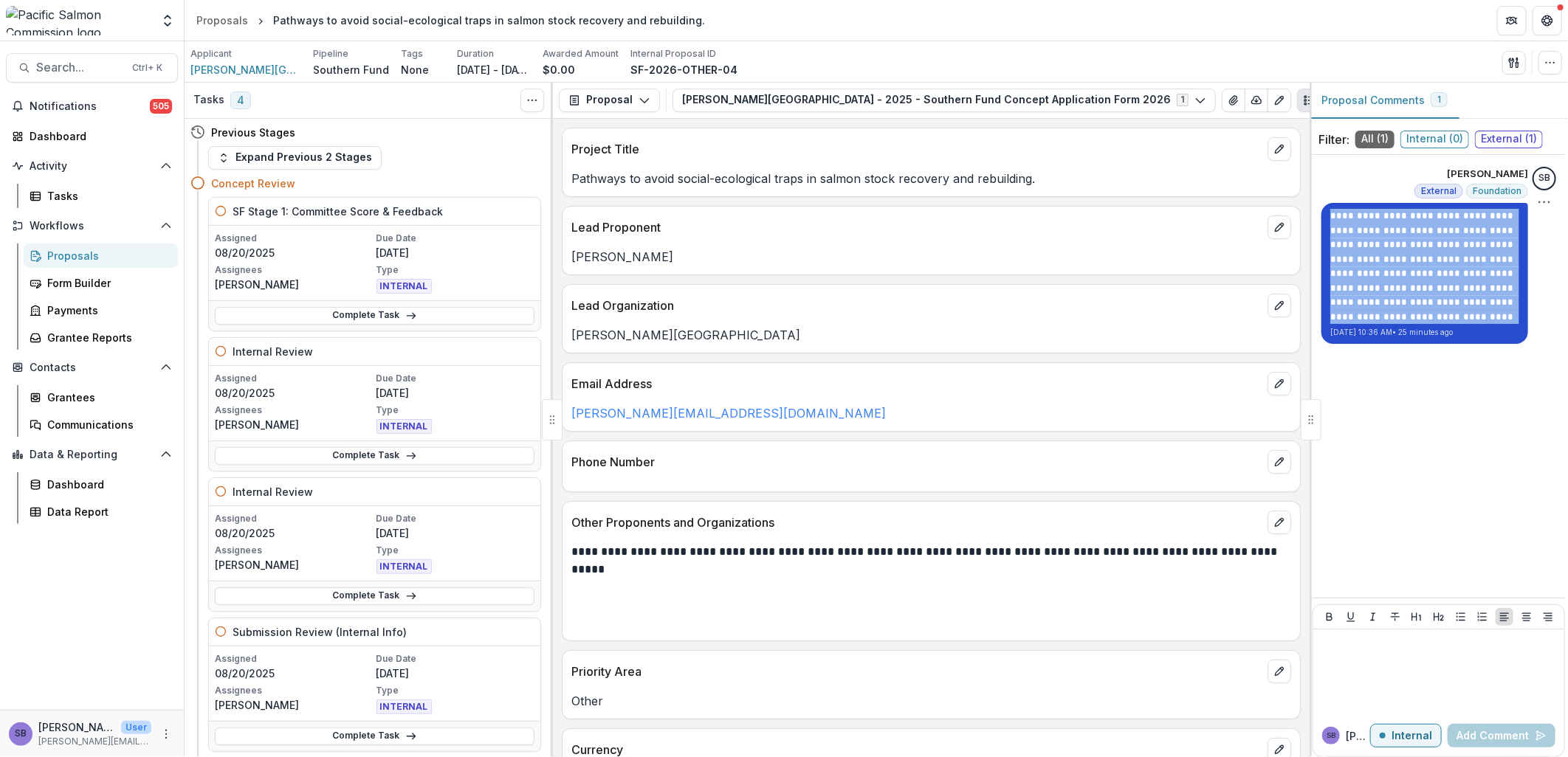
drag, startPoint x: 1429, startPoint y: 316, endPoint x: 1329, endPoint y: 207, distance: 147.9
click at [1329, 207] on div "**********" at bounding box center [1424, 273] width 207 height 141
copy p "**********"
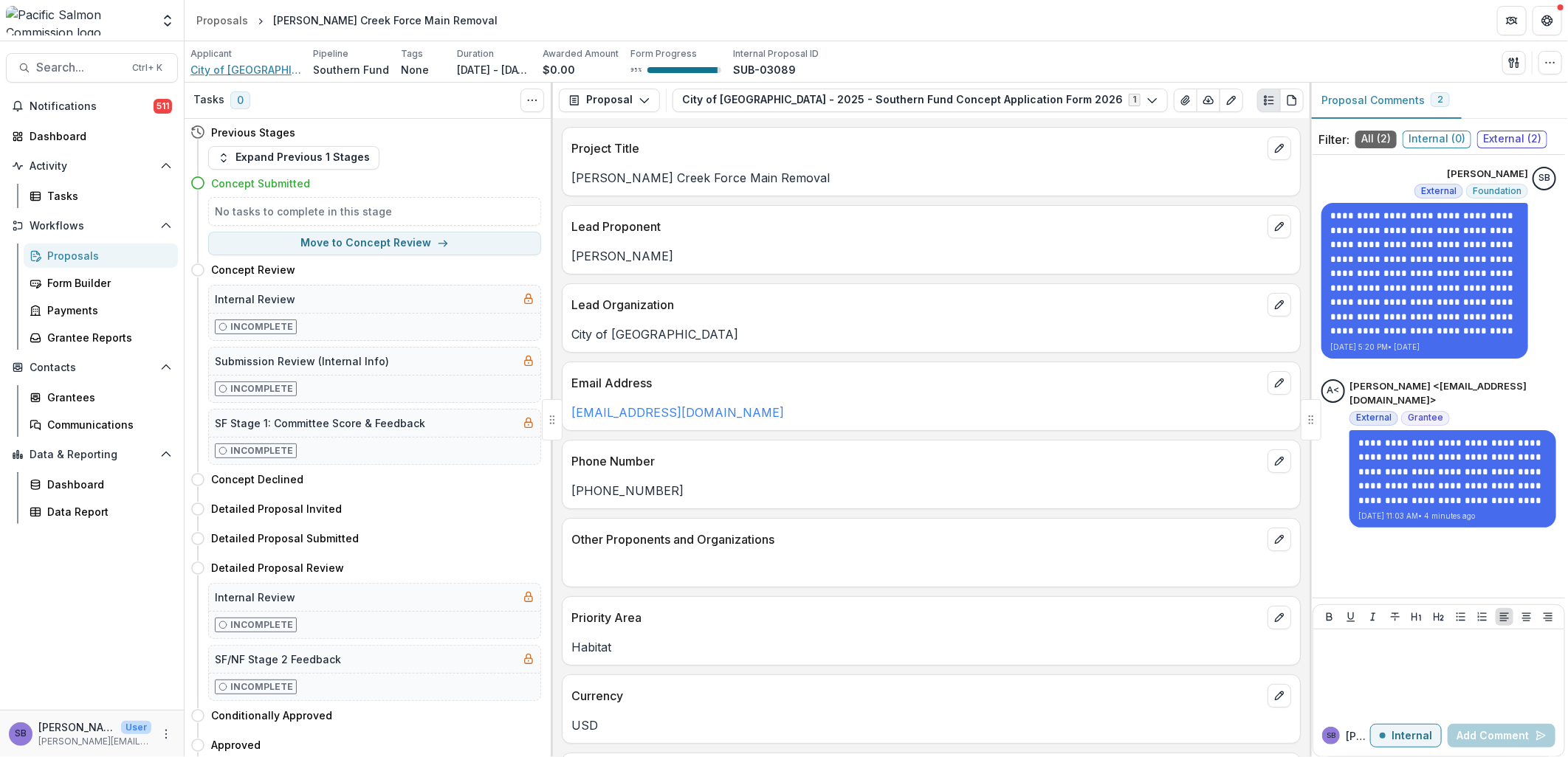
click at [238, 72] on span "City of [GEOGRAPHIC_DATA]" at bounding box center [245, 69] width 111 height 15
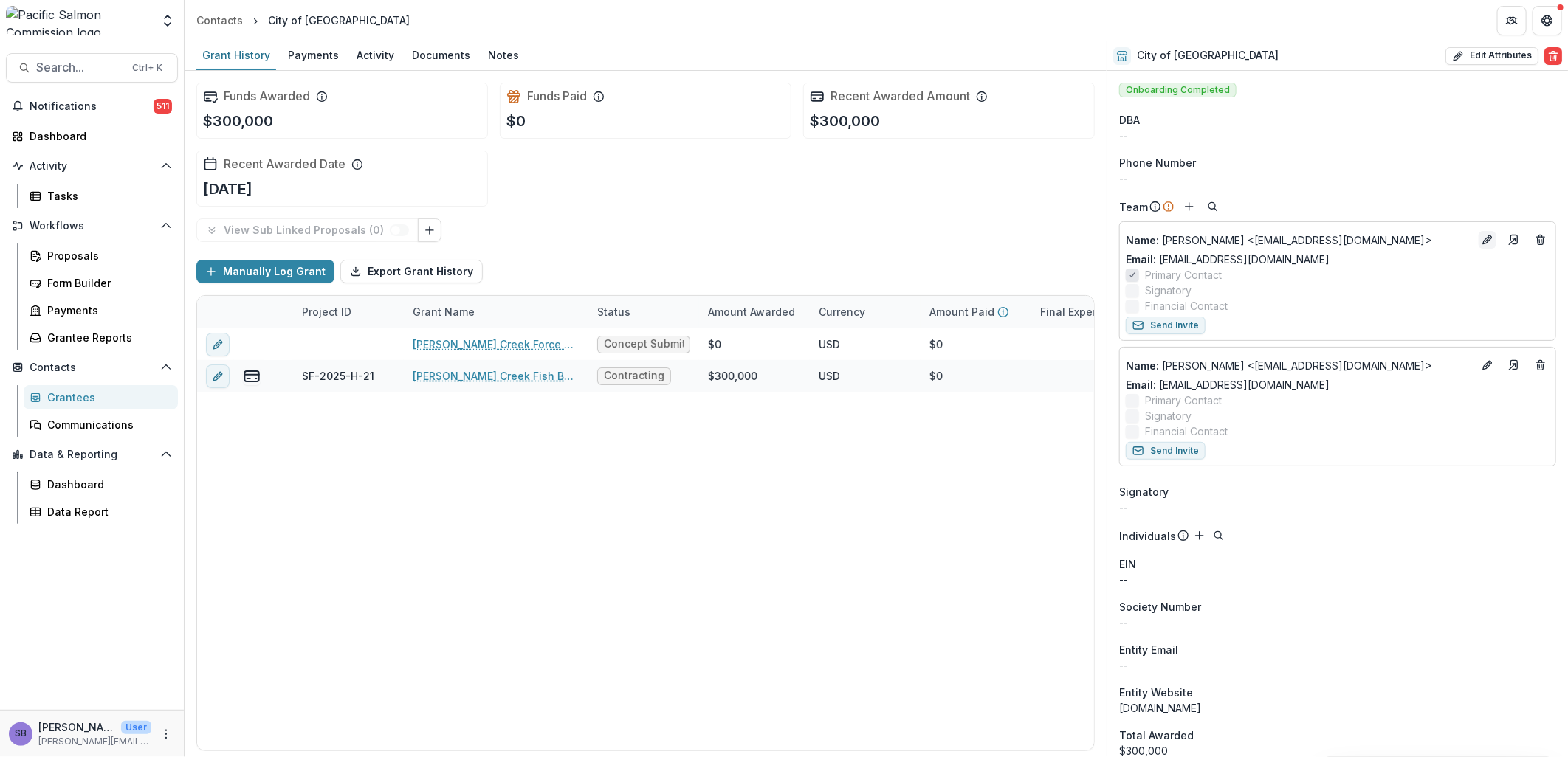
click at [1482, 238] on icon "Edit" at bounding box center [1487, 239] width 12 height 12
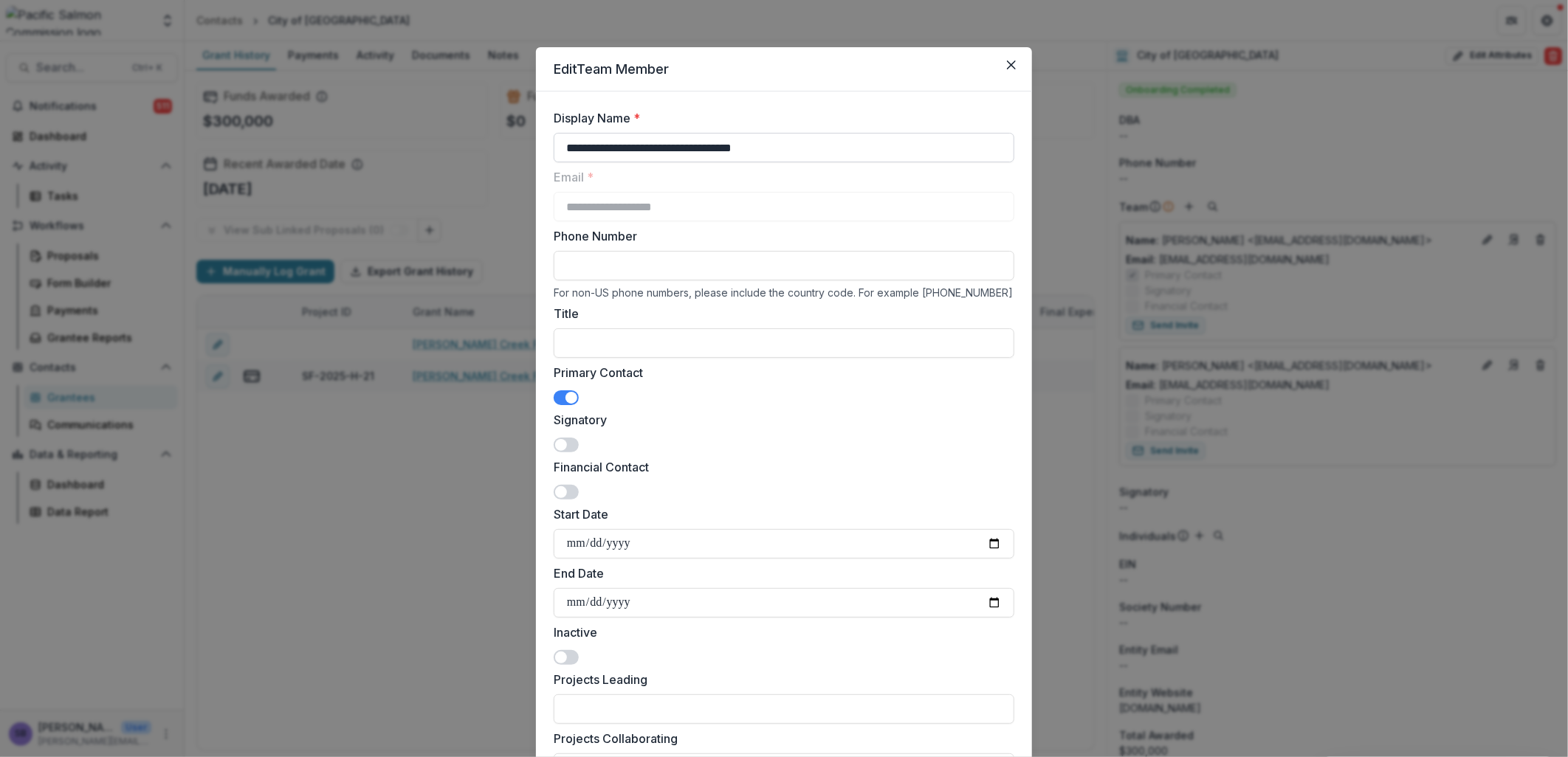
drag, startPoint x: 666, startPoint y: 151, endPoint x: 895, endPoint y: 147, distance: 229.0
click at [895, 147] on input "**********" at bounding box center [784, 147] width 460 height 29
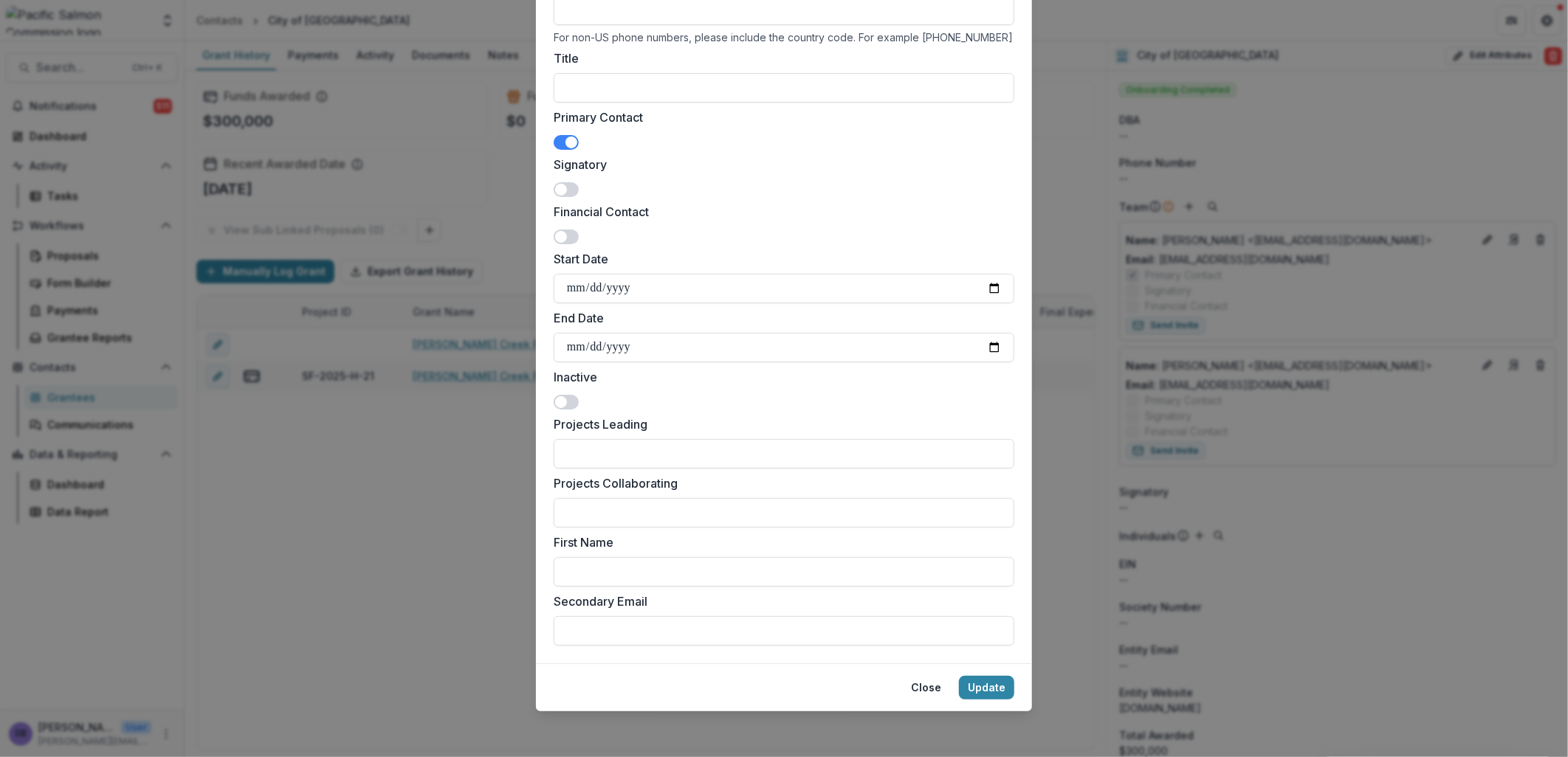
type input "**********"
click at [988, 668] on footer "Close Update" at bounding box center [784, 688] width 496 height 48
click at [985, 687] on button "Update" at bounding box center [986, 688] width 55 height 24
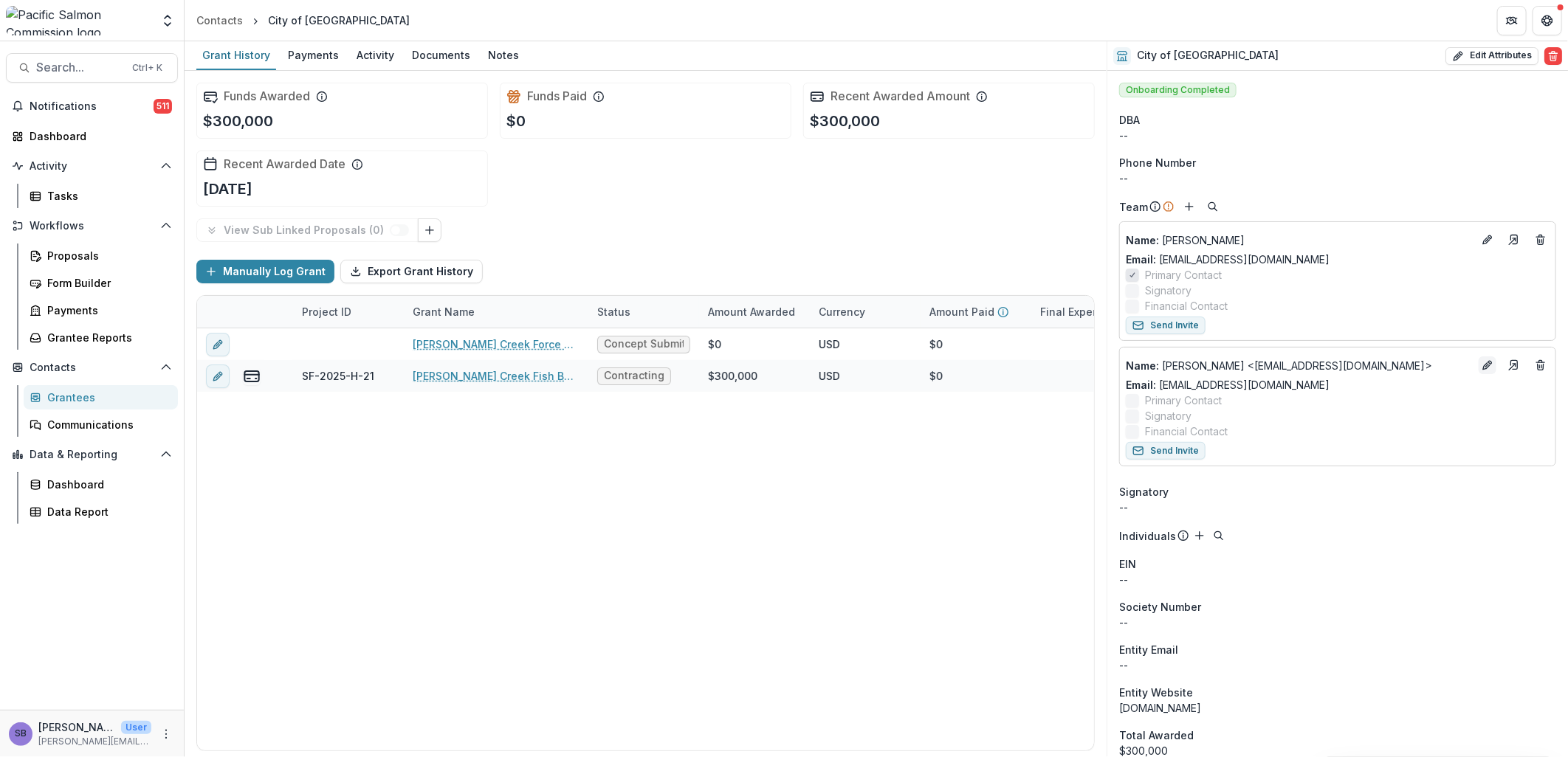
click at [1482, 368] on icon "Edit" at bounding box center [1487, 365] width 12 height 12
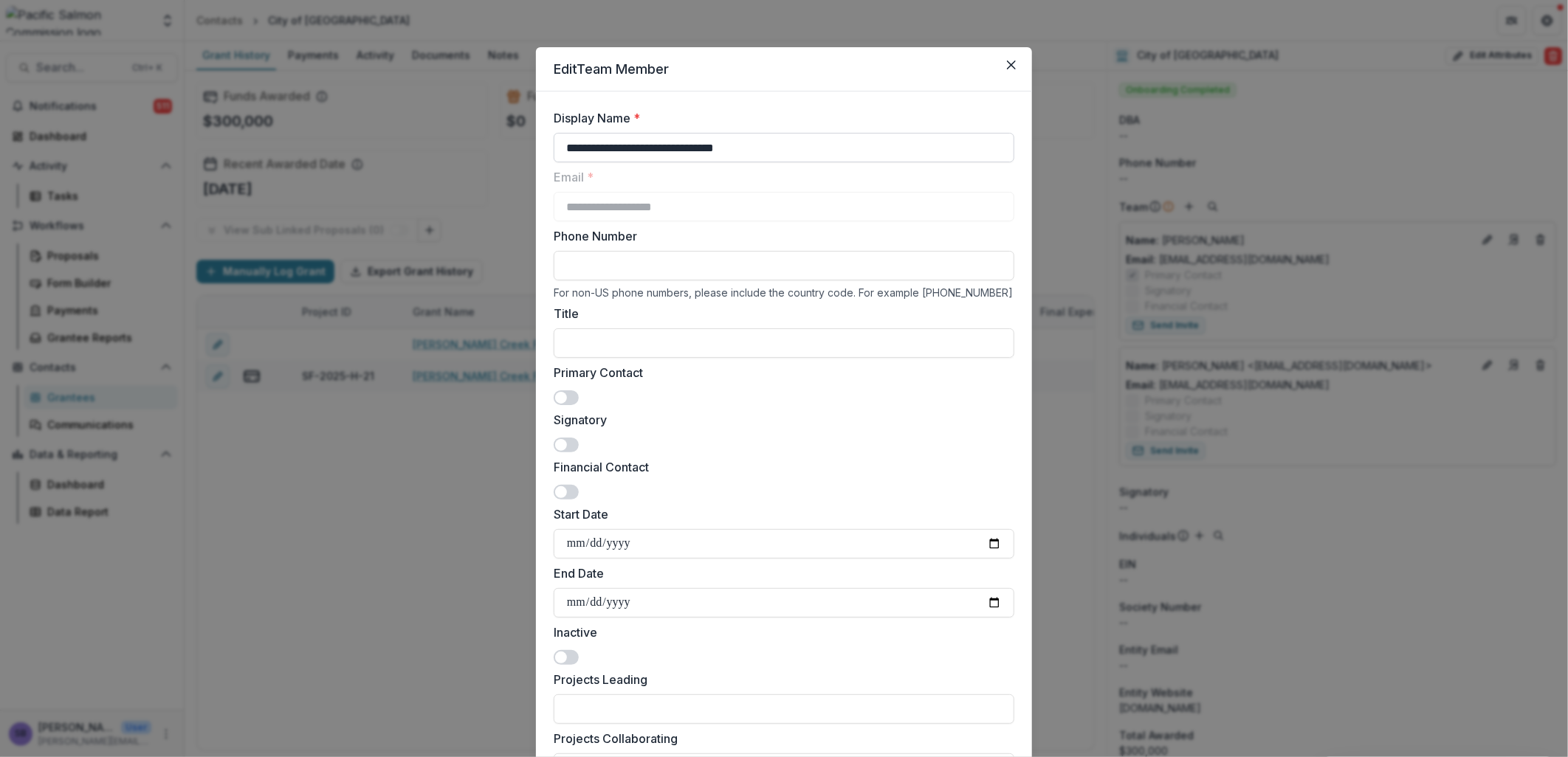
drag, startPoint x: 638, startPoint y: 150, endPoint x: 821, endPoint y: 148, distance: 183.0
click at [821, 148] on input "**********" at bounding box center [784, 147] width 460 height 29
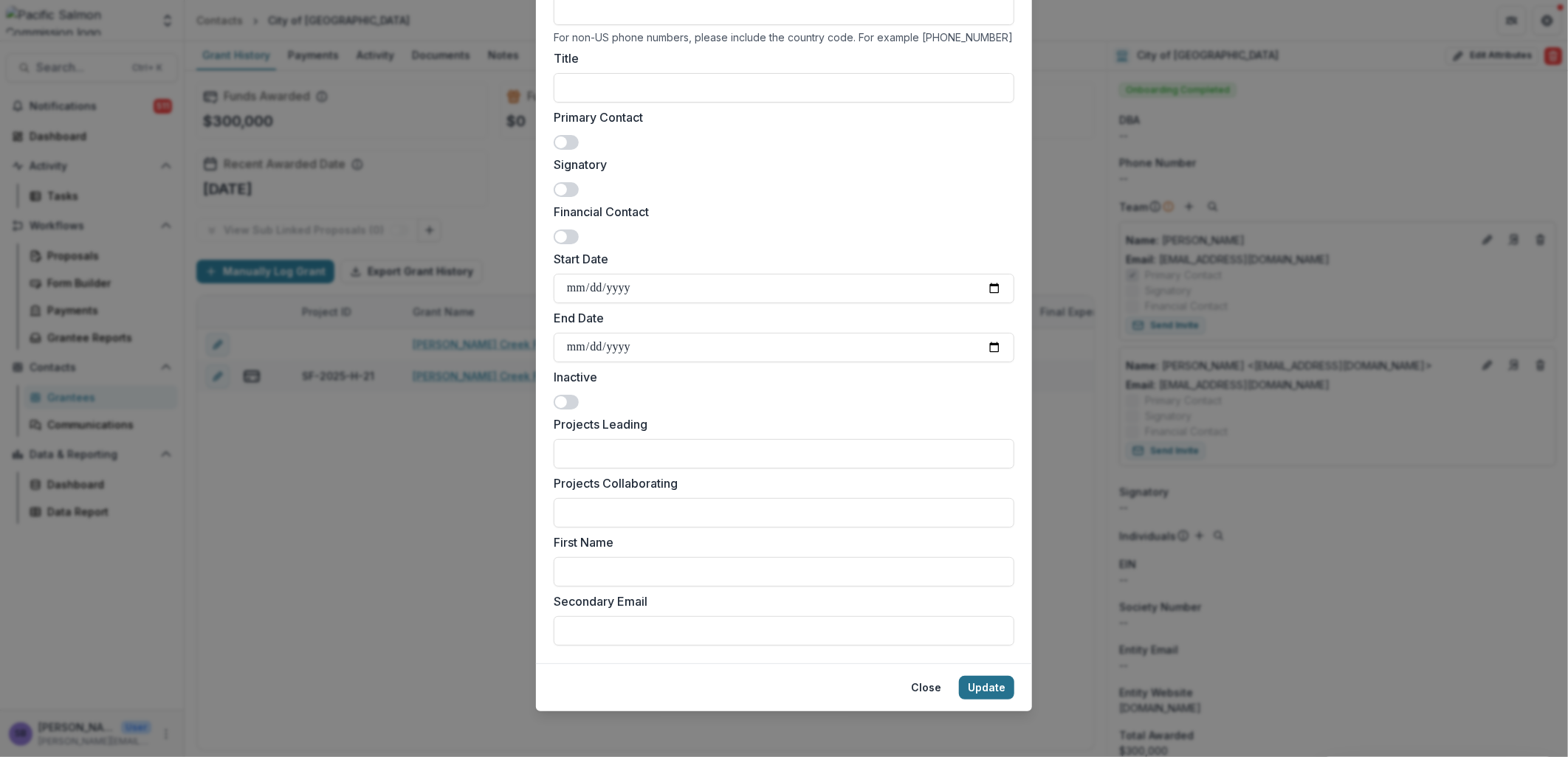
type input "**********"
click at [990, 685] on button "Update" at bounding box center [986, 688] width 55 height 24
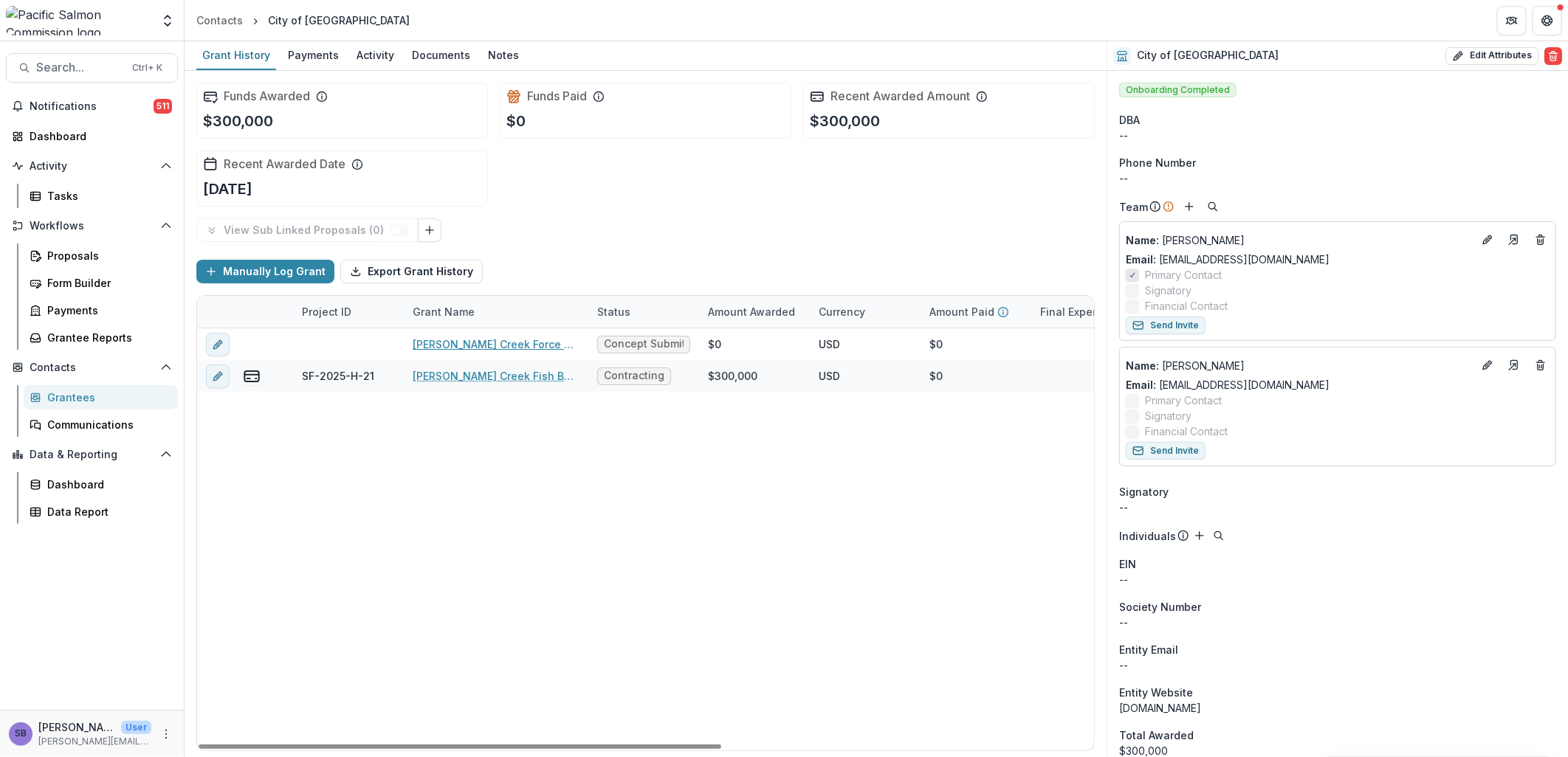
click at [500, 343] on link "[PERSON_NAME] Creek Force Main Removal" at bounding box center [496, 344] width 167 height 15
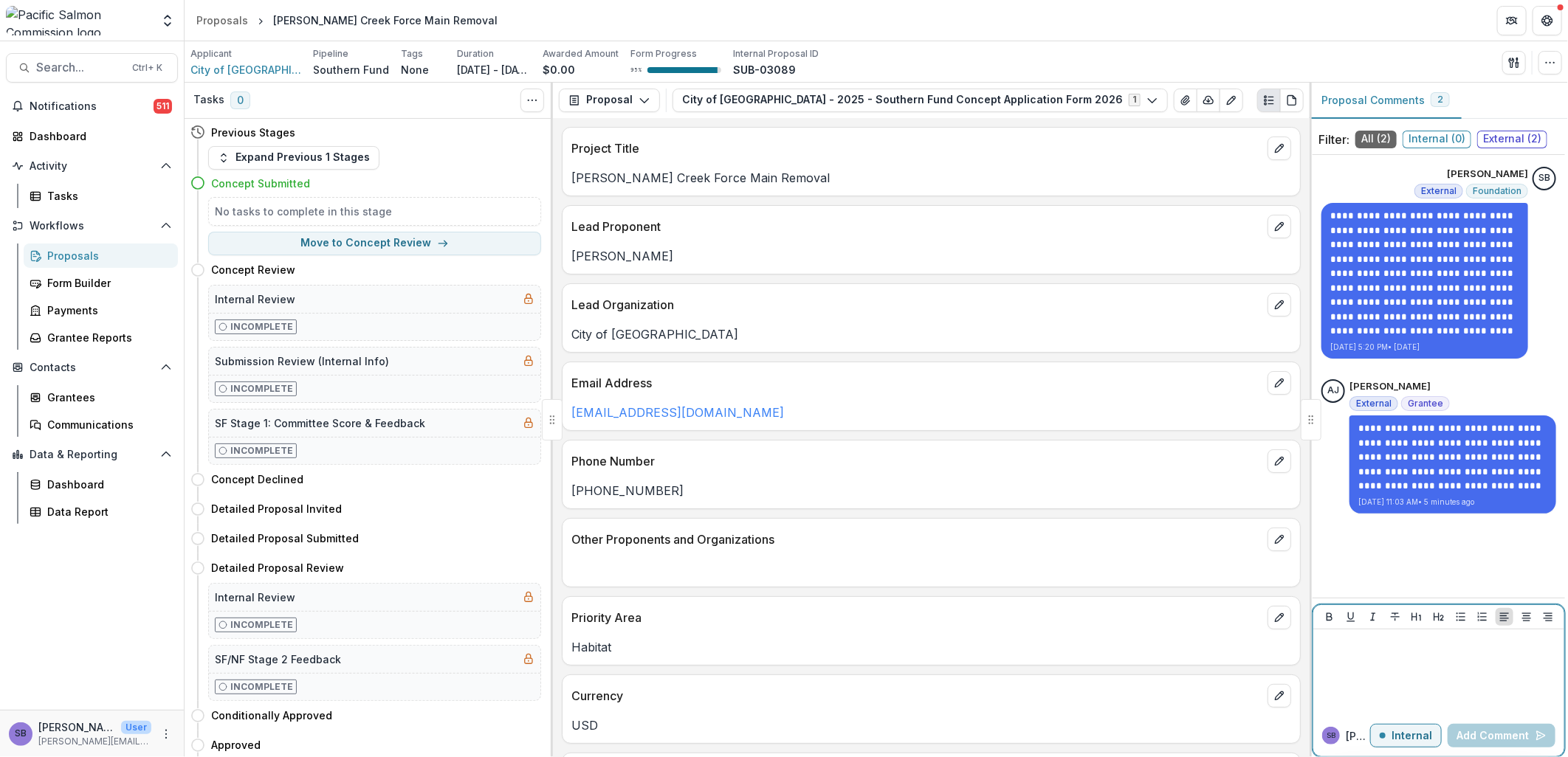
click at [1407, 657] on div at bounding box center [1438, 672] width 239 height 74
click at [1391, 731] on button "Internal" at bounding box center [1405, 736] width 72 height 24
click at [1390, 661] on div at bounding box center [1438, 672] width 239 height 74
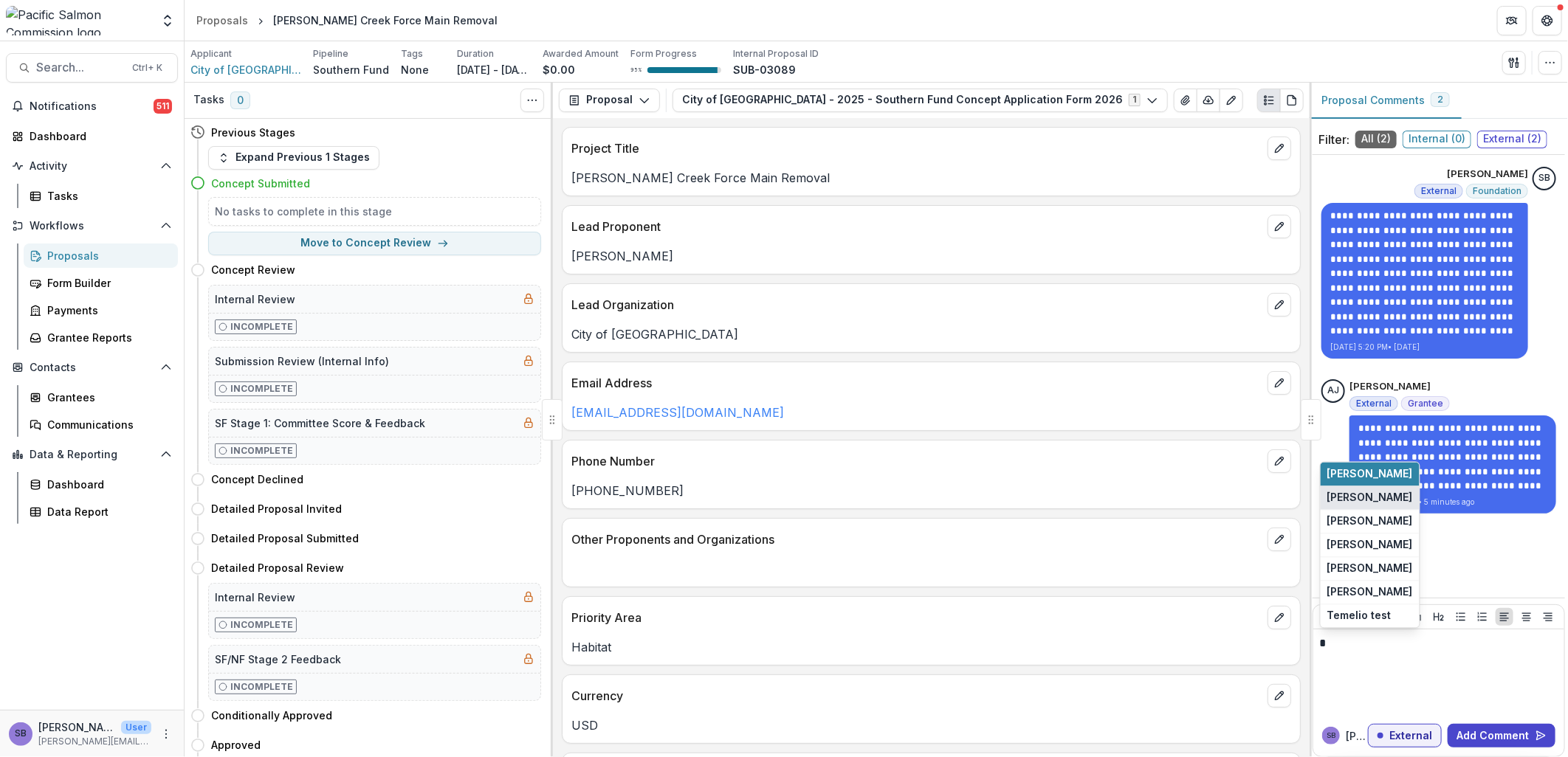
click at [1370, 496] on button "[PERSON_NAME]" at bounding box center [1369, 498] width 99 height 24
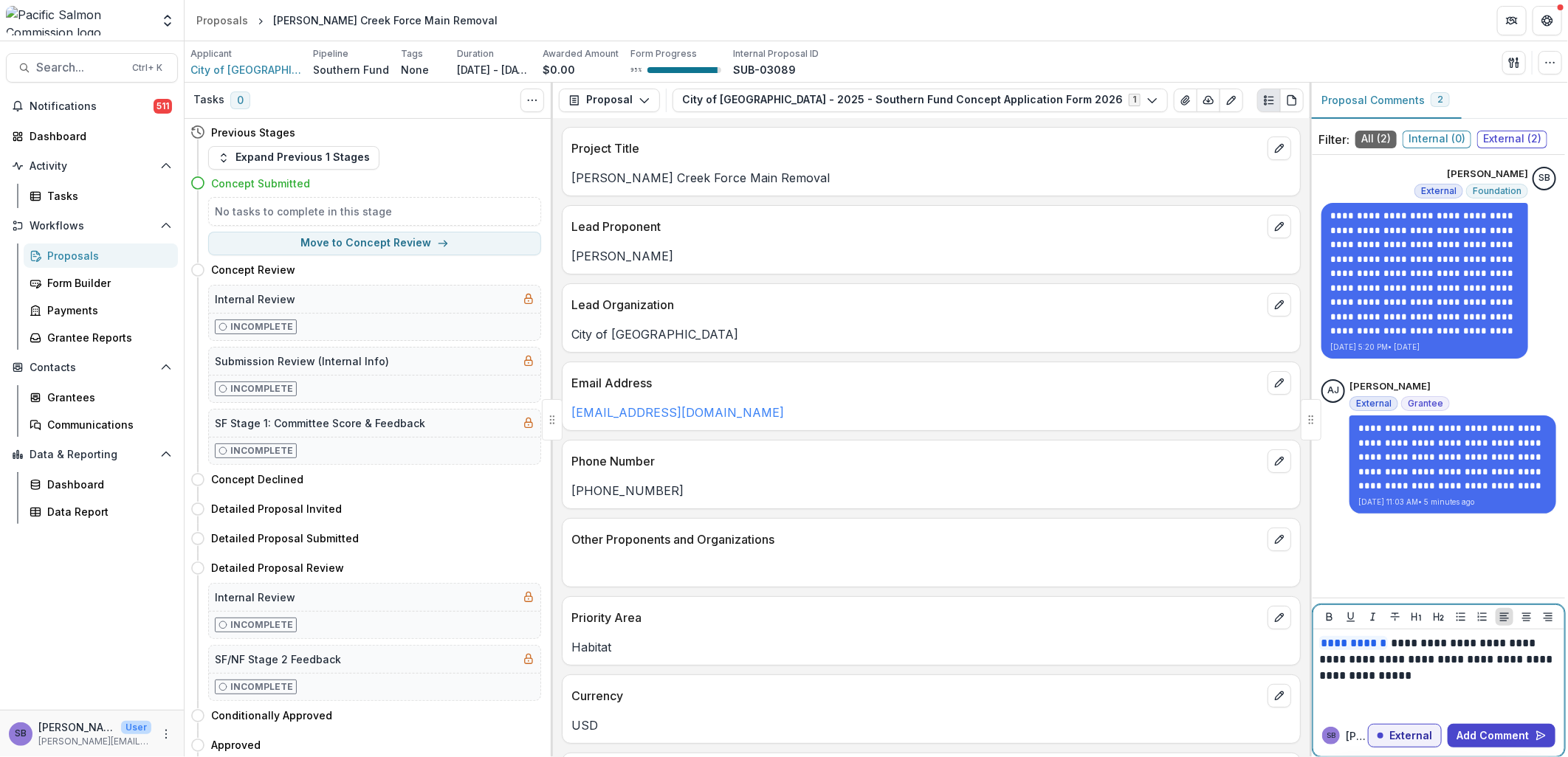
click at [1389, 657] on p "**********" at bounding box center [1438, 659] width 239 height 49
click at [1397, 677] on p "**********" at bounding box center [1438, 659] width 239 height 49
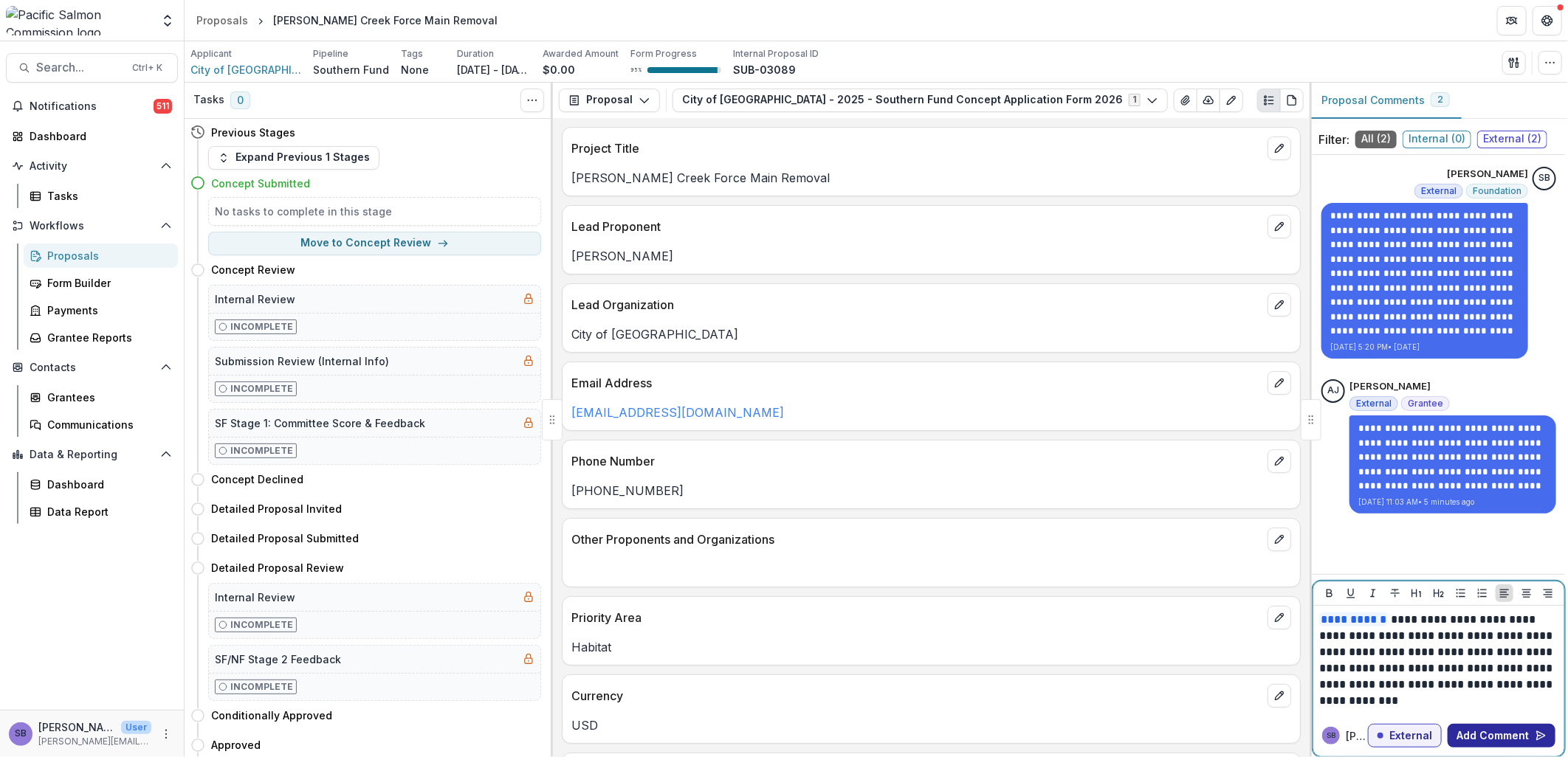
click at [1479, 741] on button "Add Comment" at bounding box center [1500, 736] width 107 height 24
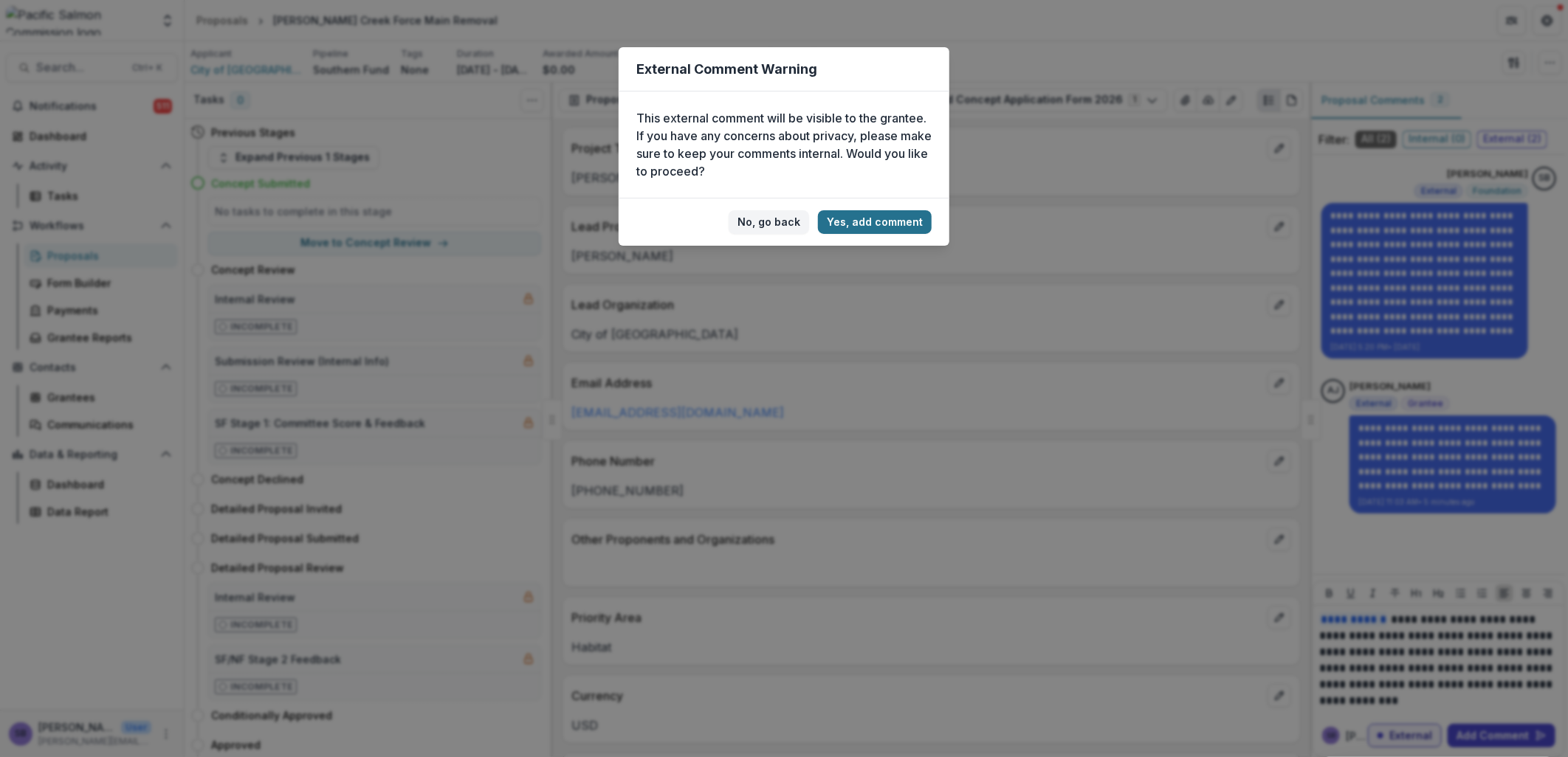
click at [880, 229] on button "Yes, add comment" at bounding box center [875, 222] width 114 height 24
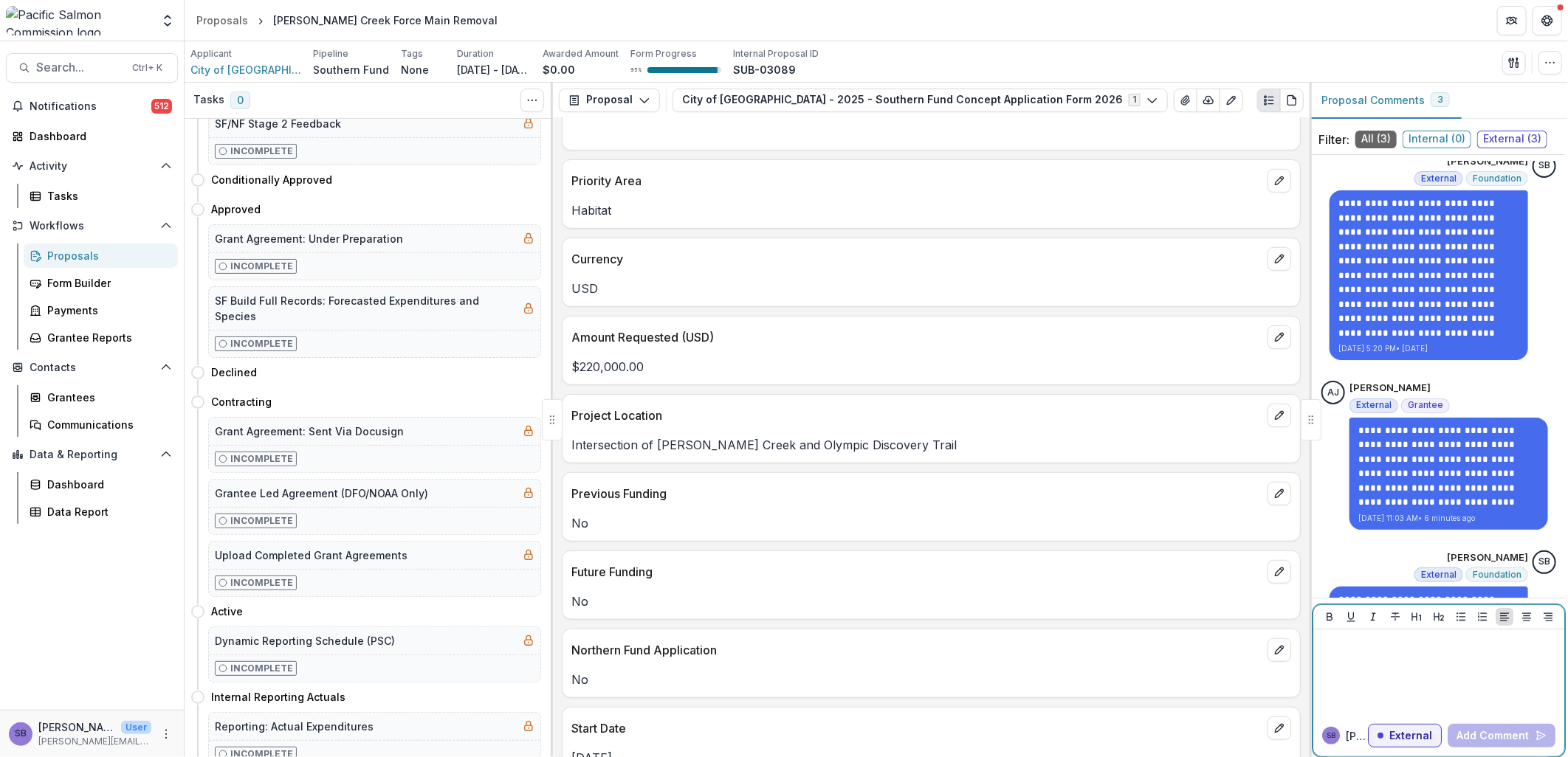
scroll to position [742, 0]
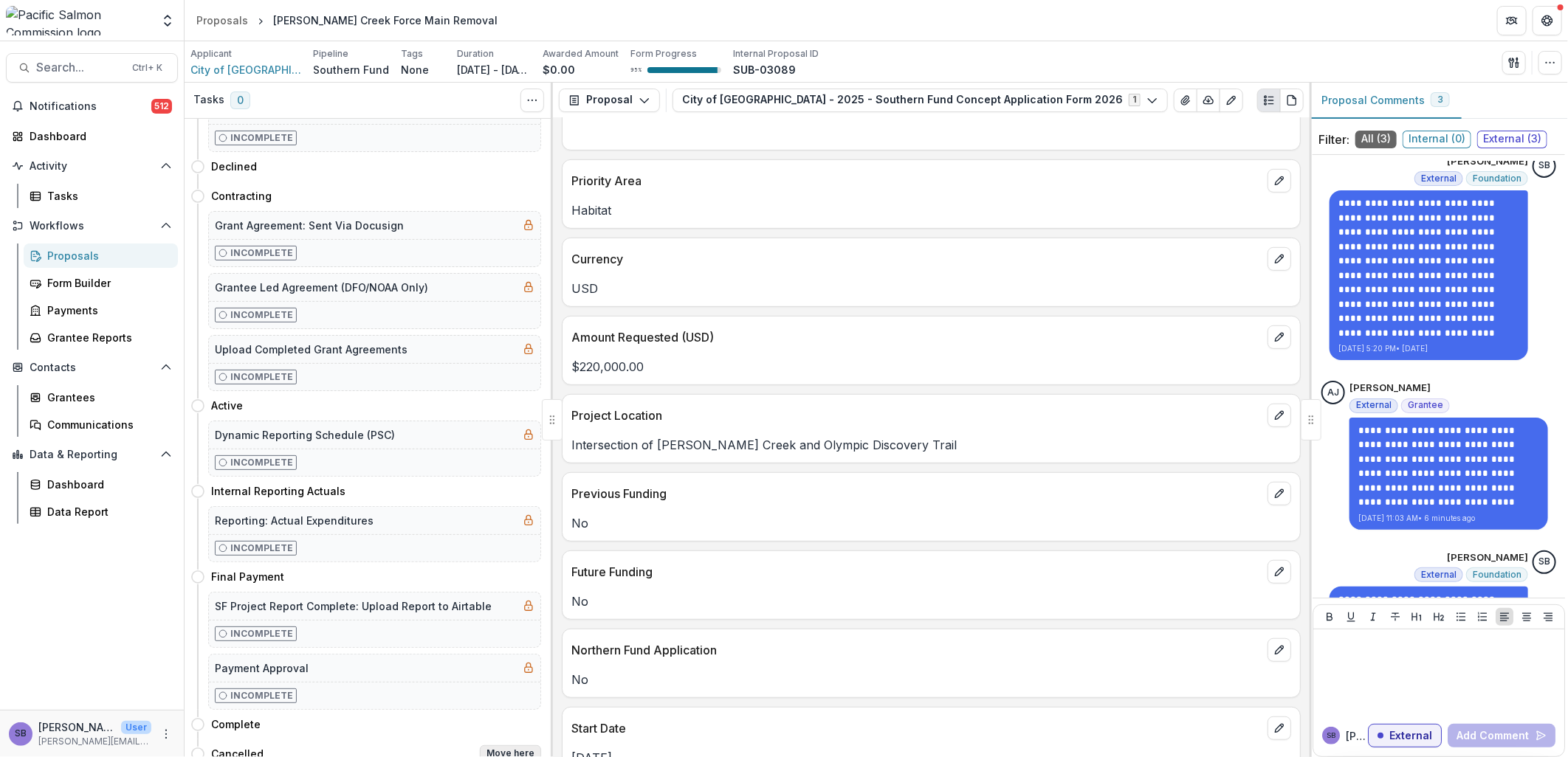
click at [489, 745] on button "Move here" at bounding box center [510, 754] width 61 height 18
select select "*********"
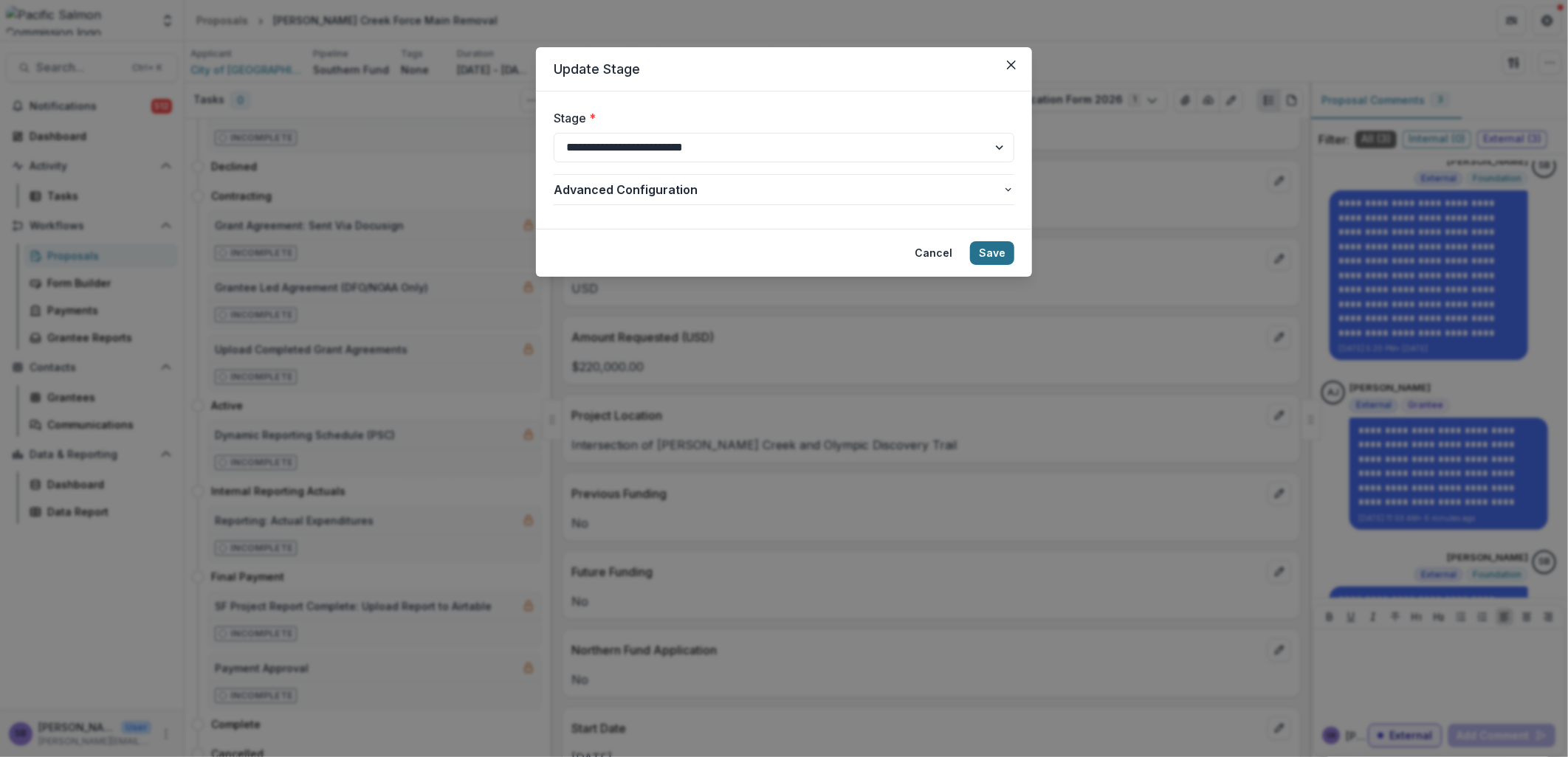
click at [984, 253] on button "Save" at bounding box center [992, 253] width 44 height 24
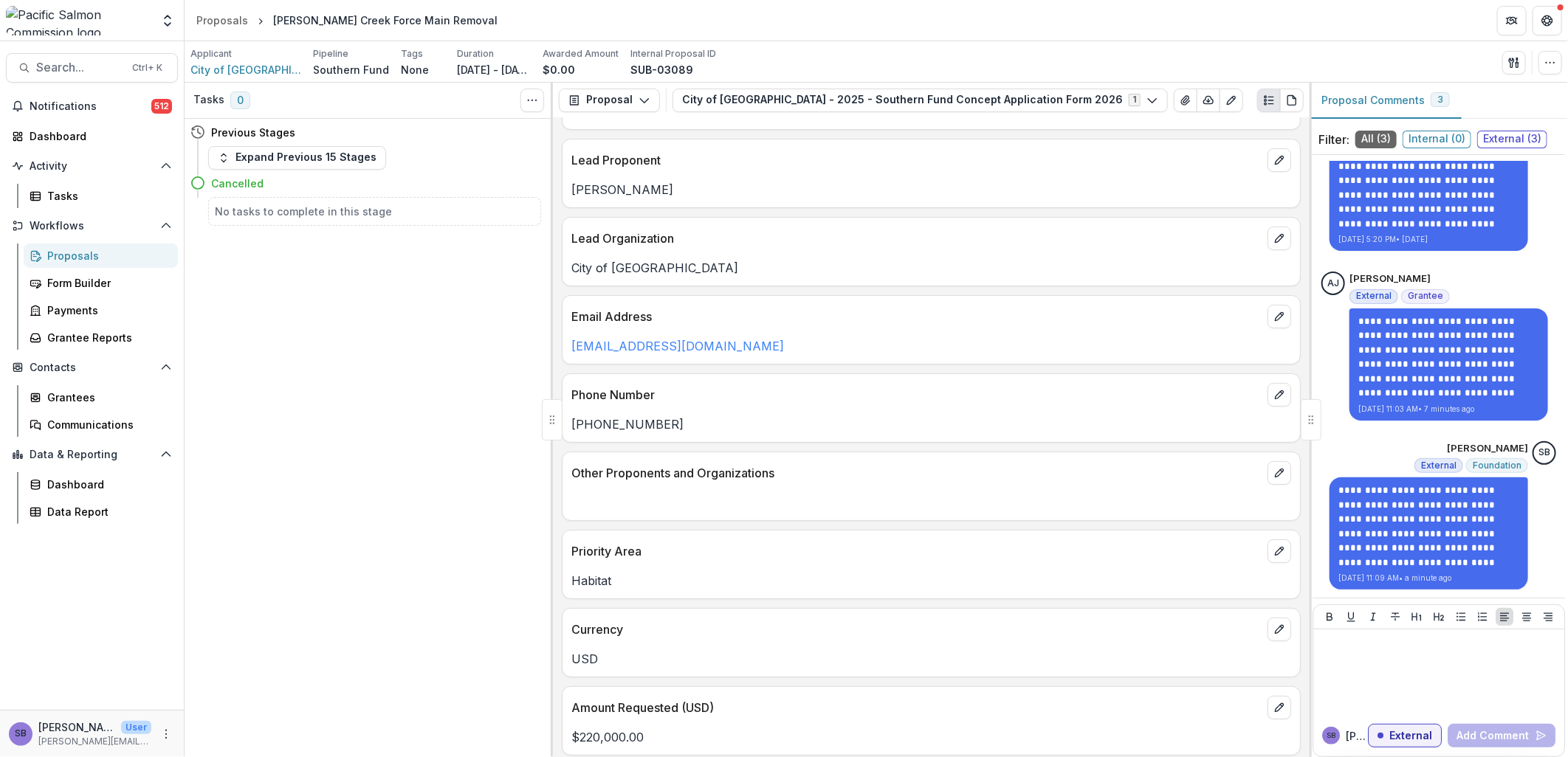
scroll to position [0, 0]
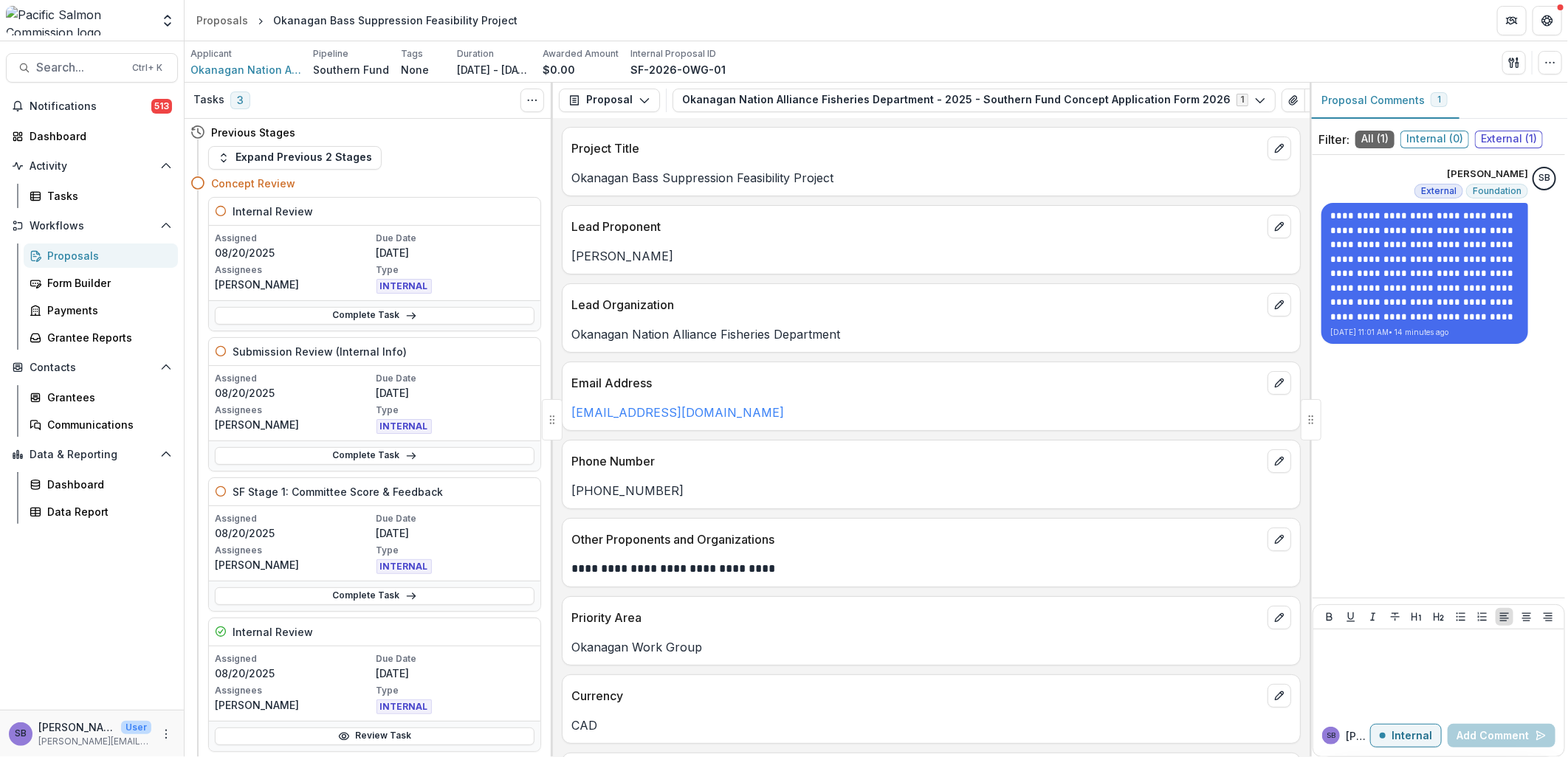
click at [86, 255] on div "Proposals" at bounding box center [107, 255] width 119 height 15
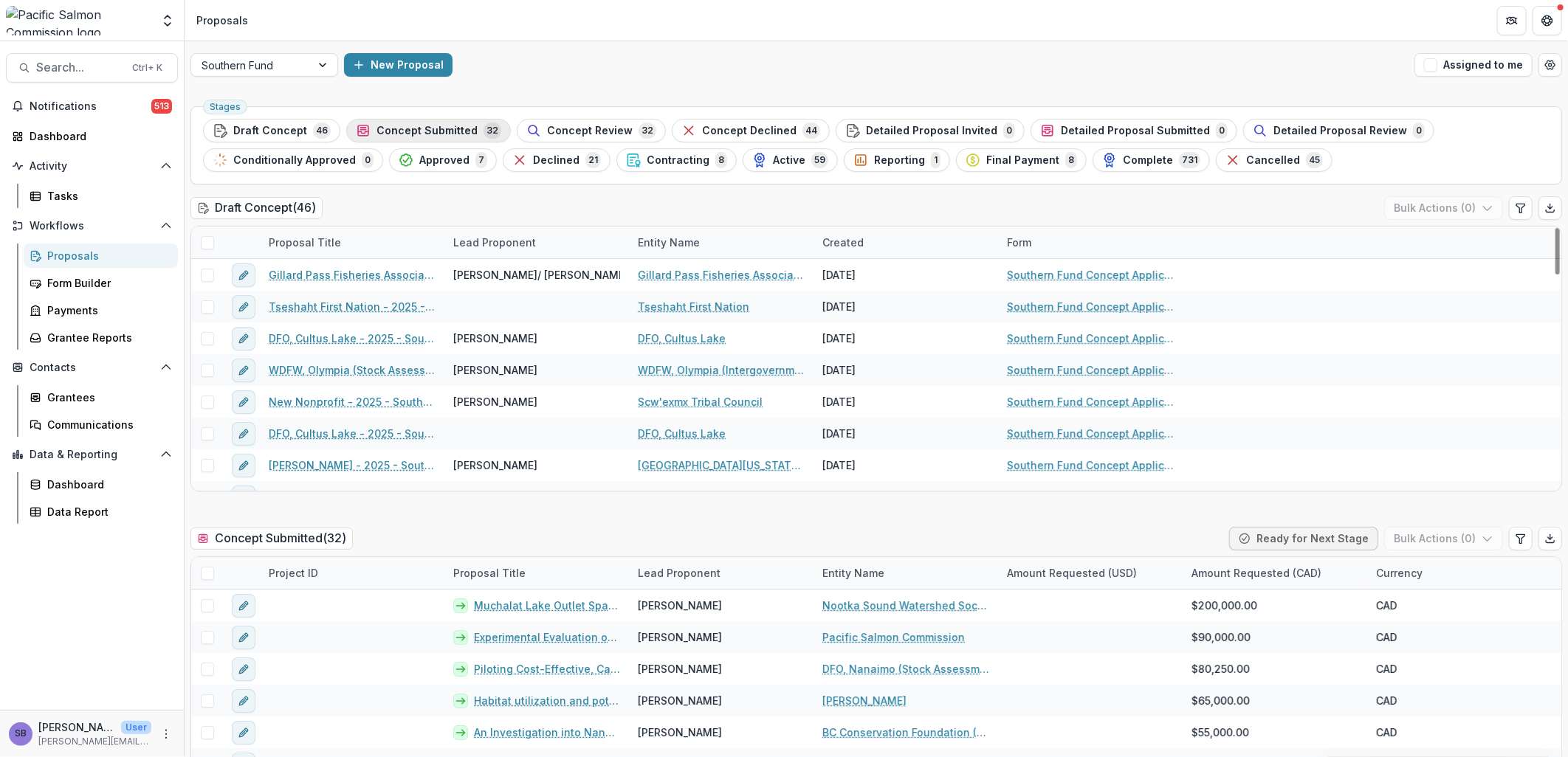
click at [407, 126] on span "Concept Submitted" at bounding box center [427, 131] width 101 height 12
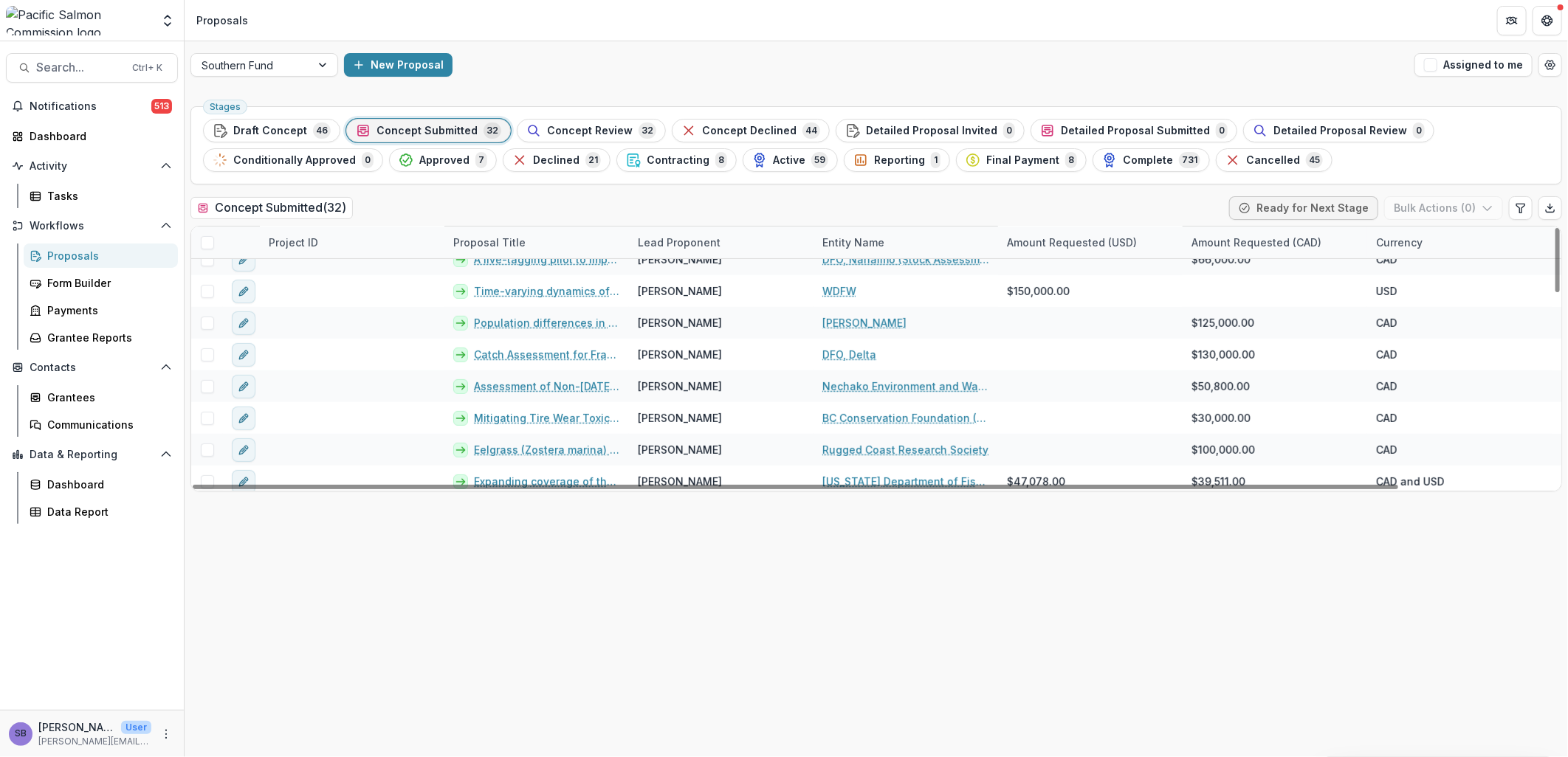
scroll to position [347, 0]
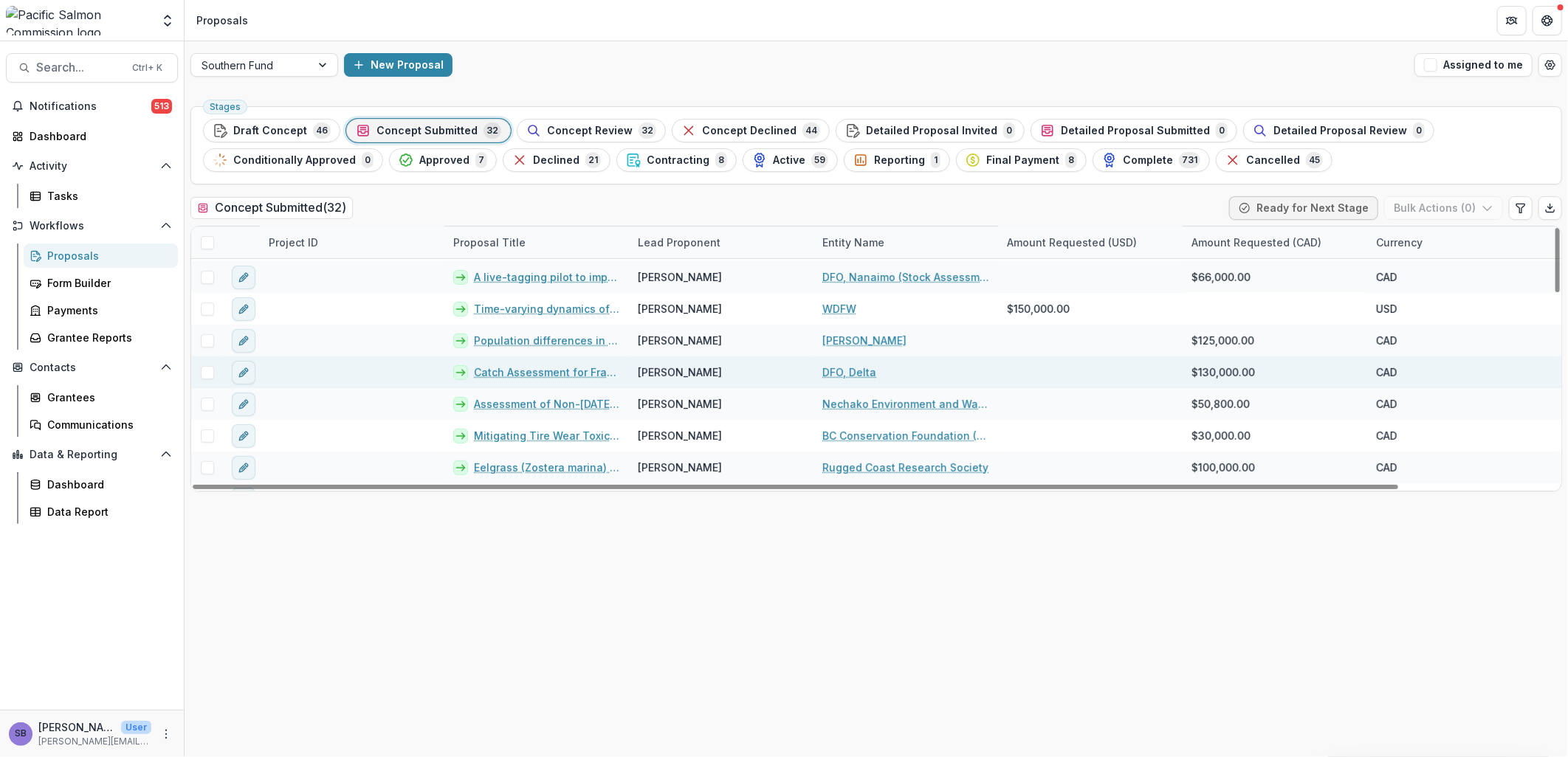
click at [559, 375] on link "Catch Assessment for Fraser River Recreational Sockeye Fishery" at bounding box center [546, 371] width 147 height 15
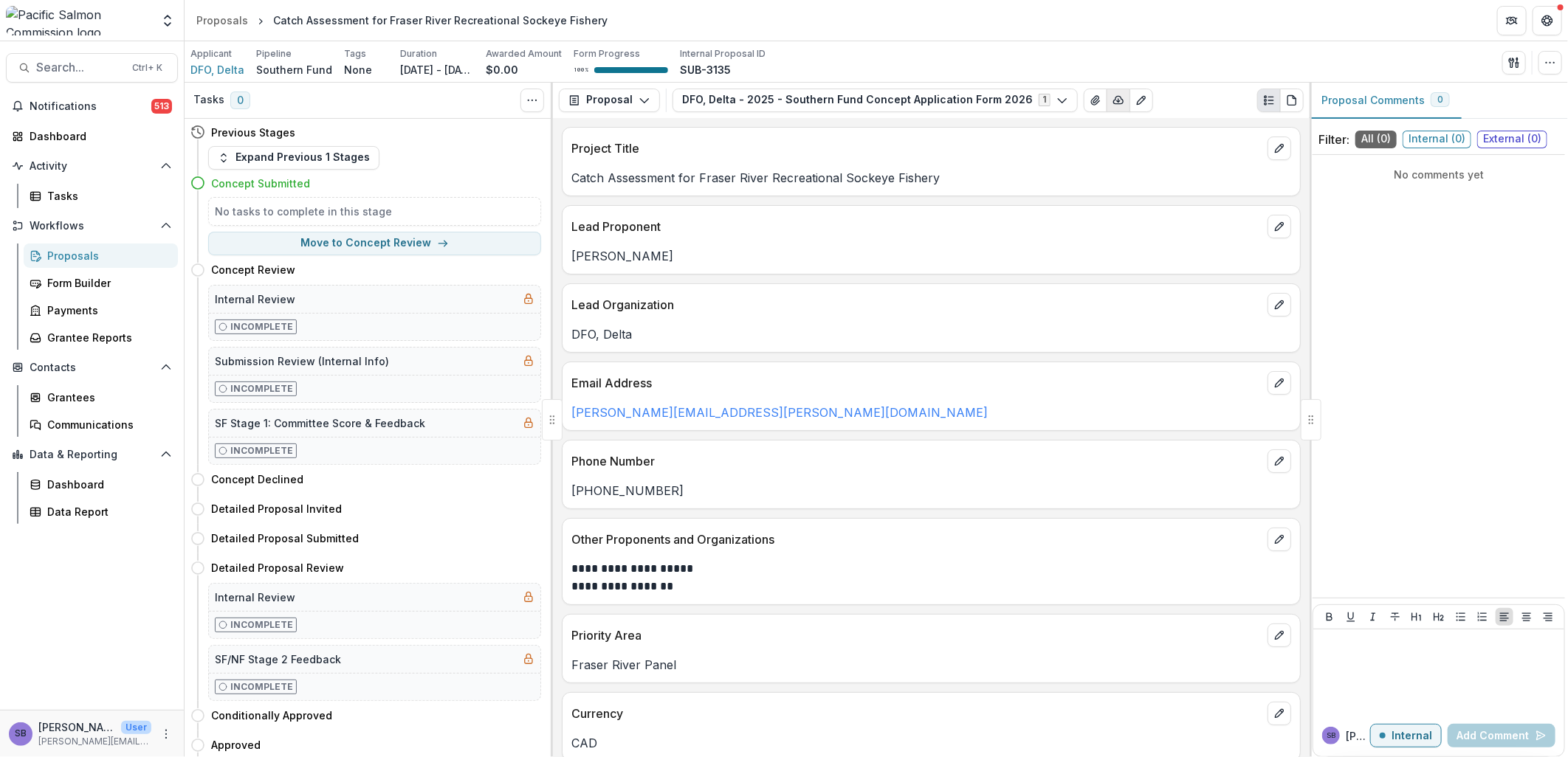
click at [1106, 108] on button "button" at bounding box center [1118, 100] width 24 height 24
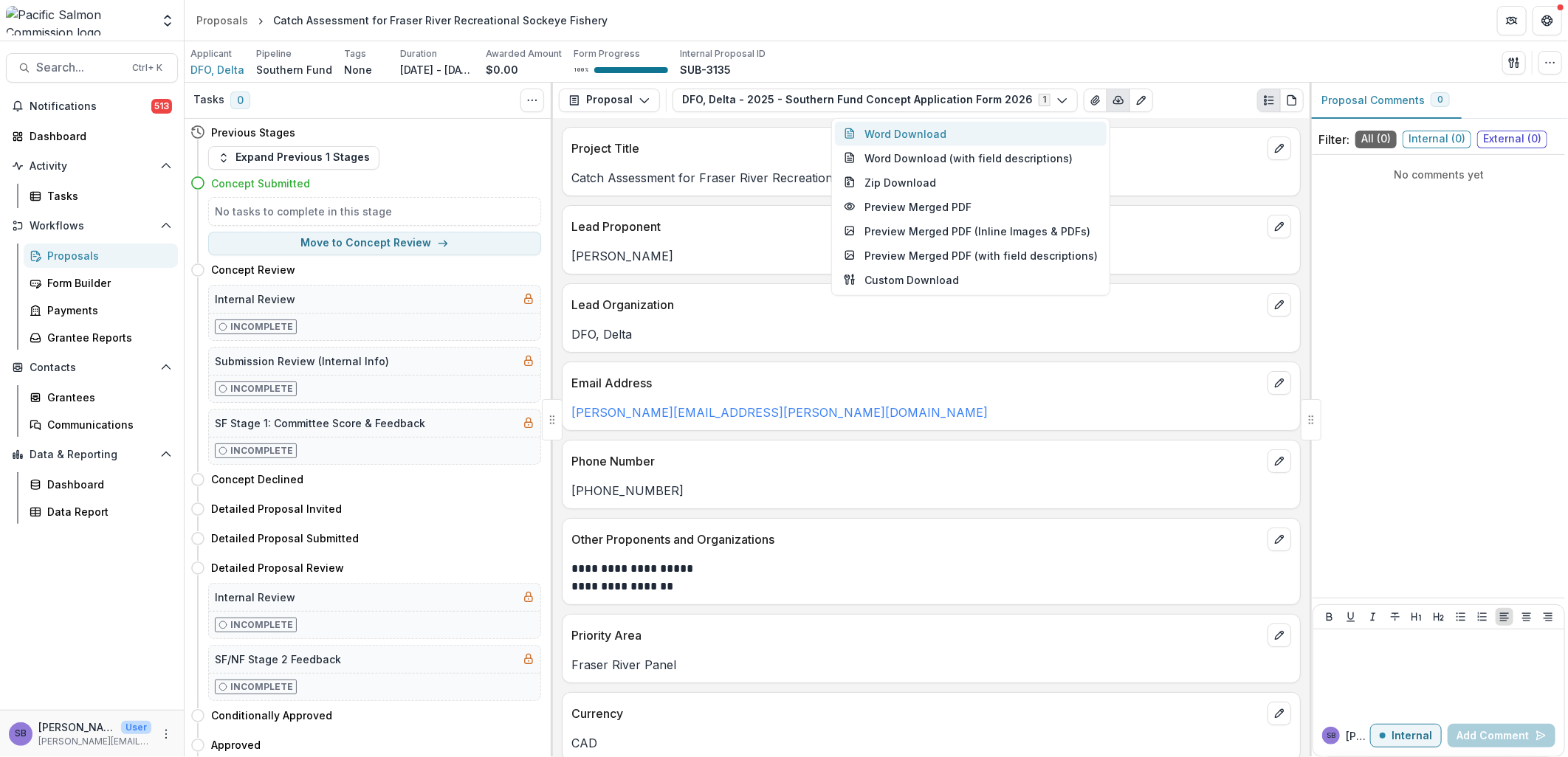
click at [971, 134] on button "Word Download" at bounding box center [971, 132] width 272 height 24
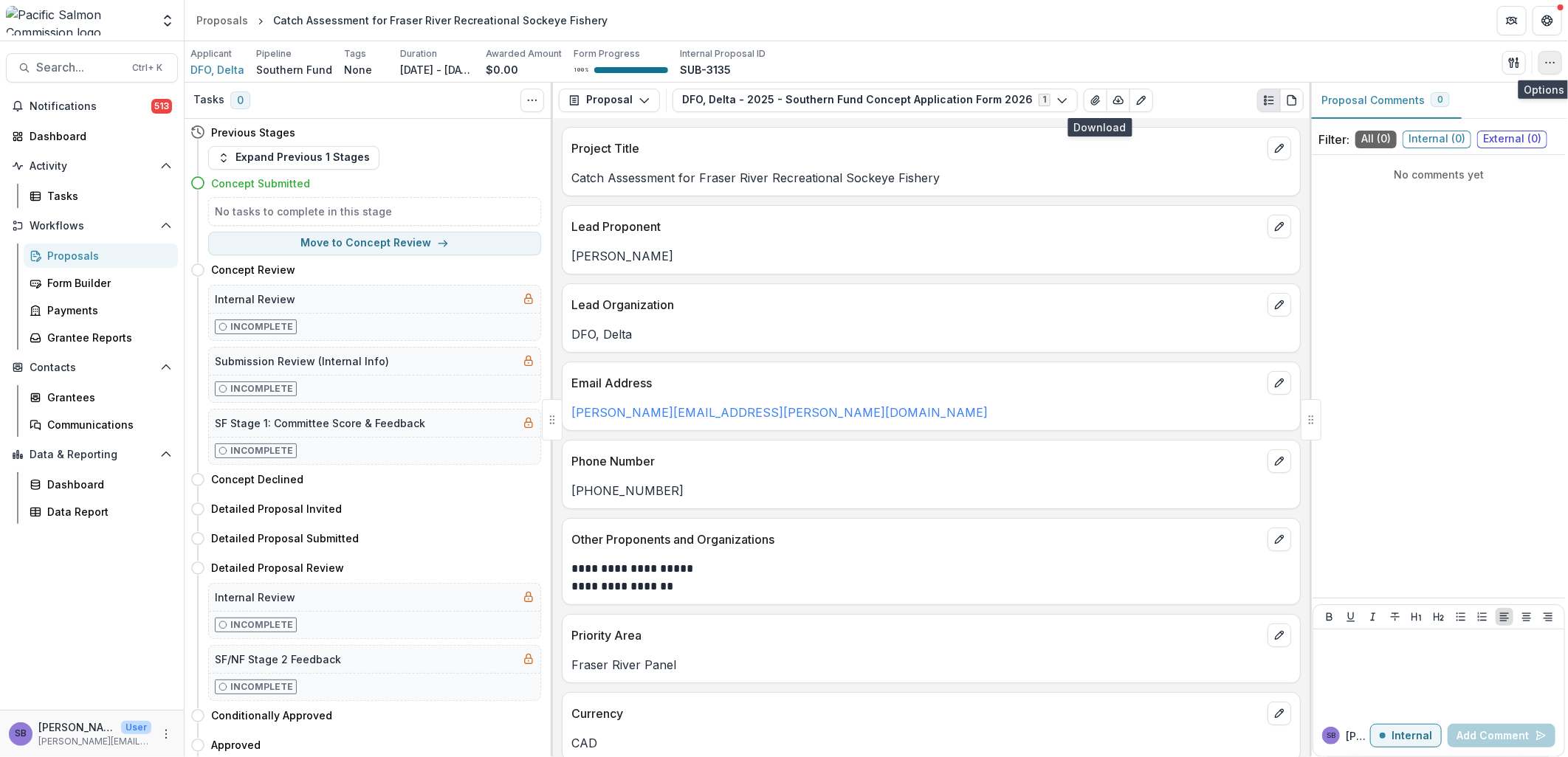
click at [1543, 63] on button "button" at bounding box center [1550, 62] width 24 height 24
click at [1432, 93] on button "Edit Attributes" at bounding box center [1479, 96] width 158 height 24
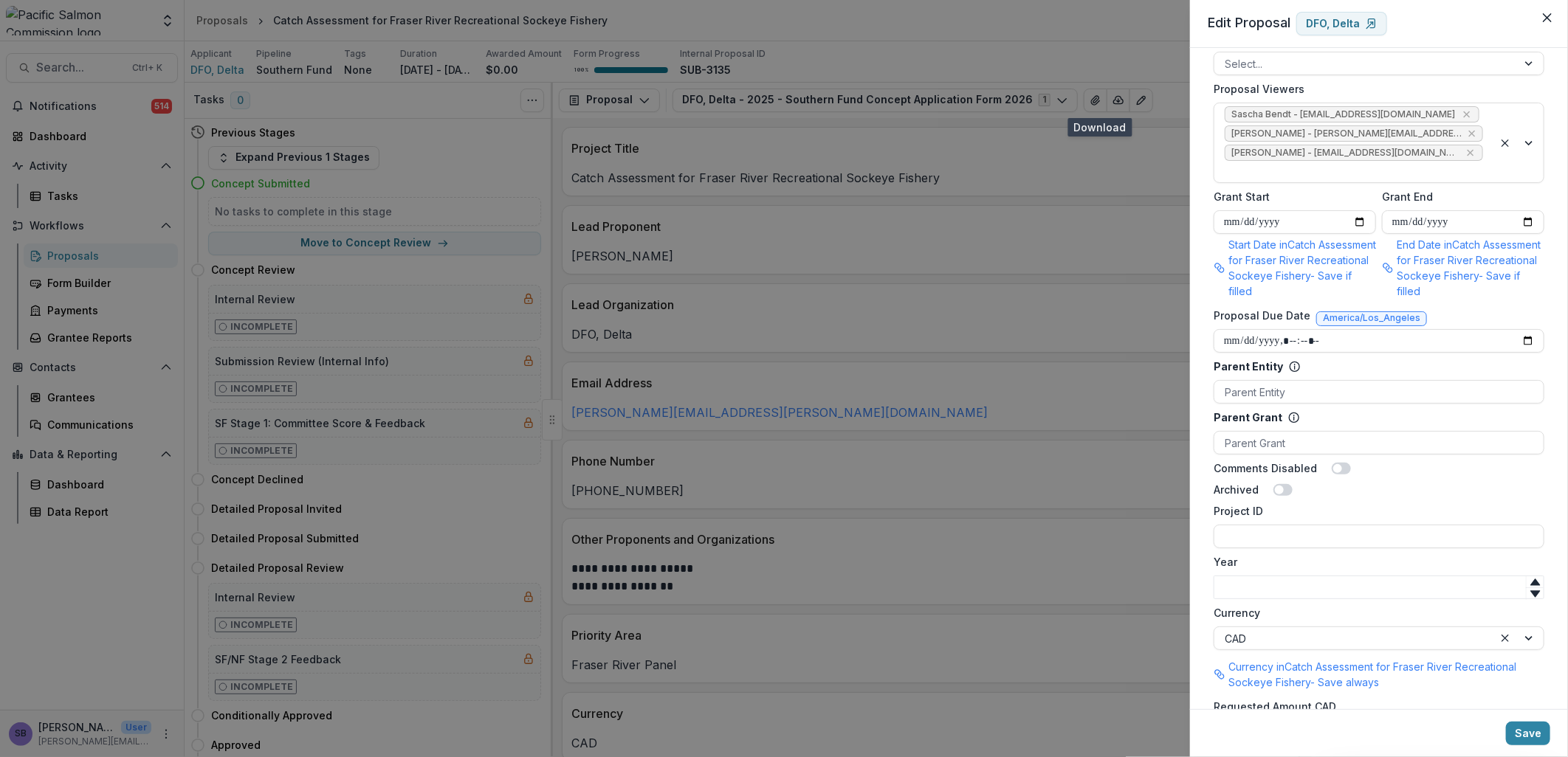
scroll to position [733, 0]
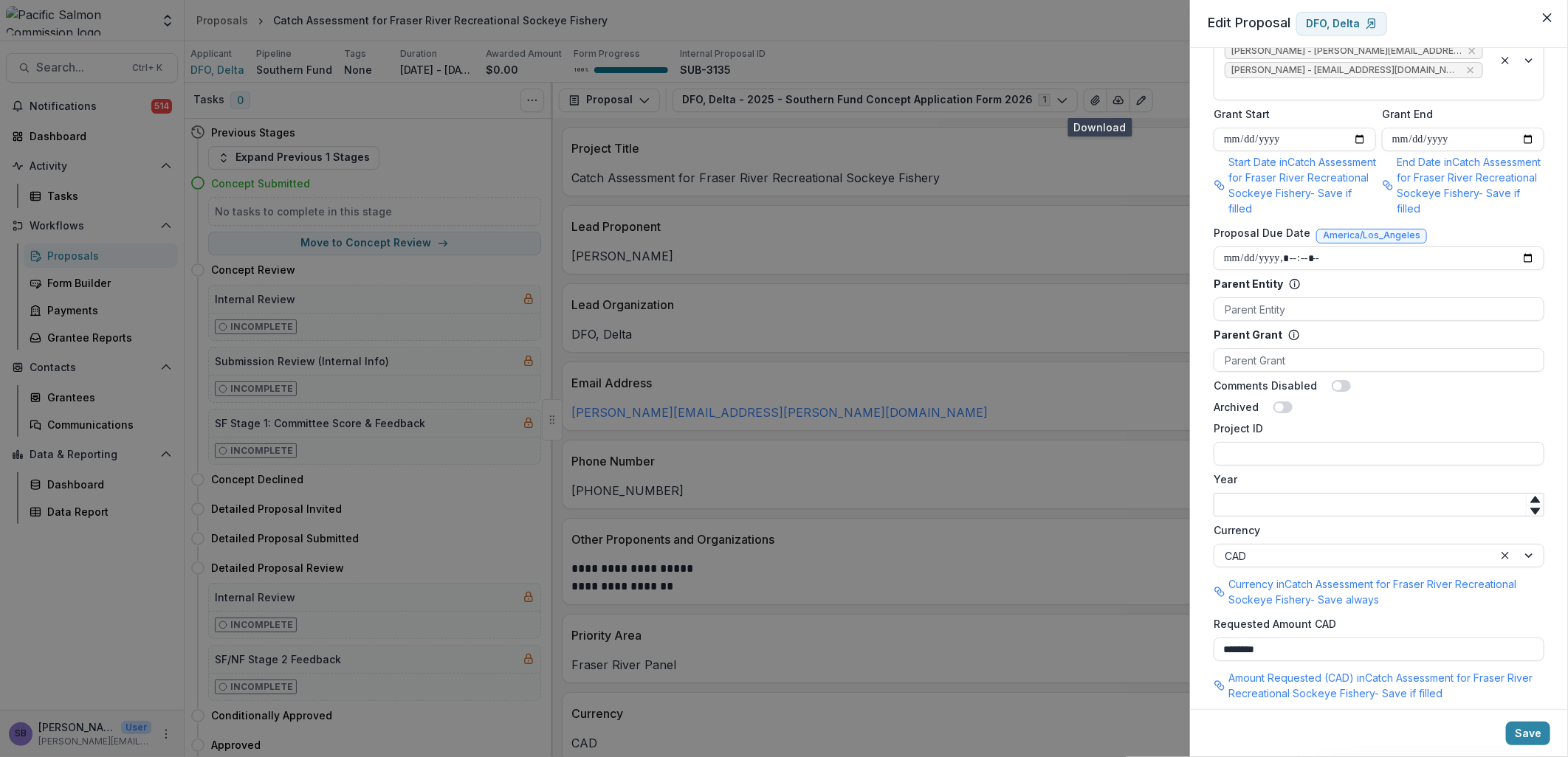
click at [1325, 493] on input "Year" at bounding box center [1379, 505] width 330 height 24
type input "****"
click at [1358, 442] on input "Project ID" at bounding box center [1379, 454] width 330 height 24
drag, startPoint x: 1356, startPoint y: 439, endPoint x: 1213, endPoint y: 428, distance: 143.4
click at [1214, 428] on div "**********" at bounding box center [1379, 443] width 330 height 45
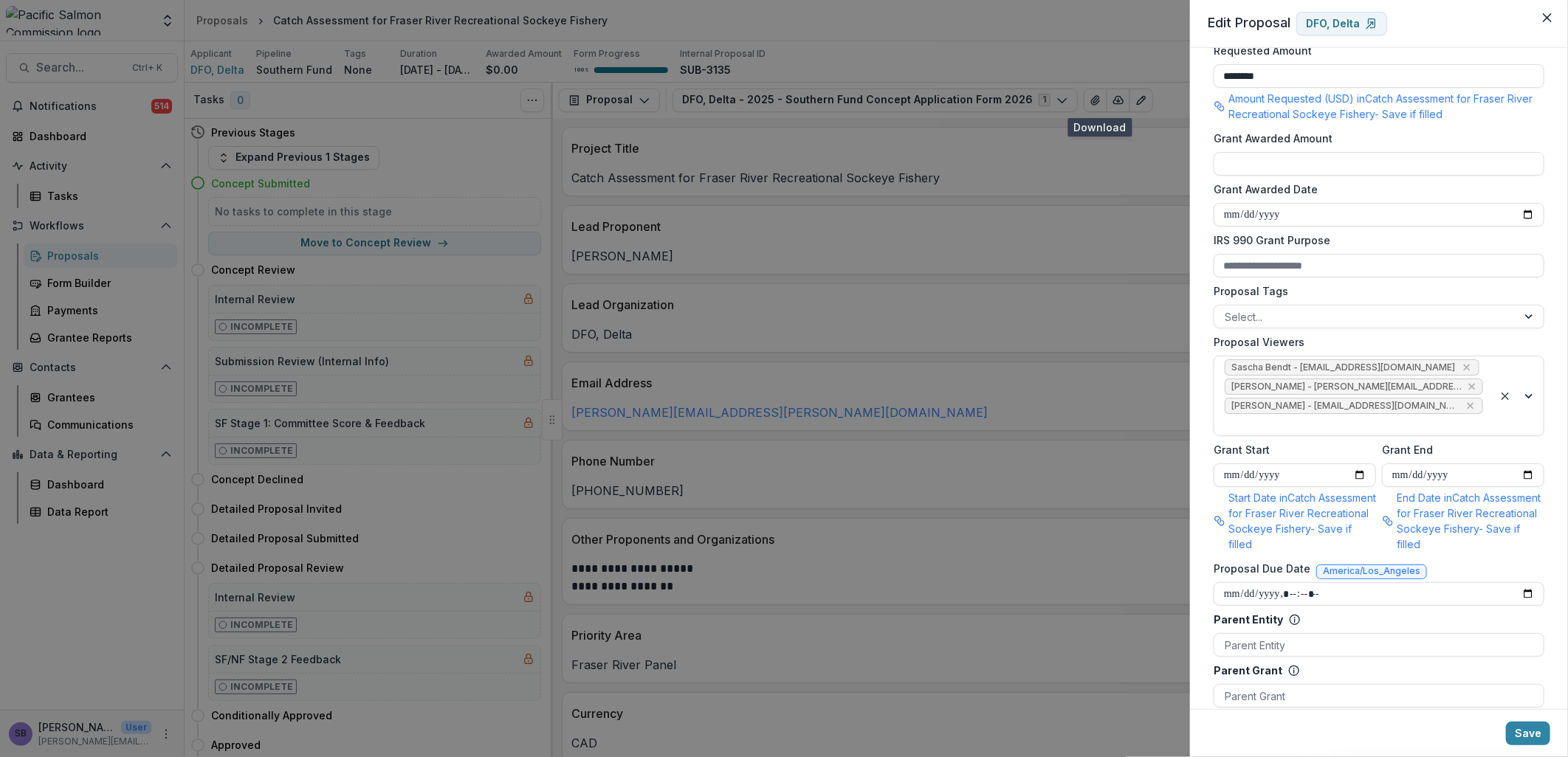
scroll to position [76, 0]
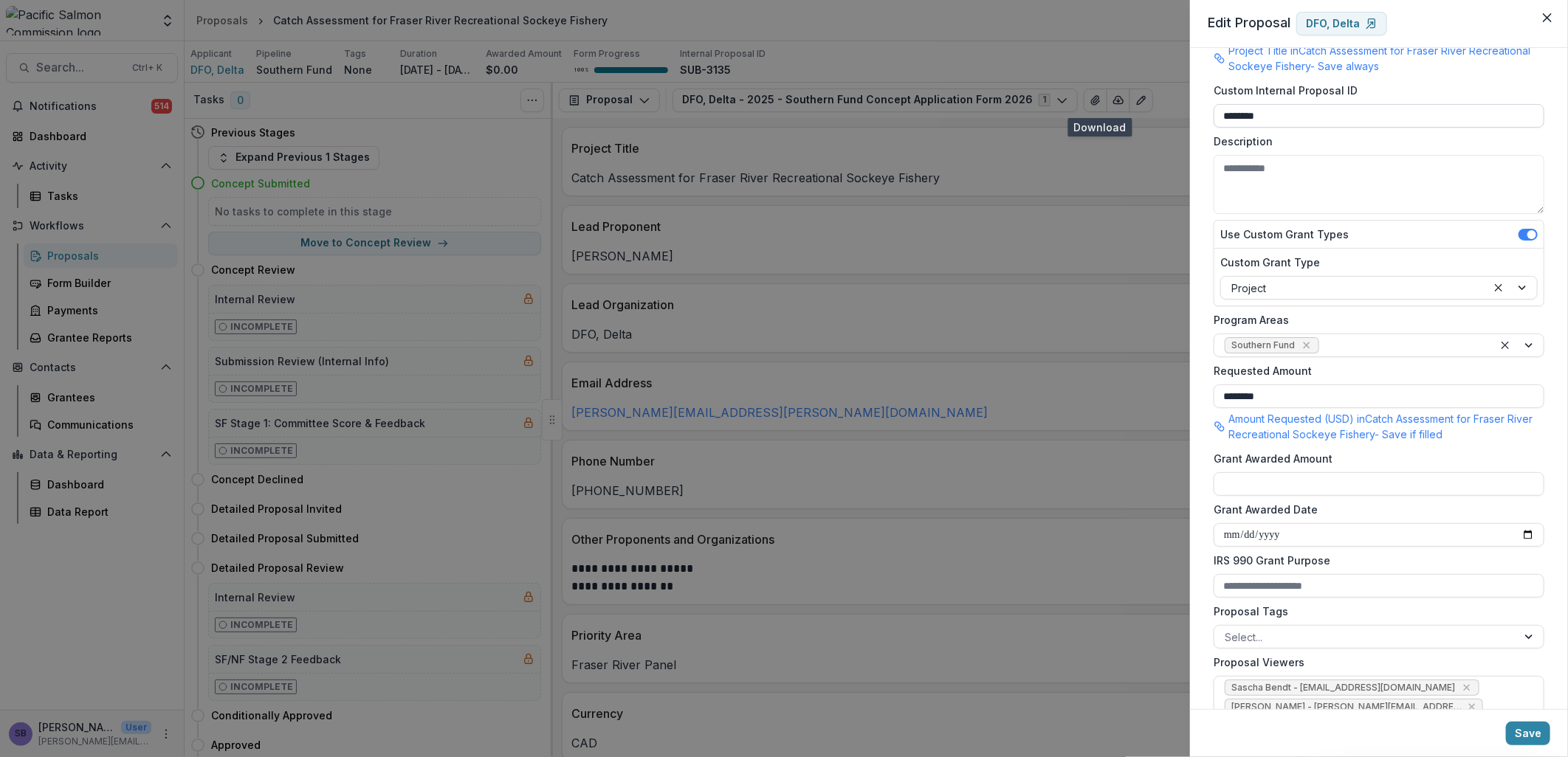
type input "**********"
drag, startPoint x: 1301, startPoint y: 116, endPoint x: 1160, endPoint y: 118, distance: 141.0
click at [1163, 120] on div "**********" at bounding box center [784, 378] width 1568 height 757
type input "*"
paste input "**********"
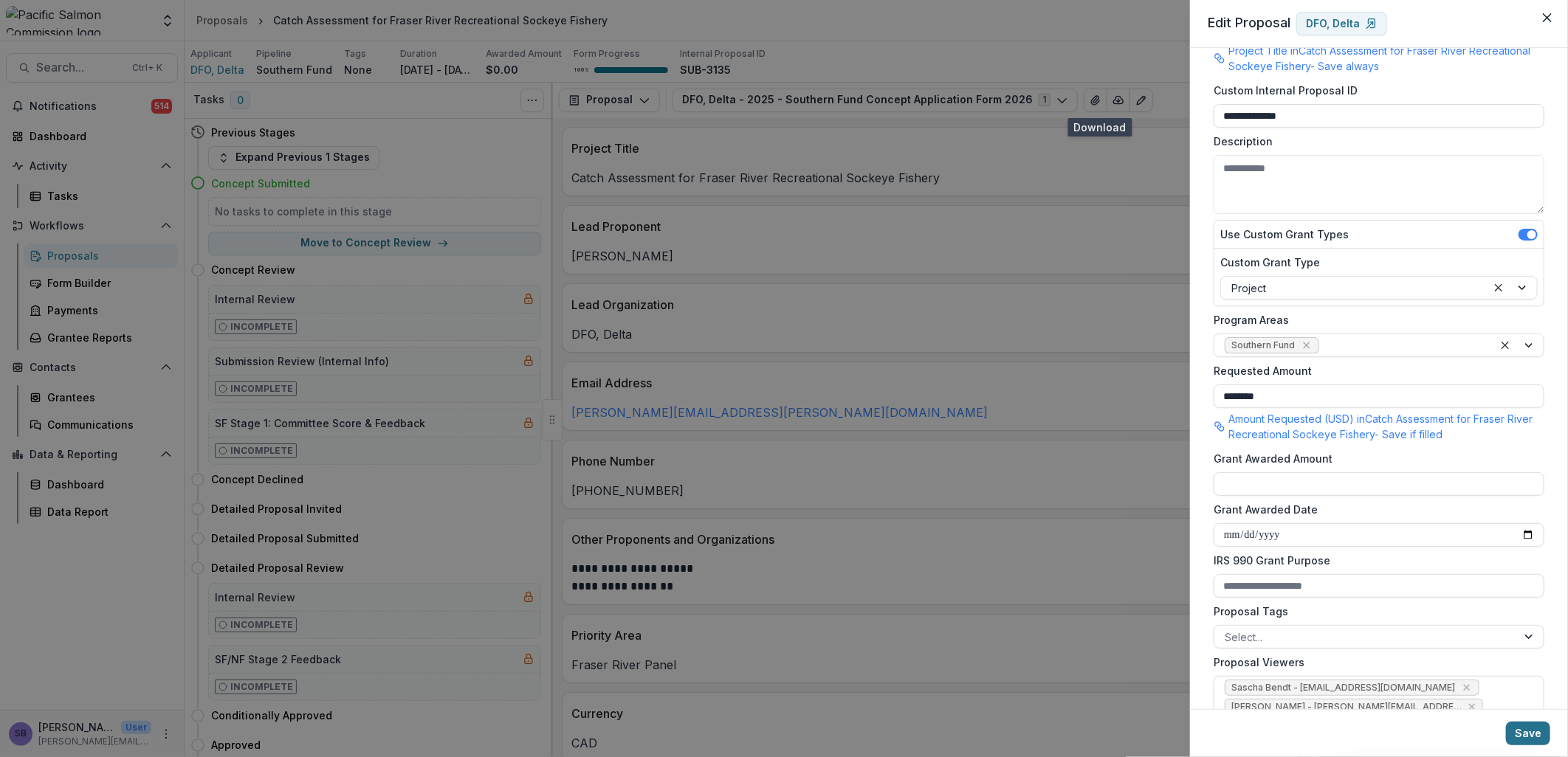
type input "**********"
click at [1521, 731] on button "Save" at bounding box center [1528, 734] width 44 height 24
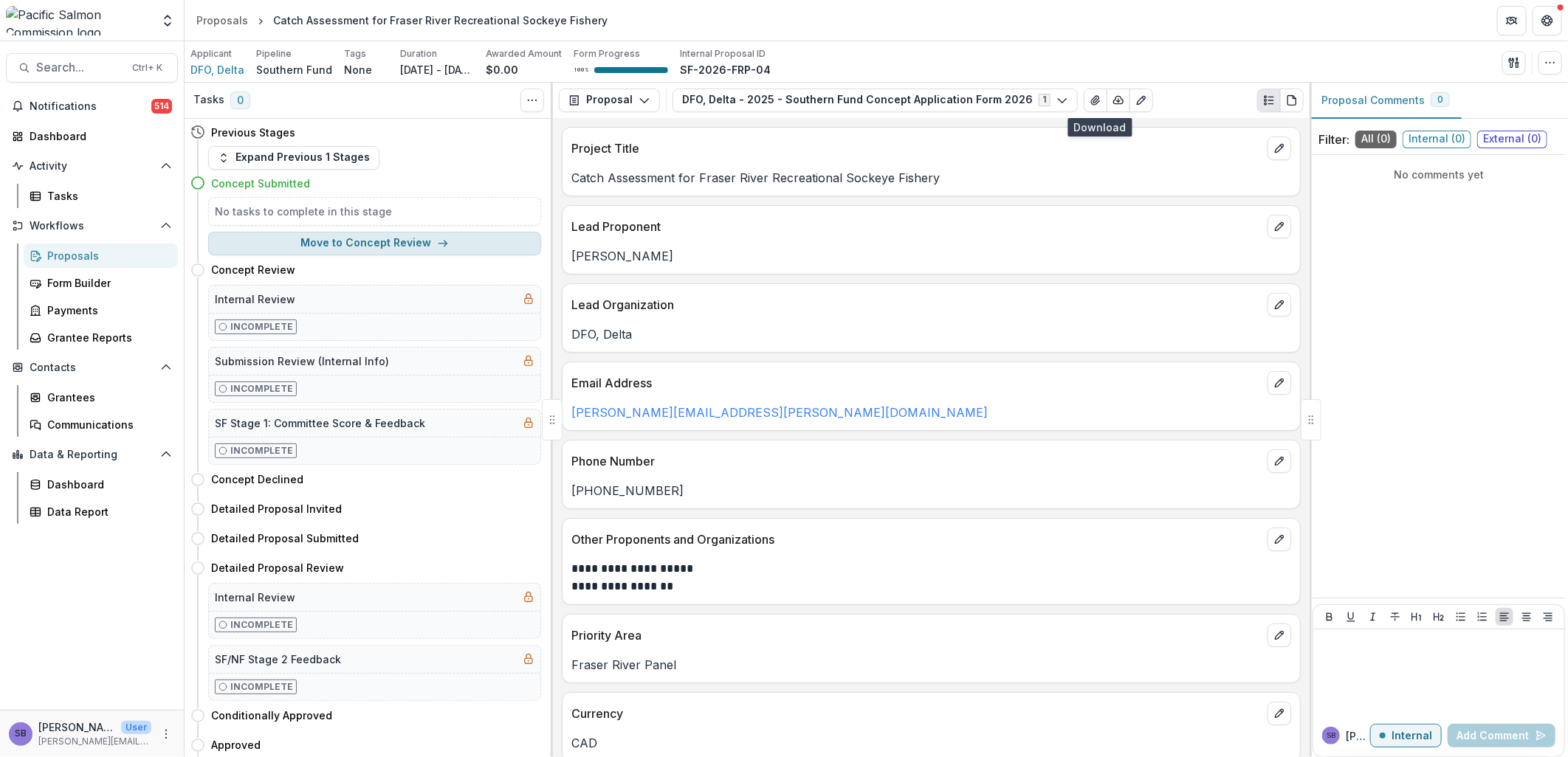
click at [408, 238] on button "Move to Concept Review" at bounding box center [374, 243] width 333 height 24
select select "**********"
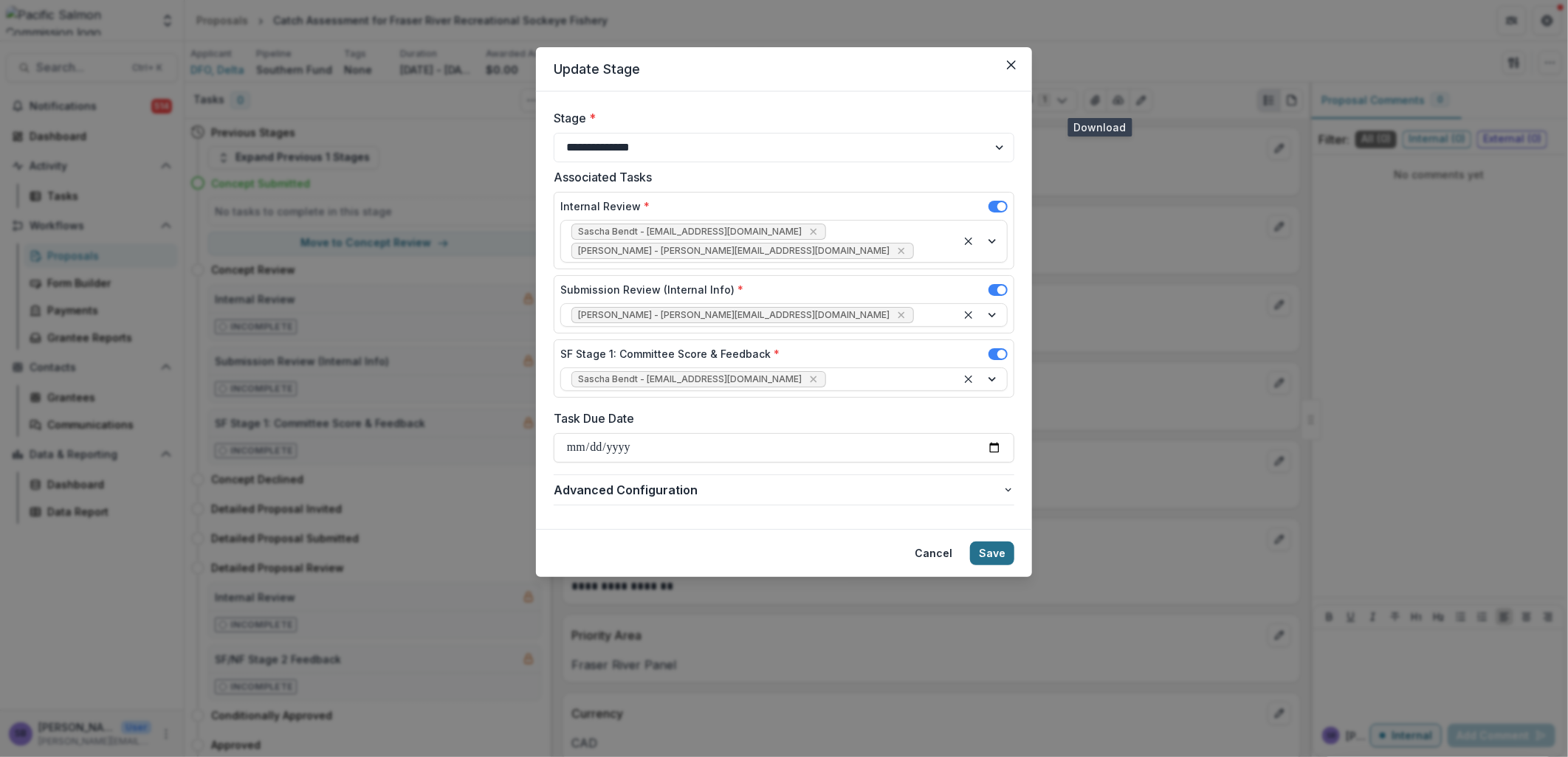
click at [988, 542] on button "Save" at bounding box center [992, 554] width 44 height 24
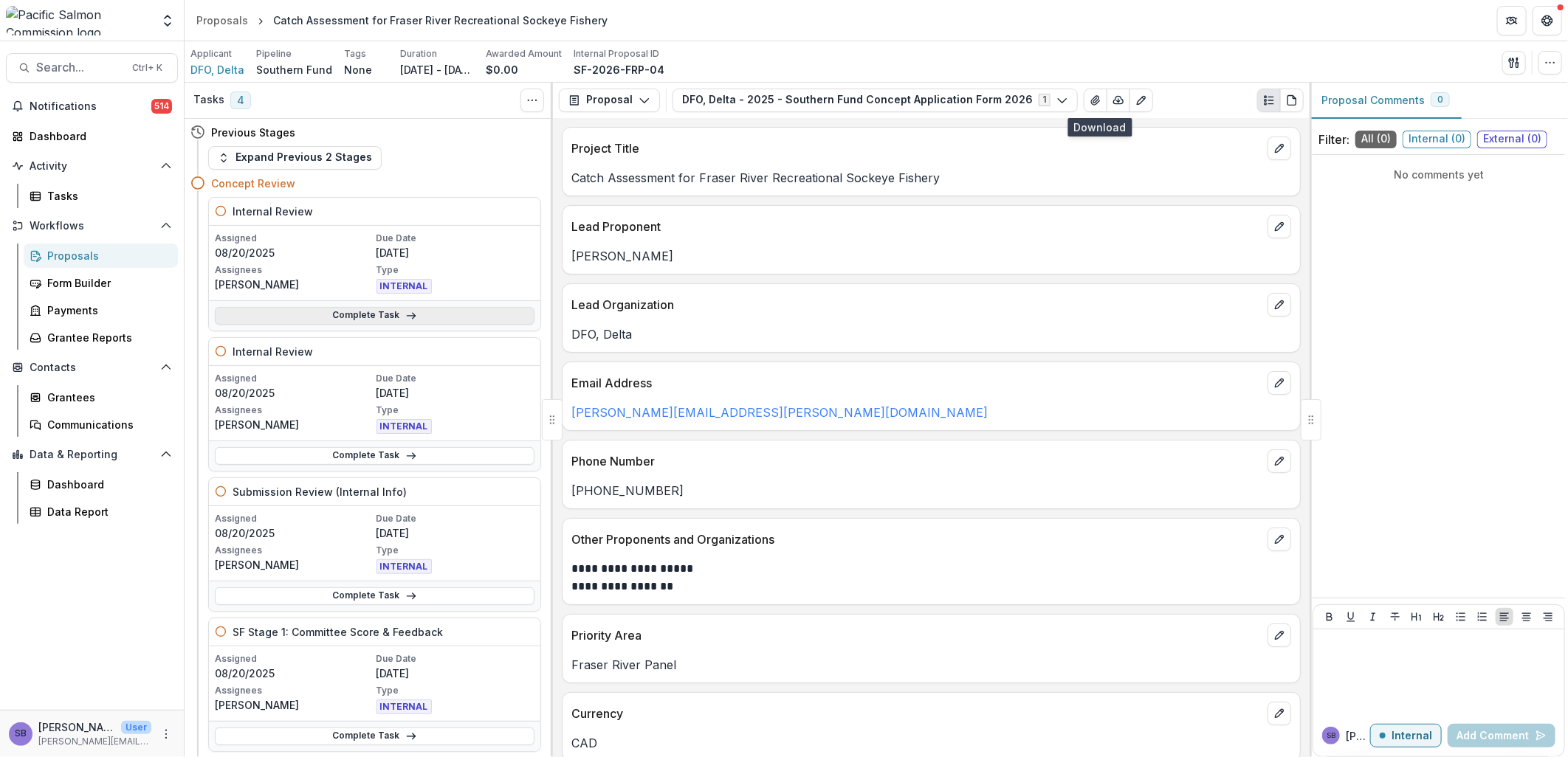
click at [378, 310] on link "Complete Task" at bounding box center [375, 316] width 320 height 18
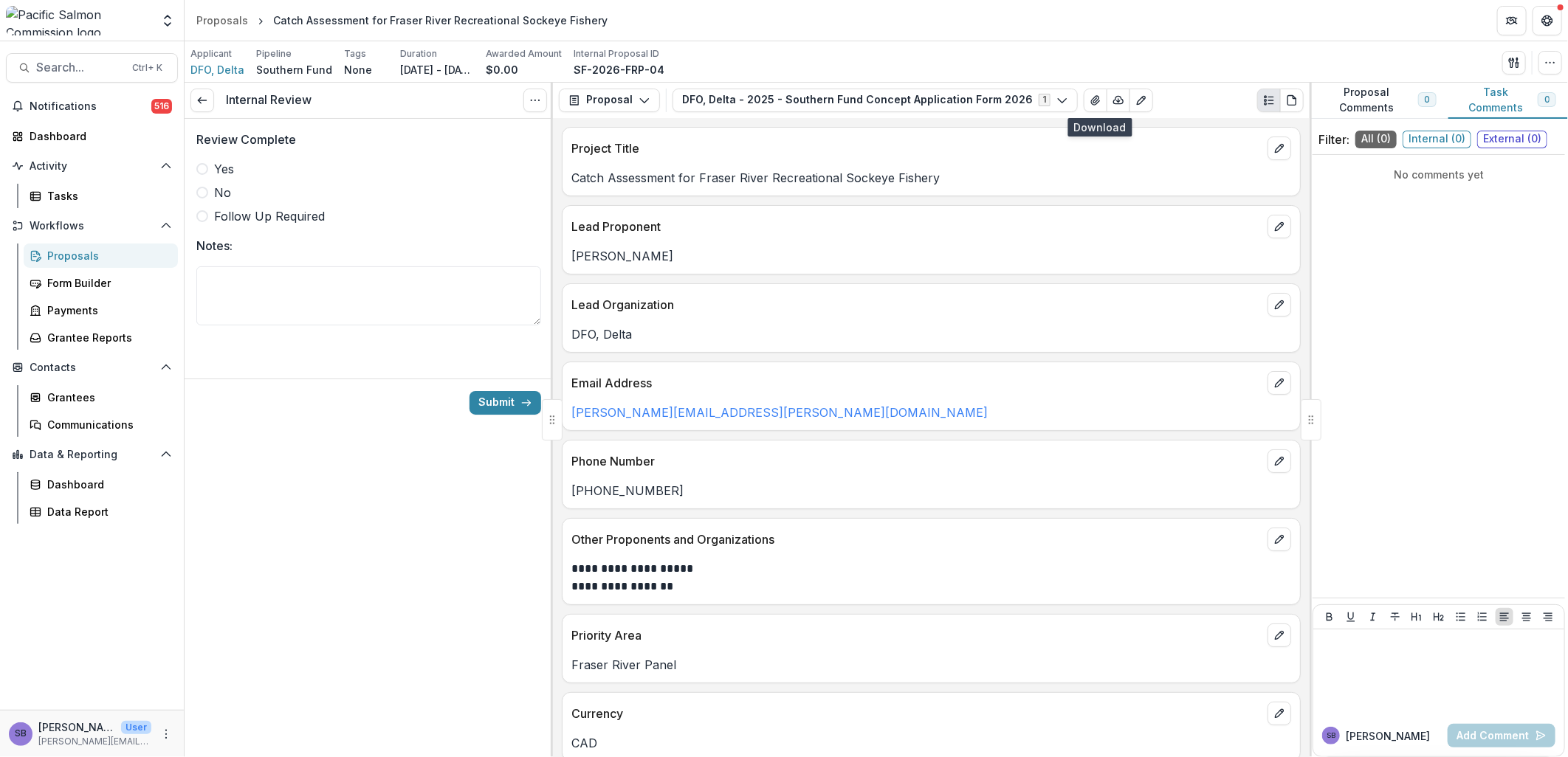
click at [203, 163] on span at bounding box center [202, 169] width 12 height 12
click at [504, 410] on button "Submit" at bounding box center [505, 402] width 72 height 24
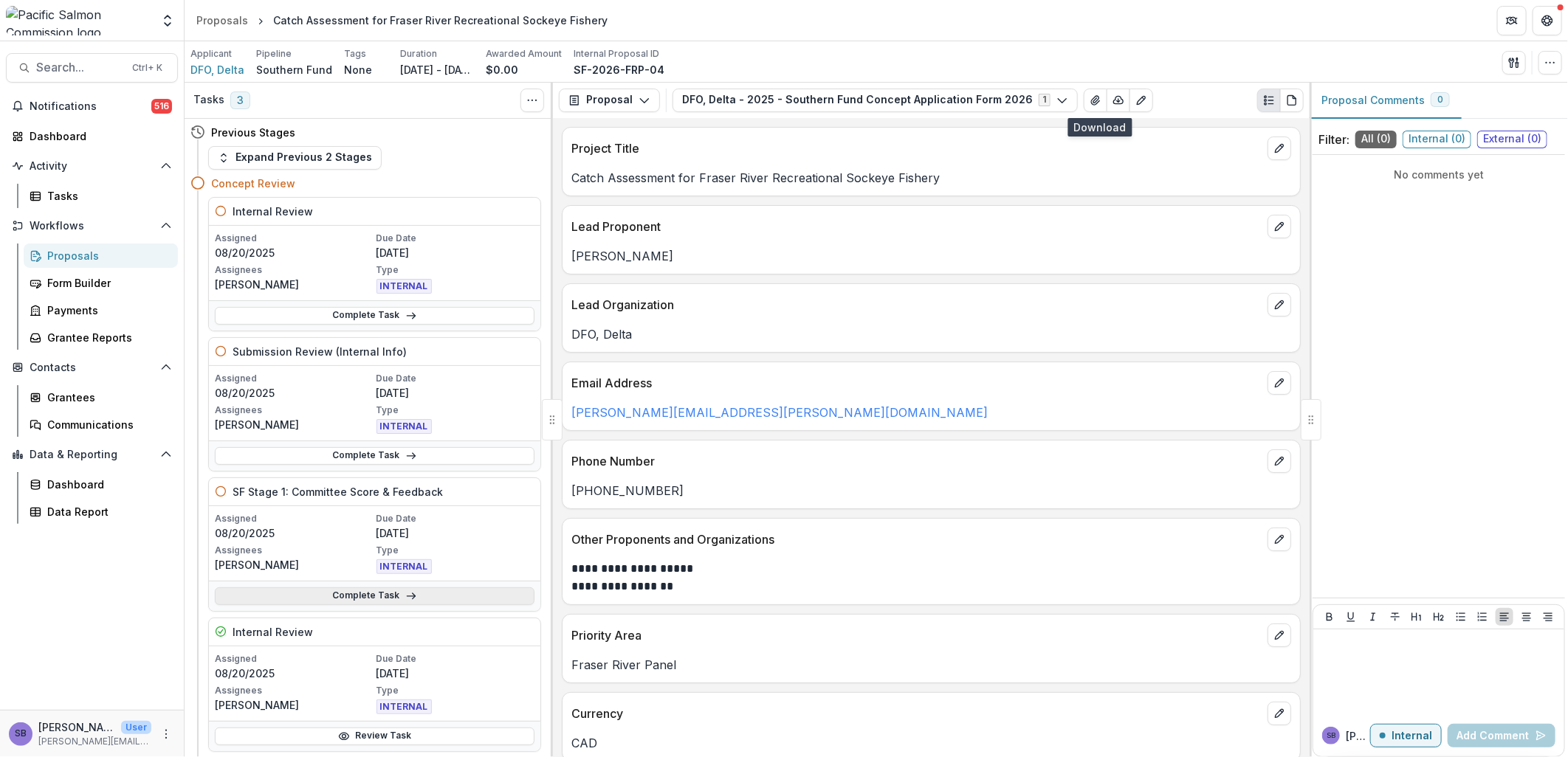
click at [381, 601] on link "Complete Task" at bounding box center [375, 596] width 320 height 18
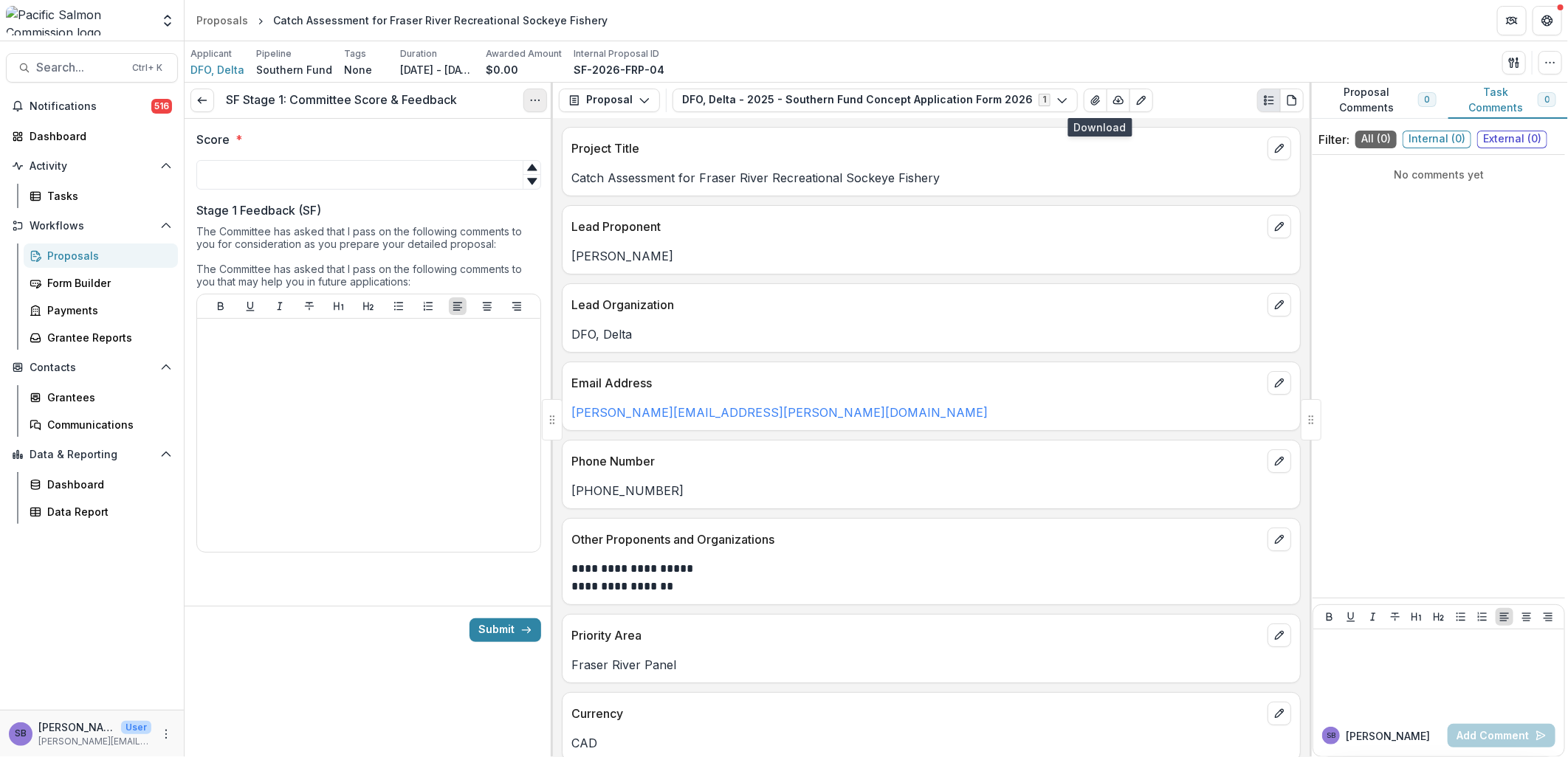
click at [535, 108] on button "Options" at bounding box center [535, 100] width 24 height 24
click at [439, 138] on link "View task" at bounding box center [465, 132] width 158 height 24
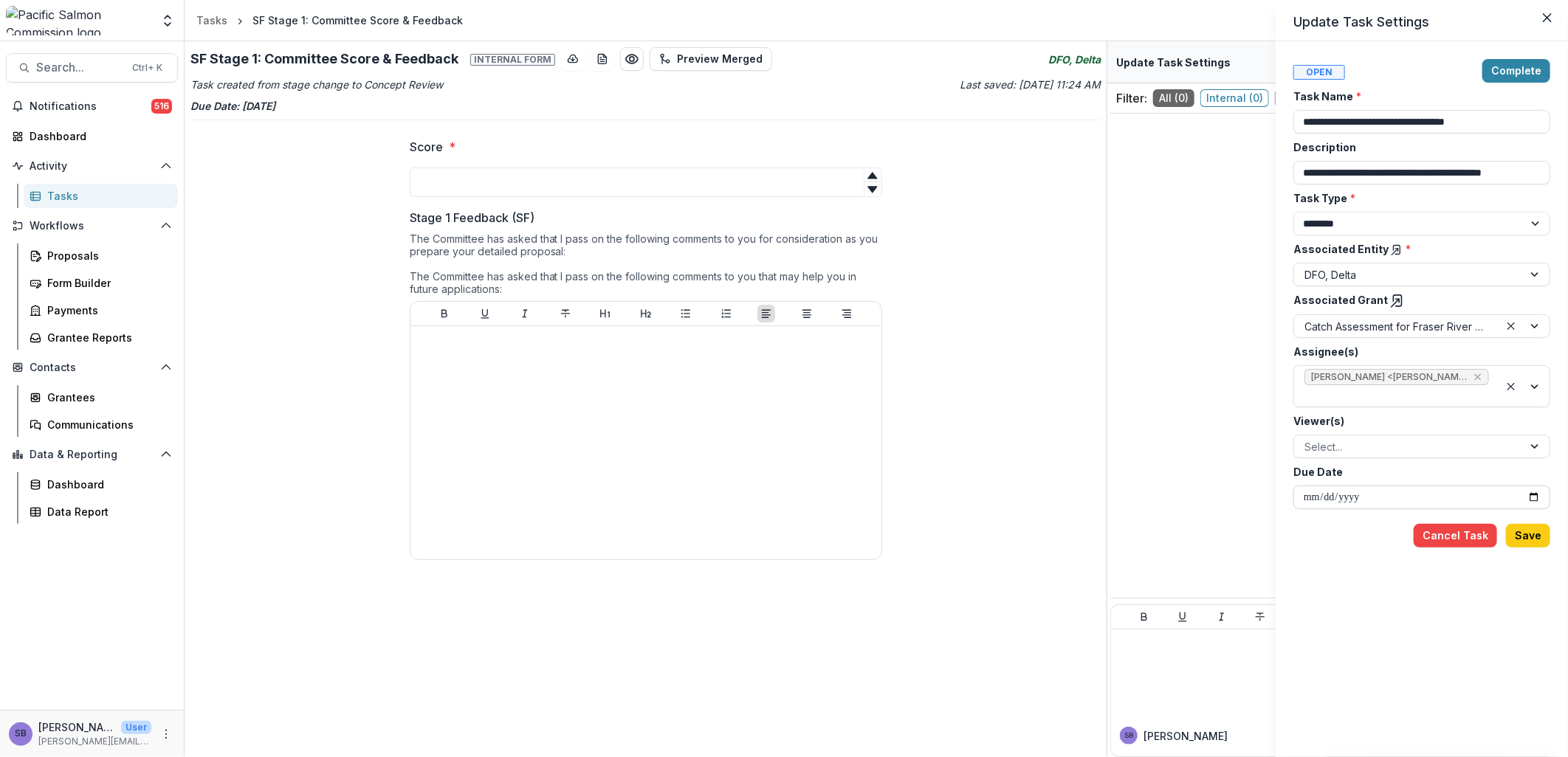
click at [1532, 497] on input "**********" at bounding box center [1421, 498] width 257 height 24
type input "**********"
click at [1521, 531] on button "Save" at bounding box center [1528, 536] width 44 height 24
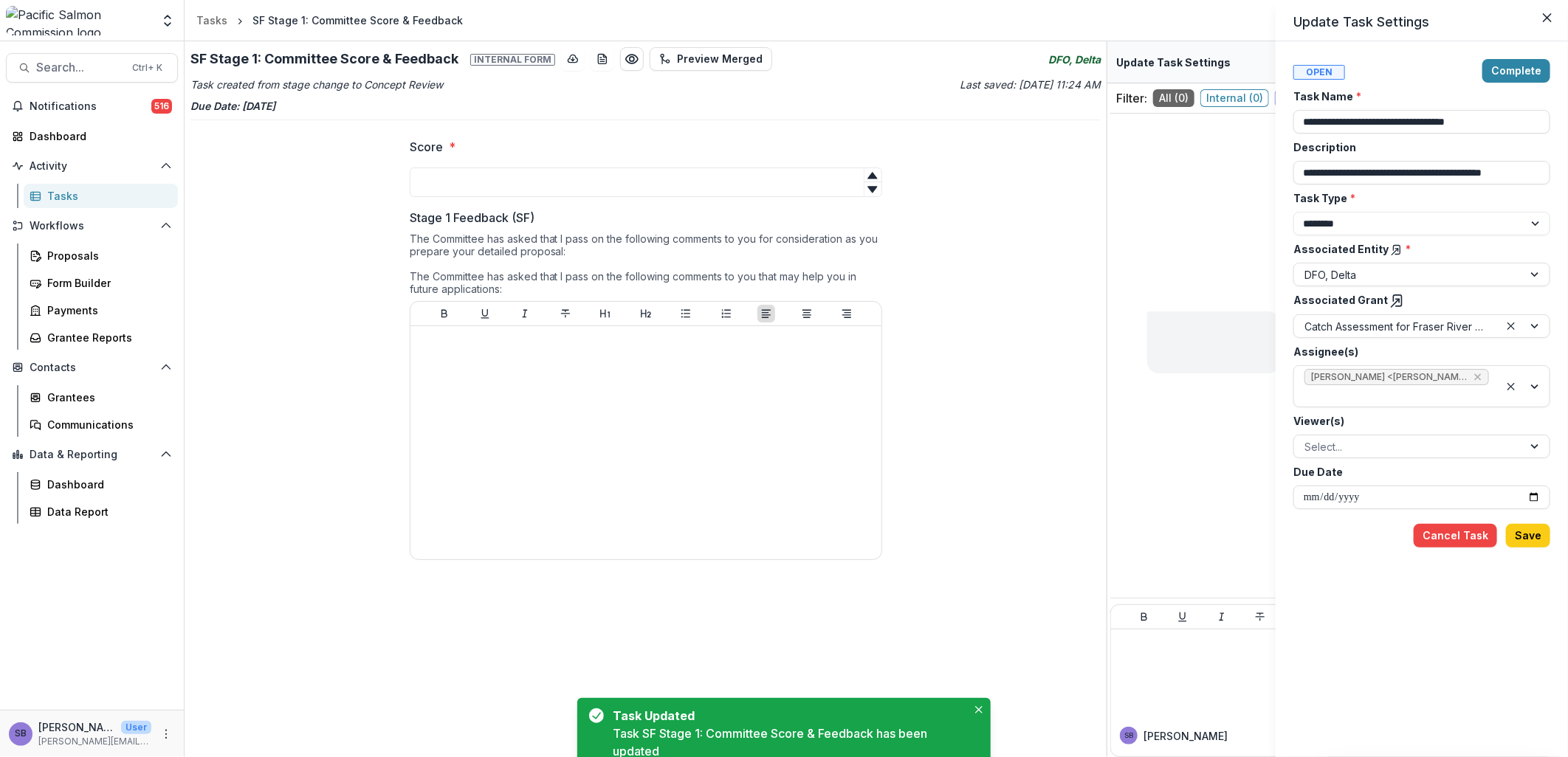
type input "**********"
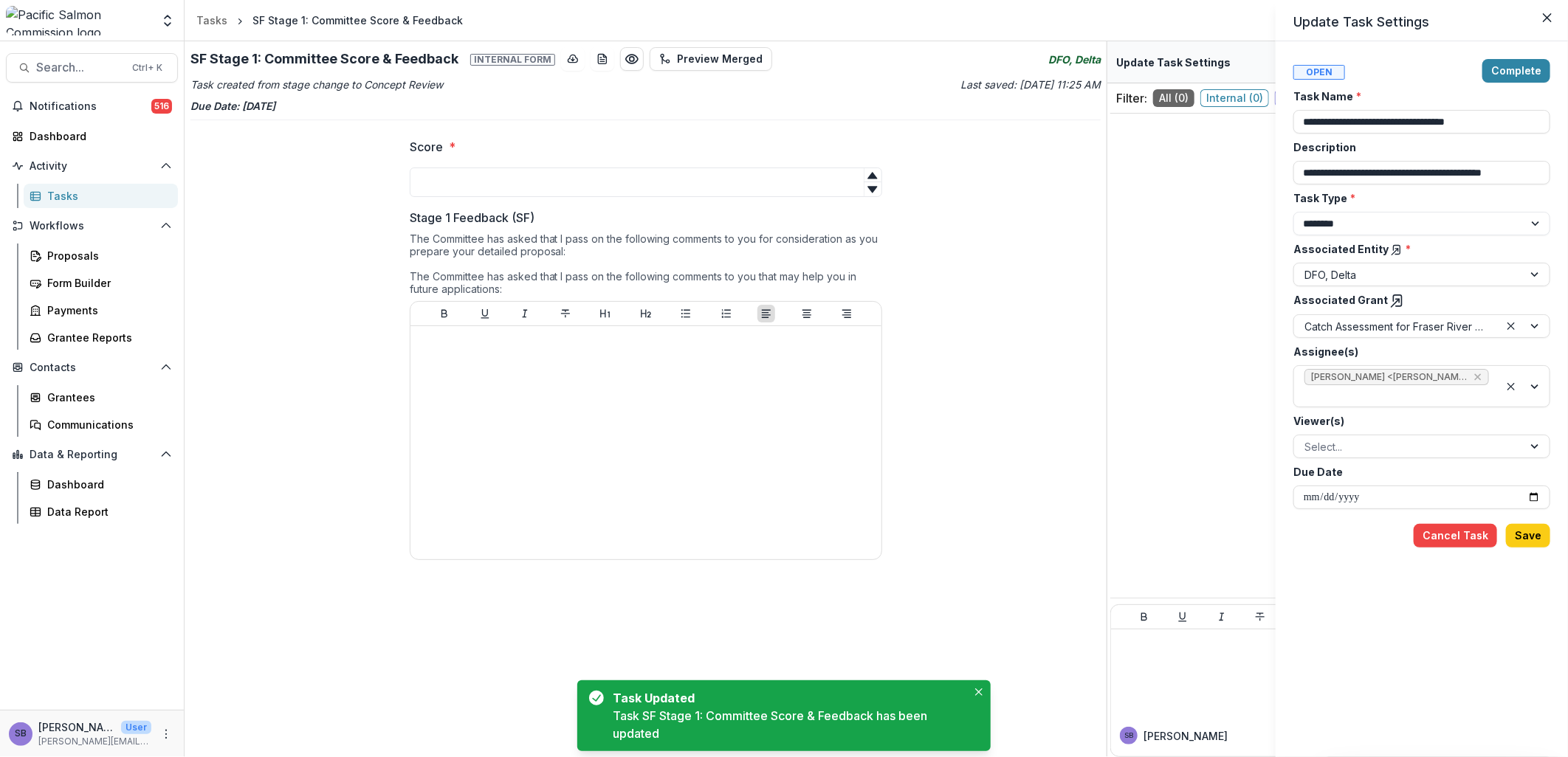
click at [1390, 303] on icon at bounding box center [1397, 301] width 15 height 15
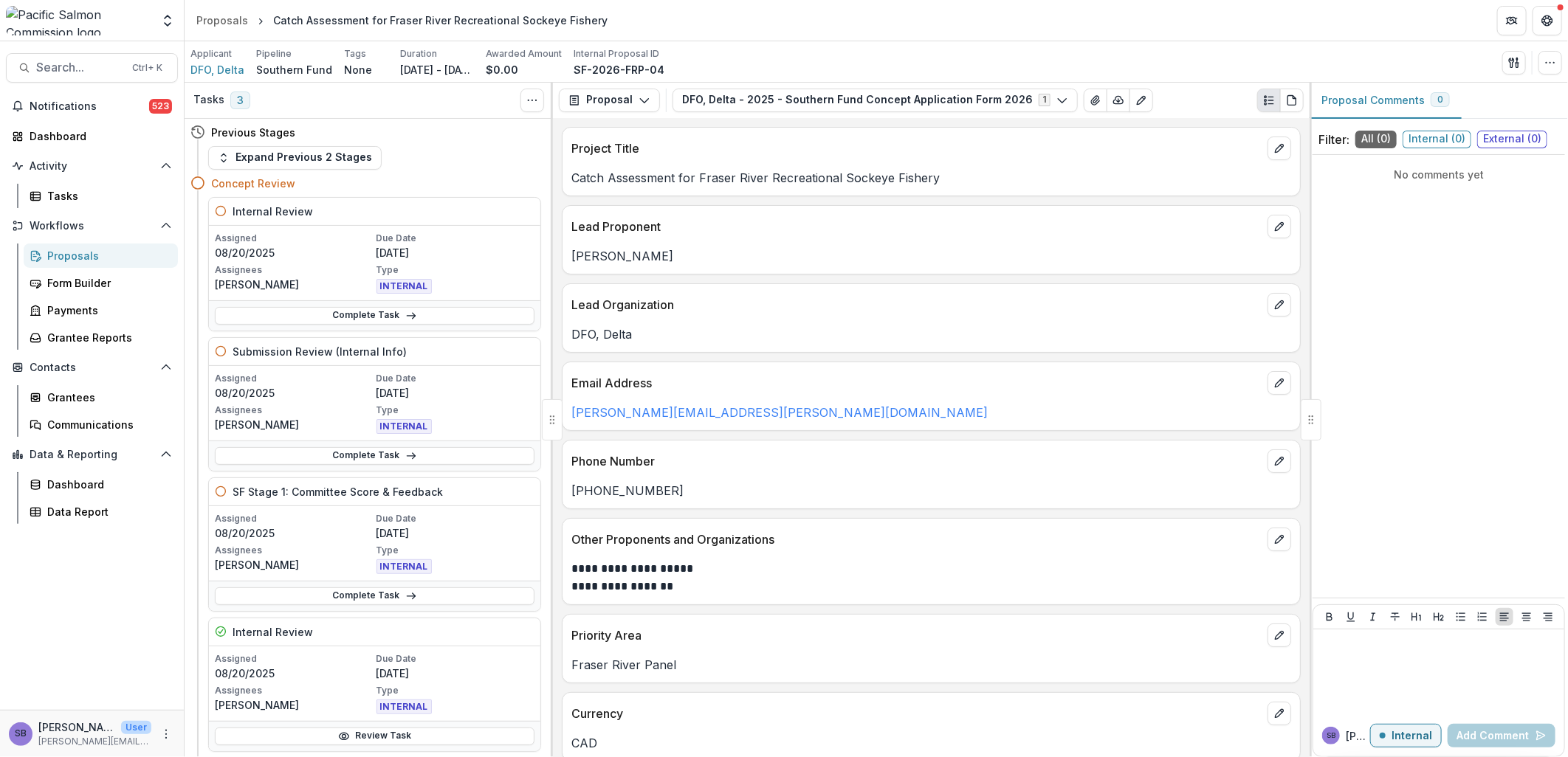
click at [98, 254] on div "Proposals" at bounding box center [107, 255] width 119 height 15
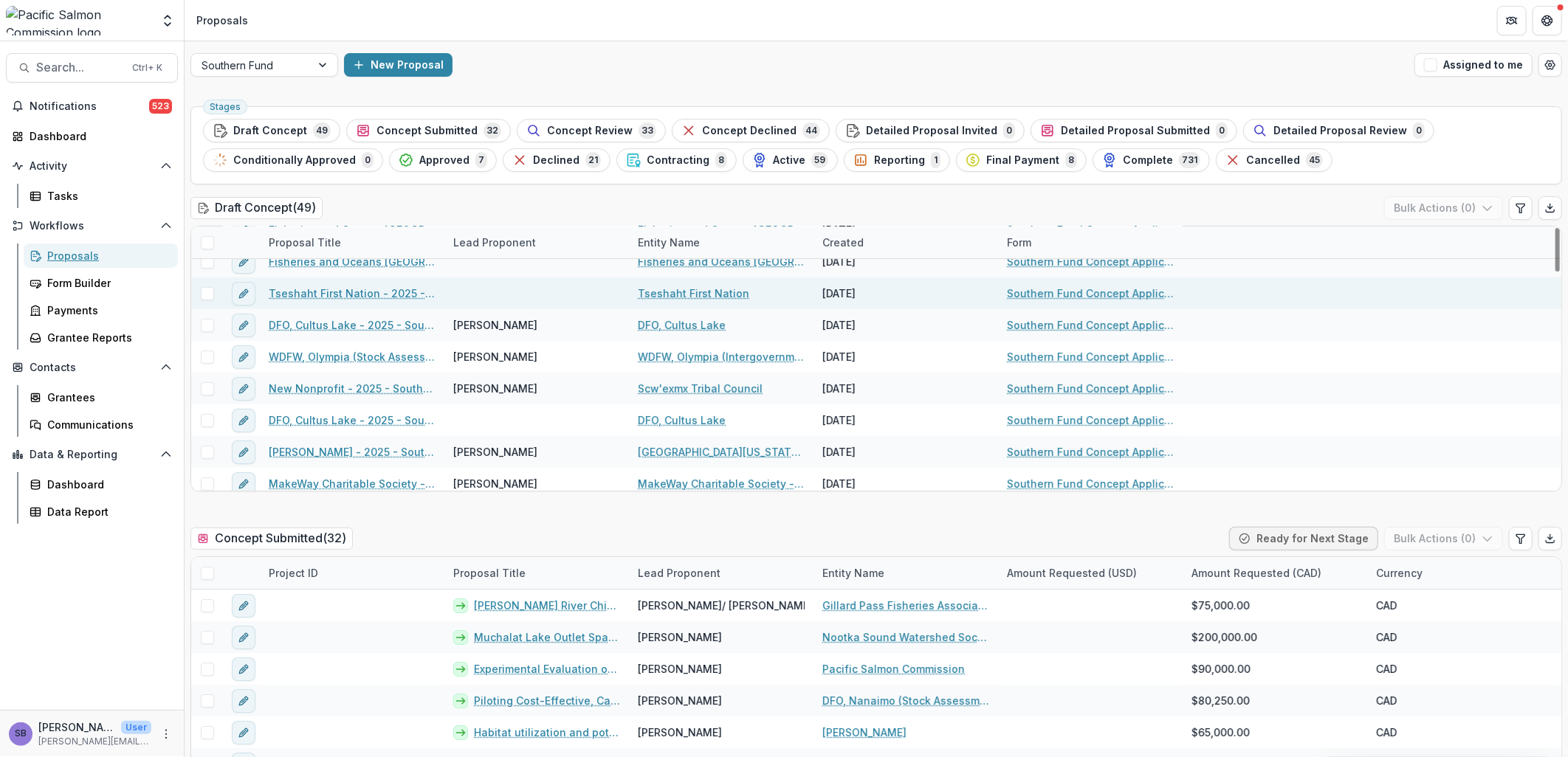
scroll to position [219, 0]
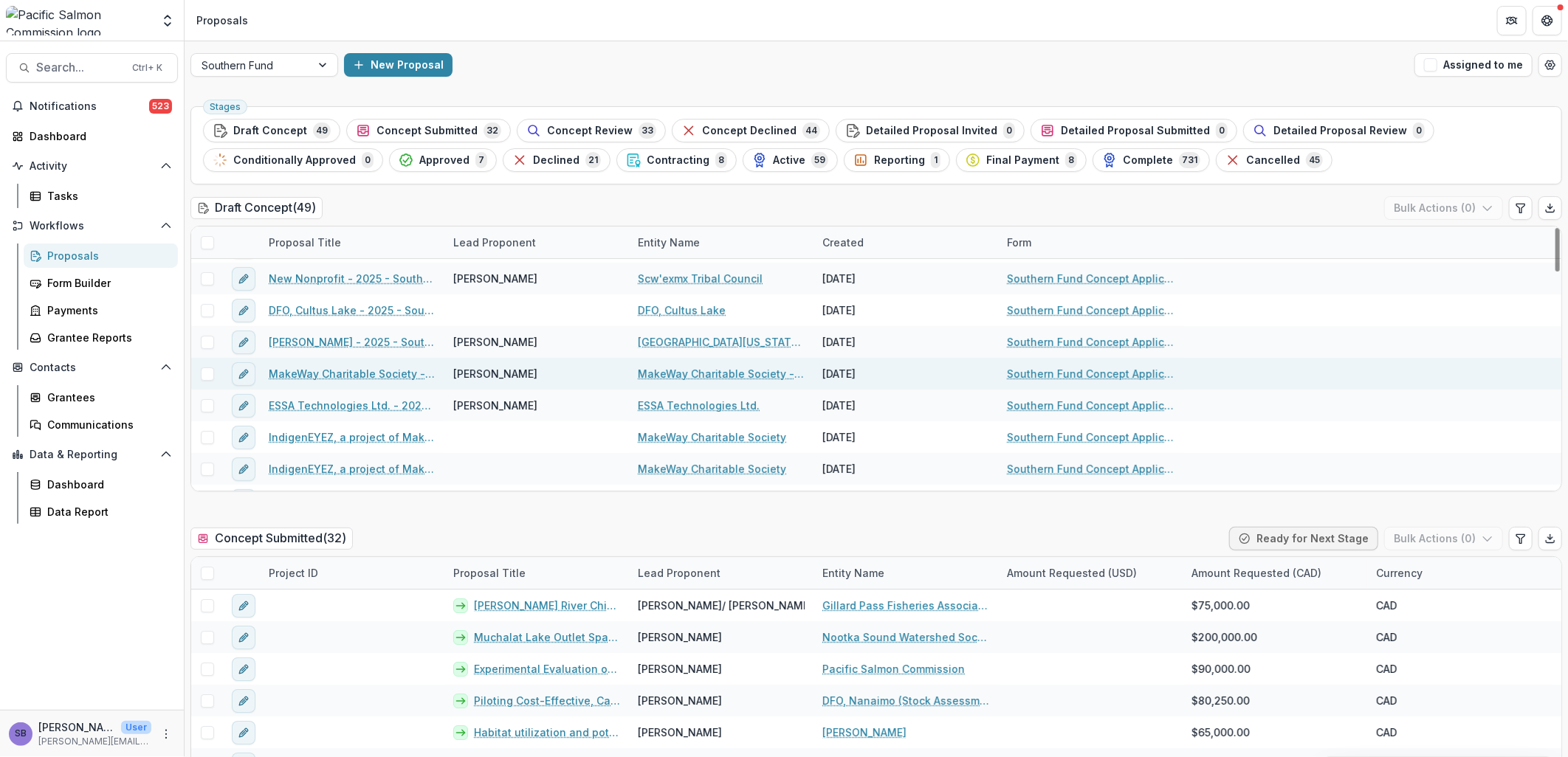
click at [406, 372] on link "MakeWay Charitable Society - Resilient Waters - 2025 - Southern Fund Concept Ap…" at bounding box center [352, 373] width 167 height 15
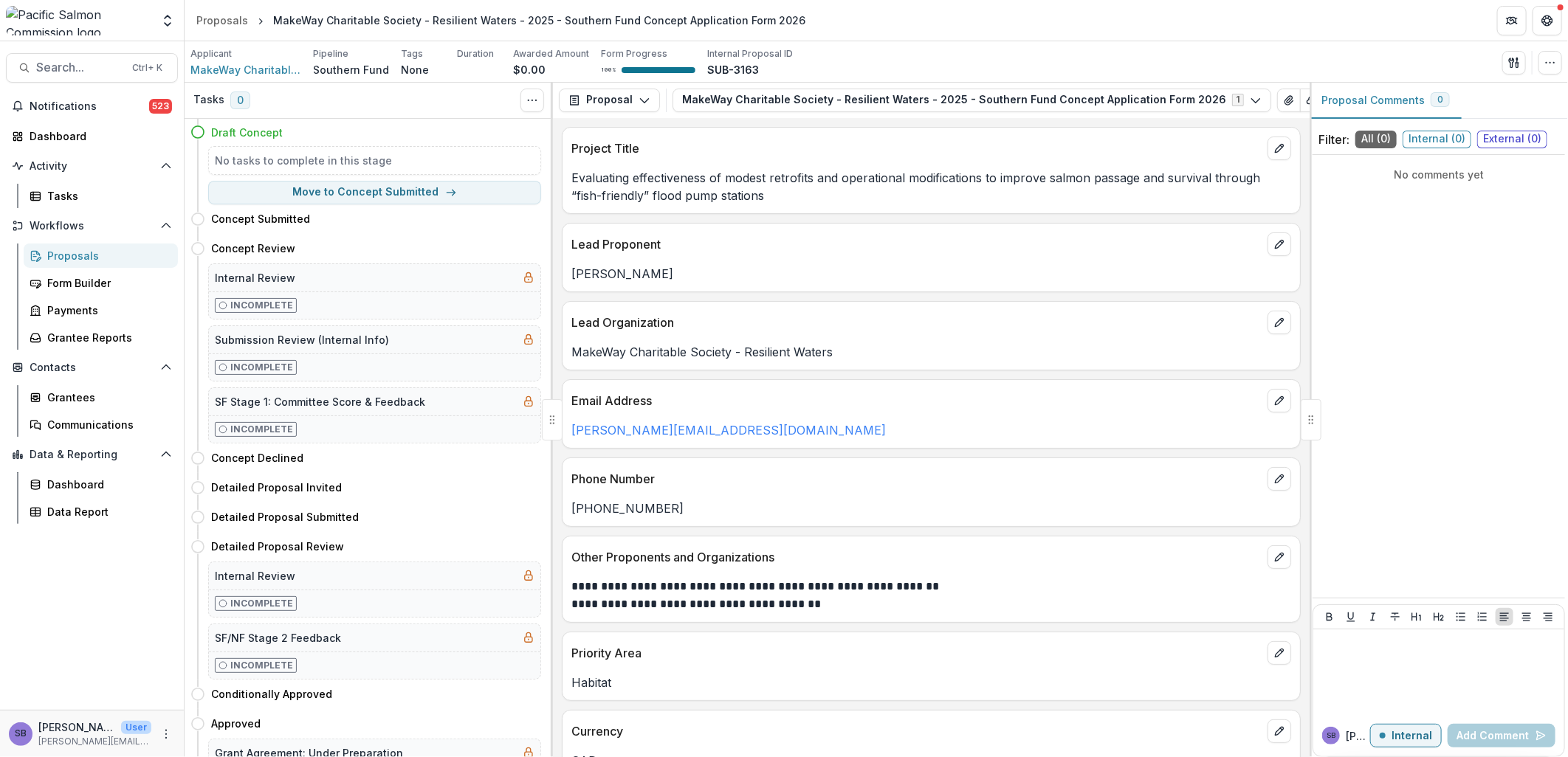
drag, startPoint x: 776, startPoint y: 203, endPoint x: 573, endPoint y: 180, distance: 204.3
click at [573, 180] on p "Evaluating effectiveness of modest retrofits and operational modifications to i…" at bounding box center [931, 187] width 720 height 36
copy p "Evaluating effectiveness of modest retrofits and operational modifications to i…"
click at [1544, 63] on icon "button" at bounding box center [1549, 62] width 12 height 12
click at [1450, 89] on button "Edit Attributes" at bounding box center [1479, 96] width 158 height 24
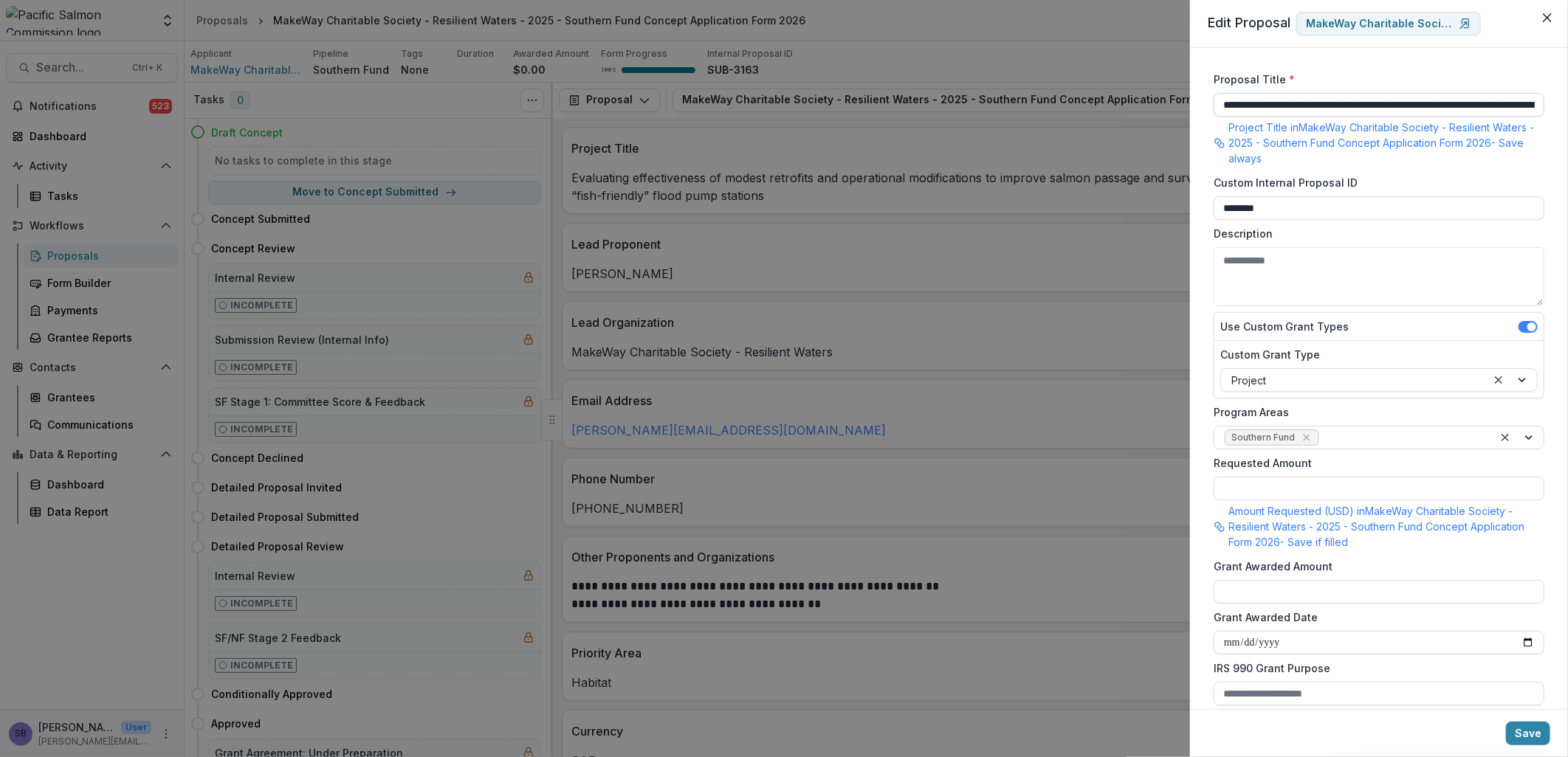
click at [1222, 107] on input "**********" at bounding box center [1379, 105] width 330 height 24
paste input "**********"
type input "**********"
click at [1507, 731] on footer "Save" at bounding box center [1378, 733] width 378 height 48
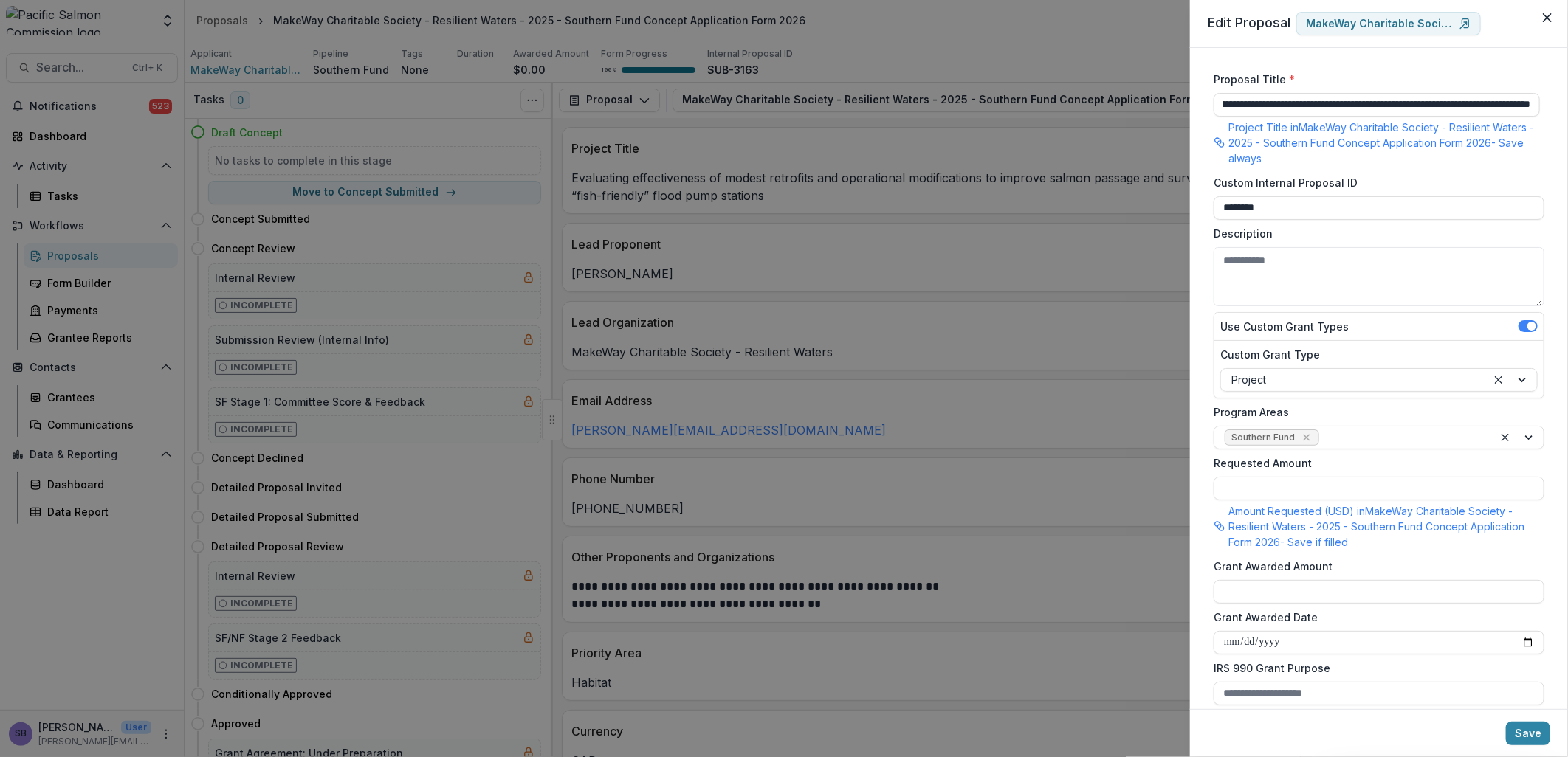
scroll to position [0, 0]
click at [1531, 736] on button "Save" at bounding box center [1528, 734] width 44 height 24
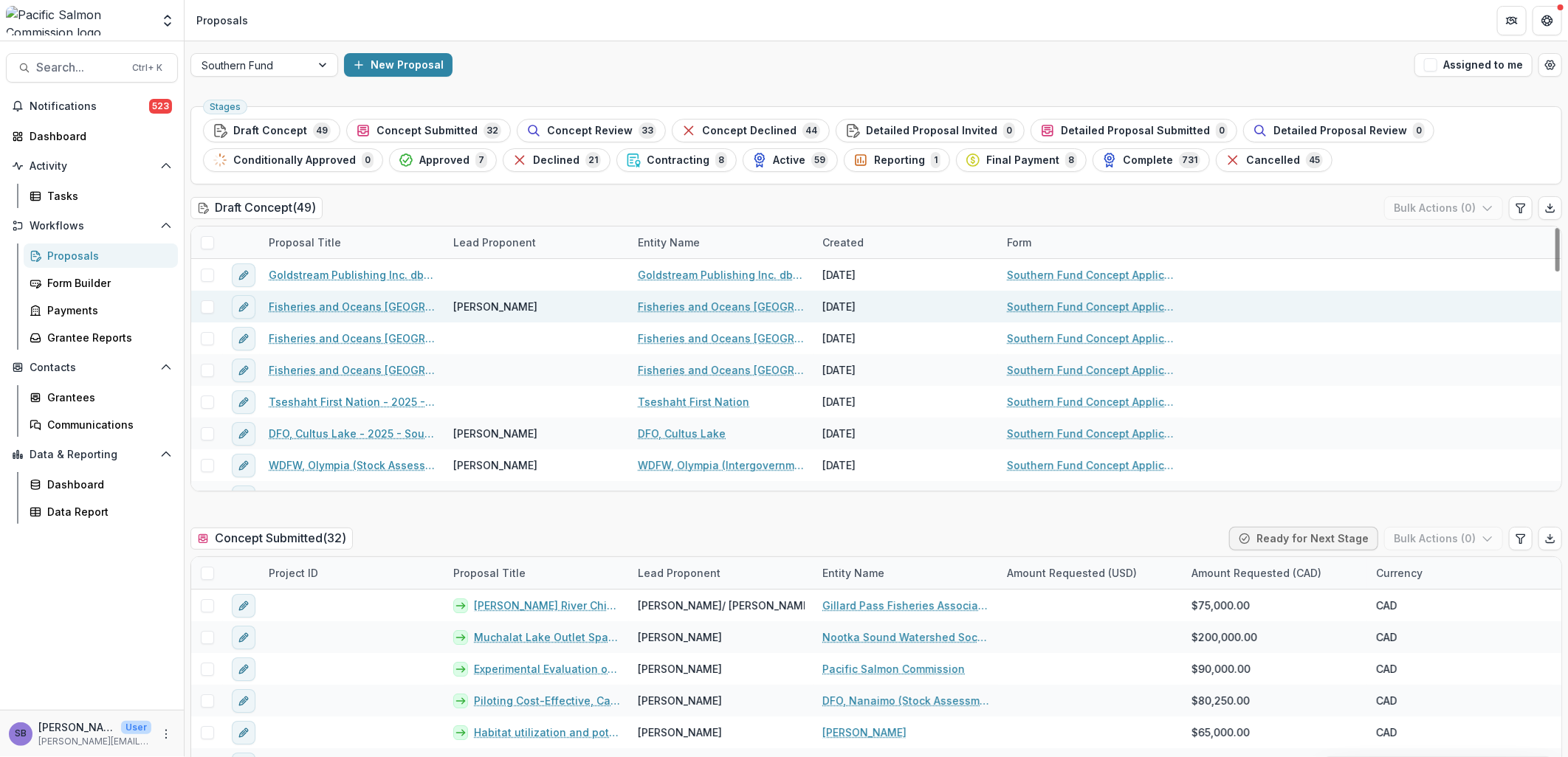
click at [332, 308] on link "Fisheries and Oceans Canada - 2025 - Southern Fund Concept Application Form 2026" at bounding box center [352, 307] width 167 height 15
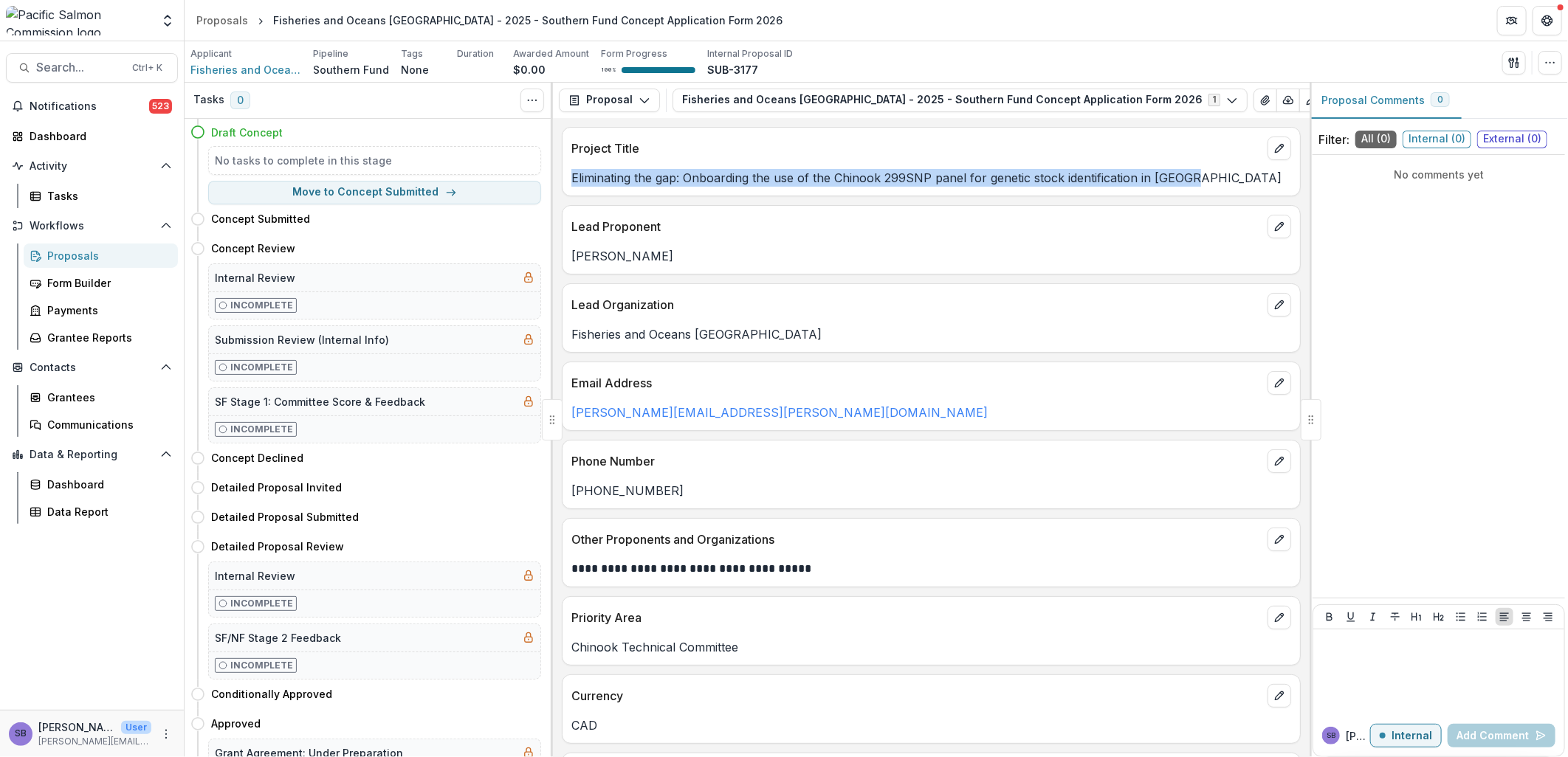
drag, startPoint x: 1202, startPoint y: 180, endPoint x: 573, endPoint y: 187, distance: 629.0
click at [573, 187] on div "Project Title Eliminating the gap: Onboarding the use of the Chinook 299SNP pan…" at bounding box center [931, 162] width 739 height 69
copy p "Eliminating the gap: Onboarding the use of the Chinook 299SNP panel for genetic…"
click at [1548, 63] on icon "button" at bounding box center [1549, 62] width 12 height 12
click at [1474, 94] on button "Edit Attributes" at bounding box center [1479, 96] width 158 height 24
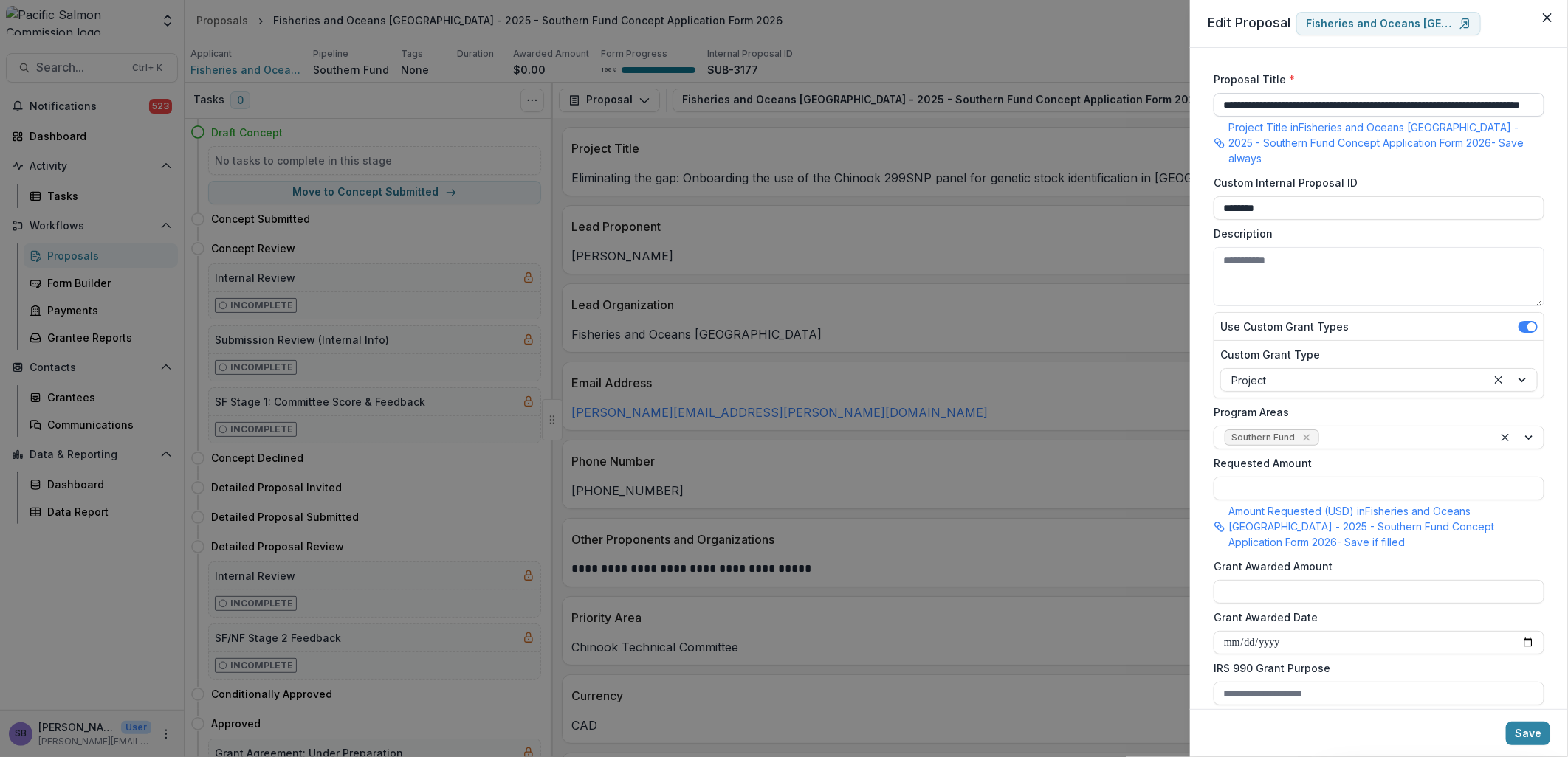
click at [1222, 105] on input "**********" at bounding box center [1379, 105] width 330 height 24
paste input "**********"
type input "**********"
click at [1530, 728] on button "Save" at bounding box center [1528, 734] width 44 height 24
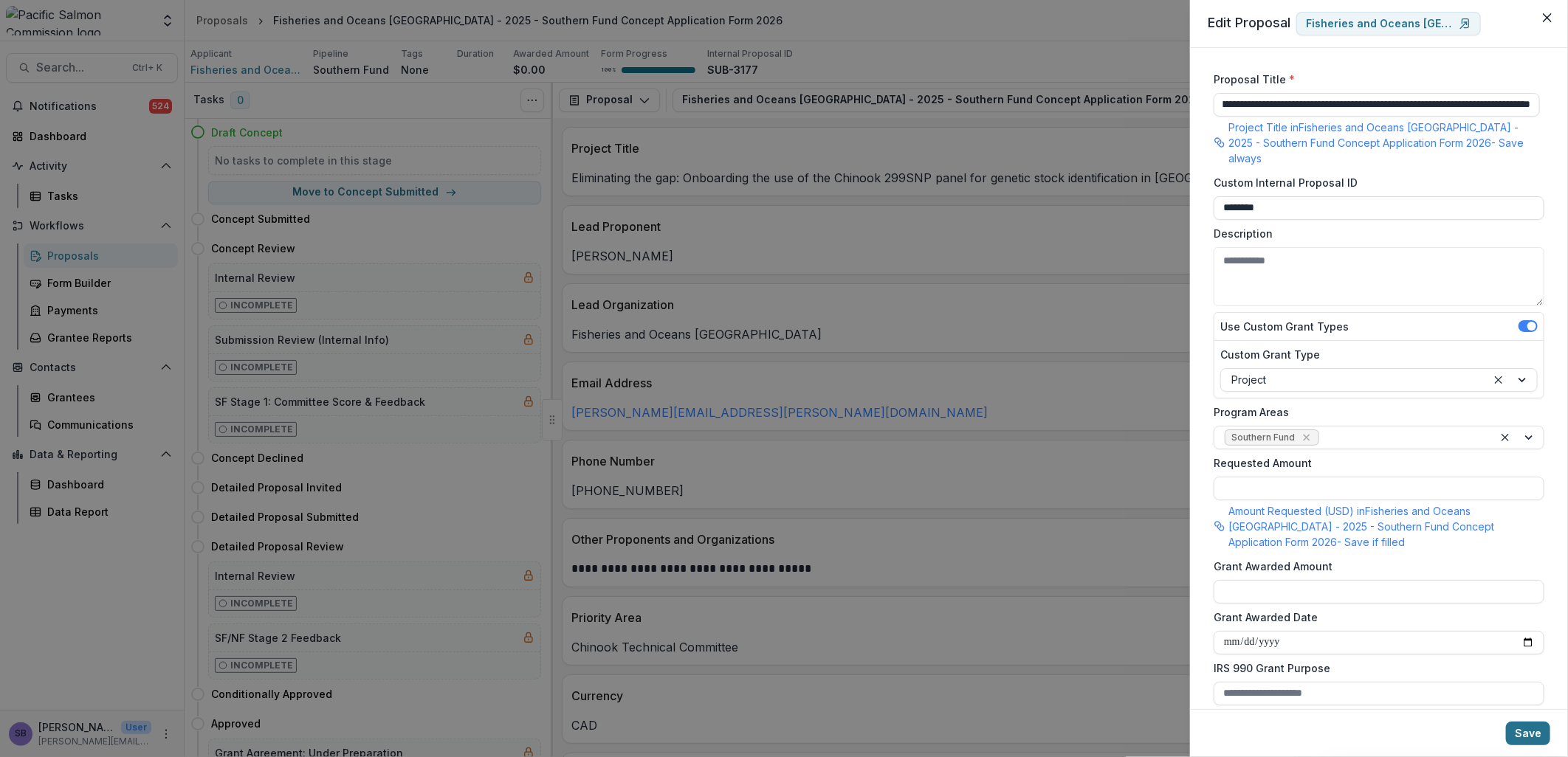
scroll to position [0, 0]
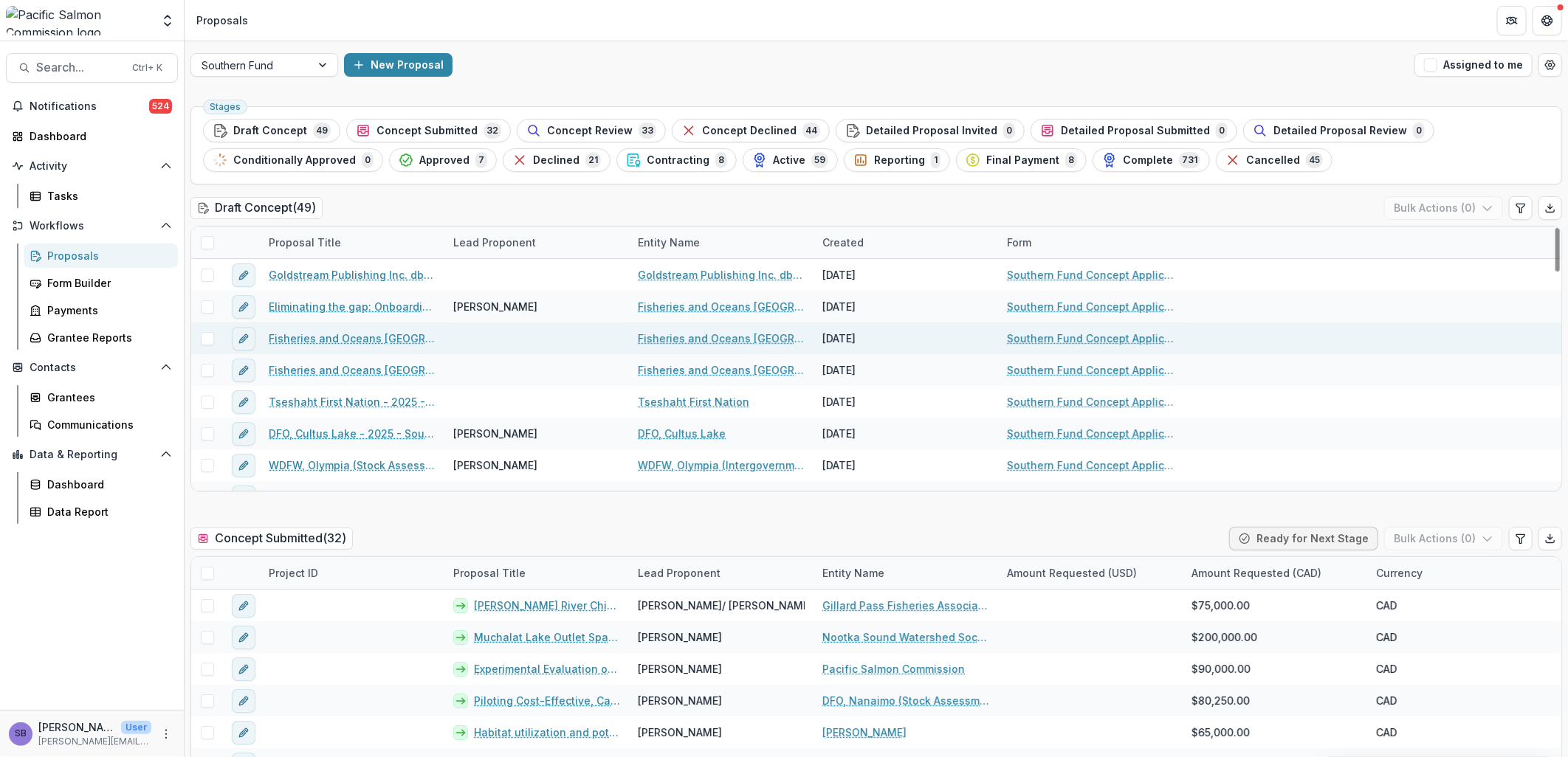
click at [346, 339] on link "Fisheries and Oceans Canada - 2025 - Southern Fund Concept Application Form 2026" at bounding box center [352, 338] width 167 height 15
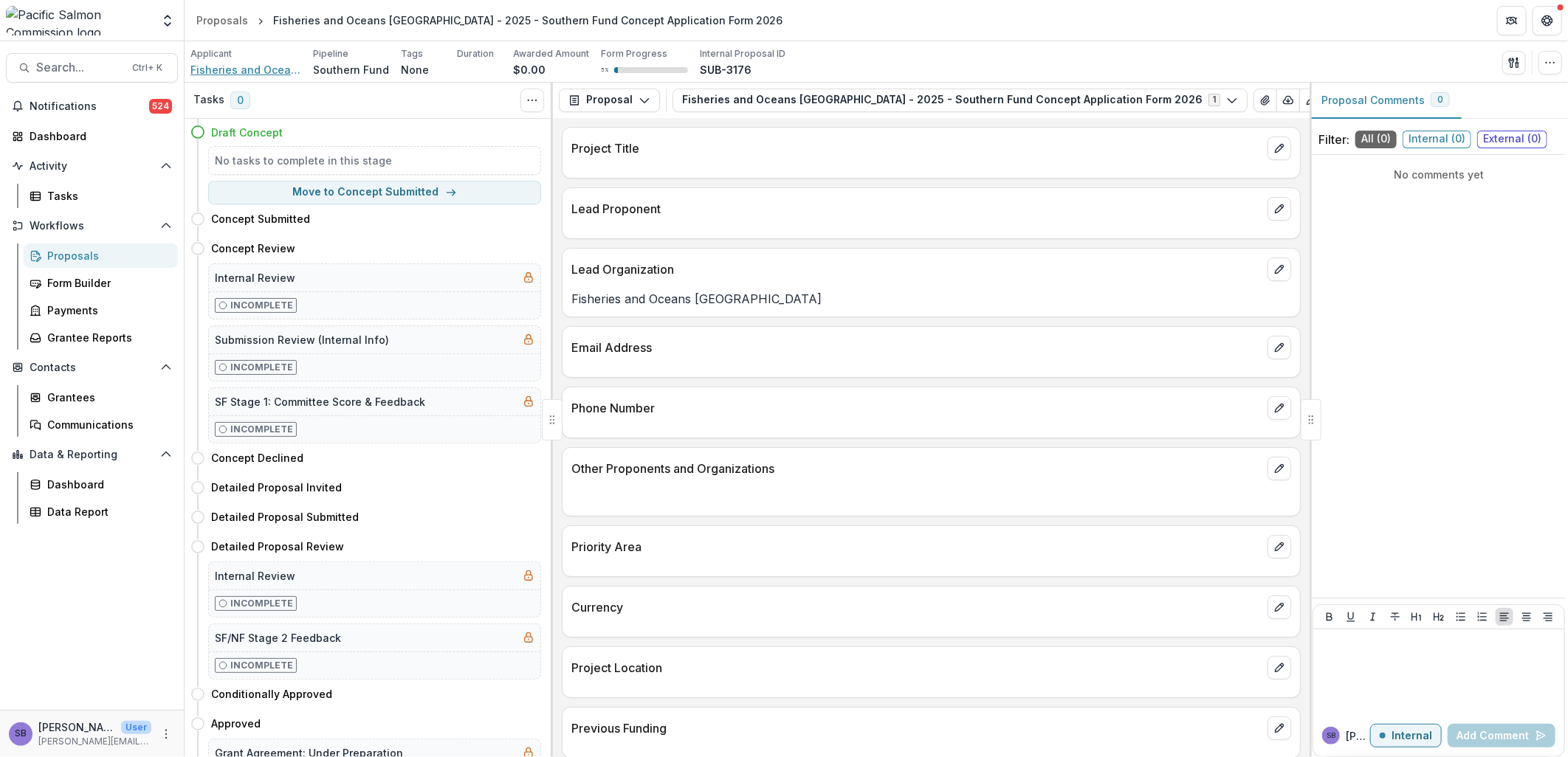
click at [255, 67] on span "Fisheries and Oceans Canada" at bounding box center [245, 69] width 111 height 15
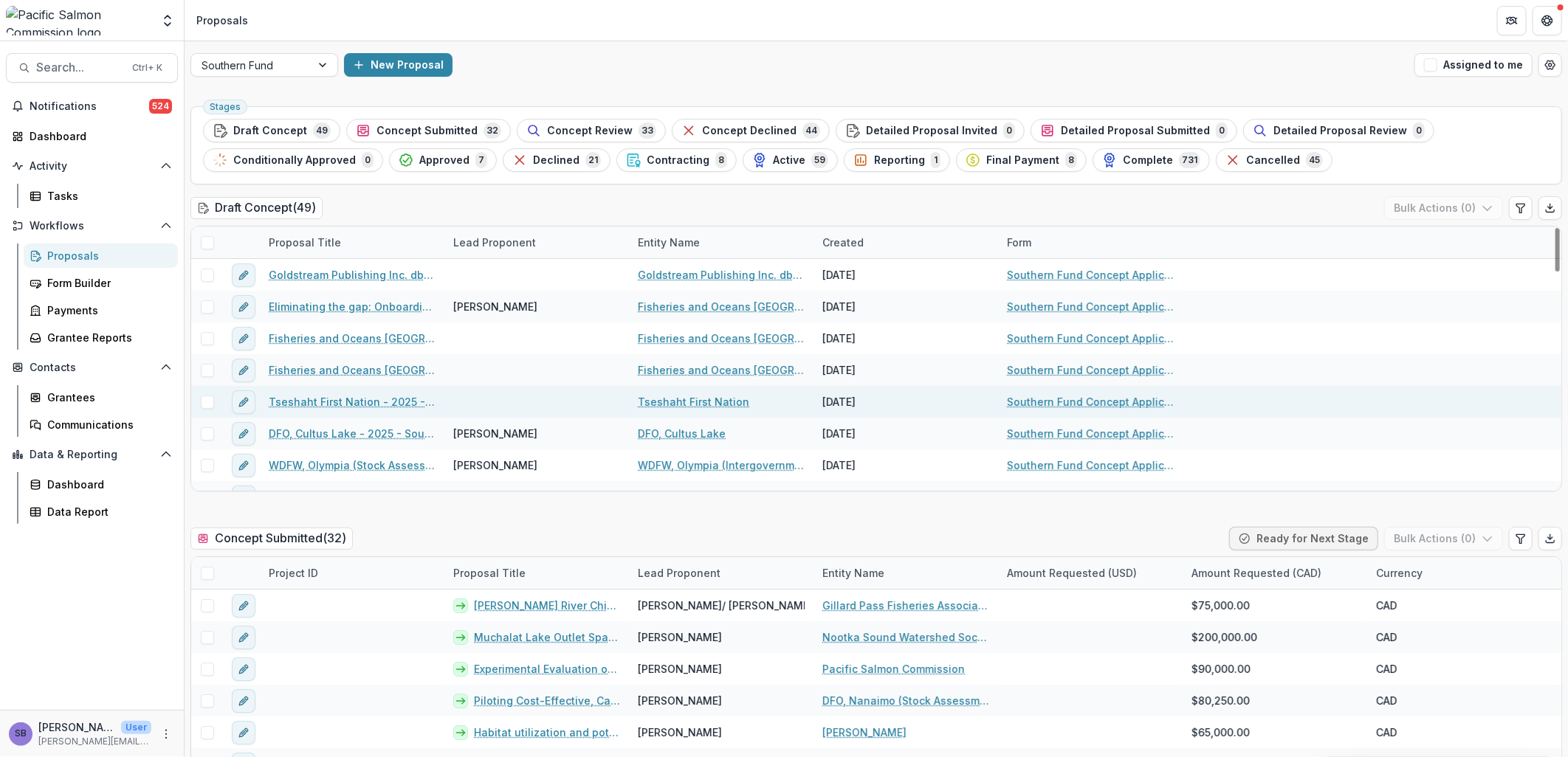
click at [353, 399] on link "Tseshaht First Nation - 2025 - Southern Fund Concept Application Form 2026" at bounding box center [352, 402] width 167 height 15
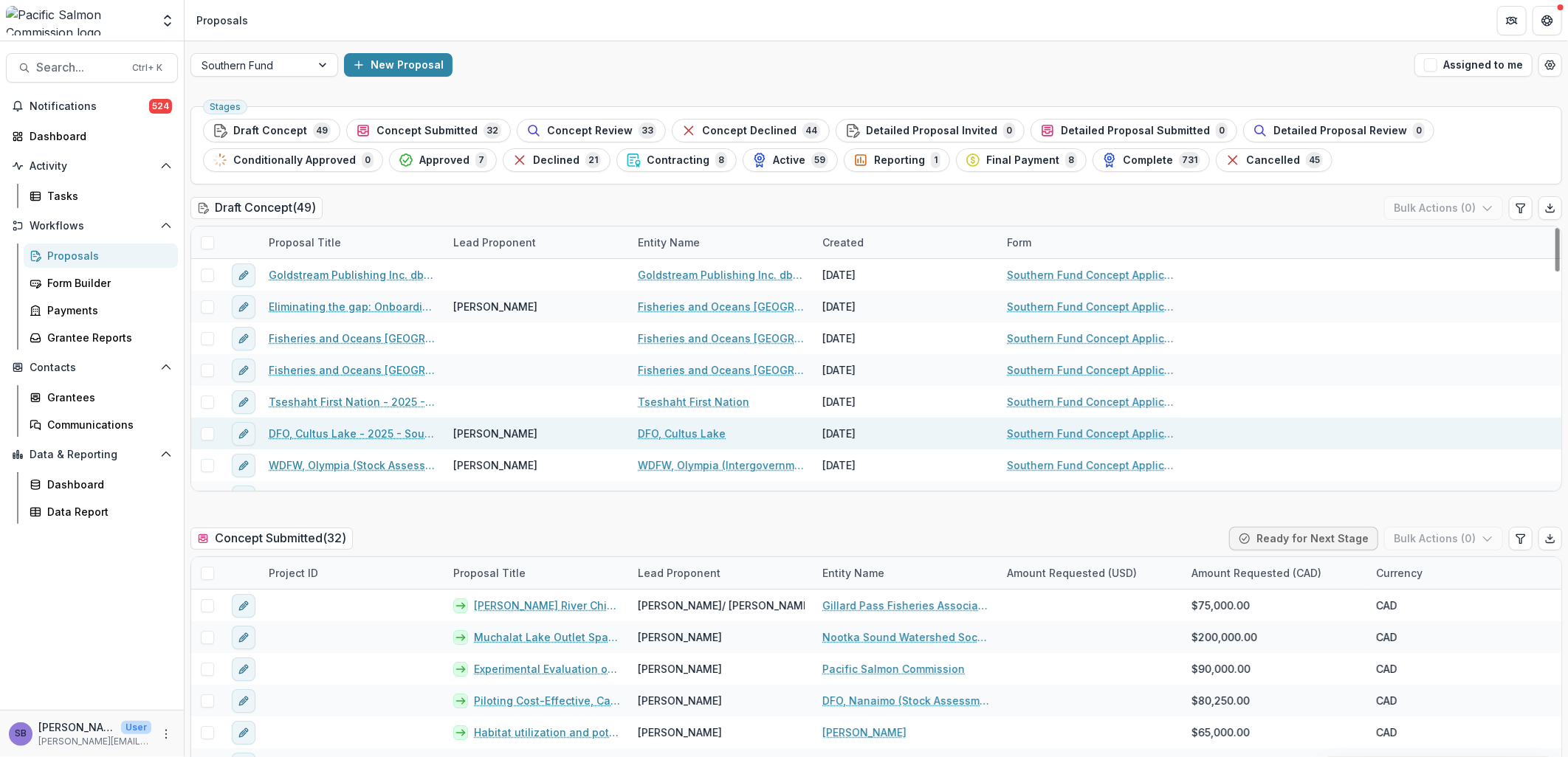
click at [328, 432] on link "DFO, Cultus Lake - 2025 - Southern Fund Concept Application Form 2026" at bounding box center [352, 433] width 167 height 15
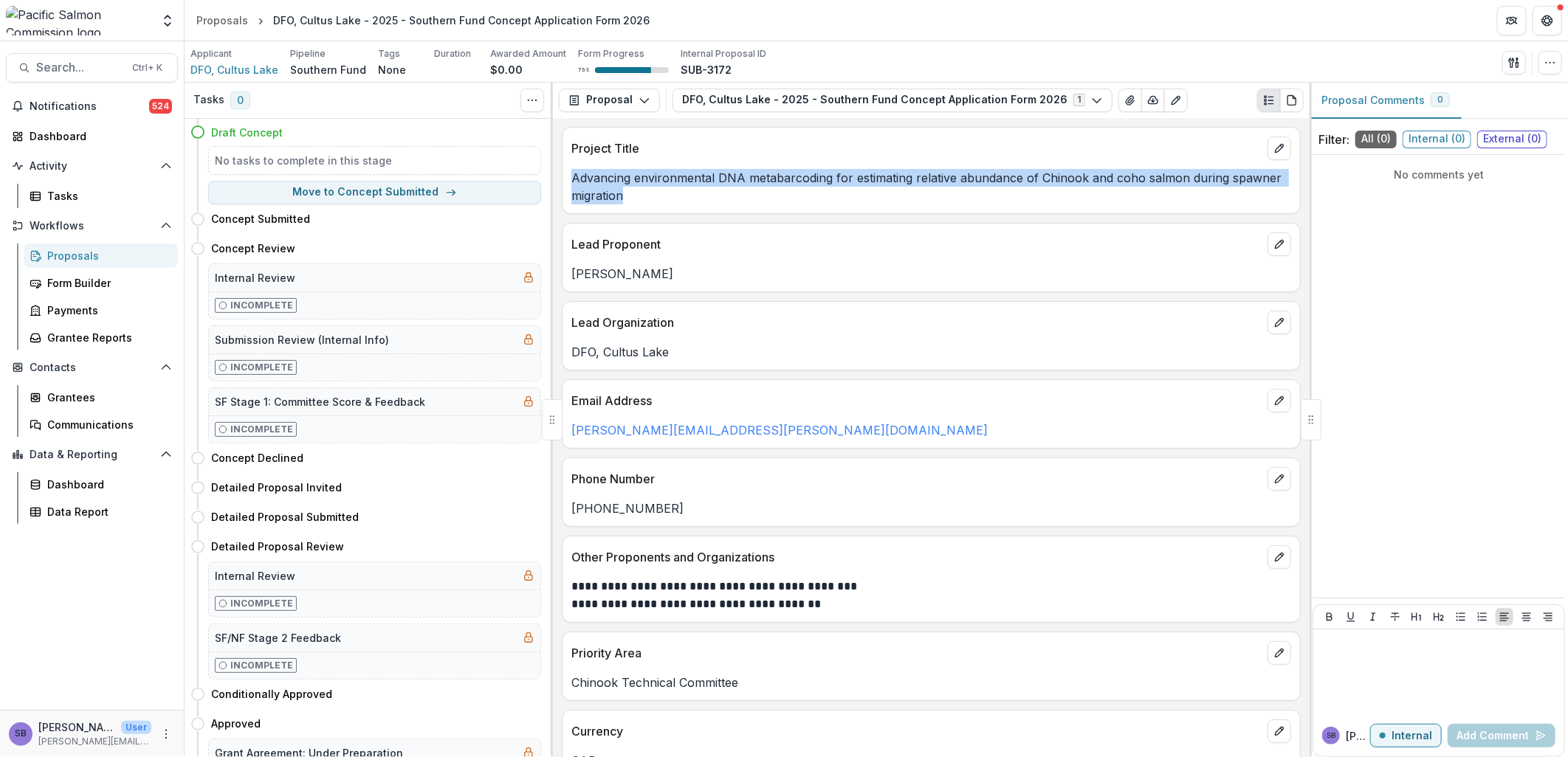
drag, startPoint x: 631, startPoint y: 202, endPoint x: 570, endPoint y: 176, distance: 66.3
click at [571, 176] on p "Advancing environmental DNA metabarcoding for estimating relative abundance of …" at bounding box center [931, 187] width 720 height 36
copy p "Advancing environmental DNA metabarcoding for estimating relative abundance of …"
click at [1547, 63] on circle "button" at bounding box center [1546, 62] width 1 height 1
click at [1435, 92] on button "Edit Attributes" at bounding box center [1479, 96] width 158 height 24
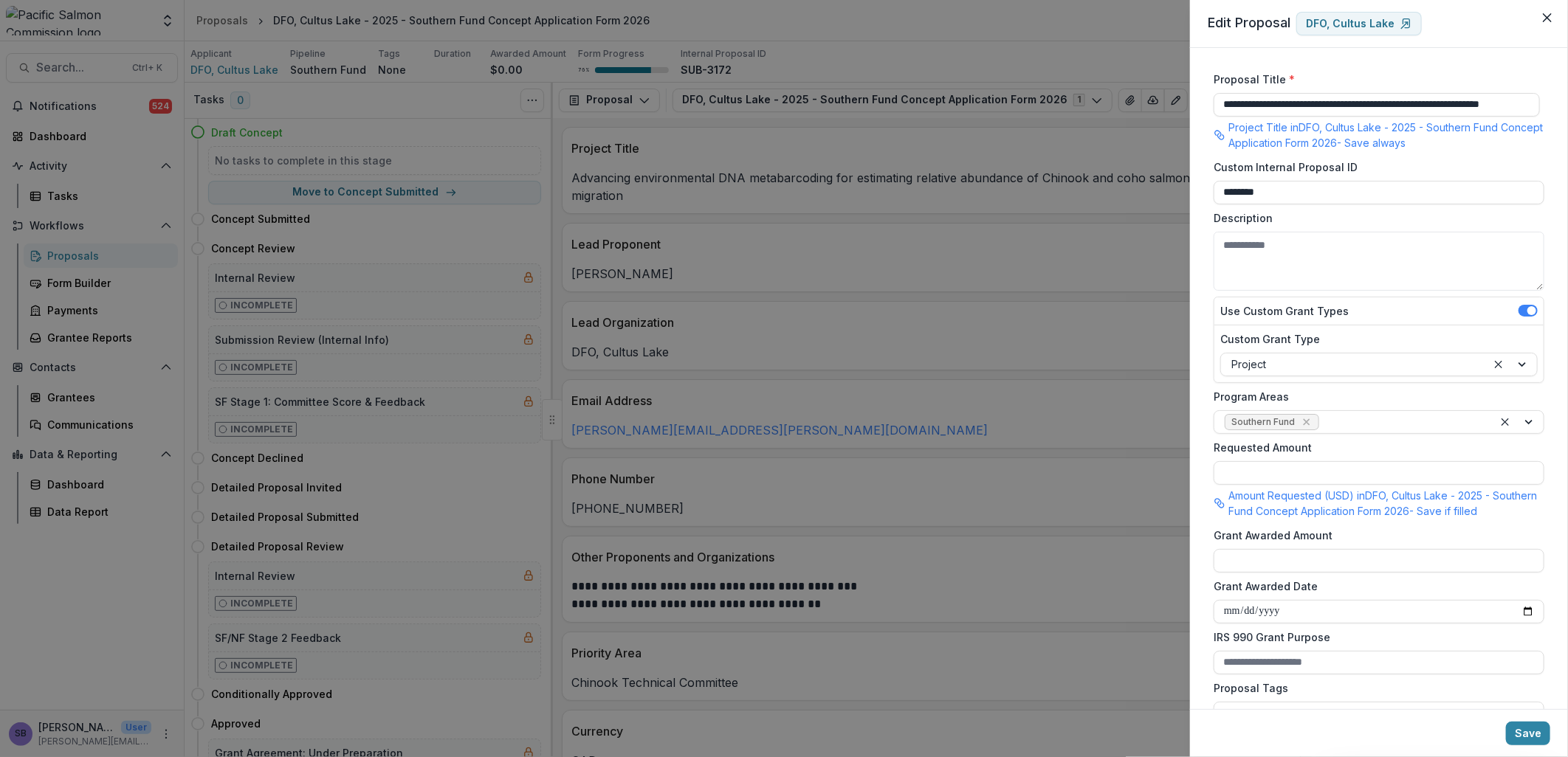
drag, startPoint x: 1224, startPoint y: 106, endPoint x: 1573, endPoint y: 108, distance: 349.0
click at [1567, 108] on html "Skip to content Foundations Pacific Salmon Commission Nonprofits Pacific Salmon…" at bounding box center [784, 378] width 1568 height 757
paste input "**********"
type input "**********"
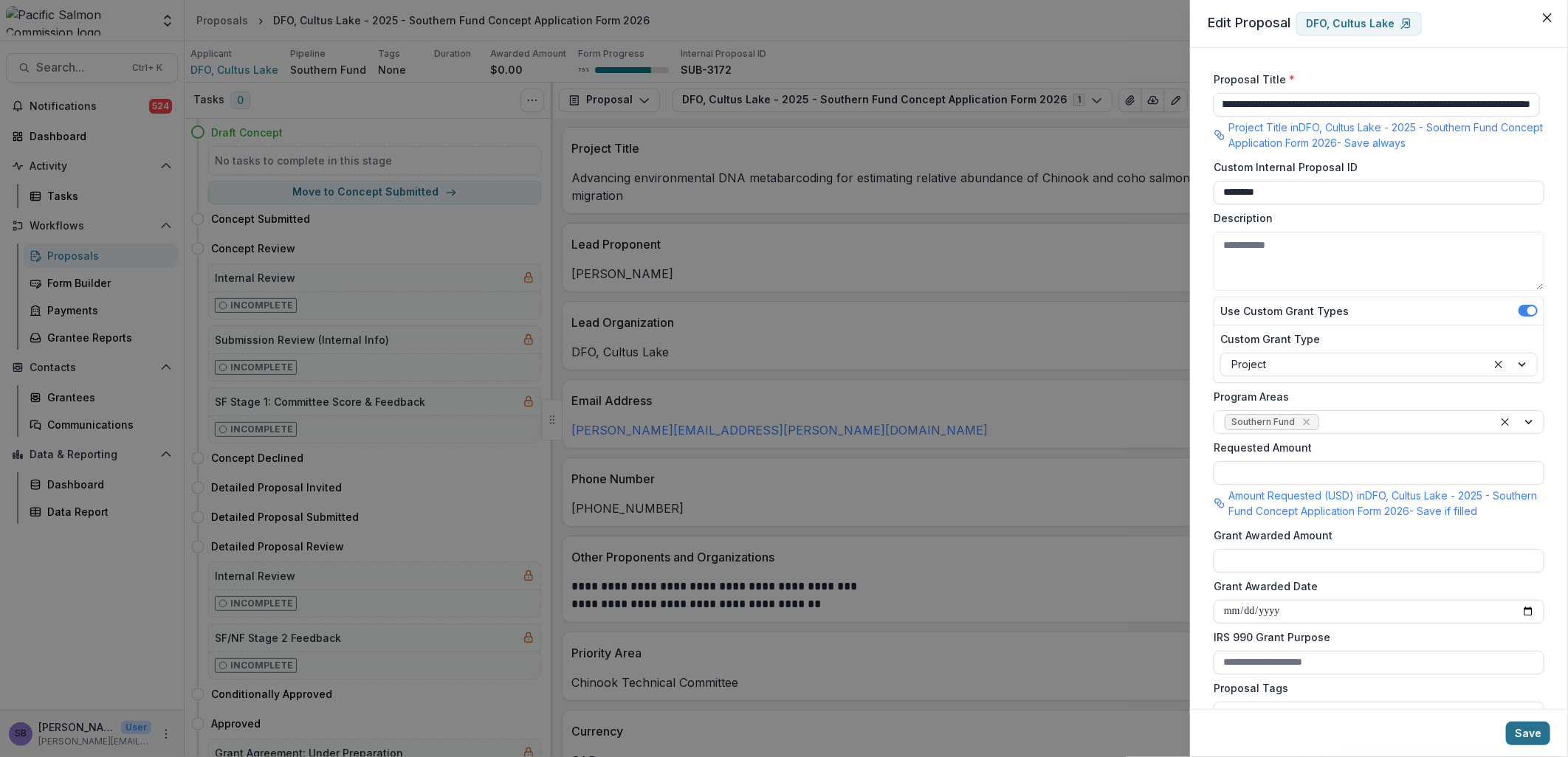
click at [1533, 726] on button "Save" at bounding box center [1528, 734] width 44 height 24
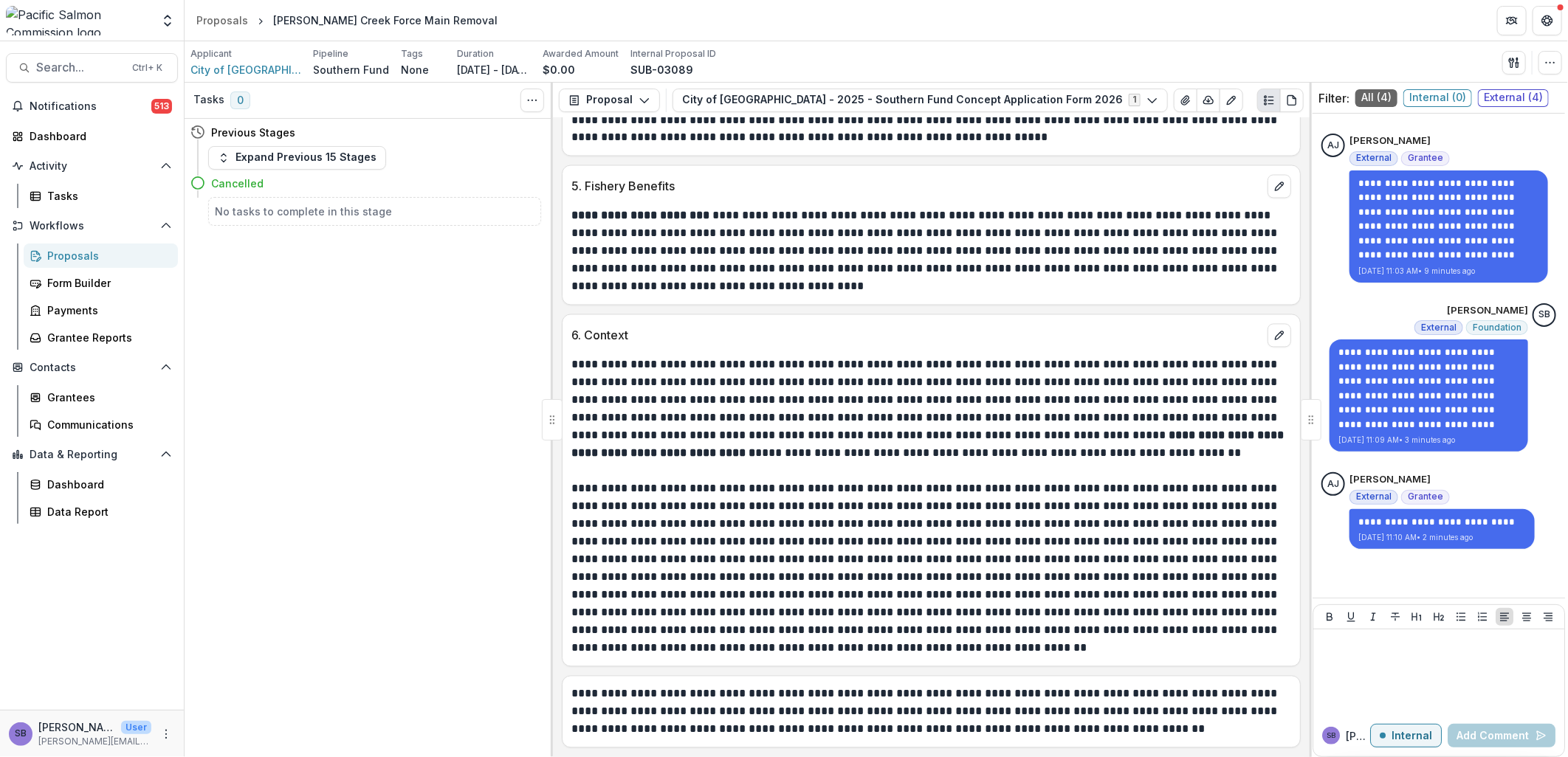
scroll to position [1753, 0]
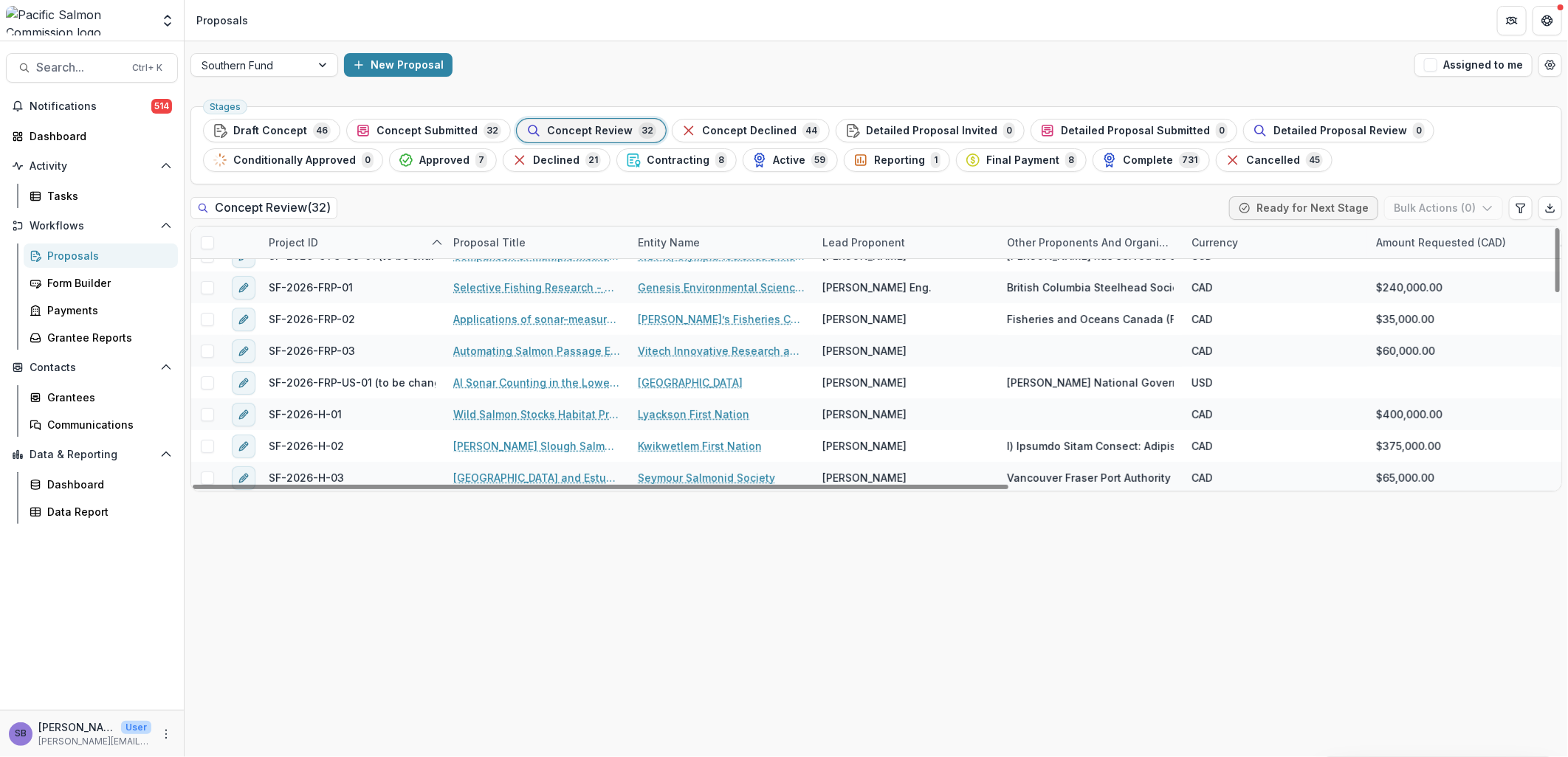
scroll to position [237, 0]
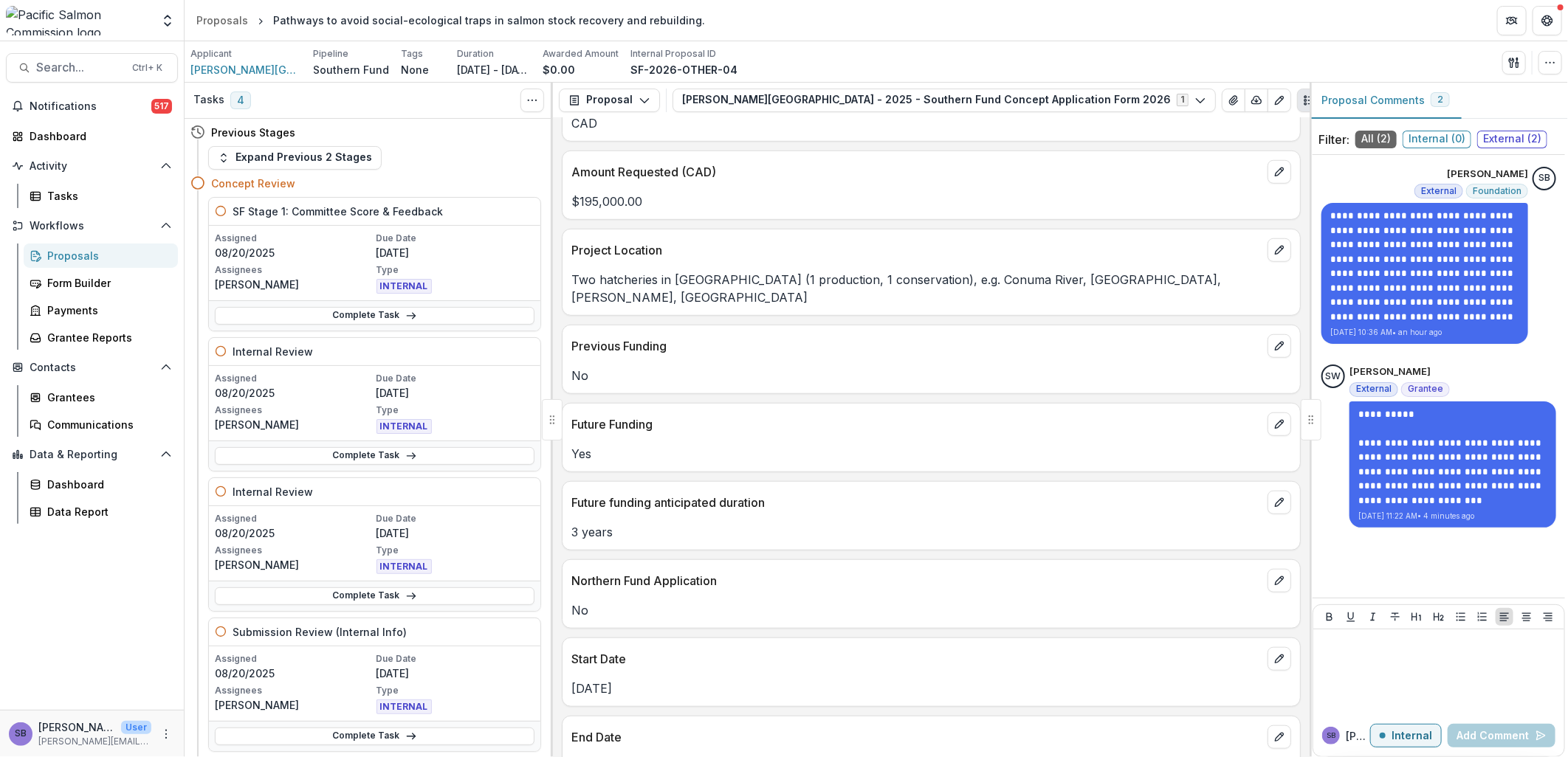
scroll to position [765, 0]
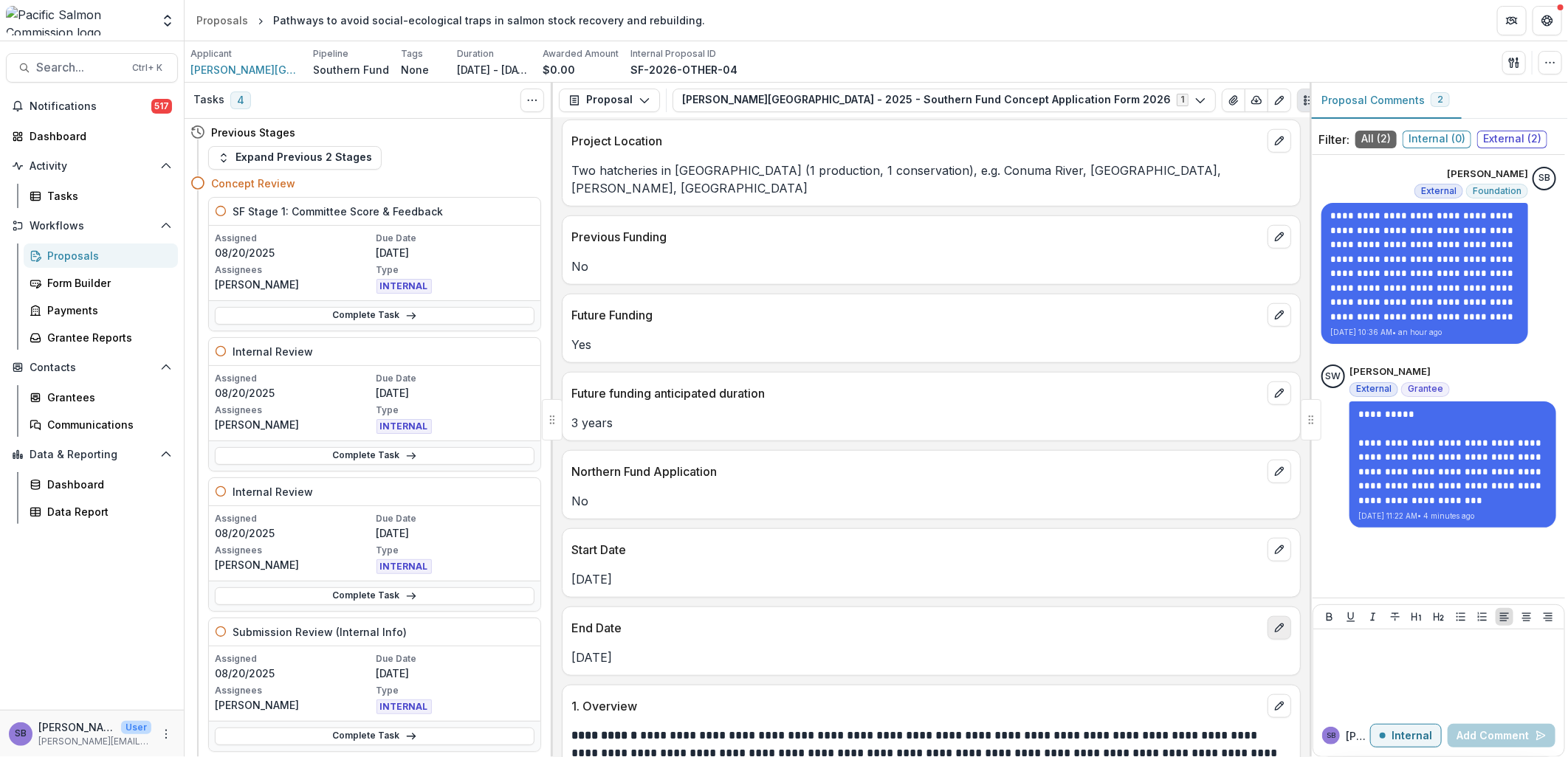
click at [1273, 622] on icon "edit" at bounding box center [1278, 627] width 12 height 12
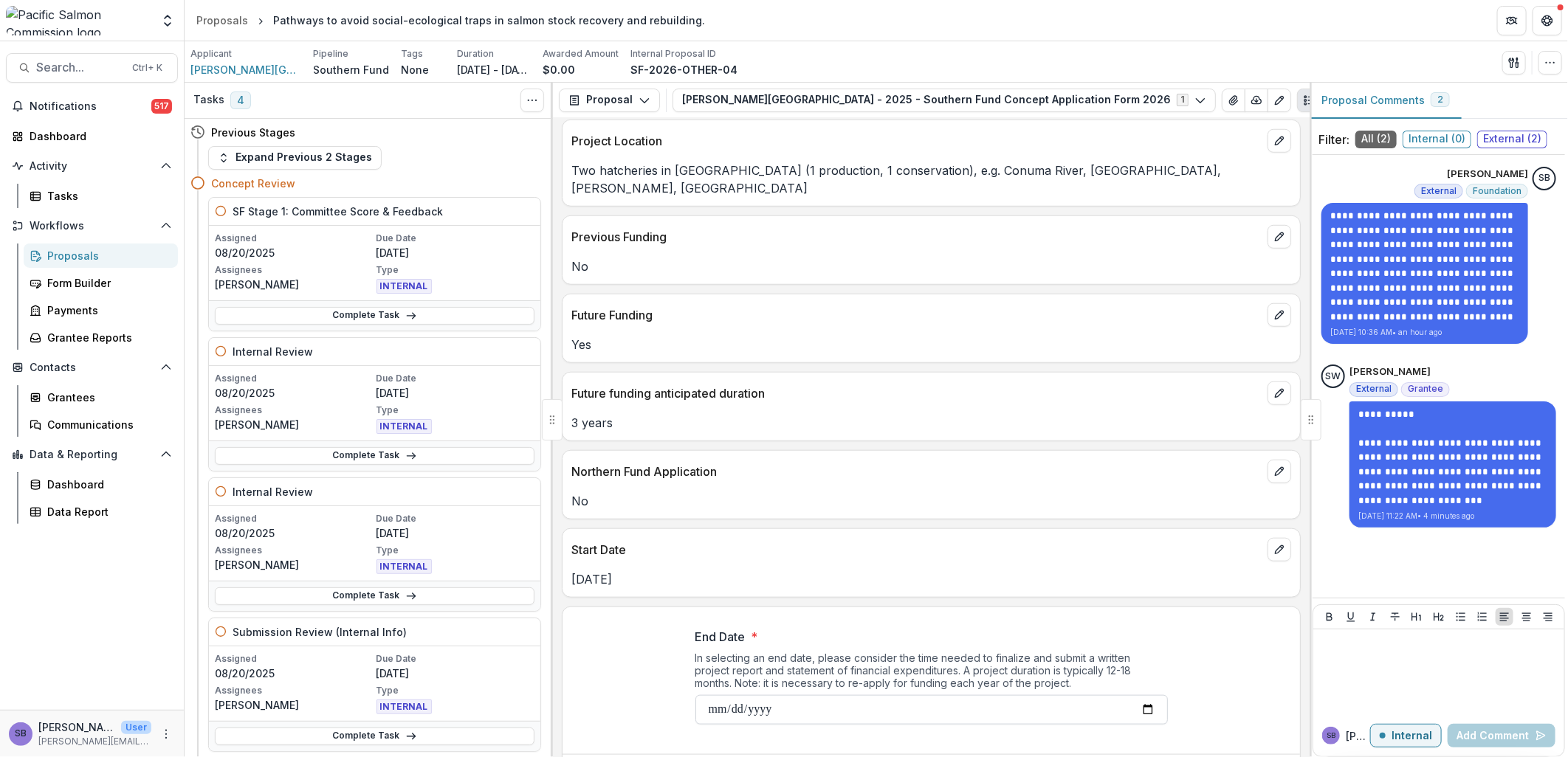
click at [732, 696] on input "**********" at bounding box center [932, 710] width 473 height 29
type input "**********"
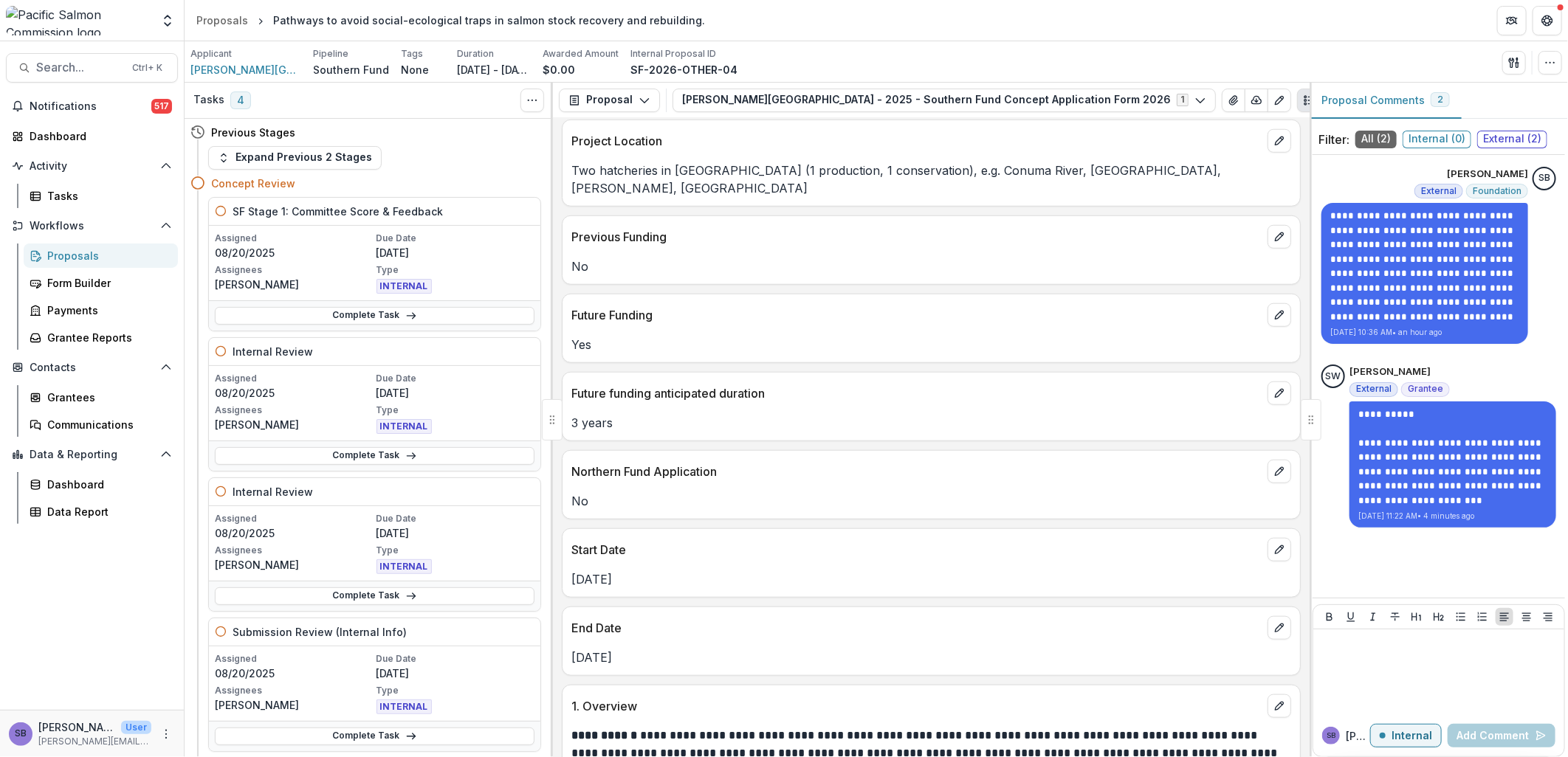
scroll to position [875, 0]
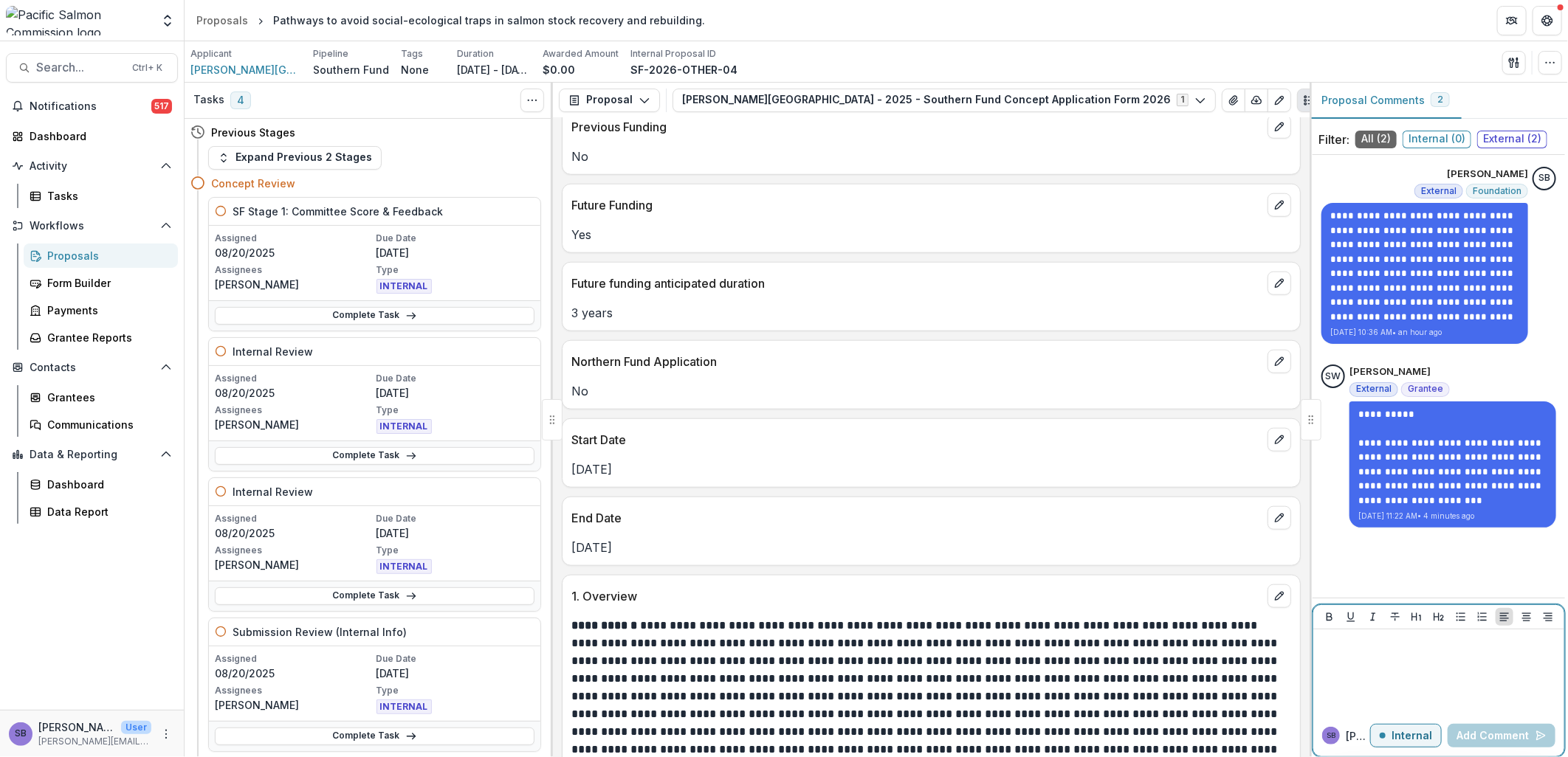
click at [1377, 645] on p at bounding box center [1438, 643] width 239 height 16
click at [1397, 738] on p "Internal" at bounding box center [1412, 737] width 41 height 12
click at [1381, 657] on div at bounding box center [1438, 672] width 239 height 74
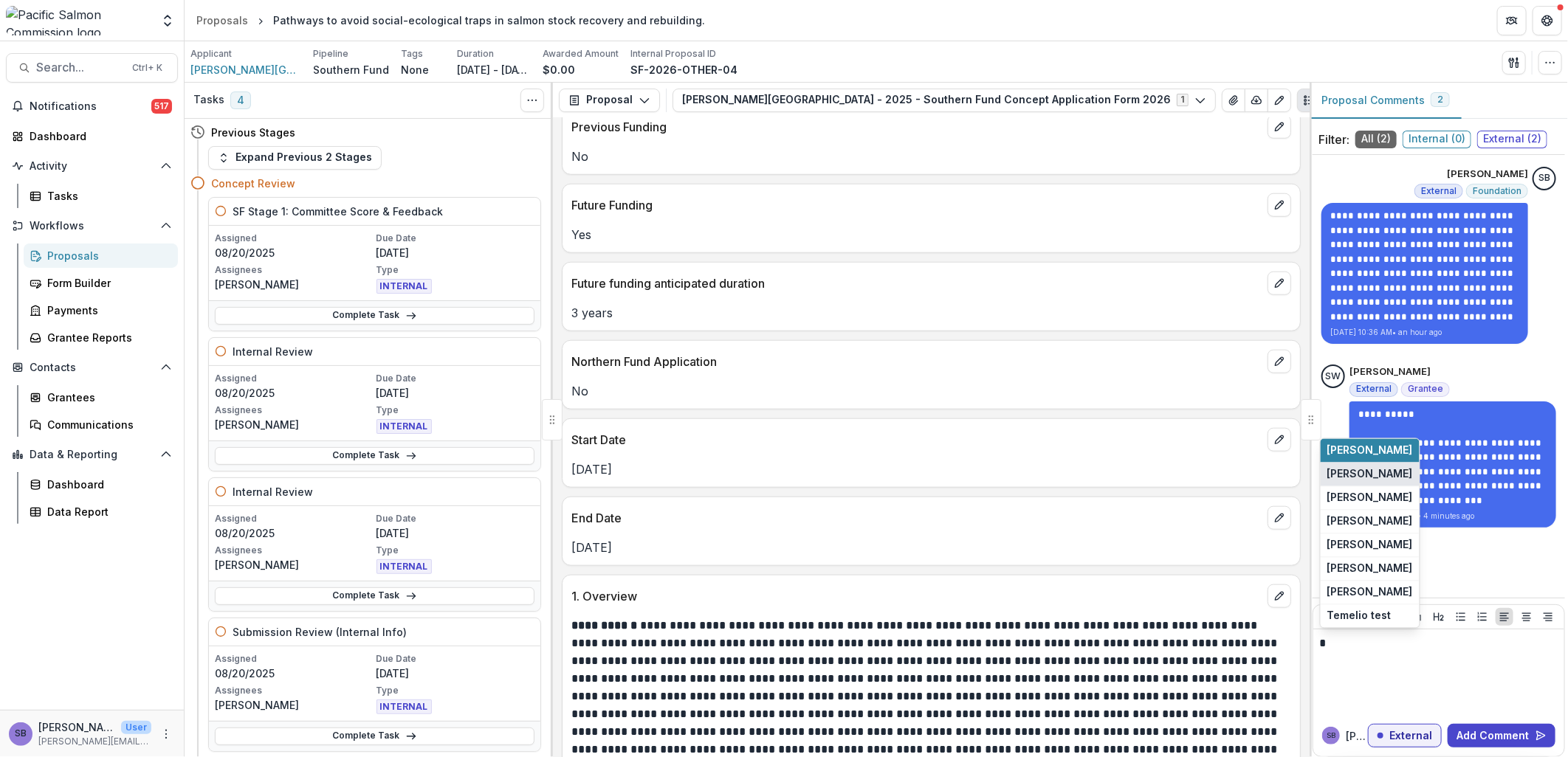
click at [1359, 464] on button "[PERSON_NAME]" at bounding box center [1369, 474] width 99 height 24
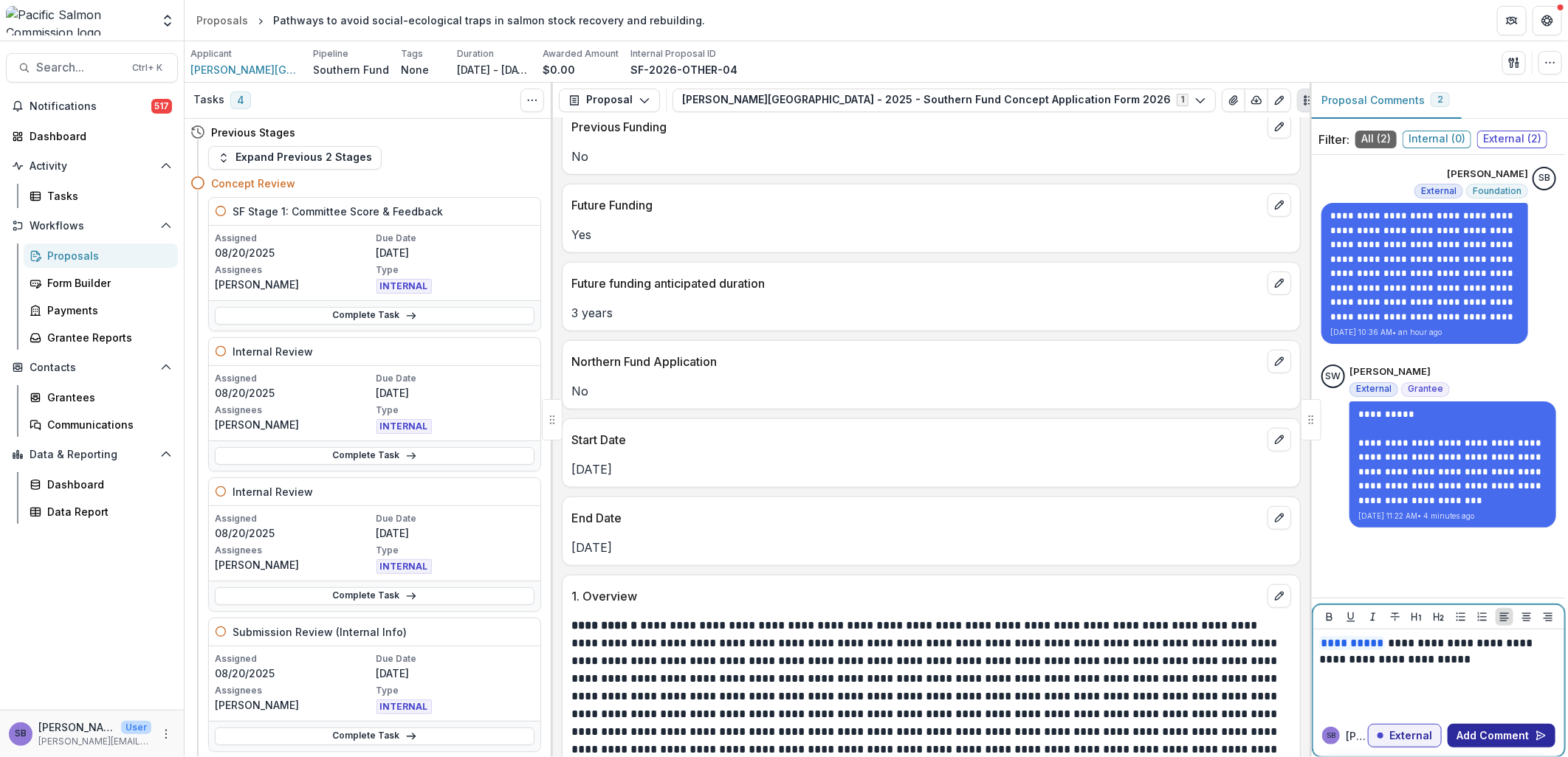
click at [1482, 736] on button "Add Comment" at bounding box center [1500, 736] width 107 height 24
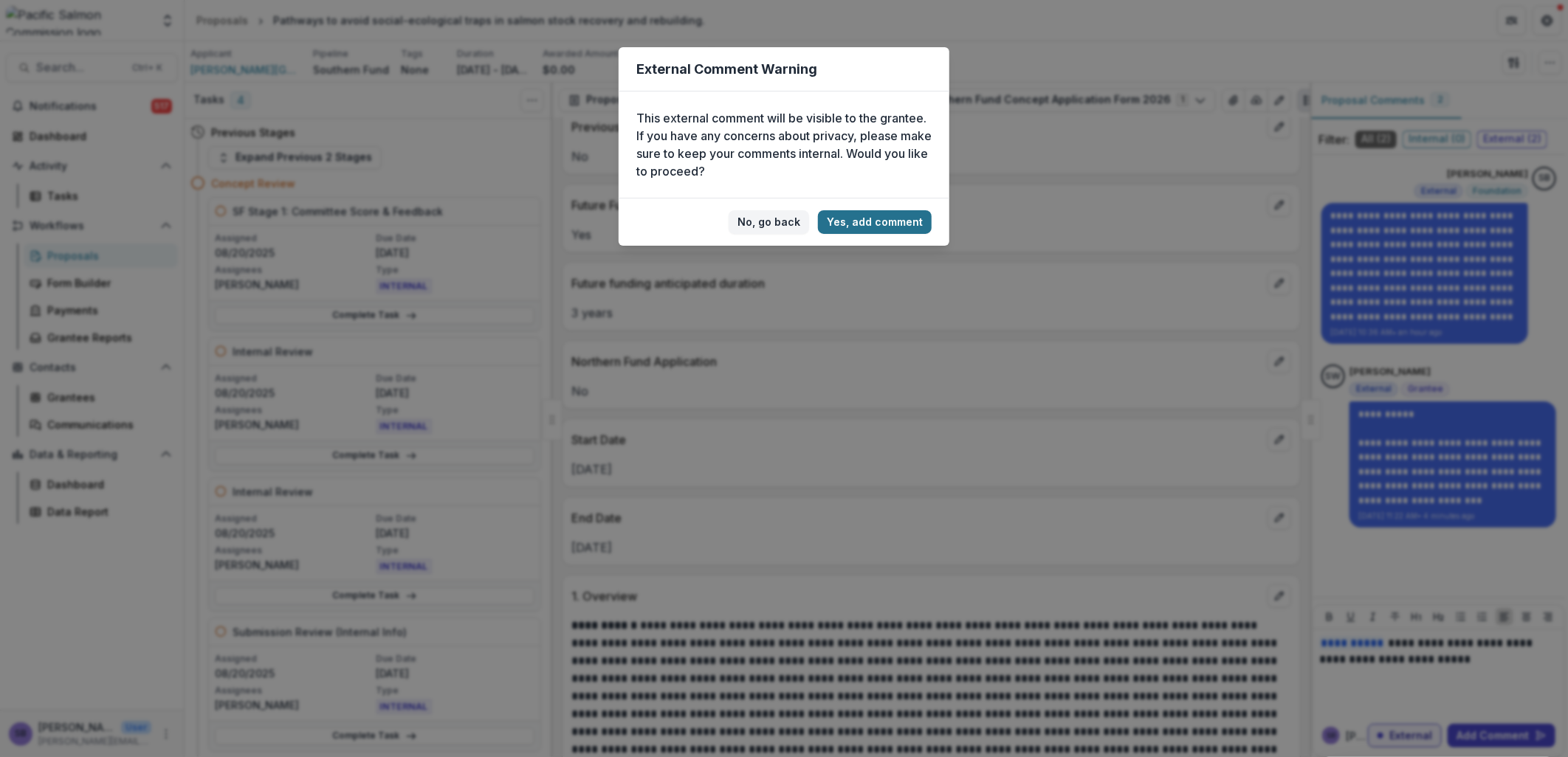
click at [903, 216] on button "Yes, add comment" at bounding box center [875, 222] width 114 height 24
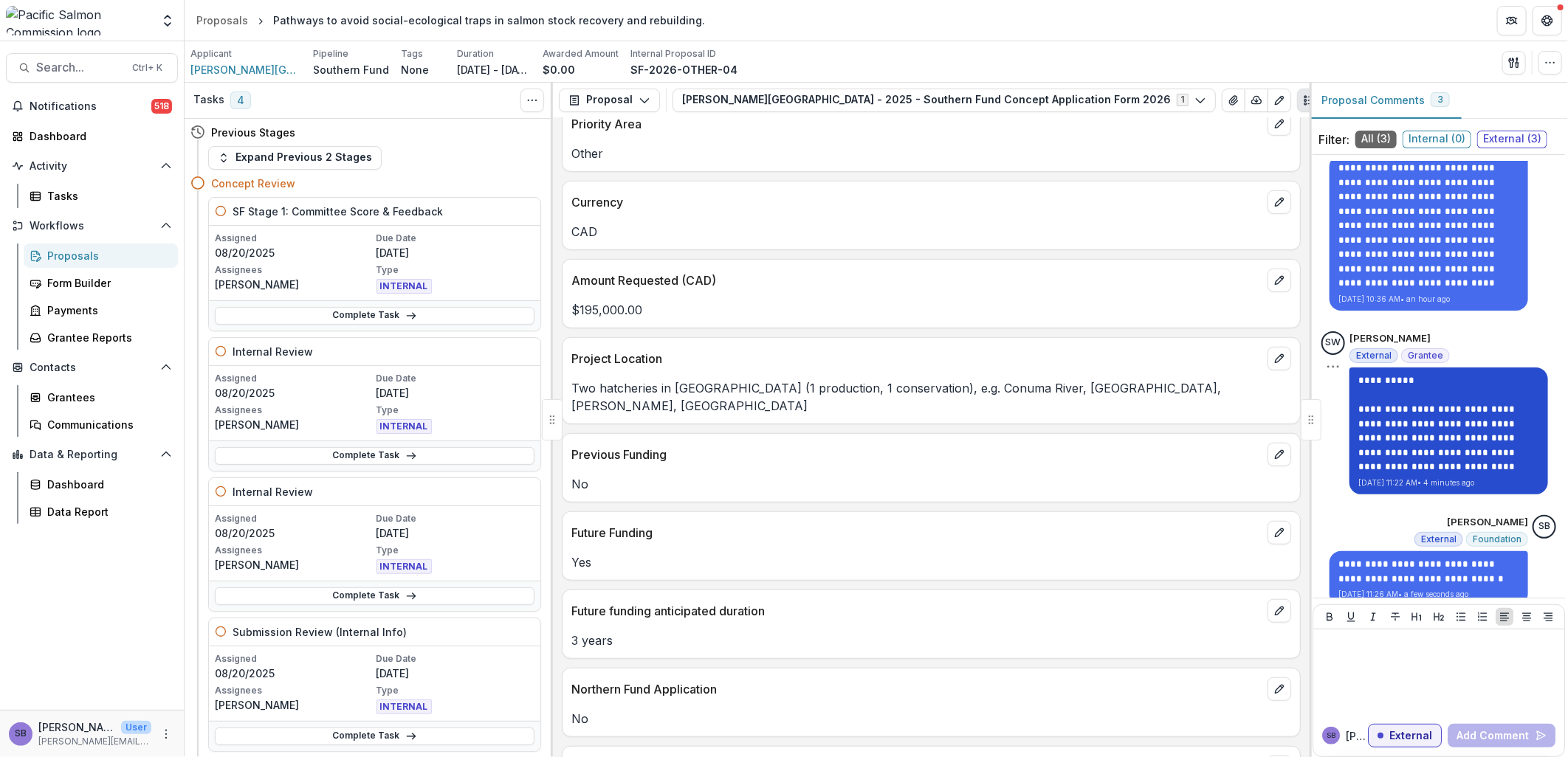
scroll to position [63, 0]
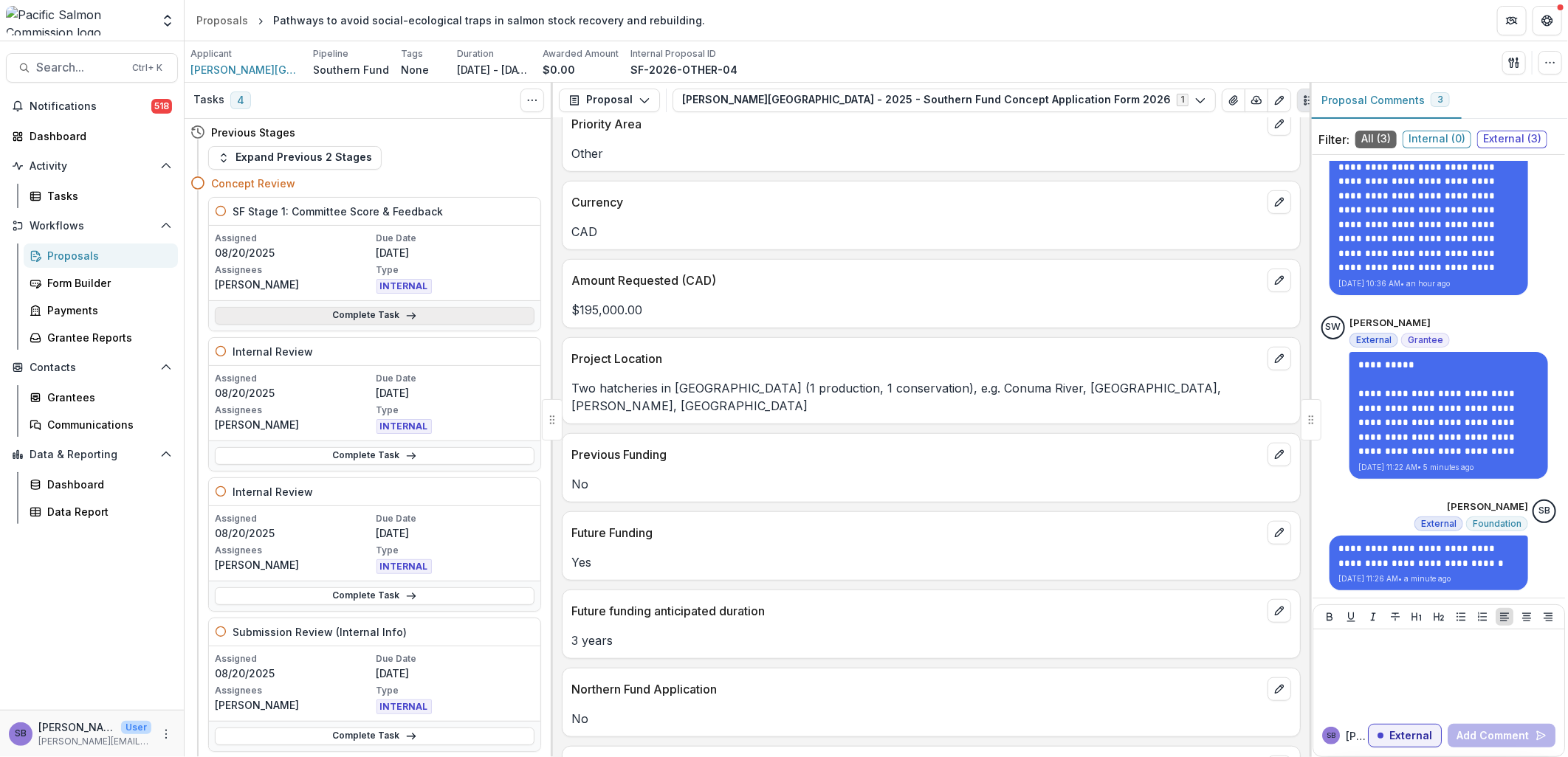
click at [407, 316] on line at bounding box center [410, 316] width 8 height 0
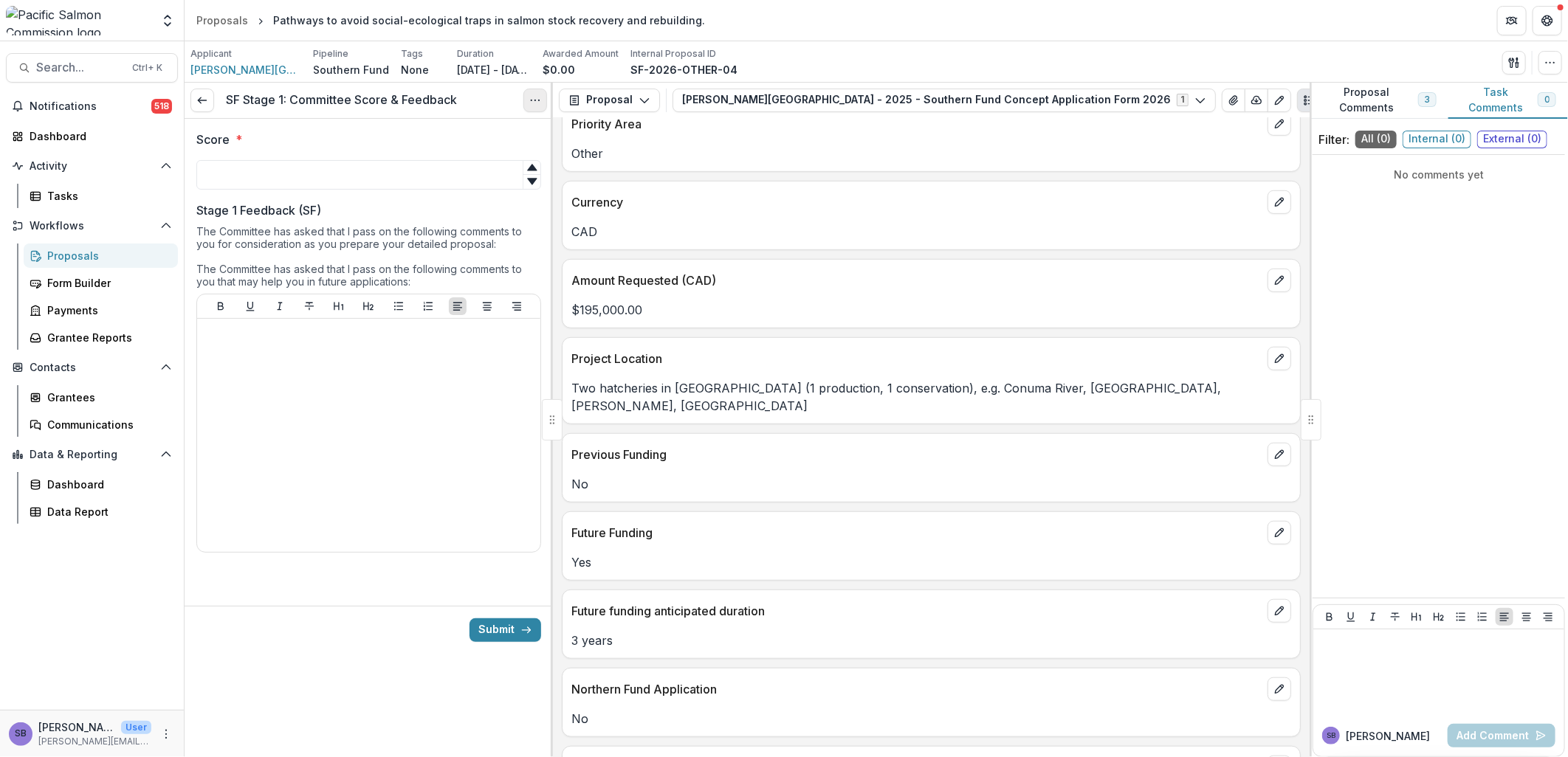
click at [531, 101] on icon "Options" at bounding box center [535, 100] width 12 height 12
click at [503, 126] on link "View task" at bounding box center [465, 132] width 158 height 24
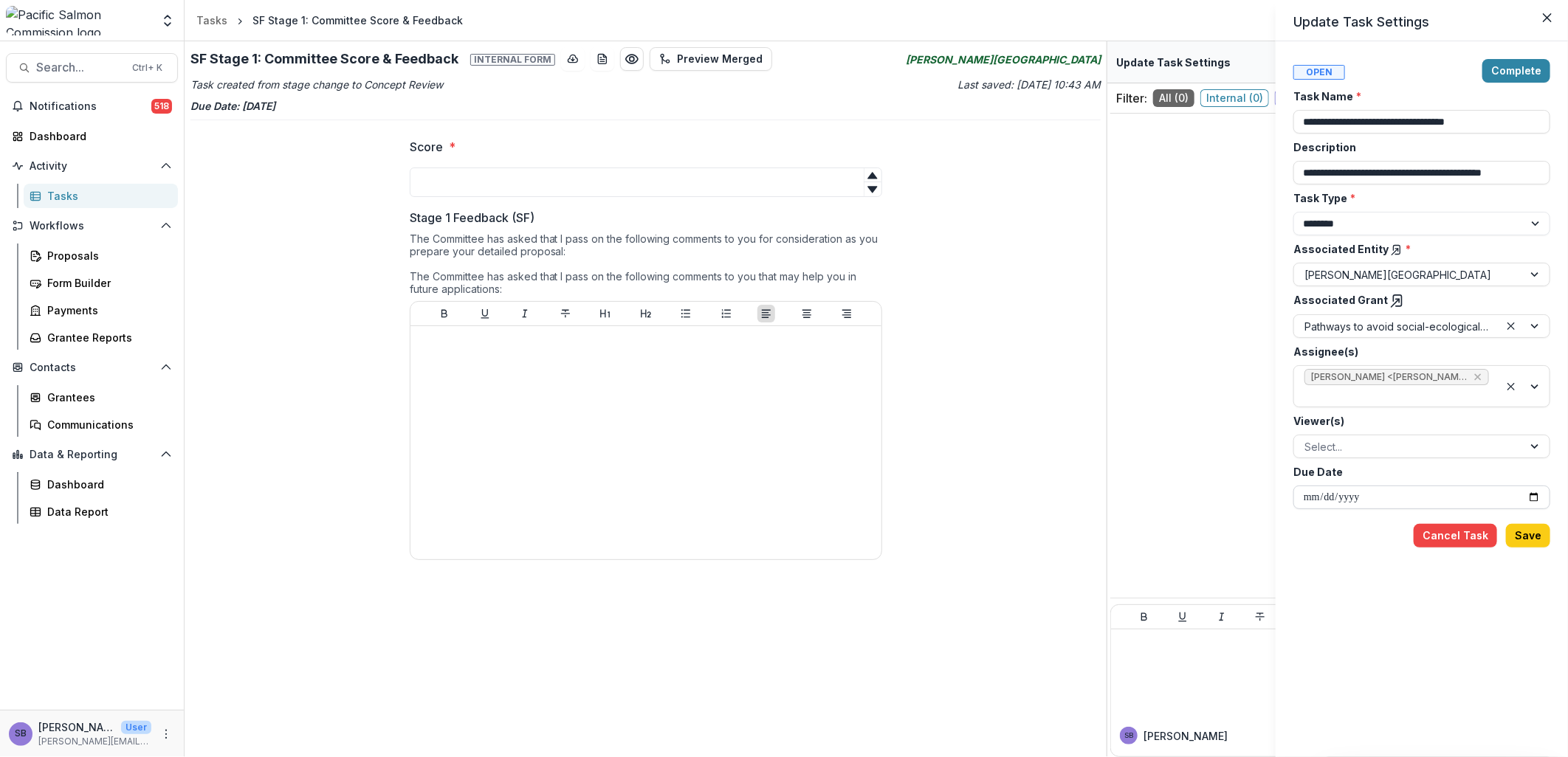
click at [1531, 497] on input "**********" at bounding box center [1421, 498] width 257 height 24
type input "**********"
click at [1538, 538] on button "Save" at bounding box center [1528, 536] width 44 height 24
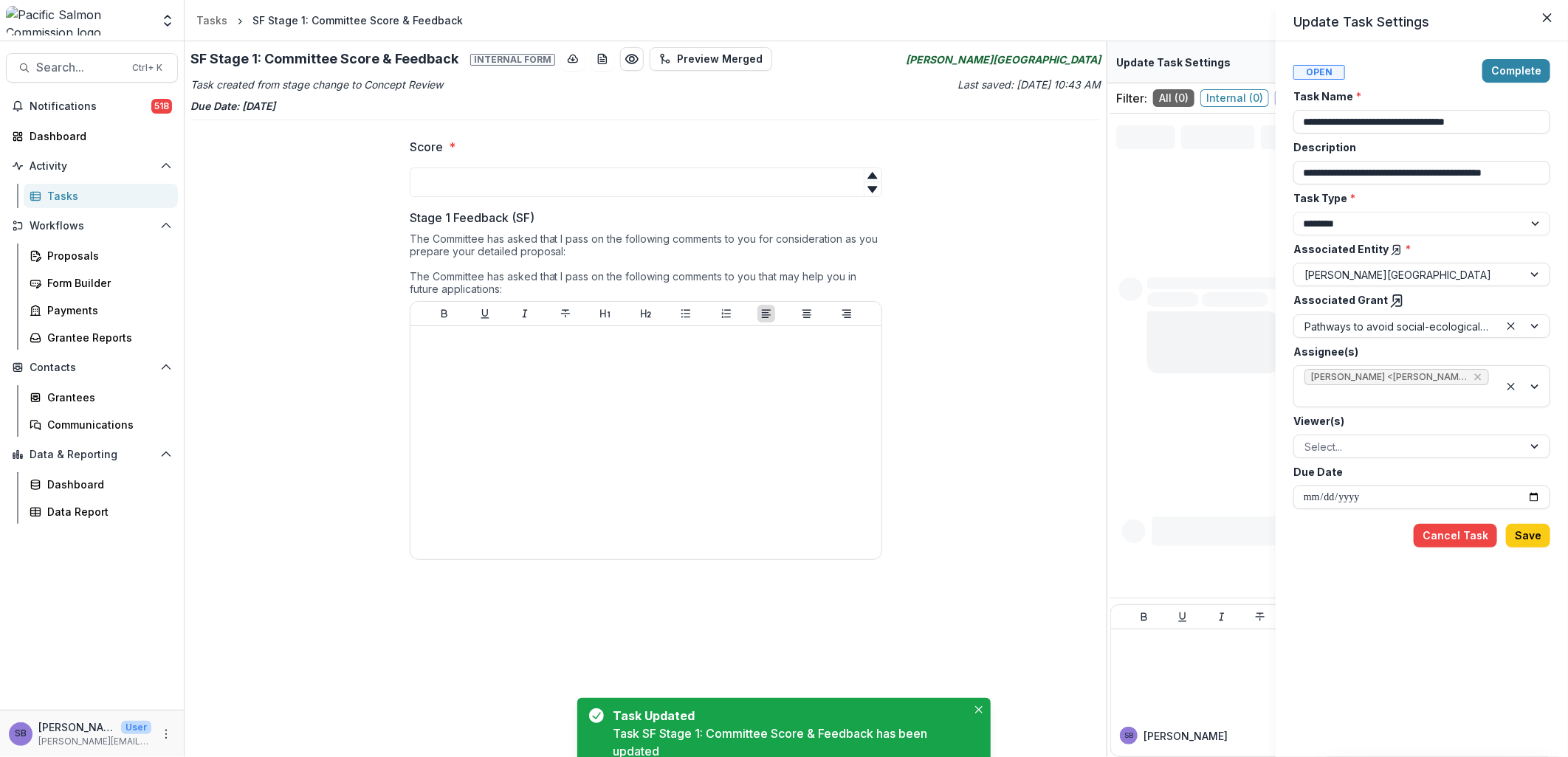
type input "**********"
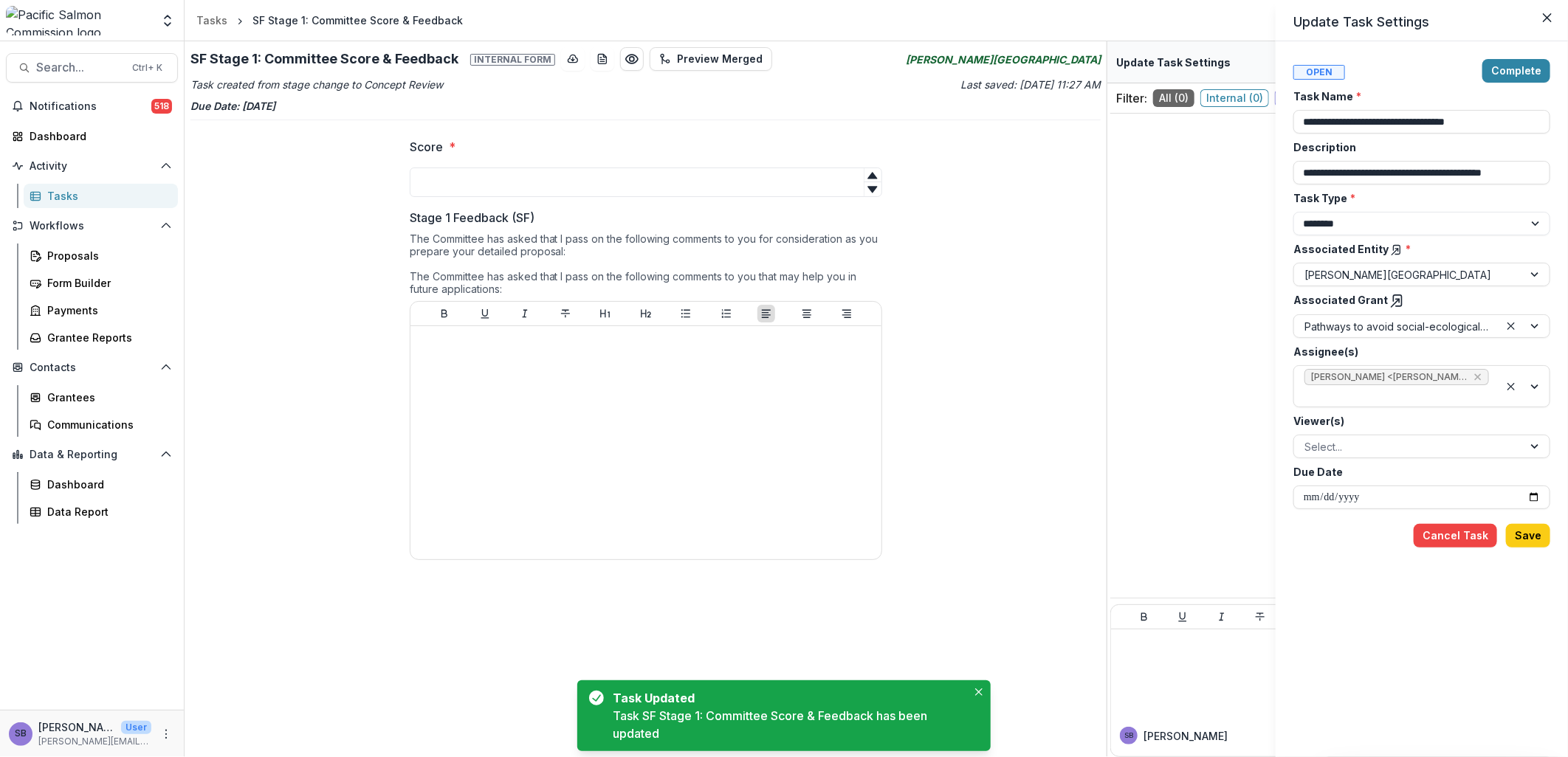
click at [1393, 296] on icon at bounding box center [1397, 301] width 15 height 15
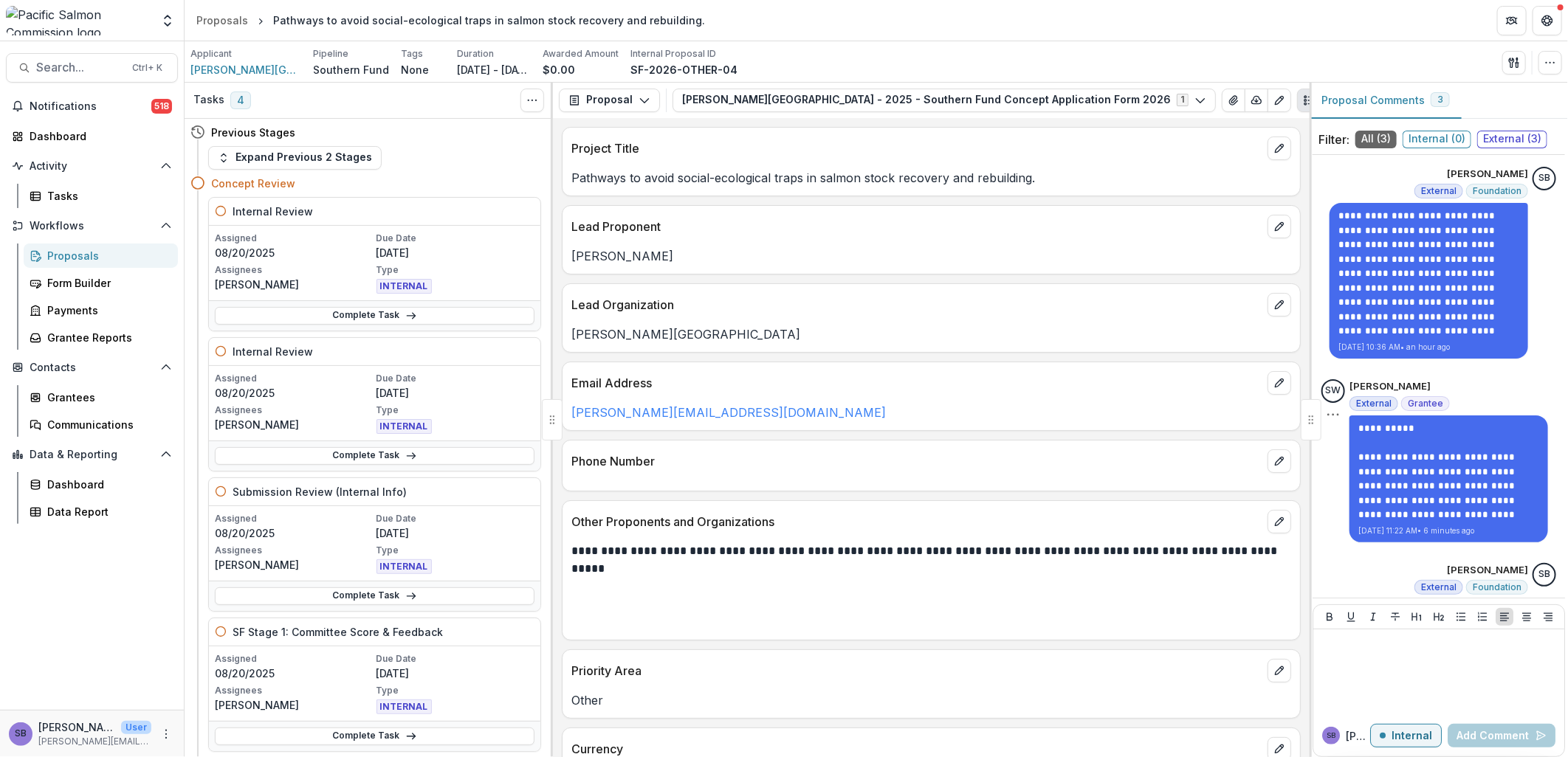
scroll to position [63, 0]
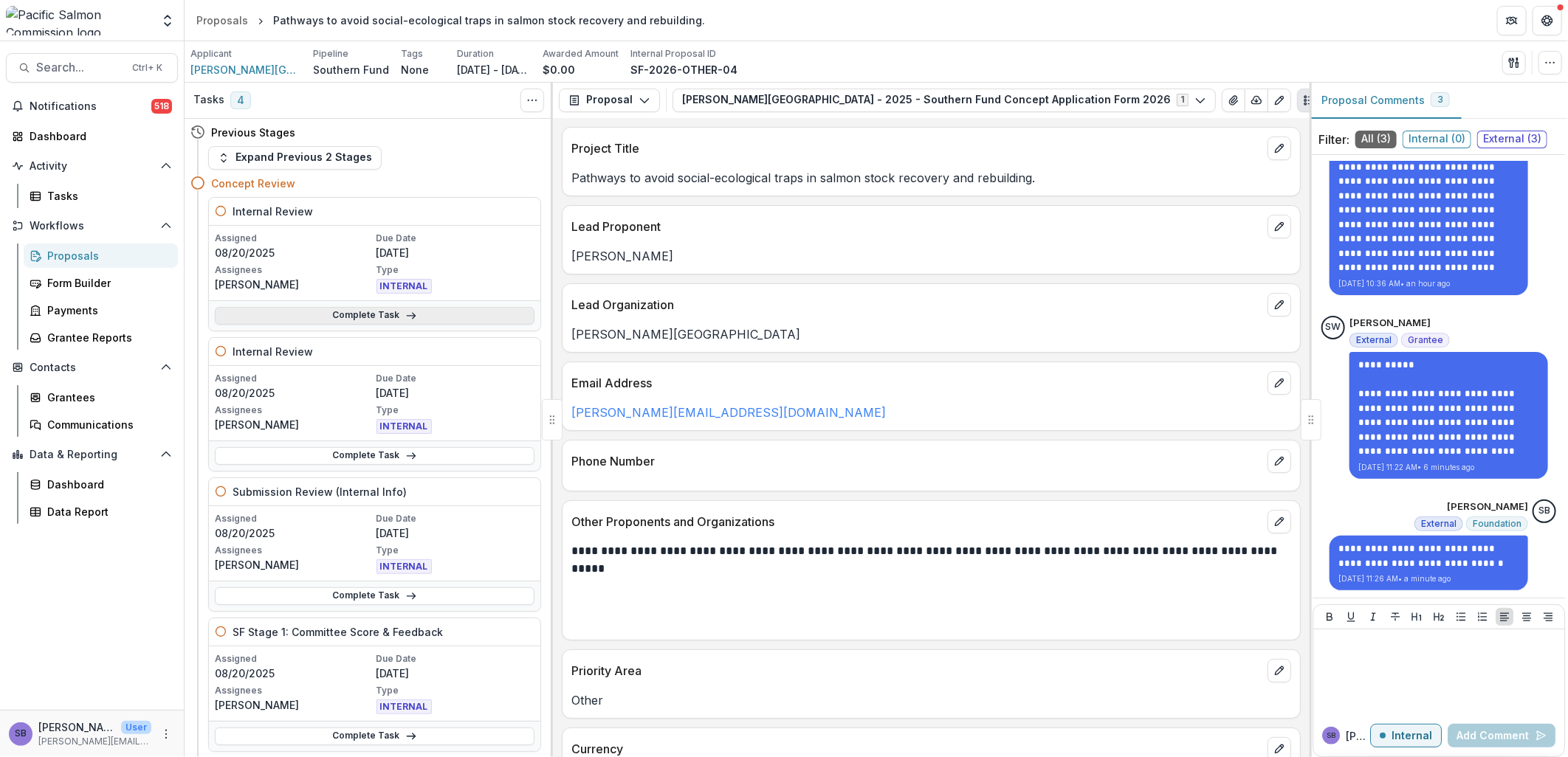
click at [441, 314] on link "Complete Task" at bounding box center [375, 316] width 320 height 18
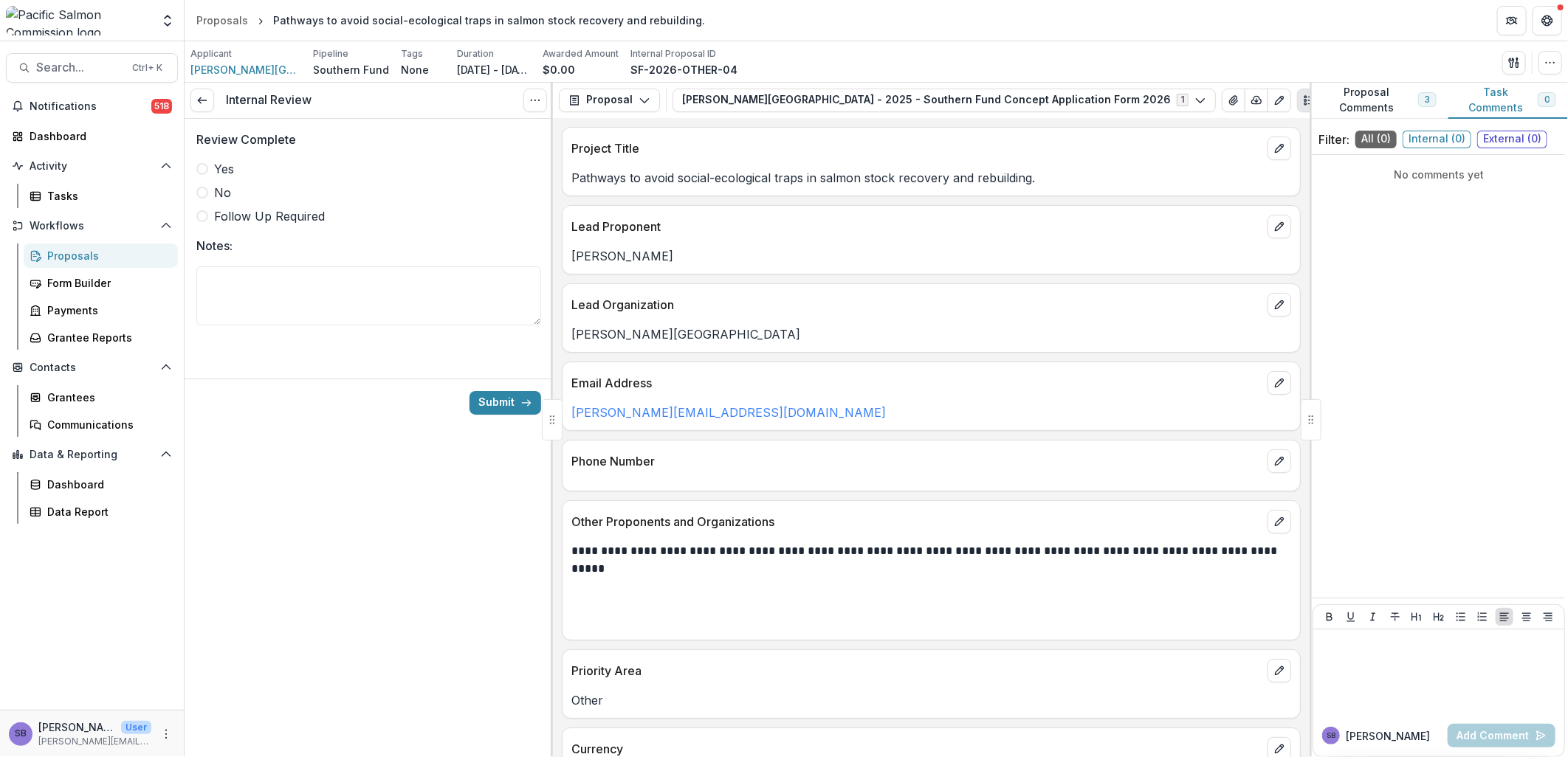
click at [234, 165] on label "Yes" at bounding box center [369, 169] width 345 height 18
click at [378, 286] on textarea "Notes:" at bounding box center [369, 296] width 345 height 59
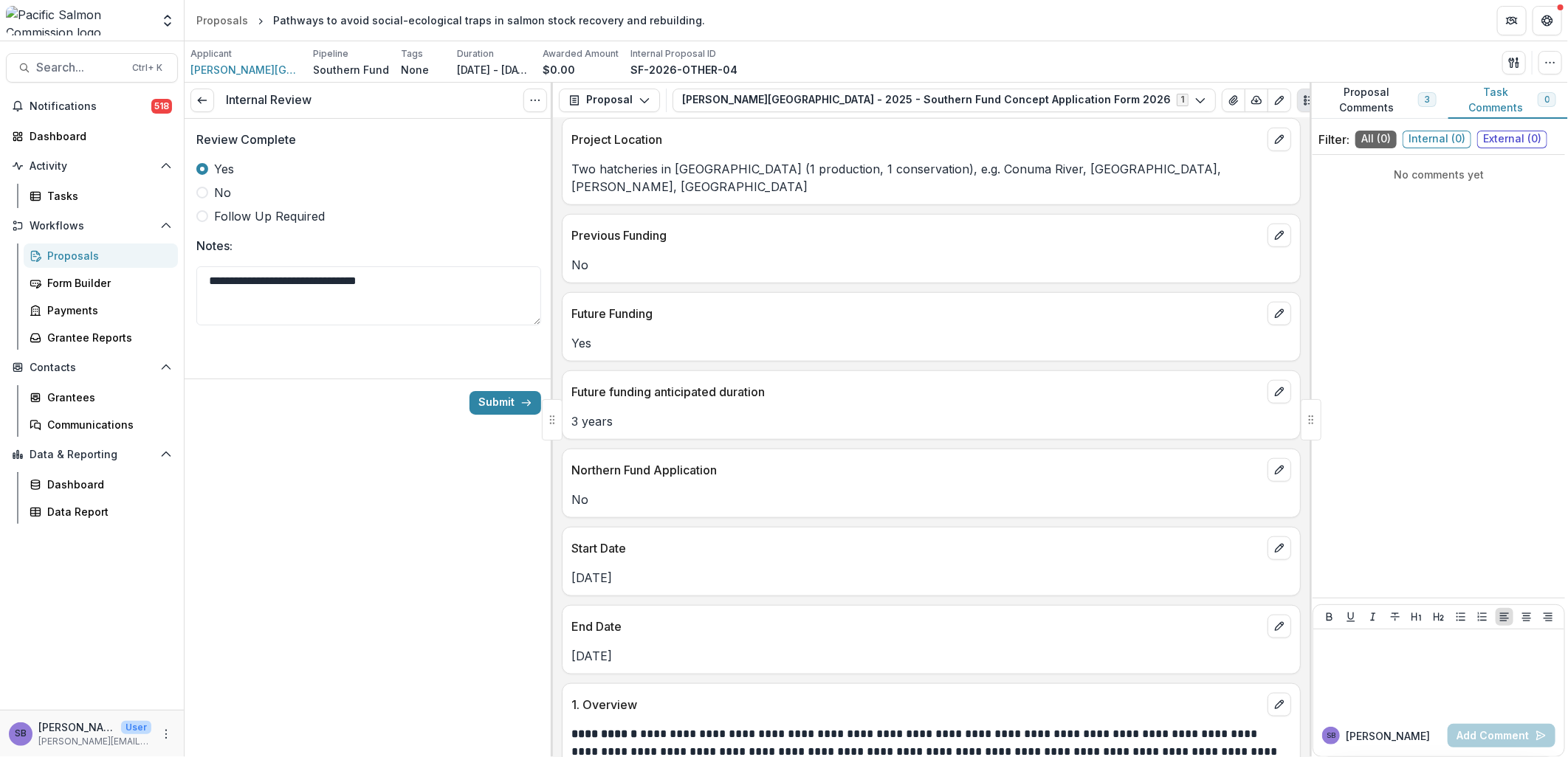
scroll to position [875, 0]
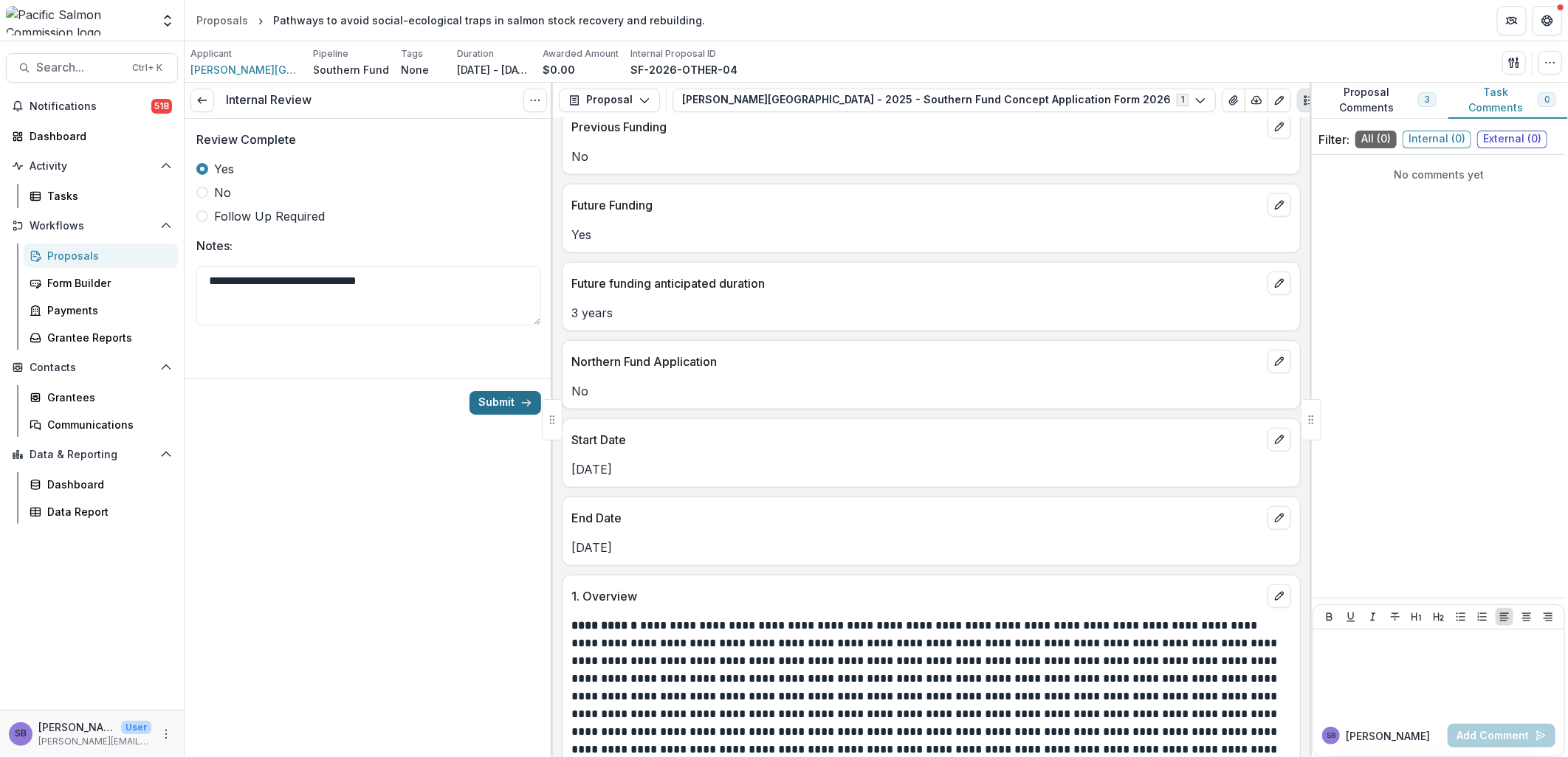
type textarea "**********"
click at [499, 408] on button "Submit" at bounding box center [505, 402] width 72 height 24
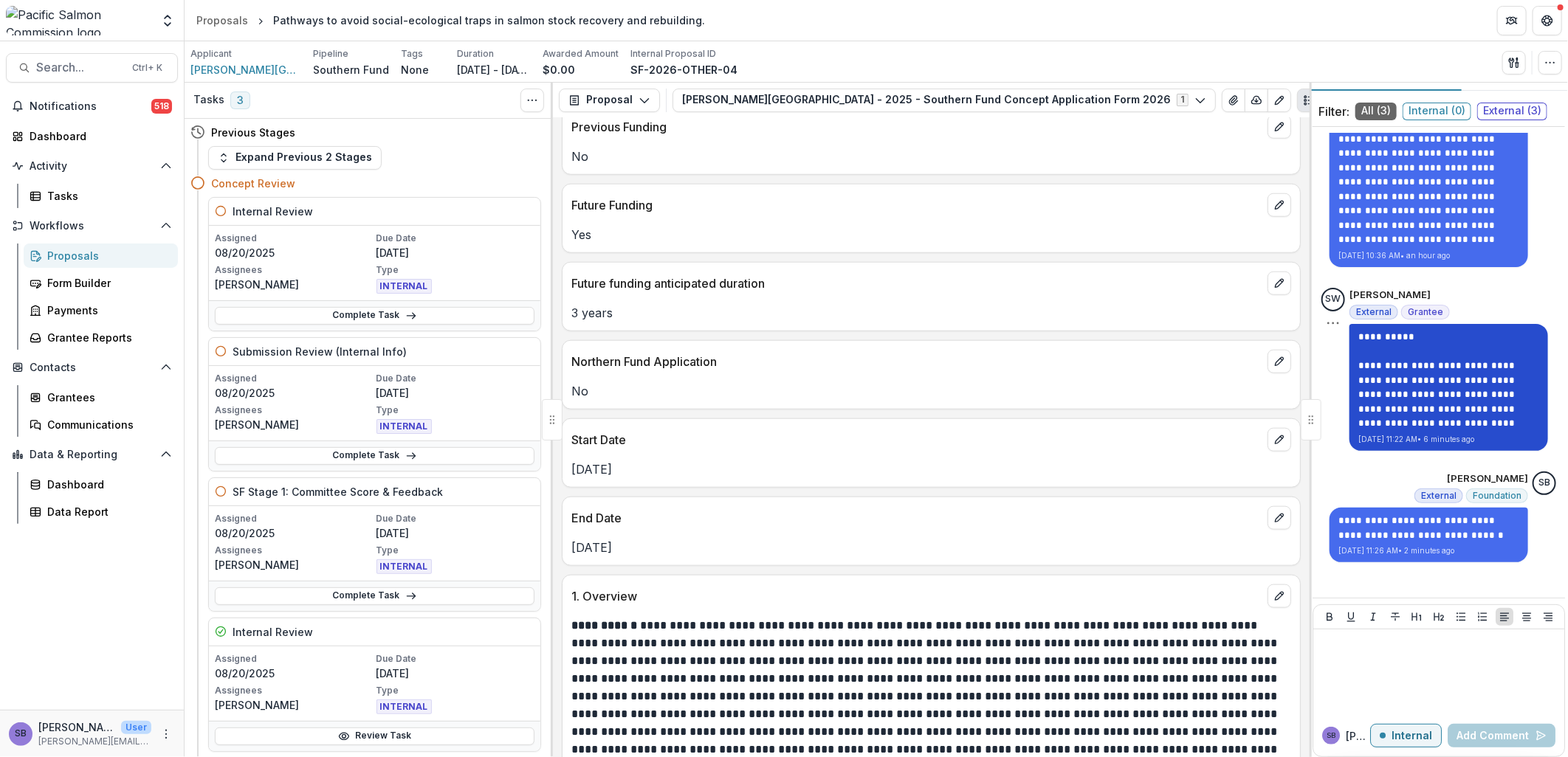
scroll to position [42, 0]
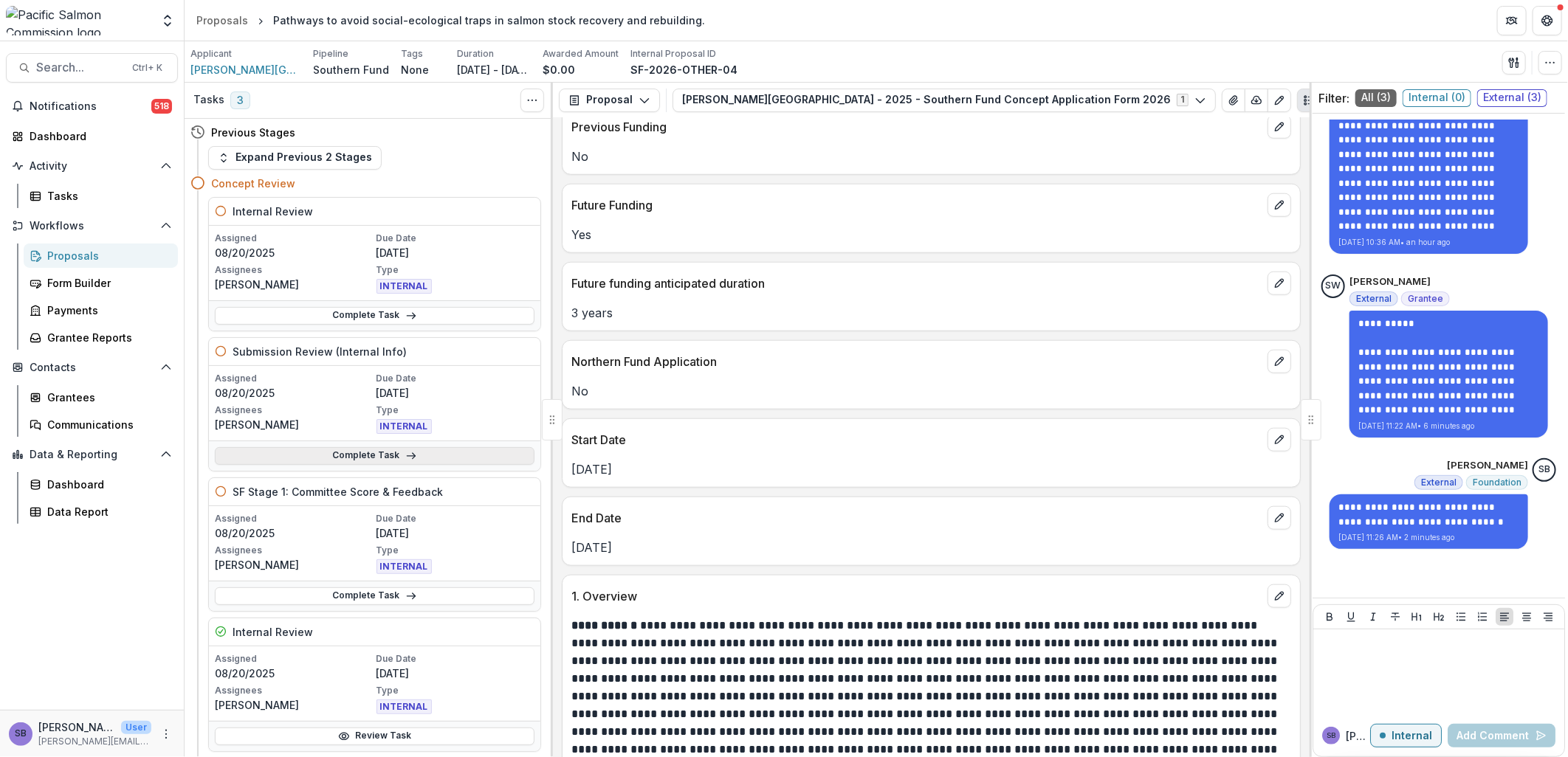
click at [396, 454] on link "Complete Task" at bounding box center [375, 457] width 320 height 18
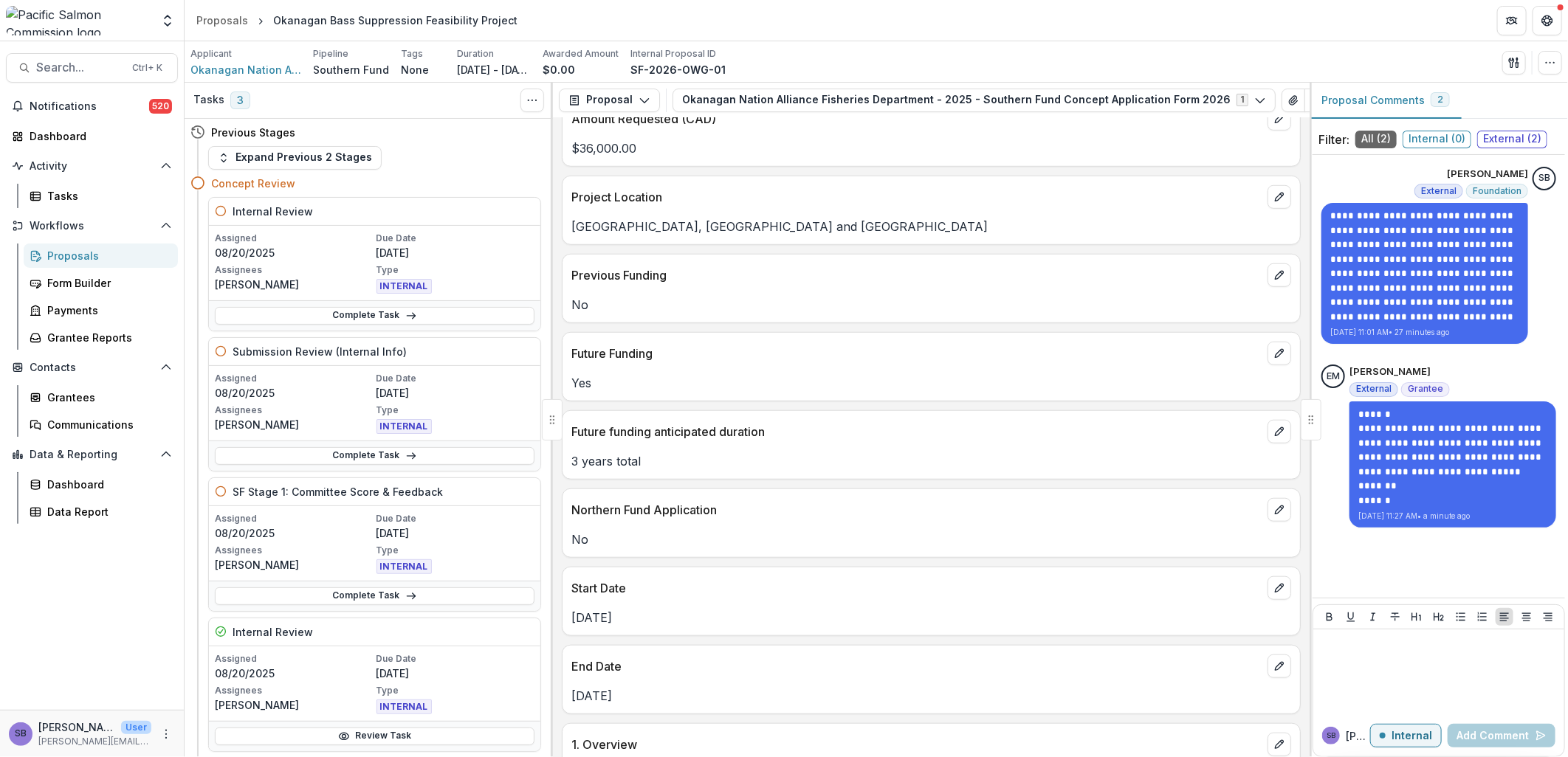
scroll to position [765, 0]
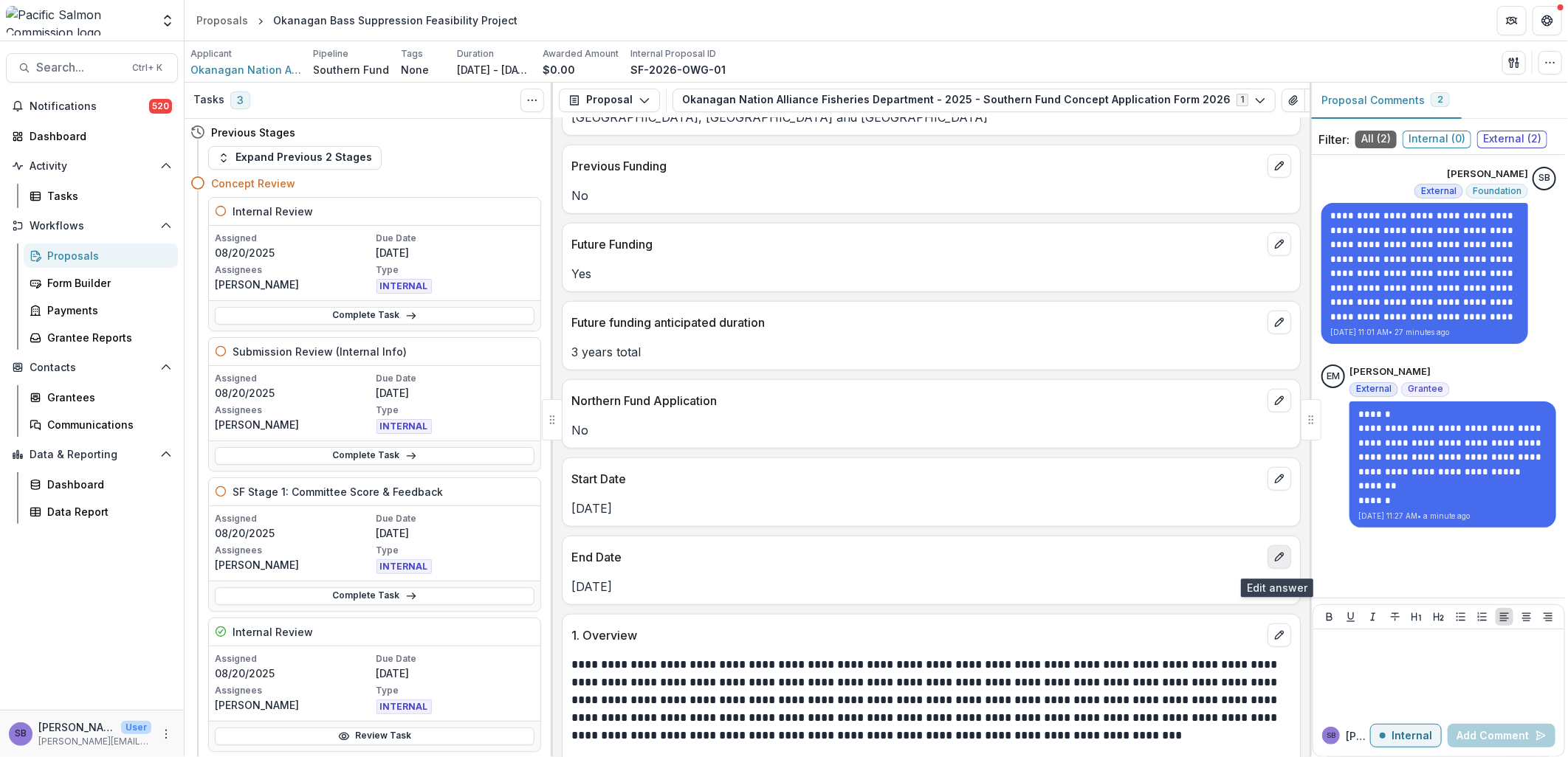
click at [1273, 559] on icon "edit" at bounding box center [1278, 557] width 12 height 12
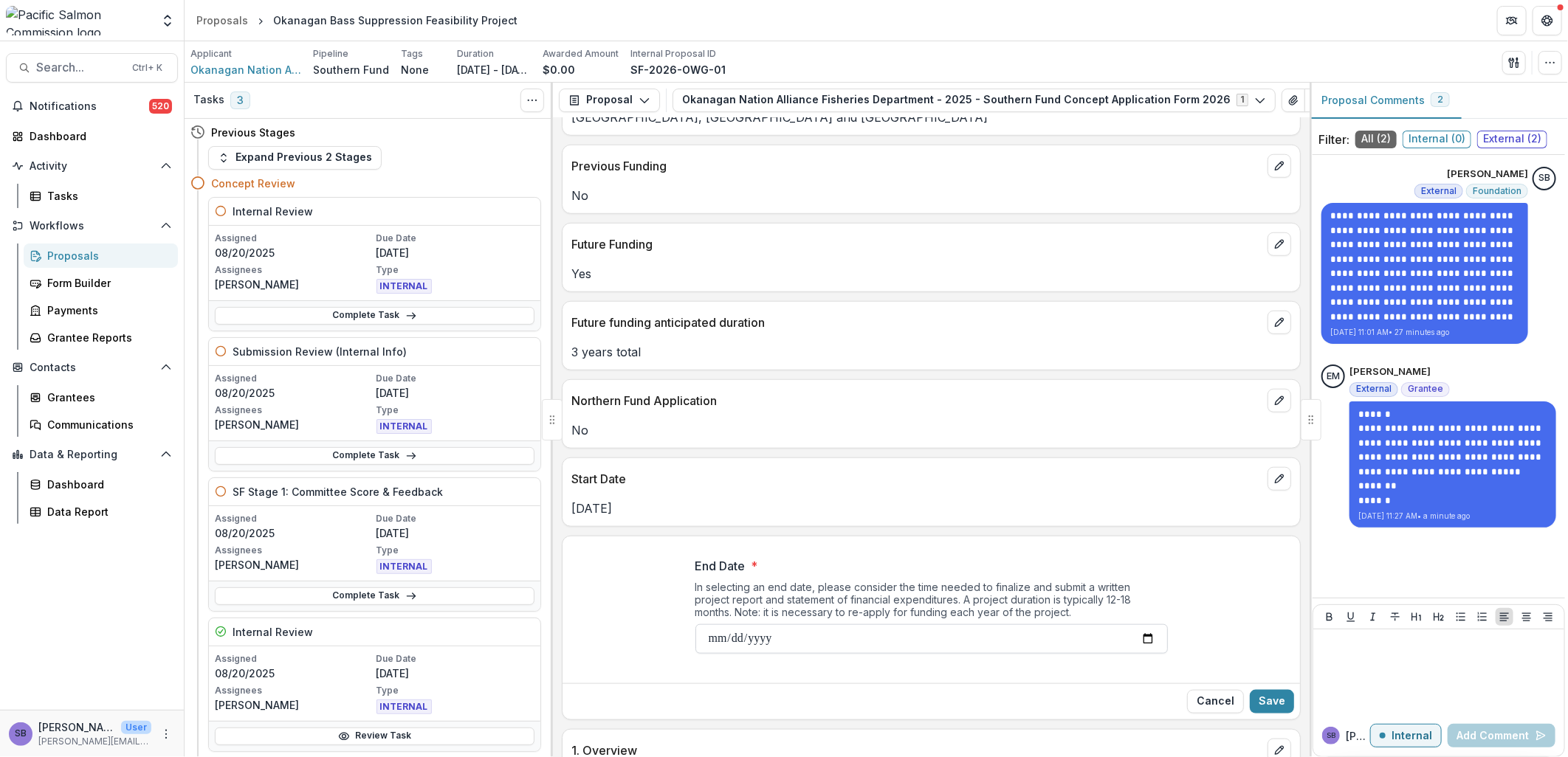
click at [731, 641] on input "**********" at bounding box center [932, 639] width 473 height 29
type input "**********"
click at [1267, 700] on button "Save" at bounding box center [1272, 702] width 44 height 24
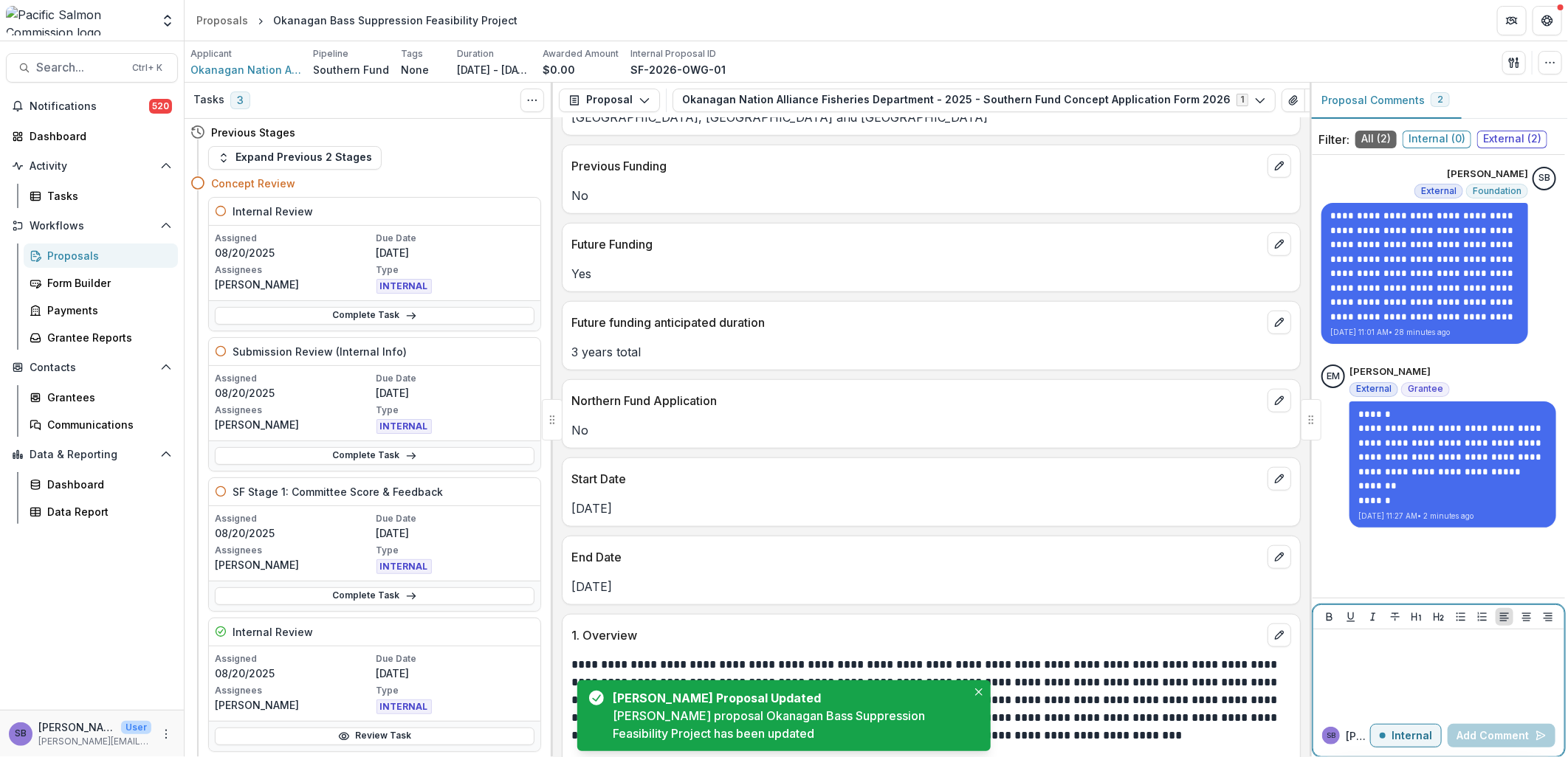
click at [1389, 653] on div at bounding box center [1438, 672] width 239 height 74
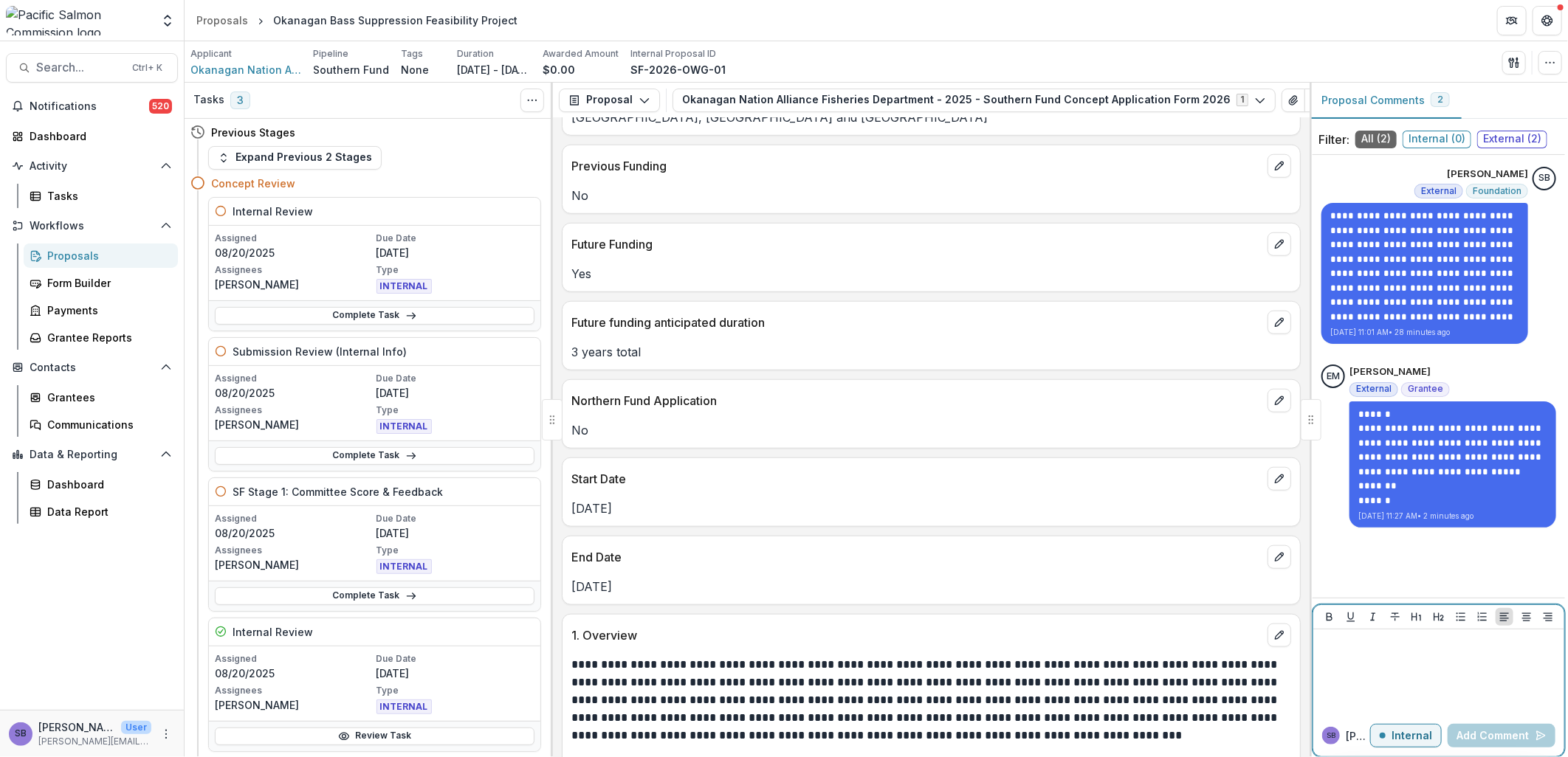
click at [1404, 740] on p "Internal" at bounding box center [1412, 737] width 41 height 12
click at [1375, 665] on div at bounding box center [1438, 672] width 239 height 74
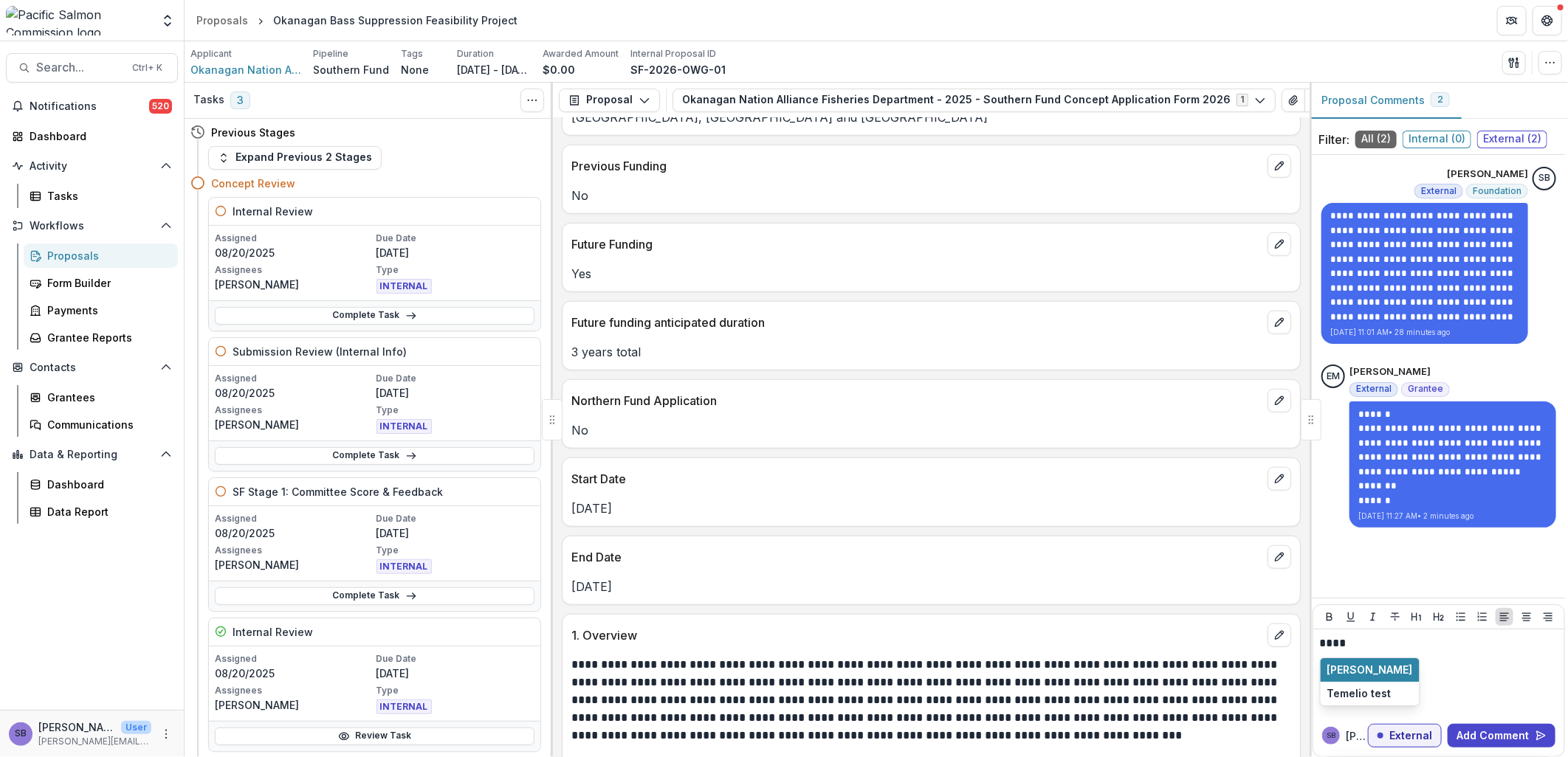
click at [1375, 665] on button "[PERSON_NAME]" at bounding box center [1369, 670] width 99 height 24
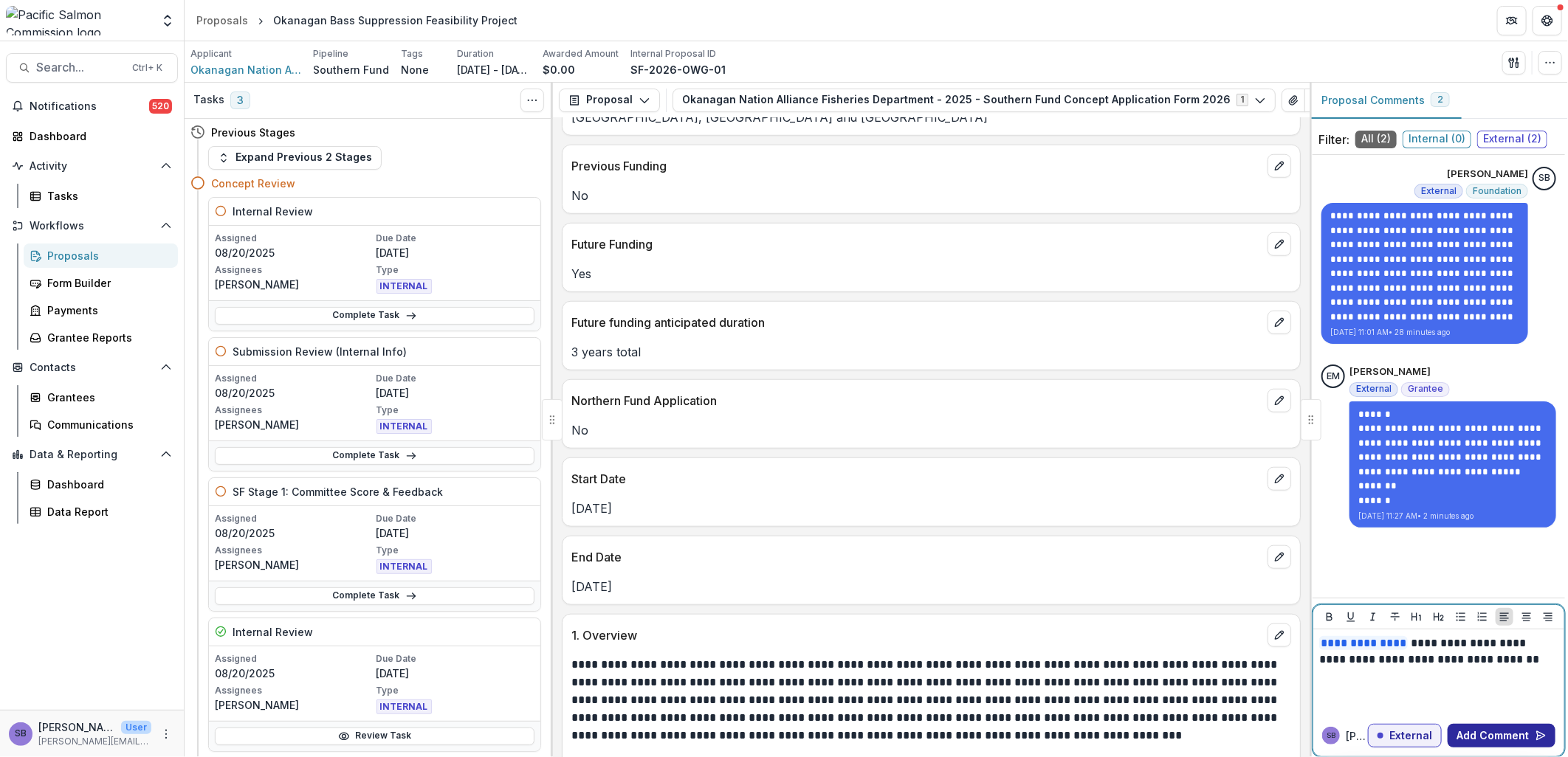
click at [1477, 734] on button "Add Comment" at bounding box center [1500, 736] width 107 height 24
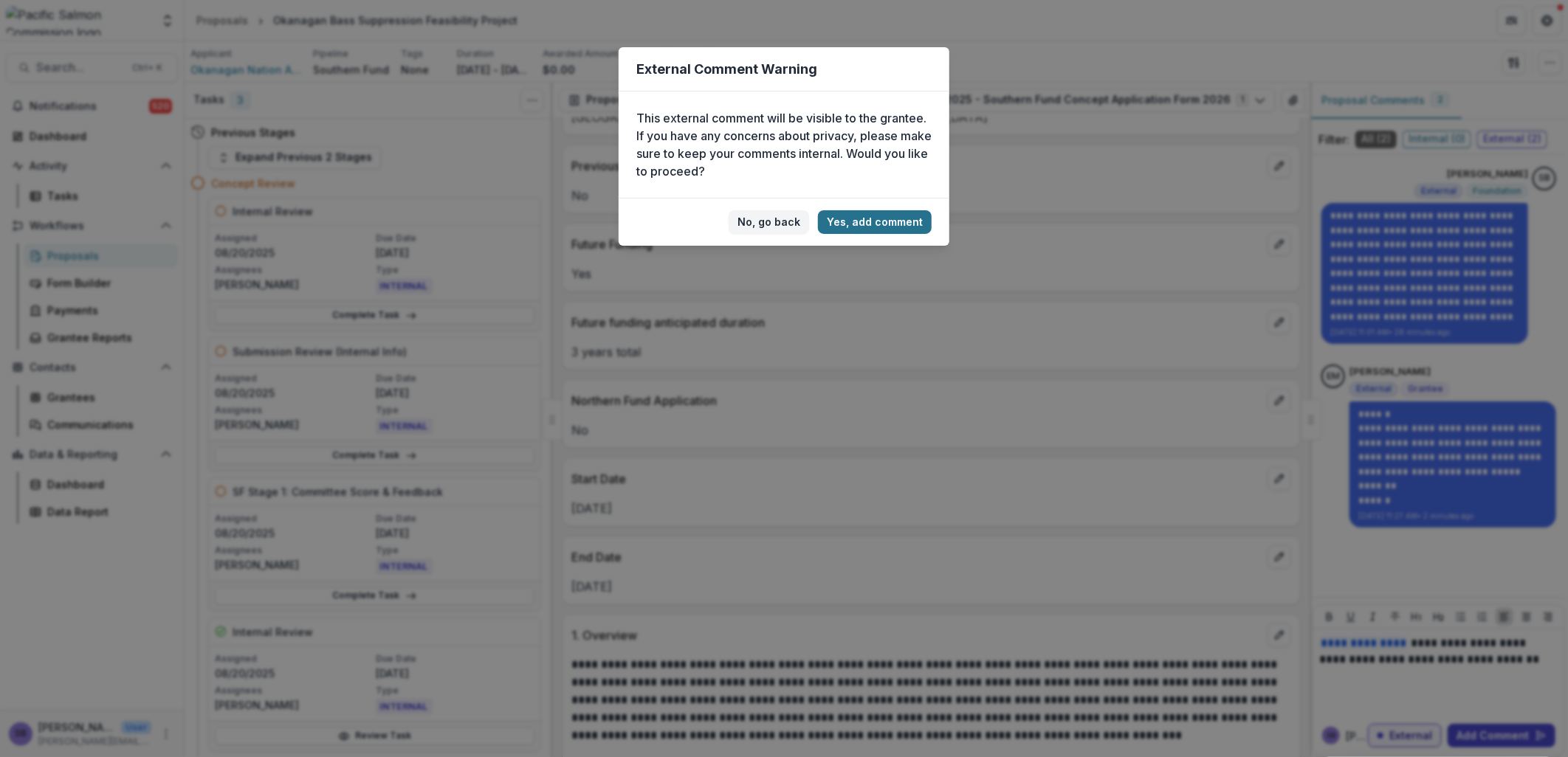
click at [890, 211] on button "Yes, add comment" at bounding box center [875, 222] width 114 height 24
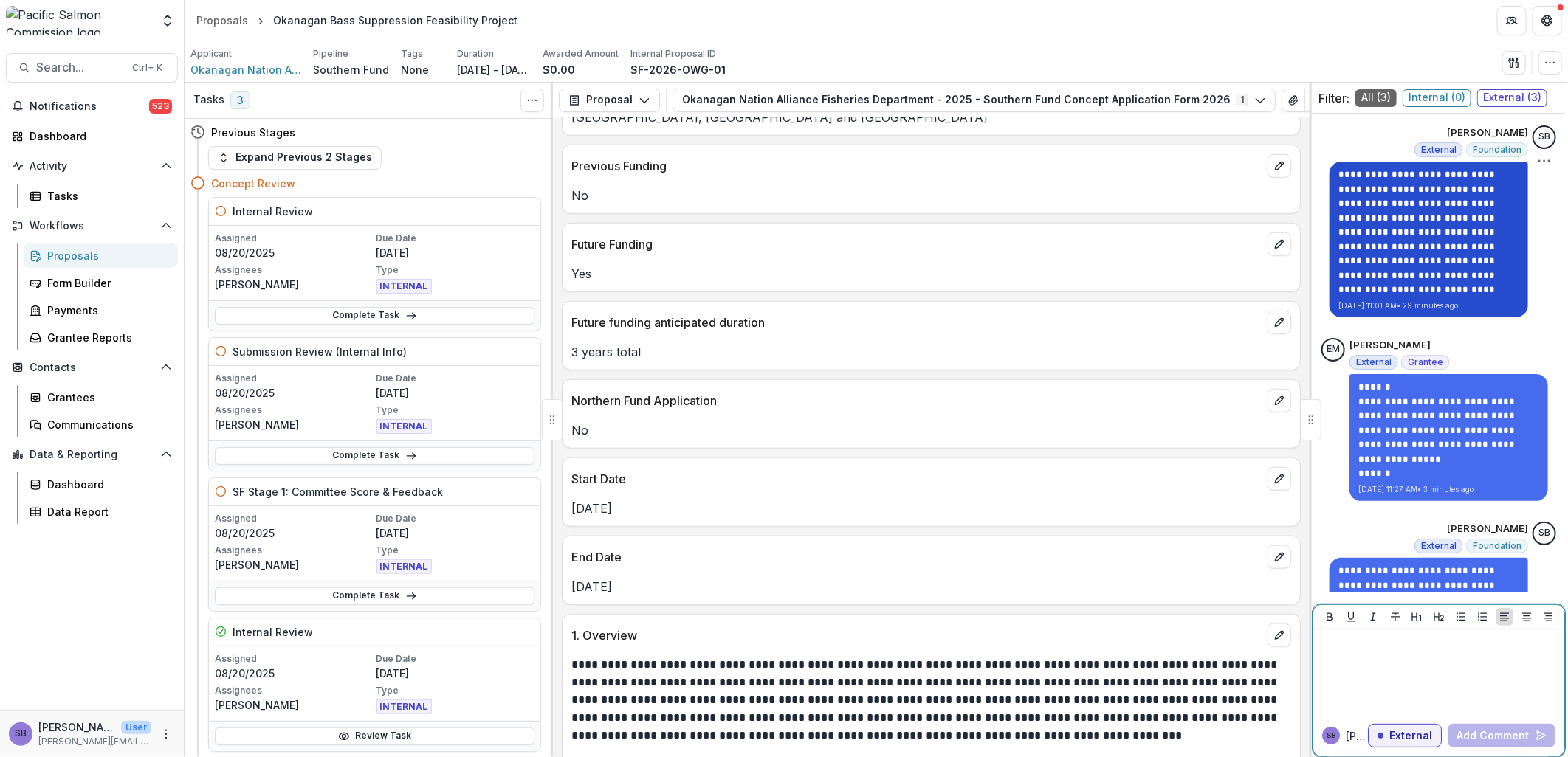
scroll to position [63, 0]
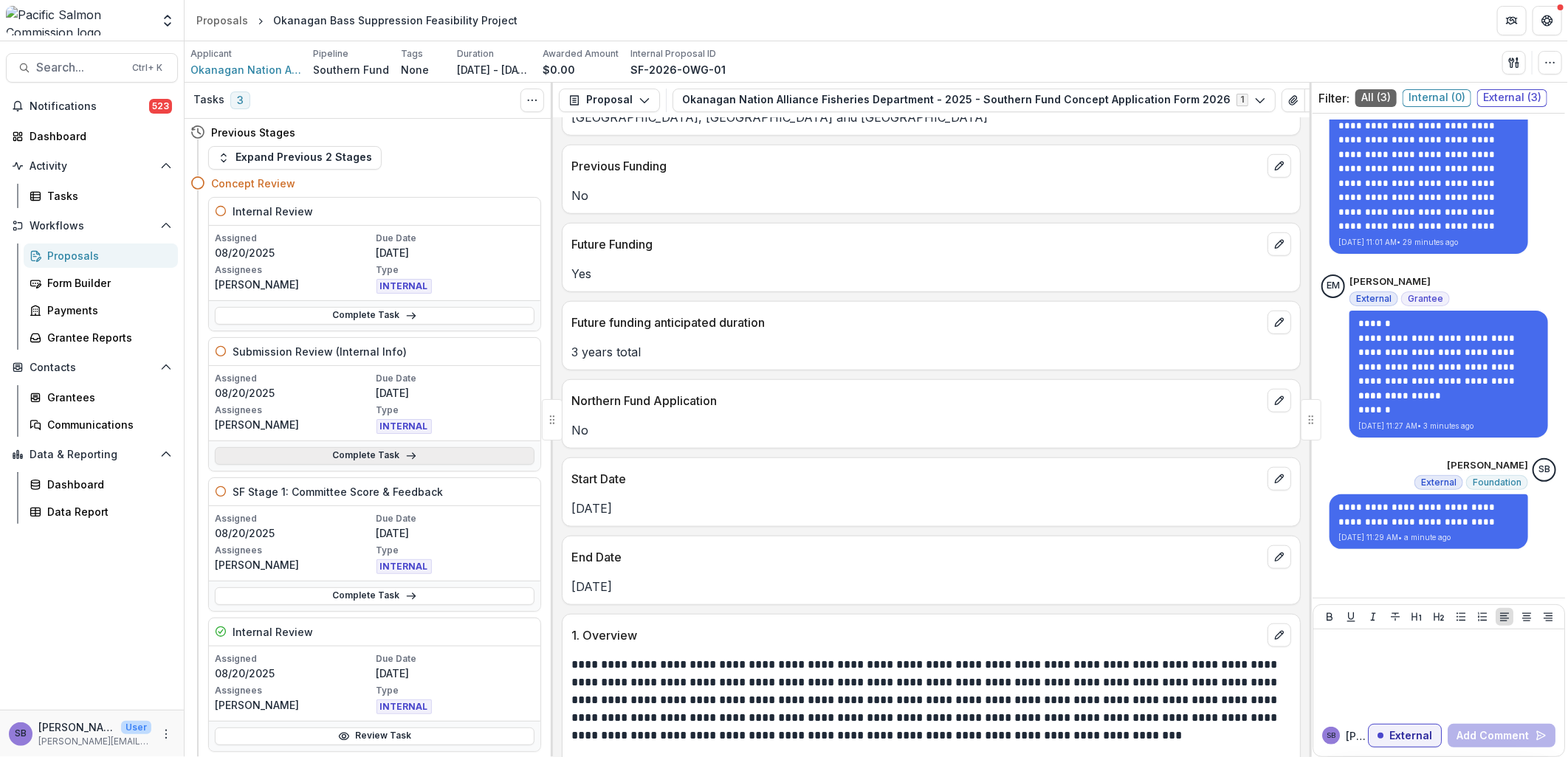
click at [413, 458] on link "Complete Task" at bounding box center [375, 457] width 320 height 18
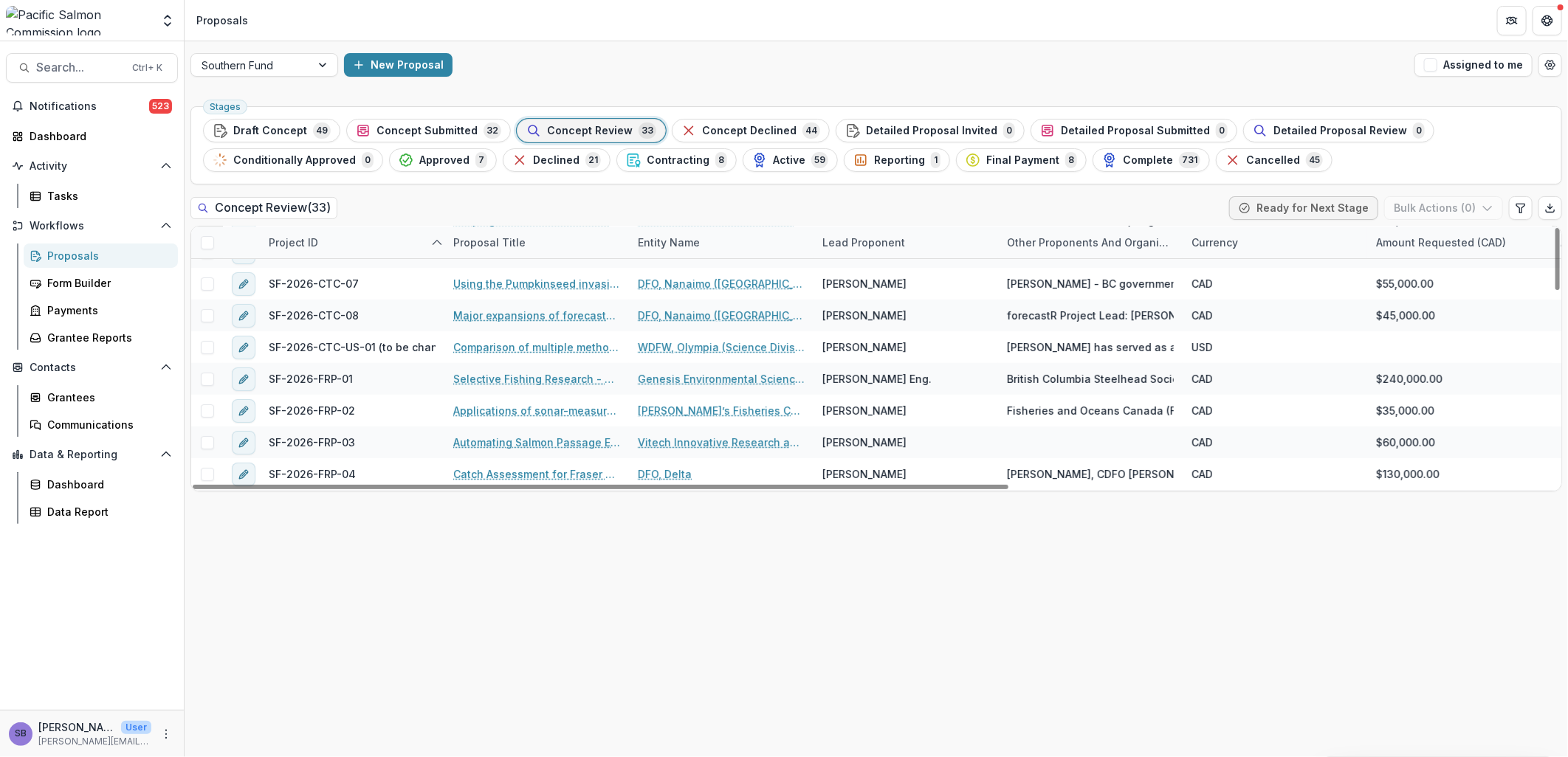
scroll to position [219, 0]
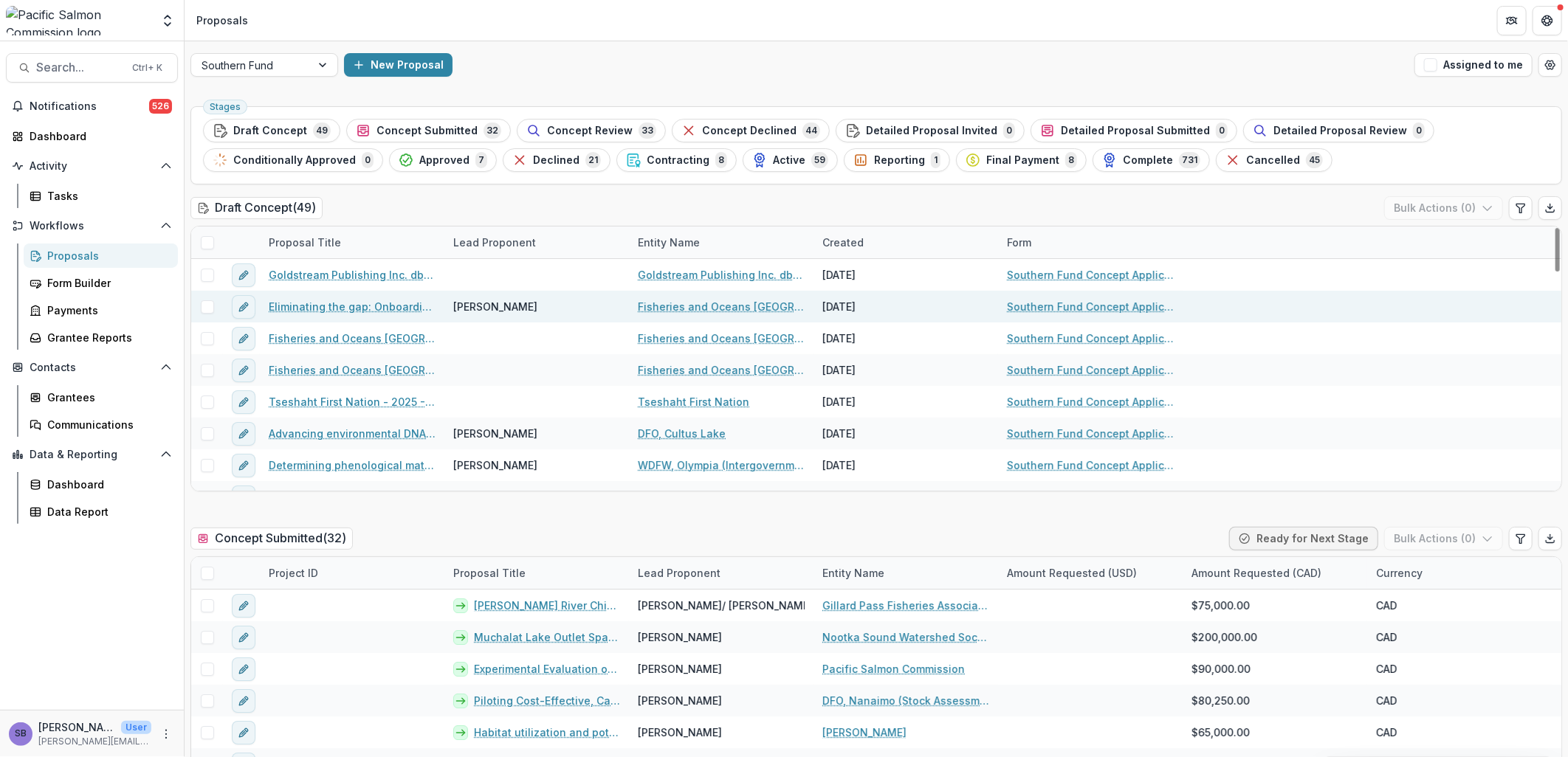
scroll to position [108, 0]
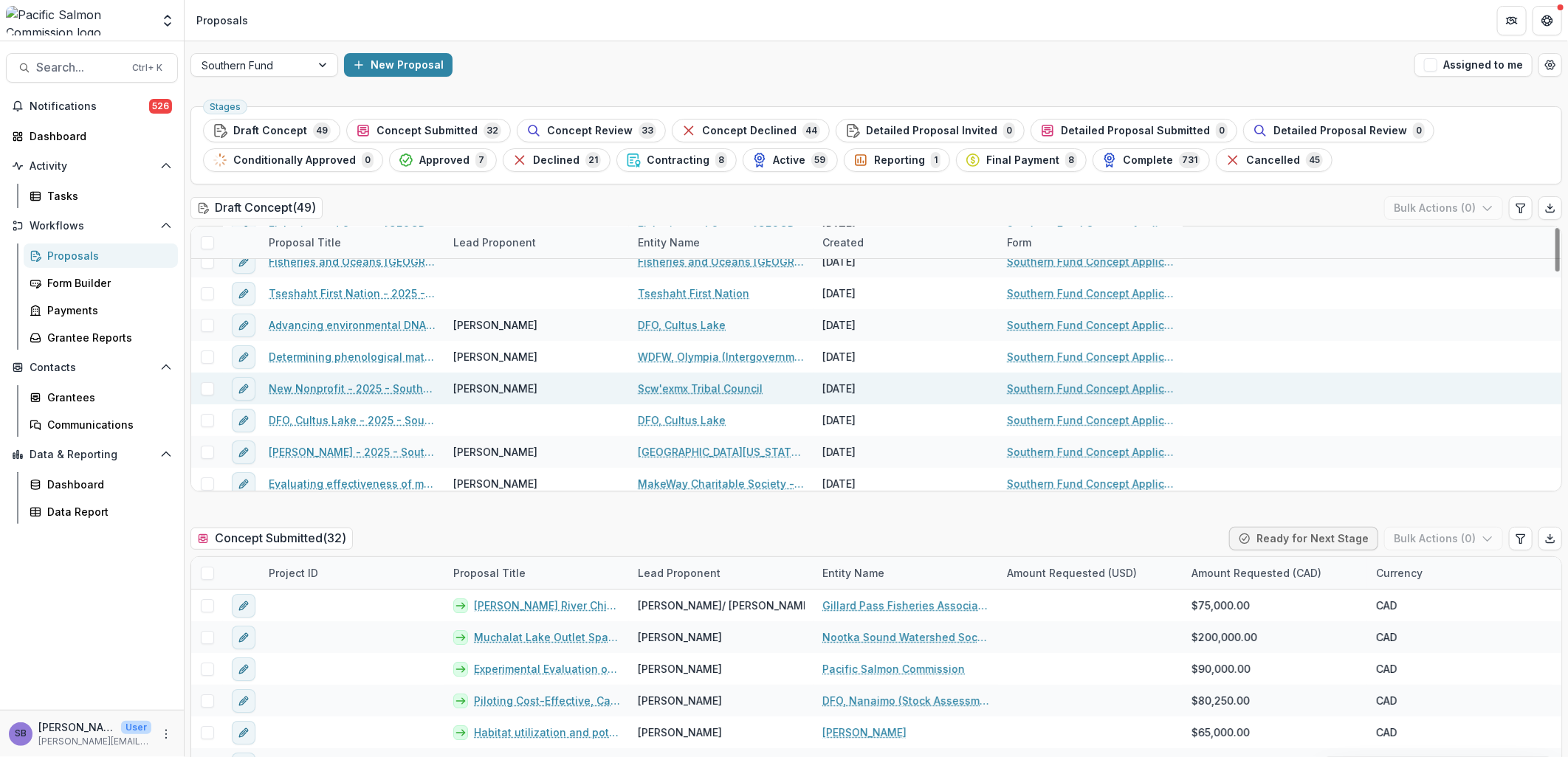
click at [368, 385] on link "New Nonprofit - 2025 - Southern Fund Concept Application Form 2026" at bounding box center [352, 388] width 167 height 15
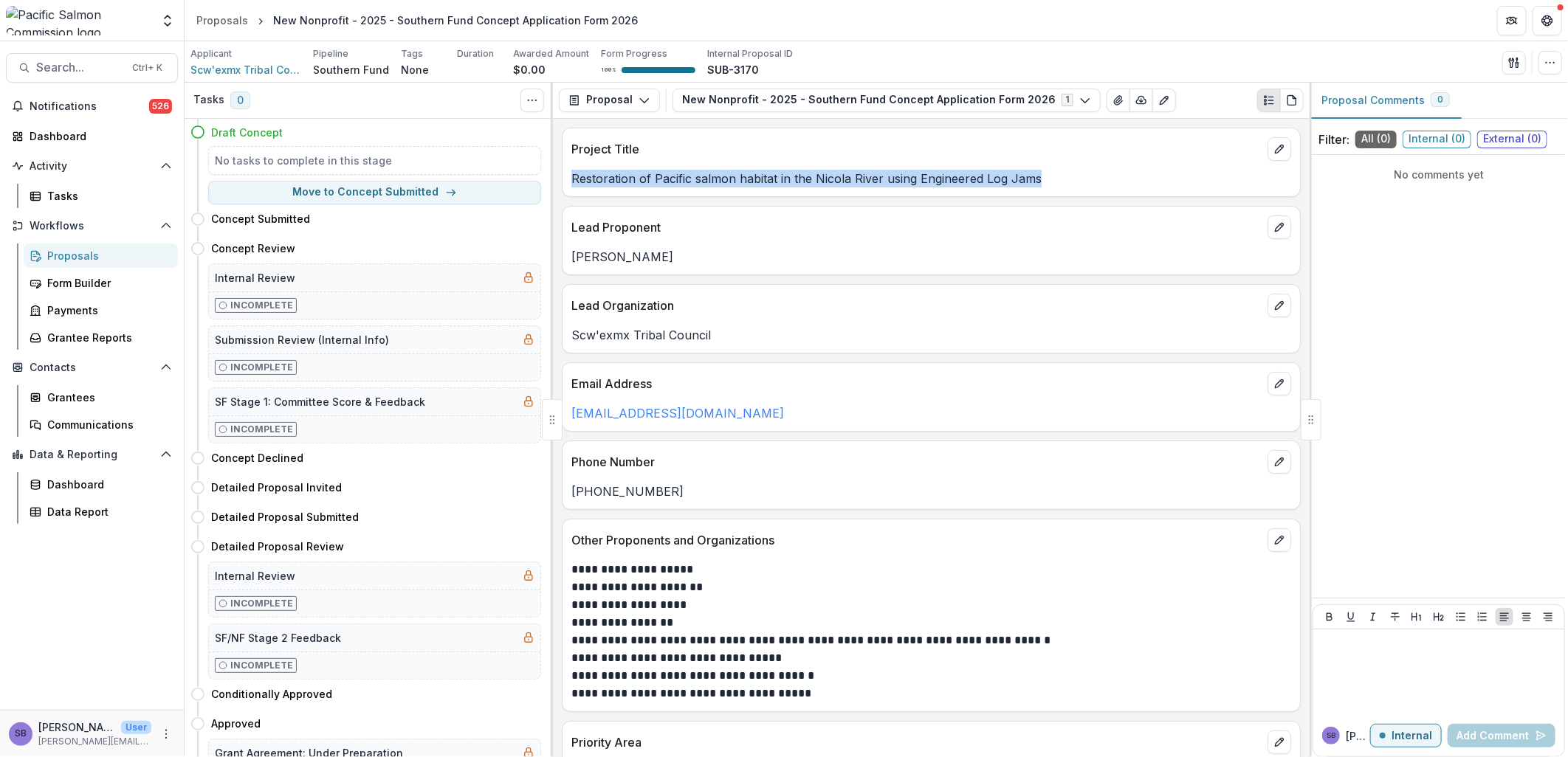
drag, startPoint x: 1045, startPoint y: 186, endPoint x: 571, endPoint y: 181, distance: 474.0
click at [571, 181] on p "Restoration of Pacific salmon habitat in the Nicola River using Engineered Log …" at bounding box center [931, 179] width 720 height 18
copy p "Restoration of Pacific salmon habitat in the Nicola River using Engineered Log …"
click at [1552, 68] on button "button" at bounding box center [1550, 62] width 24 height 24
click at [1456, 93] on button "Edit Attributes" at bounding box center [1479, 96] width 158 height 24
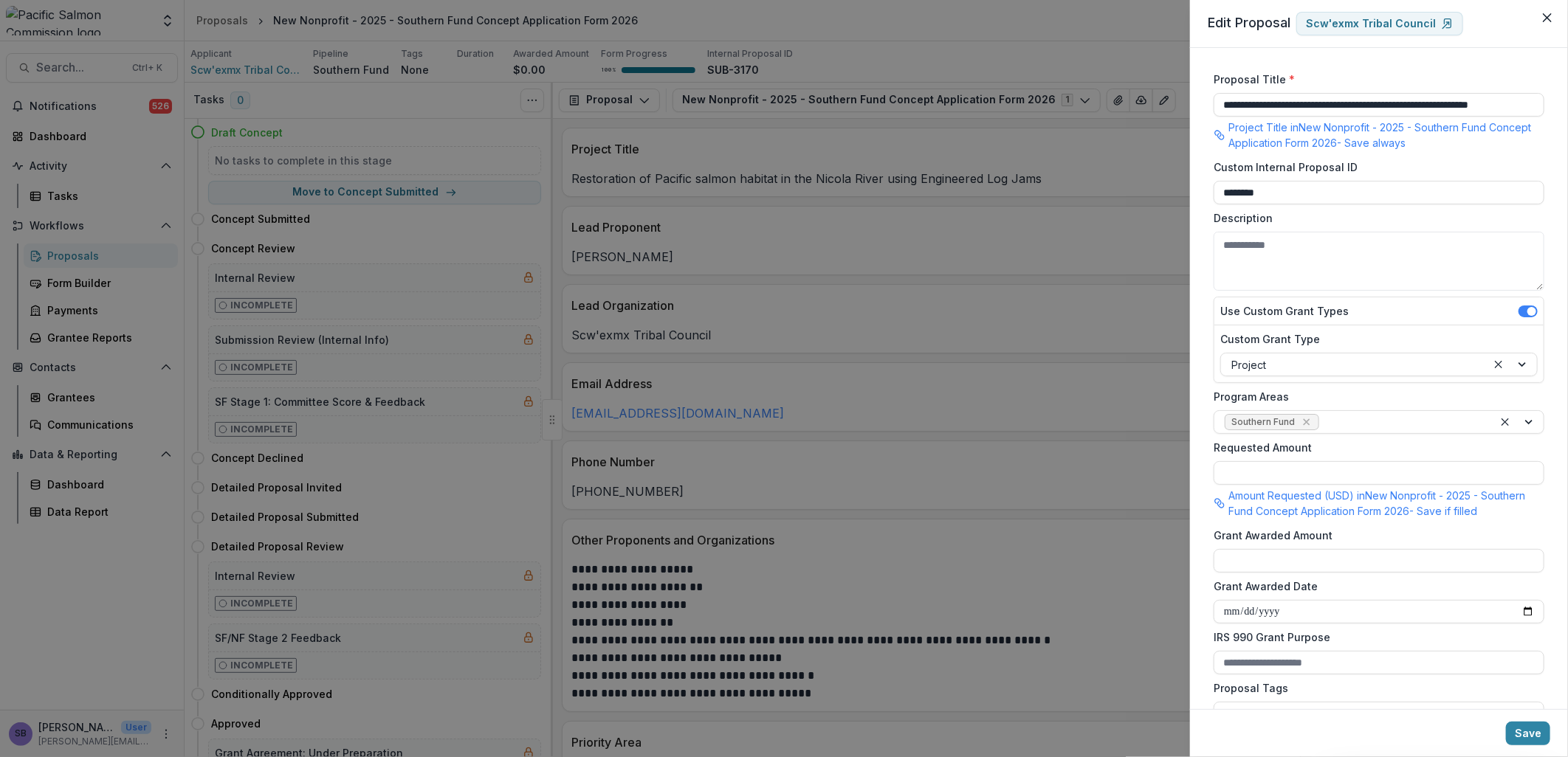
scroll to position [0, 40]
drag, startPoint x: 1223, startPoint y: 107, endPoint x: 1618, endPoint y: 104, distance: 395.0
click at [1567, 104] on html "Skip to content Foundations Pacific Salmon Commission Nonprofits Pacific Salmon…" at bounding box center [784, 378] width 1568 height 757
paste input "**********"
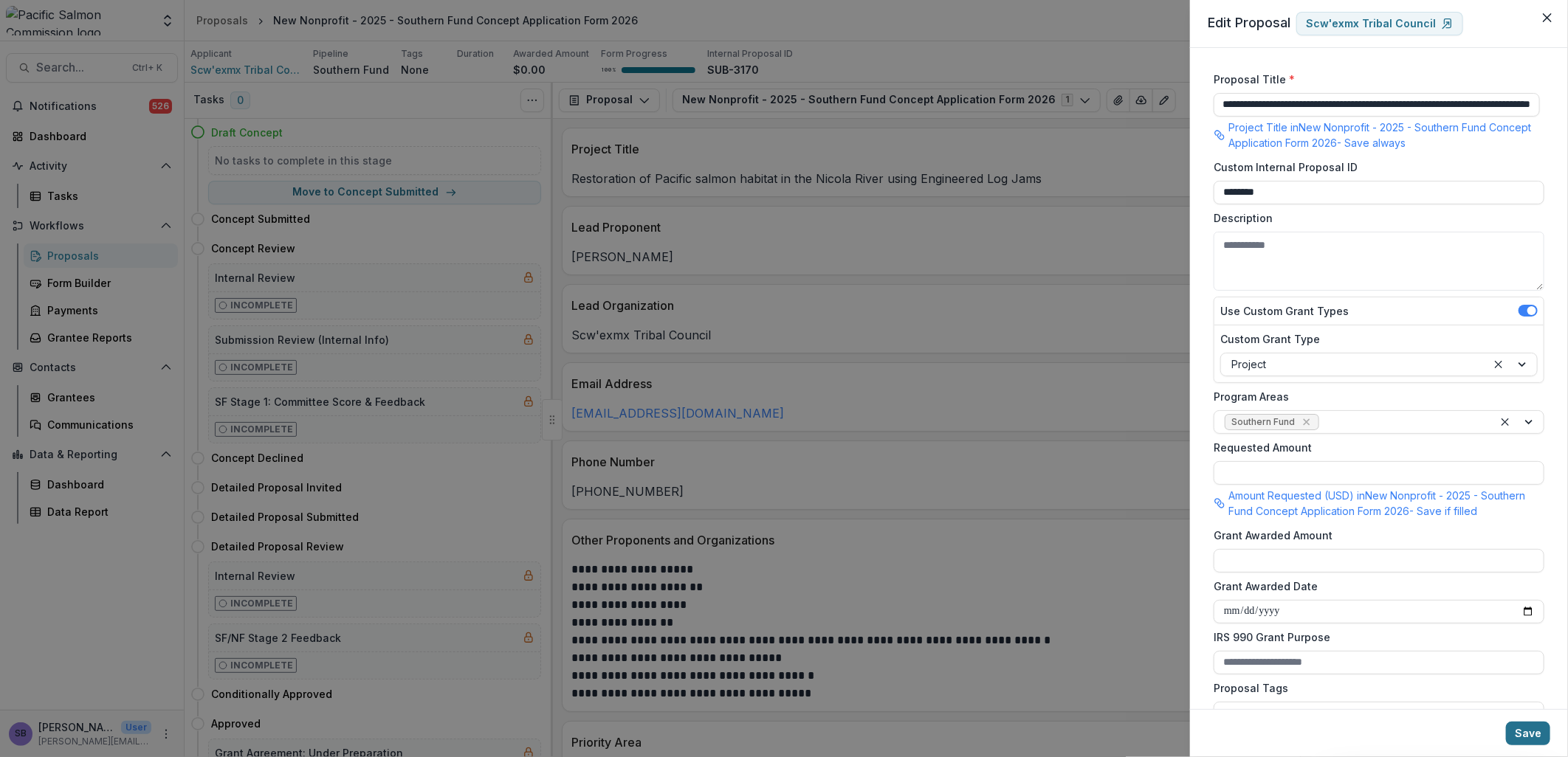
type input "**********"
click at [1532, 731] on button "Save" at bounding box center [1528, 734] width 44 height 24
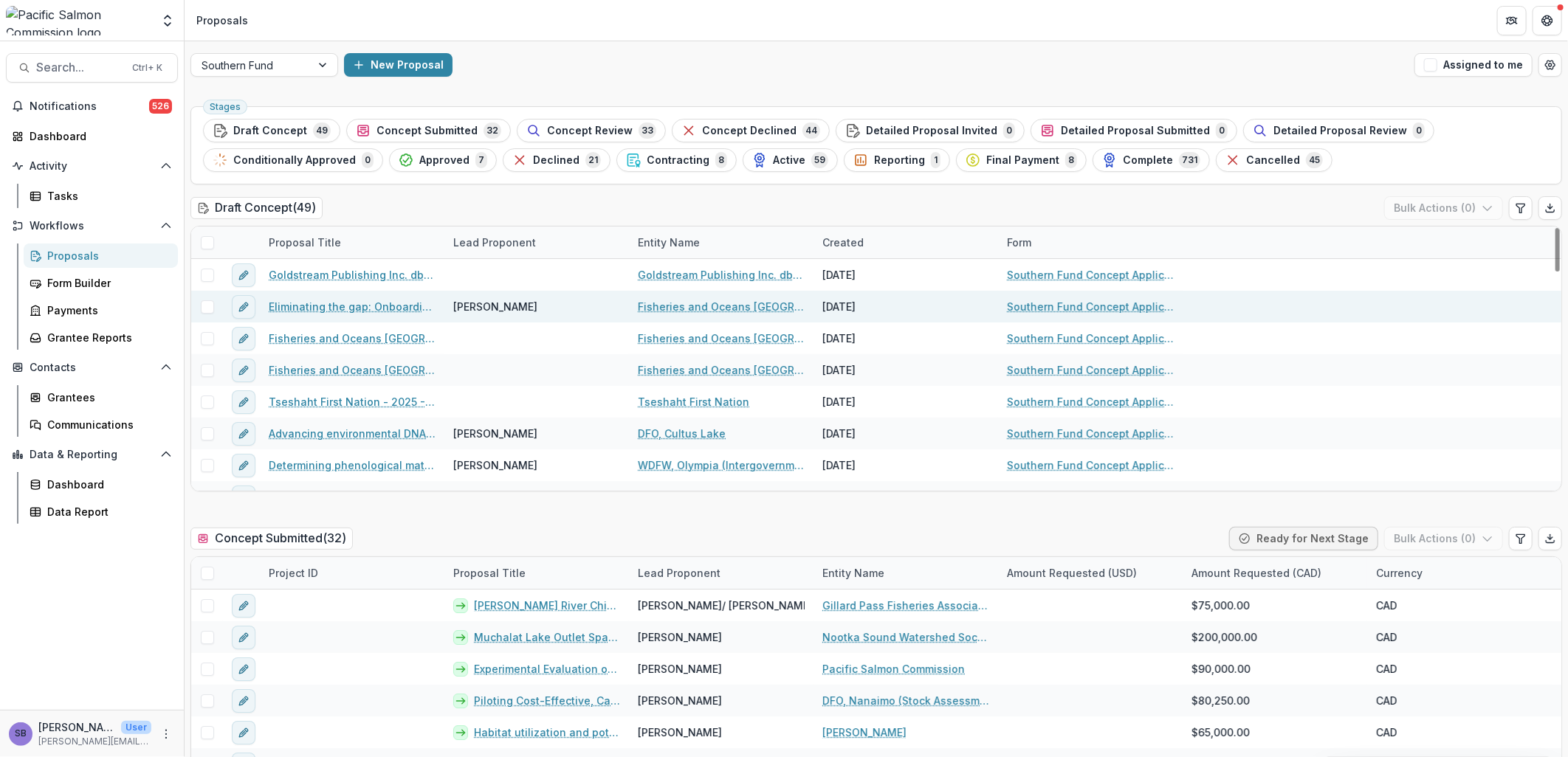
scroll to position [108, 0]
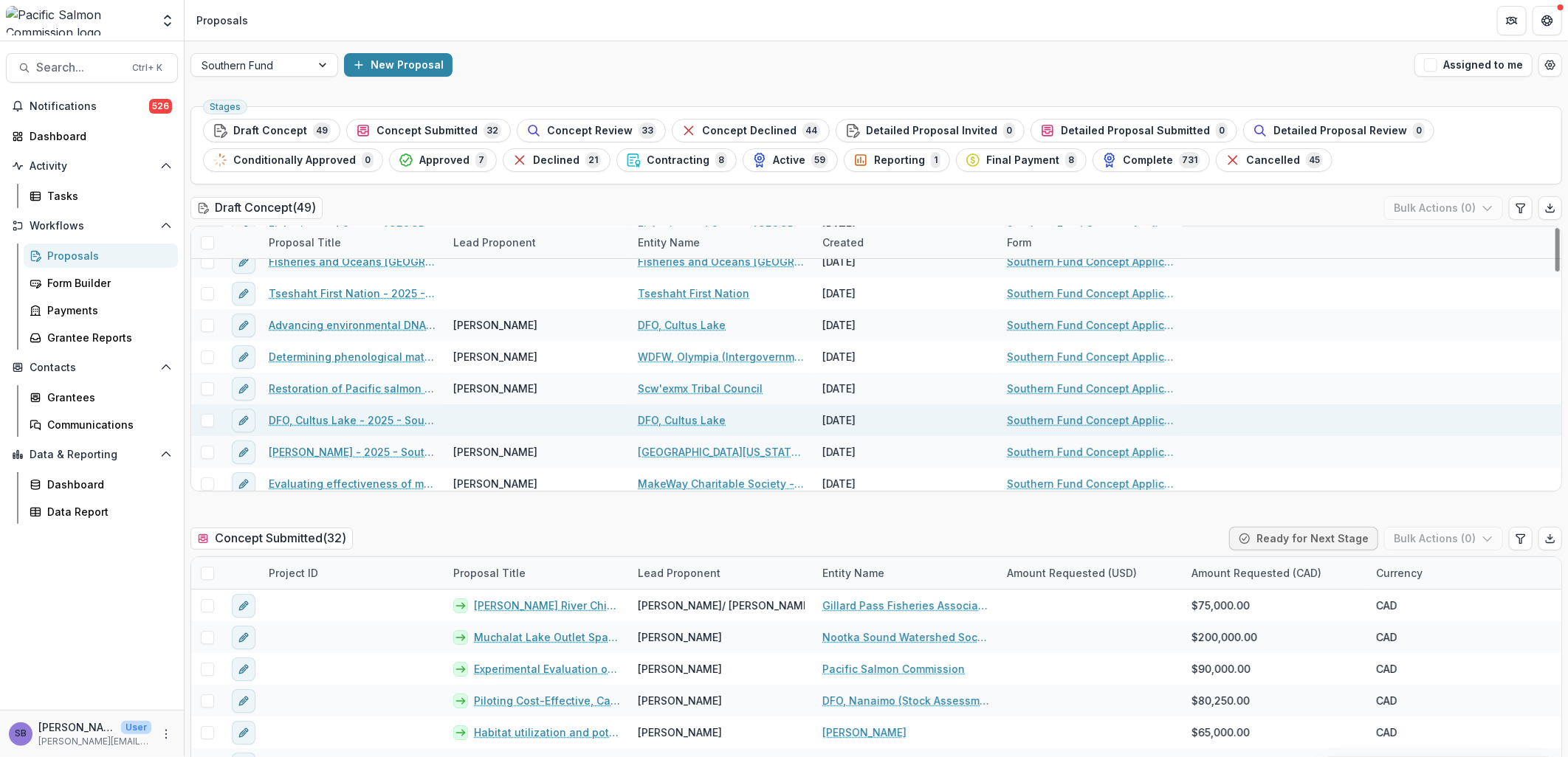
click at [379, 418] on link "DFO, Cultus Lake - 2025 - Southern Fund Concept Application Form 2026" at bounding box center [352, 419] width 167 height 15
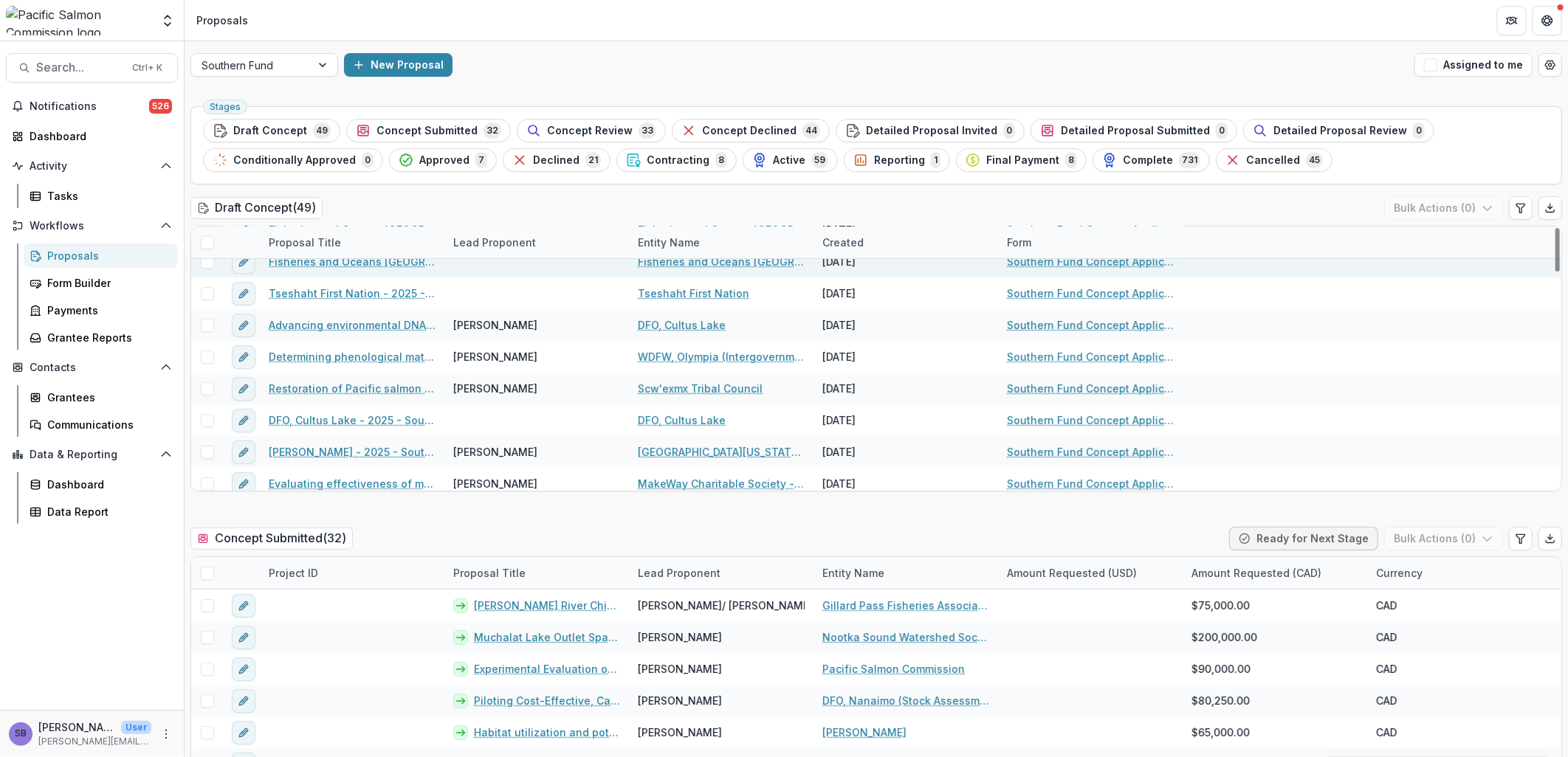
scroll to position [219, 0]
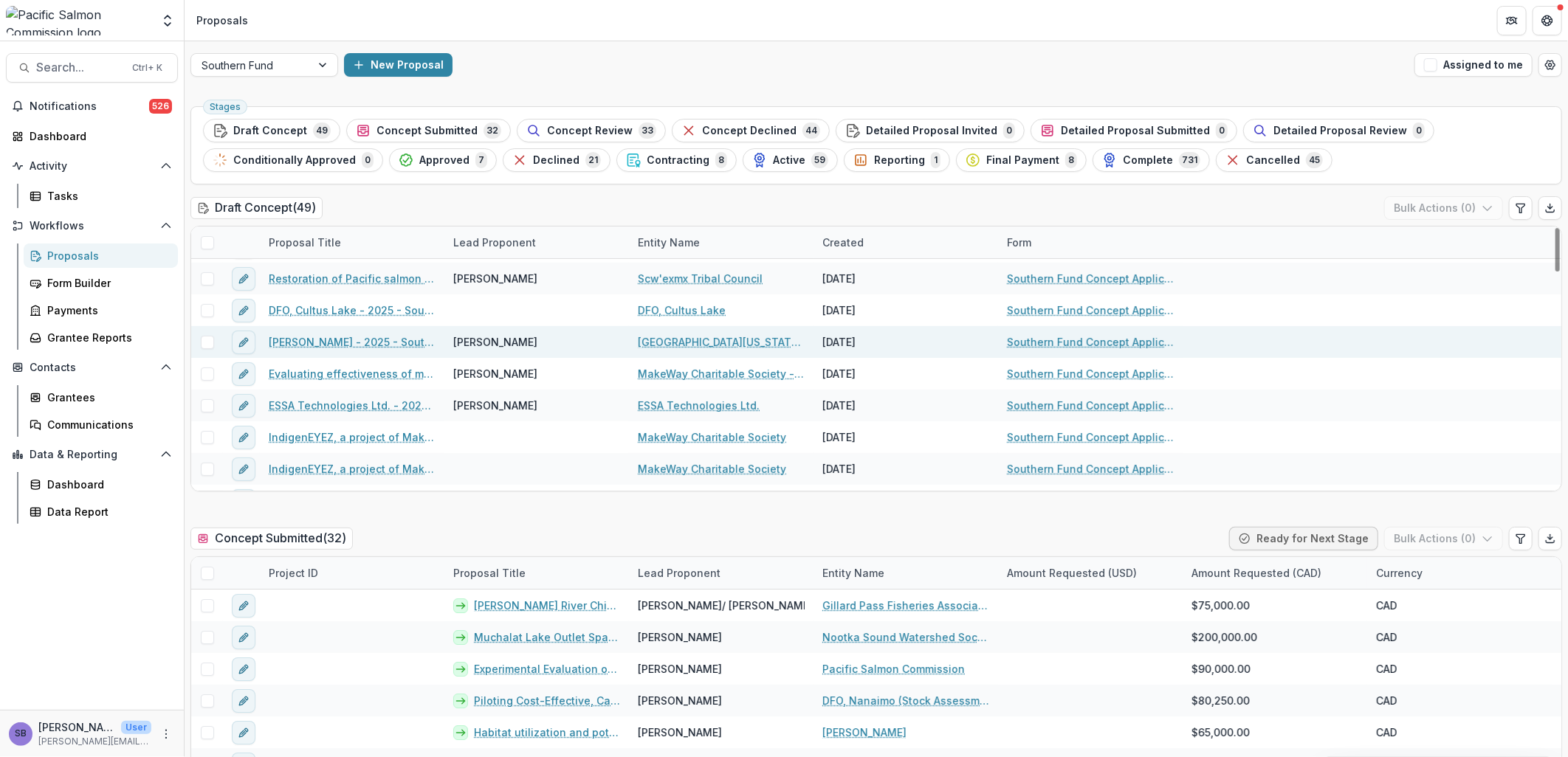
click at [378, 340] on link "Catherine Courtier - 2025 - Southern Fund Concept Application Form 2026" at bounding box center [352, 341] width 167 height 15
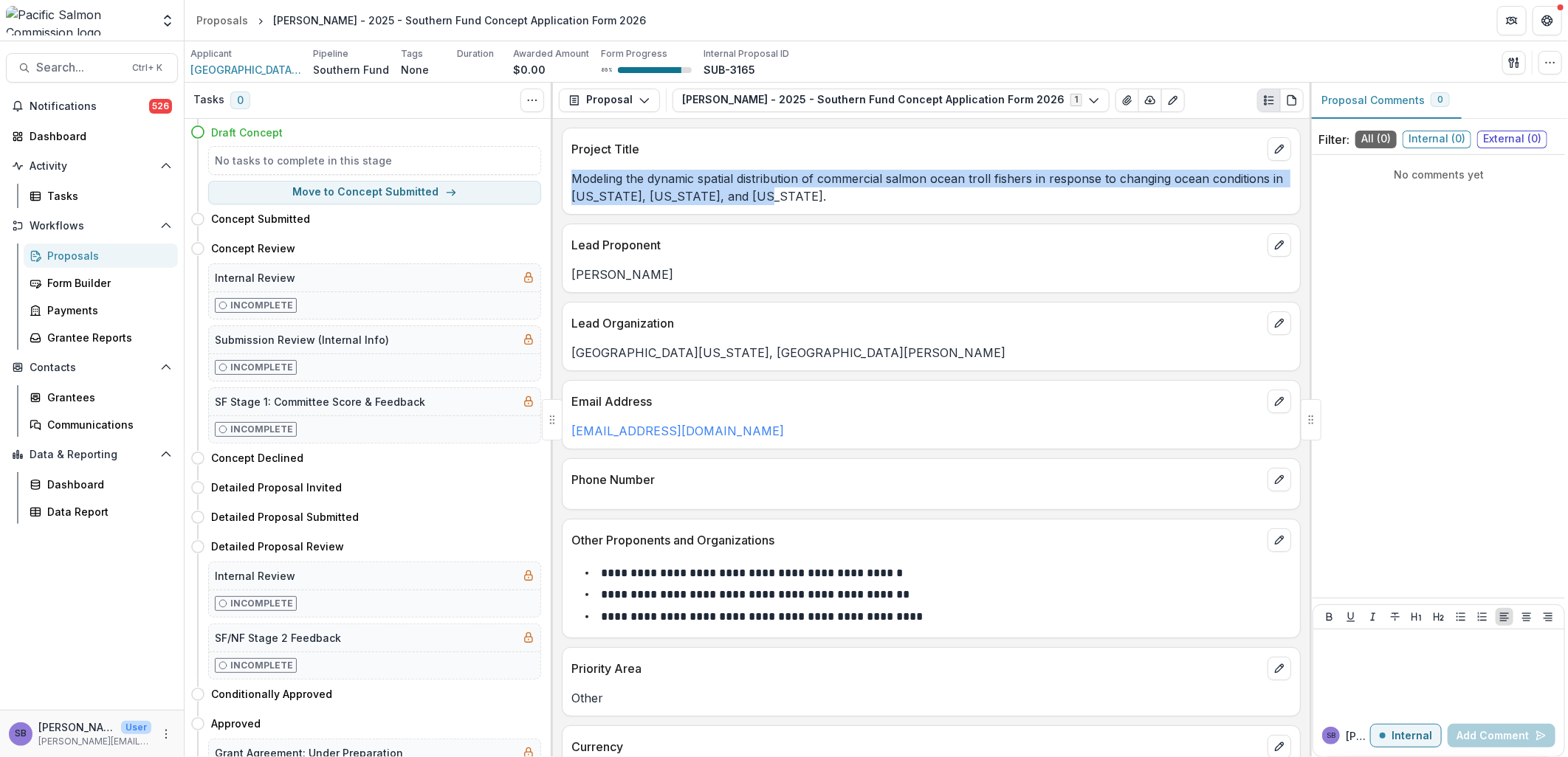
drag, startPoint x: 756, startPoint y: 201, endPoint x: 567, endPoint y: 173, distance: 191.1
click at [567, 173] on div "Modeling the dynamic spatial distribution of commercial salmon ocean troll fish…" at bounding box center [931, 187] width 737 height 36
copy p "Modeling the dynamic spatial distribution of commercial salmon ocean troll fish…"
click at [1548, 63] on icon "button" at bounding box center [1549, 62] width 12 height 12
click at [1481, 92] on button "Edit Attributes" at bounding box center [1479, 96] width 158 height 24
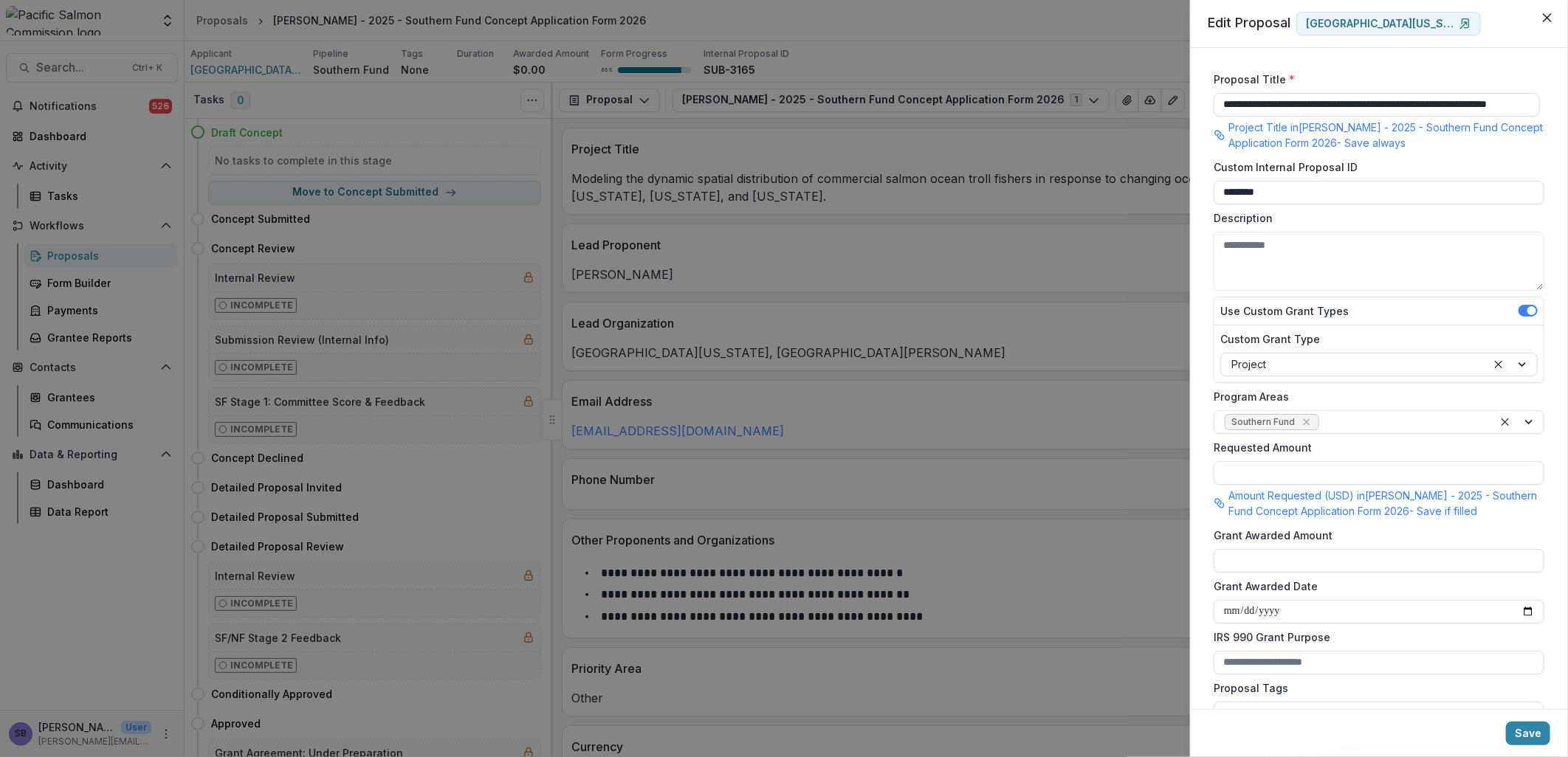
scroll to position [0, 59]
drag, startPoint x: 1230, startPoint y: 106, endPoint x: 1548, endPoint y: 106, distance: 318.0
click at [1548, 106] on div "**********" at bounding box center [1378, 378] width 378 height 661
paste input "**********"
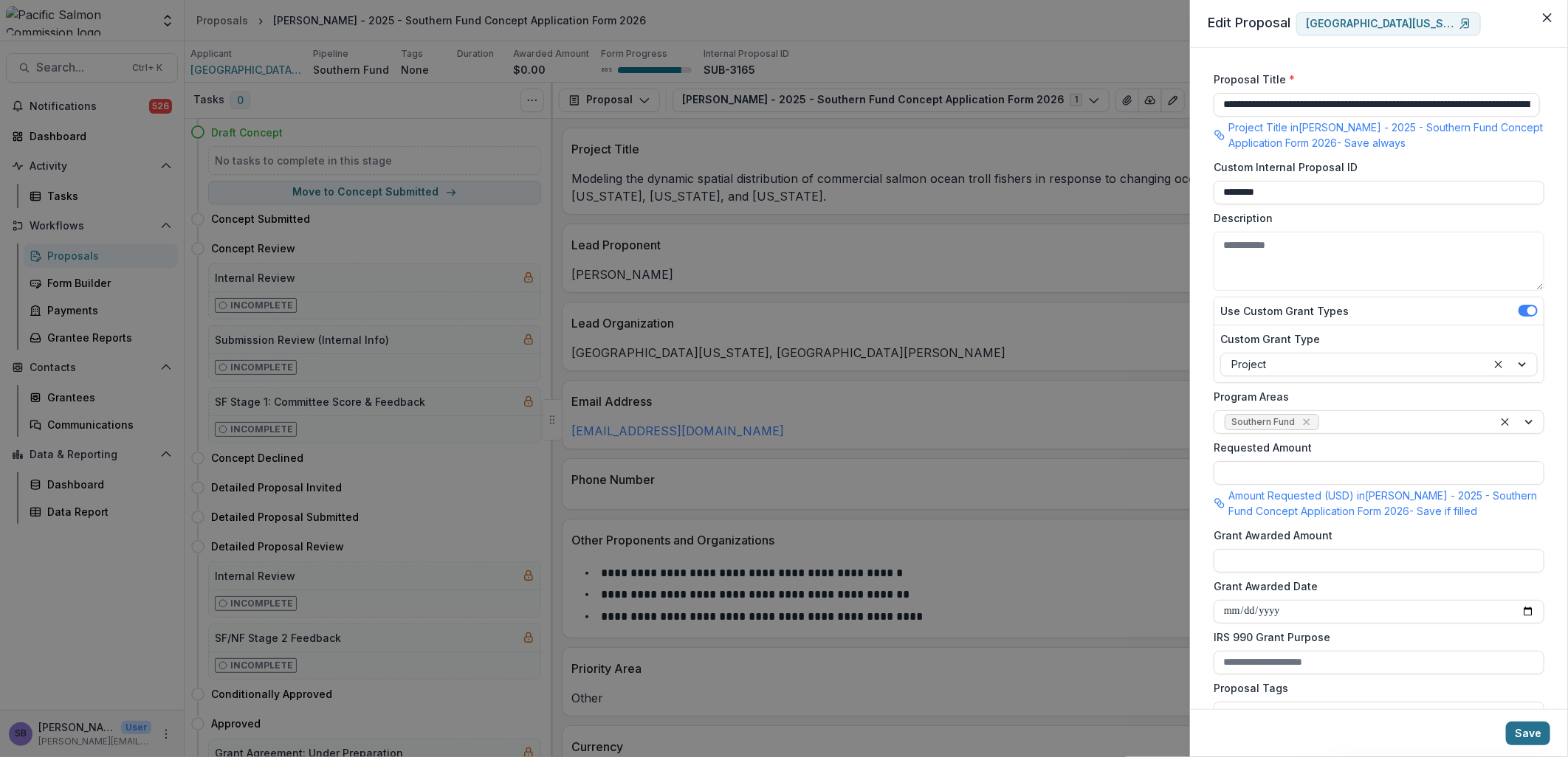
type input "**********"
click at [1539, 740] on button "Save" at bounding box center [1528, 734] width 44 height 24
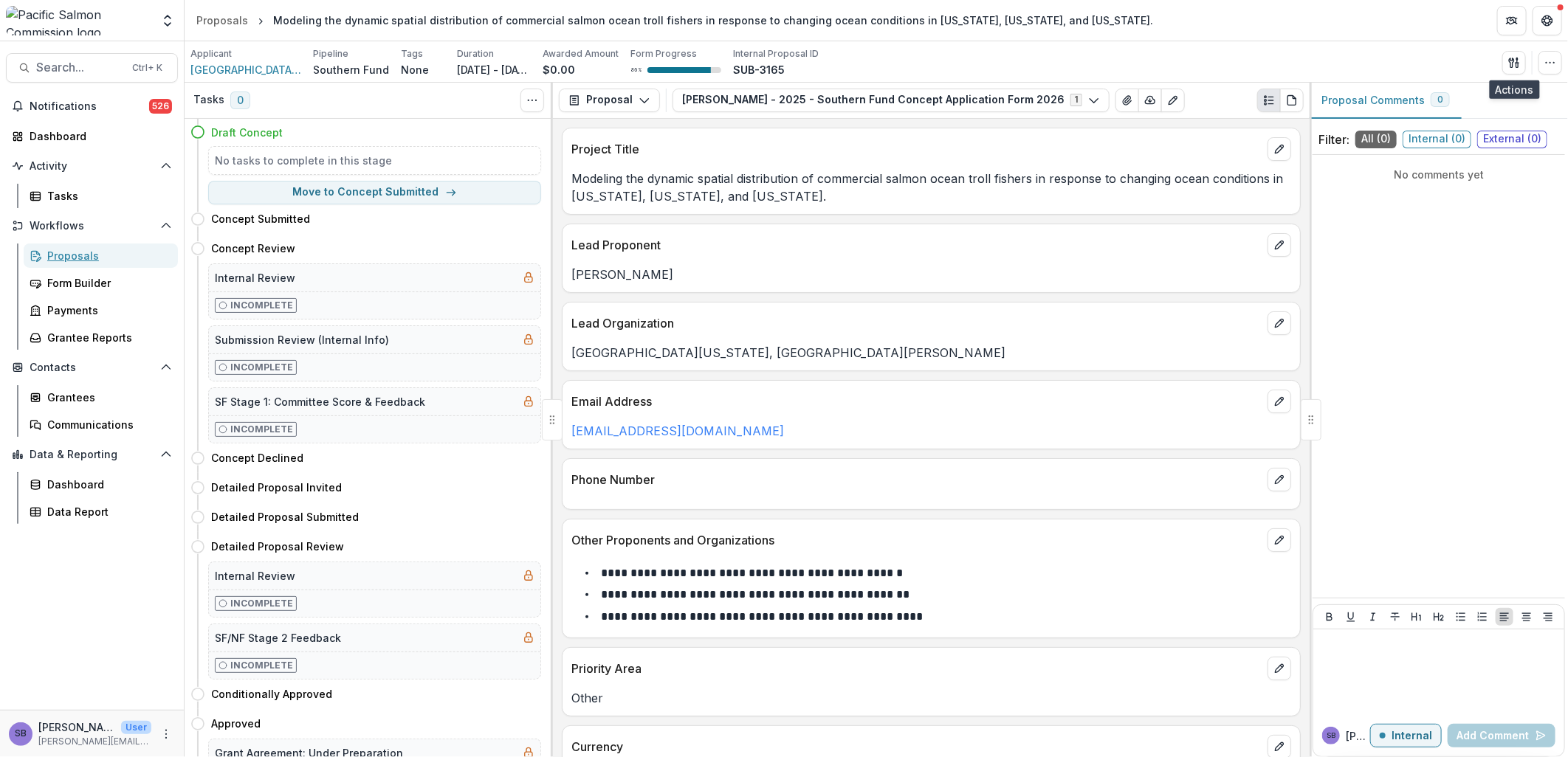
drag, startPoint x: 71, startPoint y: 248, endPoint x: 76, endPoint y: 269, distance: 21.6
click at [71, 248] on div "Proposals" at bounding box center [107, 255] width 119 height 15
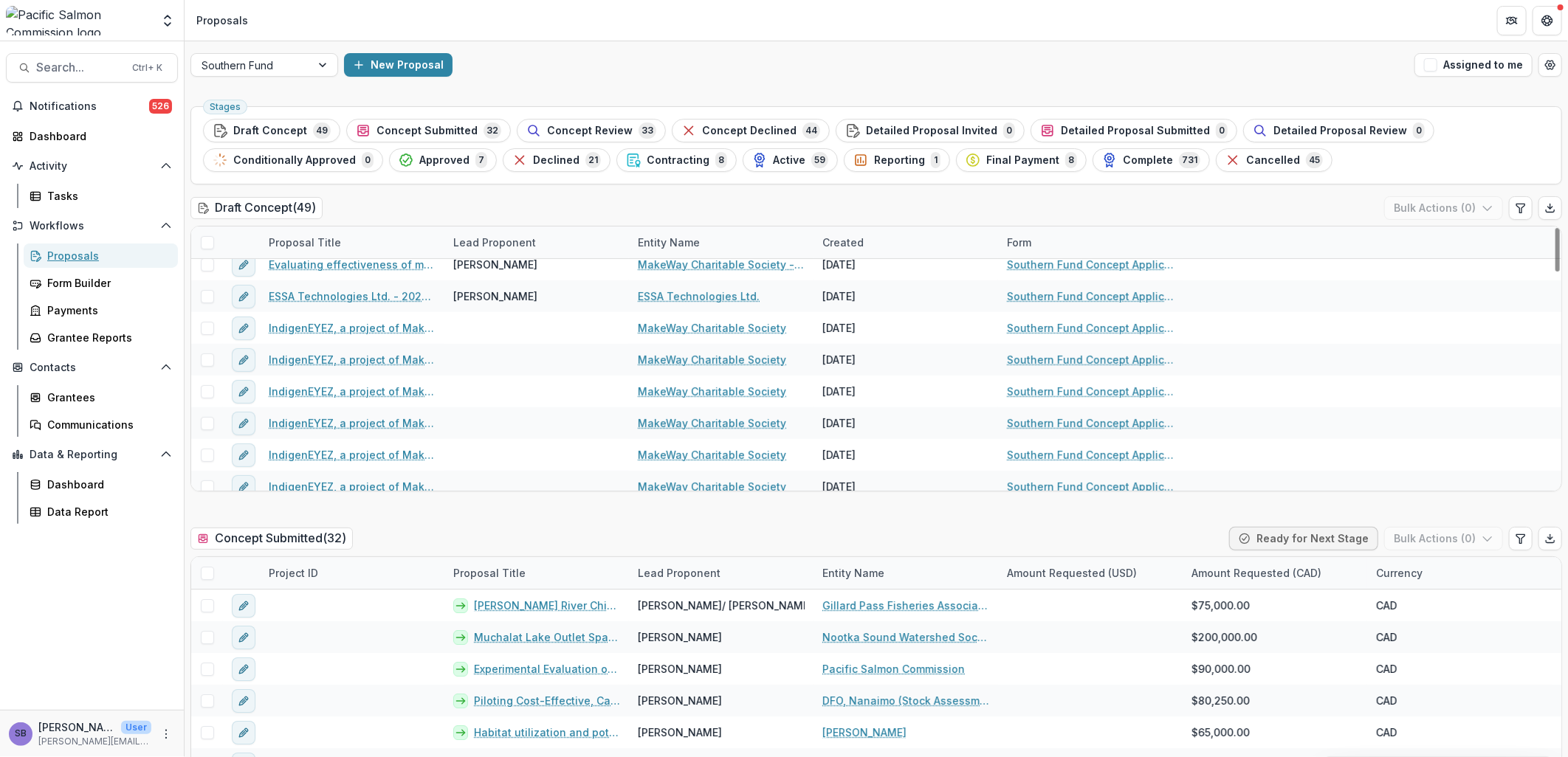
scroll to position [437, 0]
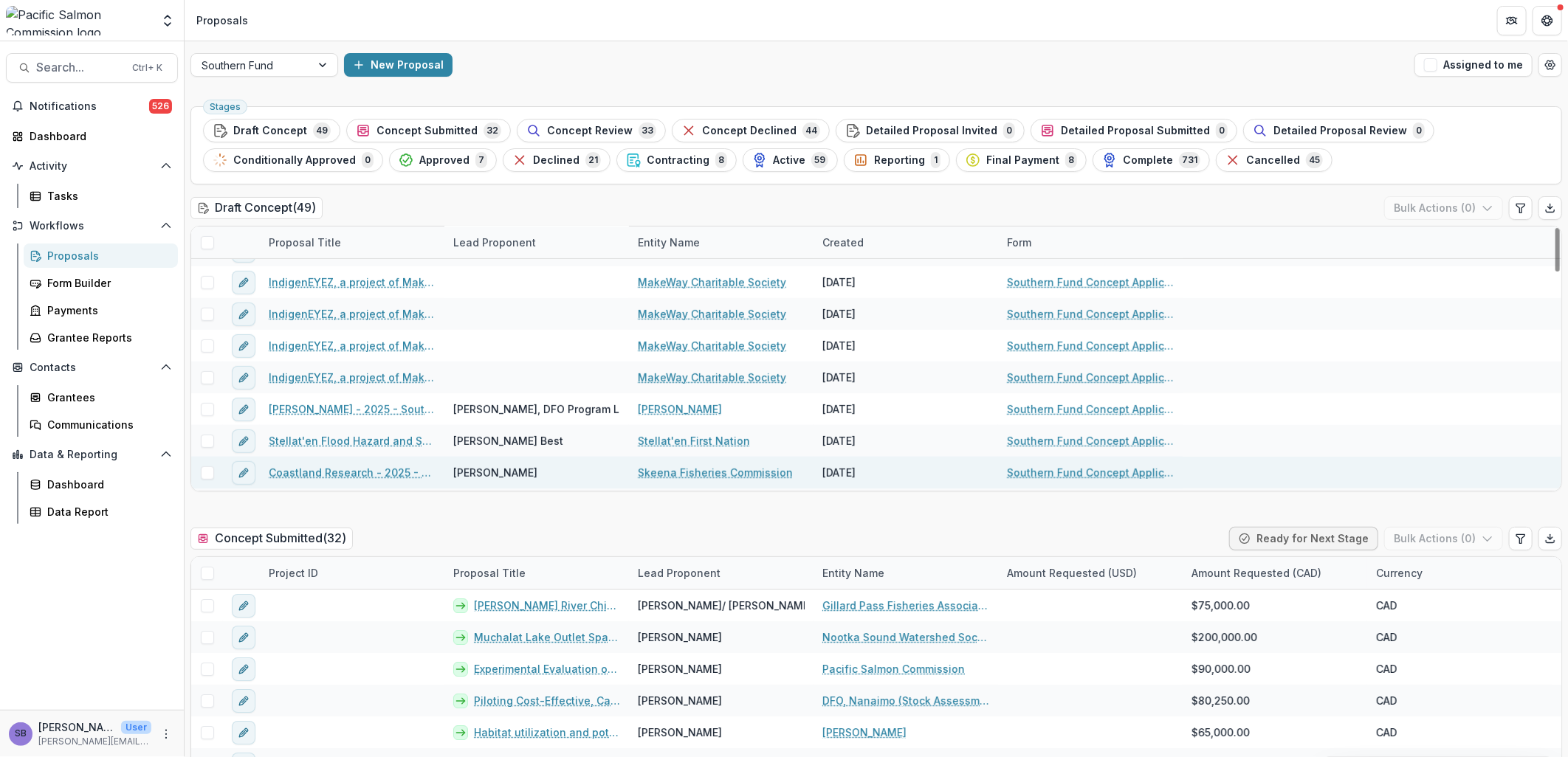
click at [306, 474] on link "Coastland Research - 2025 - Southern Fund Concept Application Form 2026" at bounding box center [352, 472] width 167 height 15
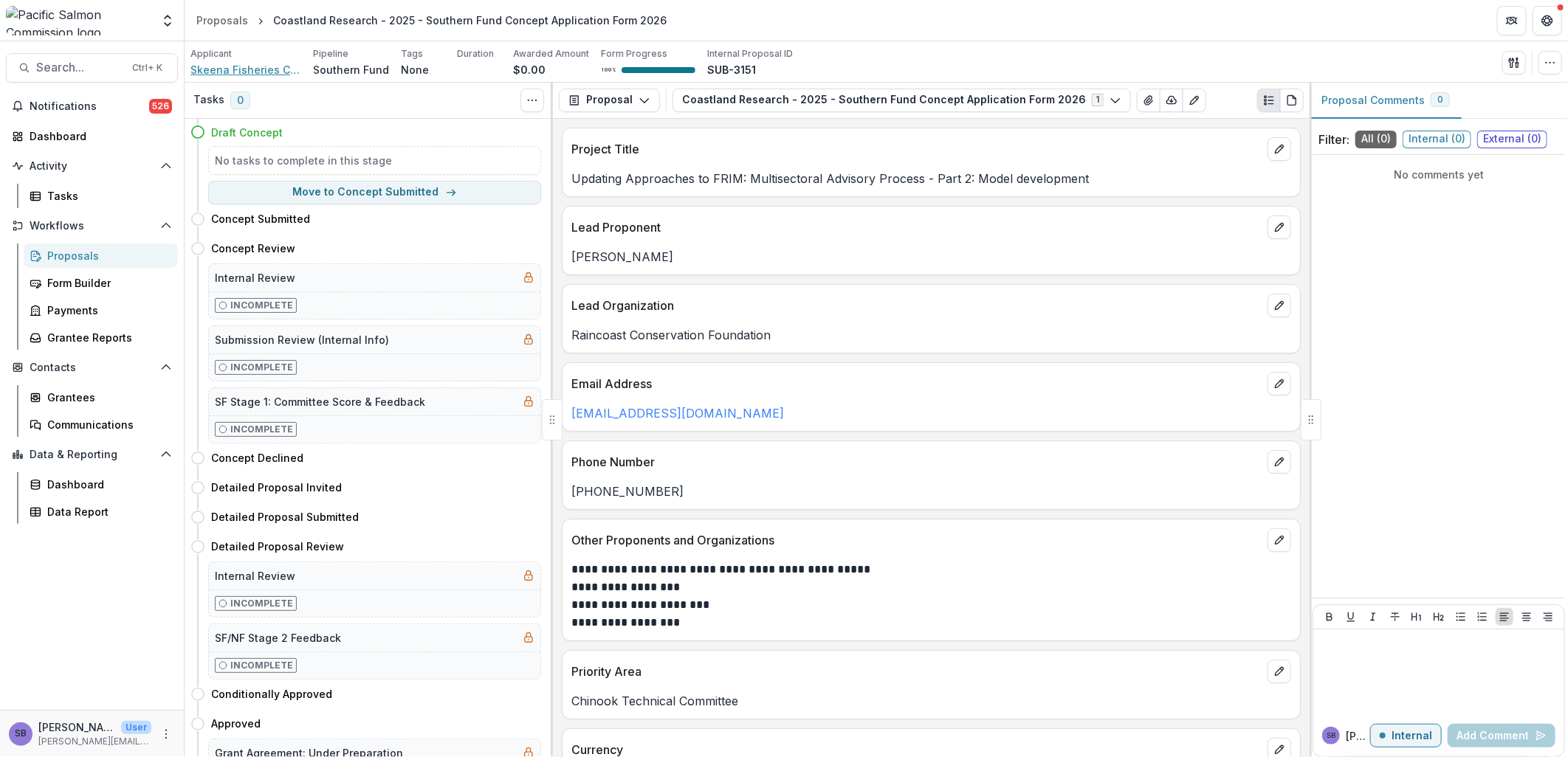
click at [247, 68] on span "Skeena Fisheries Commission" at bounding box center [245, 69] width 111 height 15
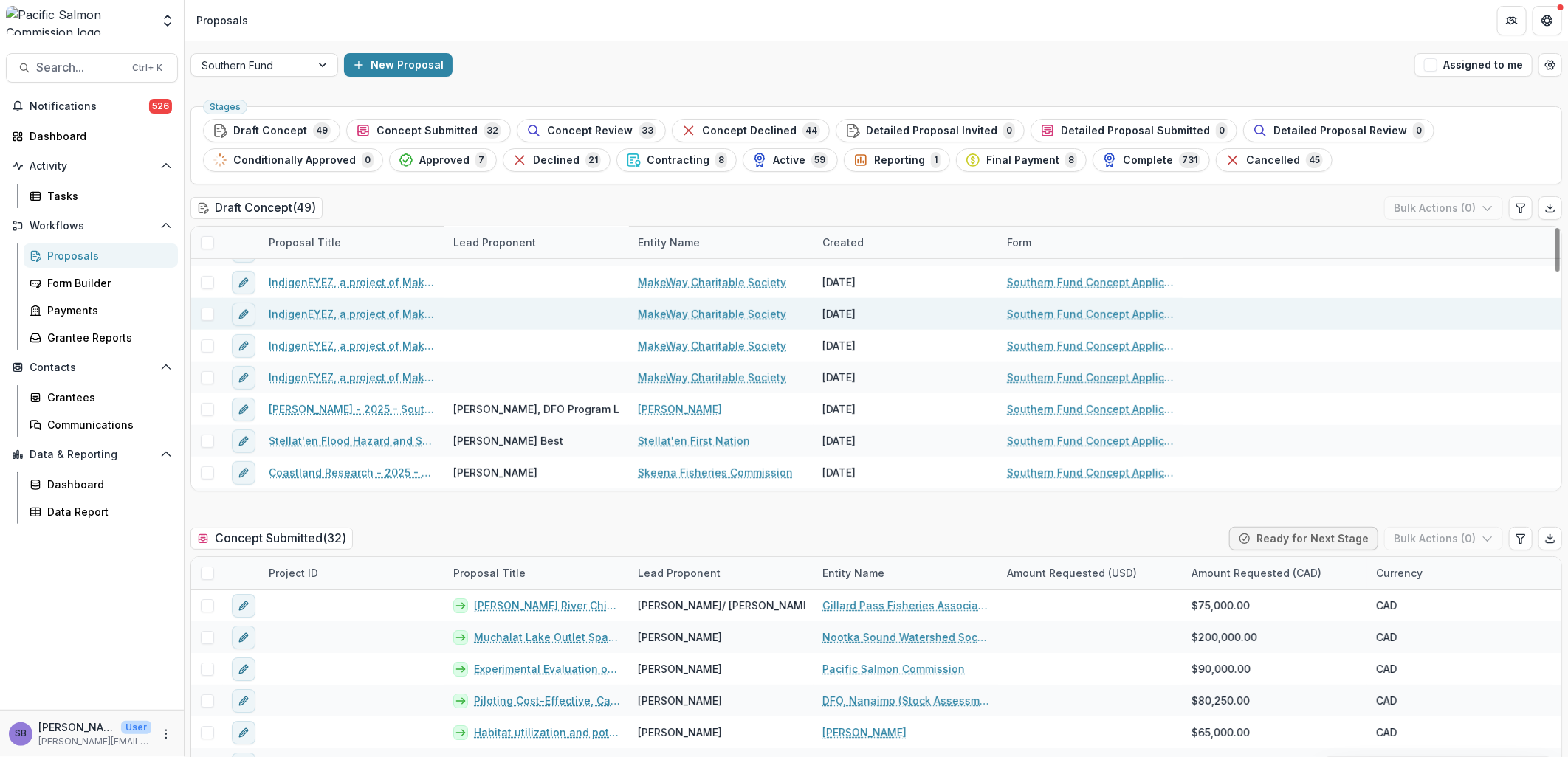
scroll to position [547, 0]
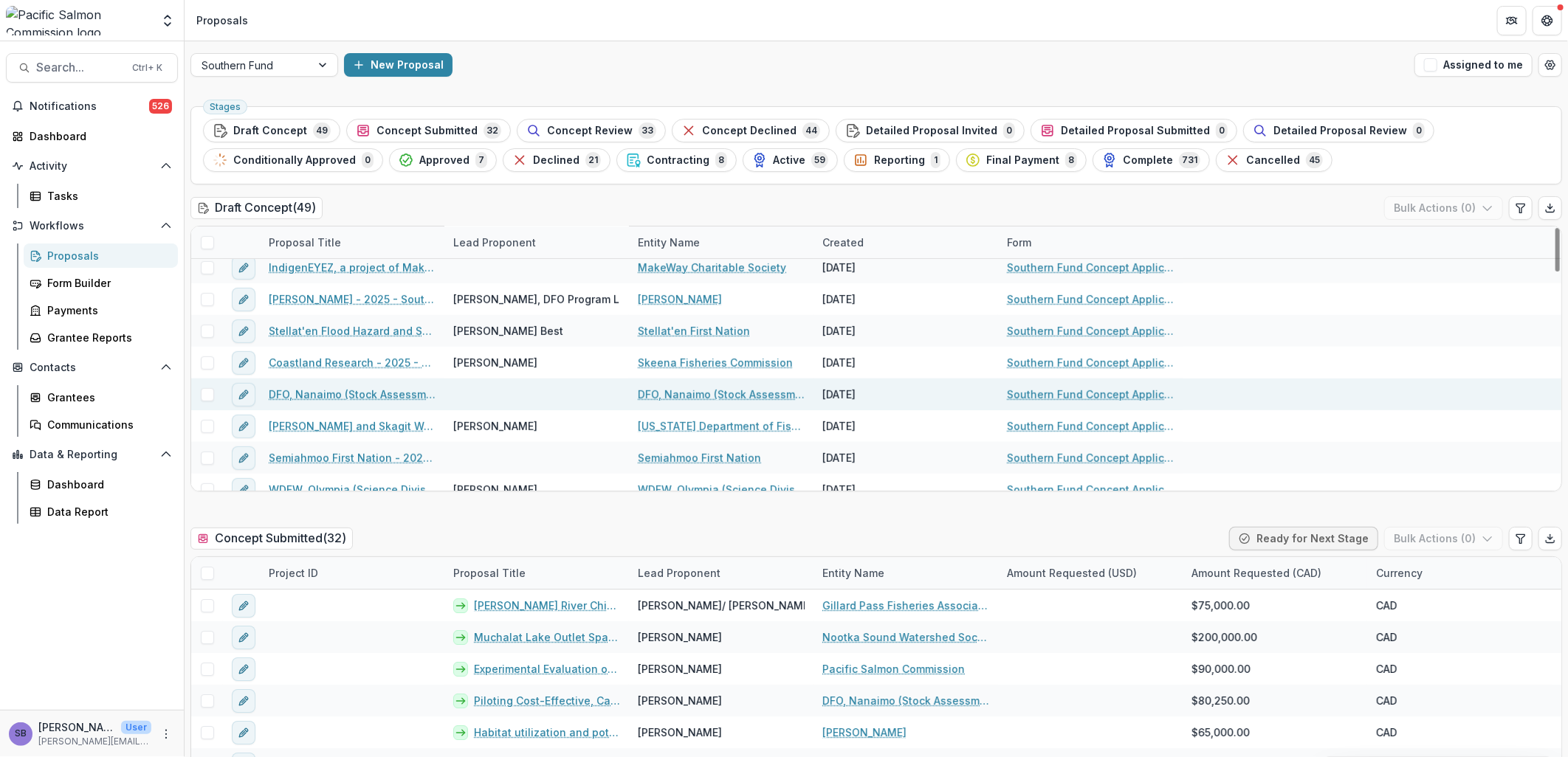
click at [338, 401] on link "DFO, Nanaimo (Stock Assessment) - 2025 - Southern Fund Concept Application Form…" at bounding box center [352, 394] width 167 height 15
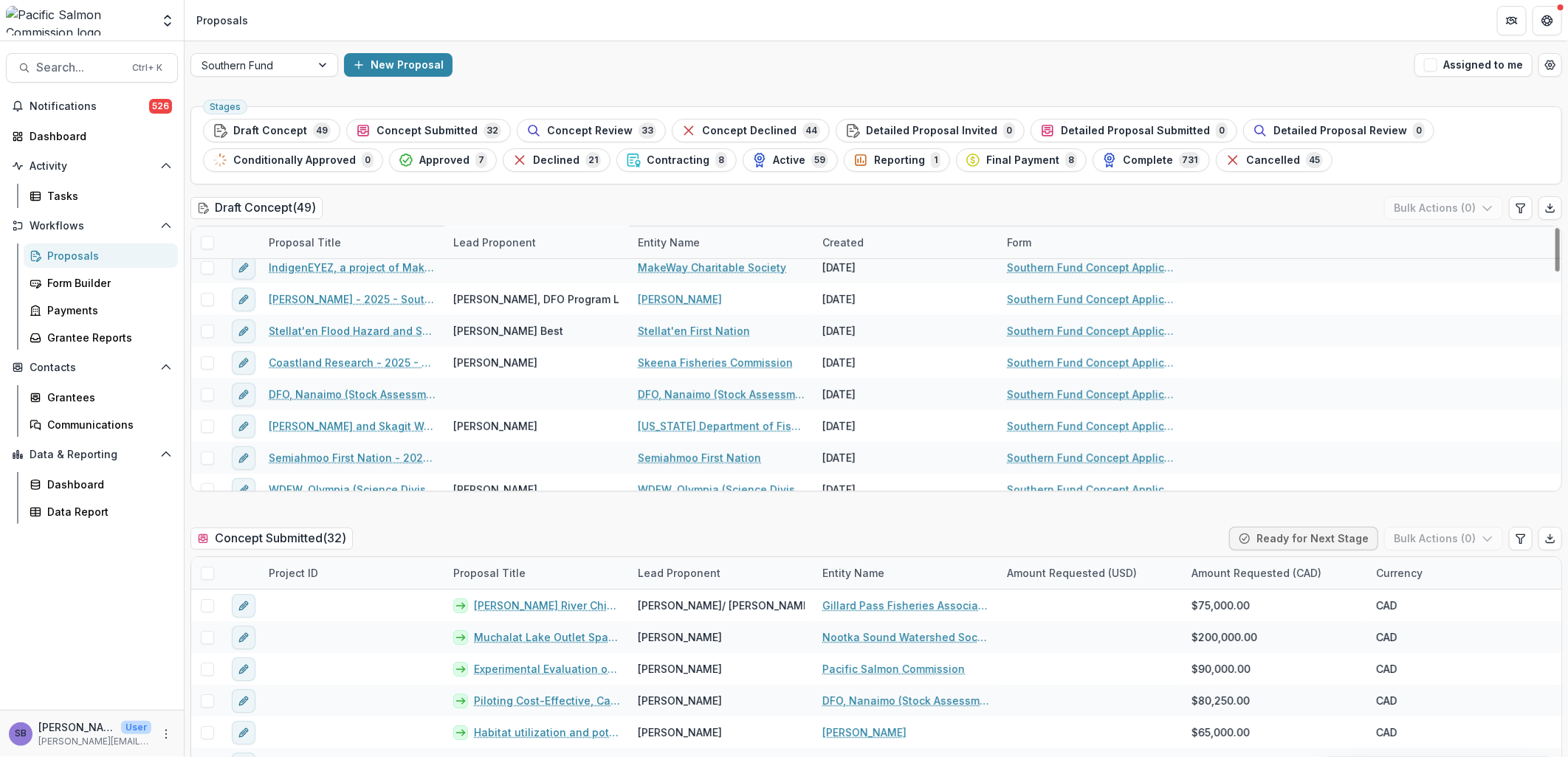
scroll to position [656, 0]
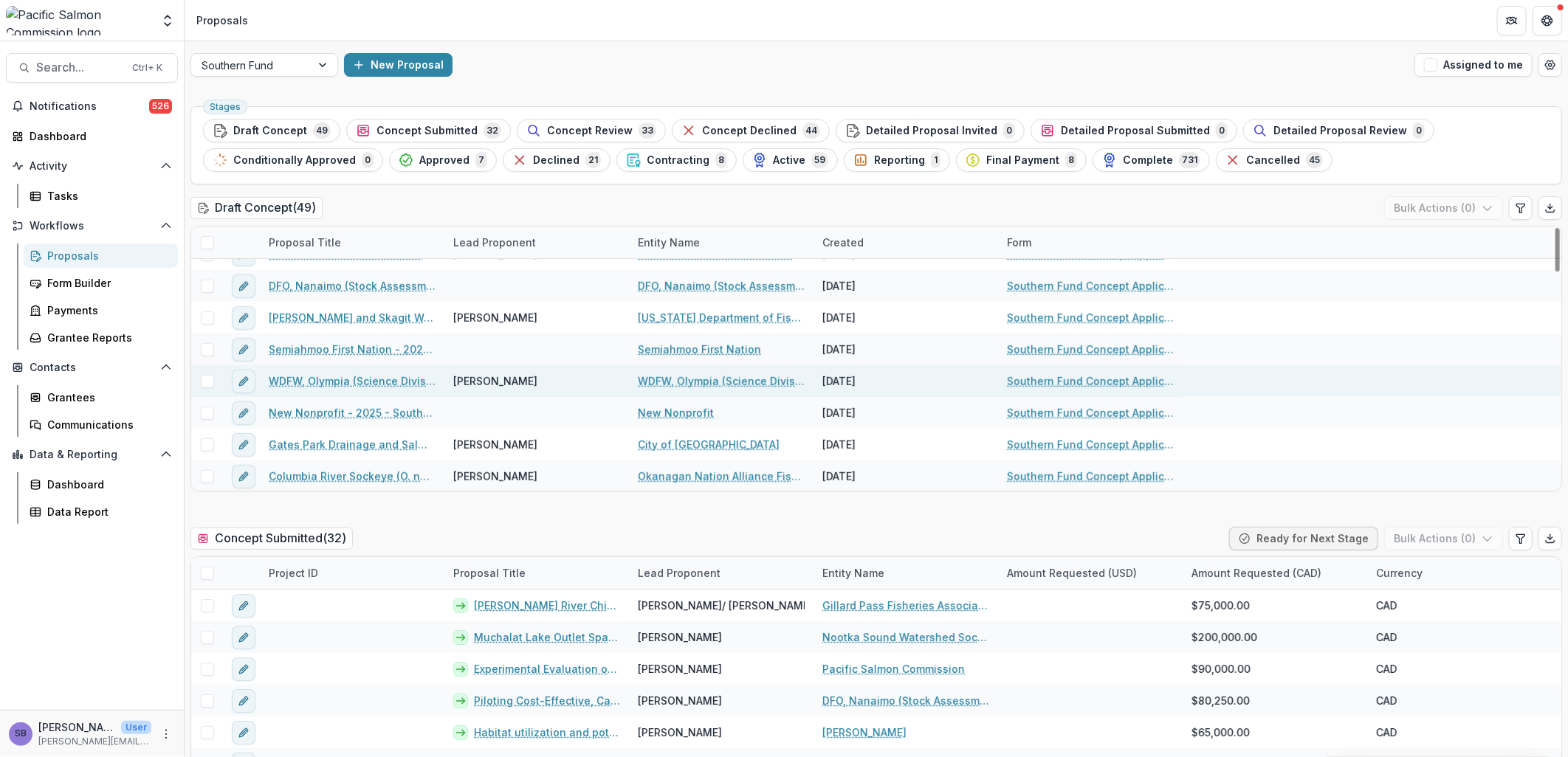
click at [341, 384] on link "WDFW, Olympia (Science Division) - 2025 - Southern Fund Concept Application For…" at bounding box center [352, 380] width 167 height 15
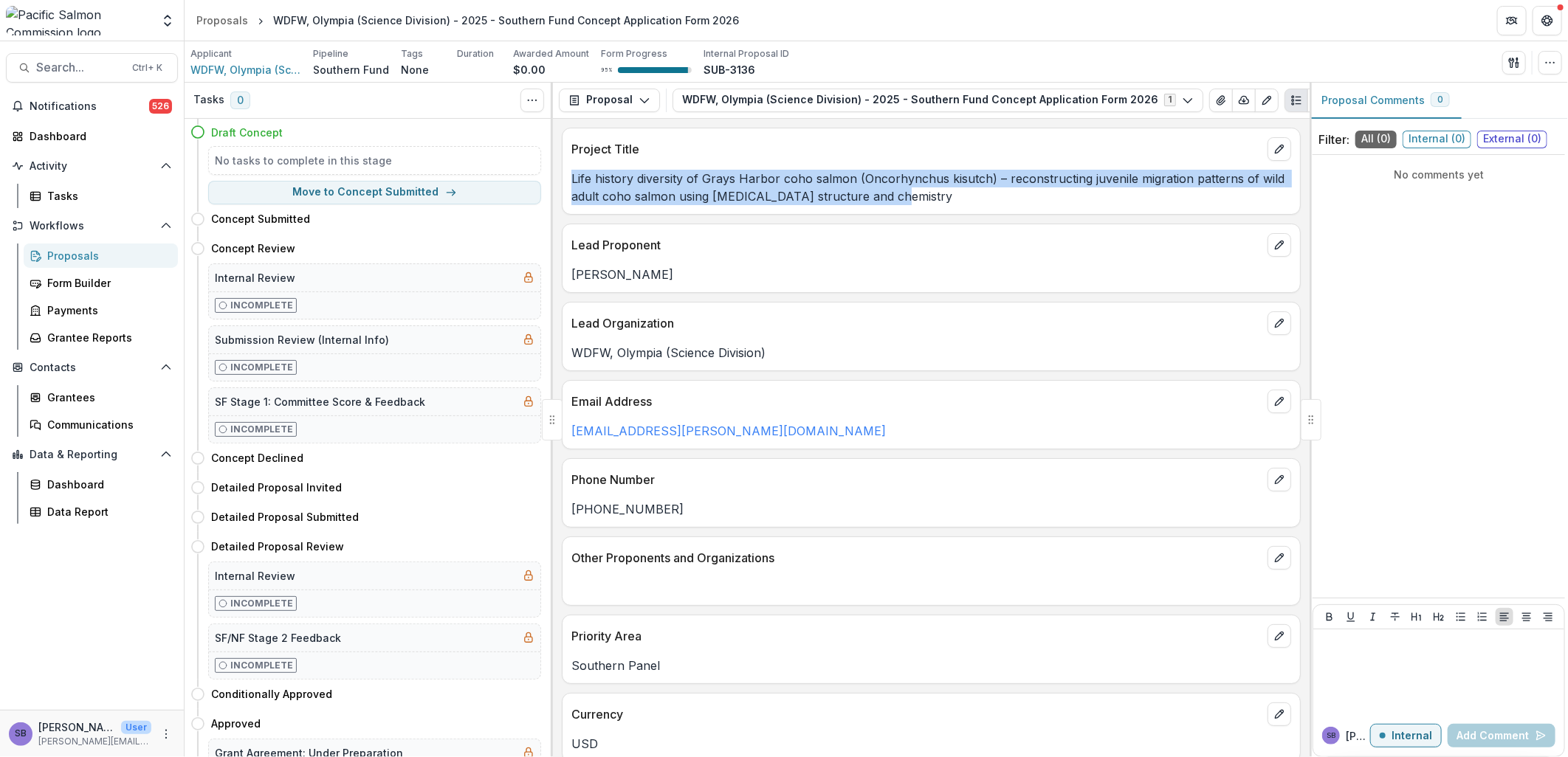
drag, startPoint x: 889, startPoint y: 203, endPoint x: 573, endPoint y: 180, distance: 316.8
click at [573, 180] on p "Life history diversity of Grays Harbor coho salmon (Oncorhynchus kisutch) – rec…" at bounding box center [931, 187] width 720 height 36
copy p "Life history diversity of Grays Harbor coho salmon (Oncorhynchus kisutch) – rec…"
click at [1553, 68] on icon "button" at bounding box center [1549, 62] width 12 height 12
click at [1413, 90] on icon "button" at bounding box center [1414, 95] width 12 height 12
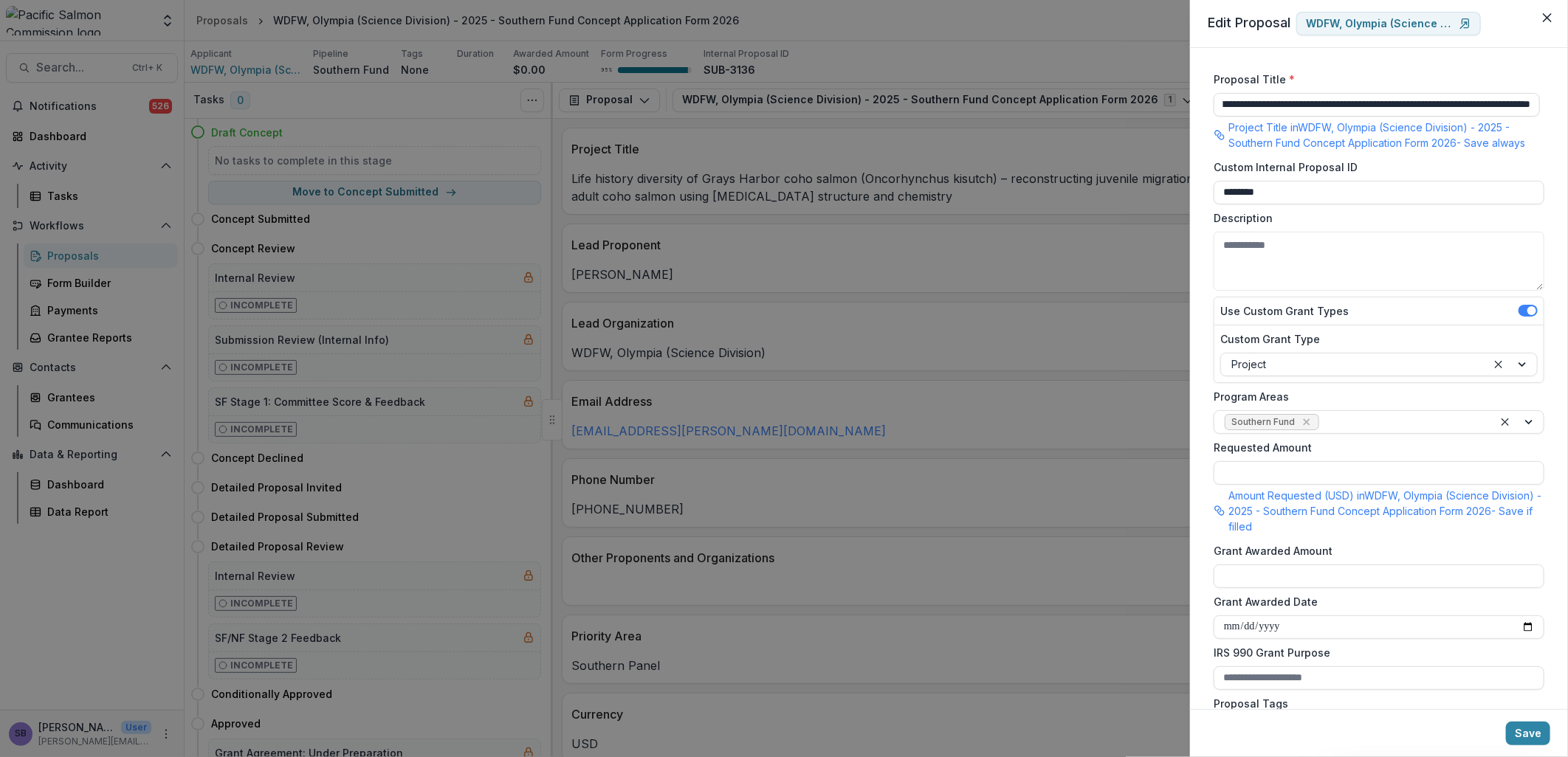
drag, startPoint x: 1226, startPoint y: 101, endPoint x: 1591, endPoint y: 104, distance: 365.0
click at [1567, 104] on html "Skip to content Foundations Pacific Salmon Commission Nonprofits Pacific Salmon…" at bounding box center [784, 378] width 1568 height 757
paste input "**********"
type input "**********"
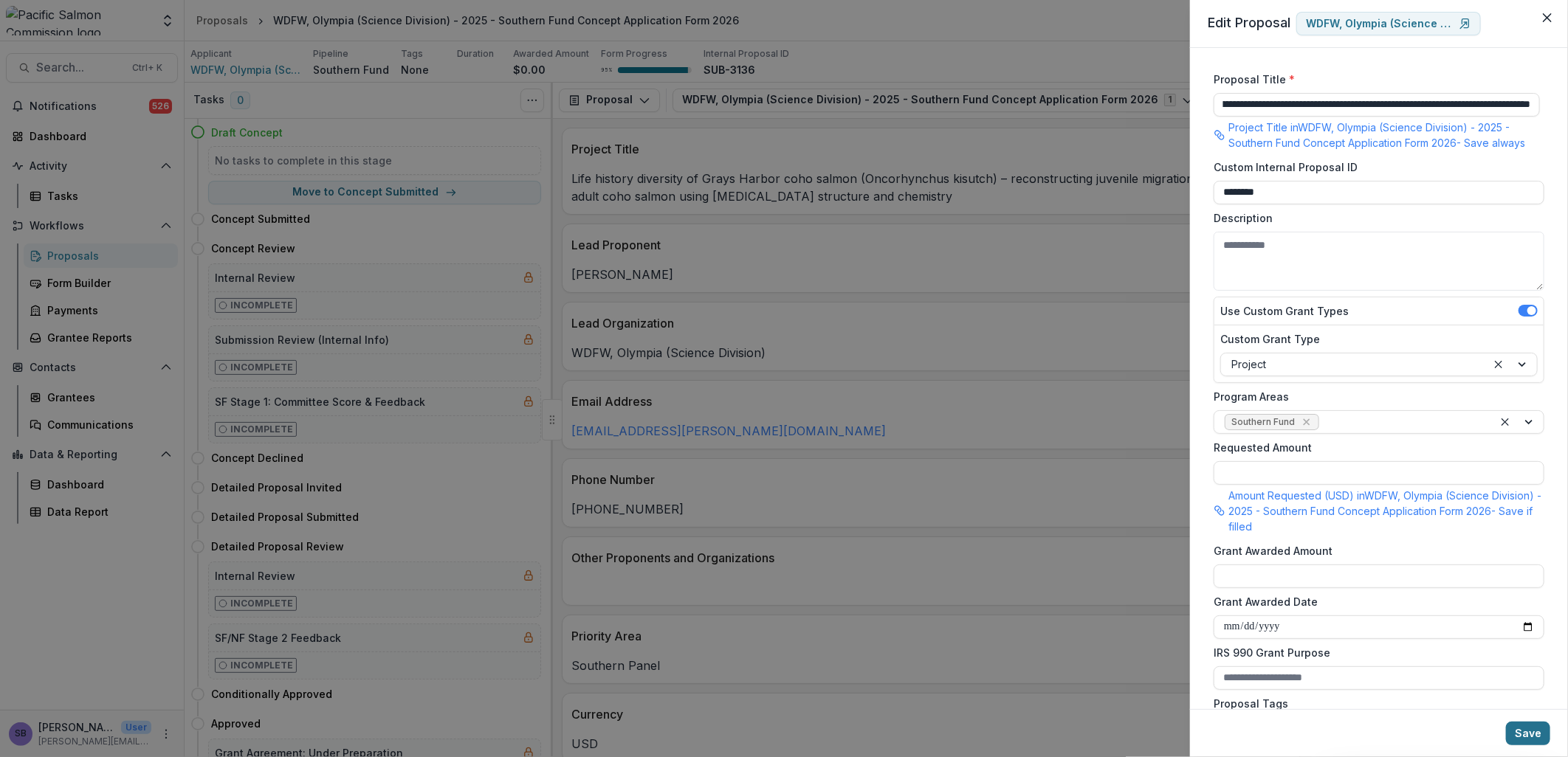
click at [1533, 725] on button "Save" at bounding box center [1528, 734] width 44 height 24
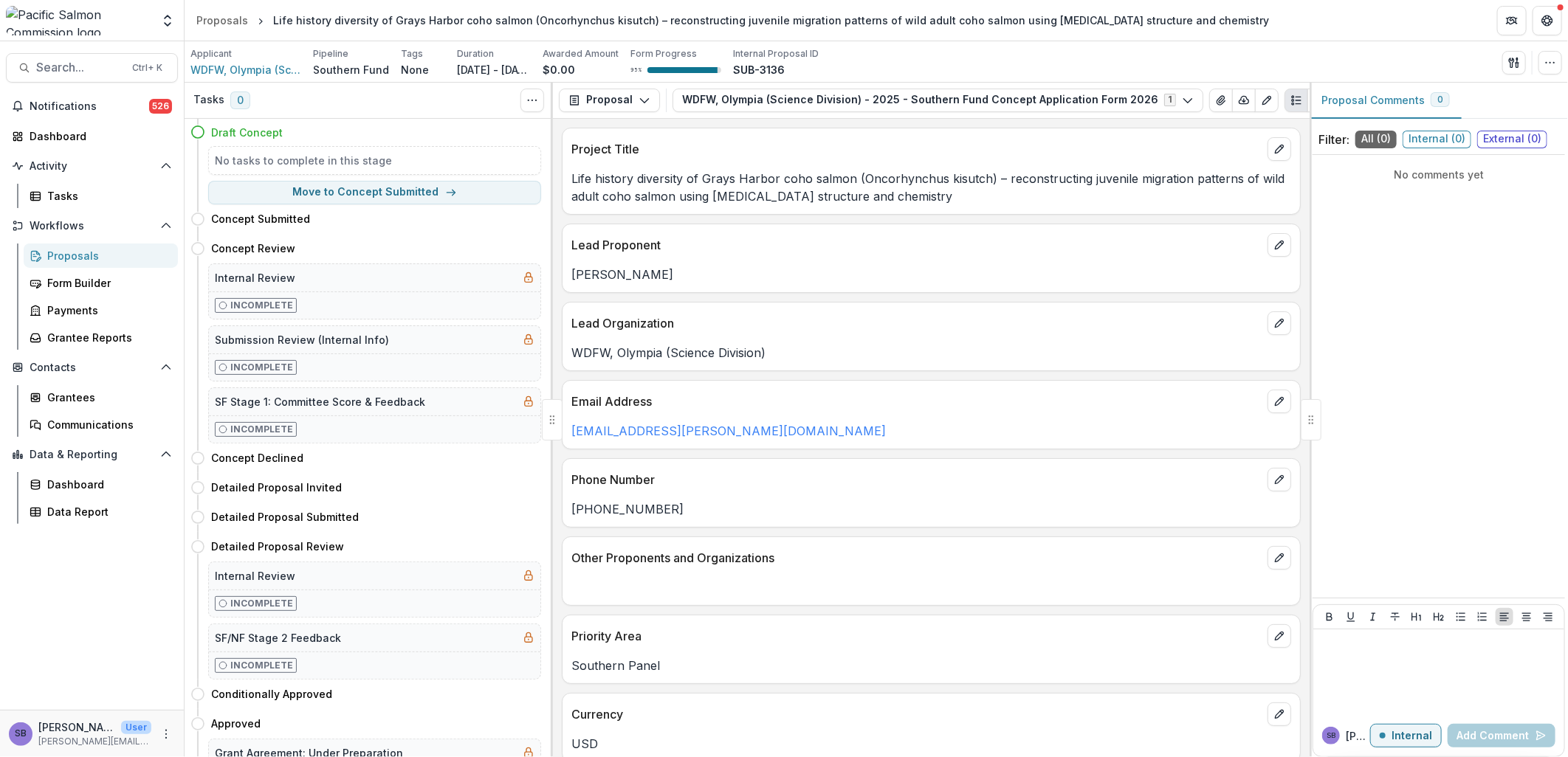
click at [63, 259] on div "Proposals" at bounding box center [107, 255] width 119 height 15
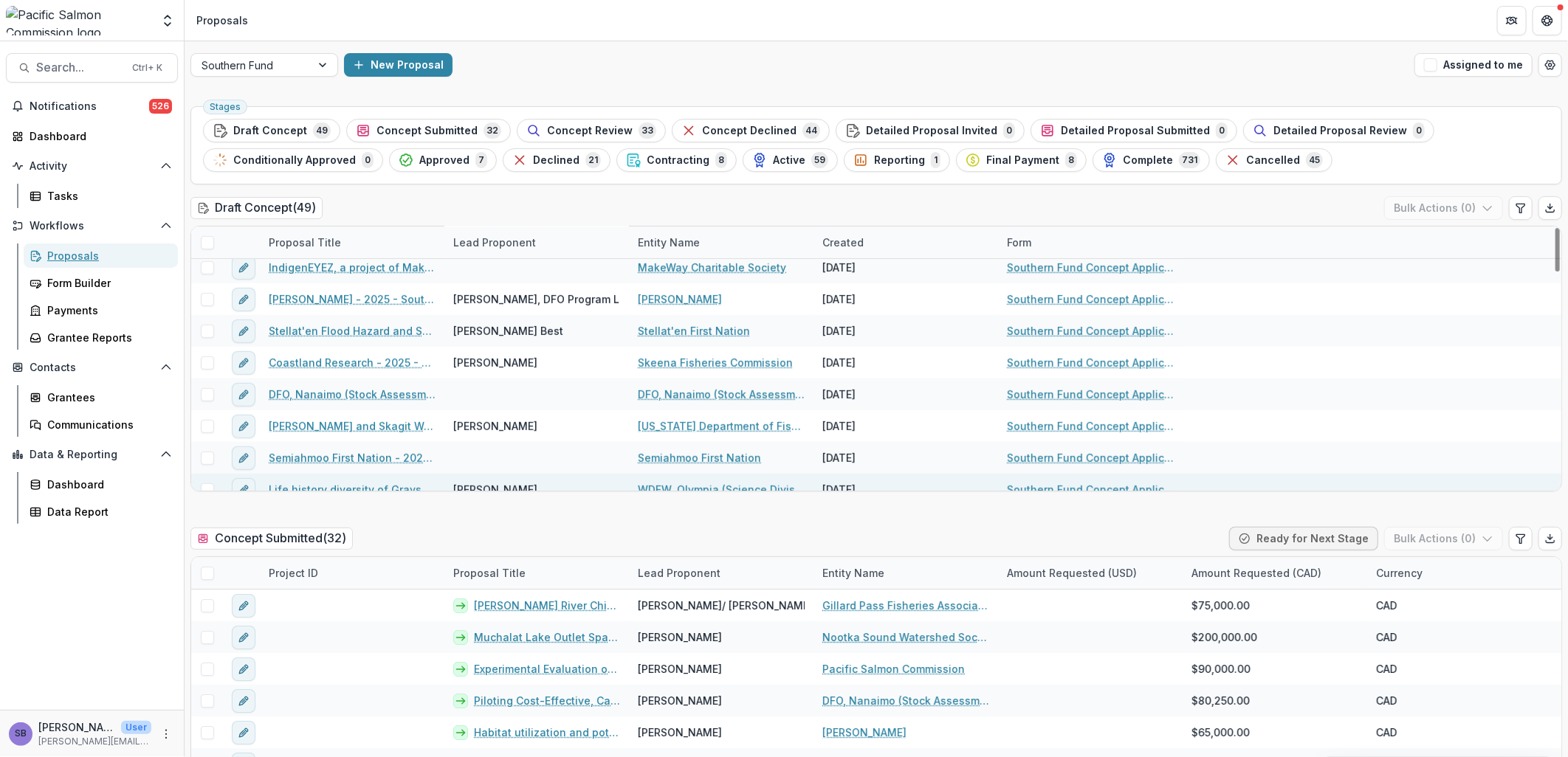
scroll to position [656, 0]
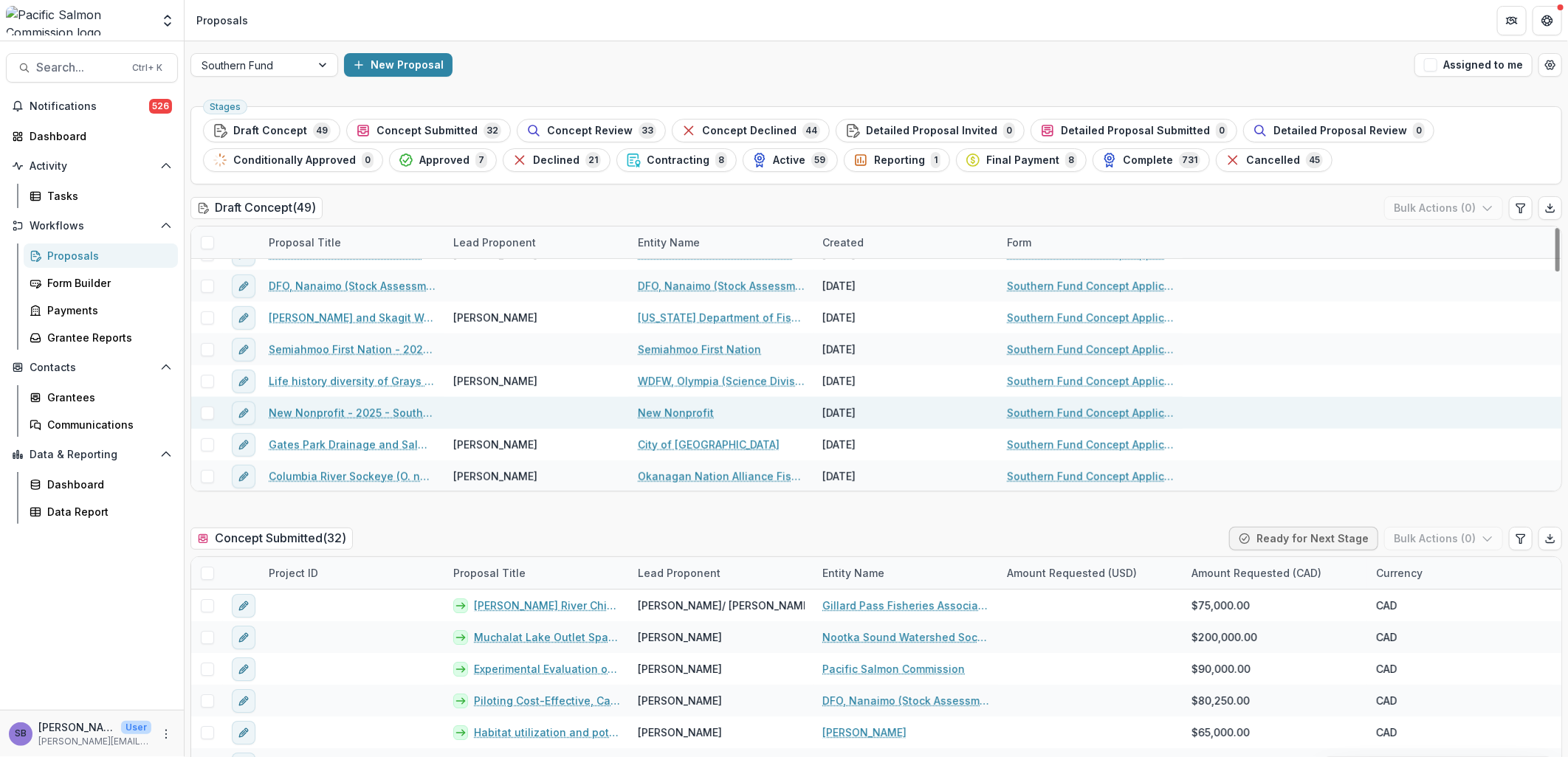
click at [372, 413] on link "New Nonprofit - 2025 - Southern Fund Concept Application Form 2026" at bounding box center [352, 412] width 167 height 15
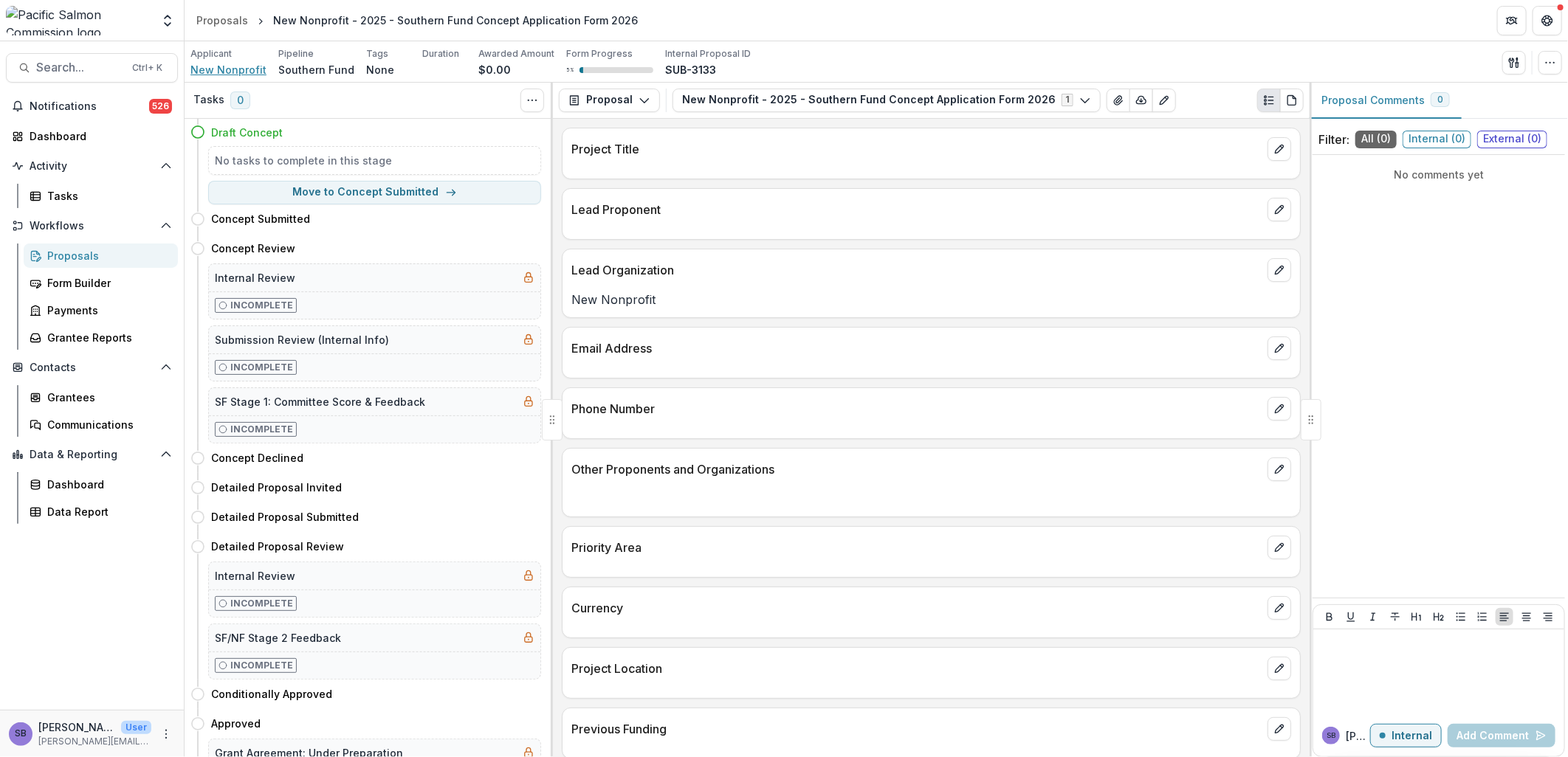
click at [241, 71] on span "New Nonprofit" at bounding box center [228, 69] width 76 height 15
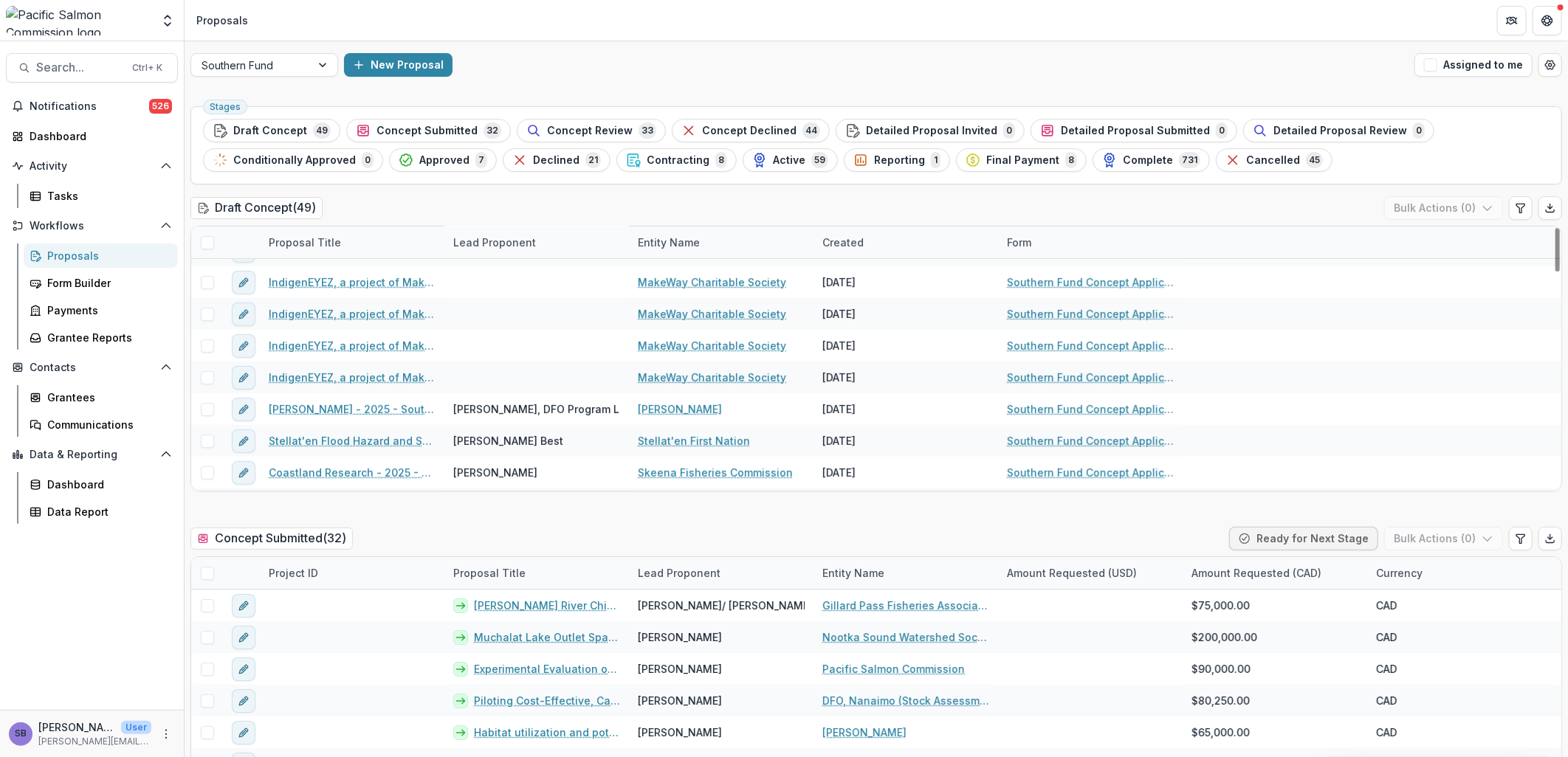
scroll to position [547, 0]
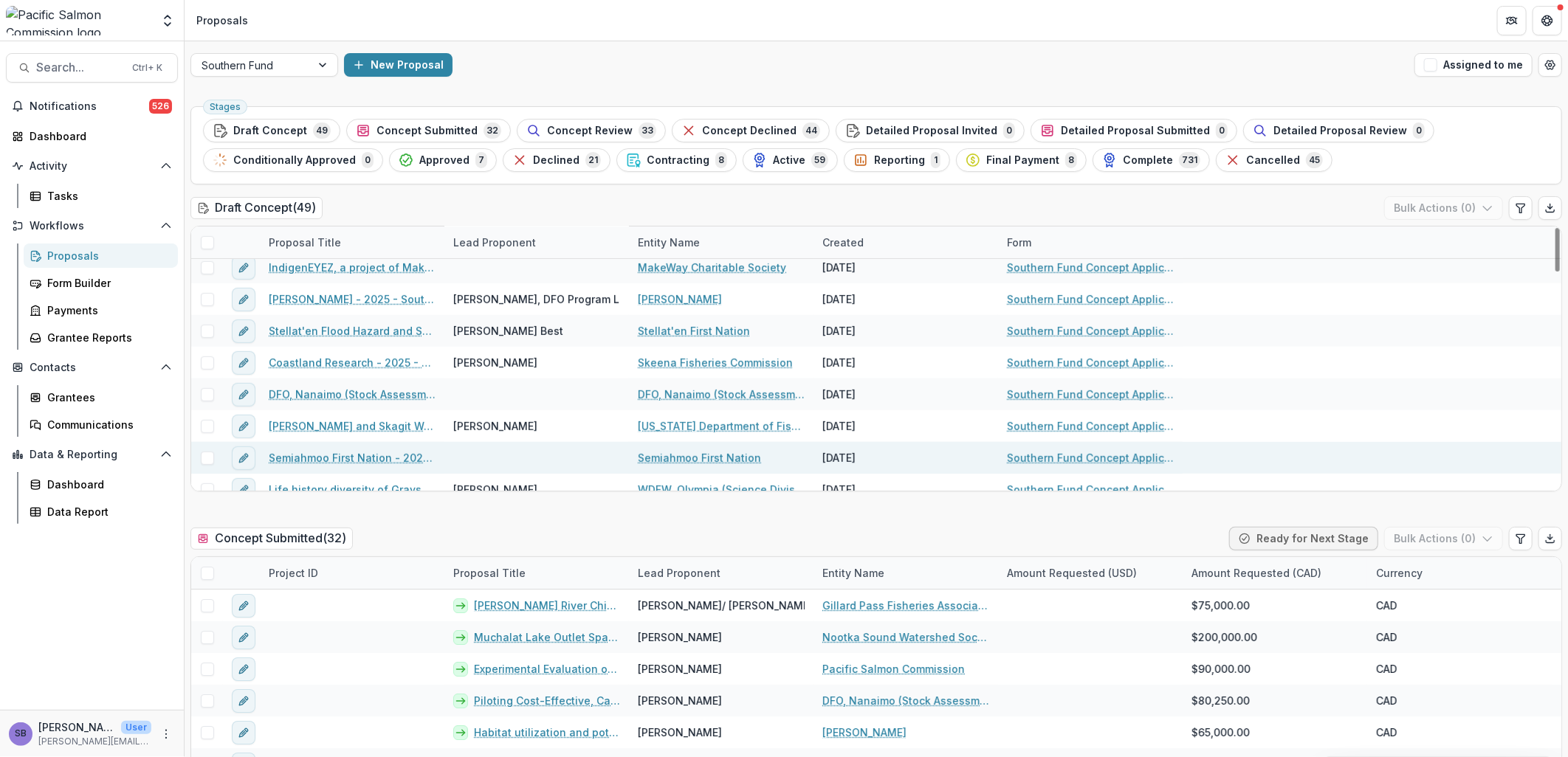
click at [357, 455] on link "Semiahmoo First Nation - 2025 - Southern Fund Concept Application Form 2026" at bounding box center [352, 458] width 167 height 15
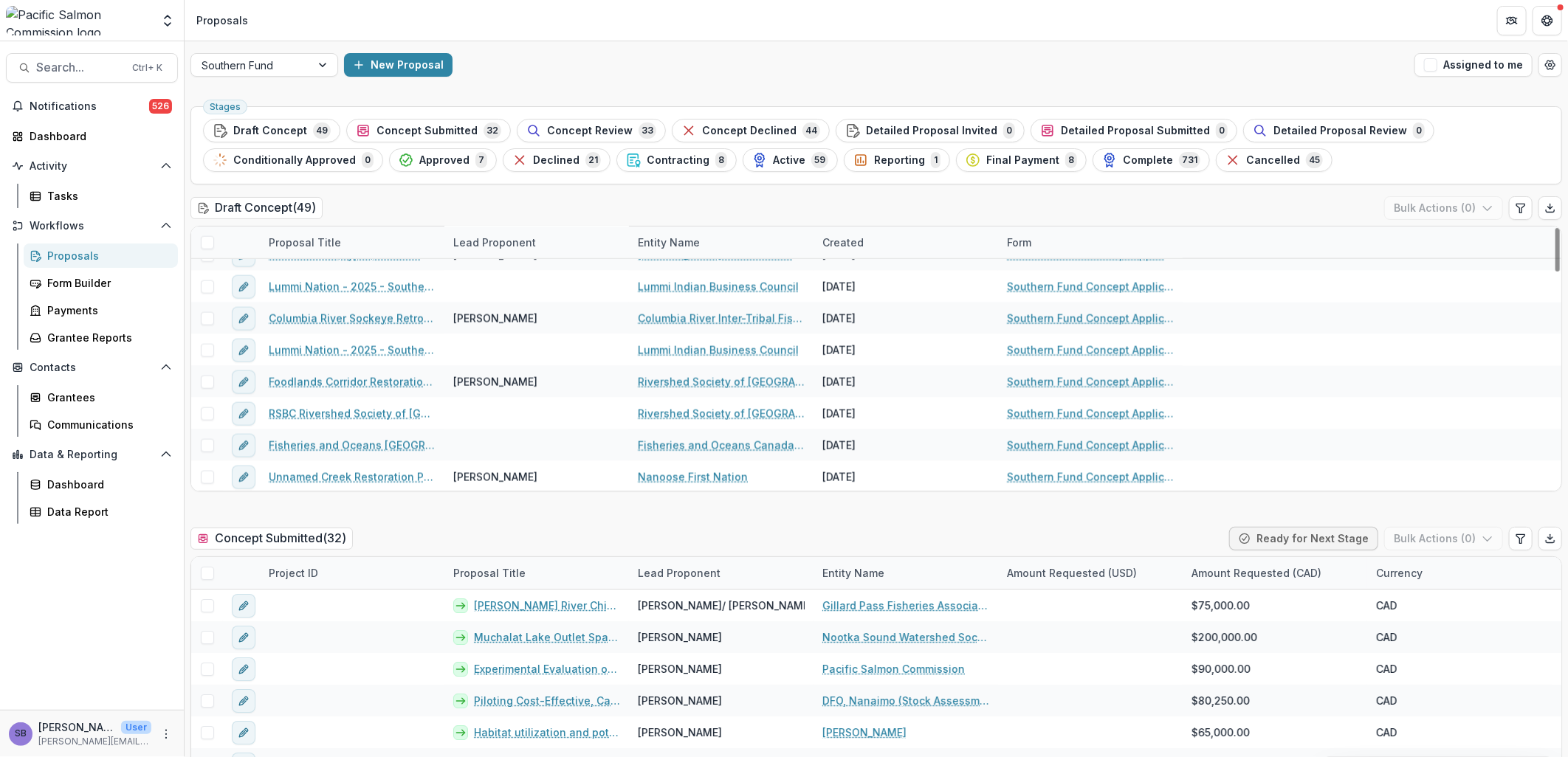
scroll to position [1324, 0]
click at [74, 278] on div "Form Builder" at bounding box center [107, 283] width 119 height 15
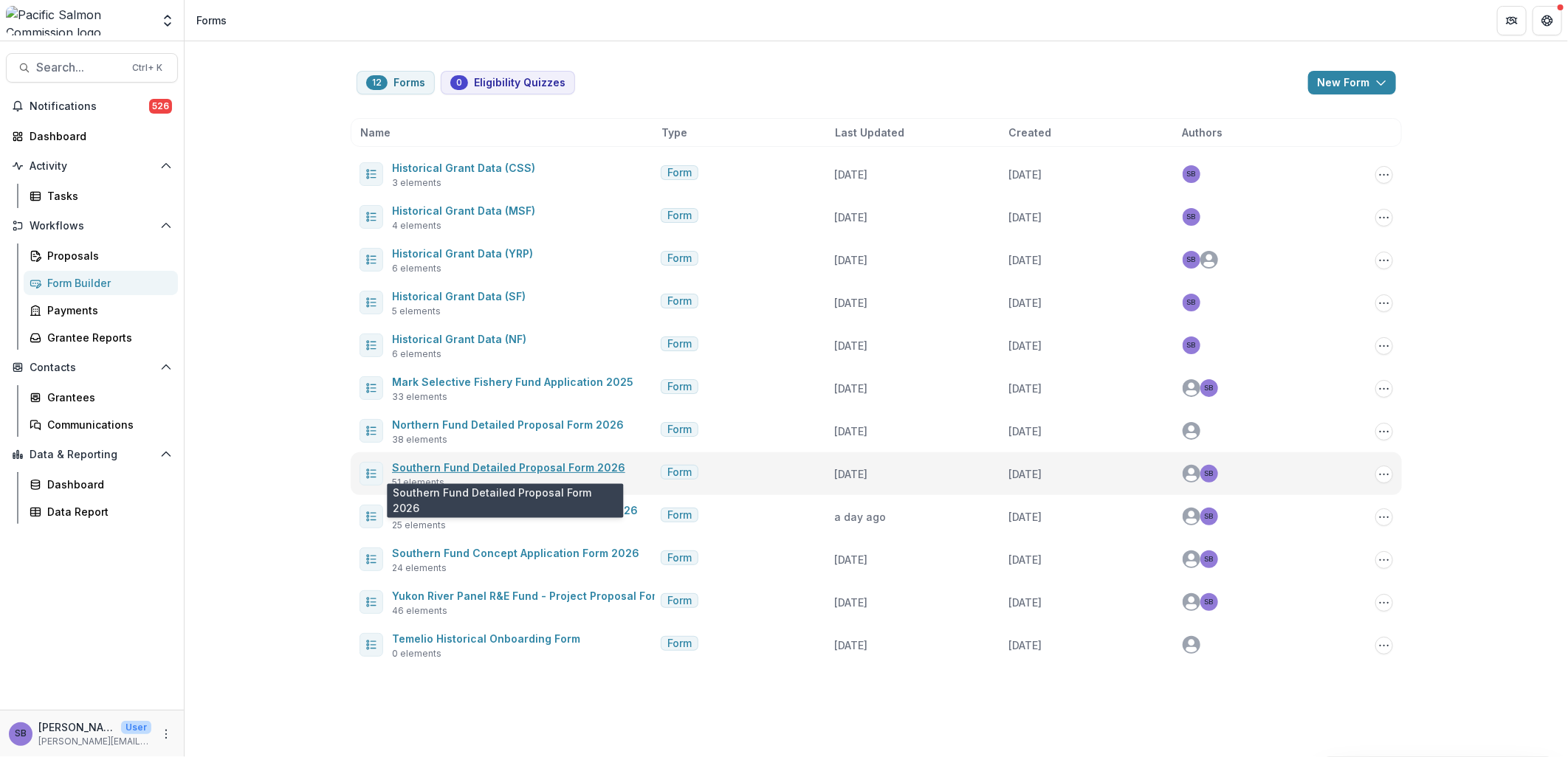
click at [529, 471] on link "Southern Fund Detailed Proposal Form 2026" at bounding box center [508, 467] width 234 height 12
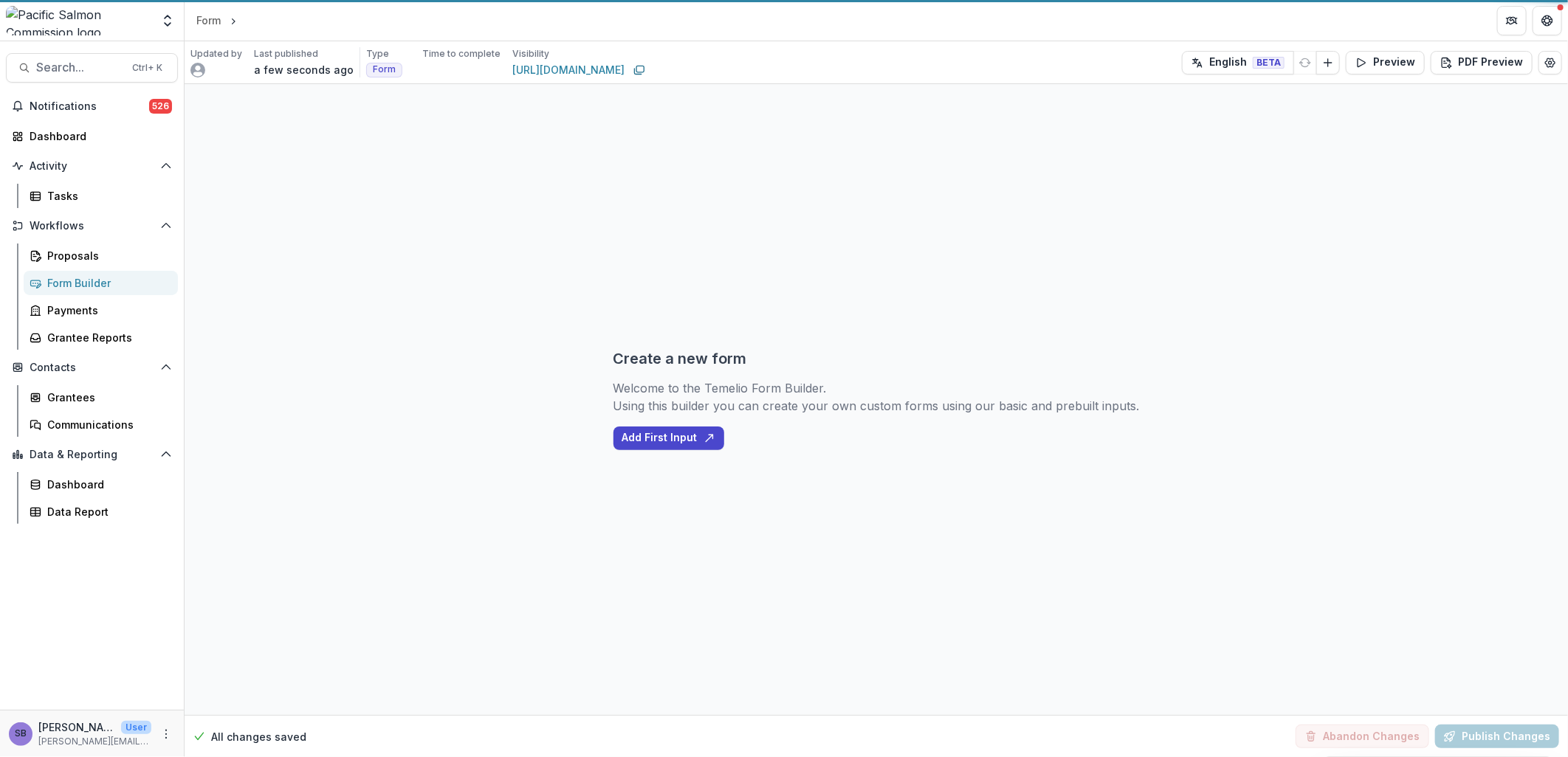
select select "********"
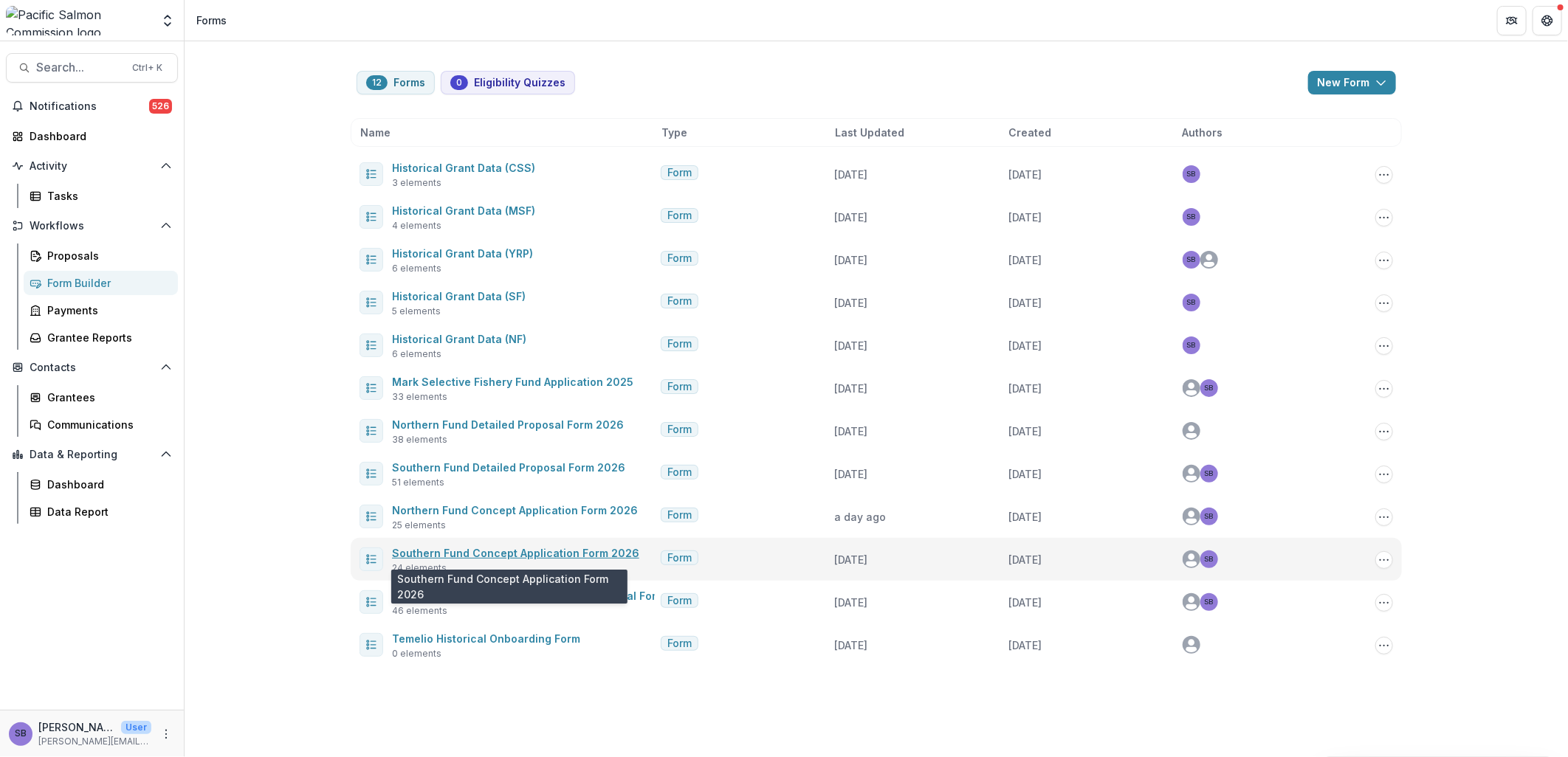
click at [500, 550] on link "Southern Fund Concept Application Form 2026" at bounding box center [515, 554] width 247 height 12
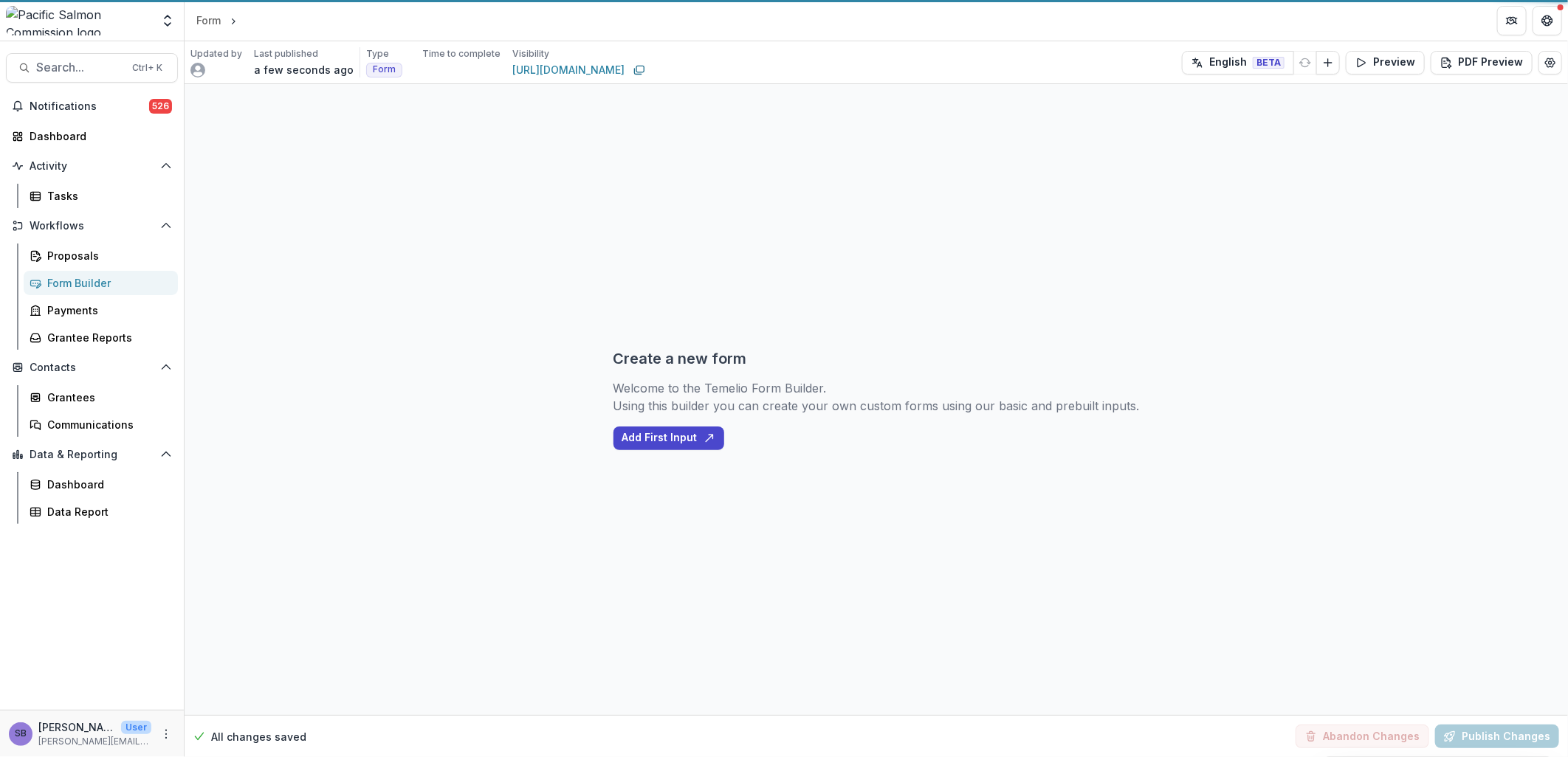
select select "********"
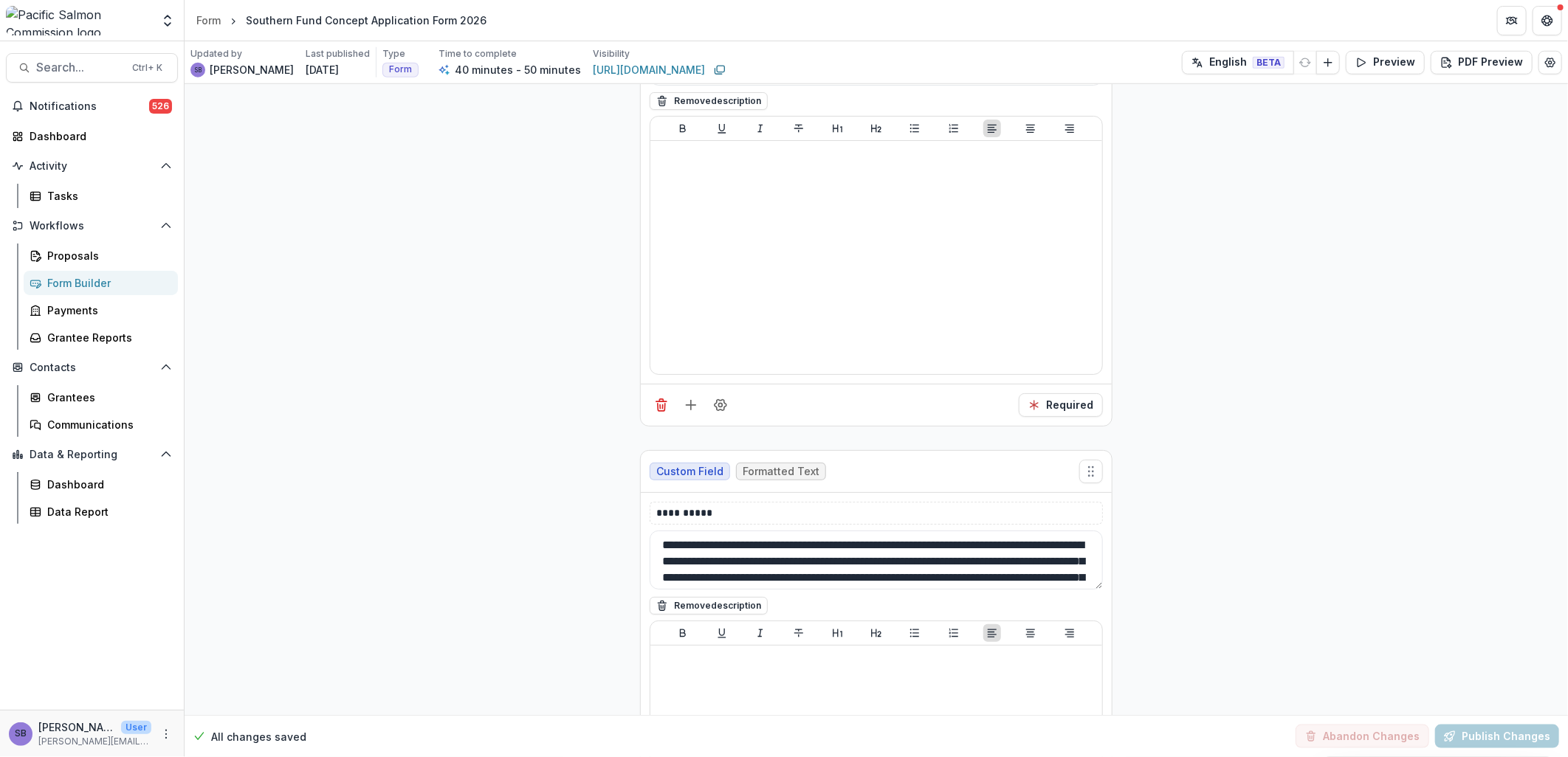
scroll to position [8421, 0]
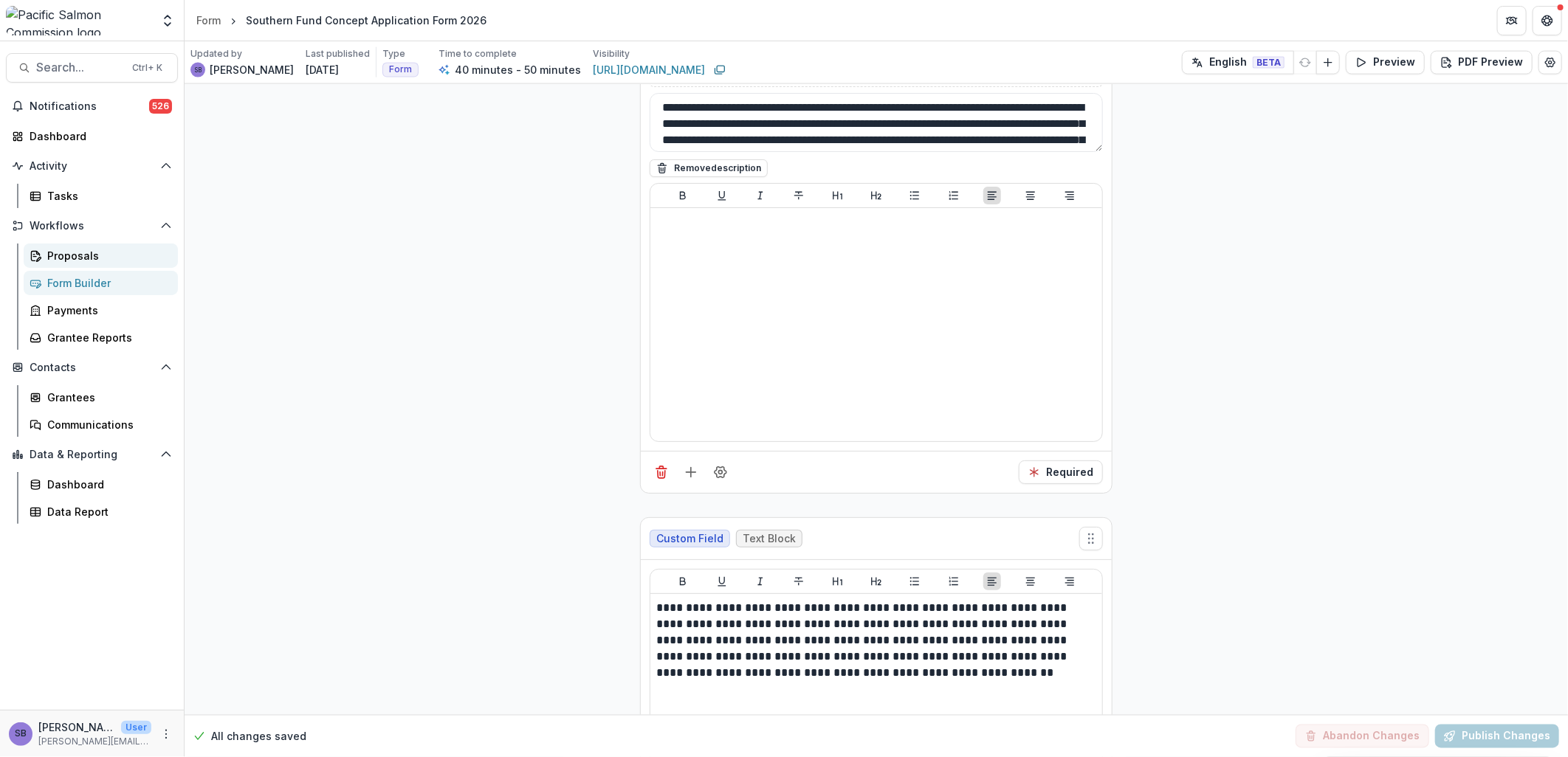
click at [74, 255] on div "Proposals" at bounding box center [107, 255] width 119 height 15
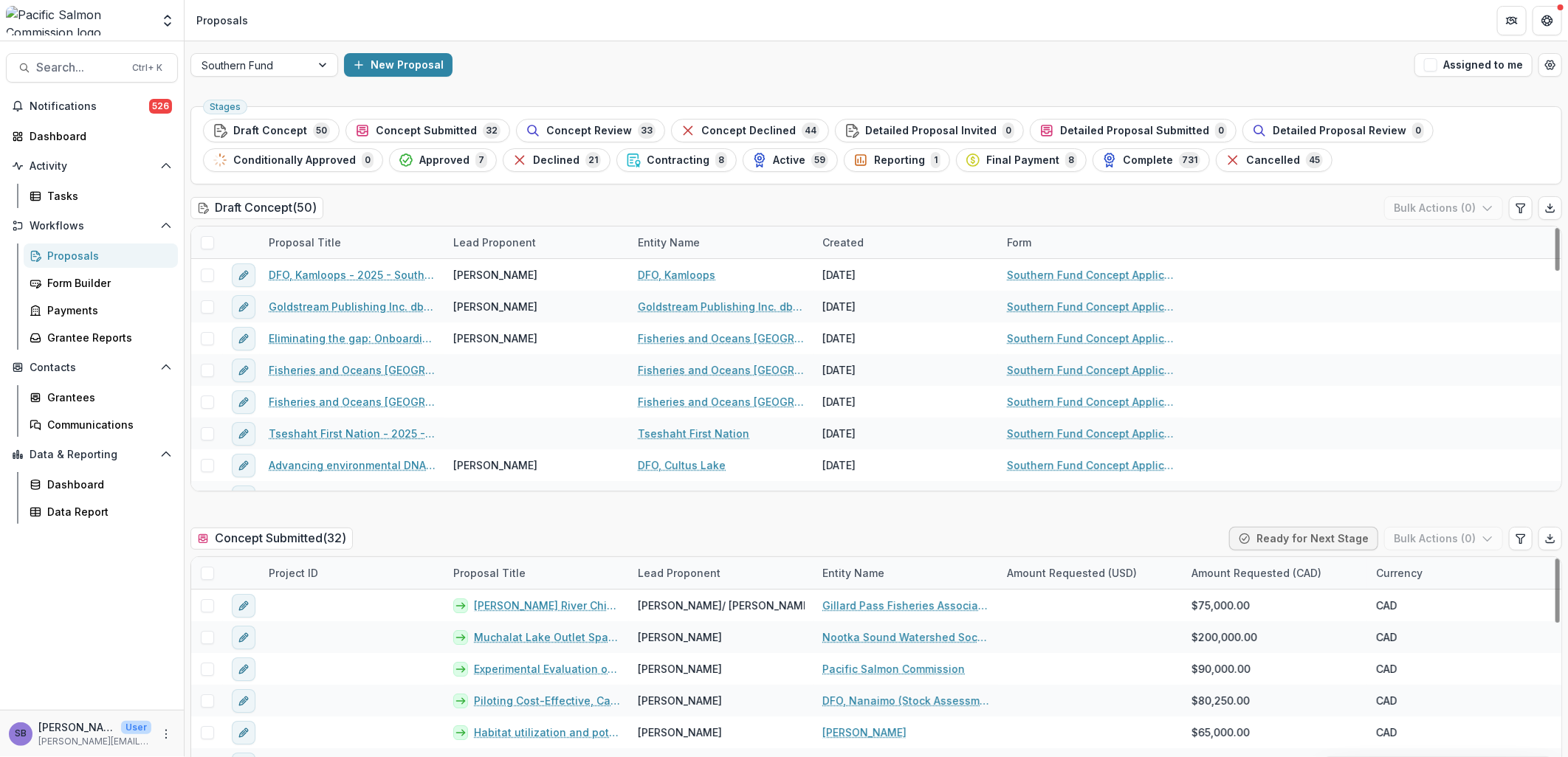
click at [518, 574] on div "Proposal Title" at bounding box center [489, 572] width 90 height 15
click at [517, 594] on div "Sort Ascending Sort Descending Hide Column" at bounding box center [536, 649] width 183 height 116
click at [514, 607] on input at bounding box center [536, 607] width 177 height 24
type input "*******"
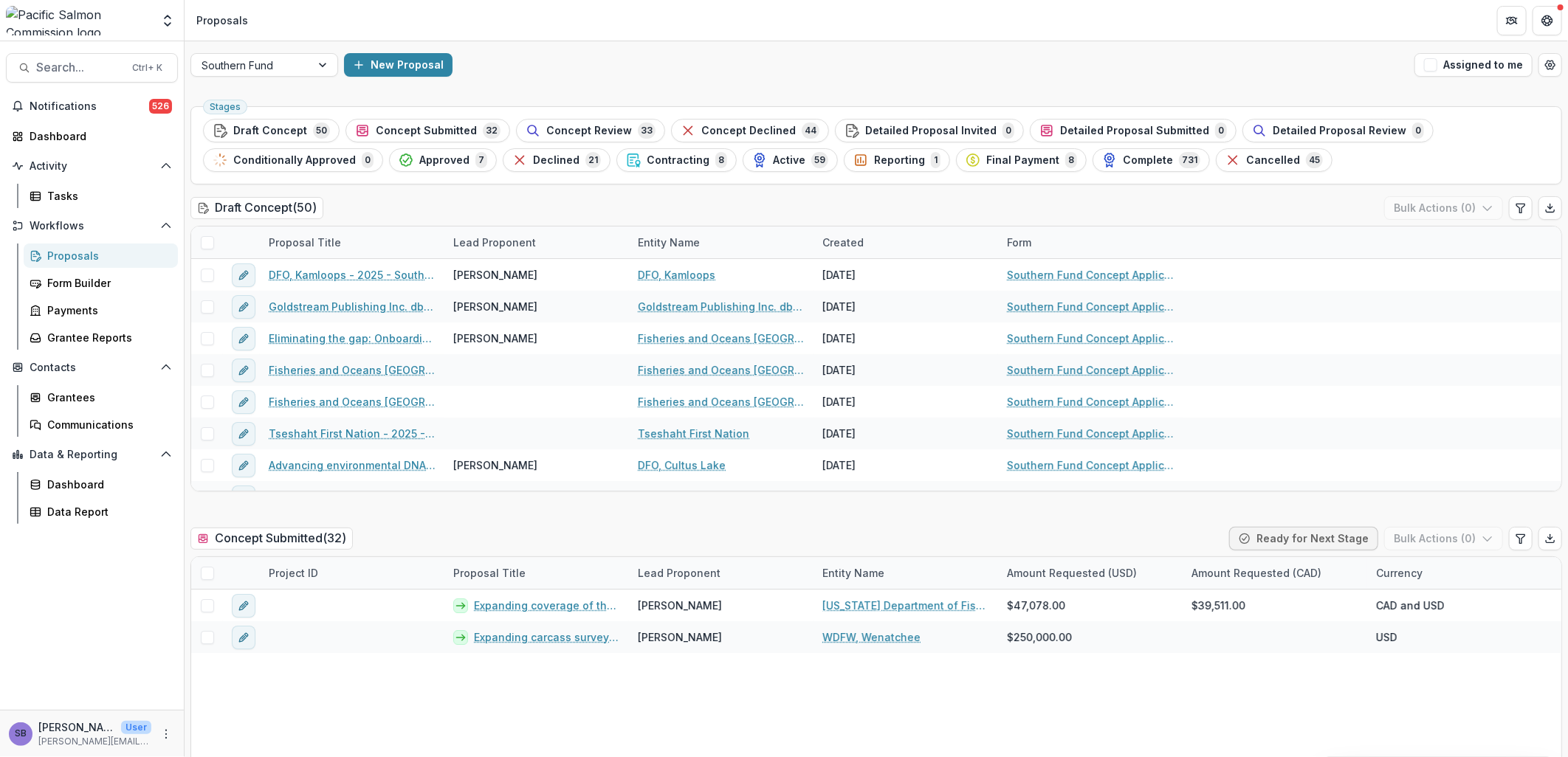
click at [625, 535] on div "Concept Submitted ( 32 ) Ready for Next Stage Bulk Actions ( 0 )" at bounding box center [876, 541] width 1372 height 29
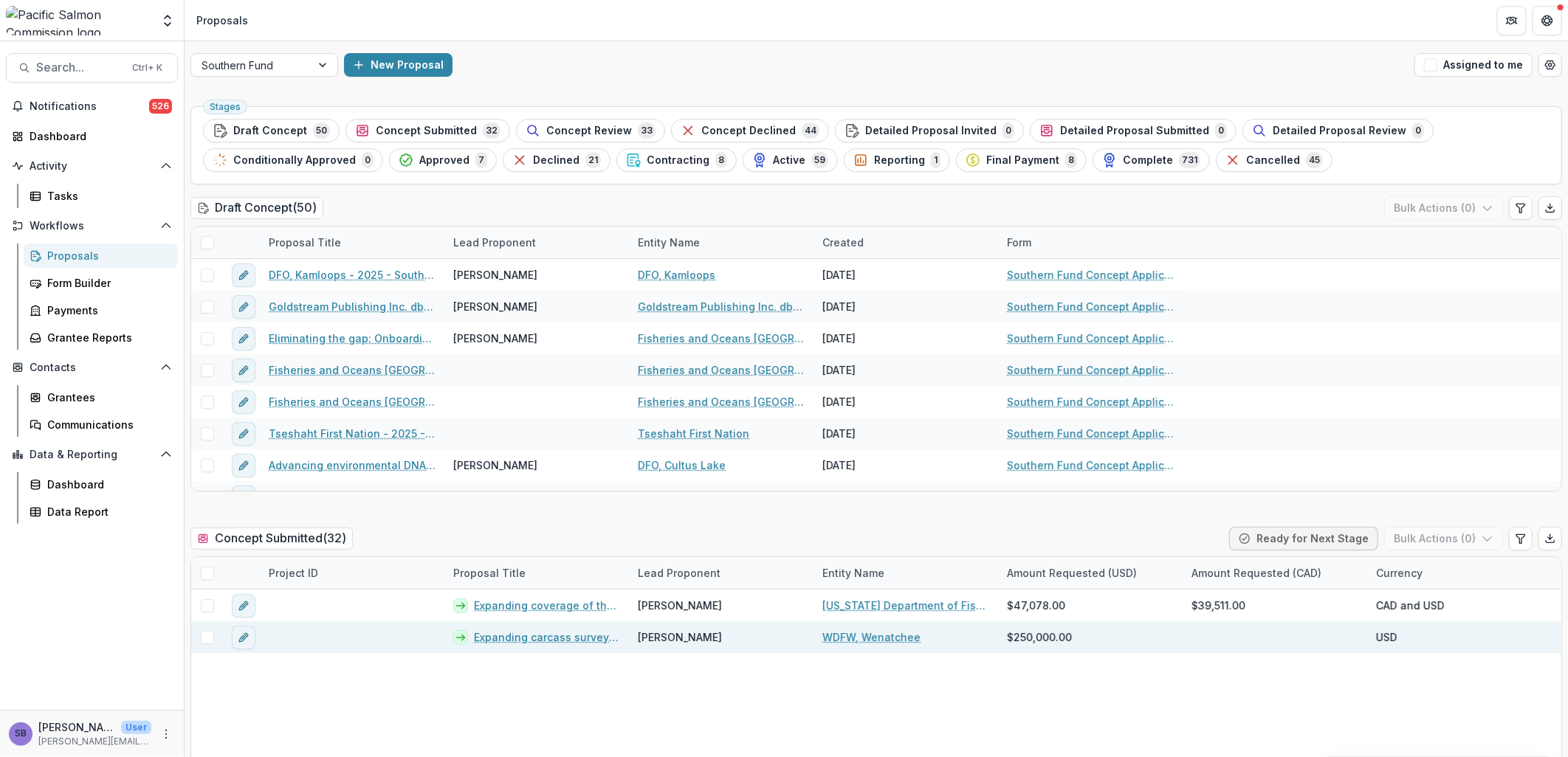
click at [553, 640] on link "Expanding carcass surveys to improve abundance and demographic data for natural…" at bounding box center [546, 637] width 147 height 15
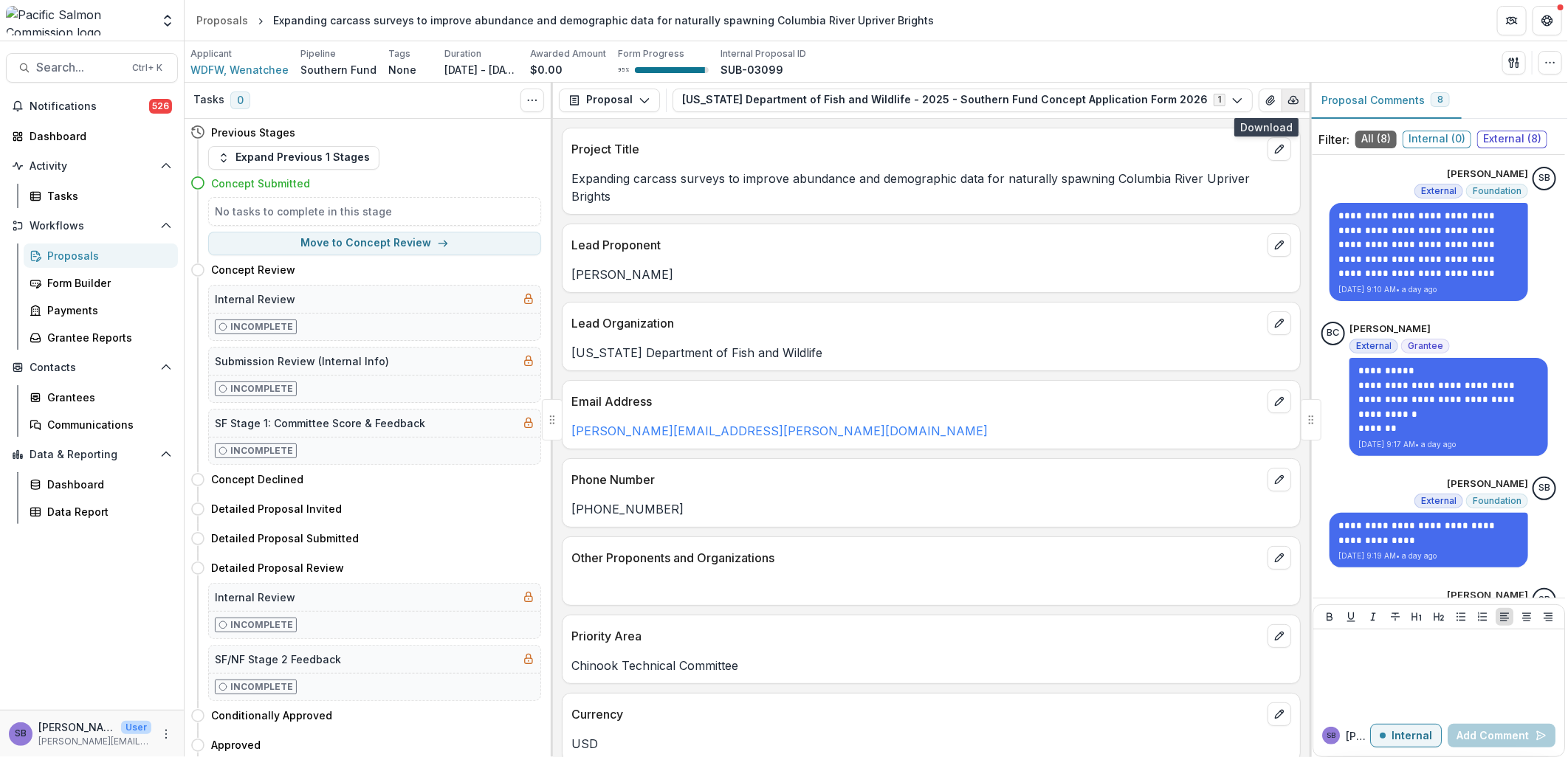
click at [1281, 107] on button "button" at bounding box center [1293, 100] width 24 height 24
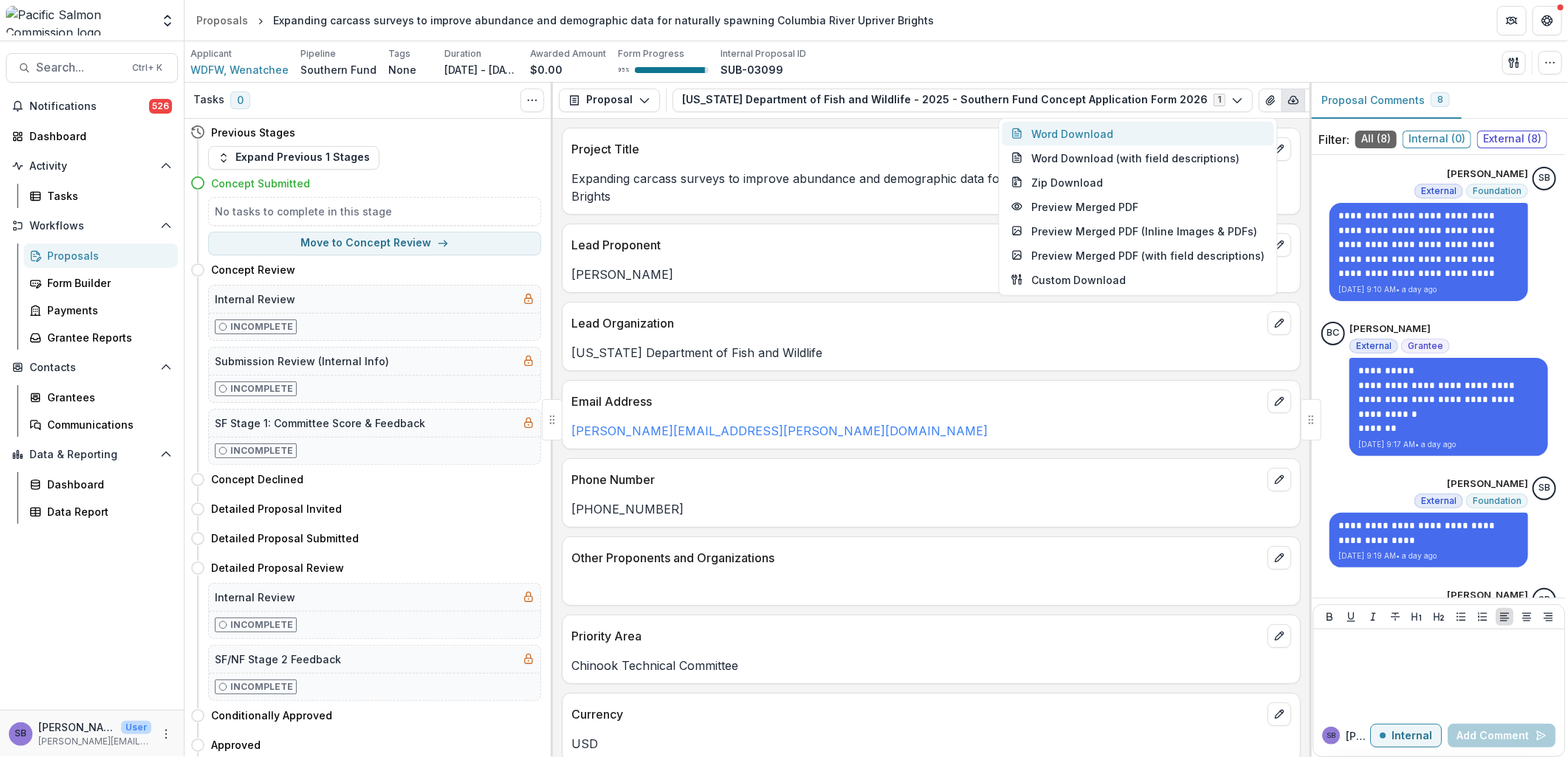
click at [1118, 130] on button "Word Download" at bounding box center [1138, 132] width 272 height 24
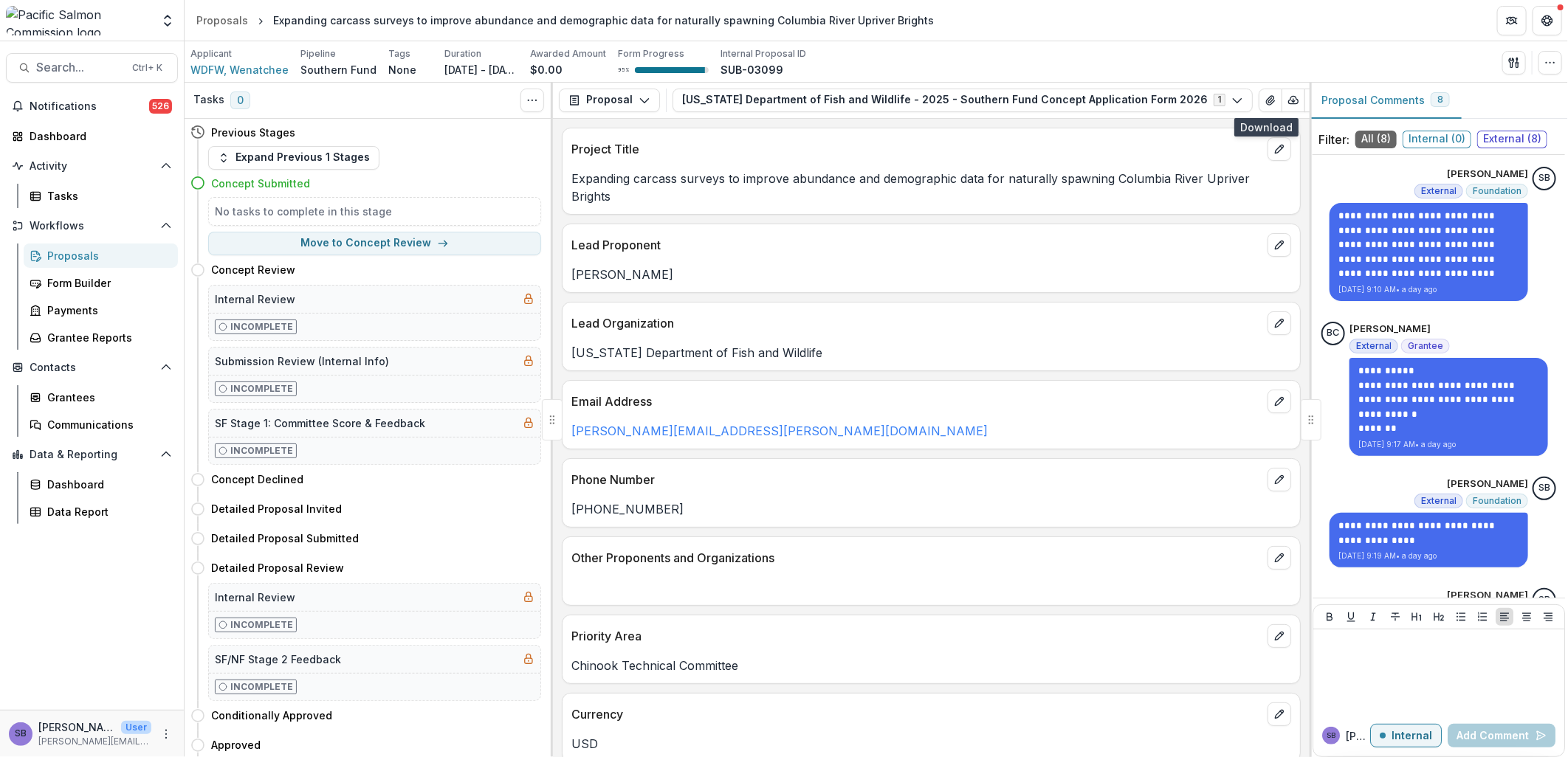
click at [988, 143] on p "Project Title" at bounding box center [916, 149] width 690 height 18
drag, startPoint x: 666, startPoint y: 261, endPoint x: 624, endPoint y: 259, distance: 42.0
click at [624, 266] on p "Brandon Chasco" at bounding box center [931, 275] width 720 height 18
copy p "Chasco"
click at [1546, 67] on icon "button" at bounding box center [1549, 62] width 12 height 12
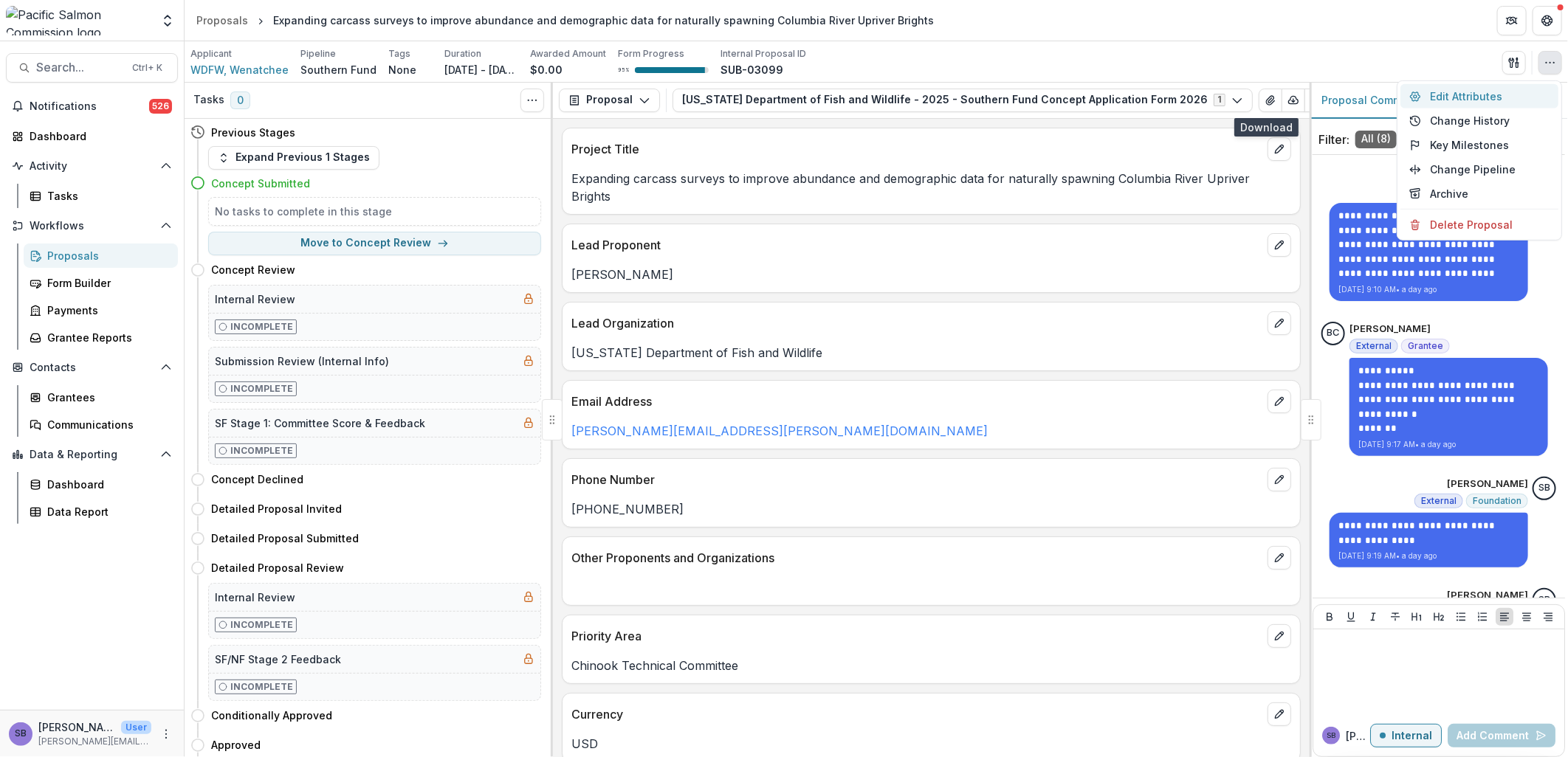
click at [1473, 90] on button "Edit Attributes" at bounding box center [1479, 96] width 158 height 24
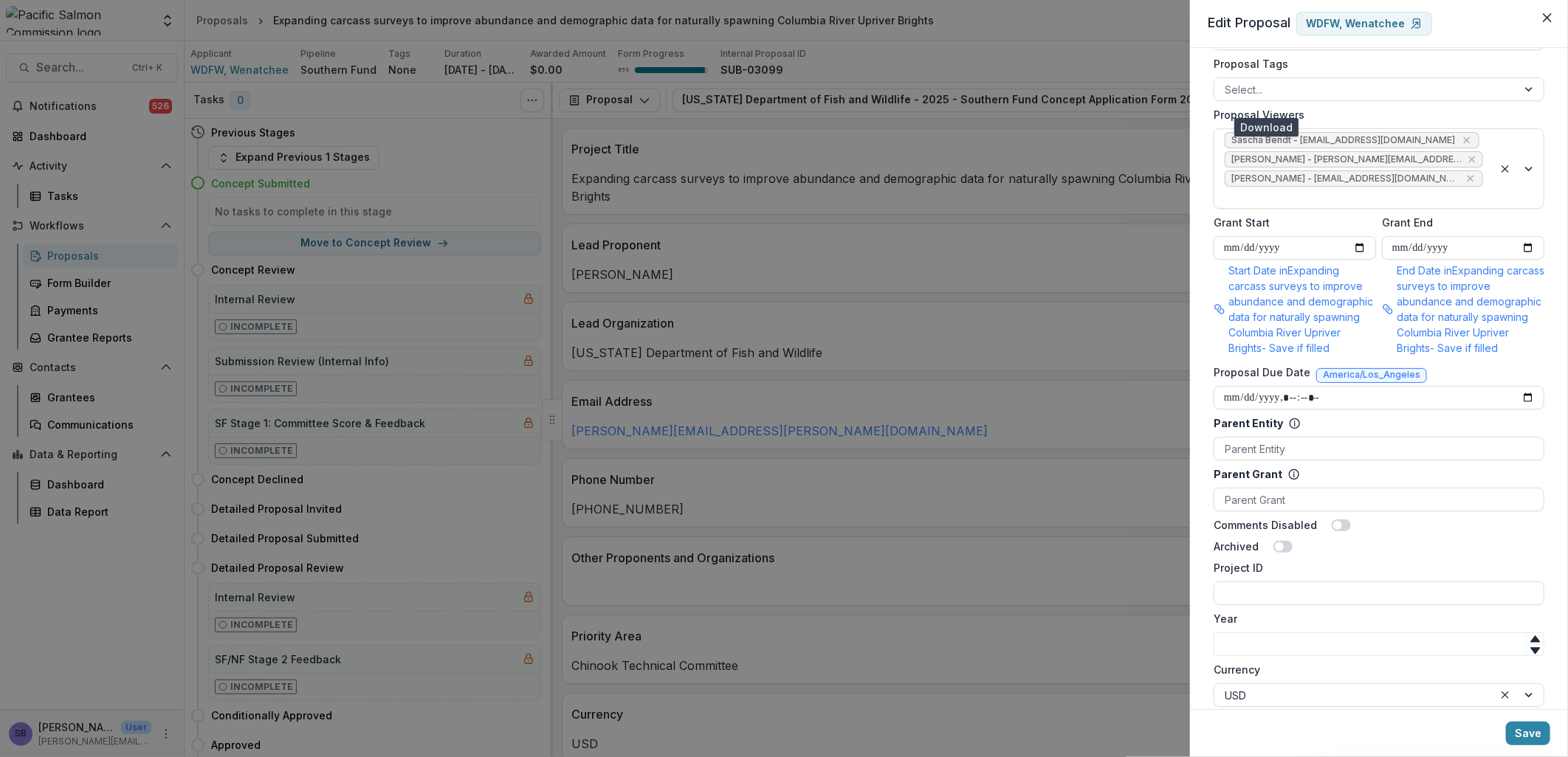
scroll to position [765, 0]
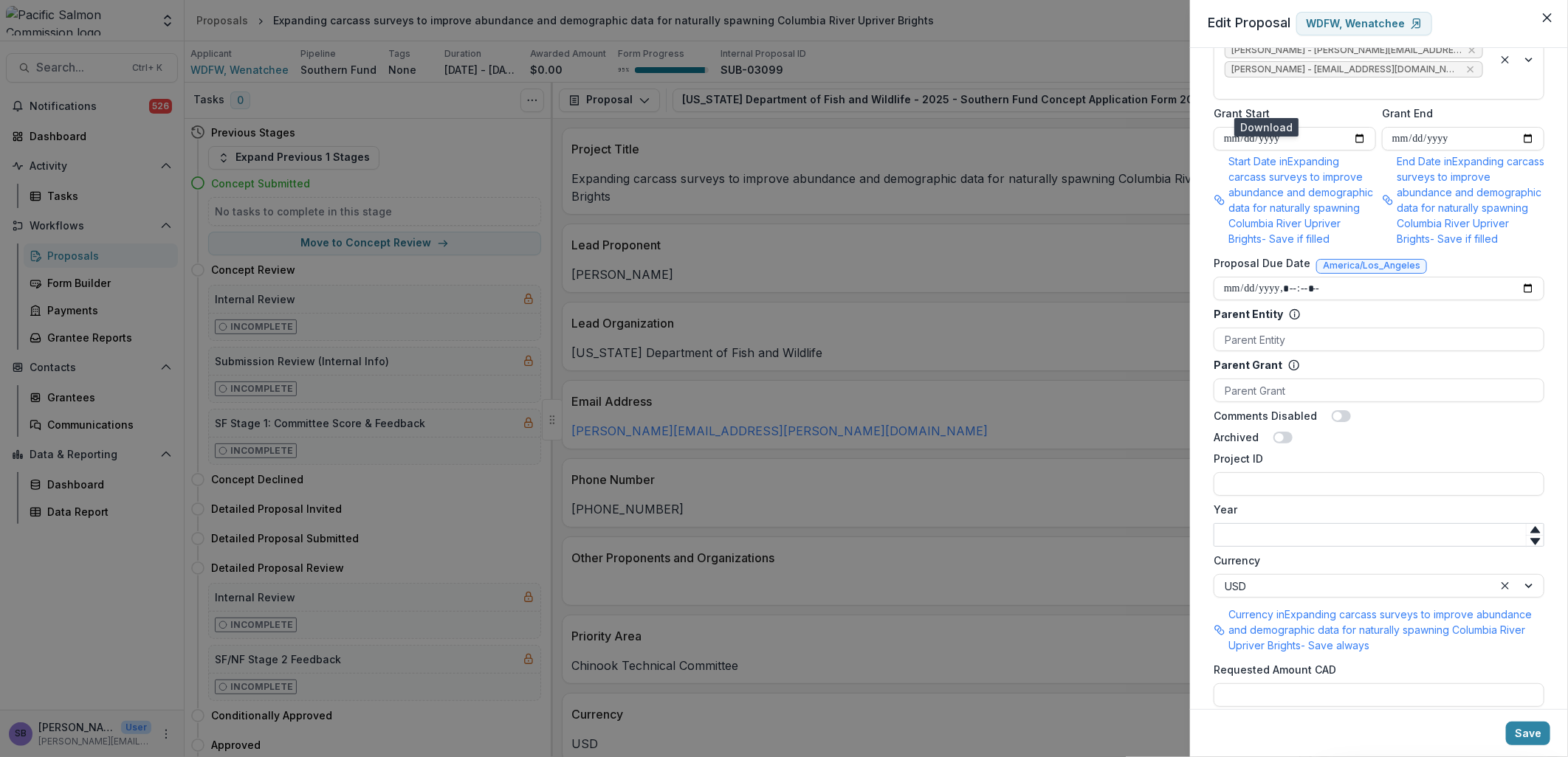
click at [1320, 523] on input "Year" at bounding box center [1379, 535] width 330 height 24
type input "****"
click at [1325, 473] on input "Project ID" at bounding box center [1379, 484] width 330 height 24
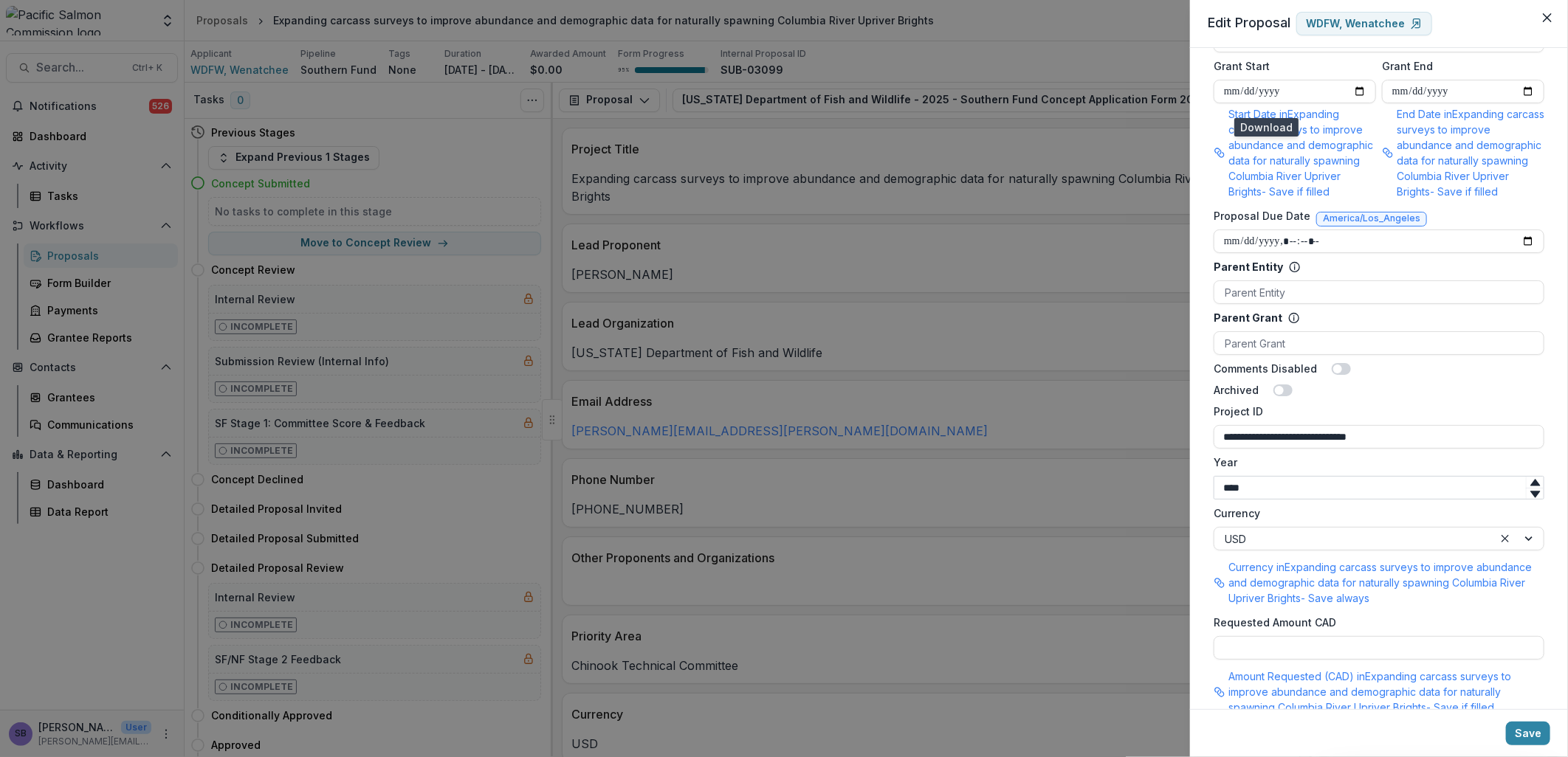
scroll to position [825, 0]
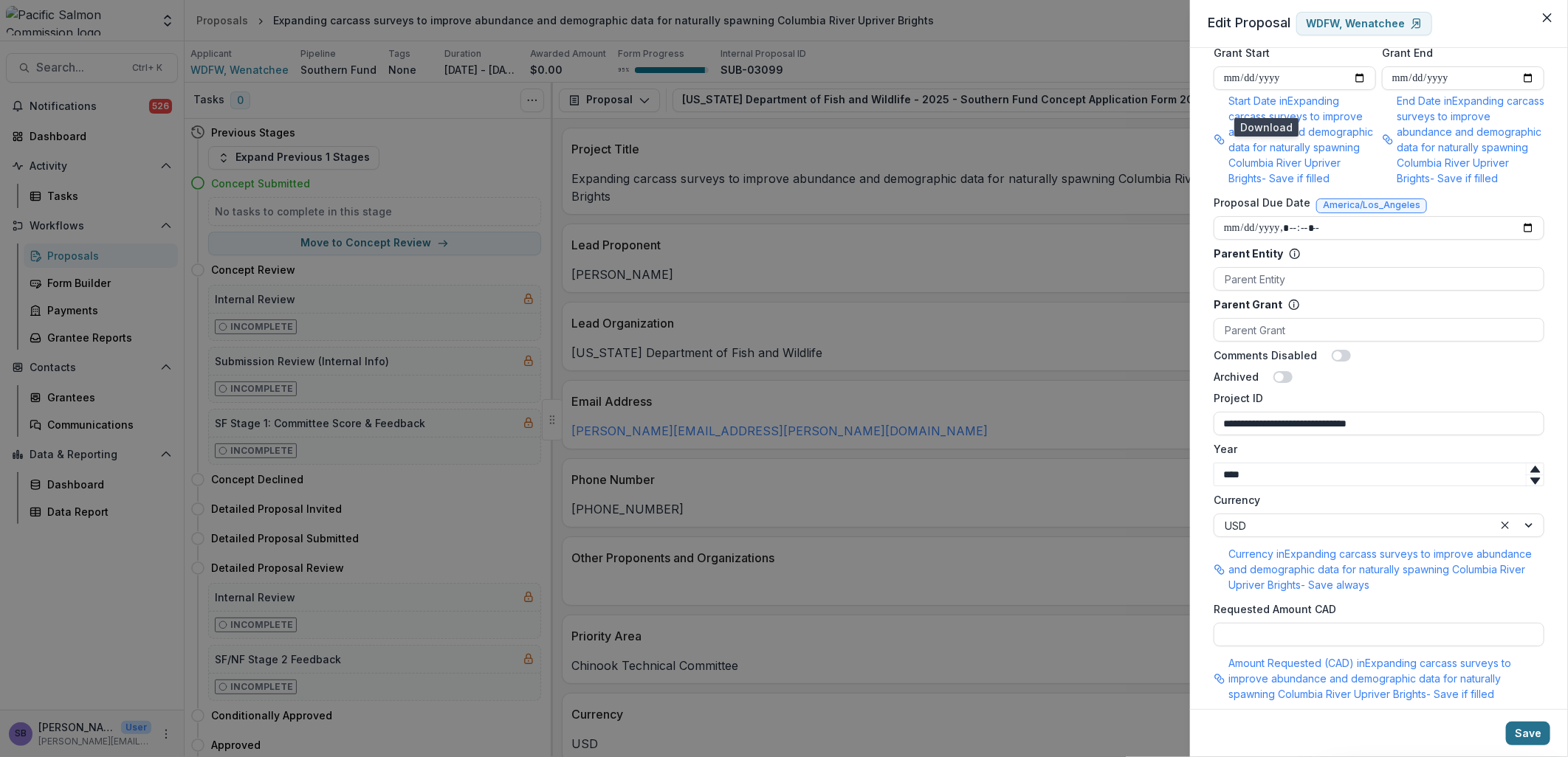
type input "**********"
click at [1530, 738] on button "Save" at bounding box center [1528, 734] width 44 height 24
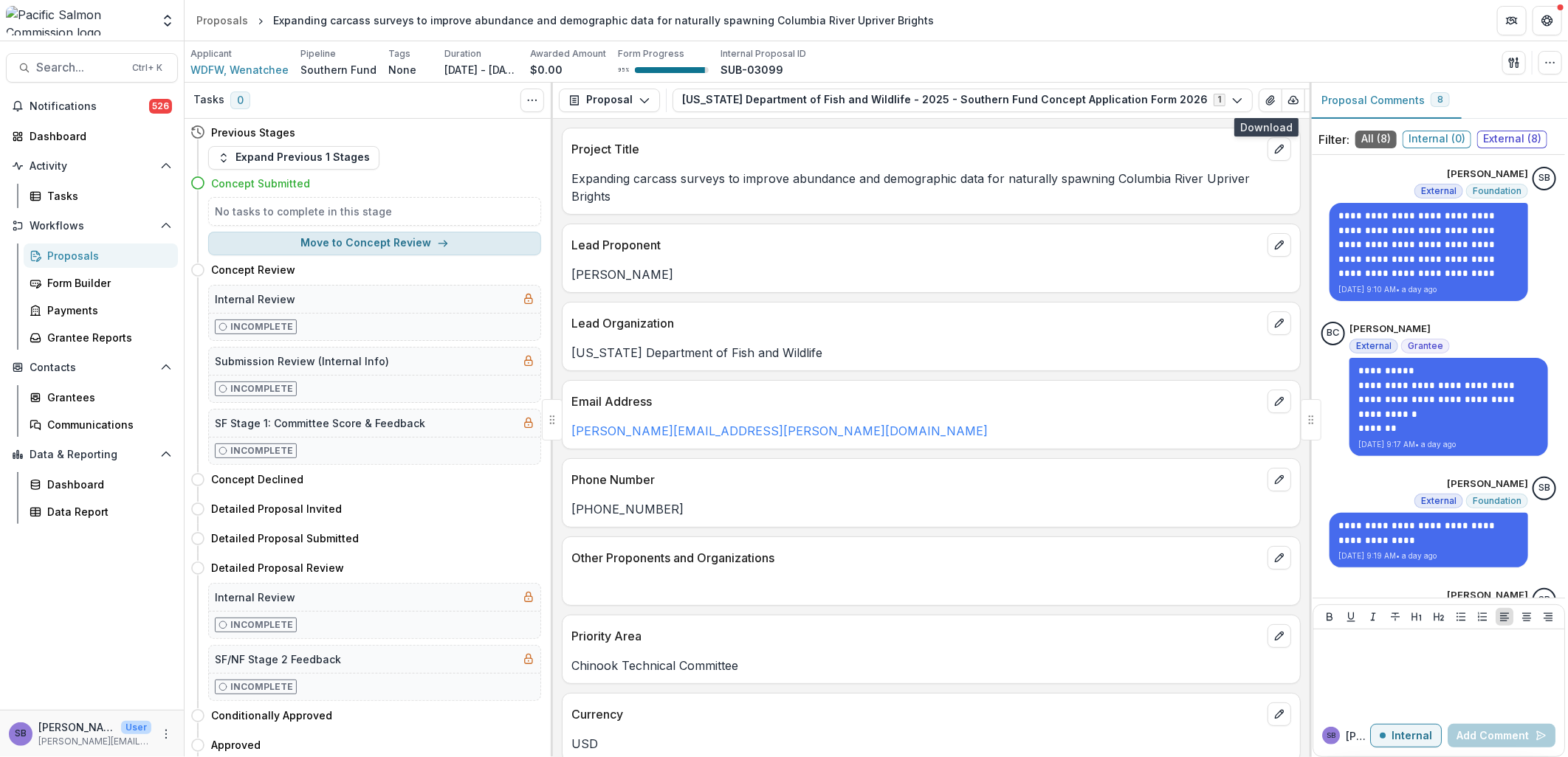
click at [421, 243] on button "Move to Concept Review" at bounding box center [374, 243] width 333 height 24
select select "**********"
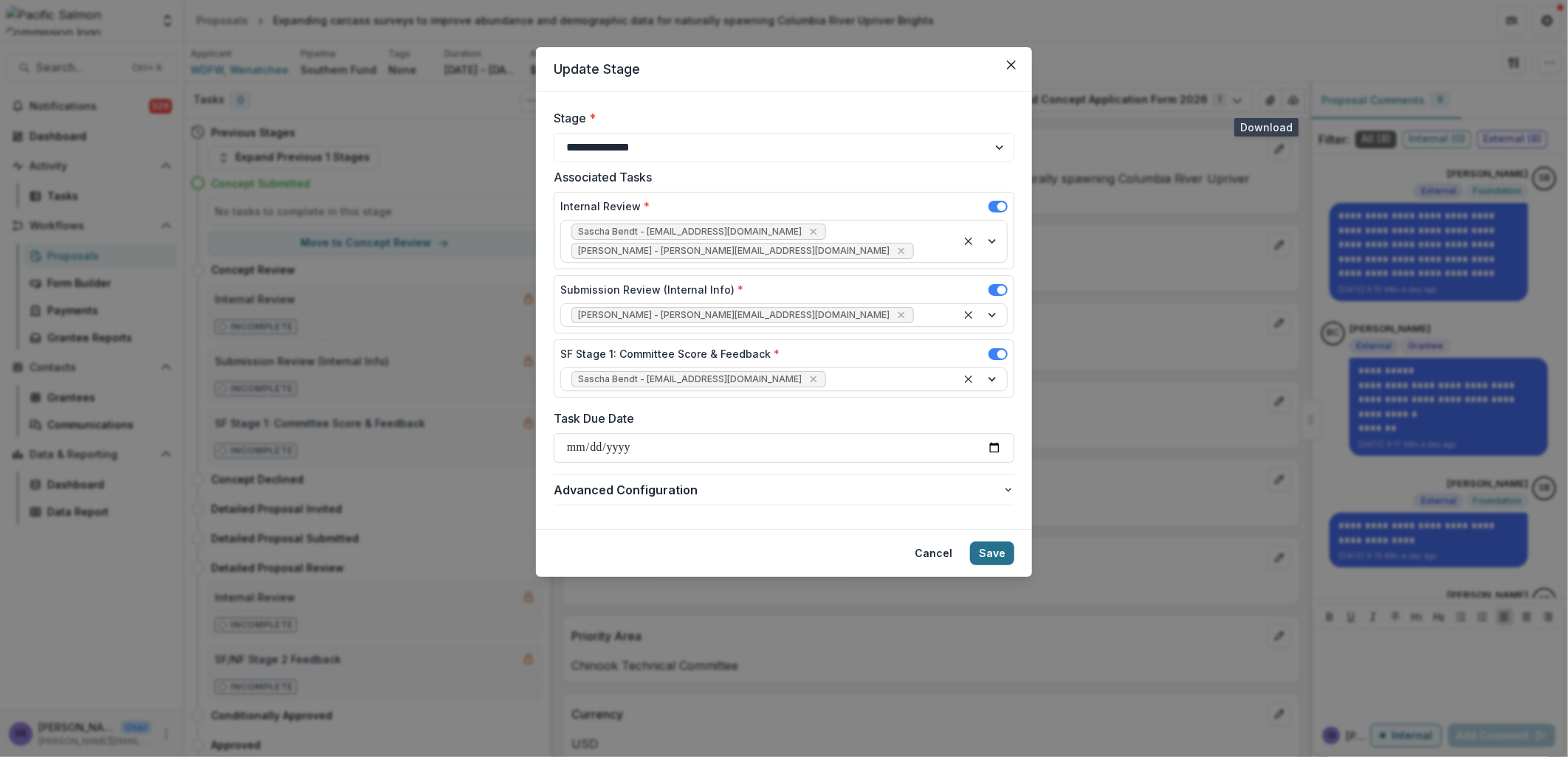
click at [982, 542] on button "Save" at bounding box center [992, 554] width 44 height 24
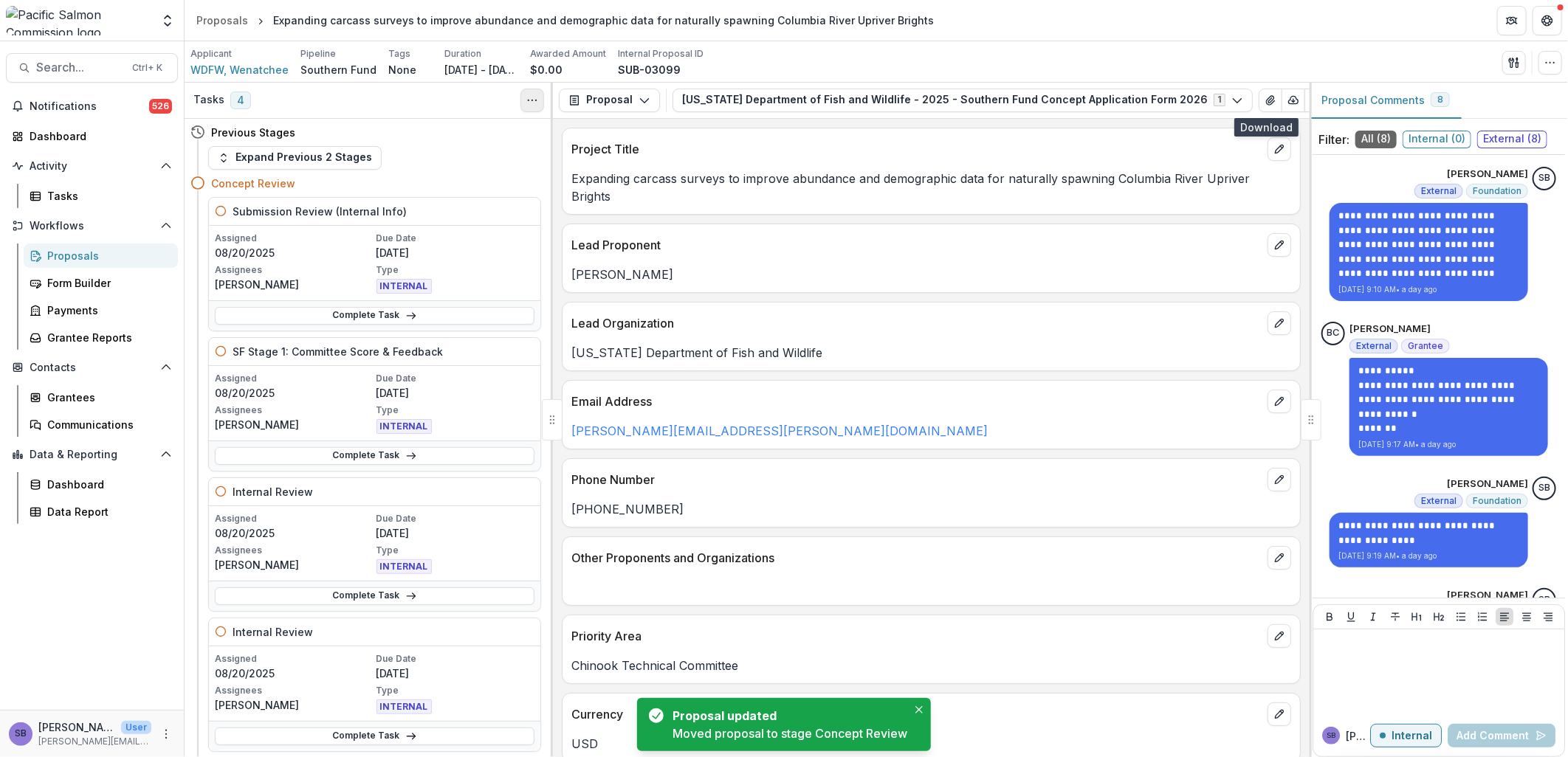
click at [531, 106] on icon "Toggle View Cancelled Tasks" at bounding box center [531, 100] width 12 height 12
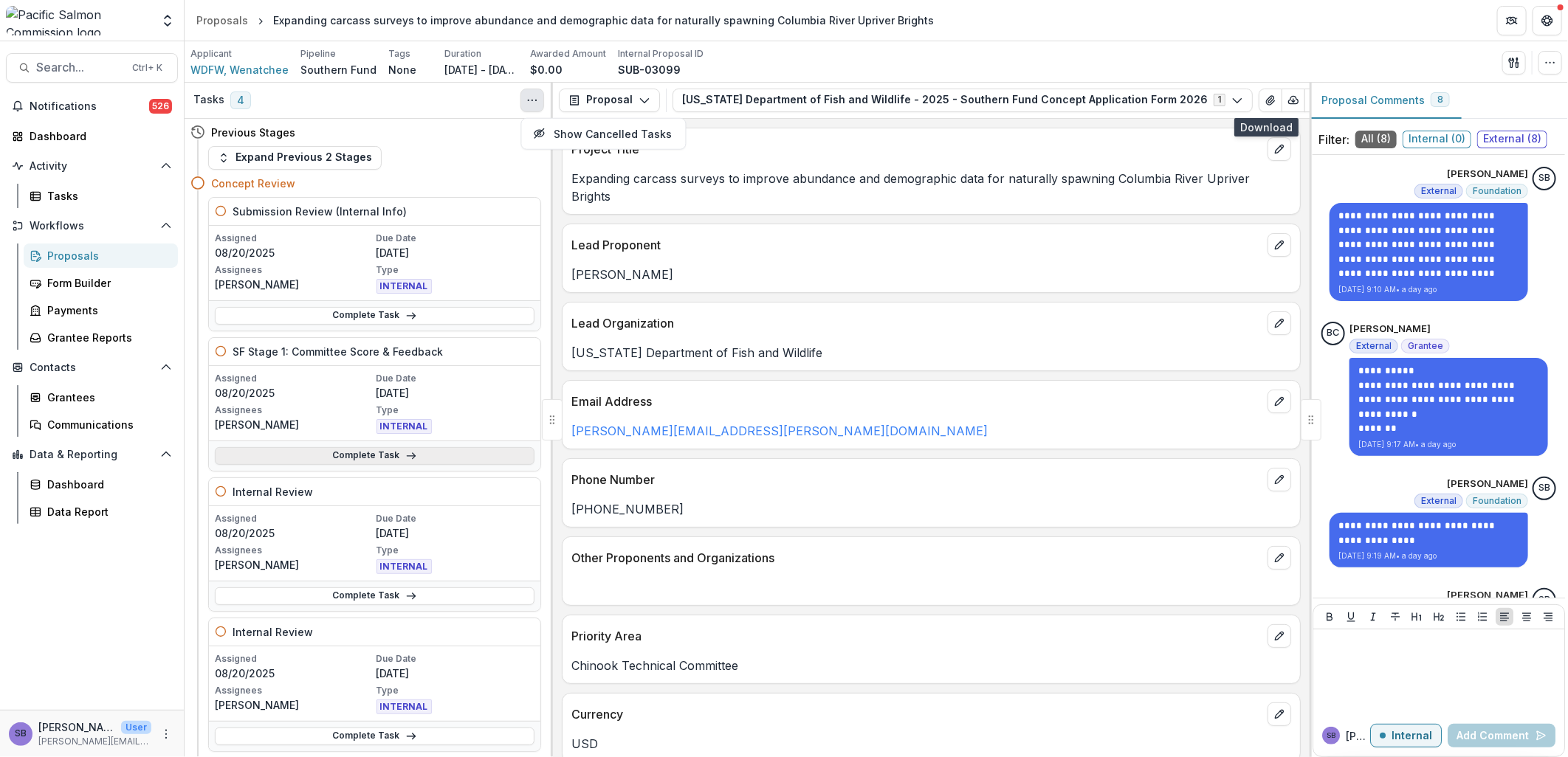
click at [450, 452] on link "Complete Task" at bounding box center [375, 457] width 320 height 18
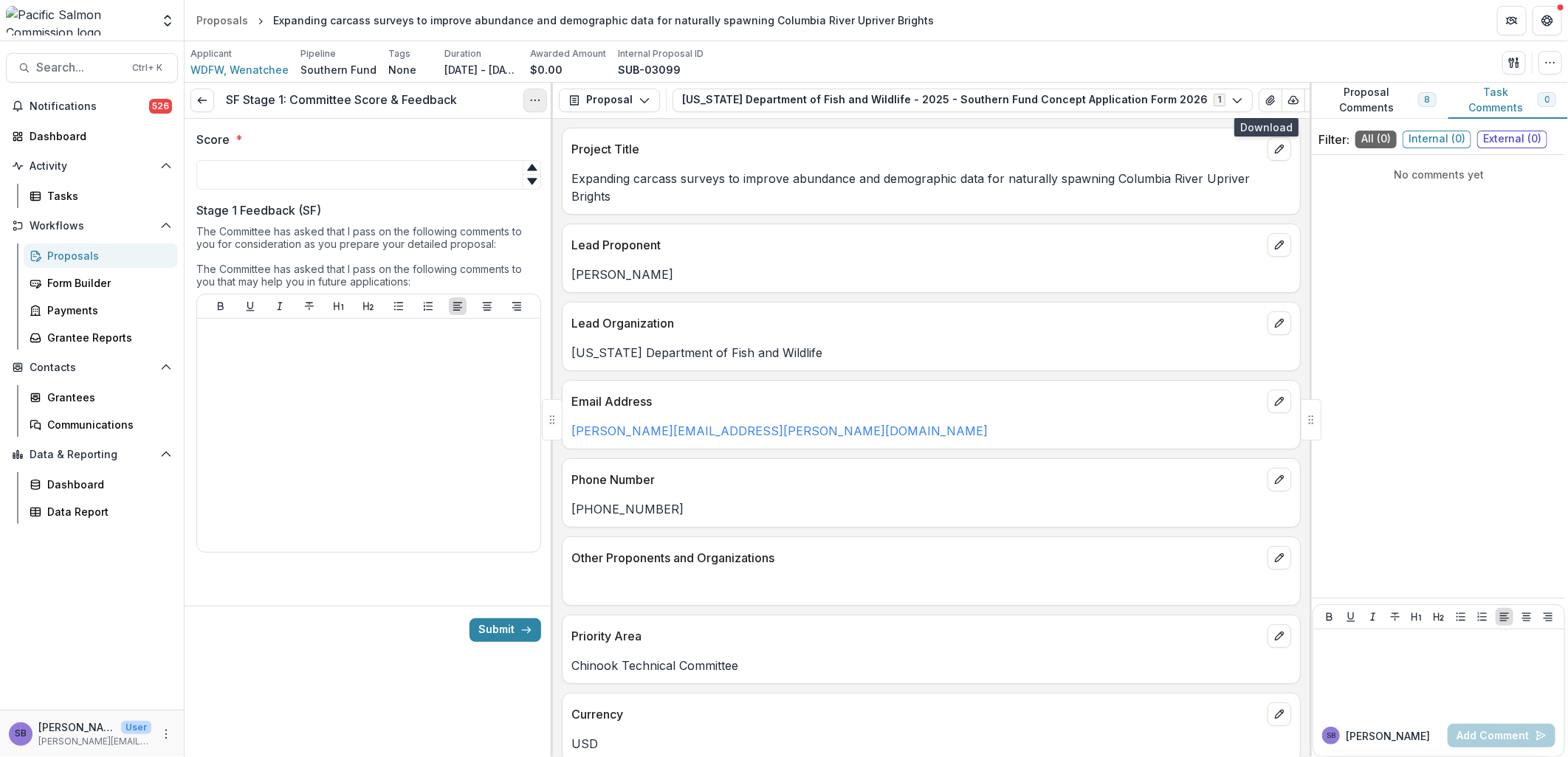
click at [542, 105] on button "Options" at bounding box center [535, 100] width 24 height 24
click at [506, 127] on link "View task" at bounding box center [465, 132] width 158 height 24
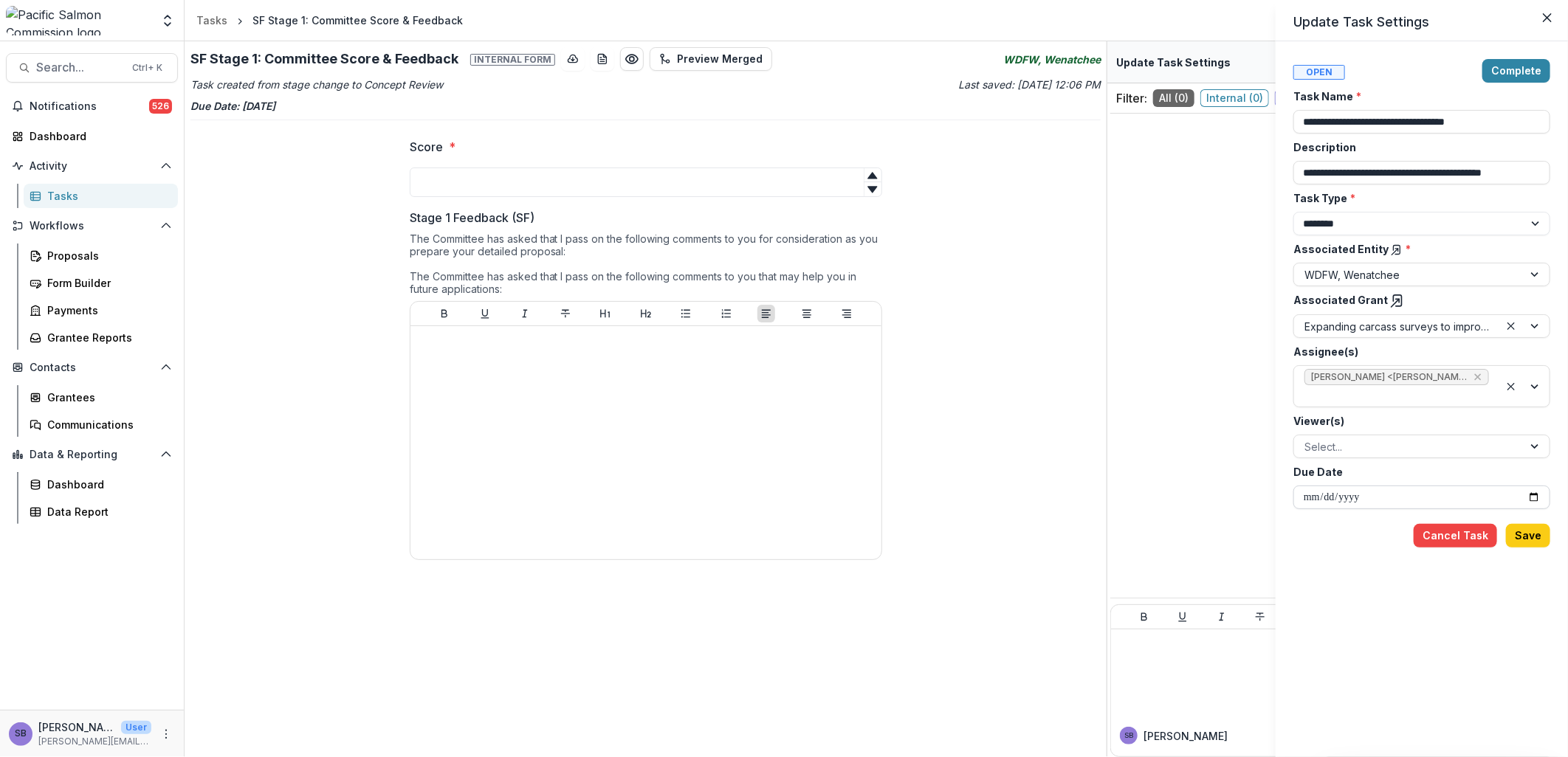
click at [1538, 498] on input "**********" at bounding box center [1421, 498] width 257 height 24
type input "**********"
click at [1532, 535] on button "Save" at bounding box center [1528, 536] width 44 height 24
type input "**********"
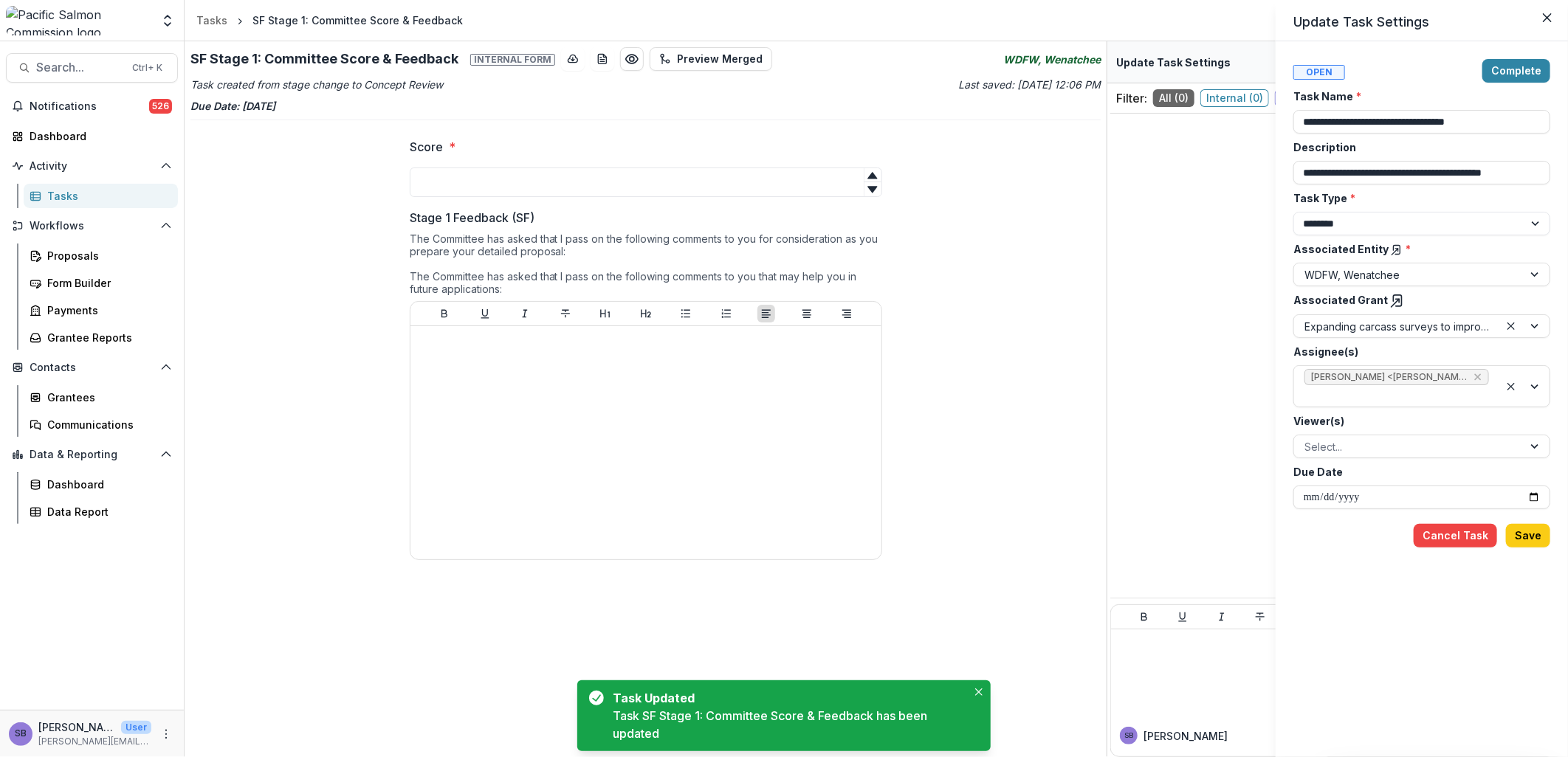
click at [1396, 299] on polyline at bounding box center [1397, 300] width 3 height 3
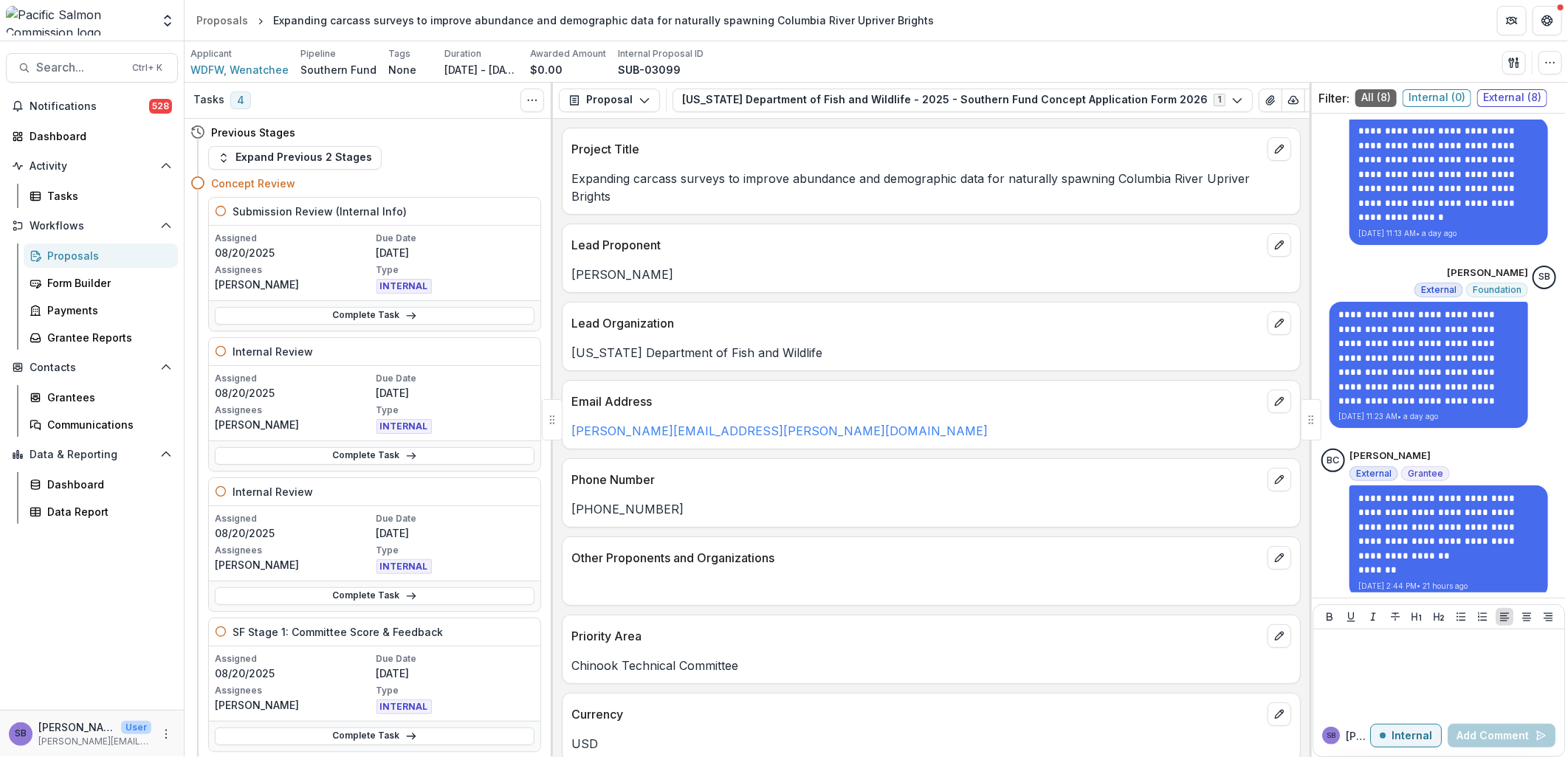
scroll to position [539, 0]
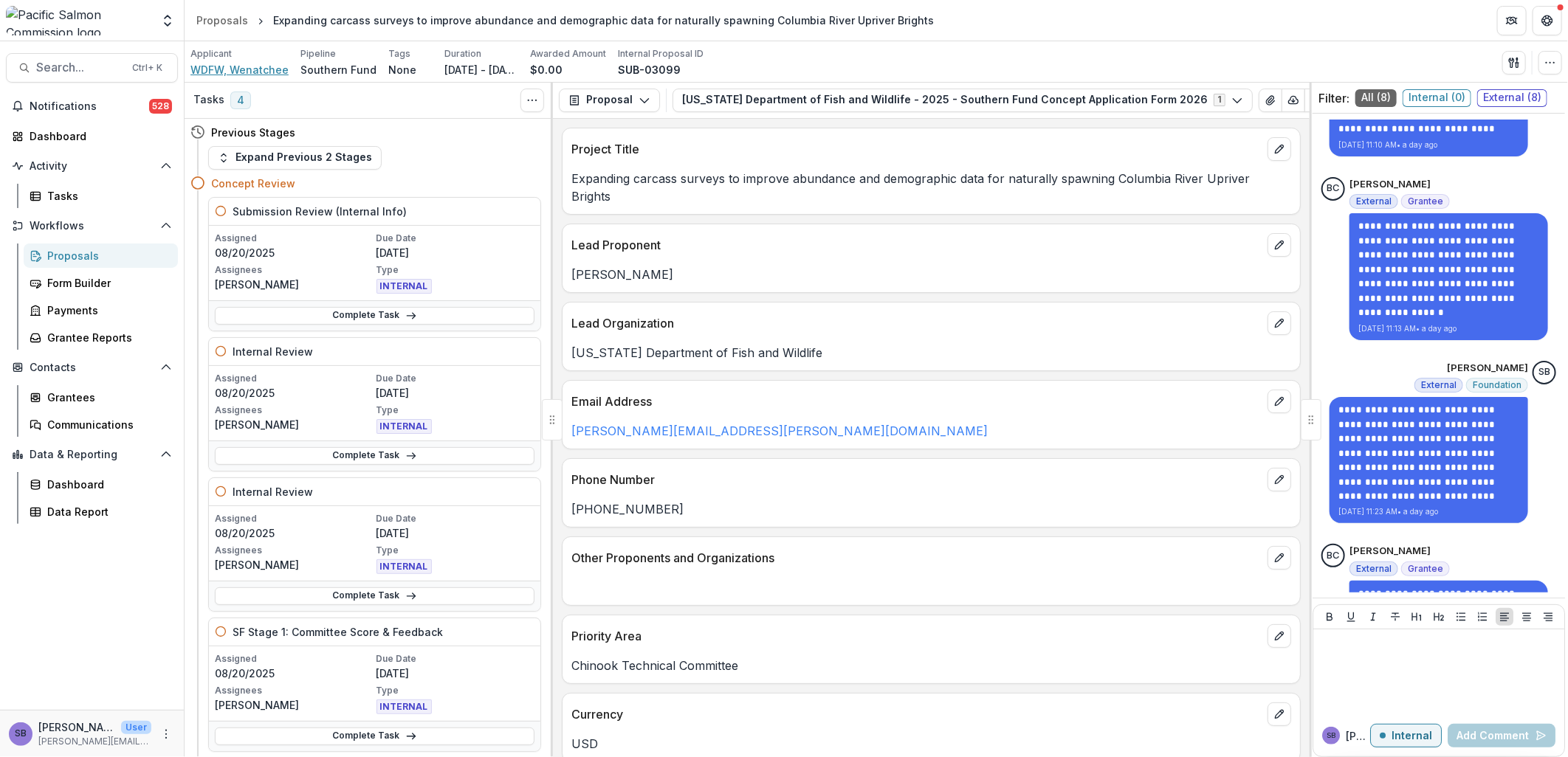
click at [256, 72] on span "WDFW, Wenatchee" at bounding box center [239, 69] width 99 height 15
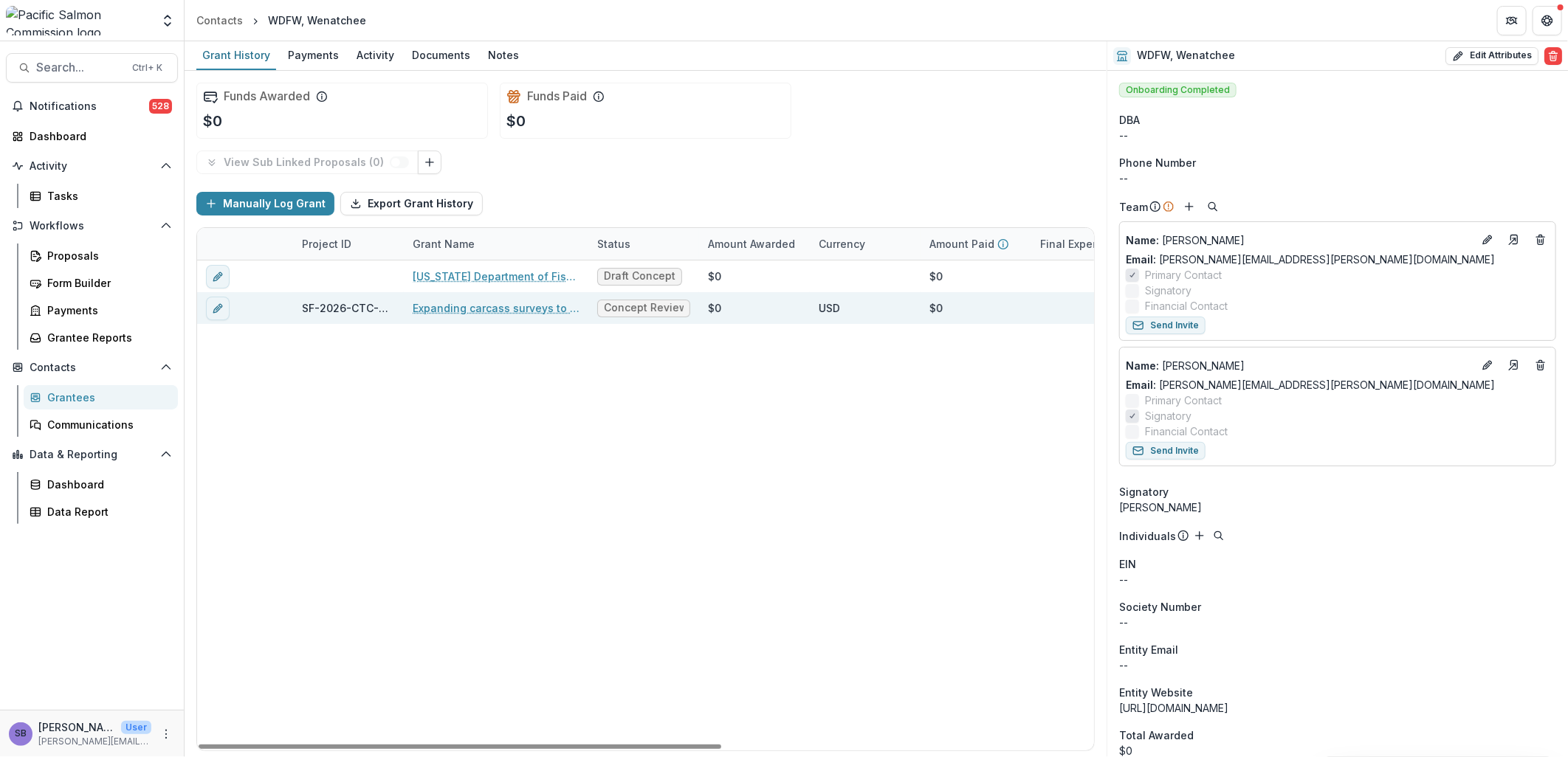
click at [505, 311] on link "Expanding carcass surveys to improve abundance and demographic data for natural…" at bounding box center [496, 307] width 167 height 15
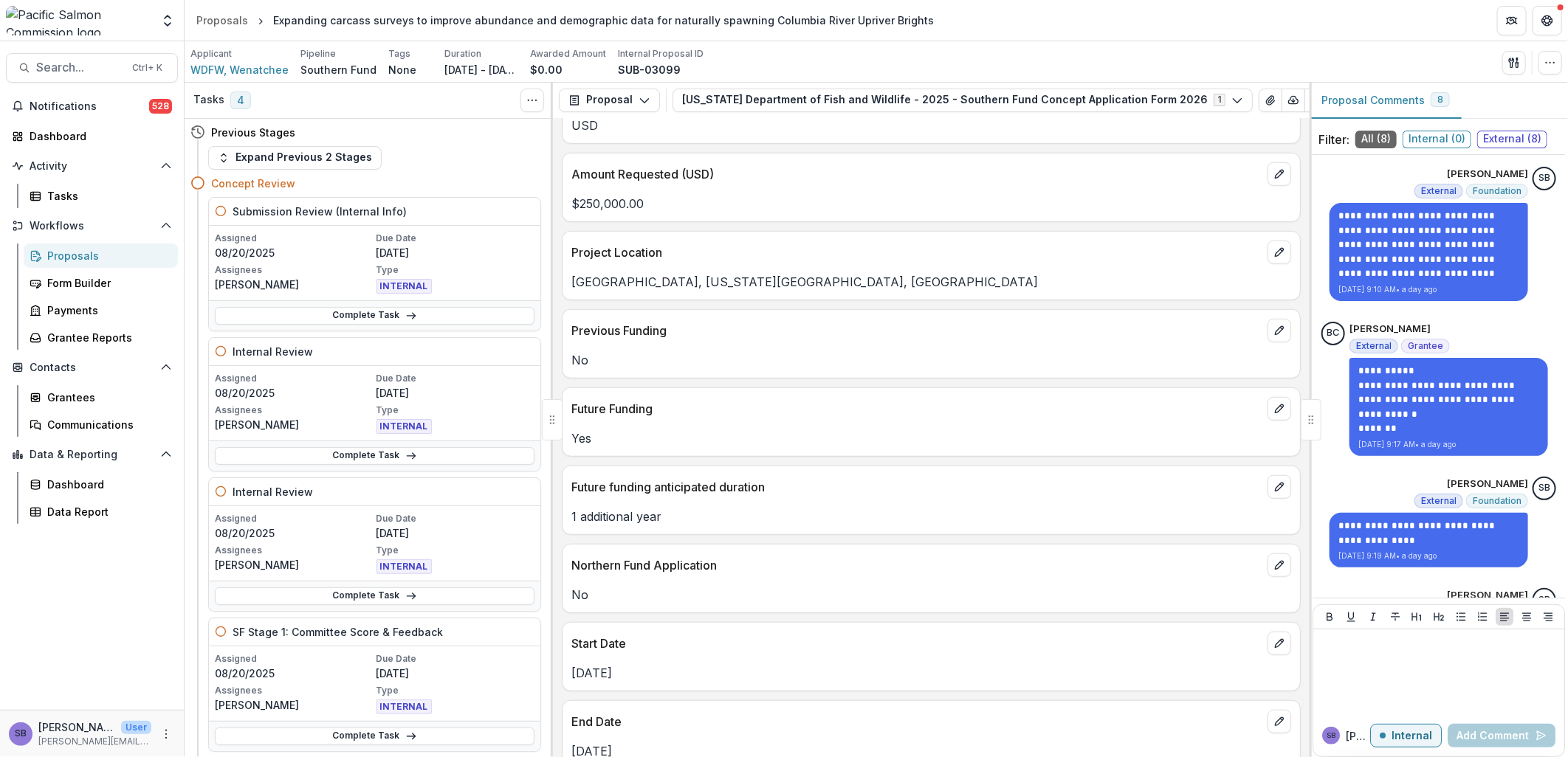
scroll to position [656, 0]
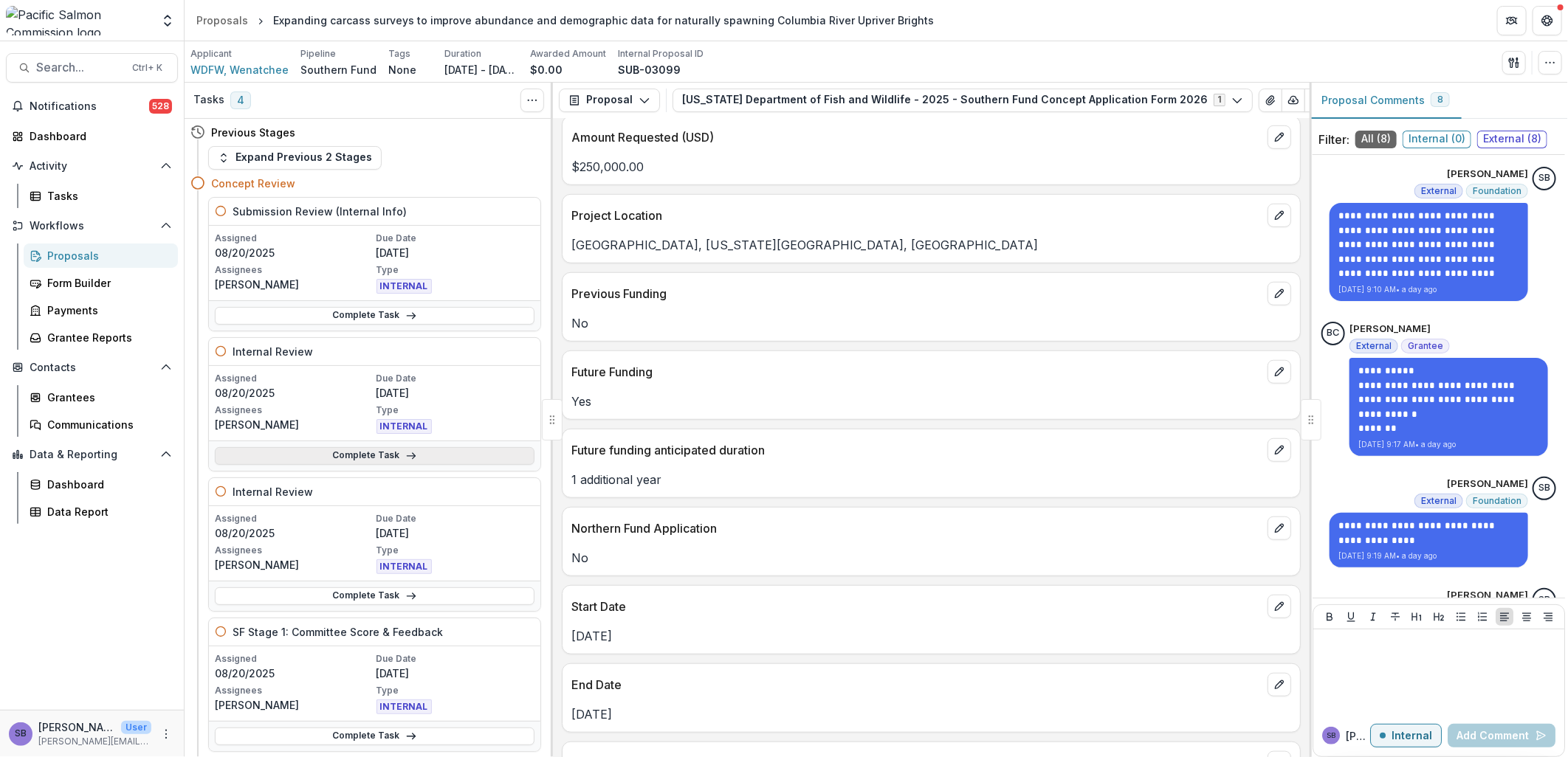
click at [360, 453] on link "Complete Task" at bounding box center [375, 457] width 320 height 18
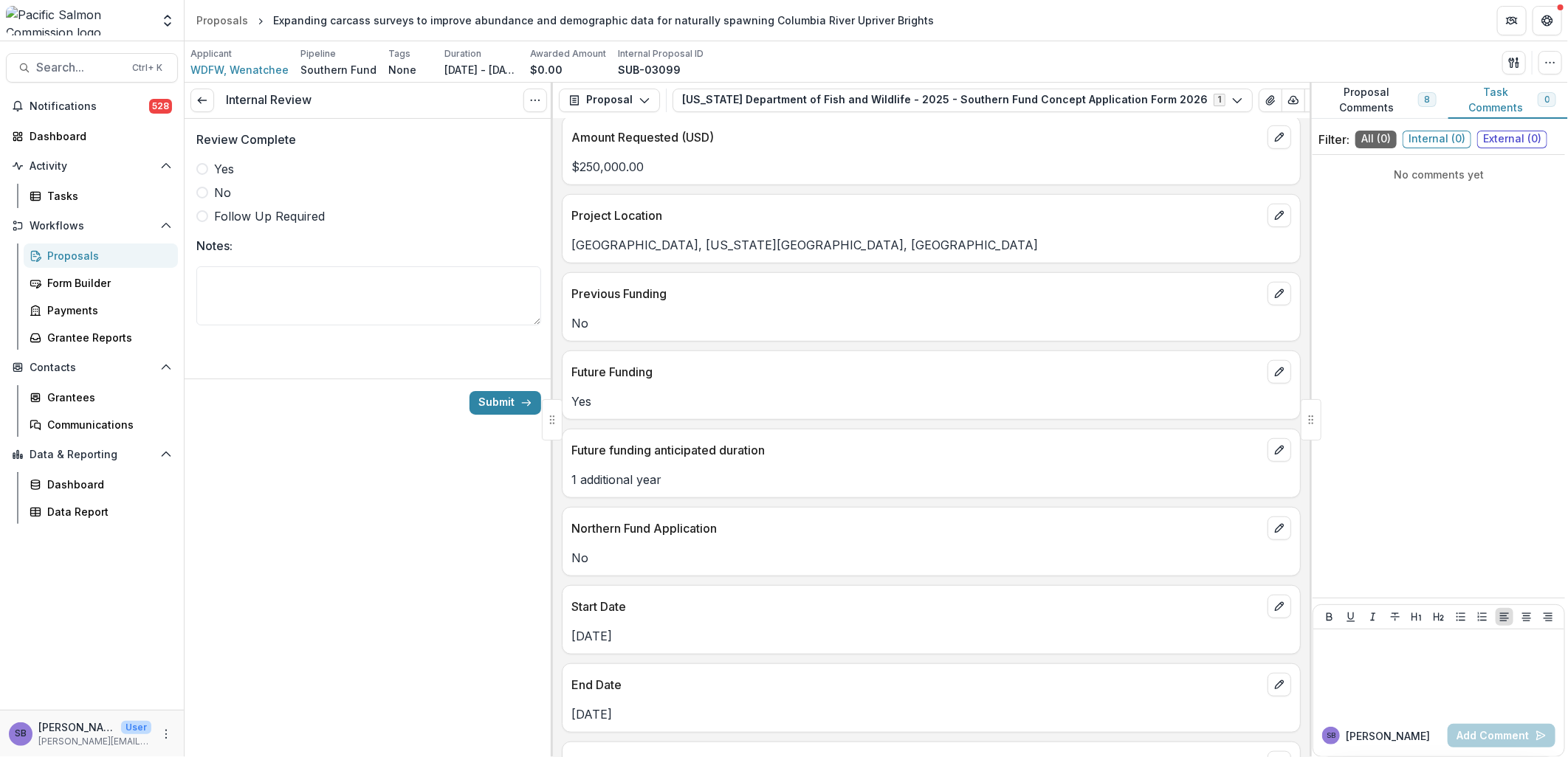
click at [208, 170] on label "Yes" at bounding box center [369, 169] width 345 height 18
click at [493, 408] on button "Submit" at bounding box center [505, 402] width 72 height 24
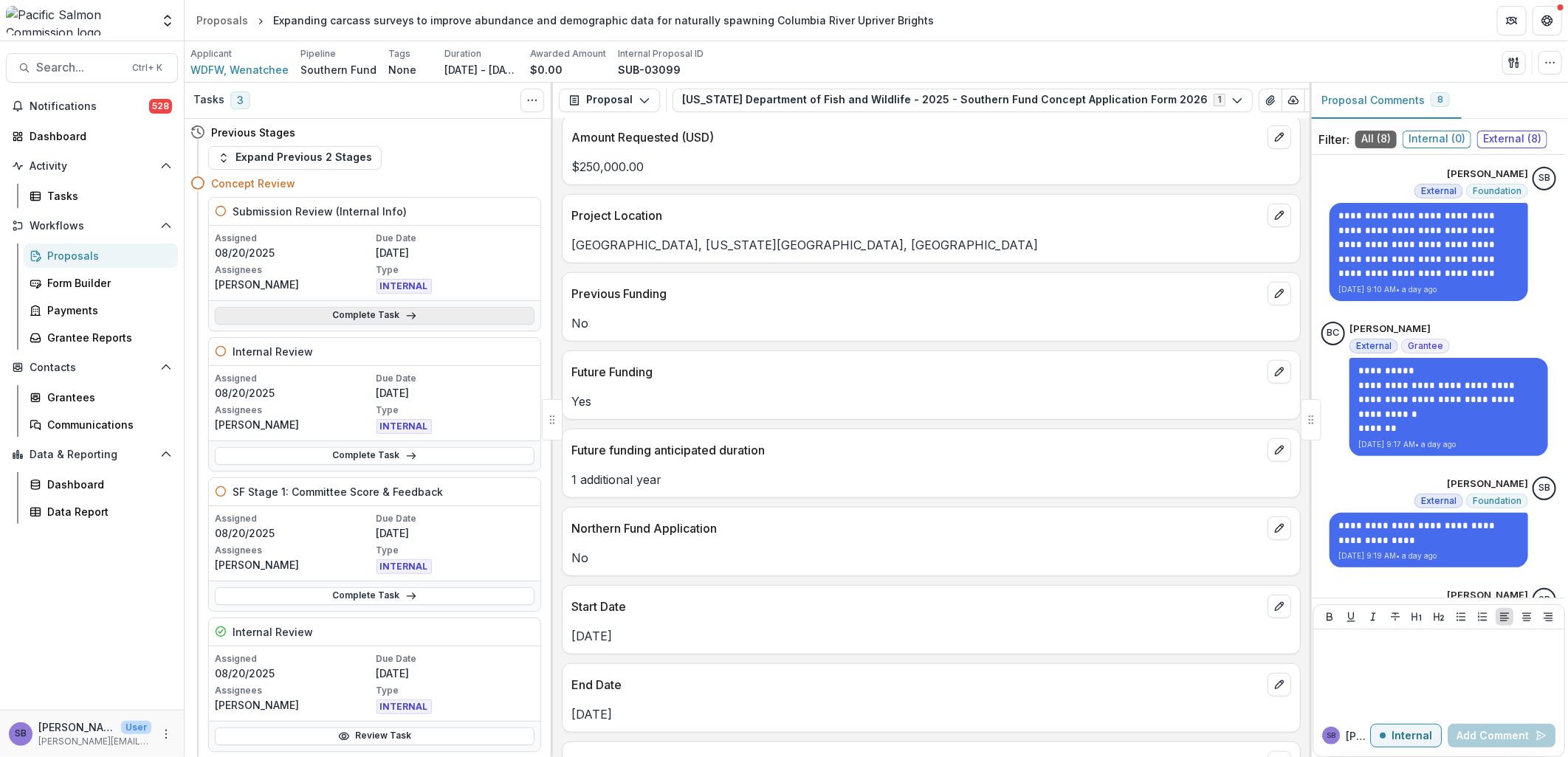
click at [373, 311] on link "Complete Task" at bounding box center [375, 316] width 320 height 18
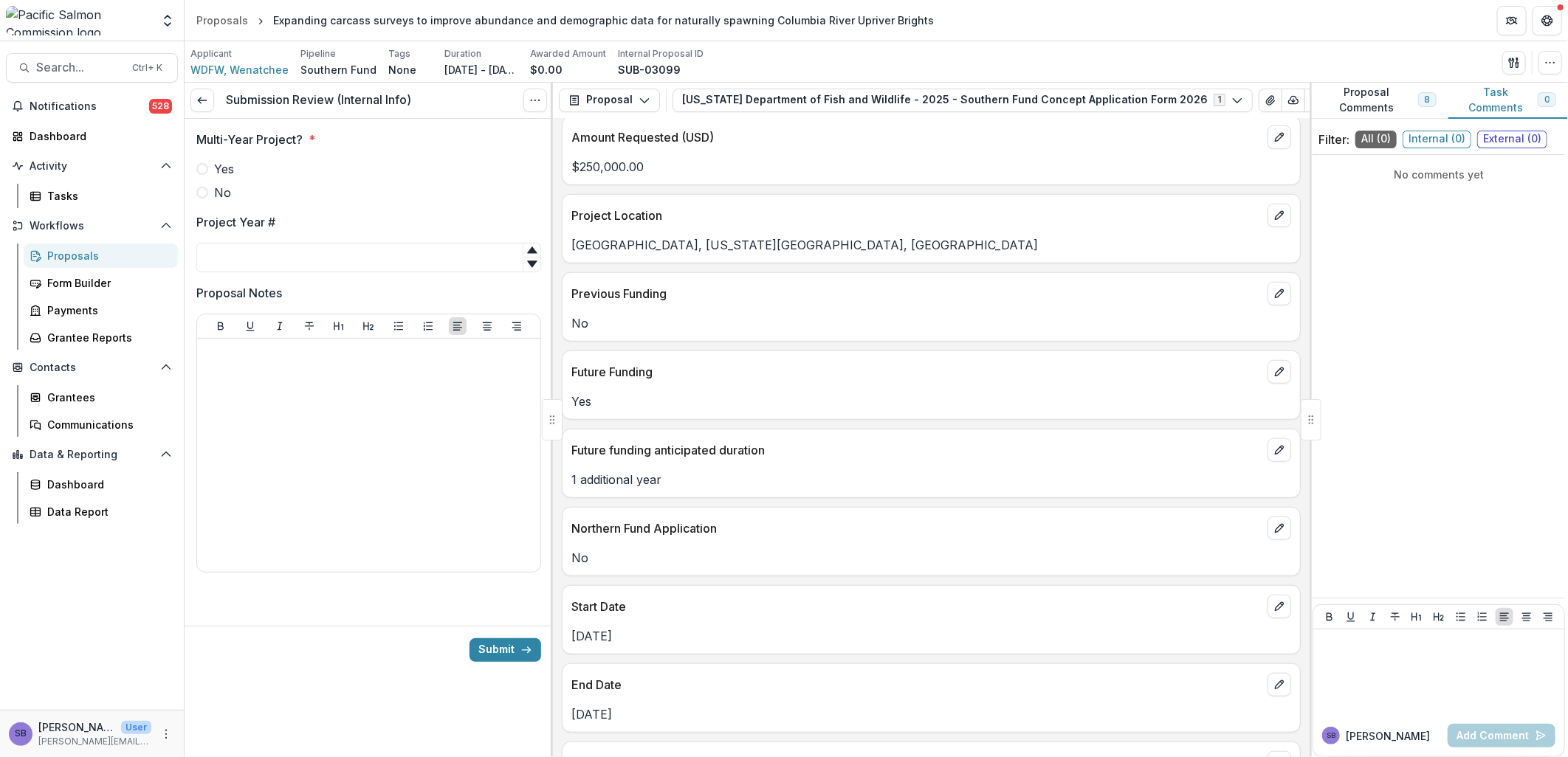
click at [203, 172] on span at bounding box center [202, 169] width 12 height 12
click at [234, 252] on input "Project Year #" at bounding box center [369, 257] width 345 height 29
type input "*"
click at [259, 384] on div at bounding box center [368, 455] width 331 height 221
click at [207, 100] on icon at bounding box center [202, 100] width 12 height 12
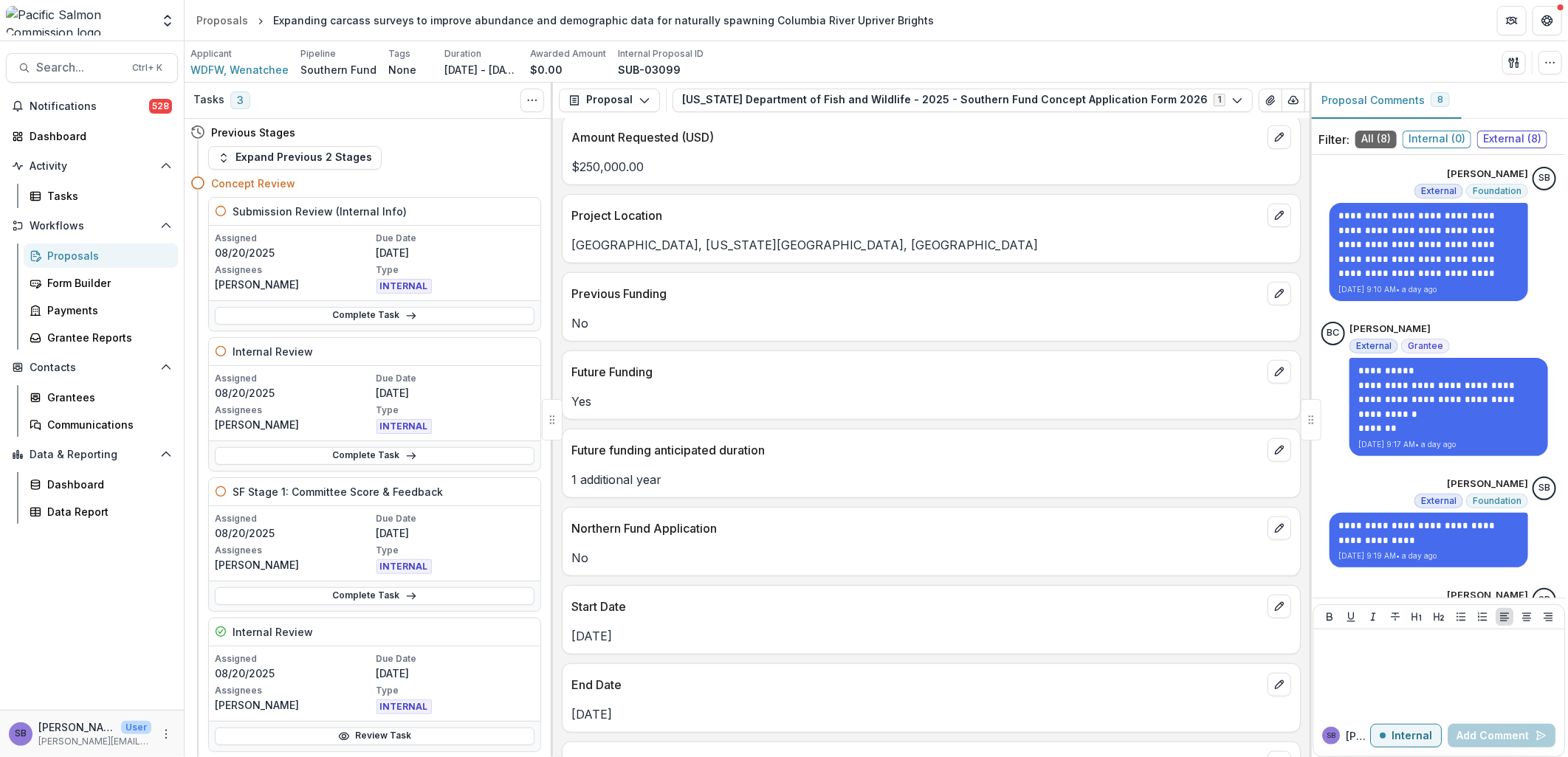
click at [101, 255] on div "Proposals" at bounding box center [107, 255] width 119 height 15
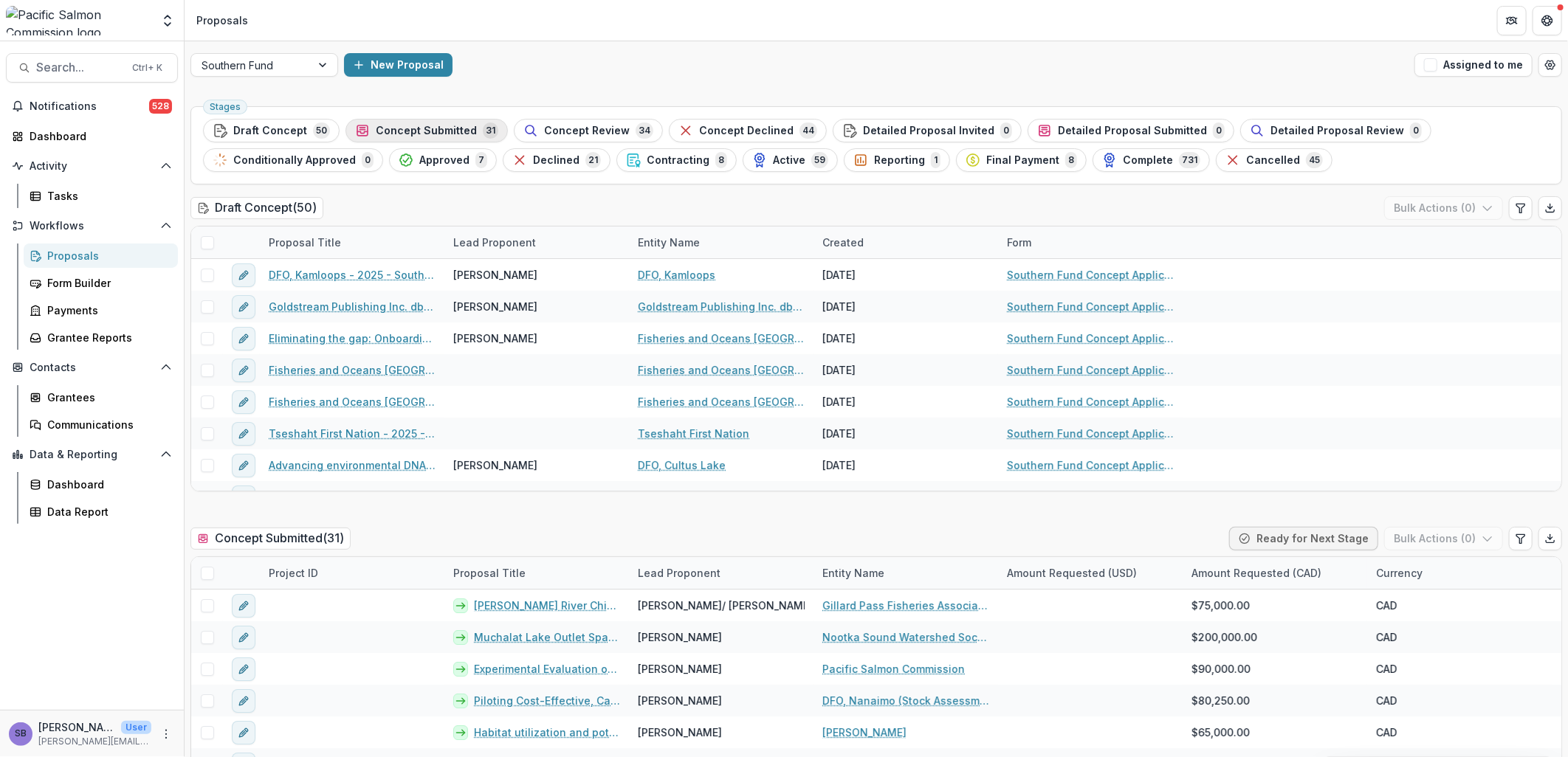
click at [404, 121] on button "Concept Submitted 31" at bounding box center [426, 131] width 163 height 24
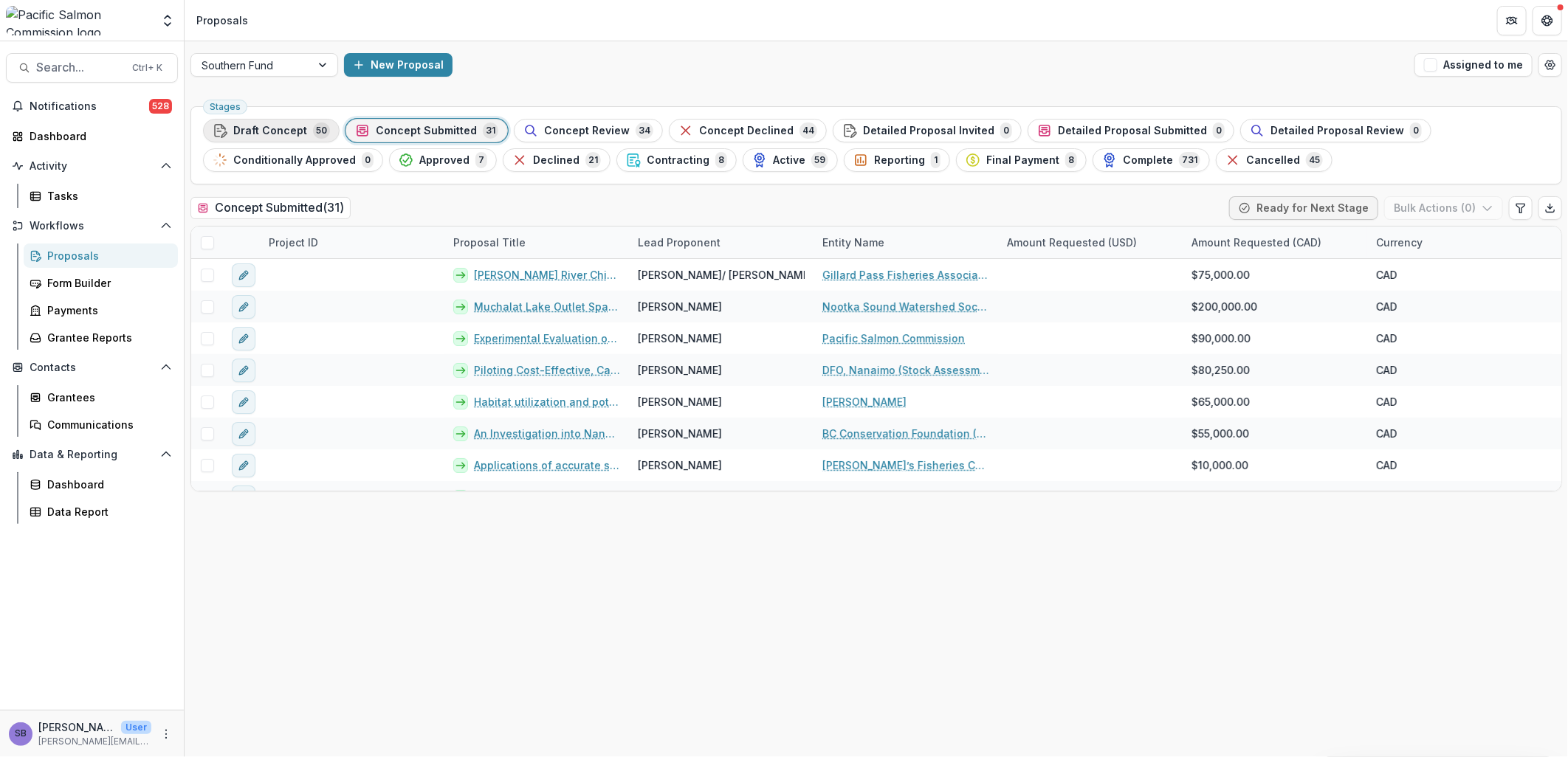
click at [281, 130] on span "Draft Concept" at bounding box center [270, 131] width 74 height 12
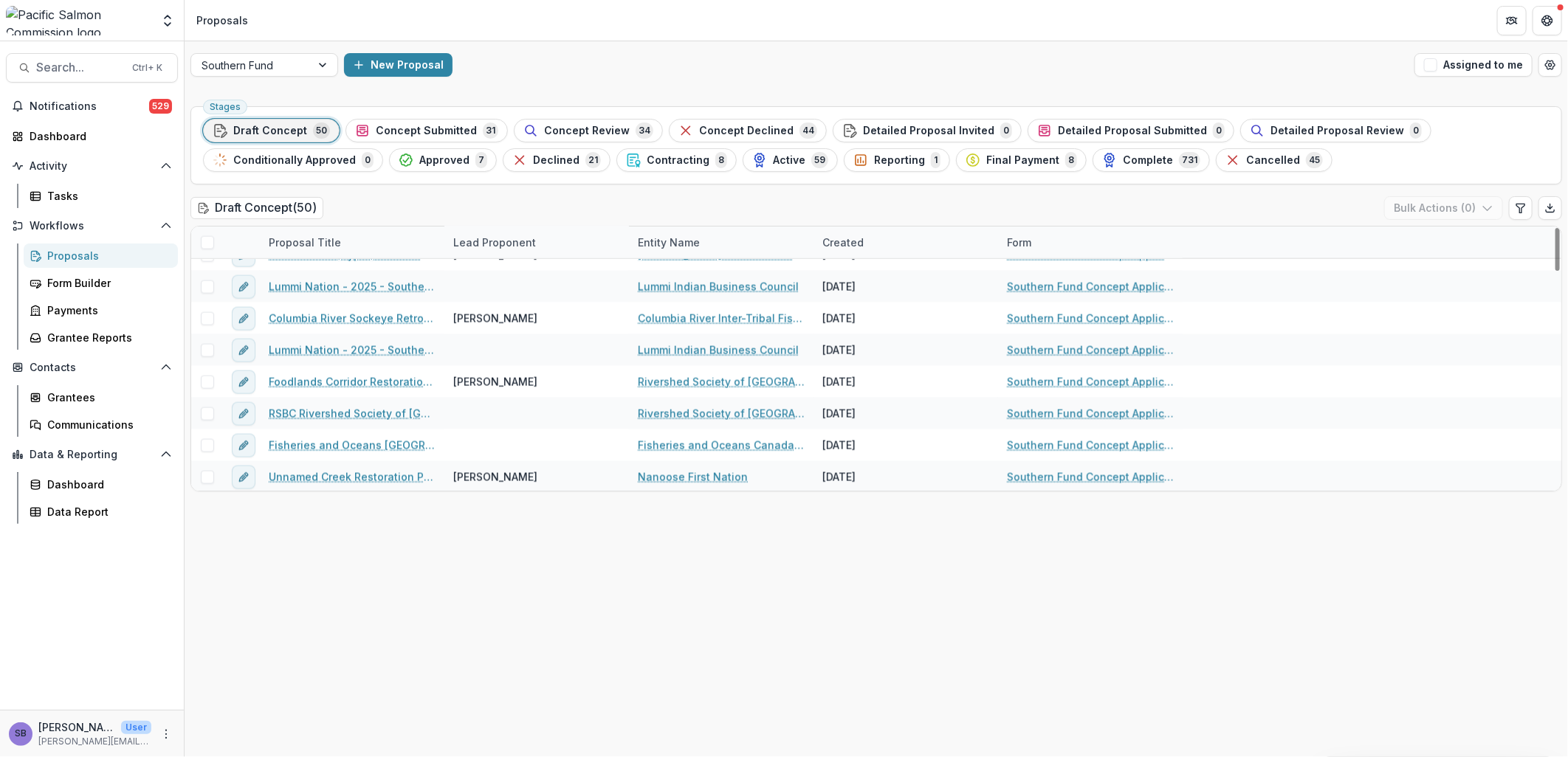
scroll to position [1355, 0]
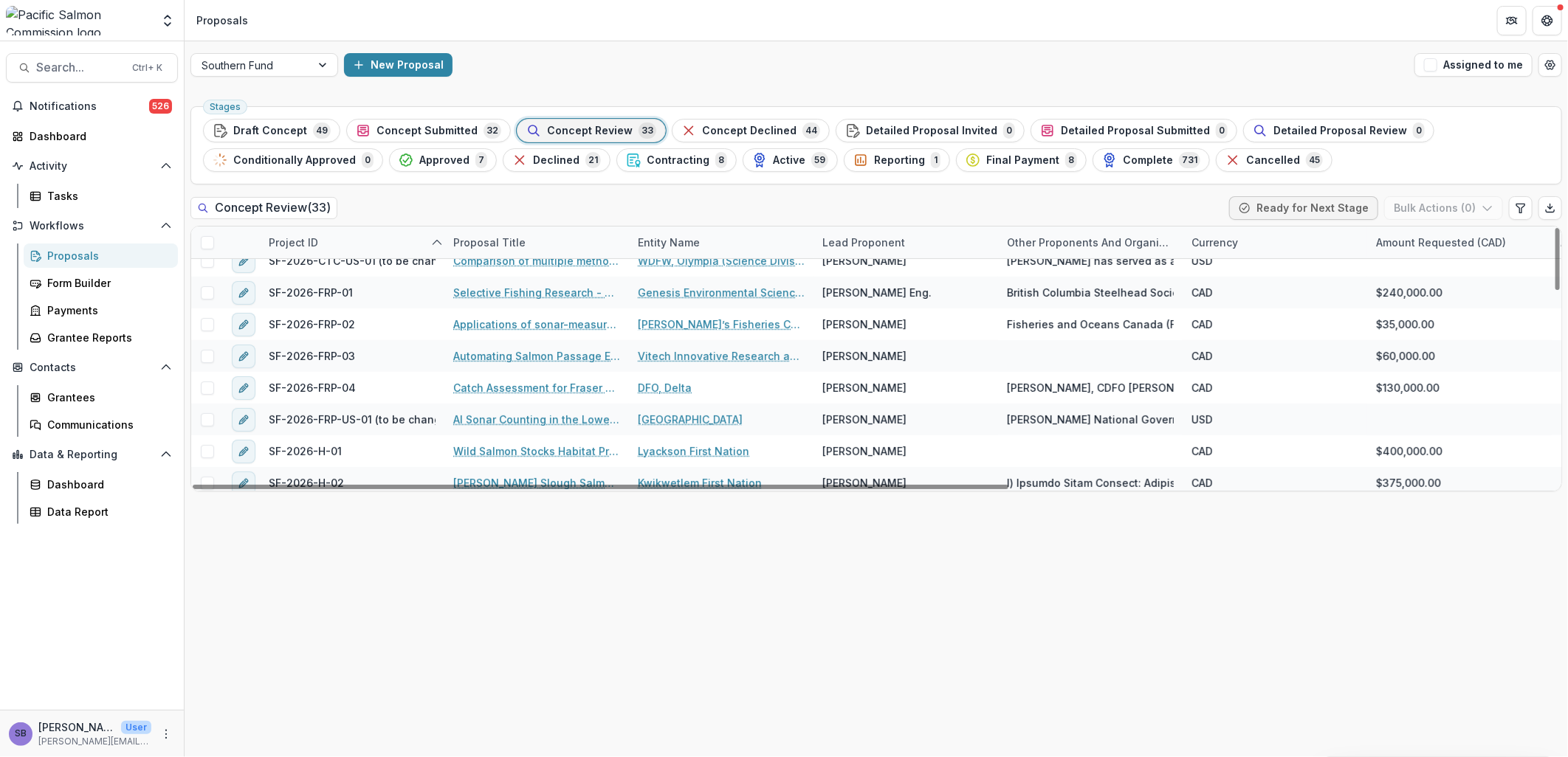
scroll to position [159, 0]
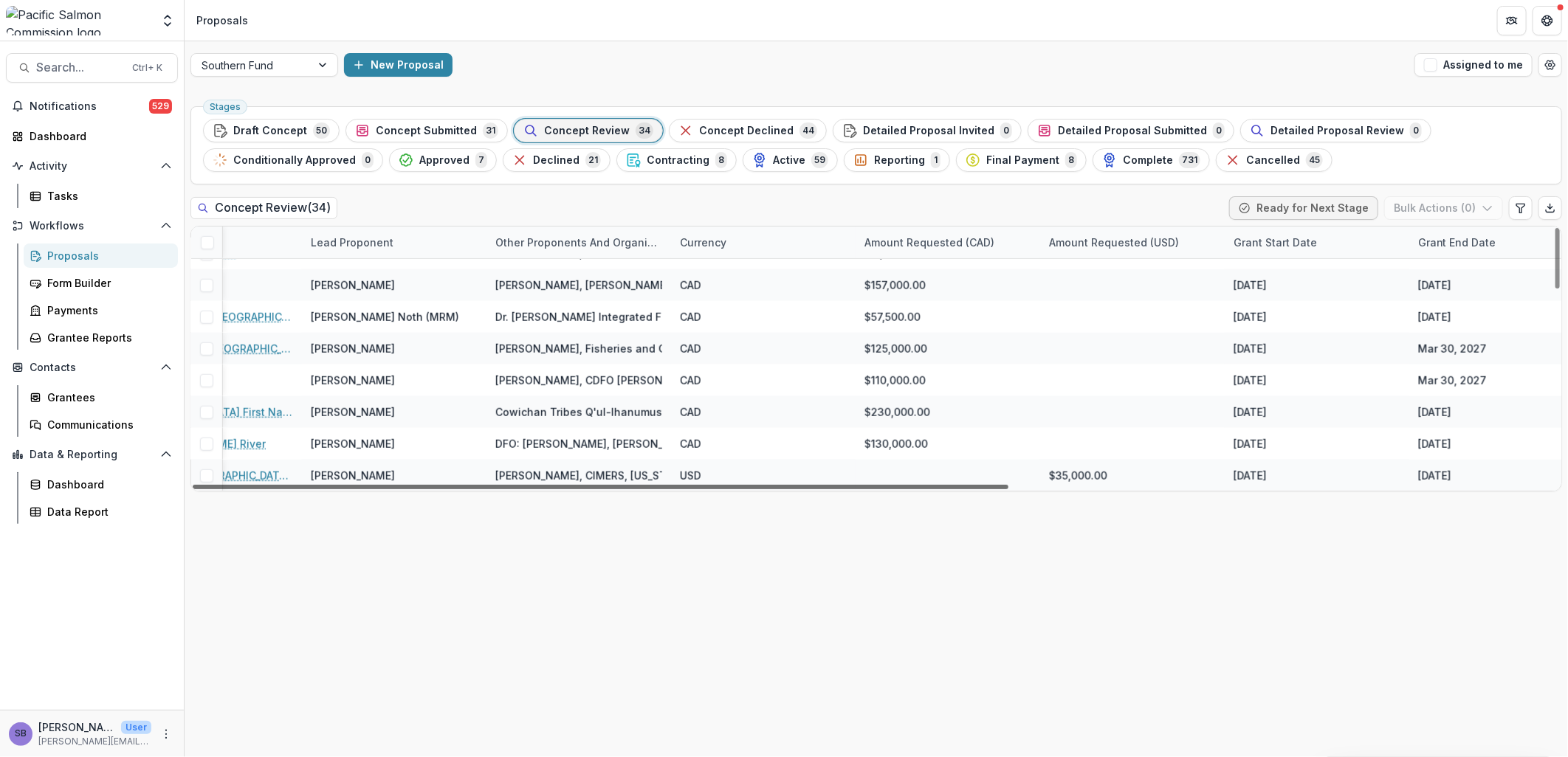
scroll to position [847, 0]
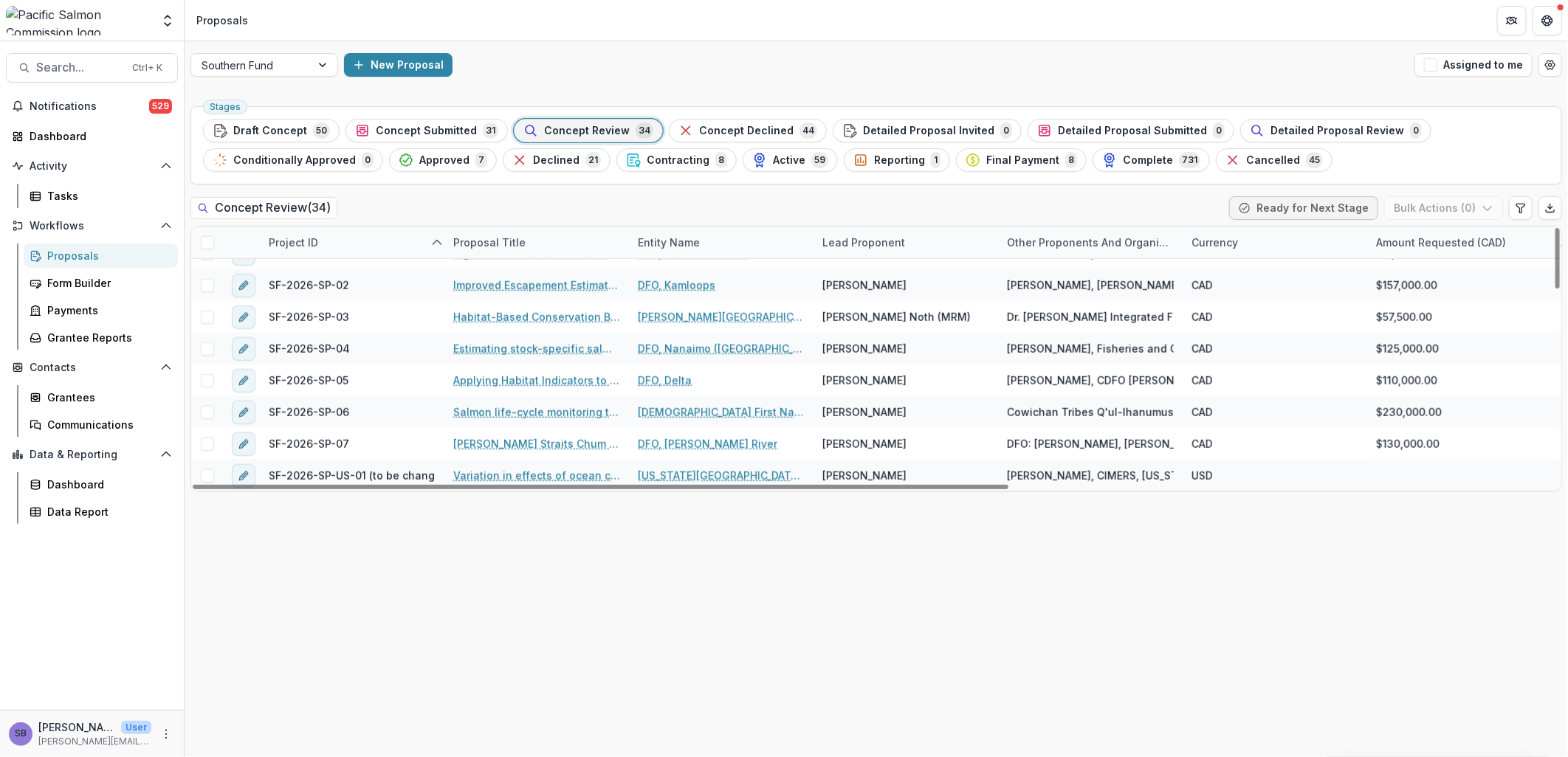
drag, startPoint x: 931, startPoint y: 490, endPoint x: 761, endPoint y: 550, distance: 180.3
click at [762, 490] on div at bounding box center [601, 487] width 816 height 4
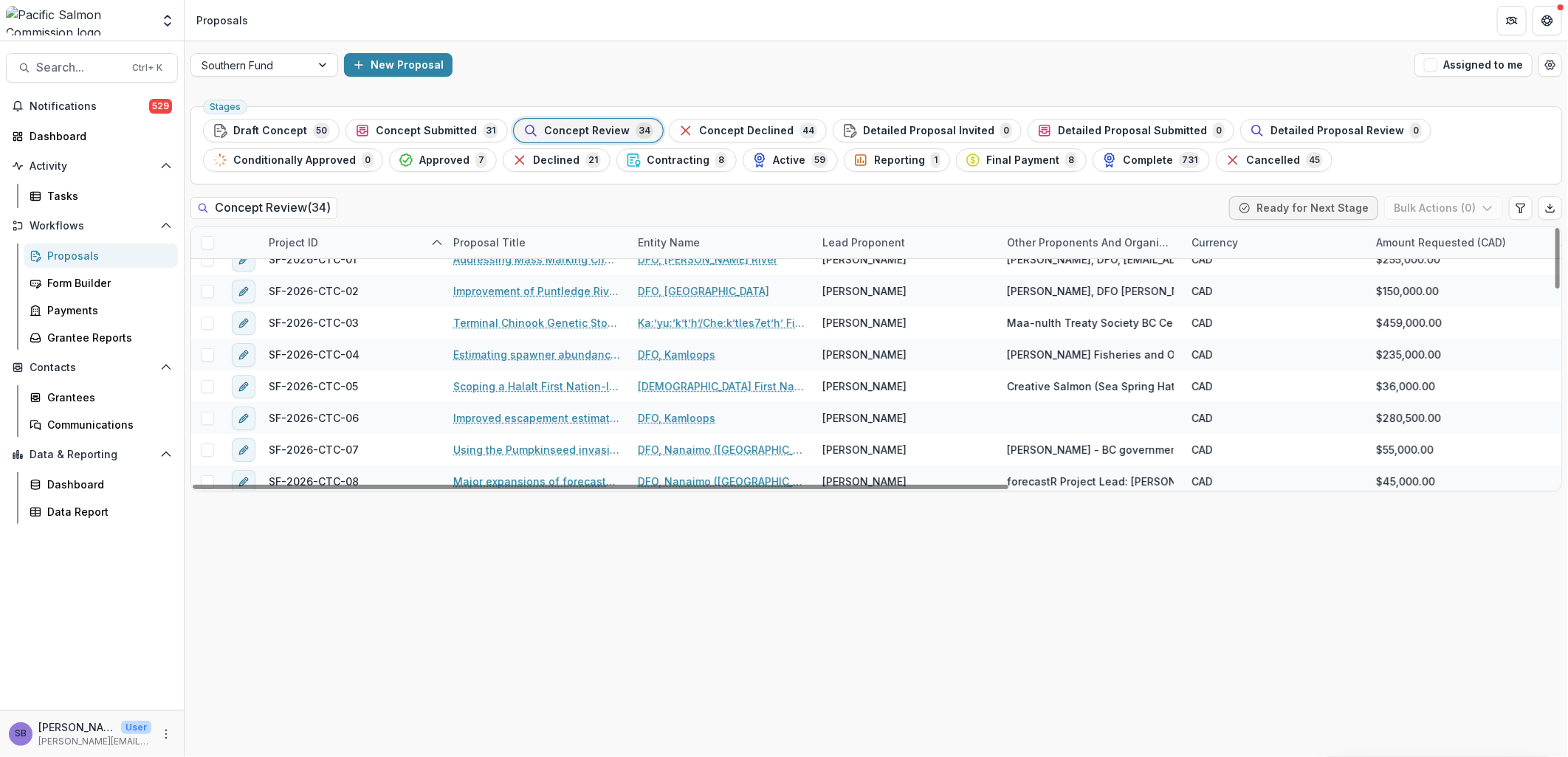
scroll to position [0, 0]
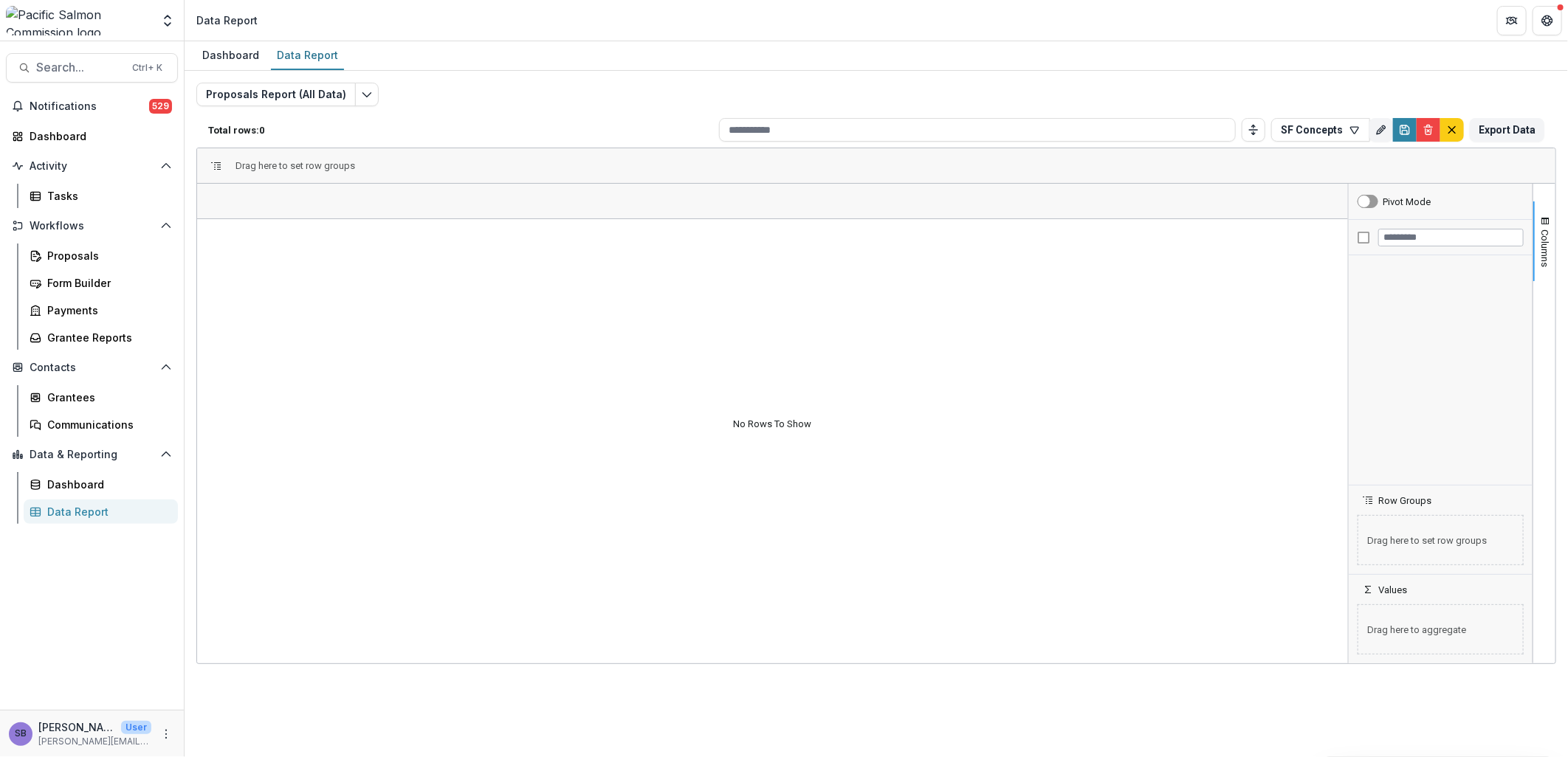
click at [67, 509] on div "Data Report" at bounding box center [107, 511] width 119 height 15
click at [72, 474] on link "Dashboard" at bounding box center [101, 484] width 155 height 24
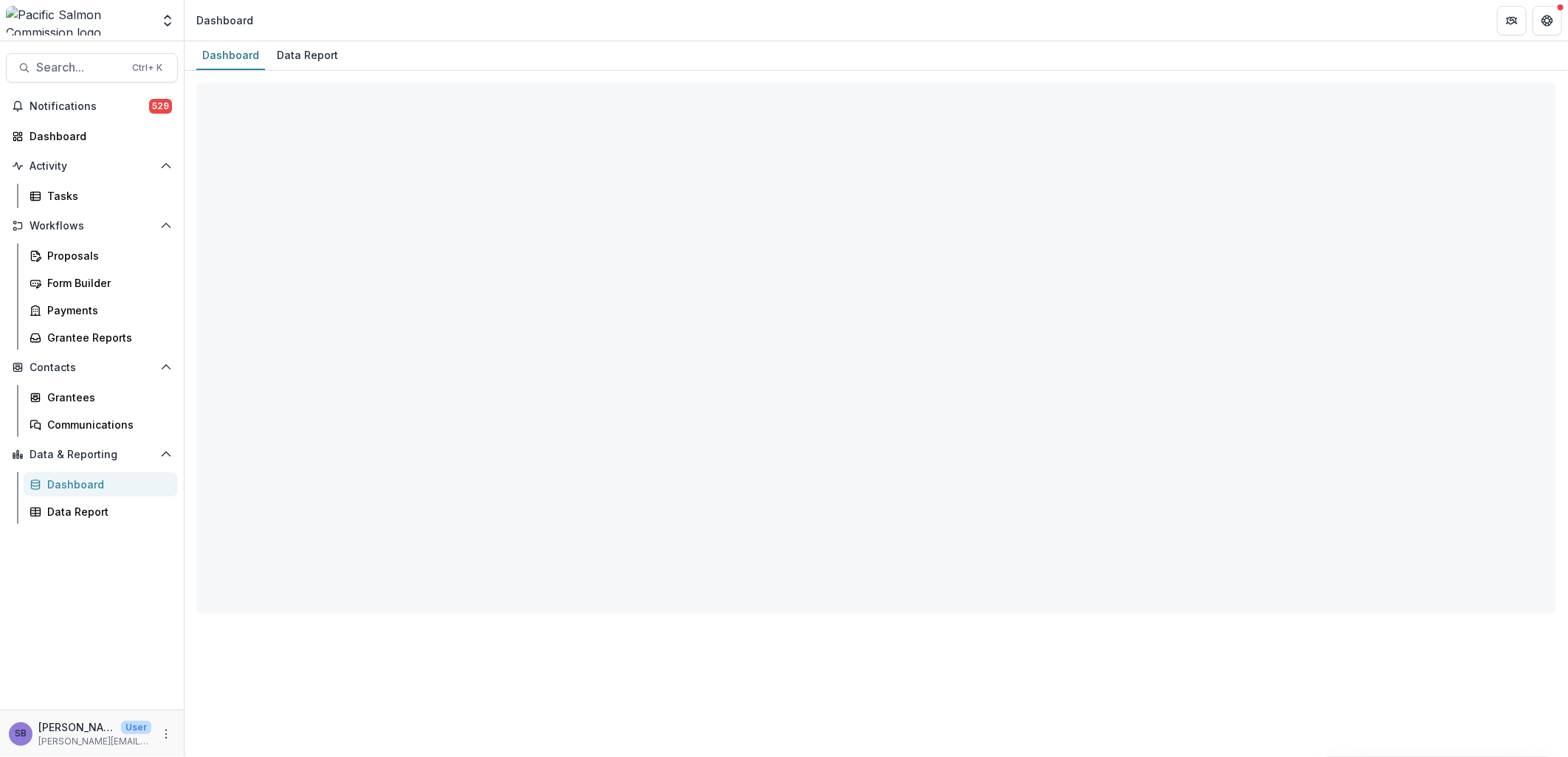
select select "**********"
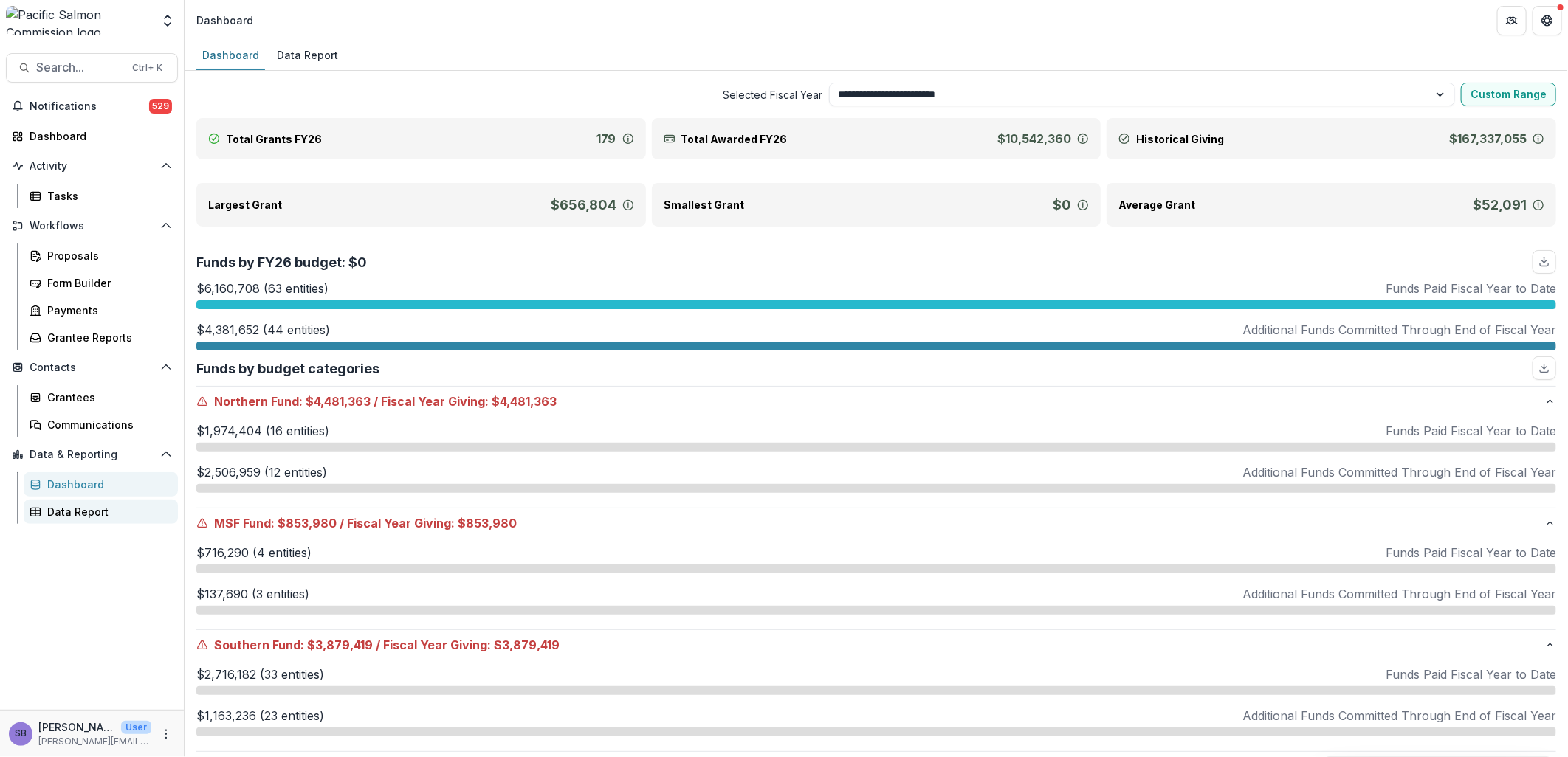
click at [91, 513] on div "Data Report" at bounding box center [107, 511] width 119 height 15
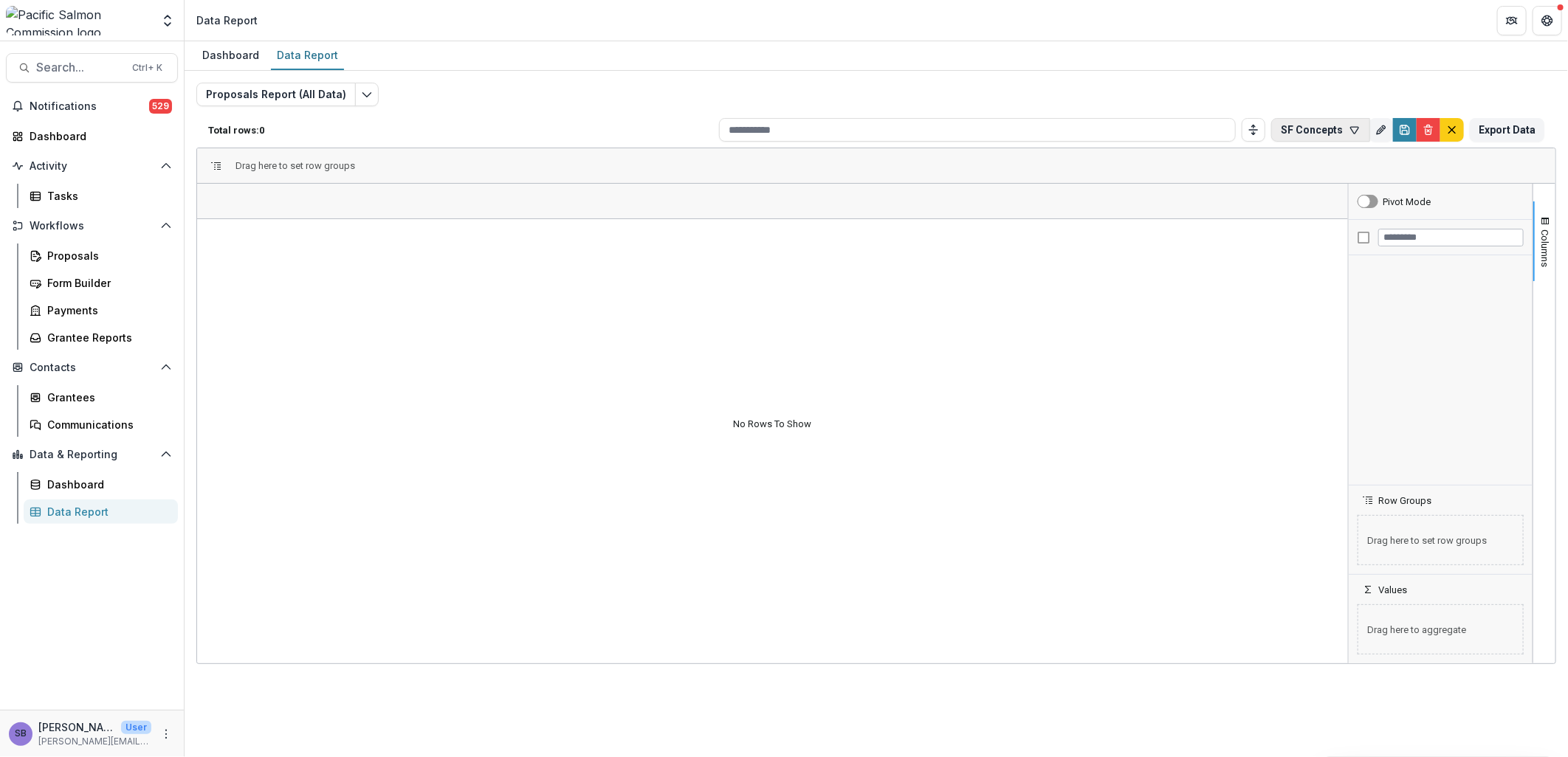
click at [1355, 126] on icon "button" at bounding box center [1354, 130] width 12 height 12
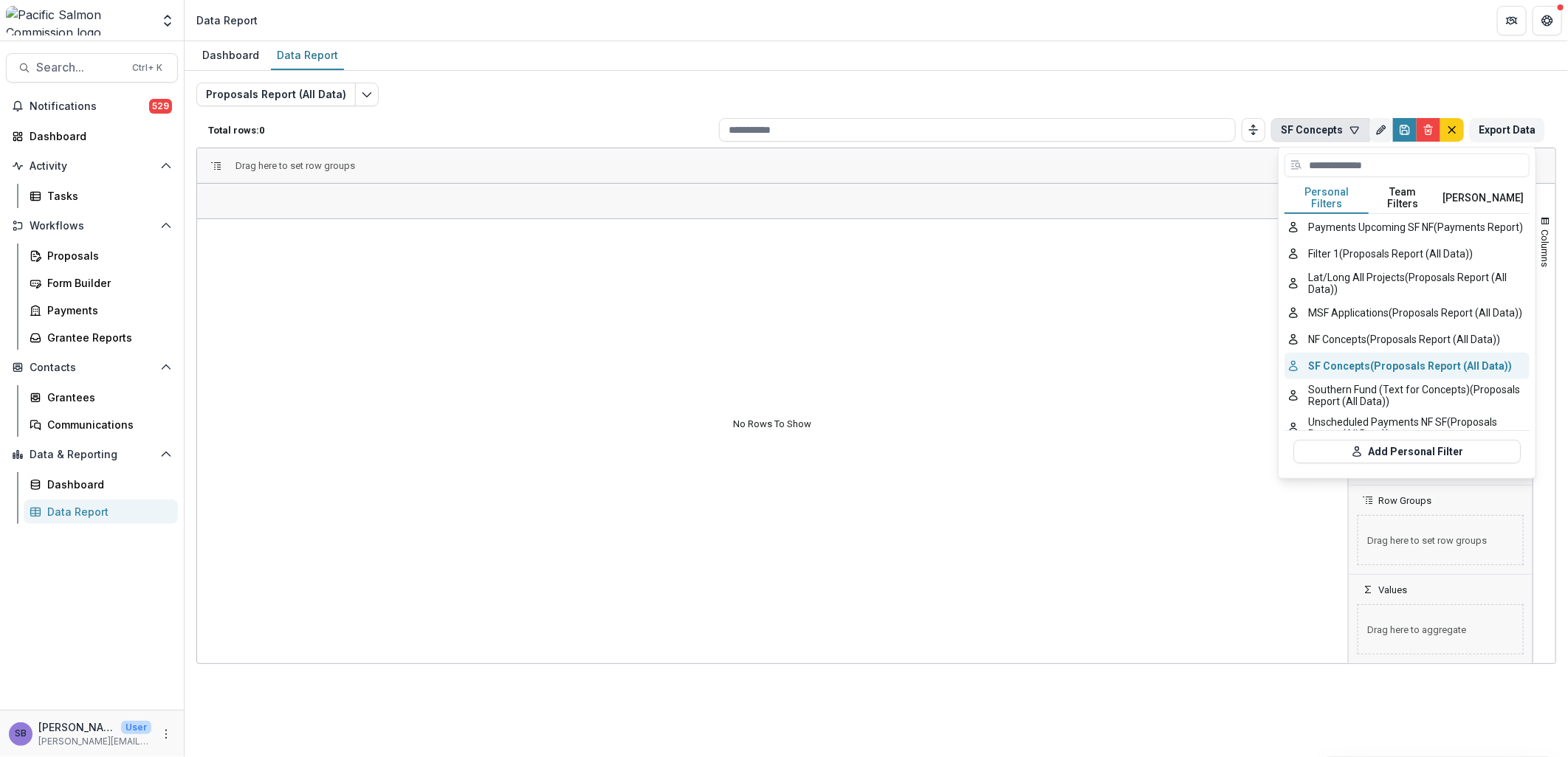
click at [1379, 355] on button "SF Concepts (Proposals Report (All Data))" at bounding box center [1407, 366] width 245 height 27
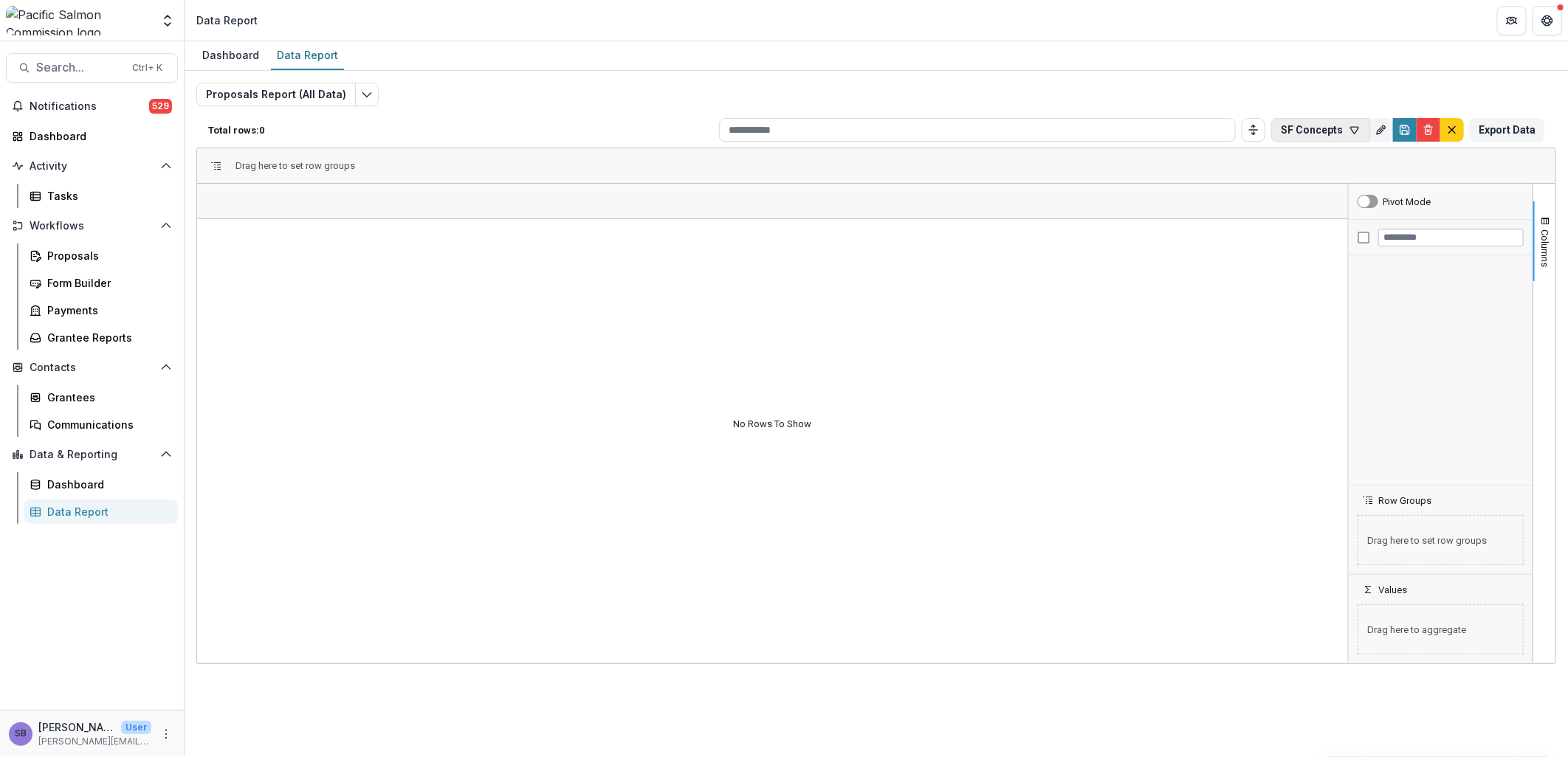
click at [1341, 129] on button "SF Concepts" at bounding box center [1320, 130] width 99 height 24
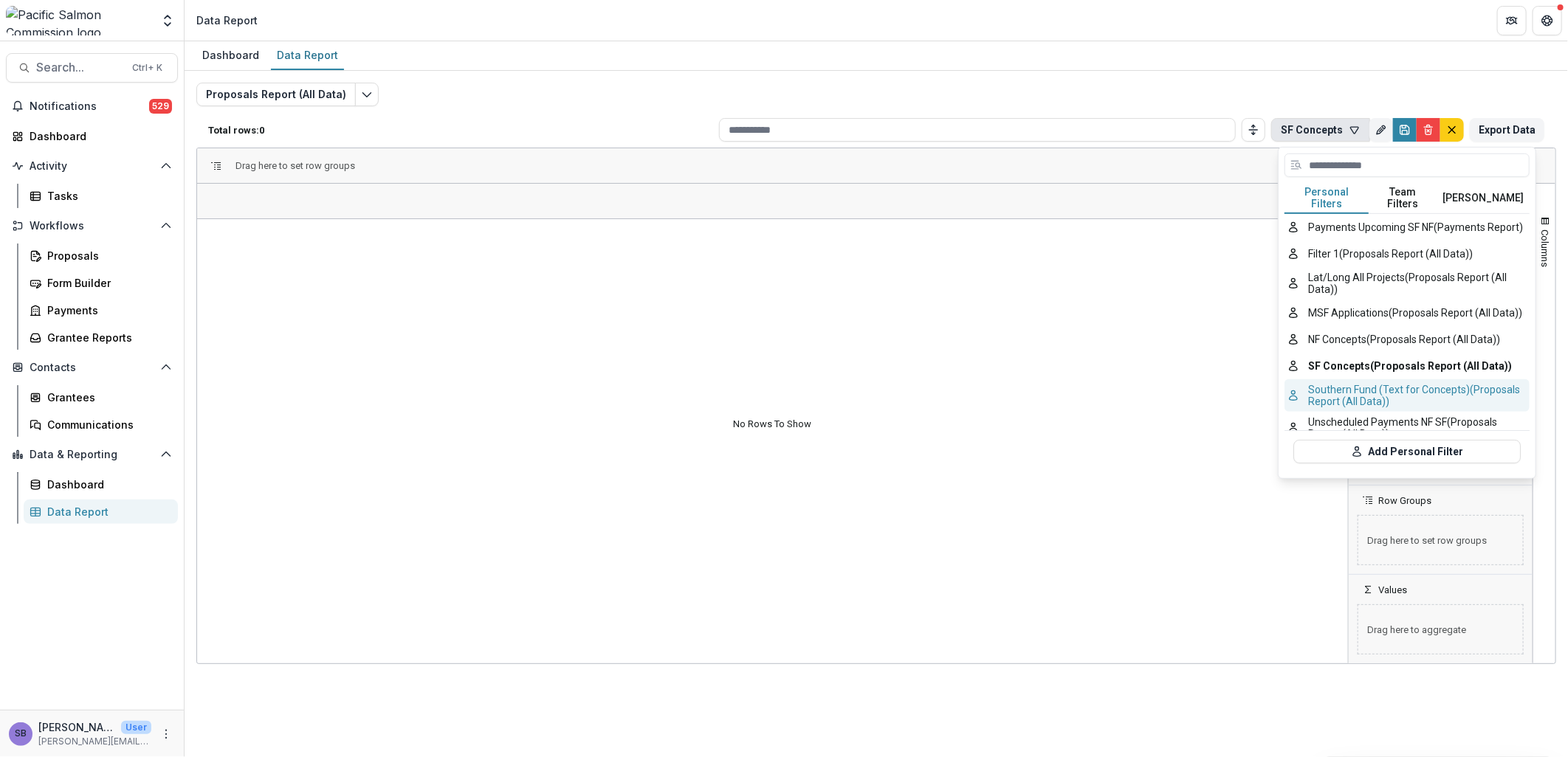
click at [1354, 390] on button "Southern Fund (Text for Concepts) (Proposals Report (All Data))" at bounding box center [1407, 395] width 245 height 33
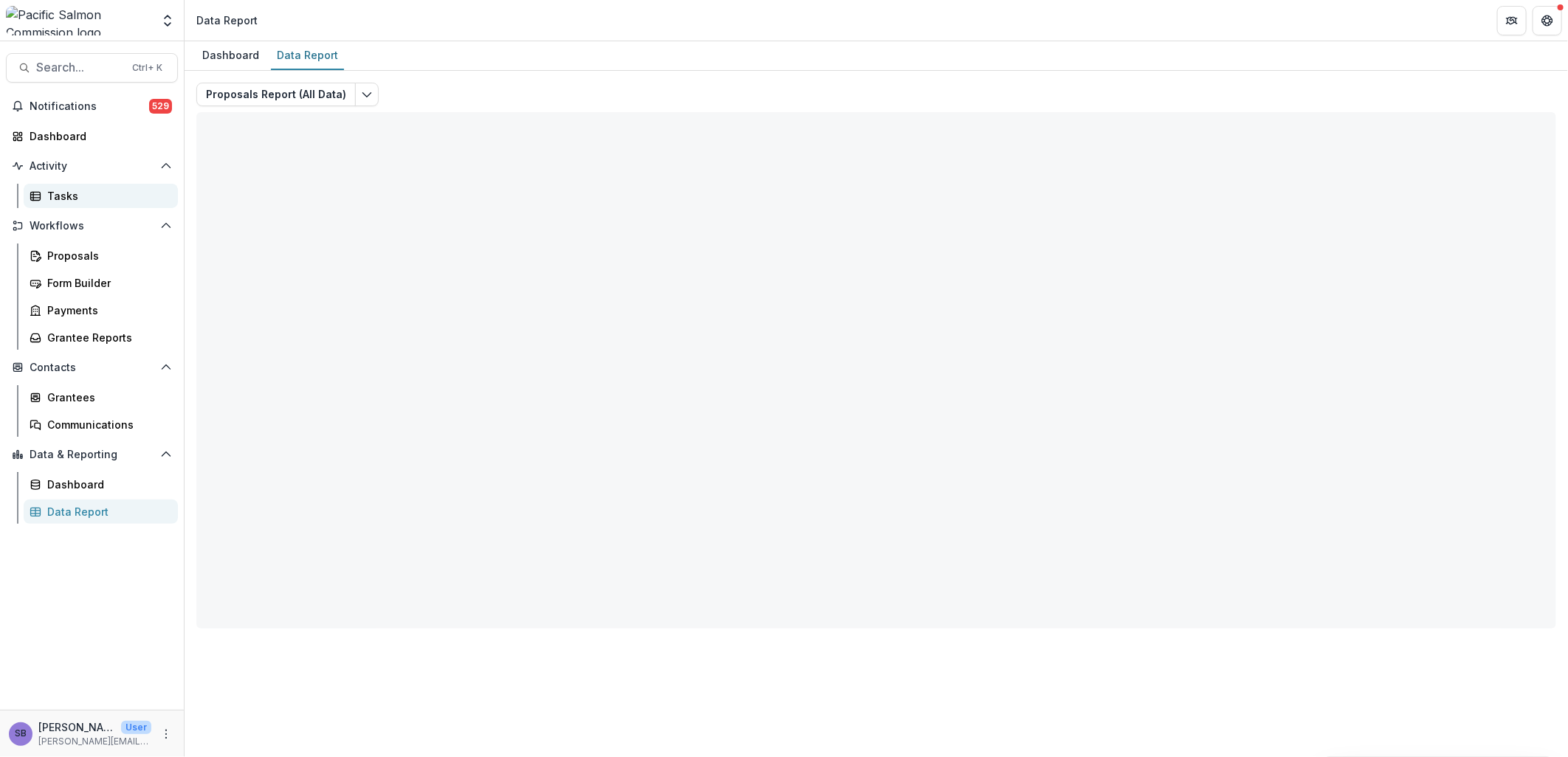
click at [74, 195] on div "Tasks" at bounding box center [107, 195] width 119 height 15
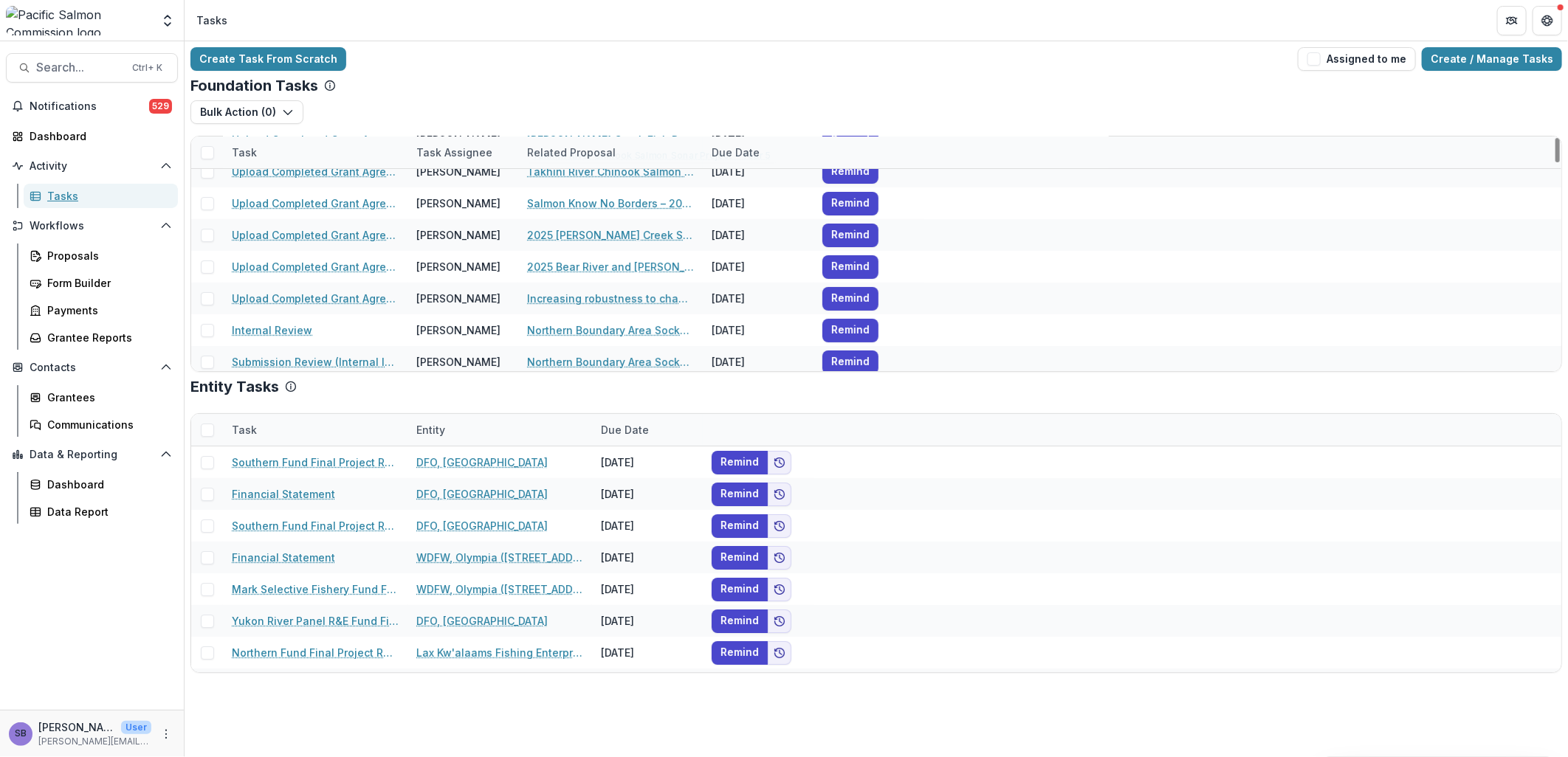
scroll to position [219, 0]
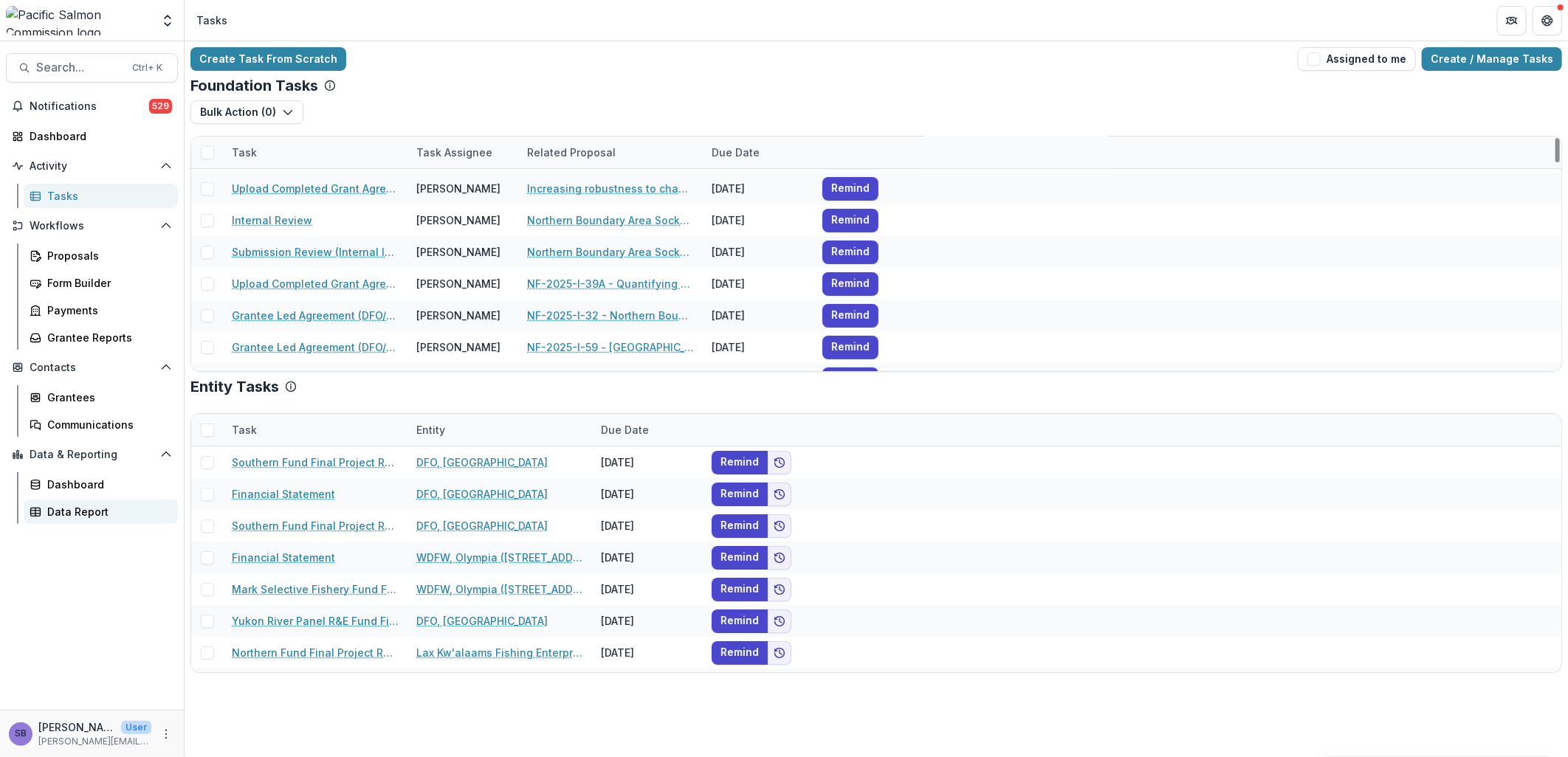
click at [131, 507] on div "Data Report" at bounding box center [107, 511] width 119 height 15
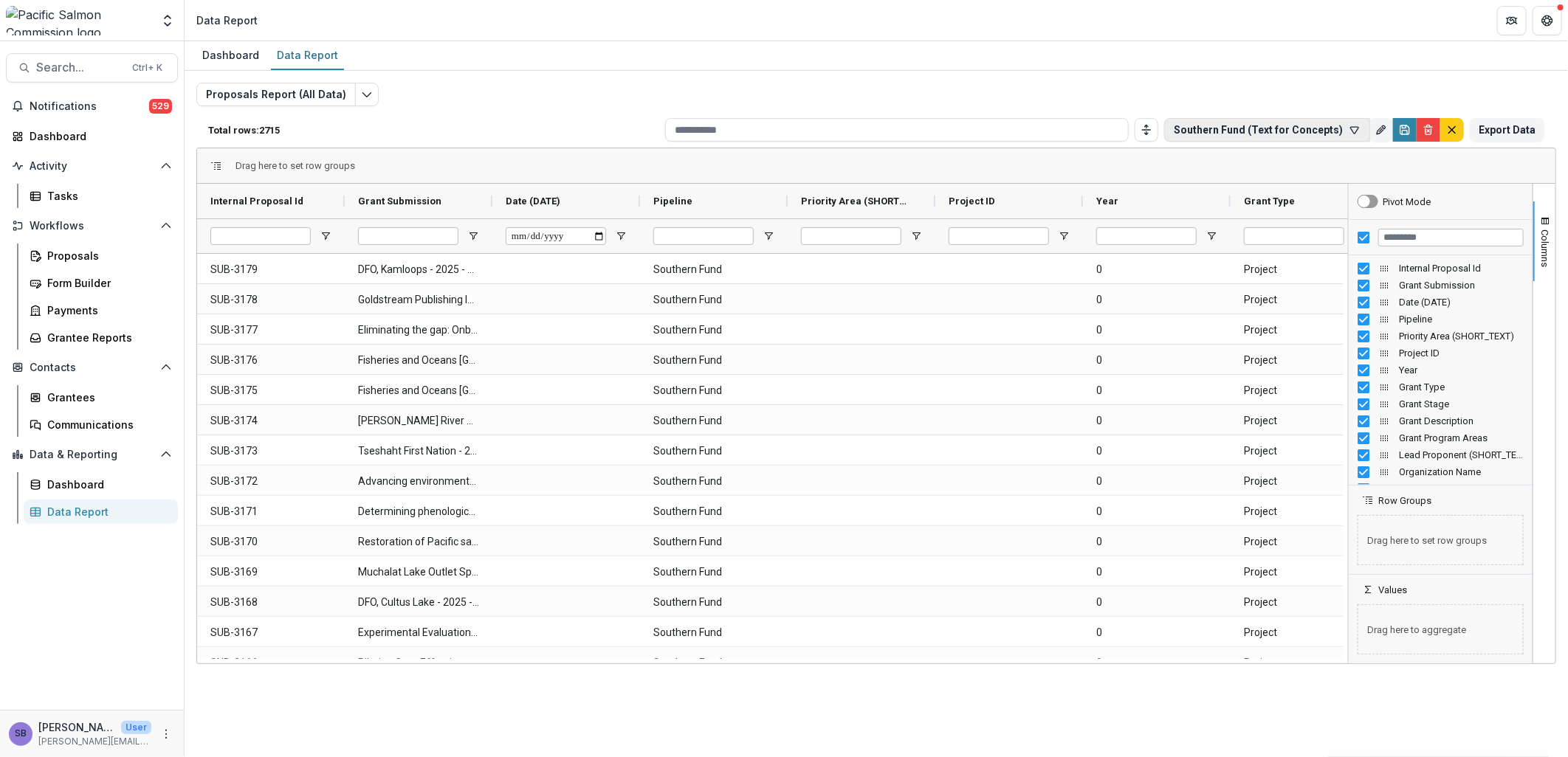
click at [1354, 124] on icon "button" at bounding box center [1354, 130] width 12 height 12
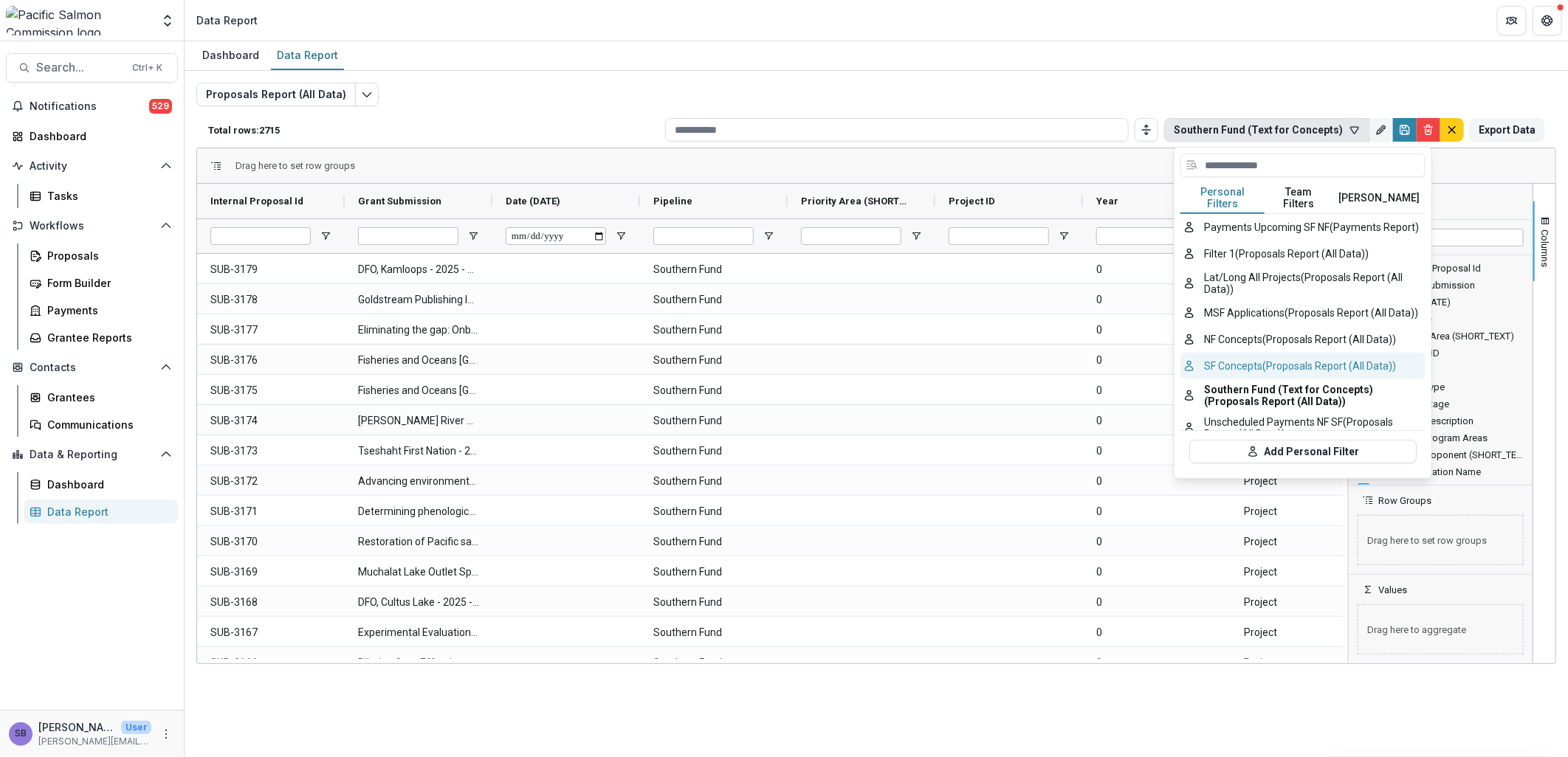
click at [1293, 365] on button "SF Concepts (Proposals Report (All Data))" at bounding box center [1303, 366] width 245 height 27
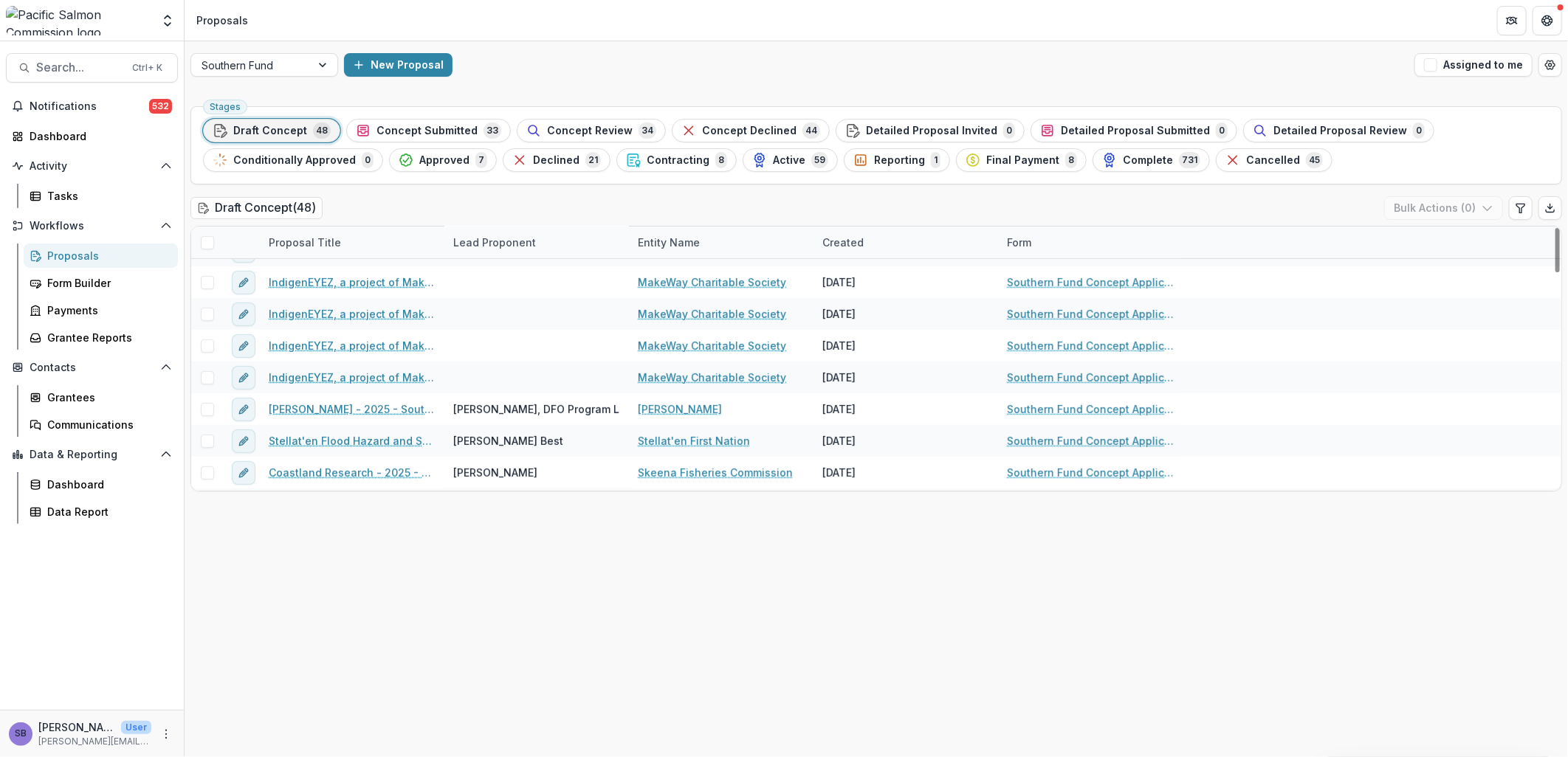
scroll to position [547, 0]
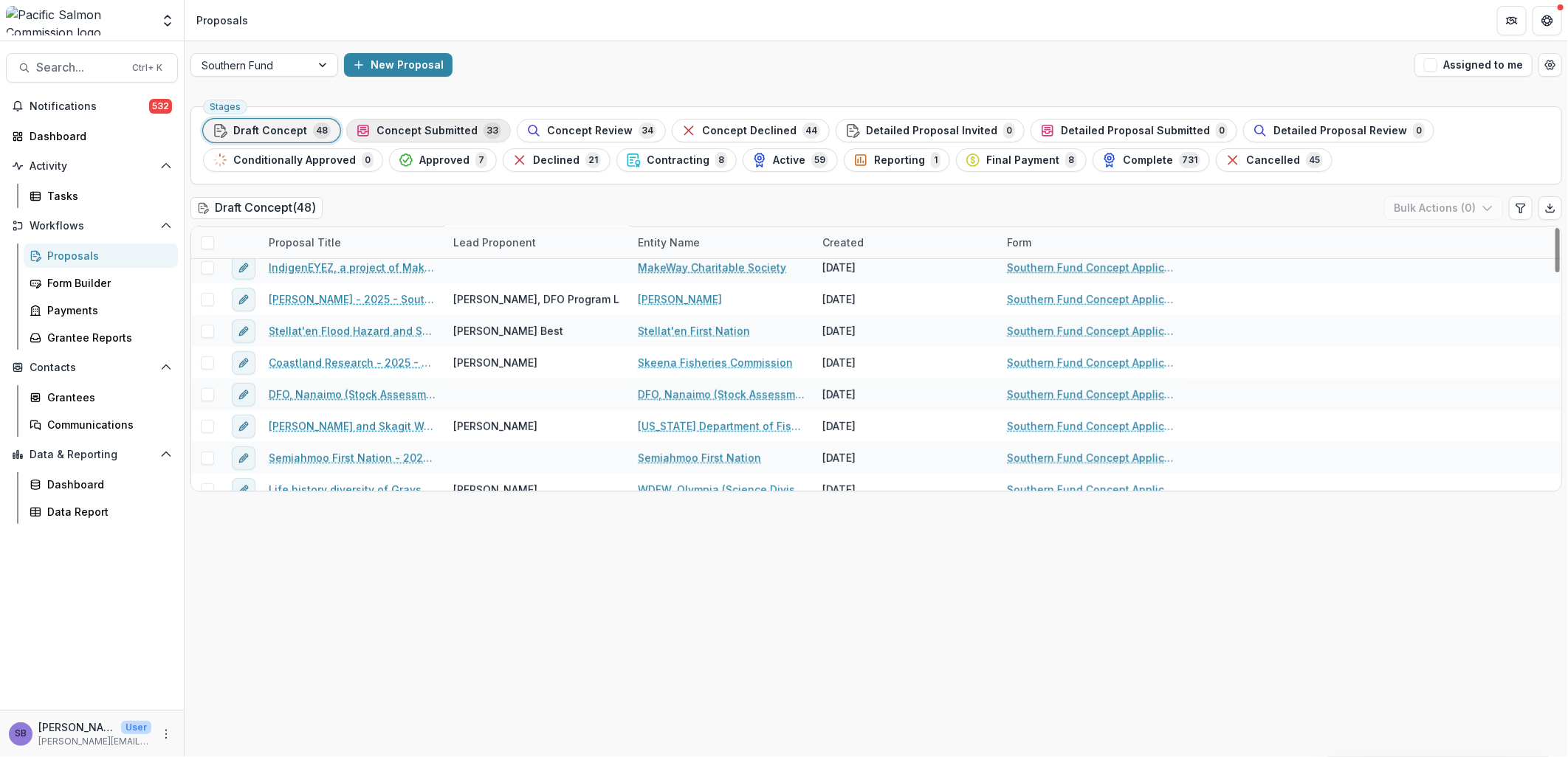
click at [419, 134] on span "Concept Submitted" at bounding box center [427, 131] width 101 height 12
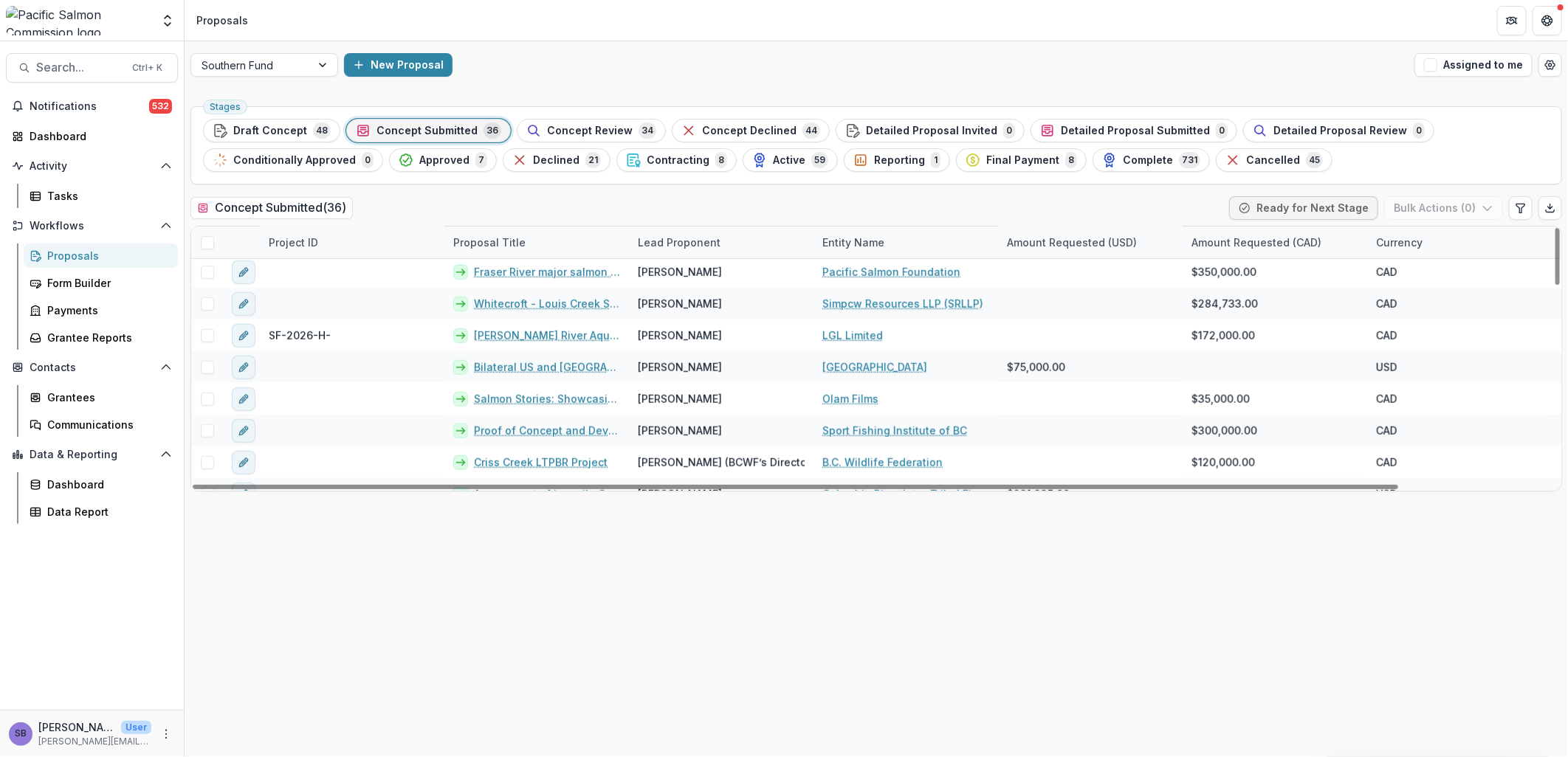
scroll to position [875, 0]
